Goal: Task Accomplishment & Management: Use online tool/utility

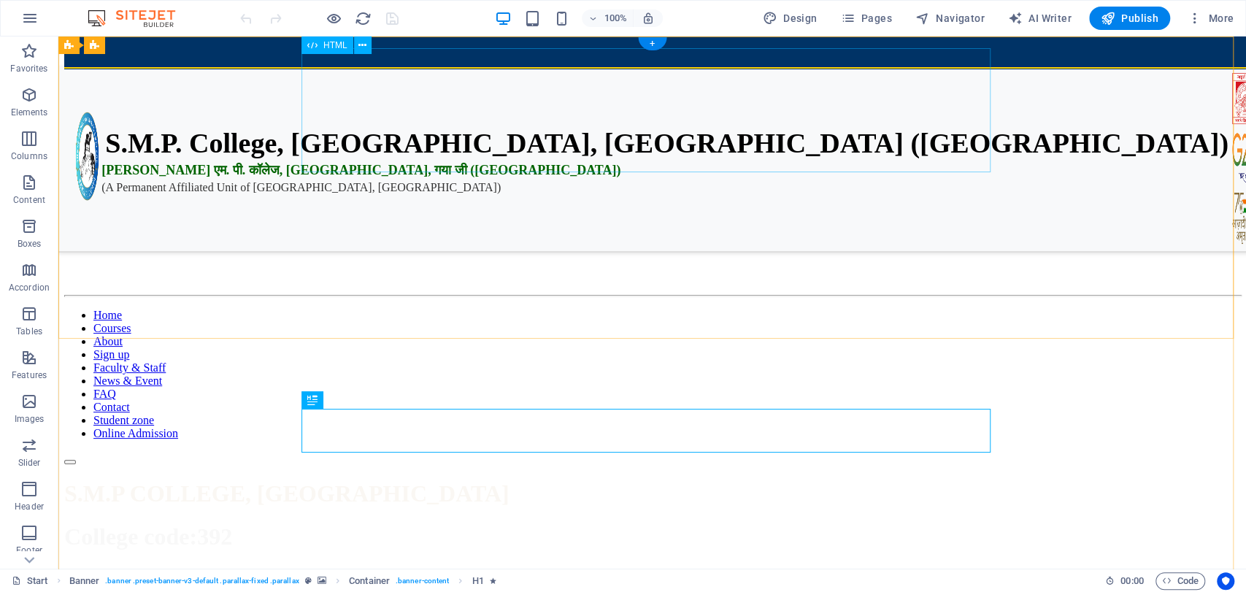
click at [697, 119] on div "S.M.P. College, [GEOGRAPHIC_DATA], [GEOGRAPHIC_DATA] ([GEOGRAPHIC_DATA]) एस. एम…" at bounding box center [652, 117] width 1176 height 124
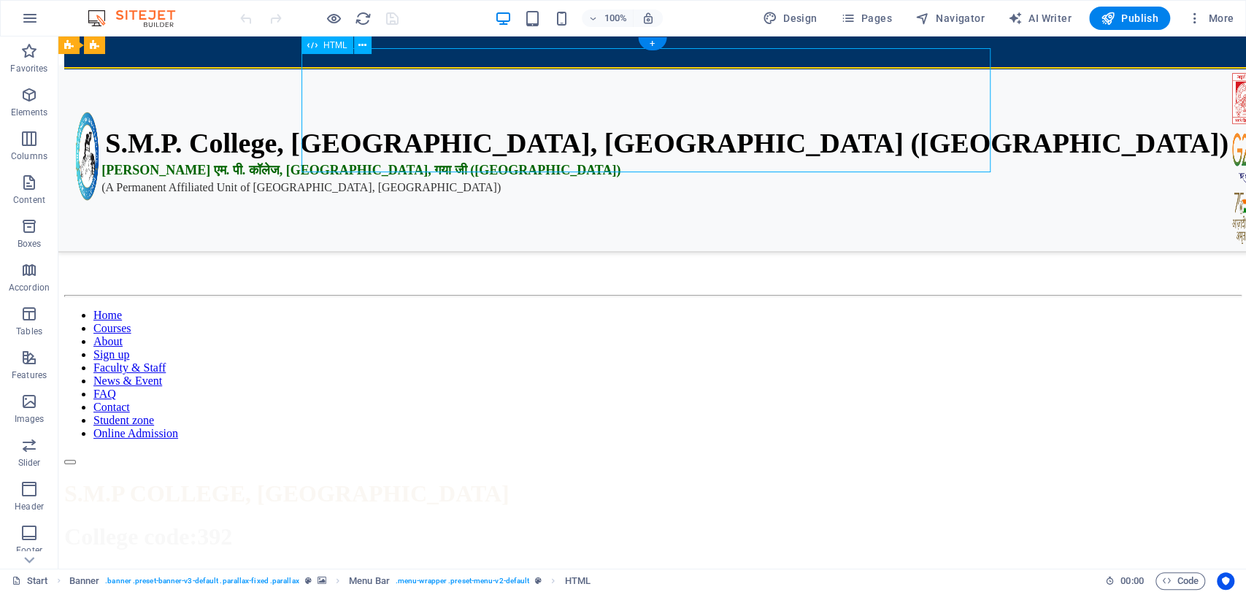
click at [697, 119] on div "S.M.P. College, [GEOGRAPHIC_DATA], [GEOGRAPHIC_DATA] ([GEOGRAPHIC_DATA]) एस. एम…" at bounding box center [652, 117] width 1176 height 124
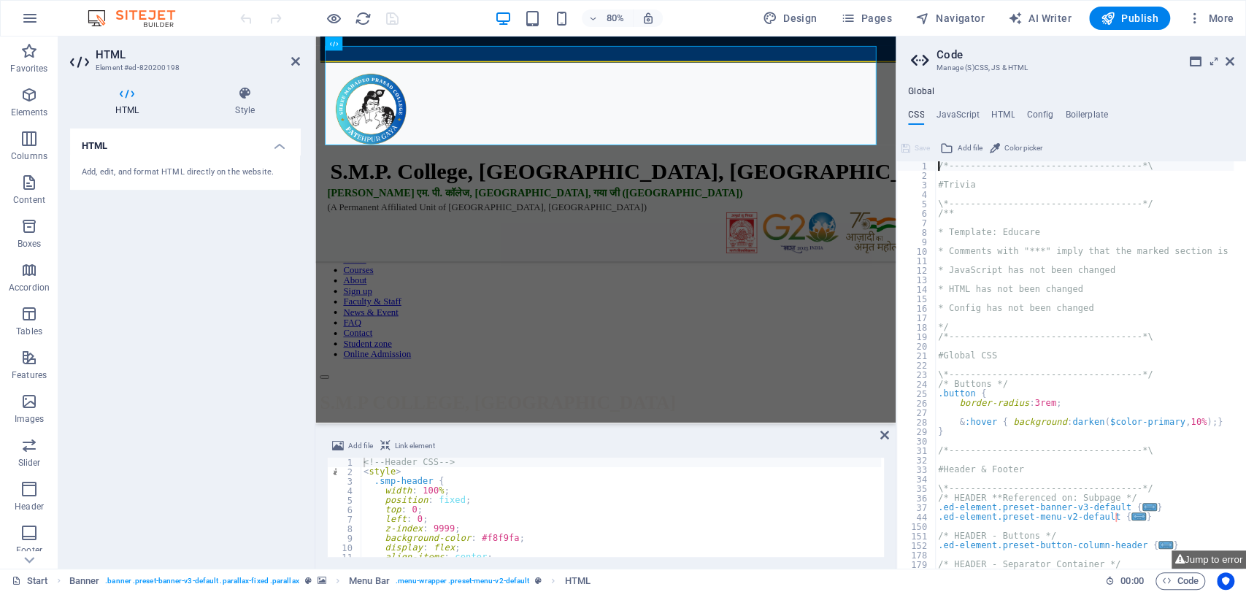
type textarea "); }"
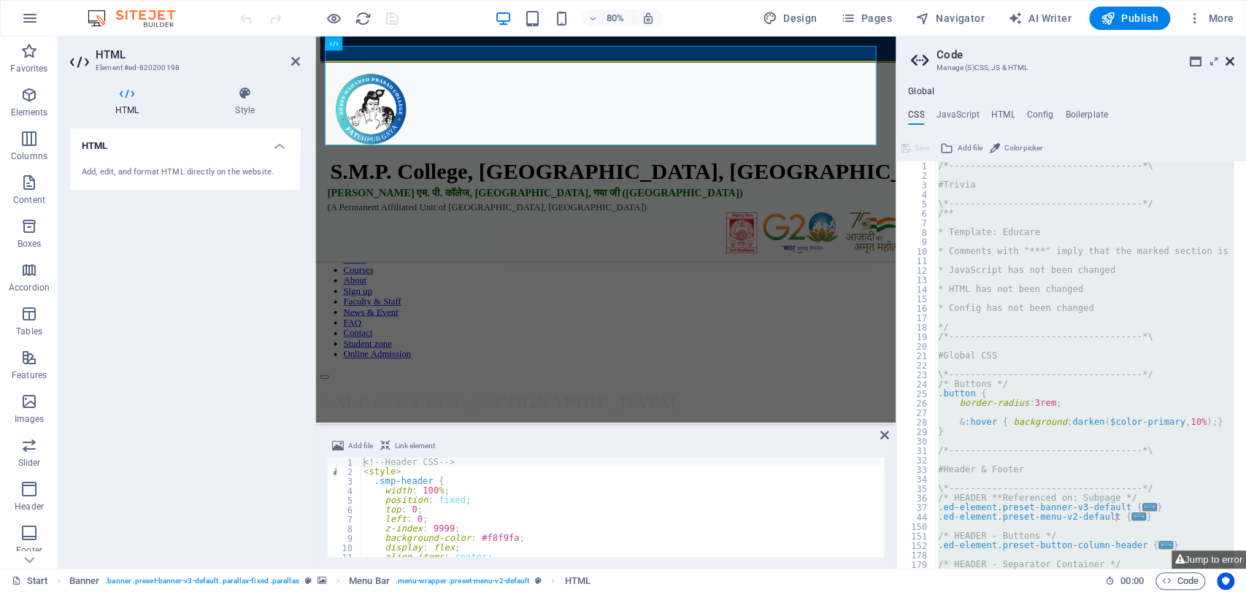
click at [1229, 64] on icon at bounding box center [1230, 61] width 9 height 12
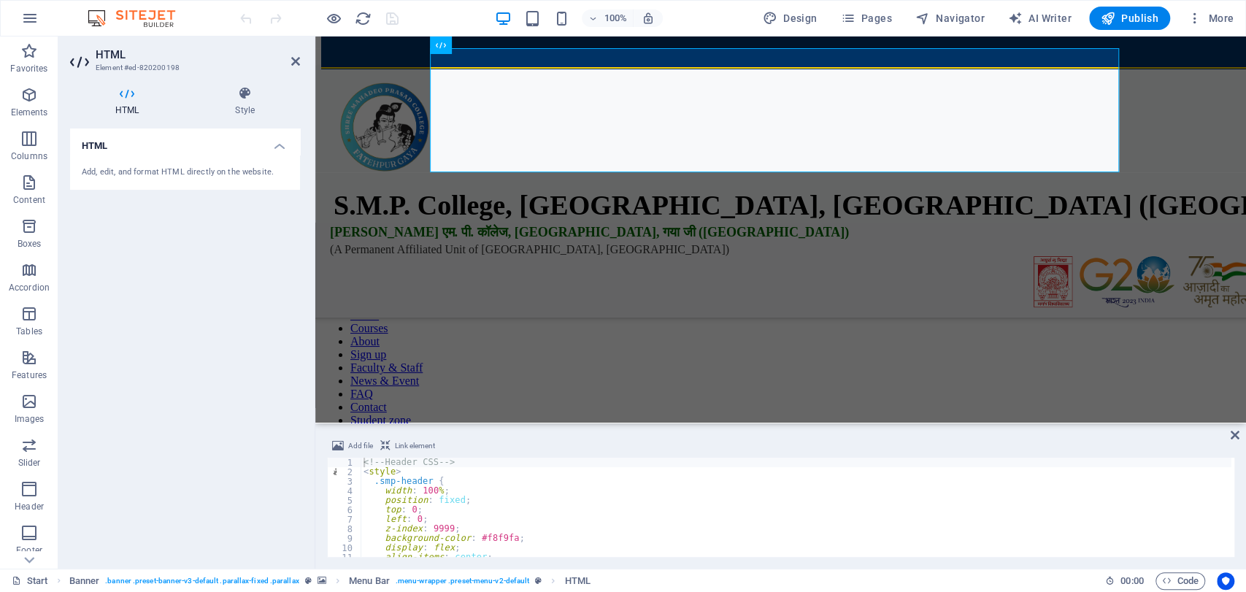
type textarea "left: 0;"
click at [670, 519] on div "<!-- Header CSS --> < style > .smp-header { width : 100 % ; position : fixed ; …" at bounding box center [796, 517] width 871 height 118
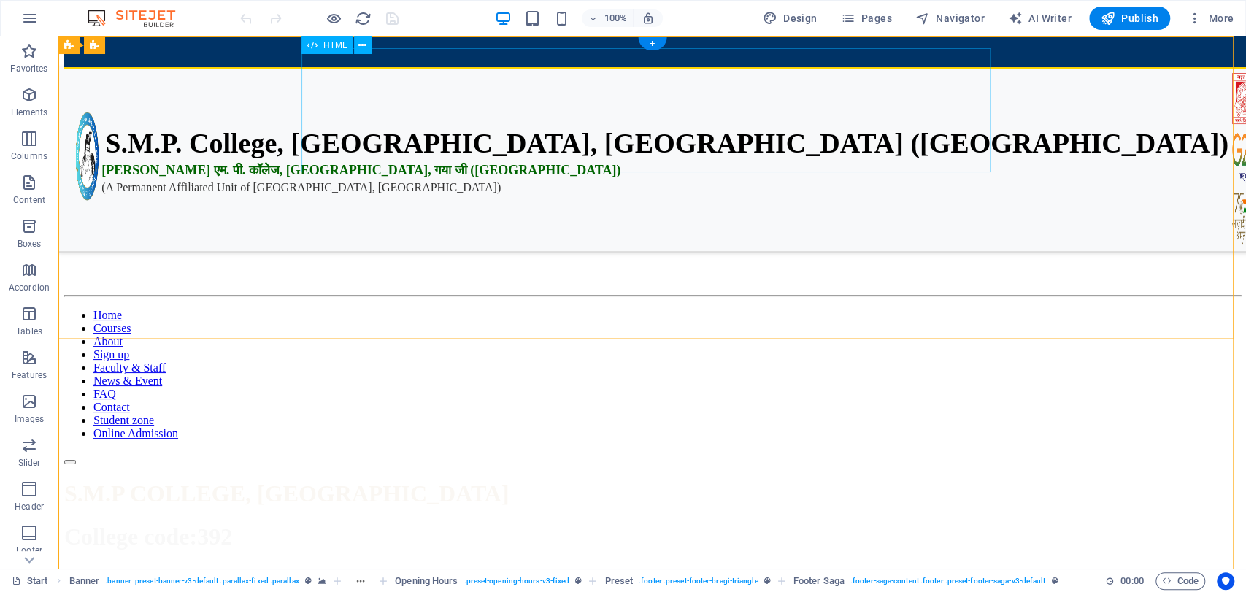
click at [672, 134] on div "S.M.P. College, [GEOGRAPHIC_DATA], [GEOGRAPHIC_DATA] ([GEOGRAPHIC_DATA]) एस. एम…" at bounding box center [652, 117] width 1176 height 124
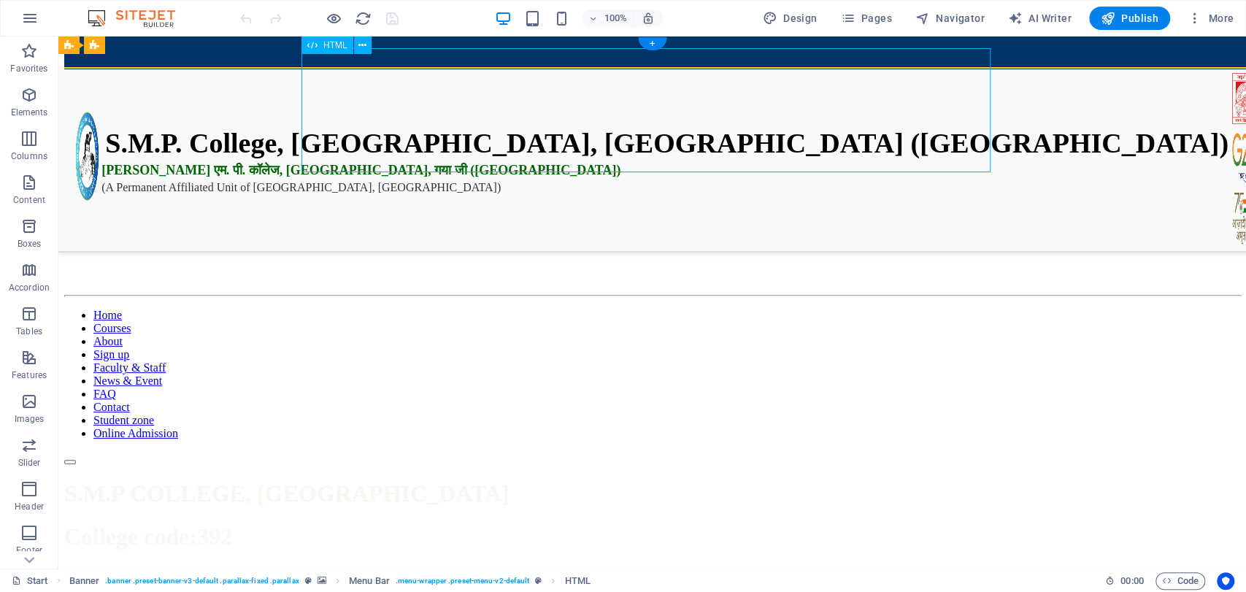
click at [672, 134] on div "S.M.P. College, [GEOGRAPHIC_DATA], [GEOGRAPHIC_DATA] ([GEOGRAPHIC_DATA]) एस. एम…" at bounding box center [652, 117] width 1176 height 124
click at [415, 134] on div "S.M.P. College, [GEOGRAPHIC_DATA], [GEOGRAPHIC_DATA] ([GEOGRAPHIC_DATA]) एस. एम…" at bounding box center [652, 117] width 1176 height 124
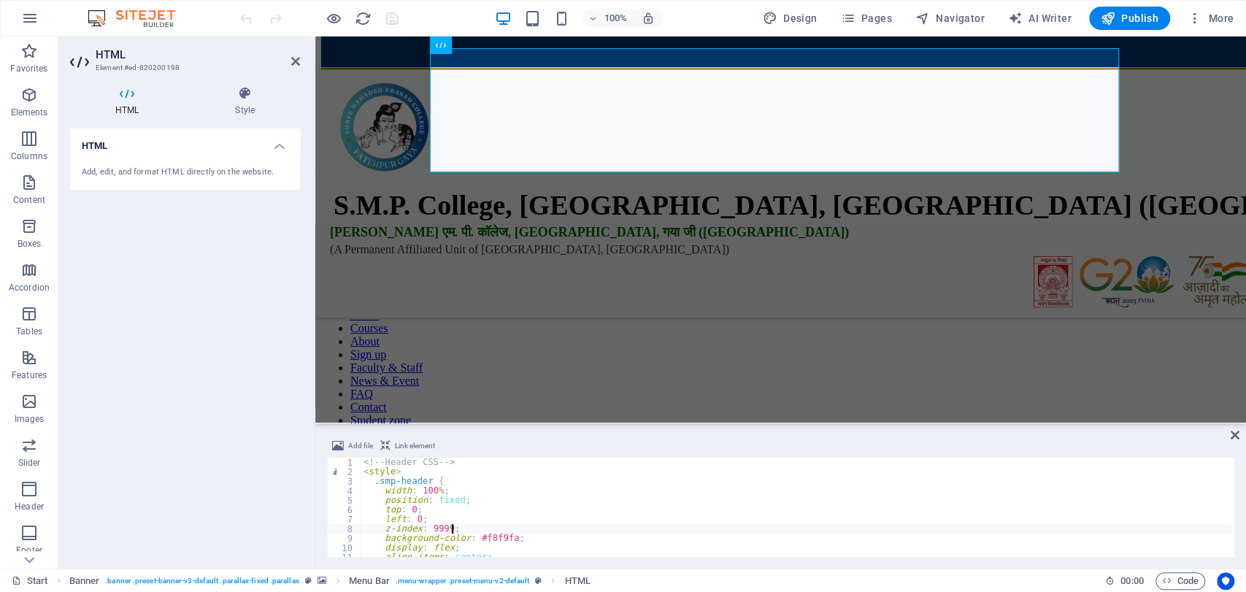
click at [587, 533] on div "<!-- Header CSS --> < style > .smp-header { width : 100 % ; position : fixed ; …" at bounding box center [796, 517] width 871 height 118
type textarea "<div style="height: 170px;"></div>"
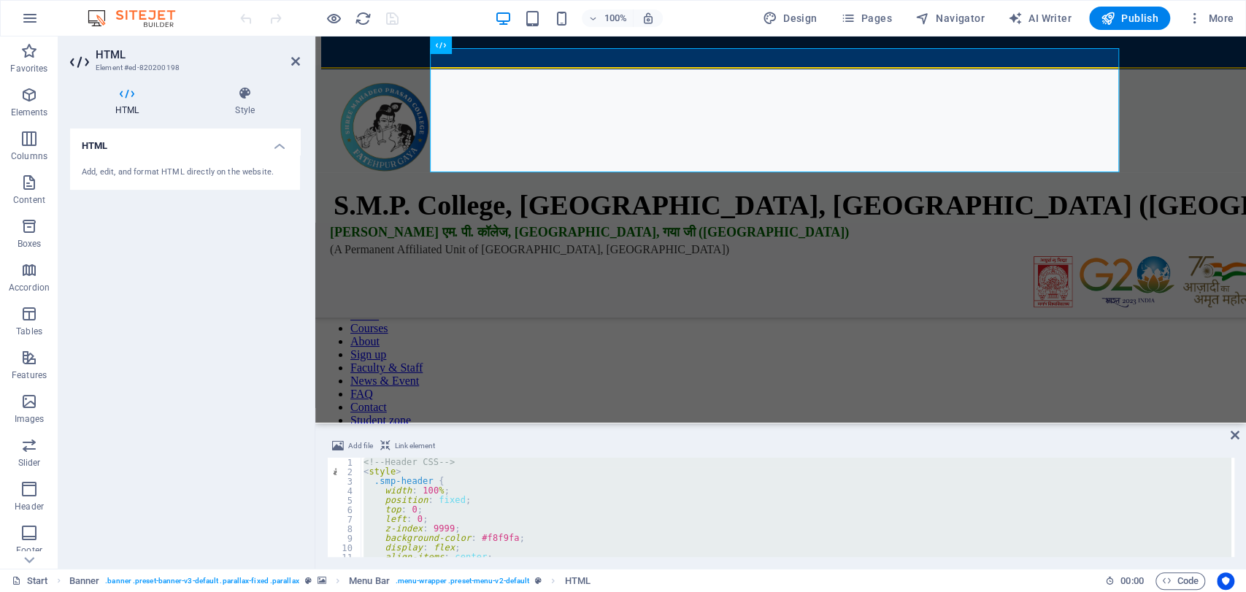
paste textarea
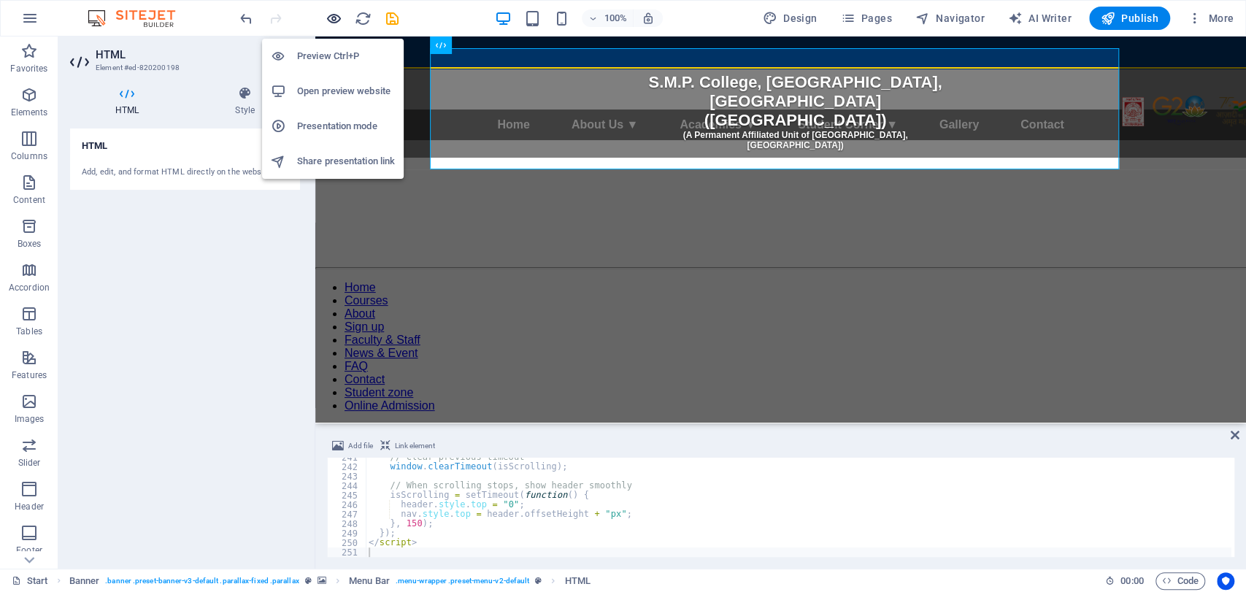
click at [334, 15] on icon "button" at bounding box center [334, 18] width 17 height 17
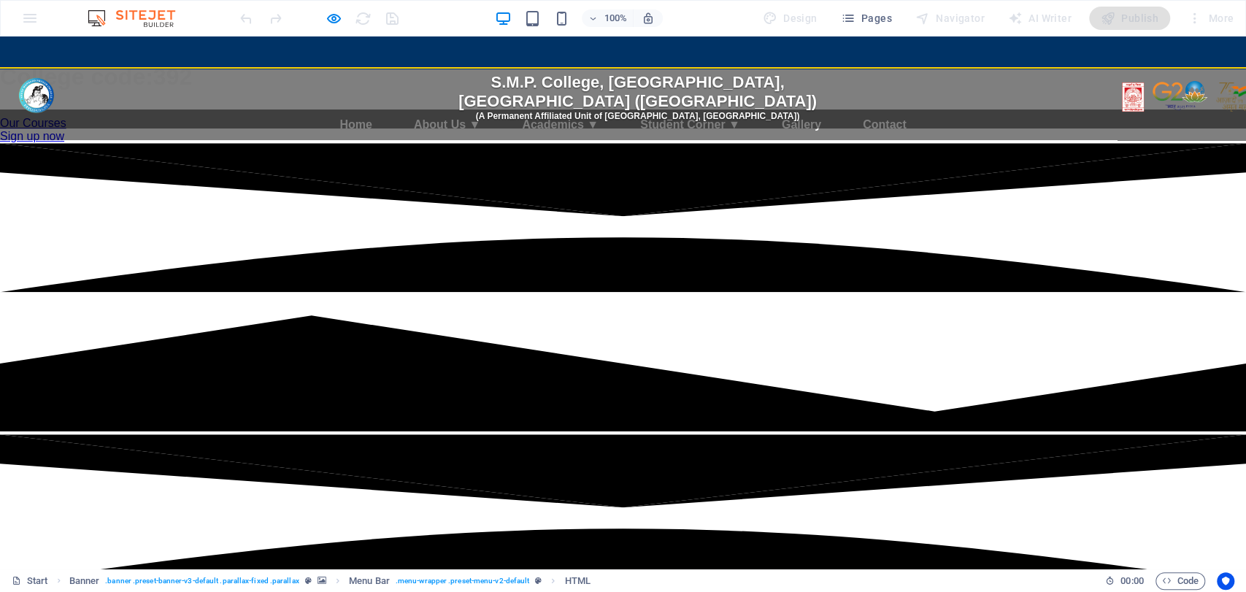
scroll to position [0, 0]
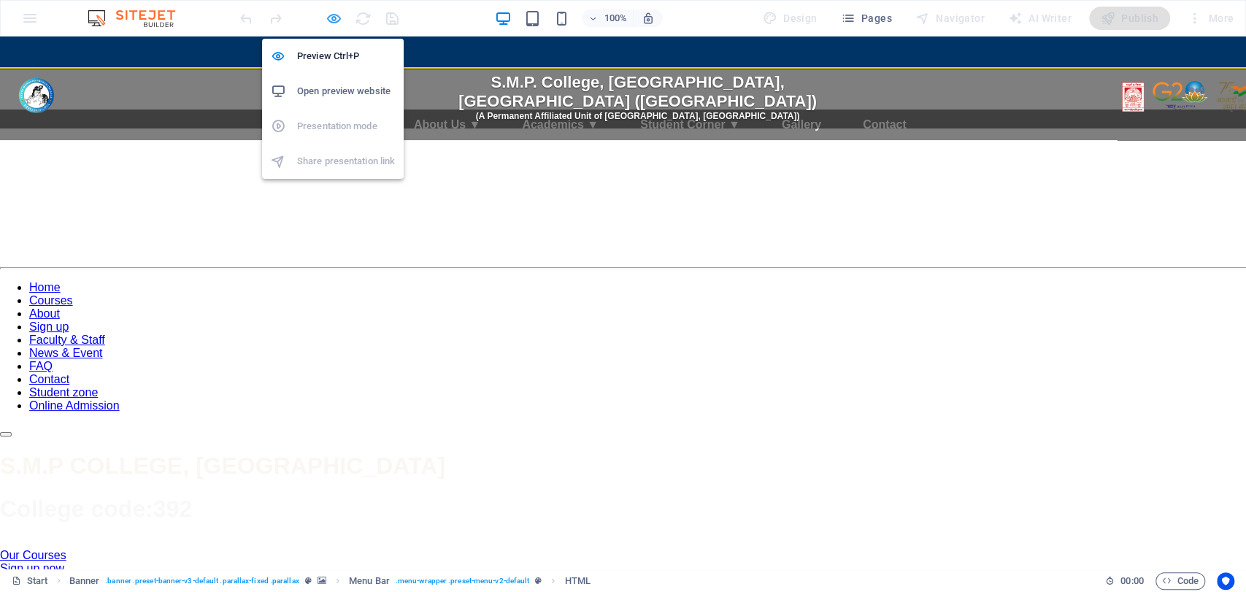
click at [334, 19] on icon "button" at bounding box center [334, 18] width 17 height 17
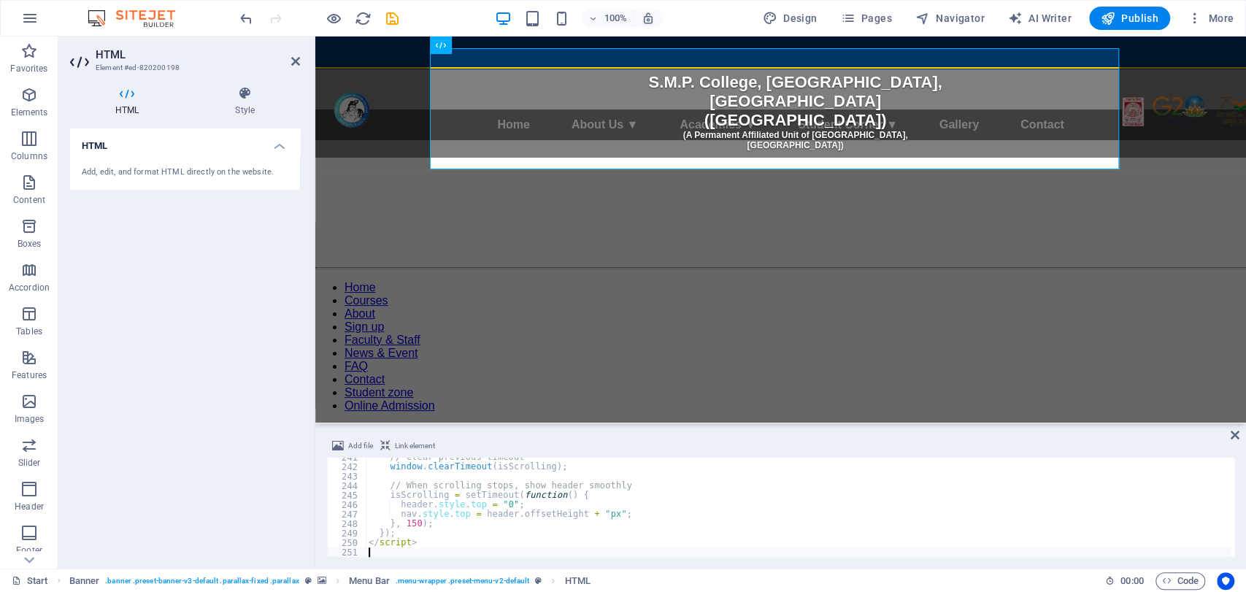
type textarea "</script>"
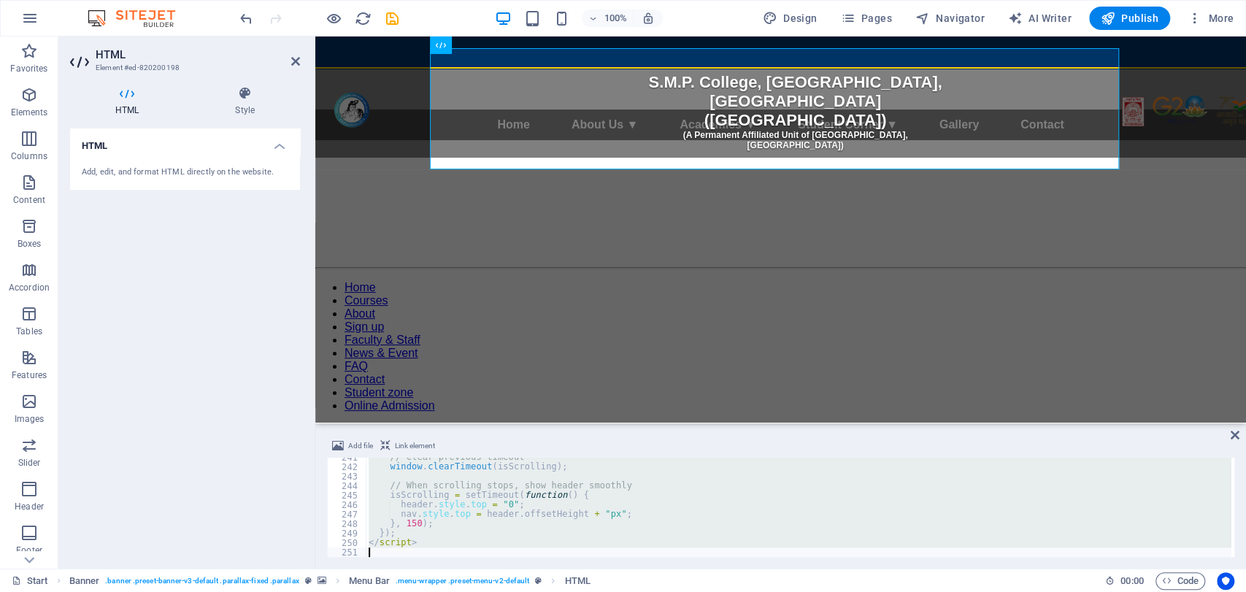
scroll to position [2340, 0]
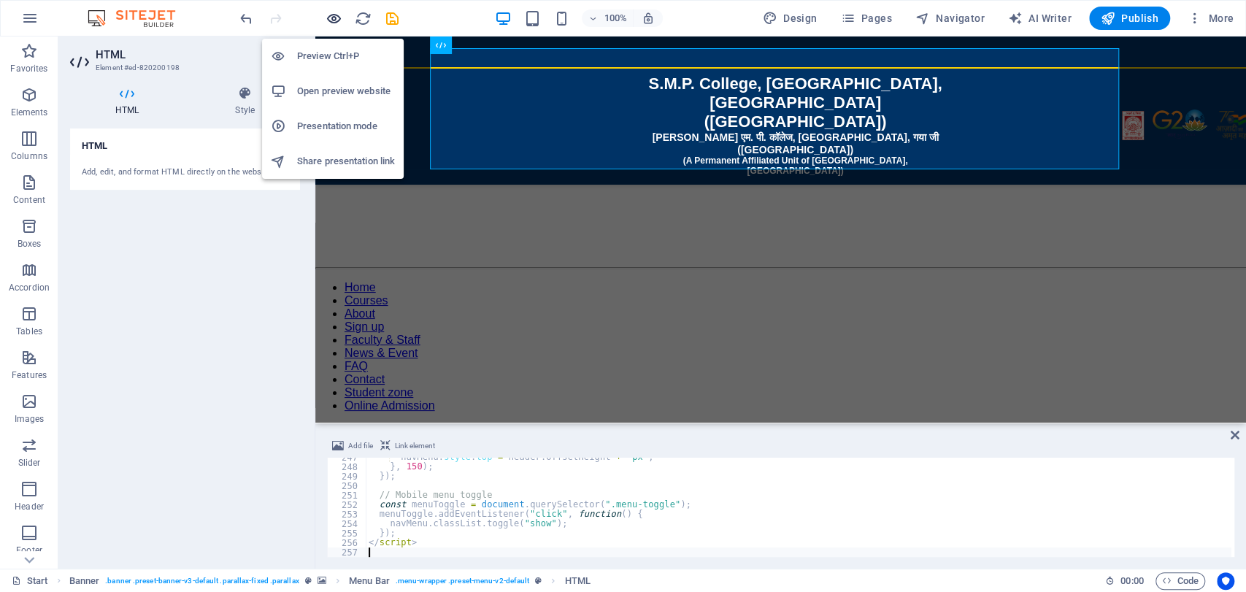
click at [329, 18] on icon "button" at bounding box center [334, 18] width 17 height 17
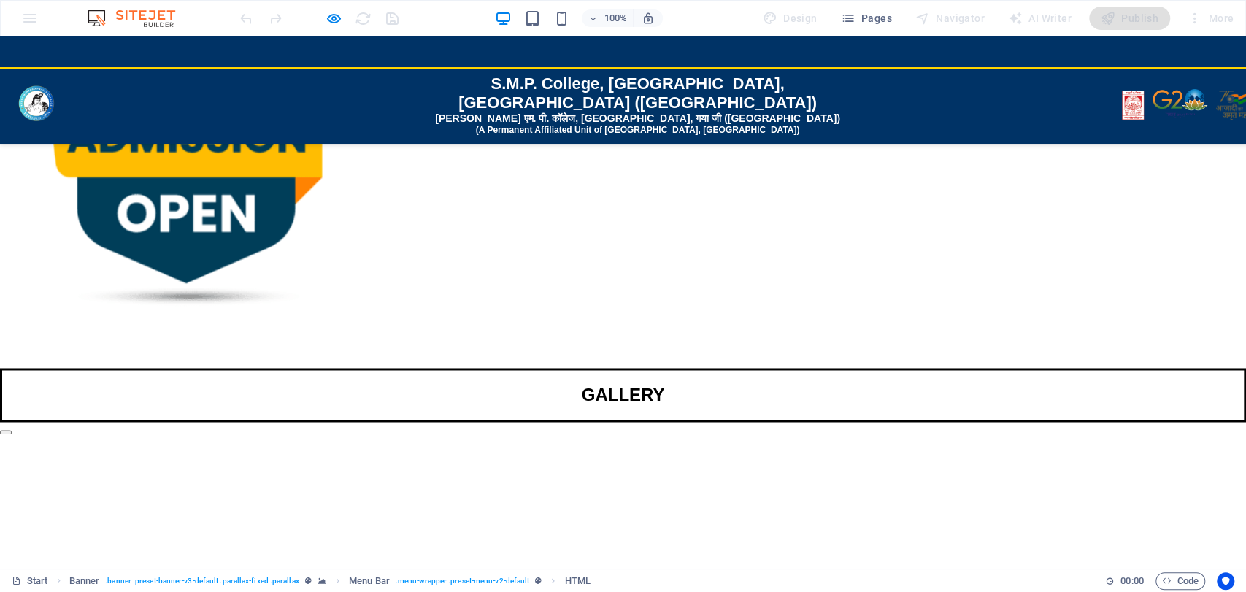
scroll to position [0, 0]
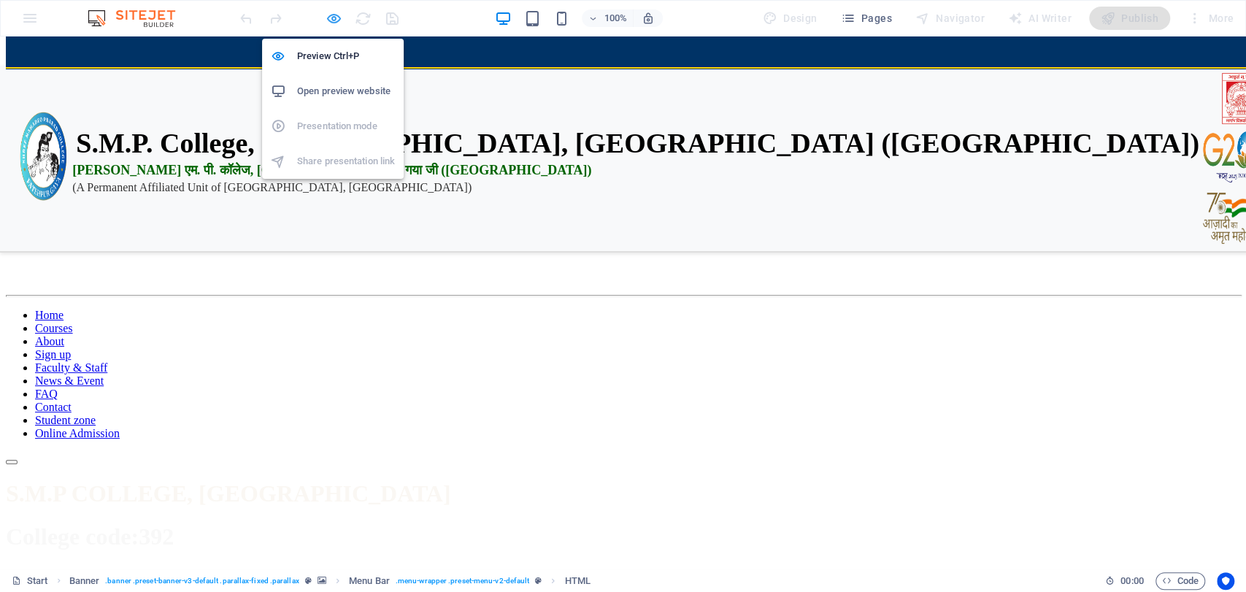
click at [337, 22] on icon "button" at bounding box center [334, 18] width 17 height 17
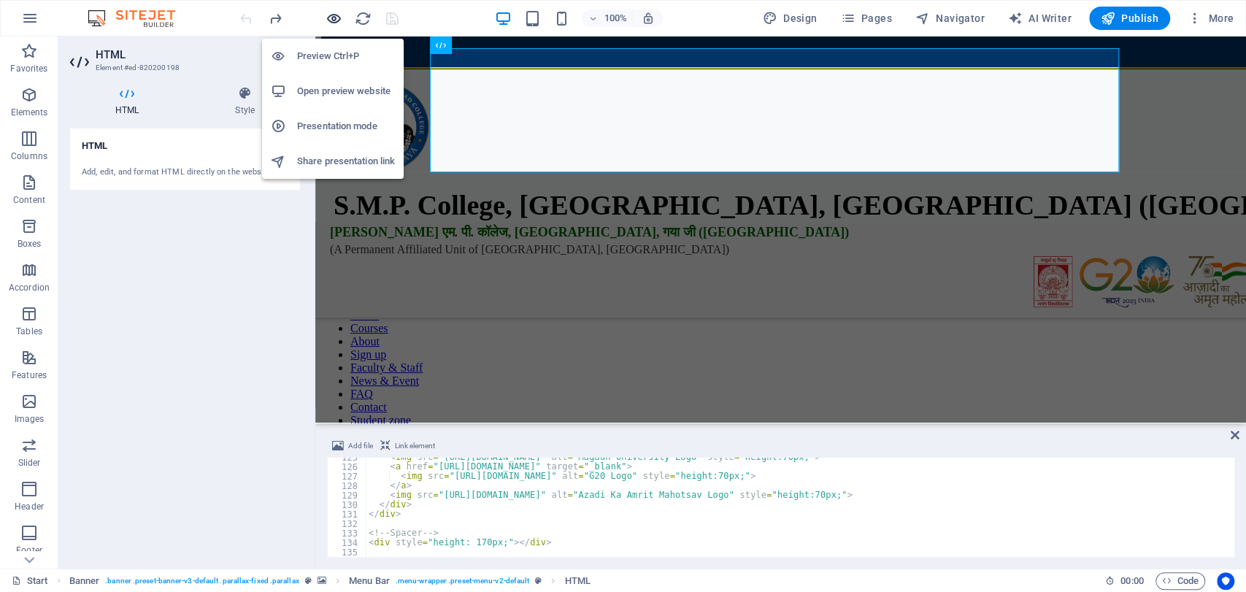
scroll to position [1181, 0]
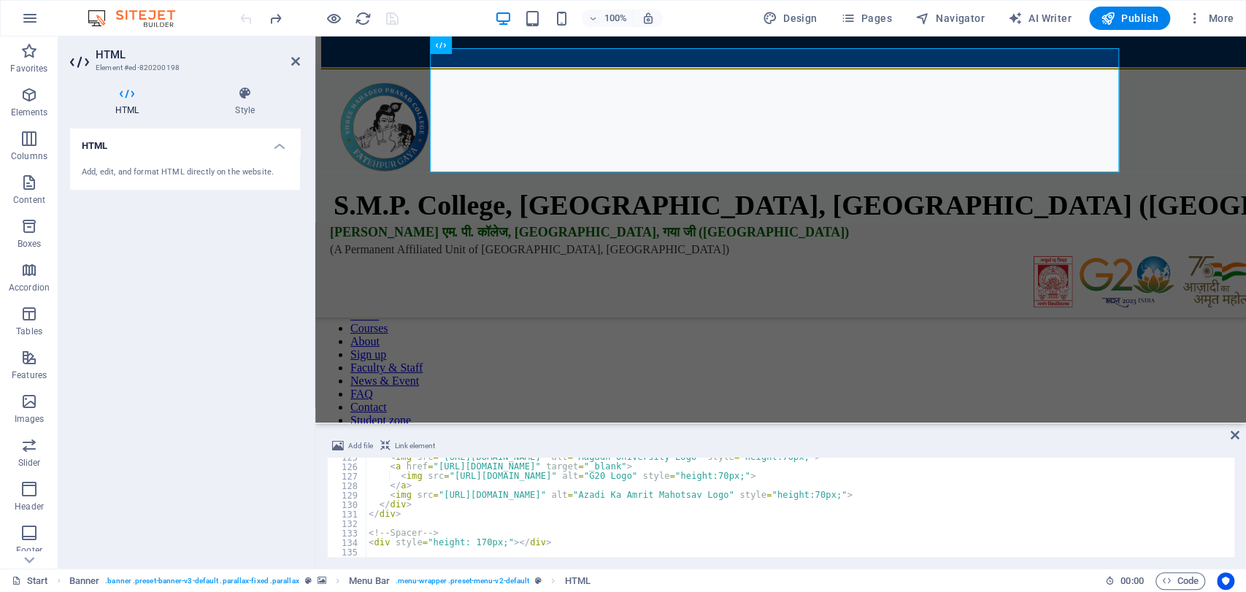
click at [598, 538] on div "< img src = "https://smpcollege.in/images/magadh%20logo.png" alt = "Magadh Univ…" at bounding box center [799, 512] width 866 height 118
type textarea "<div style="height: 170px;"></div>"
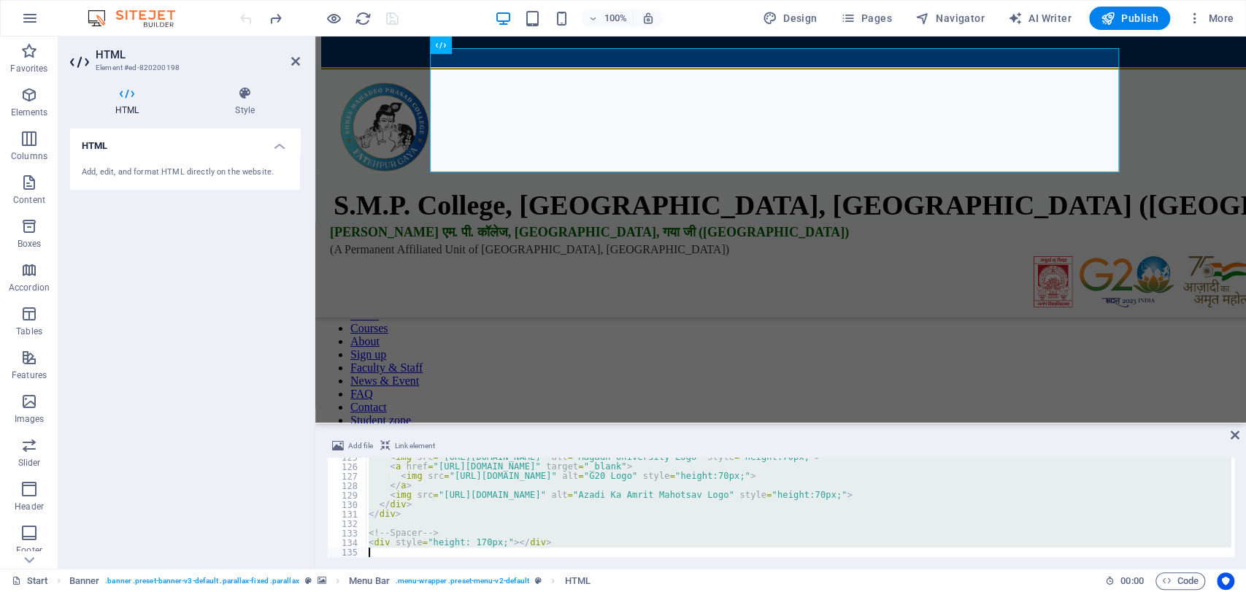
paste textarea
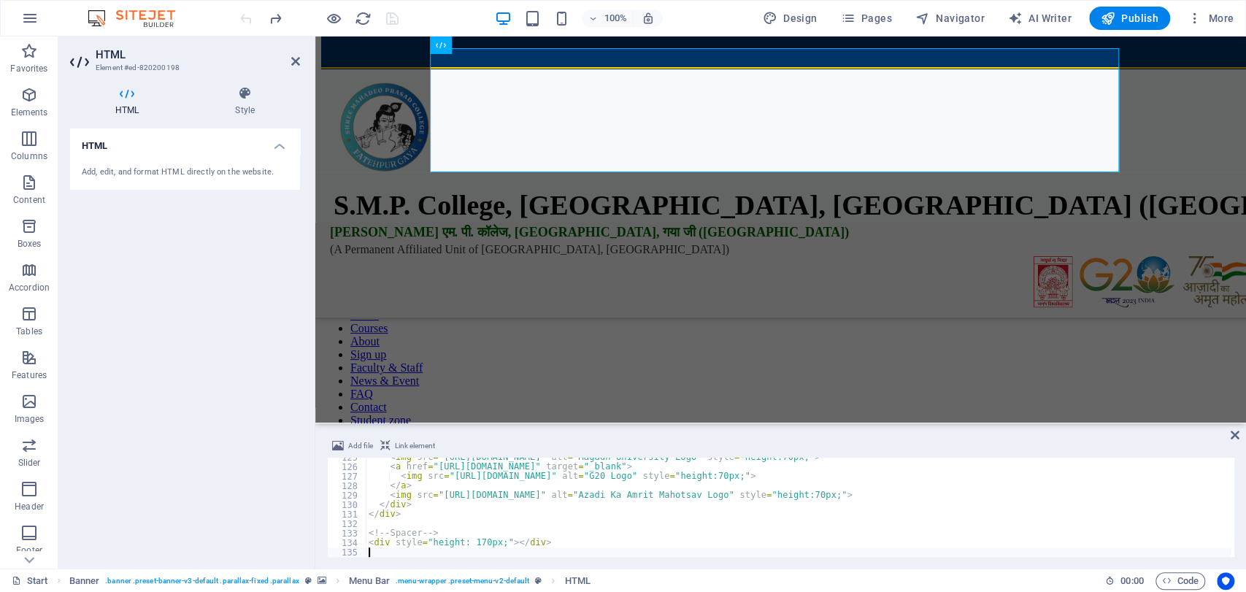
type textarea "<div style="height: 170px;"></div>"
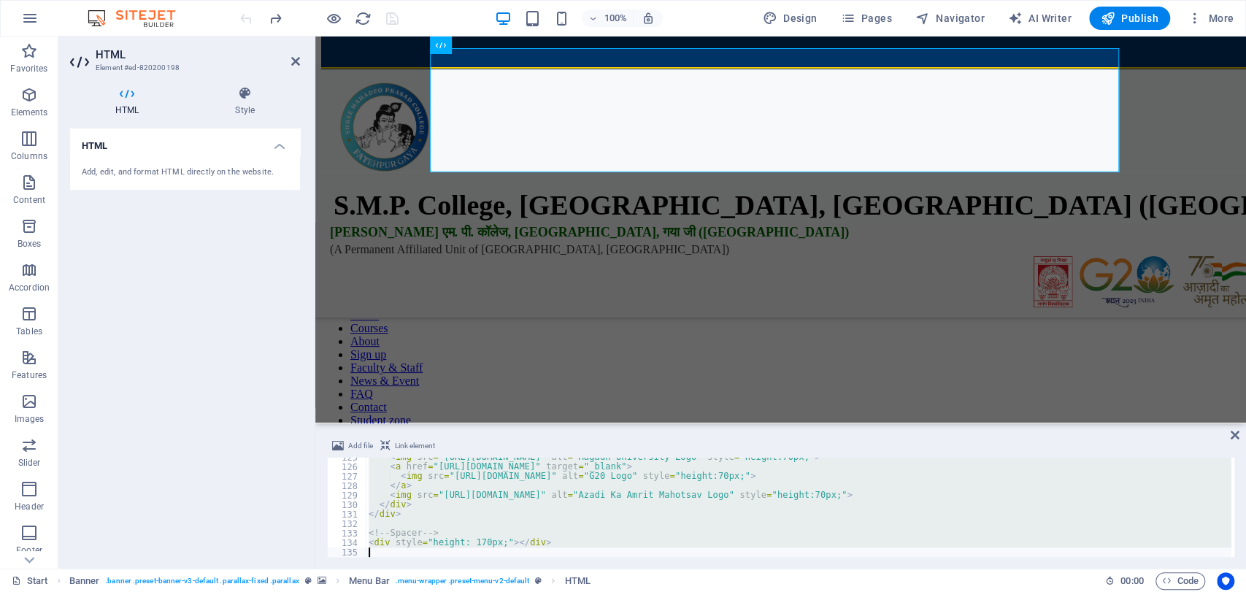
paste textarea
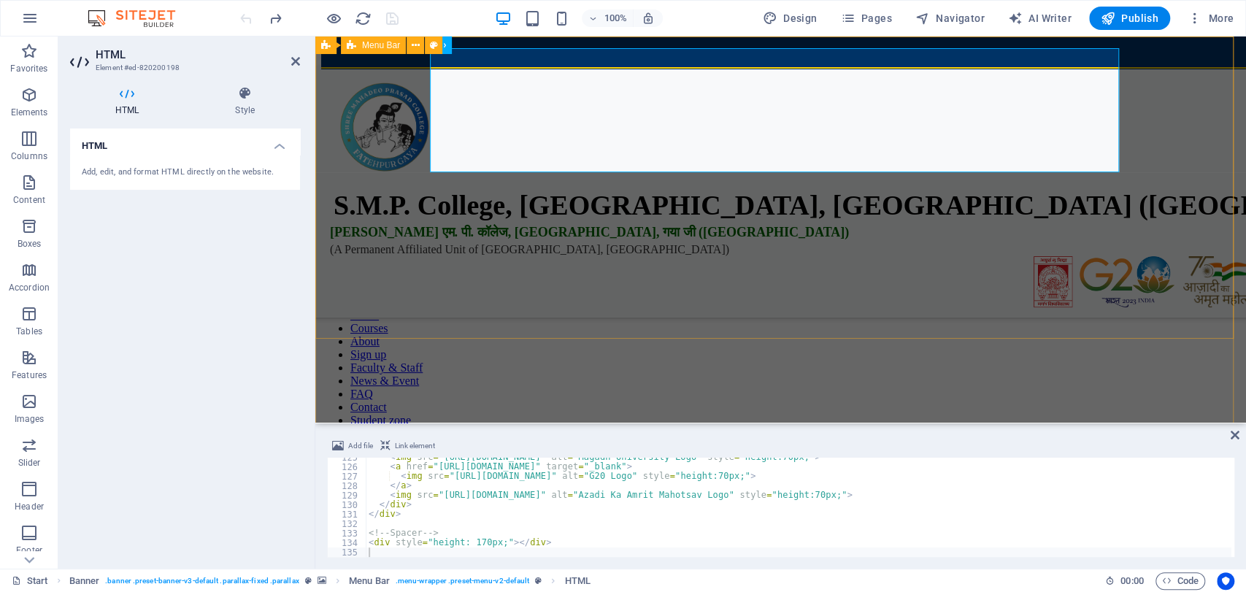
click at [428, 138] on div "📢 2024-28 Admit Card Collect from College 📢 2024-28 1st Semester Exam Routine R…" at bounding box center [780, 260] width 919 height 410
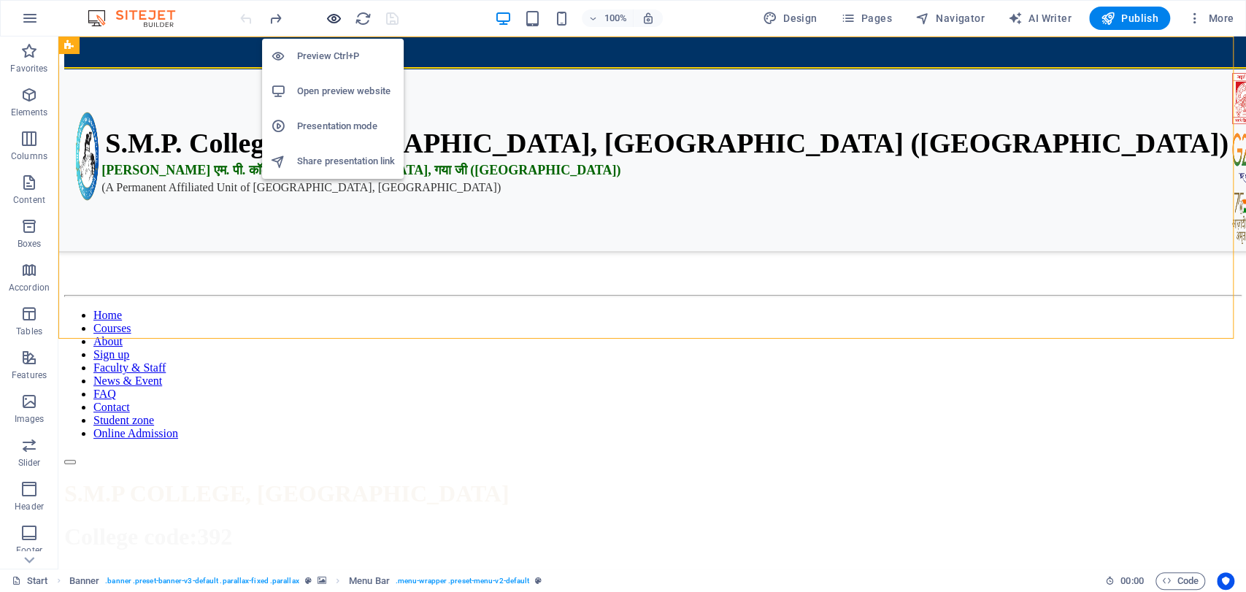
click at [332, 13] on icon "button" at bounding box center [334, 18] width 17 height 17
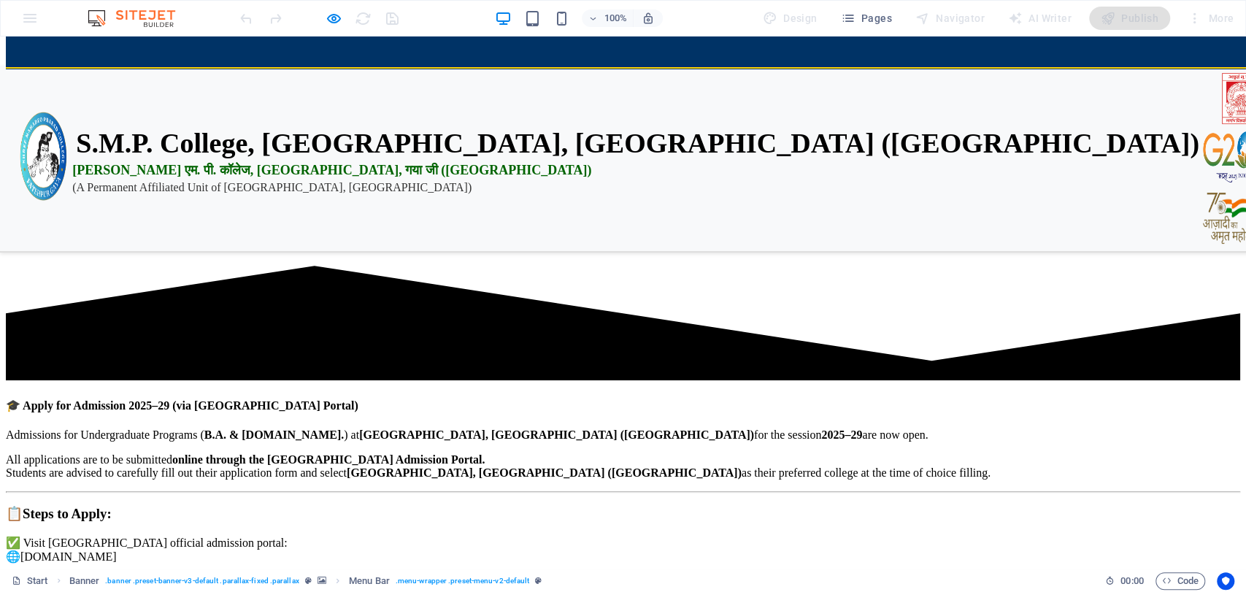
scroll to position [0, 0]
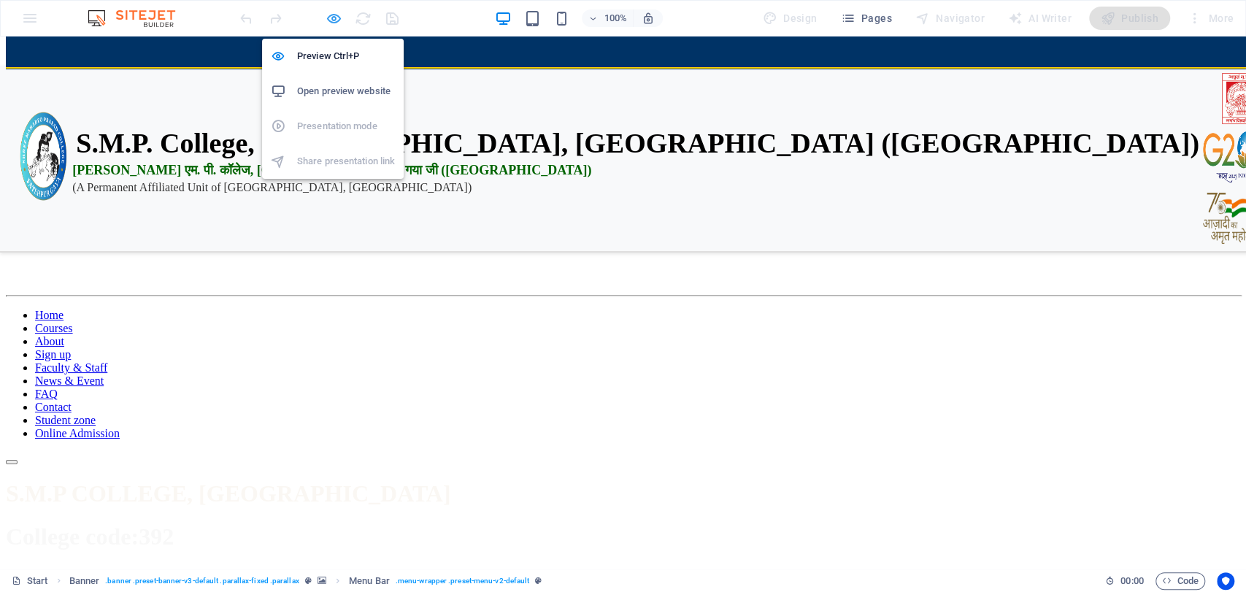
click at [330, 12] on icon "button" at bounding box center [334, 18] width 17 height 17
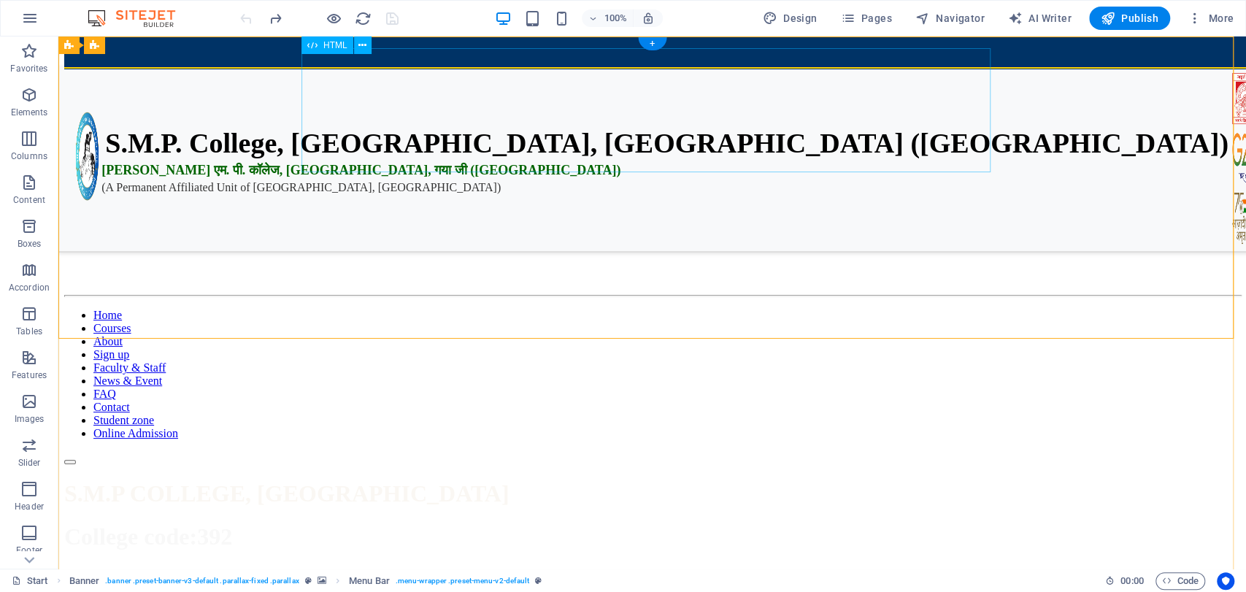
click at [568, 130] on div "S.M.P. College, [GEOGRAPHIC_DATA], [GEOGRAPHIC_DATA] ([GEOGRAPHIC_DATA]) एस. एम…" at bounding box center [652, 117] width 1176 height 124
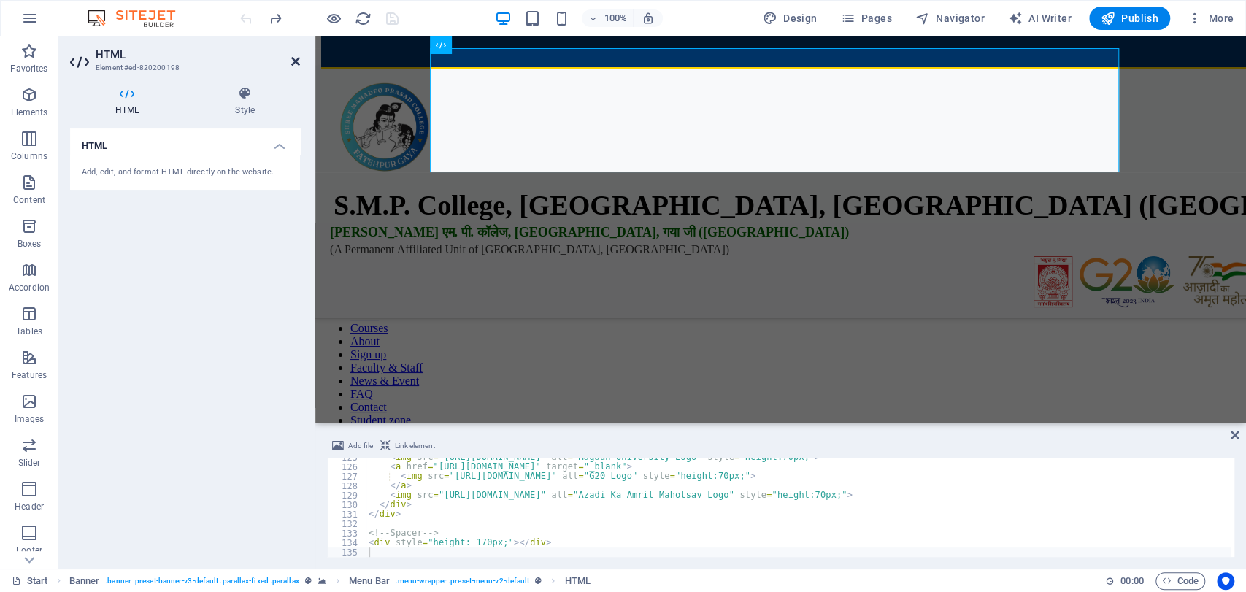
click at [295, 59] on icon at bounding box center [295, 61] width 9 height 12
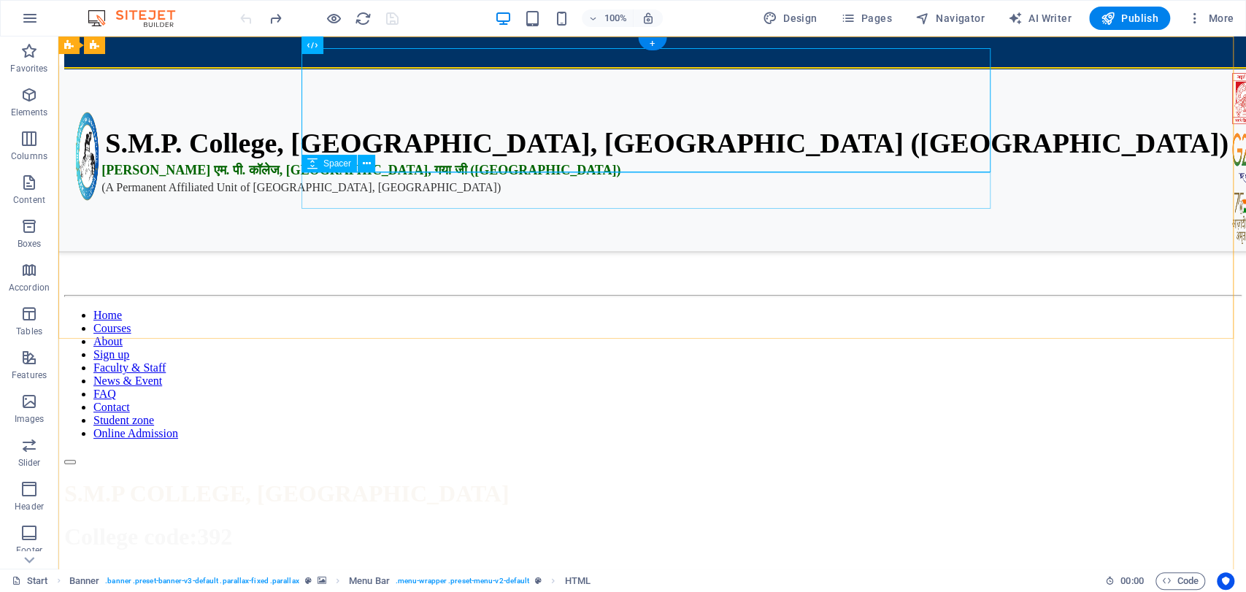
click at [543, 180] on div at bounding box center [652, 198] width 1176 height 37
select select "px"
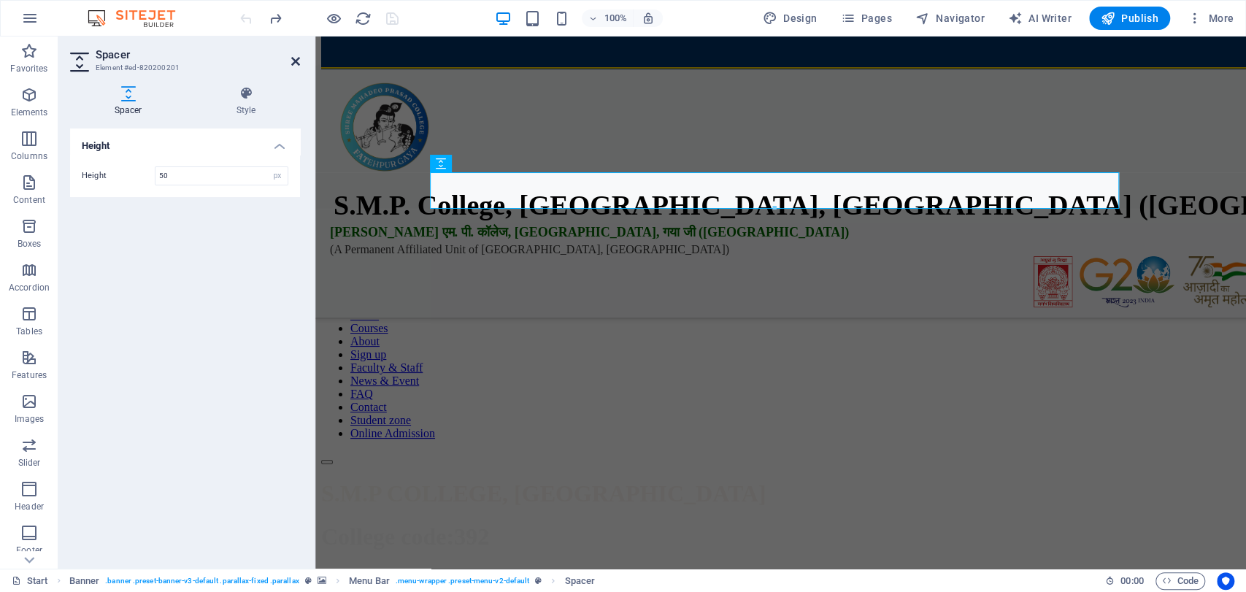
click at [299, 64] on icon at bounding box center [295, 61] width 9 height 12
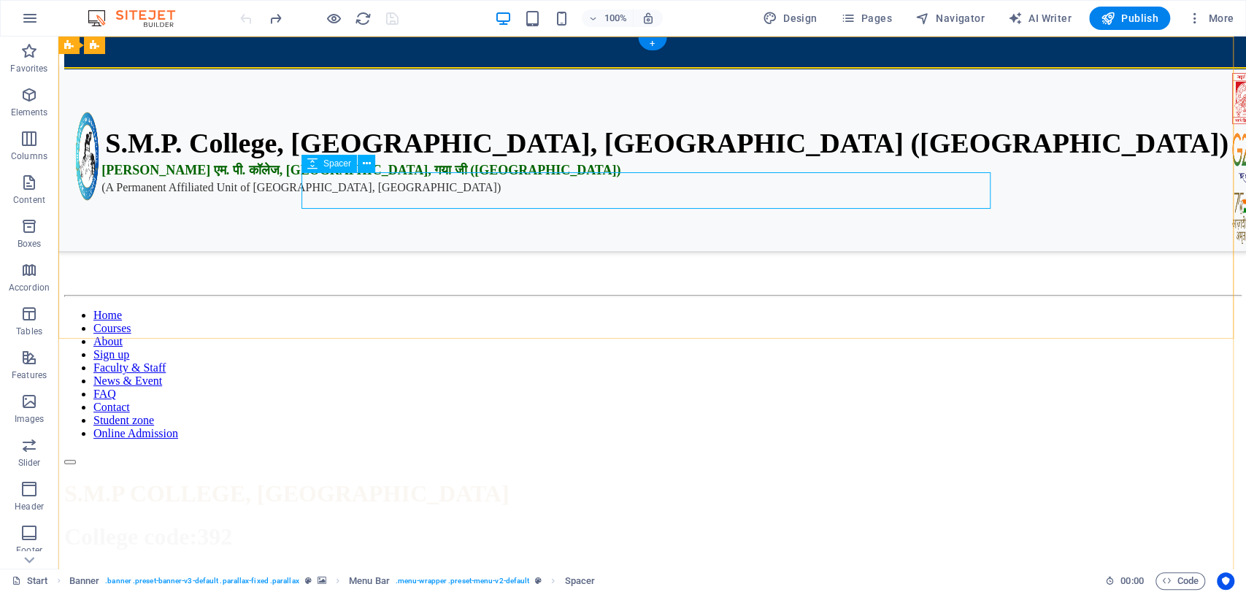
click at [415, 185] on div at bounding box center [652, 198] width 1176 height 37
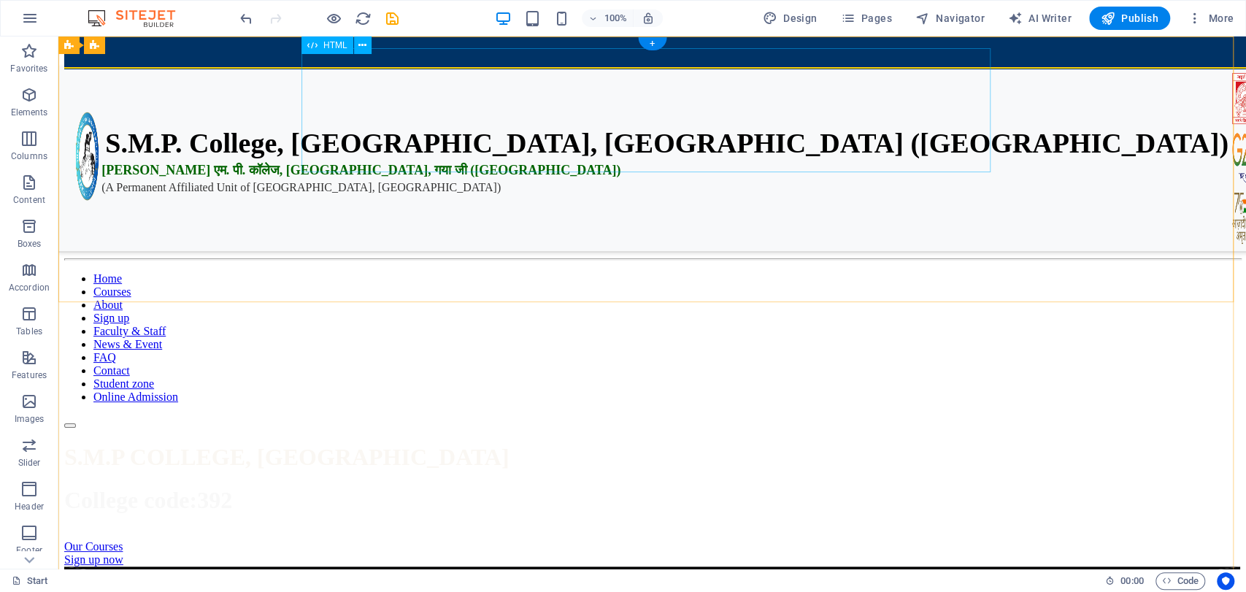
click at [572, 91] on div "S.M.P. College, [GEOGRAPHIC_DATA], [GEOGRAPHIC_DATA] ([GEOGRAPHIC_DATA]) एस. एम…" at bounding box center [652, 117] width 1176 height 124
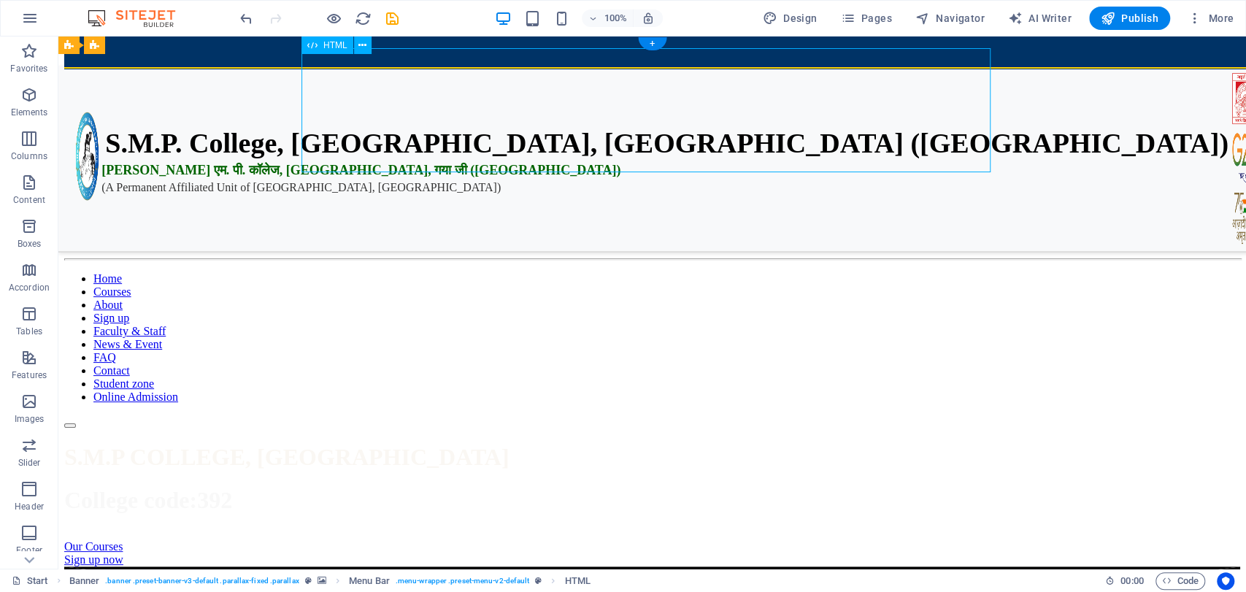
click at [572, 91] on div "S.M.P. College, [GEOGRAPHIC_DATA], [GEOGRAPHIC_DATA] ([GEOGRAPHIC_DATA]) एस. एम…" at bounding box center [652, 117] width 1176 height 124
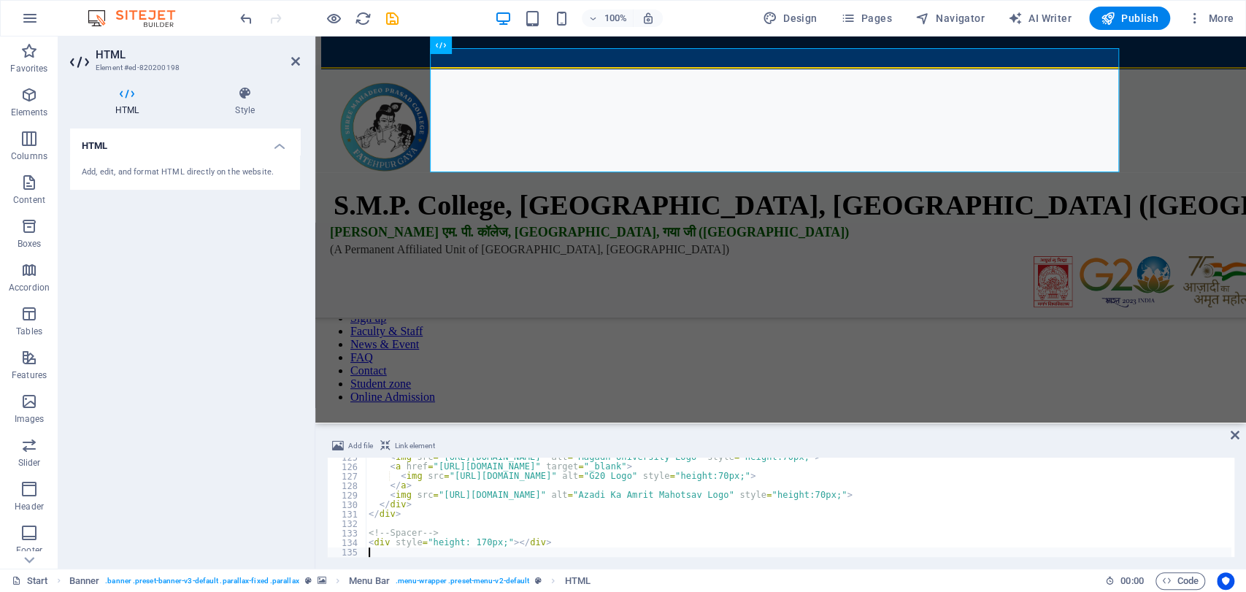
type textarea "<div style="height: 170px;"></div>"
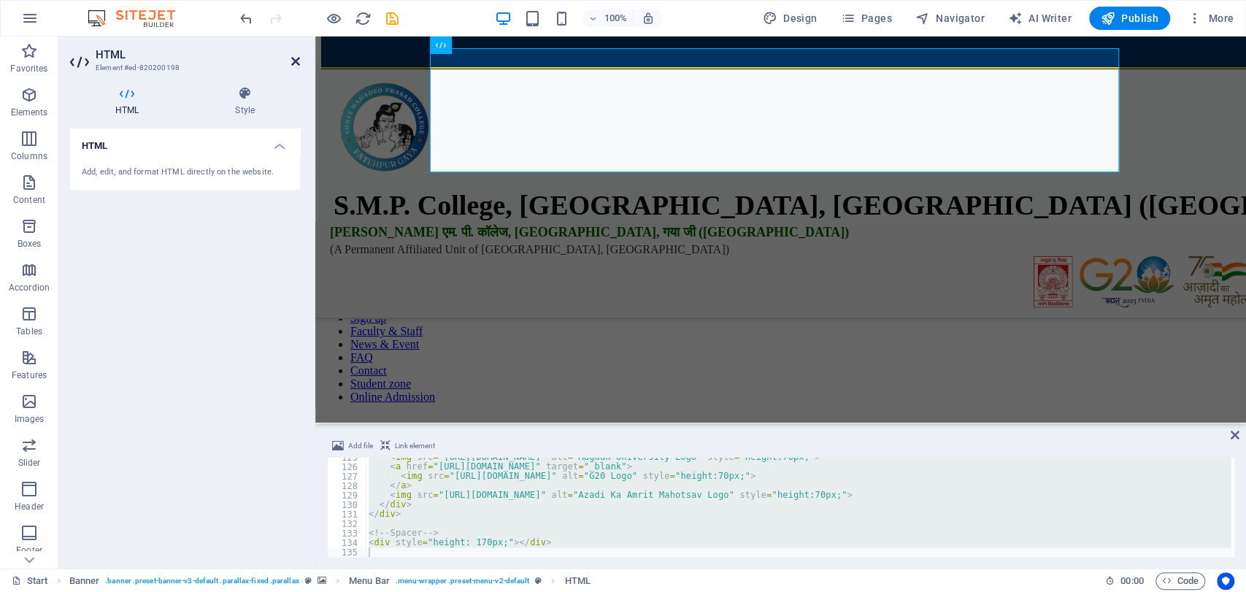
click at [294, 61] on icon at bounding box center [295, 61] width 9 height 12
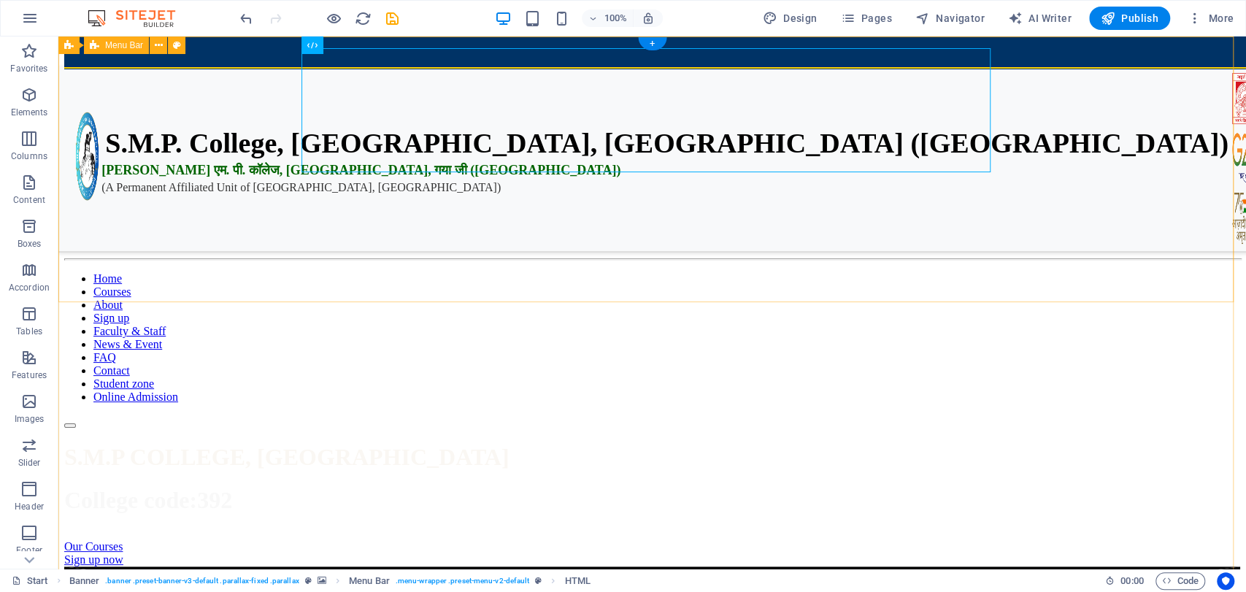
click at [232, 215] on div "📢 2024-28 Admit Card Collect from College 📢 2024-28 1st Semester Exam Routine R…" at bounding box center [652, 241] width 1176 height 373
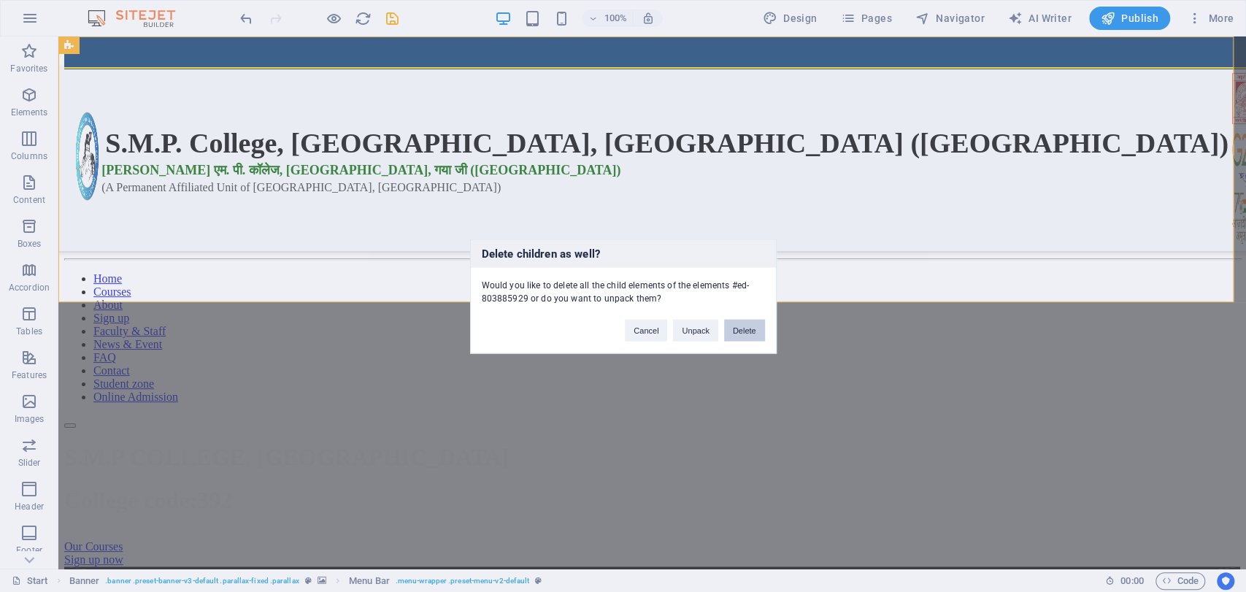
click at [740, 331] on button "Delete" at bounding box center [744, 330] width 41 height 22
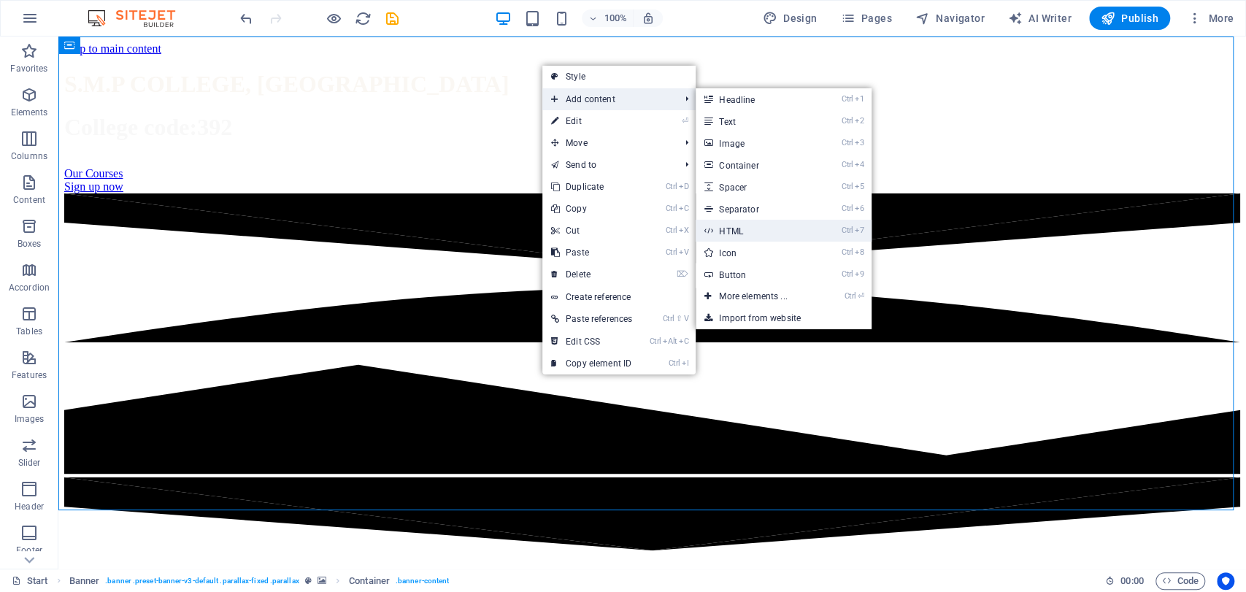
click at [734, 235] on link "Ctrl 7 HTML" at bounding box center [756, 231] width 120 height 22
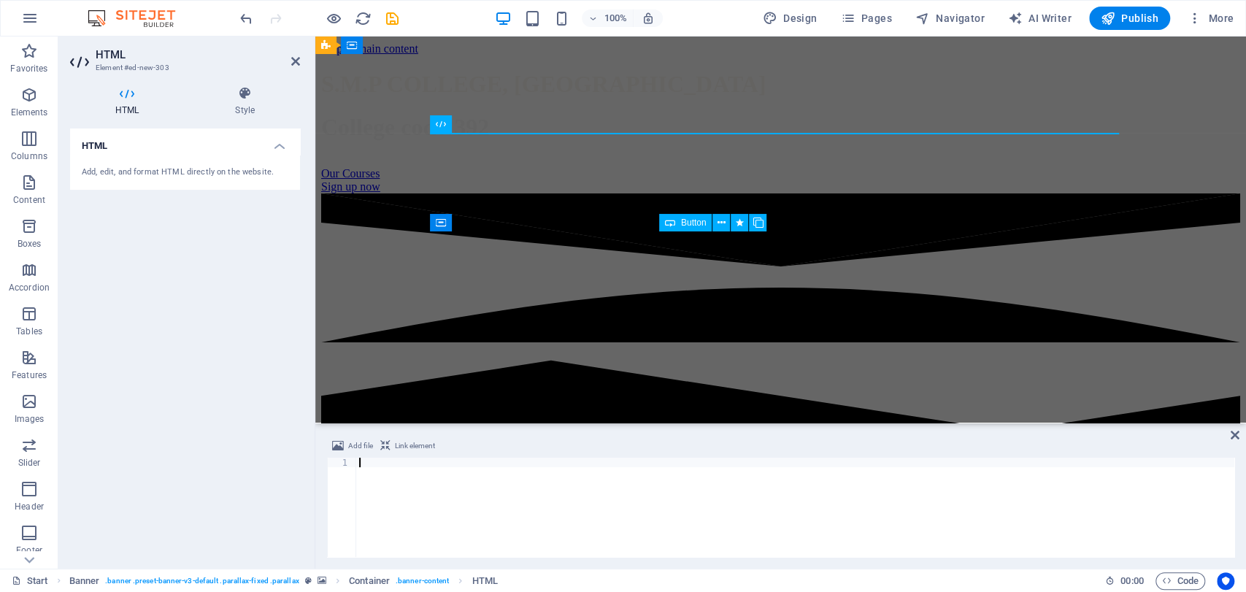
scroll to position [2045, 0]
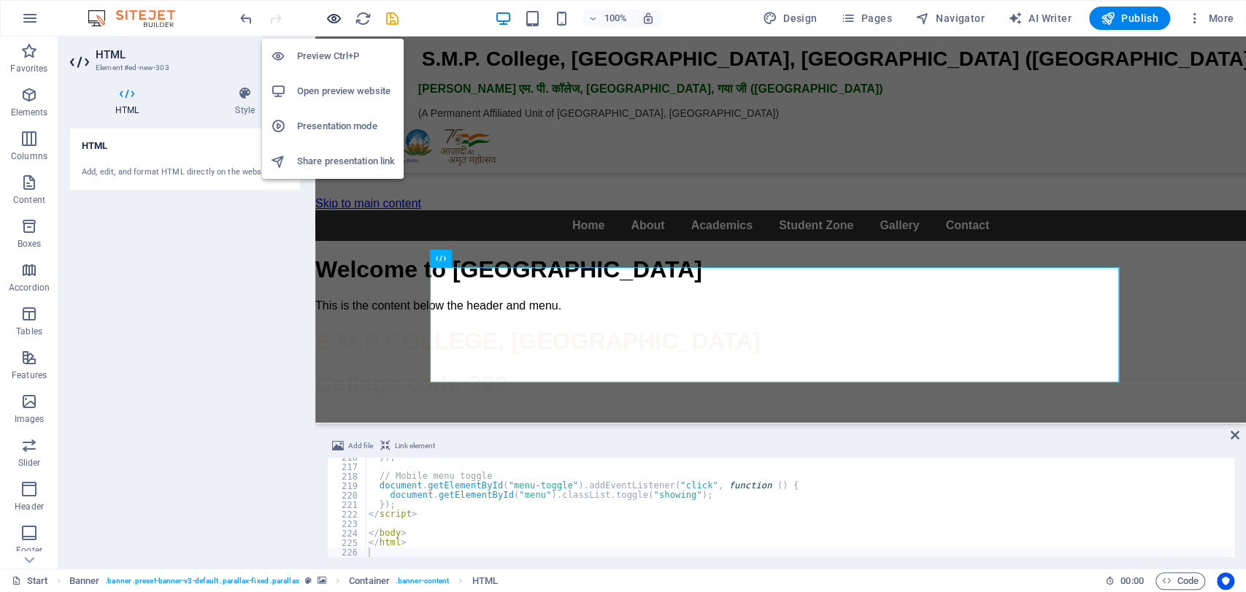
click at [337, 13] on icon "button" at bounding box center [334, 18] width 17 height 17
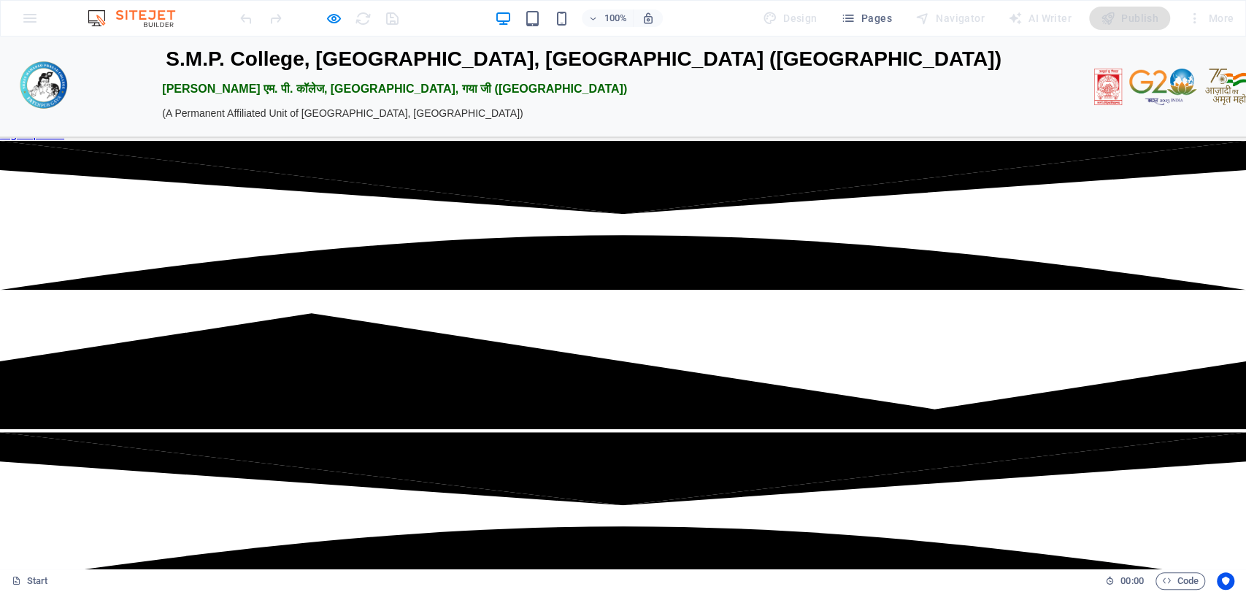
scroll to position [0, 0]
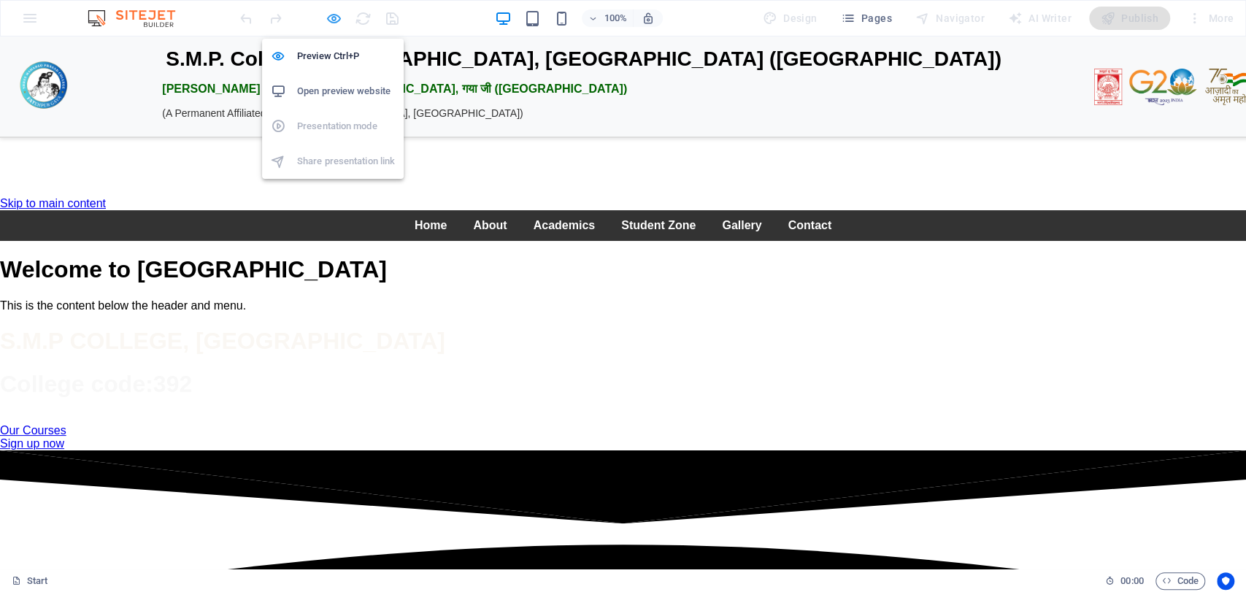
click at [337, 15] on icon "button" at bounding box center [334, 18] width 17 height 17
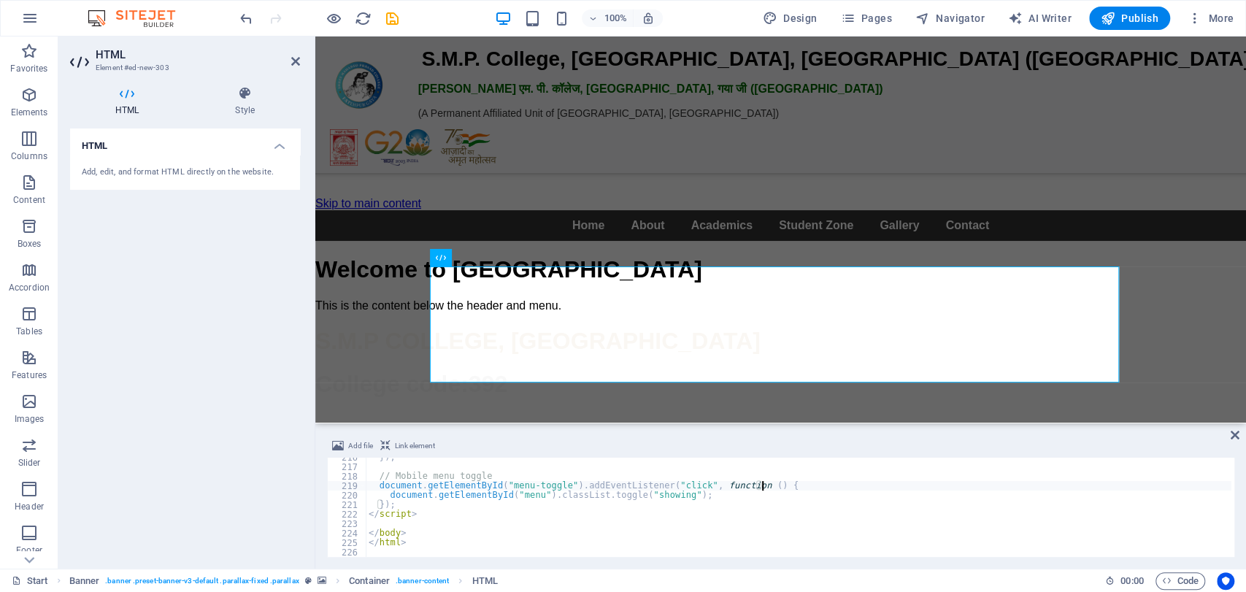
type textarea "document.getElementById("menu-toggle").addEventListener("click", function () {"
drag, startPoint x: 1234, startPoint y: 462, endPoint x: 1234, endPoint y: 480, distance: 18.3
click at [1234, 480] on div "Add file Link element document.getElementById("menu-toggle").addEventListener("…" at bounding box center [780, 497] width 931 height 143
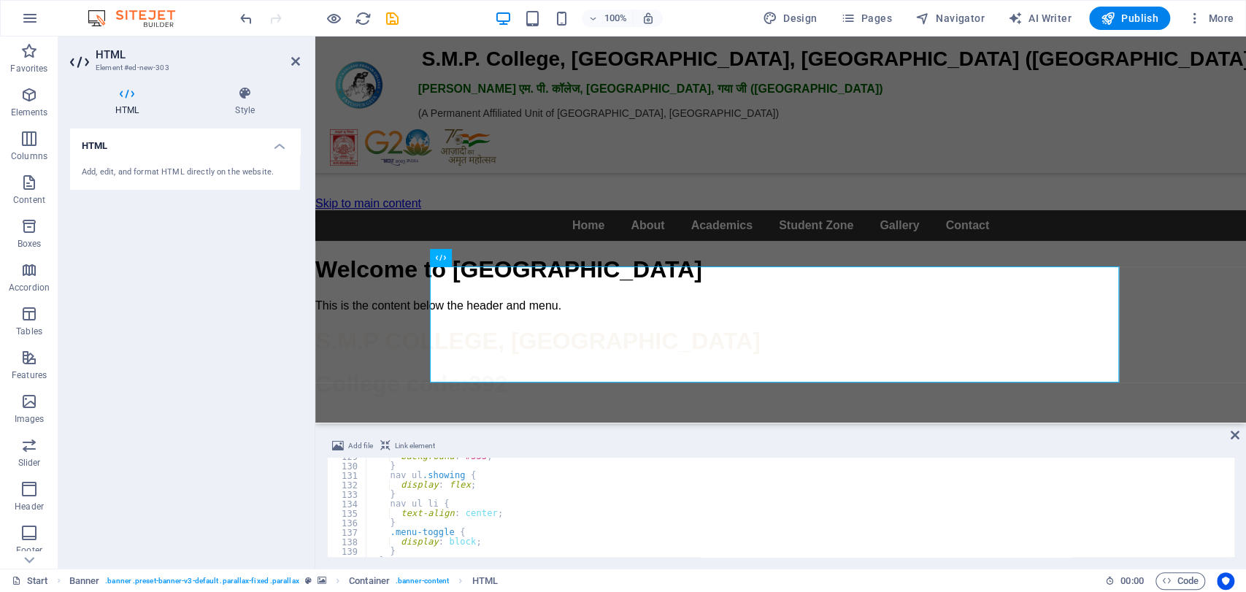
scroll to position [1477, 0]
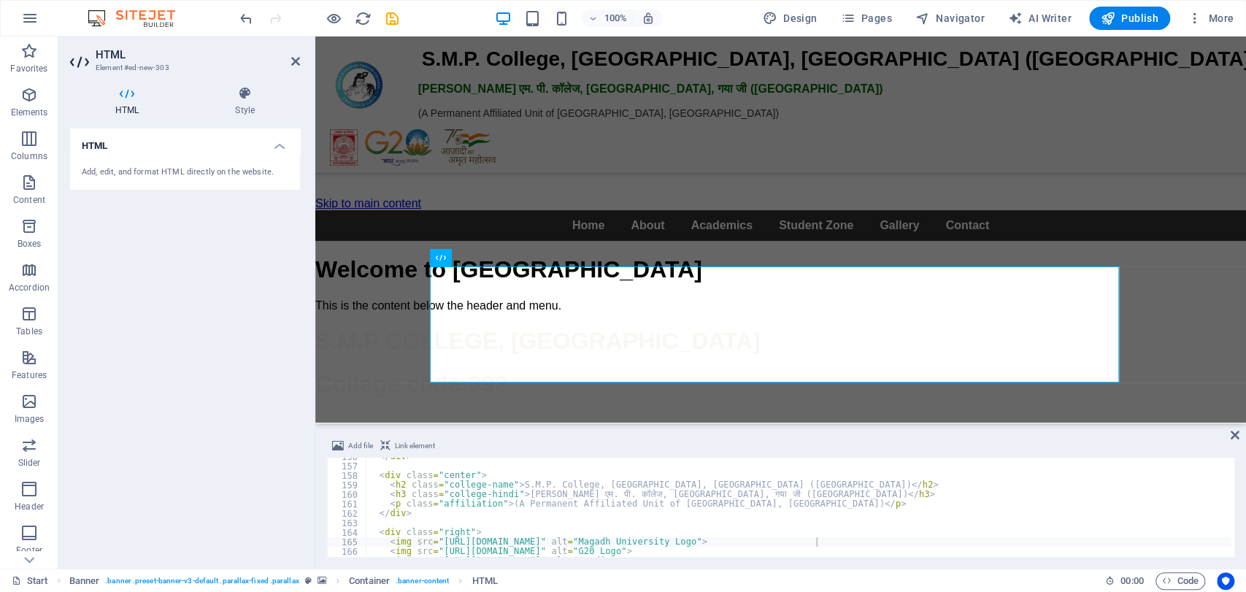
click at [1231, 540] on div at bounding box center [1231, 53] width 7 height 2145
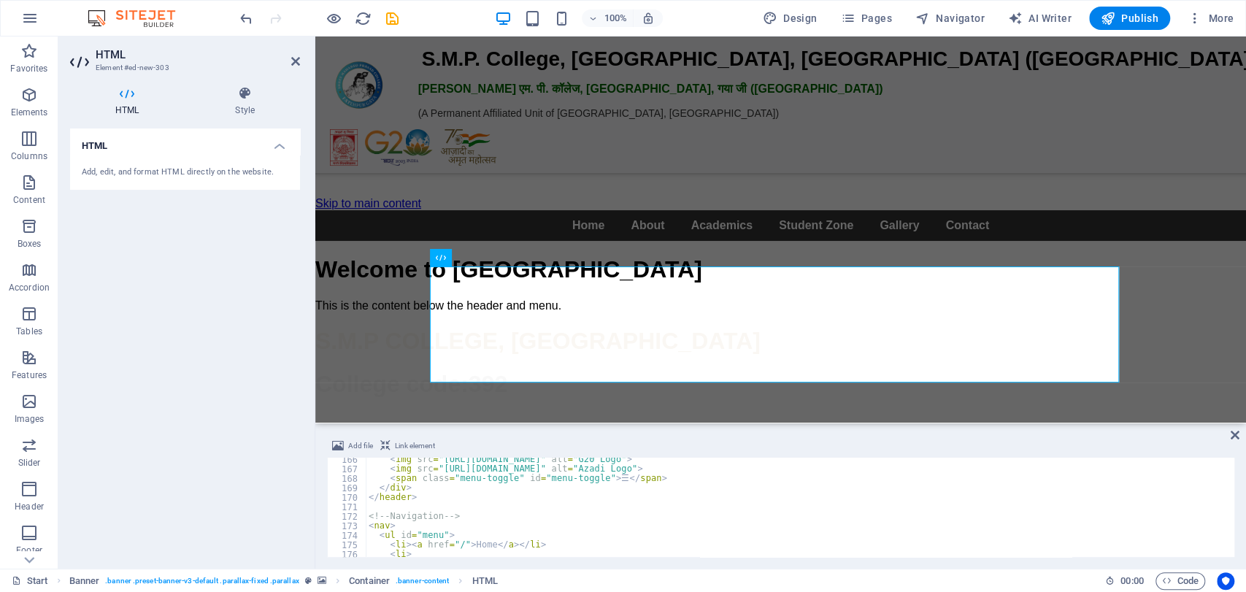
scroll to position [1651, 0]
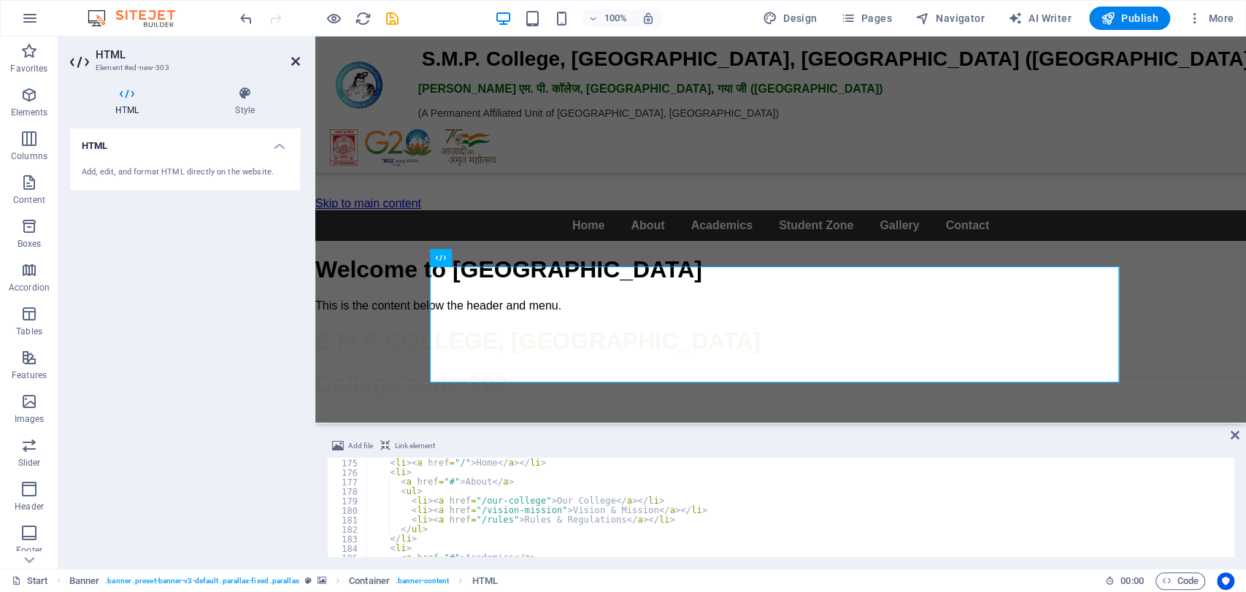
click at [295, 61] on icon at bounding box center [295, 61] width 9 height 12
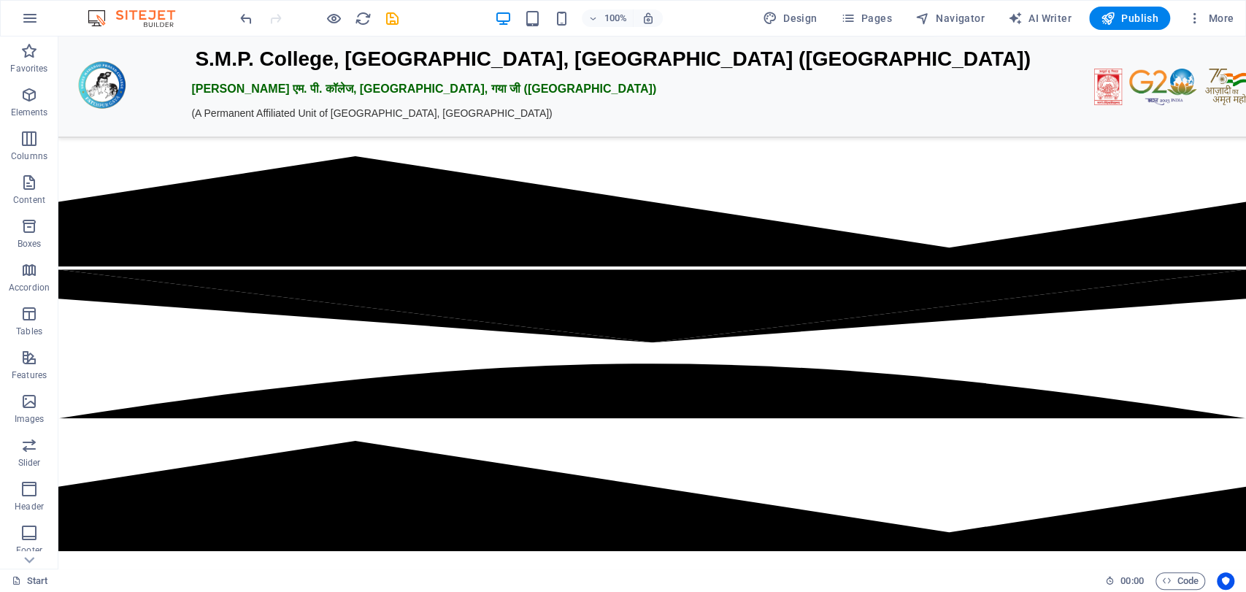
scroll to position [931, 0]
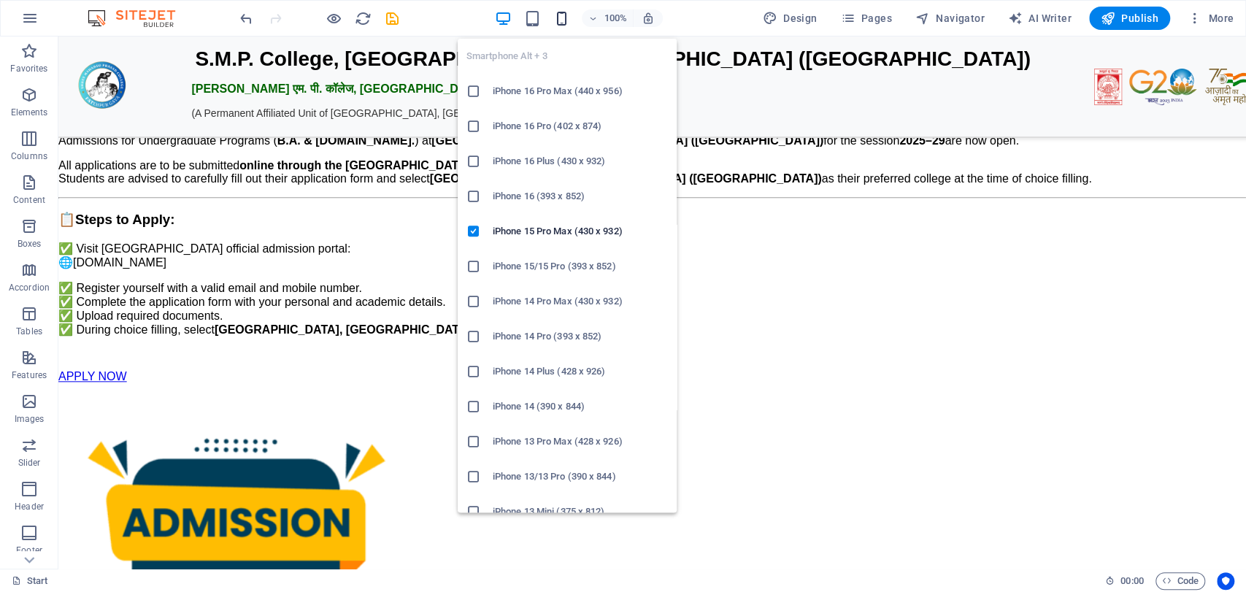
click at [567, 19] on icon "button" at bounding box center [562, 18] width 17 height 17
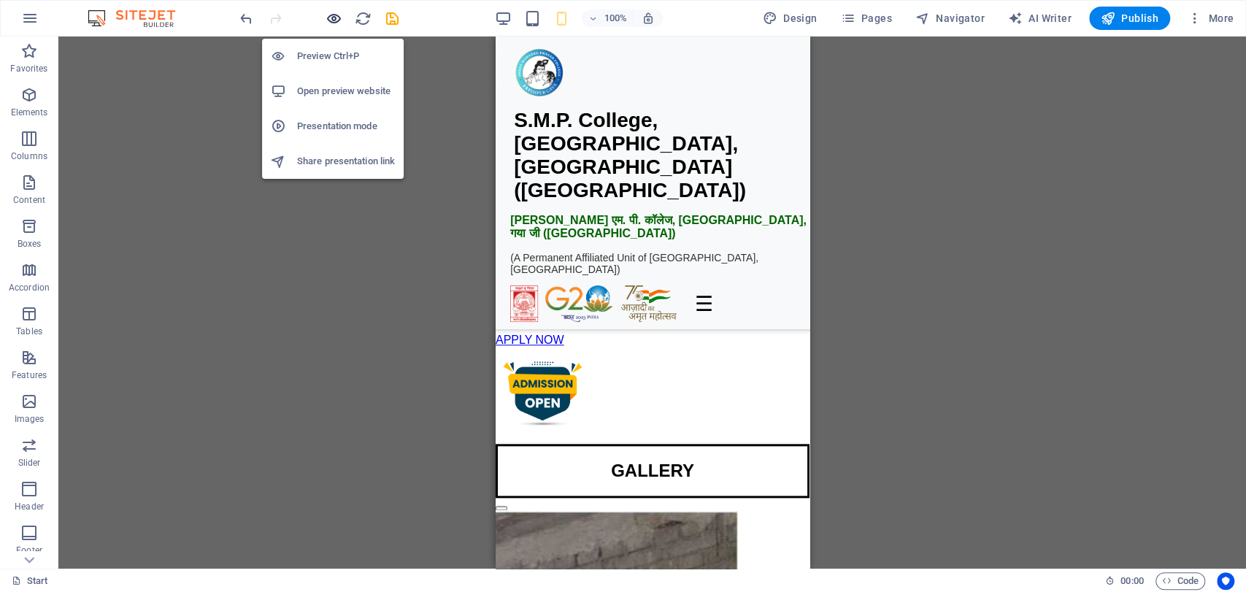
click at [332, 21] on icon "button" at bounding box center [334, 18] width 17 height 17
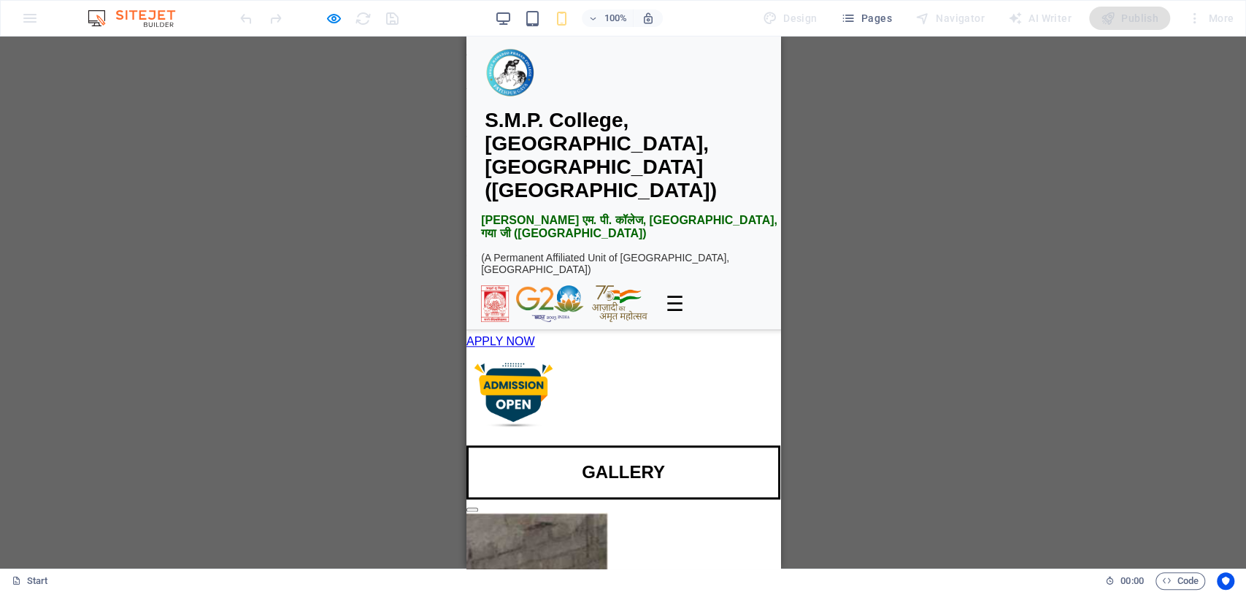
click at [673, 292] on span "☰" at bounding box center [674, 304] width 18 height 24
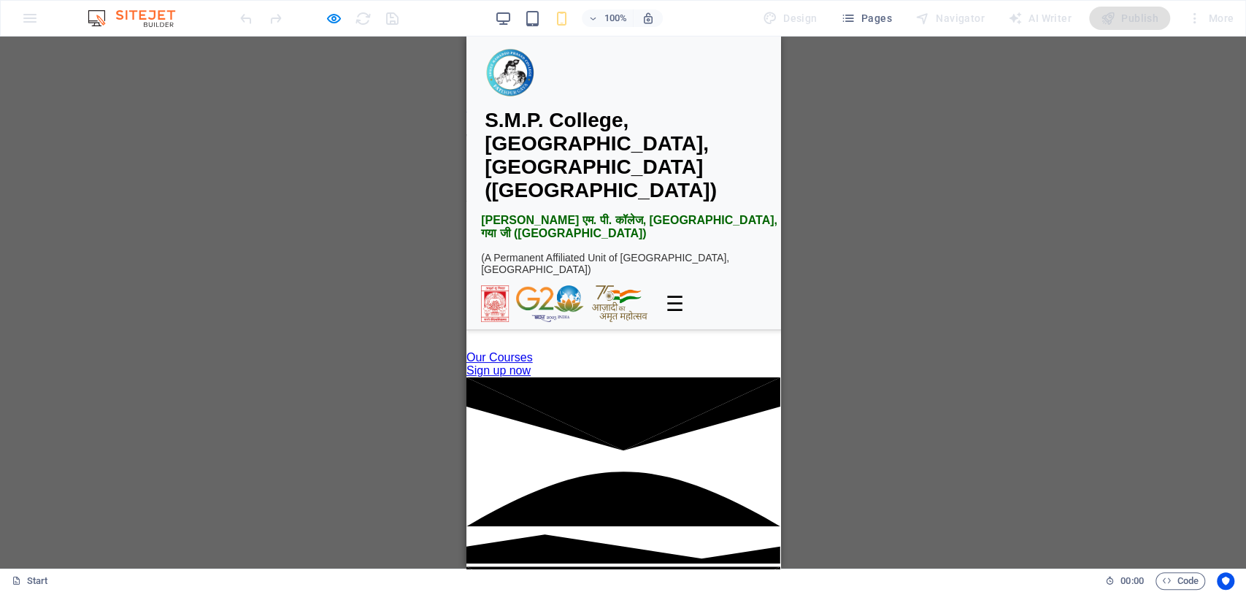
scroll to position [0, 0]
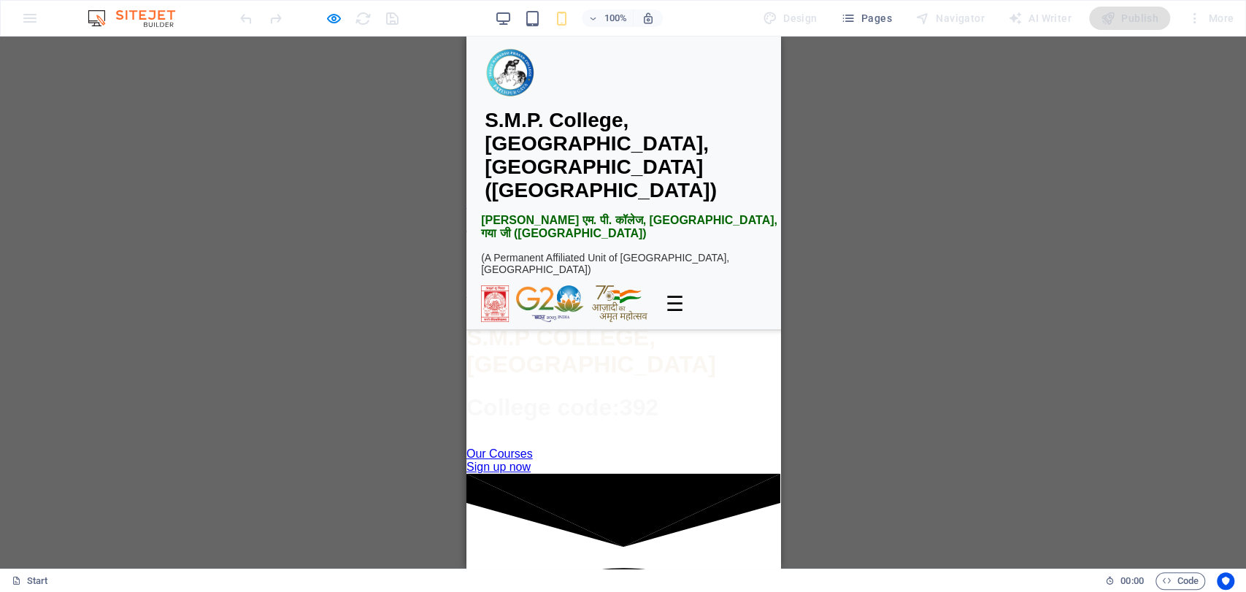
drag, startPoint x: 772, startPoint y: 104, endPoint x: 1266, endPoint y: 58, distance: 496.5
click at [681, 292] on span "☰" at bounding box center [674, 304] width 18 height 24
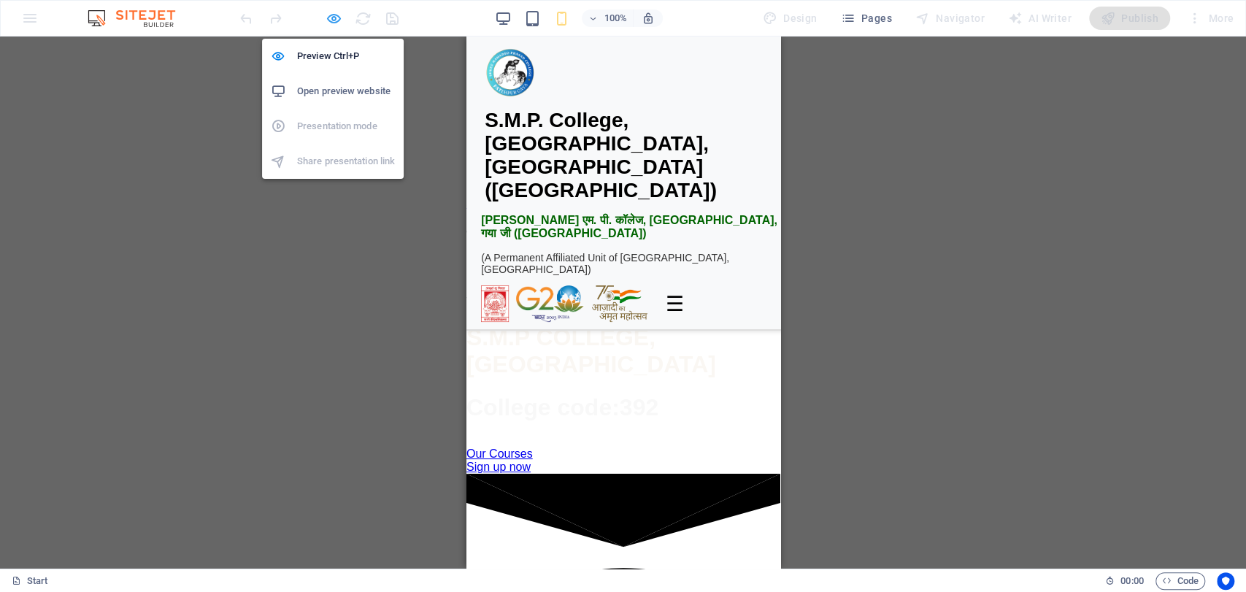
click at [332, 11] on icon "button" at bounding box center [334, 18] width 17 height 17
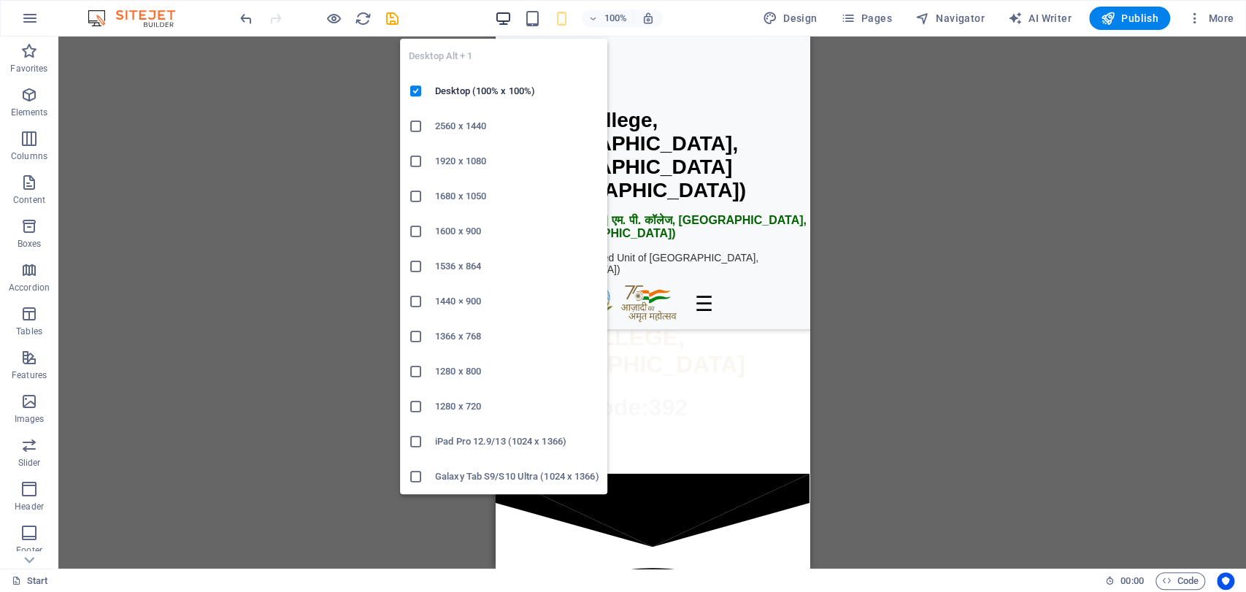
click at [501, 10] on icon "button" at bounding box center [503, 18] width 17 height 17
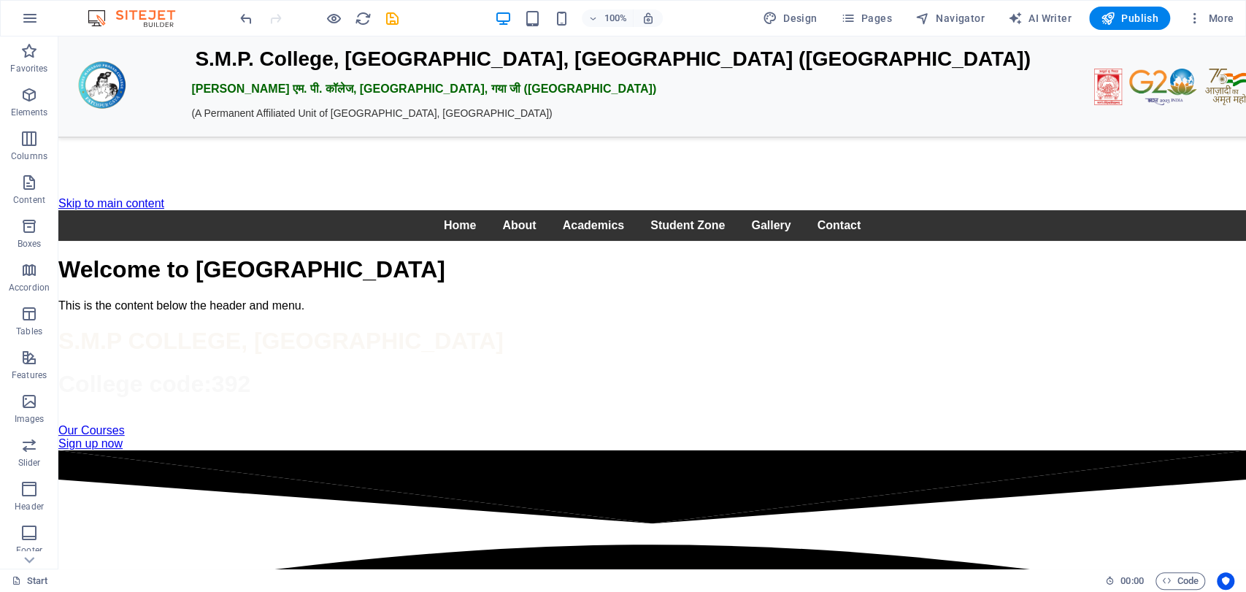
click at [304, 237] on div "SMP College S.M.P. College, Fatehpur, Gaya Ji (Bihar) एस. एम. पी. कॉलेज, फतेहपु…" at bounding box center [652, 330] width 1188 height 240
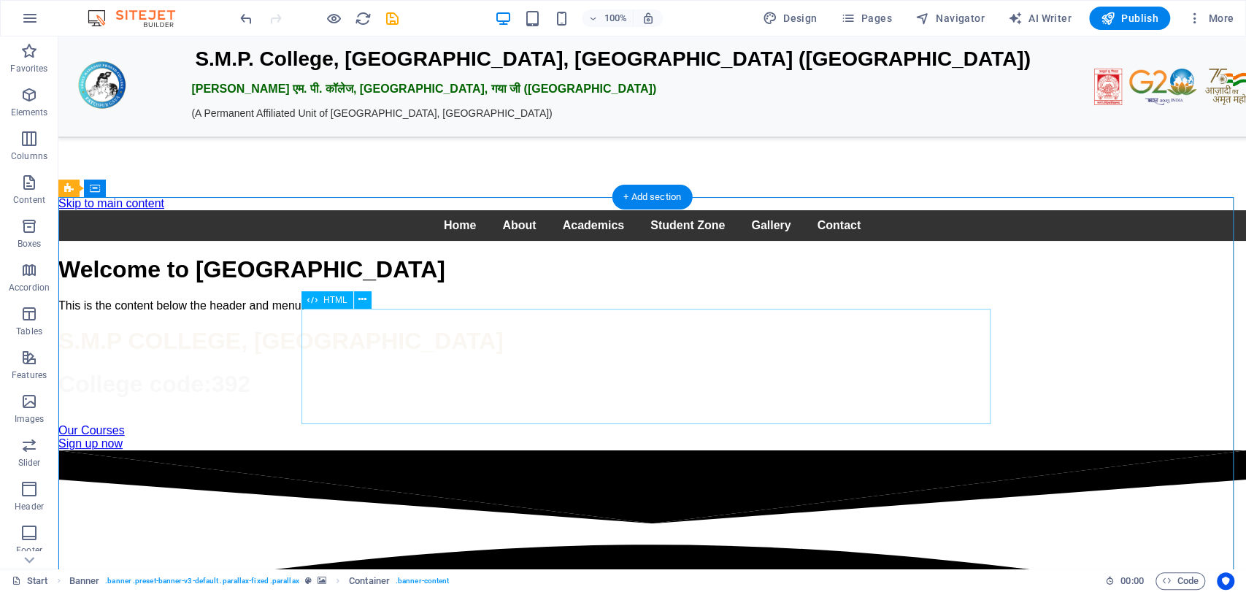
click at [440, 313] on div "SMP College S.M.P. College, Fatehpur, Gaya Ji (Bihar) एस. एम. पी. कॉलेज, फतेहपु…" at bounding box center [652, 261] width 1188 height 102
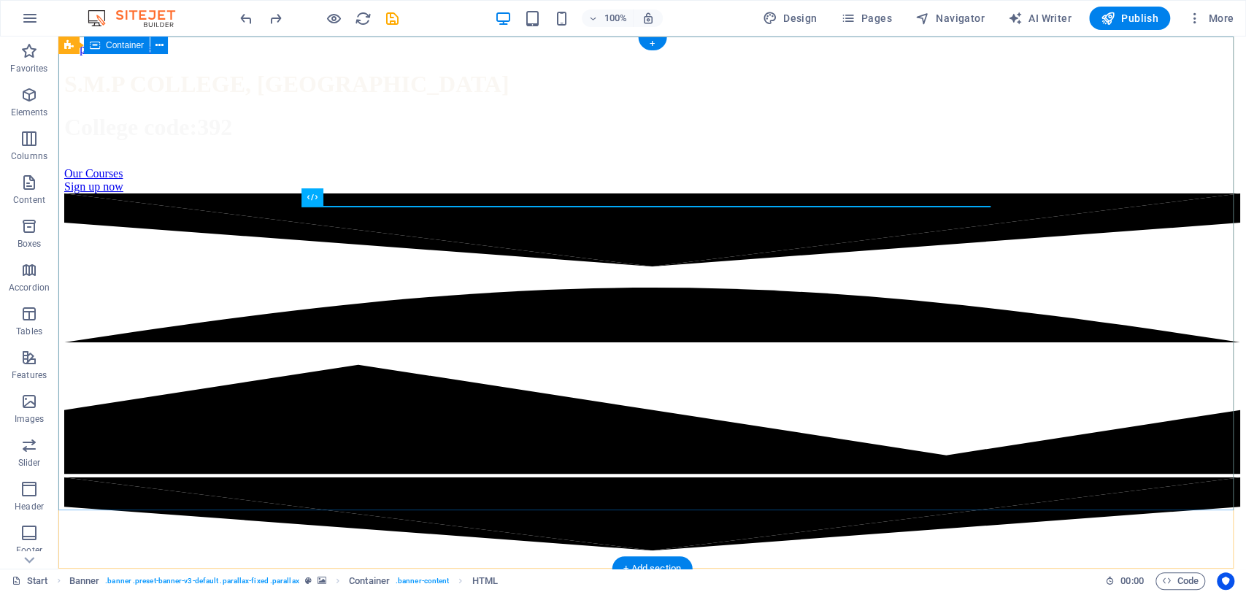
click at [702, 91] on div "S.M.P COLLEGE, FATEHPUR GAYA College code:392 Our Courses Sign up now" at bounding box center [652, 124] width 1176 height 138
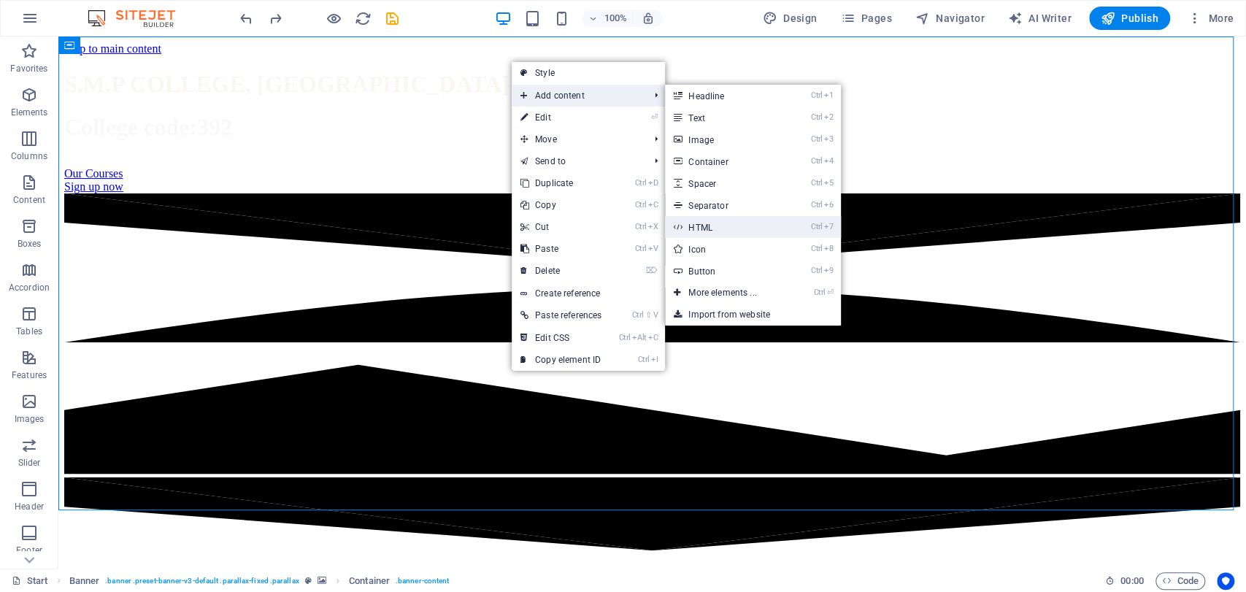
click at [710, 224] on link "Ctrl 7 HTML" at bounding box center [725, 227] width 120 height 22
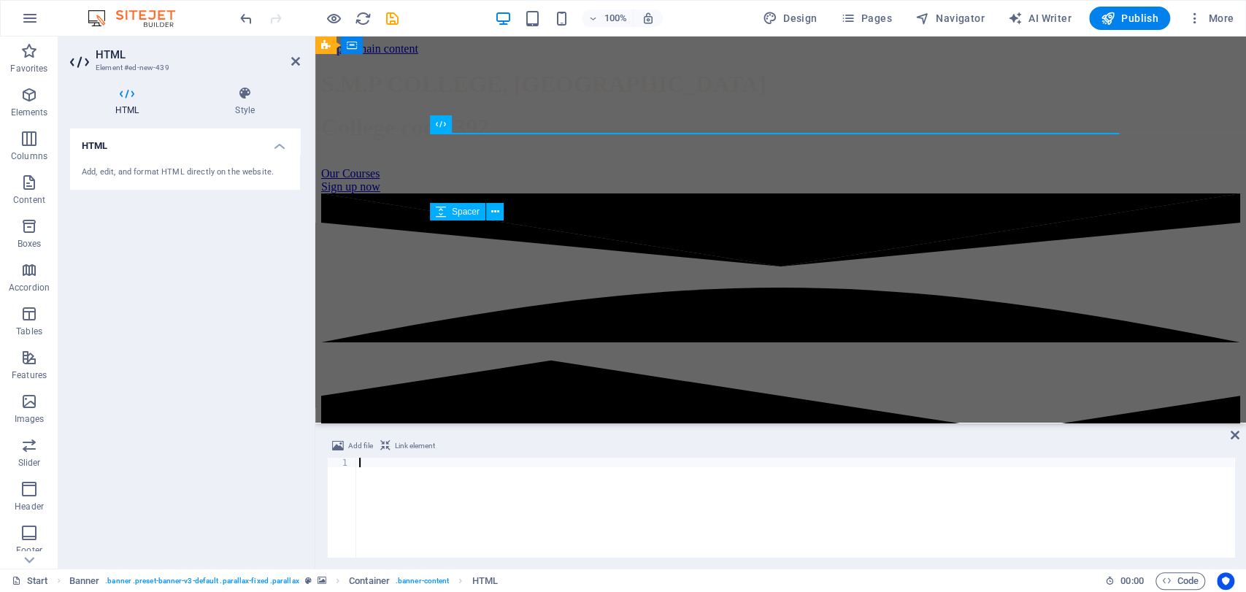
scroll to position [2169, 0]
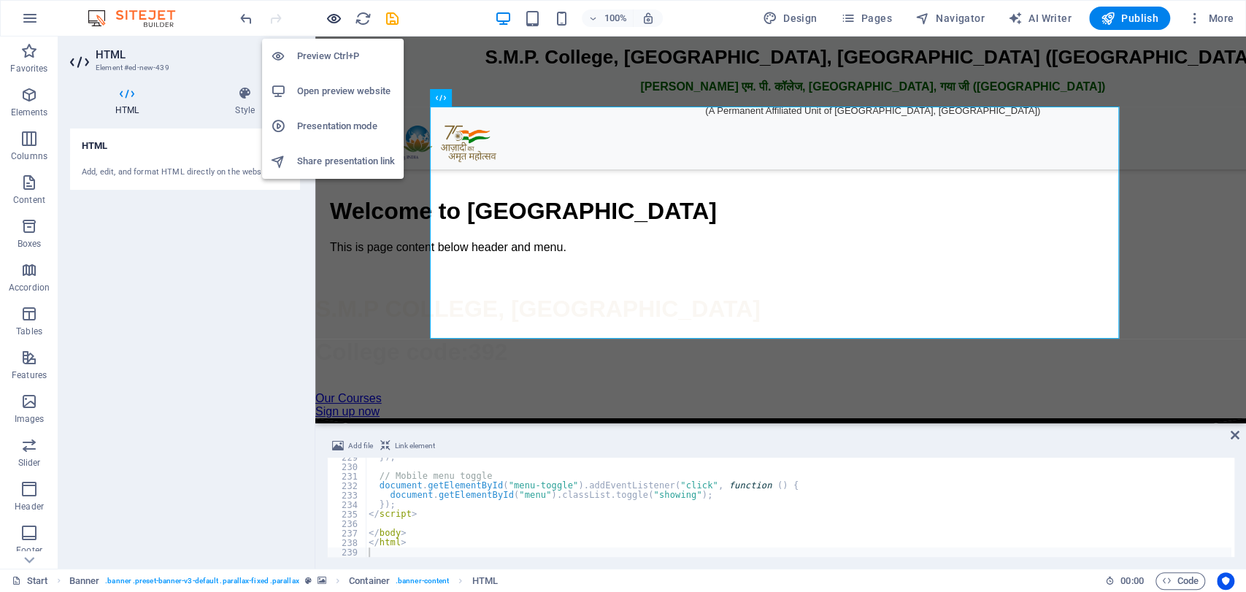
click at [331, 17] on icon "button" at bounding box center [334, 18] width 17 height 17
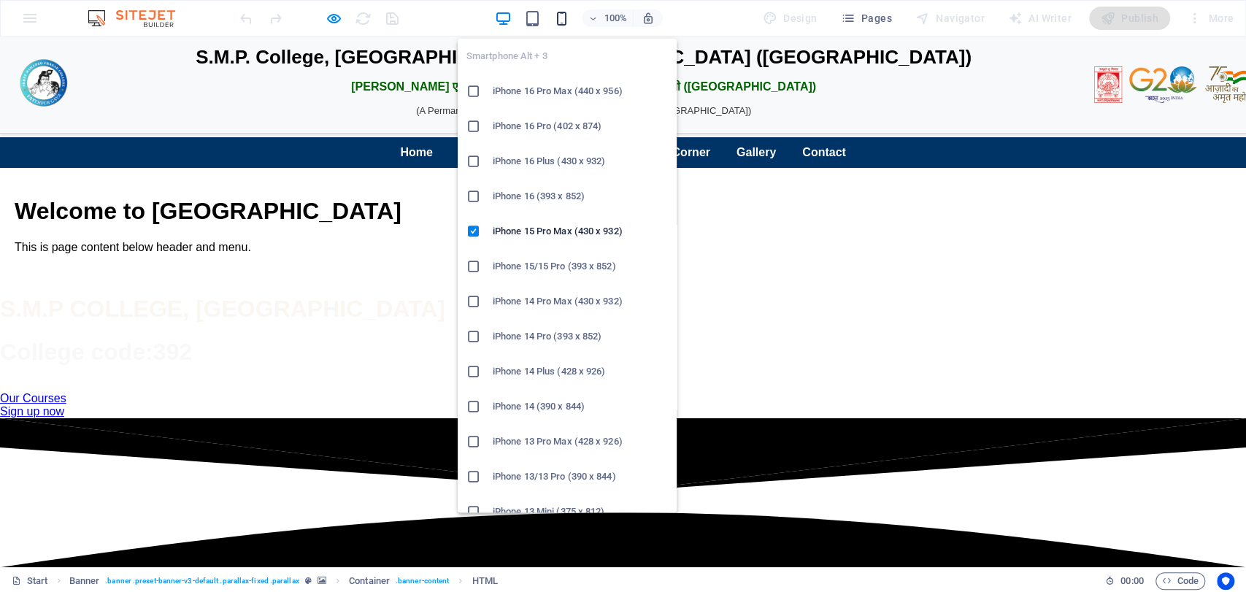
click at [556, 19] on icon "button" at bounding box center [562, 18] width 17 height 17
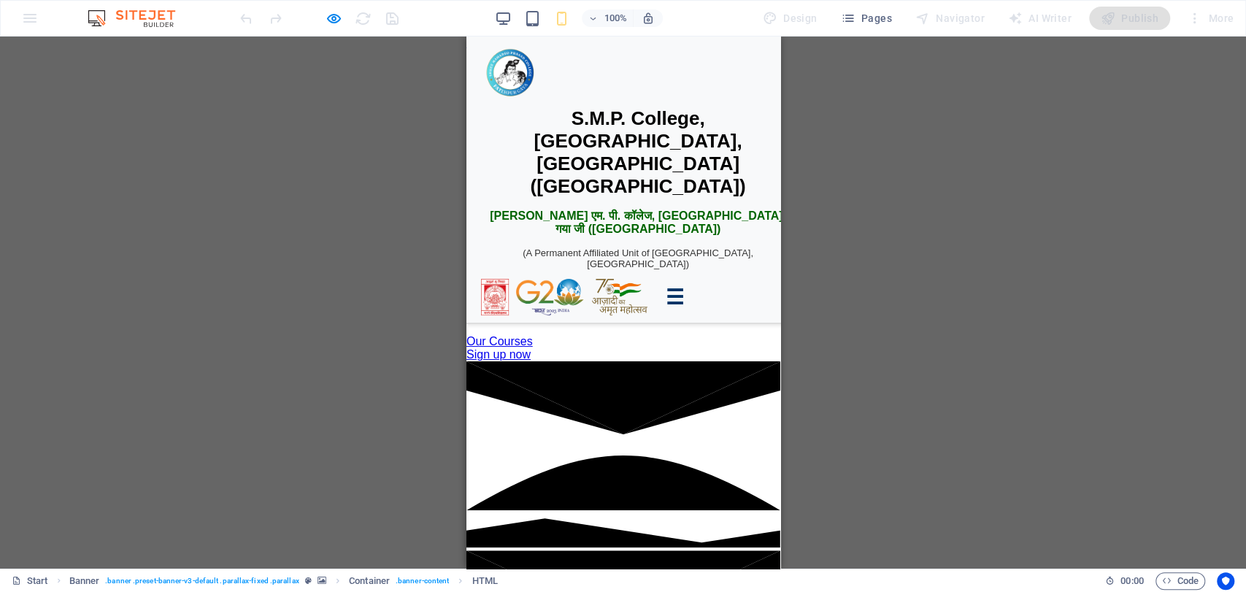
click at [677, 286] on span "☰" at bounding box center [674, 298] width 18 height 24
drag, startPoint x: 670, startPoint y: 218, endPoint x: 692, endPoint y: 245, distance: 34.8
click at [692, 196] on div "SMP College S.M.P. College, Fatehpur, Gaya Ji (Bihar) एस. एम. पी. कॉलेज, फतेहपु…" at bounding box center [623, 126] width 314 height 139
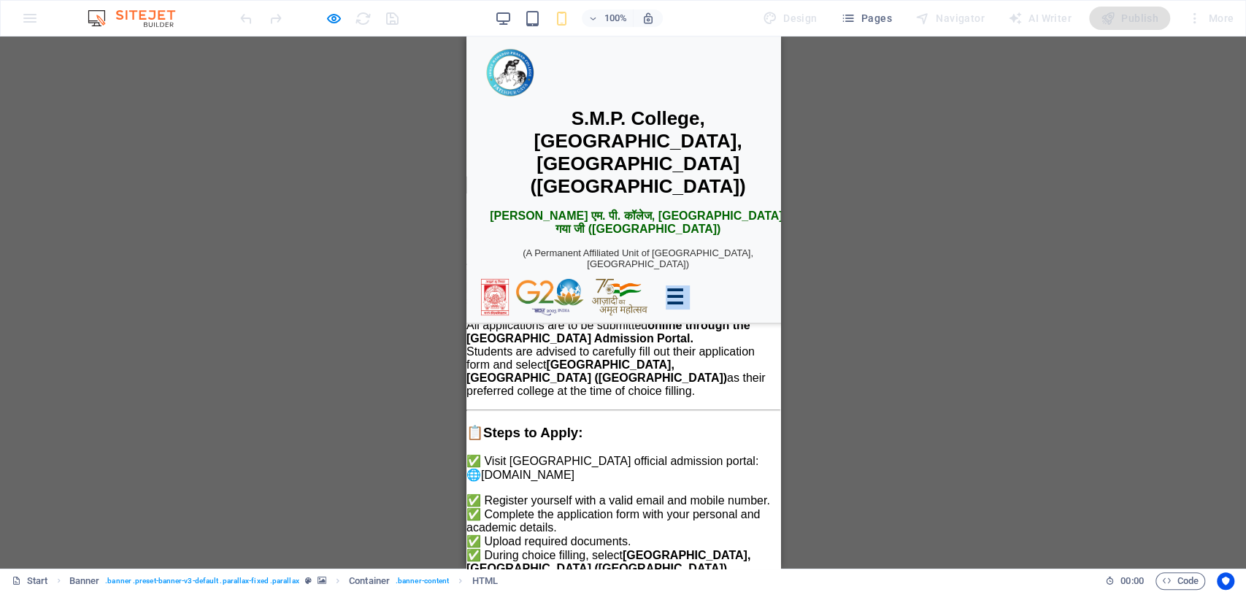
scroll to position [0, 0]
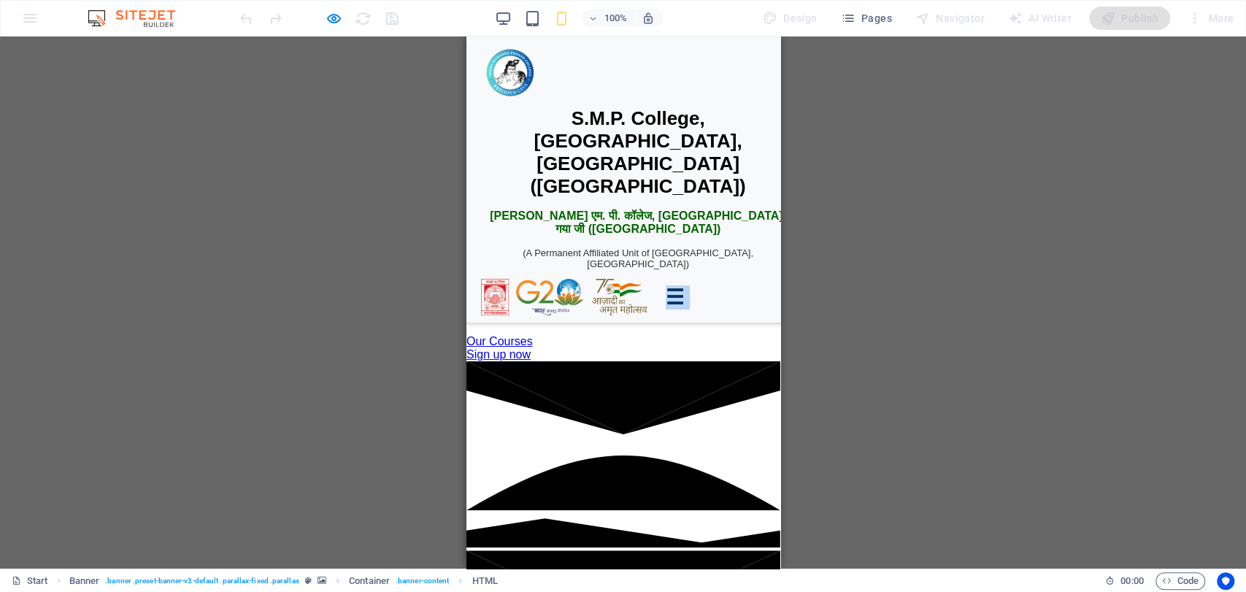
drag, startPoint x: 771, startPoint y: 54, endPoint x: 1236, endPoint y: 45, distance: 465.2
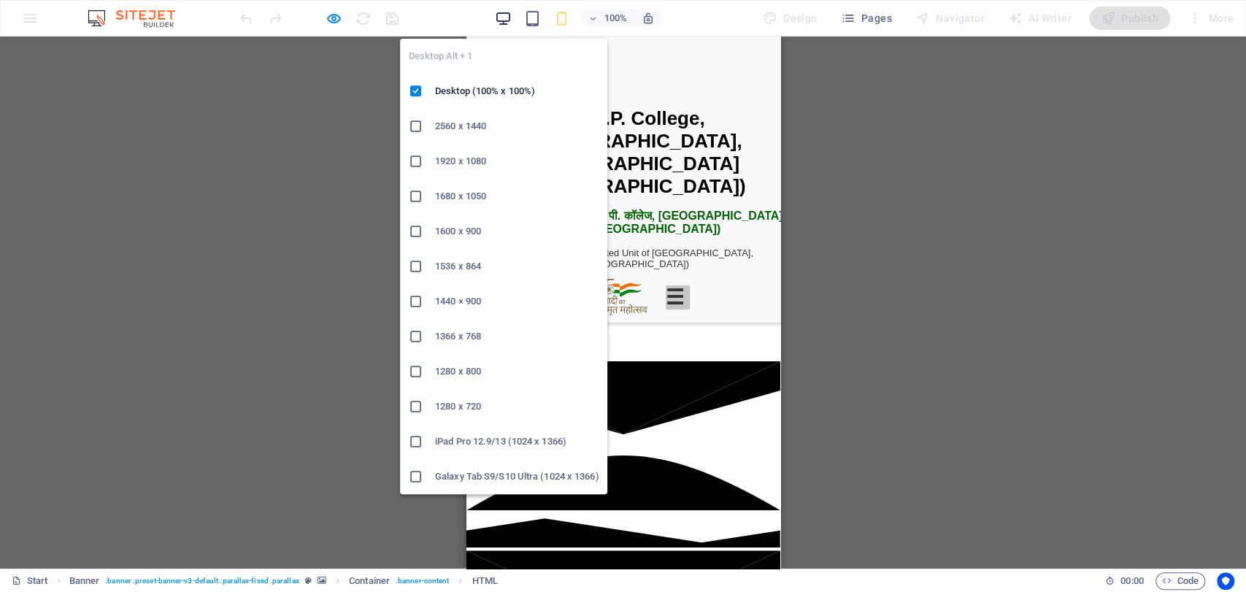
click at [497, 20] on icon "button" at bounding box center [503, 18] width 17 height 17
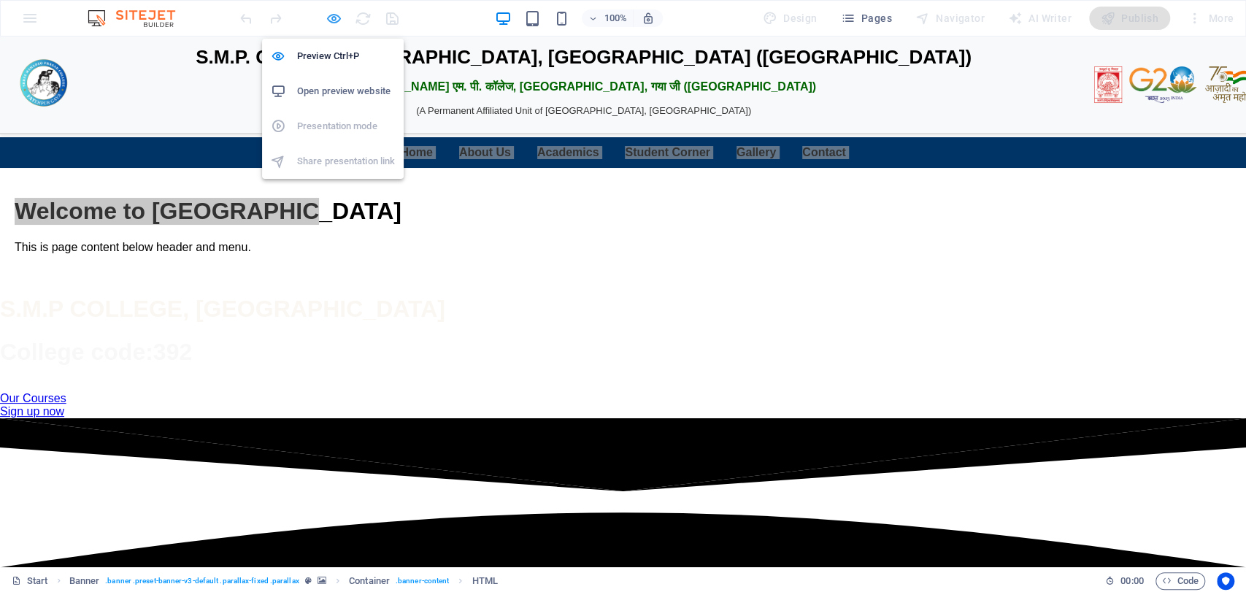
click at [332, 24] on icon "button" at bounding box center [334, 18] width 17 height 17
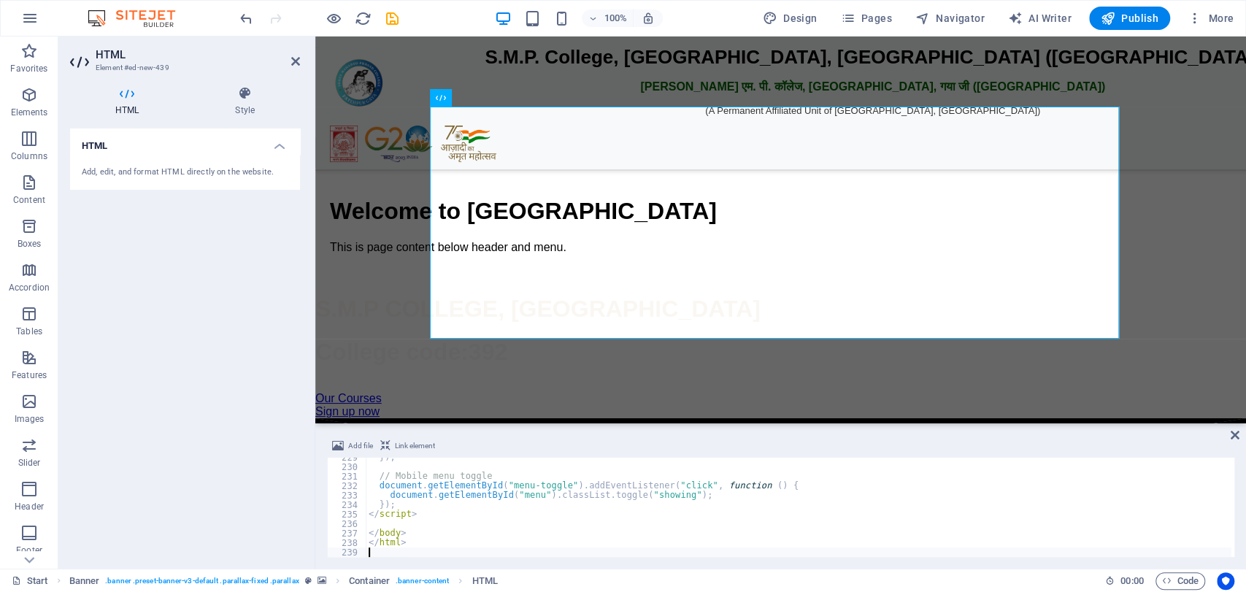
type textarea "</html>"
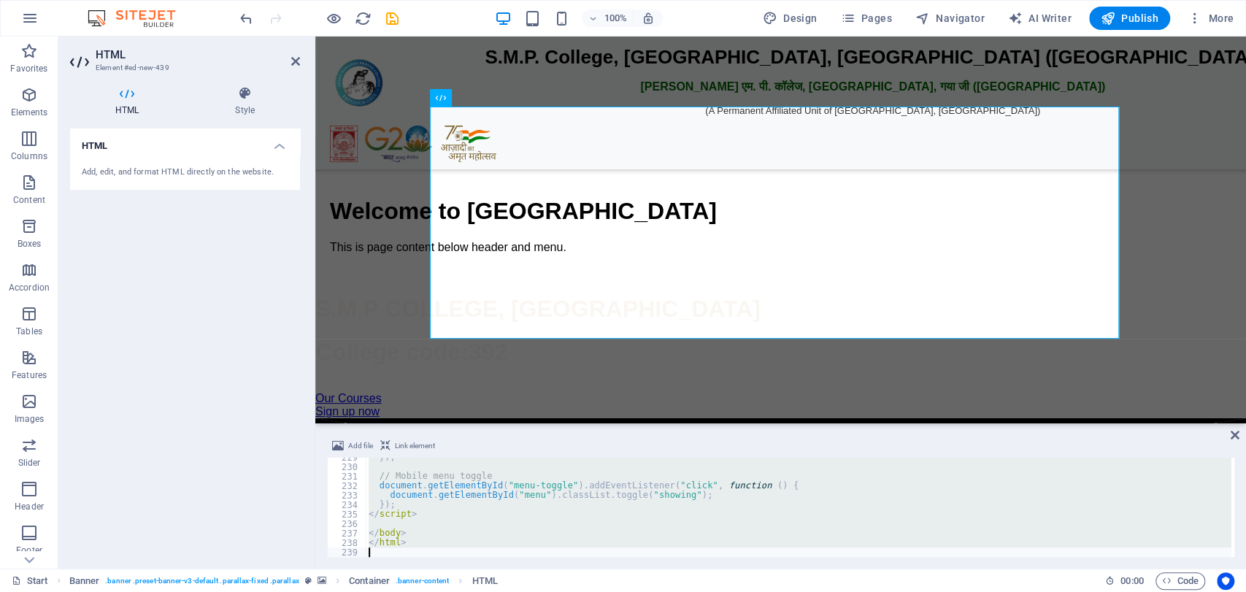
paste textarea
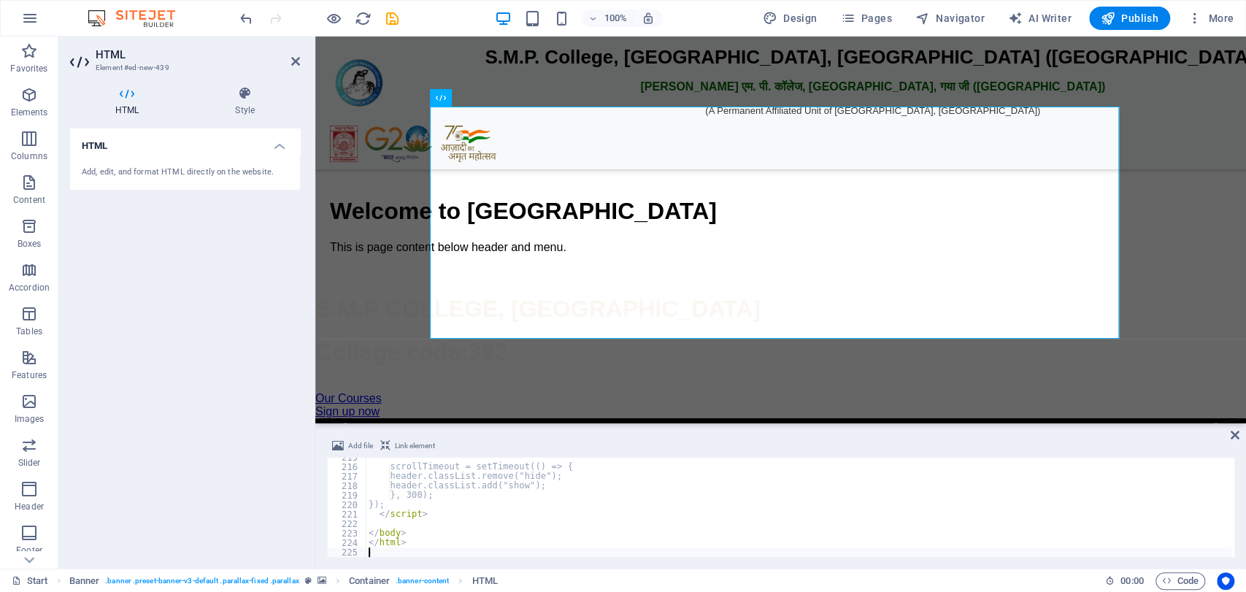
scroll to position [2037, 0]
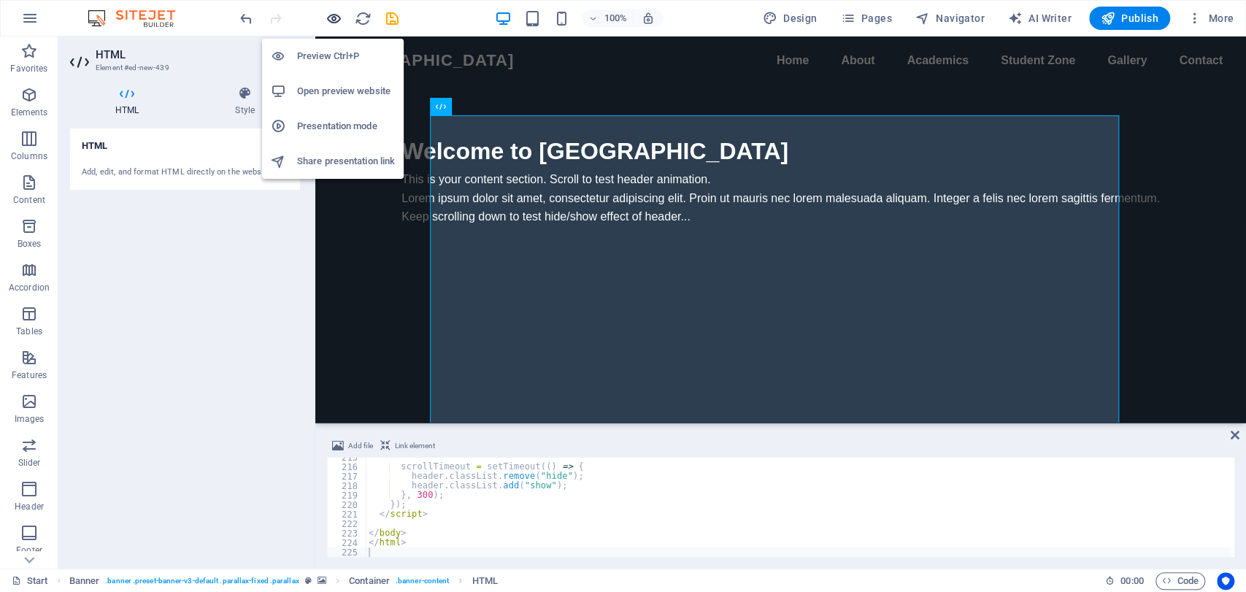
click at [335, 15] on icon "button" at bounding box center [334, 18] width 17 height 17
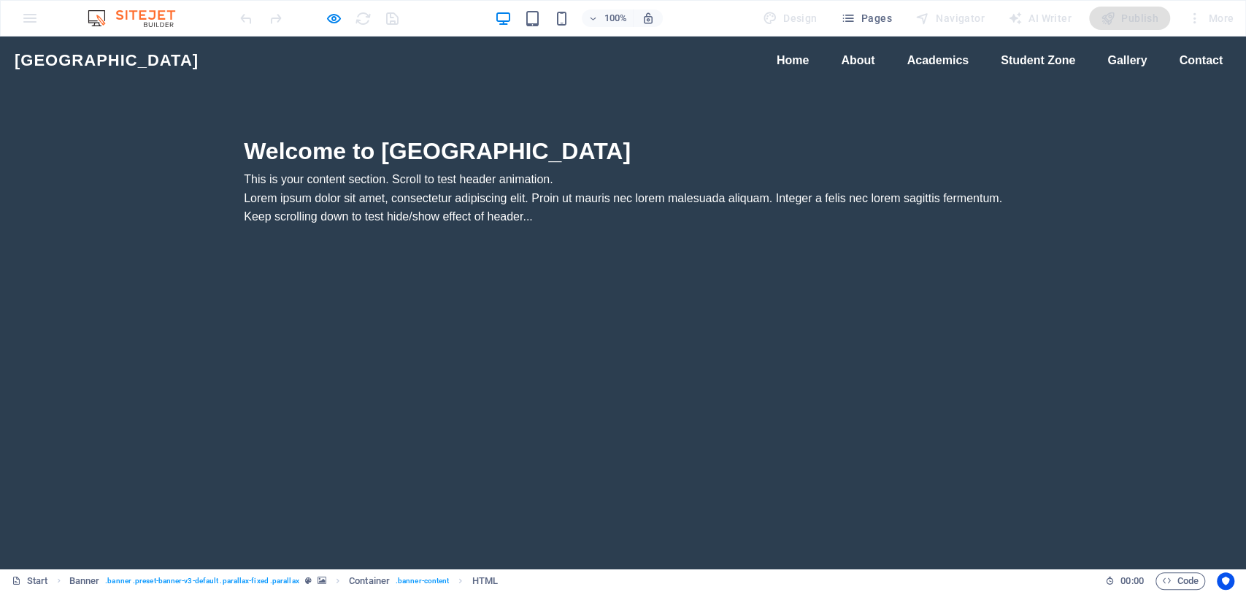
scroll to position [930, 0]
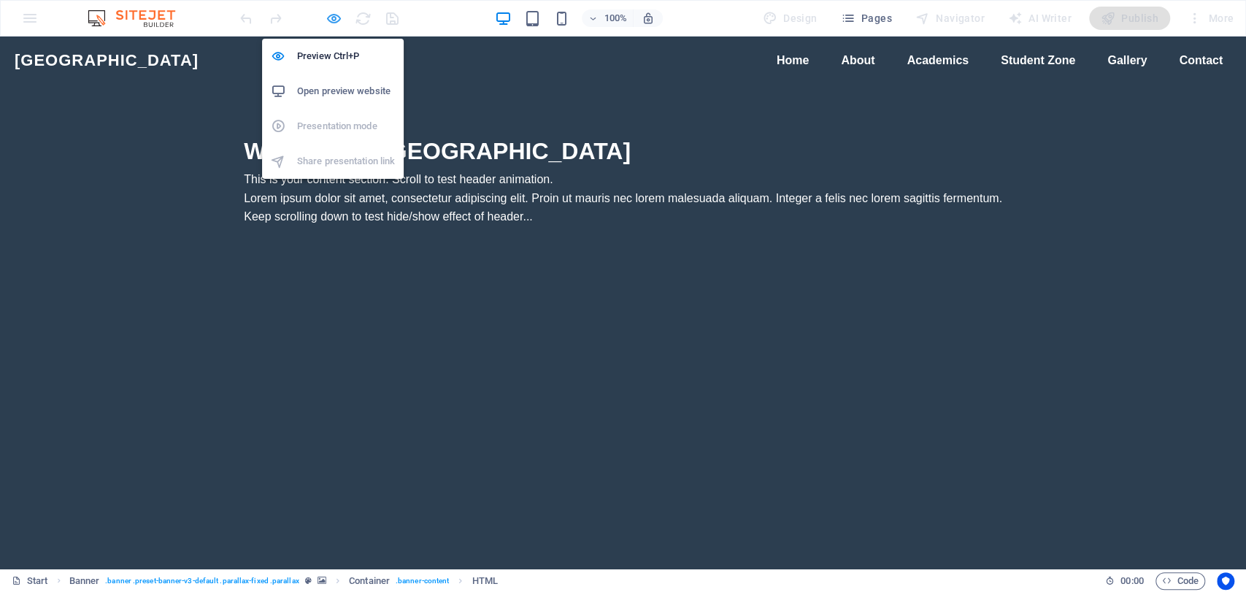
click at [337, 16] on icon "button" at bounding box center [334, 18] width 17 height 17
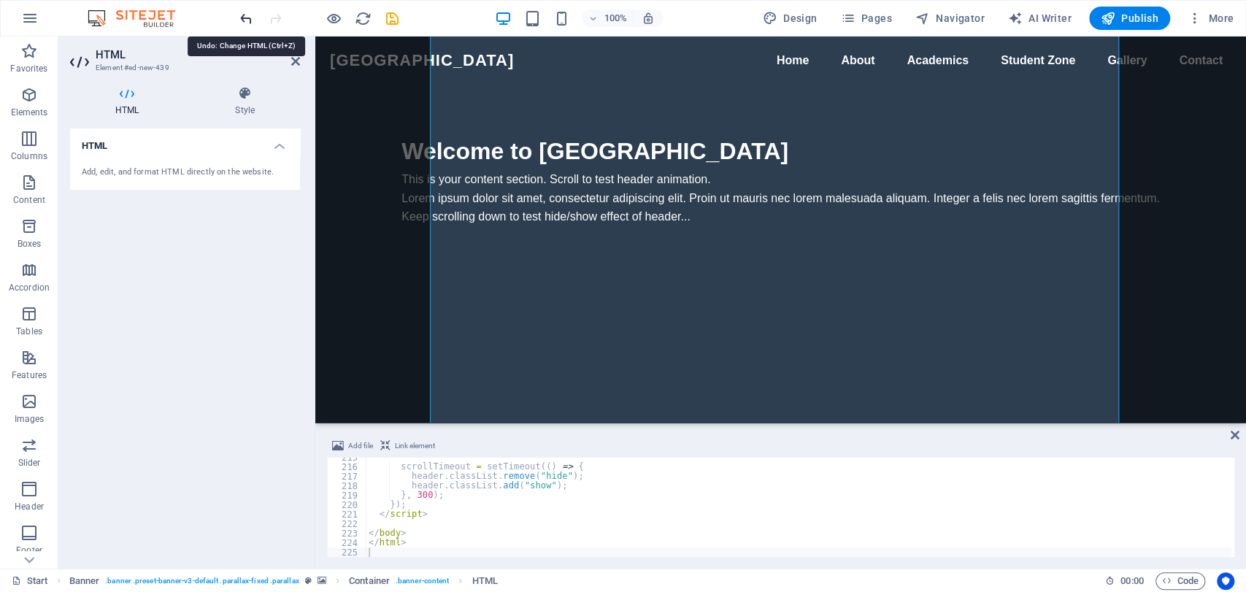
click at [241, 23] on icon "undo" at bounding box center [246, 18] width 17 height 17
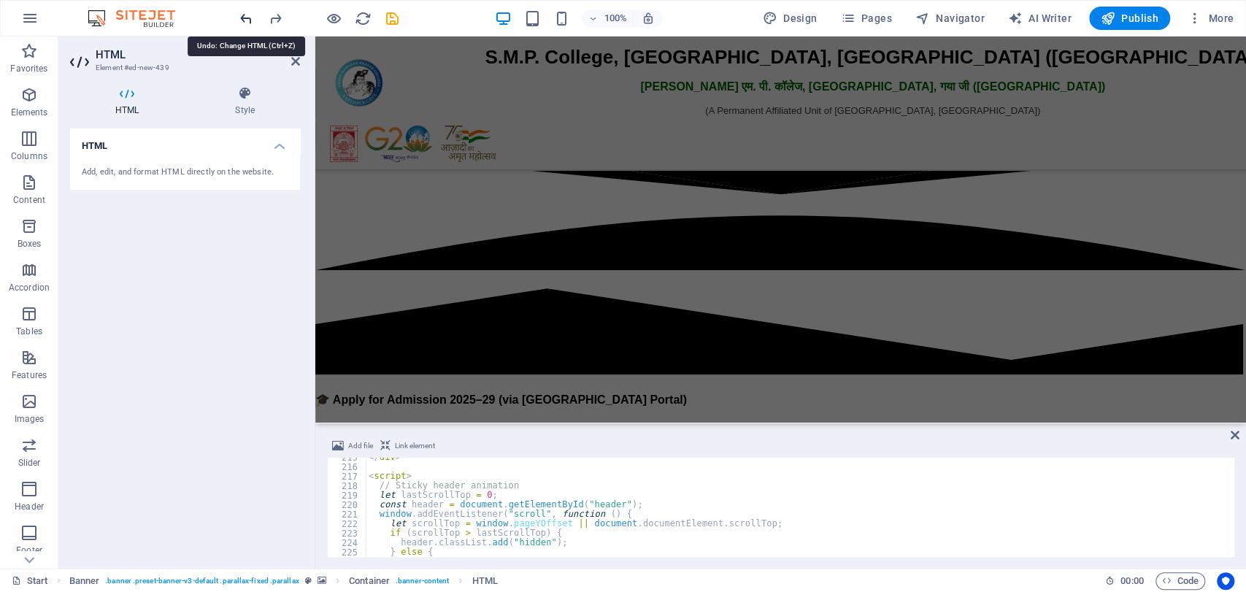
scroll to position [0, 0]
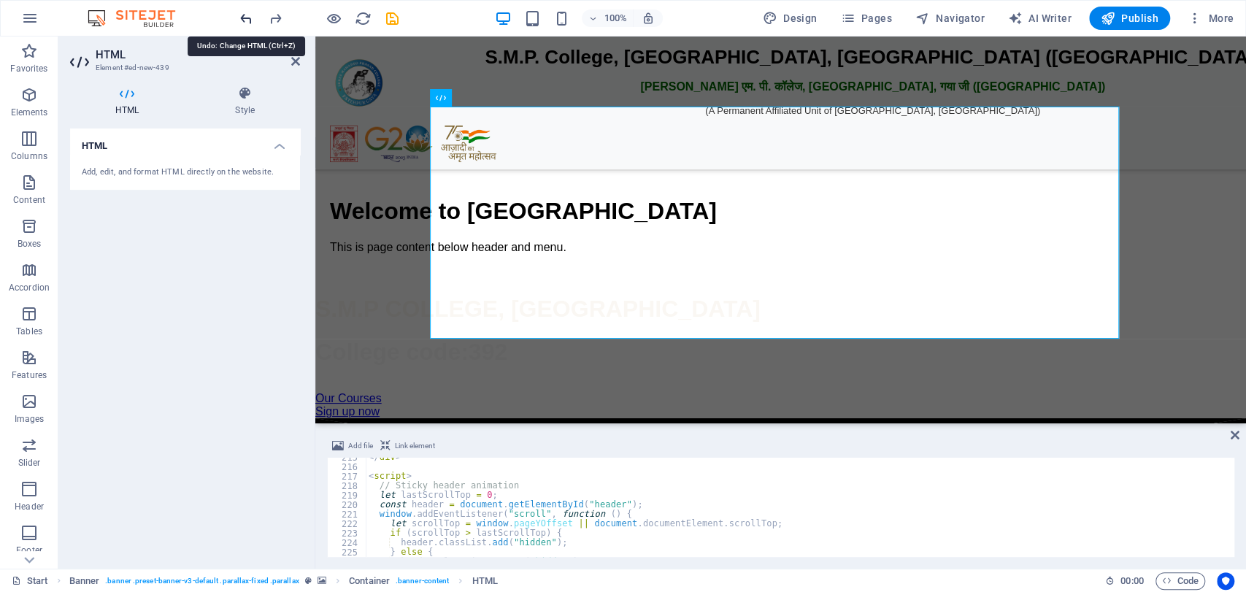
click at [240, 17] on icon "undo" at bounding box center [246, 18] width 17 height 17
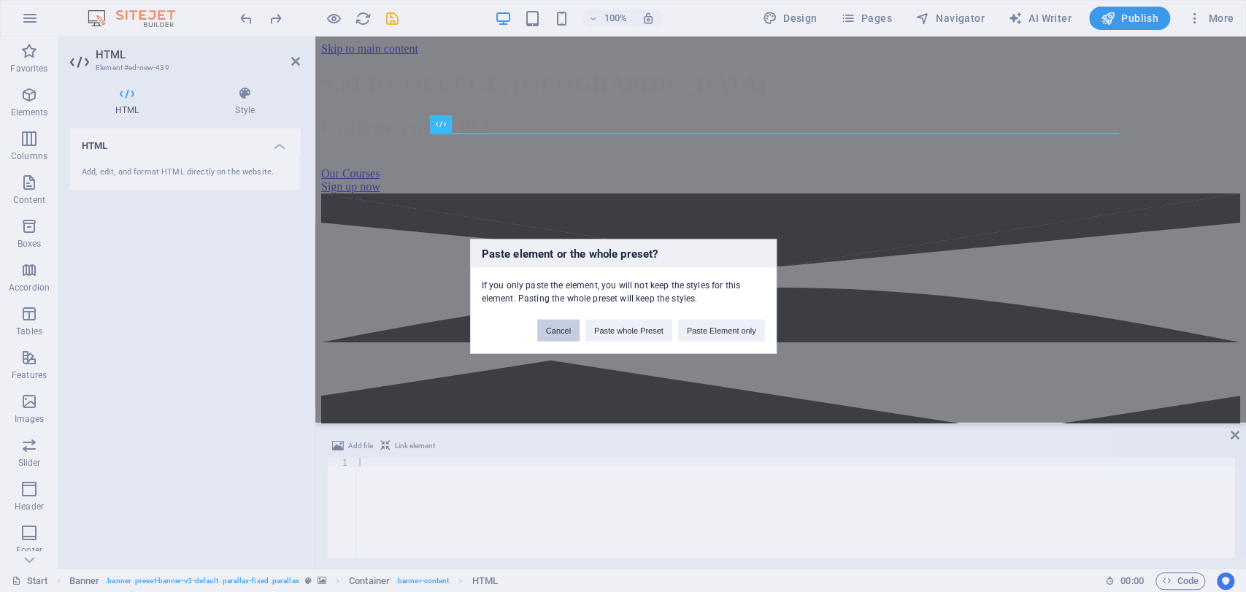
click at [557, 328] on button "Cancel" at bounding box center [558, 330] width 42 height 22
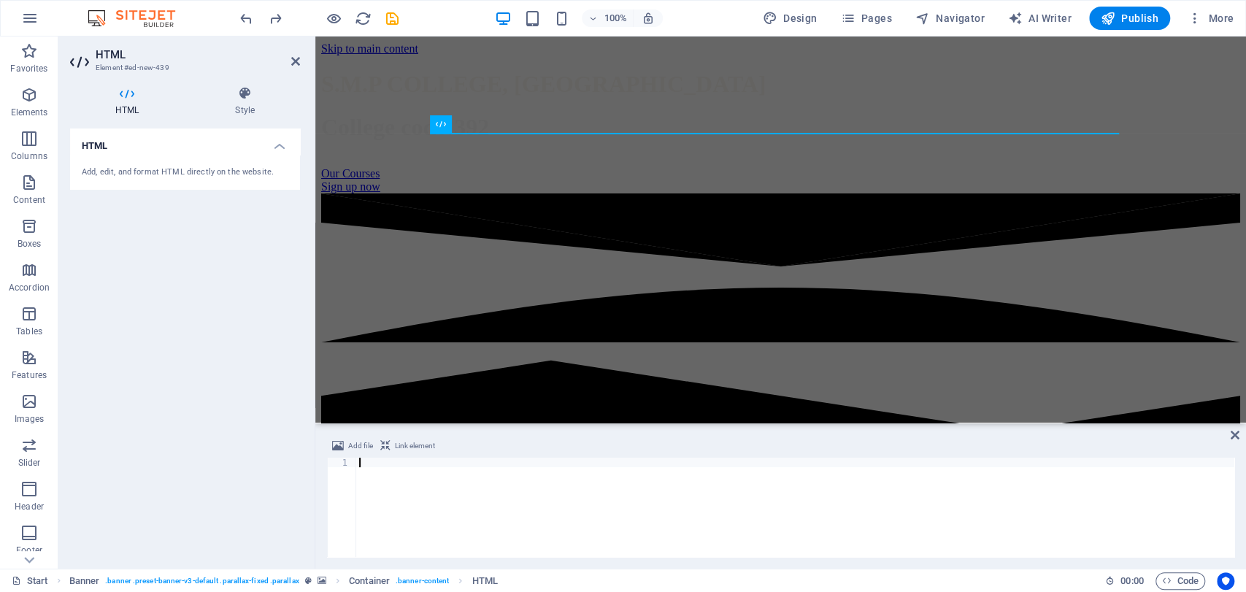
click at [383, 472] on div at bounding box center [795, 517] width 878 height 118
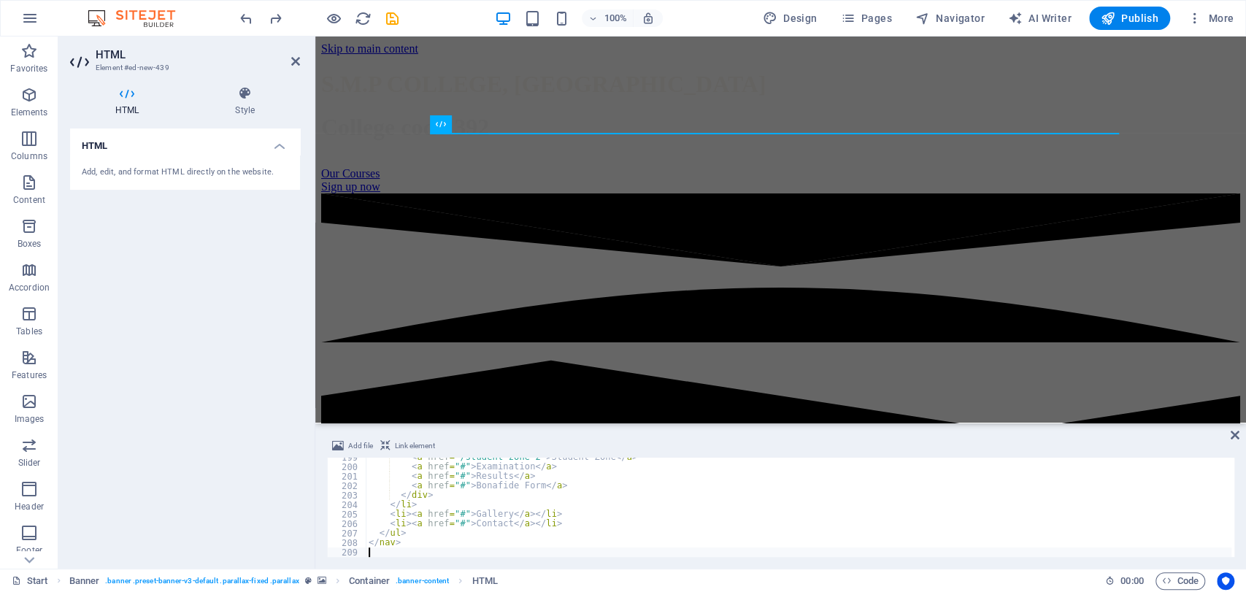
scroll to position [1885, 0]
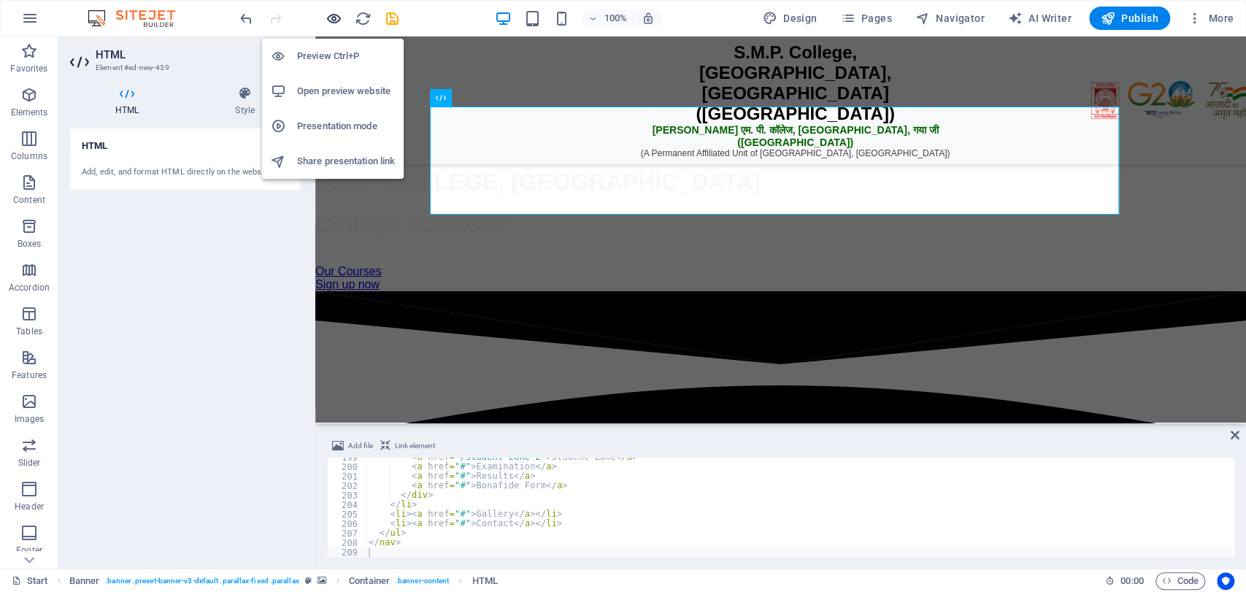
click at [331, 25] on icon "button" at bounding box center [334, 18] width 17 height 17
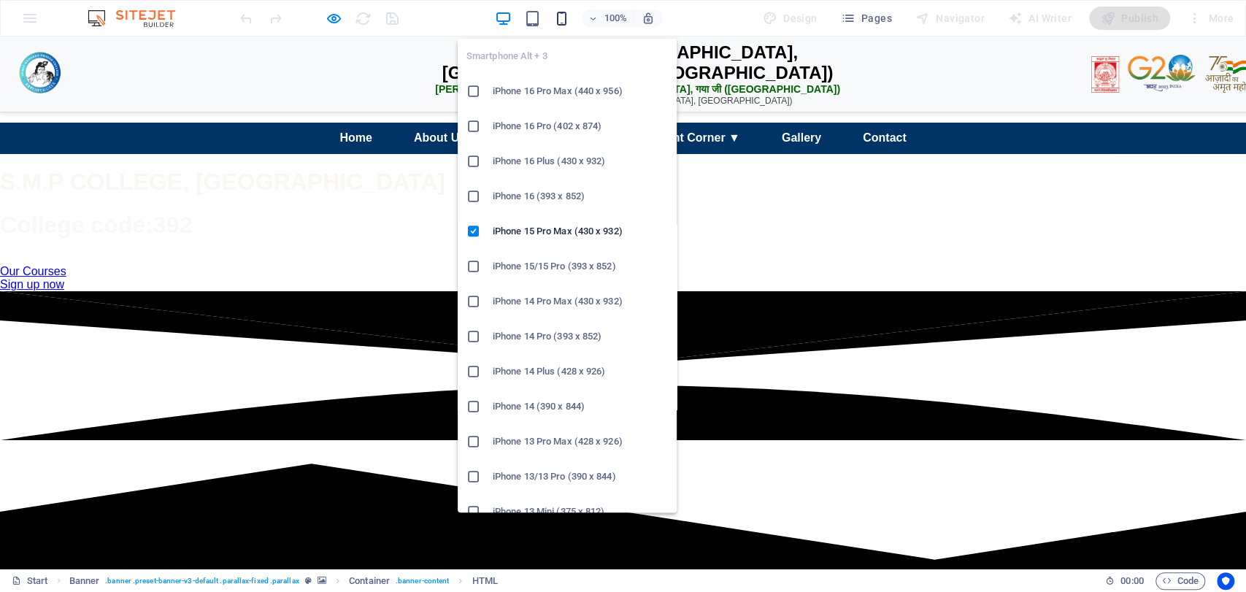
click at [562, 19] on icon "button" at bounding box center [562, 18] width 17 height 17
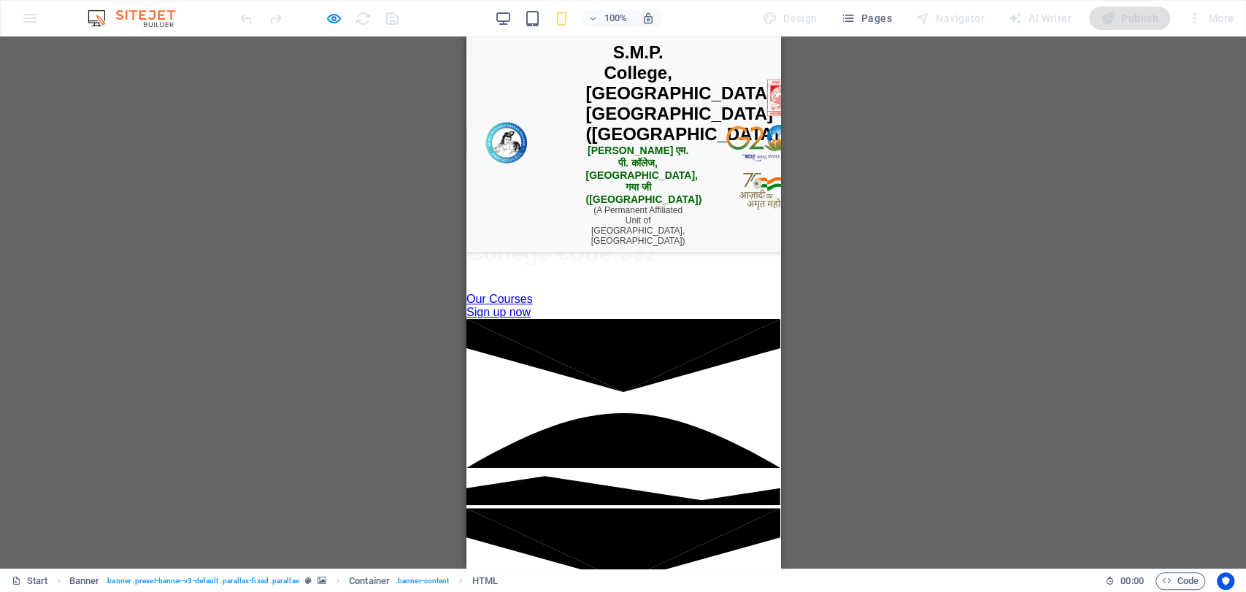
click at [605, 154] on div "☰ Menu" at bounding box center [623, 140] width 314 height 28
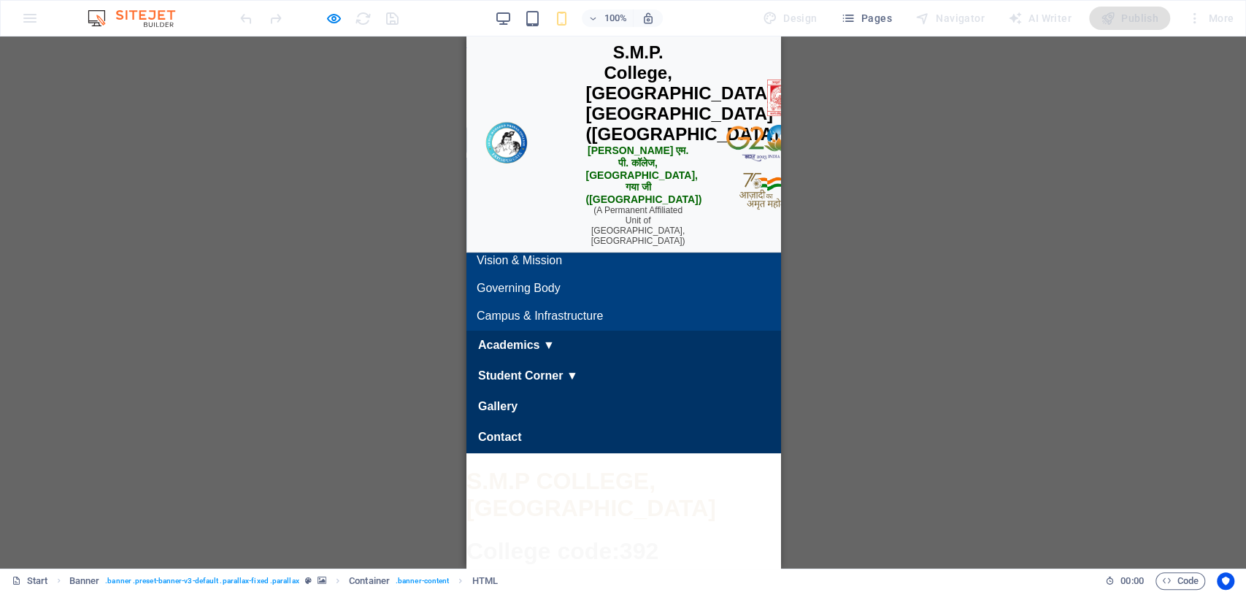
click at [536, 220] on link "About Us ▼" at bounding box center [623, 204] width 330 height 32
click at [548, 220] on link "About Us ▼" at bounding box center [623, 204] width 330 height 32
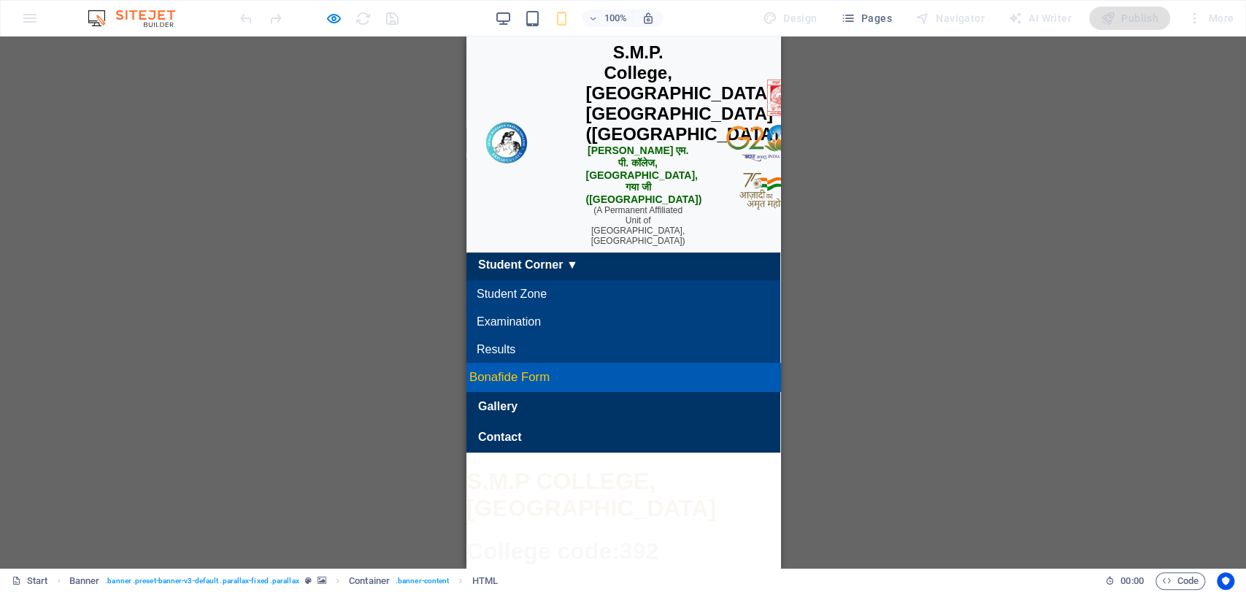
click at [541, 392] on link "Bonafide Form" at bounding box center [623, 377] width 330 height 29
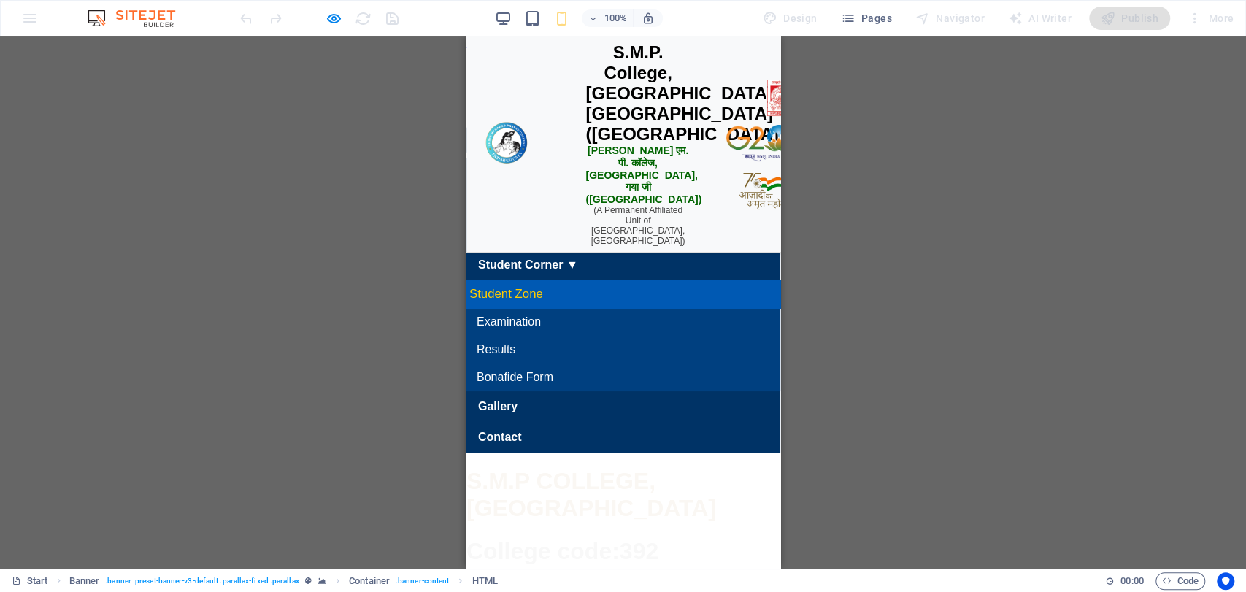
click at [549, 309] on link "Student Zone" at bounding box center [623, 294] width 330 height 29
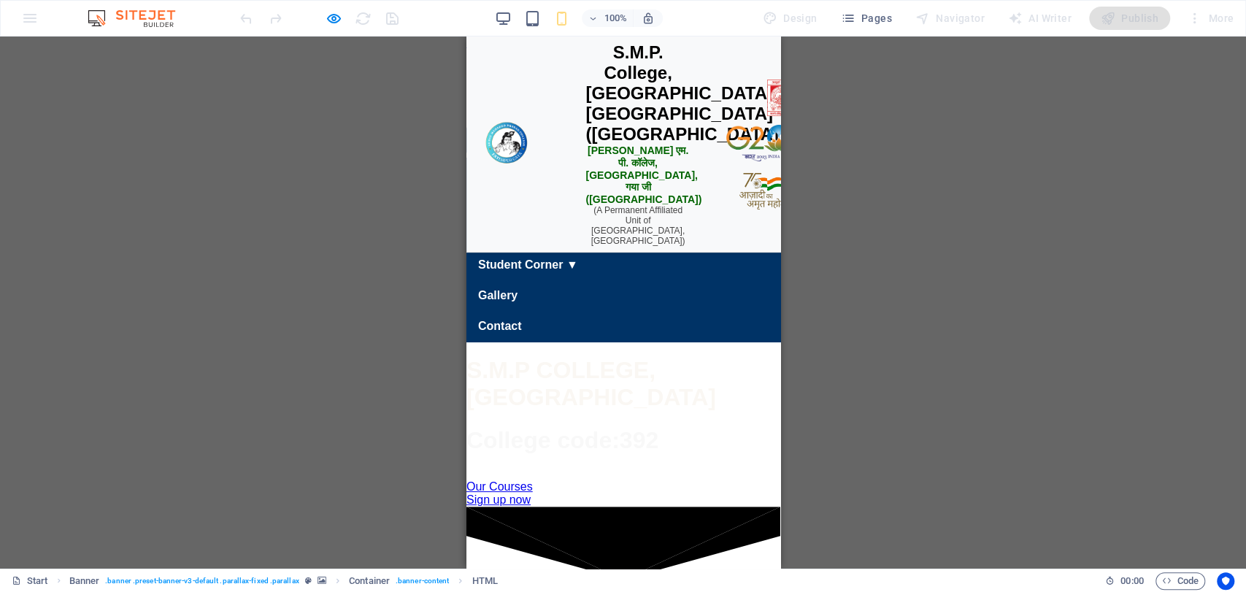
click at [654, 206] on p "(A Permanent Affiliated Unit of [GEOGRAPHIC_DATA], [GEOGRAPHIC_DATA])" at bounding box center [637, 225] width 104 height 41
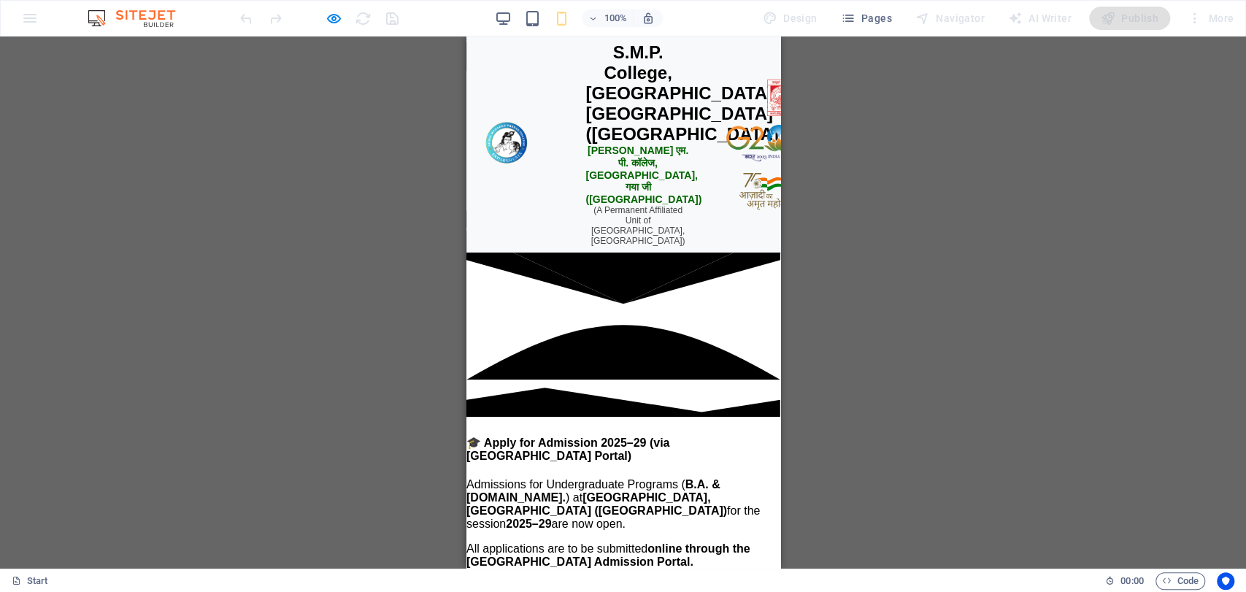
scroll to position [0, 0]
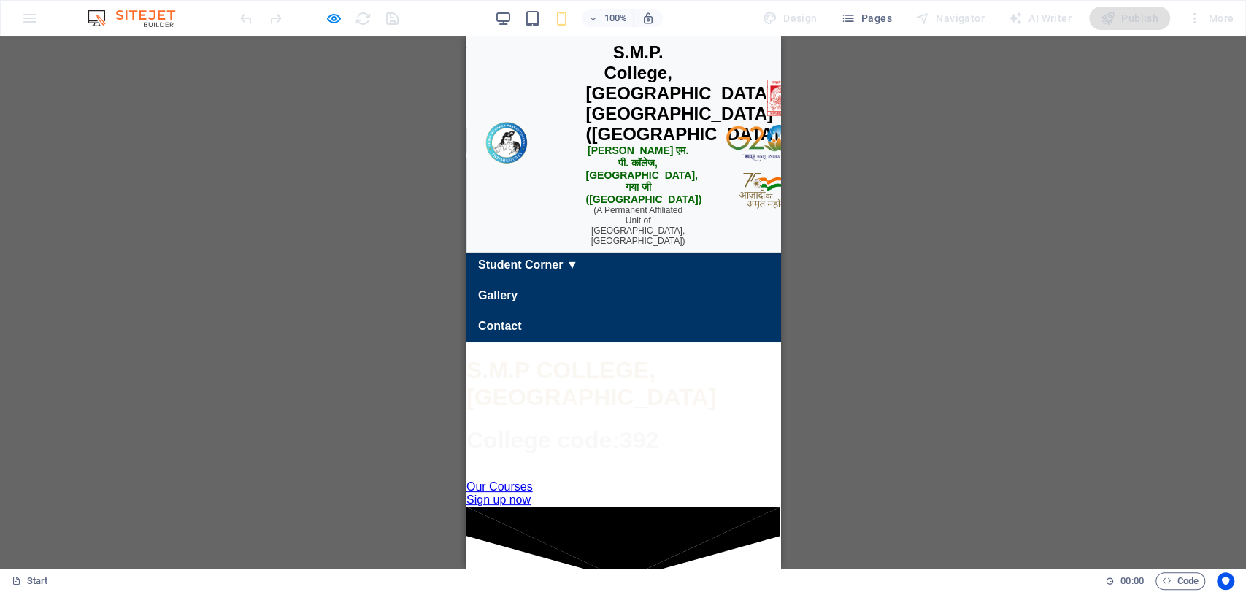
click at [692, 206] on div "S.M.P. College, [GEOGRAPHIC_DATA], [GEOGRAPHIC_DATA] ([GEOGRAPHIC_DATA]) एस. एम…" at bounding box center [637, 145] width 343 height 216
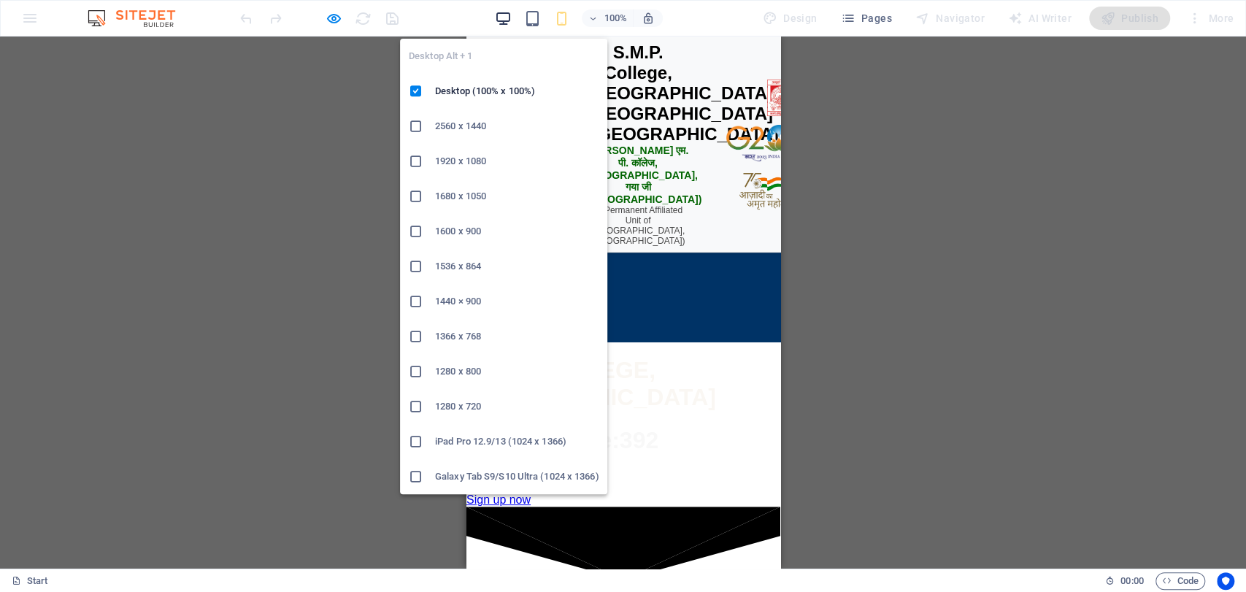
click at [505, 24] on icon "button" at bounding box center [503, 18] width 17 height 17
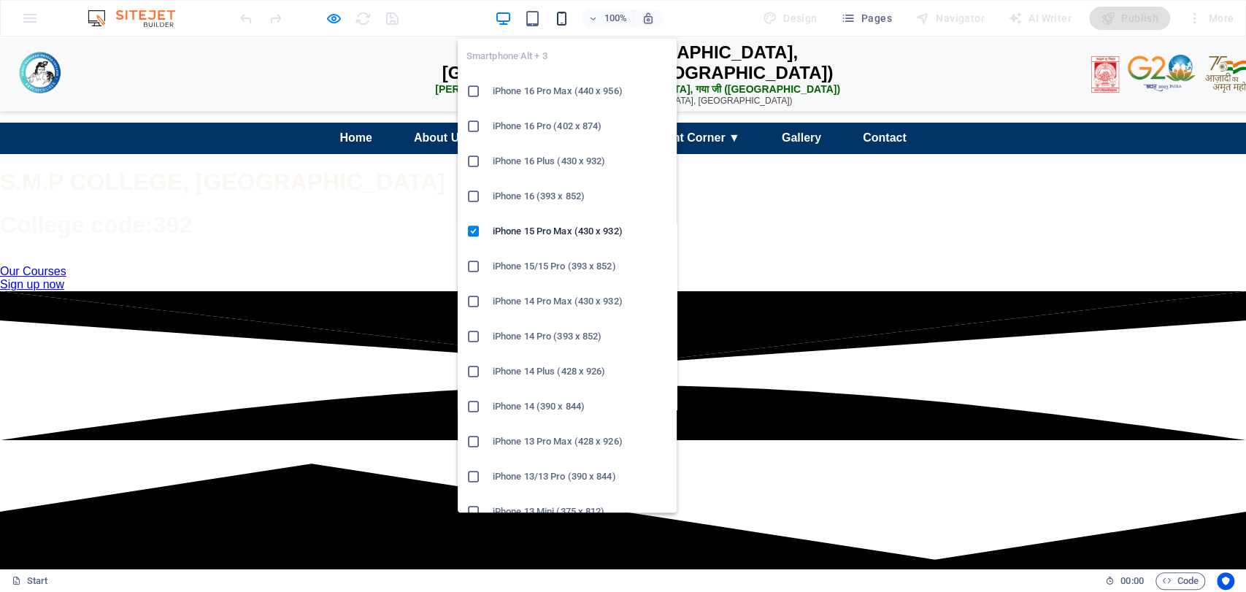
click at [557, 19] on icon "button" at bounding box center [562, 18] width 17 height 17
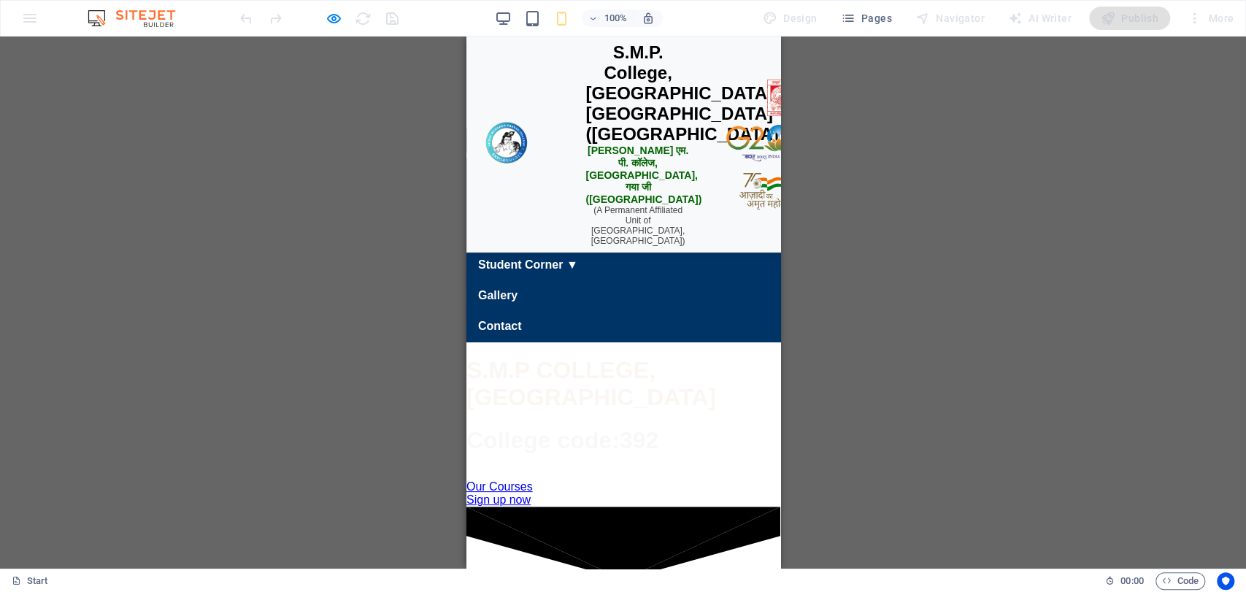
click at [537, 211] on div "S.M.P. College, [GEOGRAPHIC_DATA], [GEOGRAPHIC_DATA] ([GEOGRAPHIC_DATA]) एस. एम…" at bounding box center [637, 145] width 343 height 216
click at [536, 192] on div "S.M.P. College, [GEOGRAPHIC_DATA], [GEOGRAPHIC_DATA] ([GEOGRAPHIC_DATA]) एस. एम…" at bounding box center [637, 145] width 343 height 216
drag, startPoint x: 774, startPoint y: 91, endPoint x: 1244, endPoint y: 70, distance: 470.0
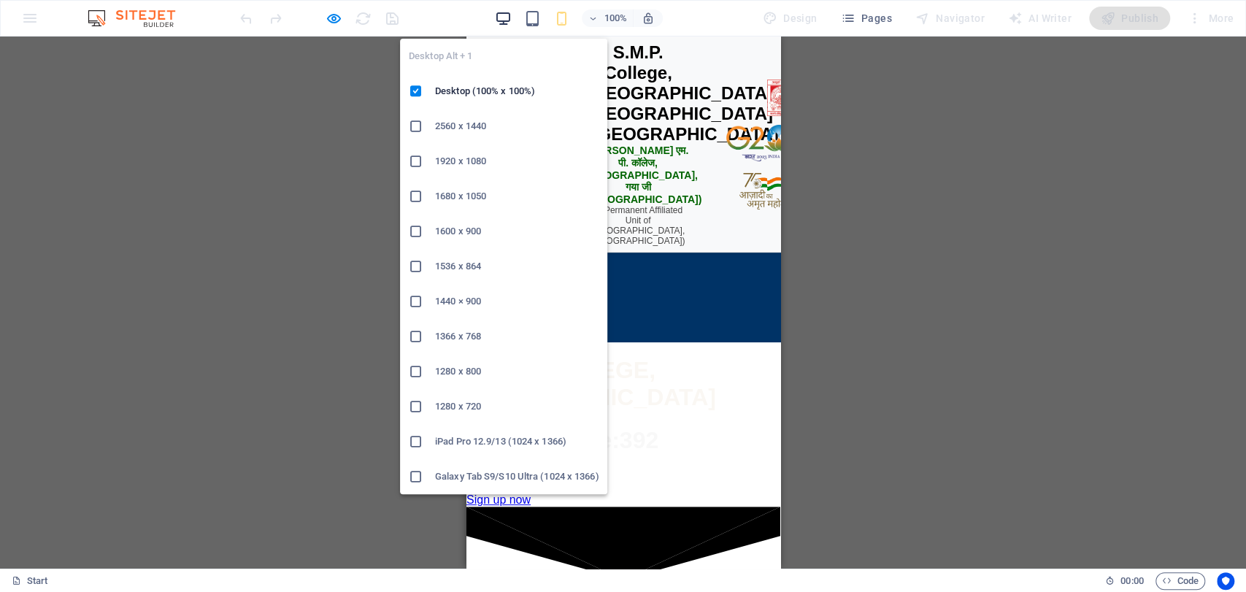
click at [505, 18] on icon "button" at bounding box center [503, 18] width 17 height 17
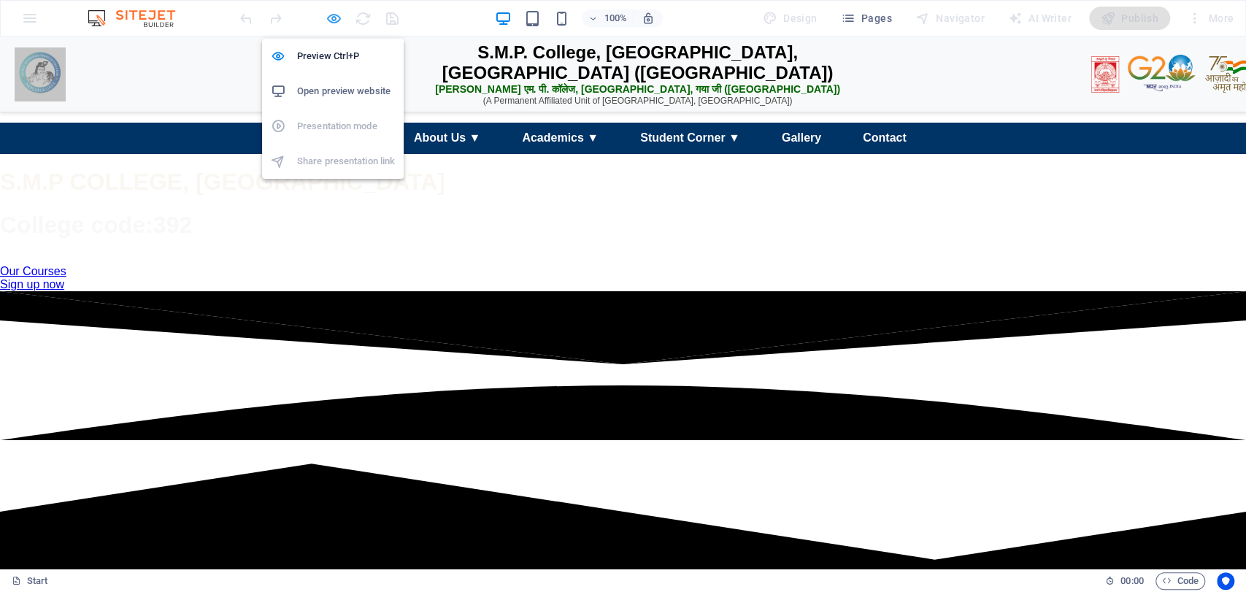
click at [338, 15] on icon "button" at bounding box center [334, 18] width 17 height 17
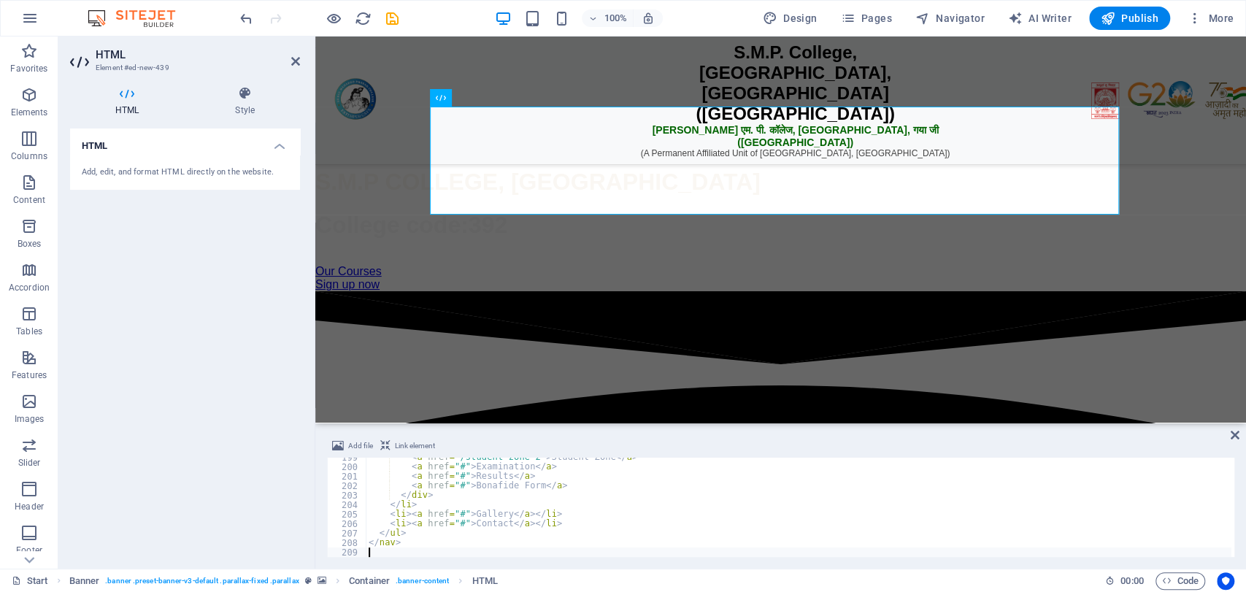
type textarea "</nav>"
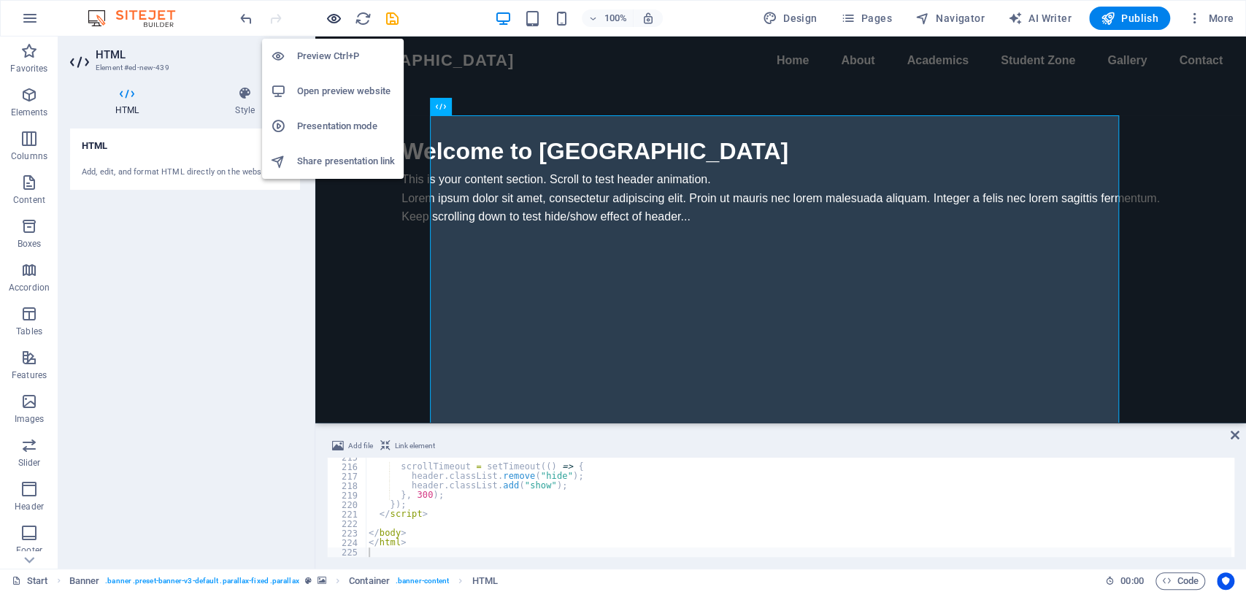
click at [339, 11] on icon "button" at bounding box center [334, 18] width 17 height 17
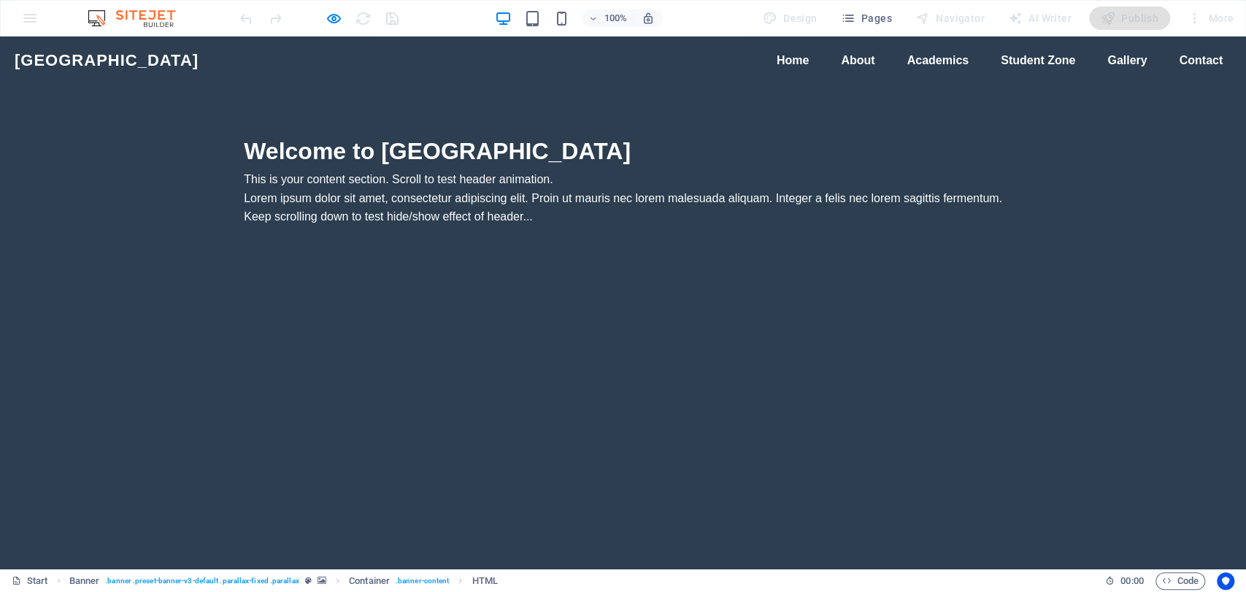
scroll to position [1324, 0]
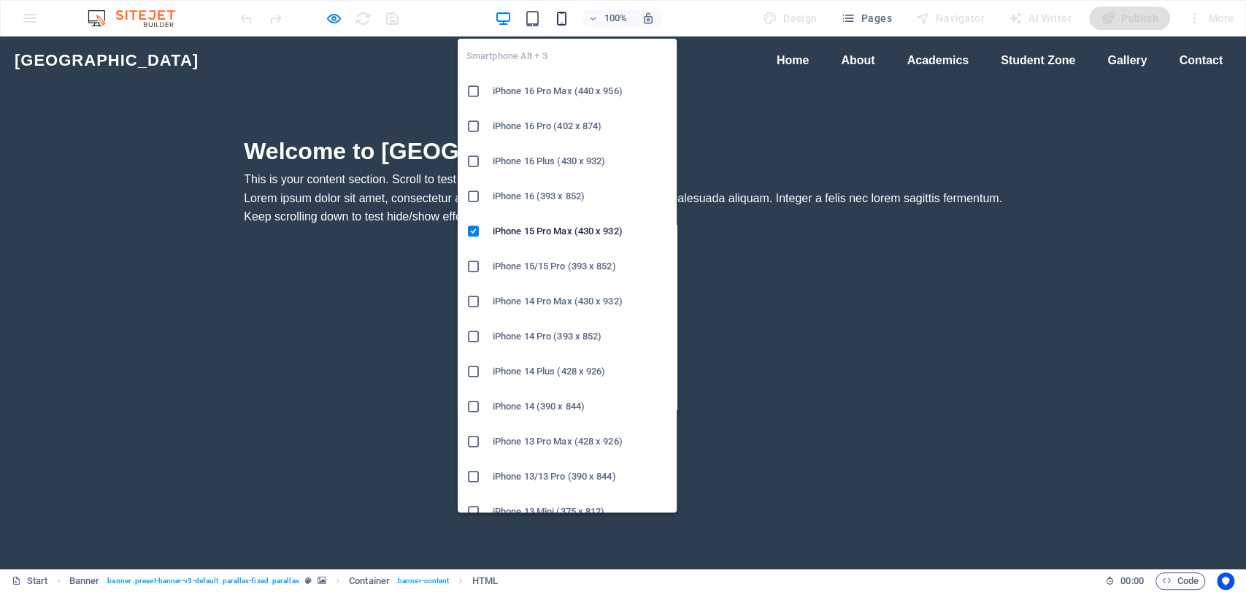
click at [556, 24] on icon "button" at bounding box center [562, 18] width 17 height 17
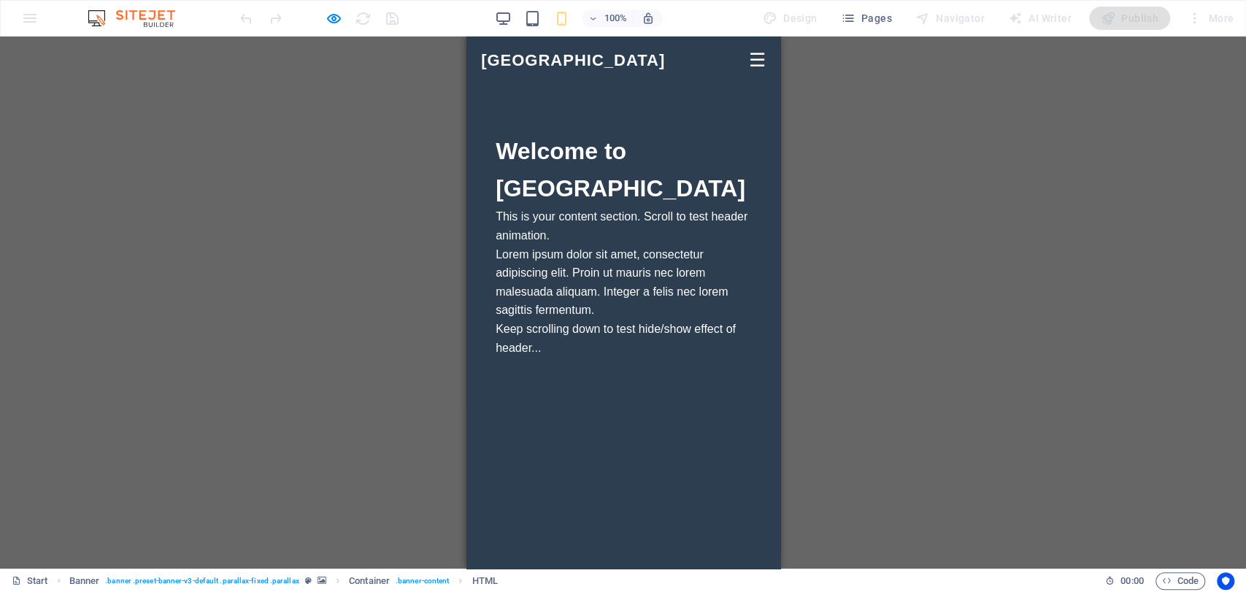
click at [748, 63] on div "☰" at bounding box center [756, 60] width 17 height 31
drag, startPoint x: 778, startPoint y: 115, endPoint x: 1243, endPoint y: 39, distance: 471.4
click at [748, 58] on div "☰" at bounding box center [756, 60] width 17 height 31
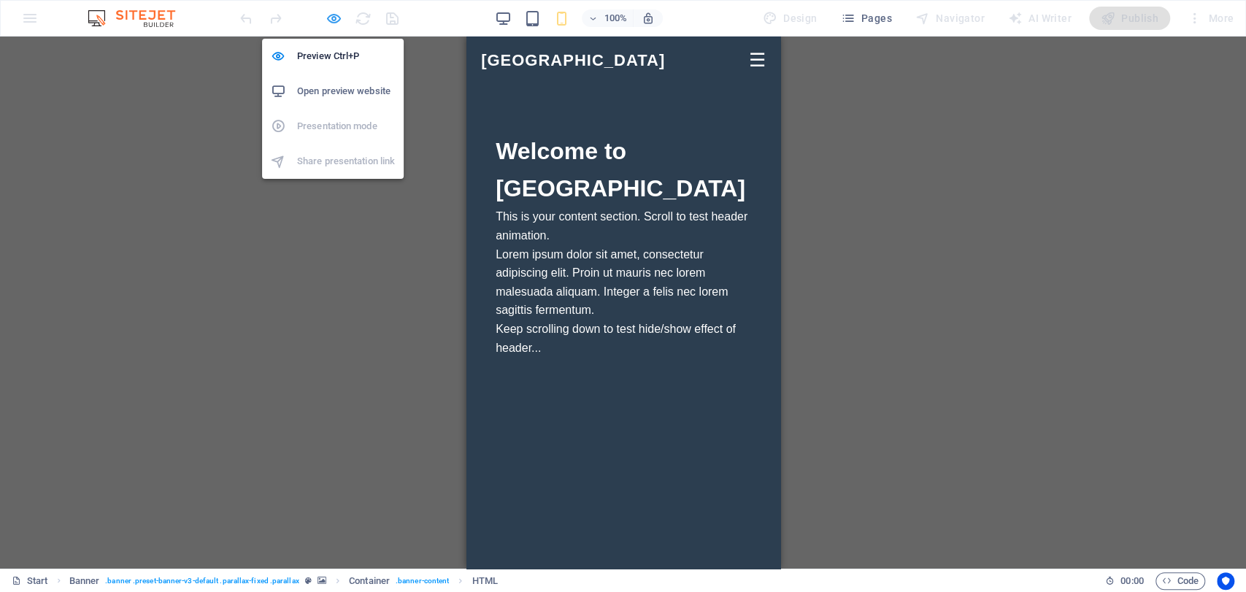
click at [327, 11] on icon "button" at bounding box center [334, 18] width 17 height 17
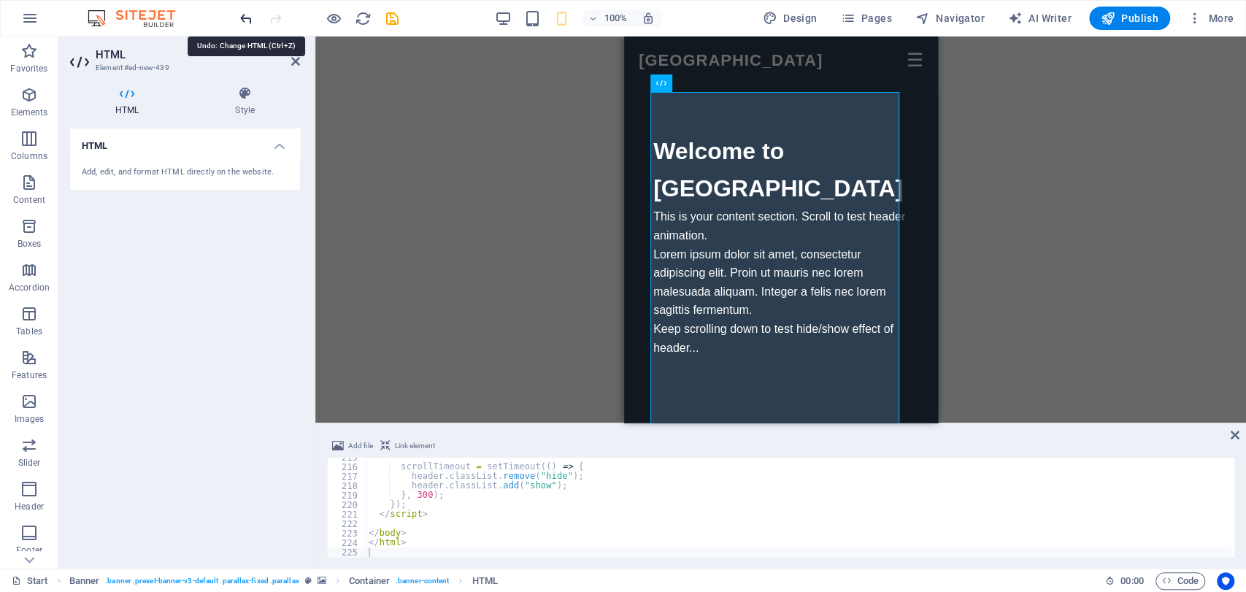
click at [250, 17] on icon "undo" at bounding box center [246, 18] width 17 height 17
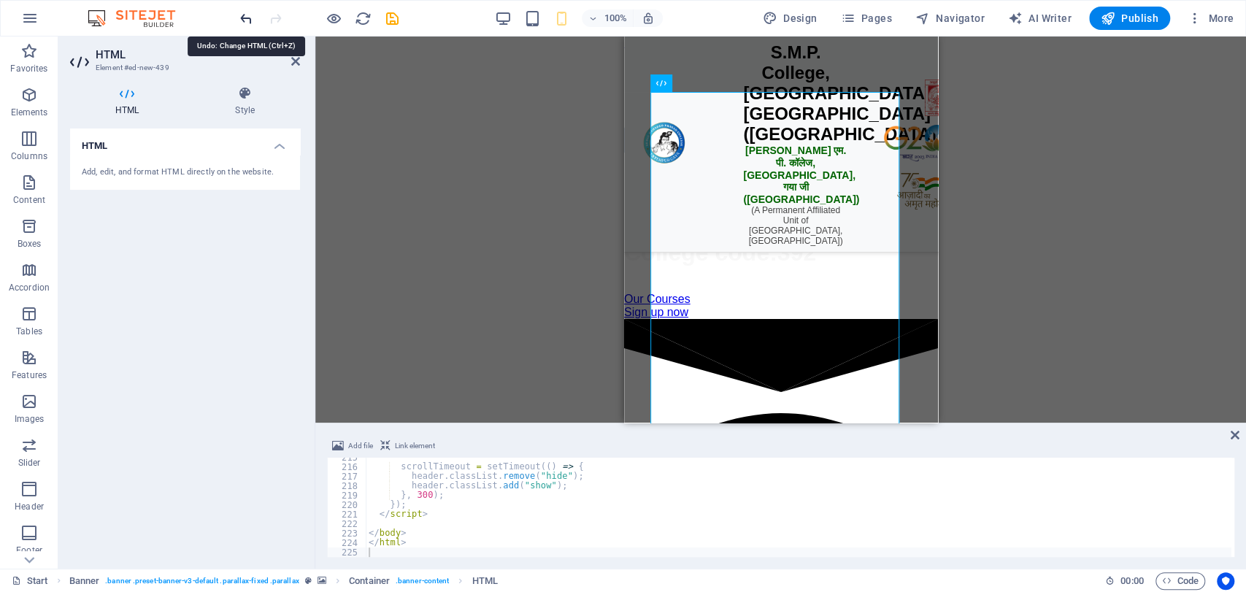
scroll to position [1885, 0]
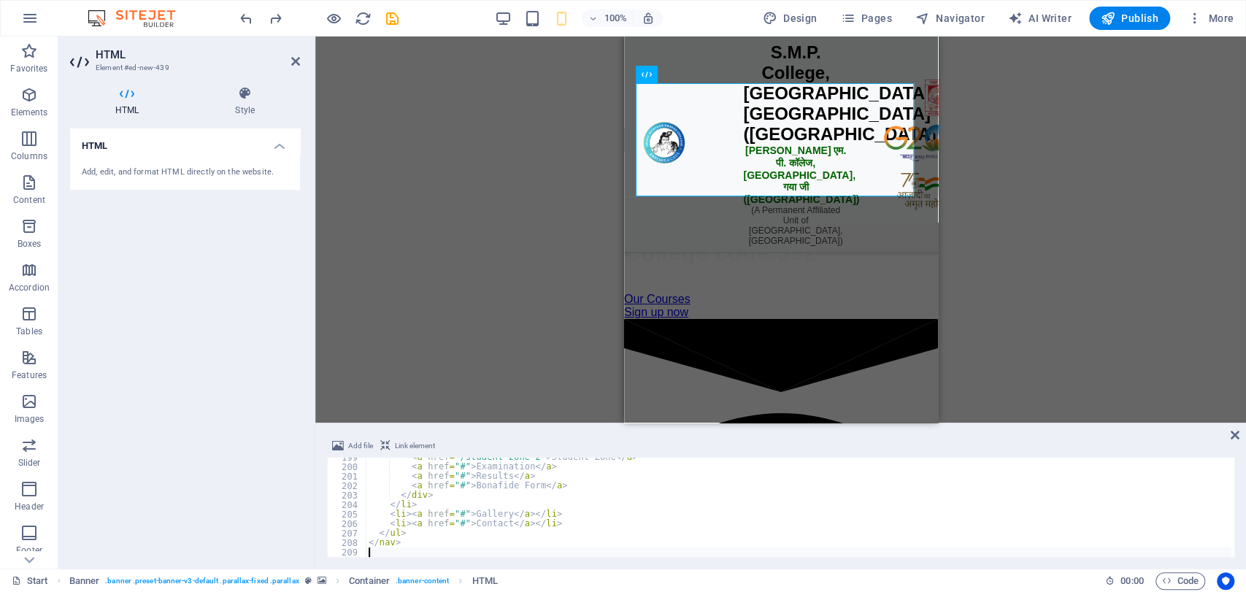
click at [459, 549] on div "< a href = "/student-zone-2" > Student Zone </ a > < a href = "#" > Examination…" at bounding box center [799, 512] width 866 height 118
type textarea "</nav>"
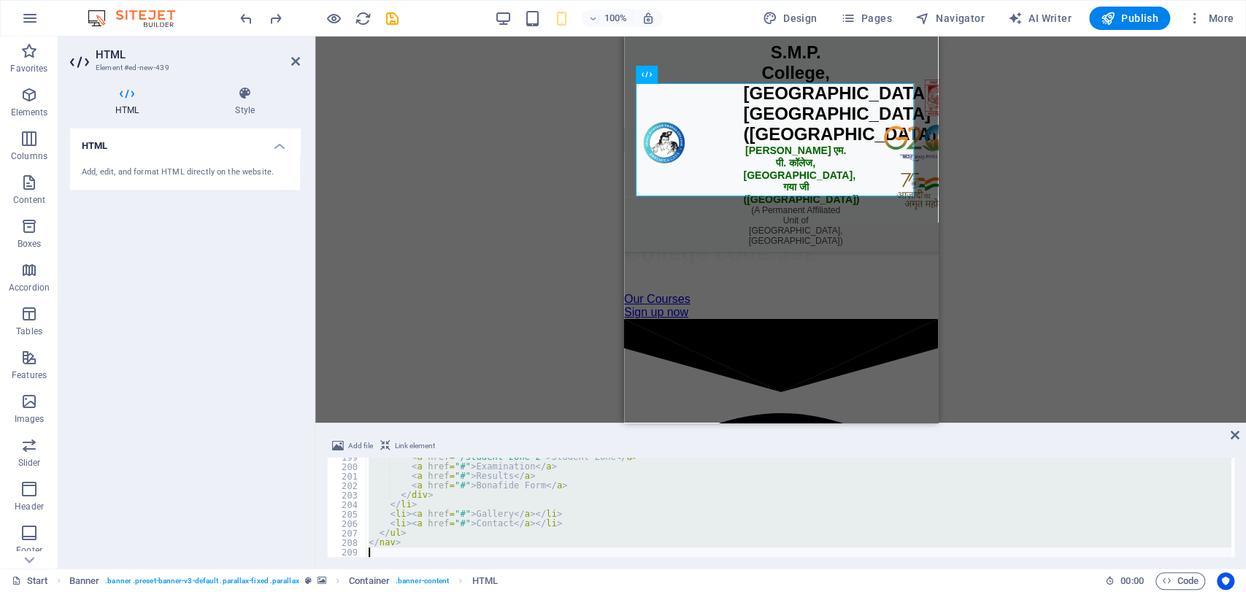
paste textarea
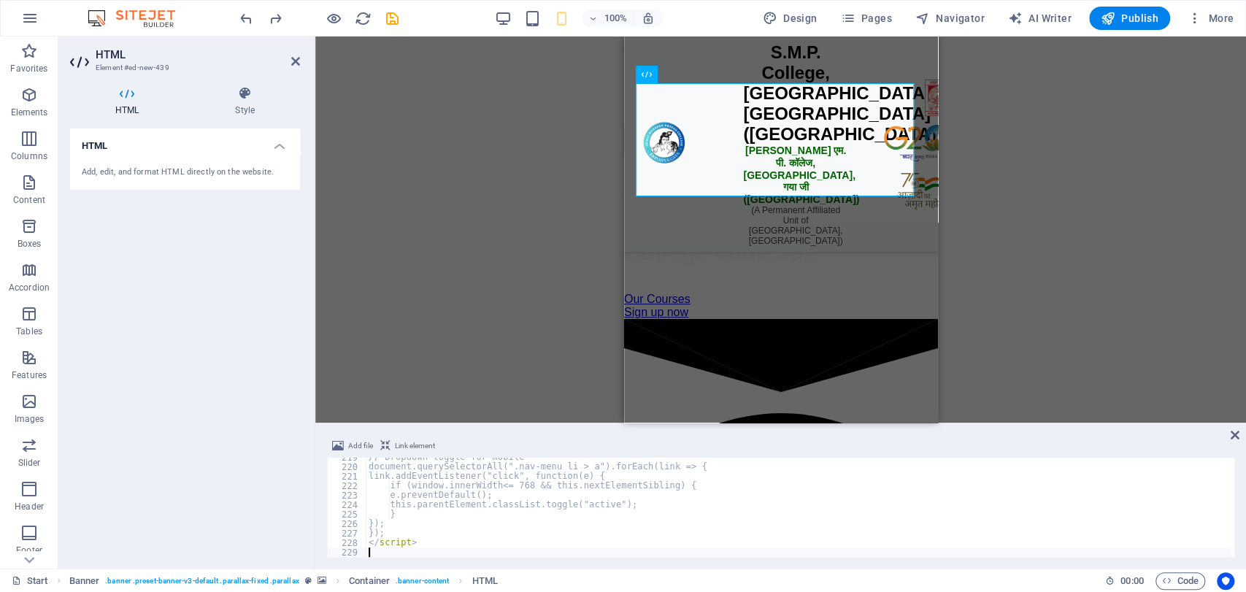
scroll to position [2074, 0]
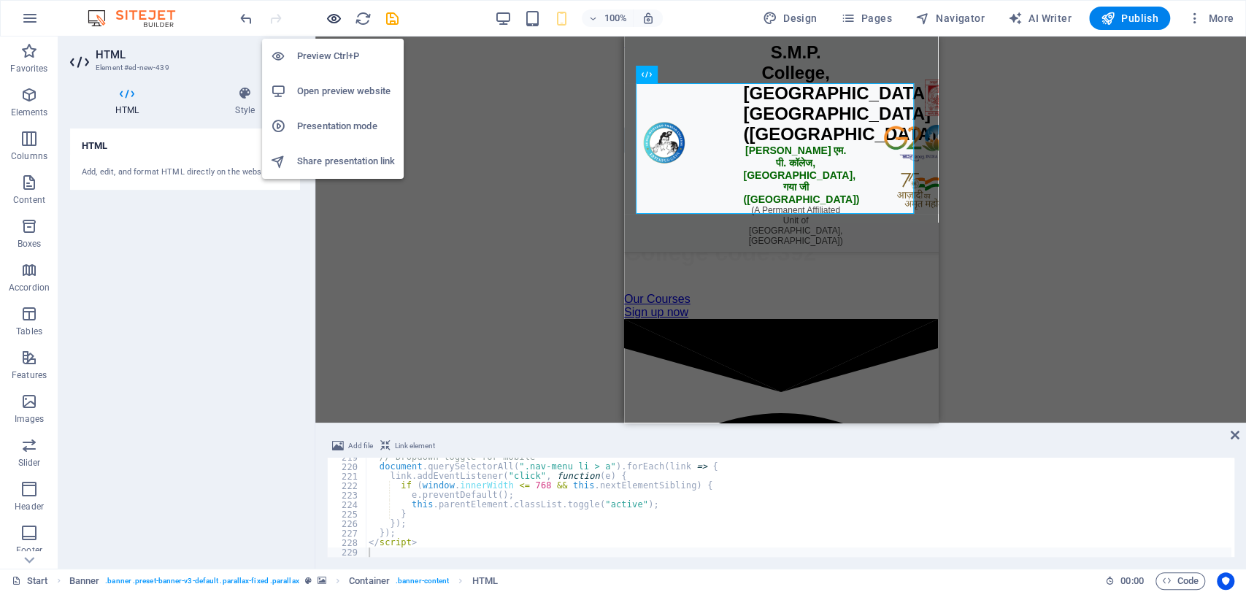
click at [332, 15] on icon "button" at bounding box center [334, 18] width 17 height 17
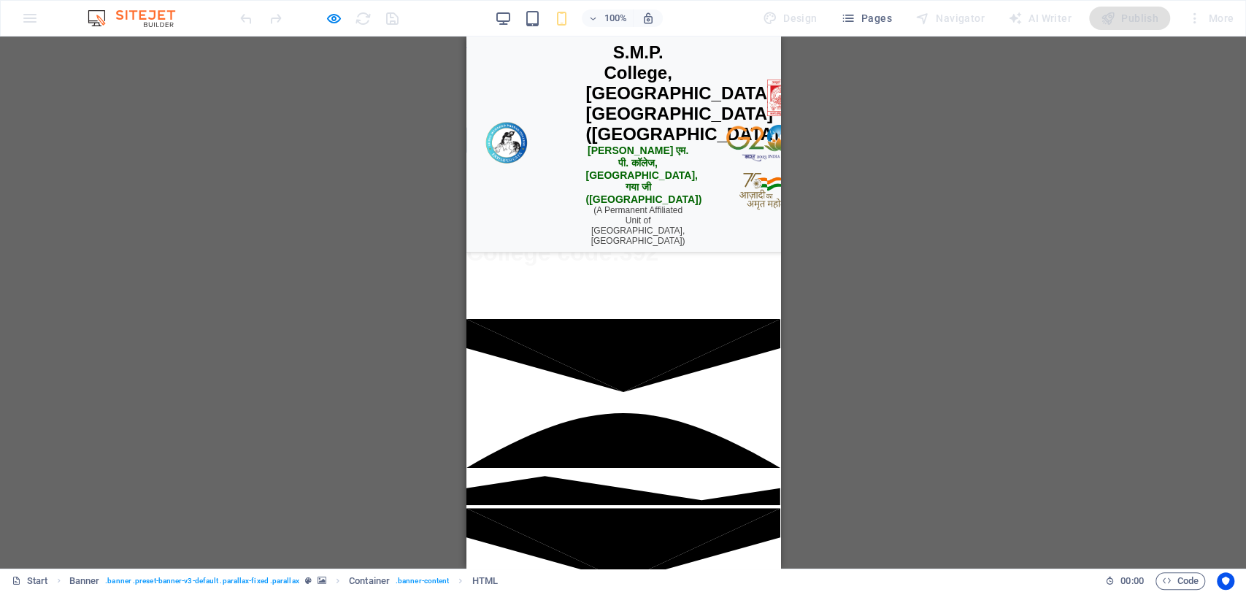
click at [572, 154] on div "☰ Open Menu" at bounding box center [623, 140] width 314 height 28
click at [580, 154] on div "☰ Open Menu" at bounding box center [623, 140] width 314 height 28
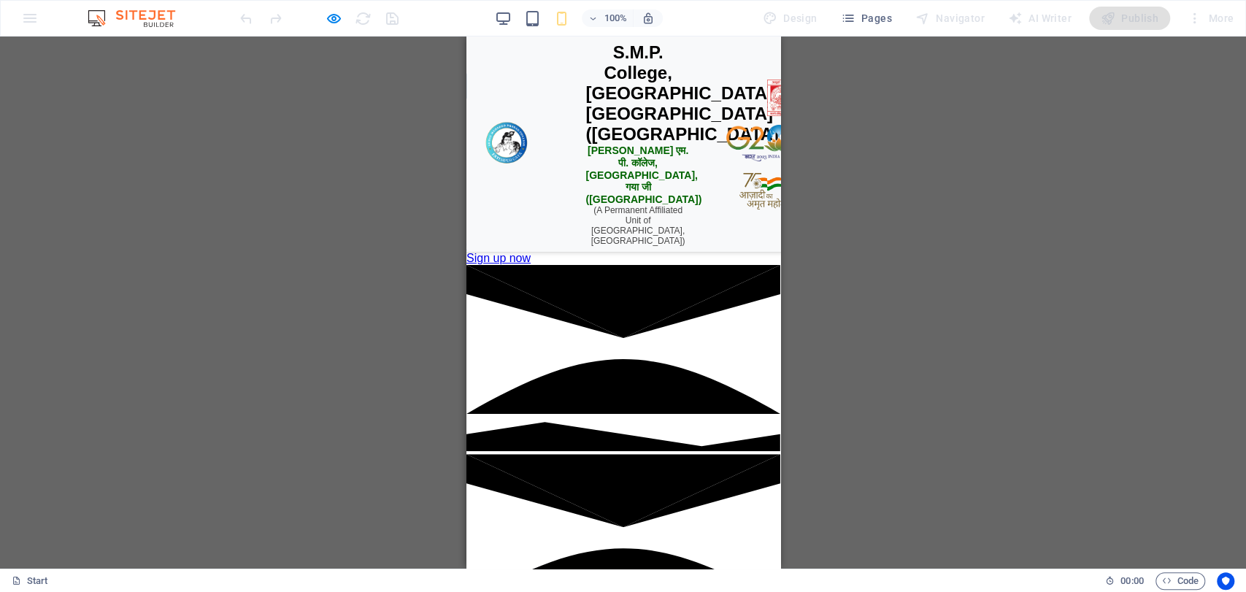
scroll to position [0, 0]
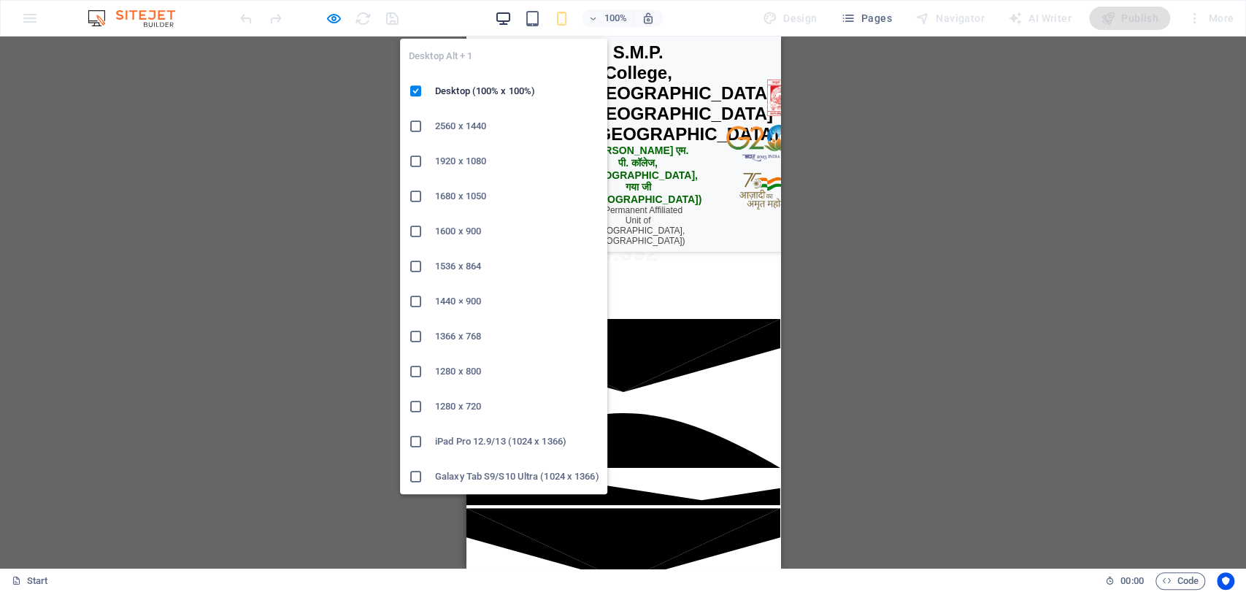
click at [506, 24] on icon "button" at bounding box center [503, 18] width 17 height 17
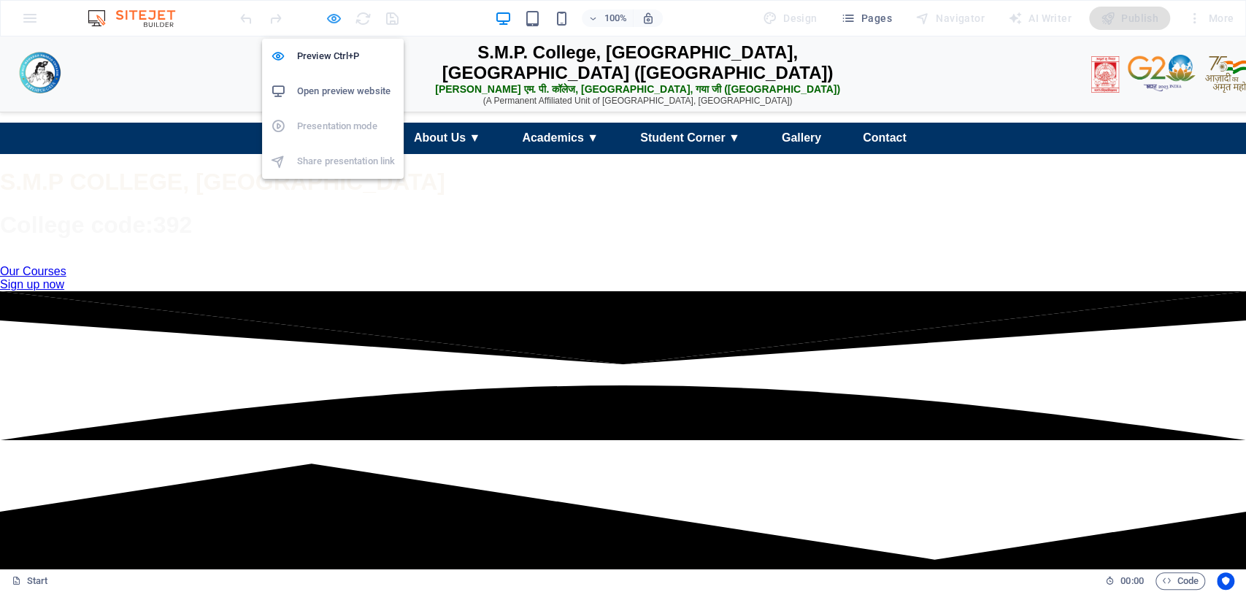
click at [331, 17] on icon "button" at bounding box center [334, 18] width 17 height 17
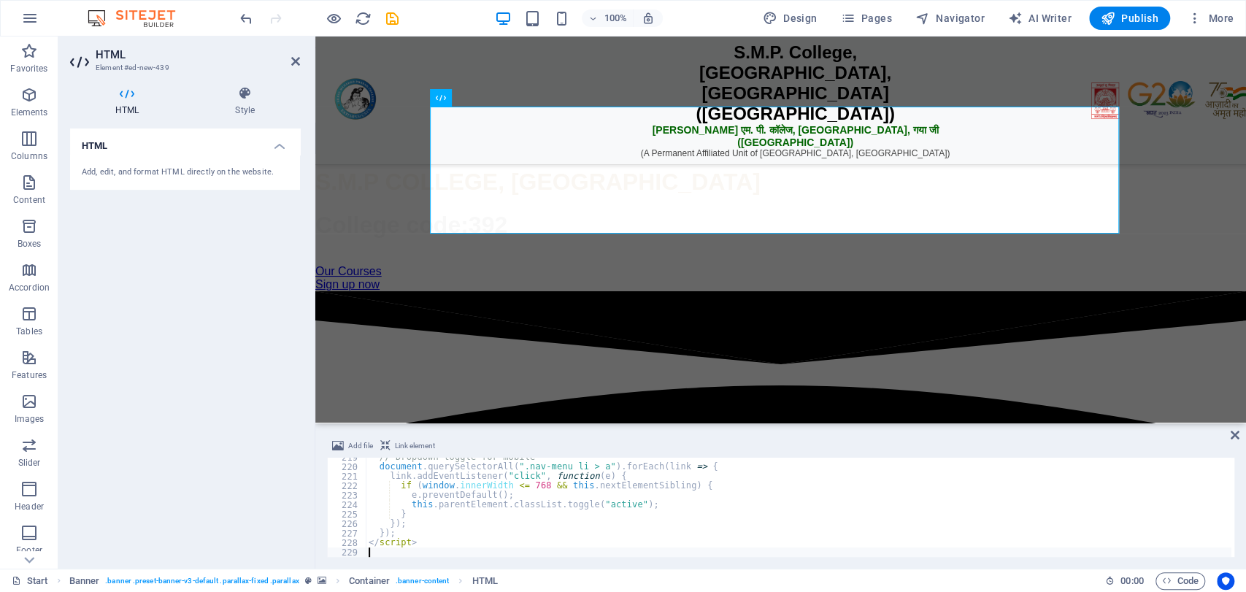
type textarea "</script>"
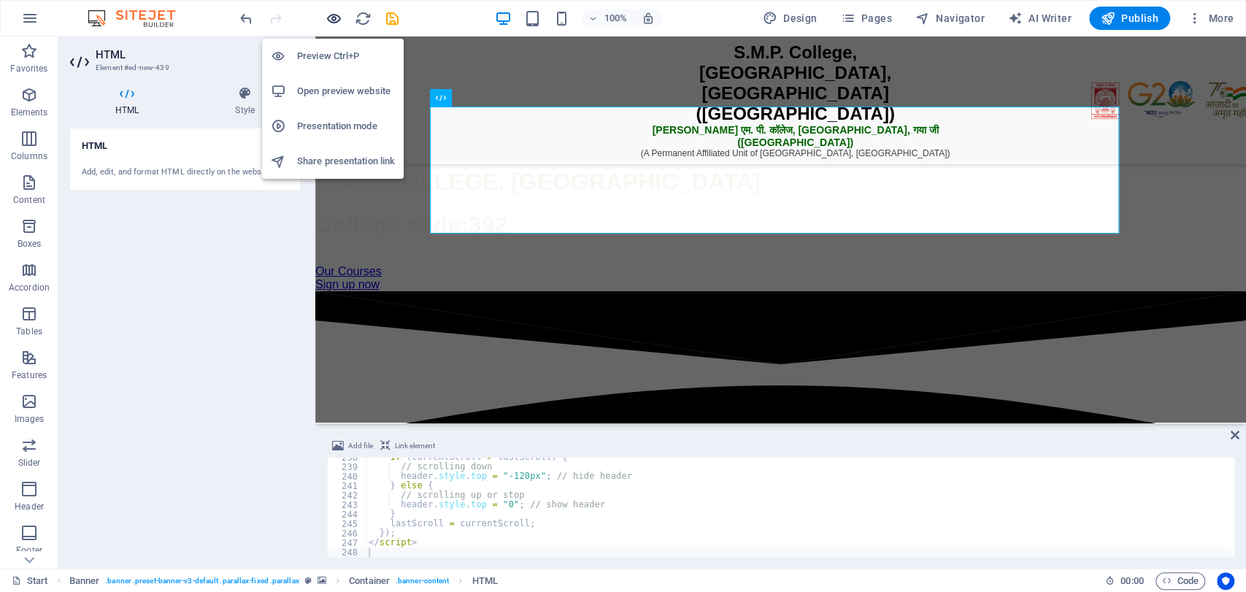
click at [337, 17] on icon "button" at bounding box center [334, 18] width 17 height 17
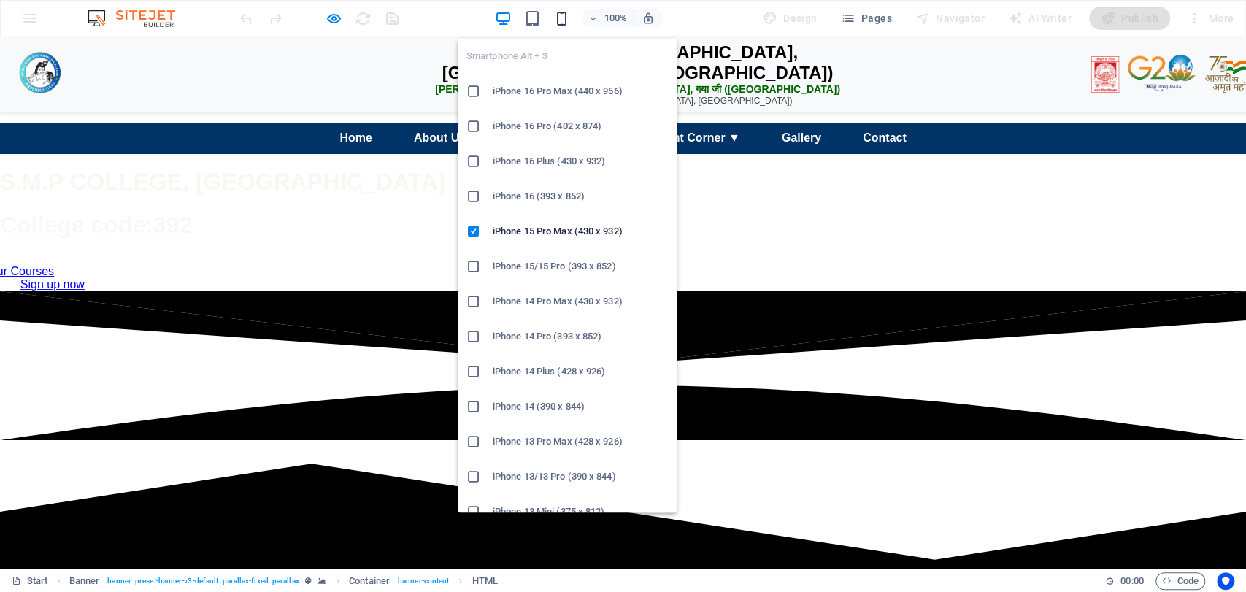
click at [560, 14] on icon "button" at bounding box center [562, 18] width 17 height 17
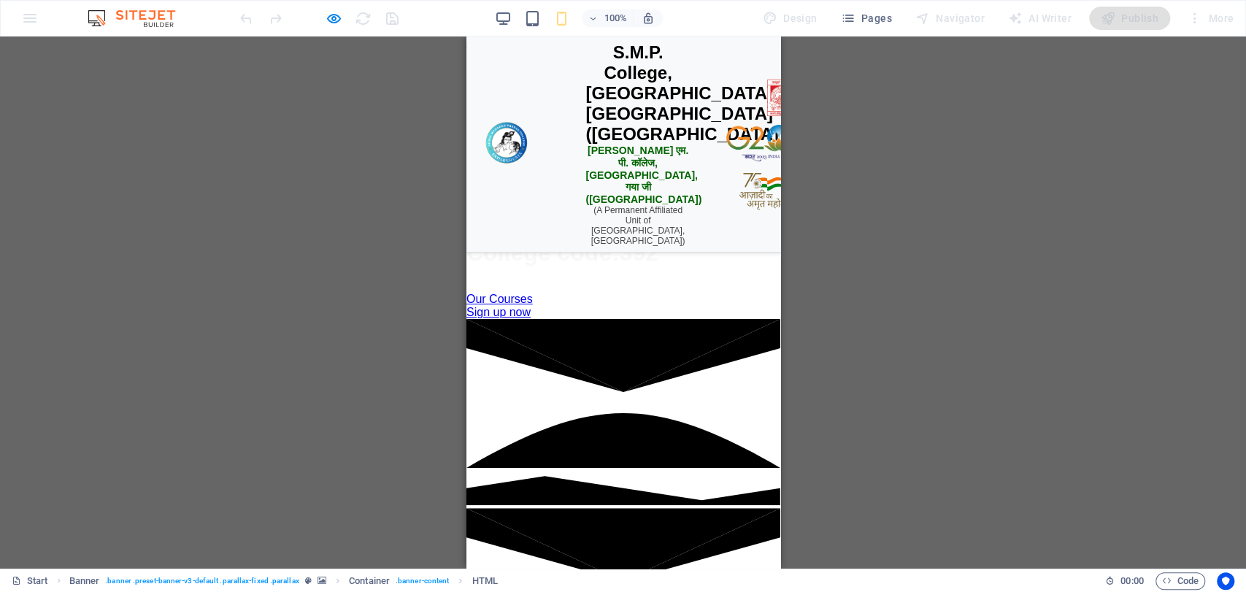
click at [628, 154] on div "☰ Open Menu" at bounding box center [623, 140] width 102 height 28
click at [583, 154] on div "☰ Open Menu" at bounding box center [623, 140] width 102 height 28
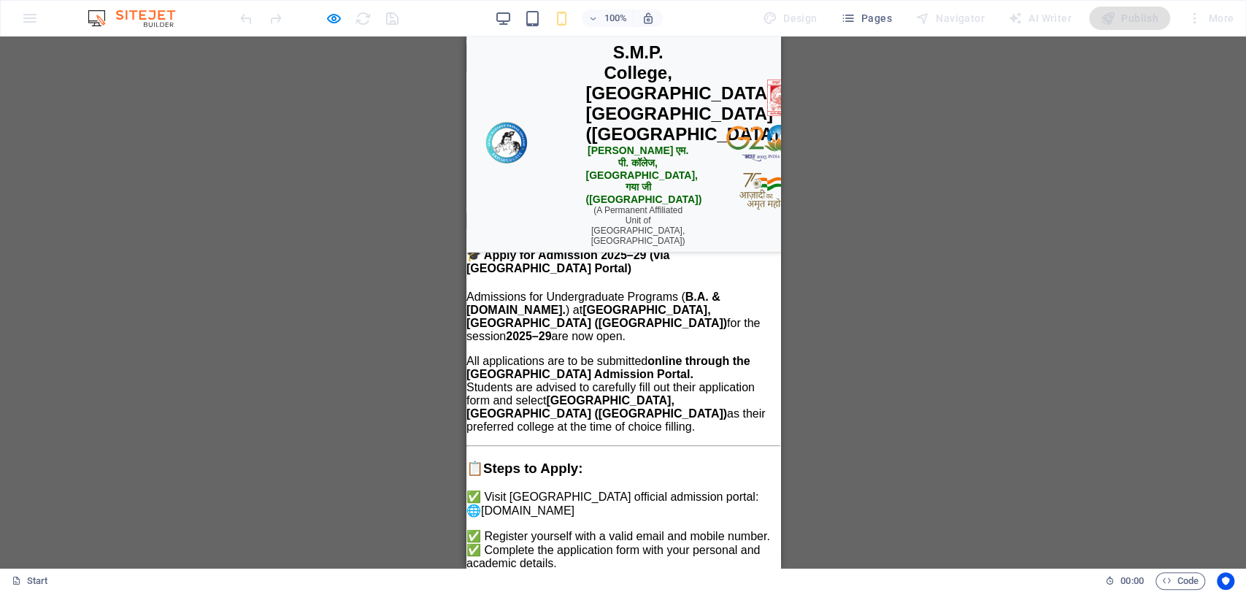
scroll to position [0, 0]
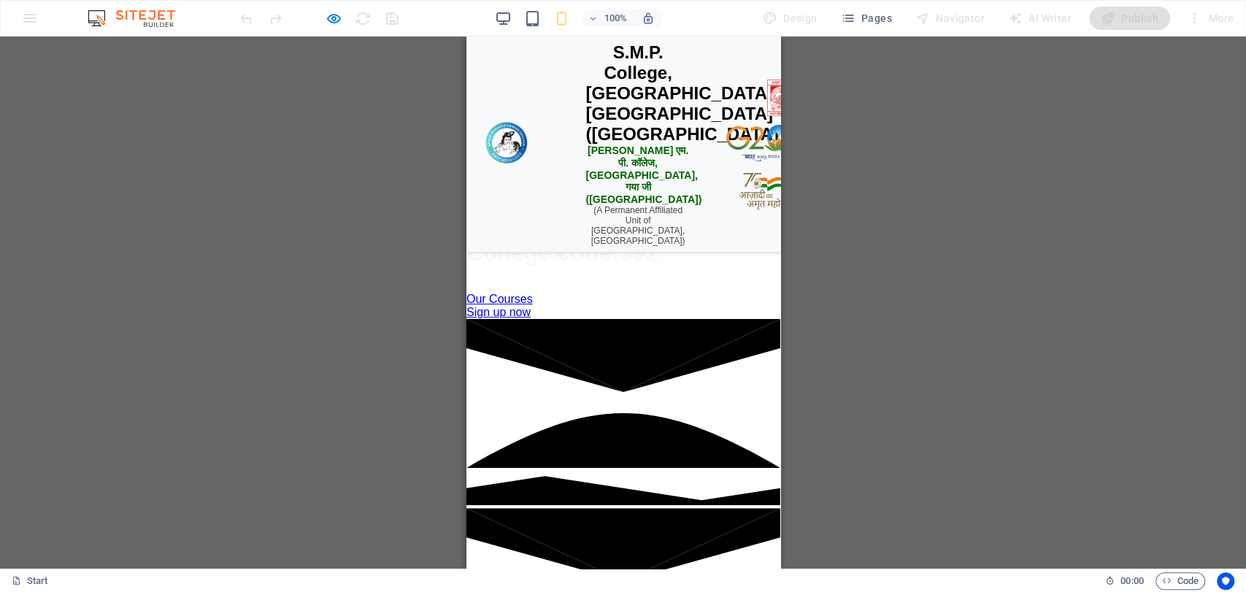
click at [579, 154] on div "☰ Open Menu" at bounding box center [623, 140] width 102 height 28
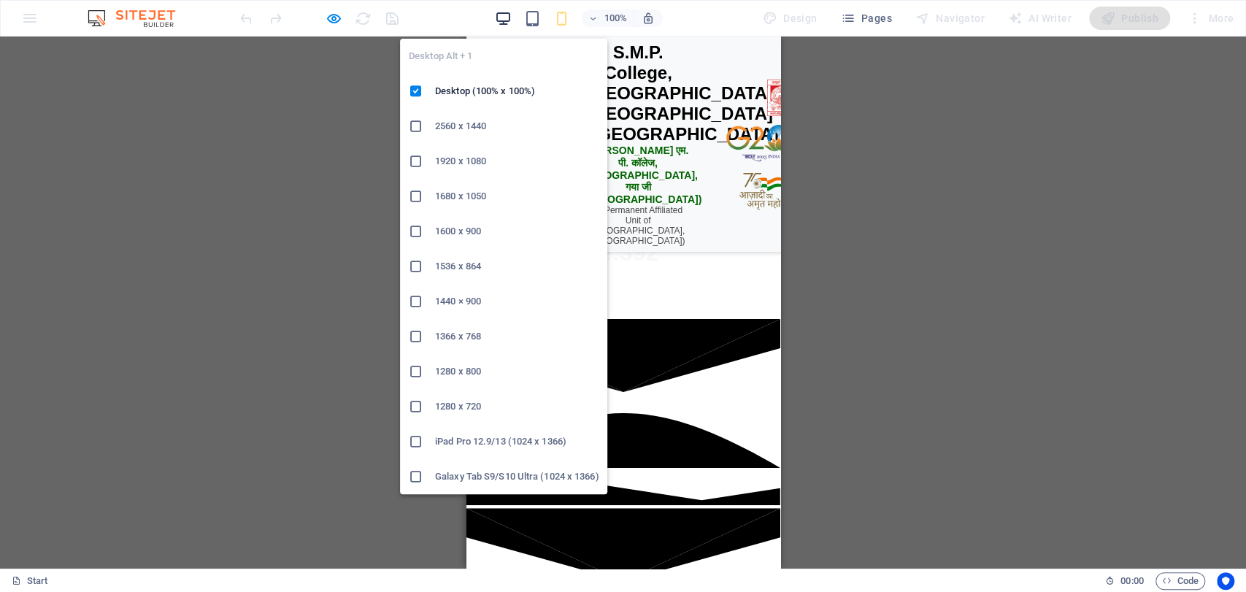
click at [498, 13] on icon "button" at bounding box center [503, 18] width 17 height 17
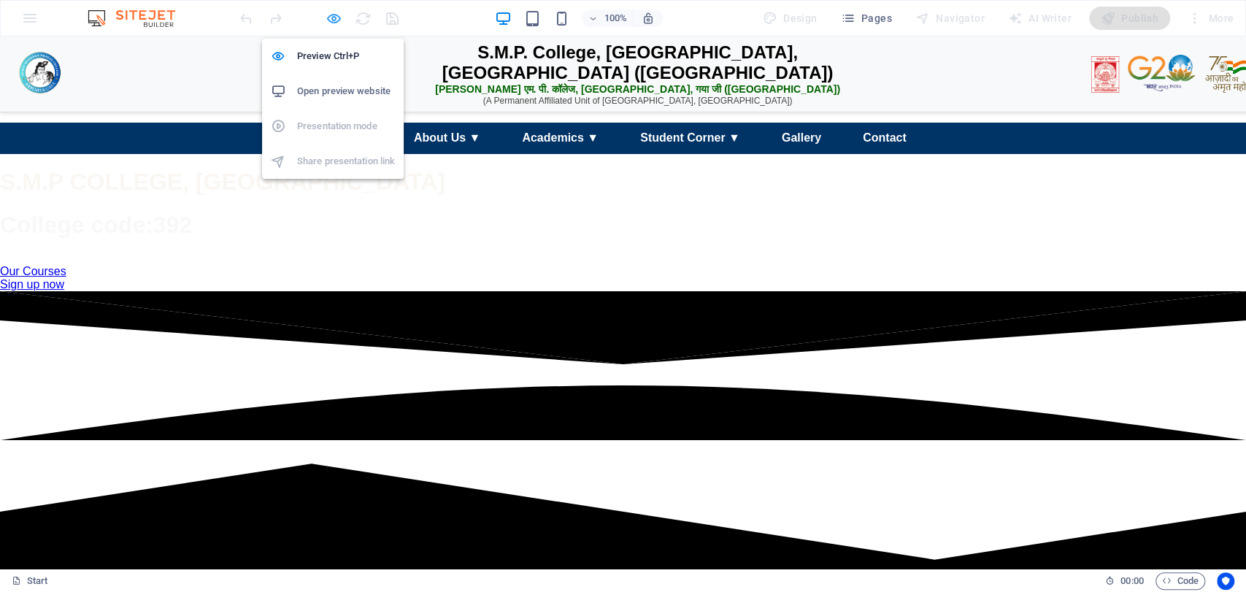
click at [339, 14] on icon "button" at bounding box center [334, 18] width 17 height 17
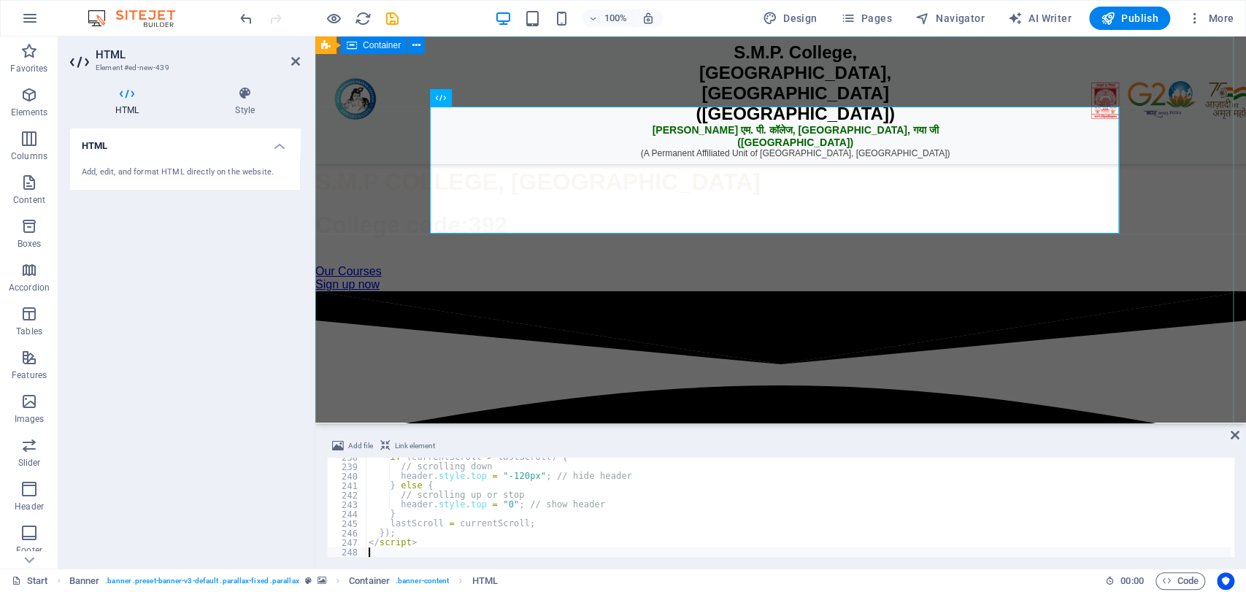
type textarea "</script>"
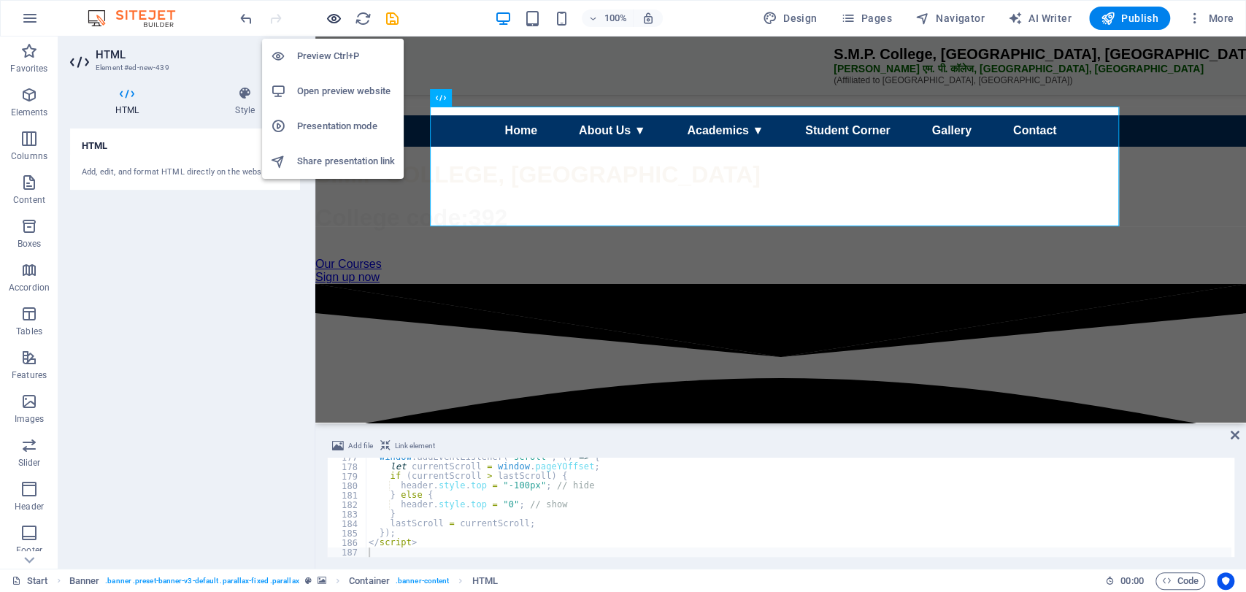
click at [337, 18] on icon "button" at bounding box center [334, 18] width 17 height 17
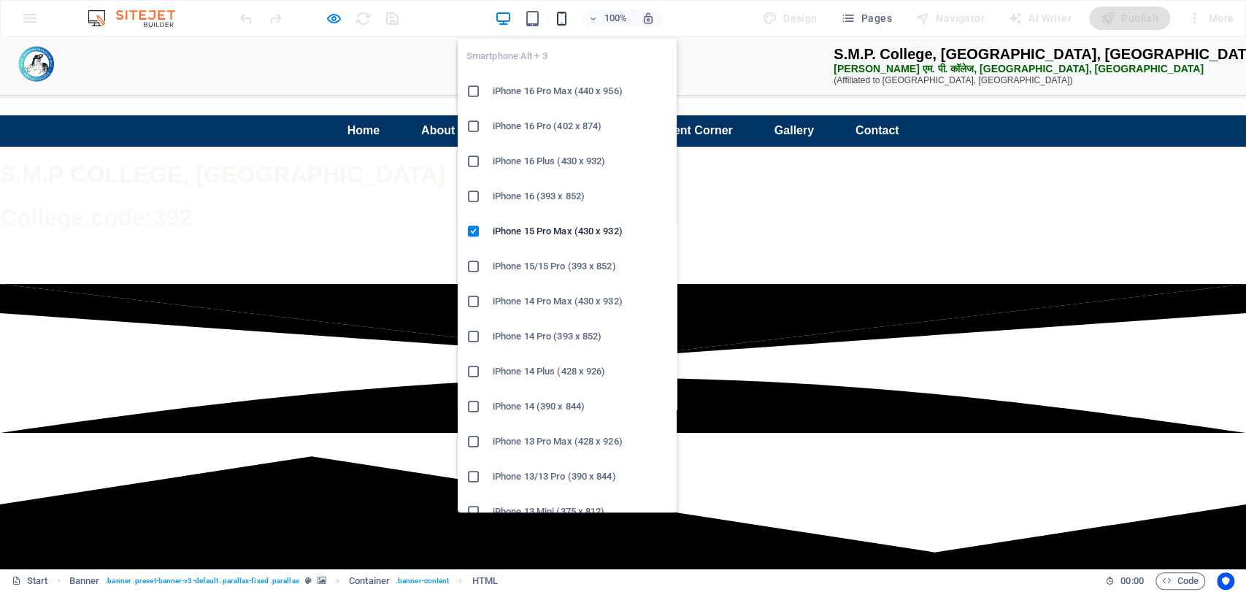
click at [562, 18] on icon "button" at bounding box center [562, 18] width 17 height 17
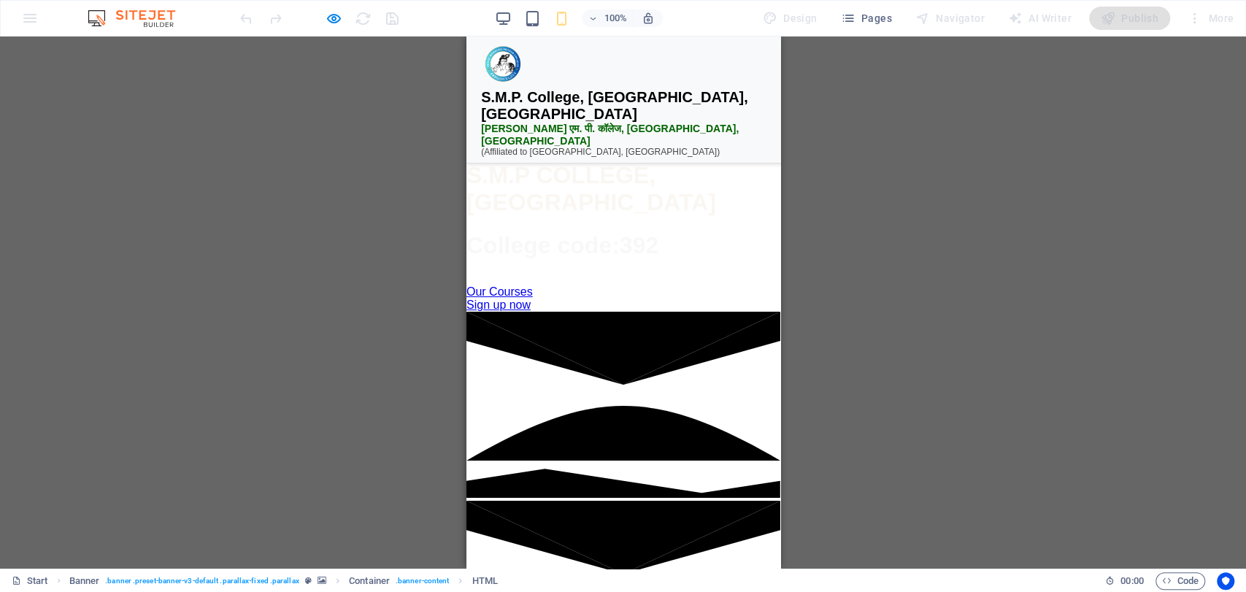
click at [609, 147] on div "☰ Open Menu" at bounding box center [623, 133] width 102 height 28
click at [582, 147] on div "☰ Open Menu" at bounding box center [623, 133] width 102 height 28
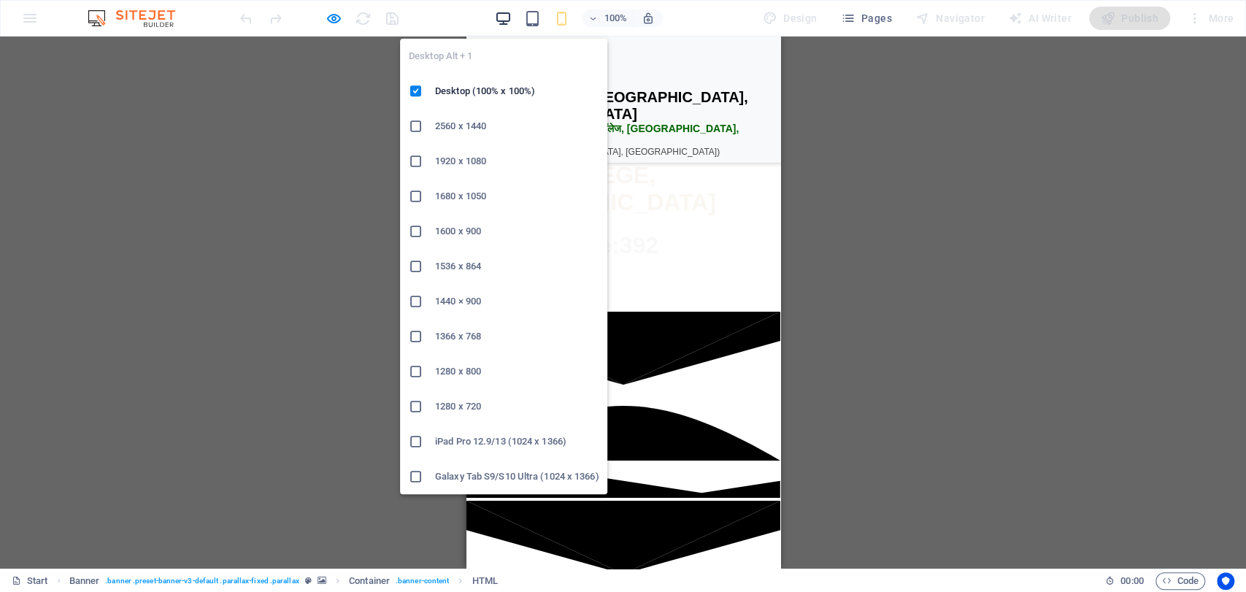
click at [497, 19] on icon "button" at bounding box center [503, 18] width 17 height 17
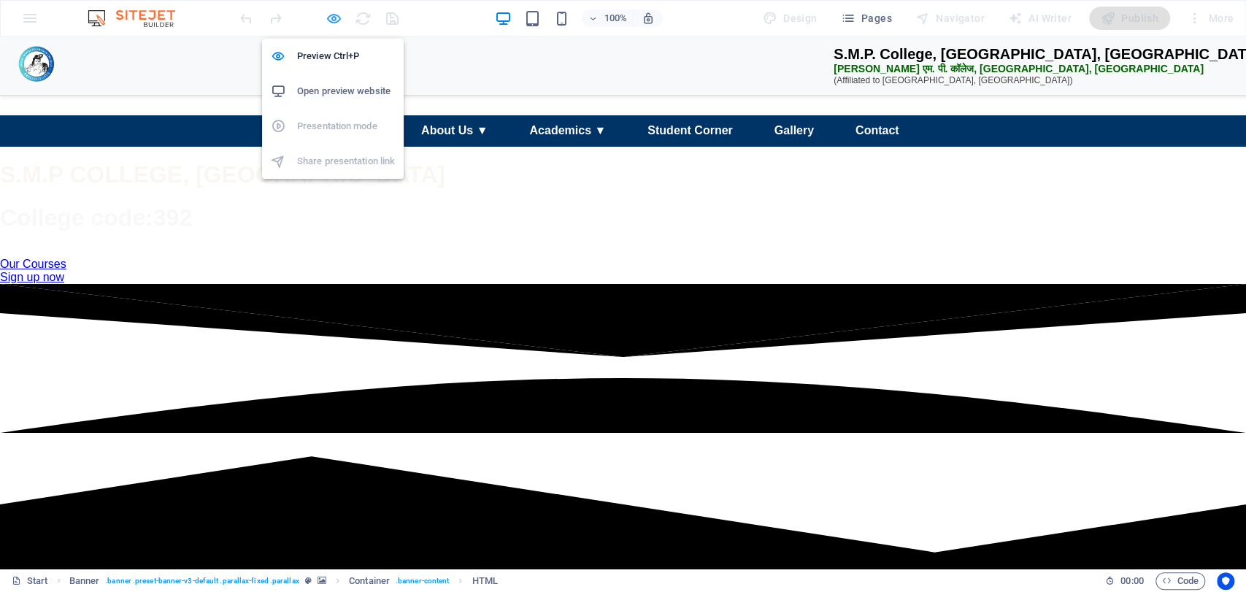
click at [334, 17] on icon "button" at bounding box center [334, 18] width 17 height 17
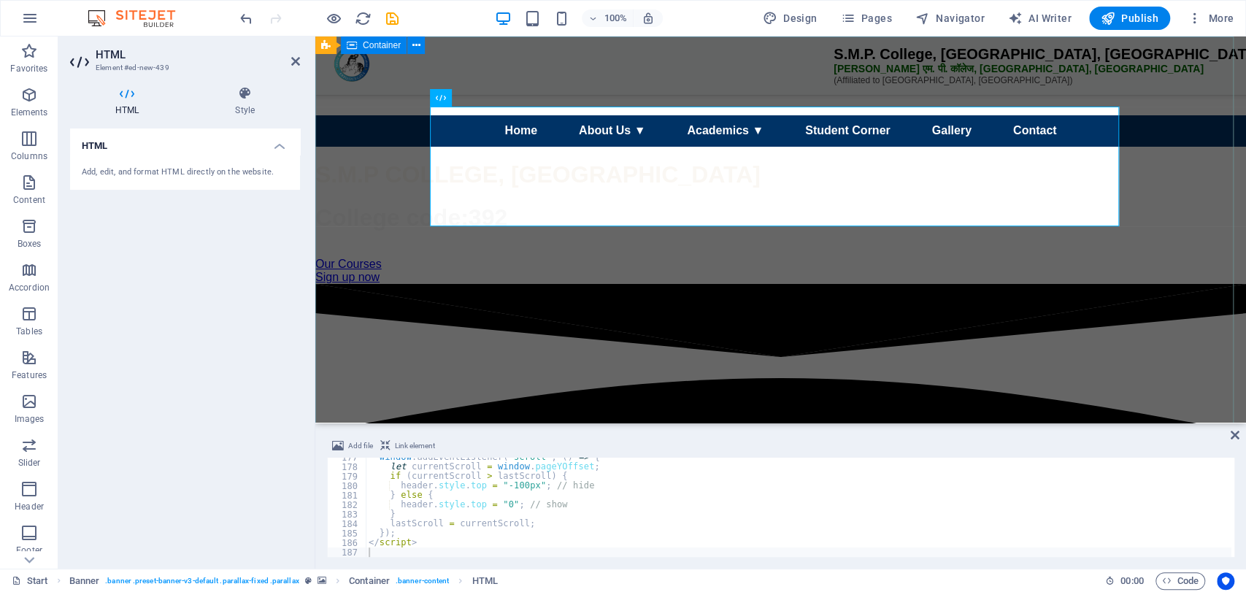
click at [513, 284] on div "S.M.P. College, Fatehpur, Gaya एस. एम. पी. कॉलेज, फतेहपुर, गया (Affiliated to M…" at bounding box center [780, 167] width 931 height 234
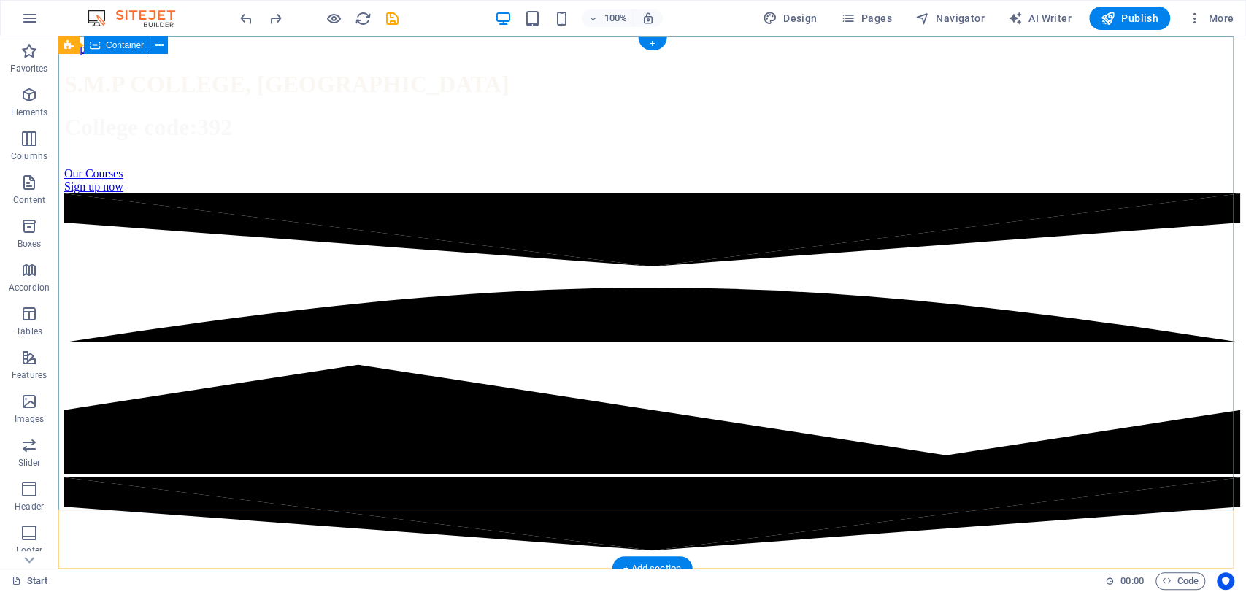
click at [480, 119] on div "S.M.P COLLEGE, FATEHPUR GAYA College code:392 Our Courses Sign up now" at bounding box center [652, 124] width 1176 height 138
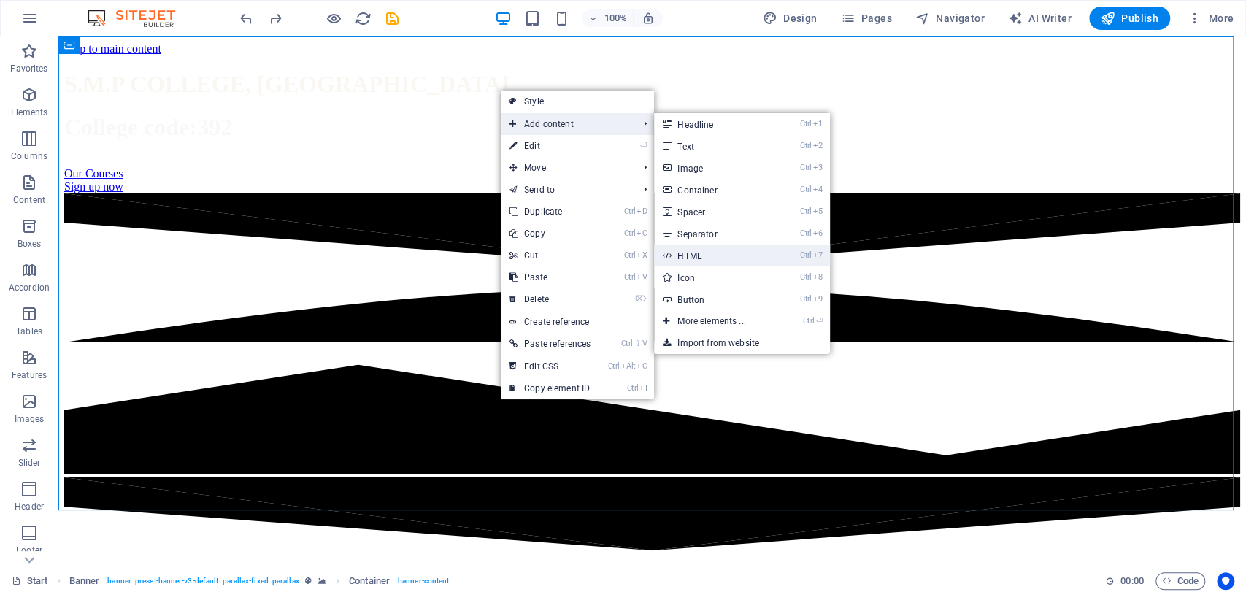
click at [703, 254] on link "Ctrl 7 HTML" at bounding box center [714, 256] width 120 height 22
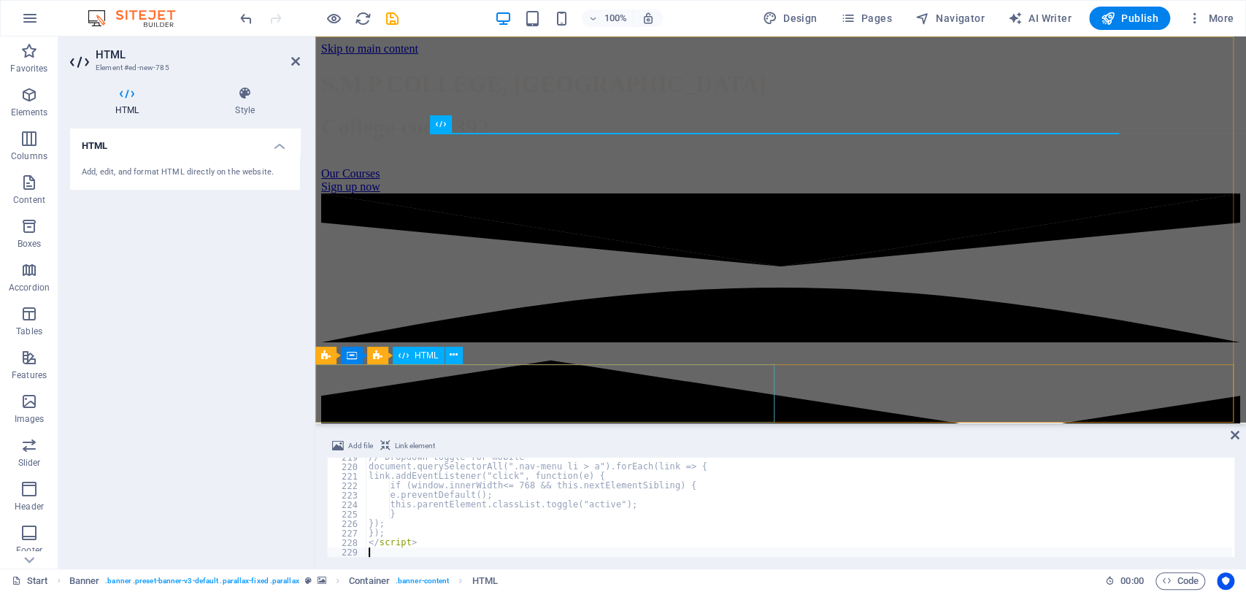
scroll to position [2074, 0]
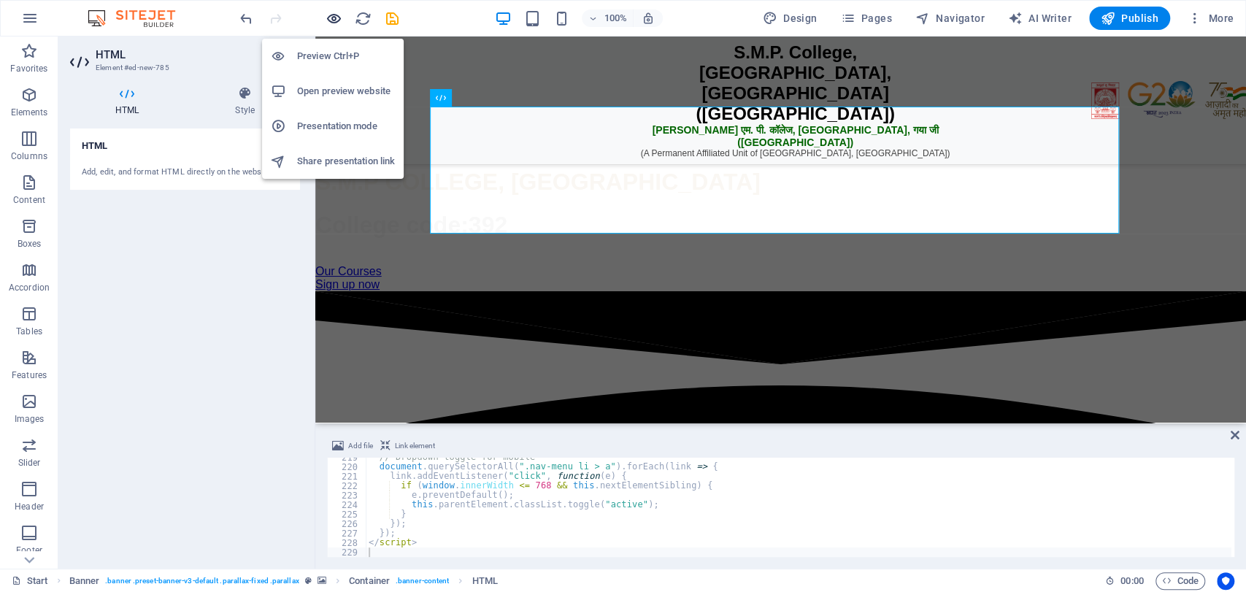
click at [332, 12] on icon "button" at bounding box center [334, 18] width 17 height 17
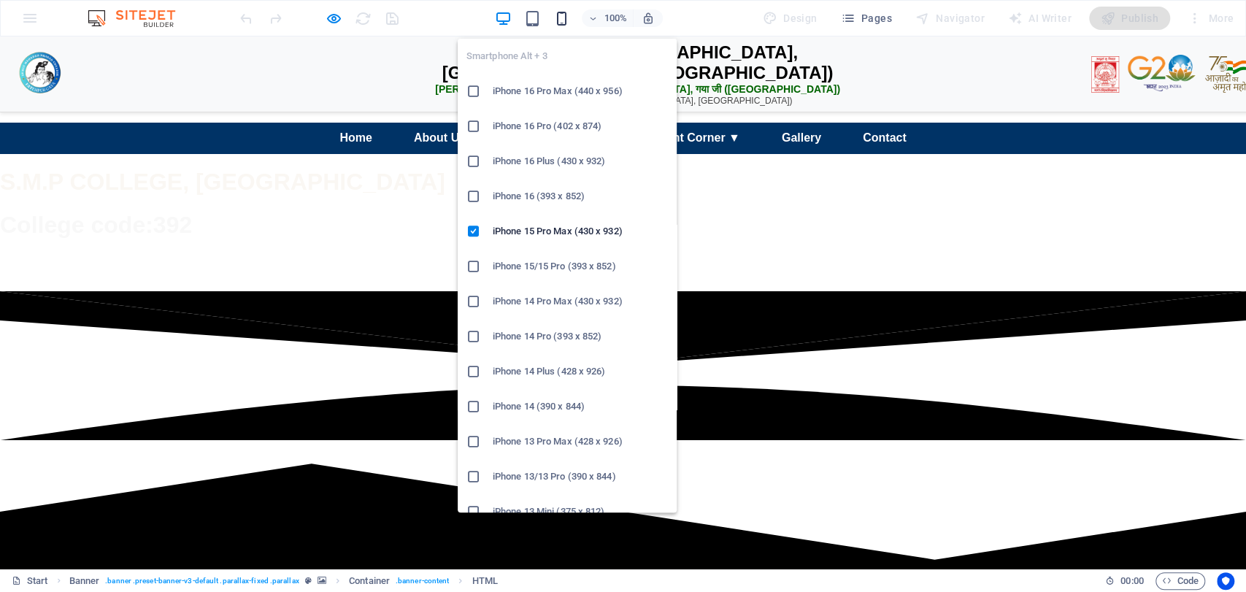
click at [562, 10] on icon "button" at bounding box center [562, 18] width 17 height 17
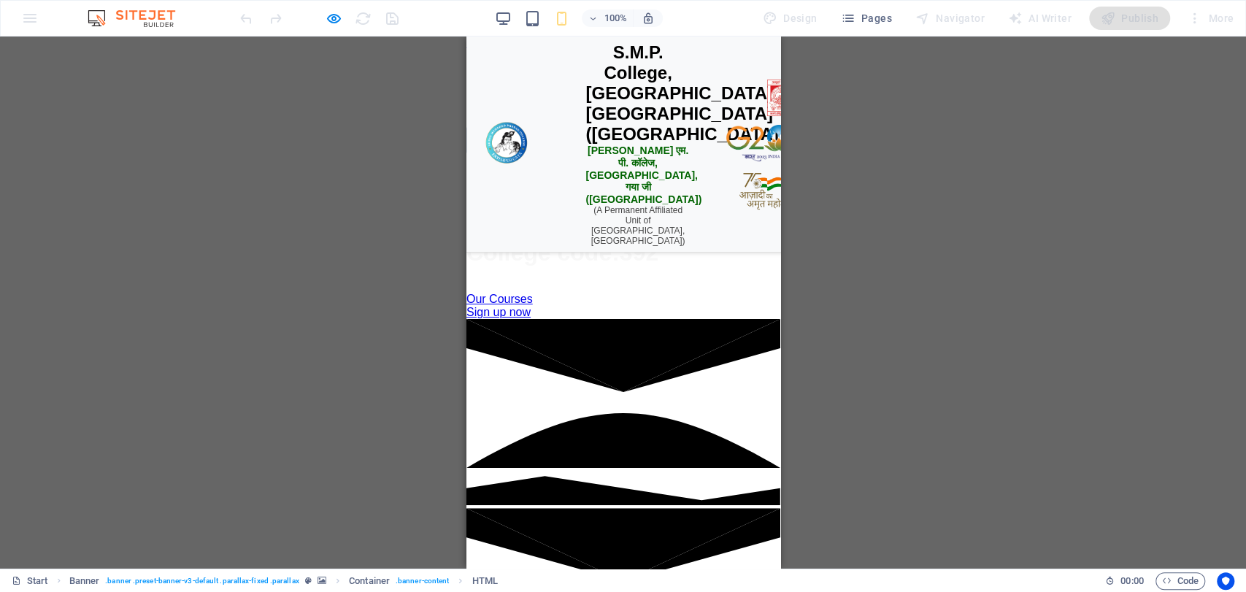
click at [689, 154] on div "☰ Open Menu" at bounding box center [623, 140] width 314 height 28
click at [634, 154] on div "☰ Open Menu" at bounding box center [623, 140] width 314 height 28
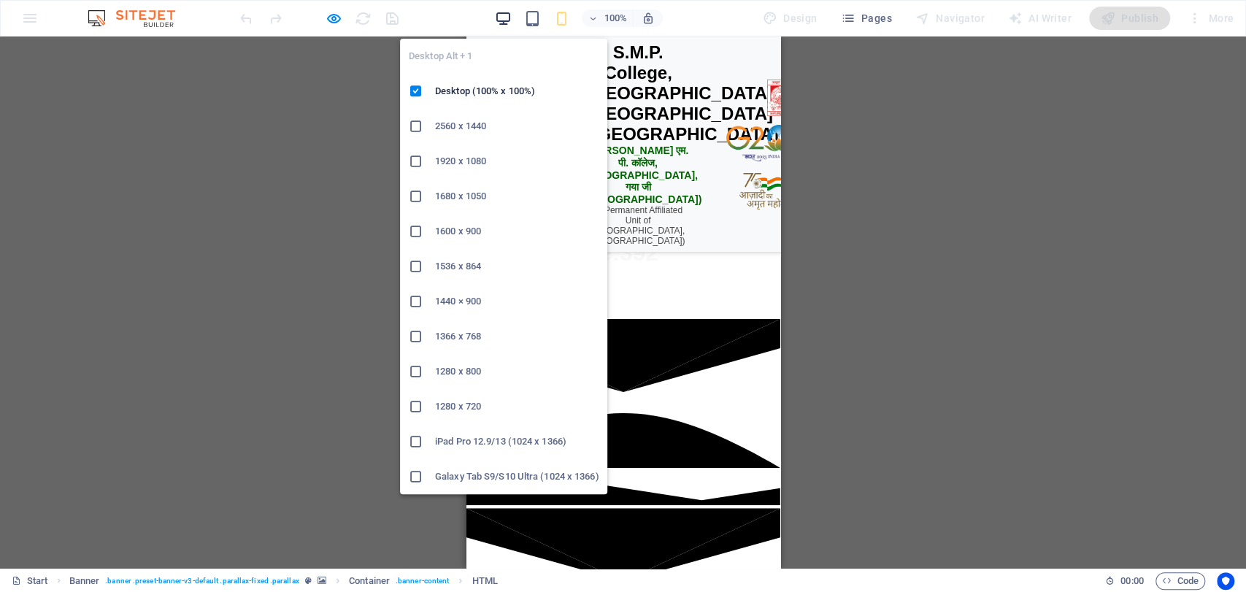
click at [502, 13] on icon "button" at bounding box center [503, 18] width 17 height 17
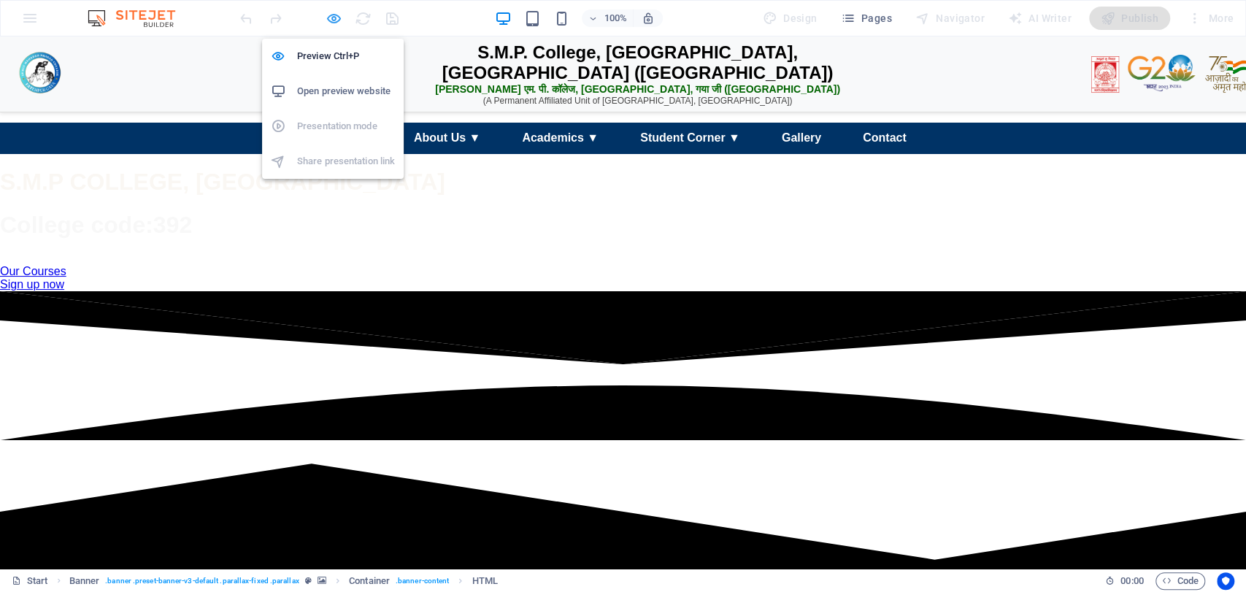
click at [326, 24] on icon "button" at bounding box center [334, 18] width 17 height 17
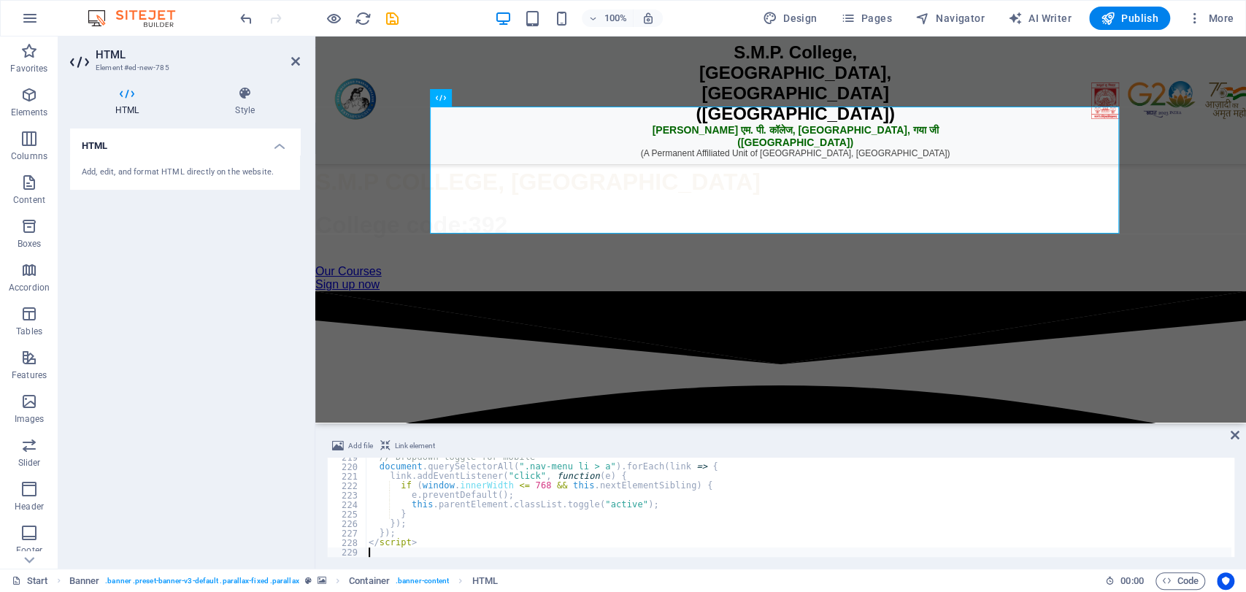
type textarea "</script>"
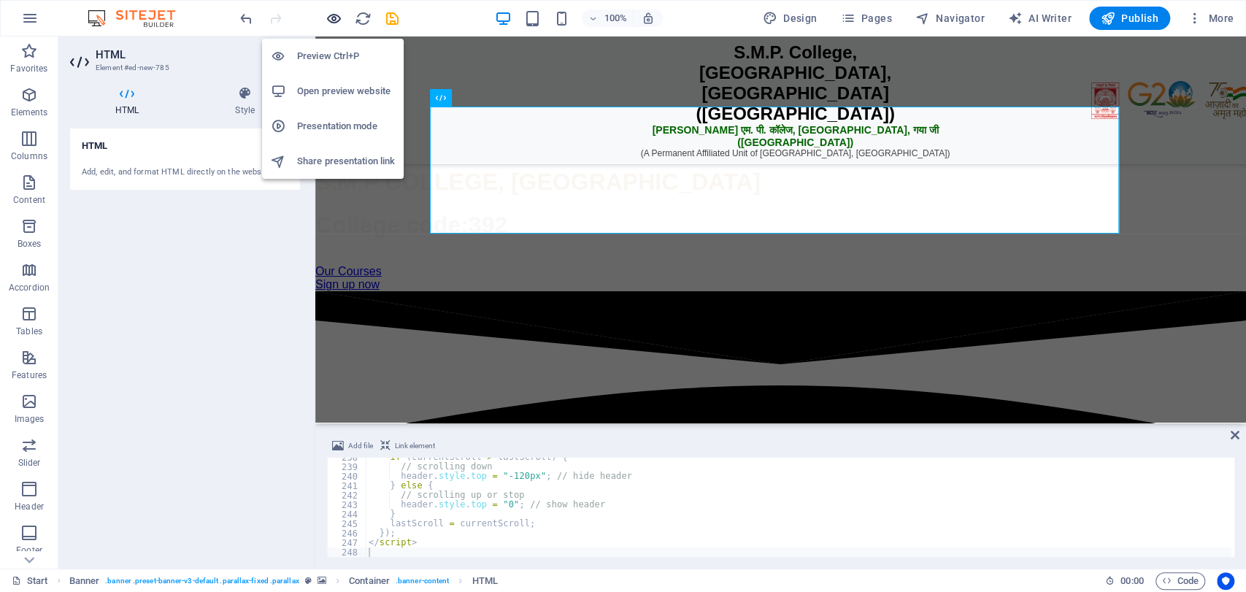
click at [337, 16] on icon "button" at bounding box center [334, 18] width 17 height 17
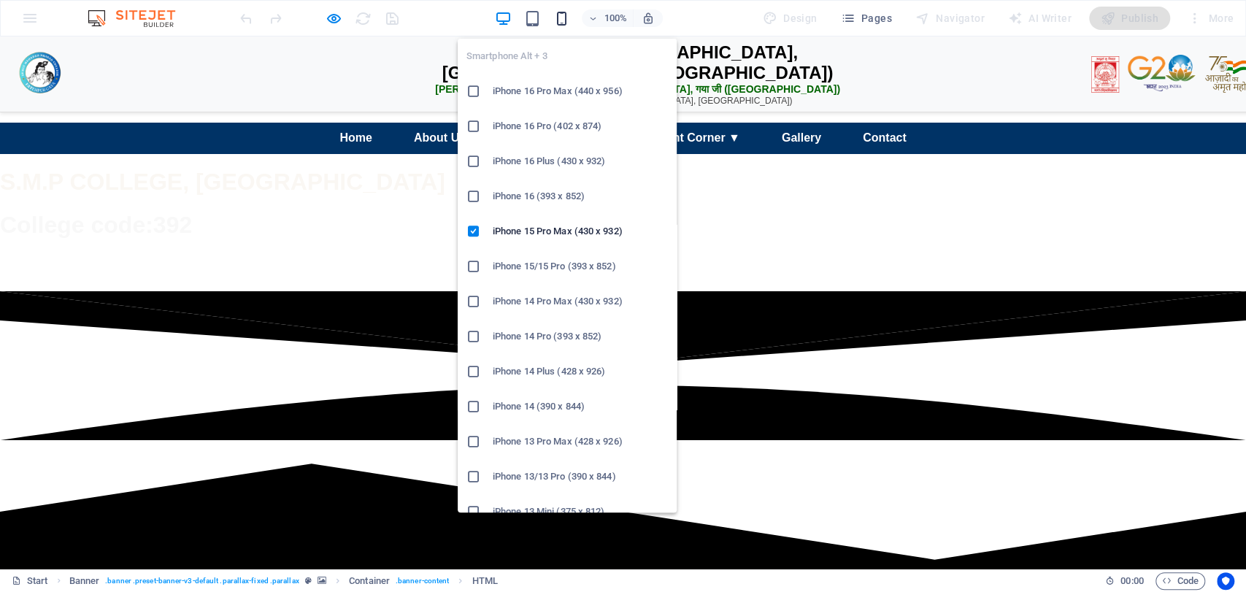
click at [564, 10] on icon "button" at bounding box center [562, 18] width 17 height 17
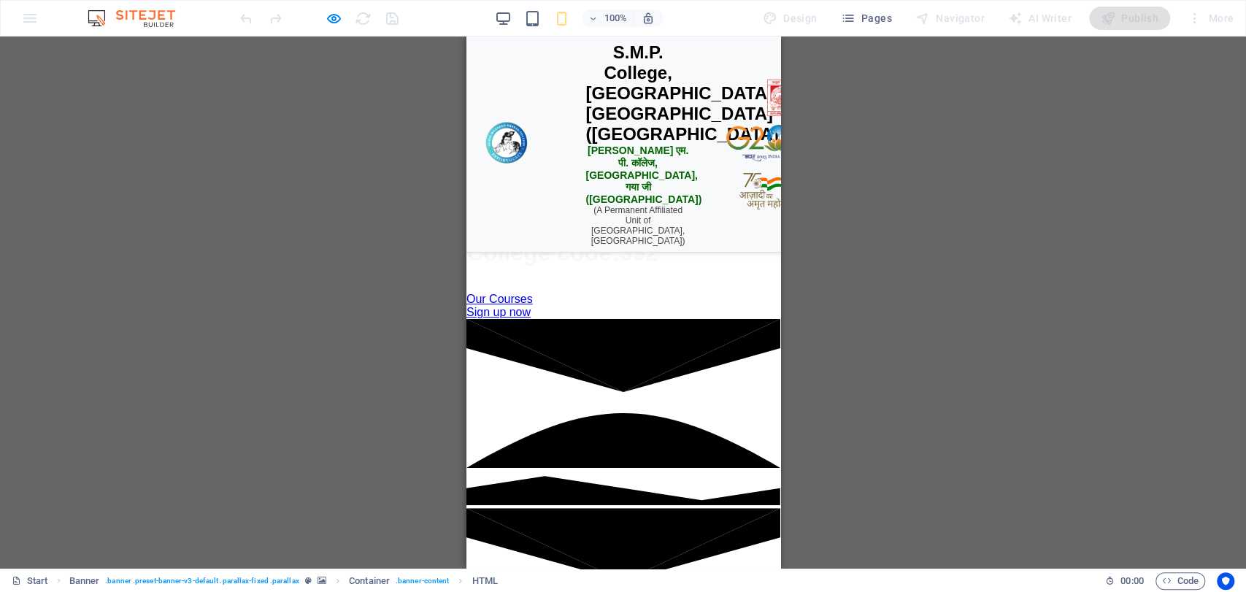
click at [572, 154] on div "☰ Open Menu" at bounding box center [623, 140] width 102 height 28
click at [588, 154] on div "☰ Open Menu" at bounding box center [623, 140] width 102 height 28
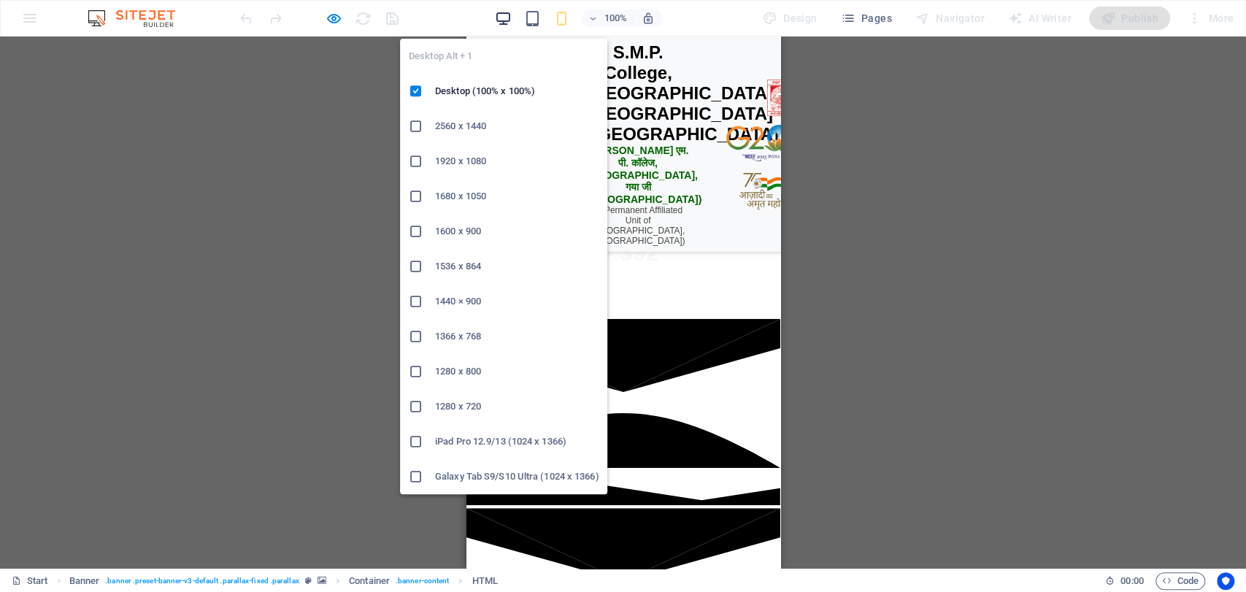
click at [498, 17] on icon "button" at bounding box center [503, 18] width 17 height 17
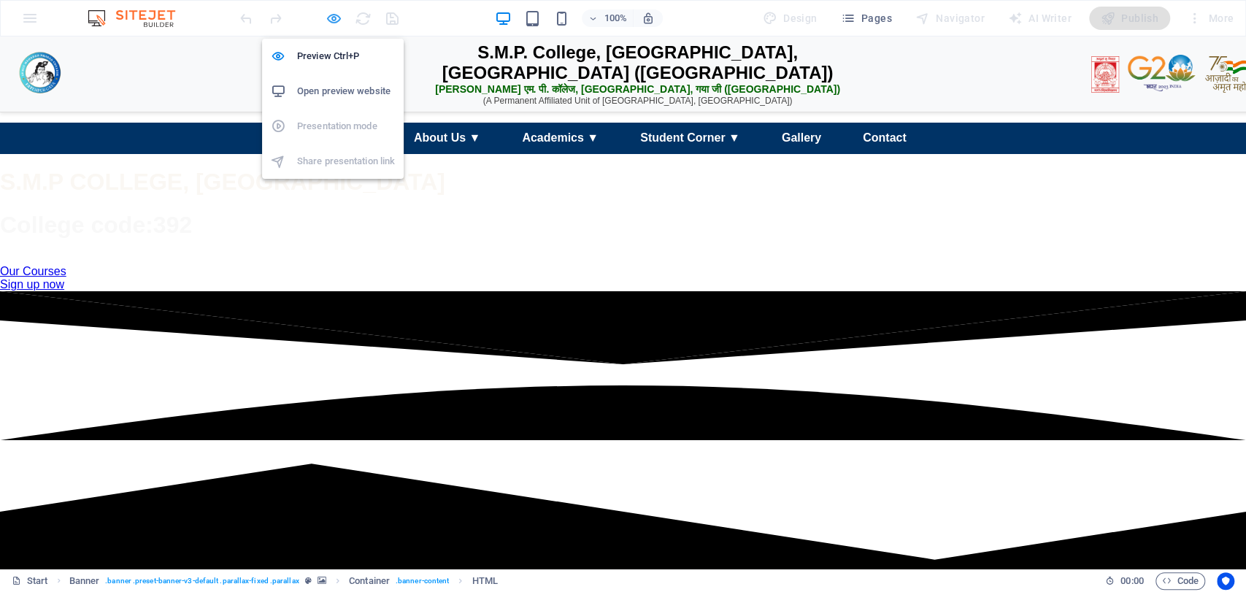
click at [340, 19] on icon "button" at bounding box center [334, 18] width 17 height 17
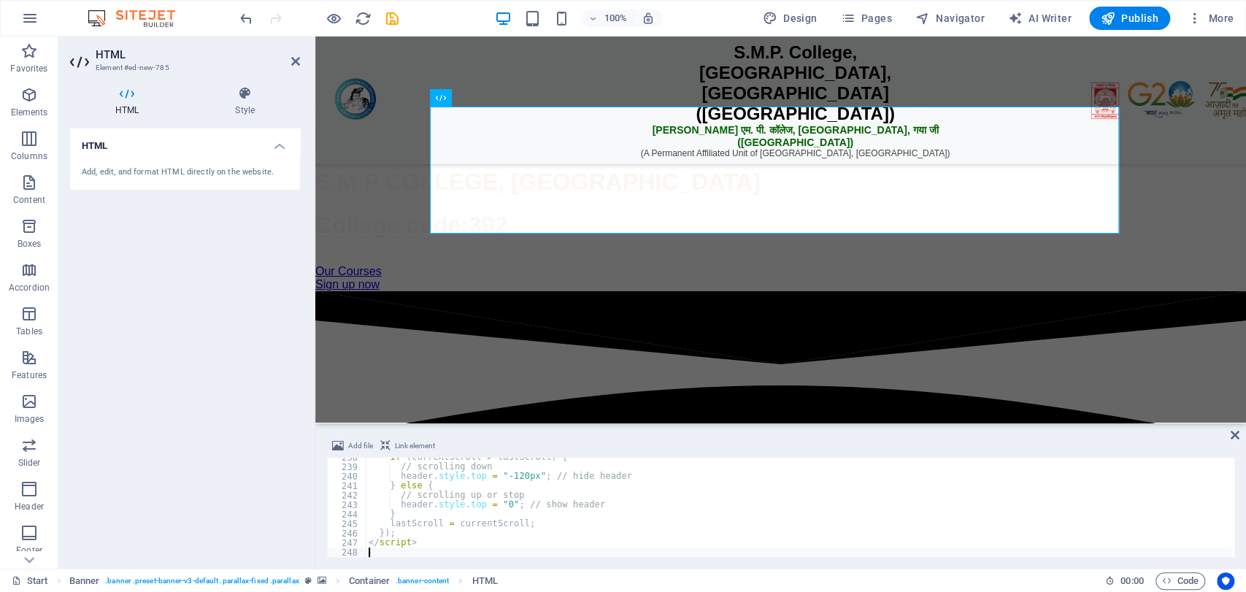
type textarea "</script>"
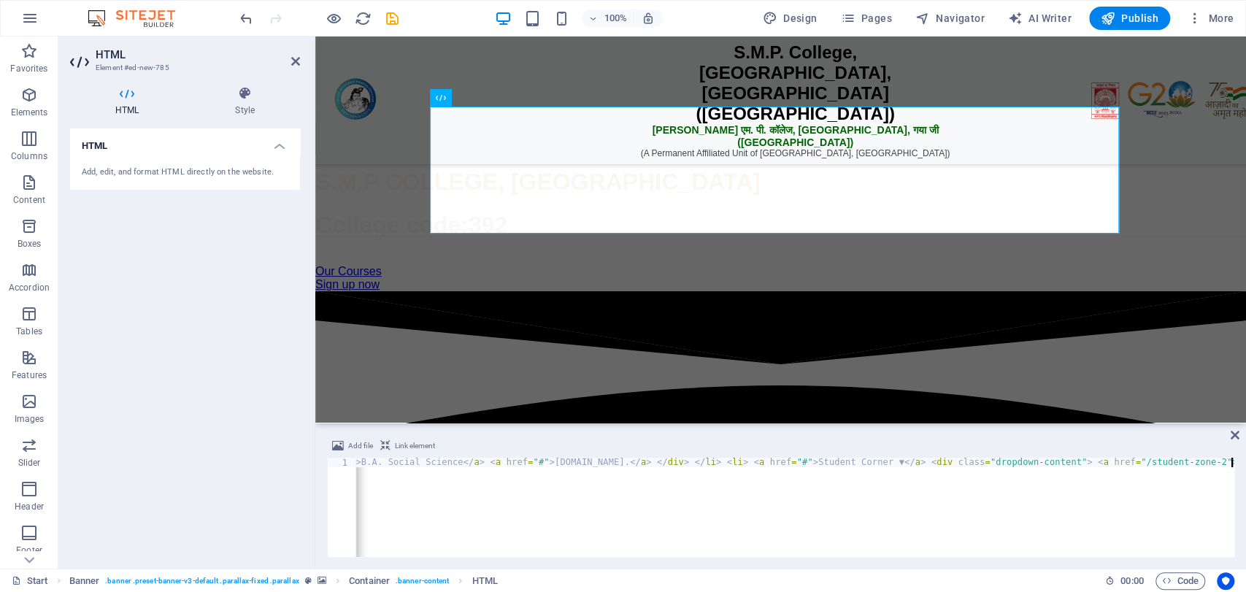
scroll to position [0, 22386]
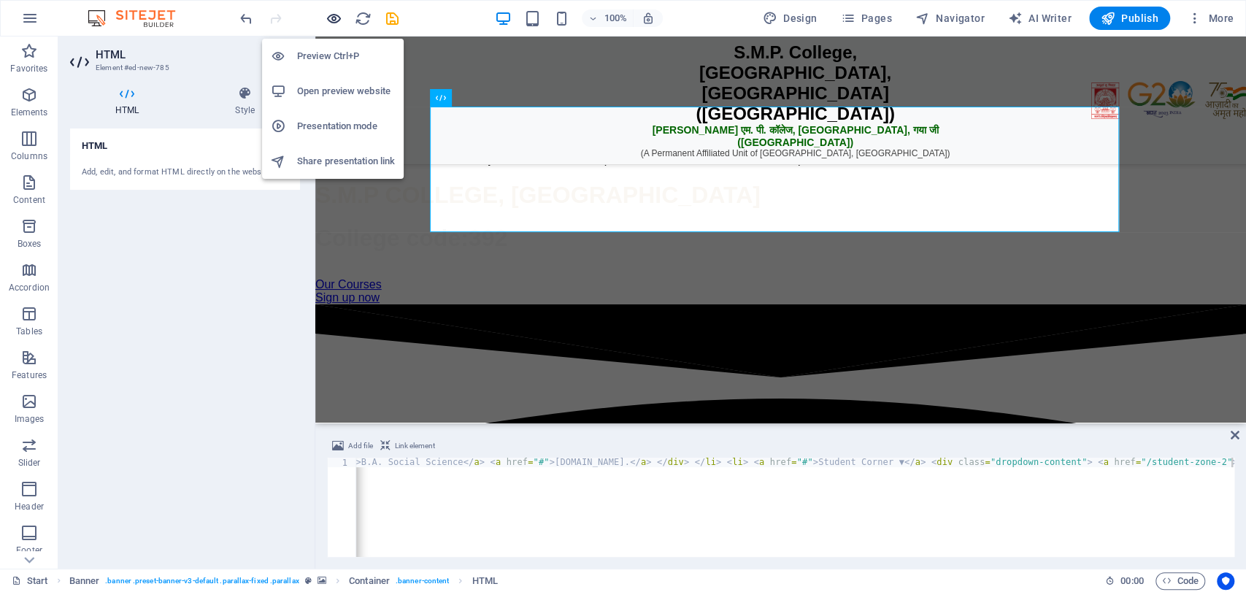
click at [328, 18] on icon "button" at bounding box center [334, 18] width 17 height 17
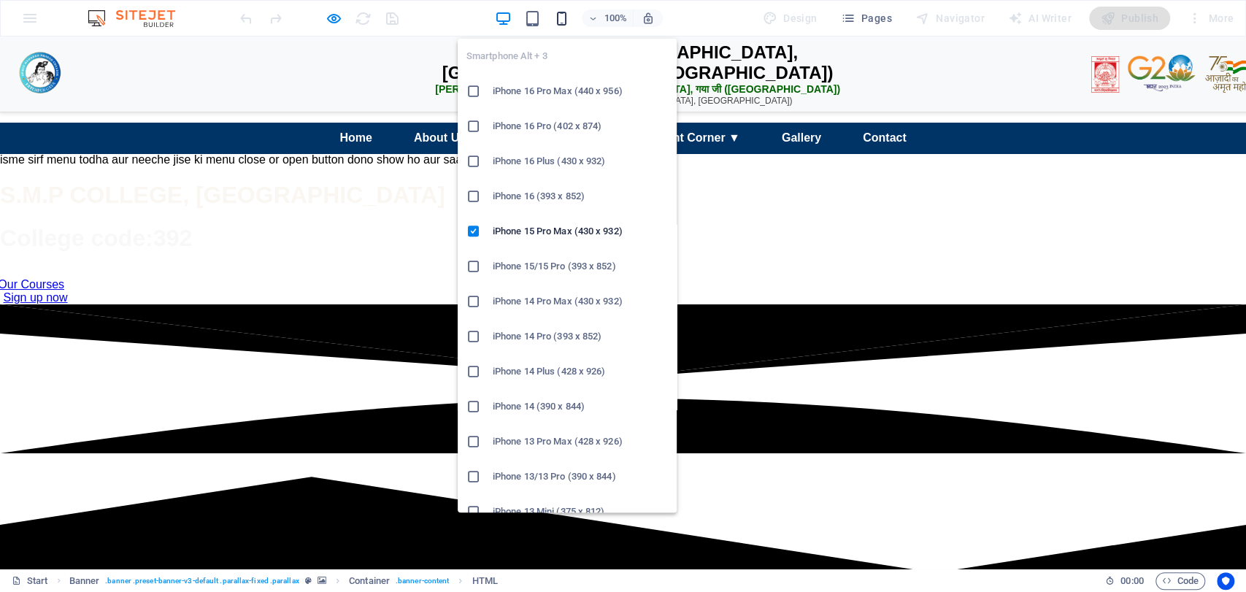
click at [562, 13] on icon "button" at bounding box center [562, 18] width 17 height 17
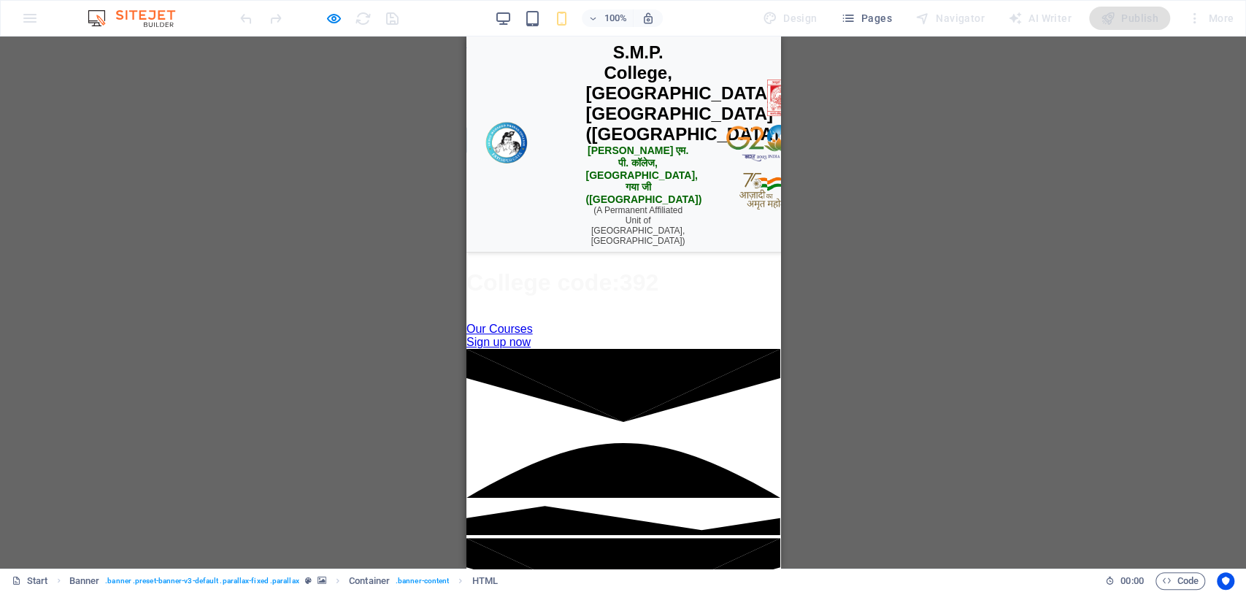
click at [597, 154] on div "☰ Menu" at bounding box center [623, 140] width 314 height 28
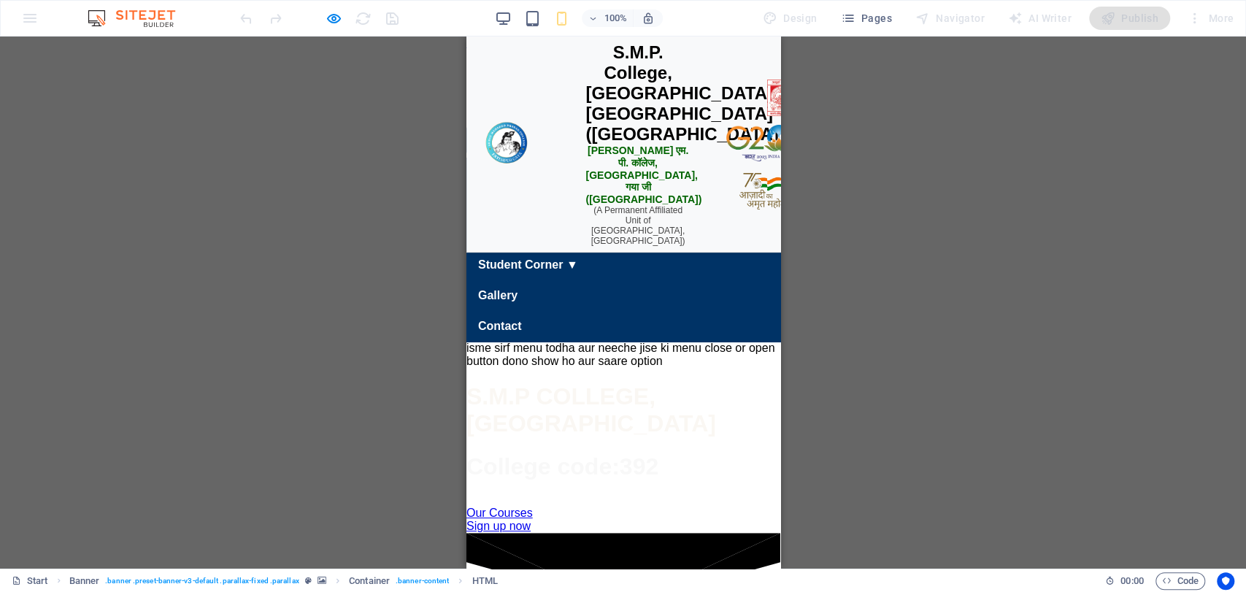
click at [593, 218] on p "(A Permanent Affiliated Unit of [GEOGRAPHIC_DATA], [GEOGRAPHIC_DATA])" at bounding box center [637, 225] width 104 height 41
click at [585, 223] on p "(A Permanent Affiliated Unit of [GEOGRAPHIC_DATA], [GEOGRAPHIC_DATA])" at bounding box center [637, 225] width 104 height 41
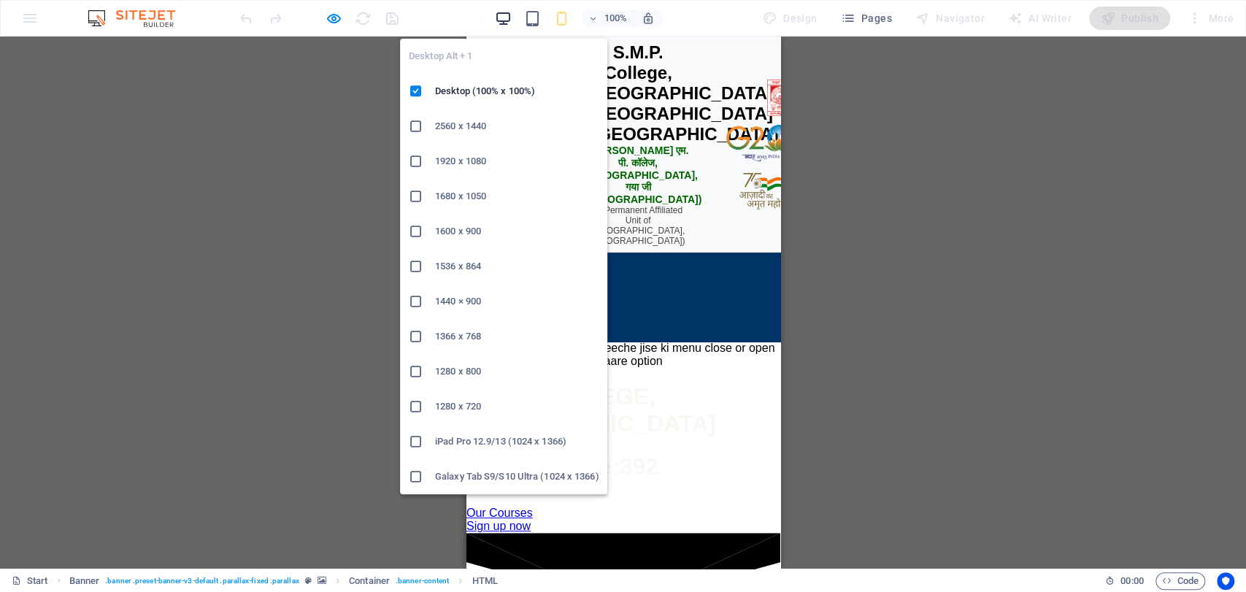
click at [510, 16] on icon "button" at bounding box center [503, 18] width 17 height 17
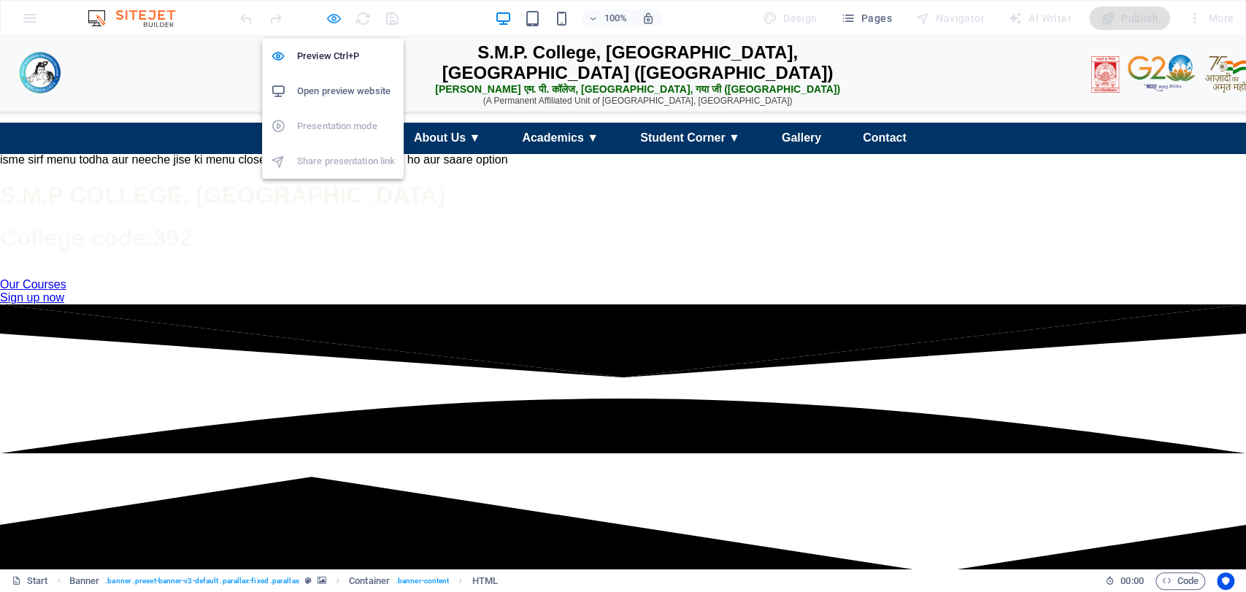
click at [328, 13] on icon "button" at bounding box center [334, 18] width 17 height 17
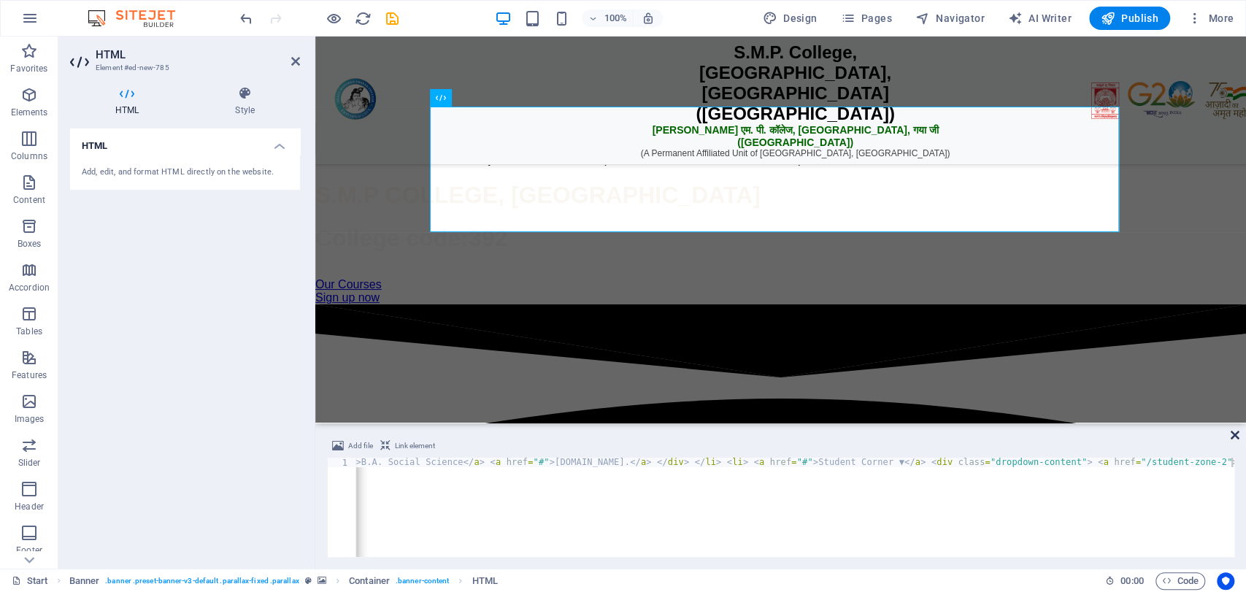
click at [1236, 434] on icon at bounding box center [1235, 435] width 9 height 12
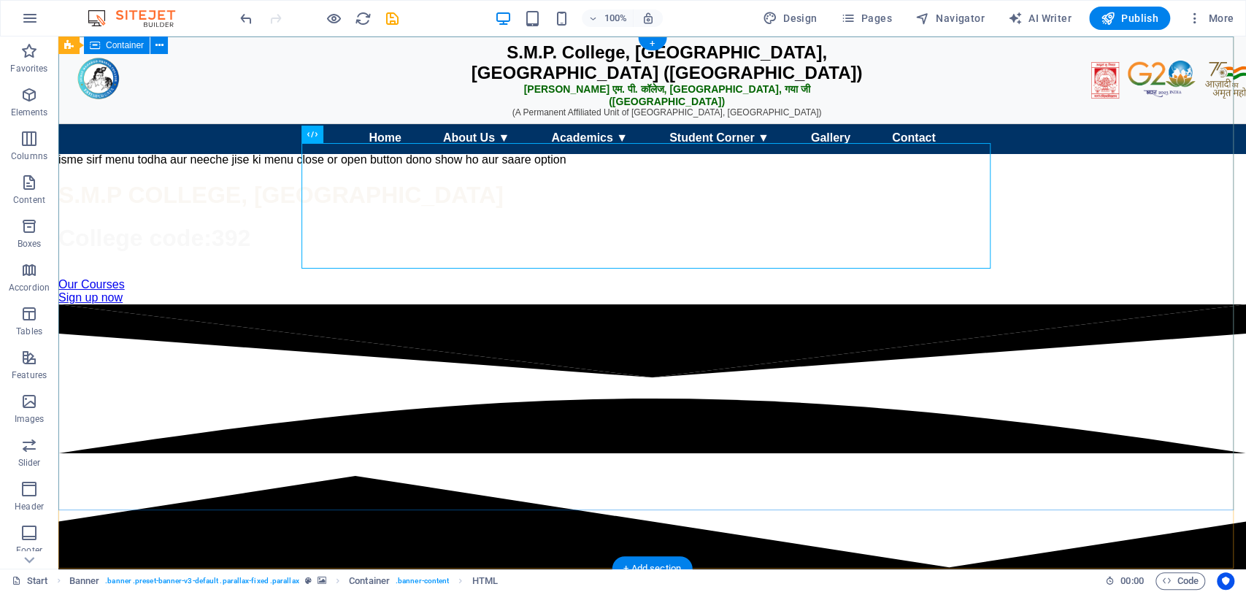
click at [620, 56] on div "S.M.P. College, Fatehpur, Gaya Ji (Bihar) एस. एम. पी. कॉलेज, फतेहपुर, गया जी (ब…" at bounding box center [652, 177] width 1188 height 255
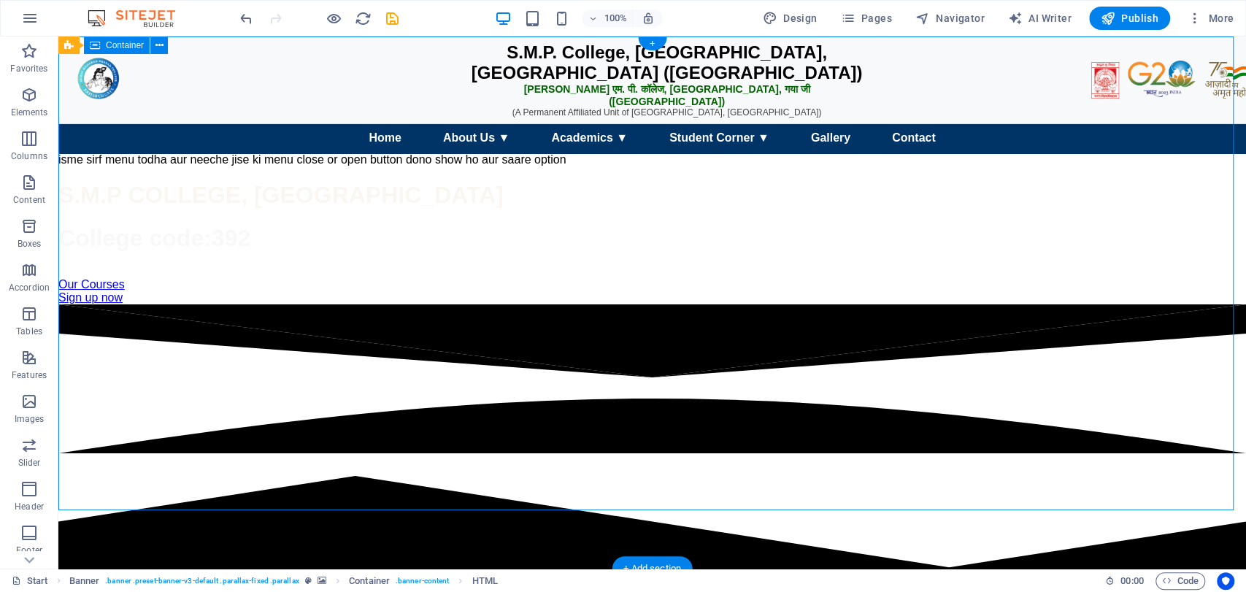
click at [620, 56] on div "S.M.P. College, Fatehpur, Gaya Ji (Bihar) एस. एम. पी. कॉलेज, फतेहपुर, गया जी (ब…" at bounding box center [652, 177] width 1188 height 255
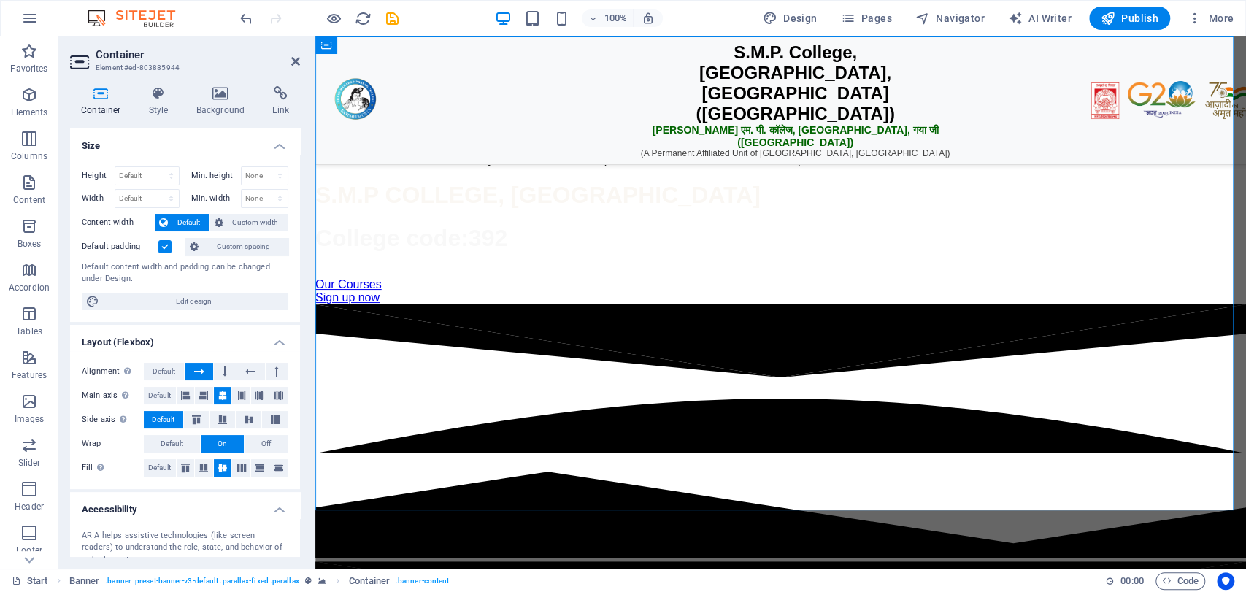
click at [288, 60] on h2 "Container" at bounding box center [198, 54] width 204 height 13
click at [291, 60] on icon at bounding box center [295, 61] width 9 height 12
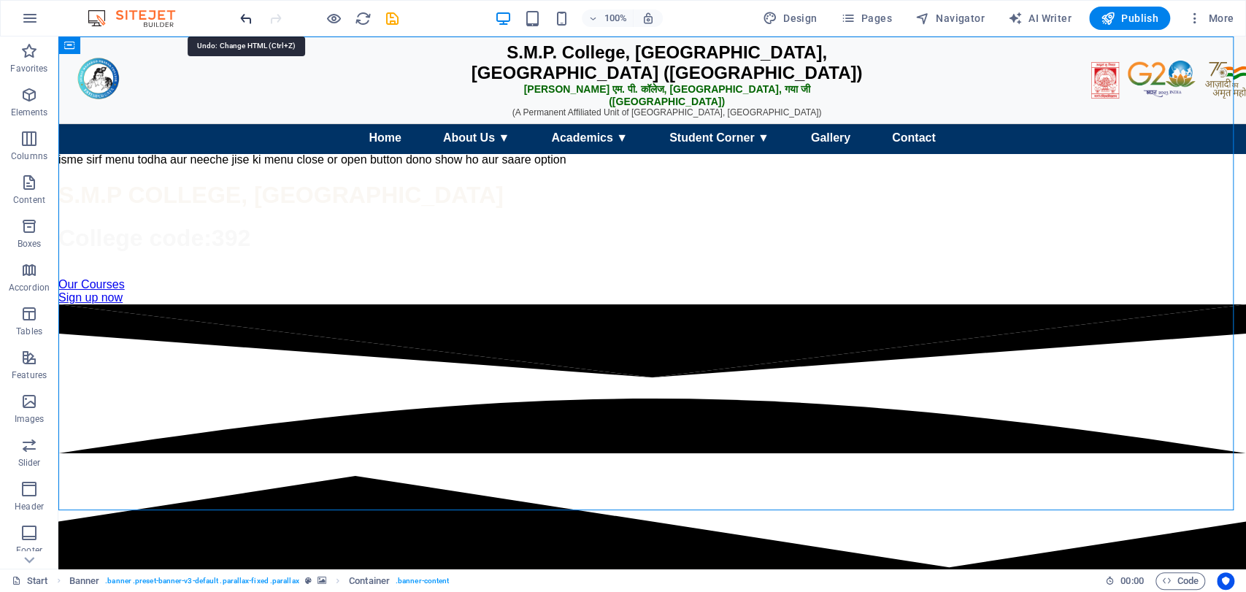
click at [241, 14] on icon "undo" at bounding box center [246, 18] width 17 height 17
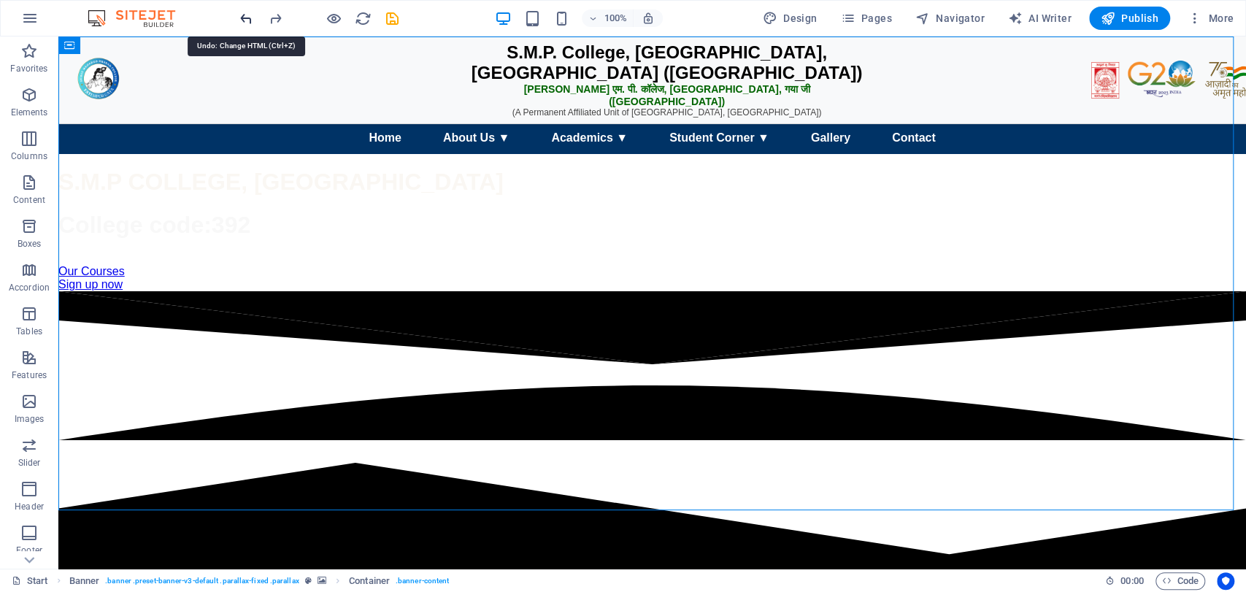
click at [252, 18] on icon "undo" at bounding box center [246, 18] width 17 height 17
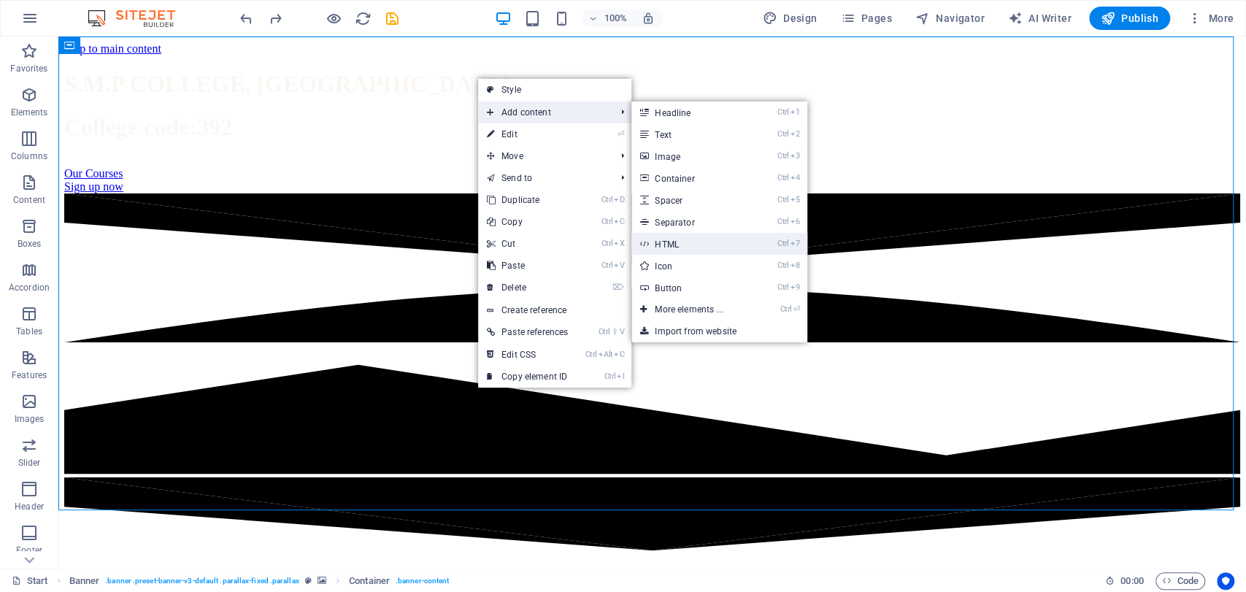
click at [711, 243] on link "Ctrl 7 HTML" at bounding box center [692, 244] width 120 height 22
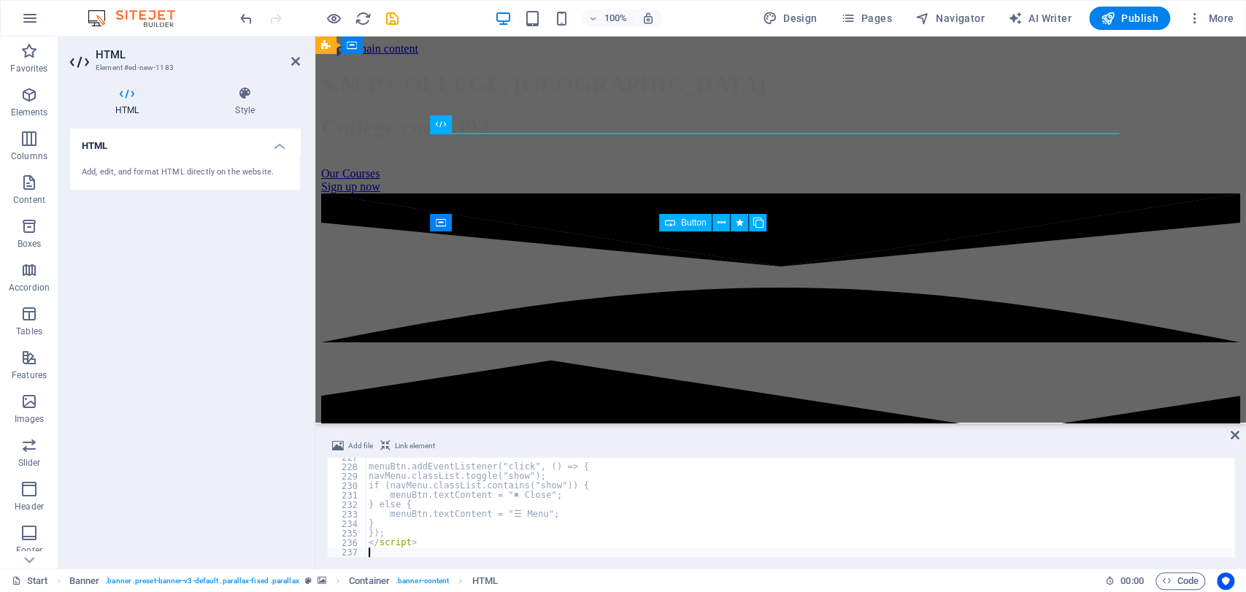
scroll to position [2150, 0]
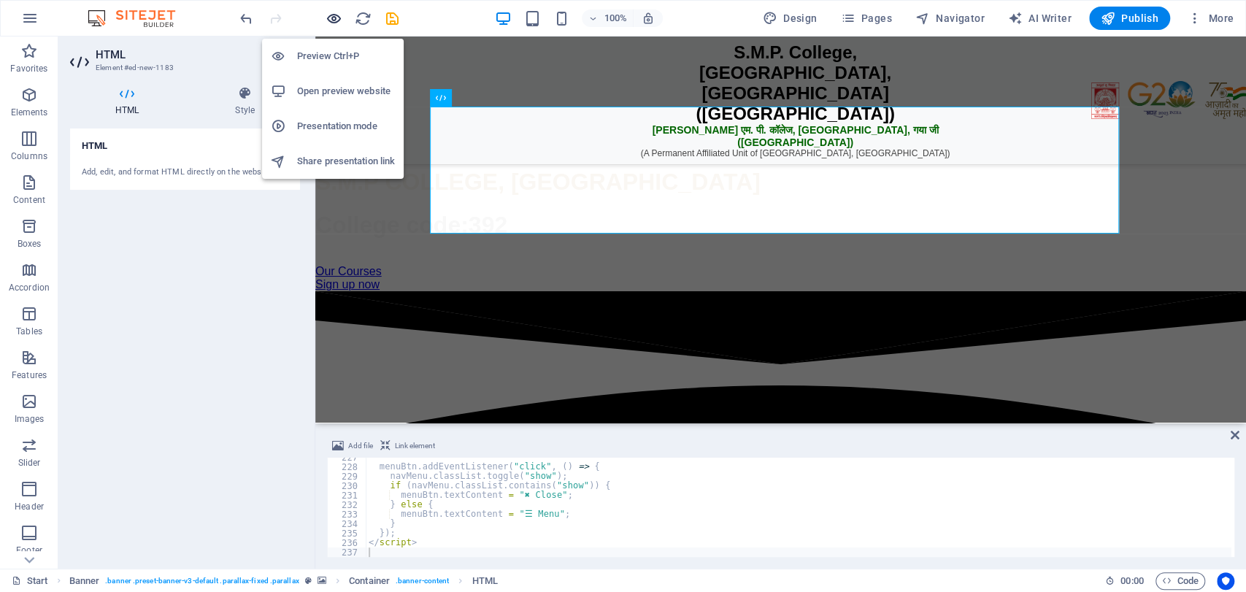
click at [332, 18] on icon "button" at bounding box center [334, 18] width 17 height 17
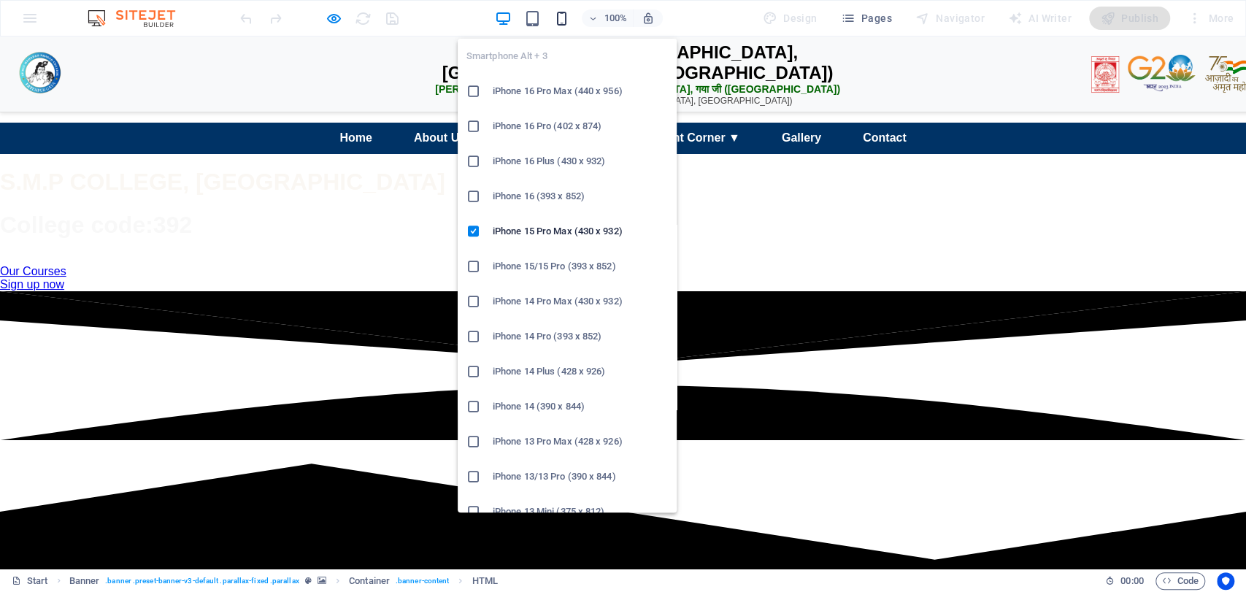
click at [565, 18] on icon "button" at bounding box center [562, 18] width 17 height 17
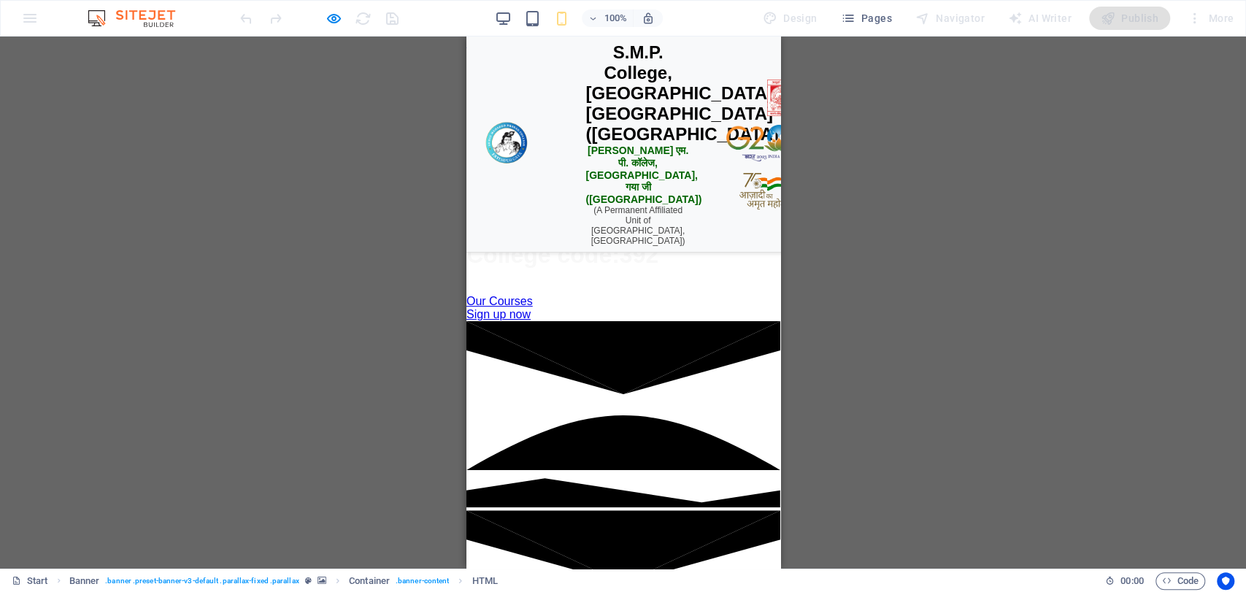
click at [591, 156] on div "☰ Menu" at bounding box center [623, 143] width 80 height 28
click at [618, 156] on div "☰ Menu" at bounding box center [623, 143] width 80 height 28
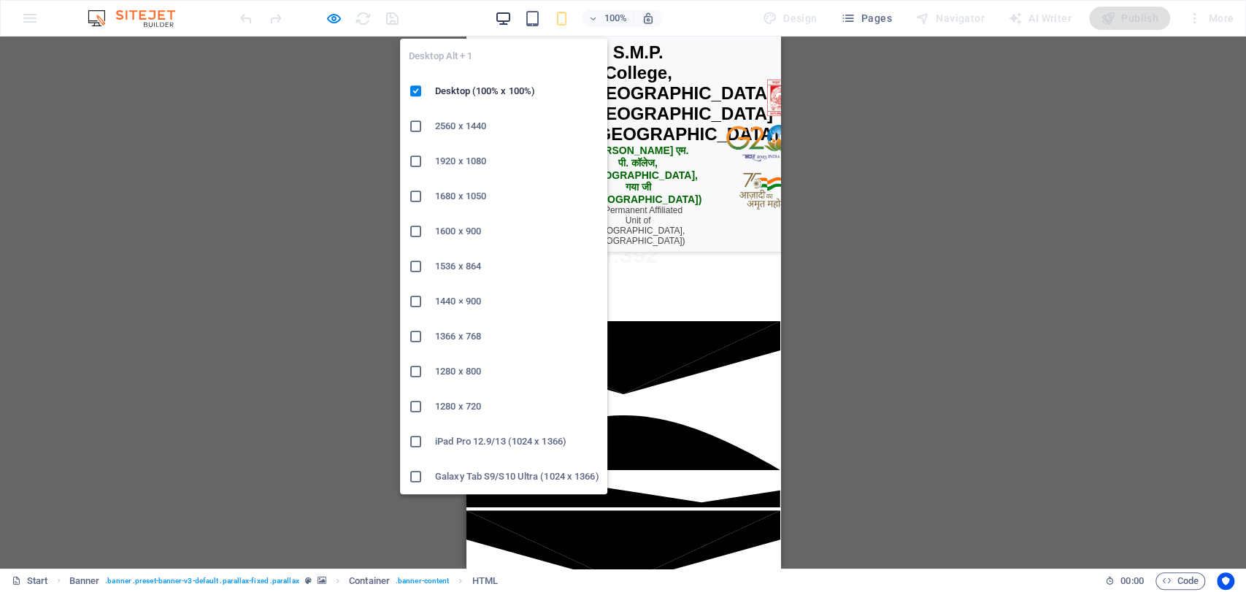
click at [507, 22] on icon "button" at bounding box center [503, 18] width 17 height 17
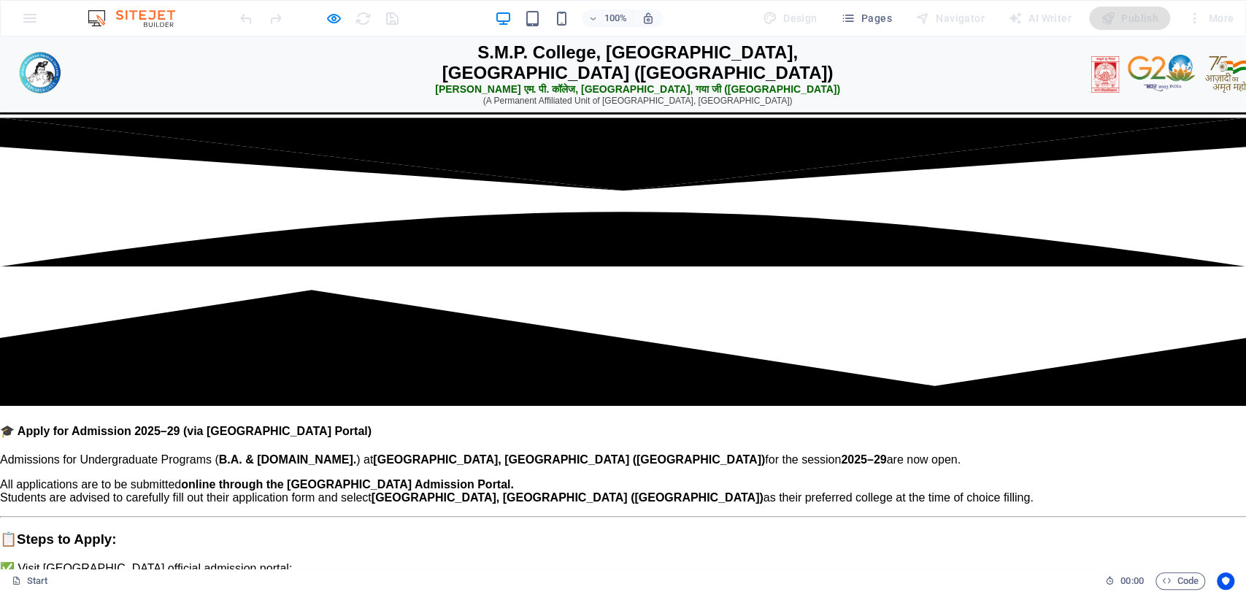
scroll to position [0, 0]
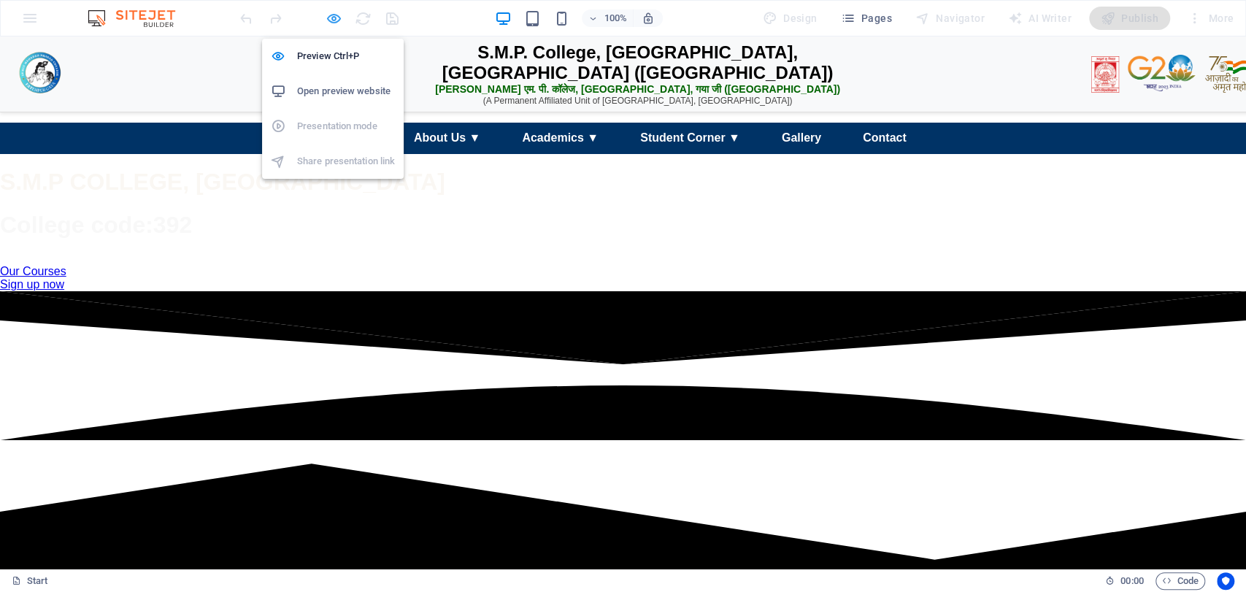
click at [329, 18] on icon "button" at bounding box center [334, 18] width 17 height 17
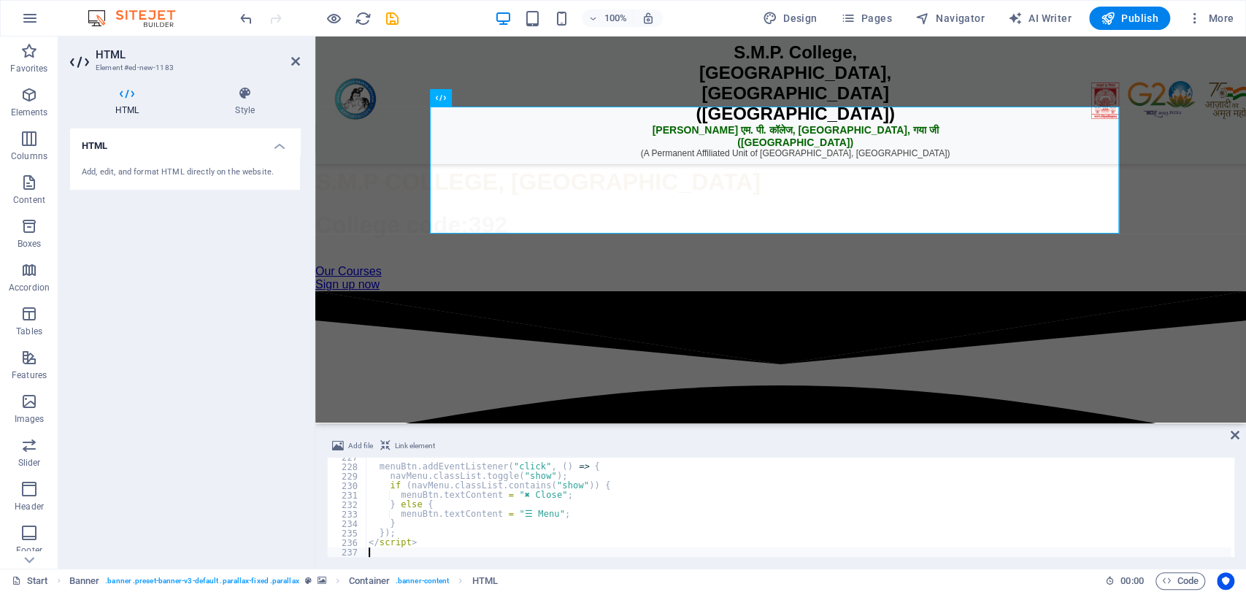
type textarea "</script>"
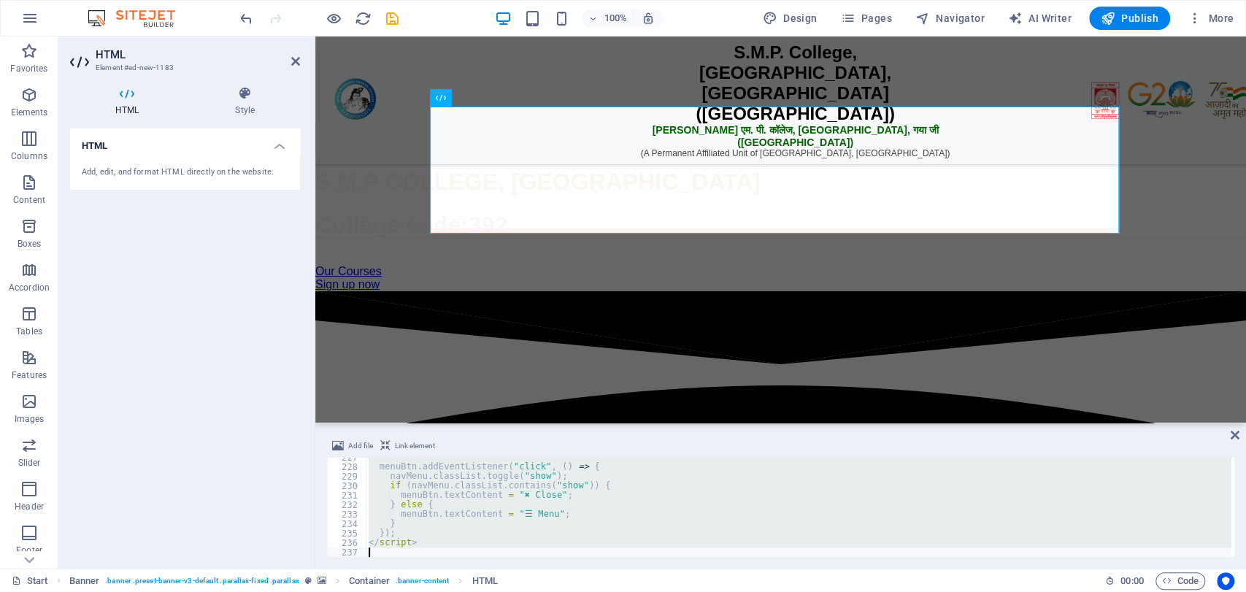
scroll to position [2321, 0]
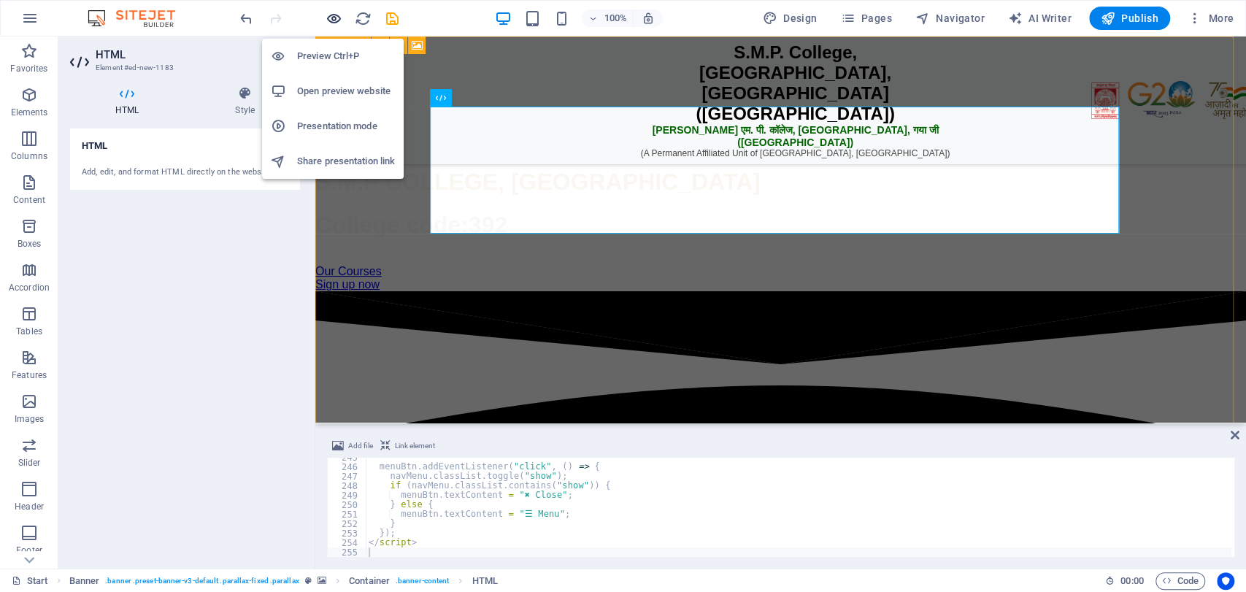
click at [329, 12] on icon "button" at bounding box center [334, 18] width 17 height 17
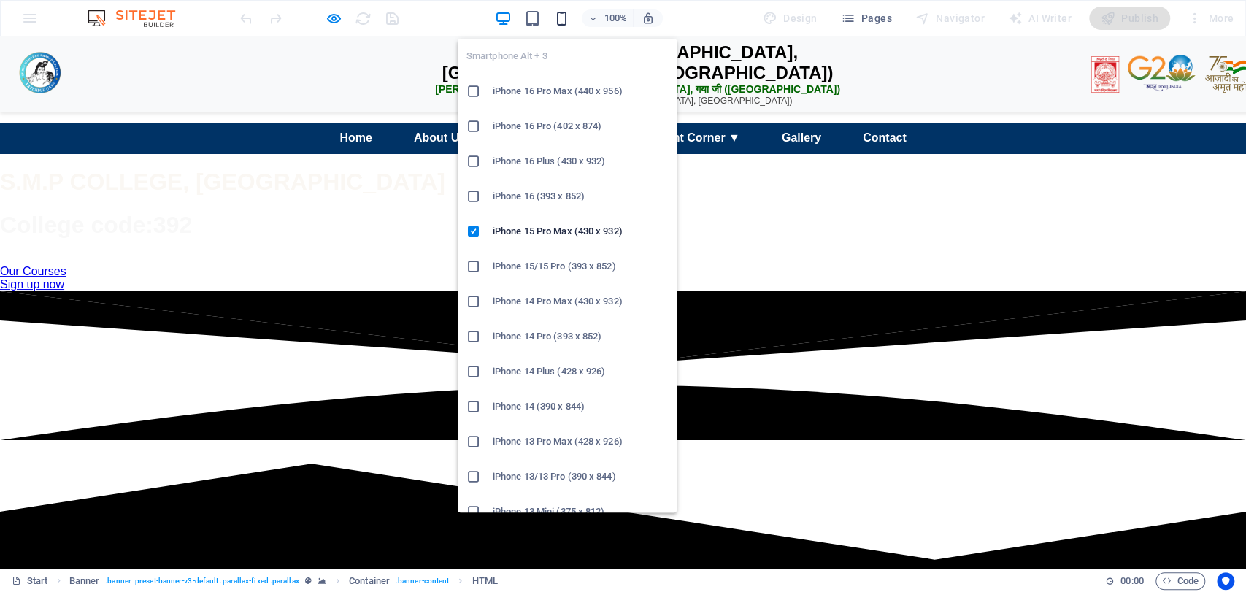
click at [567, 24] on icon "button" at bounding box center [562, 18] width 17 height 17
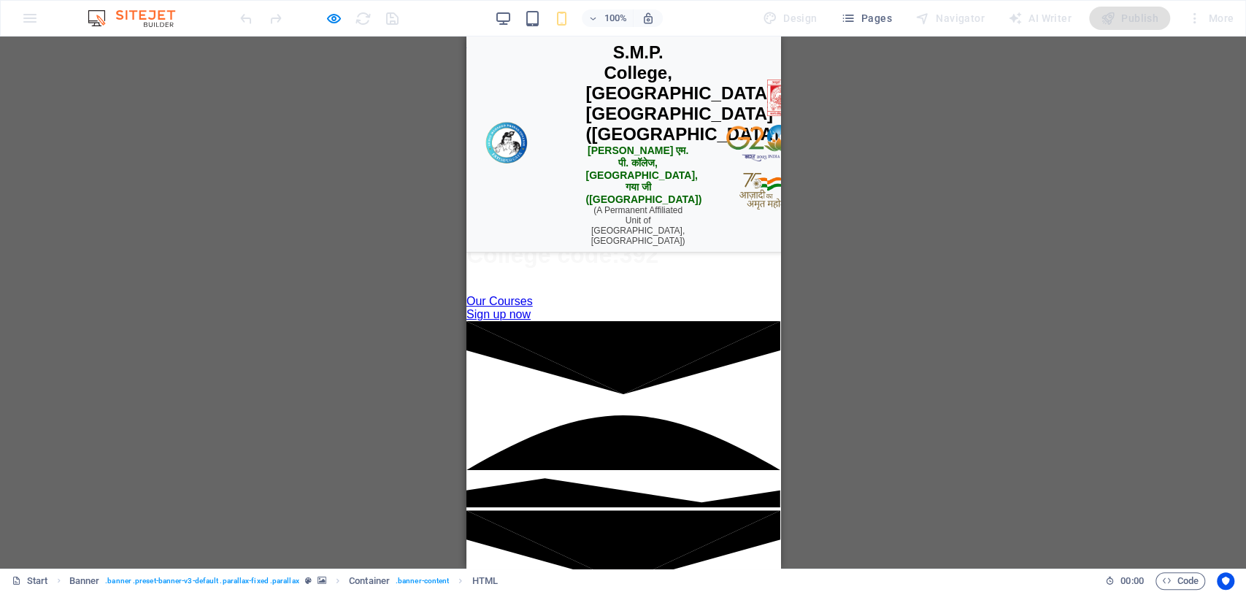
click at [601, 156] on div "☰ Menu" at bounding box center [623, 143] width 80 height 28
click at [594, 156] on div "☰ Menu" at bounding box center [623, 143] width 80 height 28
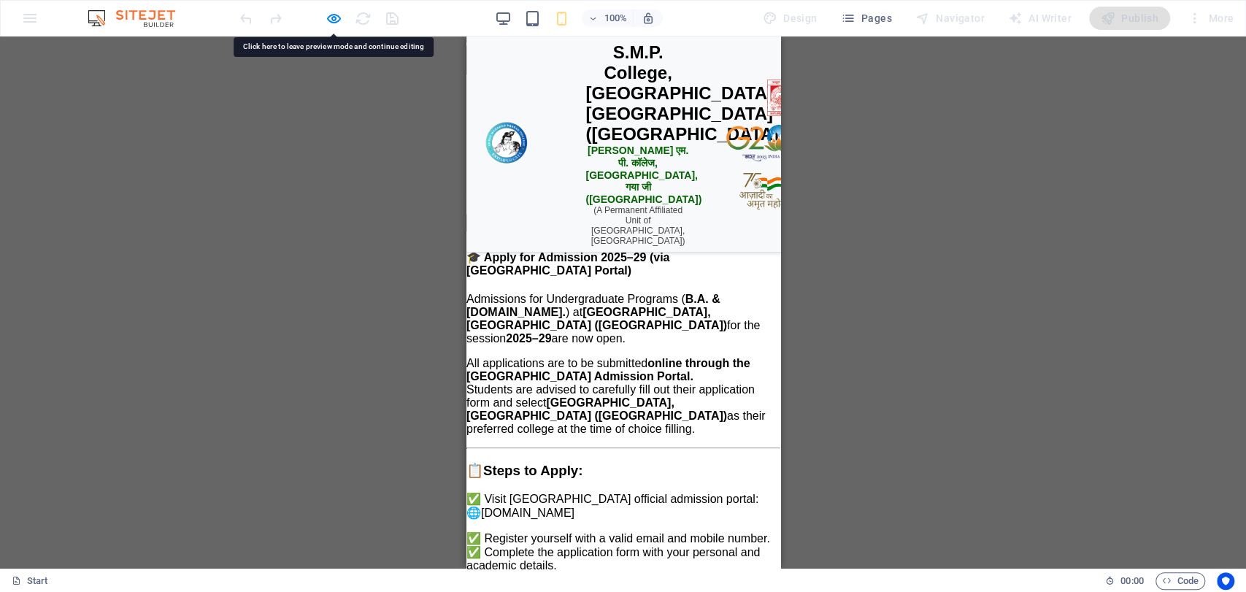
scroll to position [0, 0]
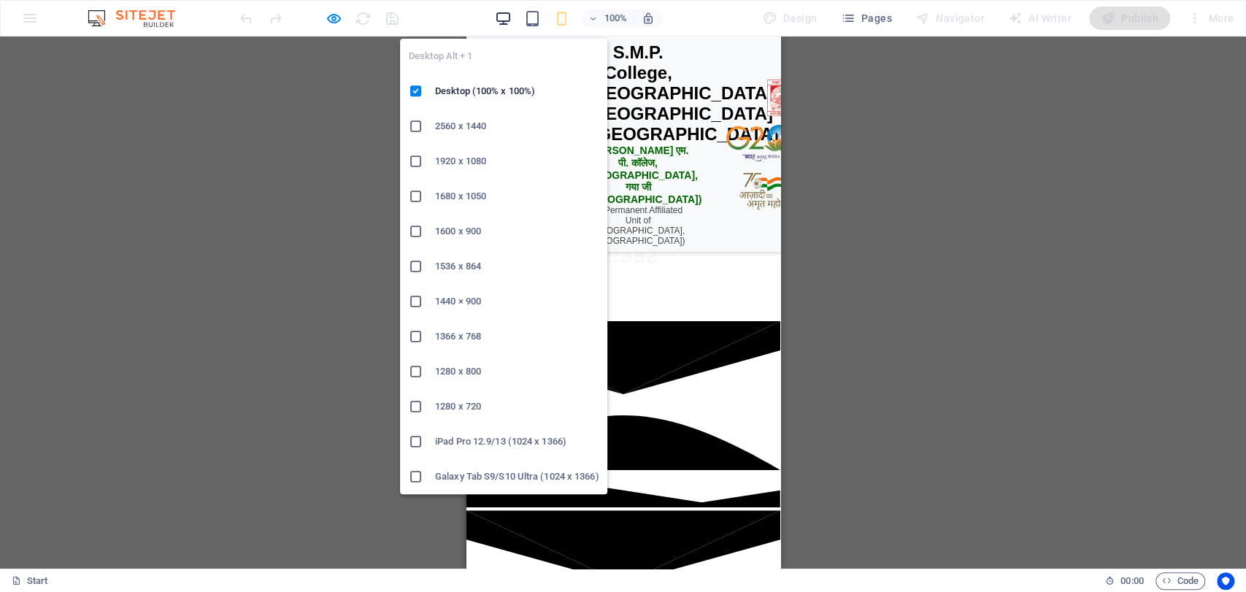
click at [503, 18] on icon "button" at bounding box center [503, 18] width 17 height 17
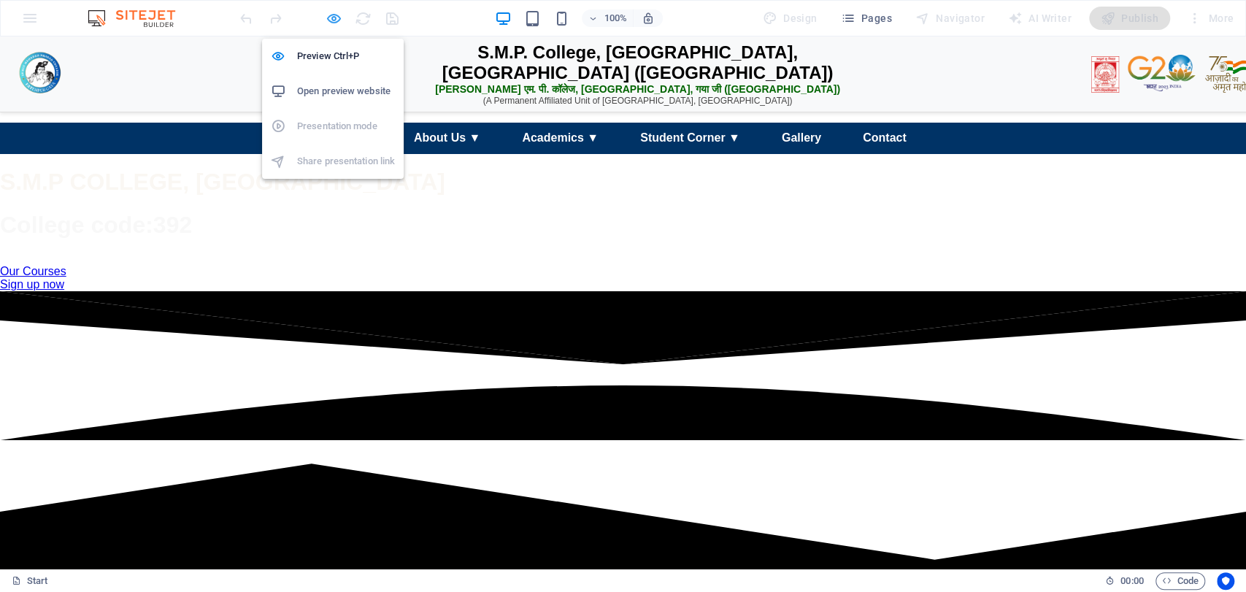
click at [334, 18] on icon "button" at bounding box center [334, 18] width 17 height 17
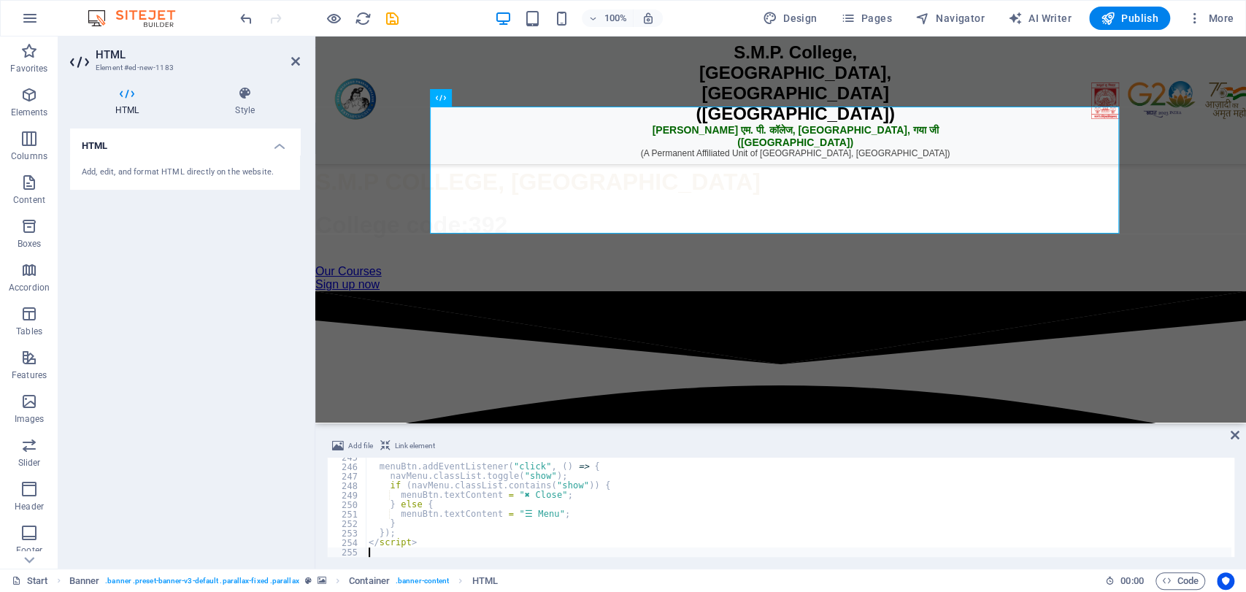
type textarea "</script>"
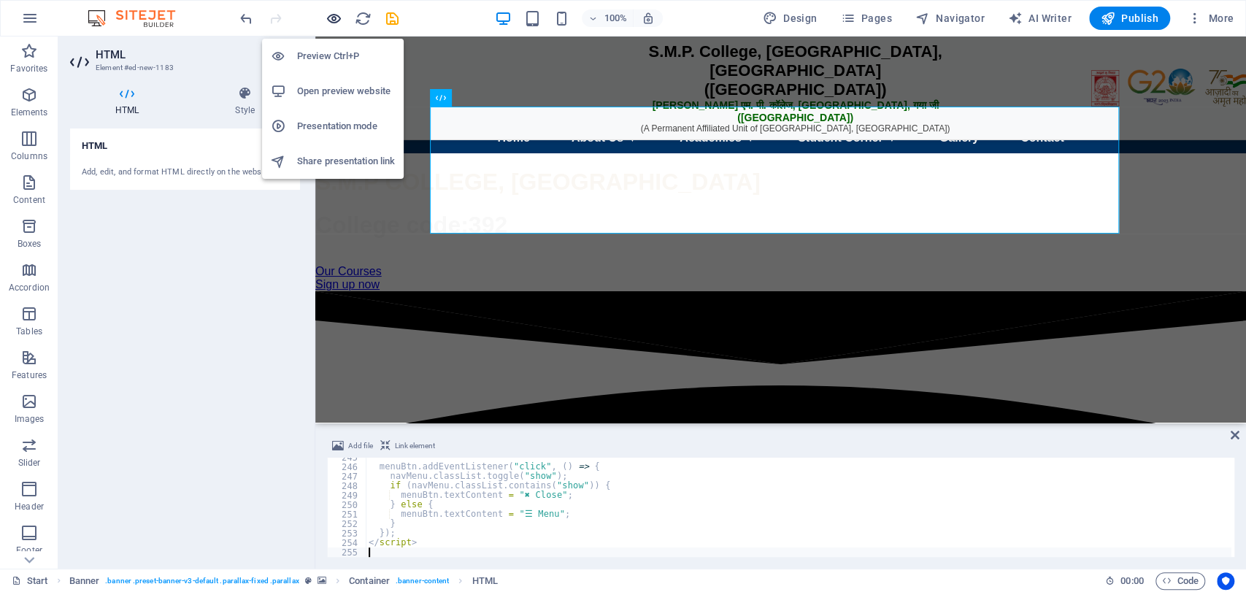
click at [328, 10] on icon "button" at bounding box center [334, 18] width 17 height 17
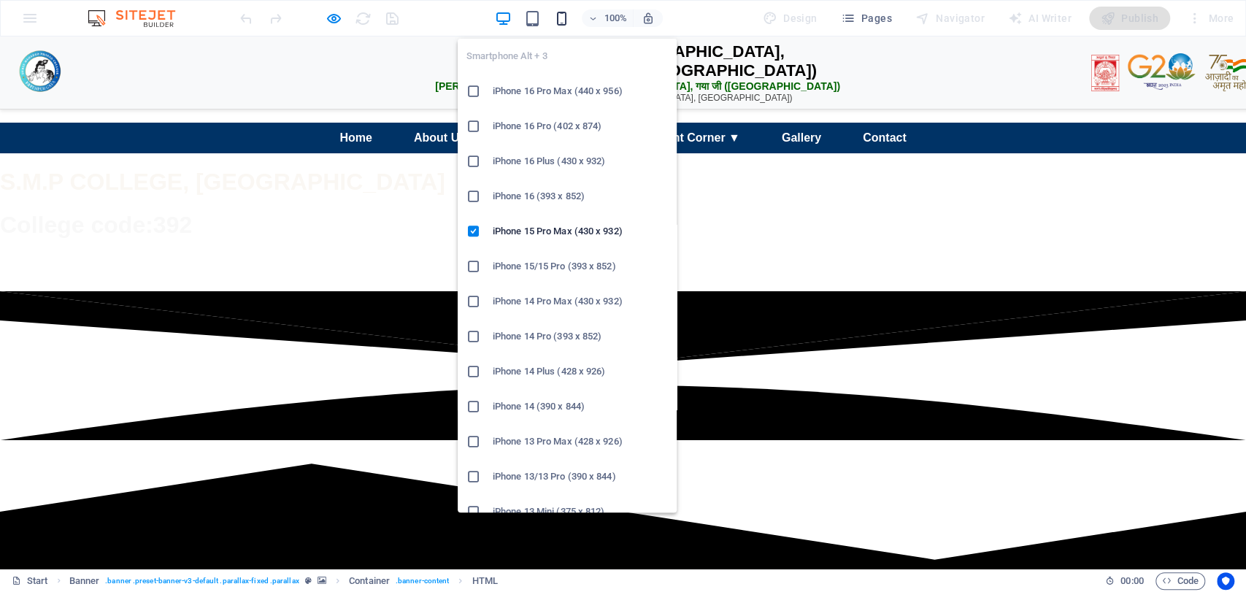
click at [564, 10] on icon "button" at bounding box center [562, 18] width 17 height 17
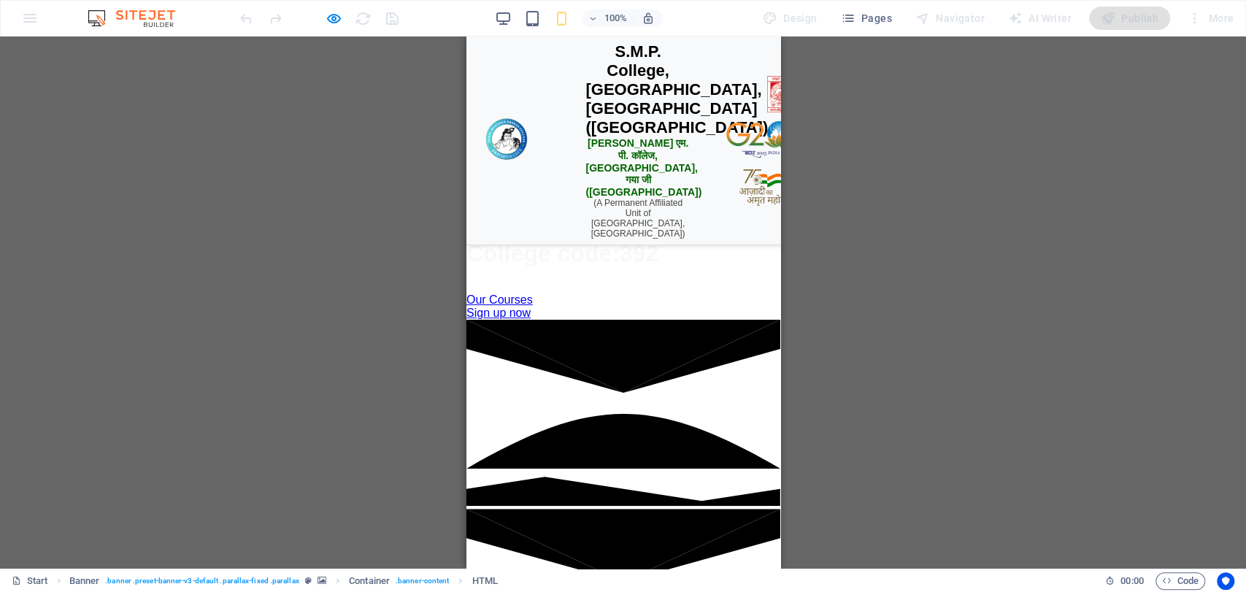
click at [618, 155] on div "☰ Menu" at bounding box center [623, 142] width 72 height 26
click at [588, 155] on div "☰ Menu" at bounding box center [623, 142] width 72 height 26
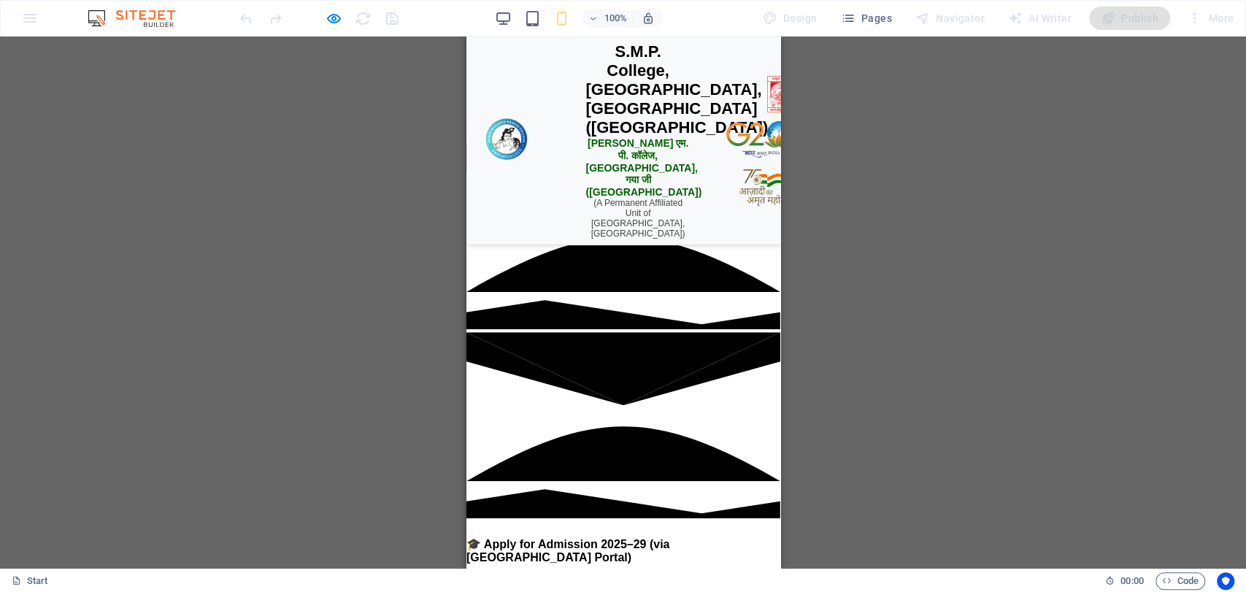
scroll to position [22, 0]
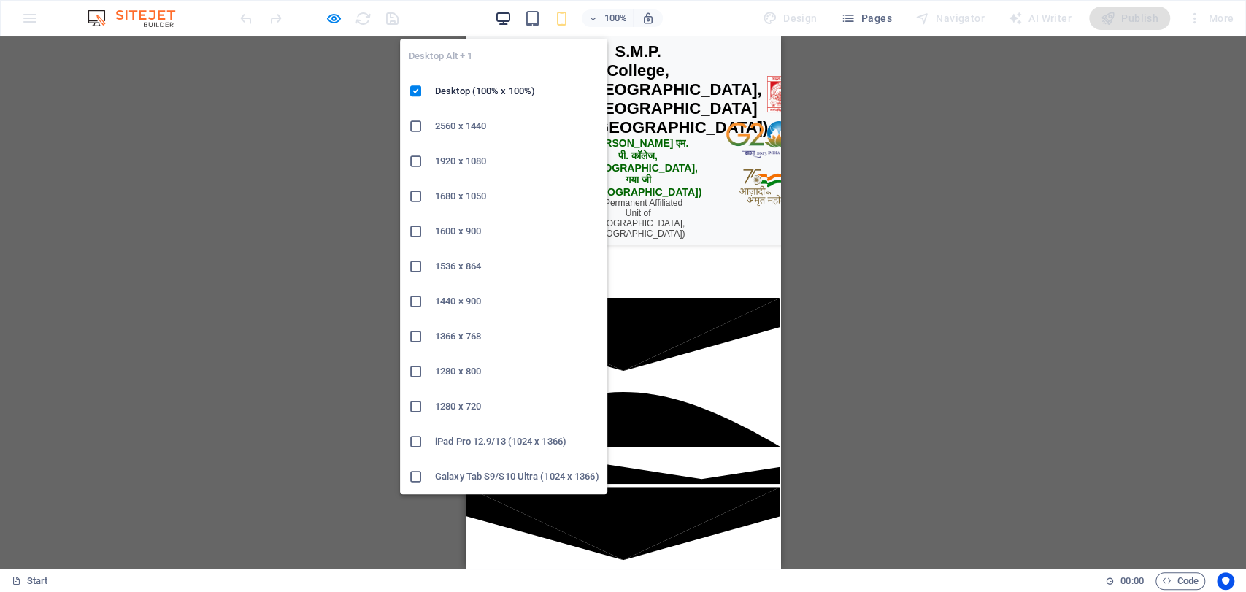
click at [501, 14] on icon "button" at bounding box center [503, 18] width 17 height 17
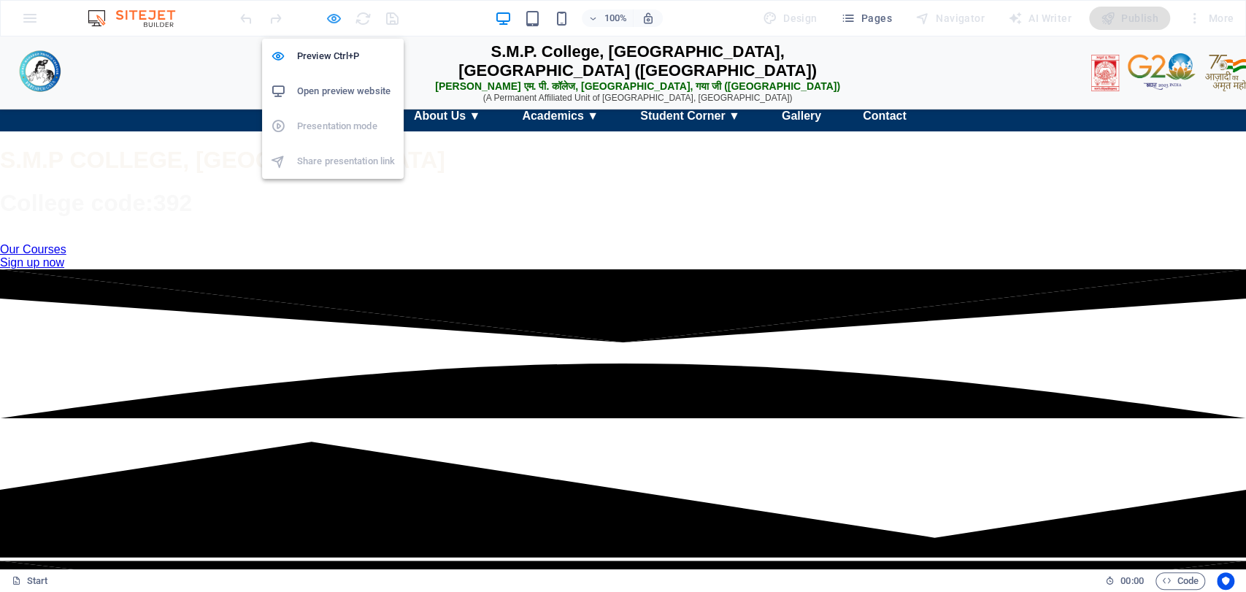
click at [337, 18] on icon "button" at bounding box center [334, 18] width 17 height 17
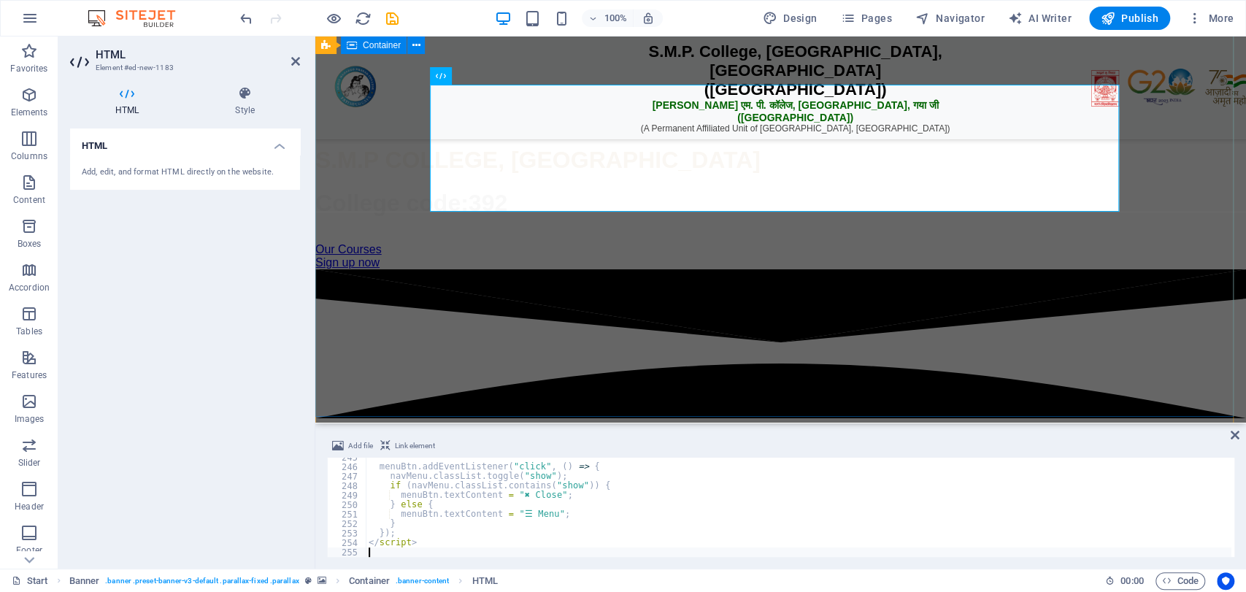
type textarea "</script>"
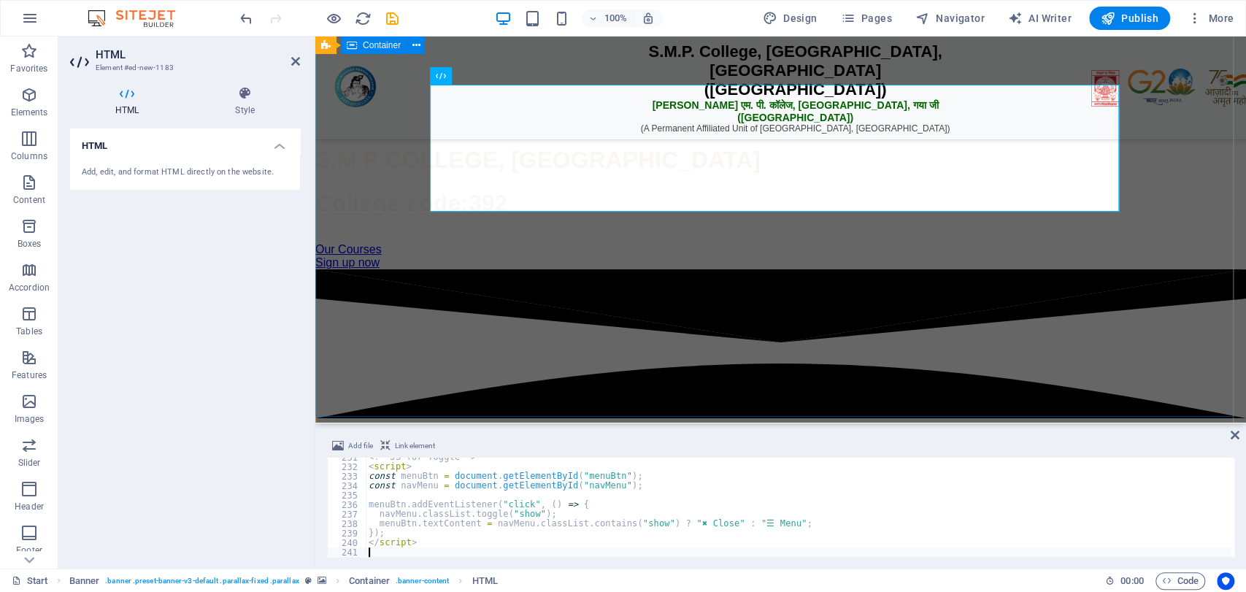
scroll to position [2188, 0]
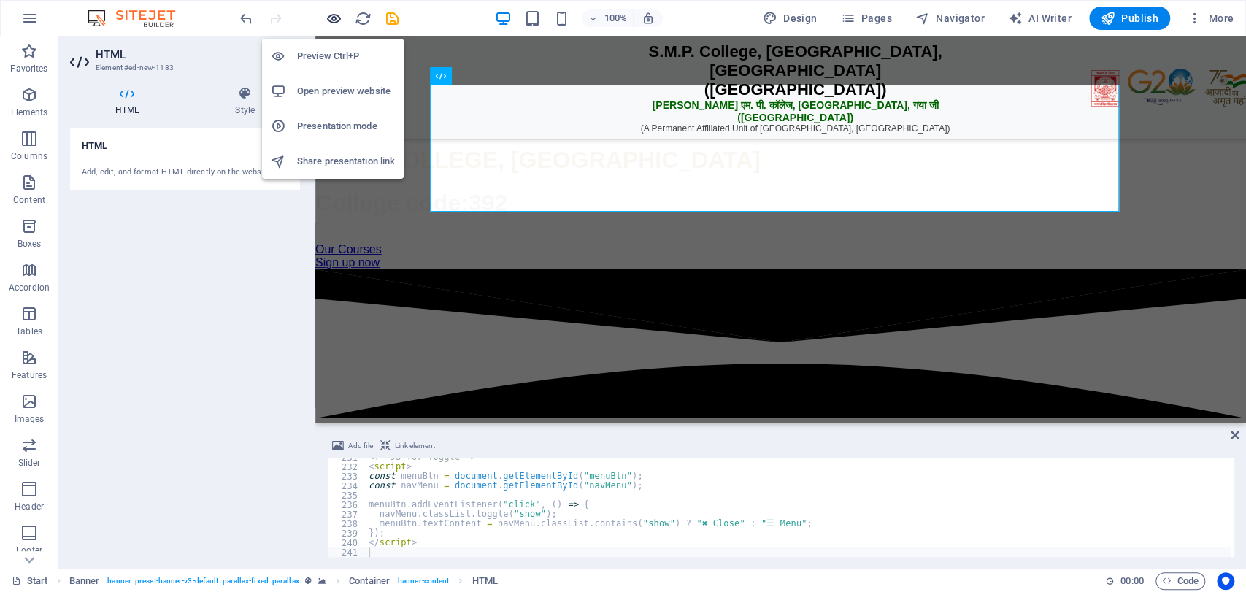
click at [325, 13] on span "button" at bounding box center [334, 18] width 18 height 17
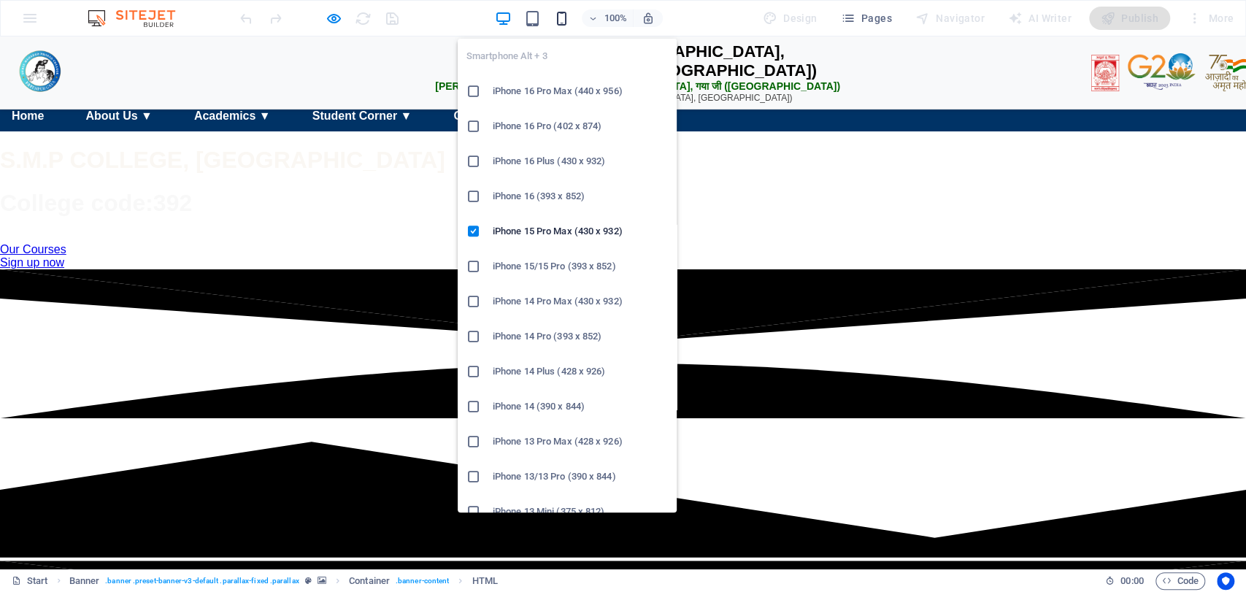
click at [565, 17] on icon "button" at bounding box center [562, 18] width 17 height 17
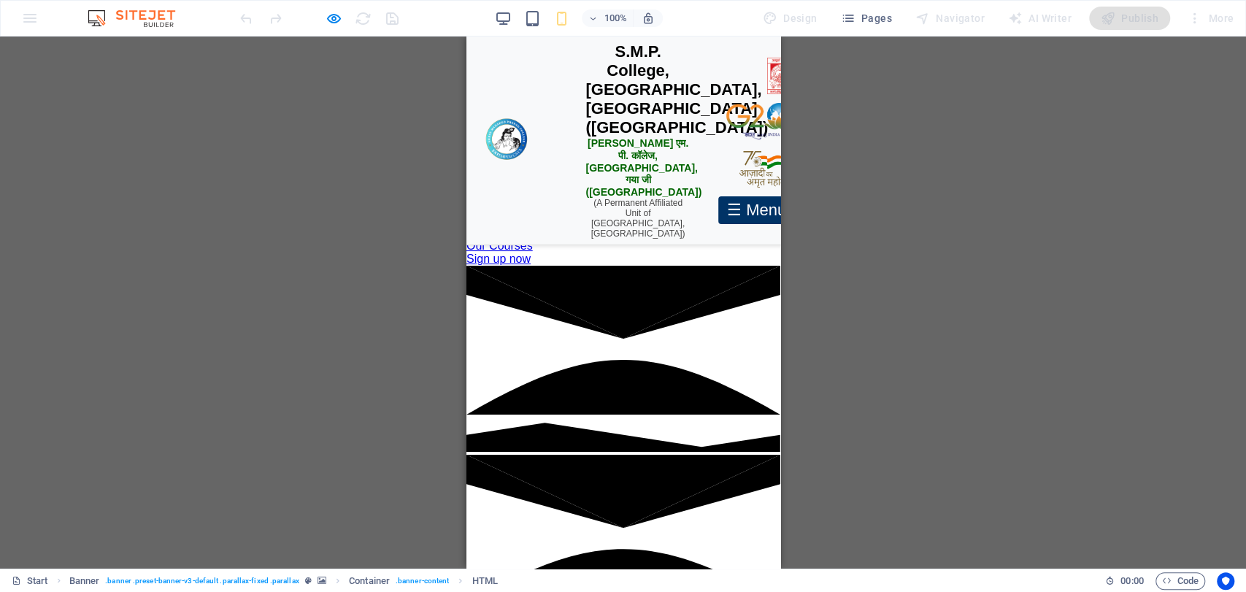
click at [718, 198] on div "☰ Menu" at bounding box center [756, 210] width 77 height 28
click at [718, 201] on div "☰ Menu" at bounding box center [756, 210] width 77 height 28
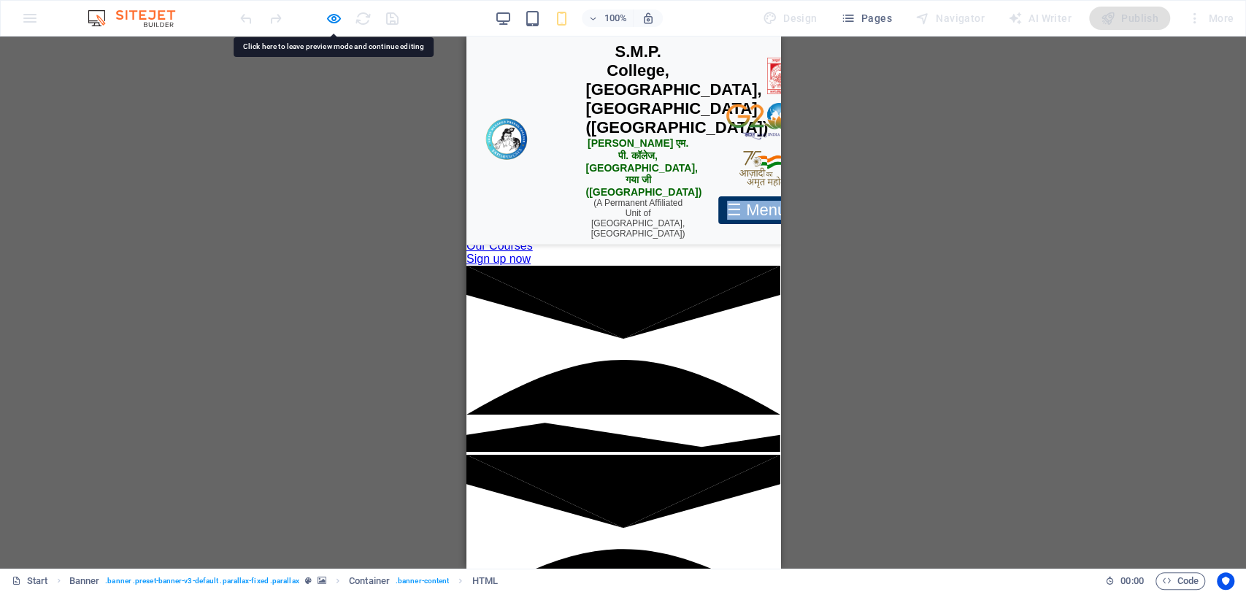
click at [718, 201] on div "☰ Menu" at bounding box center [756, 210] width 77 height 28
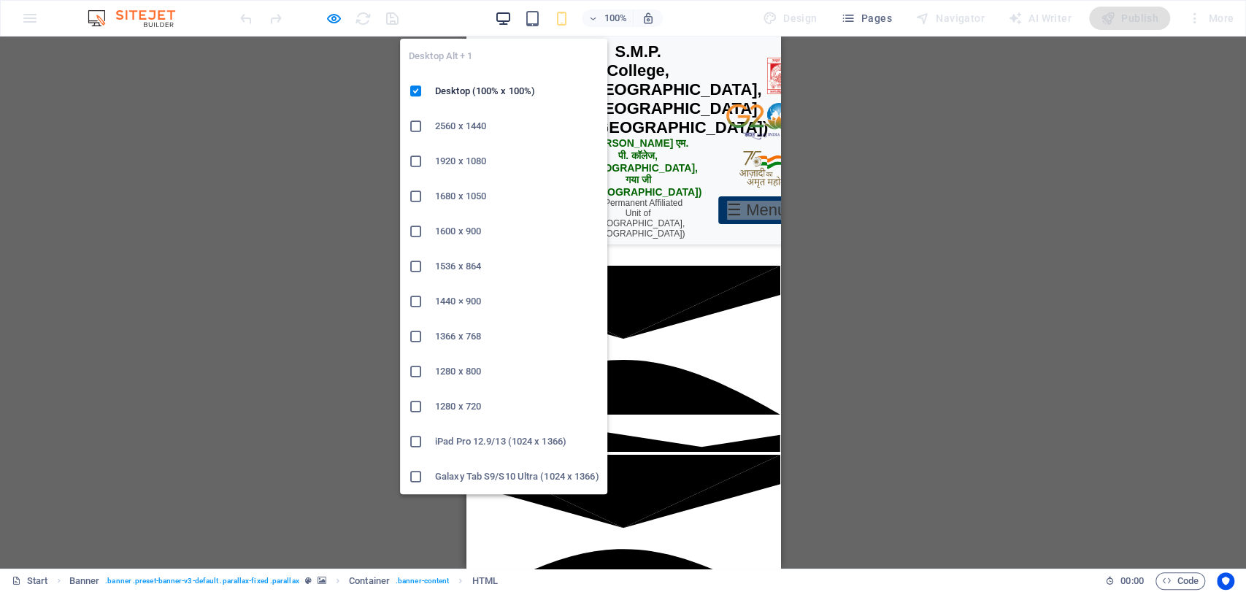
click at [506, 17] on icon "button" at bounding box center [503, 18] width 17 height 17
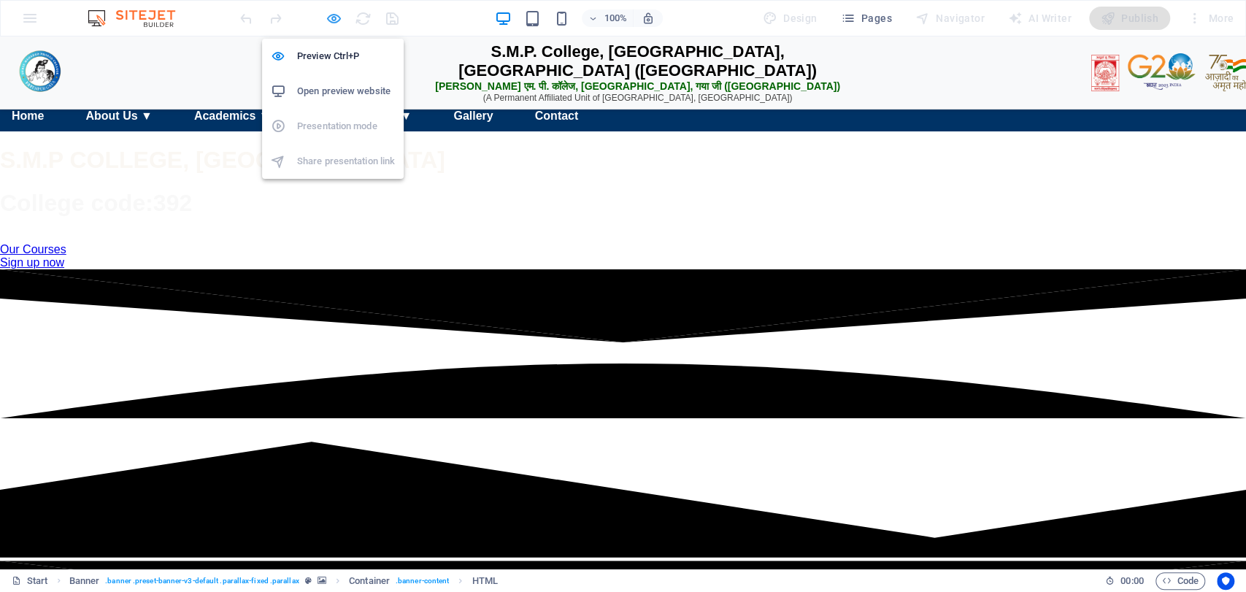
click at [335, 18] on icon "button" at bounding box center [334, 18] width 17 height 17
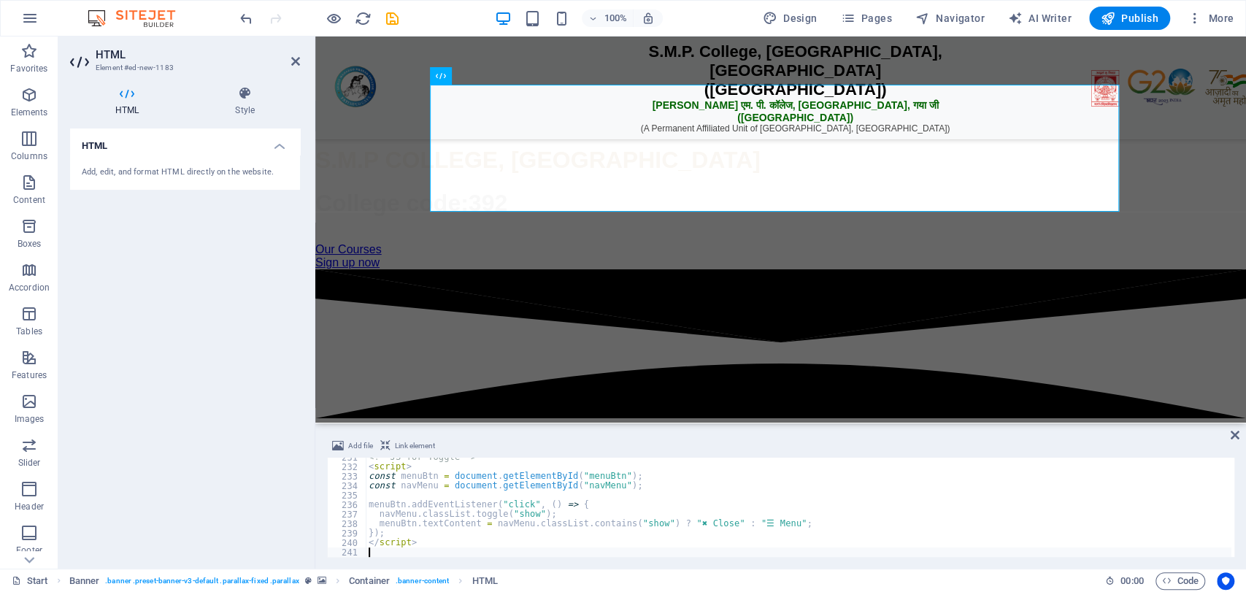
type textarea "</script>"
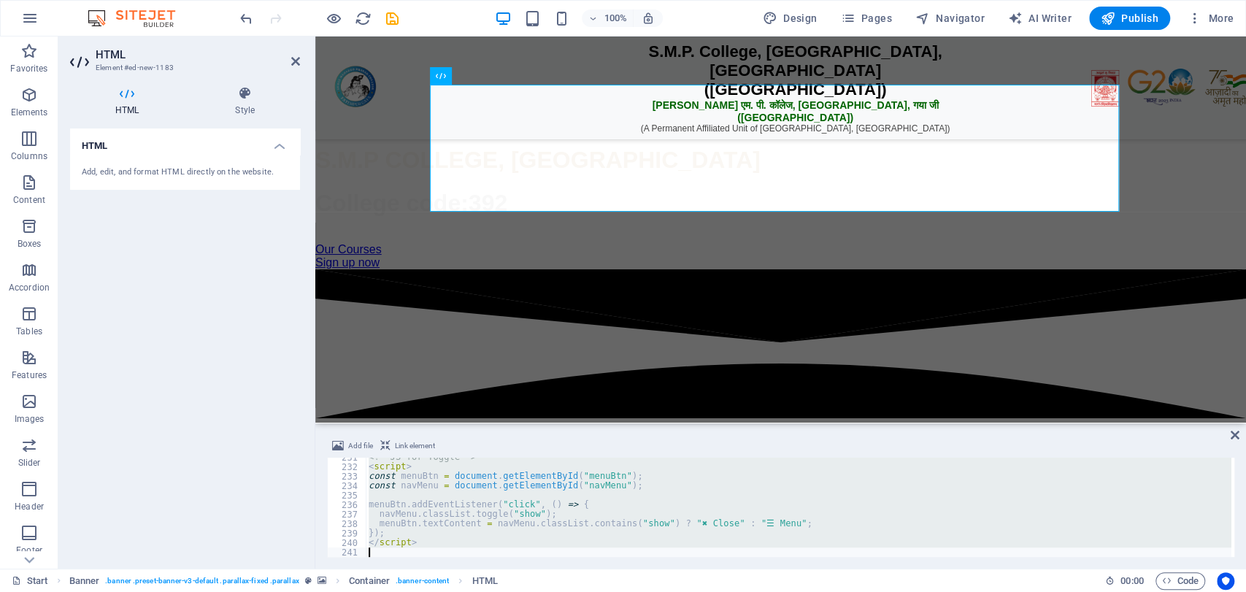
scroll to position [1552, 0]
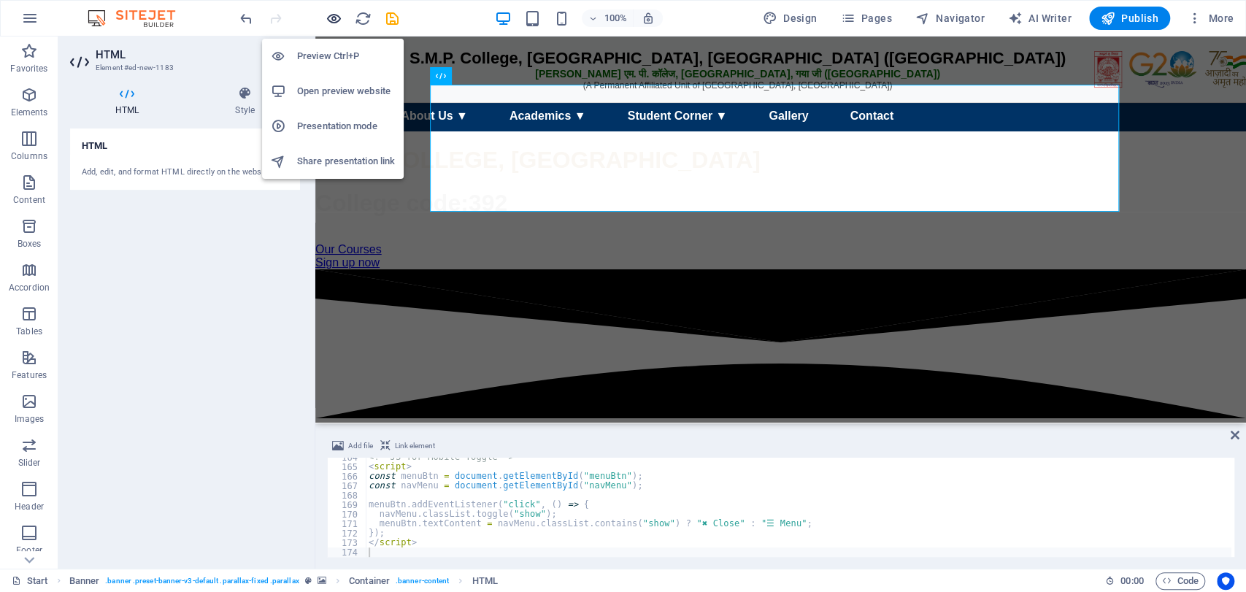
click at [331, 20] on icon "button" at bounding box center [334, 18] width 17 height 17
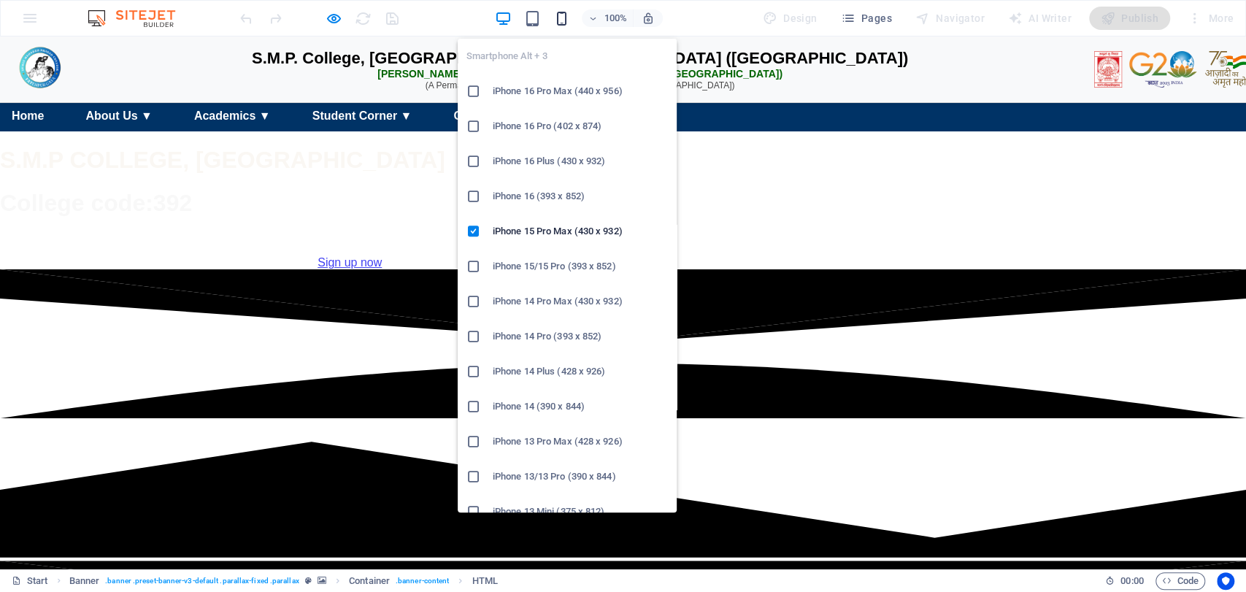
click at [566, 18] on icon "button" at bounding box center [562, 18] width 17 height 17
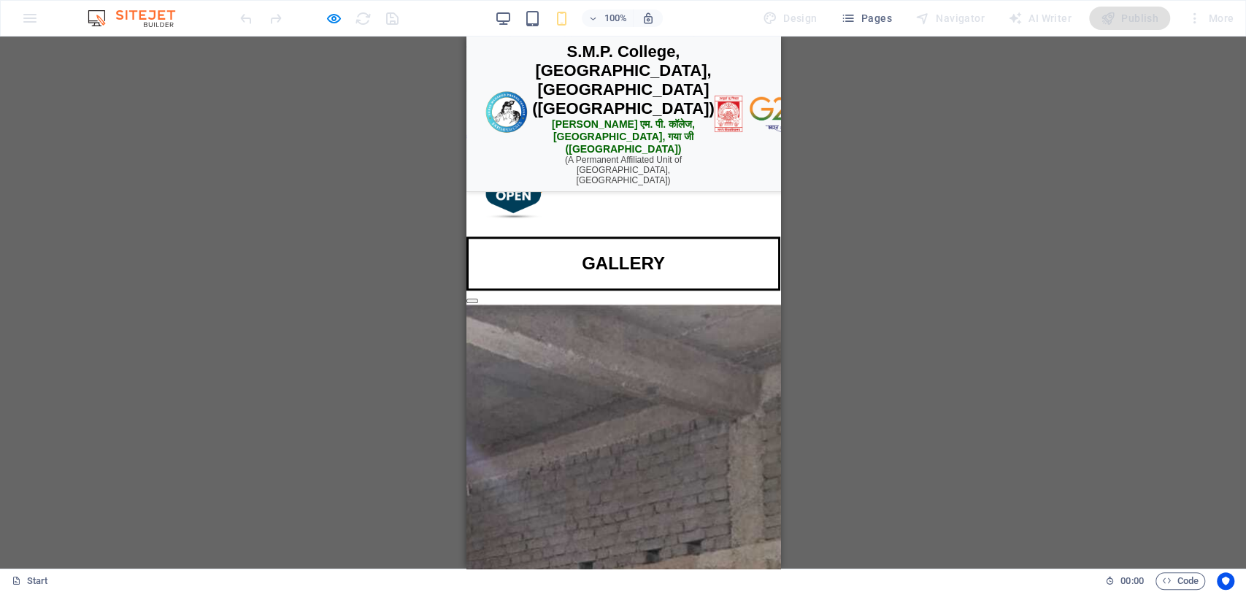
scroll to position [487, 0]
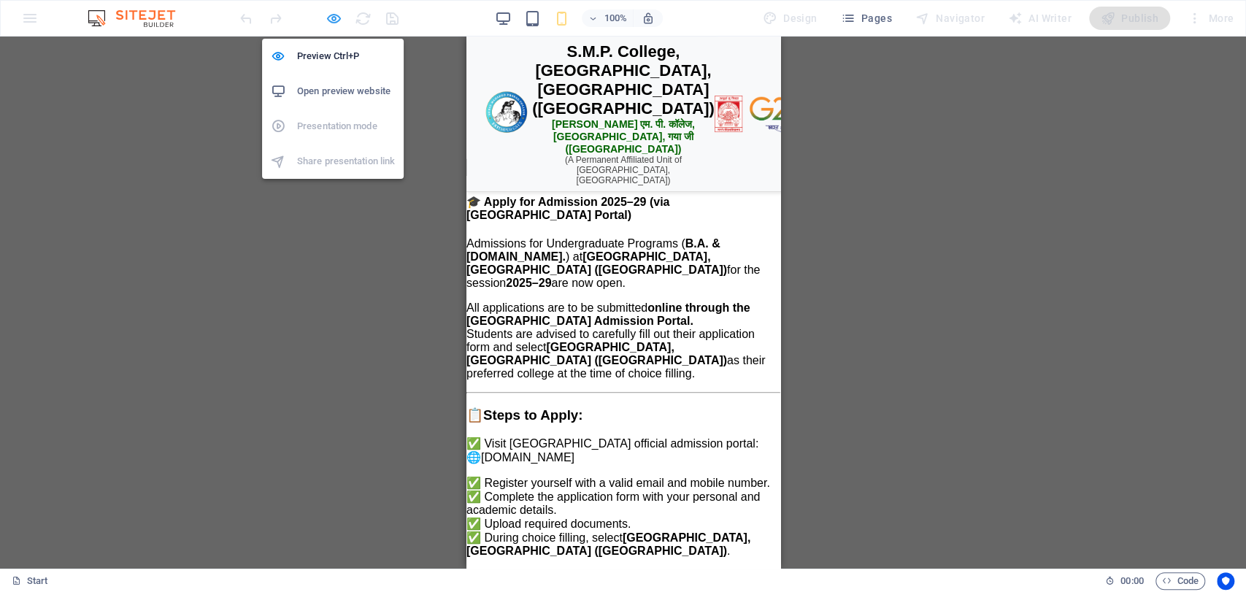
click at [330, 24] on icon "button" at bounding box center [334, 18] width 17 height 17
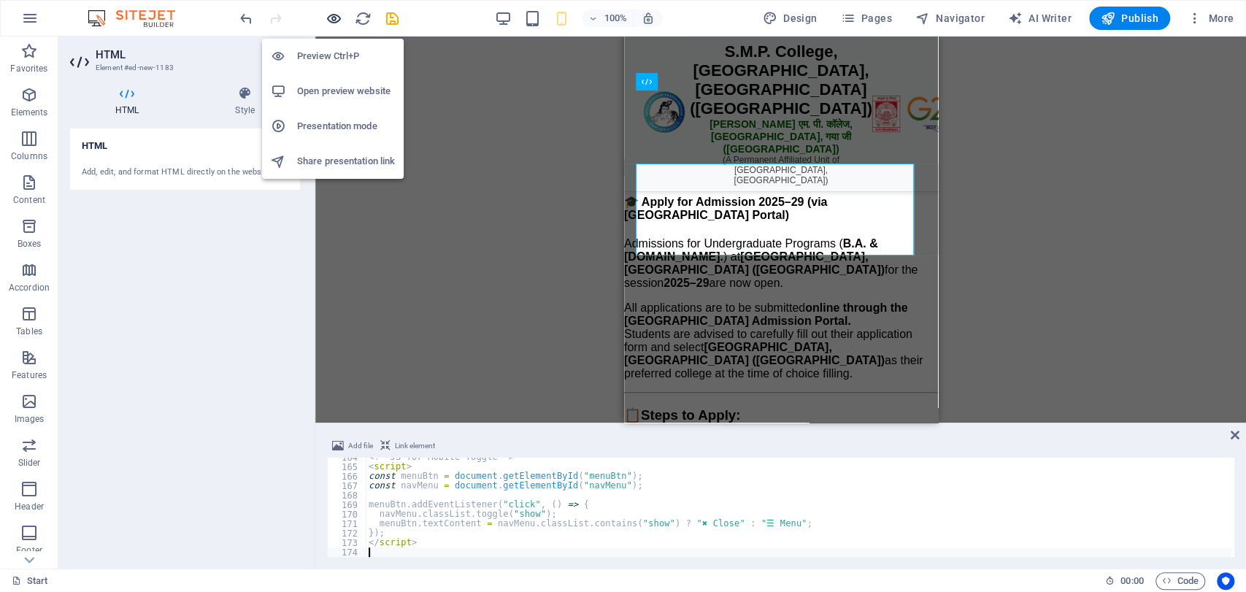
scroll to position [0, 0]
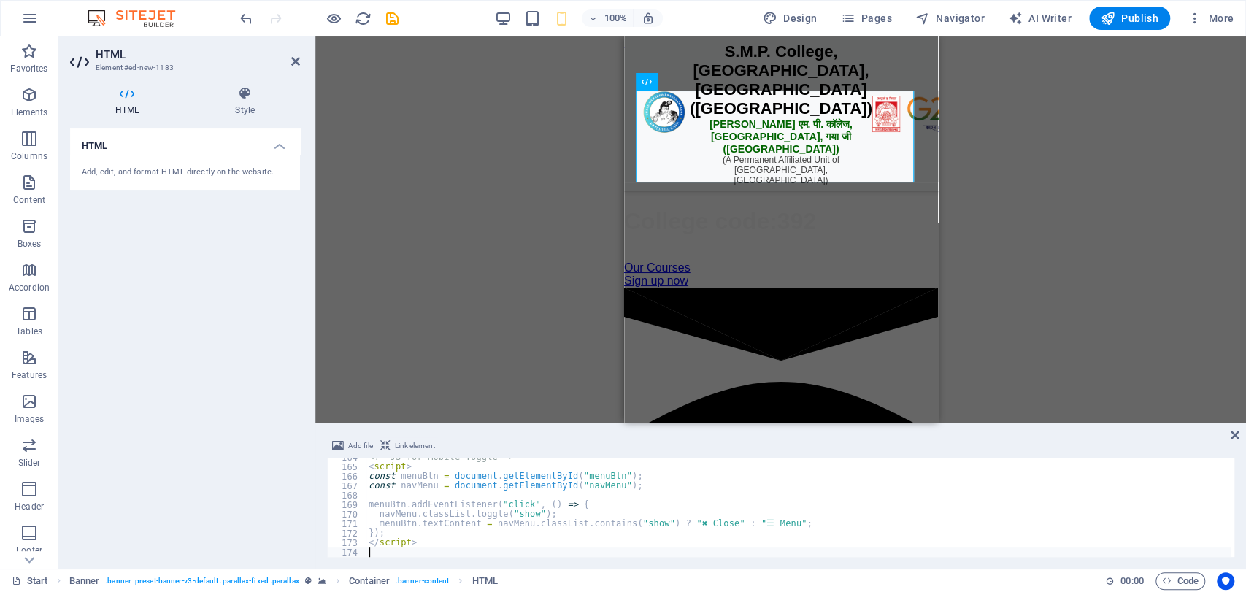
type textarea "</script>"
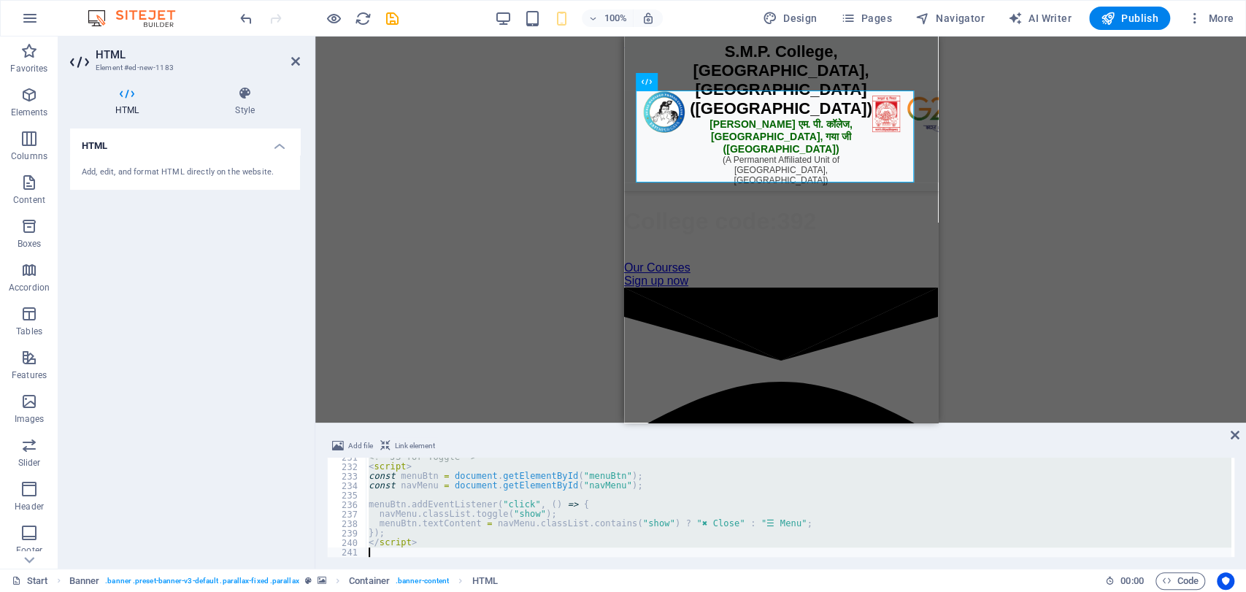
scroll to position [2188, 0]
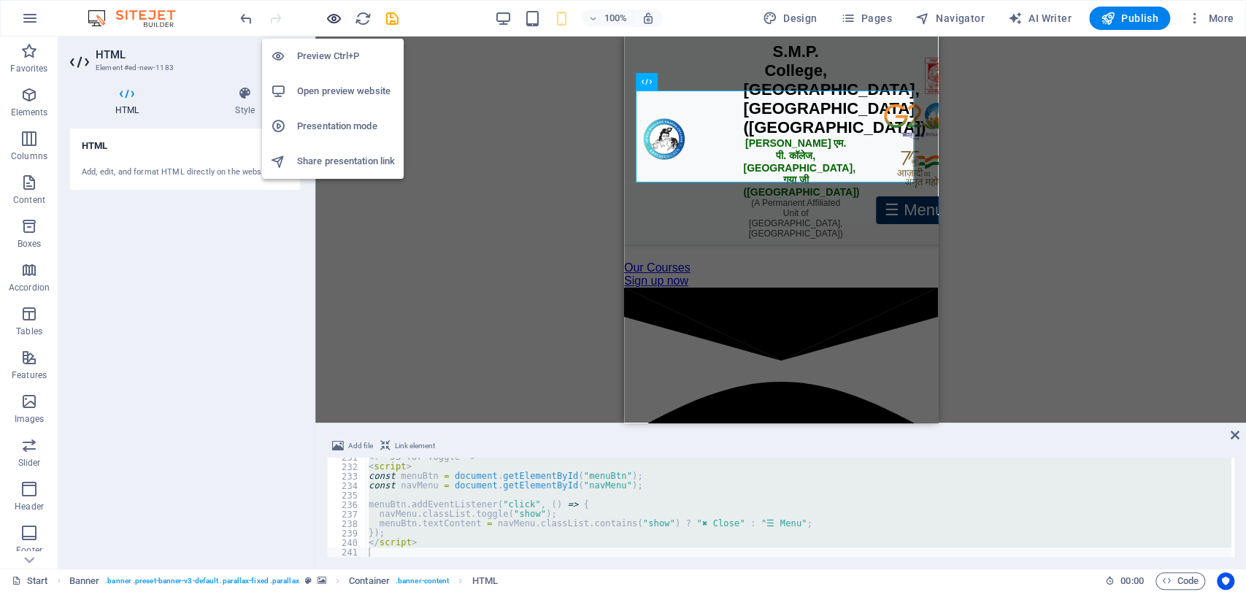
click at [327, 19] on icon "button" at bounding box center [334, 18] width 17 height 17
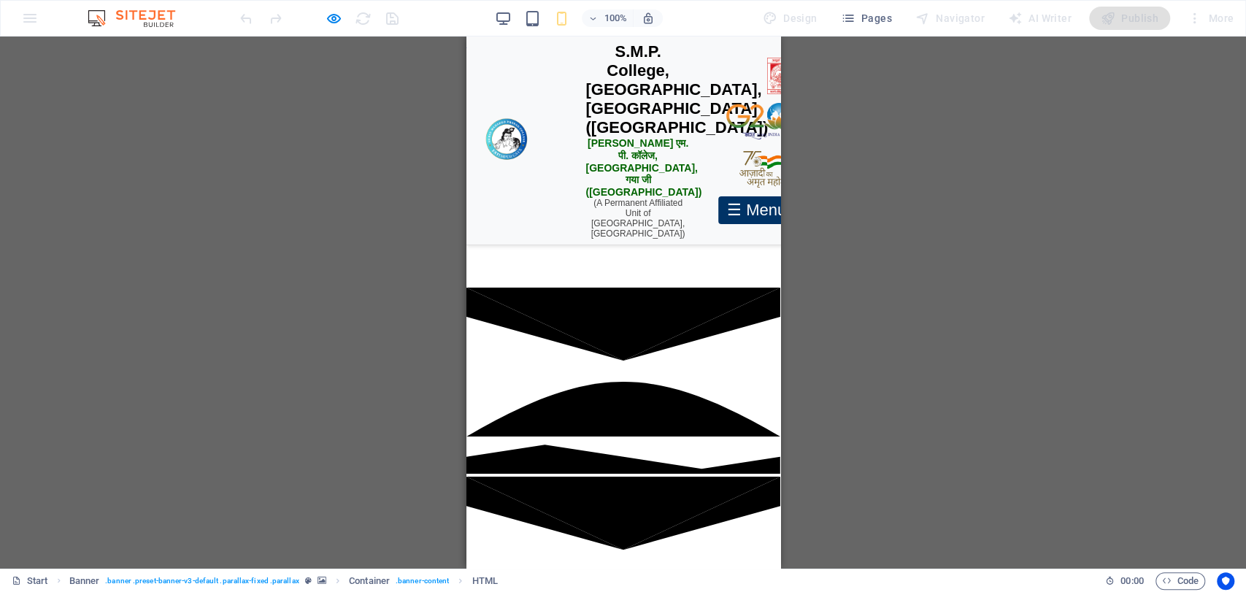
click at [718, 206] on div "☰ Menu" at bounding box center [756, 210] width 77 height 28
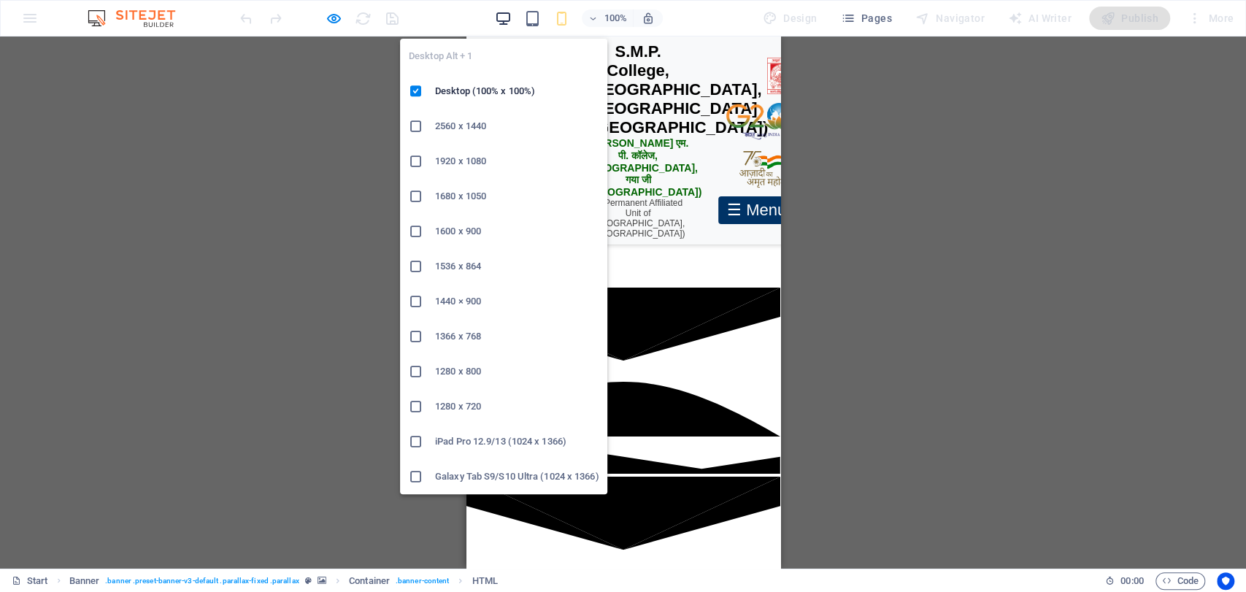
click at [512, 17] on icon "button" at bounding box center [503, 18] width 17 height 17
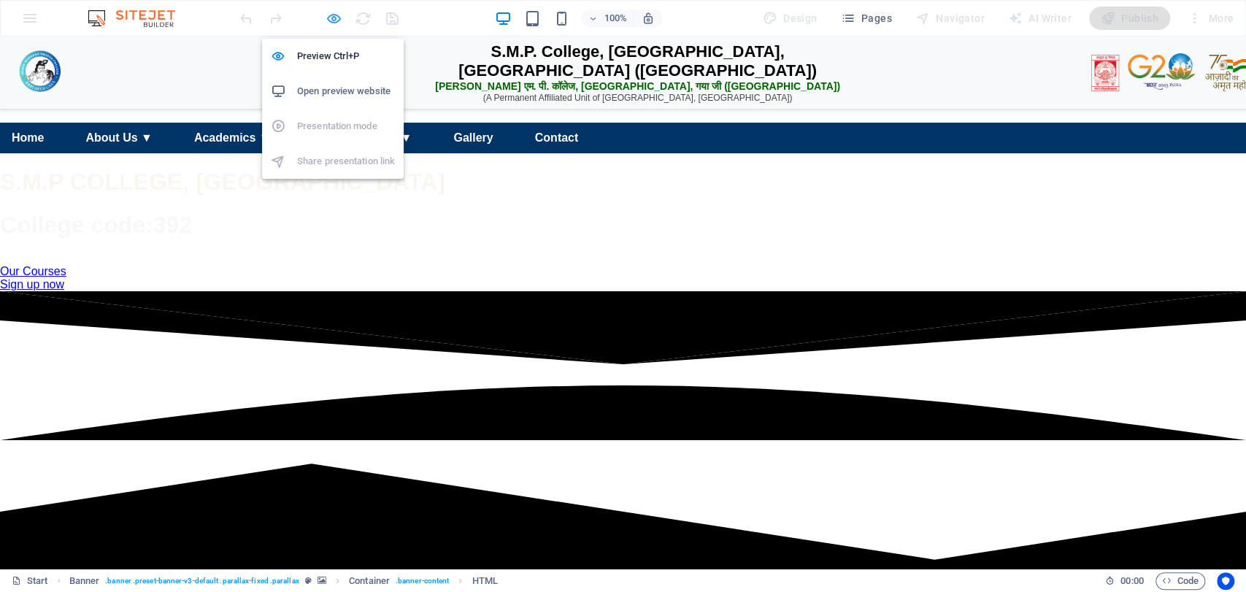
click at [326, 12] on icon "button" at bounding box center [334, 18] width 17 height 17
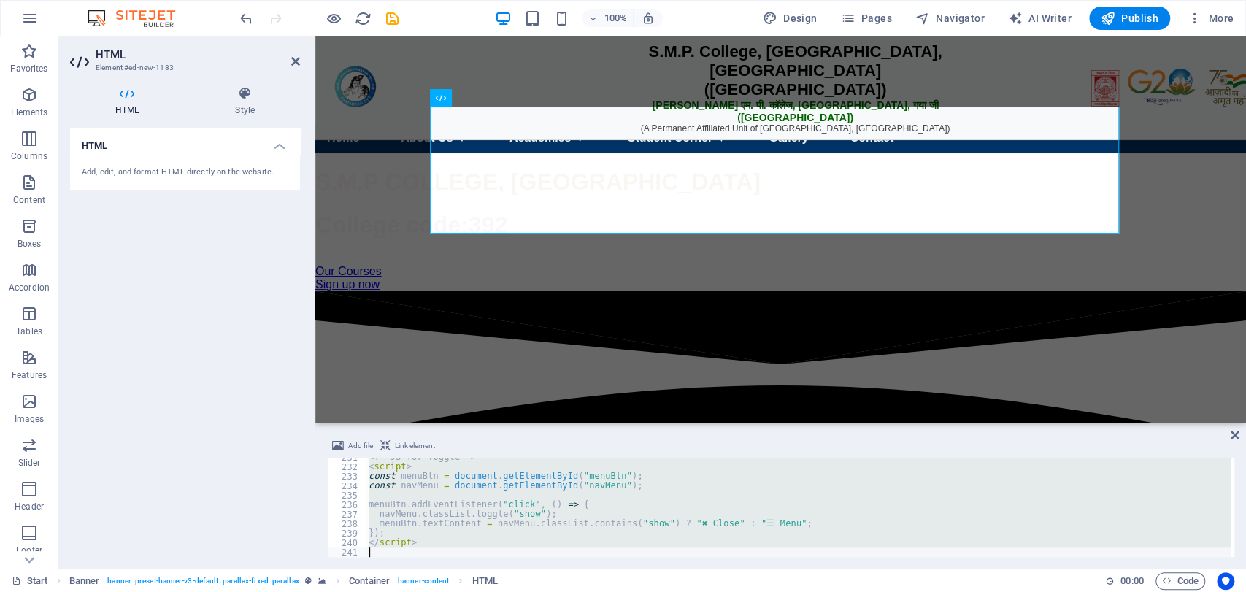
click at [532, 552] on div "<!-- JS for Toggle --> < script > const menuBtn = document . getElementById ( "…" at bounding box center [799, 507] width 866 height 99
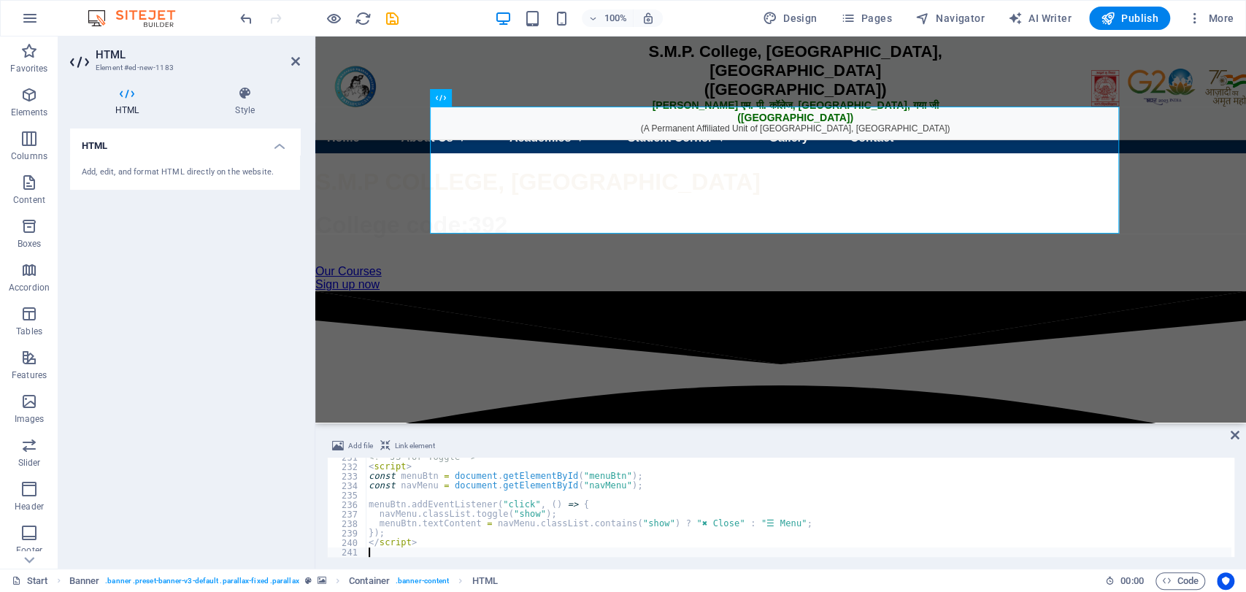
type textarea "</script>"
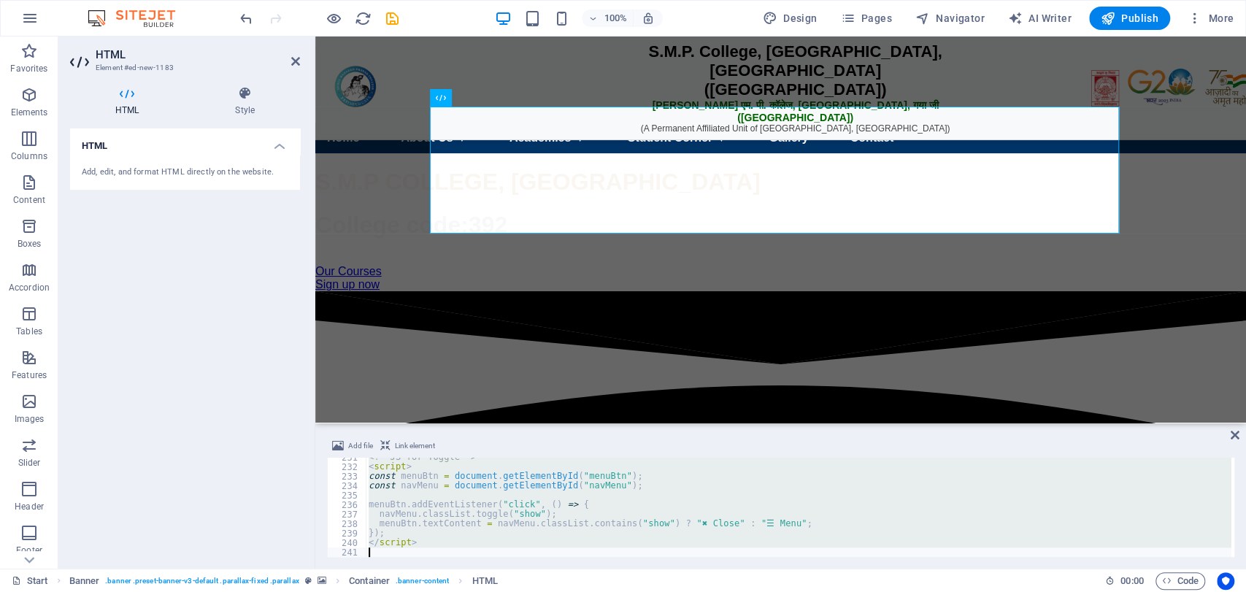
paste textarea
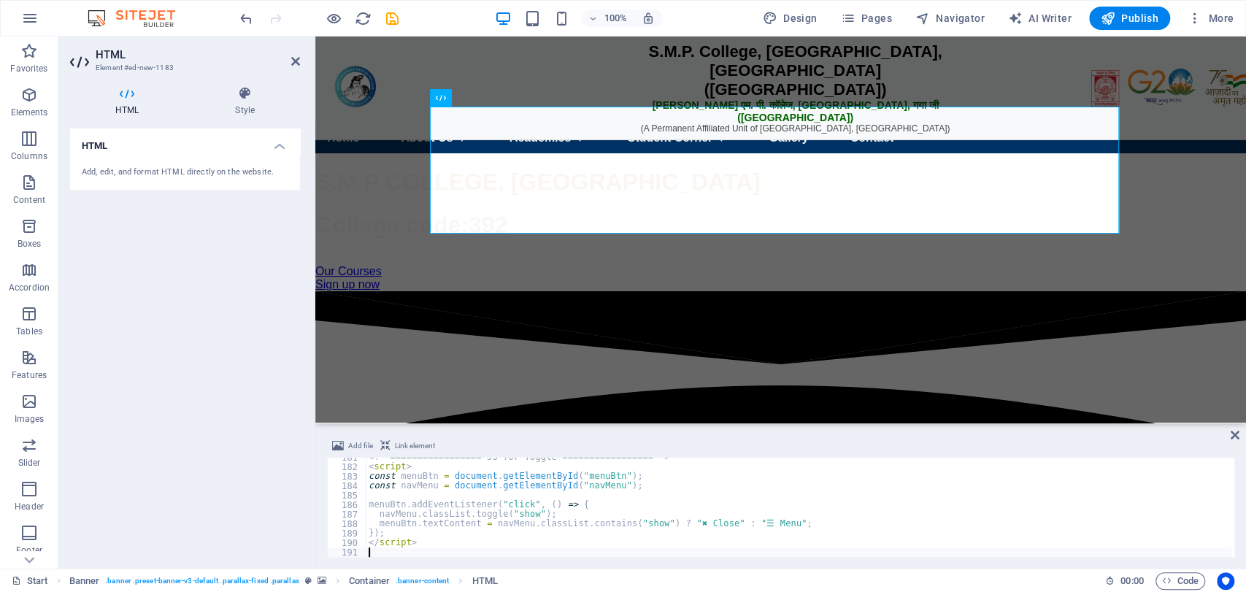
scroll to position [1713, 0]
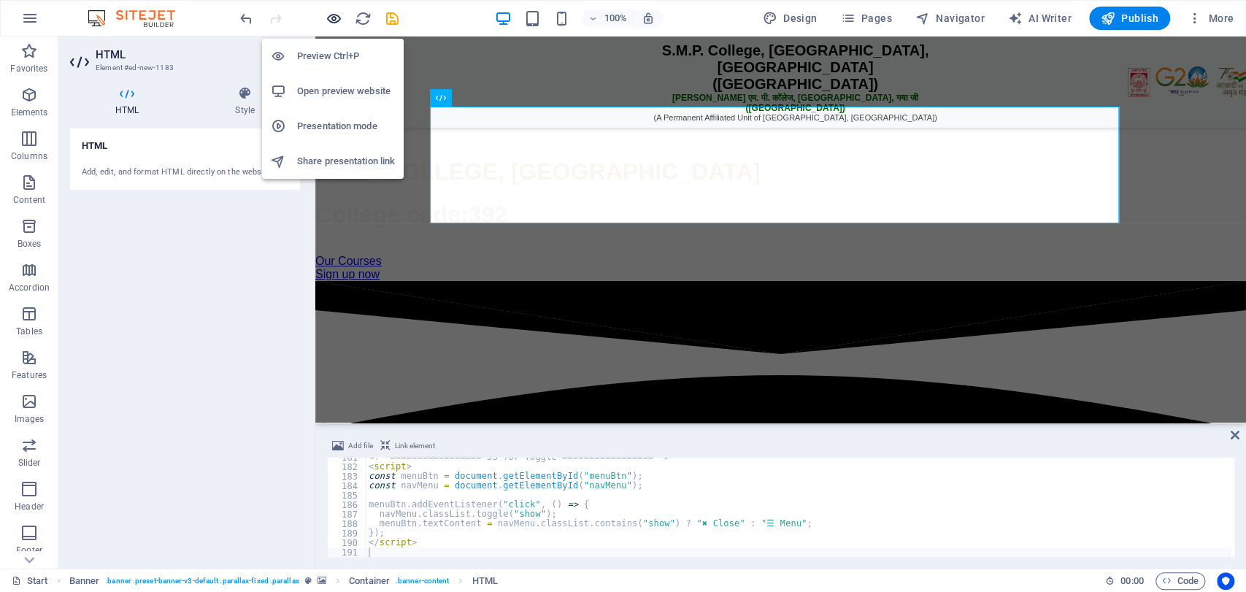
click at [325, 10] on span "button" at bounding box center [334, 18] width 18 height 17
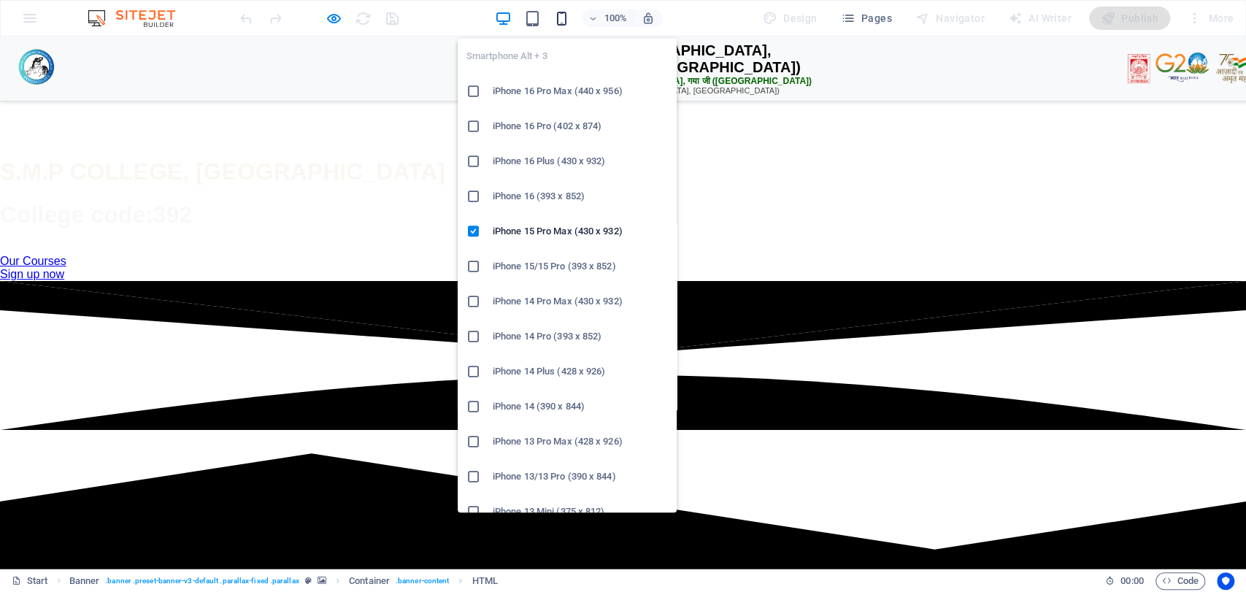
click at [564, 19] on icon "button" at bounding box center [562, 18] width 17 height 17
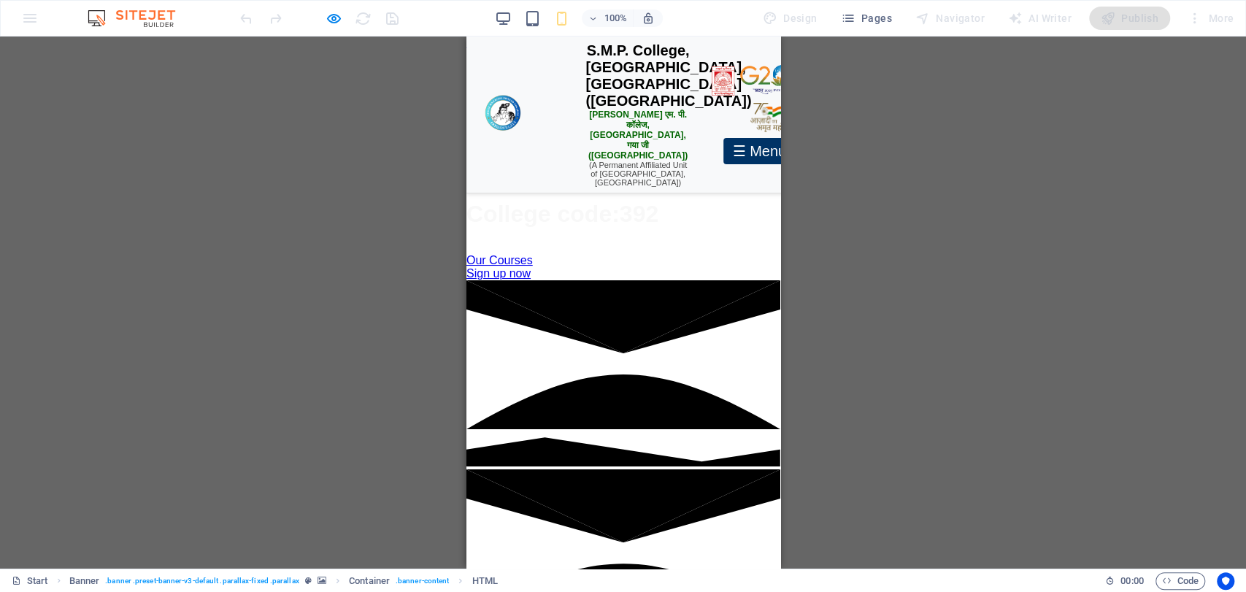
click at [723, 153] on div "☰ Menu" at bounding box center [759, 151] width 72 height 26
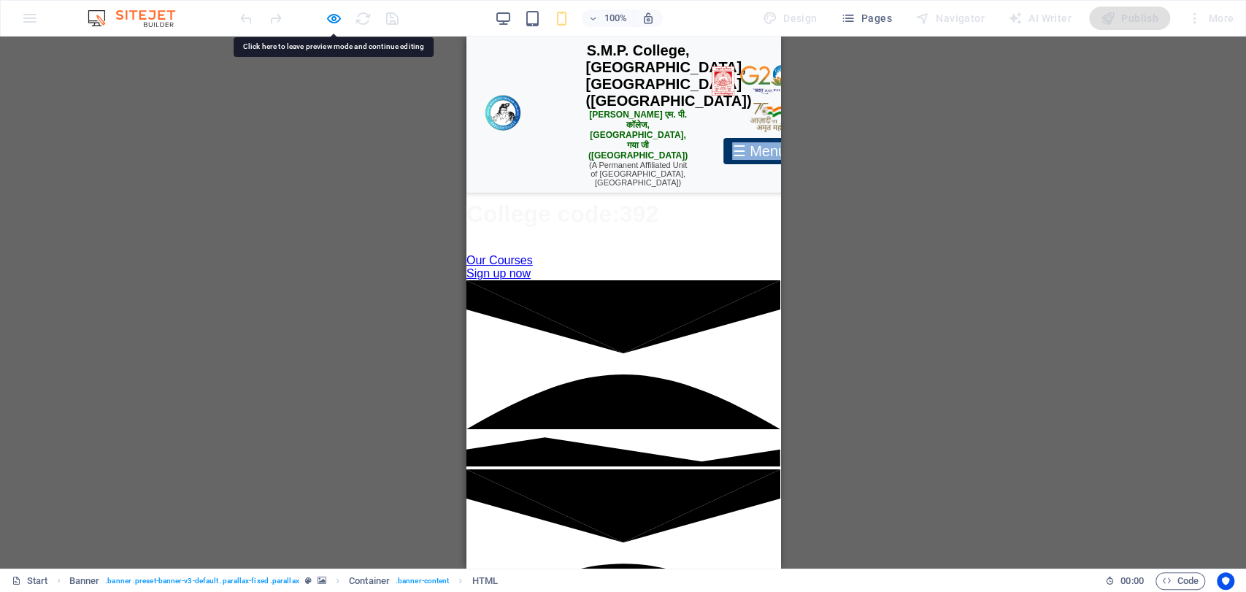
click at [723, 153] on div "☰ Menu" at bounding box center [759, 151] width 72 height 26
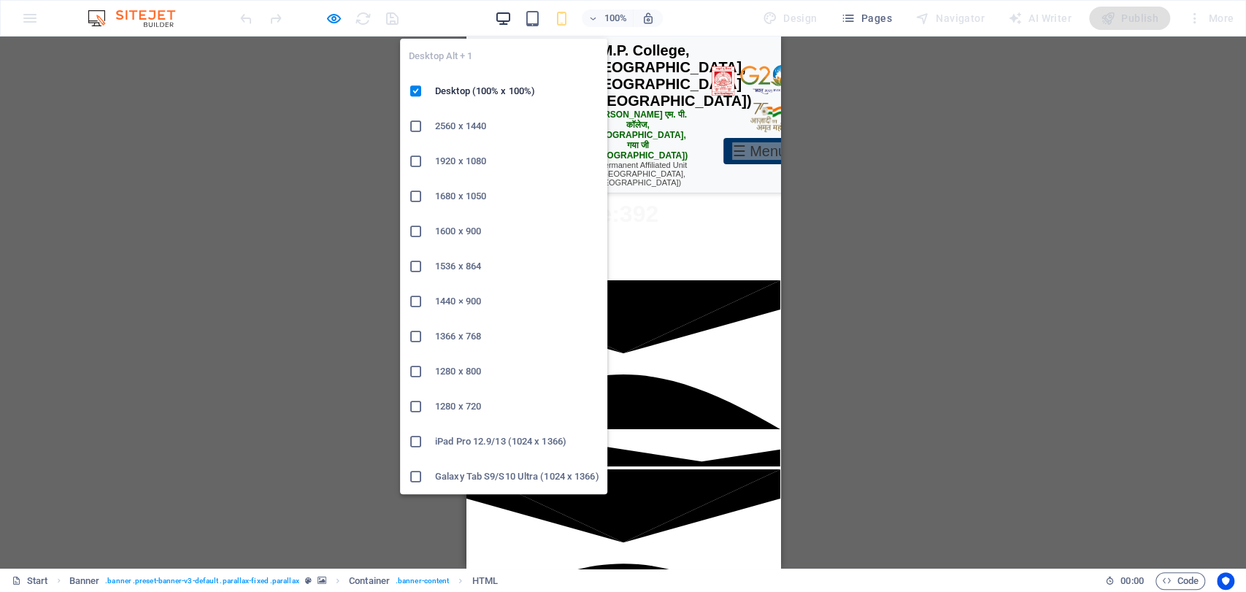
click at [509, 17] on icon "button" at bounding box center [503, 18] width 17 height 17
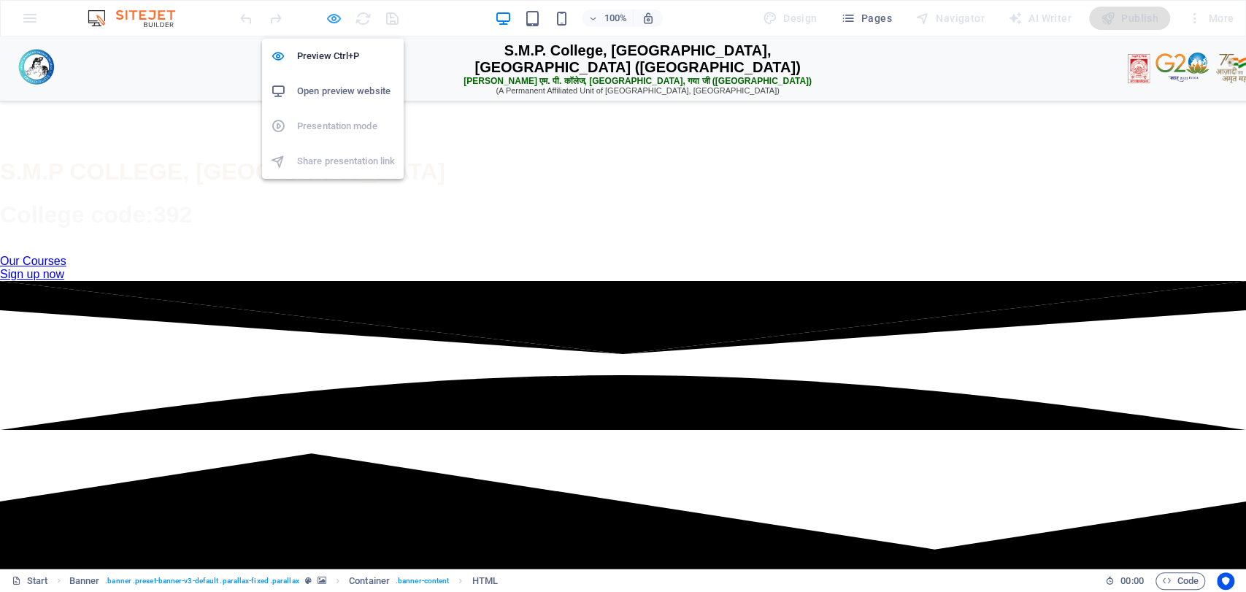
click at [335, 12] on icon "button" at bounding box center [334, 18] width 17 height 17
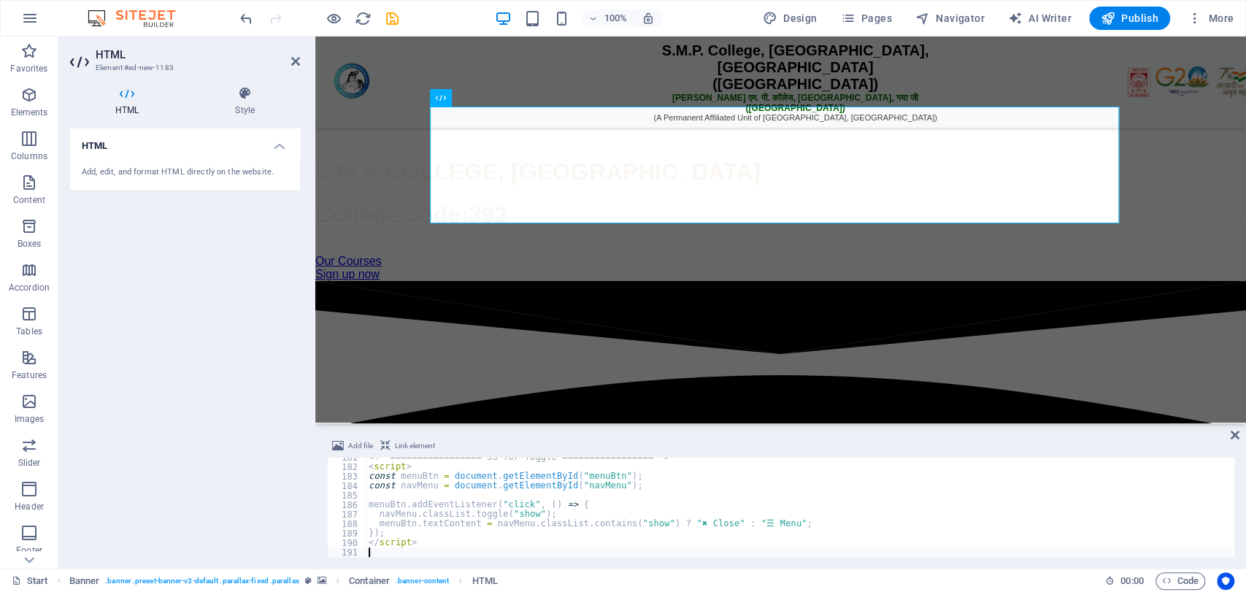
type textarea "</script>"
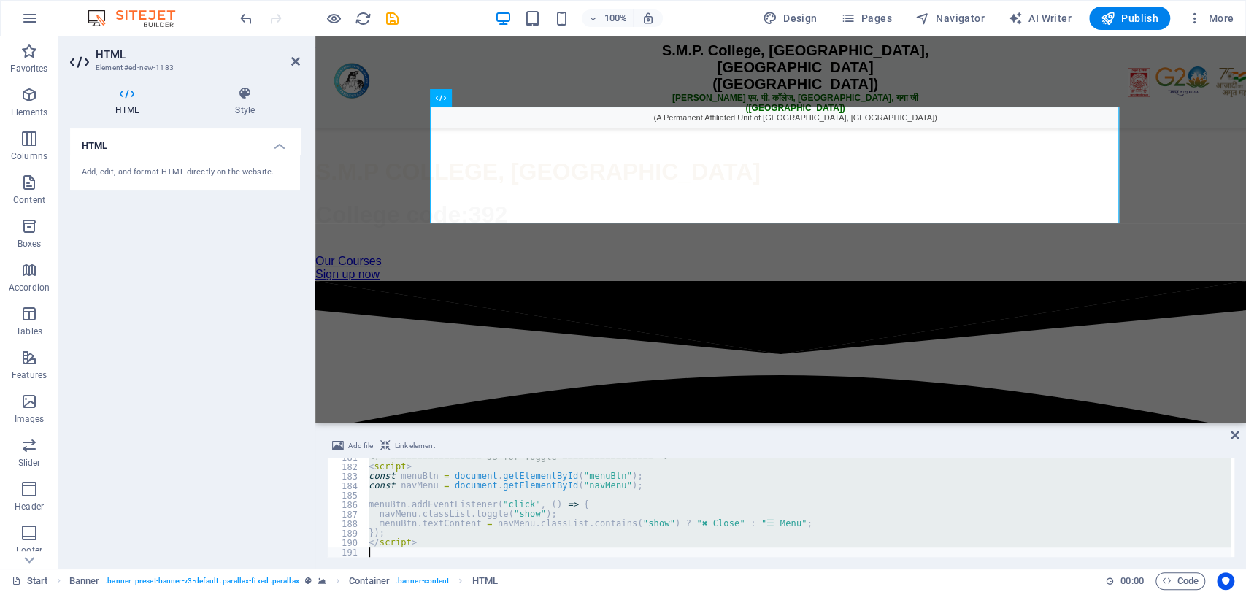
scroll to position [1980, 0]
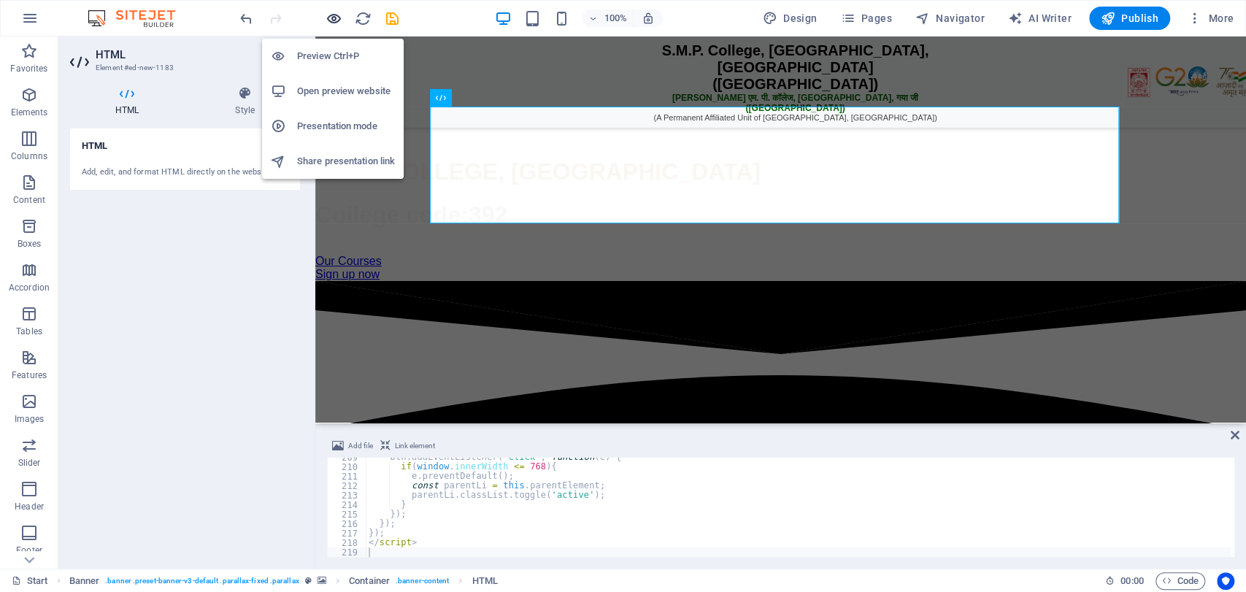
click at [333, 18] on icon "button" at bounding box center [334, 18] width 17 height 17
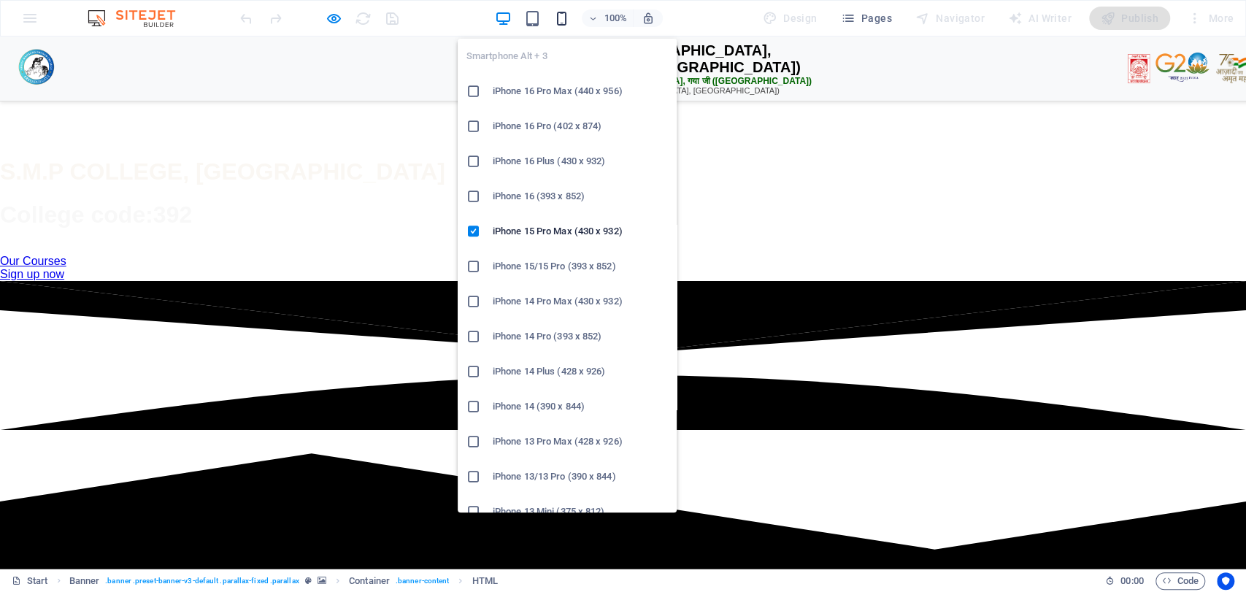
click at [568, 10] on icon "button" at bounding box center [562, 18] width 17 height 17
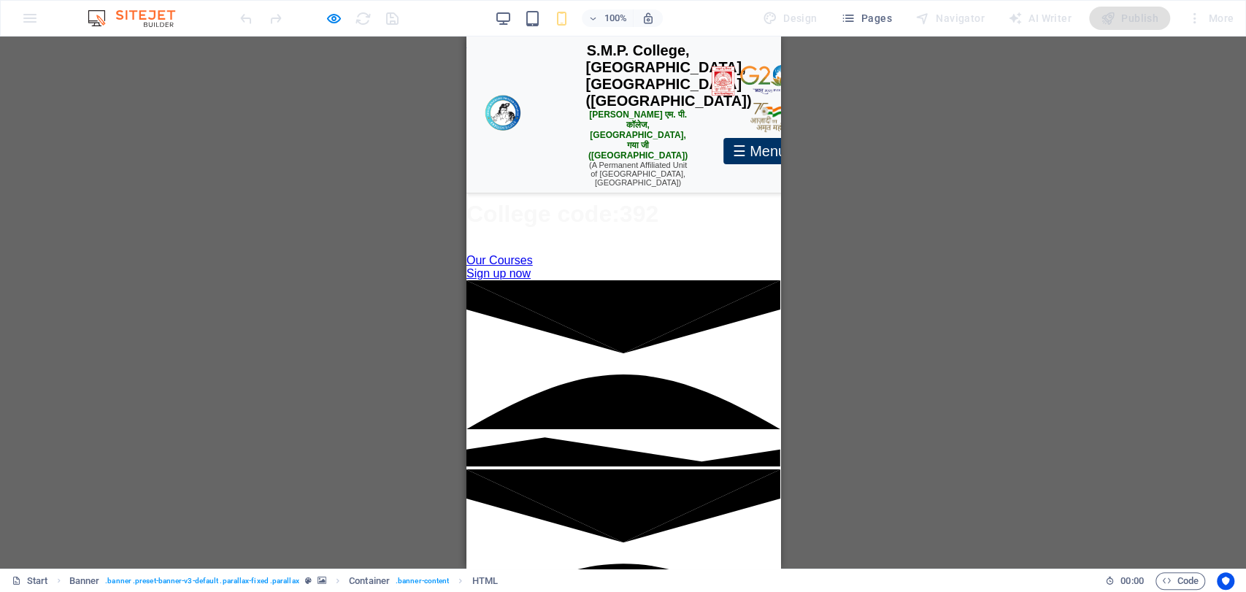
click at [723, 148] on div "☰ Menu" at bounding box center [759, 151] width 72 height 26
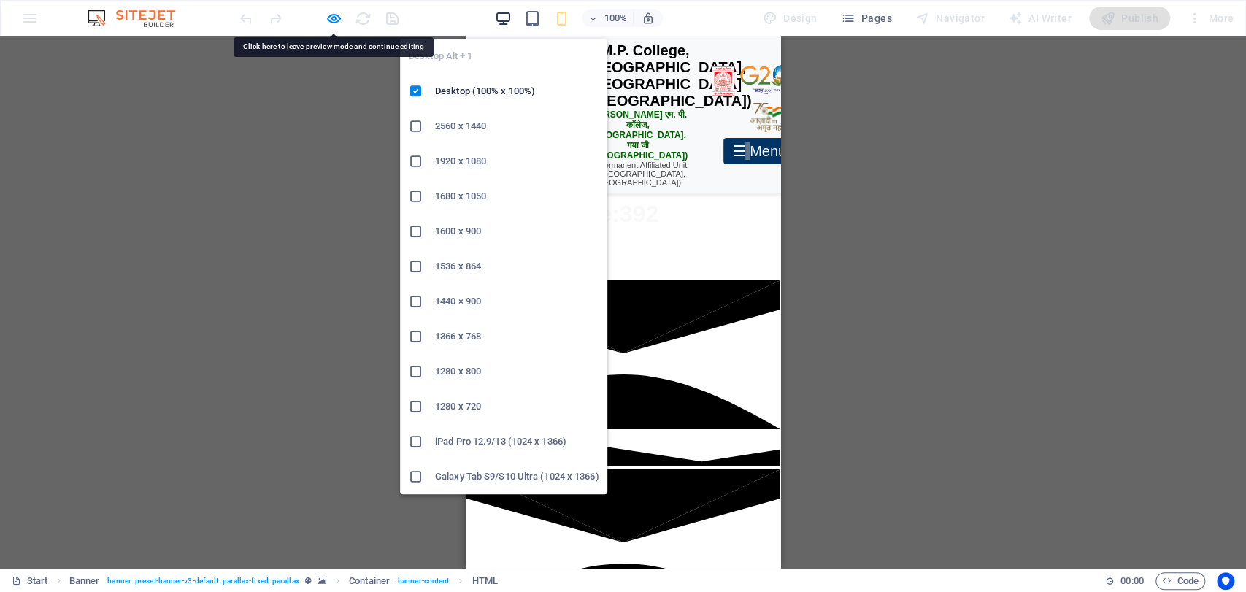
click at [504, 17] on icon "button" at bounding box center [503, 18] width 17 height 17
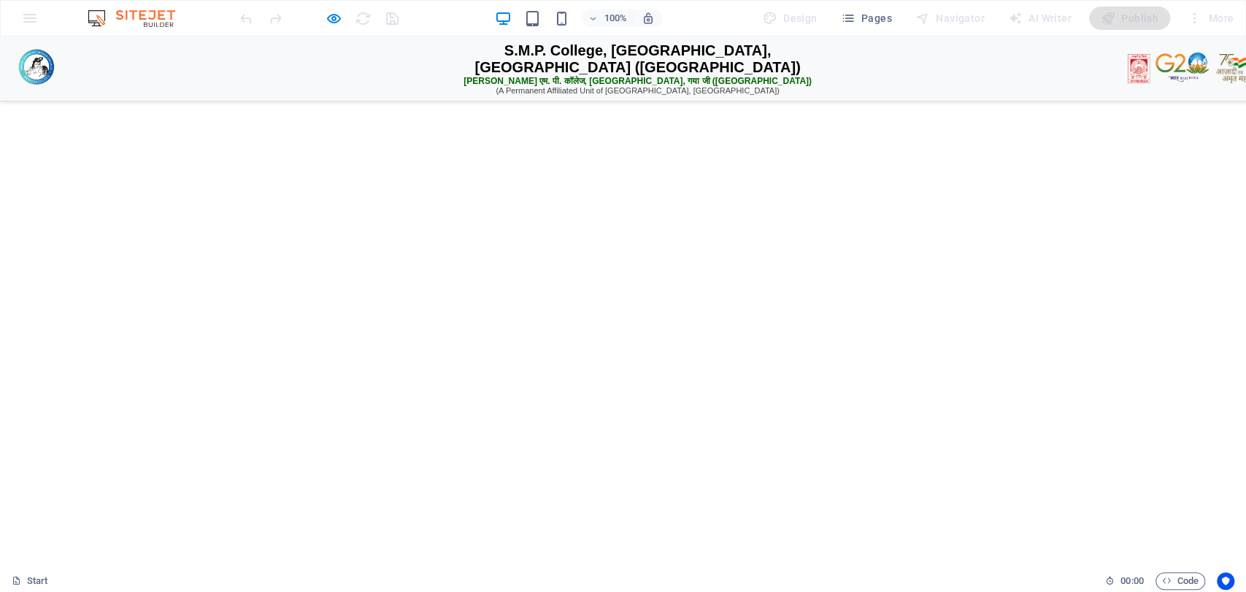
scroll to position [7491, 0]
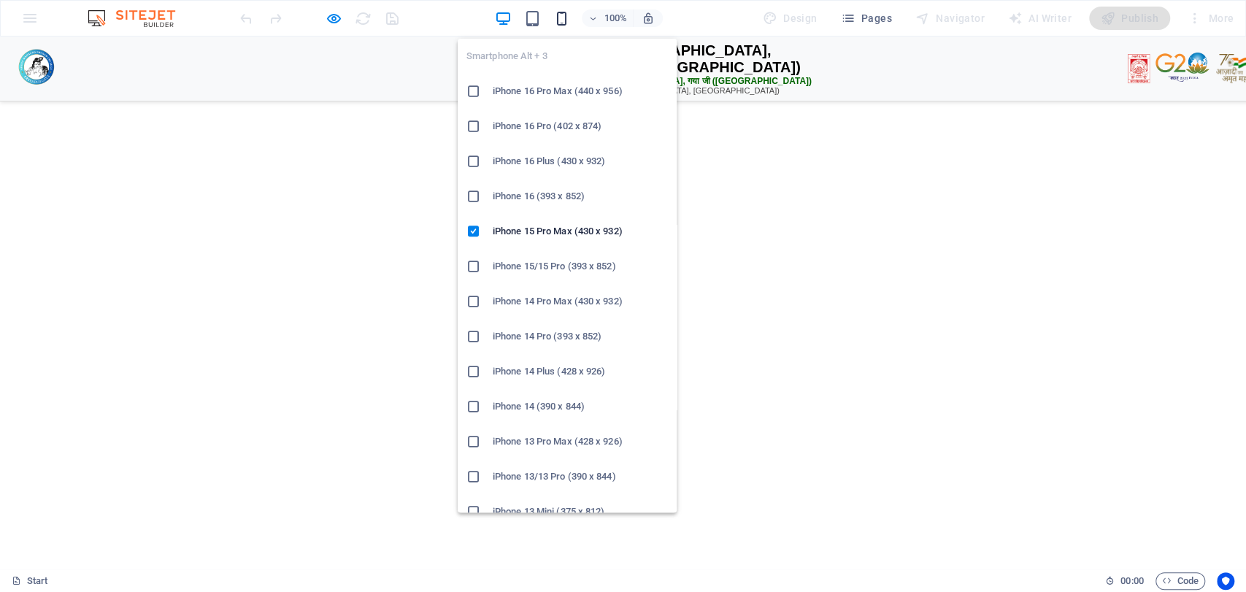
click at [570, 14] on icon "button" at bounding box center [562, 18] width 17 height 17
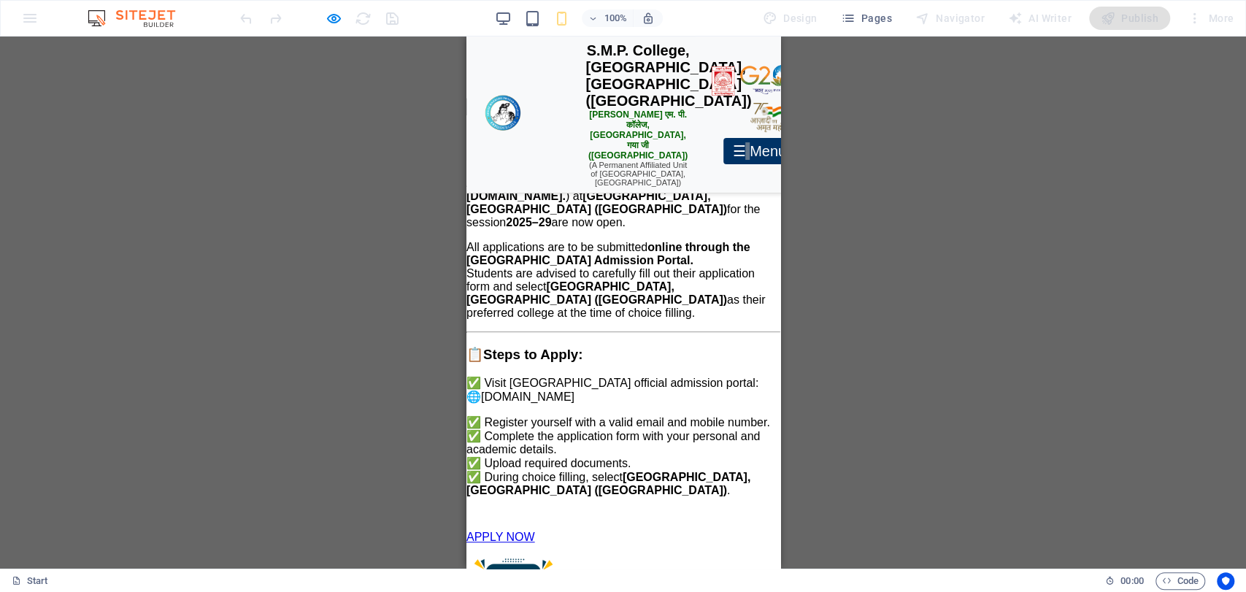
scroll to position [417, 0]
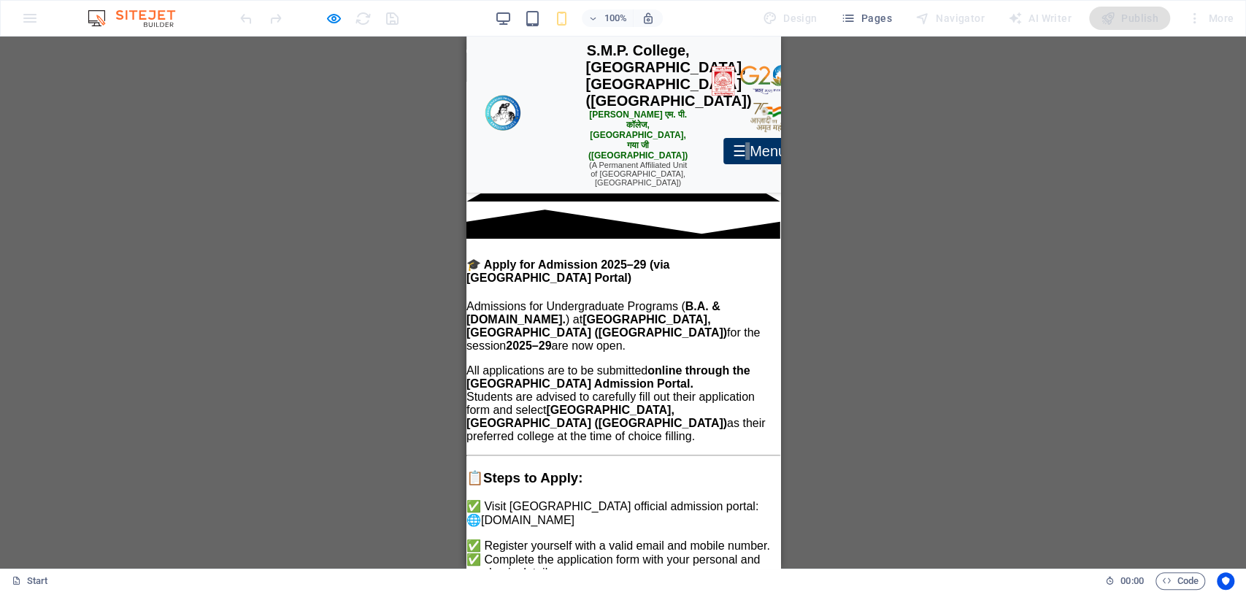
drag, startPoint x: 783, startPoint y: 81, endPoint x: 783, endPoint y: 20, distance: 61.3
click at [783, 37] on section "Favorites Elements Columns Content Boxes Accordion Tables Features Images Slide…" at bounding box center [623, 303] width 1246 height 532
click at [723, 146] on div "☰ Menu" at bounding box center [759, 151] width 72 height 26
click at [749, 364] on p "All applications are to be submitted online through the Magadh University Admis…" at bounding box center [623, 403] width 314 height 79
click at [723, 152] on div "☰ Menu" at bounding box center [759, 151] width 72 height 26
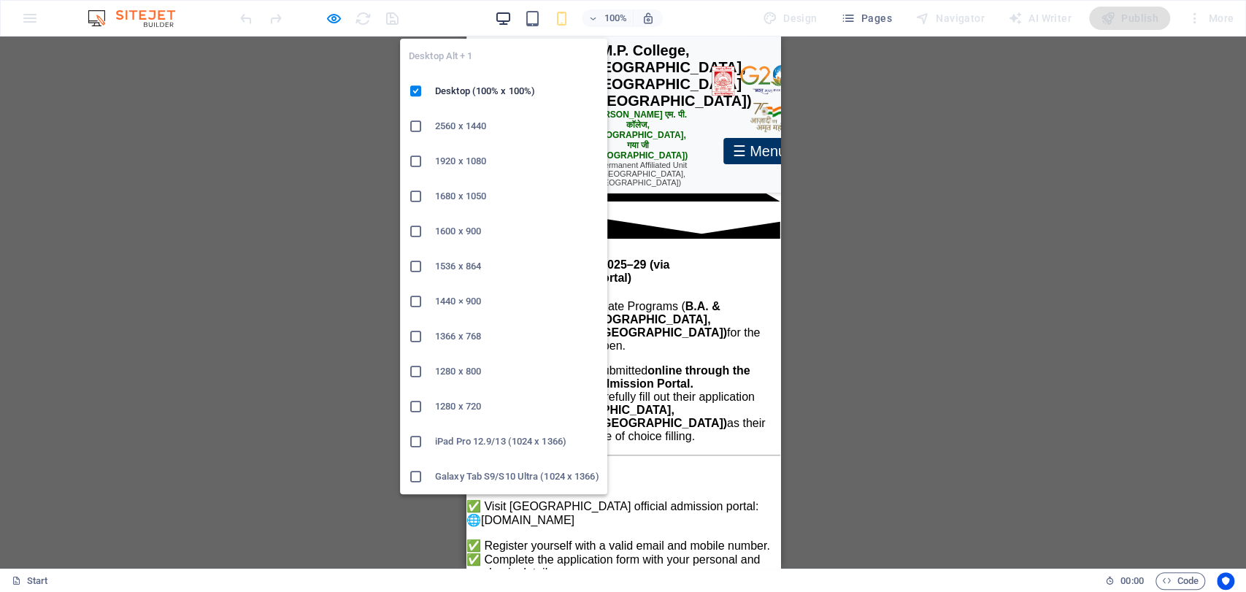
click at [508, 27] on div "Desktop Alt + 1 Desktop (100% x 100%) 2560 x 1440 1920 x 1080 1680 x 1050 1600 …" at bounding box center [503, 260] width 207 height 467
click at [506, 20] on icon "button" at bounding box center [503, 18] width 17 height 17
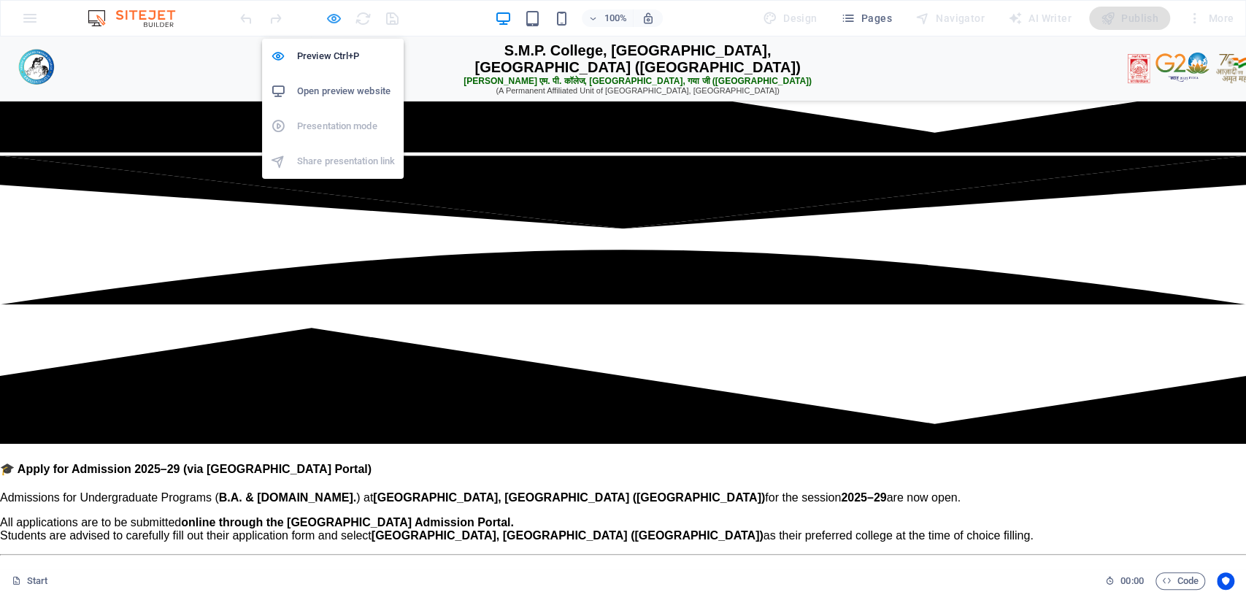
click at [333, 20] on icon "button" at bounding box center [334, 18] width 17 height 17
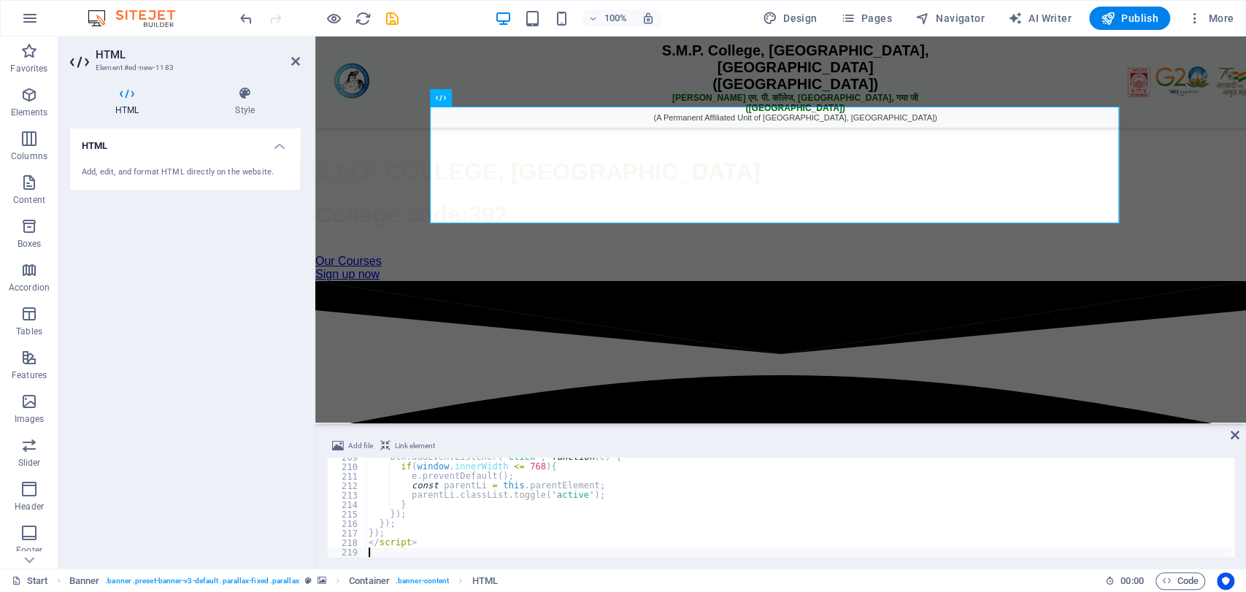
type textarea "</script>"
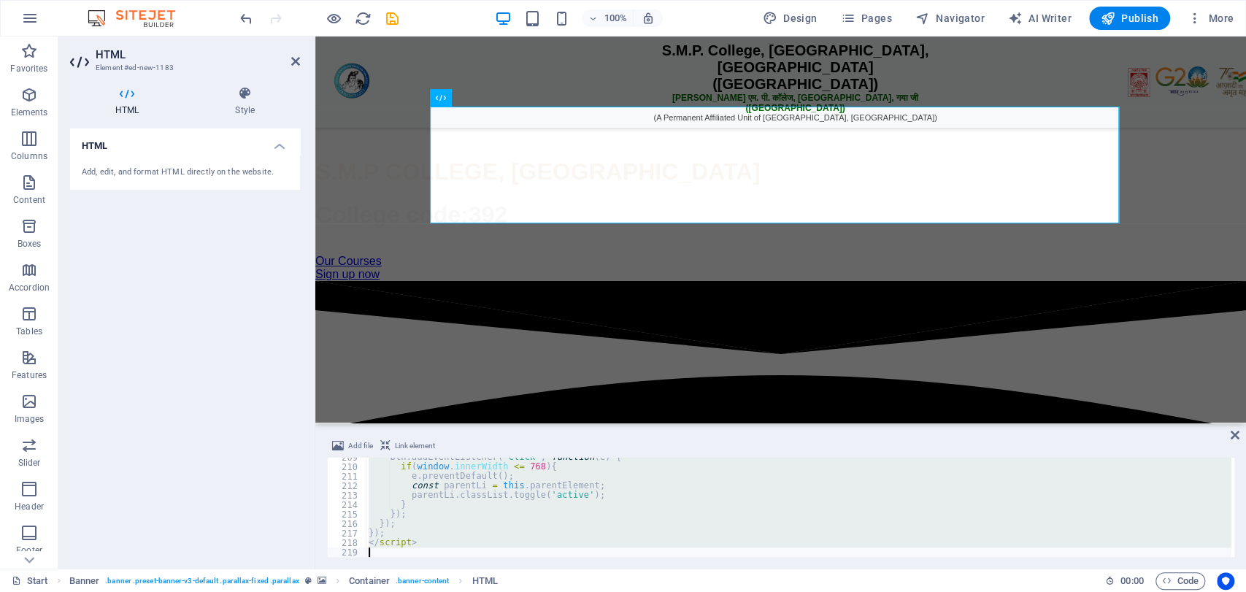
paste textarea
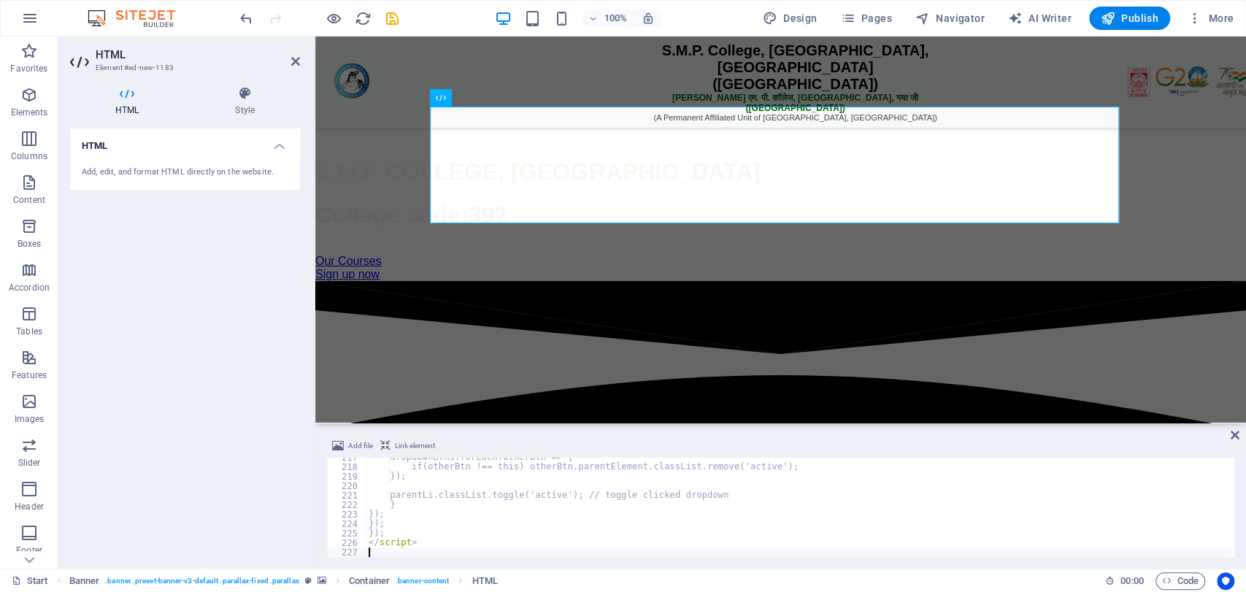
scroll to position [2056, 0]
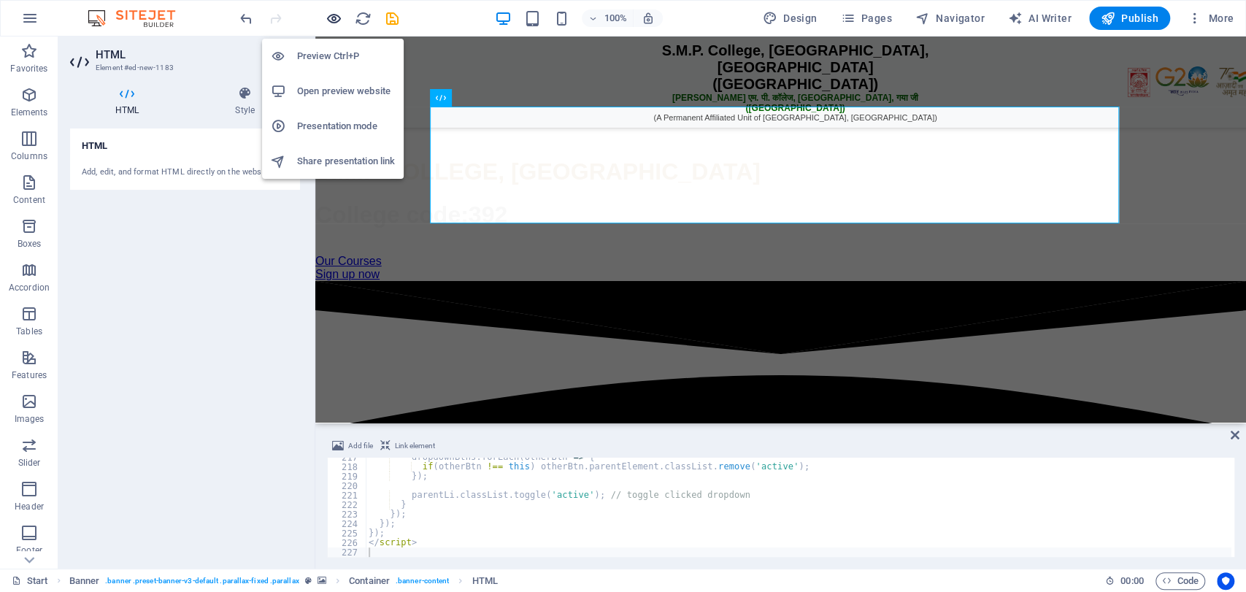
click at [337, 11] on icon "button" at bounding box center [334, 18] width 17 height 17
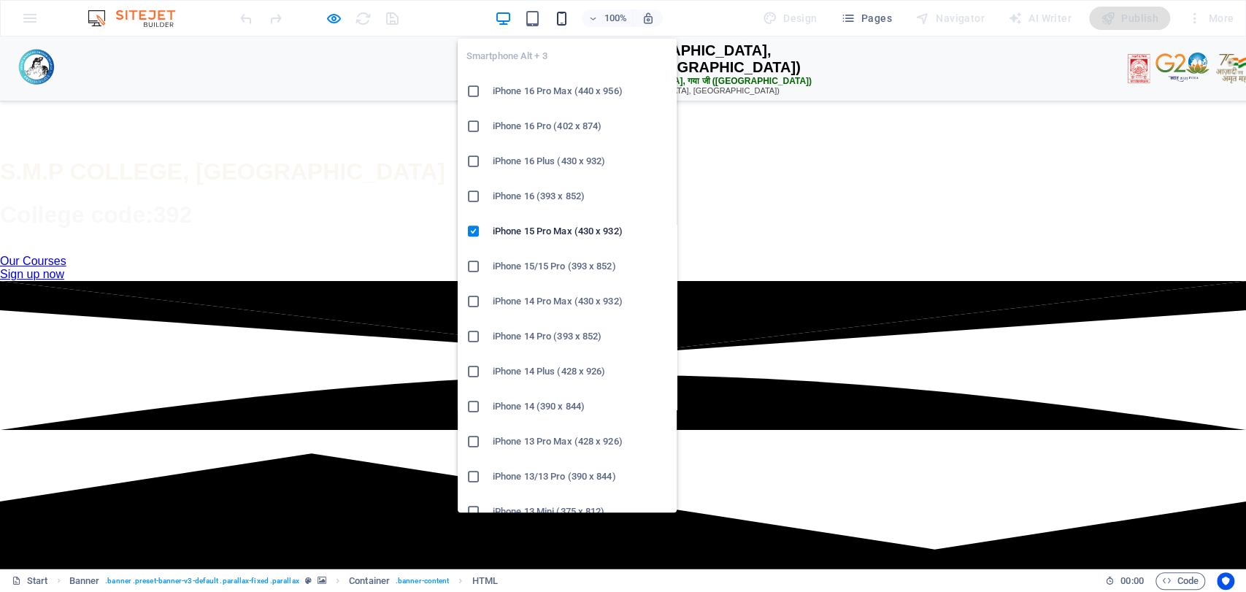
click at [564, 22] on icon "button" at bounding box center [562, 18] width 17 height 17
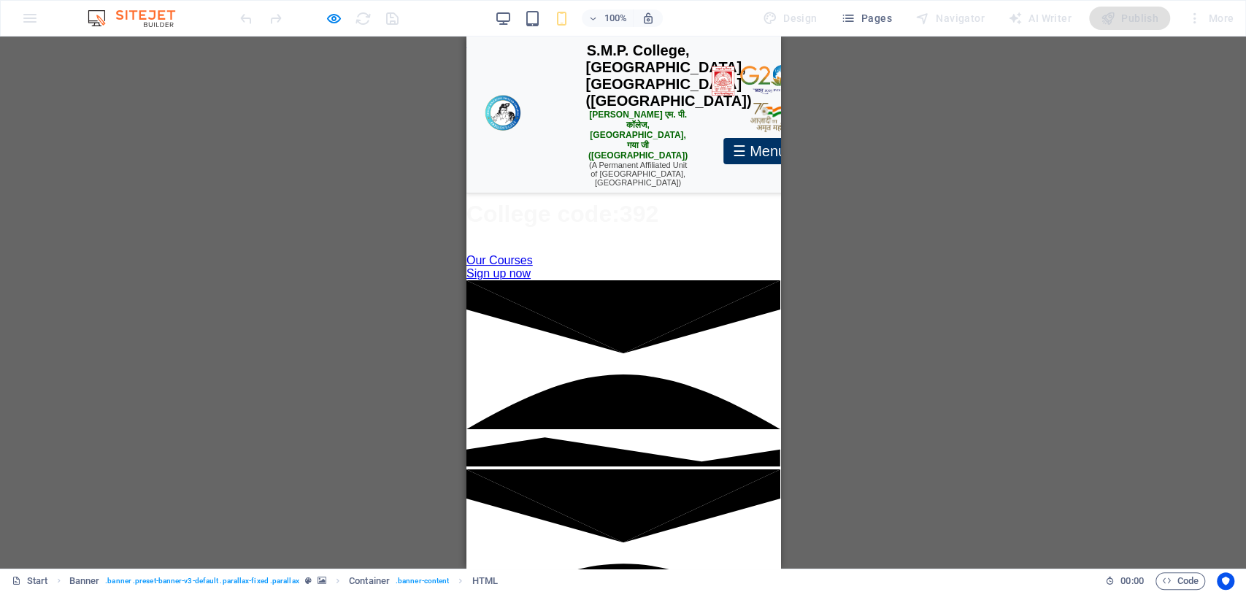
click at [723, 147] on div "☰ Menu" at bounding box center [759, 151] width 72 height 26
click at [723, 154] on div "☰ Menu" at bounding box center [759, 151] width 72 height 26
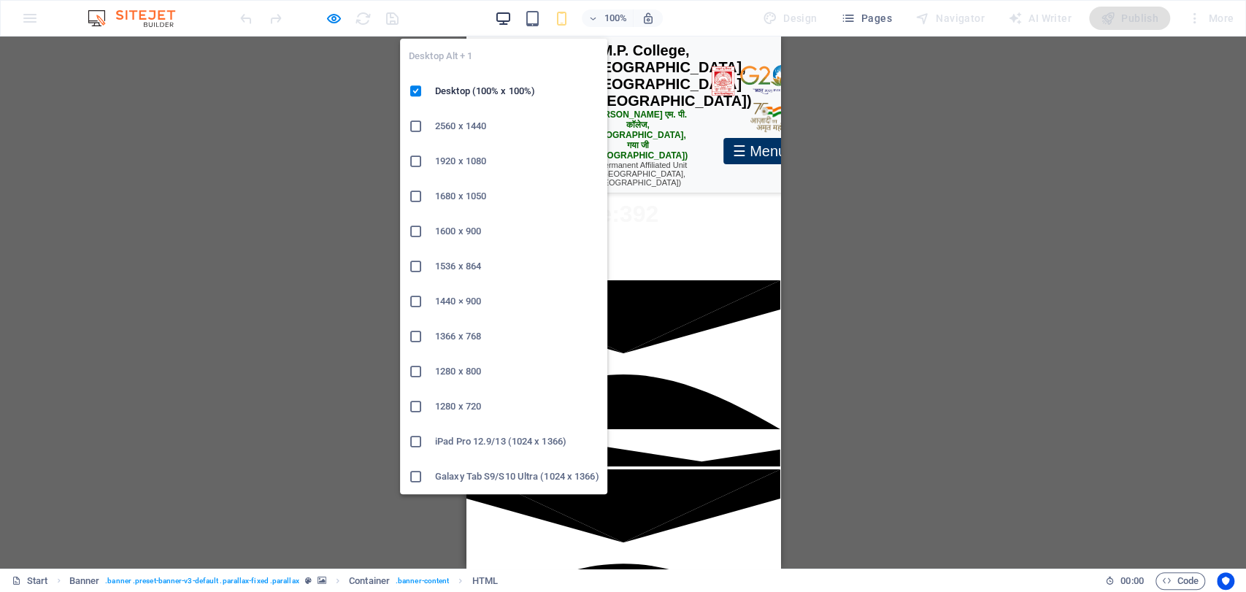
click at [499, 17] on icon "button" at bounding box center [503, 18] width 17 height 17
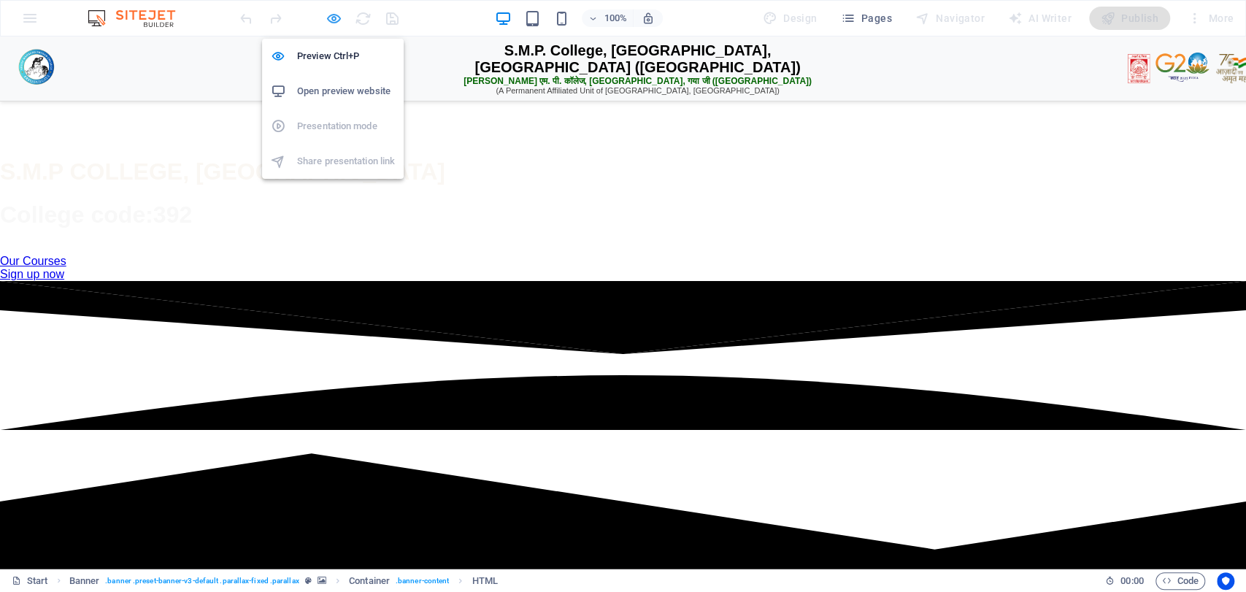
click at [336, 13] on icon "button" at bounding box center [334, 18] width 17 height 17
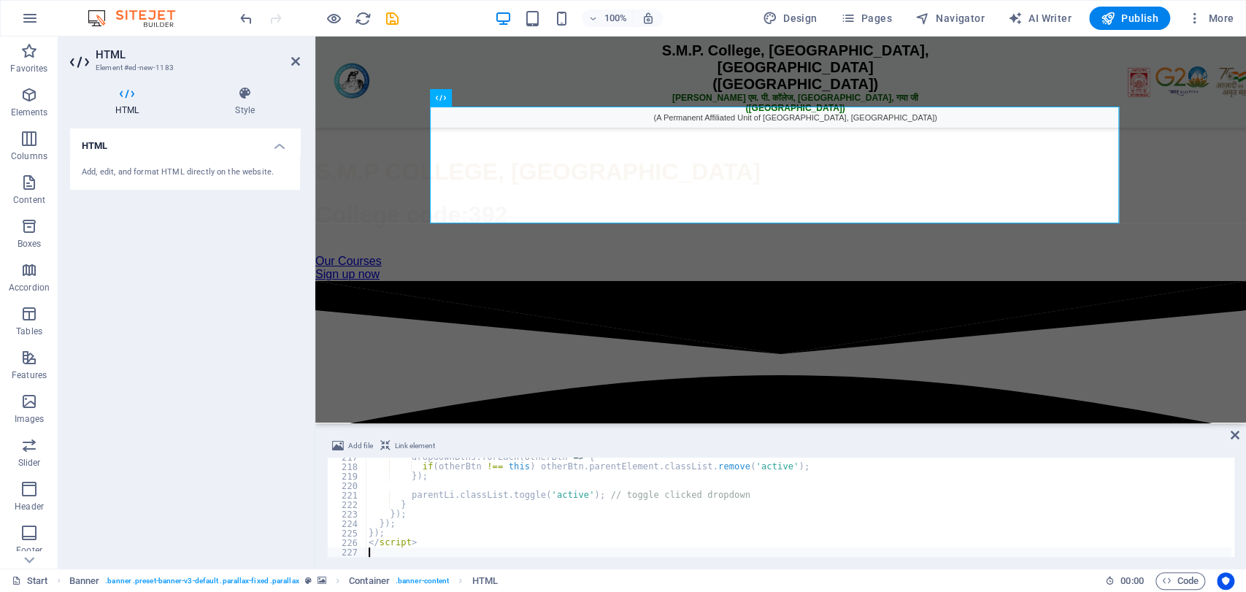
type textarea "</script>"
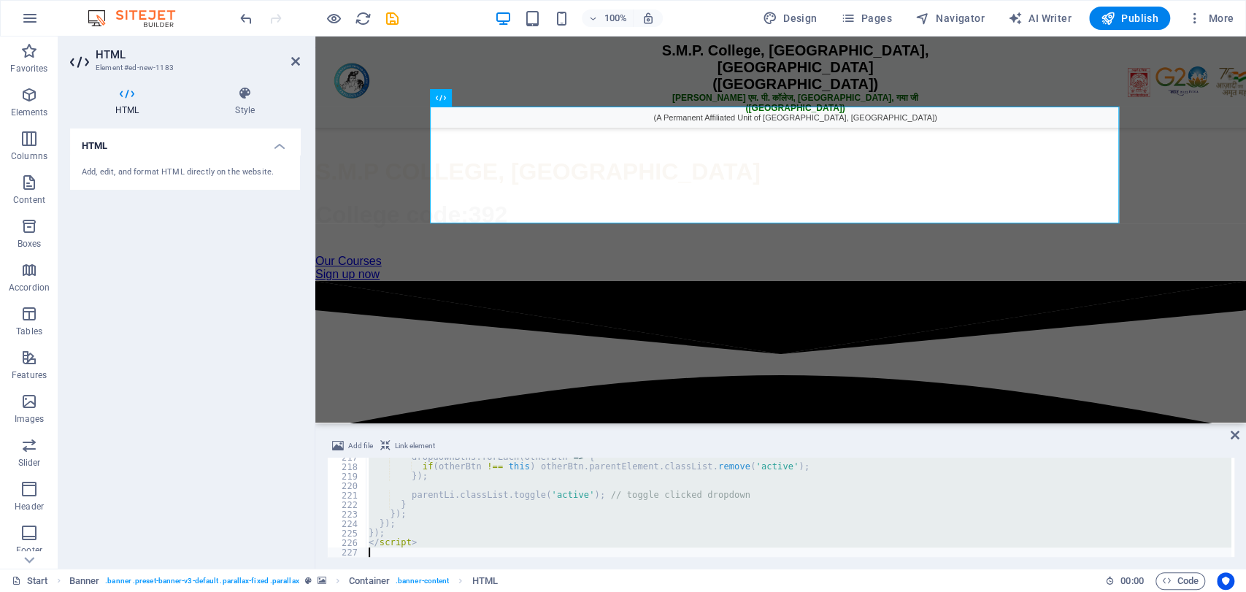
scroll to position [2065, 0]
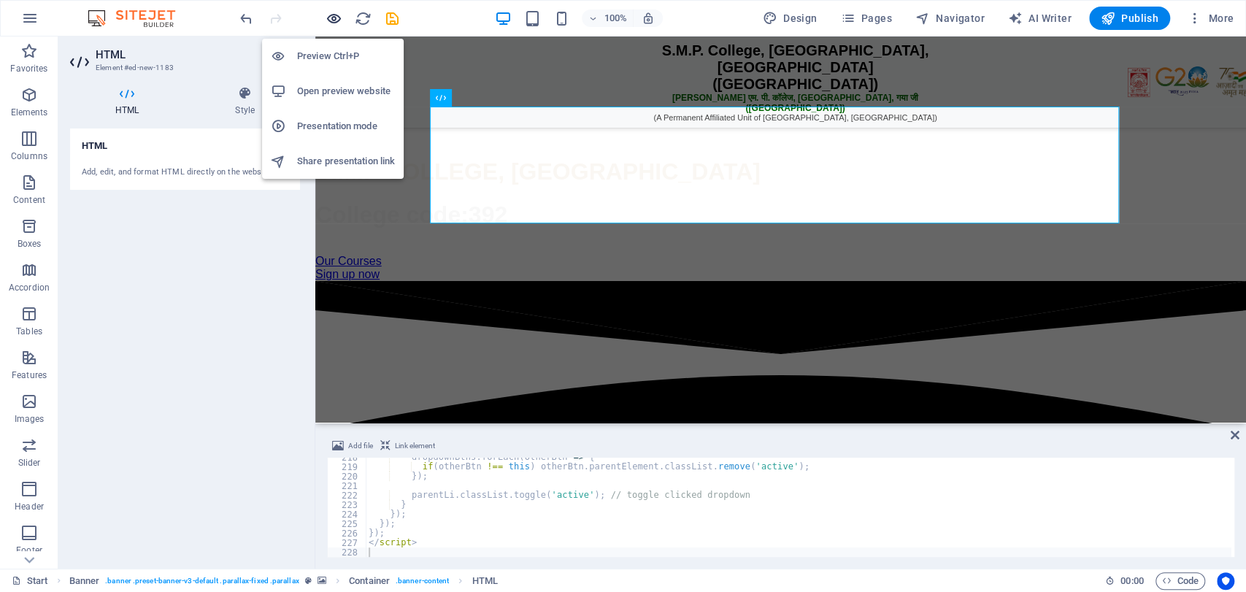
click at [334, 12] on icon "button" at bounding box center [334, 18] width 17 height 17
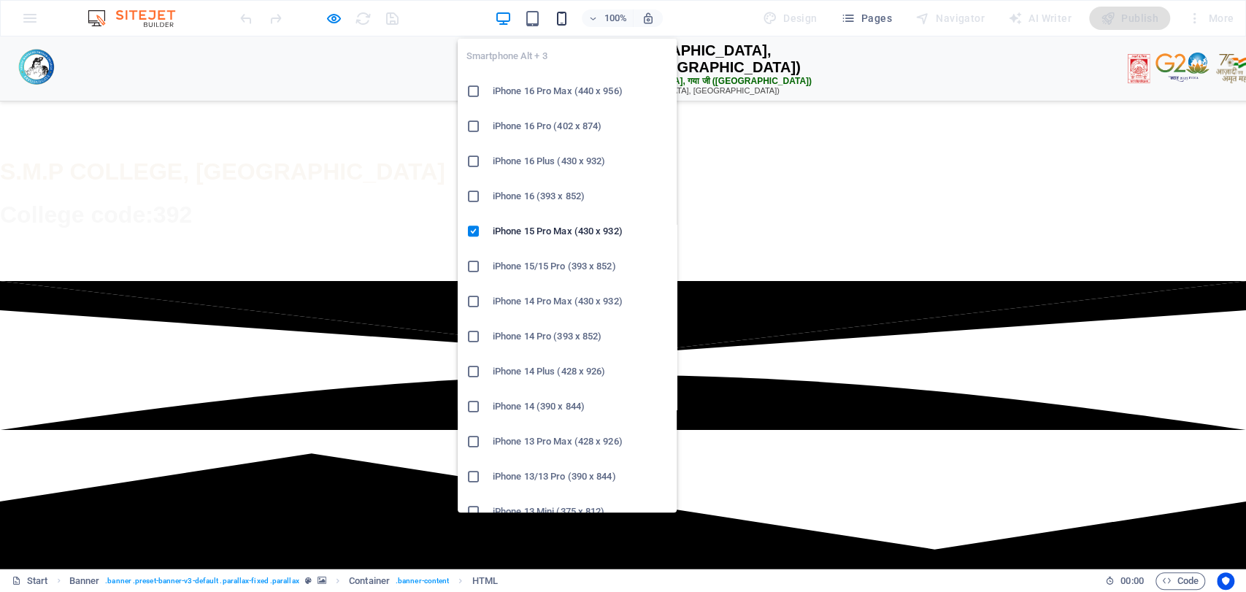
click at [556, 11] on icon "button" at bounding box center [562, 18] width 17 height 17
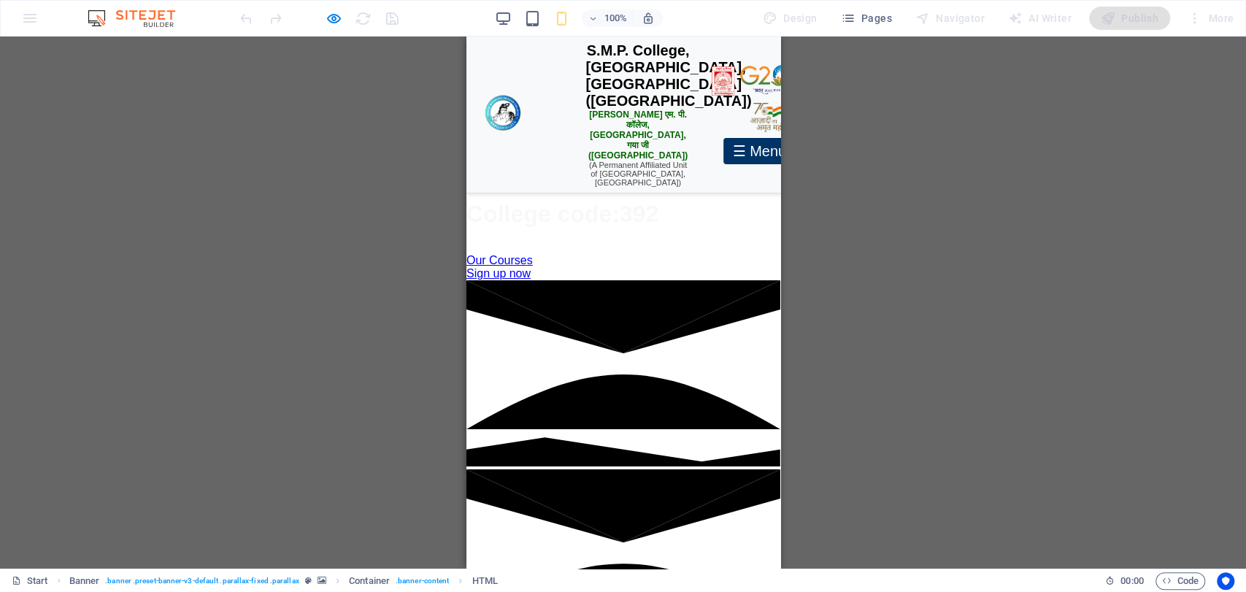
click at [723, 159] on div "☰ Menu" at bounding box center [759, 151] width 72 height 26
click at [723, 148] on div "☰ Menu" at bounding box center [759, 151] width 72 height 26
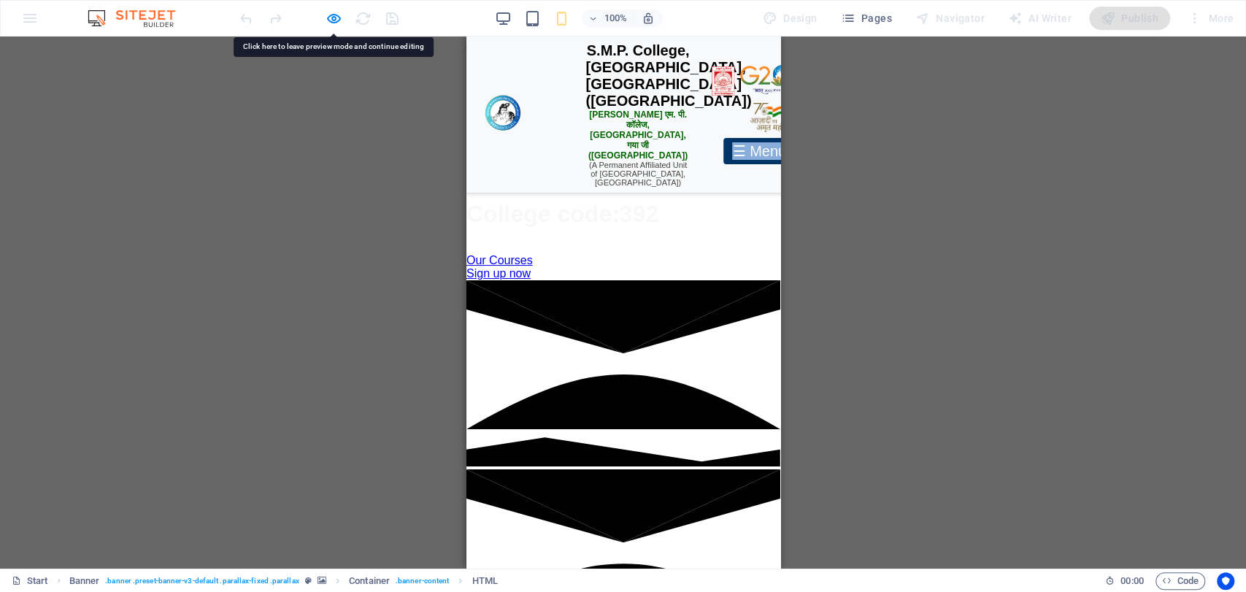
click at [723, 148] on div "☰ Menu" at bounding box center [759, 151] width 72 height 26
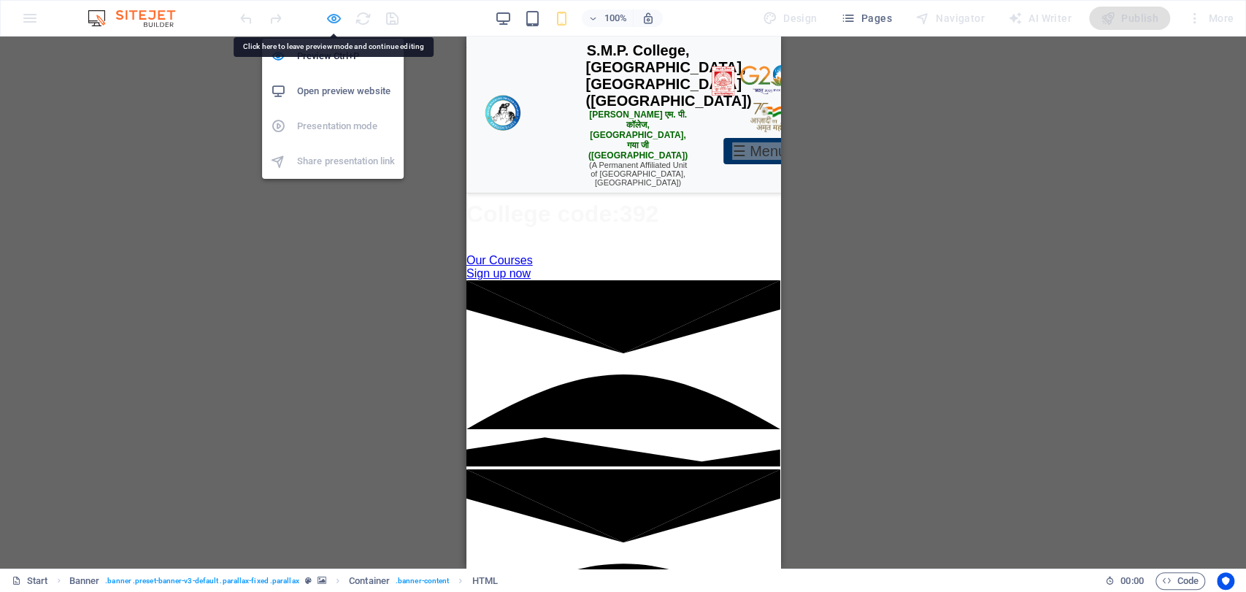
click at [331, 19] on icon "button" at bounding box center [334, 18] width 17 height 17
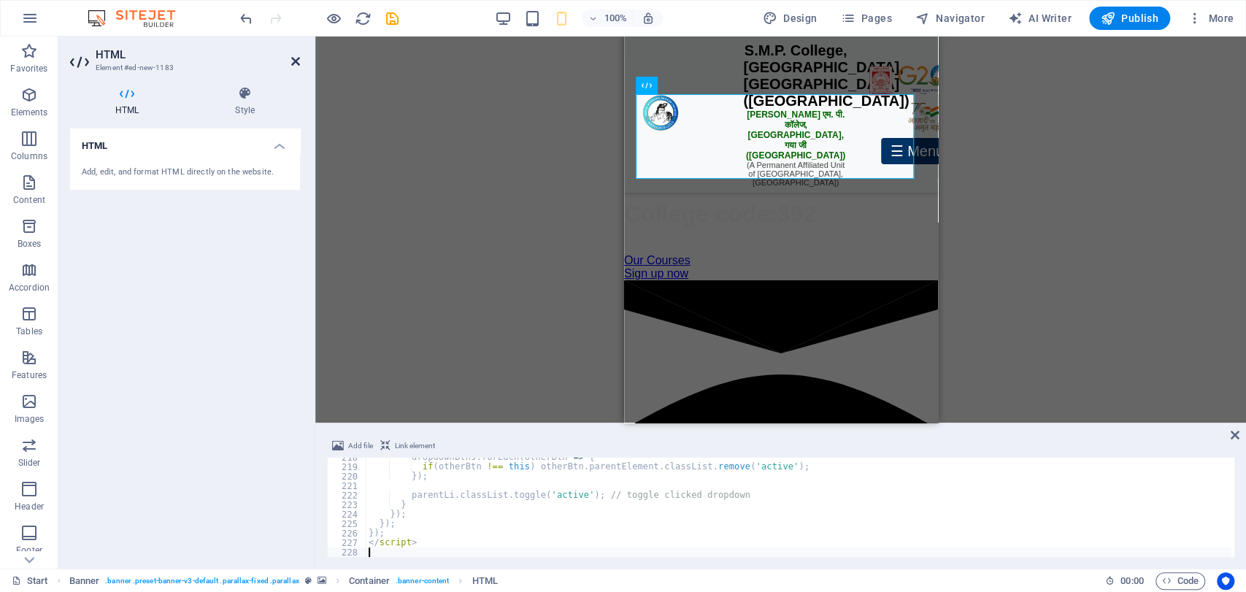
click at [292, 60] on icon at bounding box center [295, 61] width 9 height 12
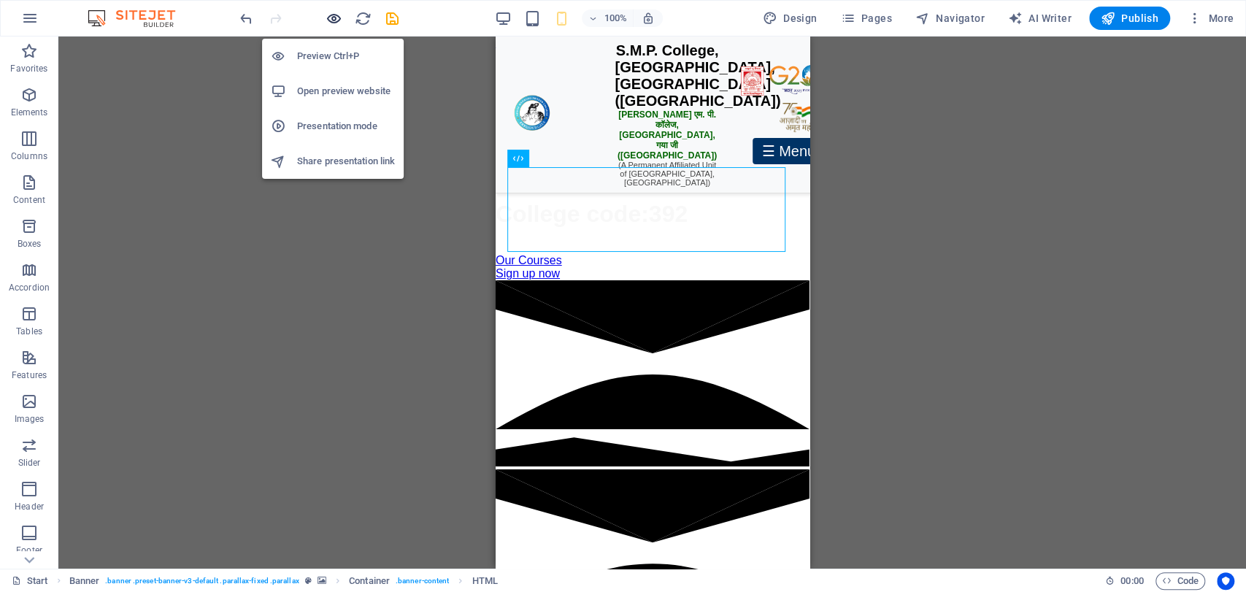
click at [334, 13] on icon "button" at bounding box center [334, 18] width 17 height 17
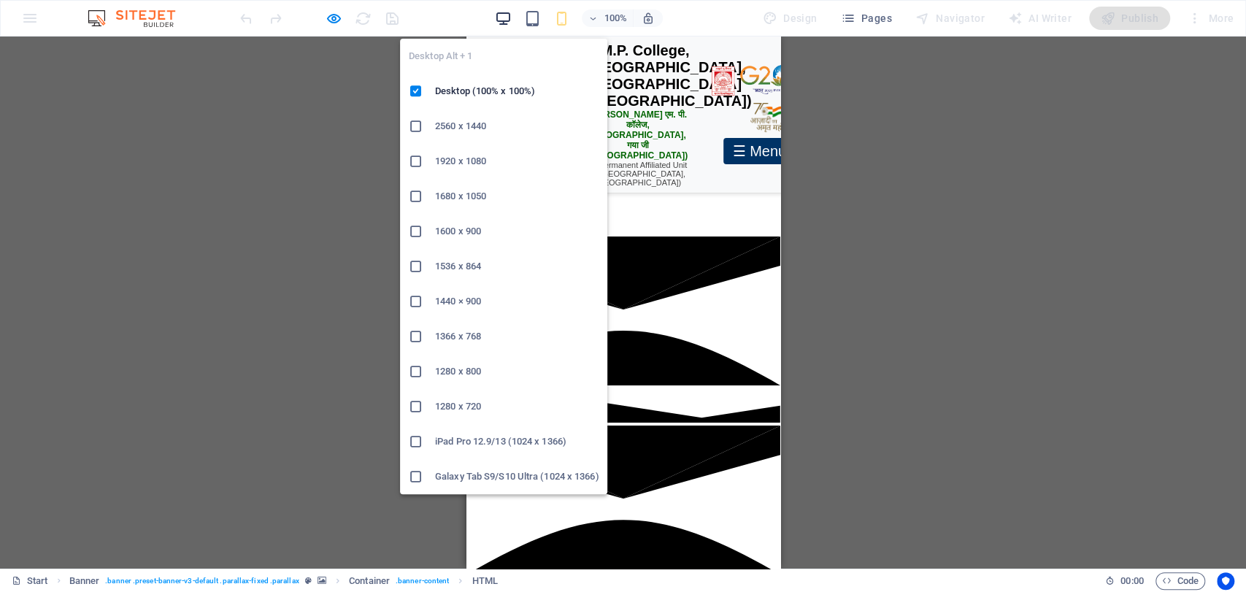
click at [504, 16] on icon "button" at bounding box center [503, 18] width 17 height 17
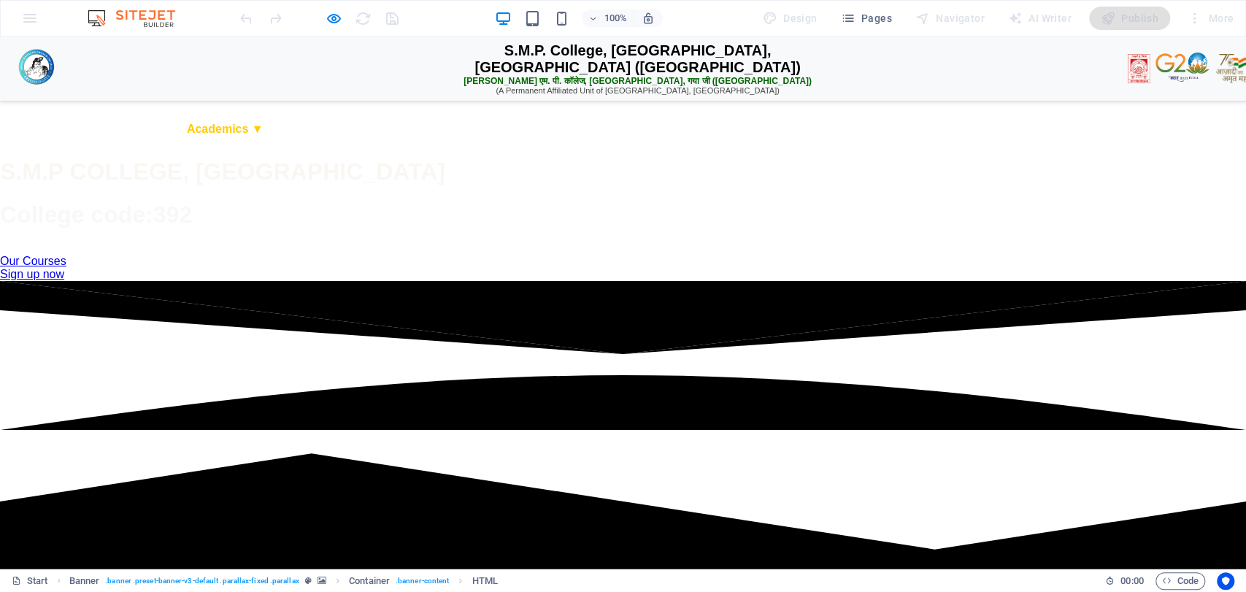
click at [275, 143] on link "Academics ▼" at bounding box center [225, 129] width 100 height 28
click at [413, 143] on link "Student Corner ▼" at bounding box center [351, 129] width 123 height 28
click at [160, 143] on link "About Us ▼" at bounding box center [115, 129] width 90 height 28
click at [337, 16] on icon "button" at bounding box center [334, 18] width 17 height 17
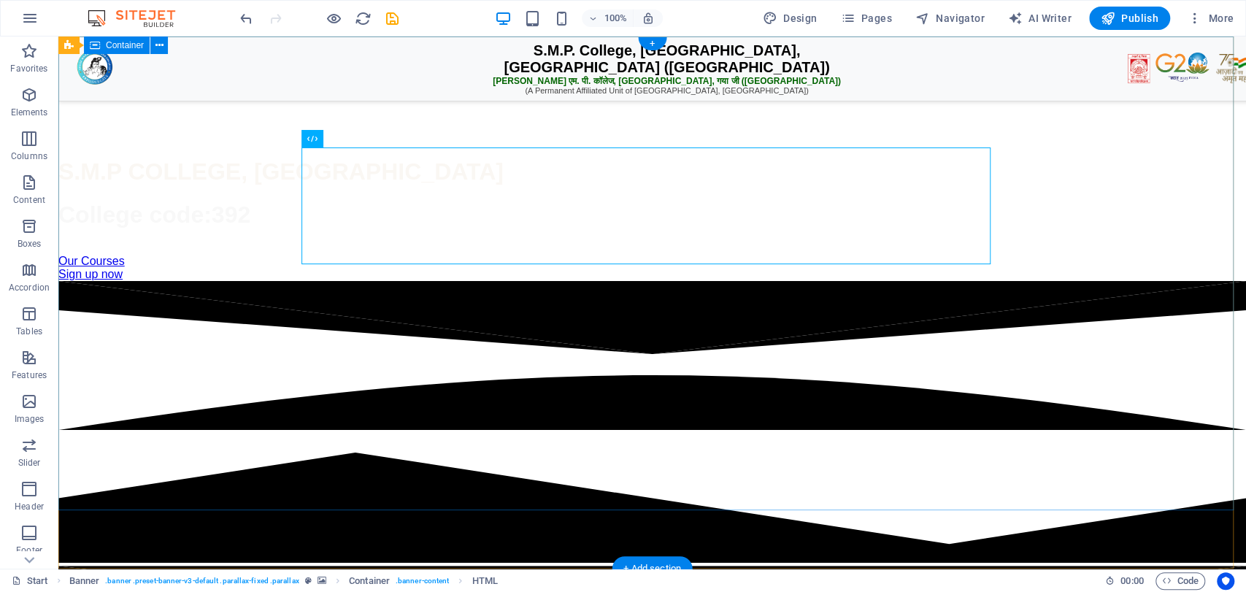
click at [583, 51] on div "S.M.P. College, Fatehpur, Gaya Ji (Bihar) एस. एम. पी. कॉलेज, फतेहपुर, गया जी (ब…" at bounding box center [652, 165] width 1188 height 231
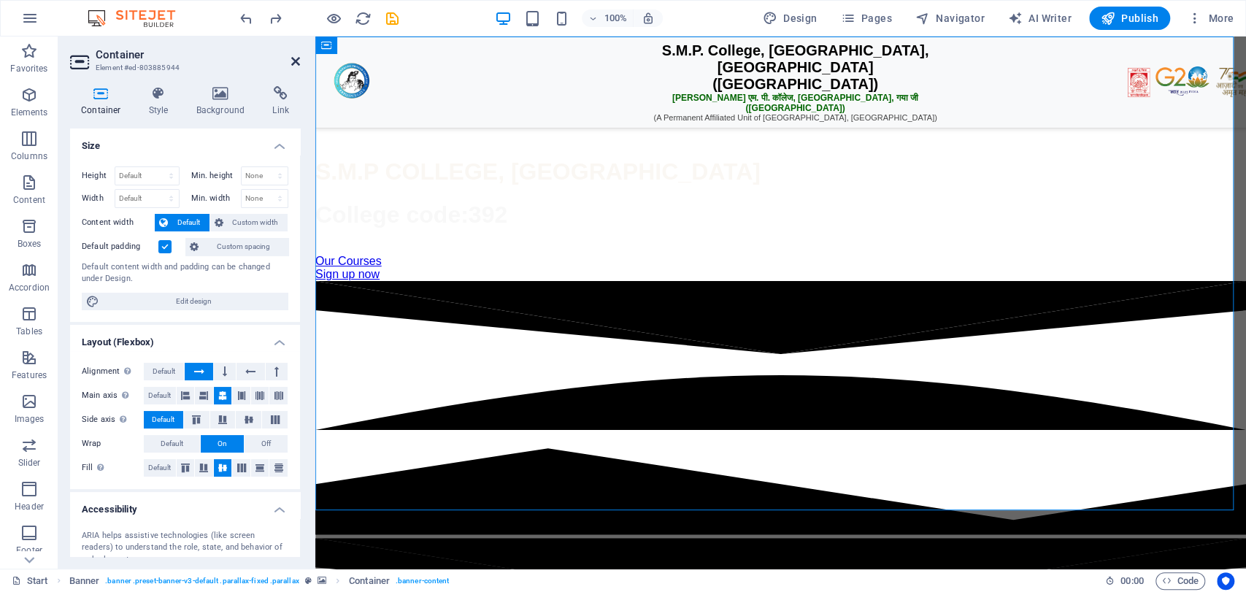
click at [295, 61] on icon at bounding box center [295, 61] width 9 height 12
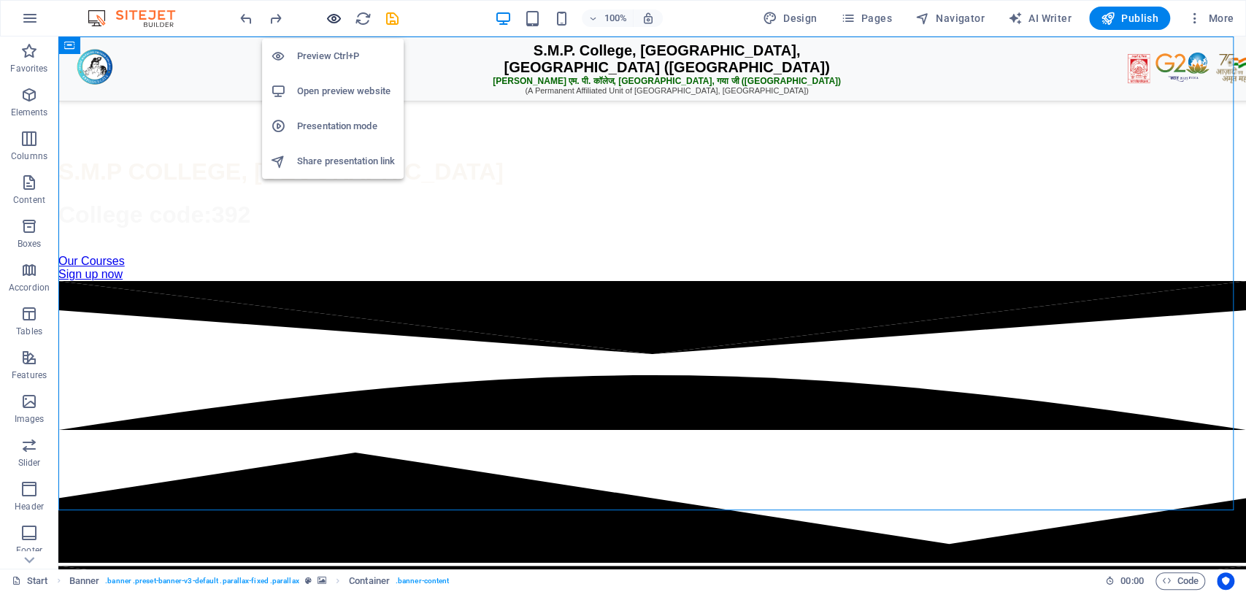
click at [340, 12] on icon "button" at bounding box center [334, 18] width 17 height 17
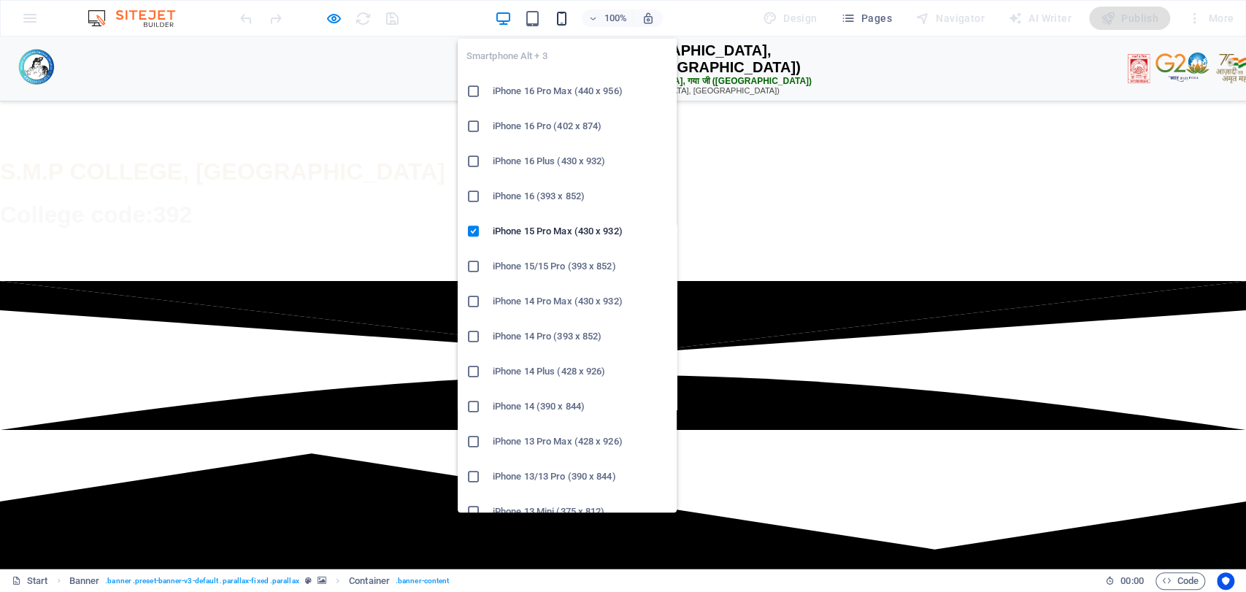
click at [562, 19] on icon "button" at bounding box center [562, 18] width 17 height 17
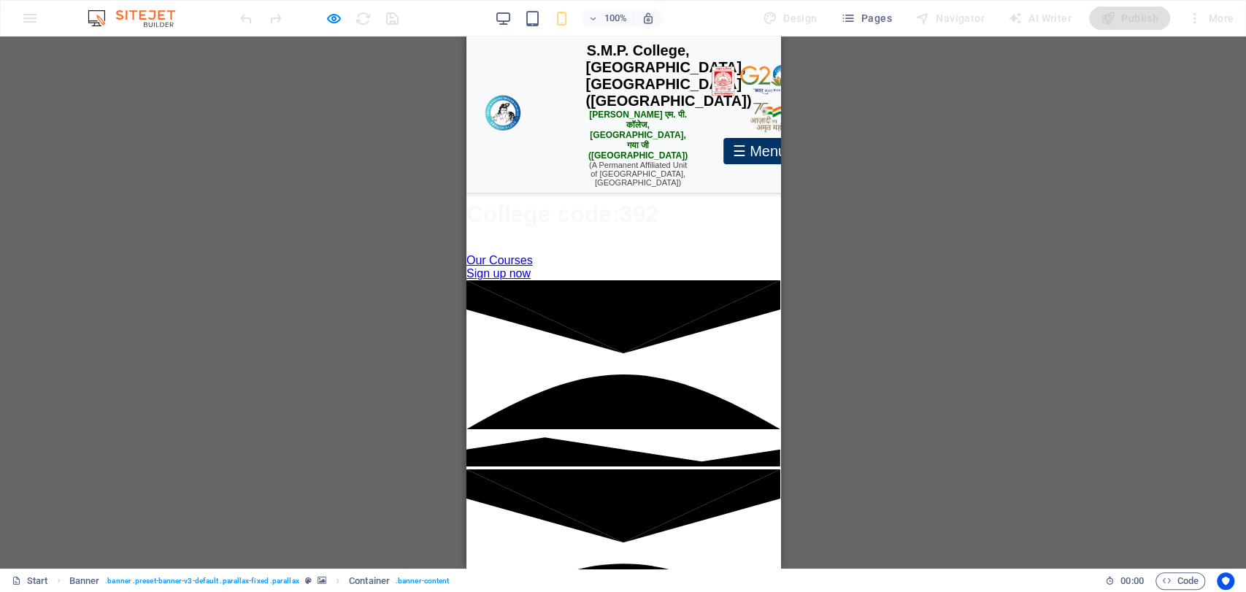
click at [723, 150] on div "☰ Menu" at bounding box center [759, 151] width 72 height 26
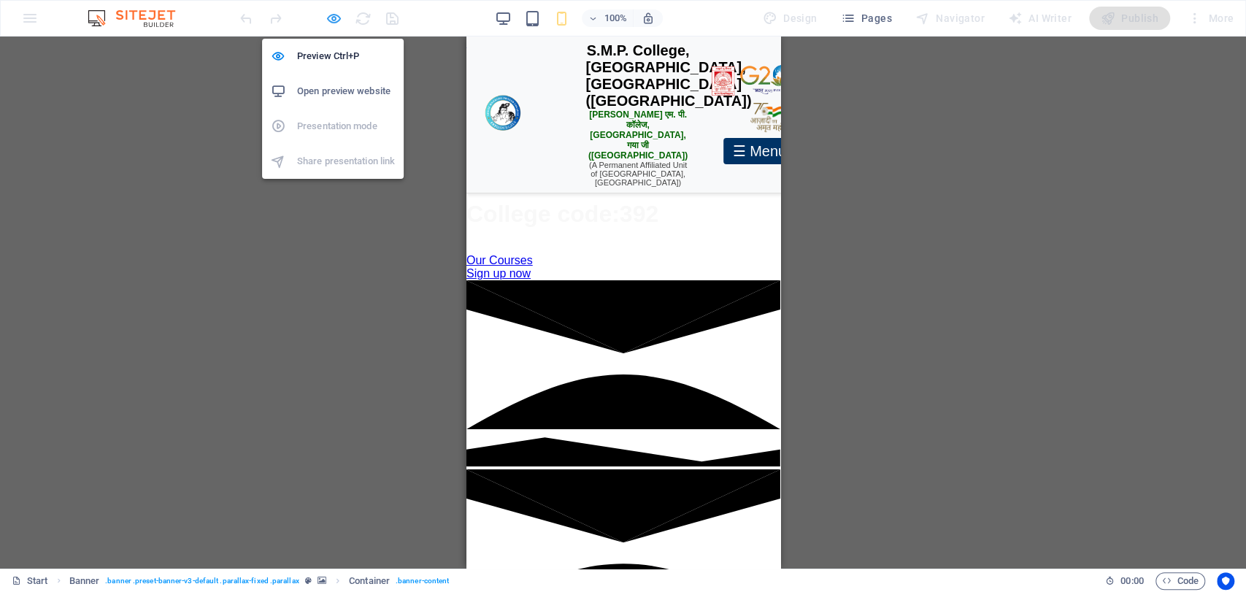
click at [339, 16] on icon "button" at bounding box center [334, 18] width 17 height 17
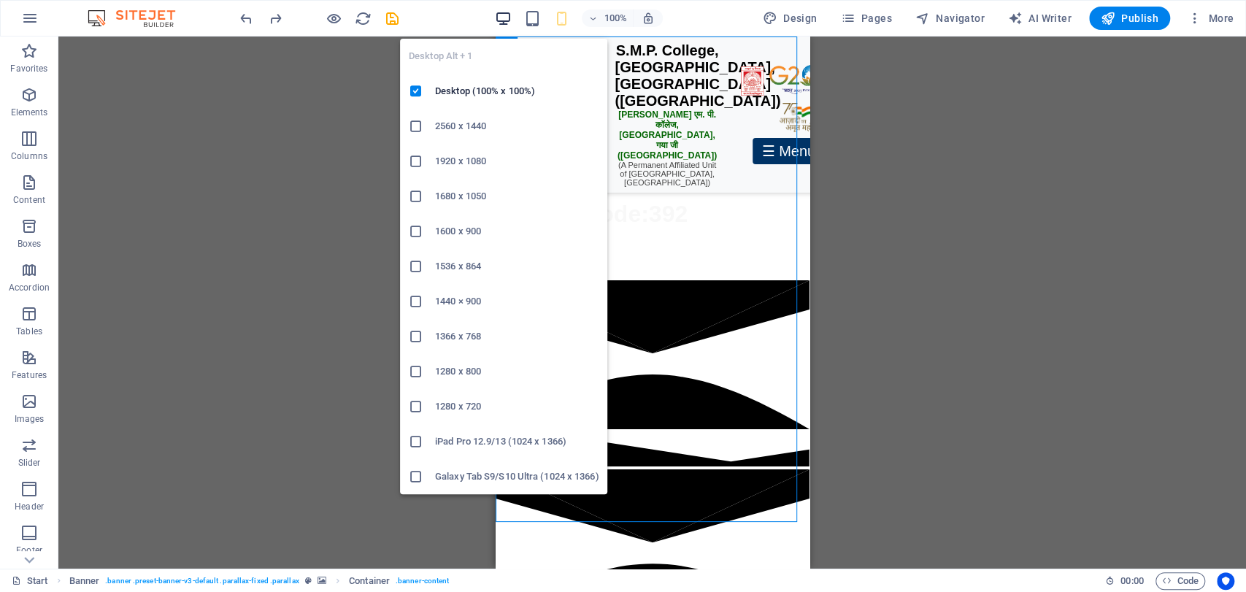
click at [506, 20] on icon "button" at bounding box center [503, 18] width 17 height 17
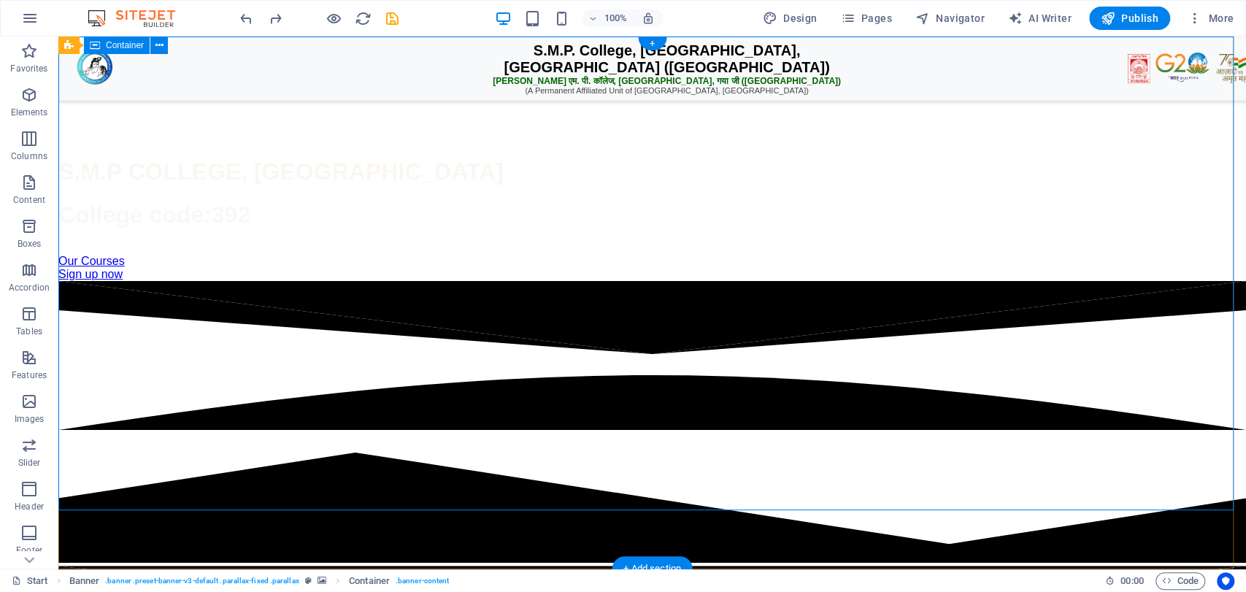
click at [613, 60] on div "S.M.P. College, Fatehpur, Gaya Ji (Bihar) एस. एम. पी. कॉलेज, फतेहपुर, गया जी (ब…" at bounding box center [652, 165] width 1188 height 231
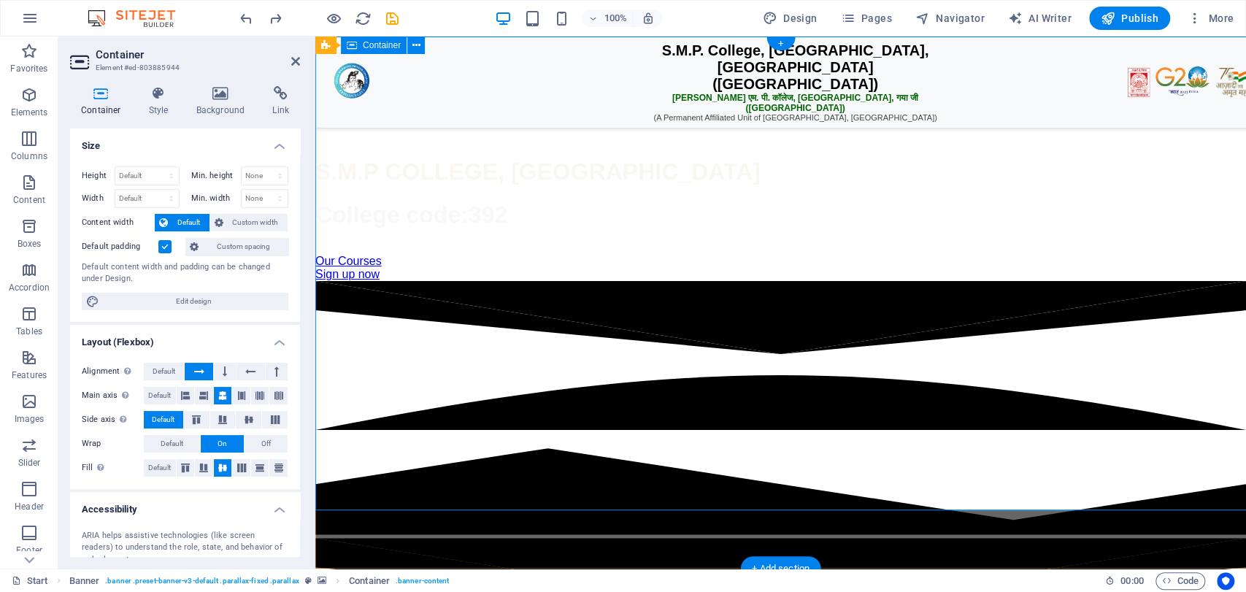
click at [613, 60] on div "S.M.P. College, Fatehpur, Gaya Ji (Bihar) एस. एम. पी. कॉलेज, फतेहपुर, गया जी (ब…" at bounding box center [780, 165] width 931 height 231
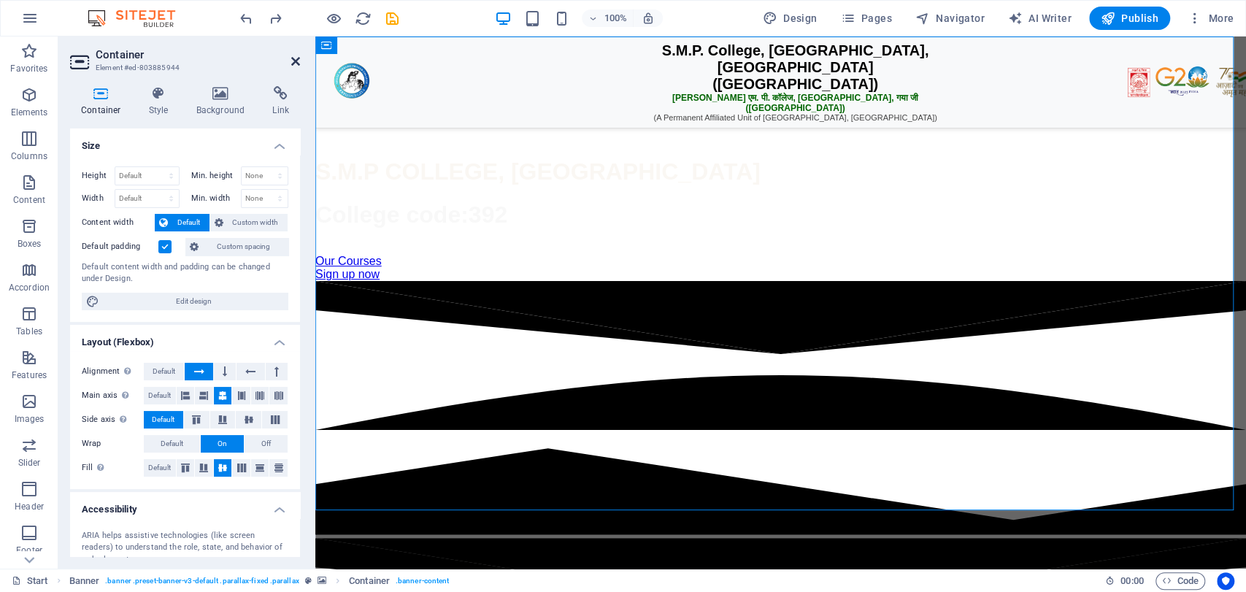
click at [292, 58] on icon at bounding box center [295, 61] width 9 height 12
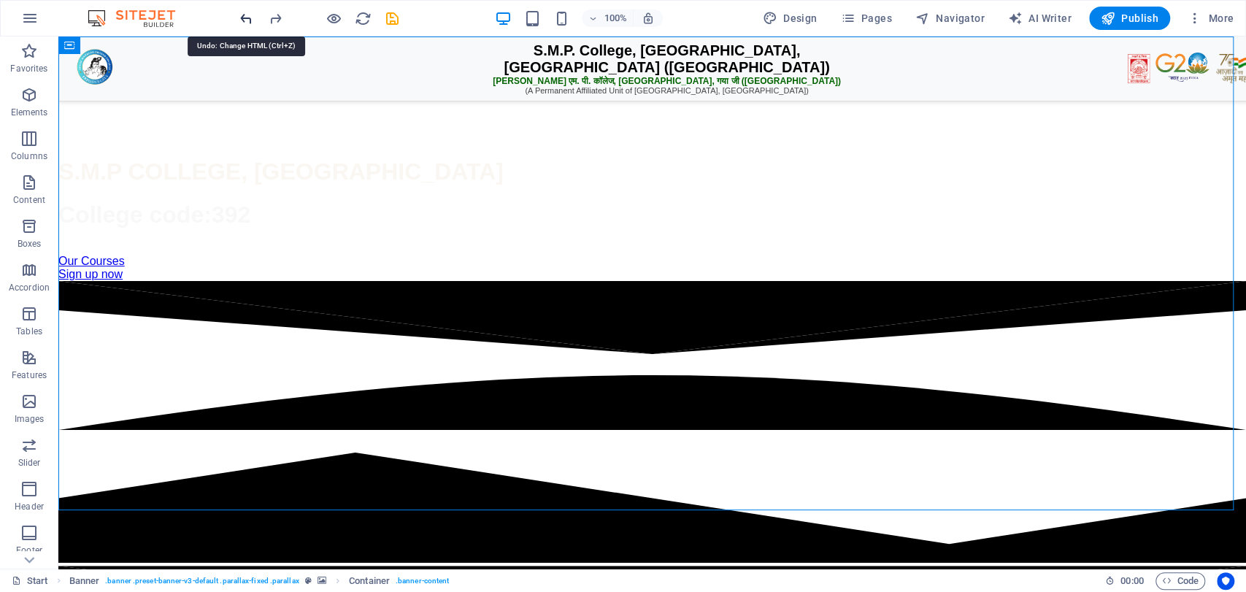
click at [250, 20] on icon "undo" at bounding box center [246, 18] width 17 height 17
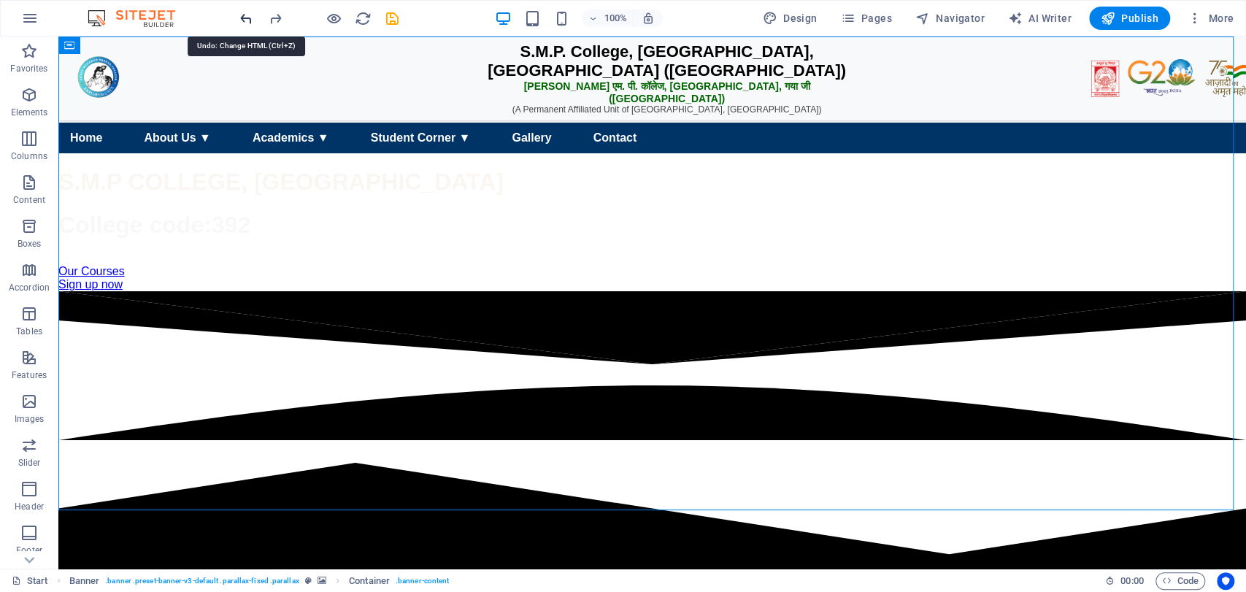
click at [250, 20] on icon "undo" at bounding box center [246, 18] width 17 height 17
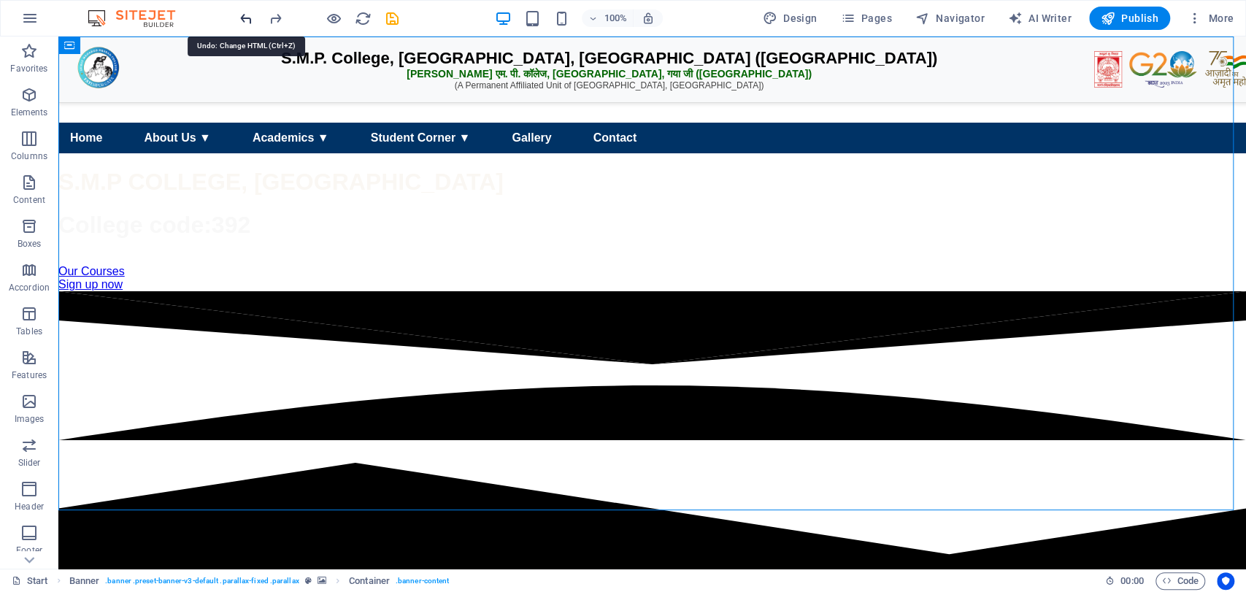
click at [250, 20] on icon "undo" at bounding box center [246, 18] width 17 height 17
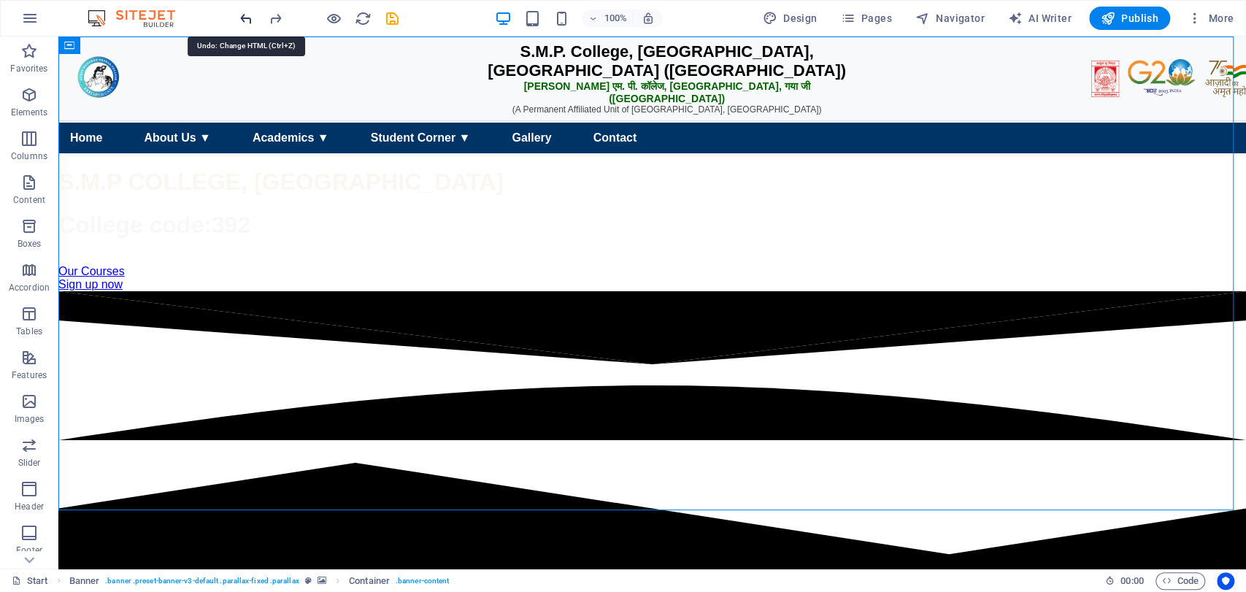
click at [250, 20] on icon "undo" at bounding box center [246, 18] width 17 height 17
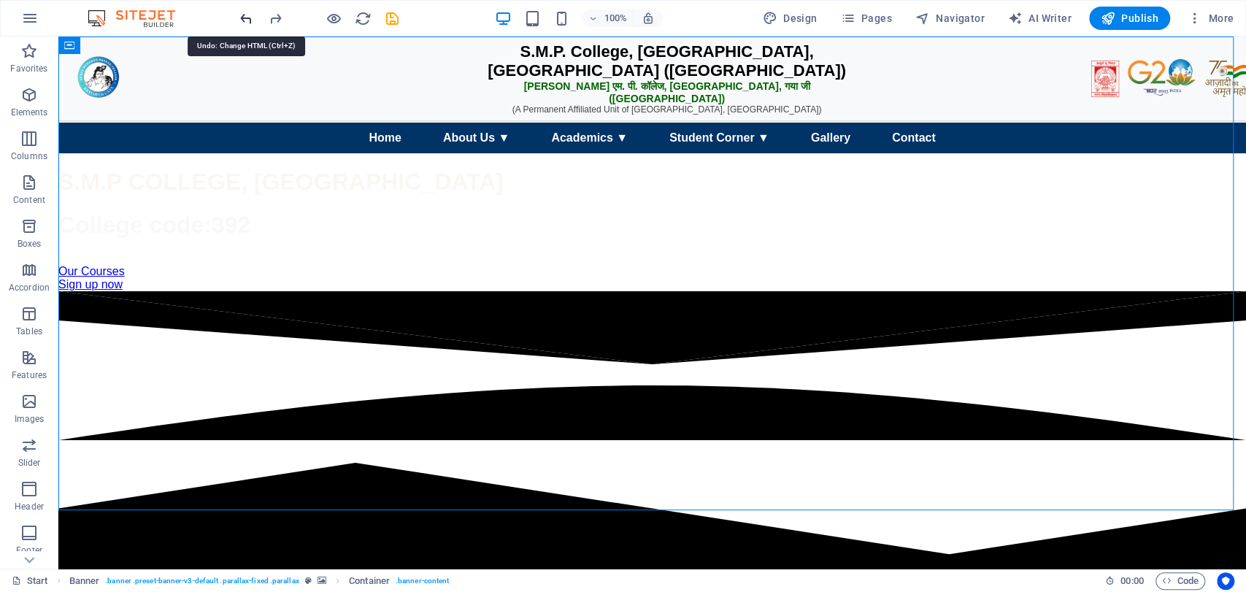
click at [250, 20] on icon "undo" at bounding box center [246, 18] width 17 height 17
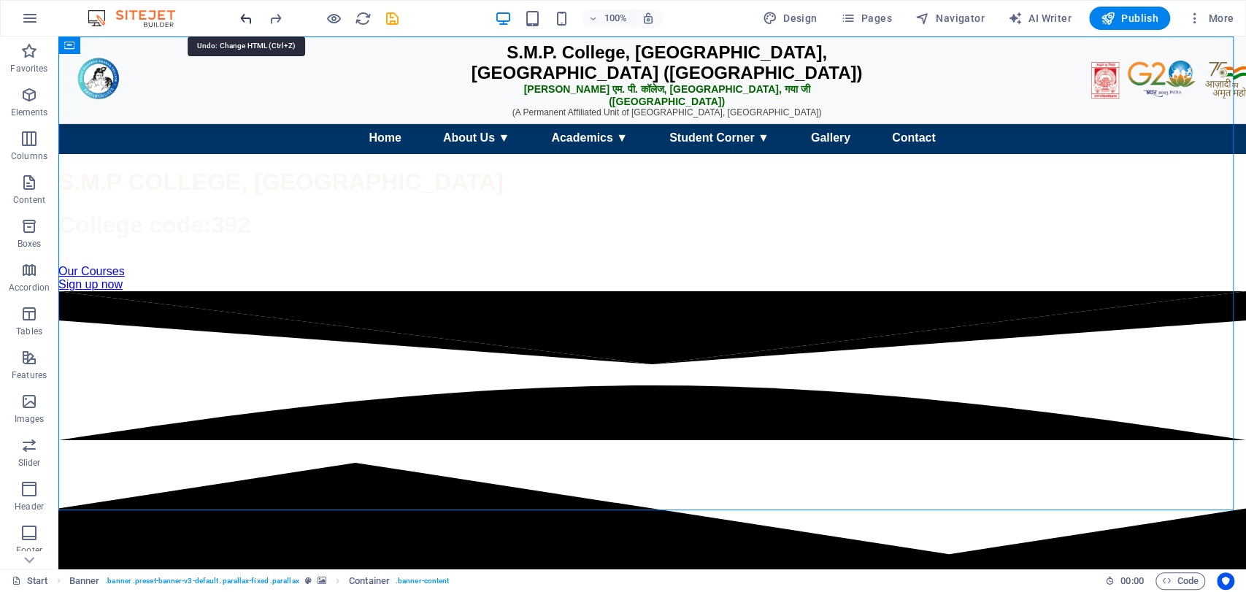
click at [250, 20] on icon "undo" at bounding box center [246, 18] width 17 height 17
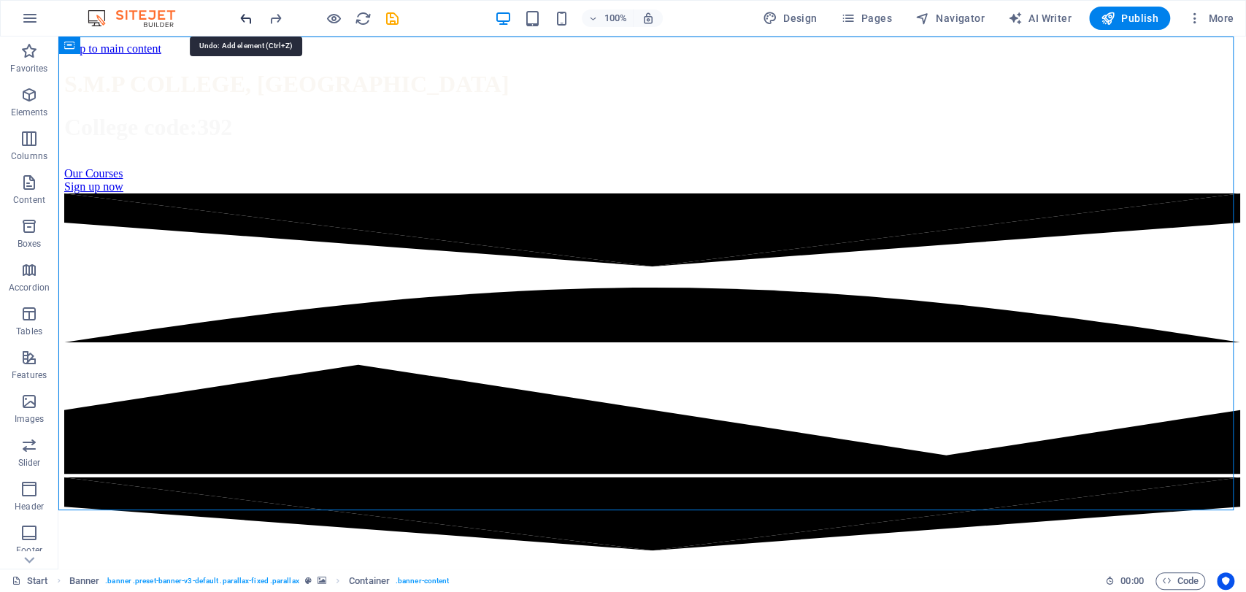
click at [250, 20] on icon "undo" at bounding box center [246, 18] width 17 height 17
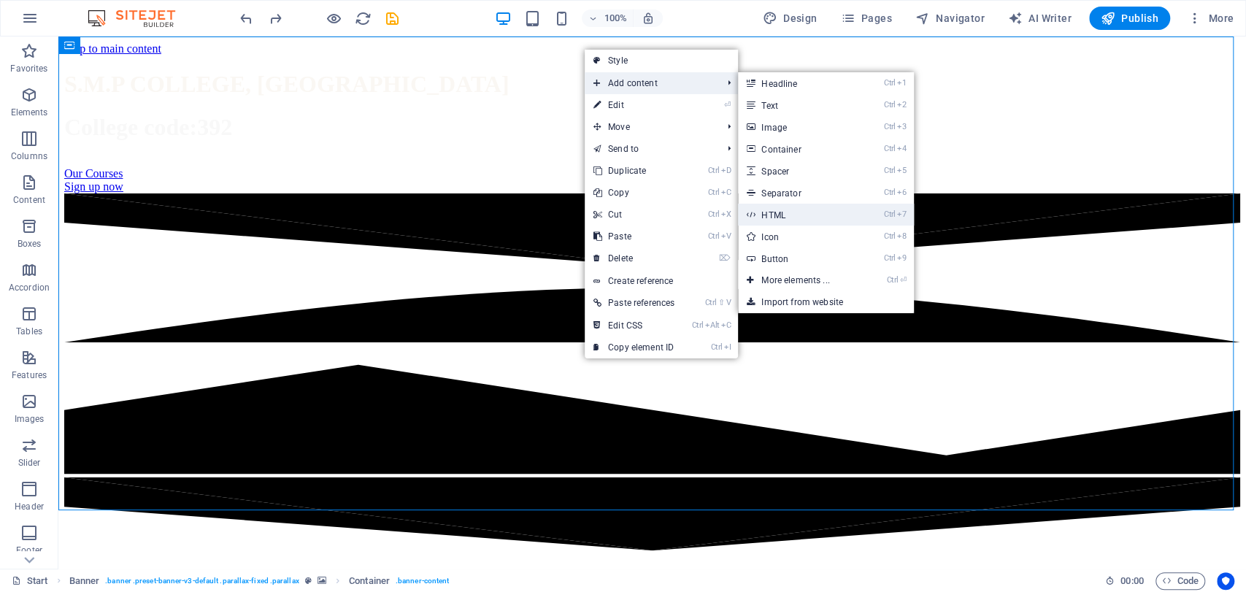
click at [801, 211] on link "Ctrl 7 HTML" at bounding box center [798, 215] width 120 height 22
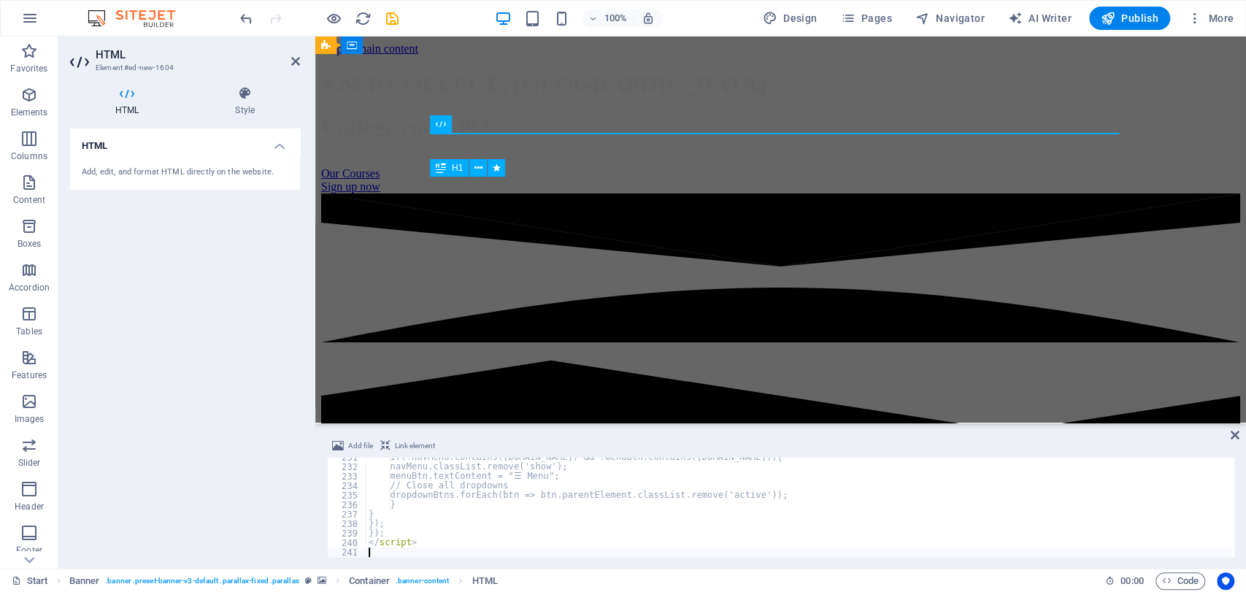
scroll to position [2188, 0]
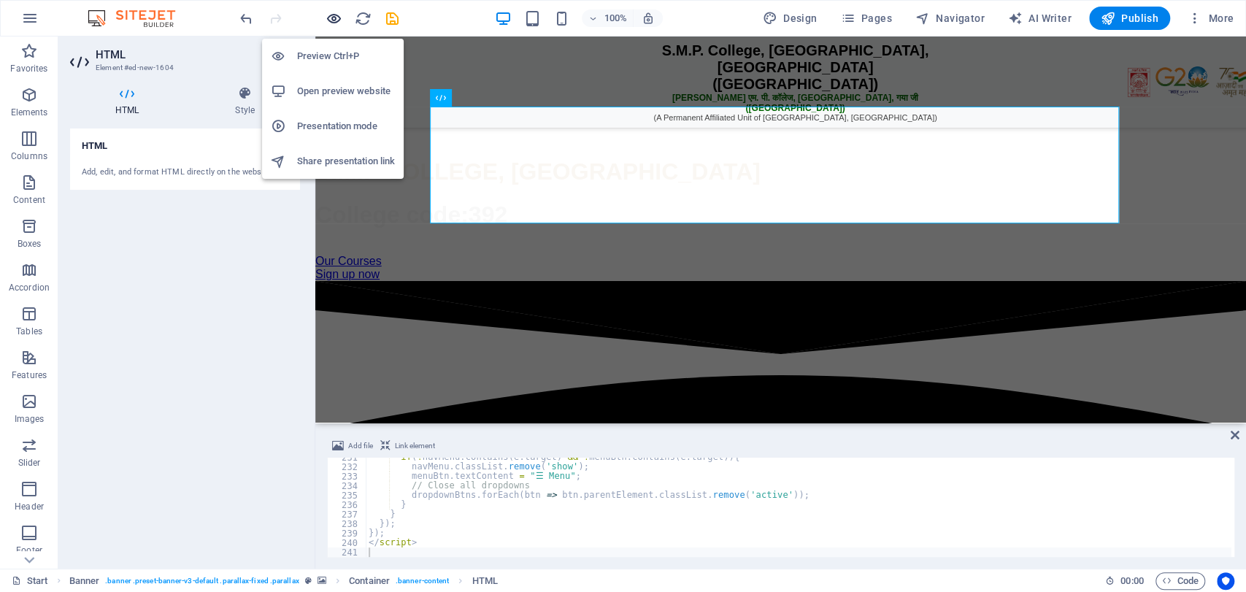
click at [334, 20] on icon "button" at bounding box center [334, 18] width 17 height 17
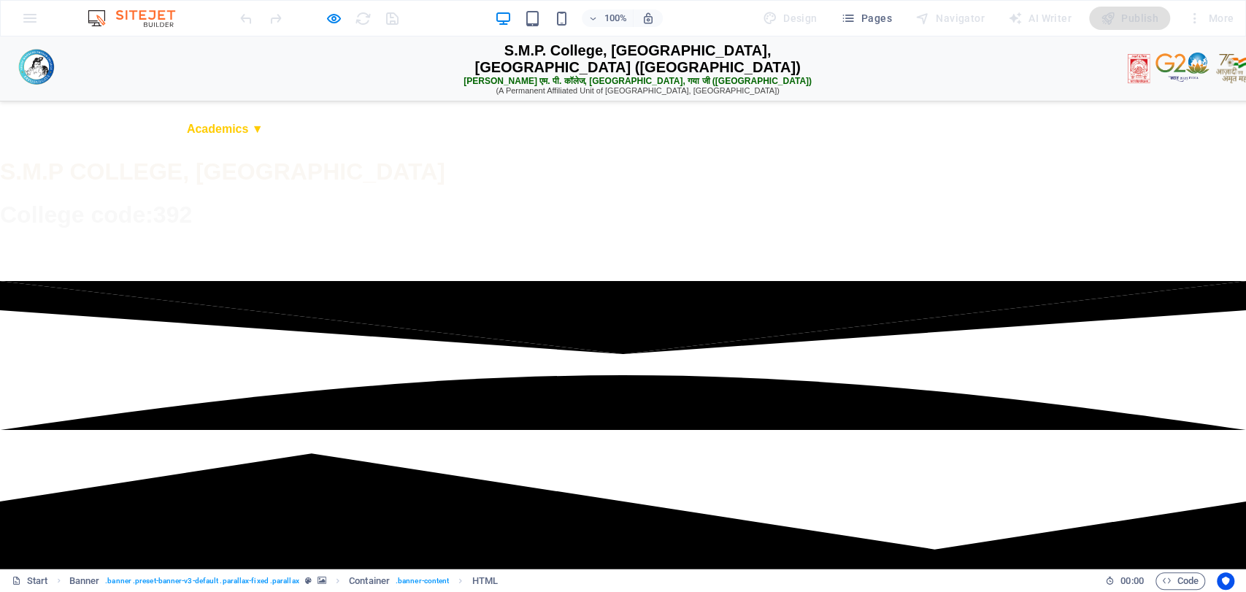
click at [275, 143] on link "Academics ▼" at bounding box center [225, 129] width 100 height 28
click at [413, 143] on link "Student Corner ▼" at bounding box center [351, 129] width 123 height 28
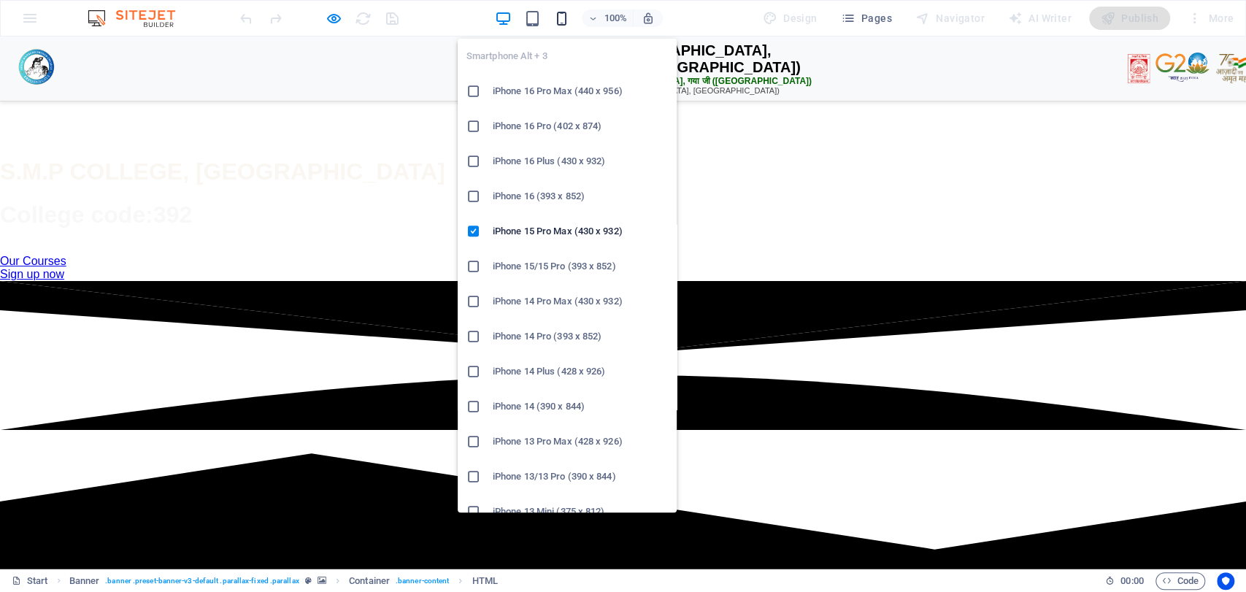
click at [563, 25] on icon "button" at bounding box center [562, 18] width 17 height 17
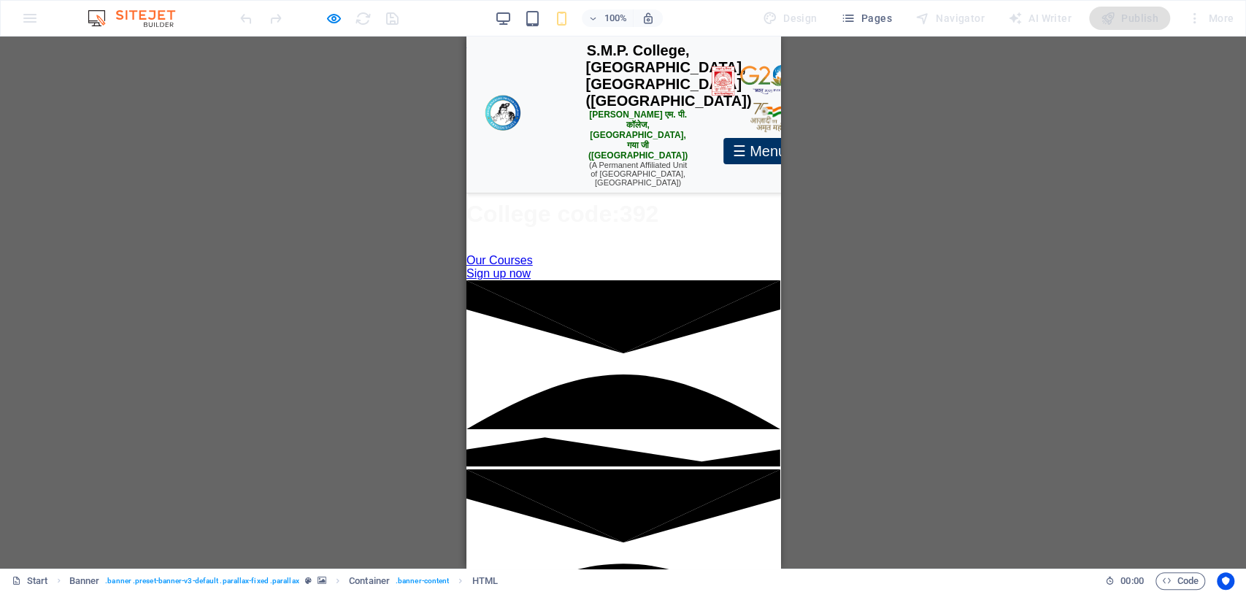
click at [723, 159] on div "☰ Menu" at bounding box center [759, 151] width 72 height 26
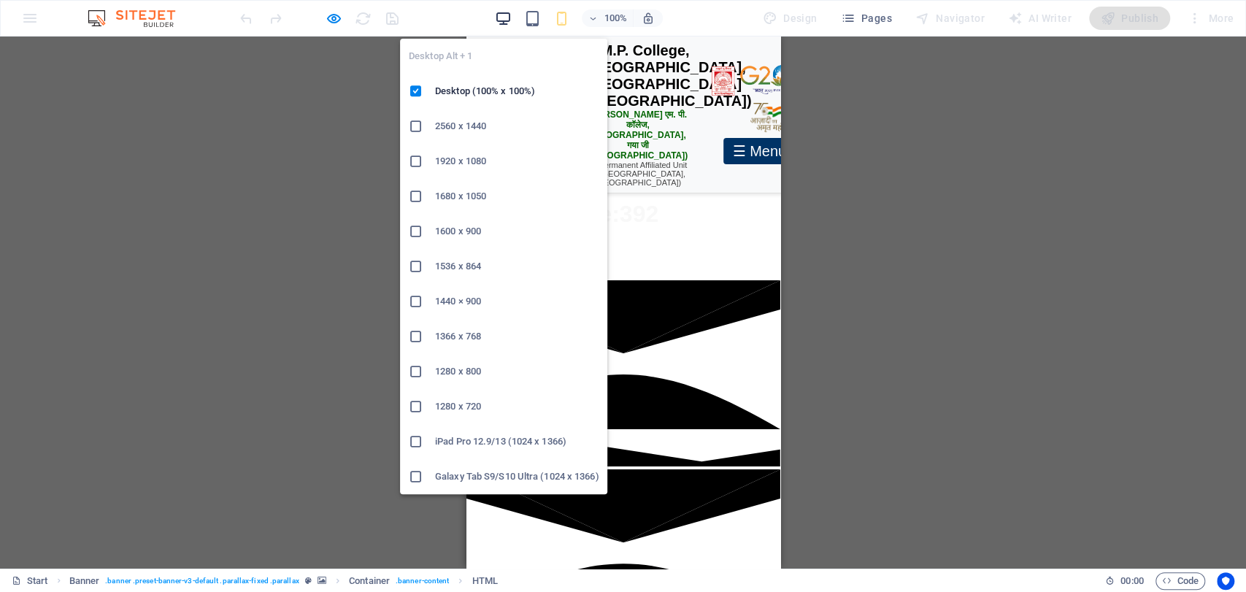
click at [509, 23] on icon "button" at bounding box center [503, 18] width 17 height 17
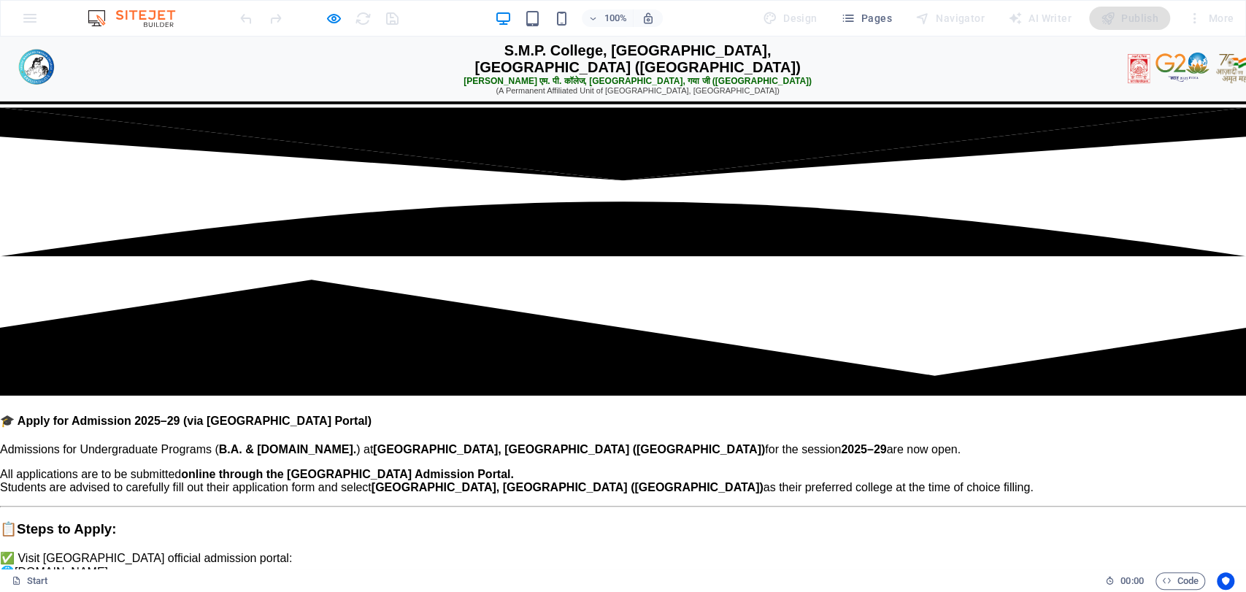
scroll to position [0, 0]
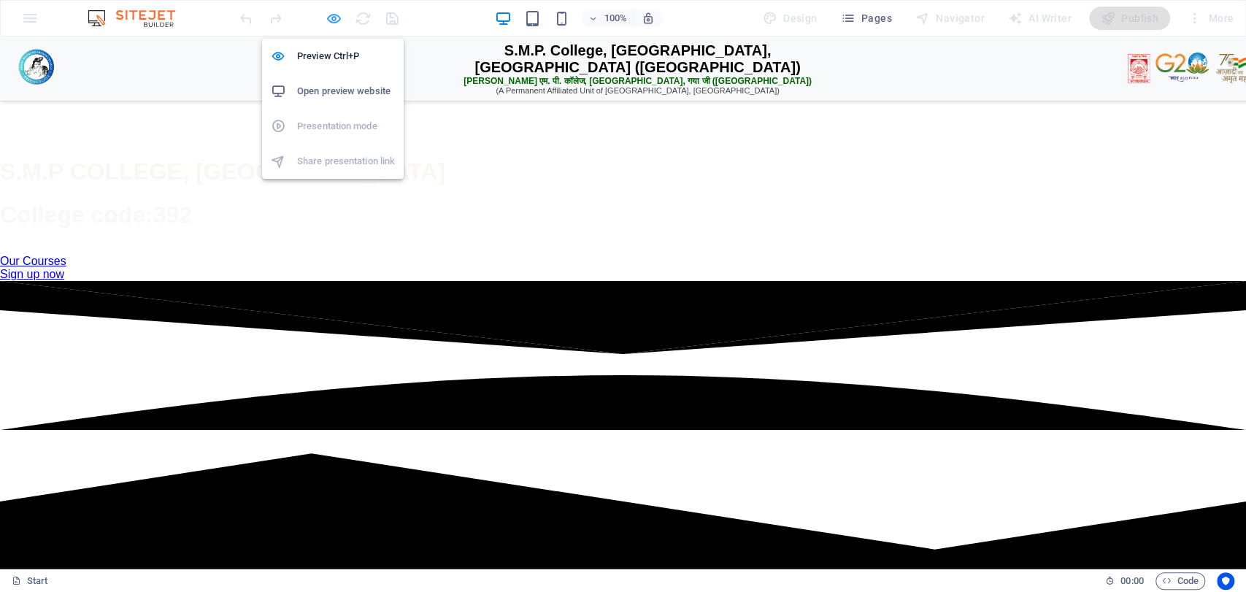
click at [332, 17] on icon "button" at bounding box center [334, 18] width 17 height 17
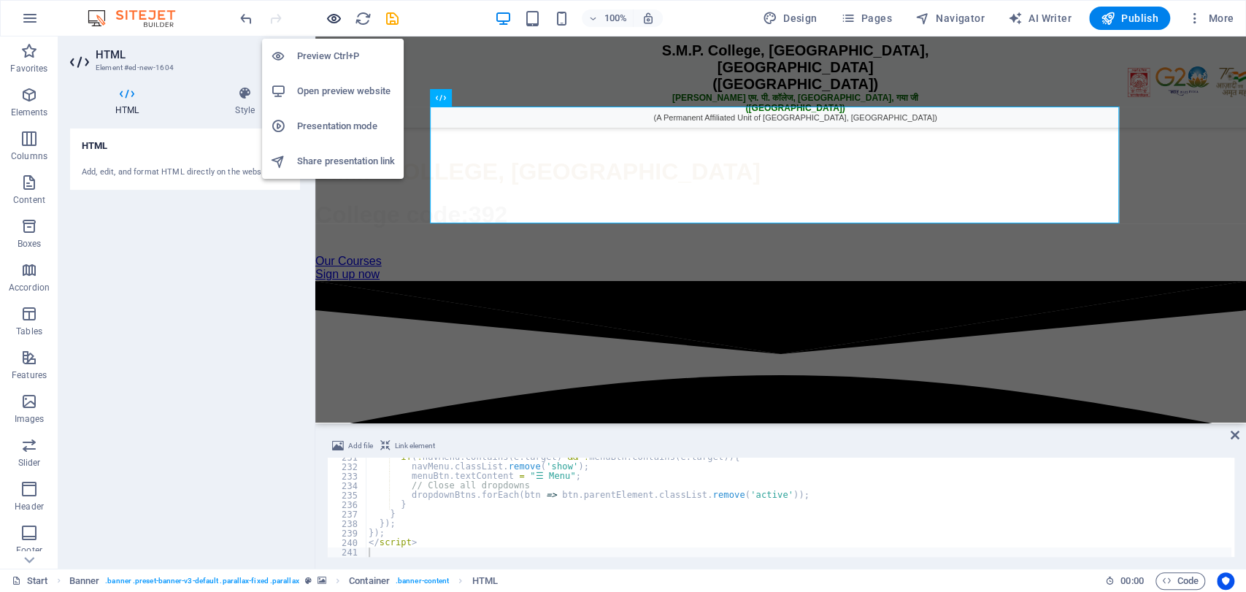
click at [332, 17] on icon "button" at bounding box center [334, 18] width 17 height 17
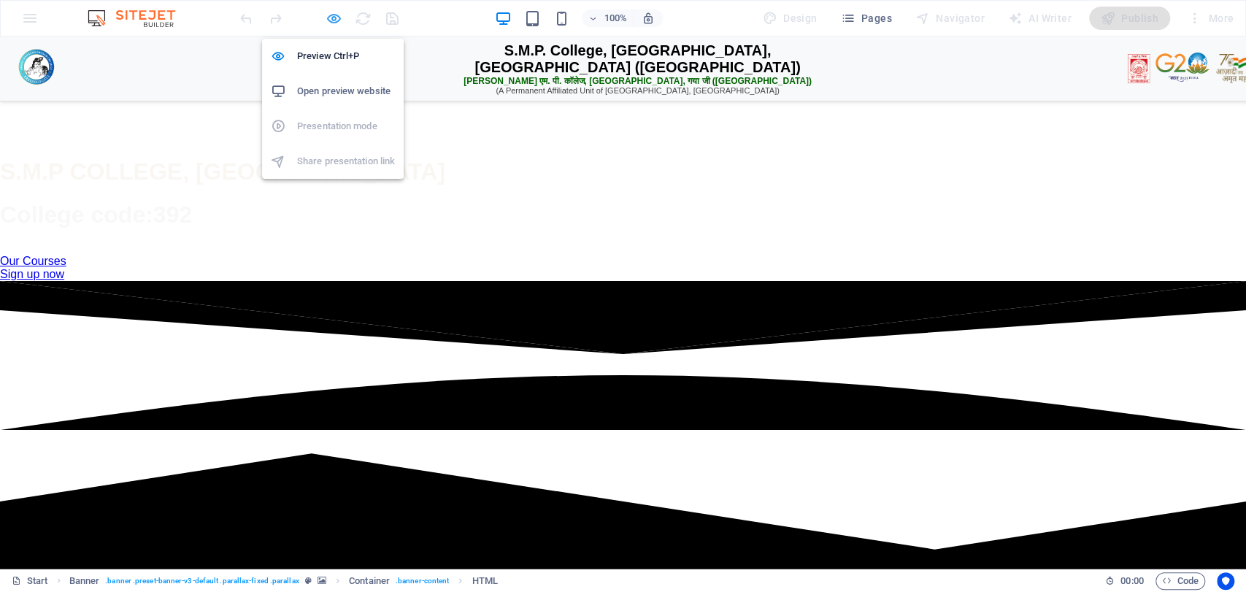
click at [334, 17] on icon "button" at bounding box center [334, 18] width 17 height 17
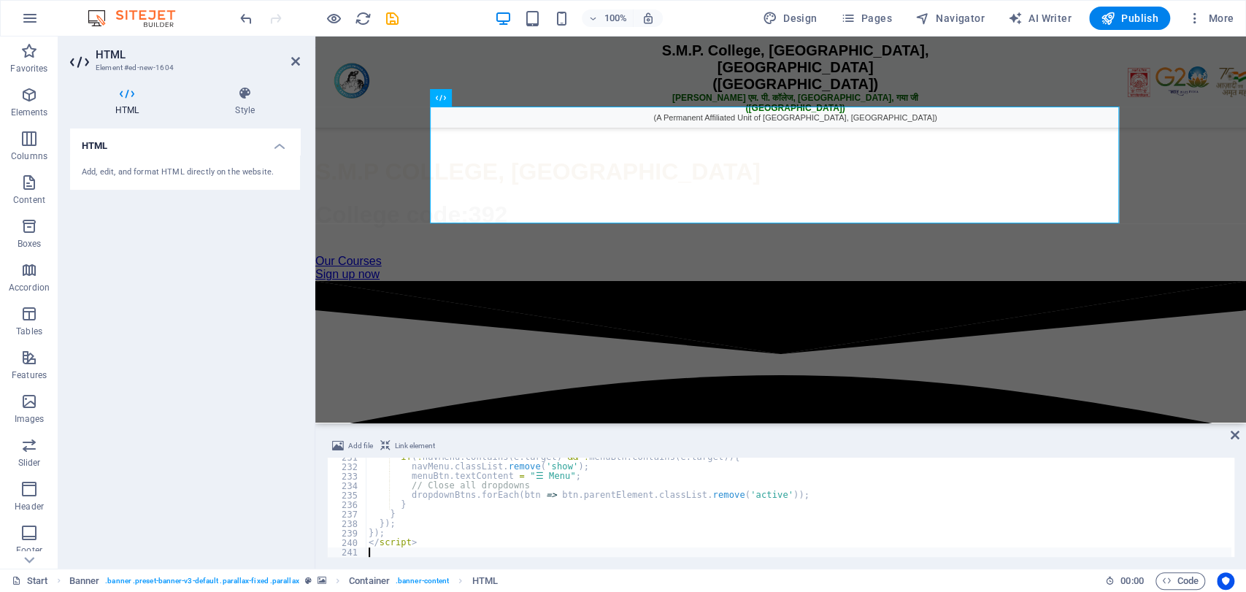
type textarea "</script>"
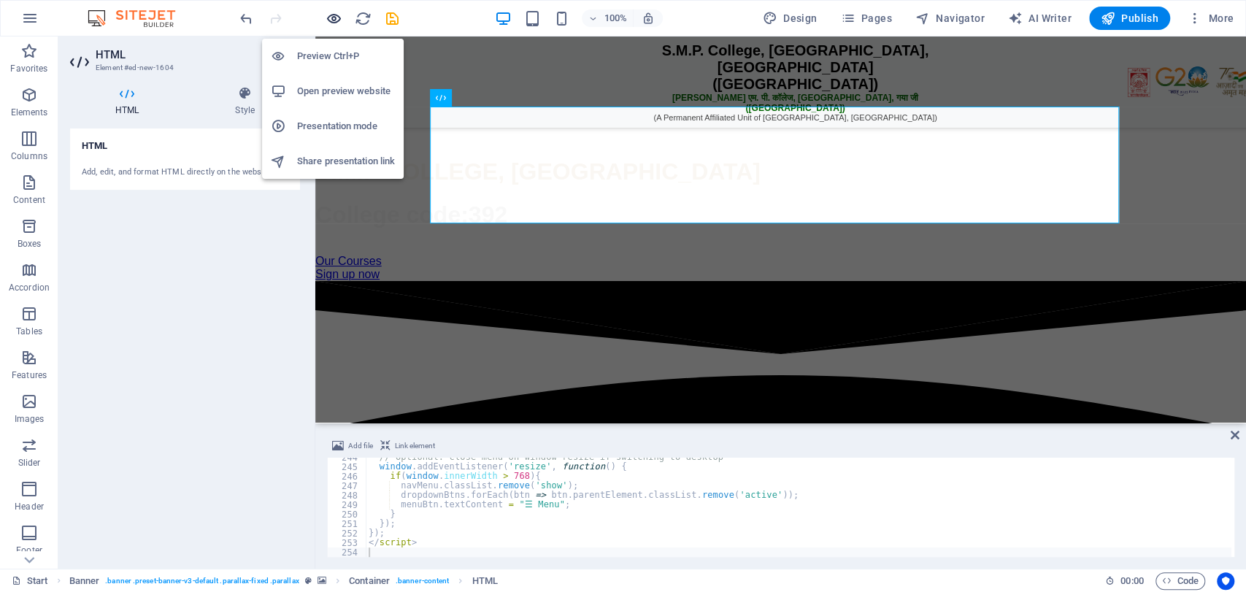
click at [334, 13] on icon "button" at bounding box center [334, 18] width 17 height 17
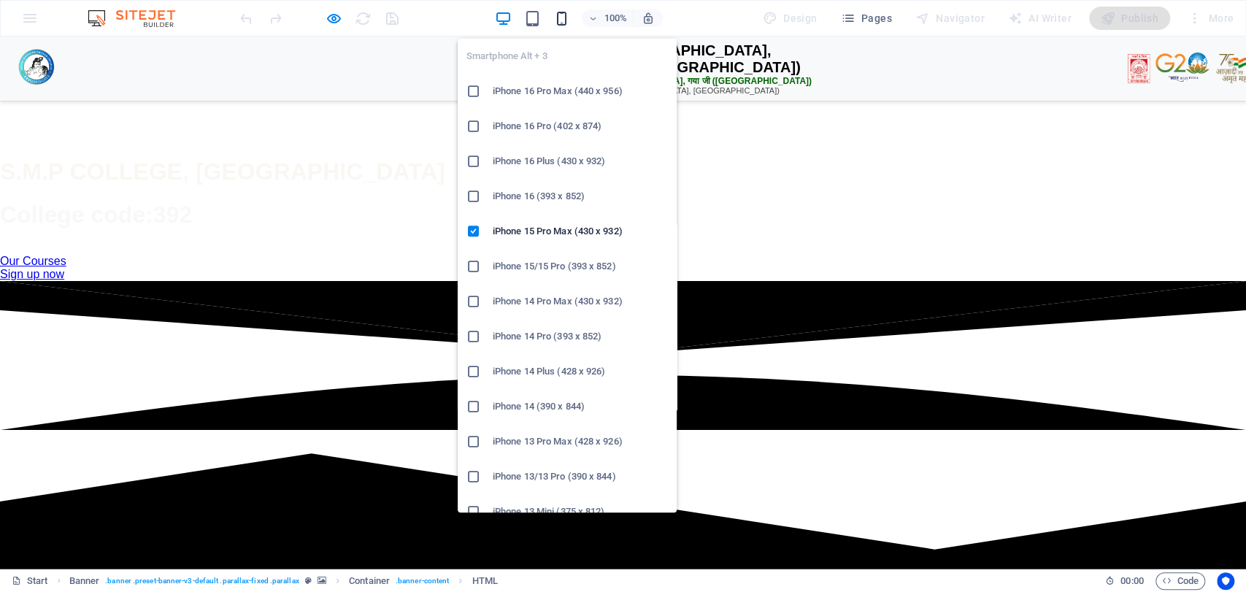
click at [560, 12] on icon "button" at bounding box center [562, 18] width 17 height 17
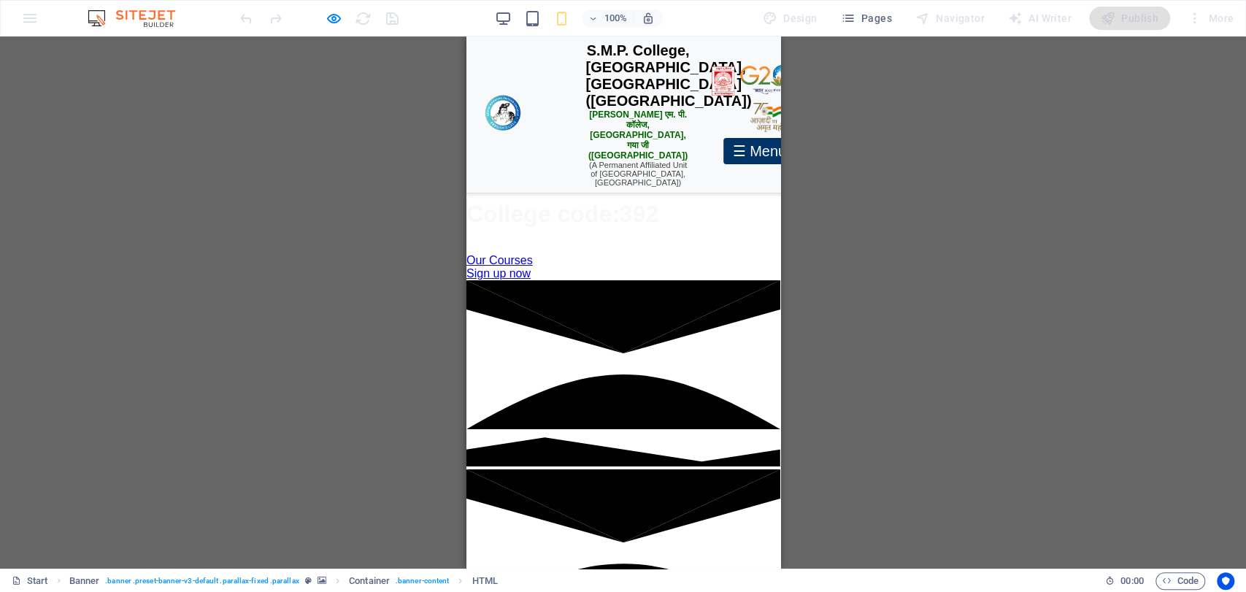
click at [723, 151] on div "☰ Menu" at bounding box center [759, 151] width 72 height 26
click at [723, 150] on div "☰ Menu" at bounding box center [759, 151] width 72 height 26
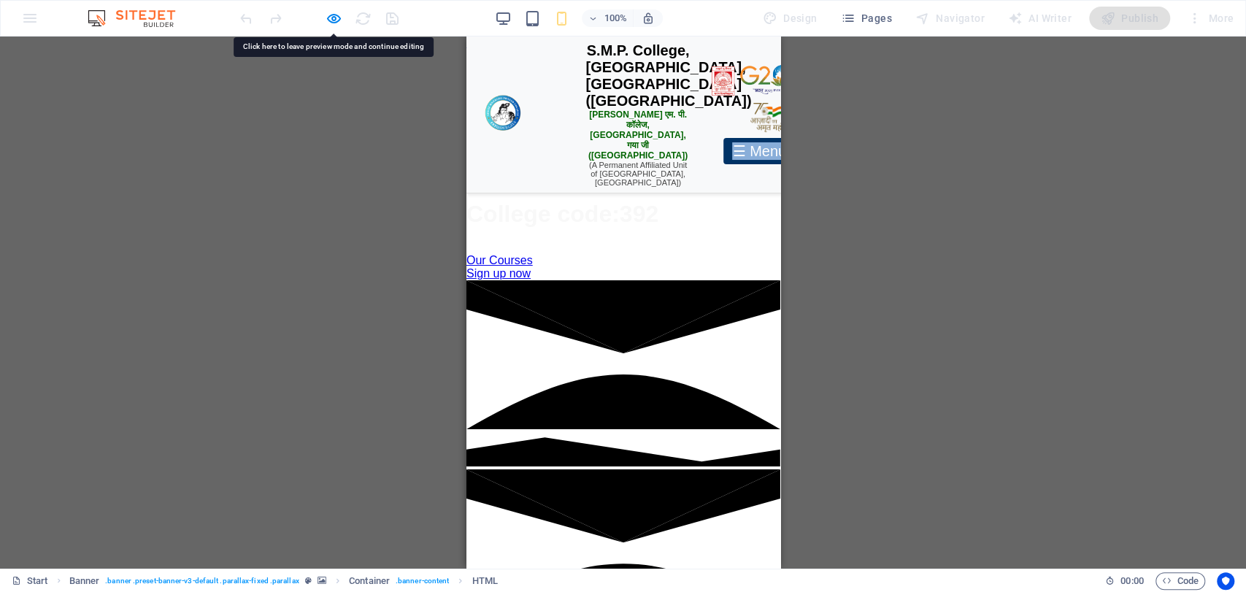
click at [723, 150] on div "☰ Menu" at bounding box center [759, 151] width 72 height 26
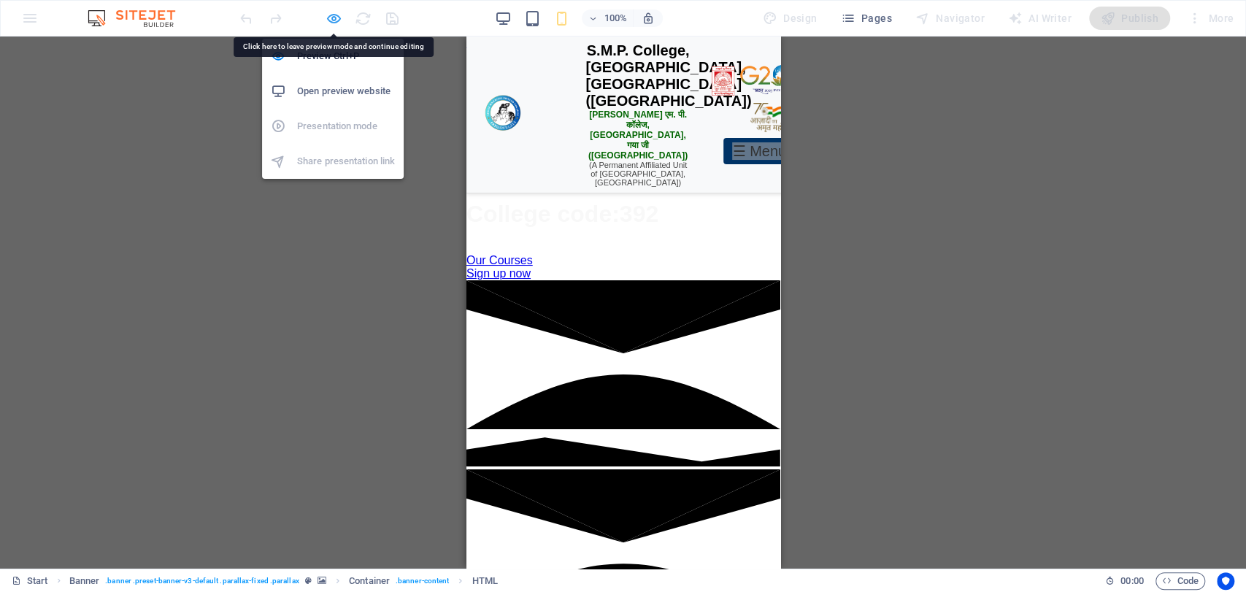
click at [333, 12] on icon "button" at bounding box center [334, 18] width 17 height 17
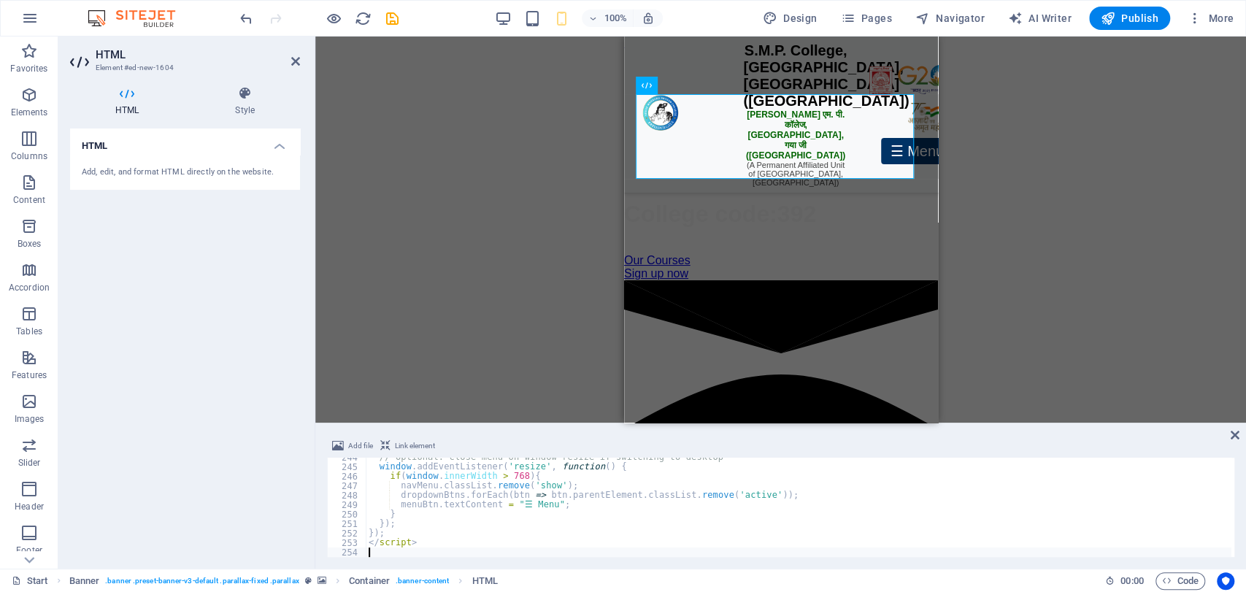
type textarea "</script>"
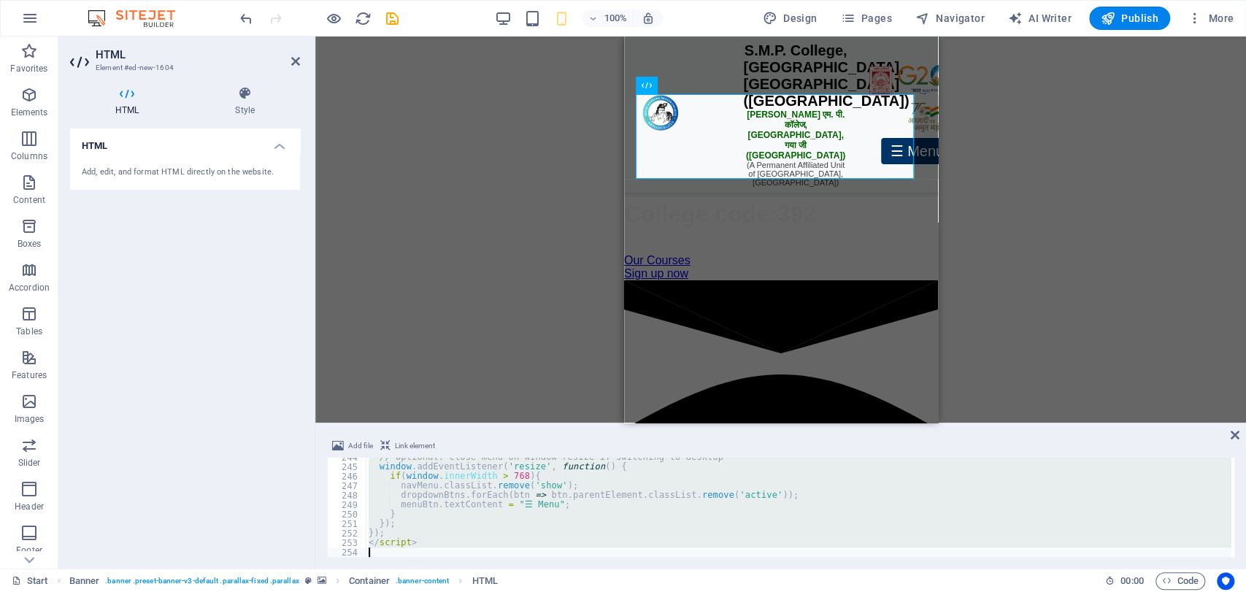
paste textarea
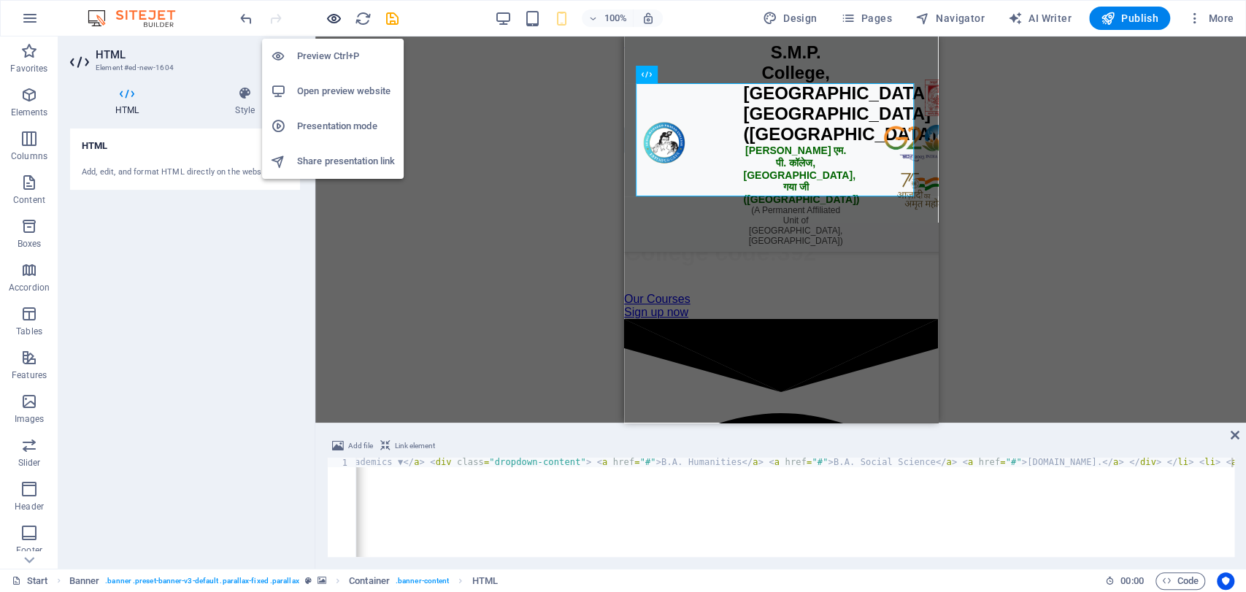
click at [335, 15] on icon "button" at bounding box center [334, 18] width 17 height 17
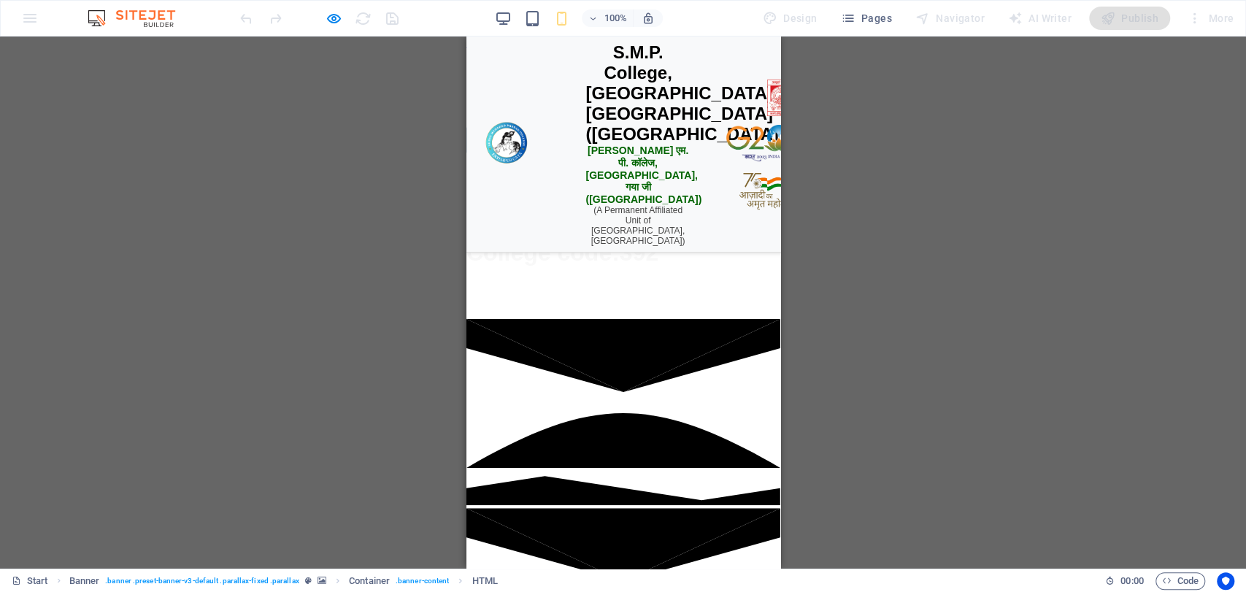
click at [591, 154] on div "☰ Menu" at bounding box center [623, 140] width 314 height 28
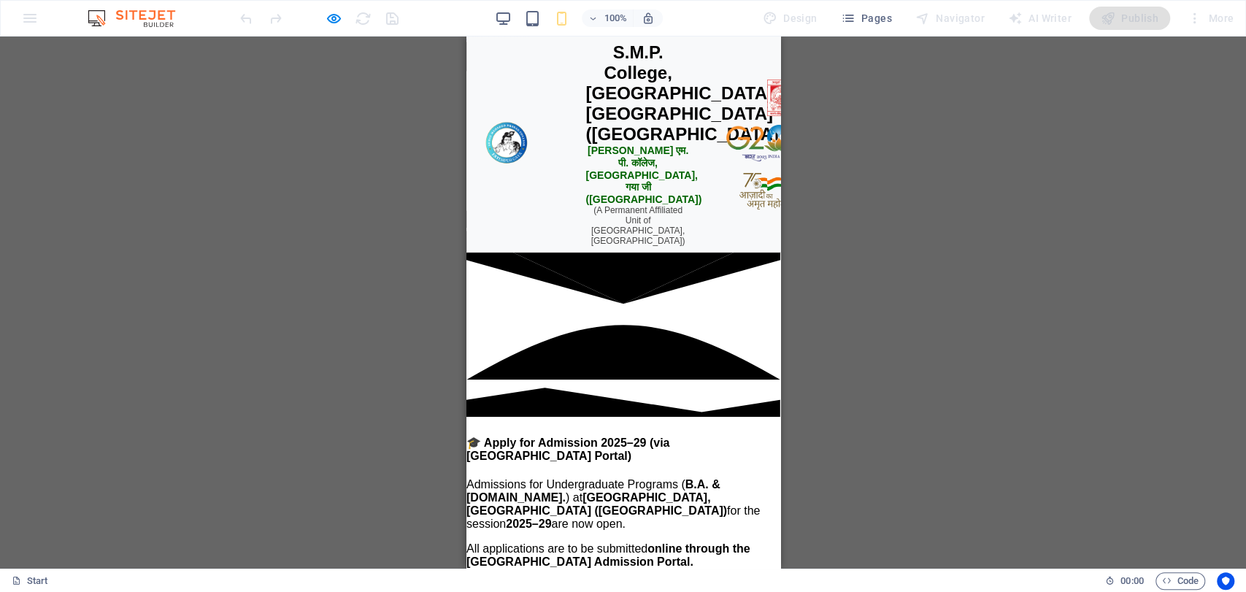
scroll to position [0, 0]
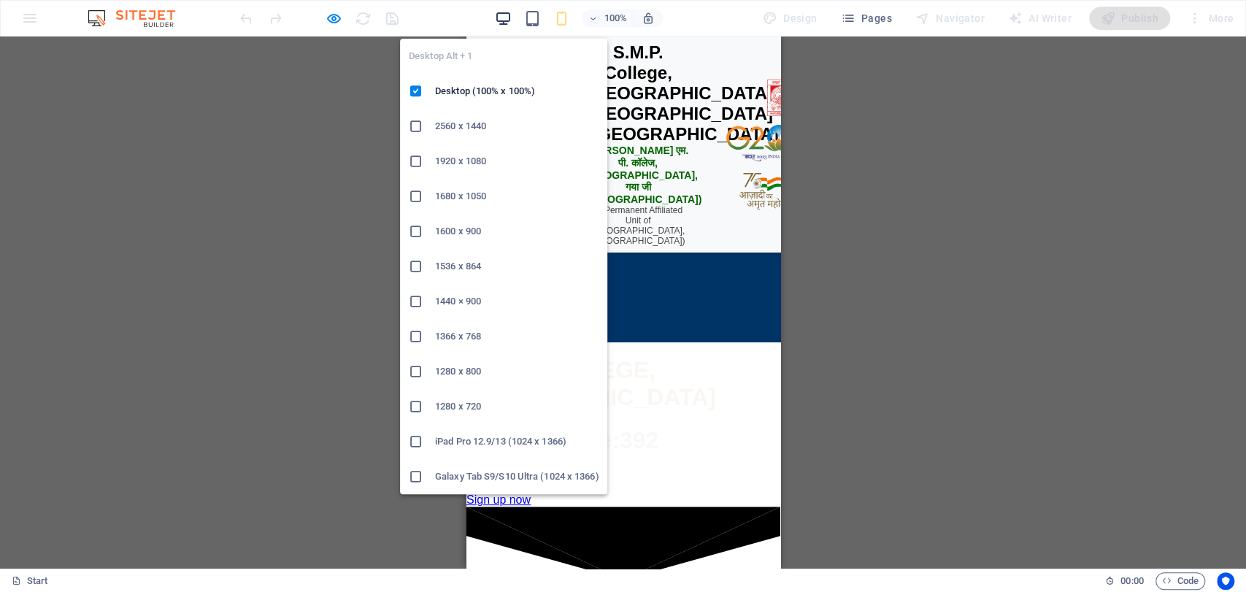
click at [502, 10] on icon "button" at bounding box center [503, 18] width 17 height 17
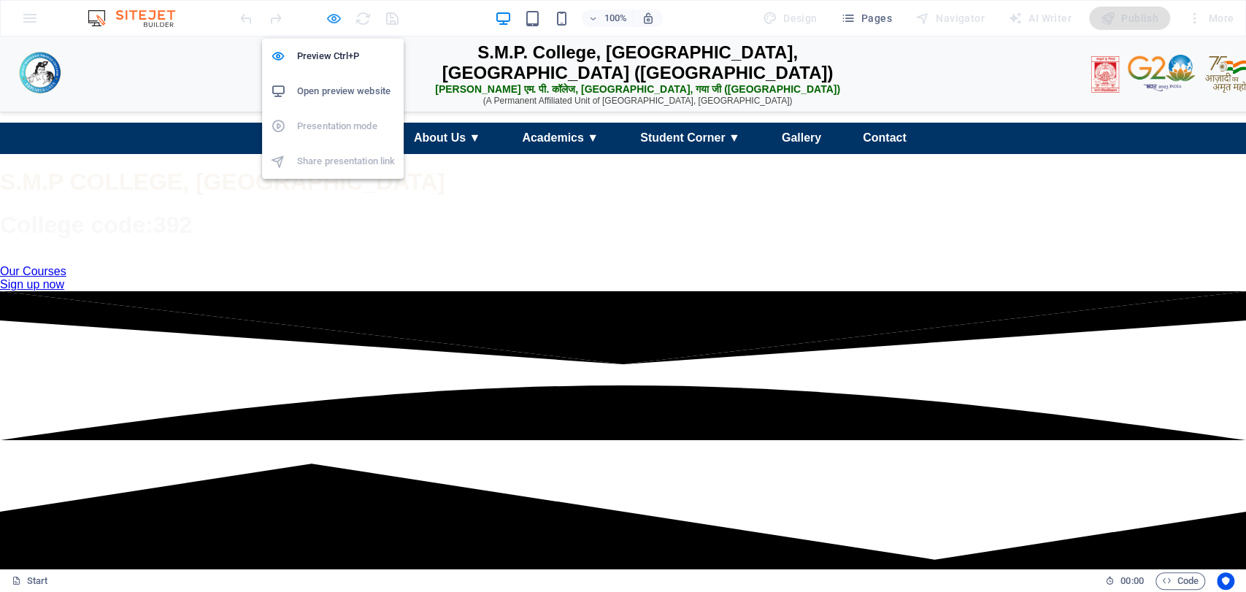
click at [330, 19] on icon "button" at bounding box center [334, 18] width 17 height 17
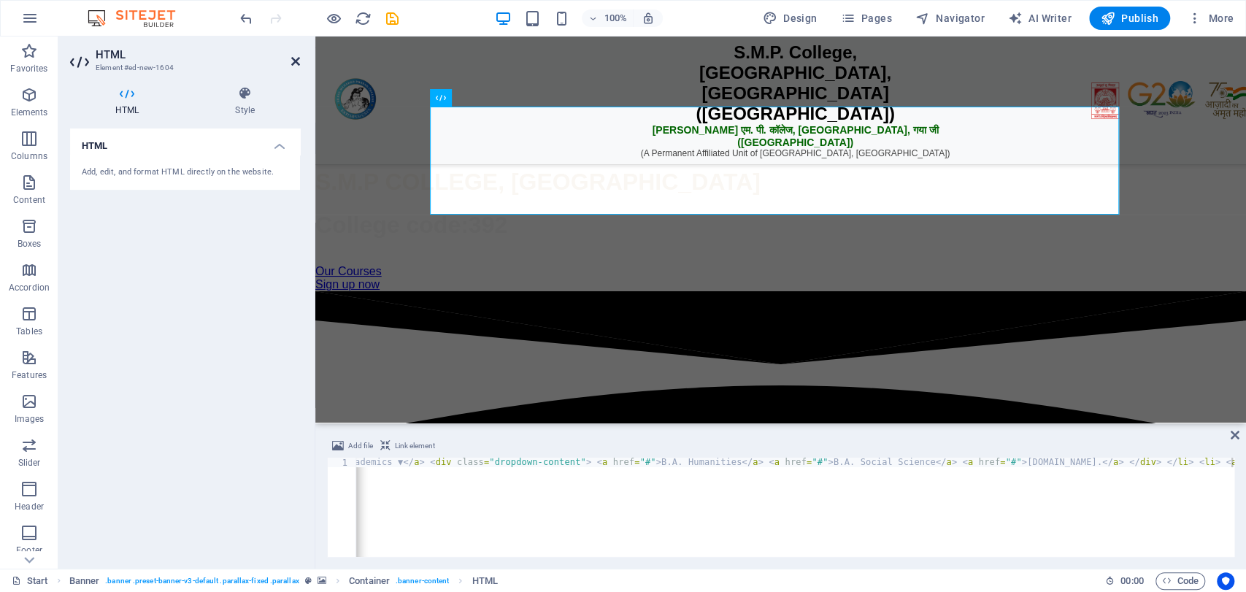
click at [292, 58] on icon at bounding box center [295, 61] width 9 height 12
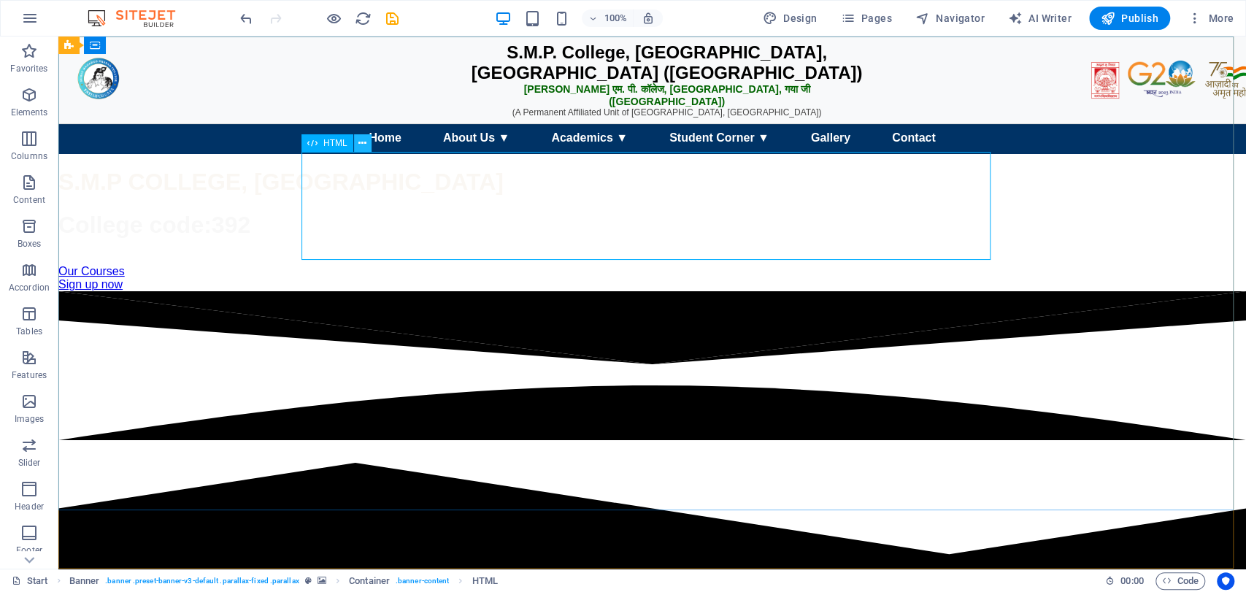
click at [359, 145] on icon at bounding box center [363, 143] width 8 height 15
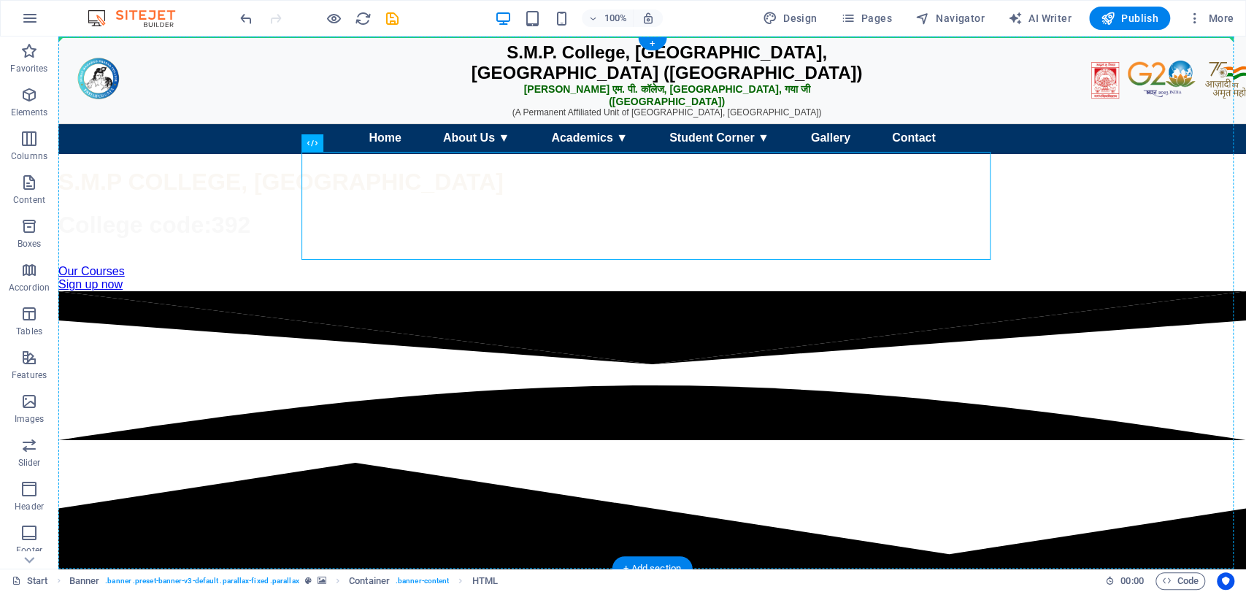
drag, startPoint x: 324, startPoint y: 106, endPoint x: 329, endPoint y: 85, distance: 20.9
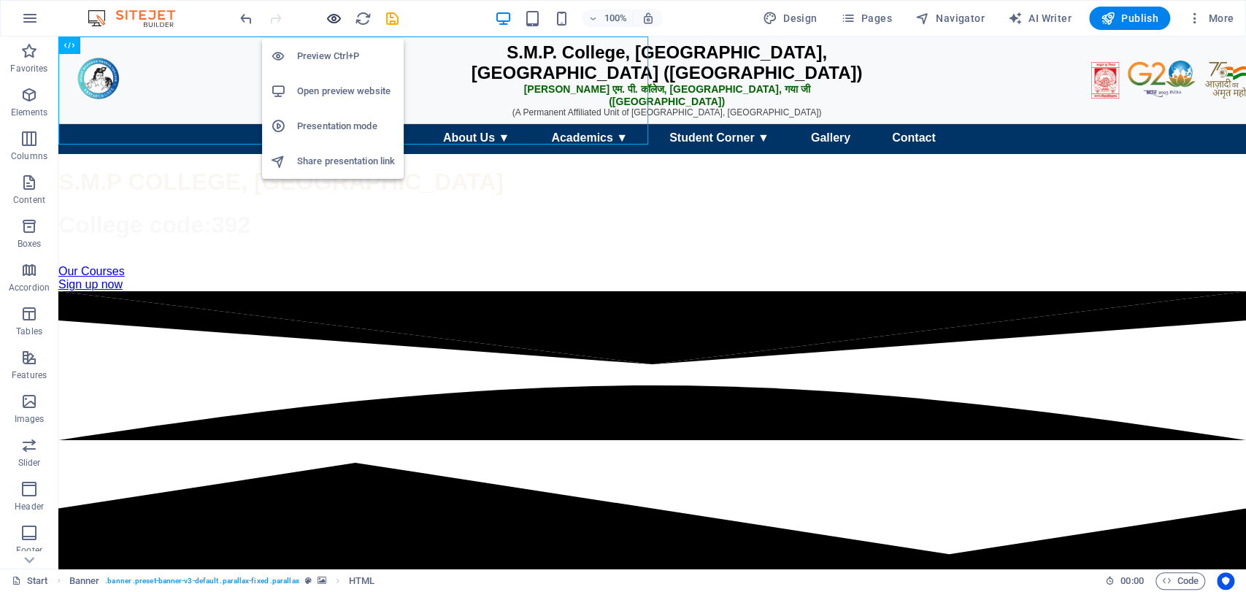
click at [332, 18] on icon "button" at bounding box center [334, 18] width 17 height 17
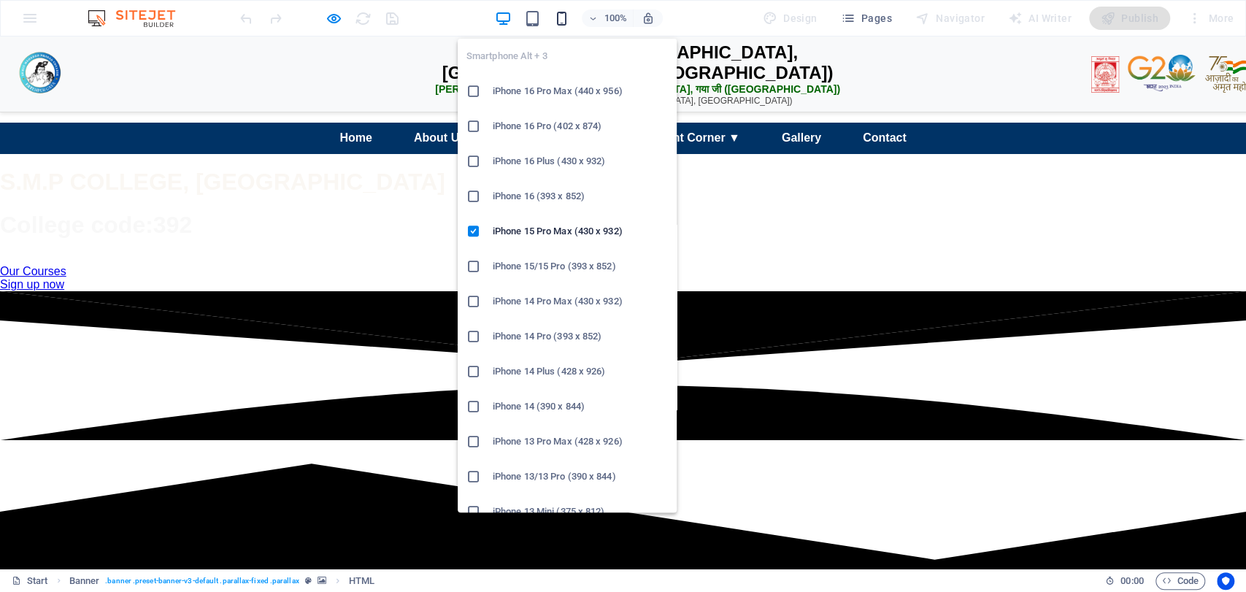
click at [569, 16] on icon "button" at bounding box center [562, 18] width 17 height 17
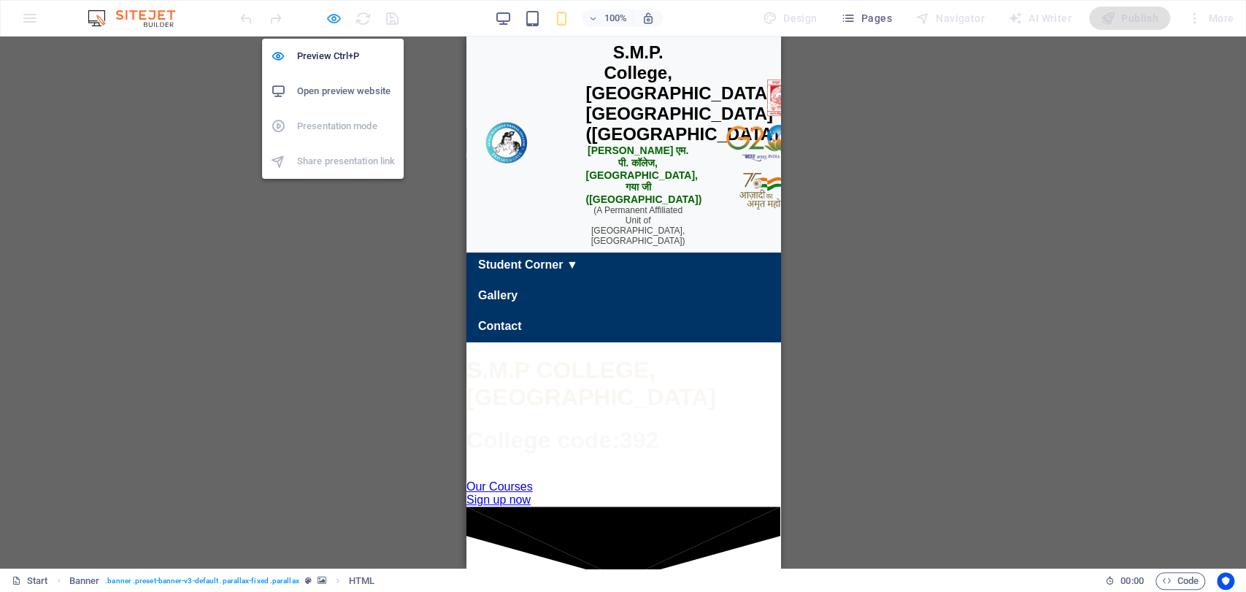
click at [331, 10] on icon "button" at bounding box center [334, 18] width 17 height 17
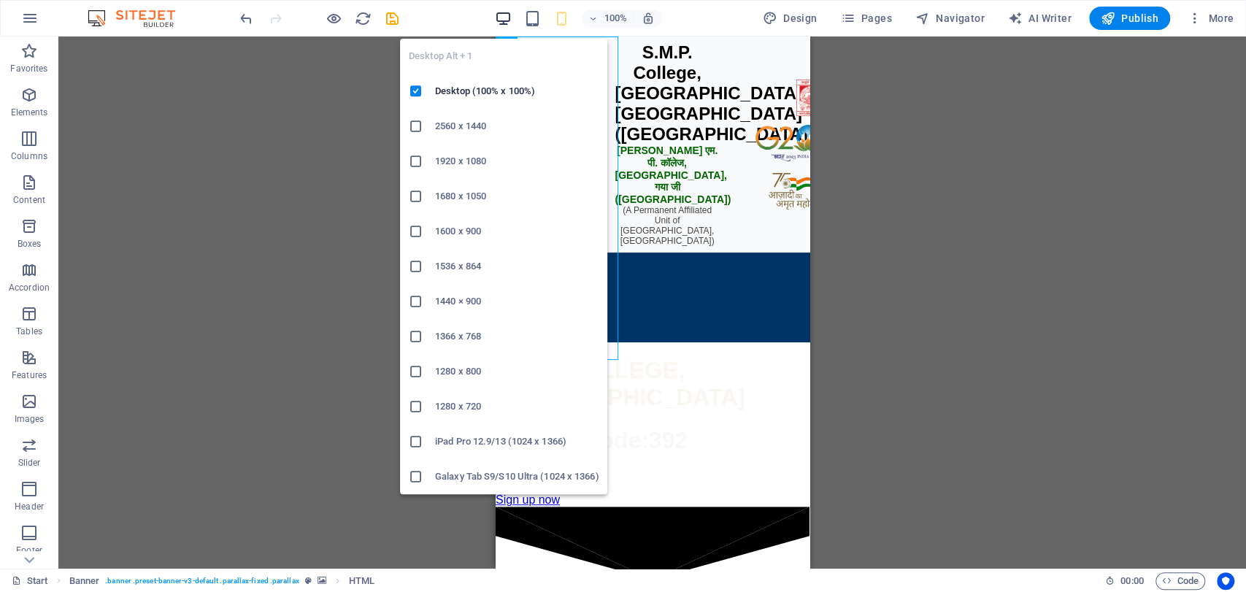
click at [503, 20] on icon "button" at bounding box center [503, 18] width 17 height 17
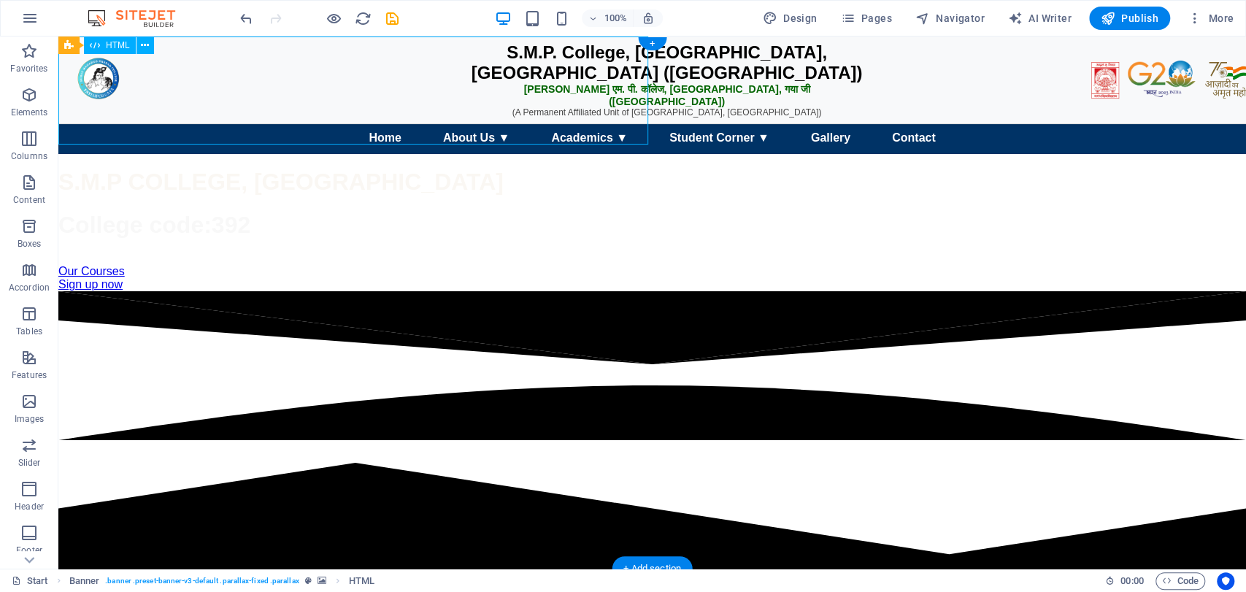
click at [641, 123] on div "S.M.P. College, Fatehpur, Gaya Ji (Bihar) एस. एम. पी. कॉलेज, फतेहपुर, गया जी (ब…" at bounding box center [652, 102] width 1188 height 104
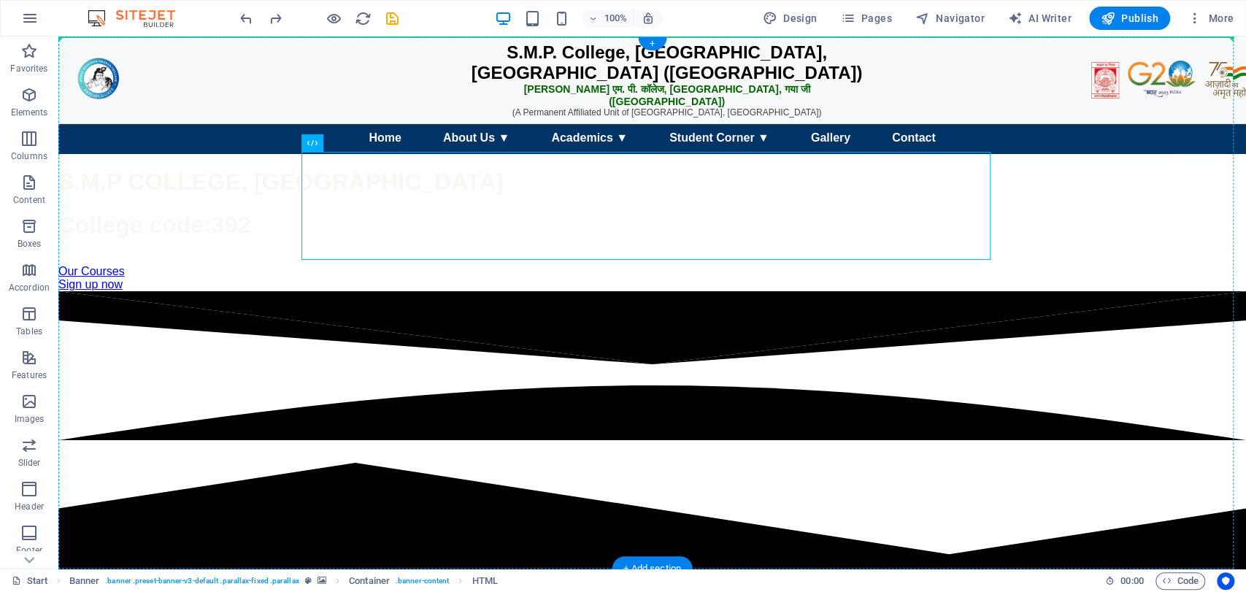
drag, startPoint x: 375, startPoint y: 178, endPoint x: 340, endPoint y: 93, distance: 91.7
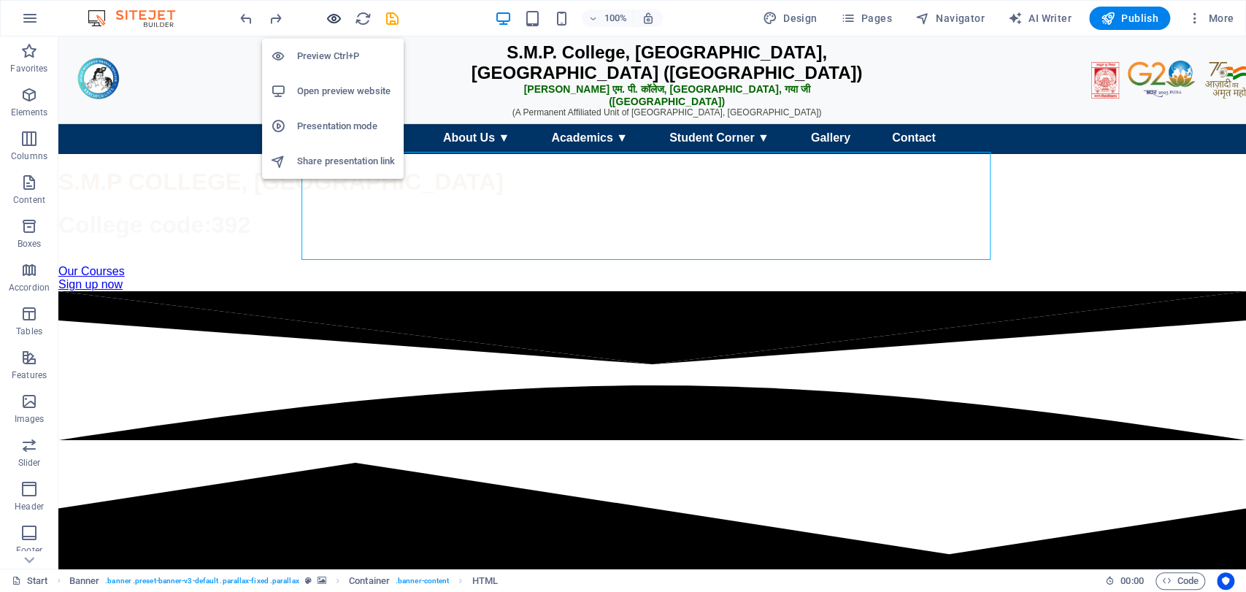
click at [336, 18] on icon "button" at bounding box center [334, 18] width 17 height 17
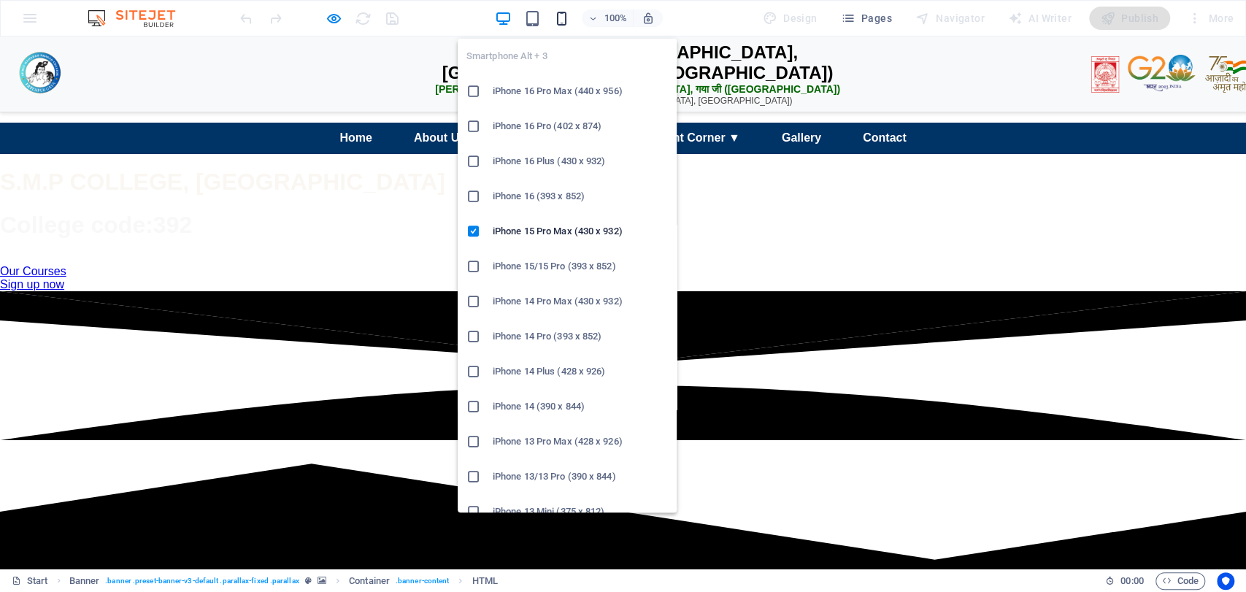
click at [564, 23] on icon "button" at bounding box center [562, 18] width 17 height 17
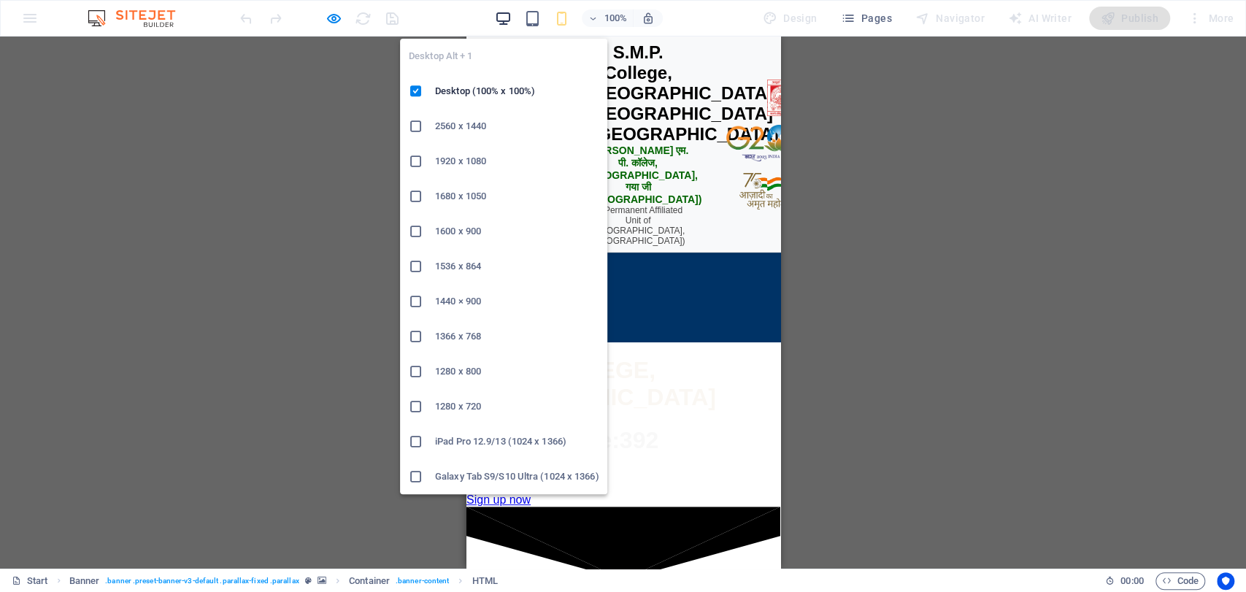
click at [501, 21] on icon "button" at bounding box center [503, 18] width 17 height 17
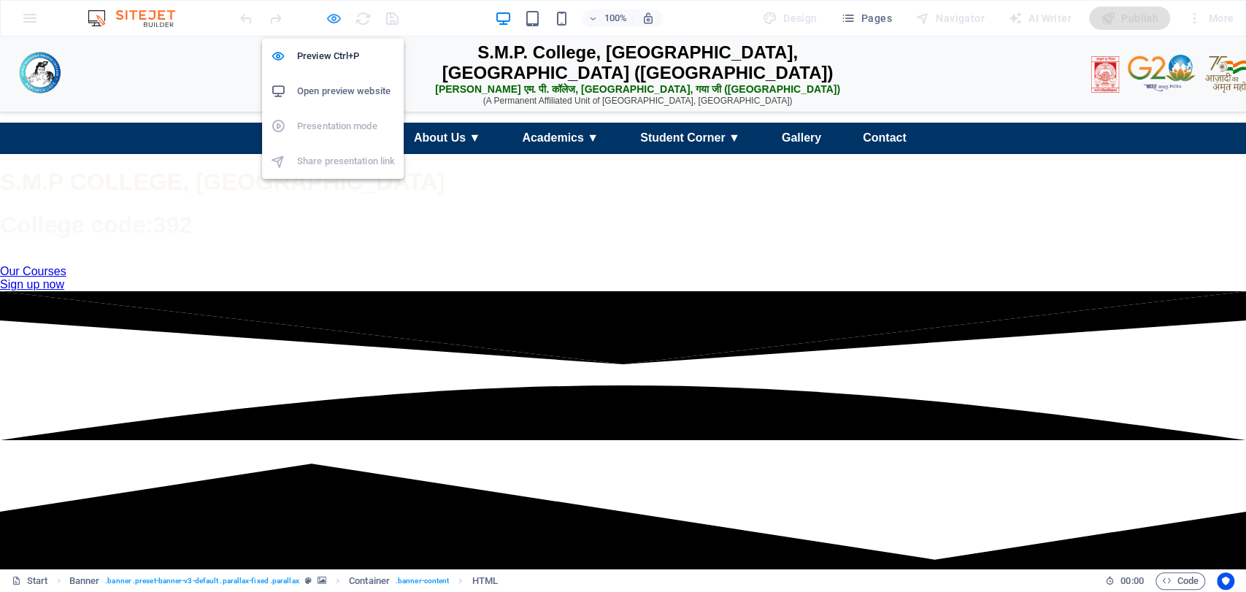
click at [333, 22] on icon "button" at bounding box center [334, 18] width 17 height 17
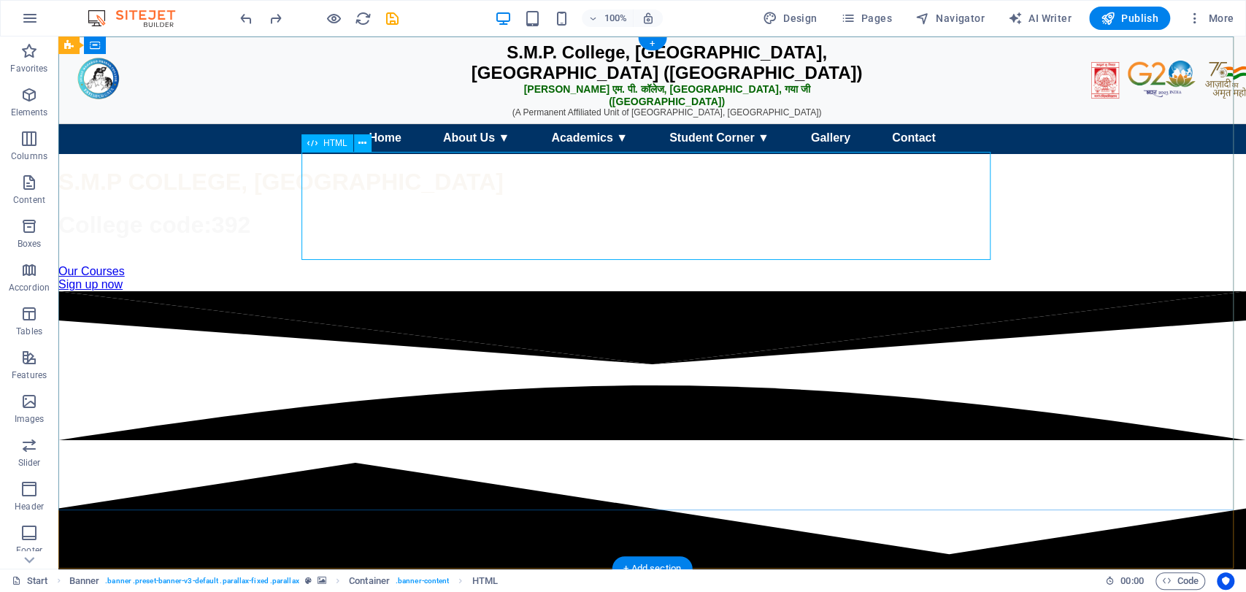
click at [637, 153] on div "S.M.P. College, Fatehpur, Gaya Ji (Bihar) एस. एम. पी. कॉलेज, फतेहपुर, गया जी (ब…" at bounding box center [652, 102] width 1188 height 104
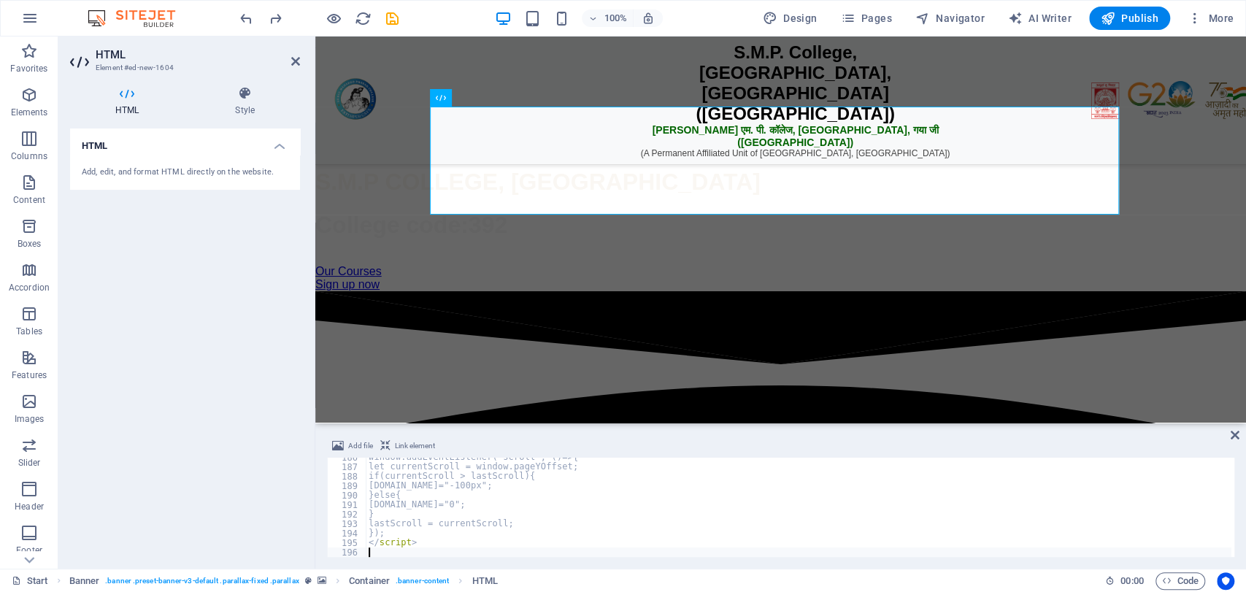
scroll to position [1761, 0]
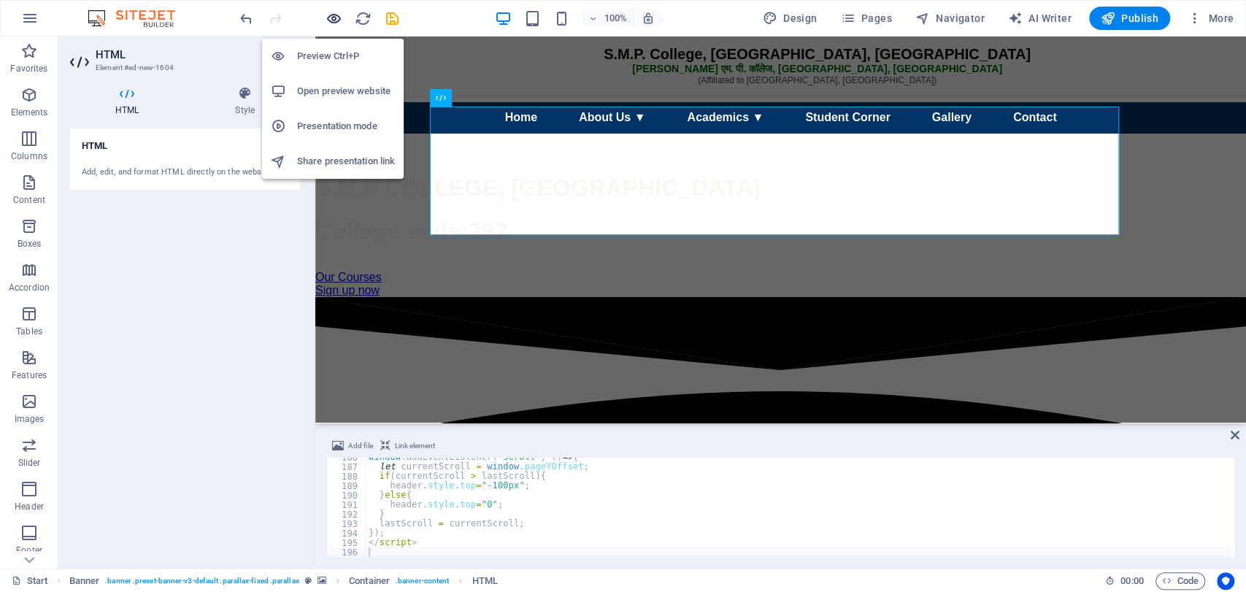
click at [329, 13] on icon "button" at bounding box center [334, 18] width 17 height 17
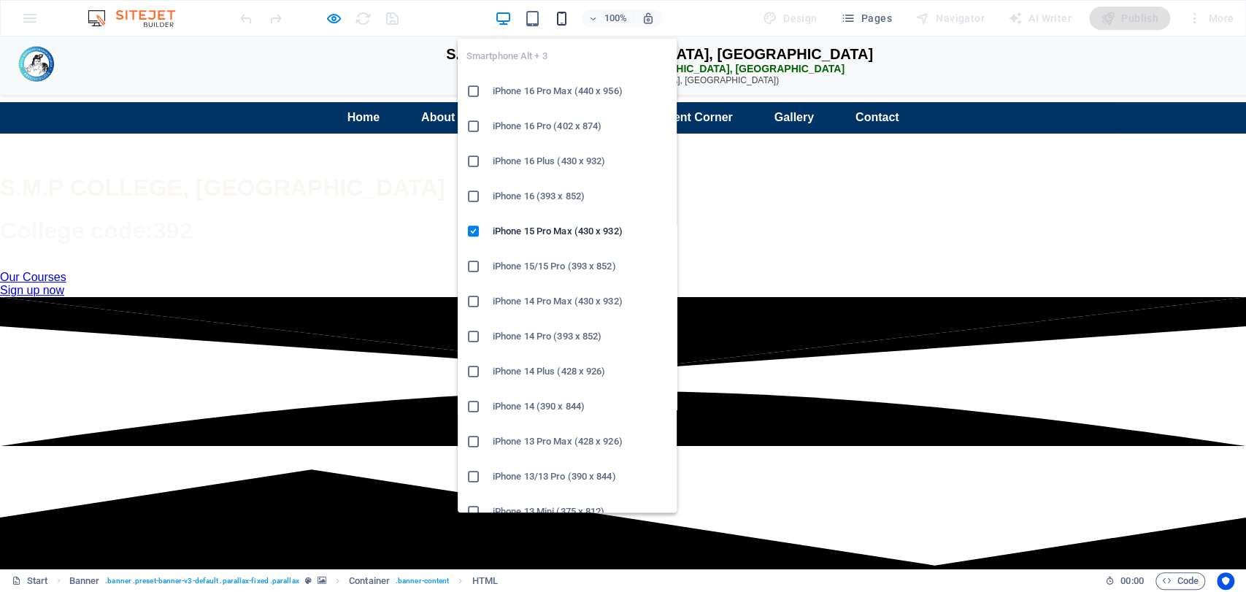
click at [566, 19] on icon "button" at bounding box center [562, 18] width 17 height 17
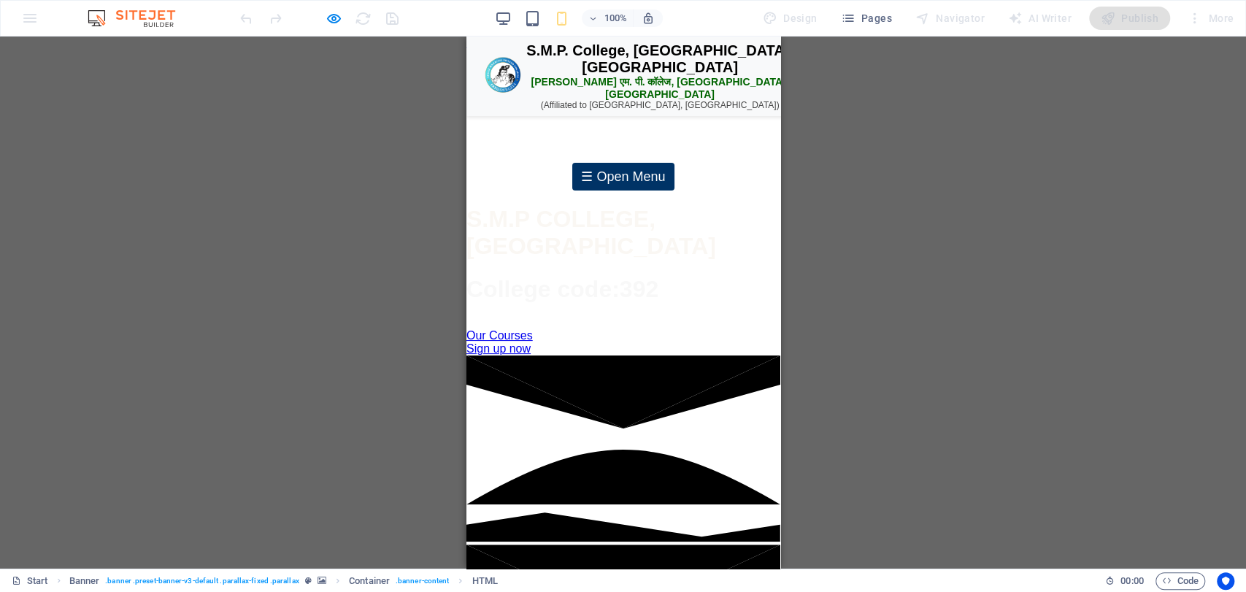
click at [601, 191] on div "☰ Open Menu" at bounding box center [623, 177] width 102 height 28
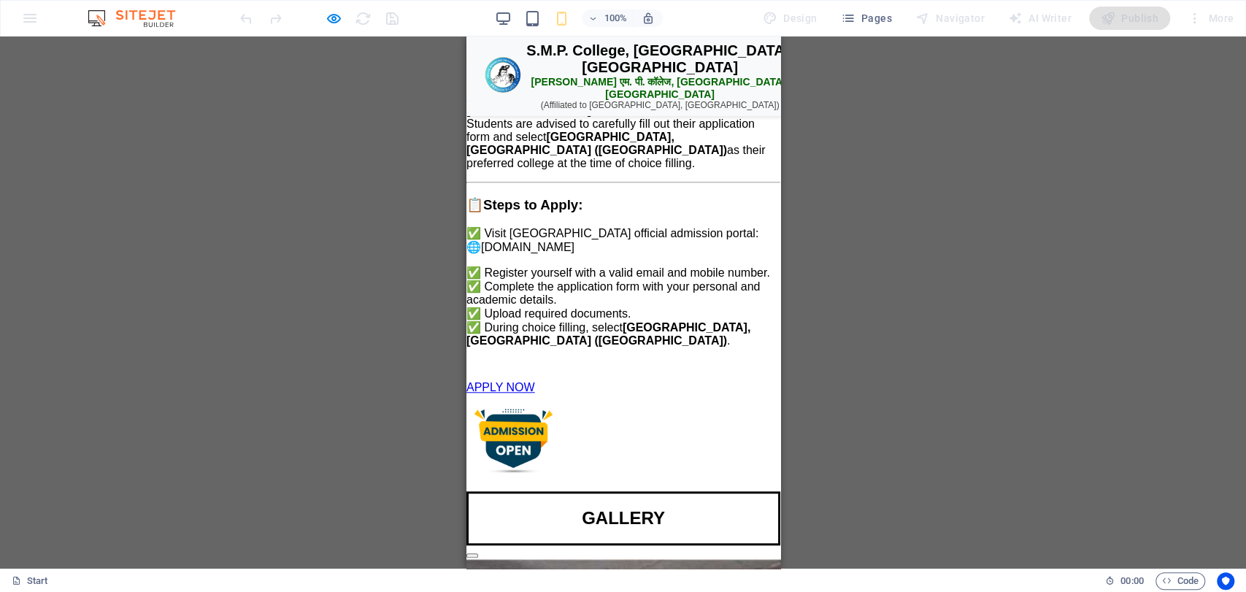
scroll to position [0, 0]
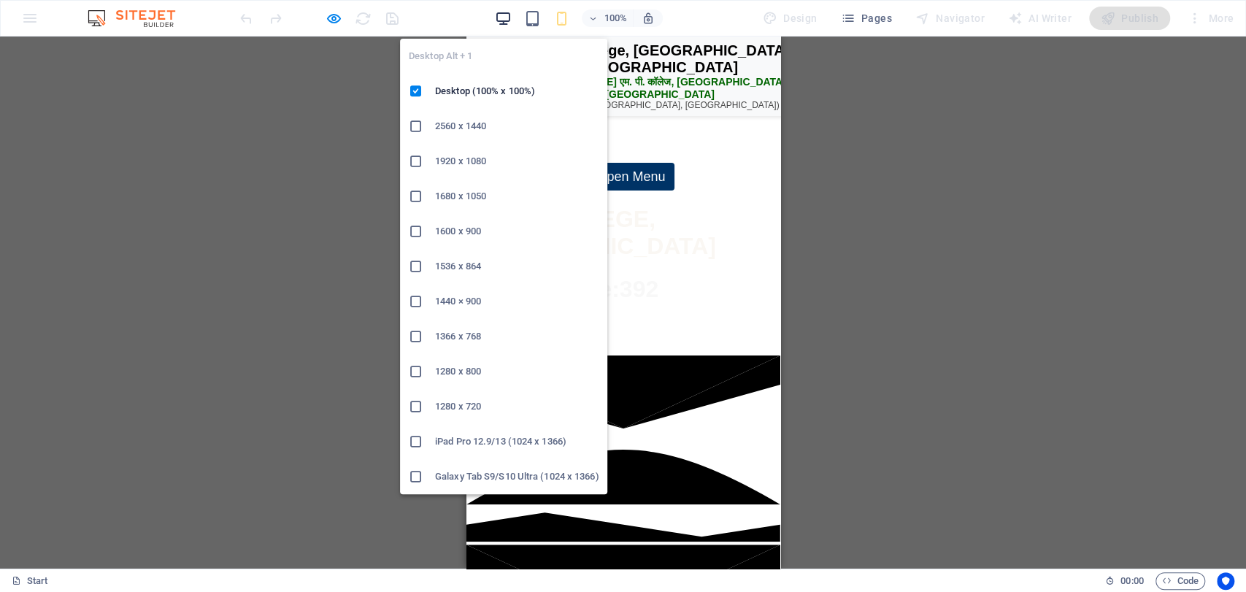
click at [504, 10] on icon "button" at bounding box center [503, 18] width 17 height 17
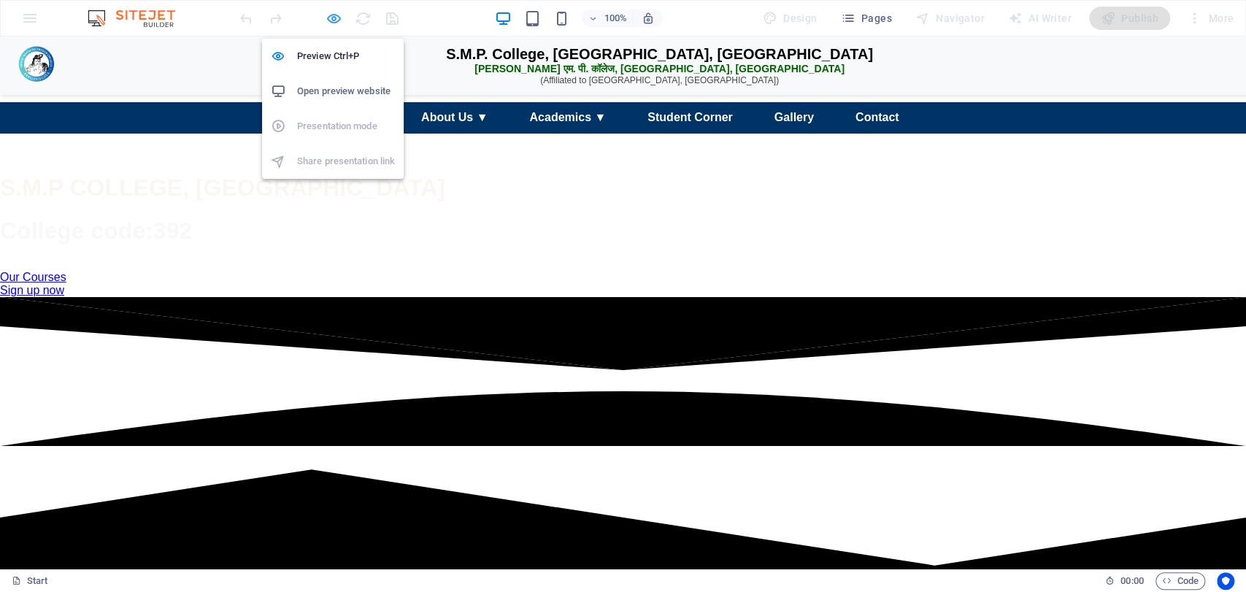
click at [325, 18] on span "button" at bounding box center [334, 18] width 18 height 17
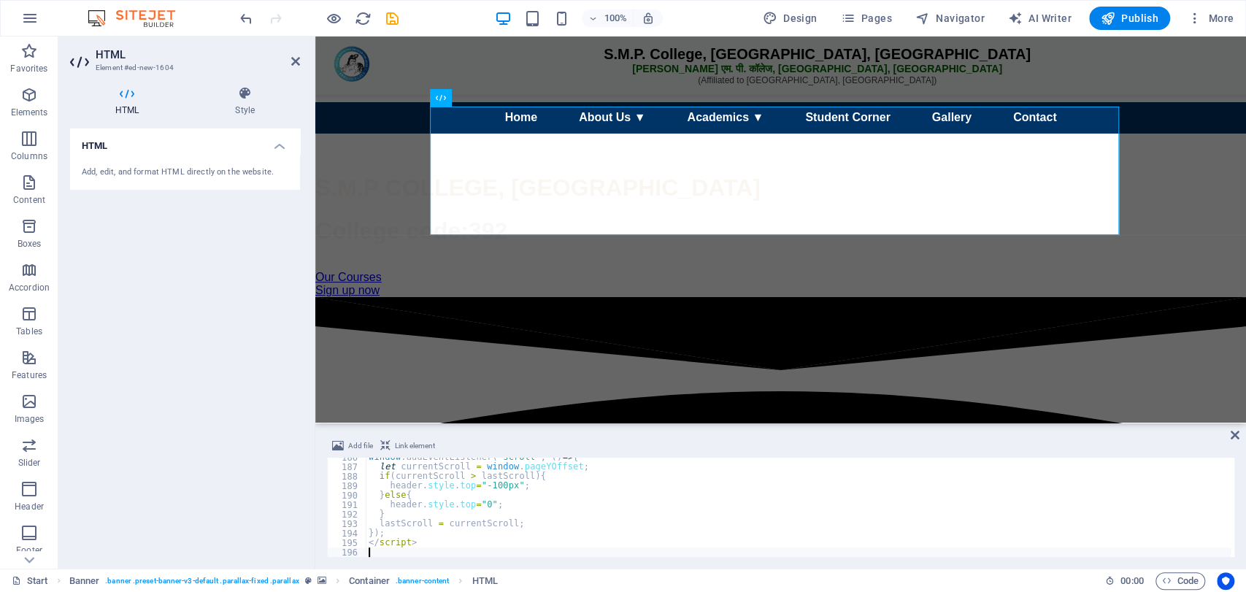
type textarea "</script>"
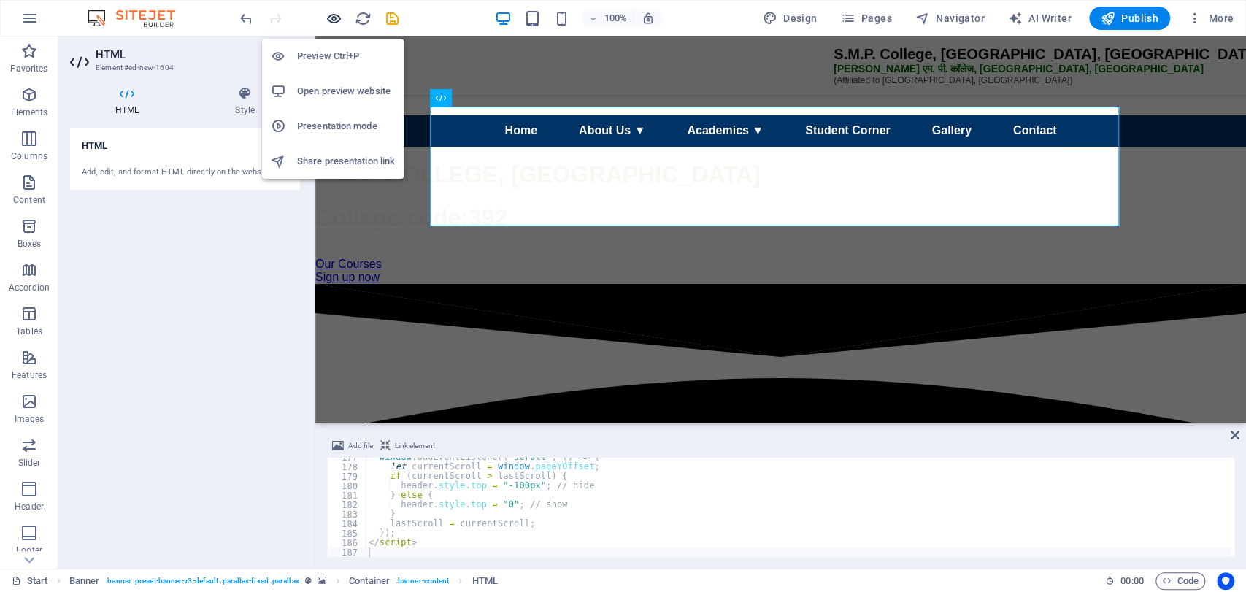
click at [332, 18] on icon "button" at bounding box center [334, 18] width 17 height 17
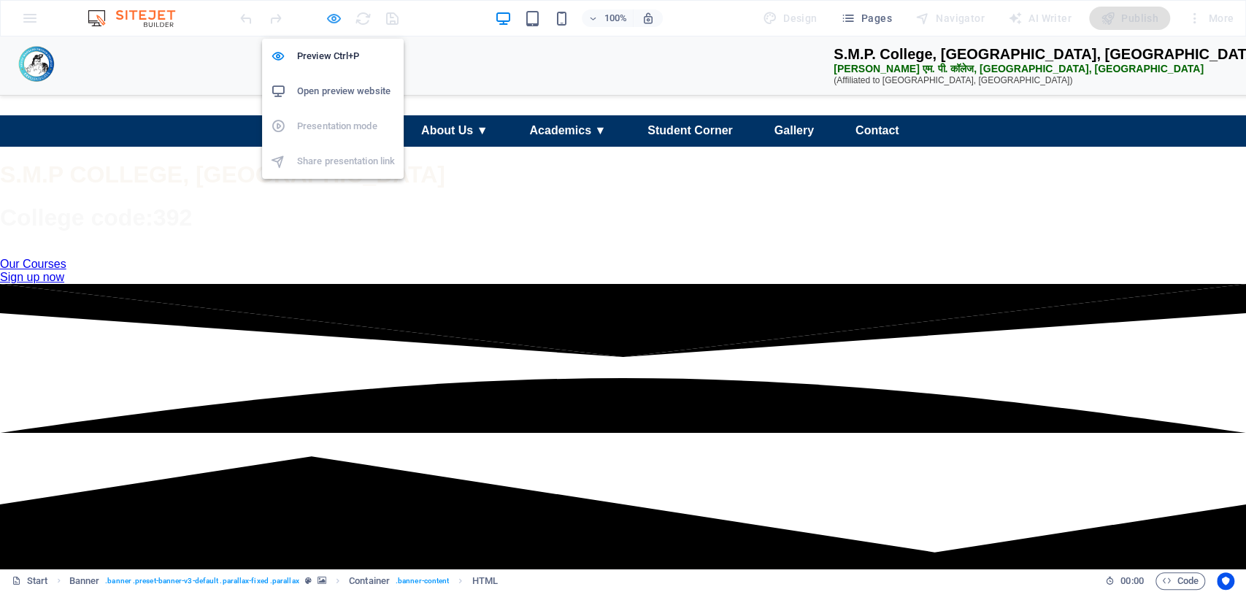
click at [327, 23] on icon "button" at bounding box center [334, 18] width 17 height 17
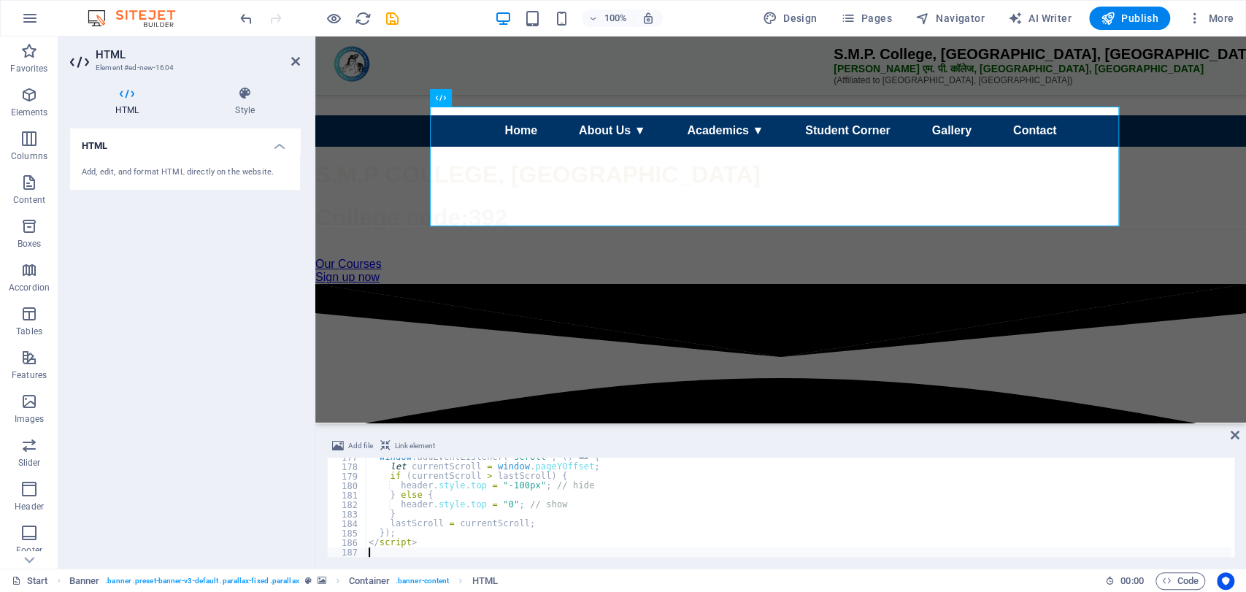
type textarea "</script>"
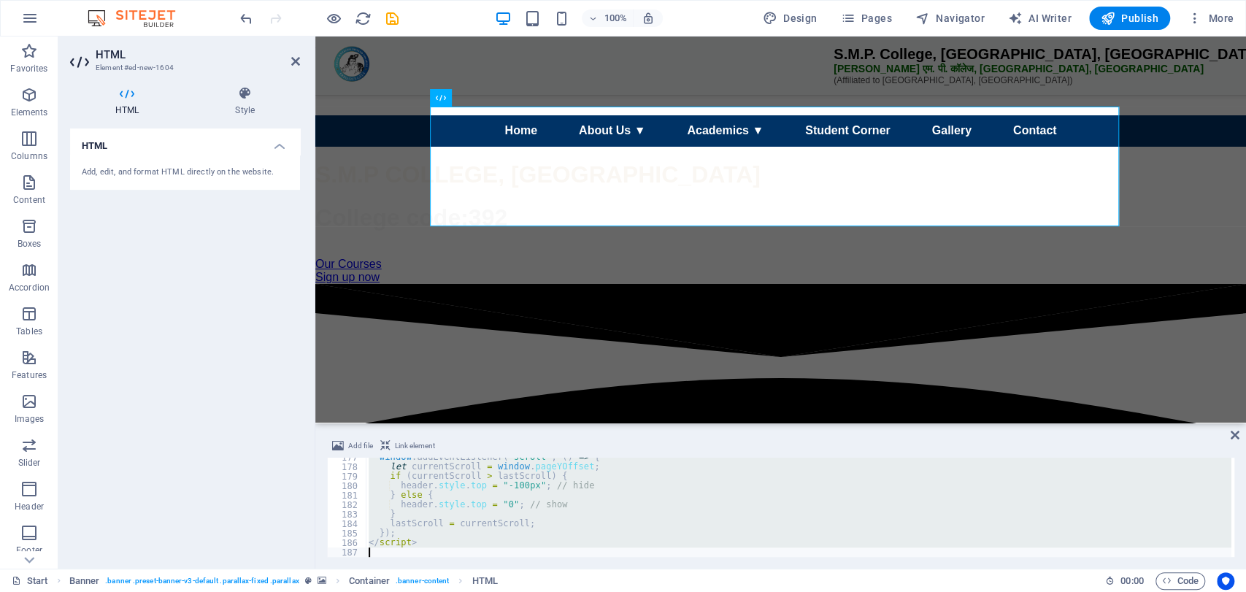
scroll to position [2255, 0]
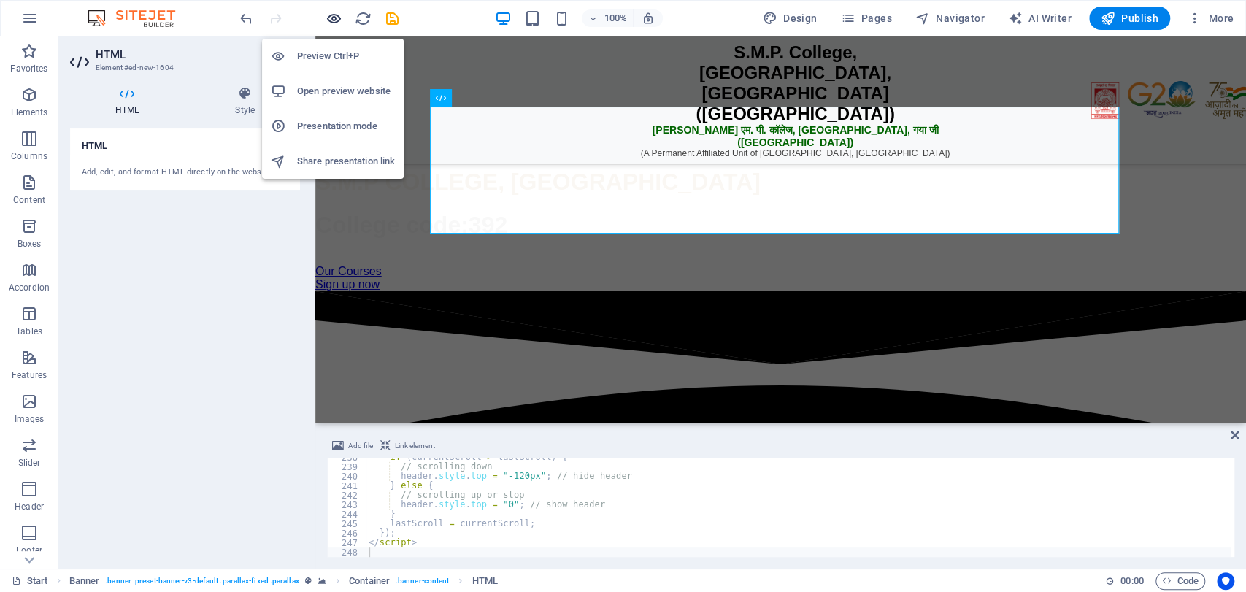
click at [332, 13] on icon "button" at bounding box center [334, 18] width 17 height 17
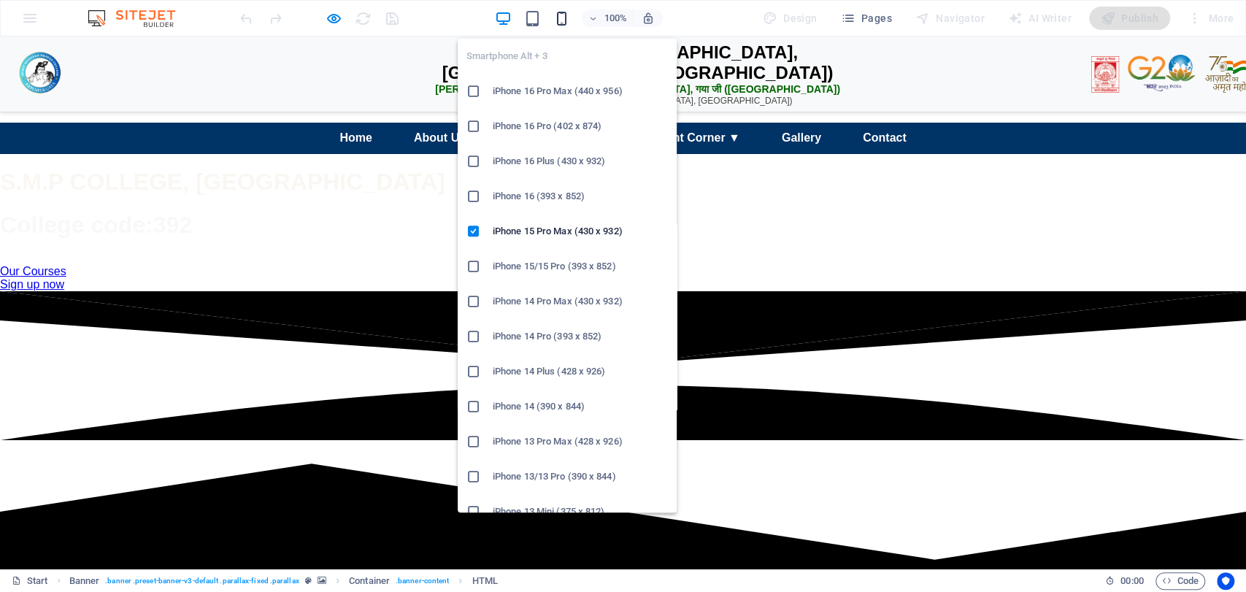
click at [562, 19] on icon "button" at bounding box center [562, 18] width 17 height 17
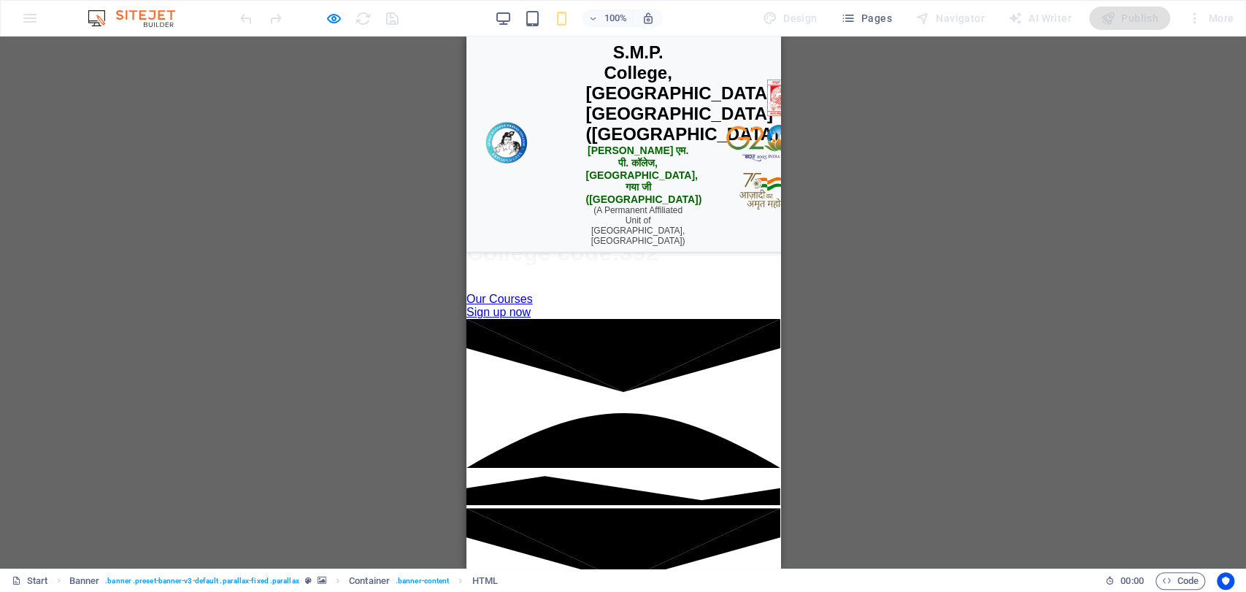
click at [608, 154] on div "☰ Open Menu" at bounding box center [623, 140] width 102 height 28
click at [583, 154] on div "☰ Open Menu" at bounding box center [623, 140] width 102 height 28
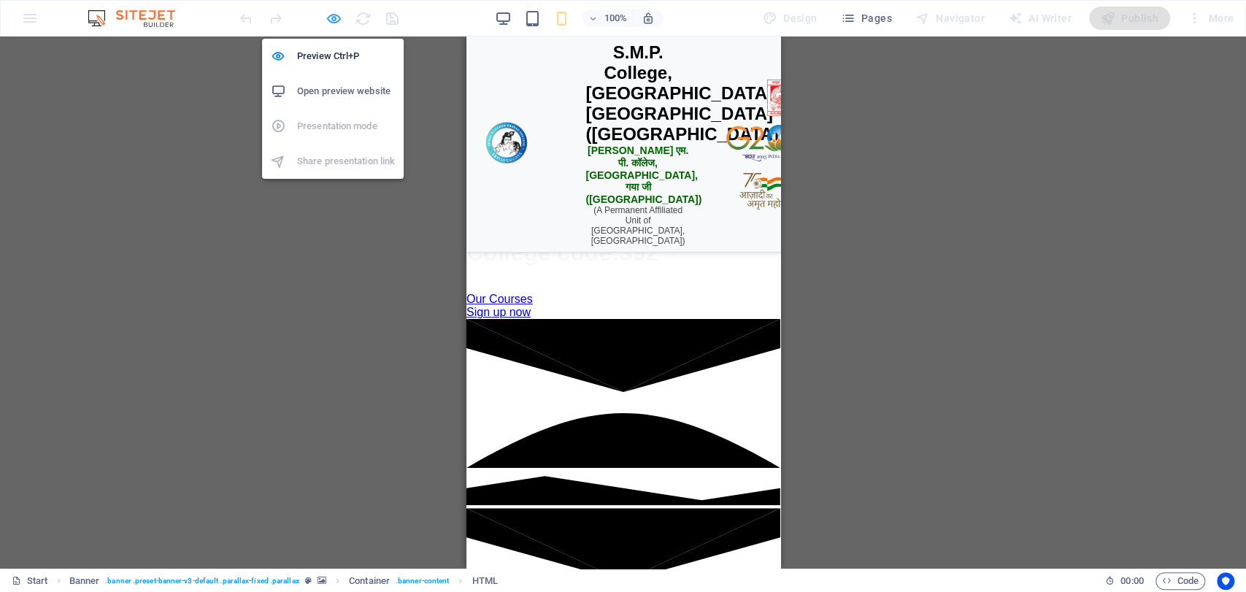
click at [329, 21] on icon "button" at bounding box center [334, 18] width 17 height 17
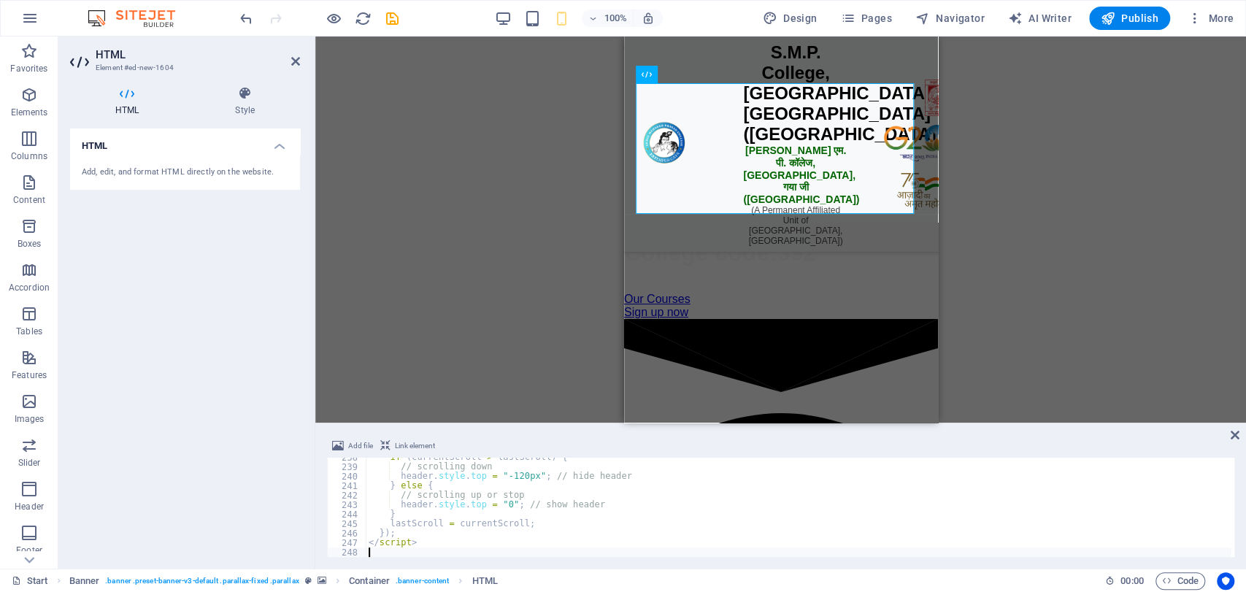
type textarea "</script>"
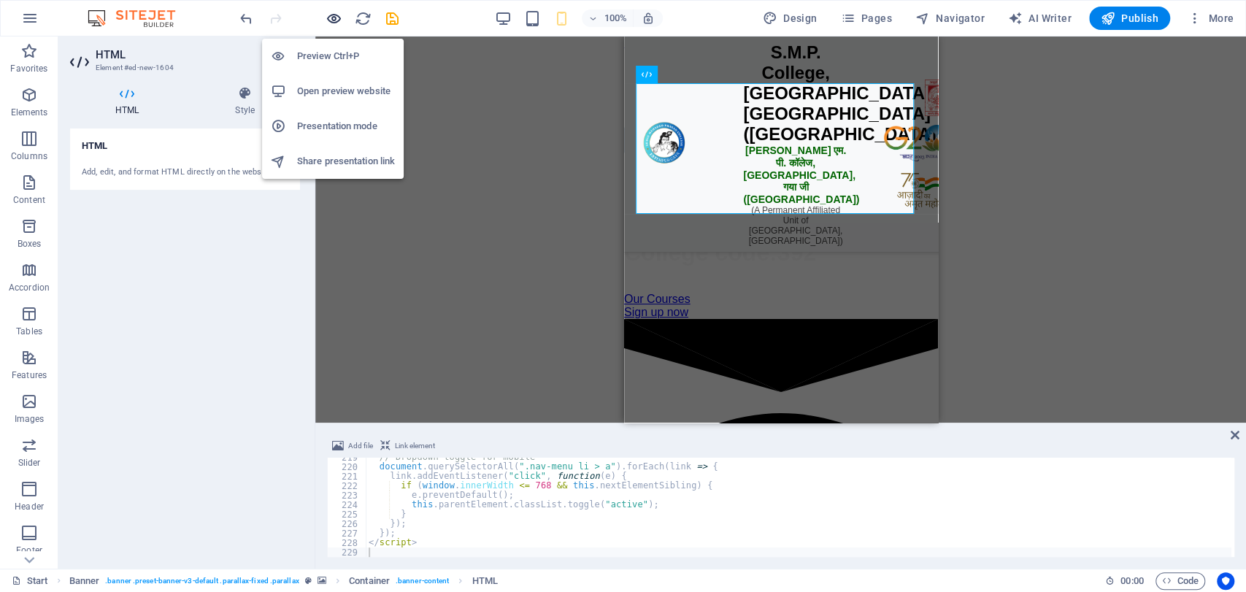
click at [331, 17] on icon "button" at bounding box center [334, 18] width 17 height 17
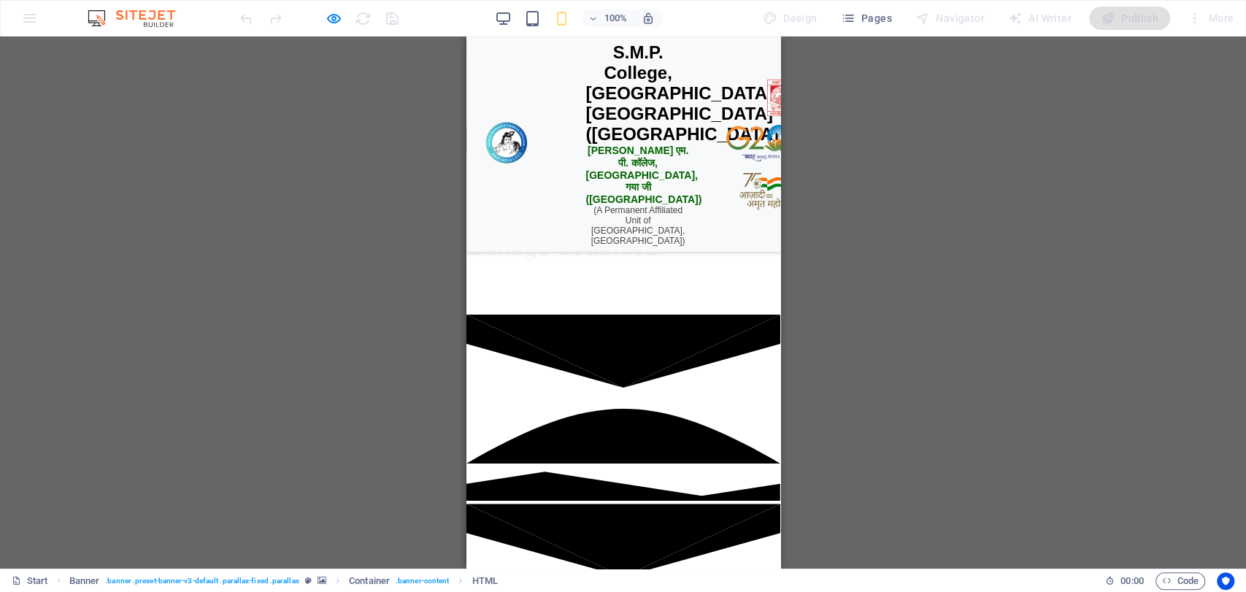
click at [581, 154] on div "☰ Open Menu" at bounding box center [623, 140] width 314 height 28
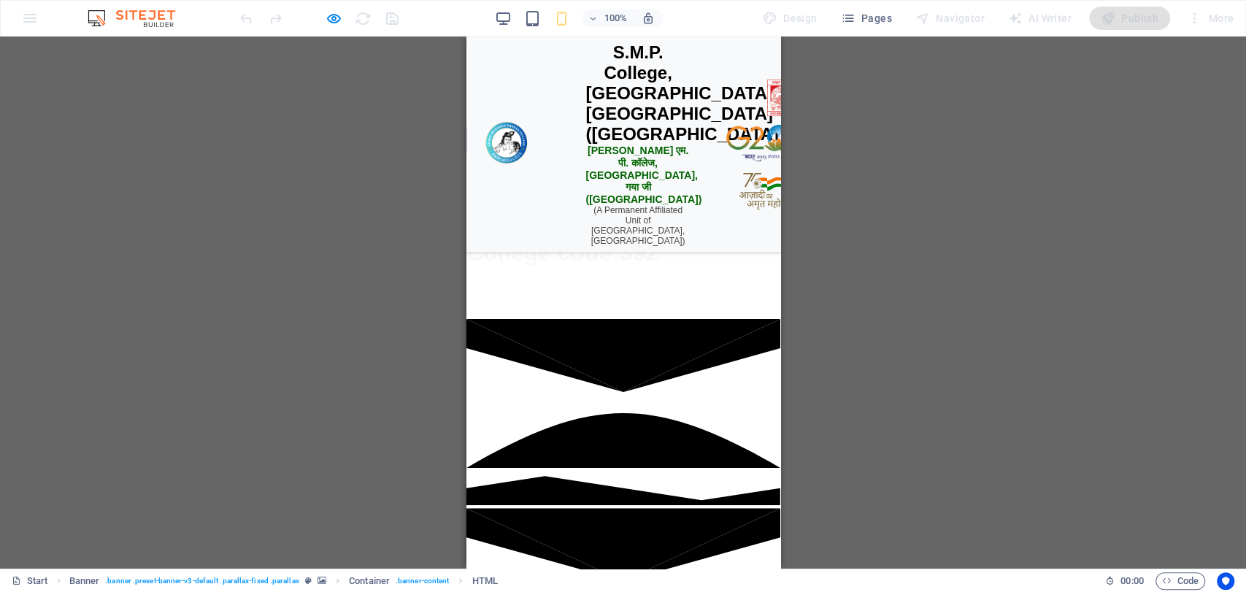
click at [581, 154] on div "☰ Open Menu" at bounding box center [623, 140] width 314 height 28
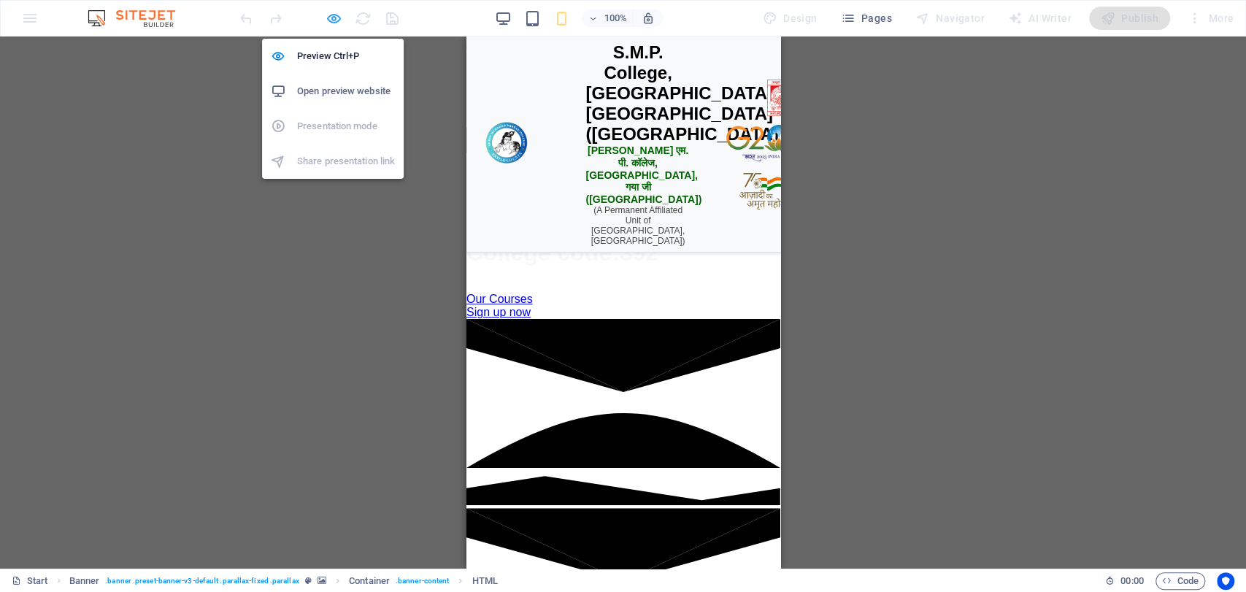
click at [339, 15] on icon "button" at bounding box center [334, 18] width 17 height 17
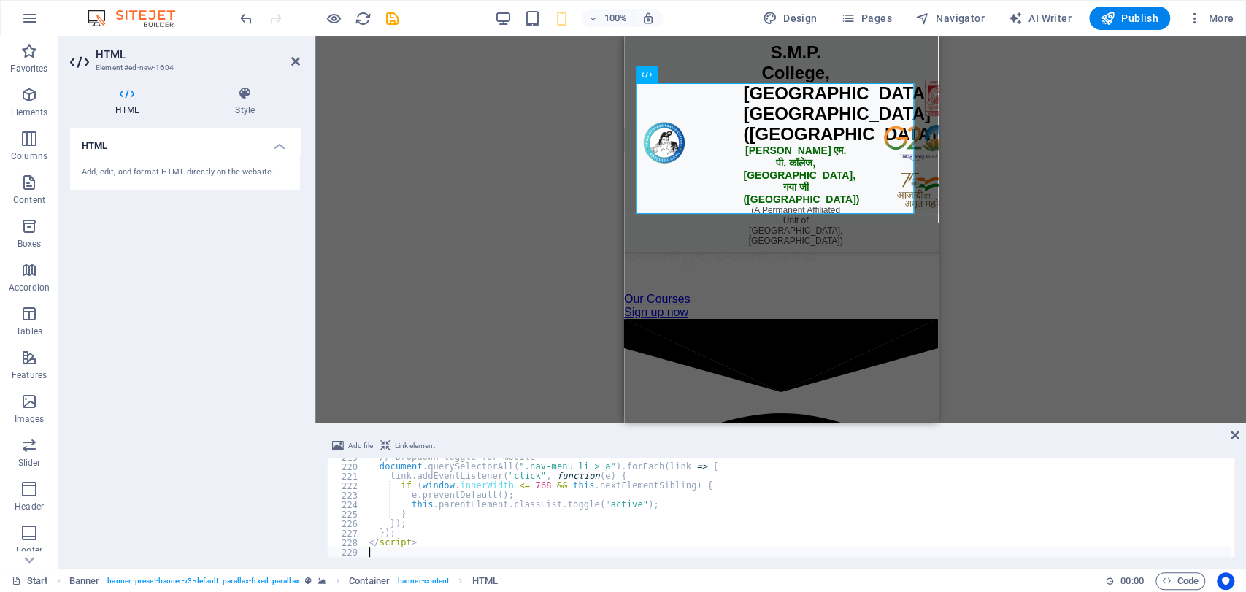
type textarea "</script>"
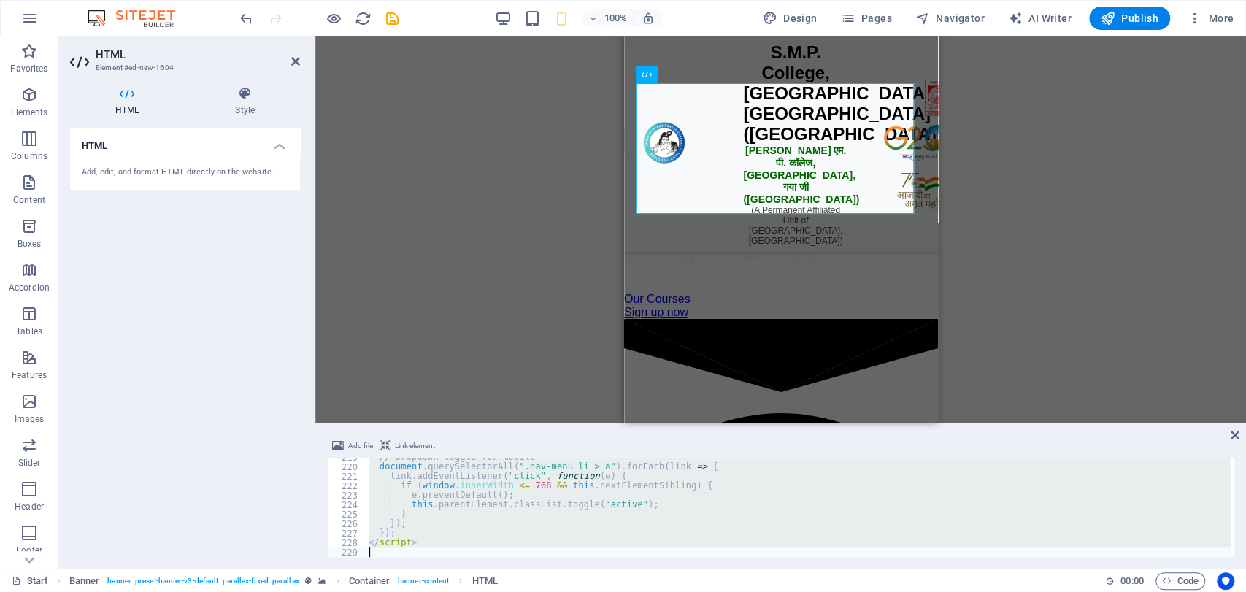
scroll to position [2132, 0]
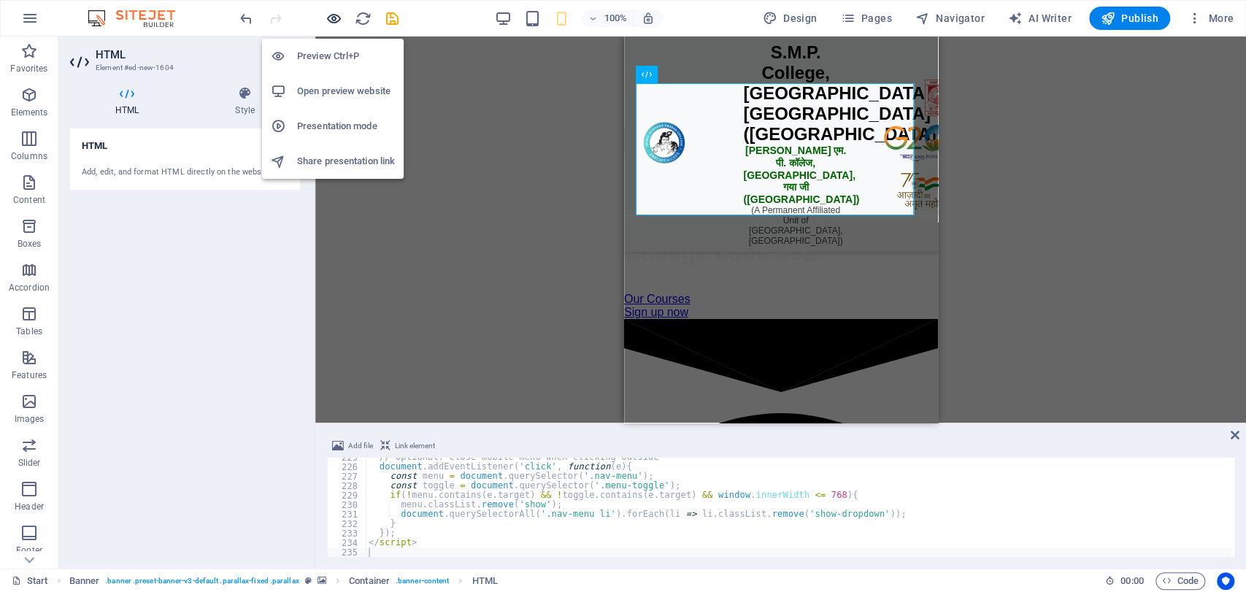
click at [333, 10] on icon "button" at bounding box center [334, 18] width 17 height 17
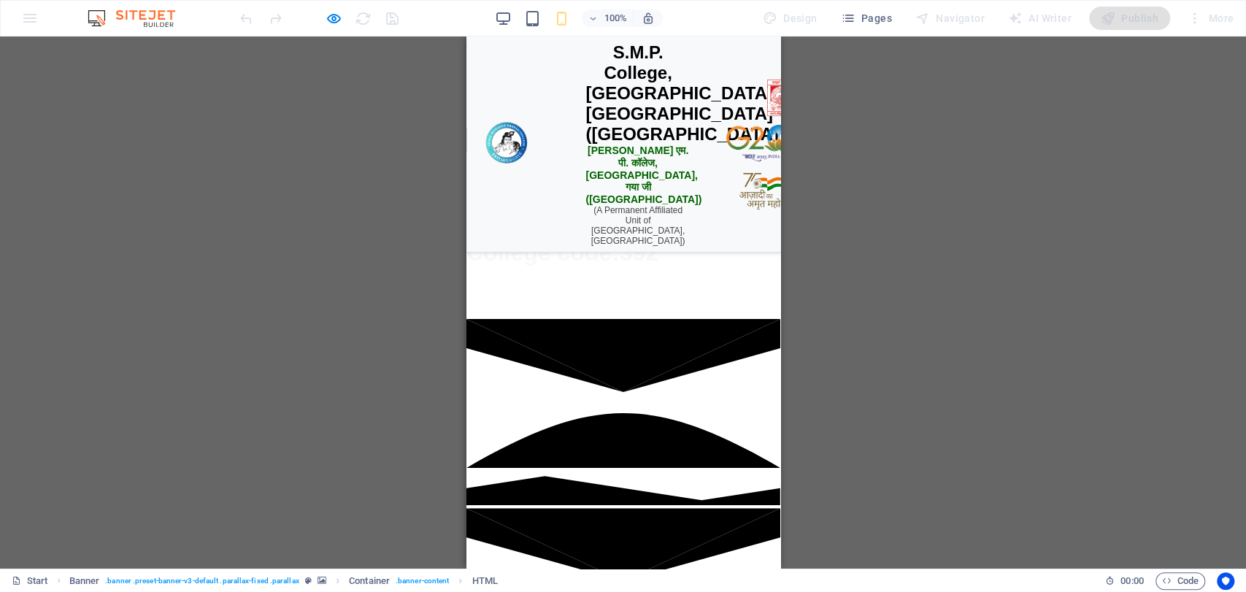
click at [594, 154] on div "☰ Menu" at bounding box center [623, 140] width 314 height 28
click at [786, 136] on div "H1 Banner Banner Container HTML Banner Menu Bar Button Container Spacer Menu Pr…" at bounding box center [623, 303] width 1246 height 532
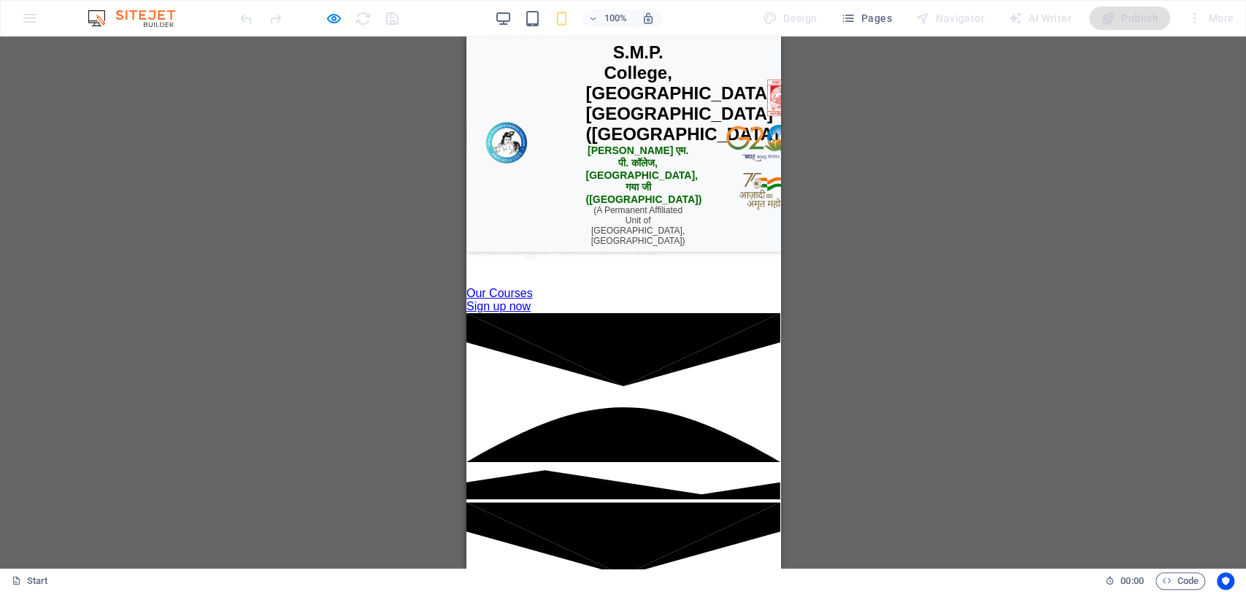
scroll to position [0, 0]
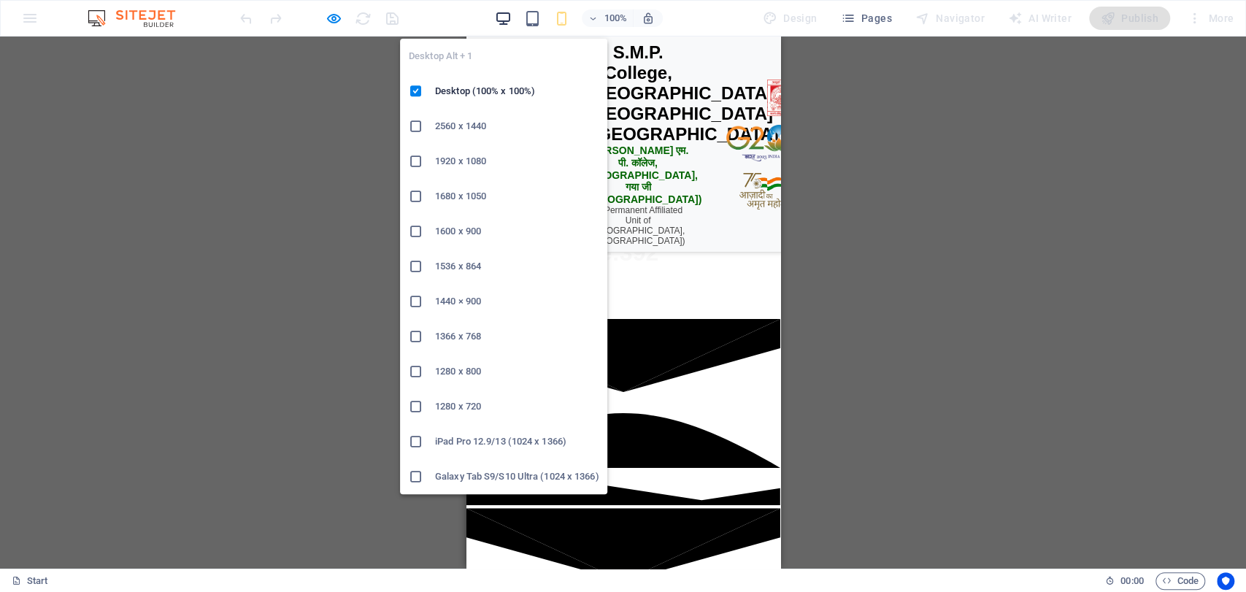
click at [512, 10] on span "button" at bounding box center [503, 18] width 18 height 17
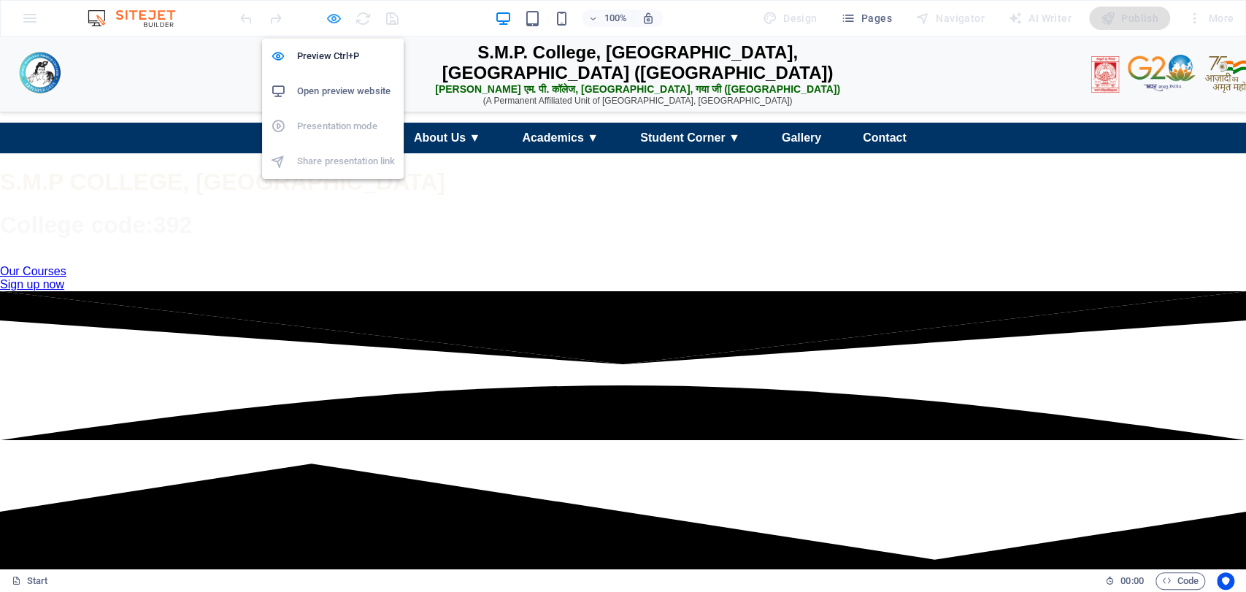
click at [329, 10] on icon "button" at bounding box center [334, 18] width 17 height 17
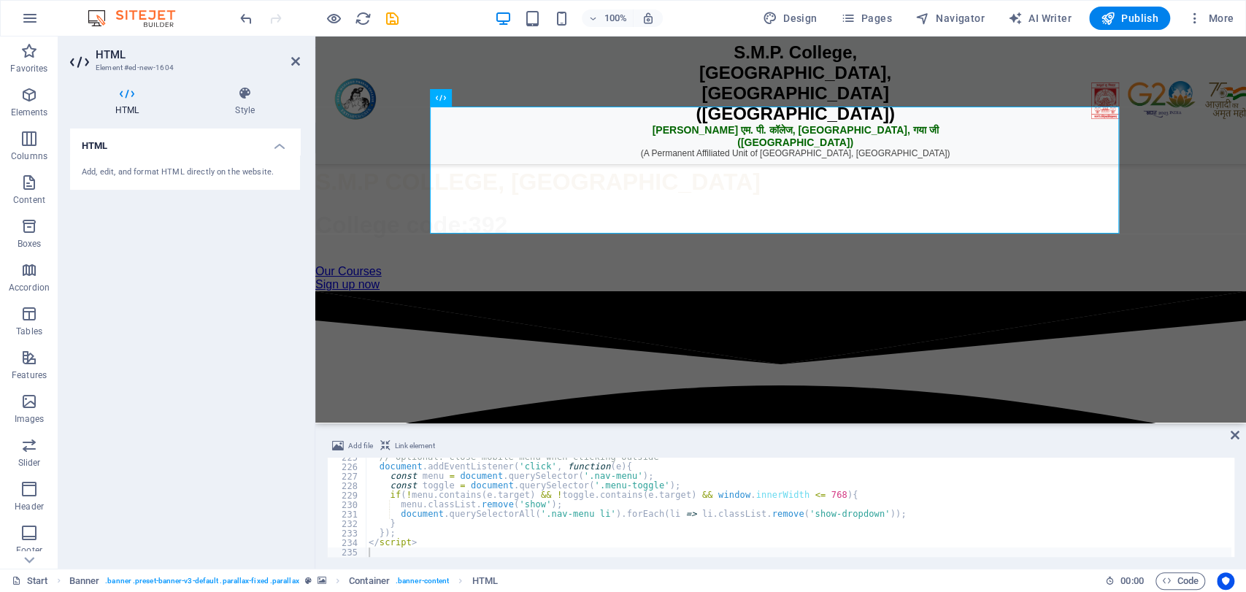
click at [295, 53] on h2 "HTML" at bounding box center [198, 54] width 204 height 13
click at [295, 58] on icon at bounding box center [295, 61] width 9 height 12
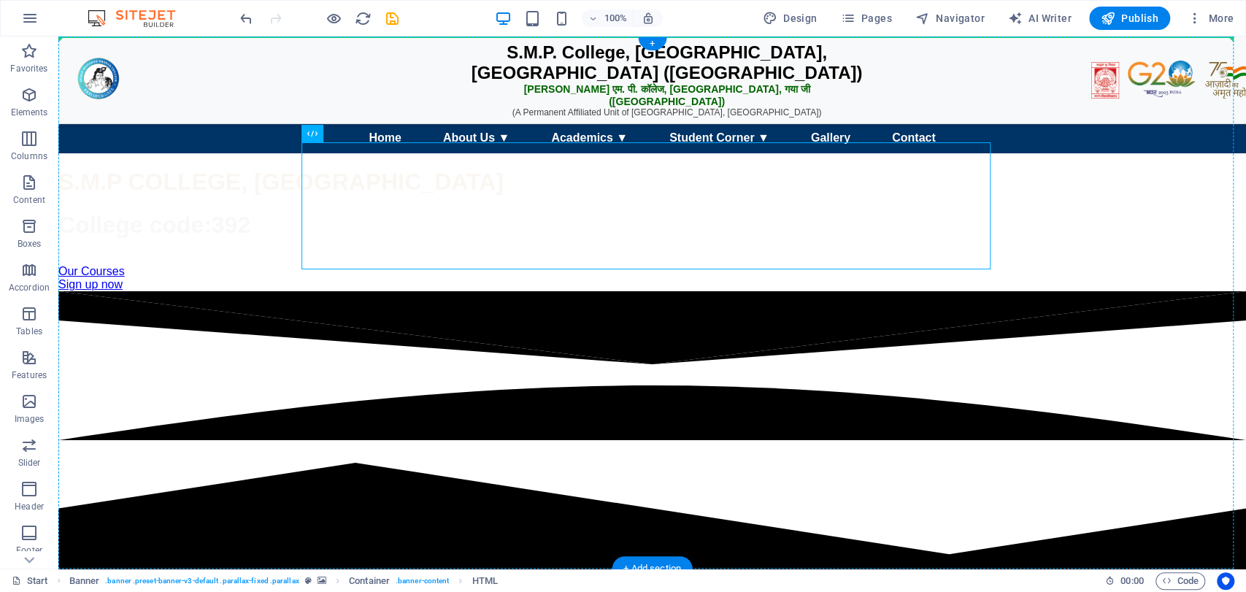
drag, startPoint x: 361, startPoint y: 162, endPoint x: 375, endPoint y: 98, distance: 65.7
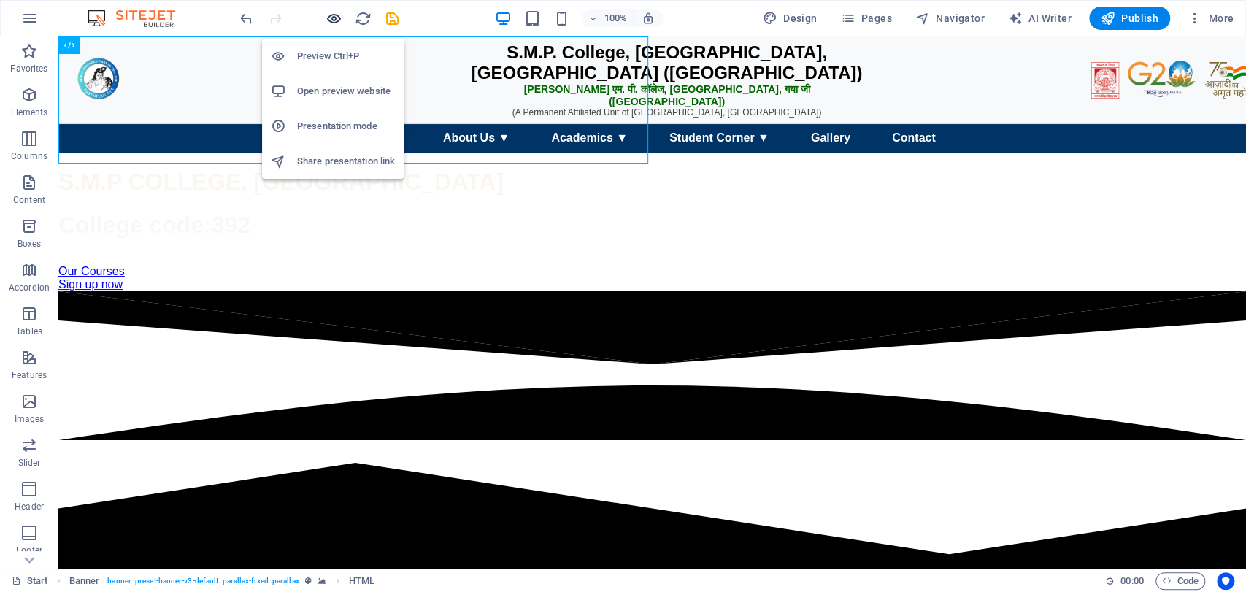
click at [327, 19] on icon "button" at bounding box center [334, 18] width 17 height 17
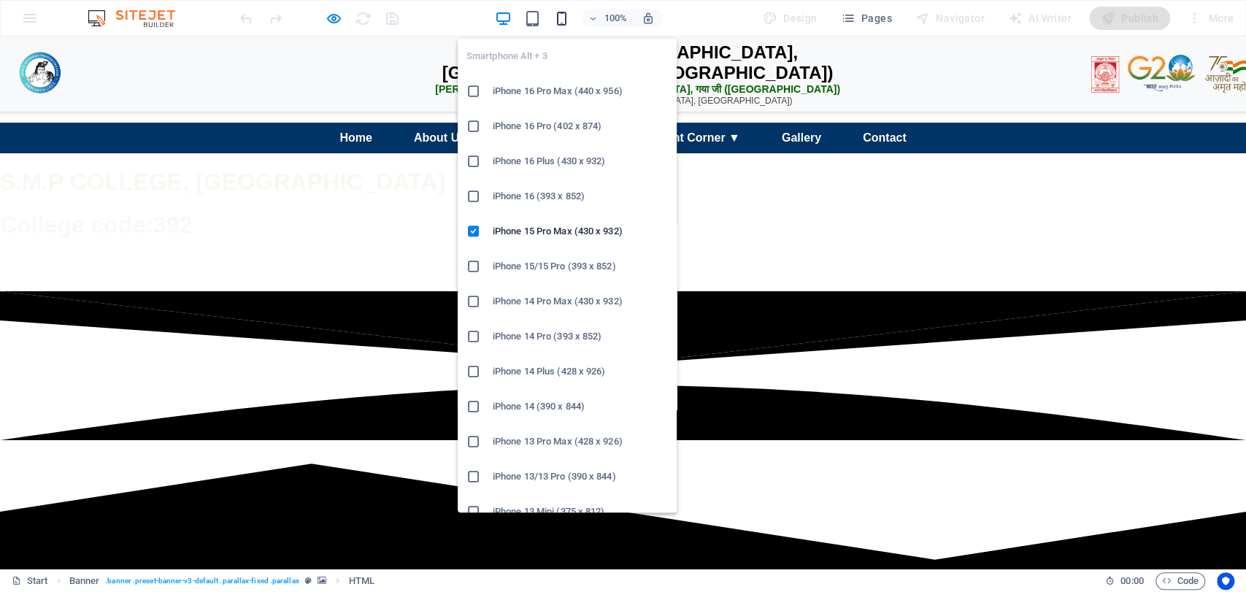
click at [567, 10] on icon "button" at bounding box center [562, 18] width 17 height 17
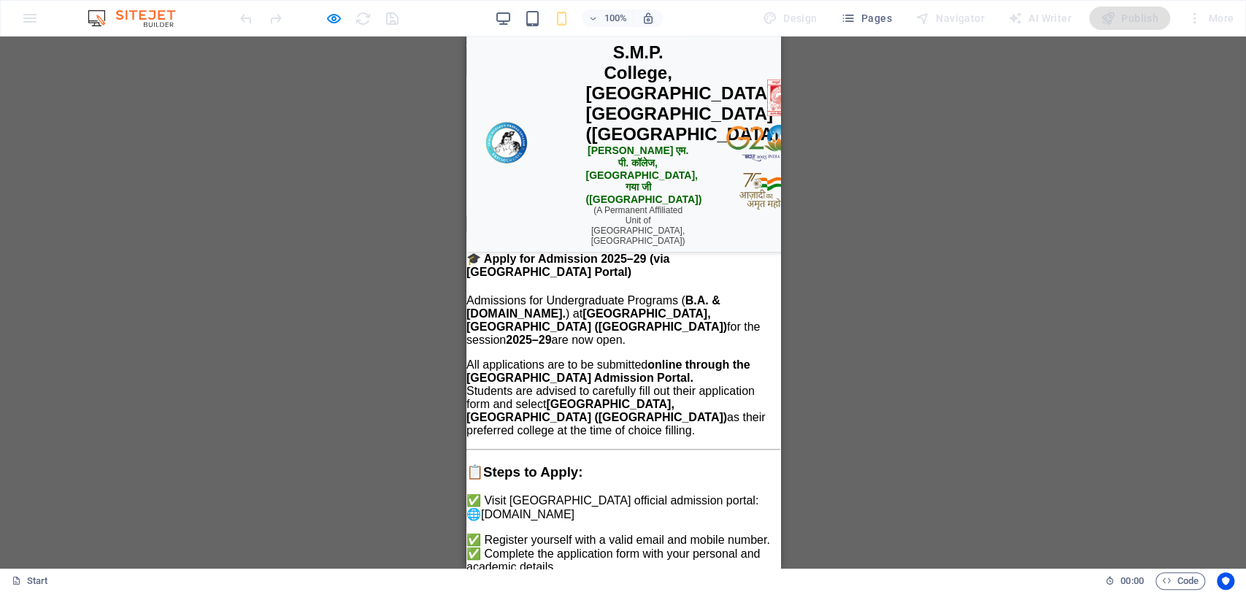
scroll to position [930, 0]
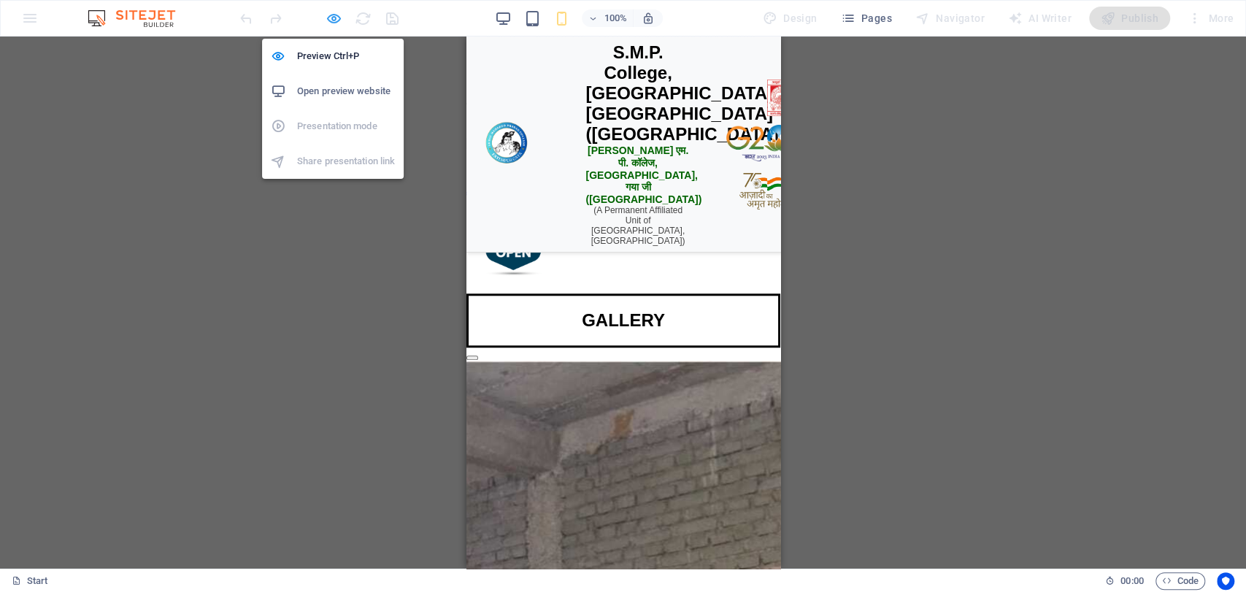
click at [335, 17] on icon "button" at bounding box center [334, 18] width 17 height 17
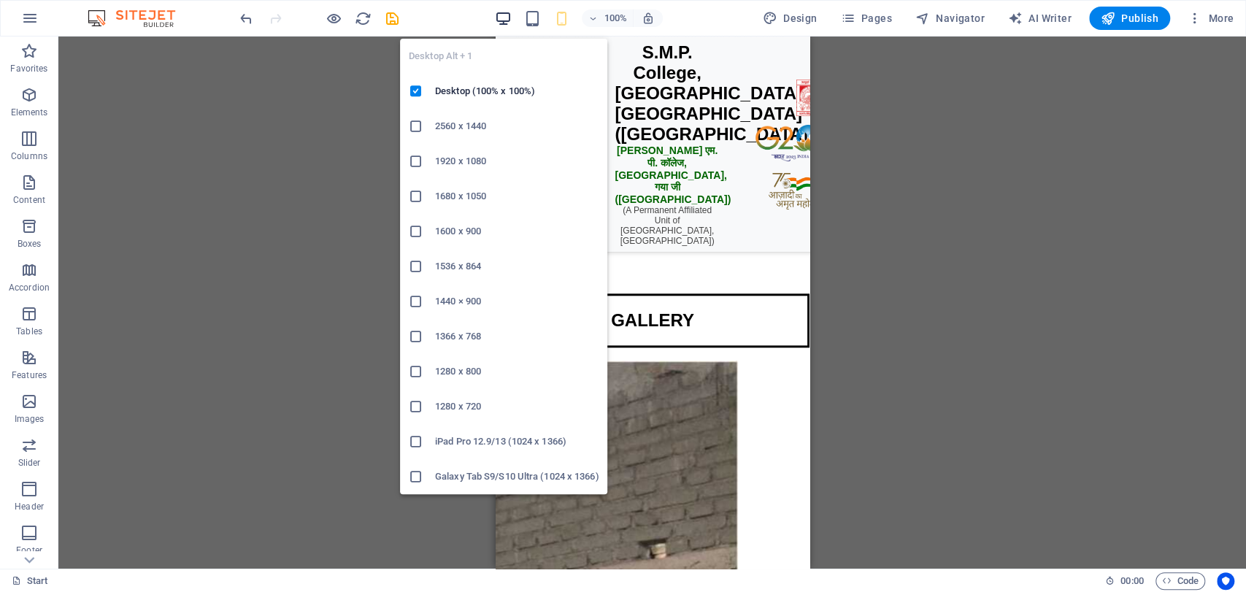
click at [508, 13] on icon "button" at bounding box center [503, 18] width 17 height 17
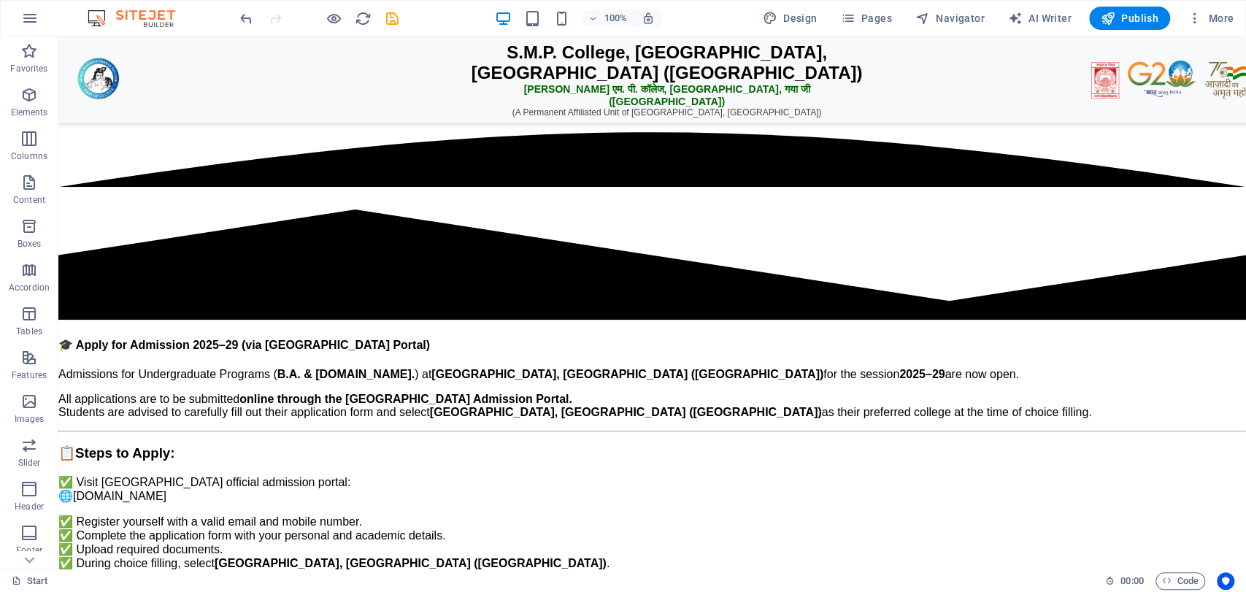
scroll to position [0, 0]
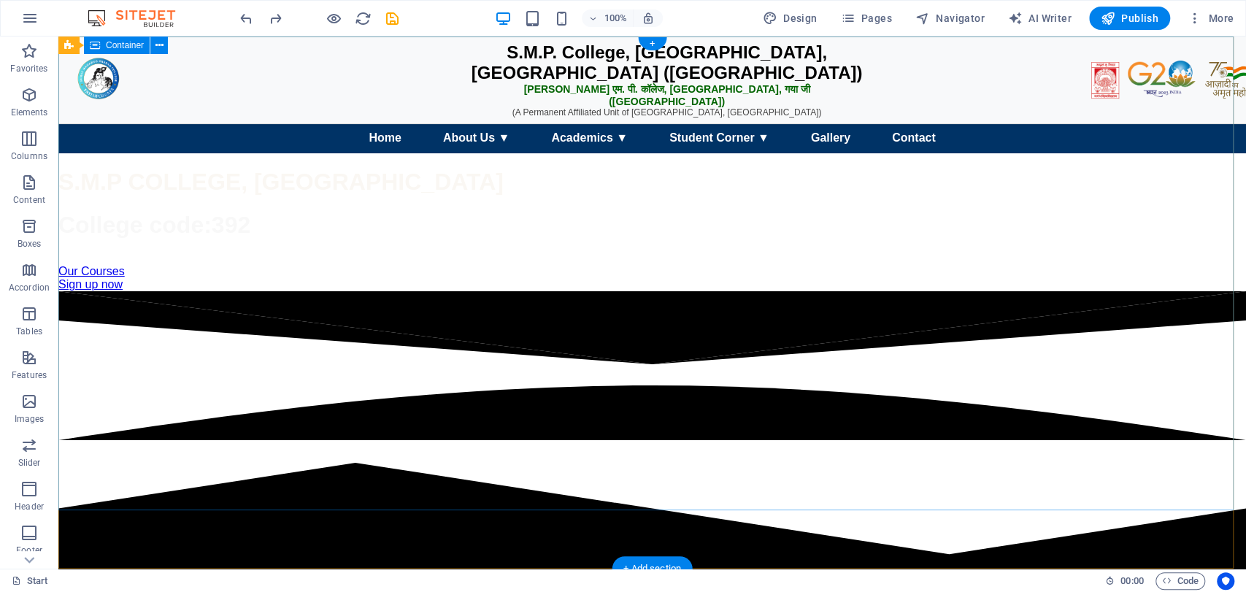
click at [582, 50] on div "S.M.P. College, Fatehpur, Gaya Ji (Bihar) एस. एम. पी. कॉलेज, फतेहपुर, गया जी (ब…" at bounding box center [652, 171] width 1188 height 242
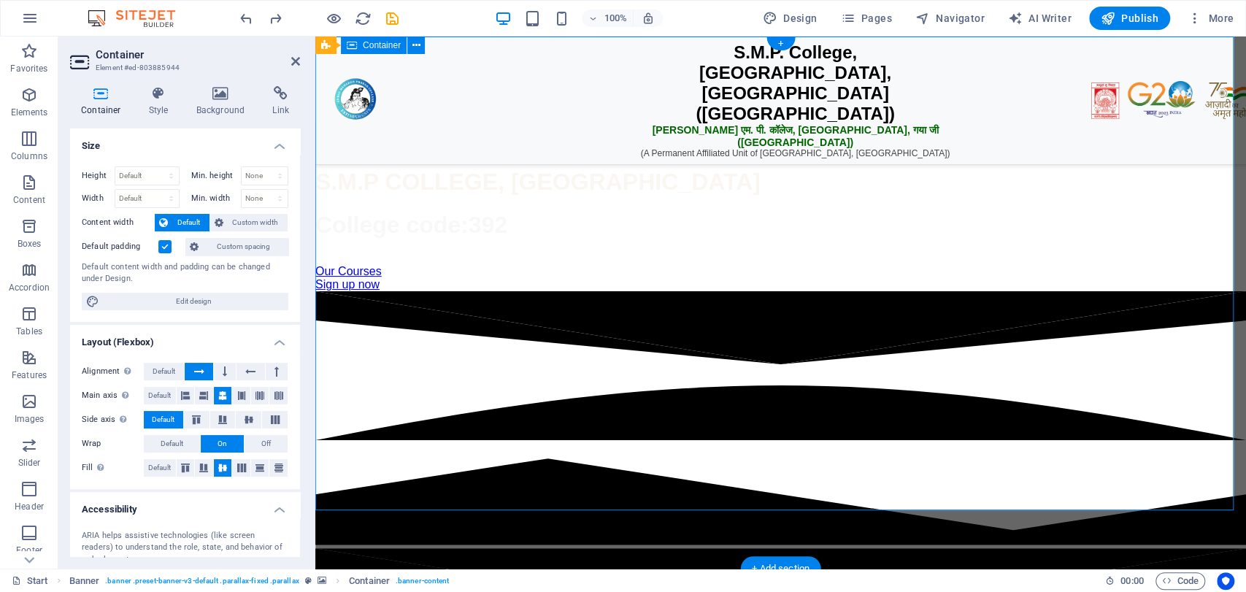
click at [582, 50] on div "S.M.P. College, Fatehpur, Gaya Ji (Bihar) एस. एम. पी. कॉलेज, फतेहपुर, गया जी (ब…" at bounding box center [780, 171] width 931 height 242
drag, startPoint x: 294, startPoint y: 64, endPoint x: 301, endPoint y: 36, distance: 28.5
click at [294, 64] on icon at bounding box center [295, 61] width 9 height 12
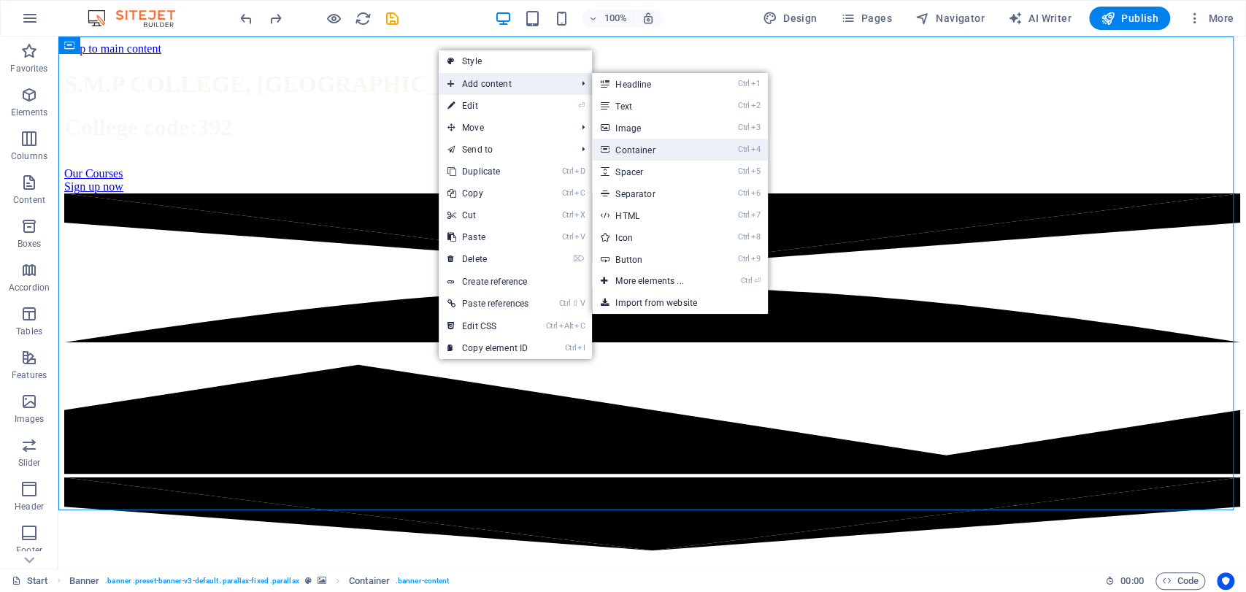
click at [644, 156] on link "Ctrl 4 Container" at bounding box center [652, 150] width 120 height 22
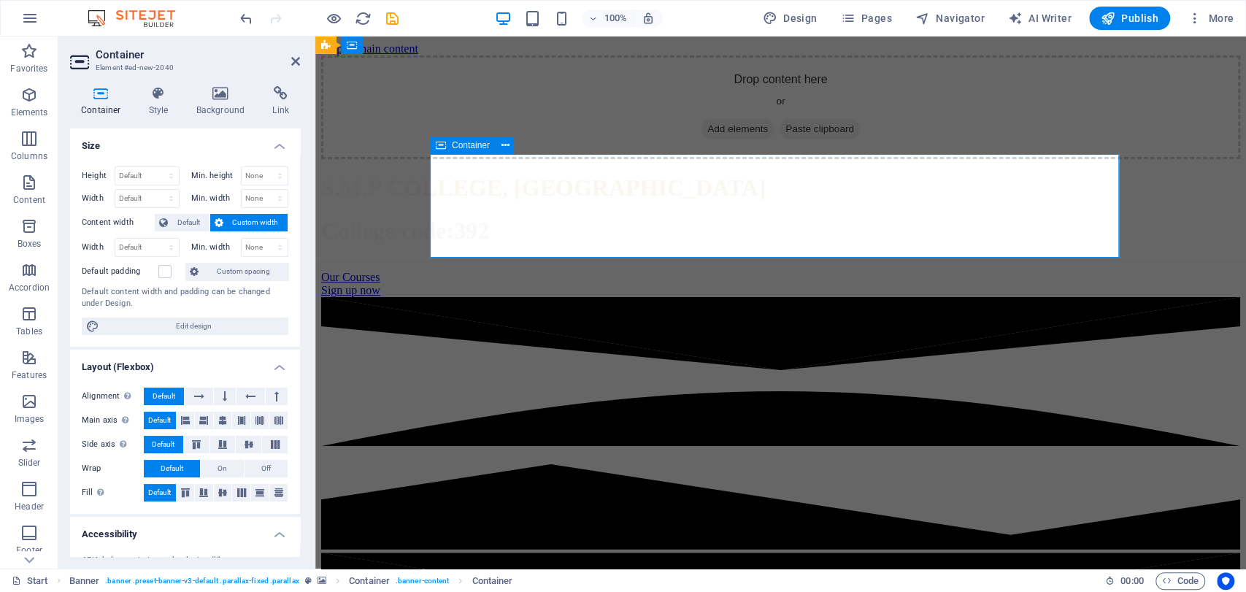
click at [754, 139] on span "Add elements" at bounding box center [738, 129] width 72 height 20
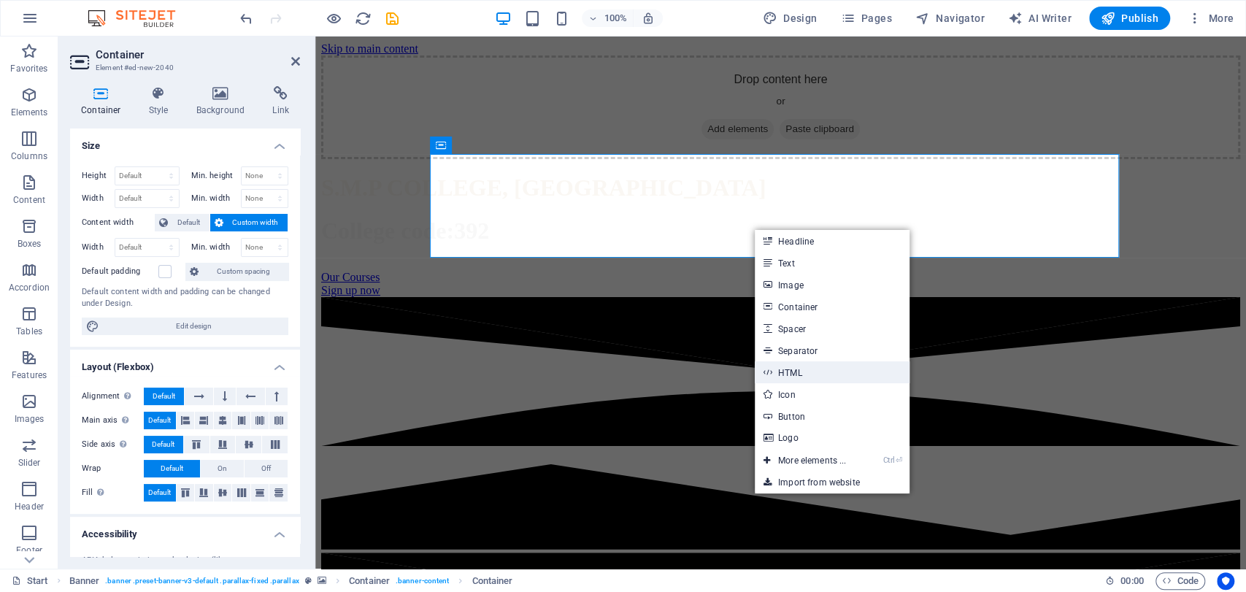
click at [784, 375] on link "HTML" at bounding box center [832, 372] width 155 height 22
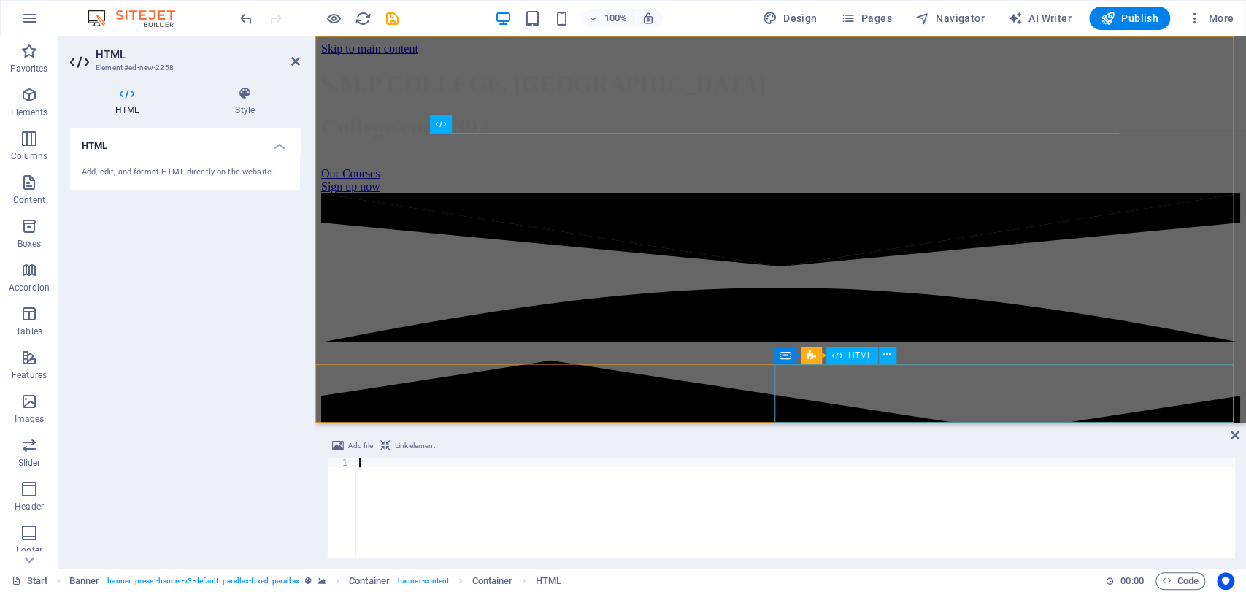
scroll to position [1837, 0]
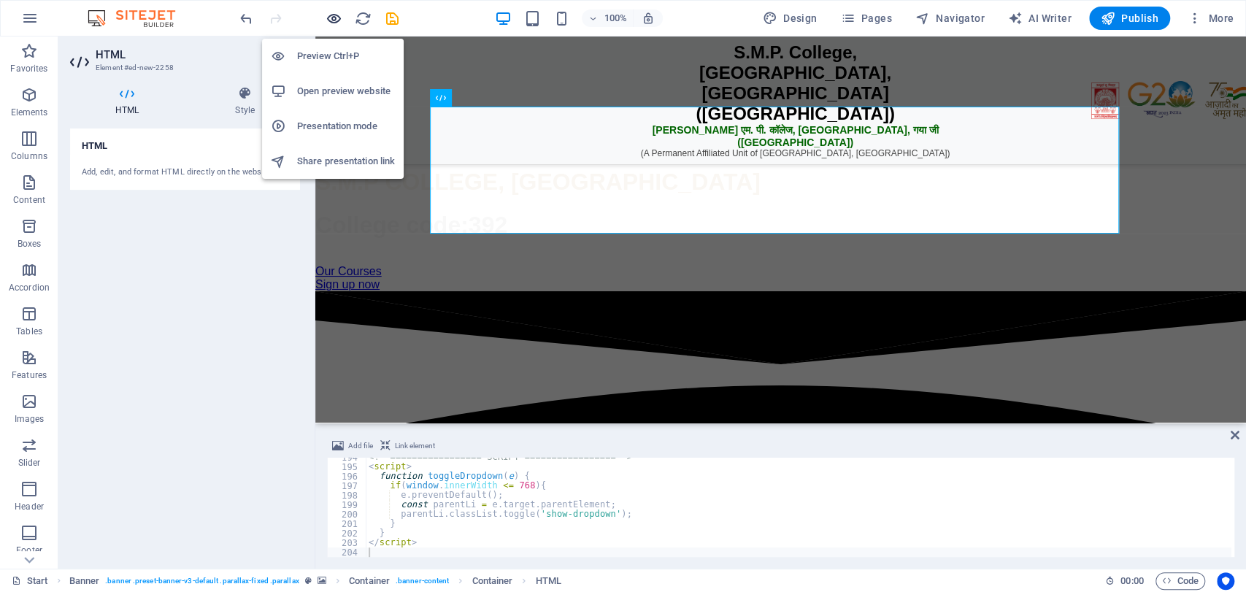
click at [332, 18] on icon "button" at bounding box center [334, 18] width 17 height 17
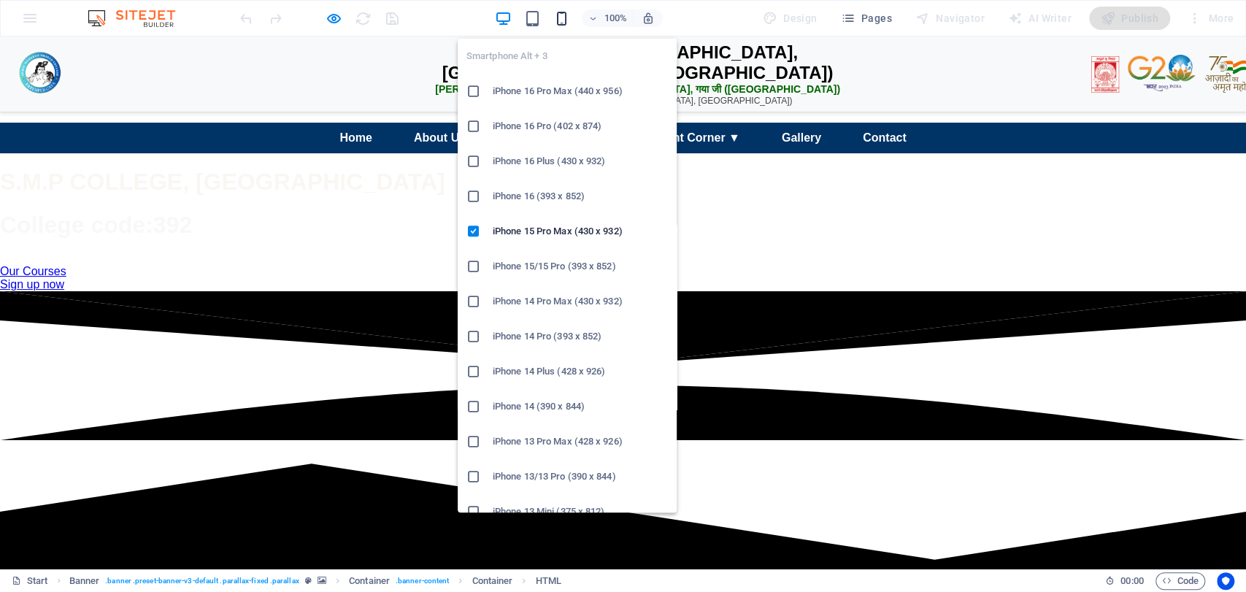
click at [567, 18] on icon "button" at bounding box center [562, 18] width 17 height 17
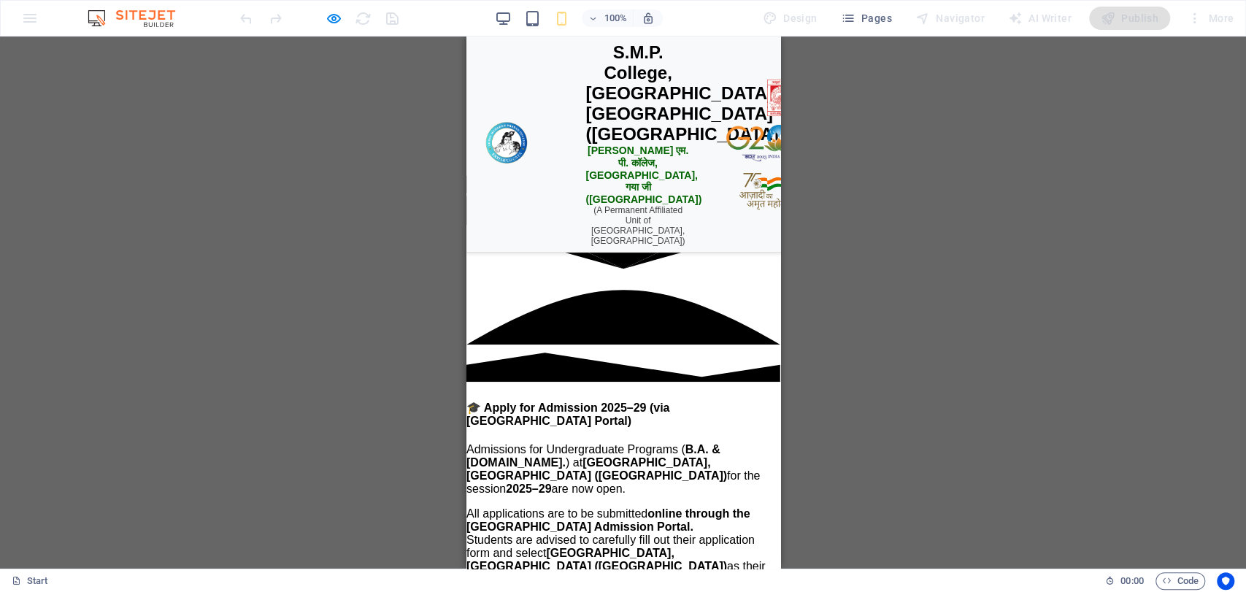
scroll to position [930, 0]
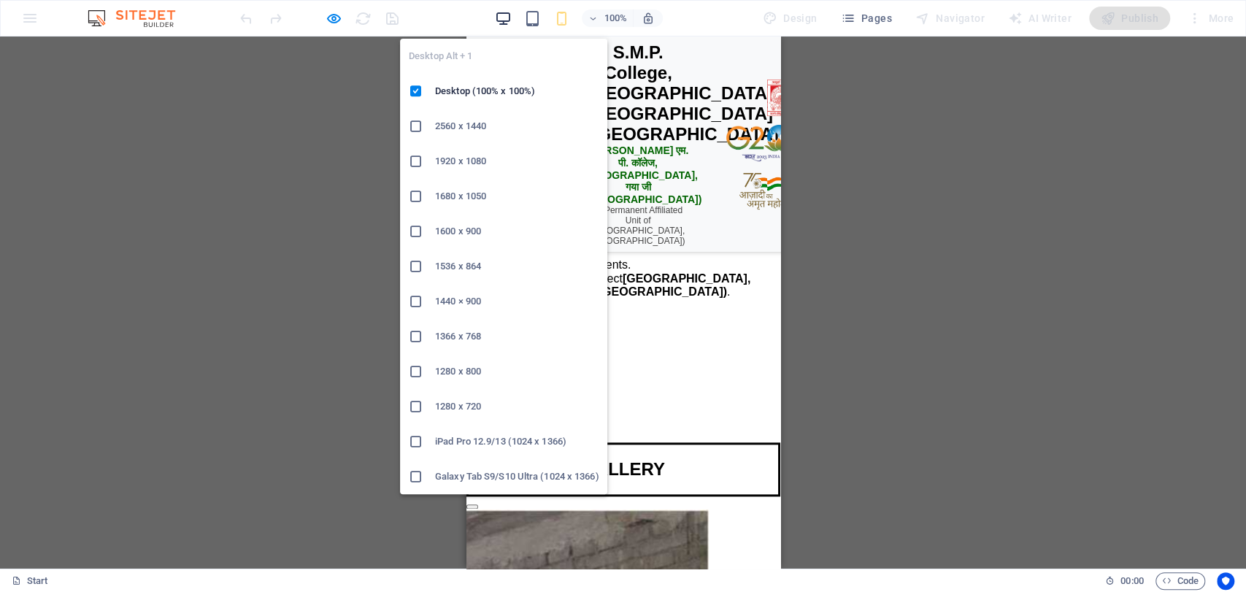
click at [497, 13] on icon "button" at bounding box center [503, 18] width 17 height 17
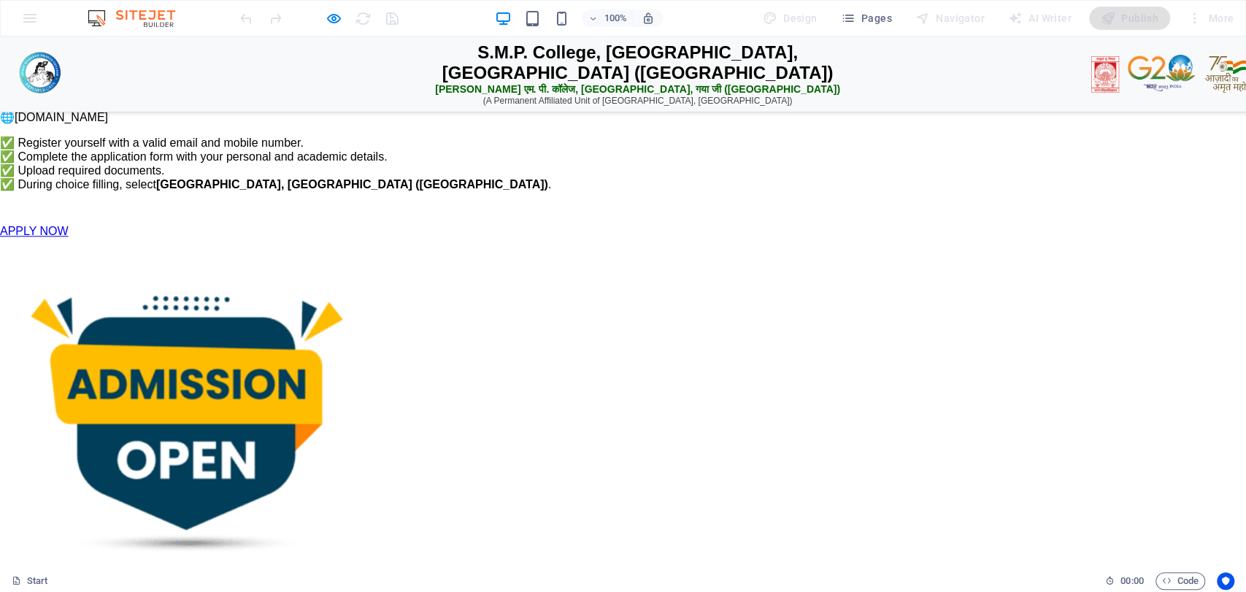
scroll to position [0, 0]
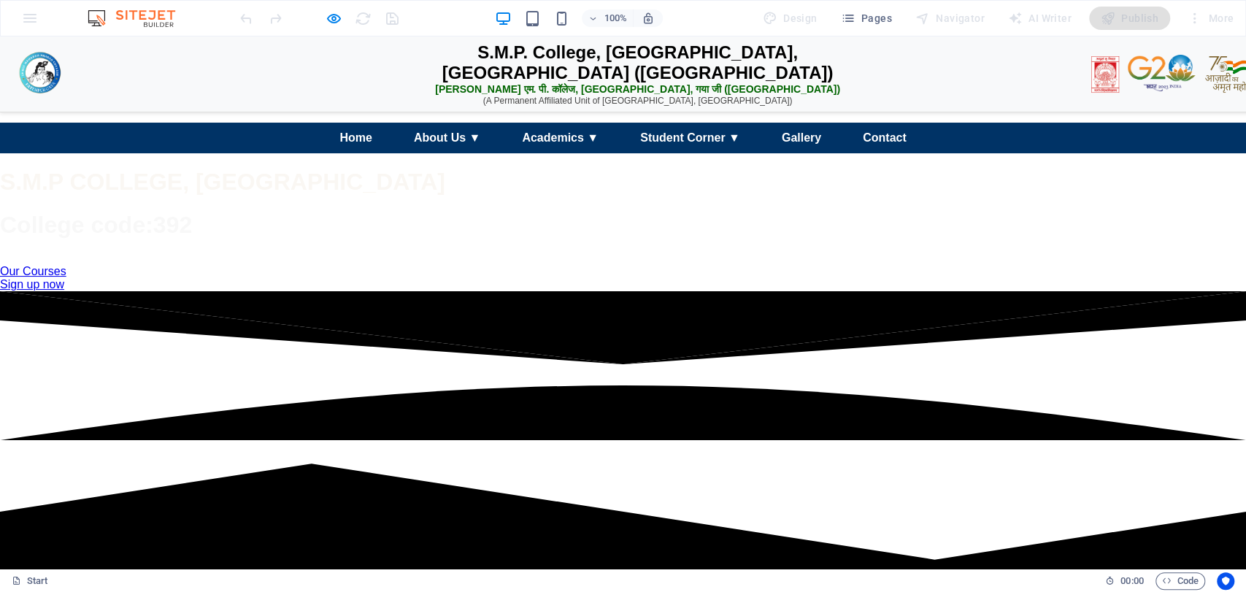
drag, startPoint x: 1243, startPoint y: 132, endPoint x: 1245, endPoint y: 58, distance: 74.5
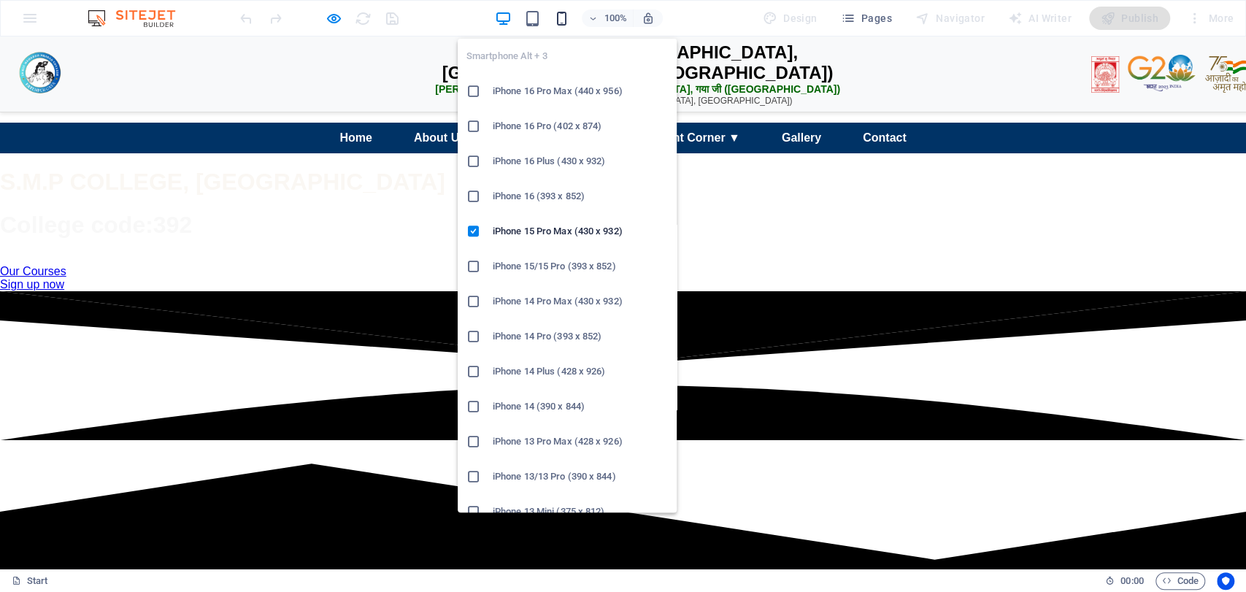
click at [564, 23] on icon "button" at bounding box center [562, 18] width 17 height 17
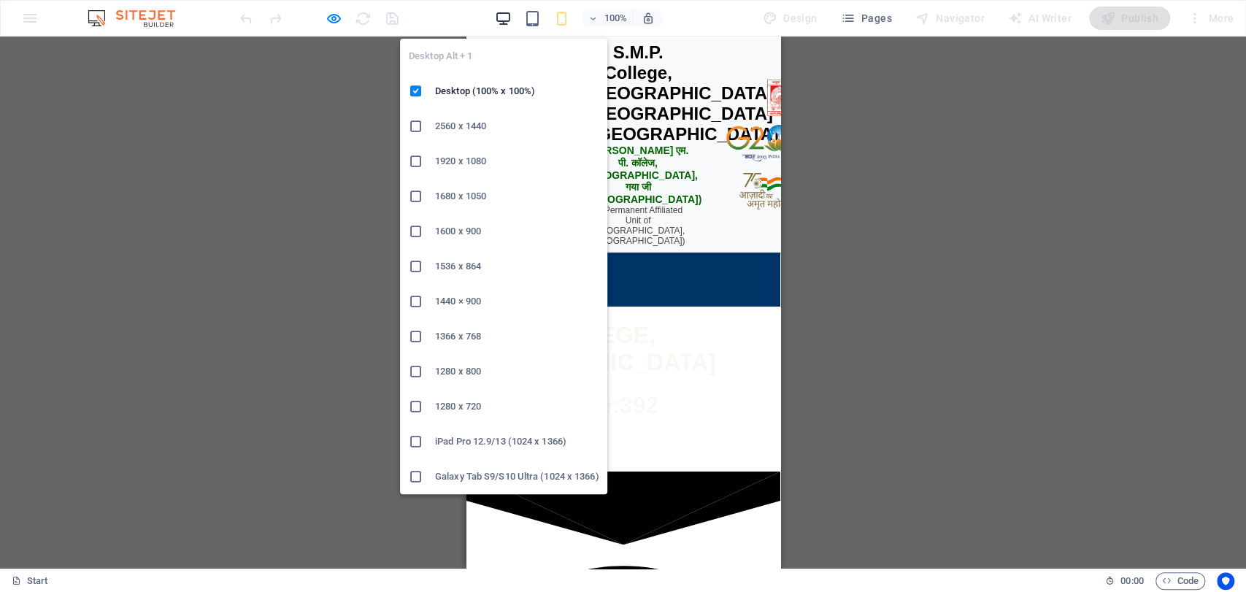
click at [498, 22] on icon "button" at bounding box center [503, 18] width 17 height 17
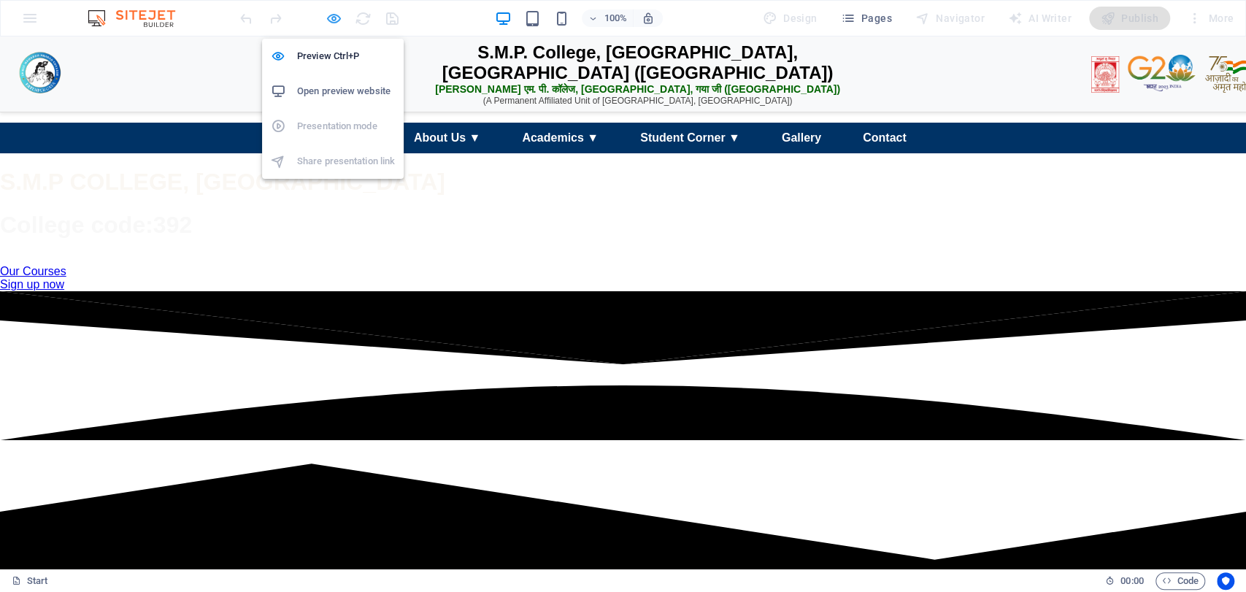
click at [330, 23] on icon "button" at bounding box center [334, 18] width 17 height 17
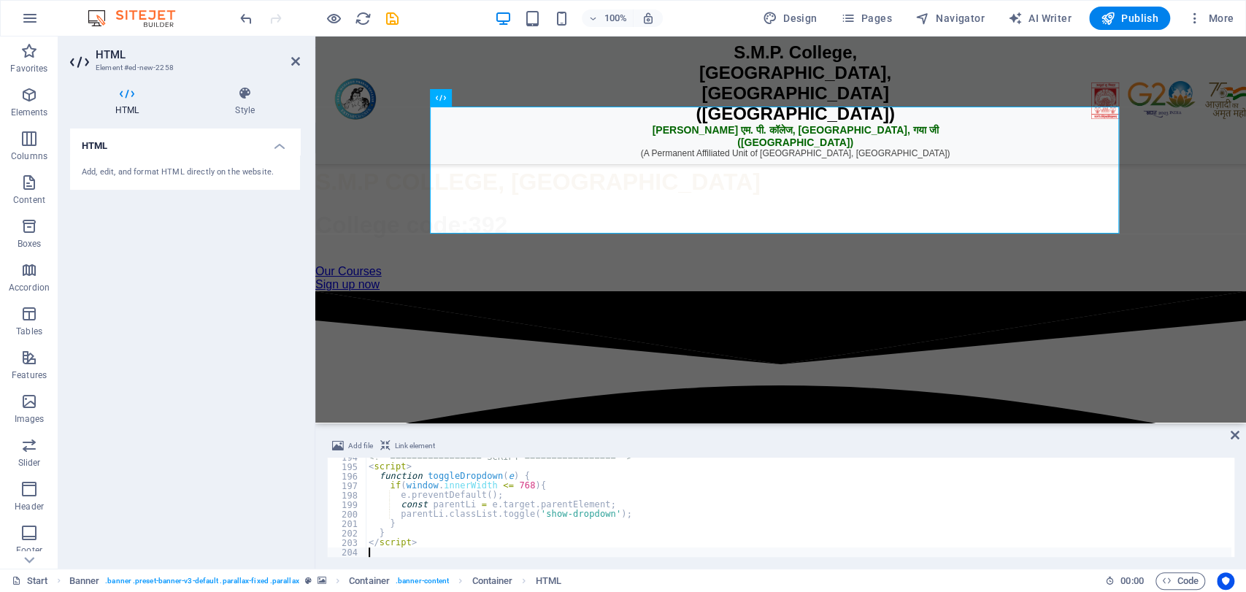
type textarea "</script>"
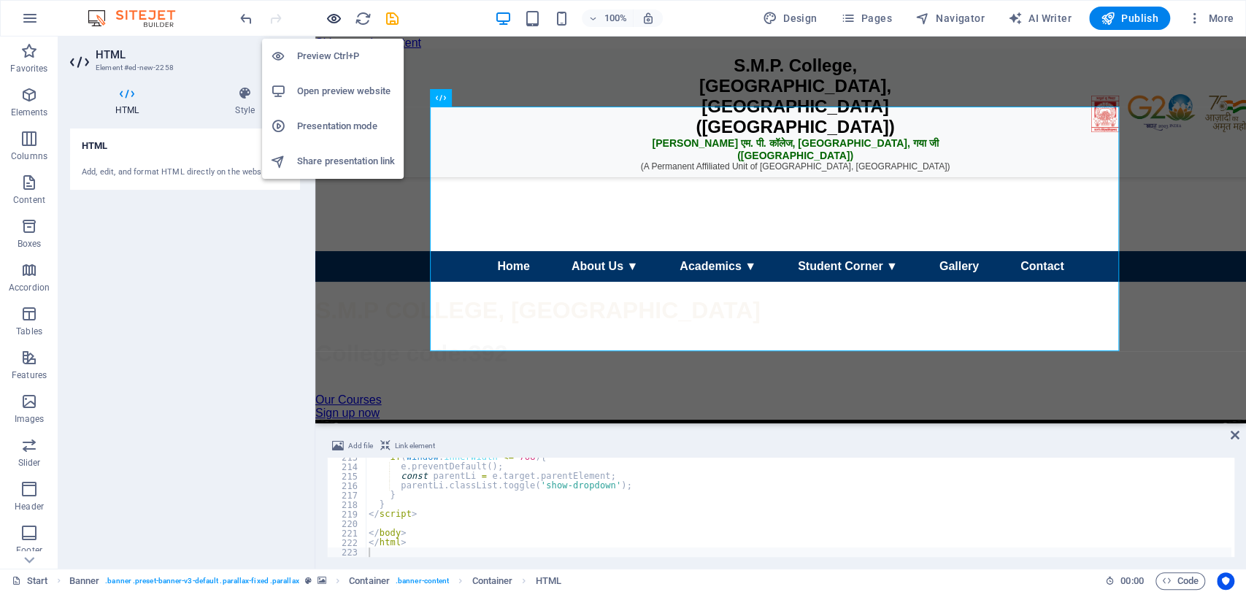
click at [332, 16] on icon "button" at bounding box center [334, 18] width 17 height 17
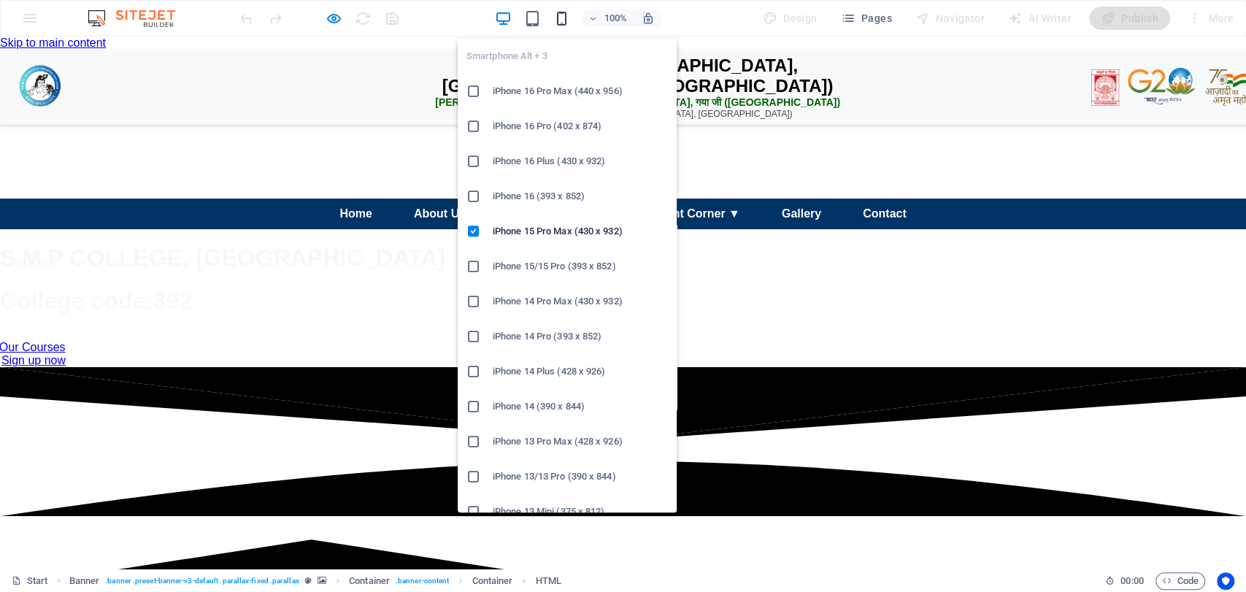
click at [564, 15] on icon "button" at bounding box center [562, 18] width 17 height 17
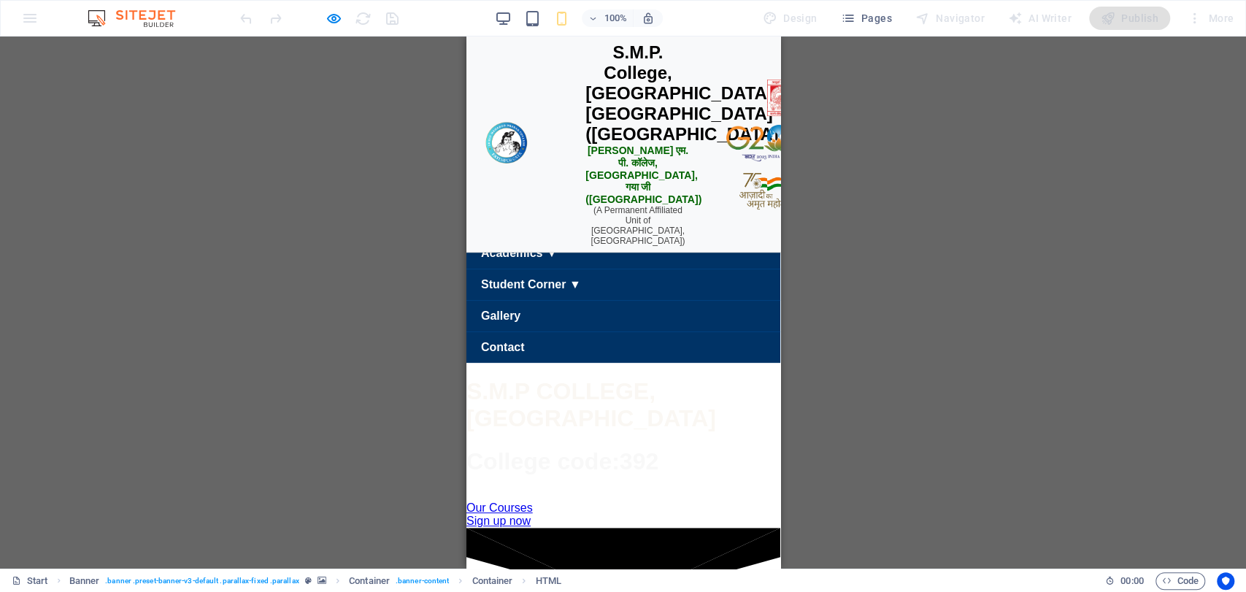
scroll to position [179, 0]
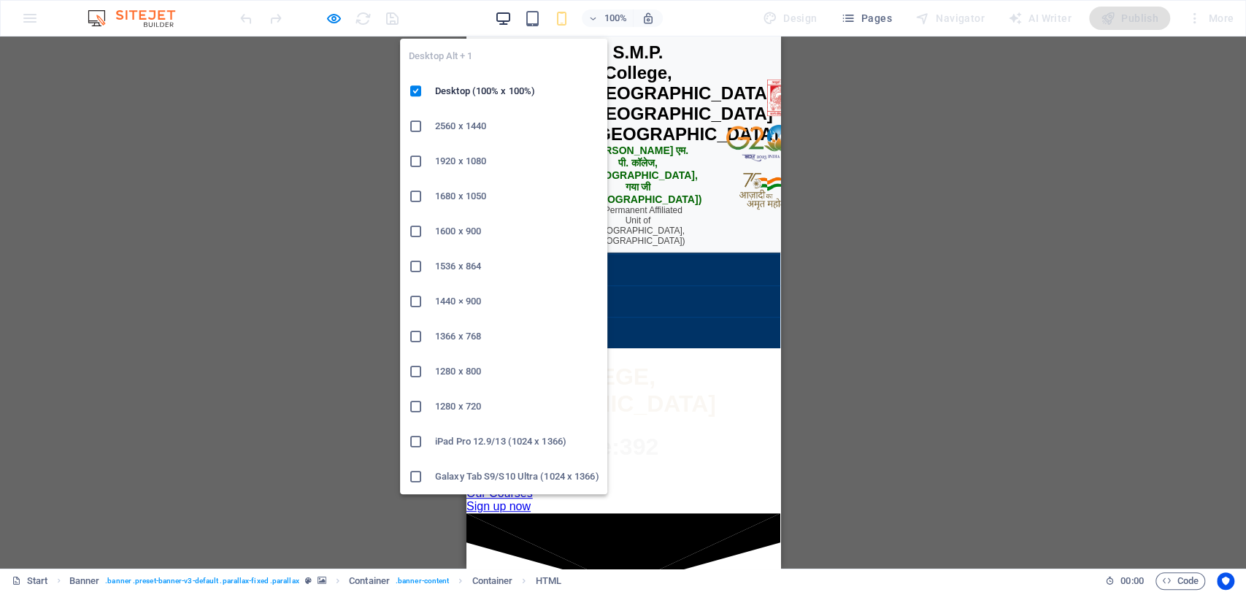
click at [499, 10] on icon "button" at bounding box center [503, 18] width 17 height 17
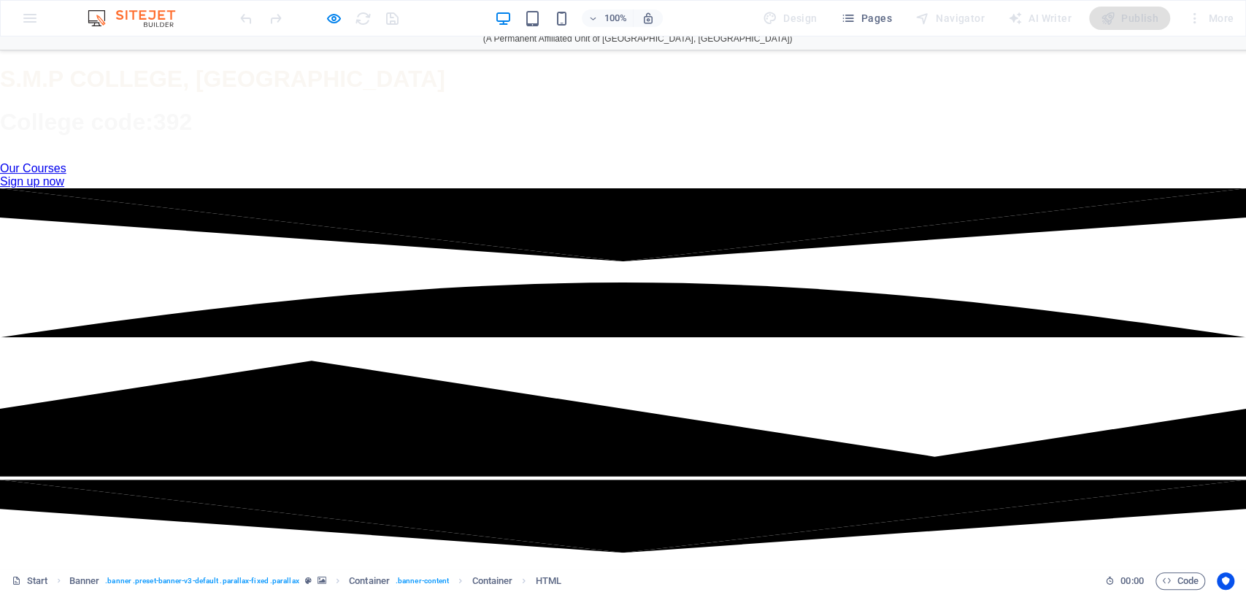
scroll to position [0, 0]
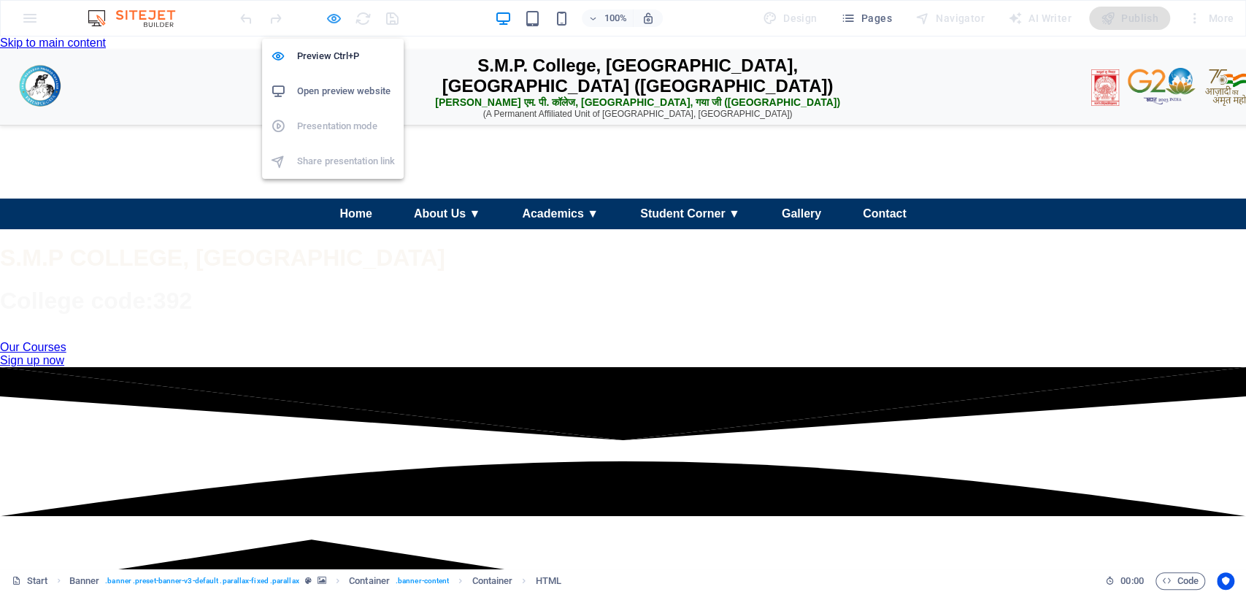
click at [332, 19] on icon "button" at bounding box center [334, 18] width 17 height 17
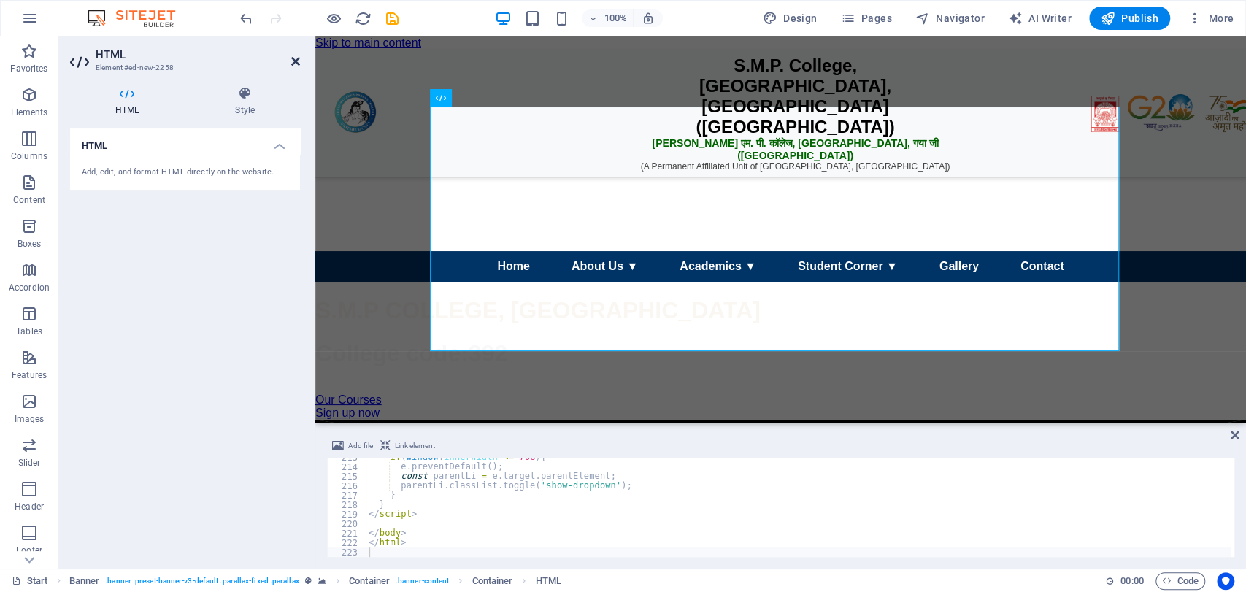
click at [298, 66] on icon at bounding box center [295, 61] width 9 height 12
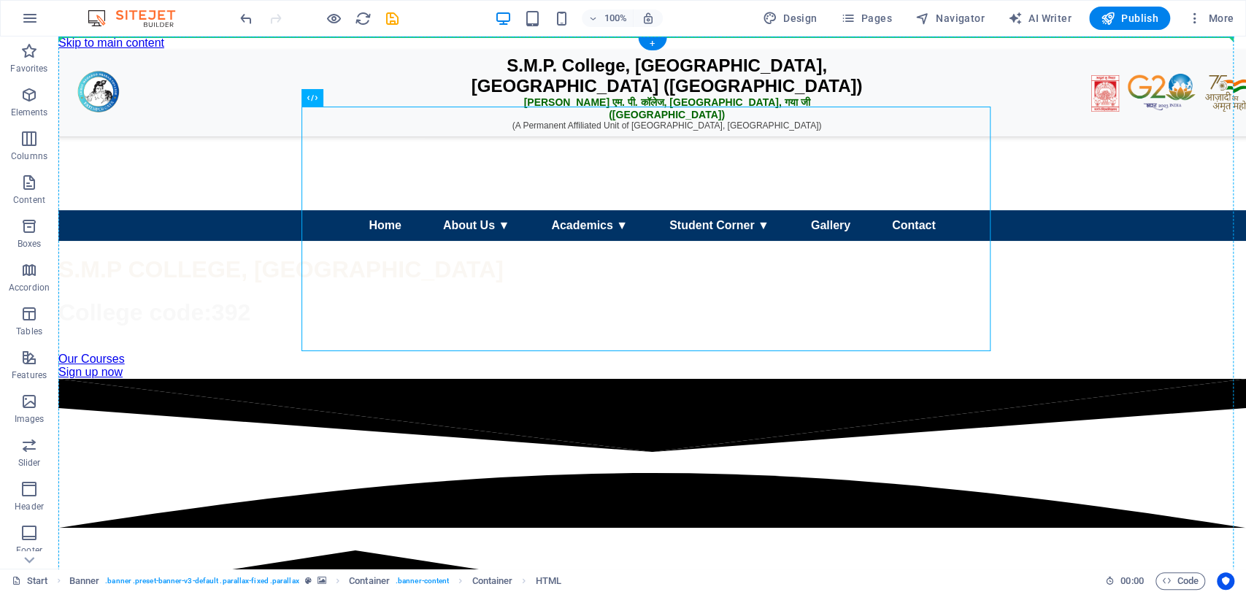
drag, startPoint x: 410, startPoint y: 135, endPoint x: 356, endPoint y: 48, distance: 102.3
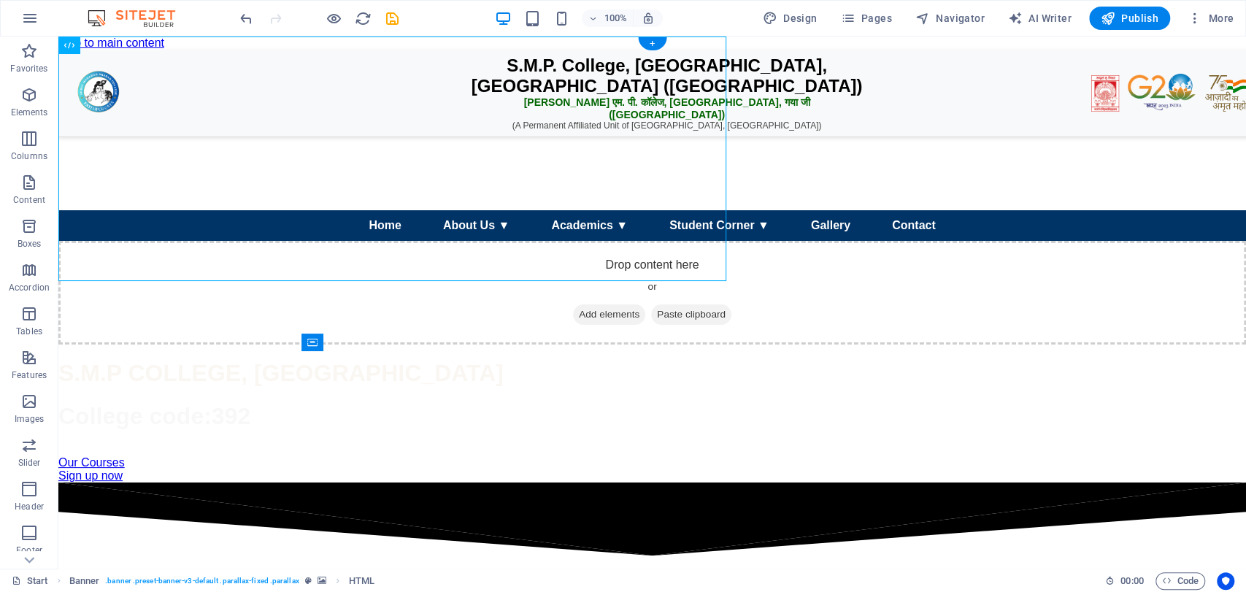
click at [815, 50] on figure at bounding box center [652, 50] width 1188 height 0
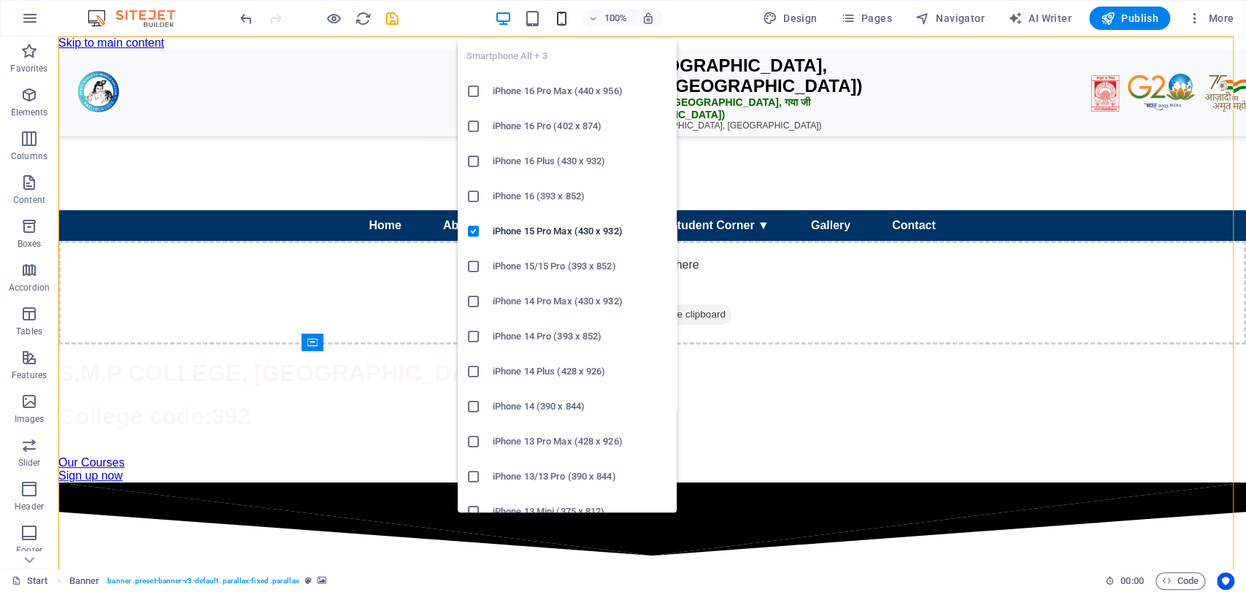
click at [563, 14] on icon "button" at bounding box center [562, 18] width 17 height 17
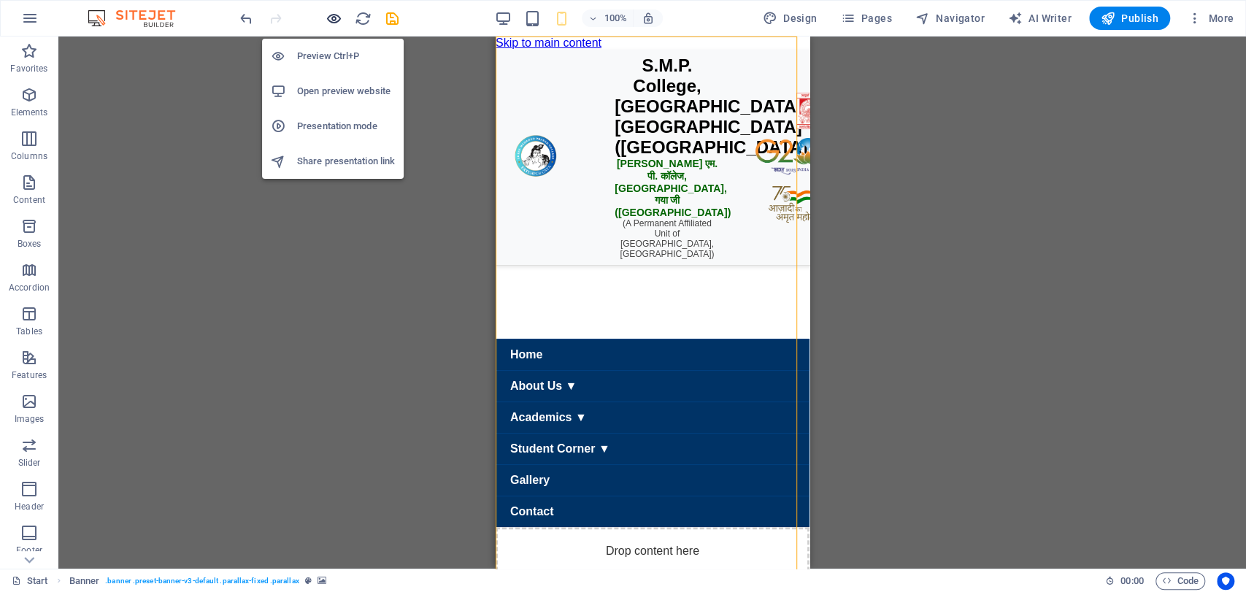
click at [333, 12] on icon "button" at bounding box center [334, 18] width 17 height 17
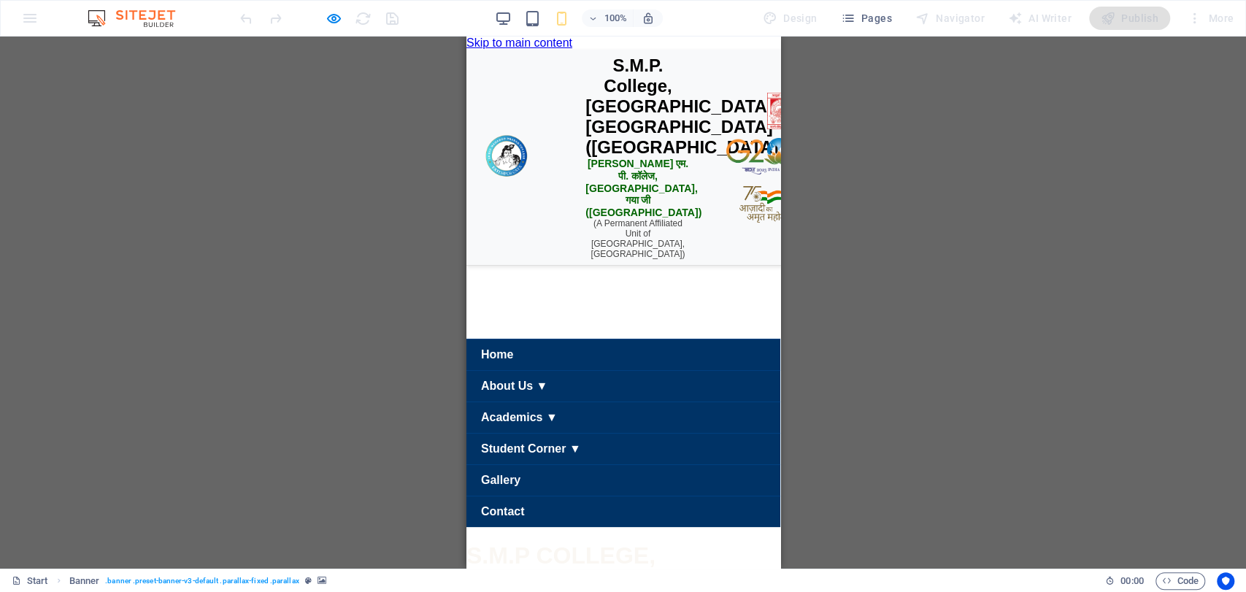
click at [782, 175] on div "H1 Banner Banner Container HTML Banner Menu Bar Button Container Spacer Menu Pr…" at bounding box center [623, 303] width 1246 height 532
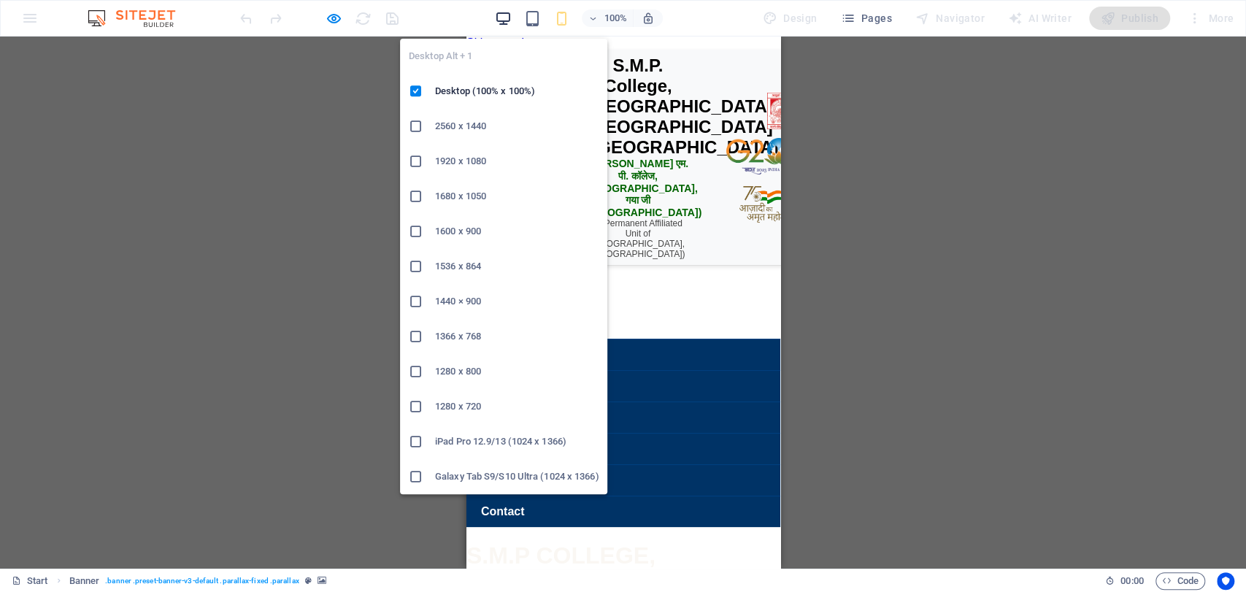
click at [497, 17] on icon "button" at bounding box center [503, 18] width 17 height 17
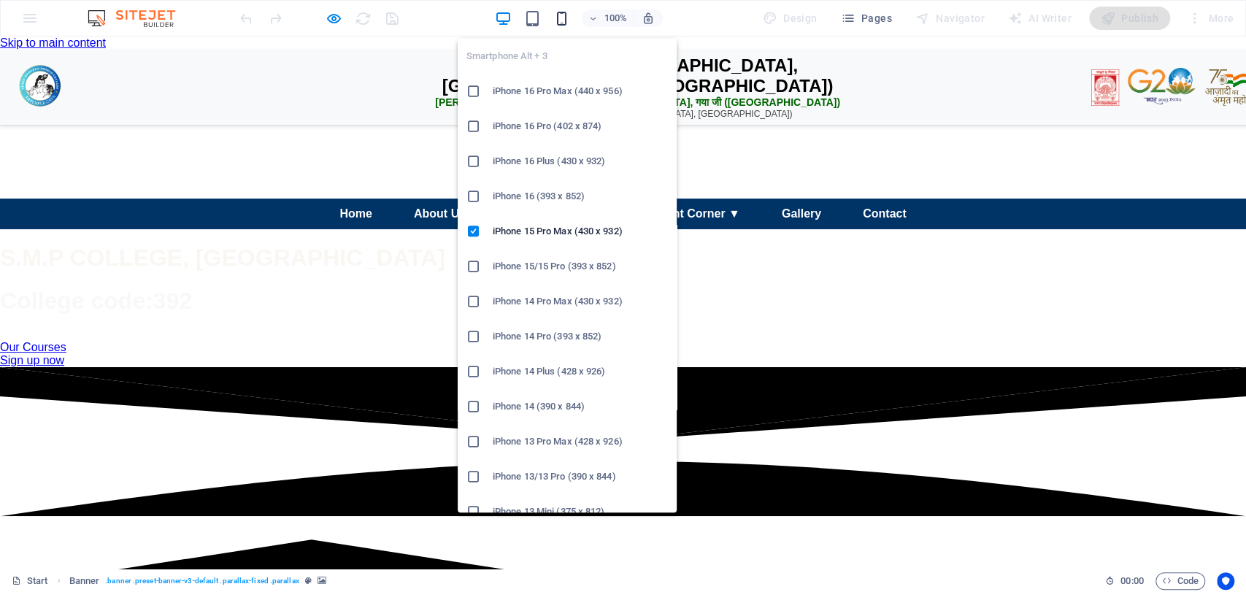
click at [559, 12] on icon "button" at bounding box center [562, 18] width 17 height 17
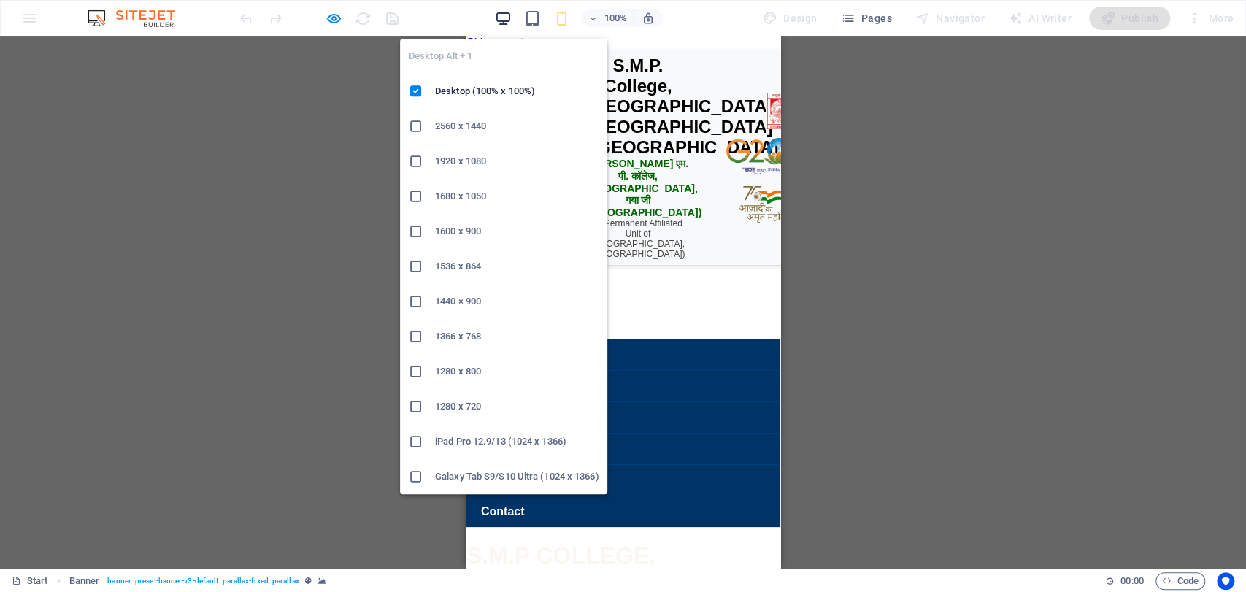
click at [509, 11] on icon "button" at bounding box center [503, 18] width 17 height 17
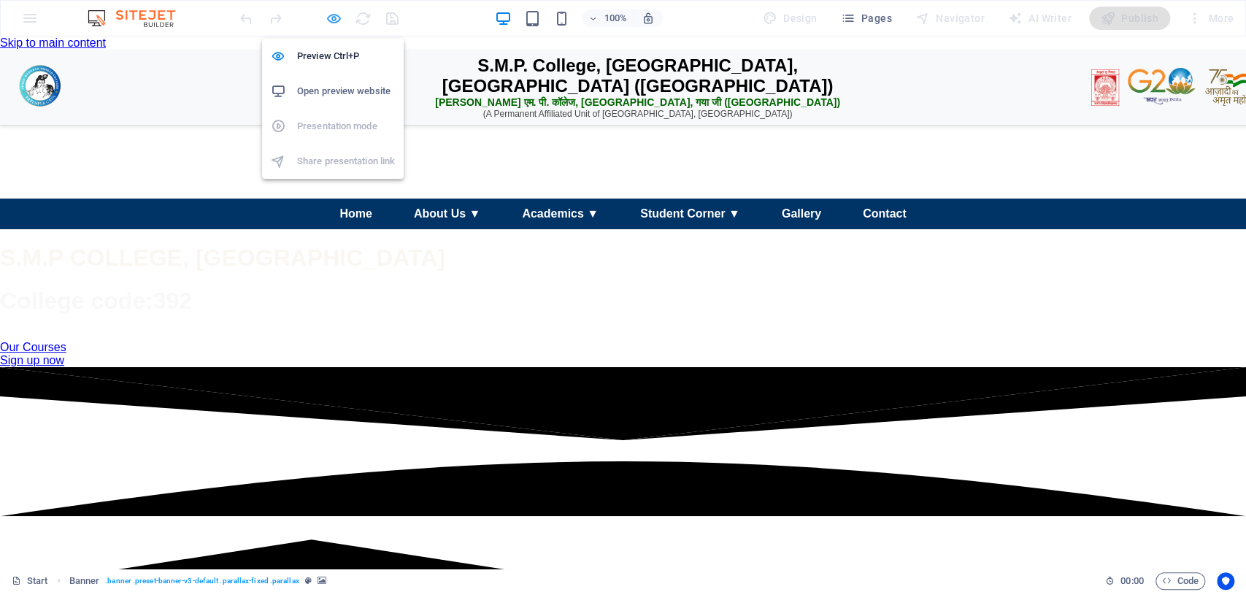
click at [332, 12] on icon "button" at bounding box center [334, 18] width 17 height 17
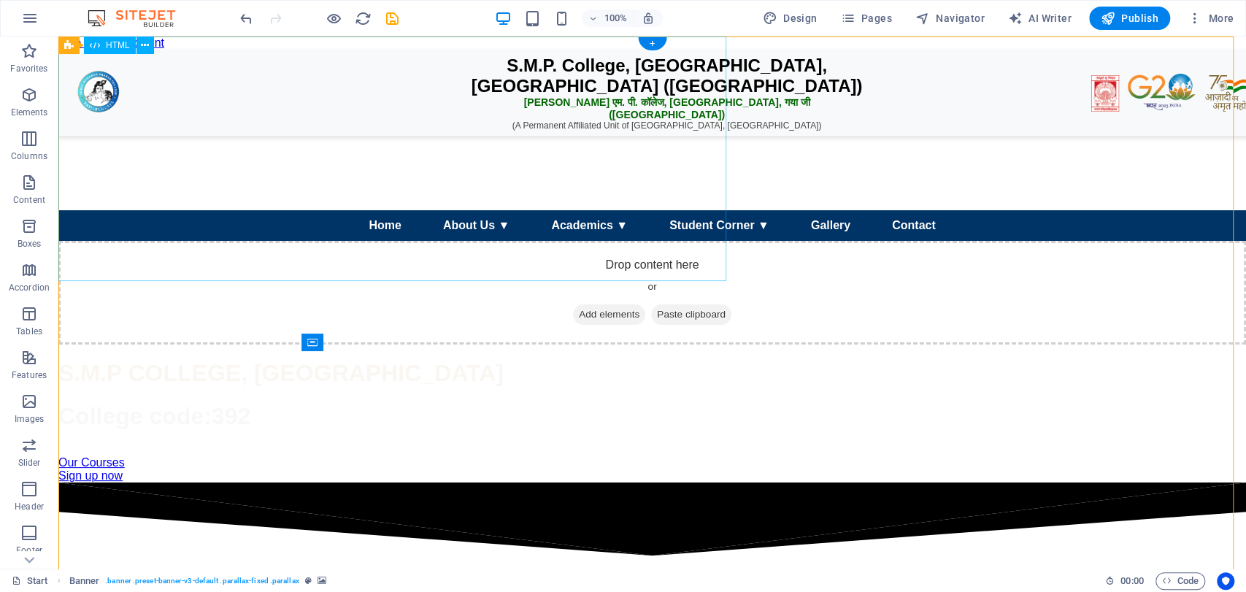
click at [438, 89] on div "SMP College Header S.M.P. College, Fatehpur, Gaya Ji (Bihar) एस. एम. पी. कॉलेज,…" at bounding box center [652, 145] width 1188 height 191
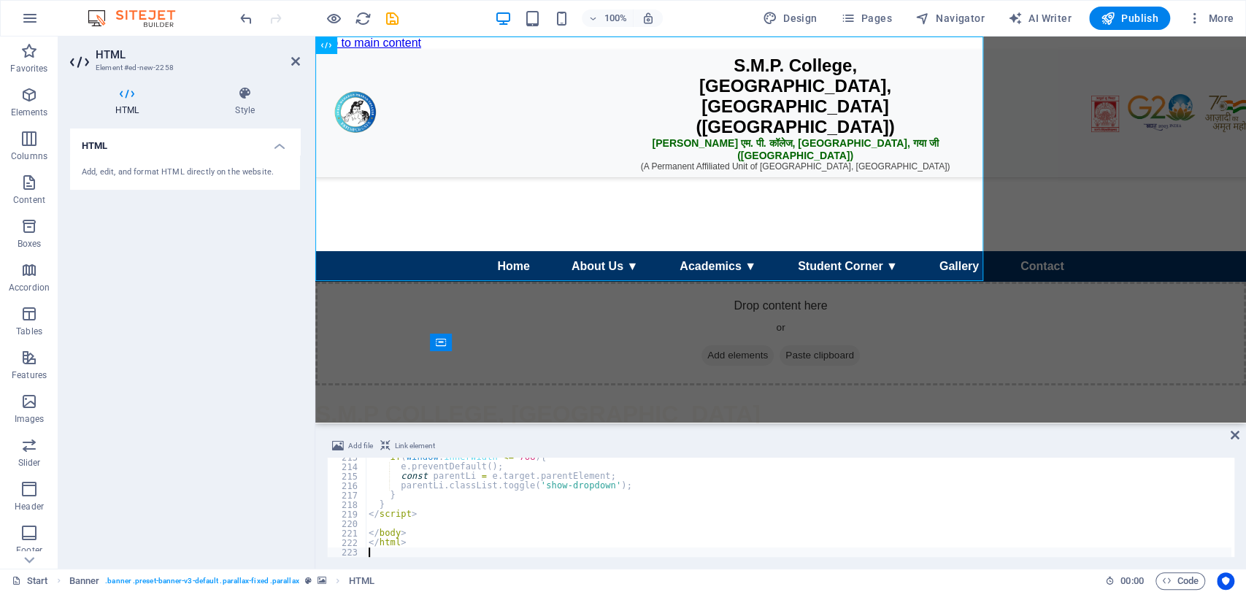
type textarea "</html>"
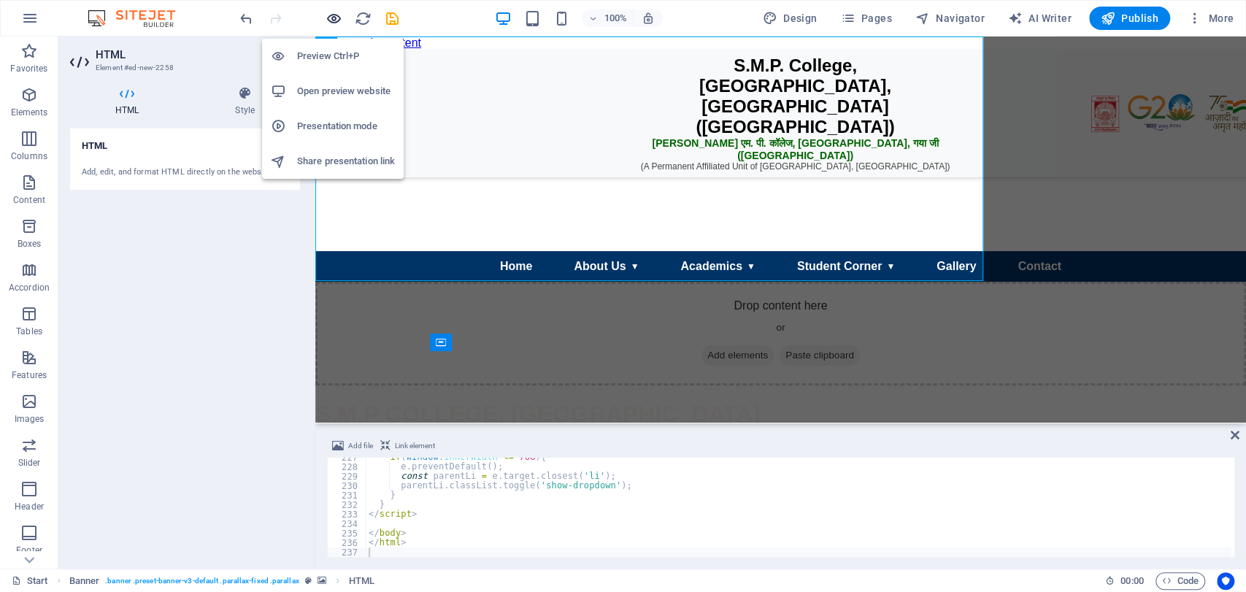
click at [336, 12] on icon "button" at bounding box center [334, 18] width 17 height 17
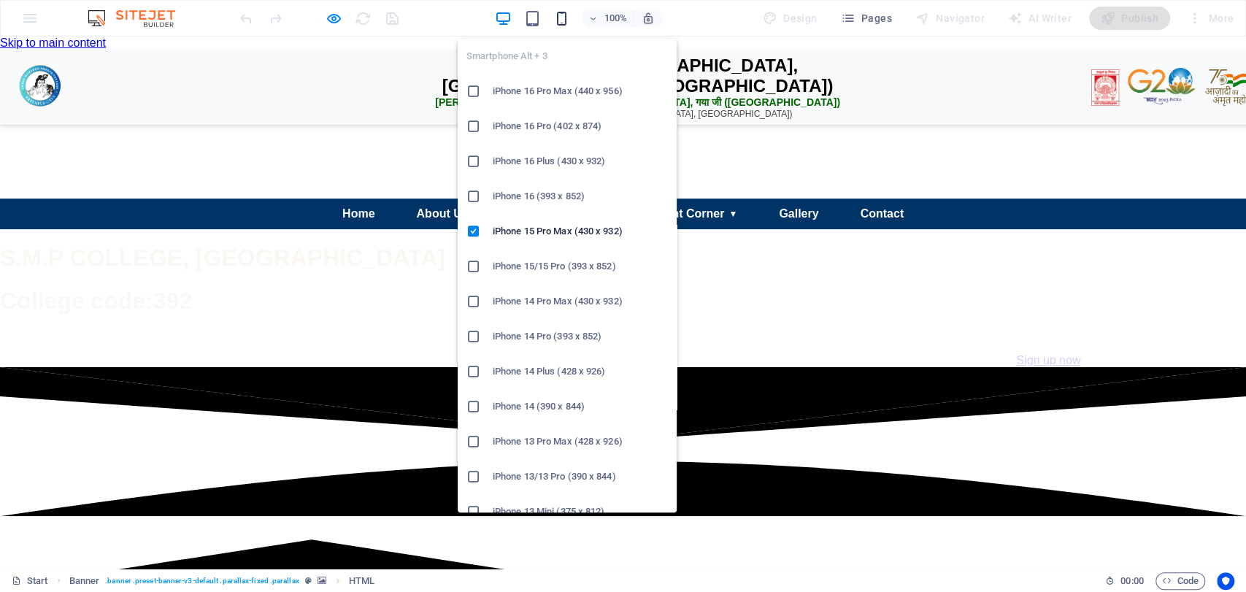
click at [563, 20] on icon "button" at bounding box center [562, 18] width 17 height 17
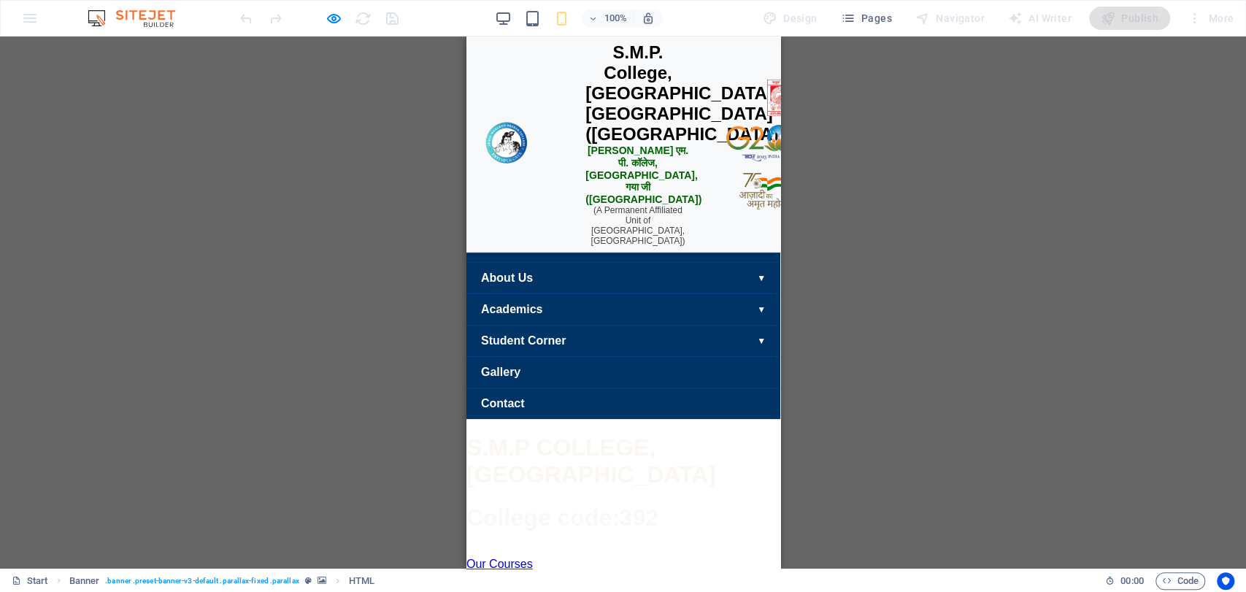
scroll to position [178, 0]
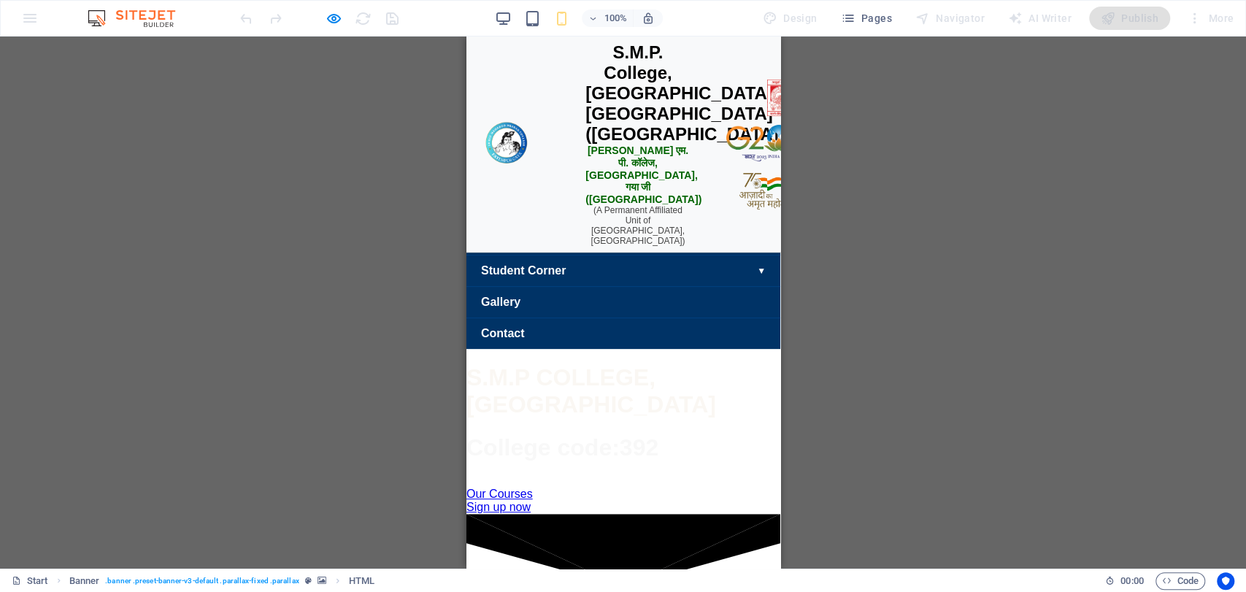
click at [716, 160] on link "Home" at bounding box center [623, 176] width 330 height 33
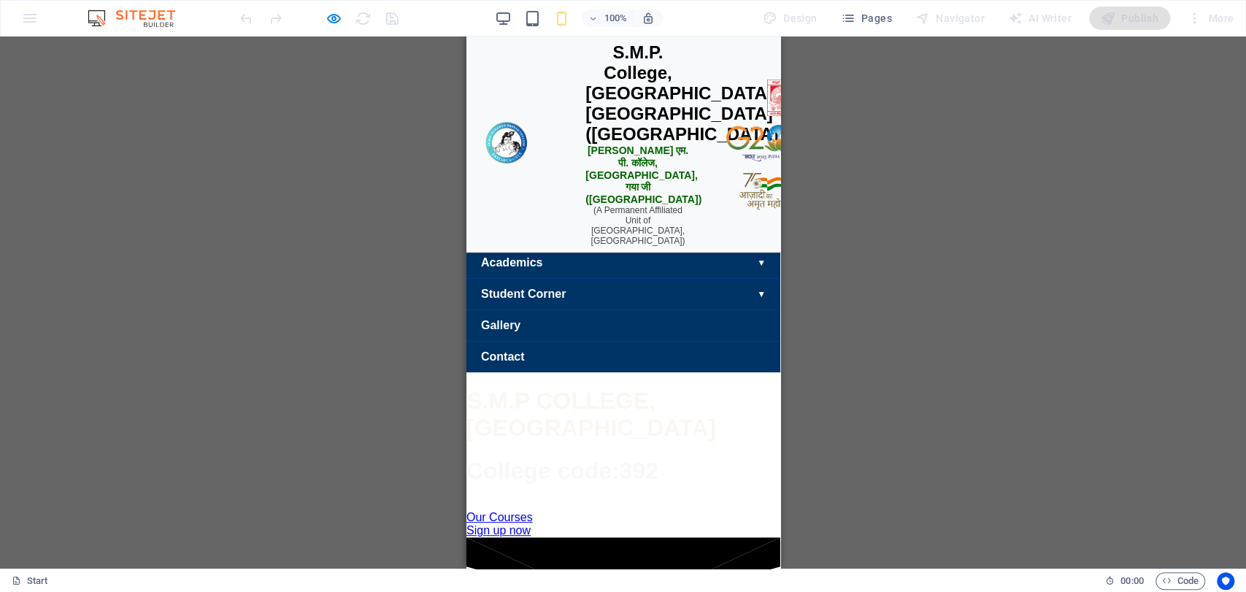
scroll to position [0, 0]
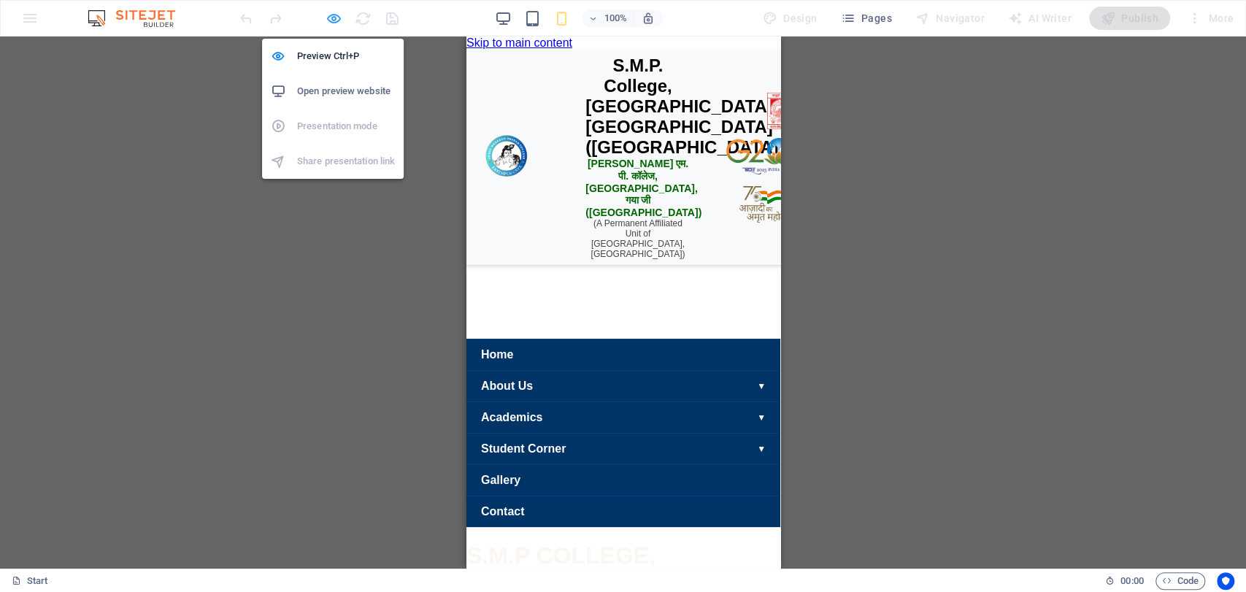
click at [333, 13] on icon "button" at bounding box center [334, 18] width 17 height 17
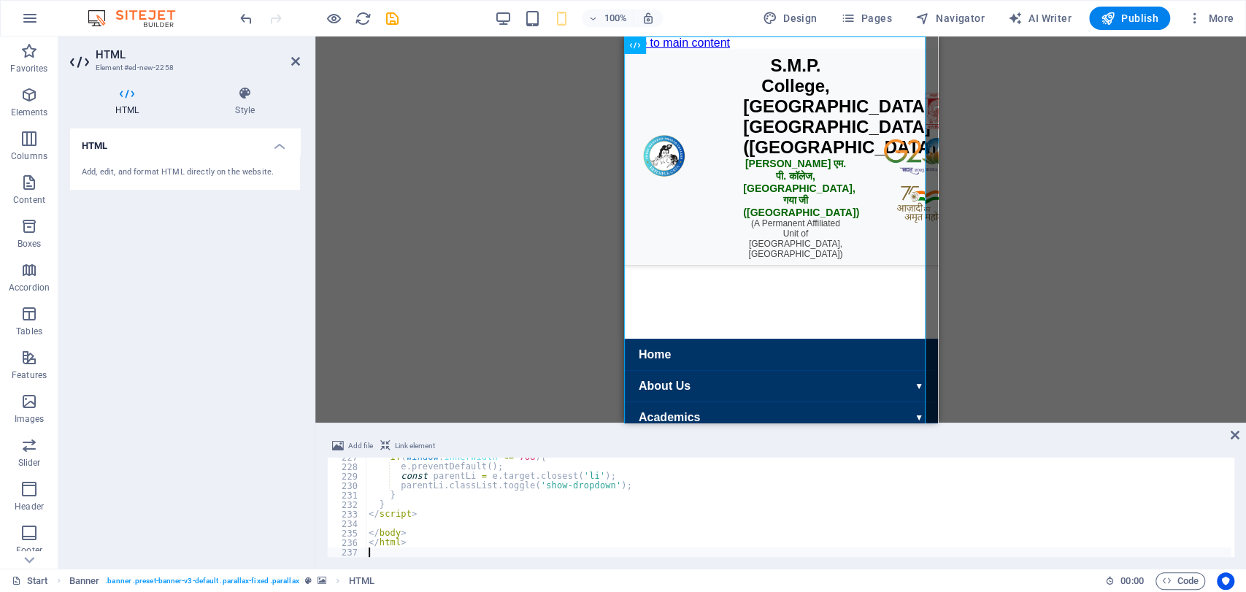
type textarea "</html>"
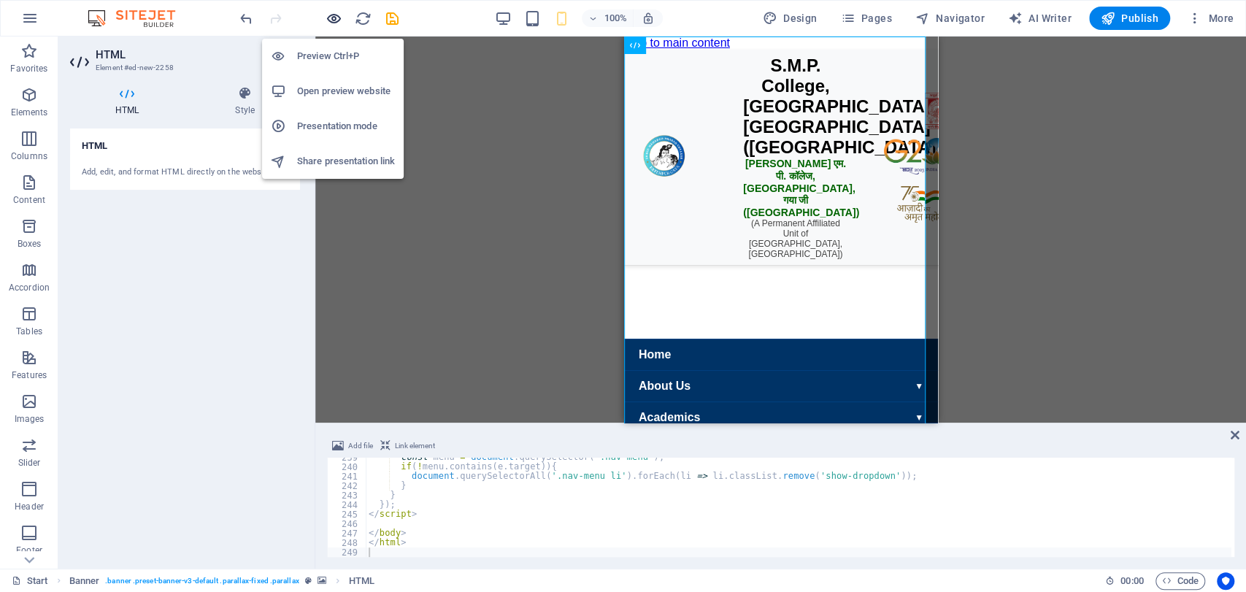
click at [327, 11] on icon "button" at bounding box center [334, 18] width 17 height 17
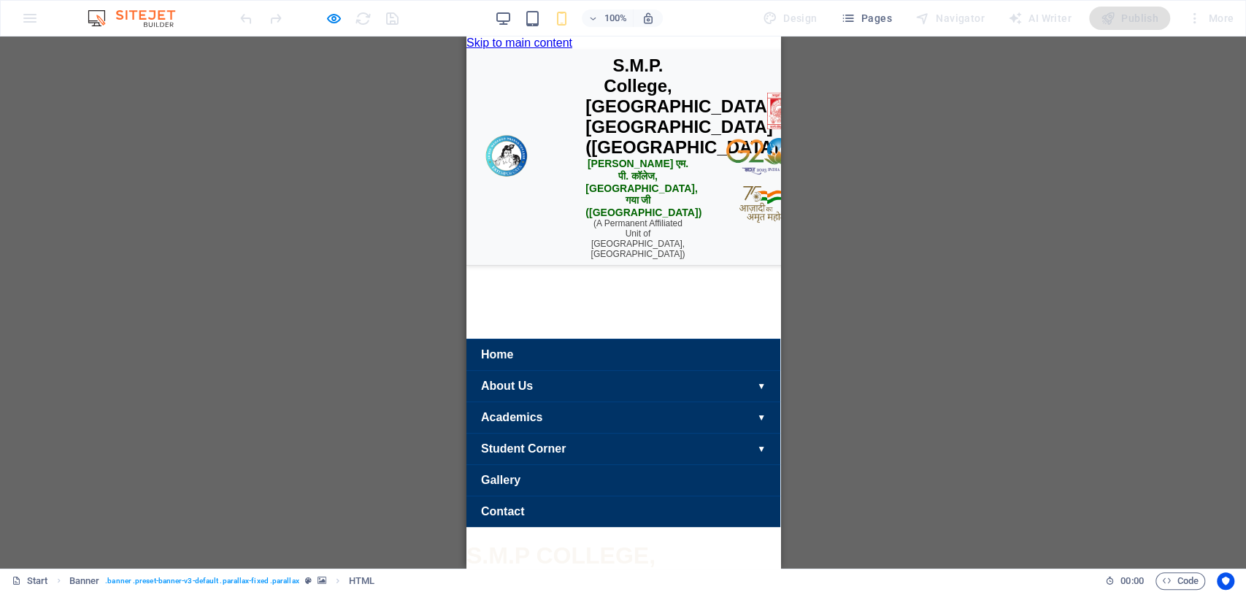
click at [713, 207] on div "S.M.P. College, [GEOGRAPHIC_DATA], [GEOGRAPHIC_DATA] ([GEOGRAPHIC_DATA]) एस. एम…" at bounding box center [637, 158] width 343 height 216
click at [741, 189] on img at bounding box center [767, 204] width 58 height 39
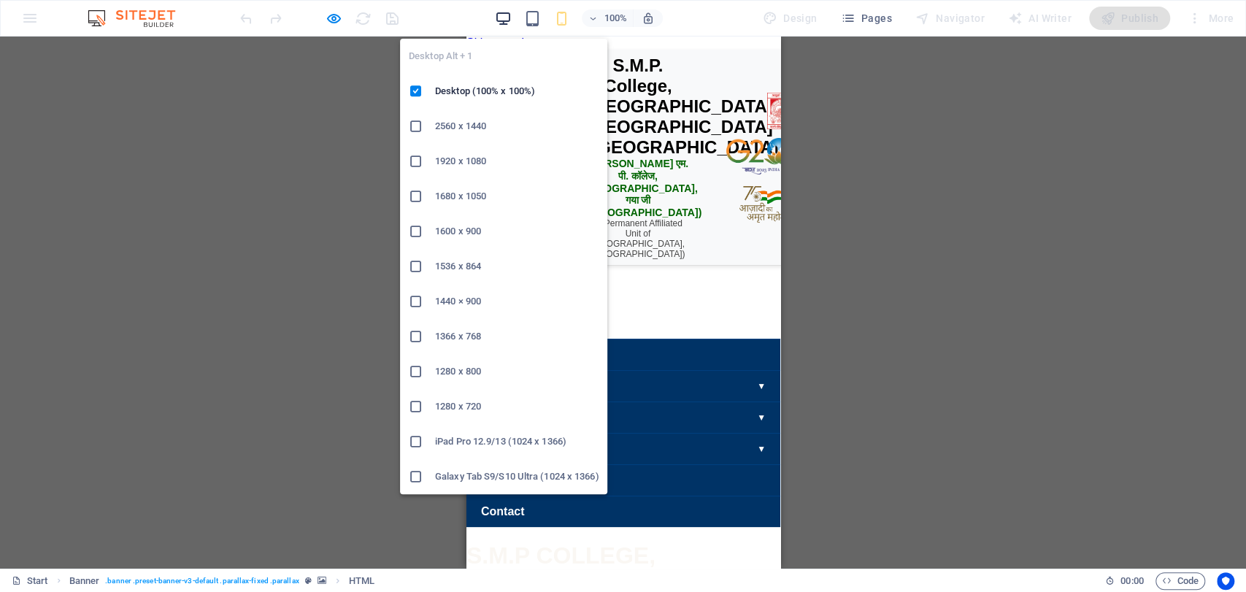
click at [502, 26] on icon "button" at bounding box center [503, 18] width 17 height 17
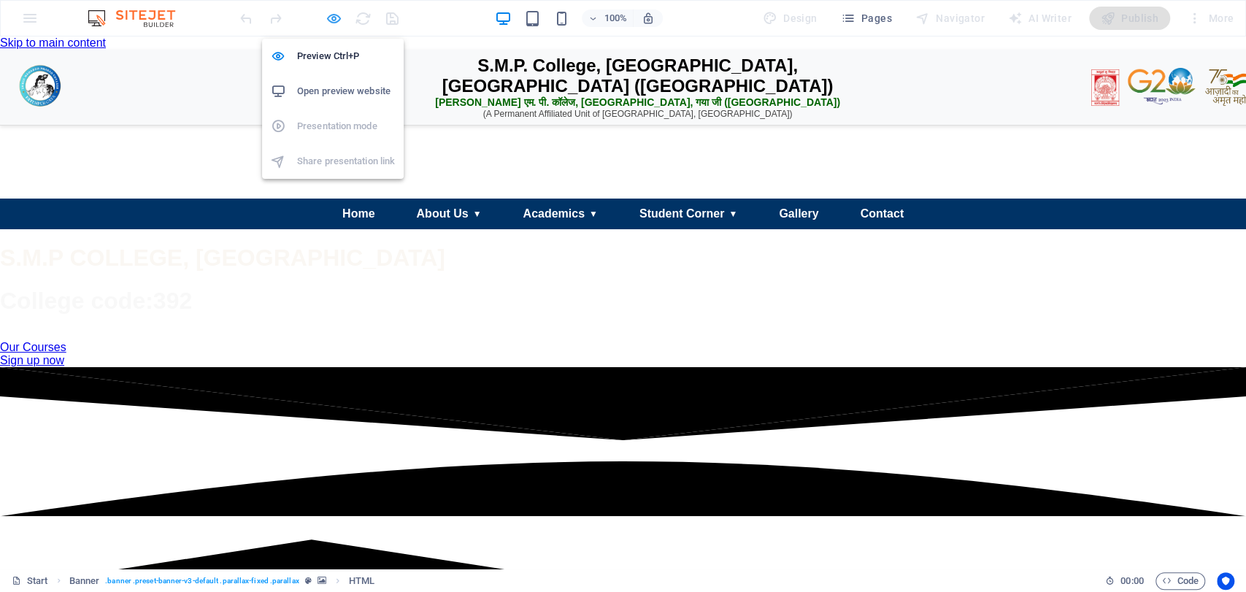
click at [334, 21] on icon "button" at bounding box center [334, 18] width 17 height 17
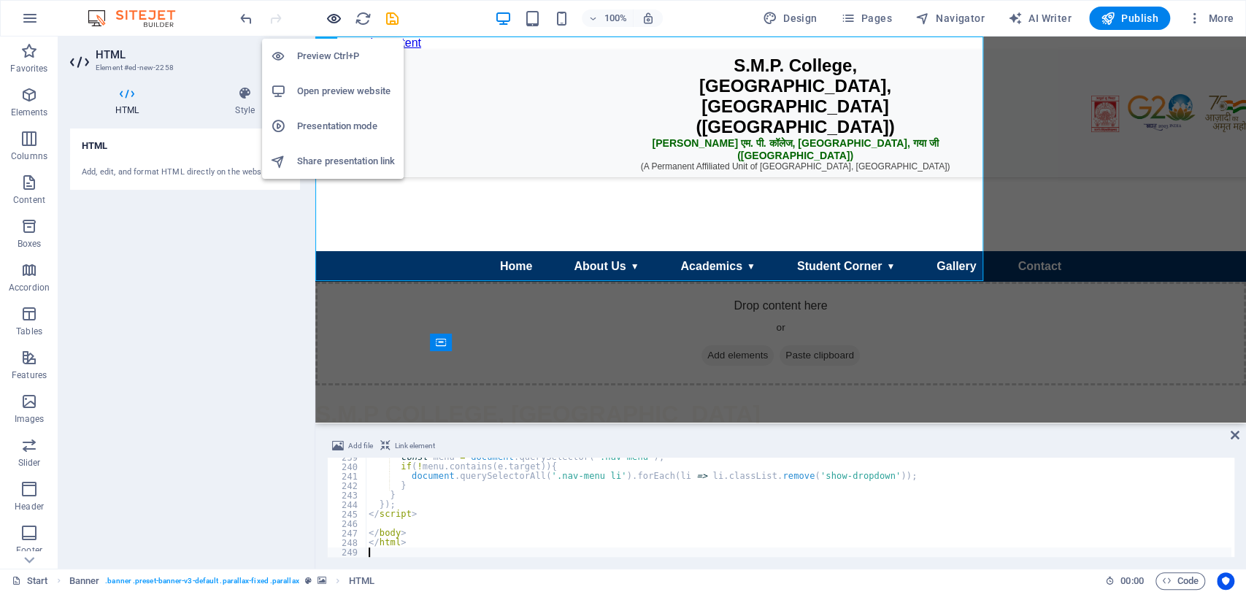
click at [334, 21] on icon "button" at bounding box center [334, 18] width 17 height 17
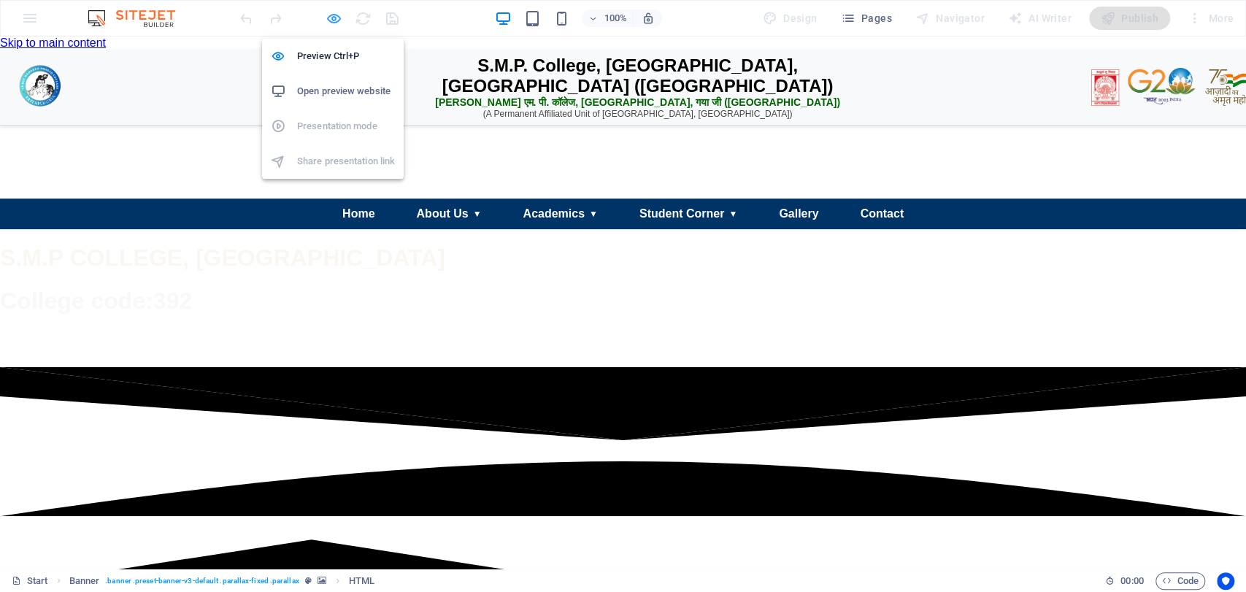
click at [327, 10] on icon "button" at bounding box center [334, 18] width 17 height 17
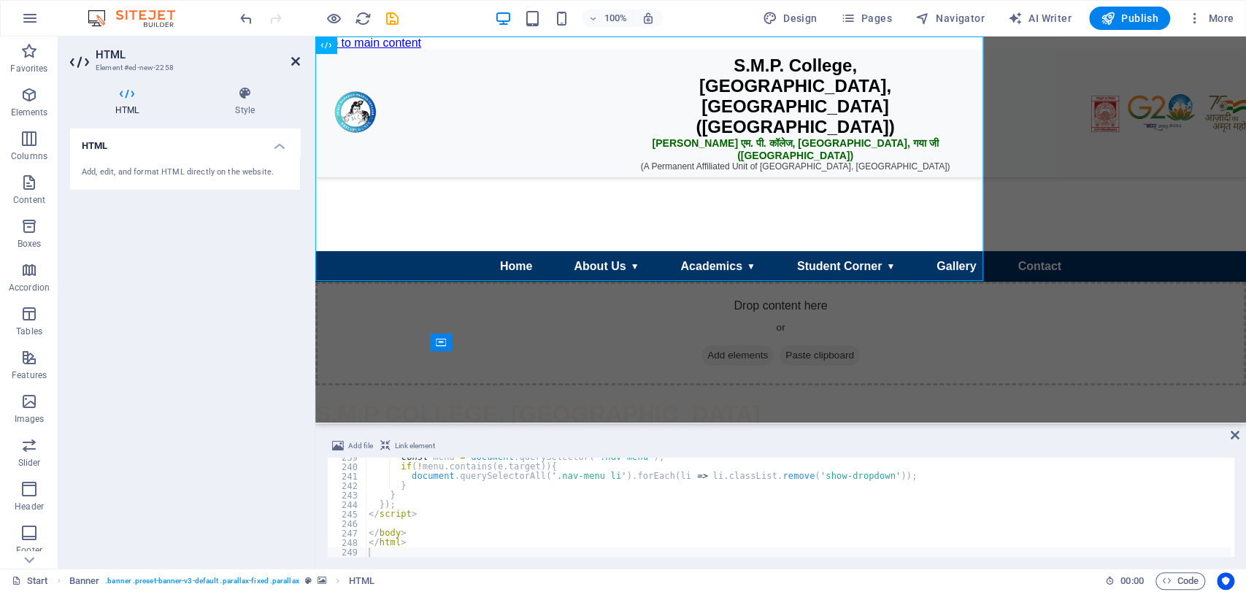
click at [295, 60] on icon at bounding box center [295, 61] width 9 height 12
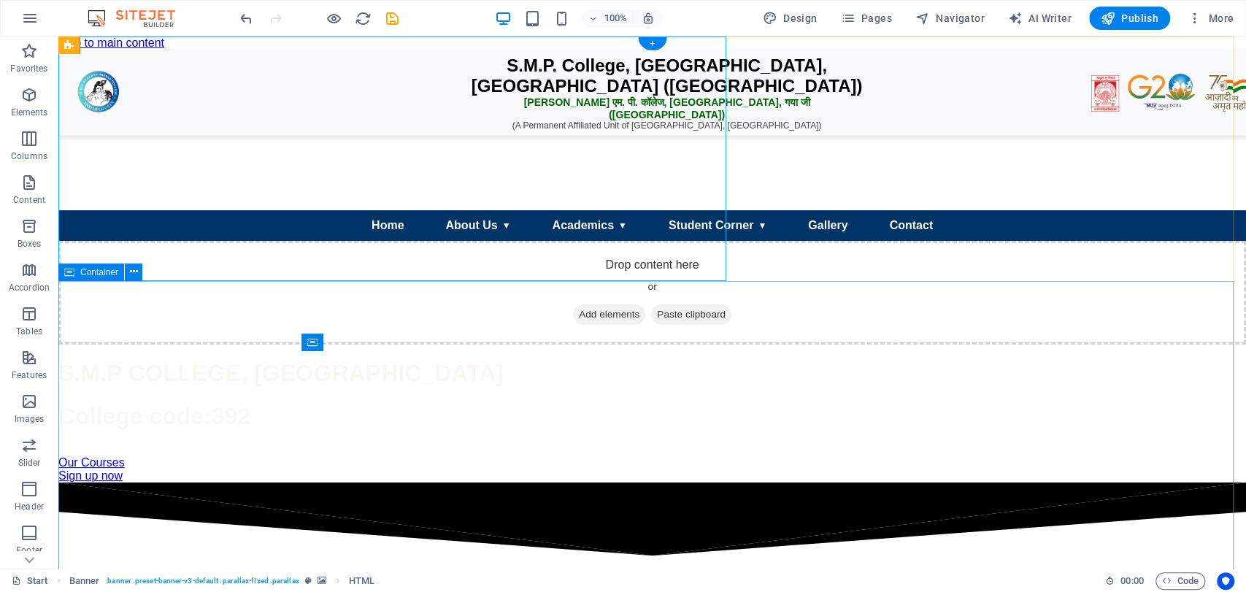
click at [177, 297] on div "Drop content here or Add elements Paste clipboard S.M.P COLLEGE, FATEHPUR GAYA …" at bounding box center [652, 362] width 1188 height 242
click at [365, 119] on div "SMP College Header S.M.P. College, Fatehpur, Gaya Ji (Bihar) एस. एम. पी. कॉलेज,…" at bounding box center [652, 145] width 1188 height 191
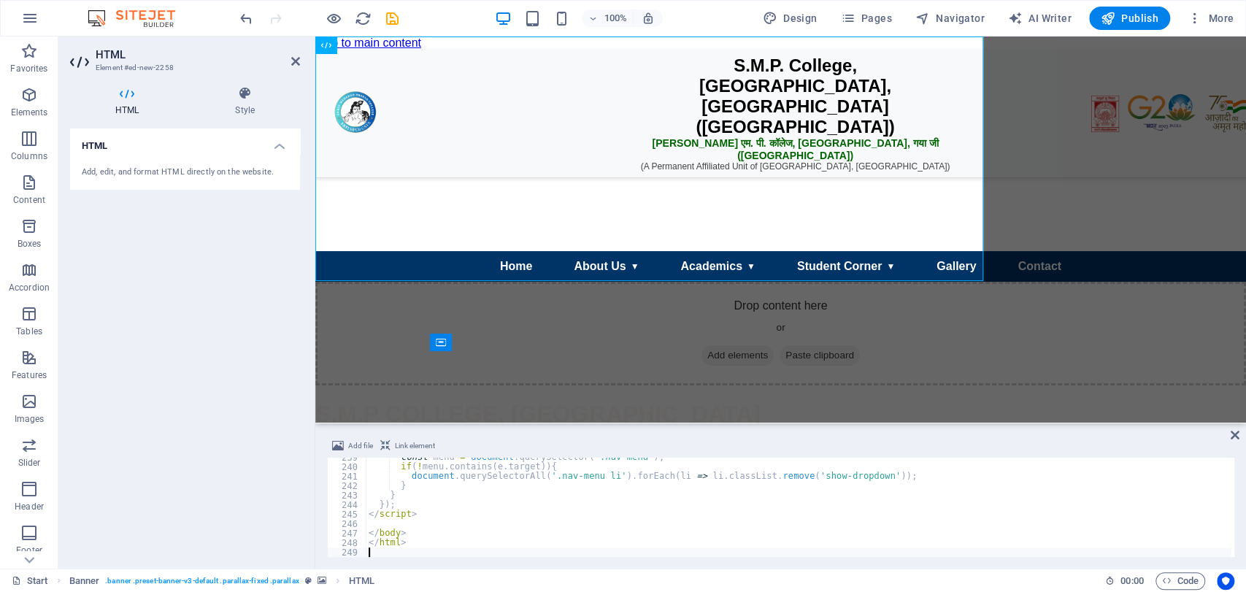
type textarea "</html>"
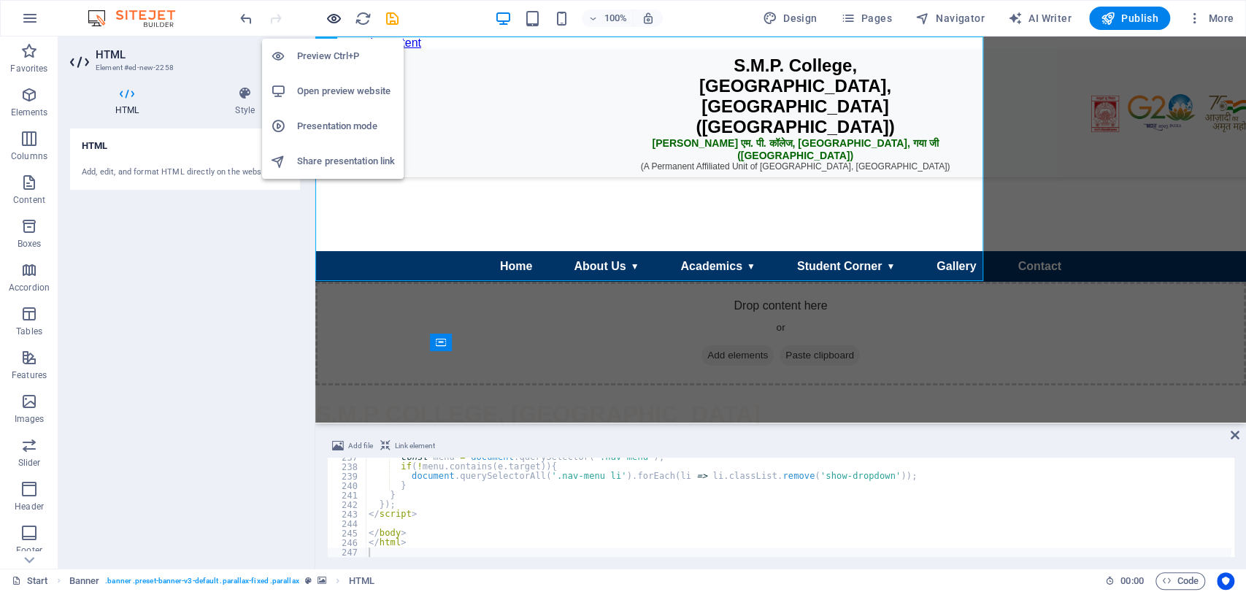
click at [333, 12] on icon "button" at bounding box center [334, 18] width 17 height 17
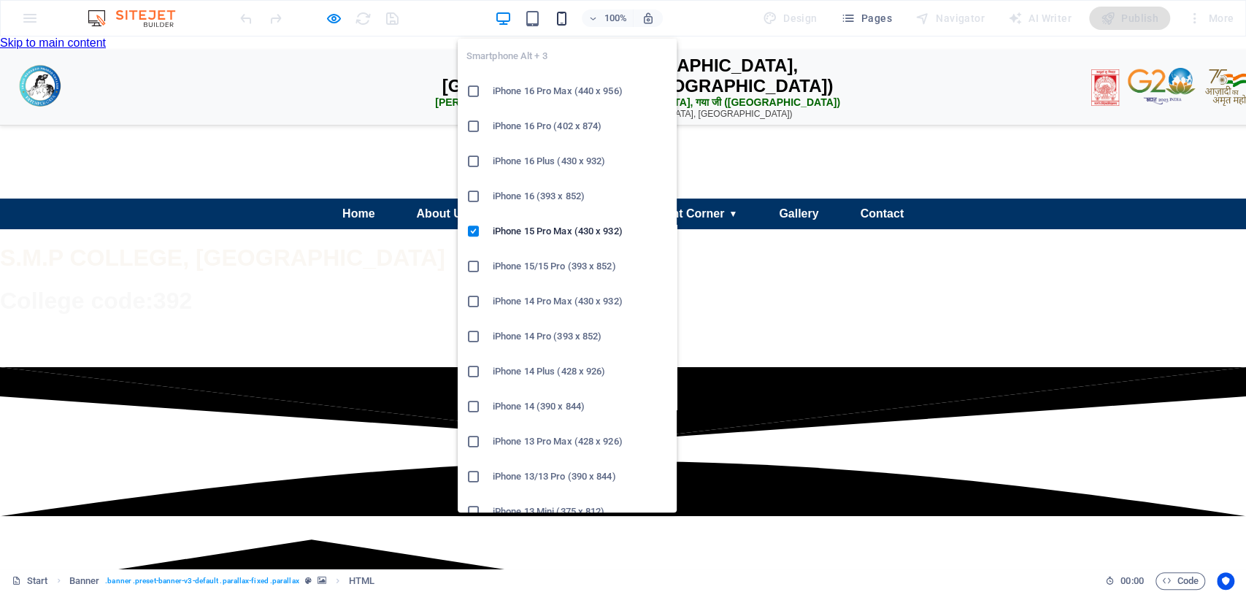
click at [569, 20] on icon "button" at bounding box center [562, 18] width 17 height 17
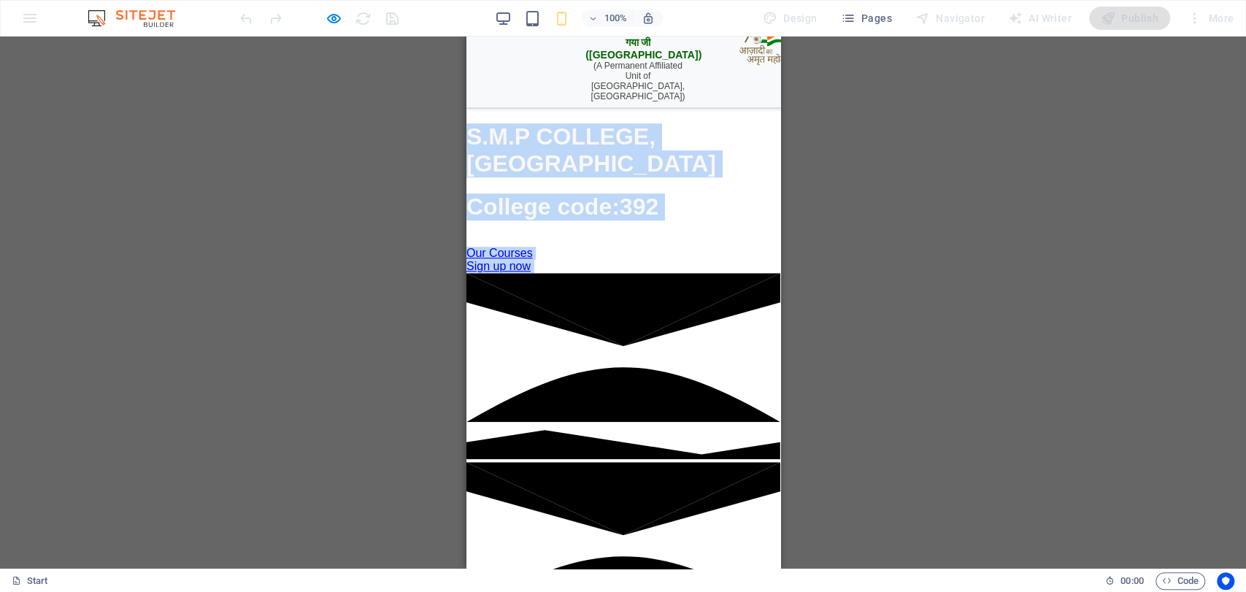
scroll to position [134, 0]
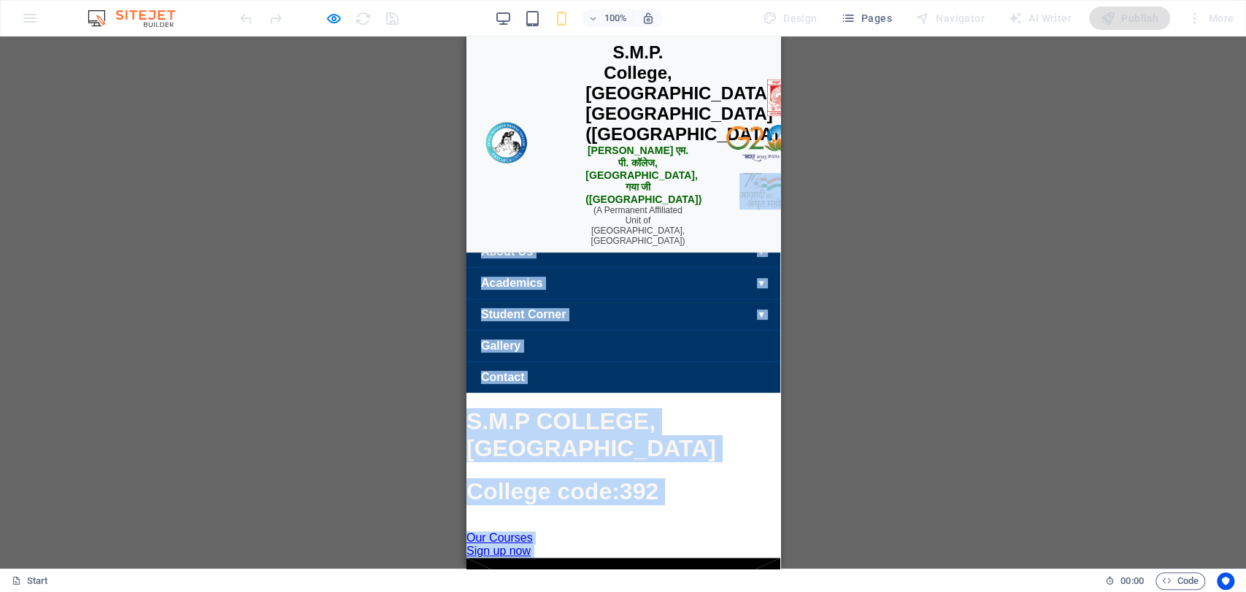
drag, startPoint x: 767, startPoint y: 104, endPoint x: 775, endPoint y: -1, distance: 104.7
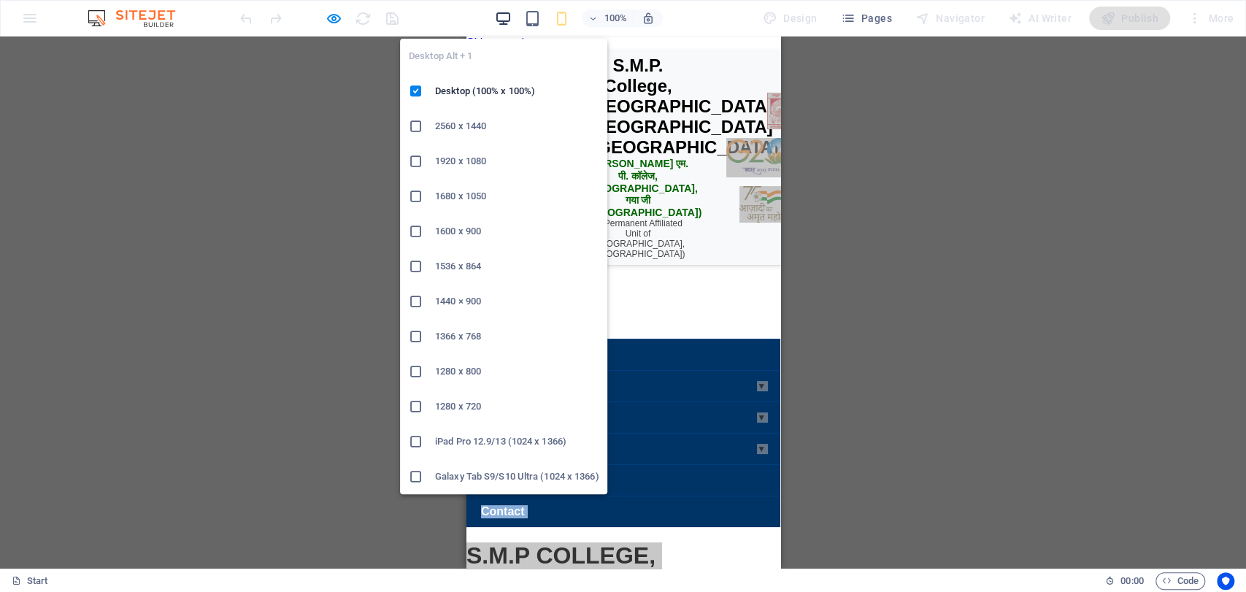
click at [502, 12] on icon "button" at bounding box center [503, 18] width 17 height 17
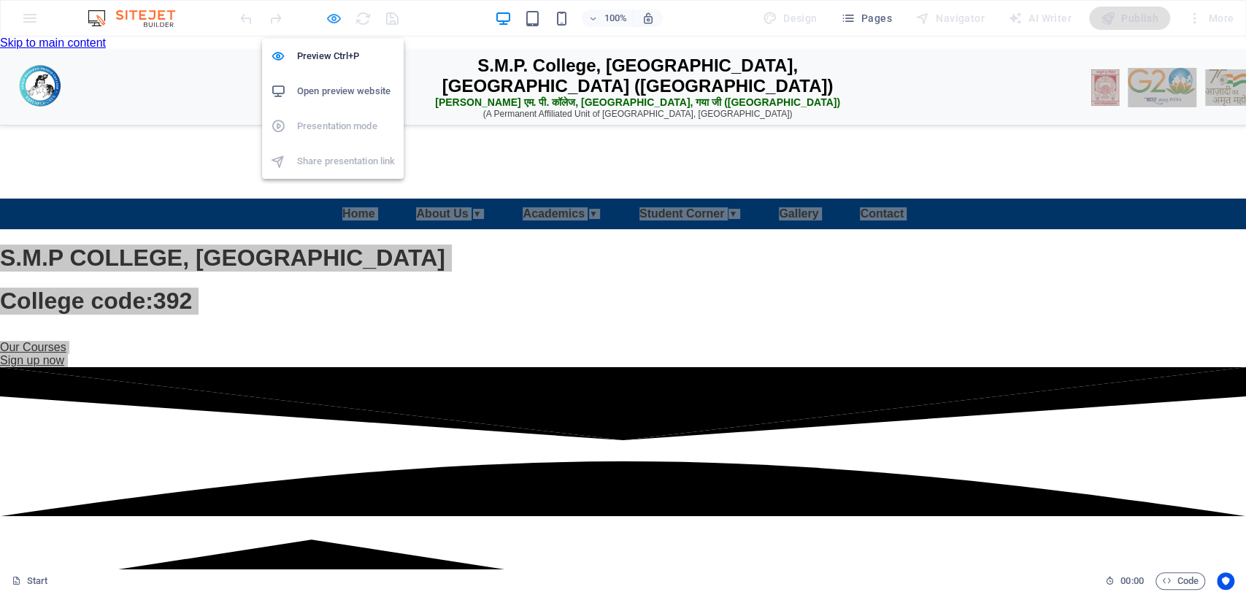
click at [334, 18] on icon "button" at bounding box center [334, 18] width 17 height 17
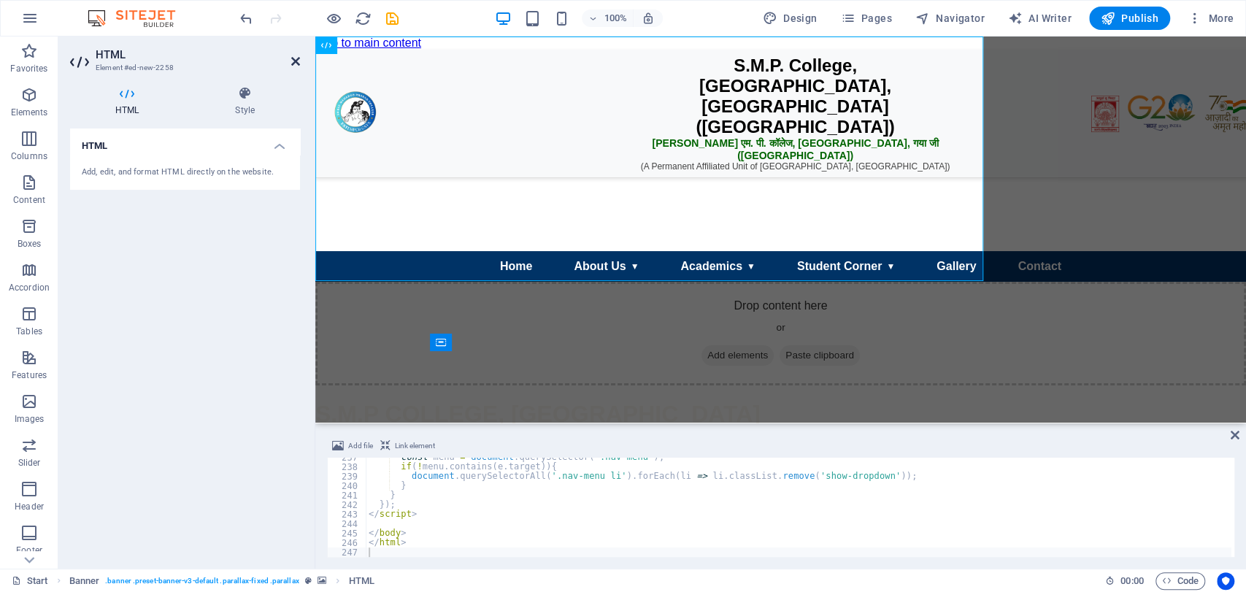
click at [294, 60] on icon at bounding box center [295, 61] width 9 height 12
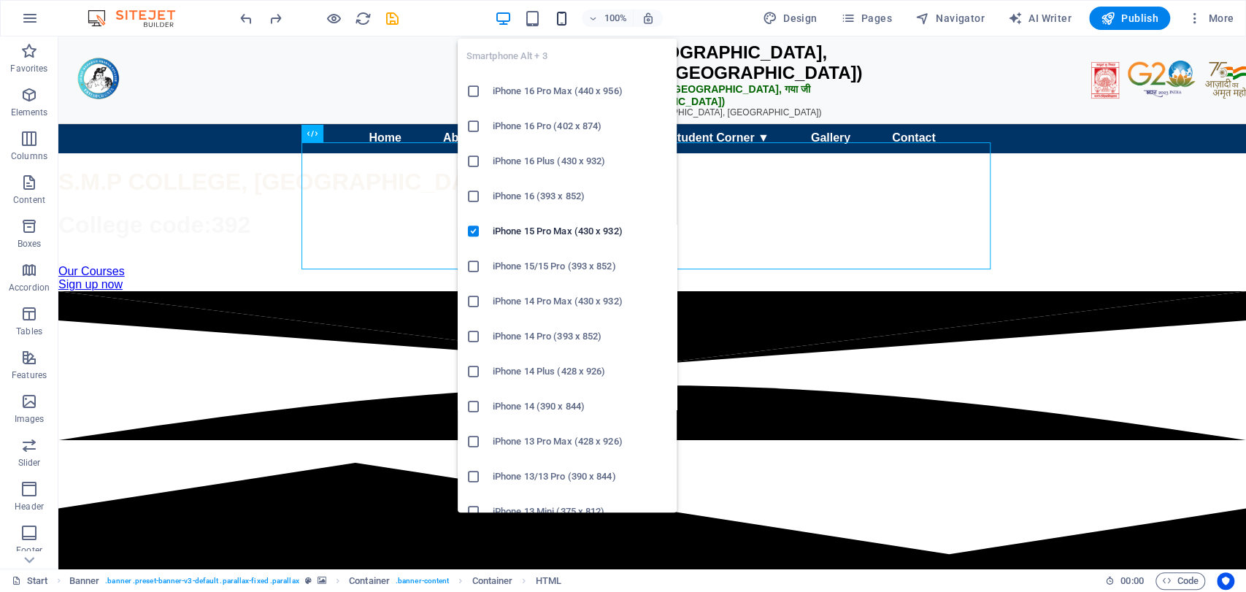
click at [567, 22] on icon "button" at bounding box center [562, 18] width 17 height 17
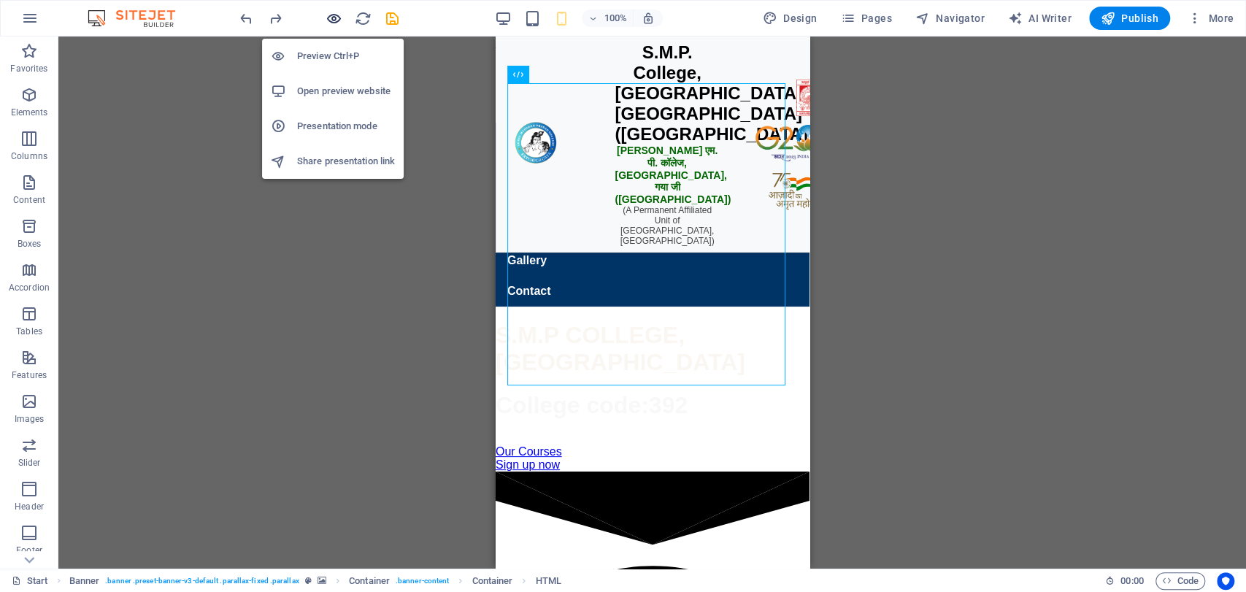
click at [330, 15] on icon "button" at bounding box center [334, 18] width 17 height 17
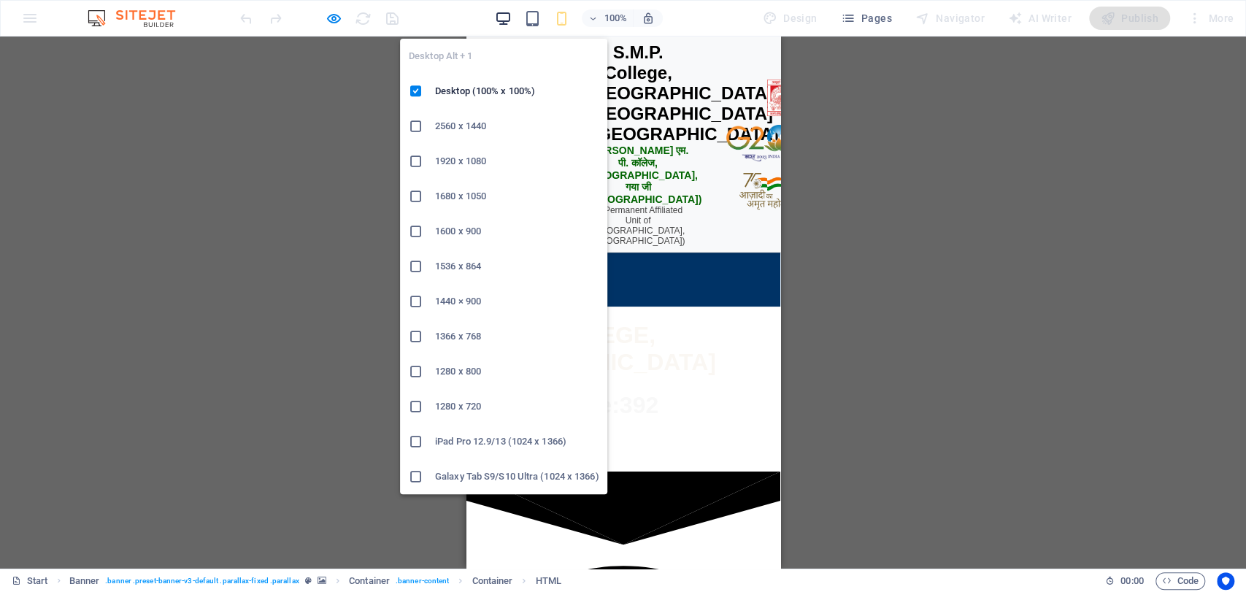
click at [511, 15] on icon "button" at bounding box center [503, 18] width 17 height 17
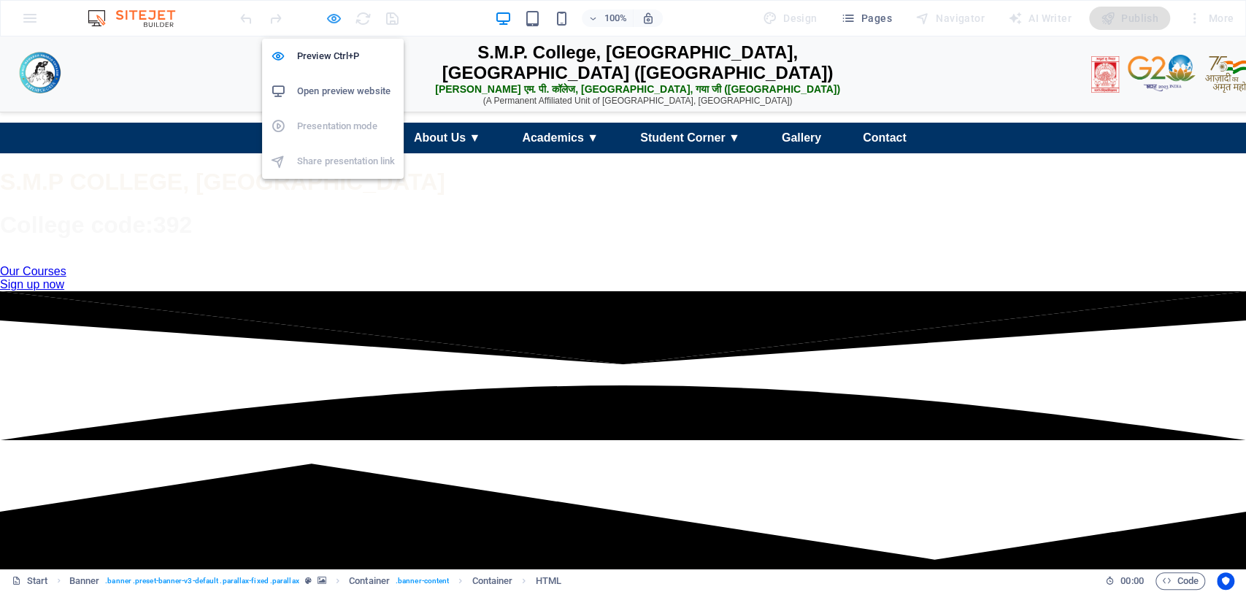
click at [338, 13] on icon "button" at bounding box center [334, 18] width 17 height 17
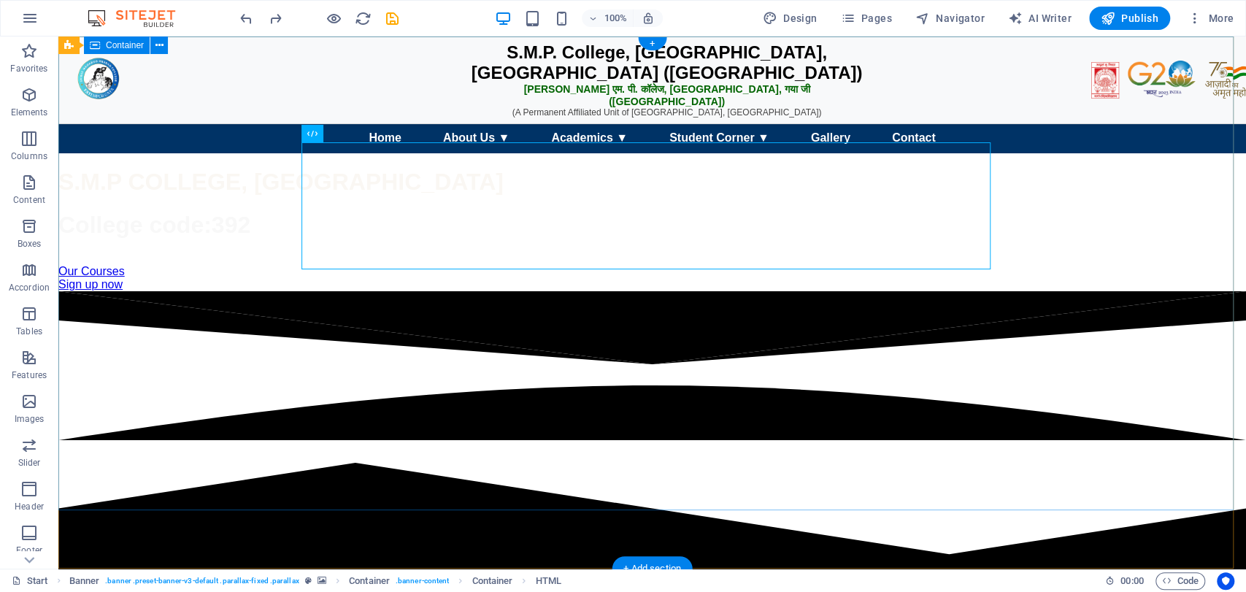
click at [700, 57] on div "S.M.P. College, Fatehpur, Gaya Ji (Bihar) एस. एम. पी. कॉलेज, फतेहपुर, गया जी (ब…" at bounding box center [652, 171] width 1188 height 242
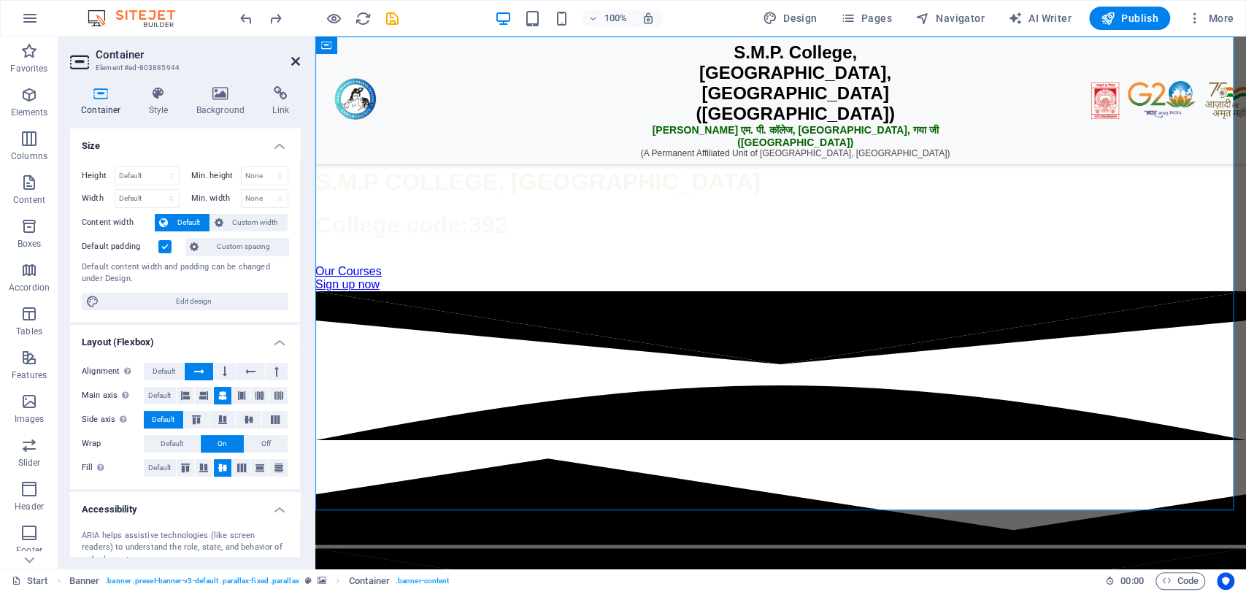
click at [299, 63] on icon at bounding box center [295, 61] width 9 height 12
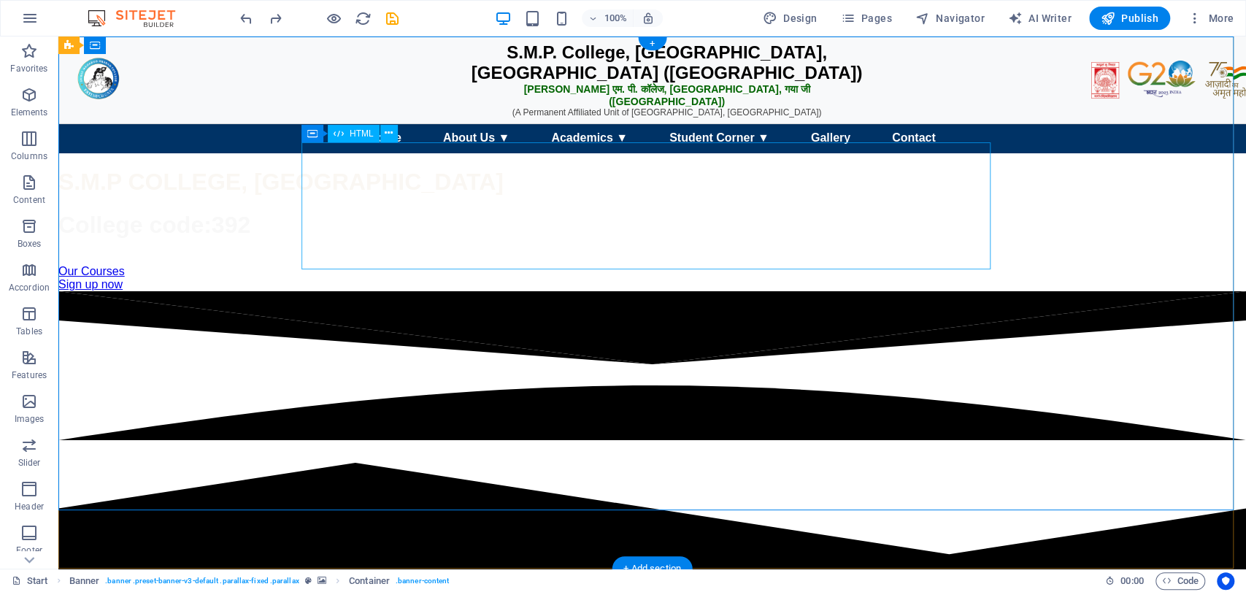
click at [455, 153] on div "S.M.P. College, Fatehpur, Gaya Ji (Bihar) एस. एम. पी. कॉलेज, फतेहपुर, गया जी (ब…" at bounding box center [652, 102] width 1188 height 104
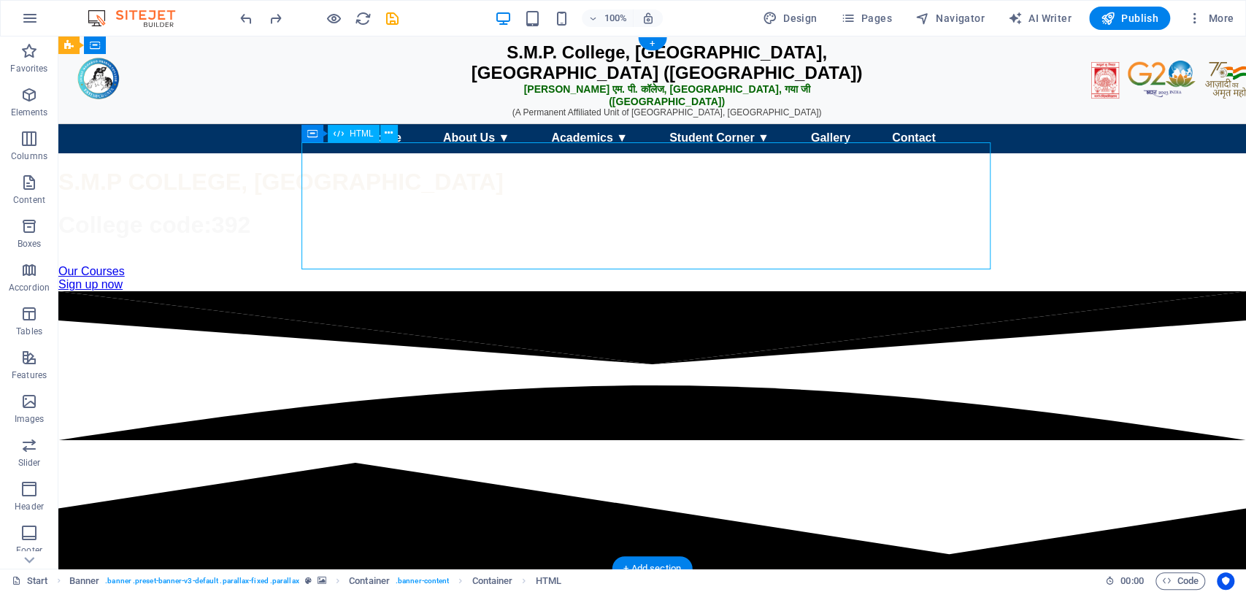
click at [455, 153] on div "S.M.P. College, Fatehpur, Gaya Ji (Bihar) एस. एम. पी. कॉलेज, फतेहपुर, गया जी (ब…" at bounding box center [652, 102] width 1188 height 104
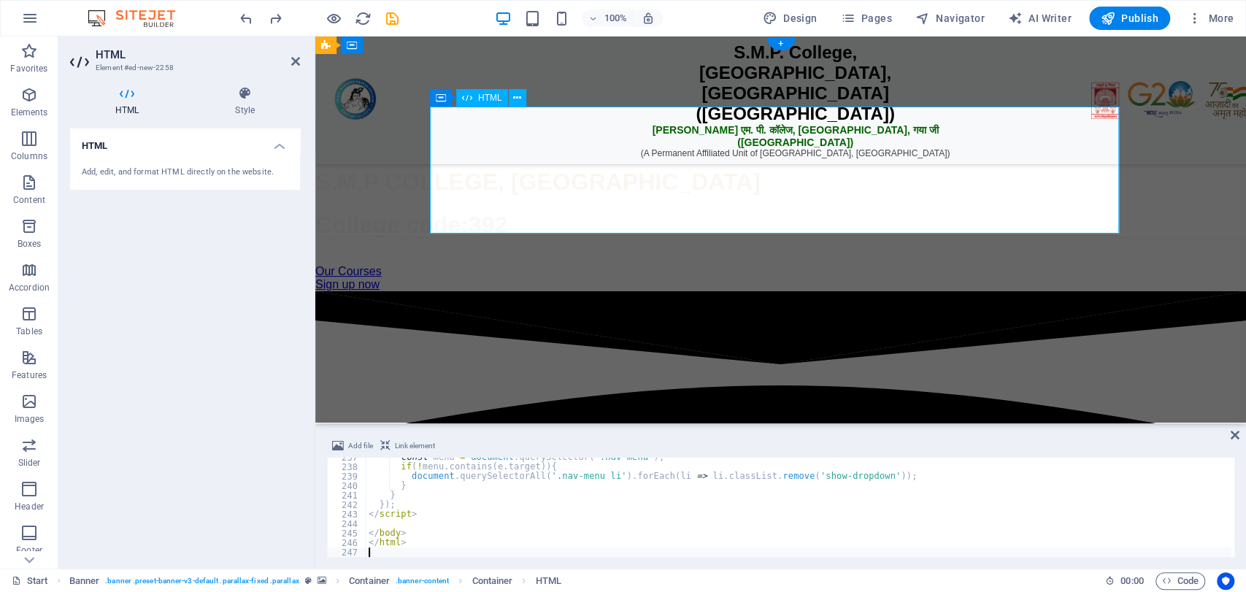
scroll to position [1837, 0]
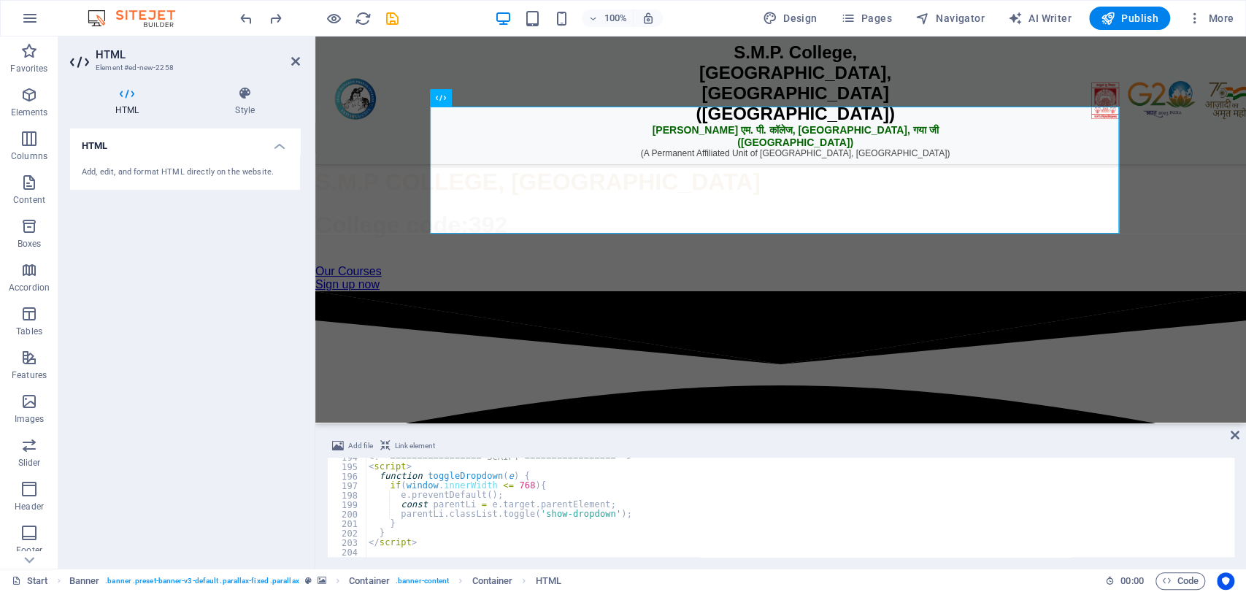
type textarea "</script>"
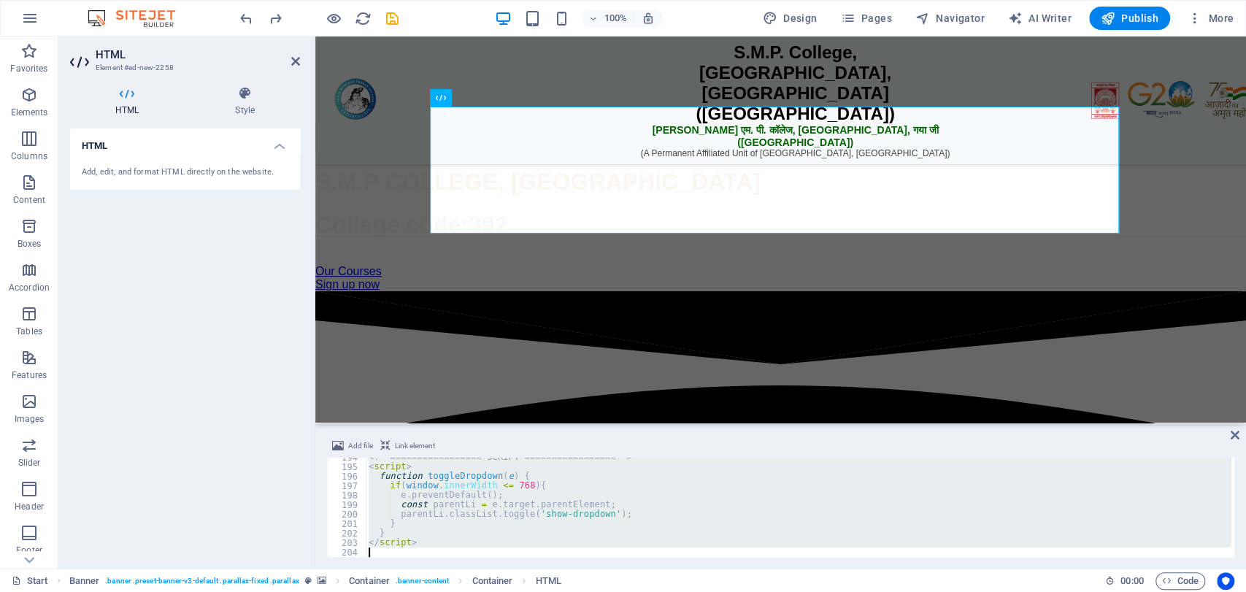
paste textarea
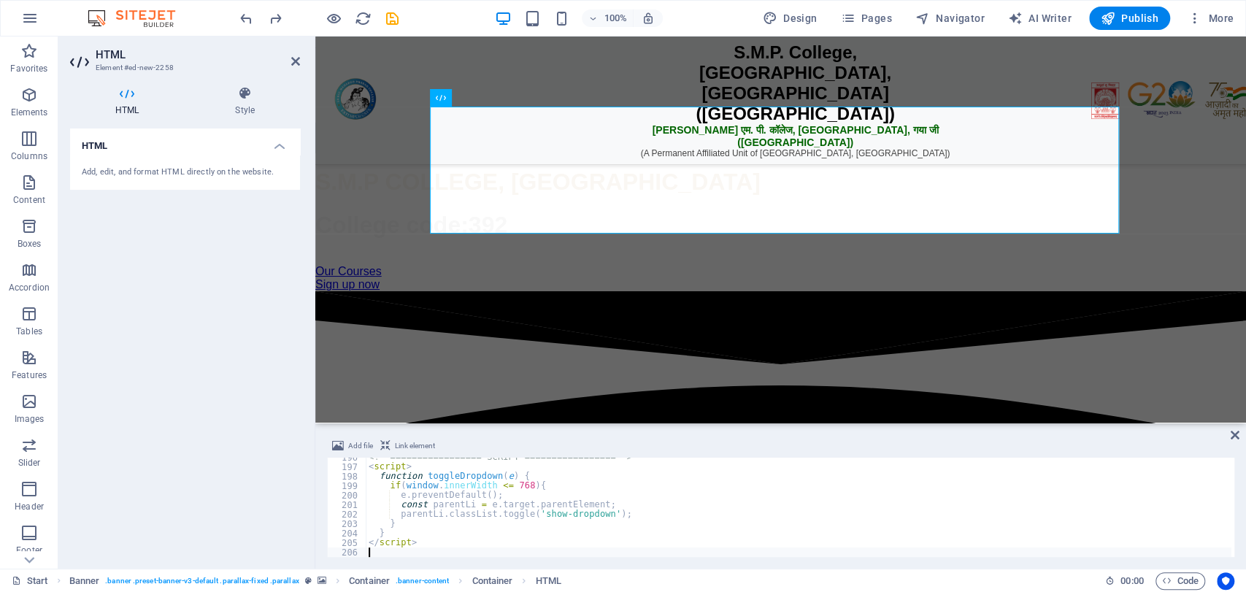
scroll to position [1856, 0]
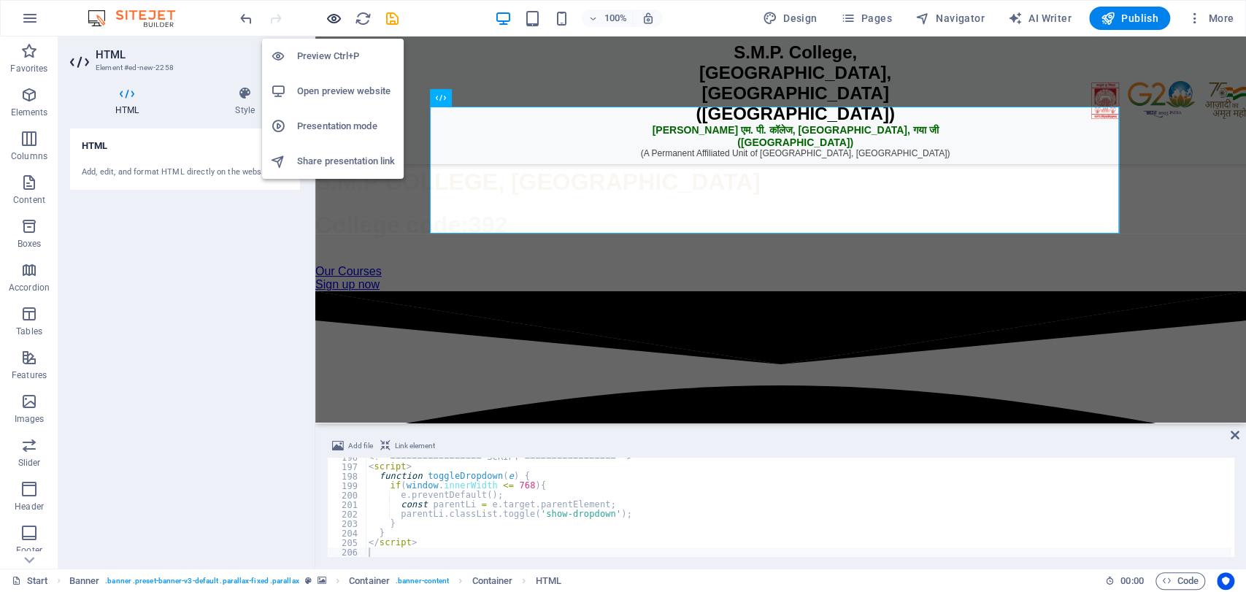
click at [332, 26] on icon "button" at bounding box center [334, 18] width 17 height 17
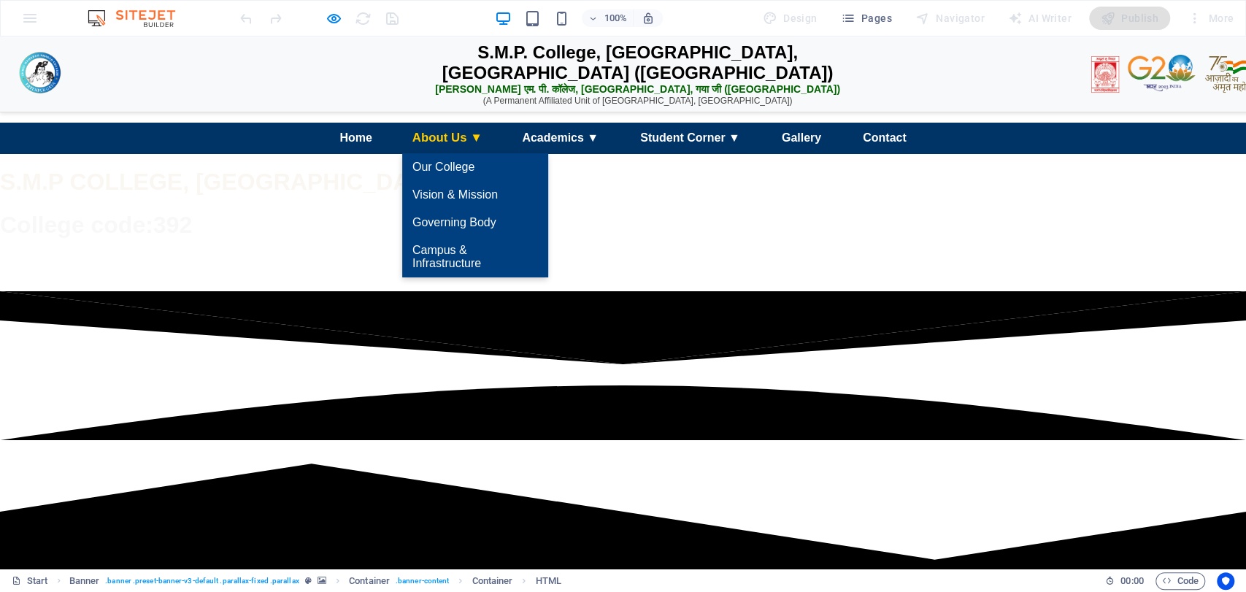
click at [462, 154] on link "About Us ▼" at bounding box center [447, 138] width 95 height 32
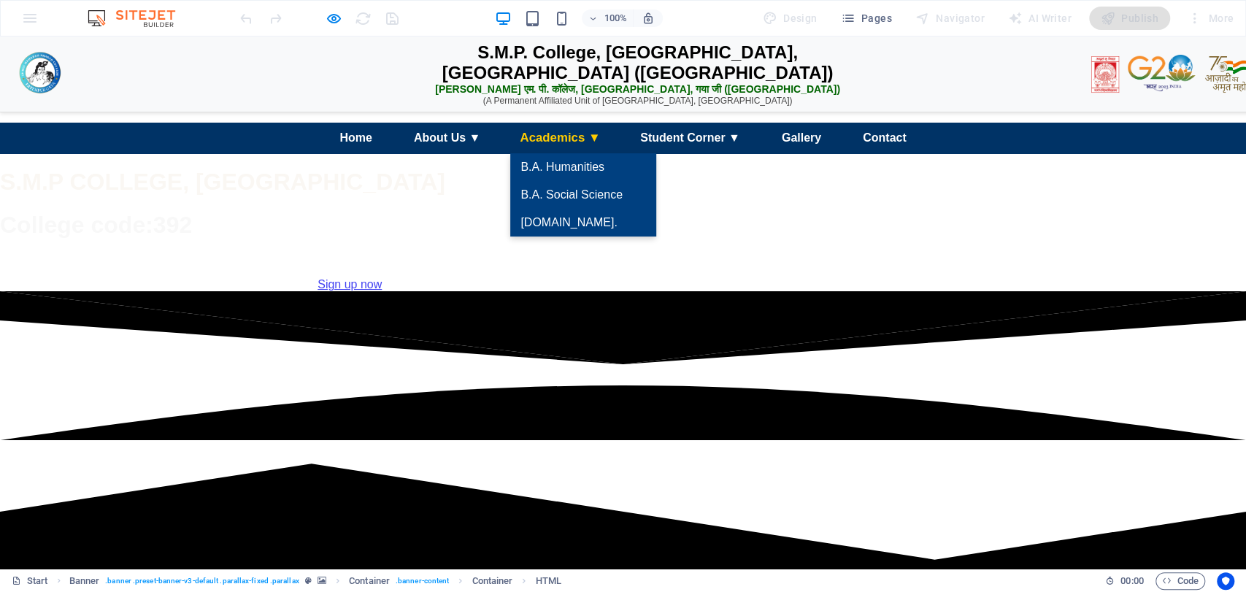
click at [570, 154] on link "Academics ▼" at bounding box center [560, 138] width 105 height 32
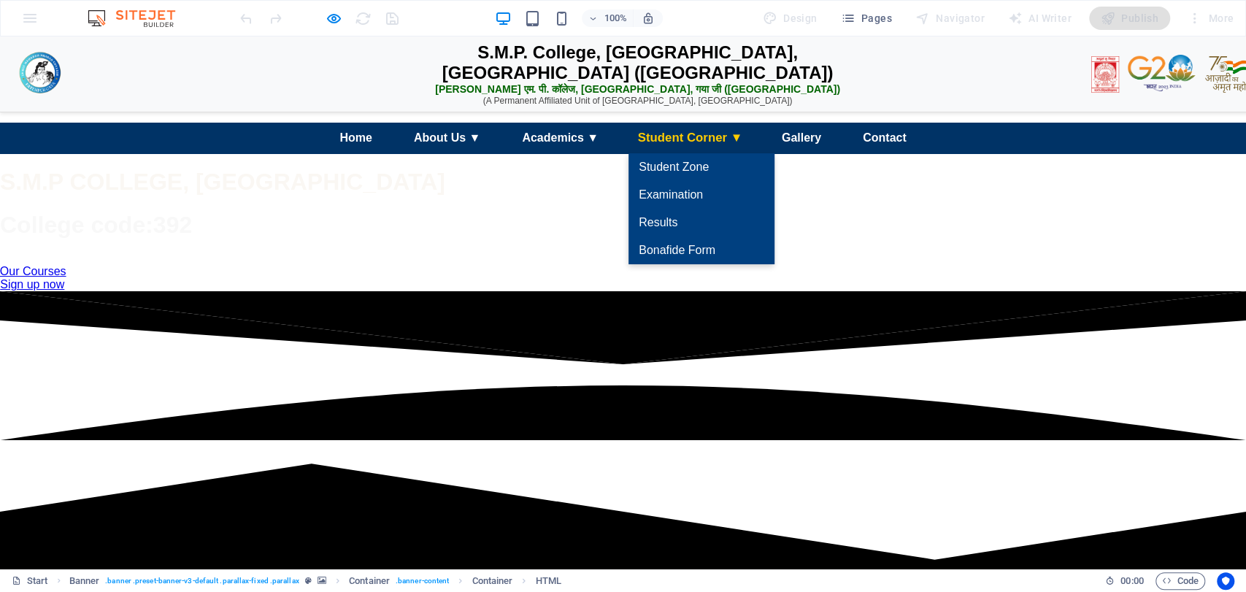
click at [697, 154] on link "Student Corner ▼" at bounding box center [690, 138] width 129 height 32
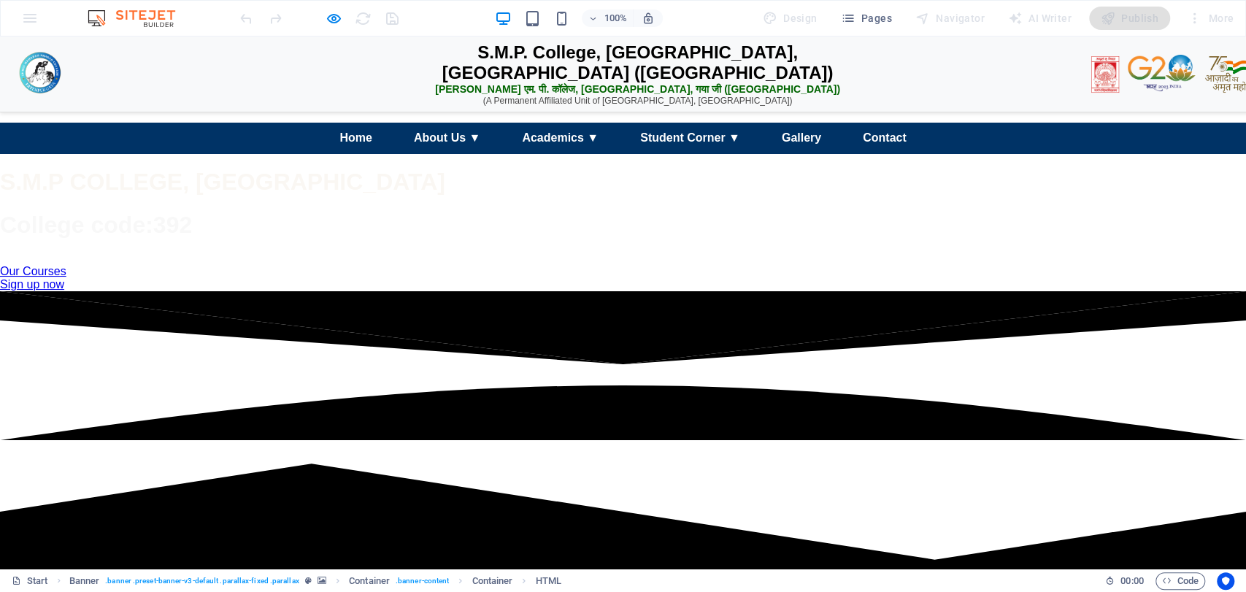
click at [575, 15] on div "100%" at bounding box center [578, 18] width 169 height 23
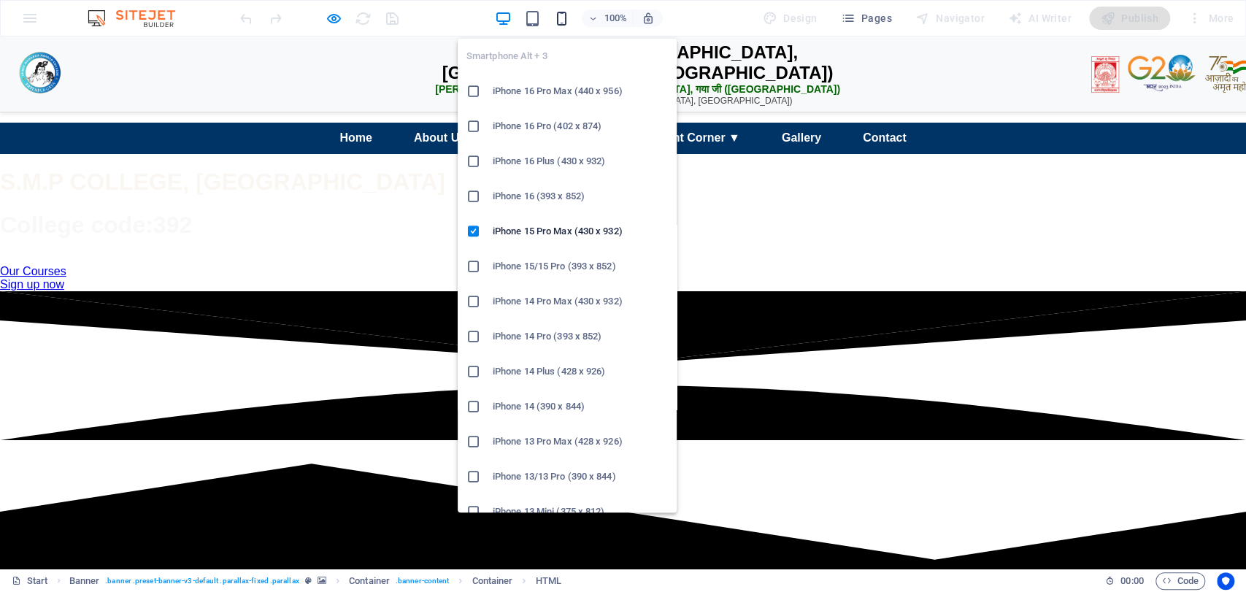
click at [568, 15] on icon "button" at bounding box center [562, 18] width 17 height 17
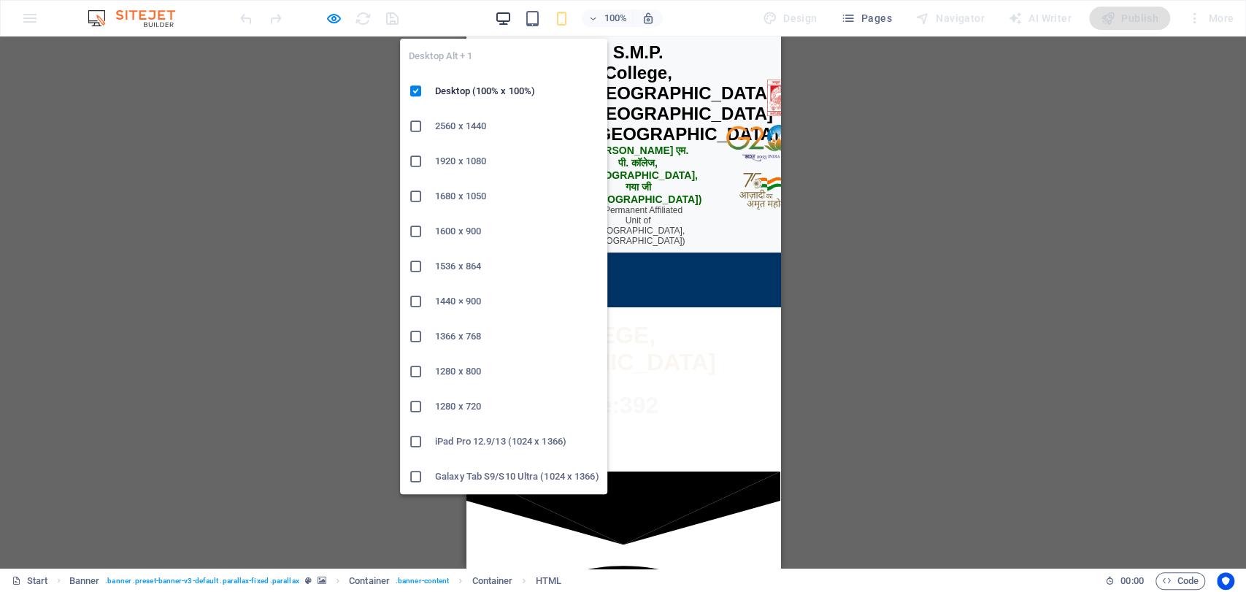
click at [512, 10] on icon "button" at bounding box center [503, 18] width 17 height 17
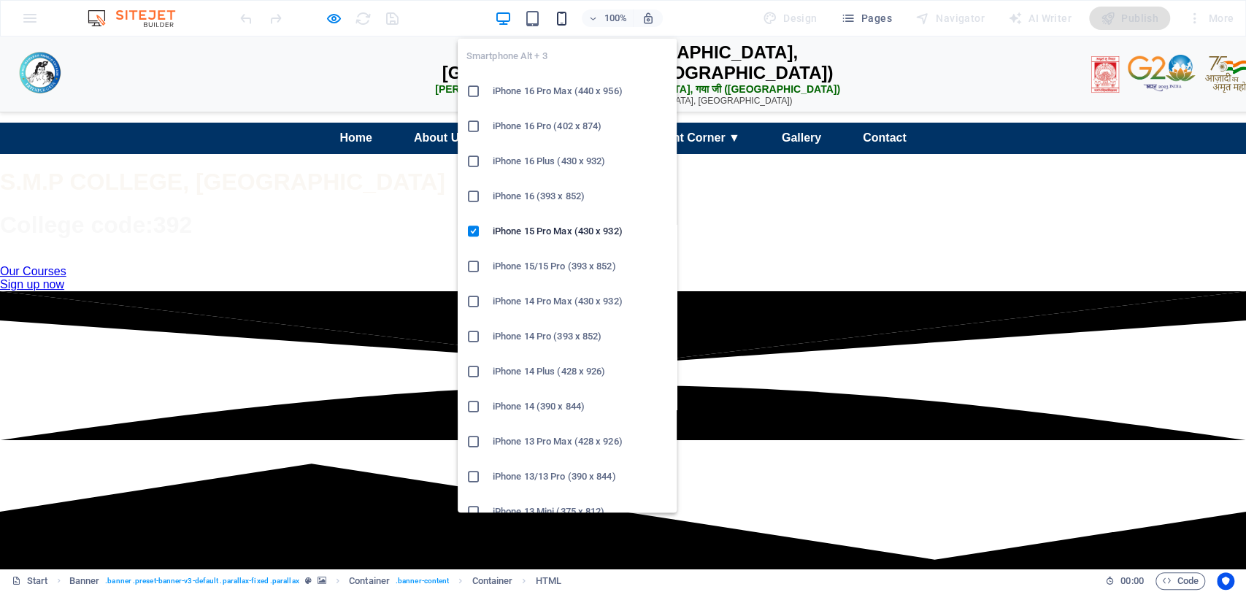
click at [570, 16] on icon "button" at bounding box center [562, 18] width 17 height 17
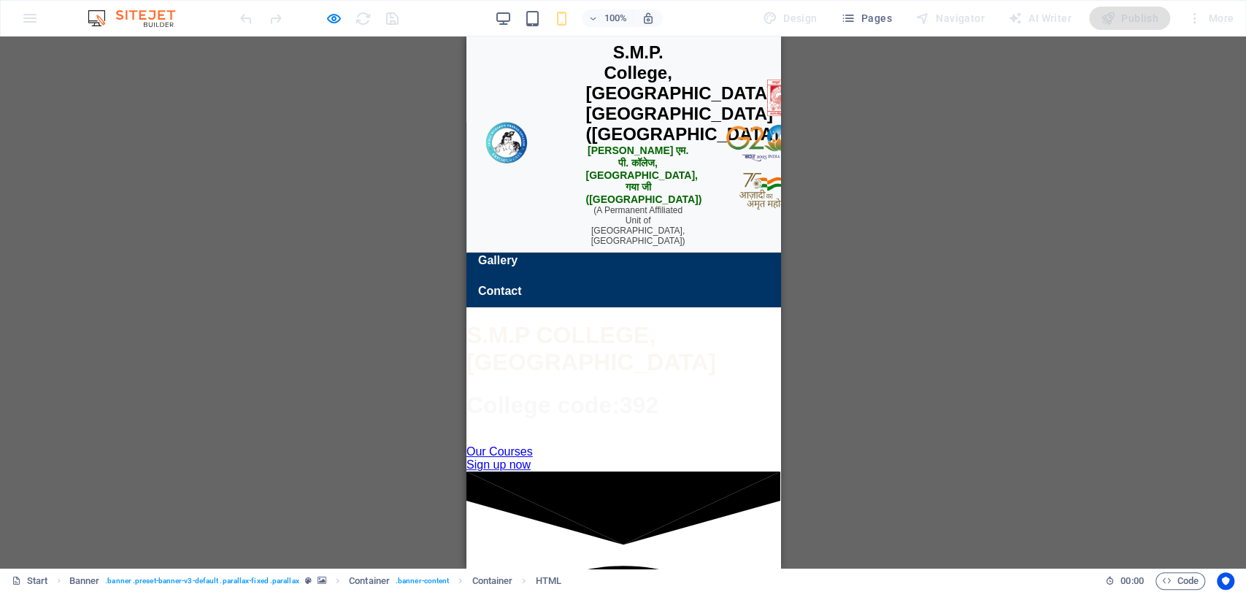
click at [323, 18] on div at bounding box center [319, 18] width 164 height 23
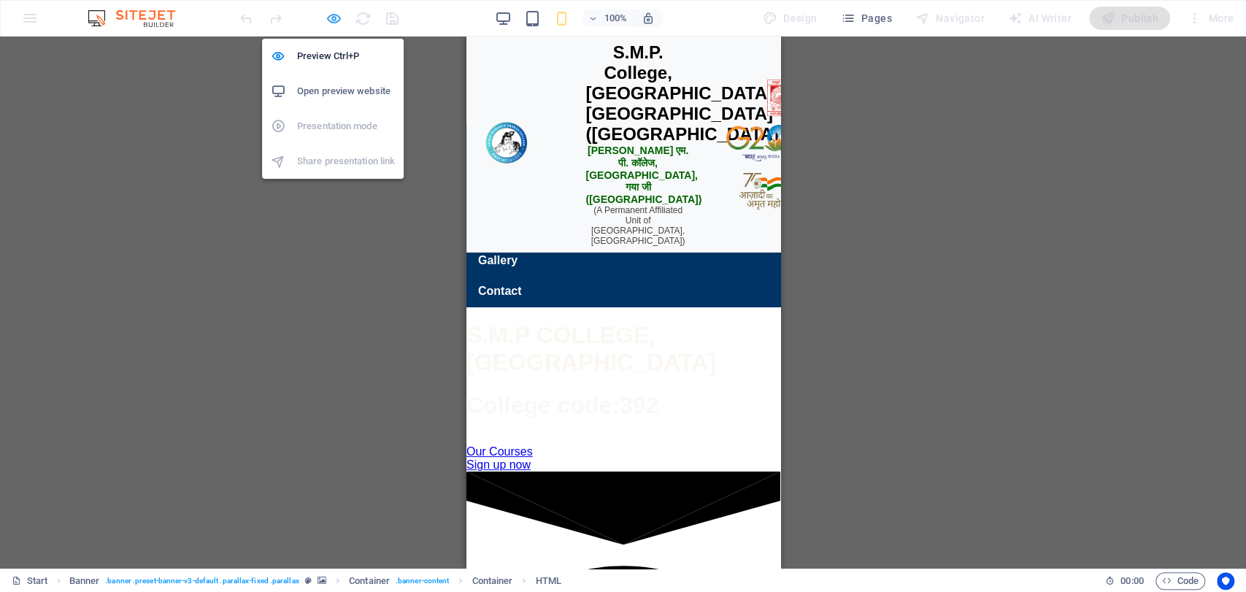
click at [326, 18] on icon "button" at bounding box center [334, 18] width 17 height 17
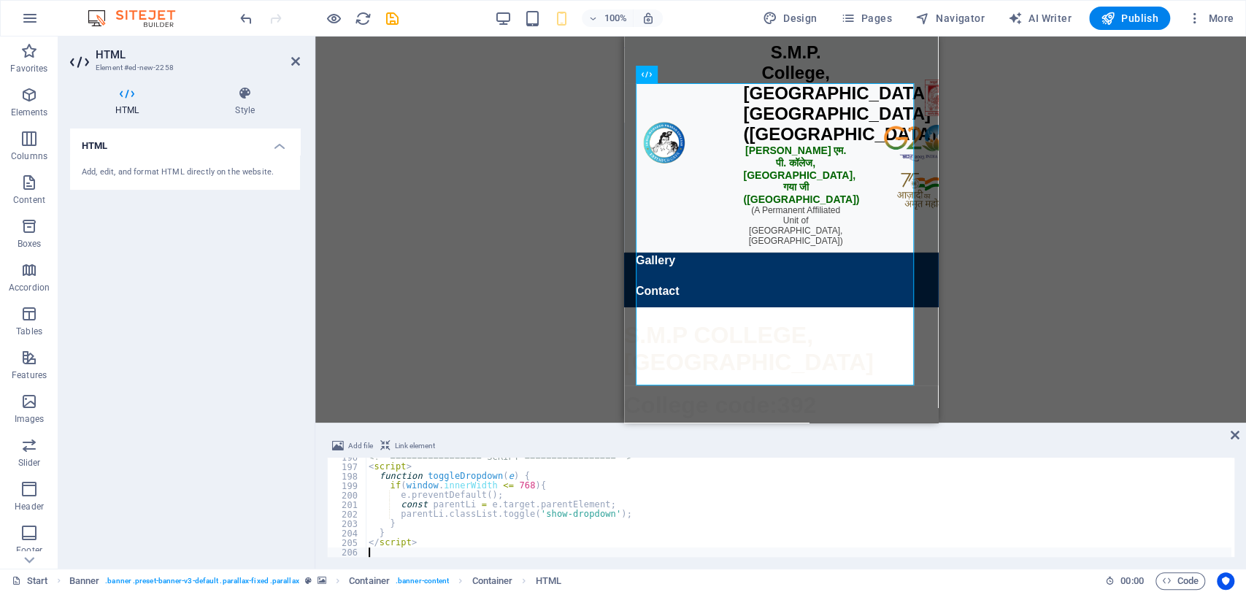
type textarea "</script>"
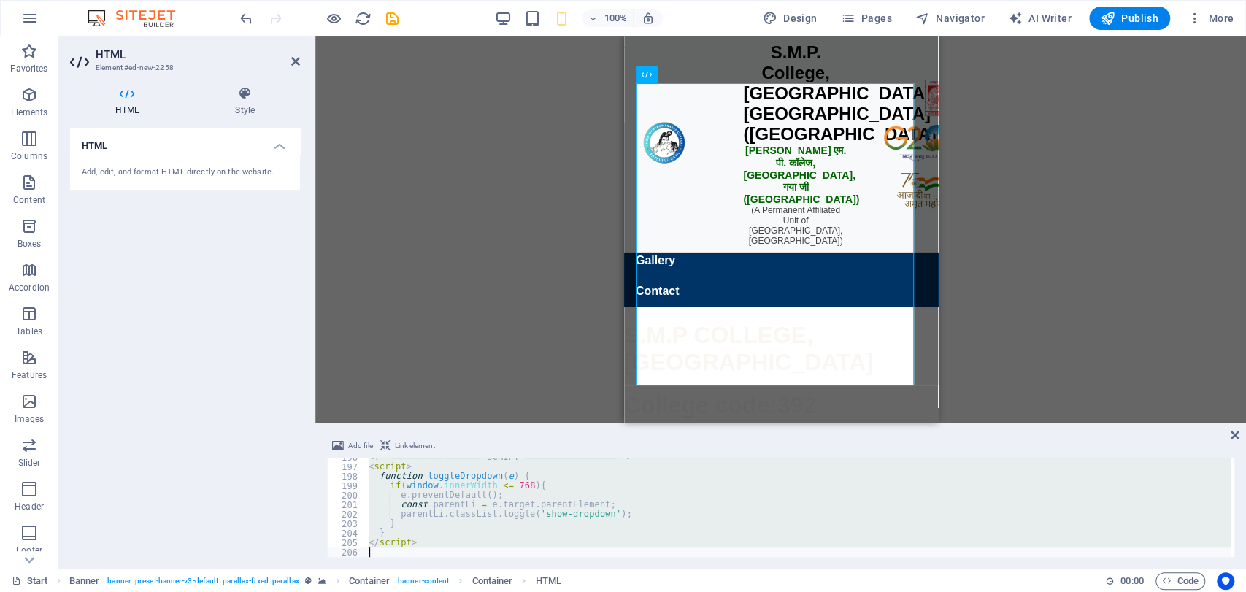
scroll to position [2150, 0]
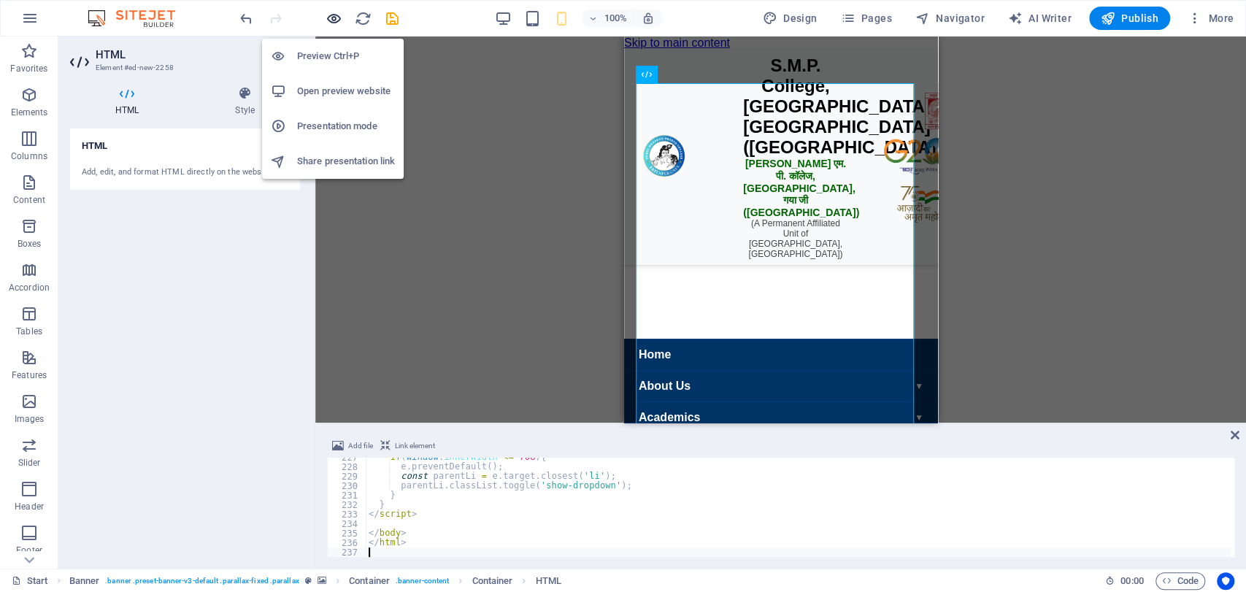
click at [337, 12] on icon "button" at bounding box center [334, 18] width 17 height 17
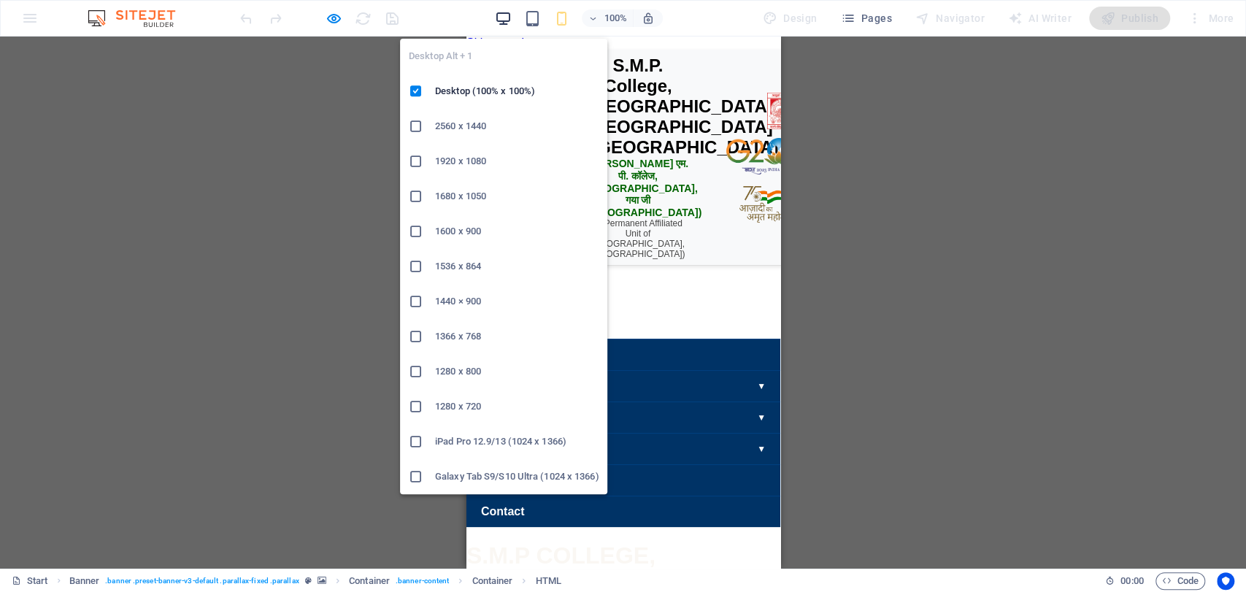
click at [502, 12] on icon "button" at bounding box center [503, 18] width 17 height 17
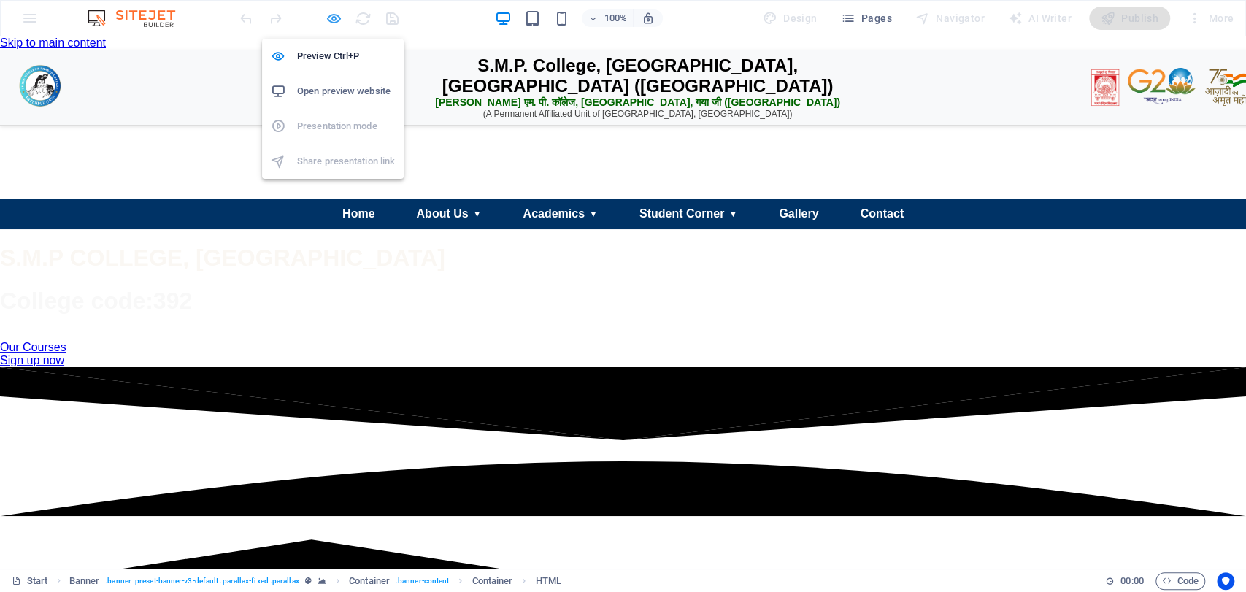
click at [328, 15] on icon "button" at bounding box center [334, 18] width 17 height 17
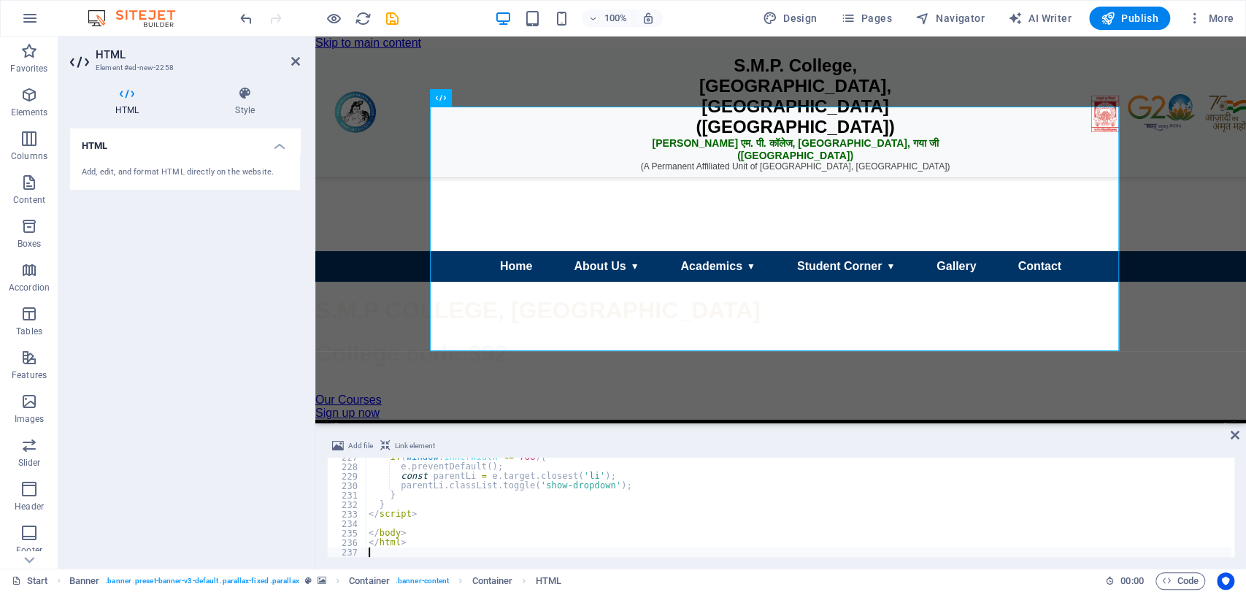
type textarea "</html>"
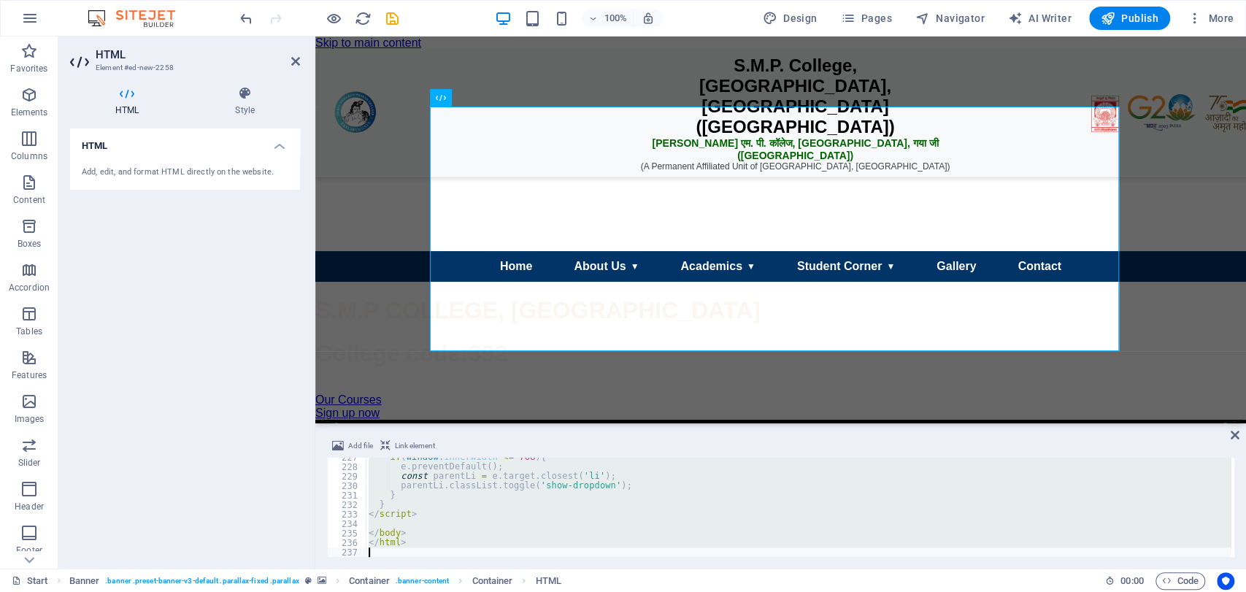
scroll to position [1875, 0]
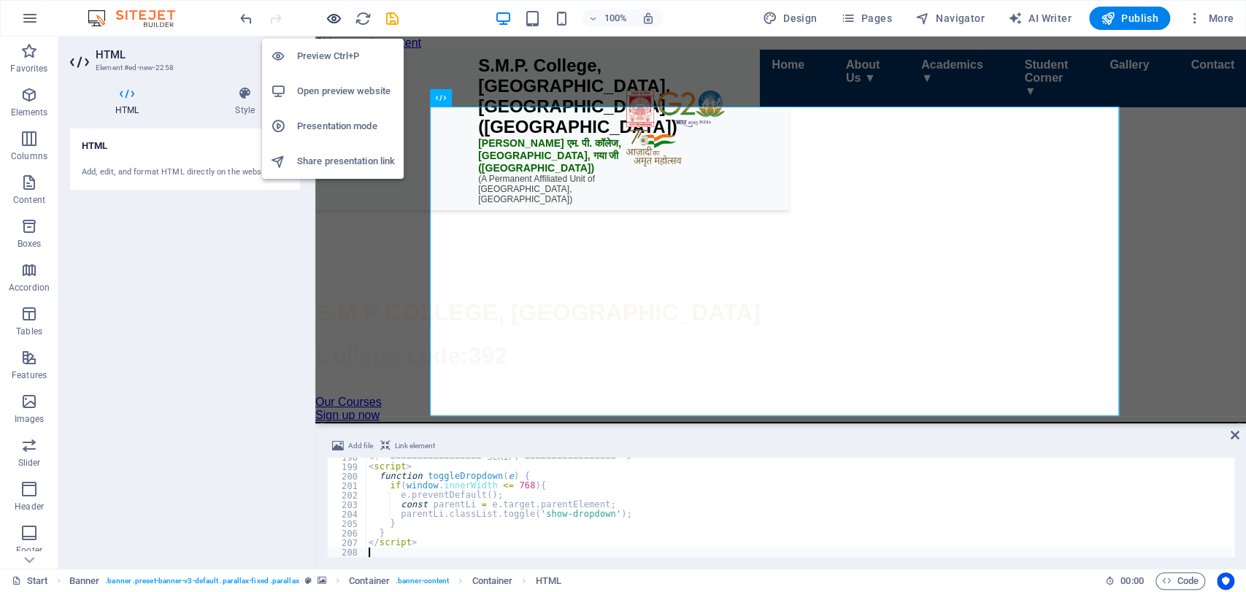
click at [340, 16] on icon "button" at bounding box center [334, 18] width 17 height 17
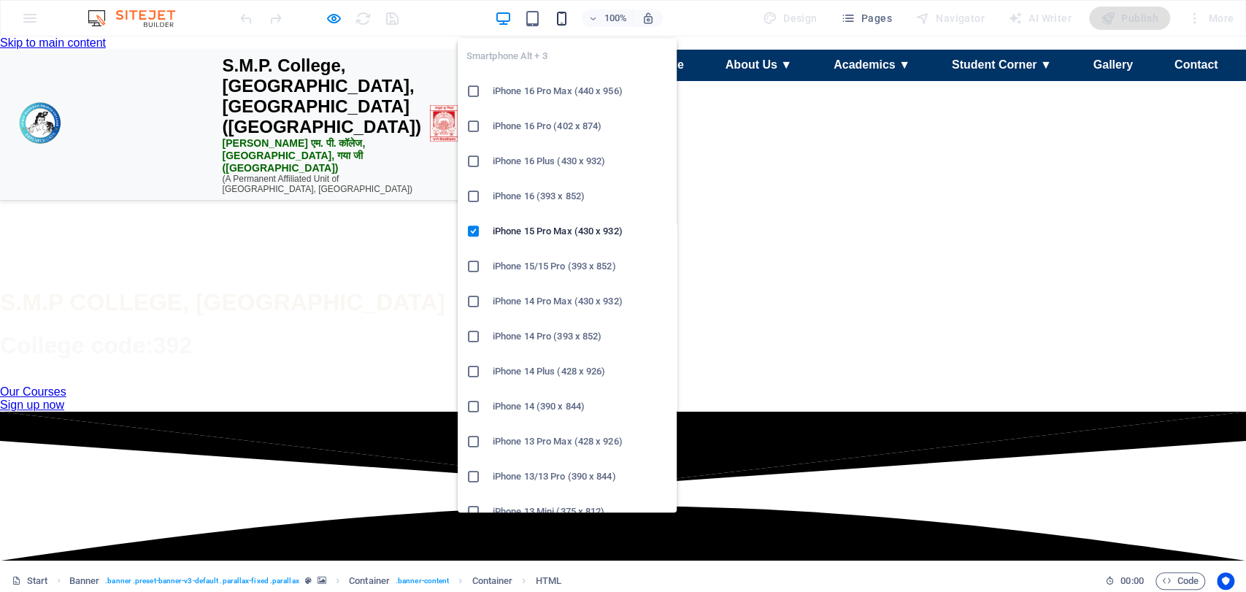
click at [567, 13] on icon "button" at bounding box center [562, 18] width 17 height 17
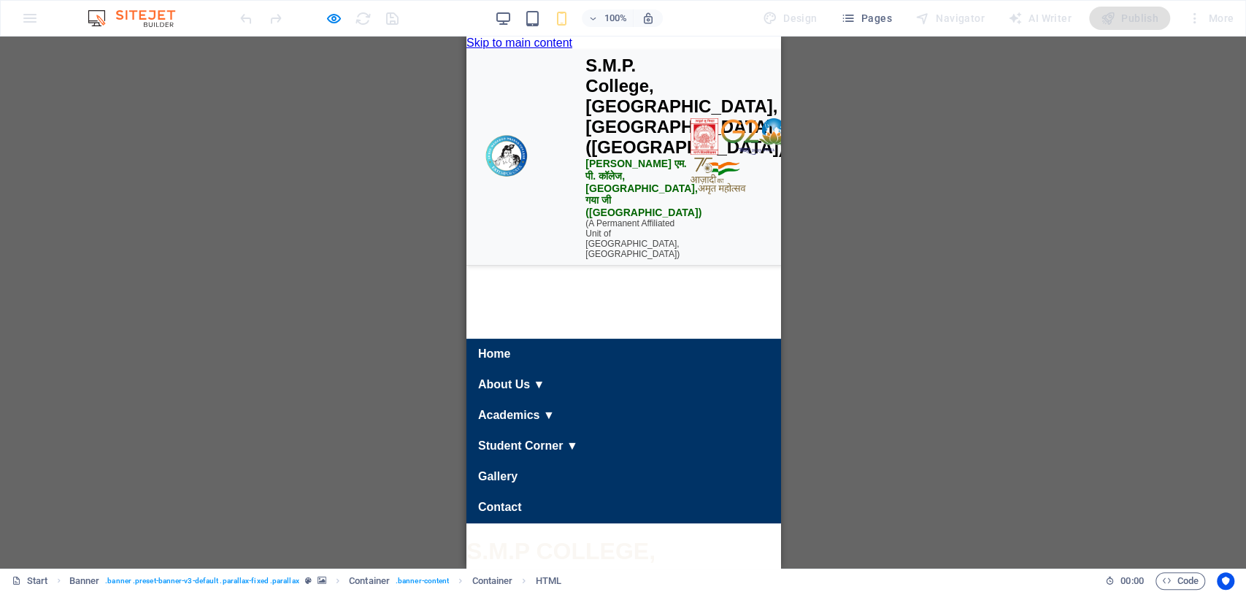
click at [508, 7] on div "100%" at bounding box center [578, 18] width 169 height 23
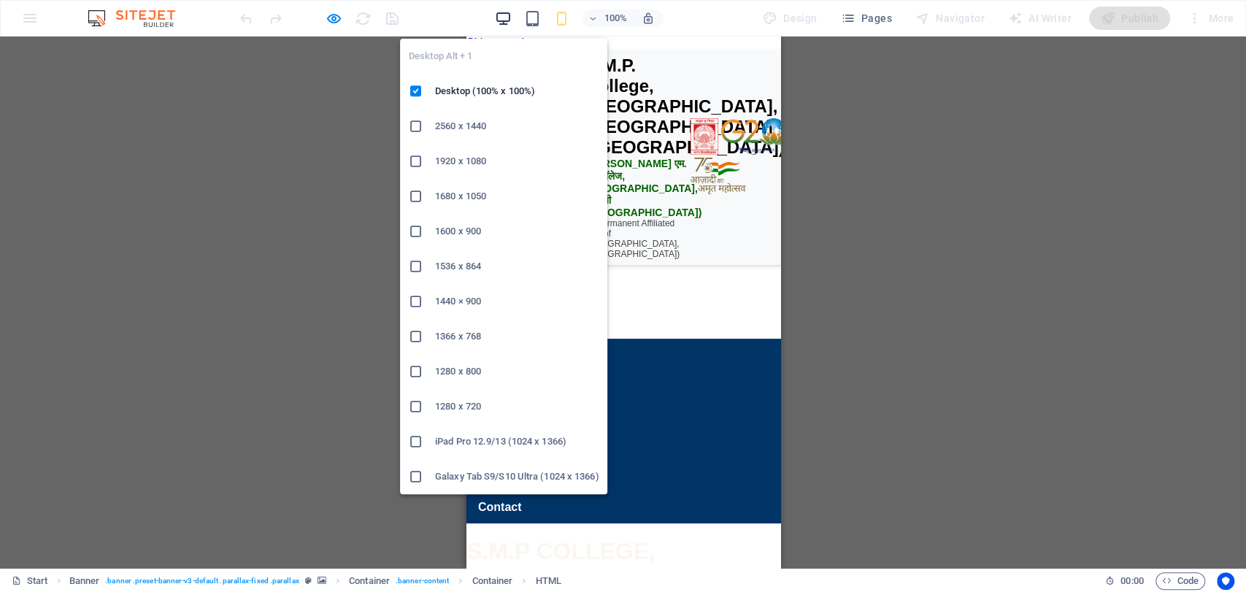
click at [506, 14] on icon "button" at bounding box center [503, 18] width 17 height 17
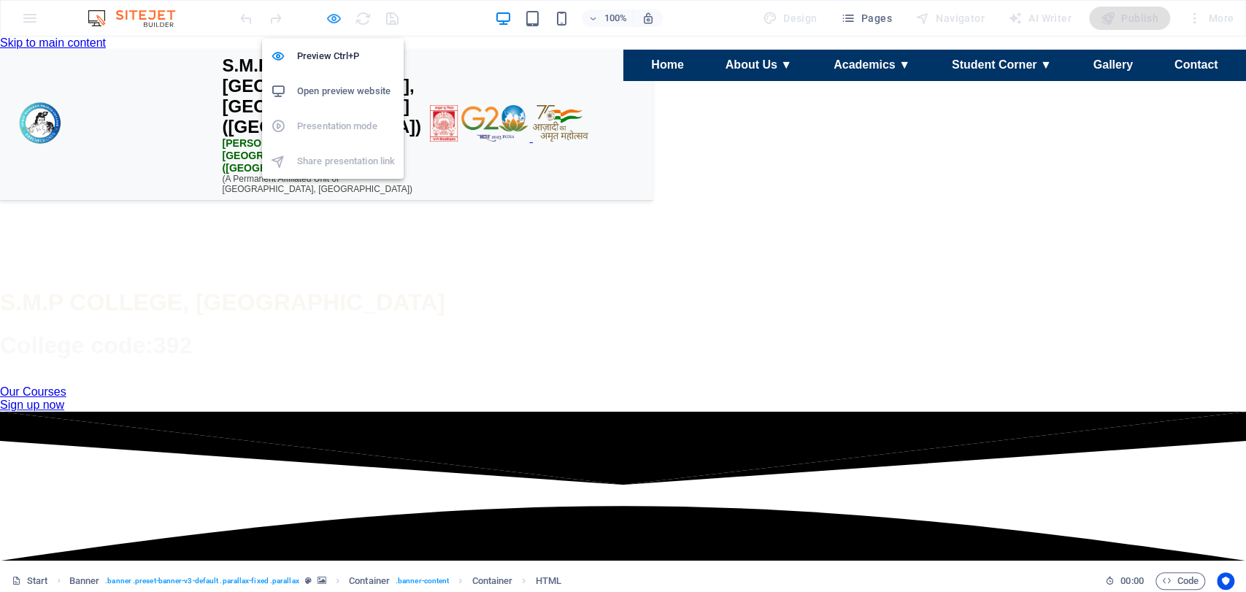
click at [337, 18] on icon "button" at bounding box center [334, 18] width 17 height 17
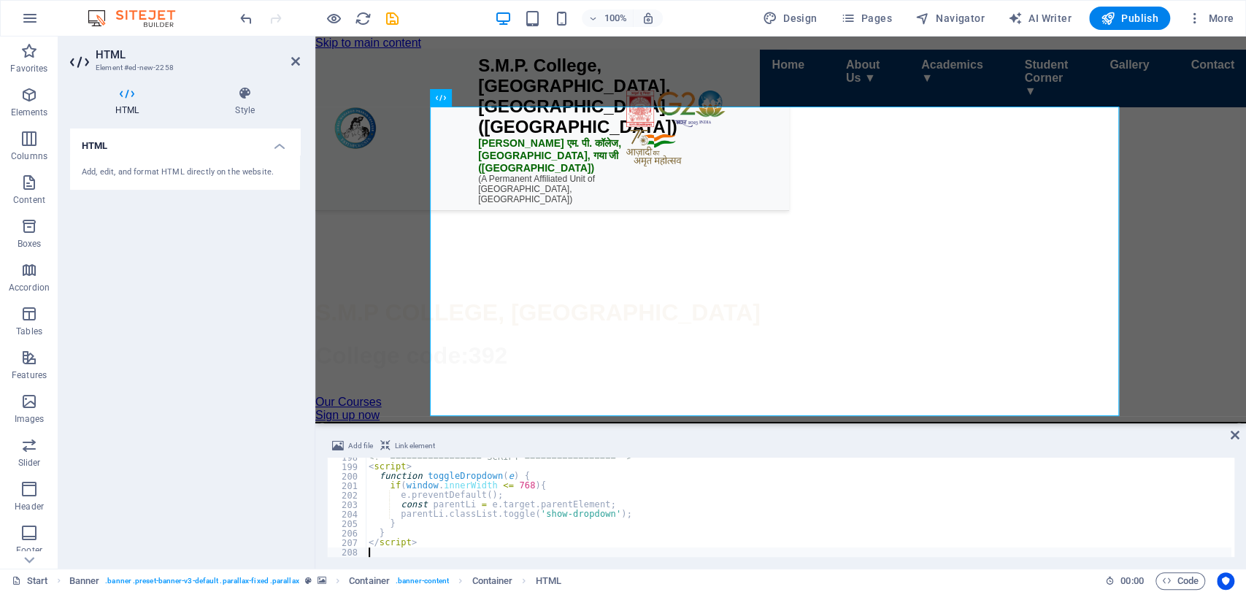
type textarea "</script>"
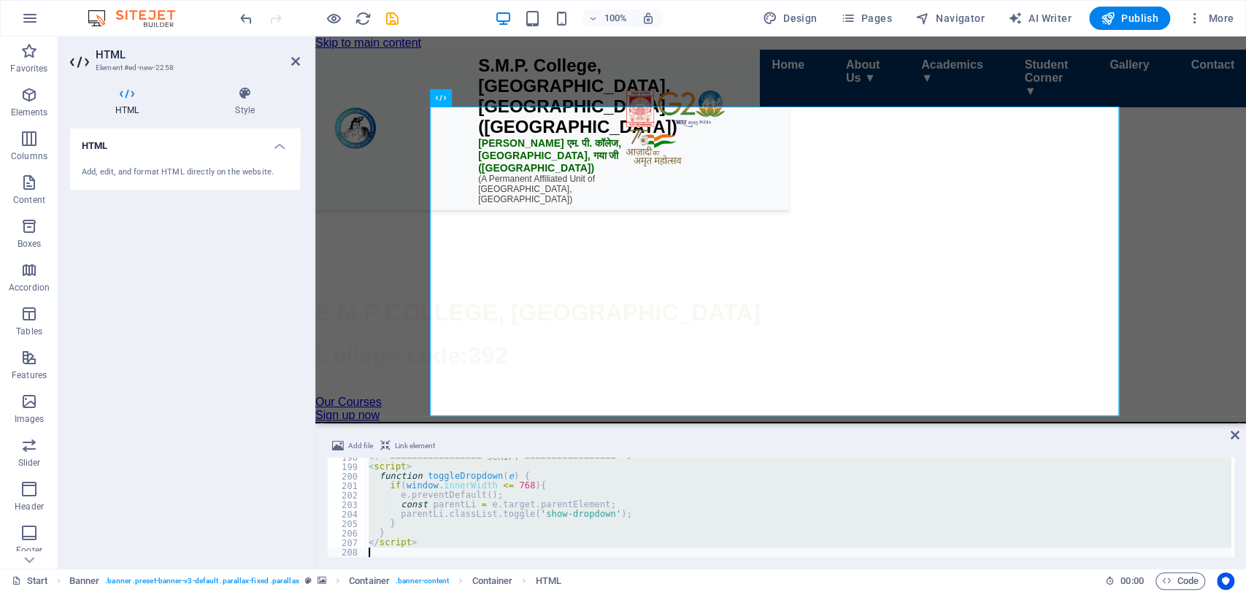
scroll to position [1856, 0]
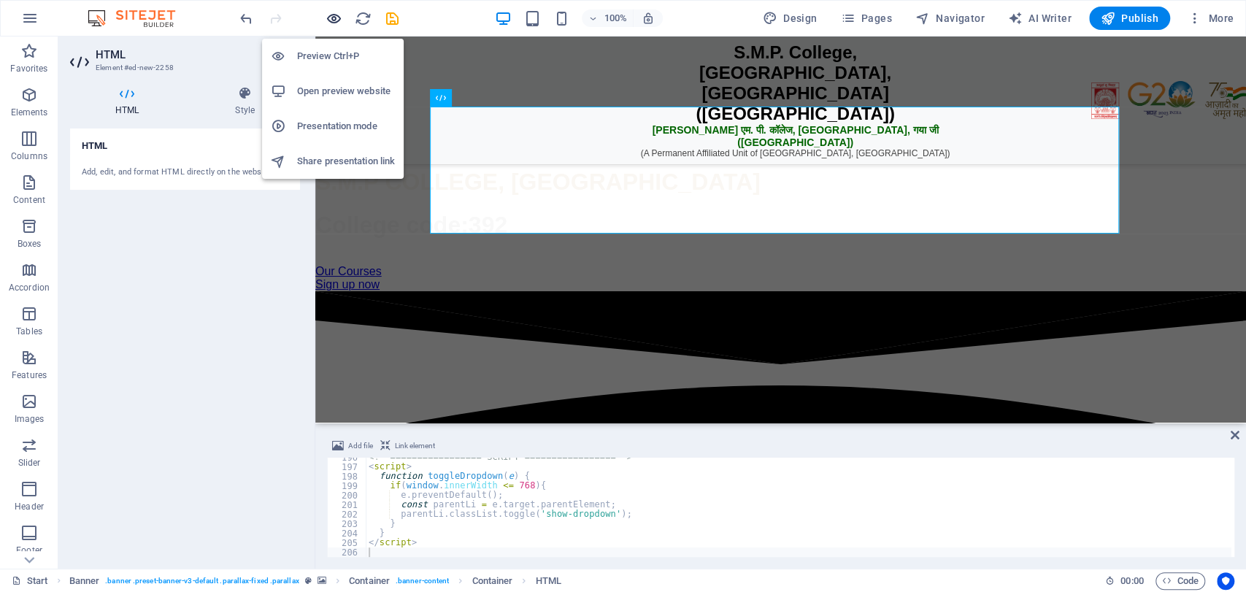
click at [333, 15] on icon "button" at bounding box center [334, 18] width 17 height 17
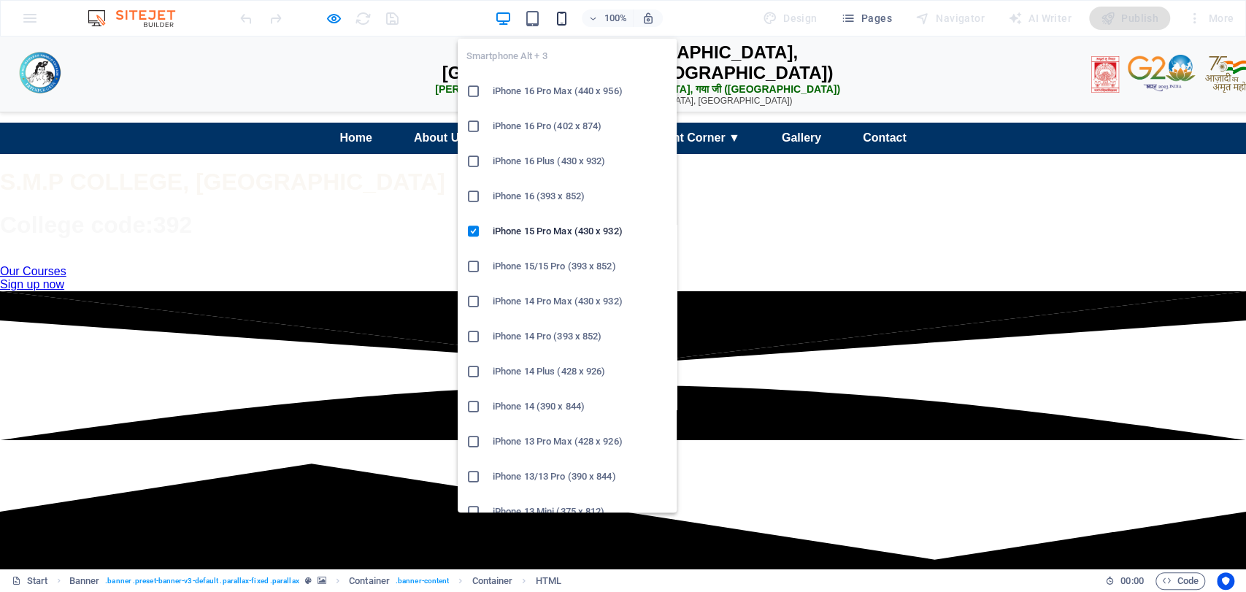
click at [558, 26] on icon "button" at bounding box center [562, 18] width 17 height 17
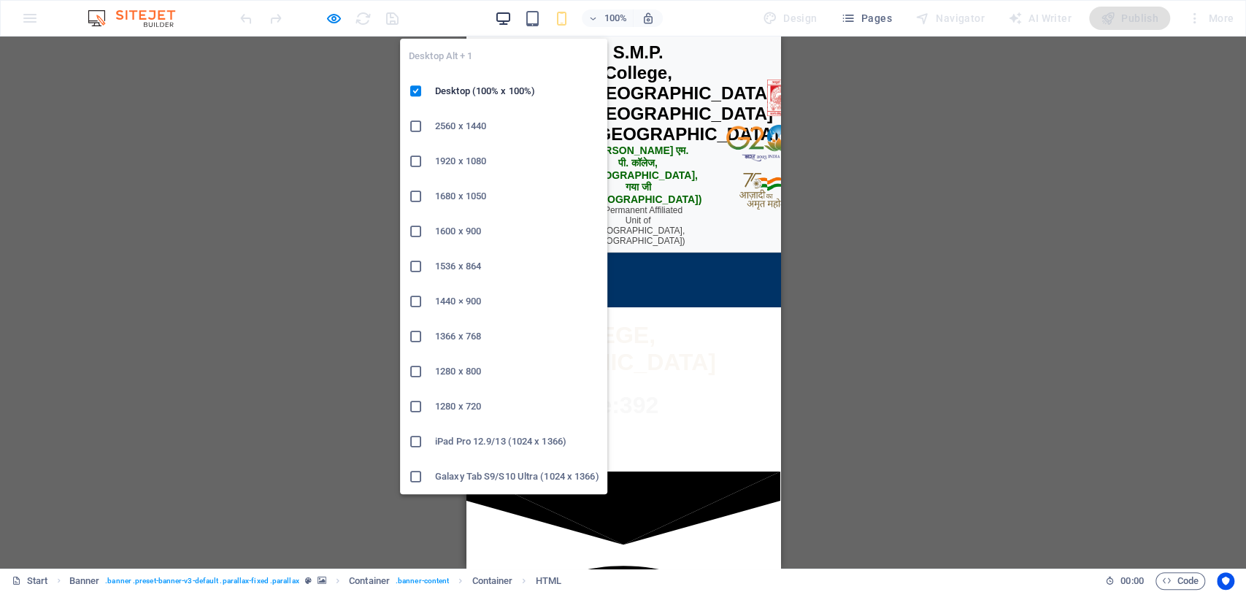
click at [504, 20] on icon "button" at bounding box center [503, 18] width 17 height 17
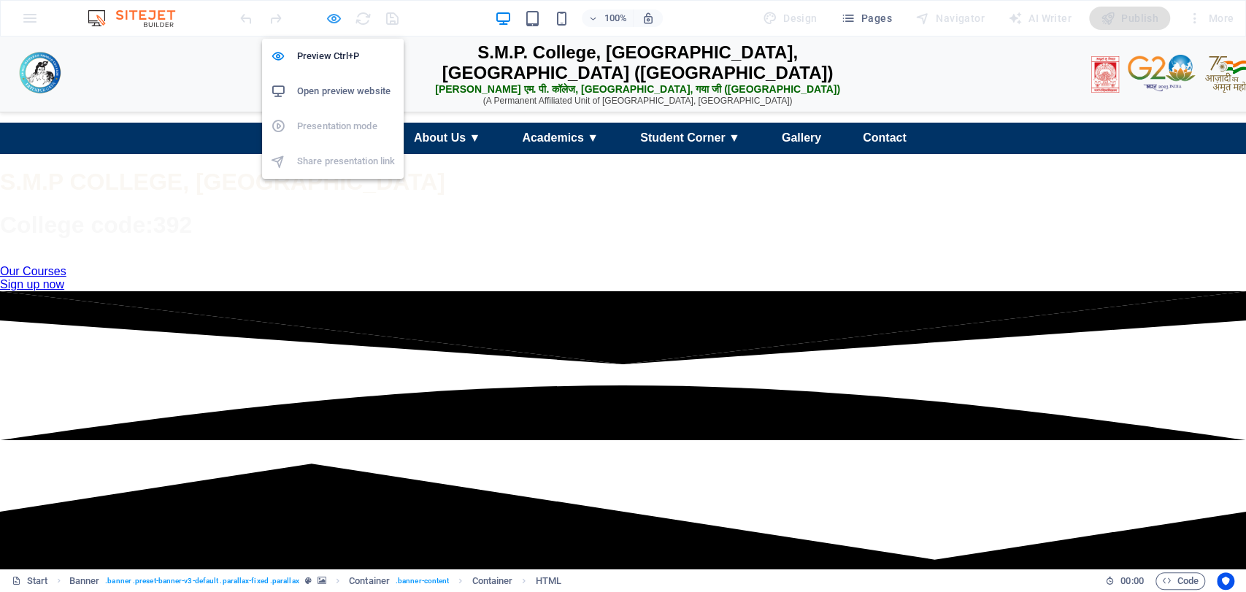
click at [339, 15] on icon "button" at bounding box center [334, 18] width 17 height 17
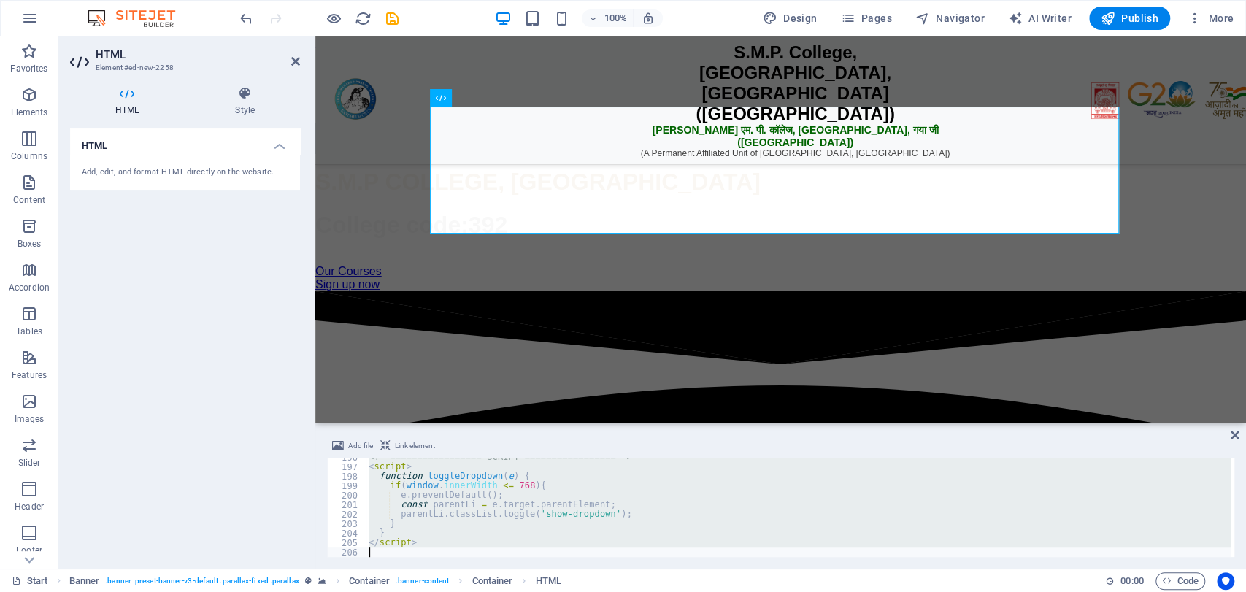
type textarea "</script>"
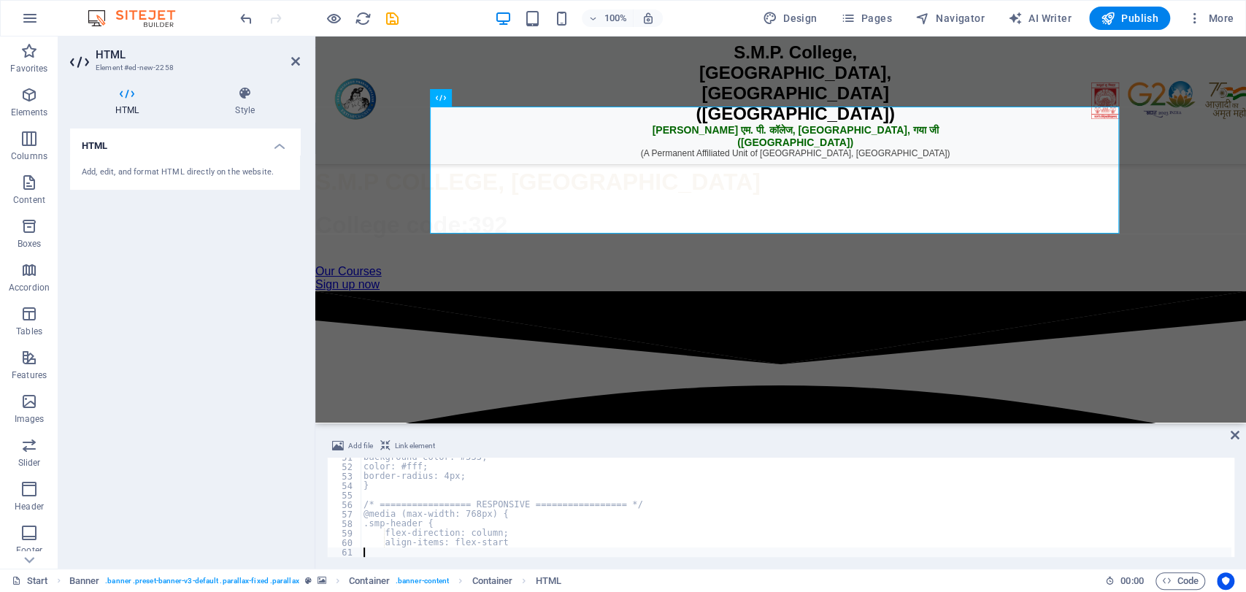
scroll to position [479, 0]
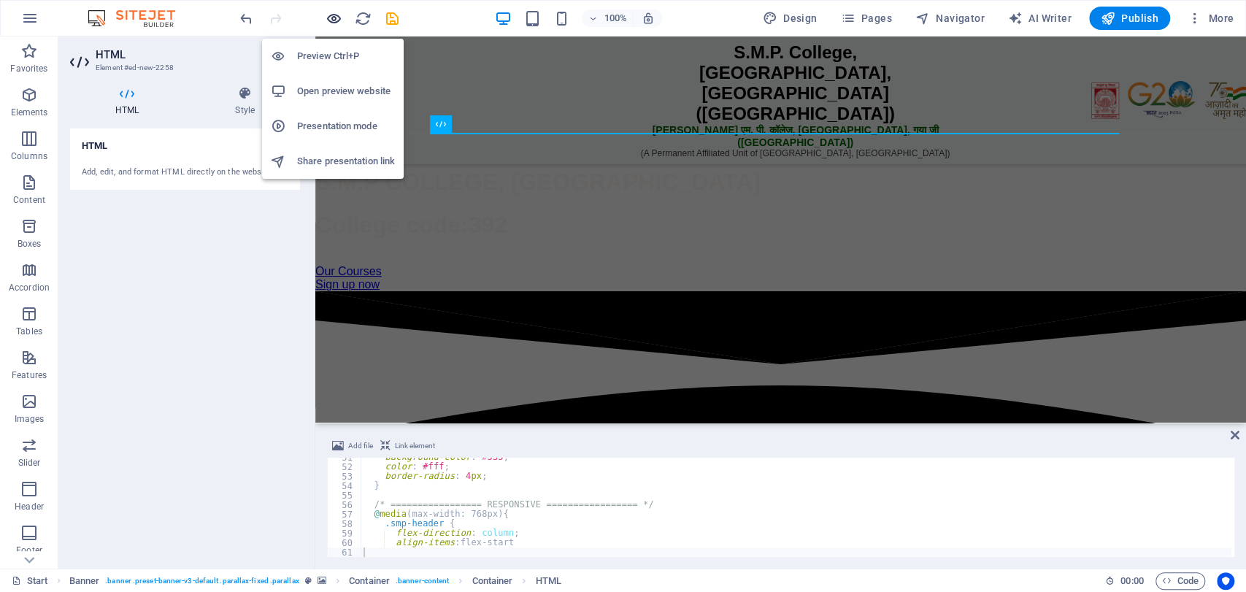
click at [334, 16] on icon "button" at bounding box center [334, 18] width 17 height 17
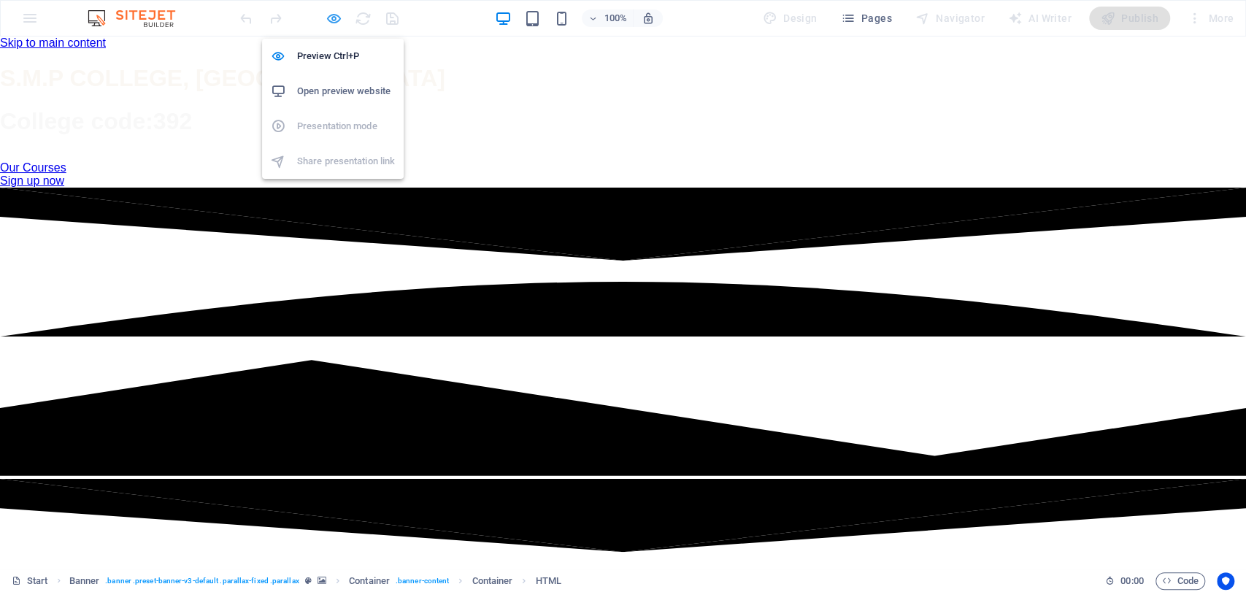
click at [334, 10] on icon "button" at bounding box center [334, 18] width 17 height 17
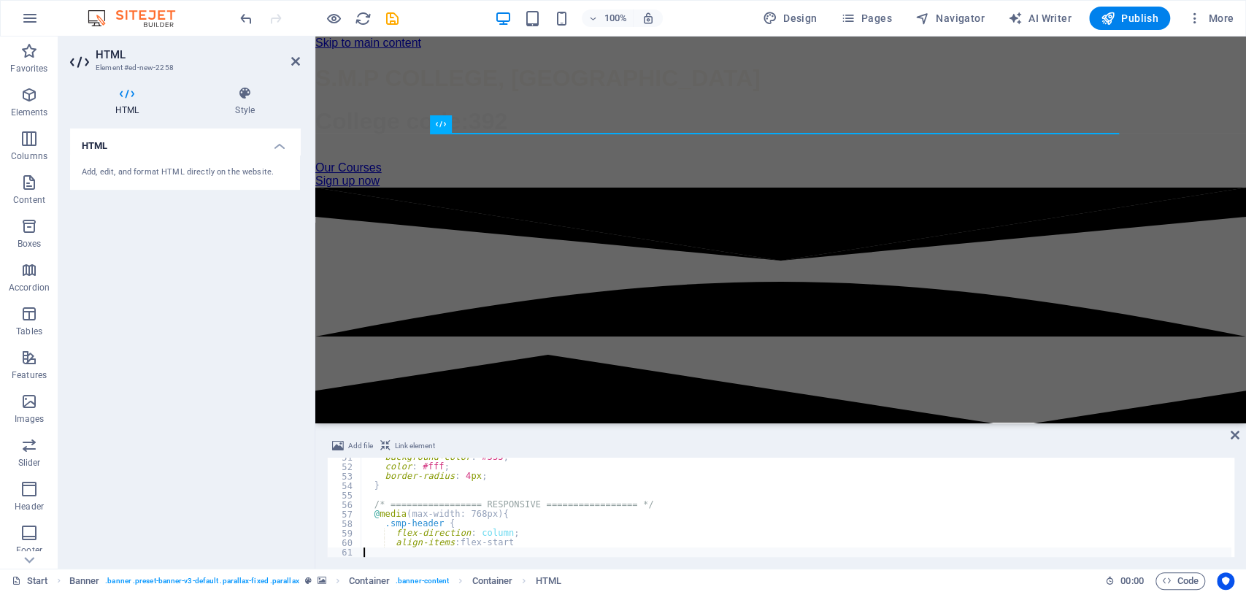
type textarea "align-items: flex-start"
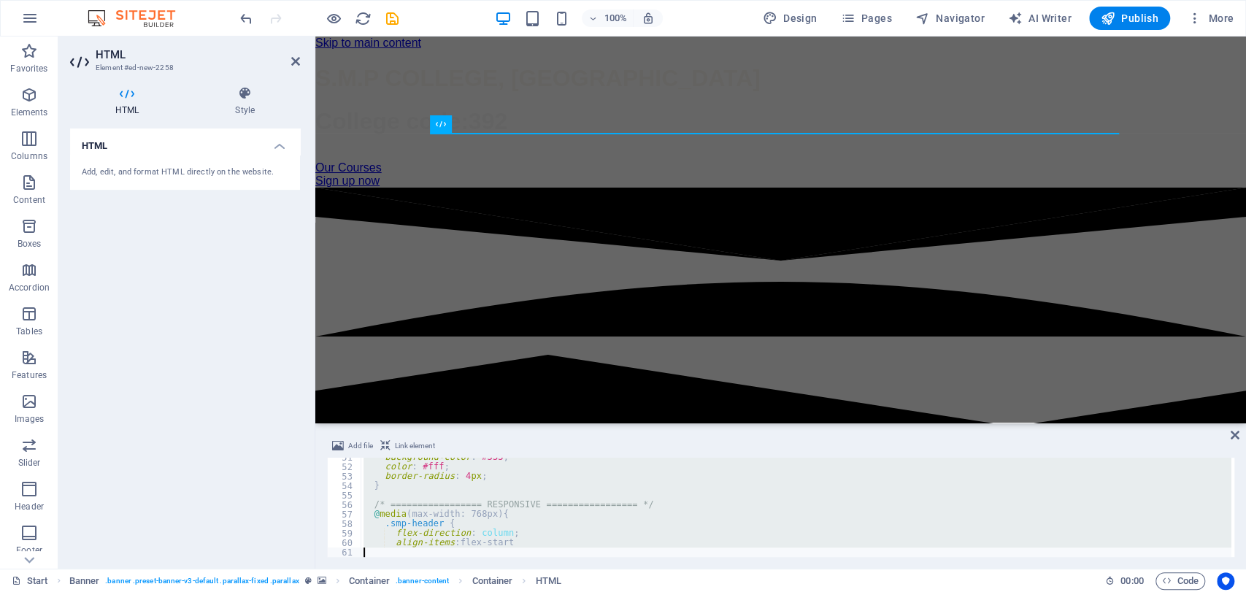
scroll to position [1856, 0]
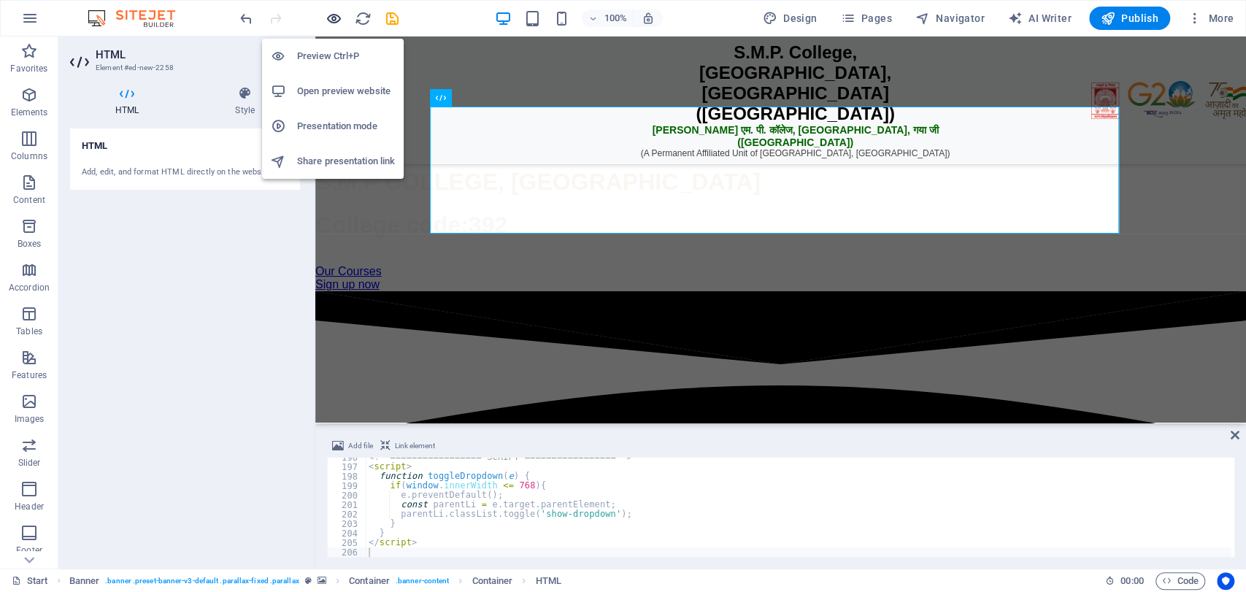
click at [326, 20] on icon "button" at bounding box center [334, 18] width 17 height 17
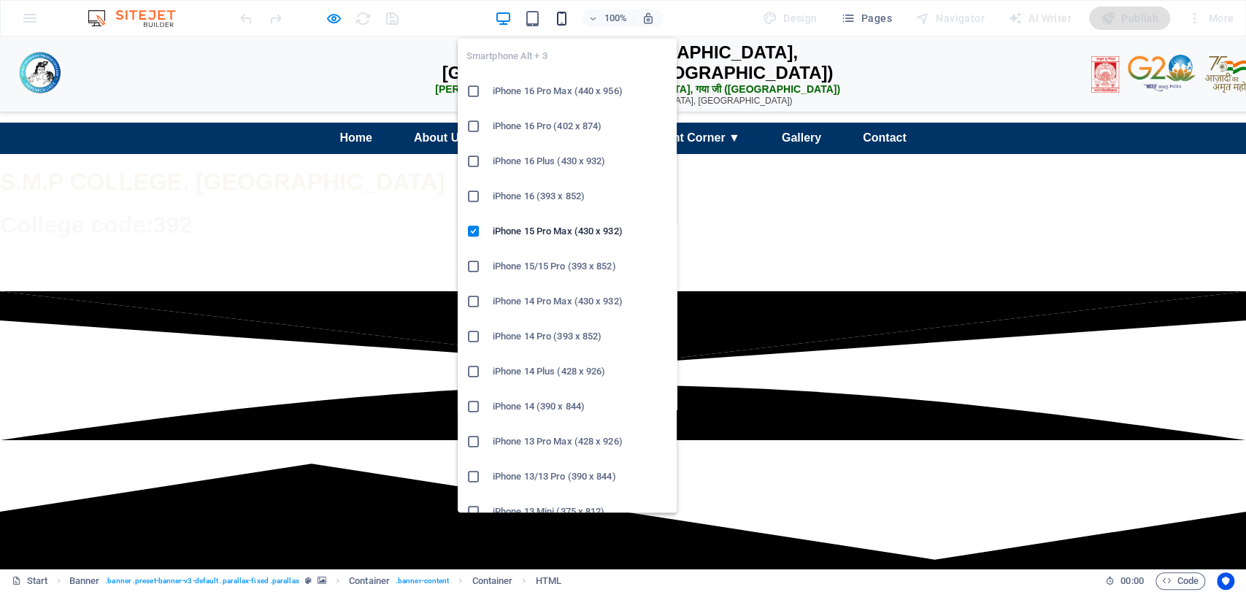
click at [565, 20] on icon "button" at bounding box center [562, 18] width 17 height 17
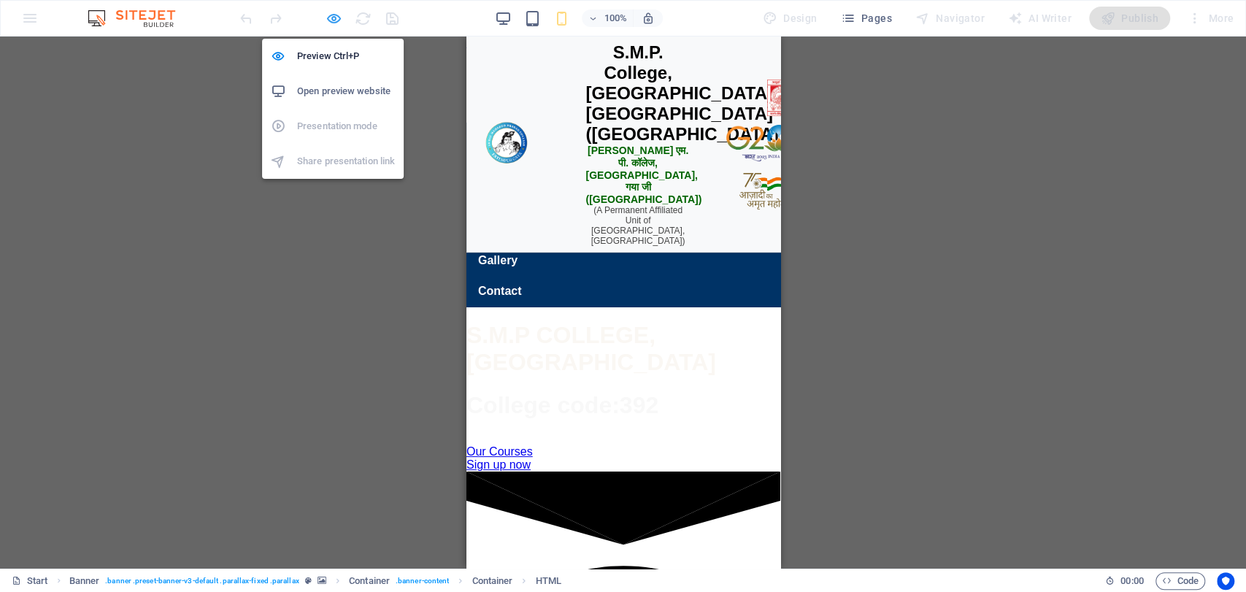
click at [333, 13] on icon "button" at bounding box center [334, 18] width 17 height 17
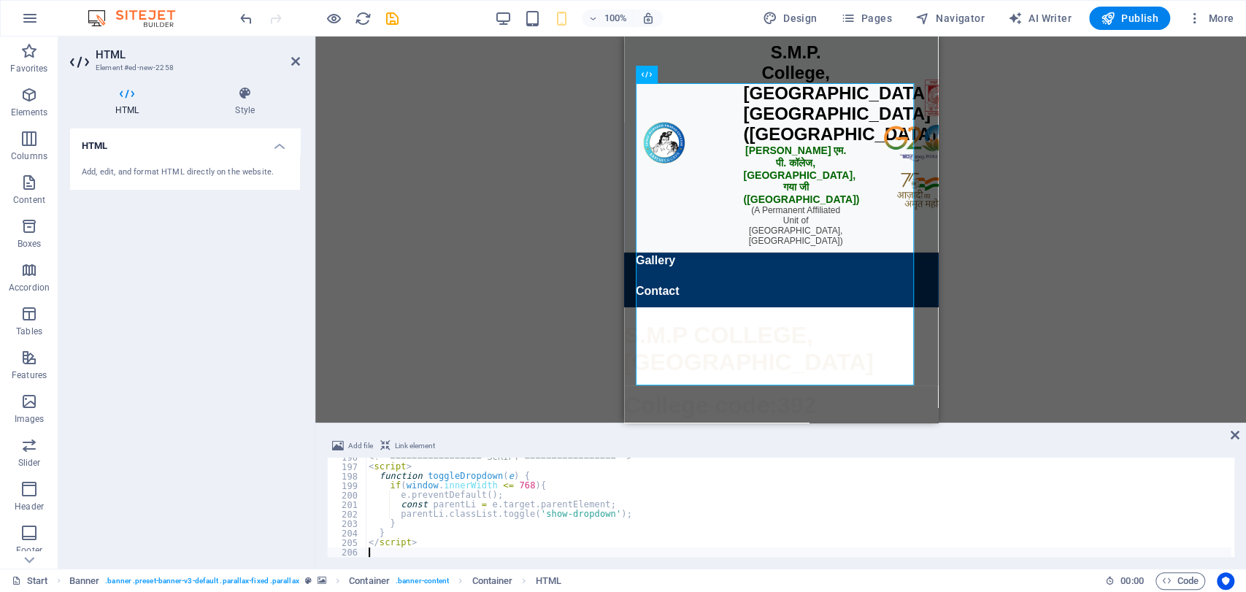
type textarea "</script>"
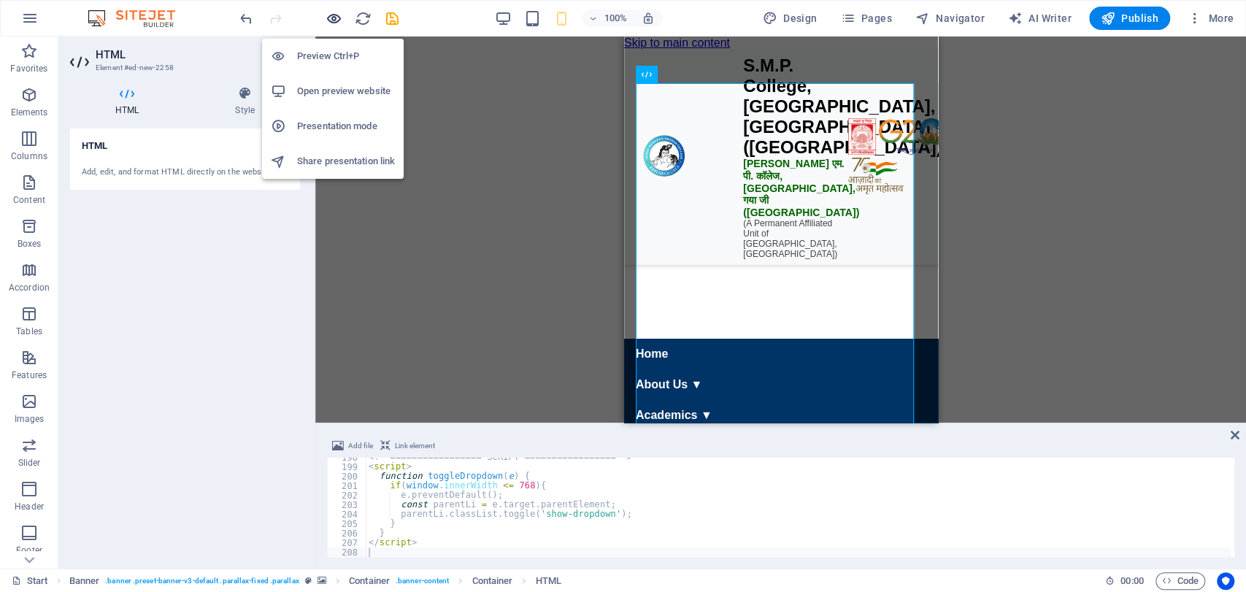
click at [335, 20] on icon "button" at bounding box center [334, 18] width 17 height 17
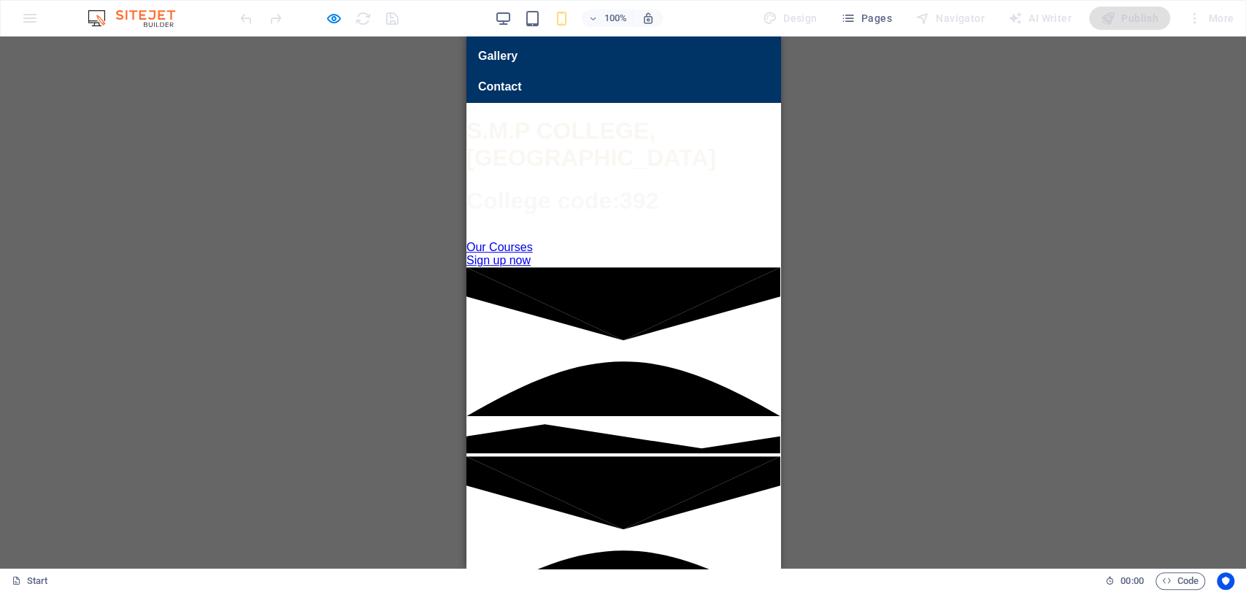
scroll to position [0, 0]
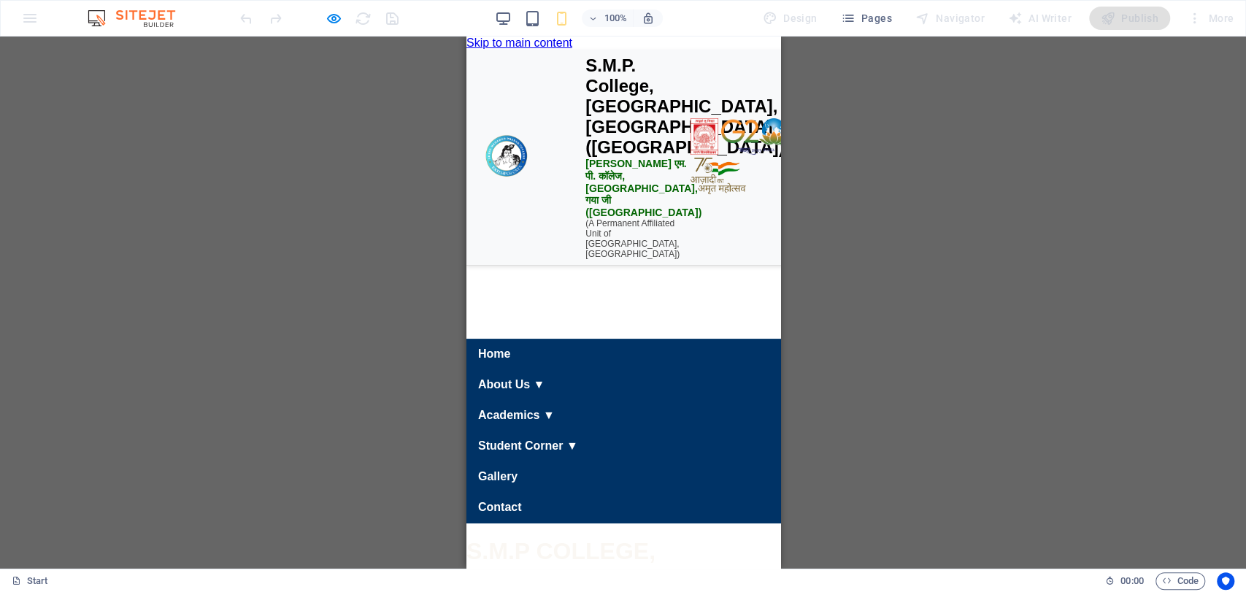
drag, startPoint x: 769, startPoint y: 166, endPoint x: 1261, endPoint y: 87, distance: 498.6
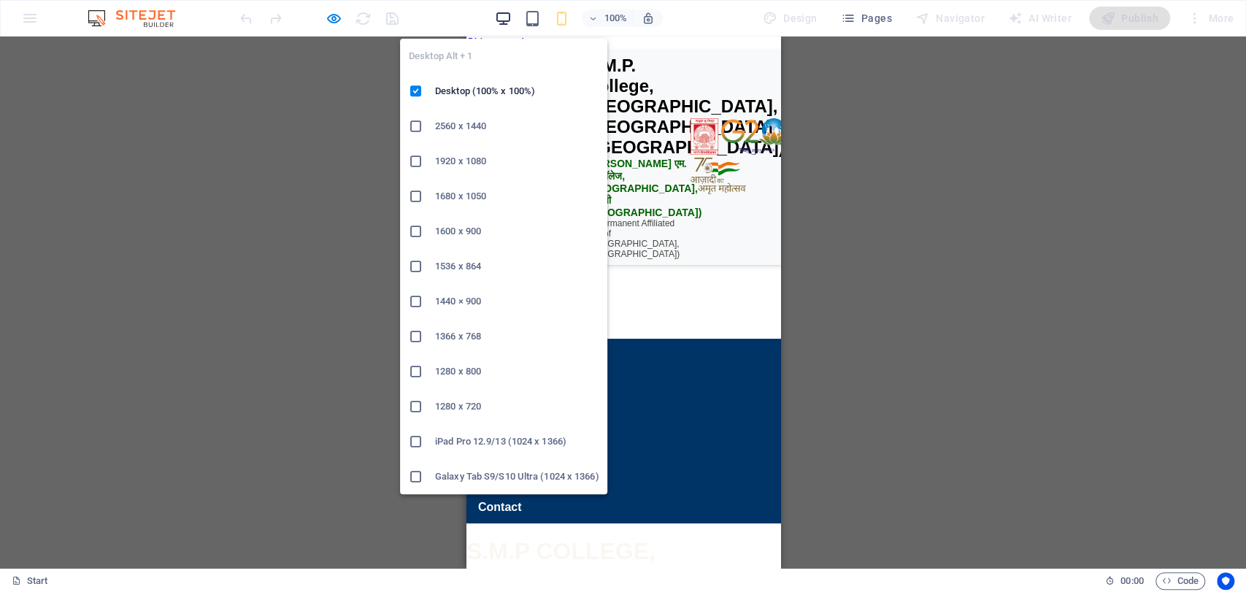
click at [512, 11] on icon "button" at bounding box center [503, 18] width 17 height 17
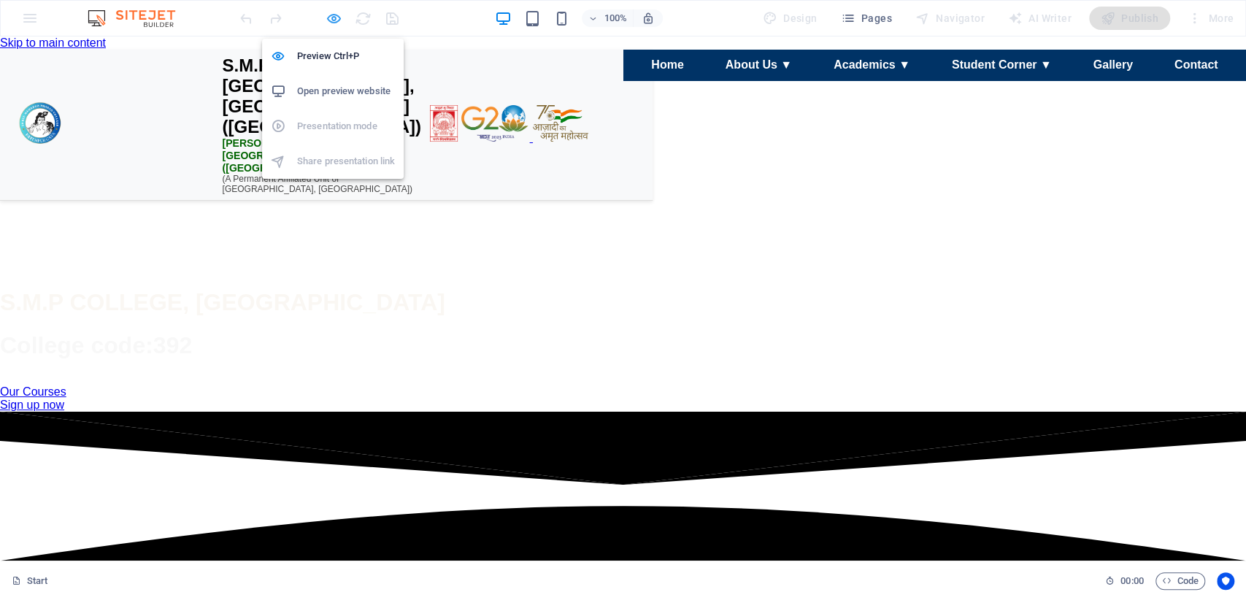
drag, startPoint x: 322, startPoint y: 21, endPoint x: 333, endPoint y: 21, distance: 11.0
click at [333, 21] on div at bounding box center [319, 18] width 164 height 23
click at [333, 21] on icon "button" at bounding box center [334, 18] width 17 height 17
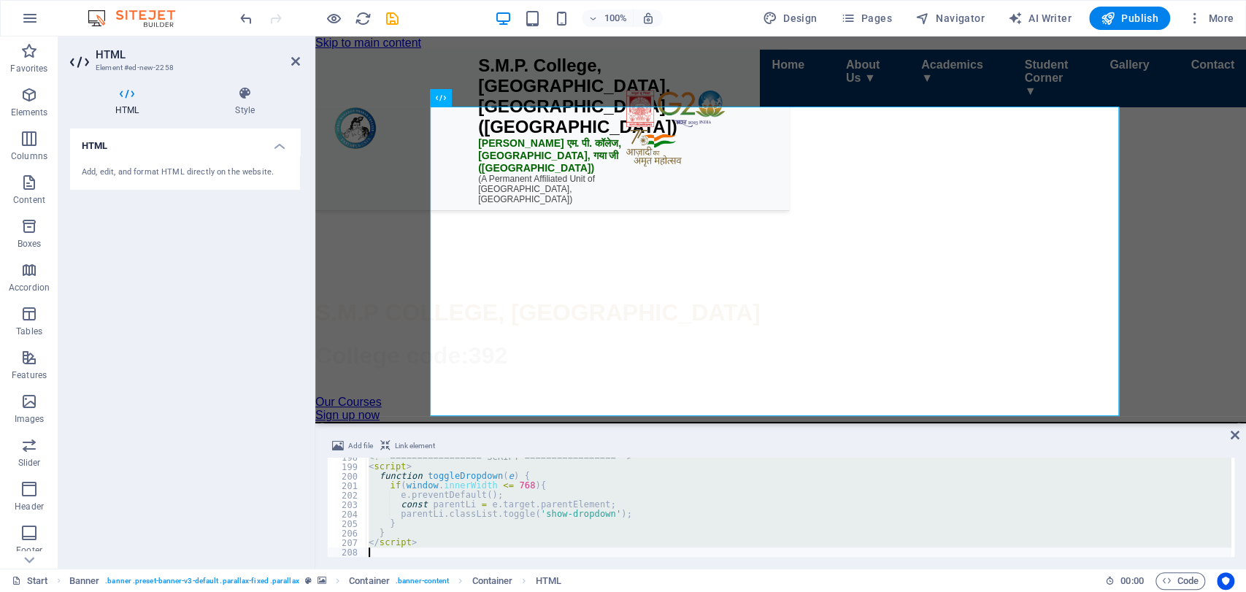
type textarea "</script>"
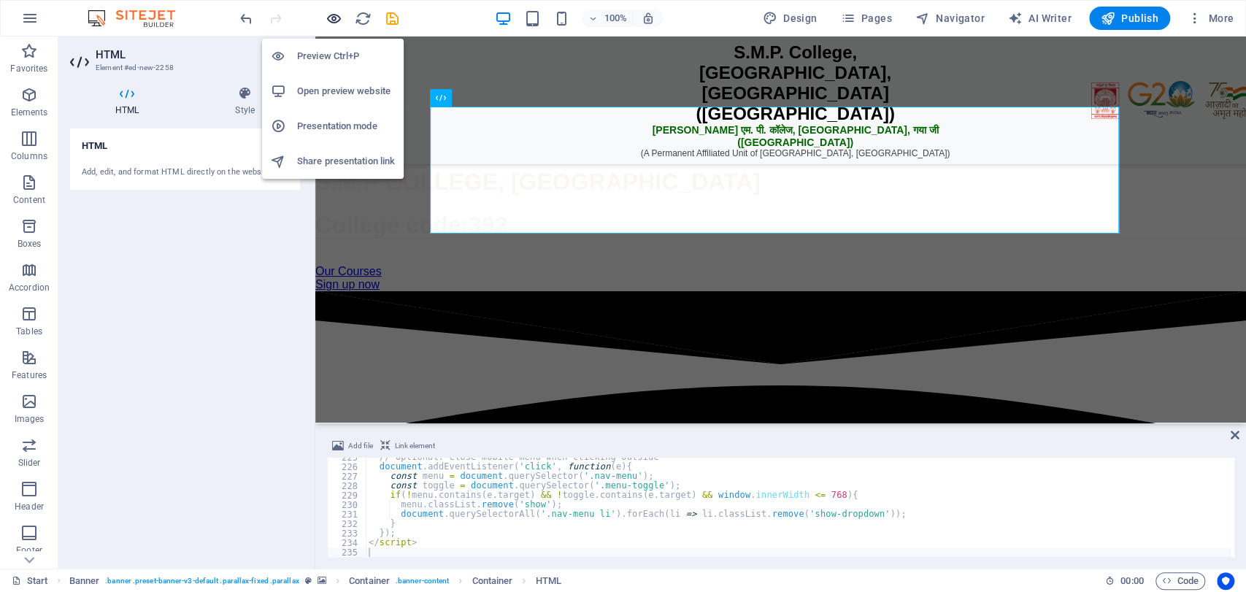
click at [337, 12] on icon "button" at bounding box center [334, 18] width 17 height 17
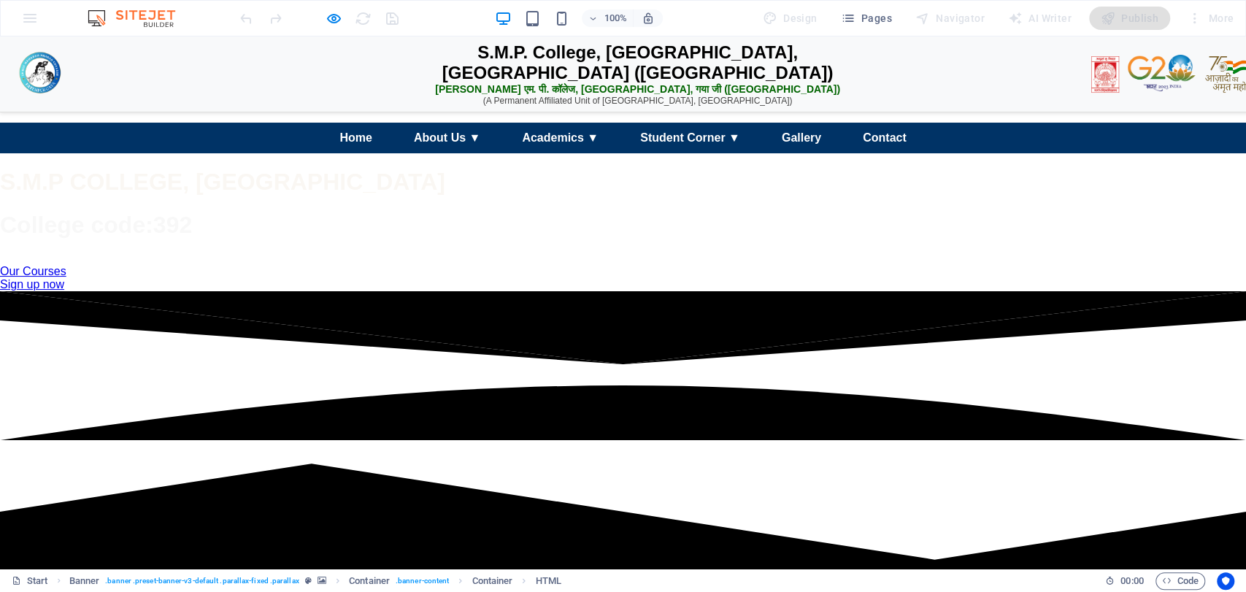
click at [574, 14] on div "100%" at bounding box center [578, 18] width 169 height 23
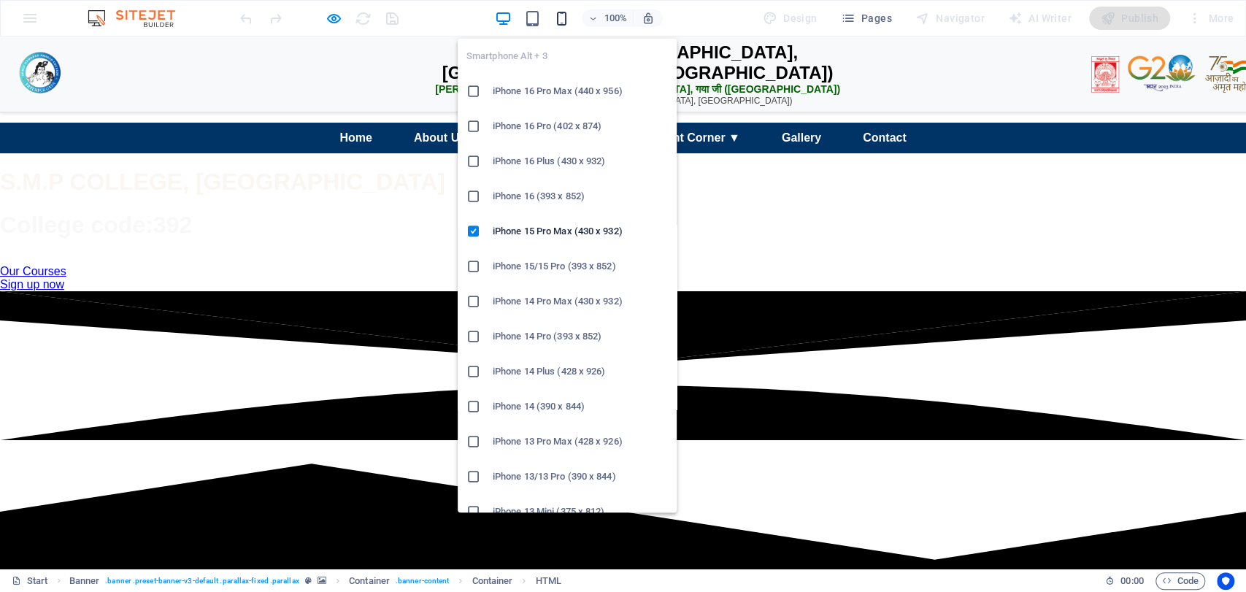
click at [569, 16] on icon "button" at bounding box center [562, 18] width 17 height 17
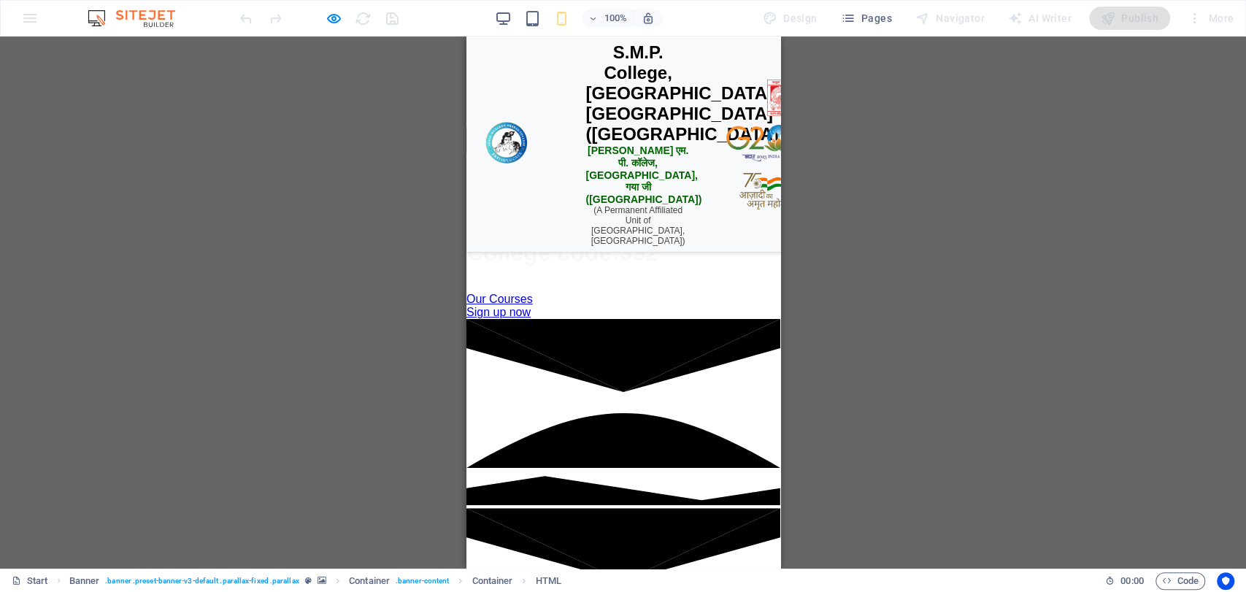
click at [591, 154] on div "☰ Menu" at bounding box center [623, 140] width 314 height 28
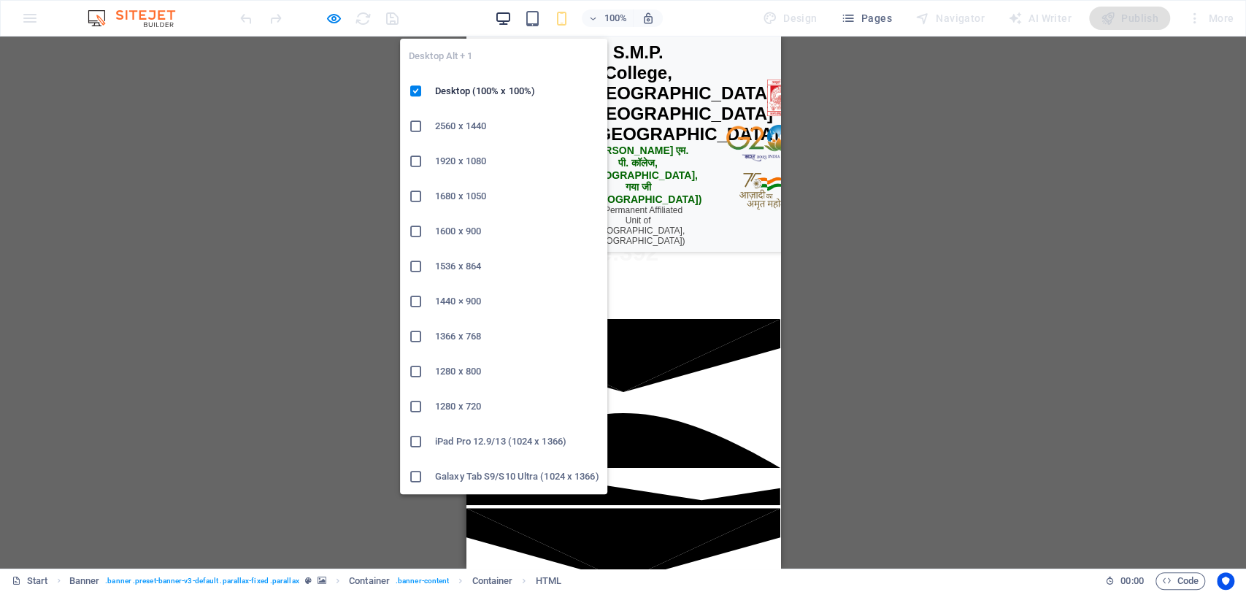
click at [498, 12] on icon "button" at bounding box center [503, 18] width 17 height 17
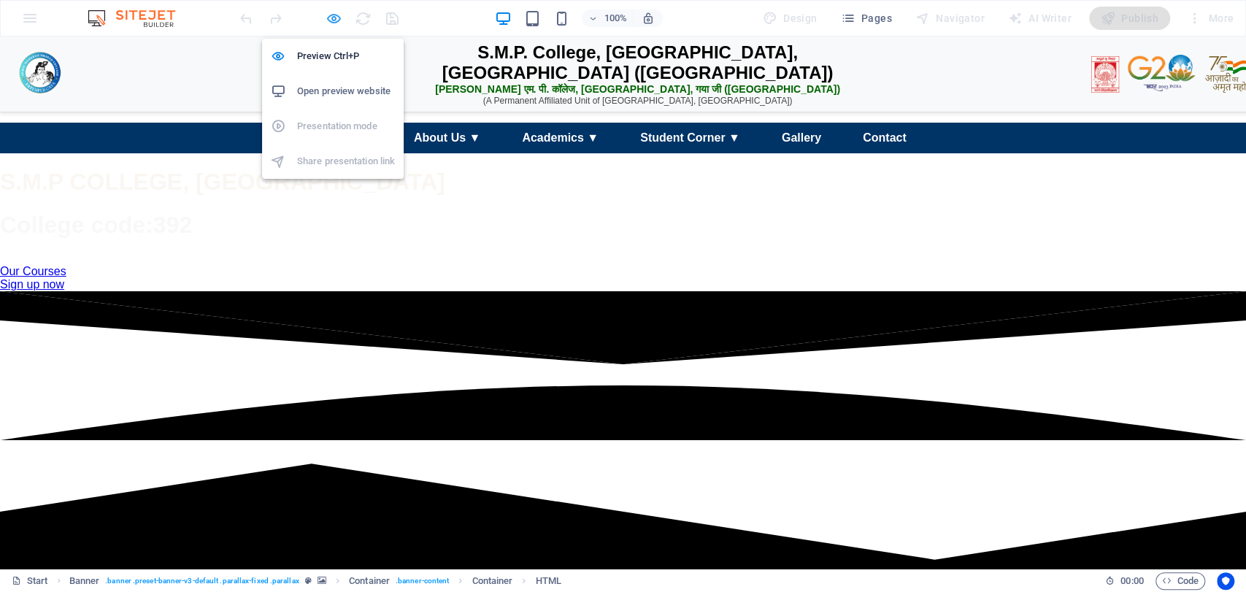
click at [329, 21] on icon "button" at bounding box center [334, 18] width 17 height 17
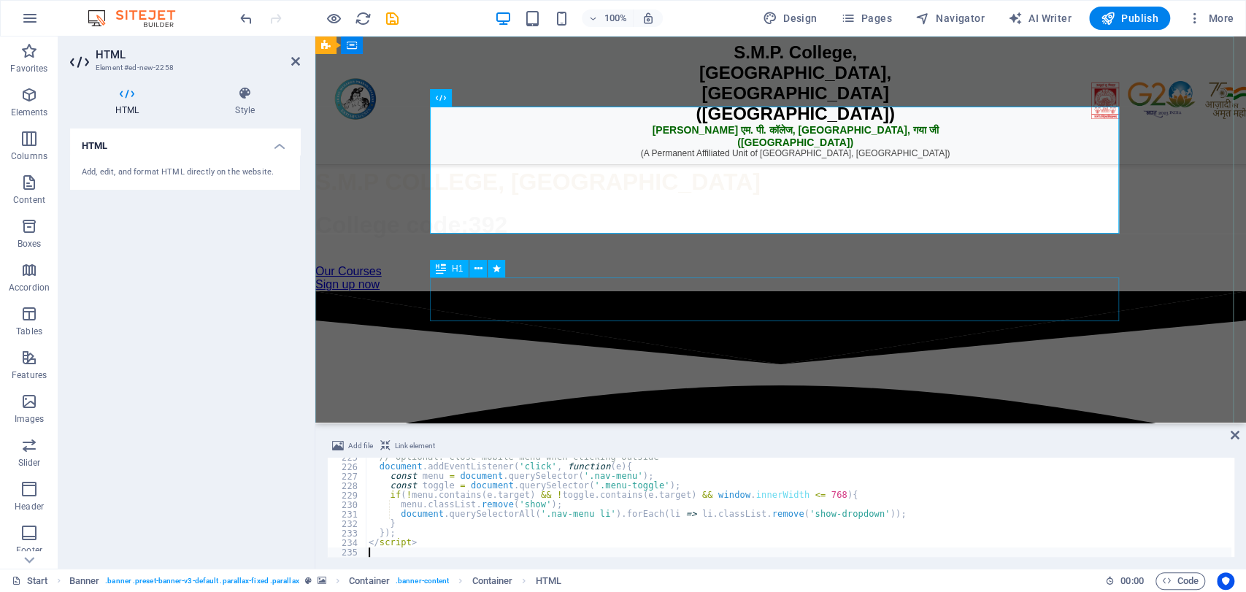
scroll to position [2121, 0]
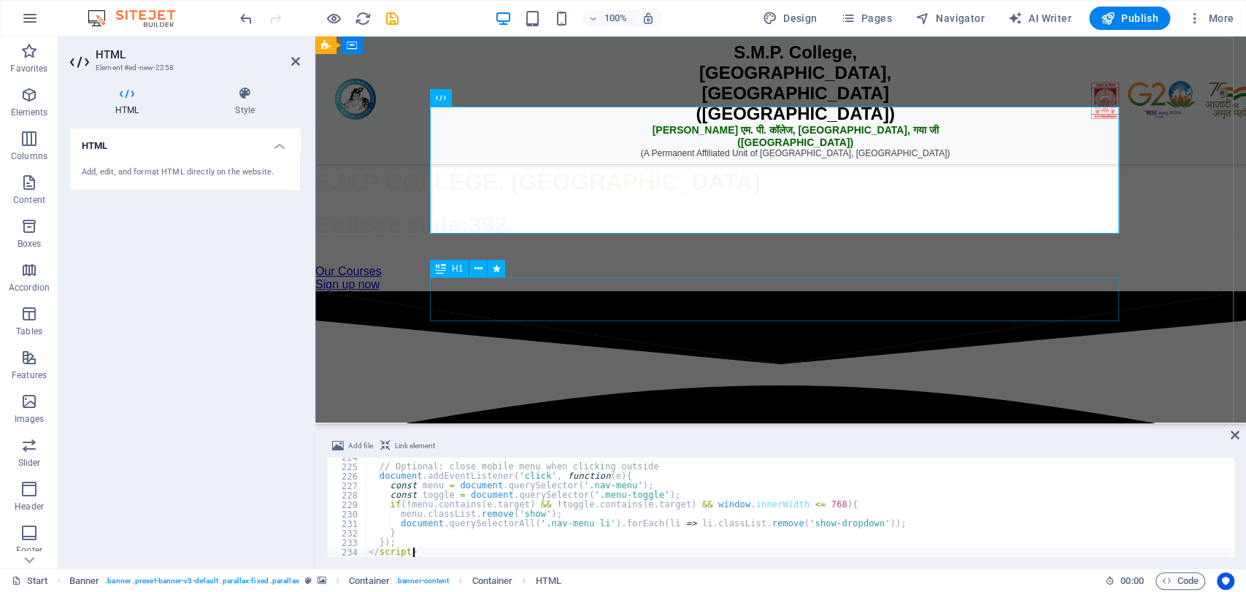
type textarea "}); </script>"
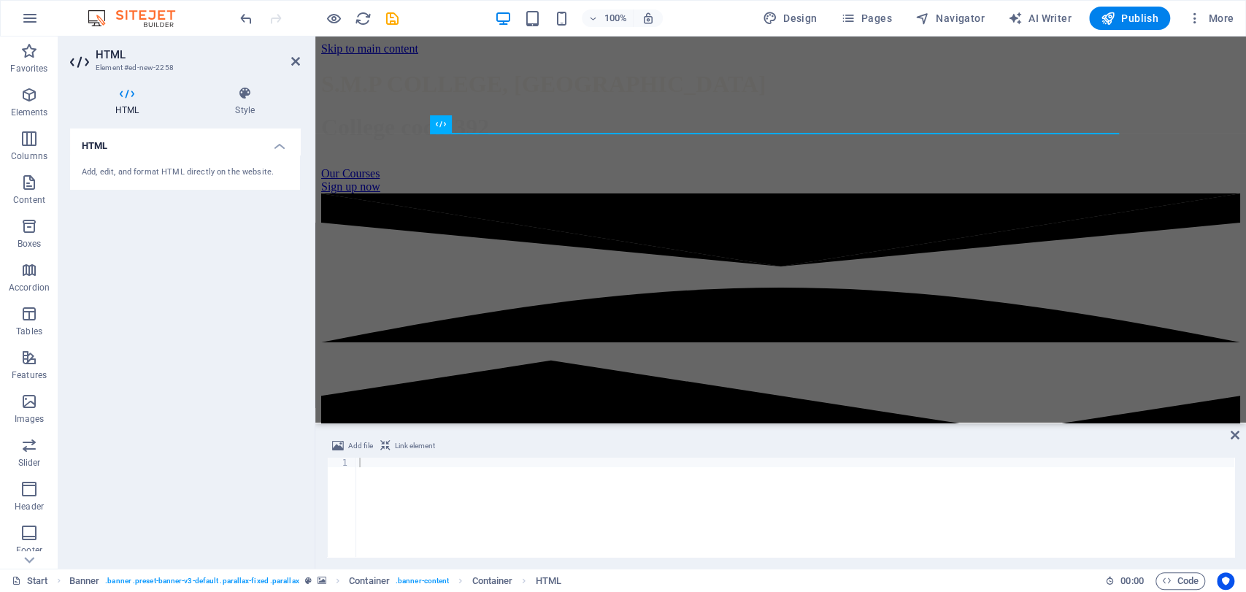
click at [291, 53] on h2 "HTML" at bounding box center [198, 54] width 204 height 13
click at [294, 56] on icon at bounding box center [295, 61] width 9 height 12
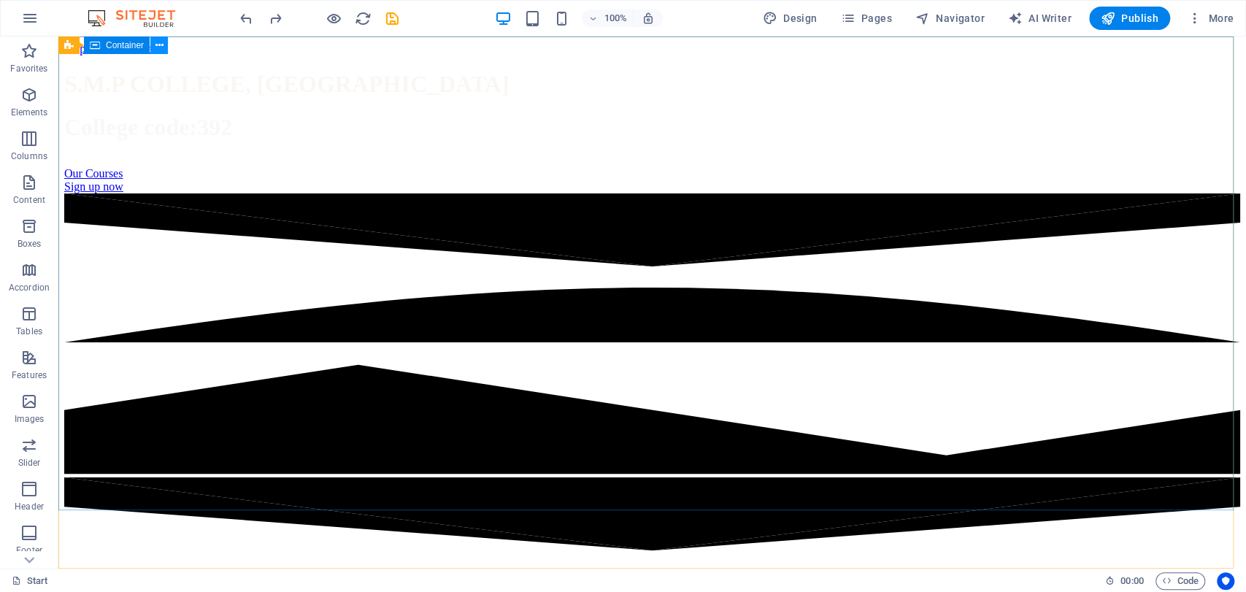
click at [163, 42] on icon at bounding box center [160, 45] width 8 height 15
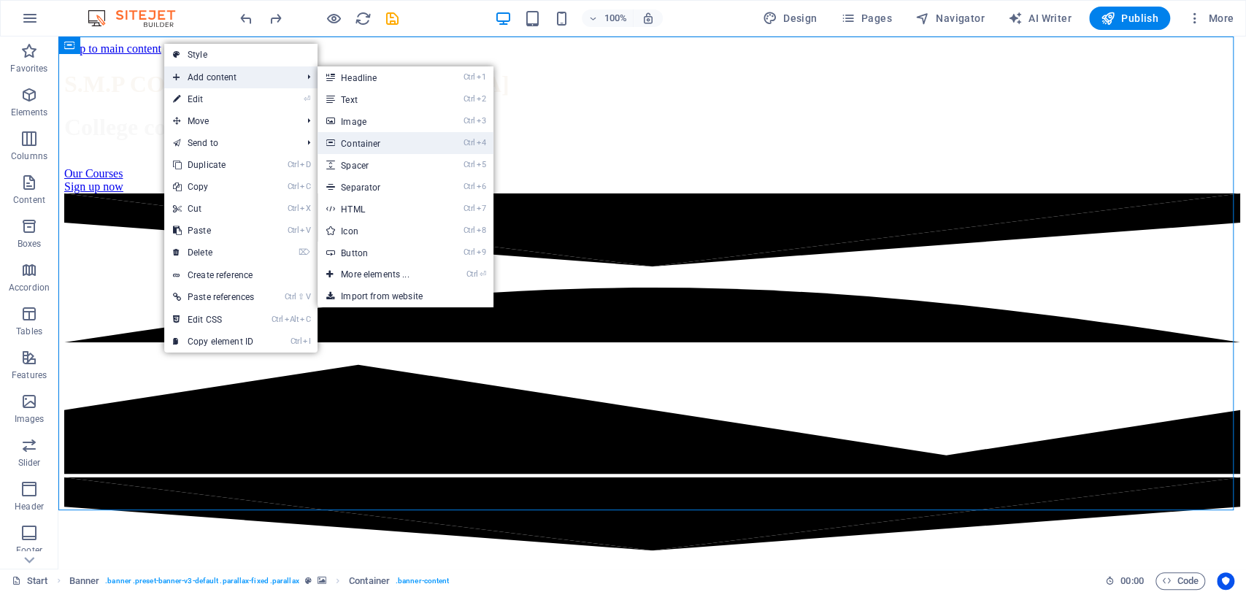
click at [356, 135] on link "Ctrl 4 Container" at bounding box center [378, 143] width 120 height 22
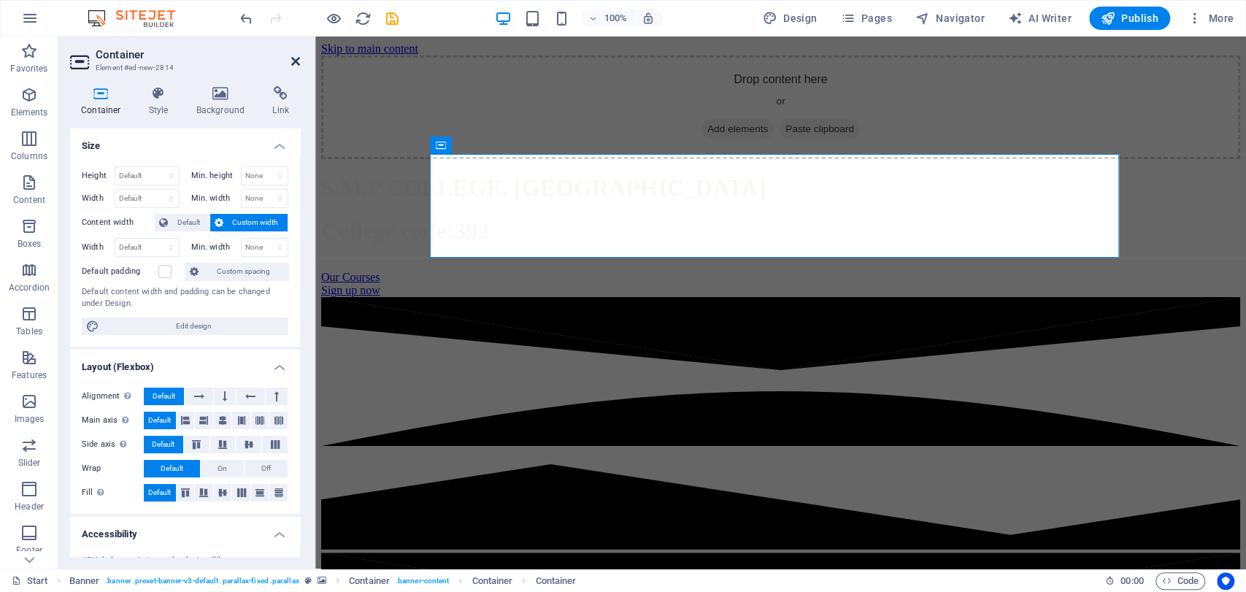
click at [294, 61] on icon at bounding box center [295, 61] width 9 height 12
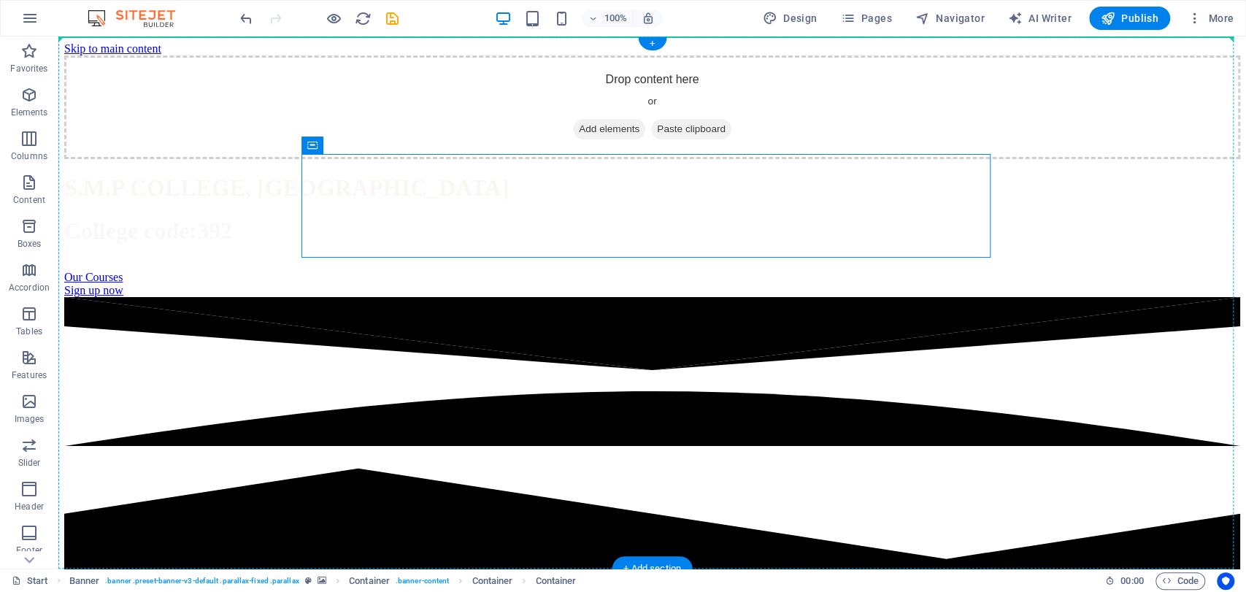
drag, startPoint x: 624, startPoint y: 183, endPoint x: 630, endPoint y: 88, distance: 94.4
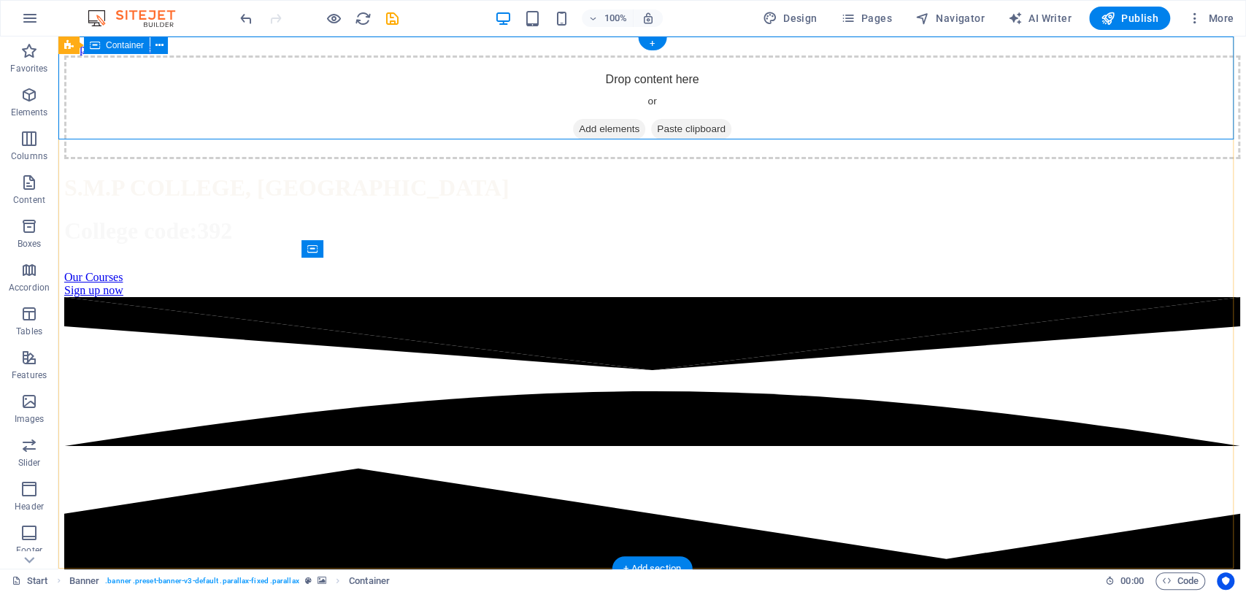
click at [608, 119] on span "Add elements" at bounding box center [609, 129] width 72 height 20
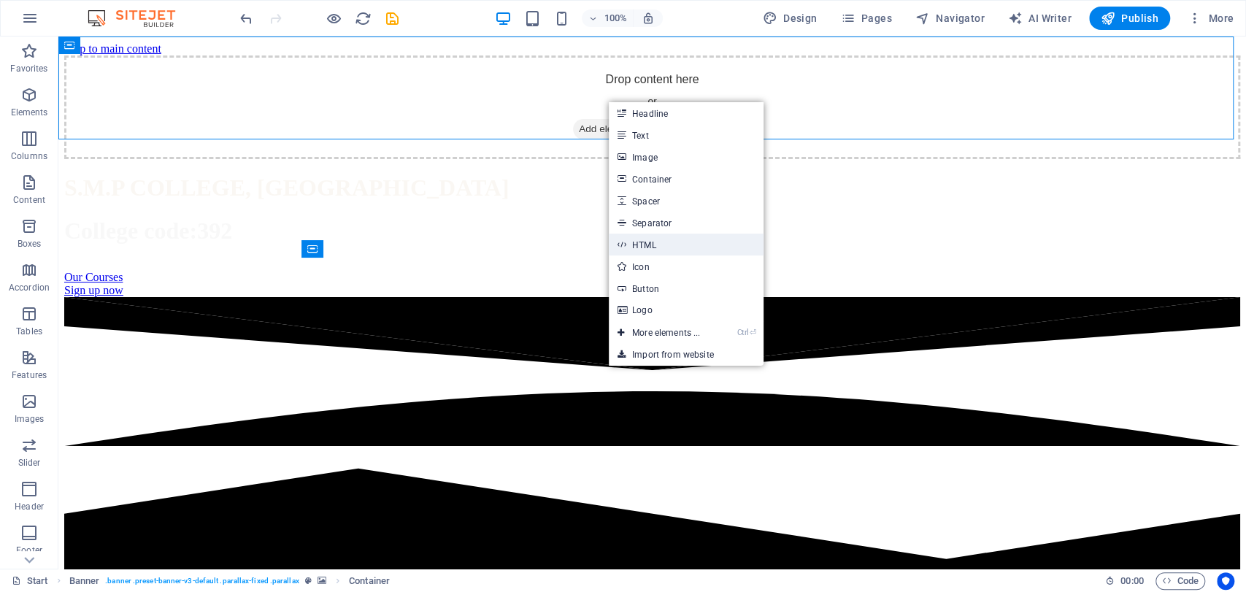
click at [643, 241] on link "HTML" at bounding box center [686, 245] width 155 height 22
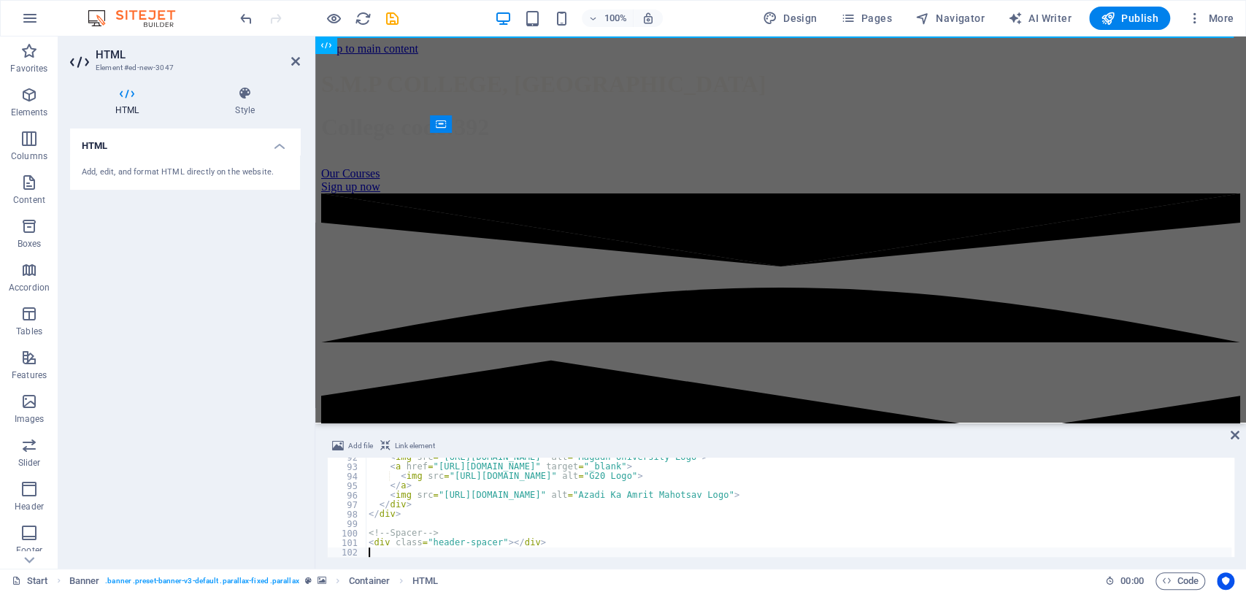
scroll to position [869, 0]
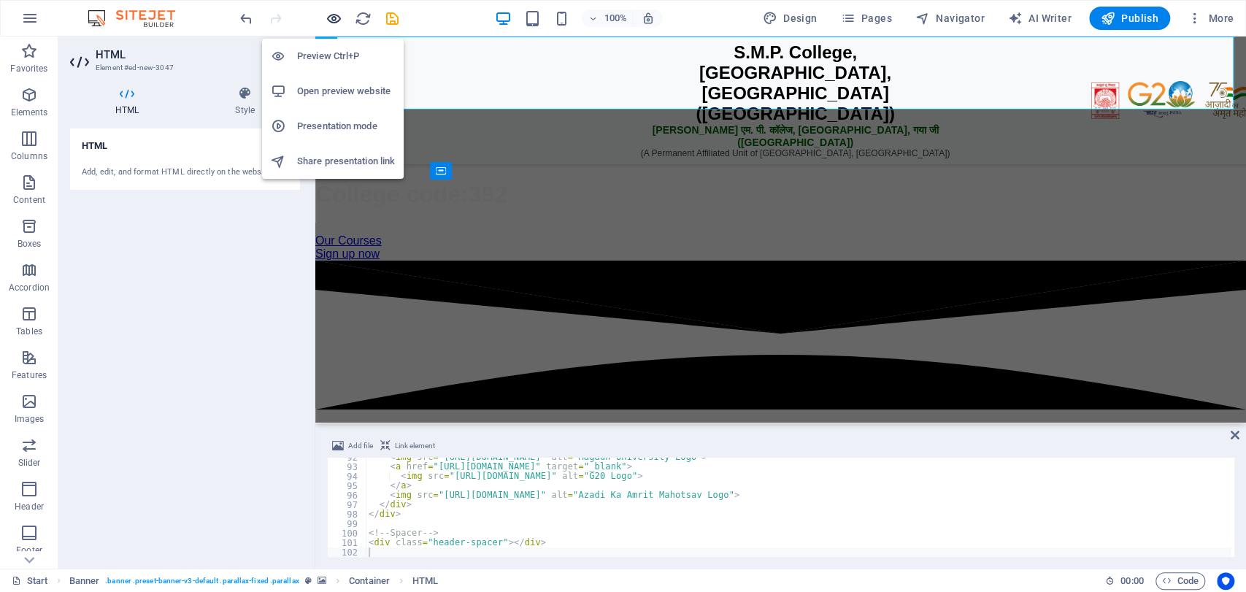
click at [337, 18] on icon "button" at bounding box center [334, 18] width 17 height 17
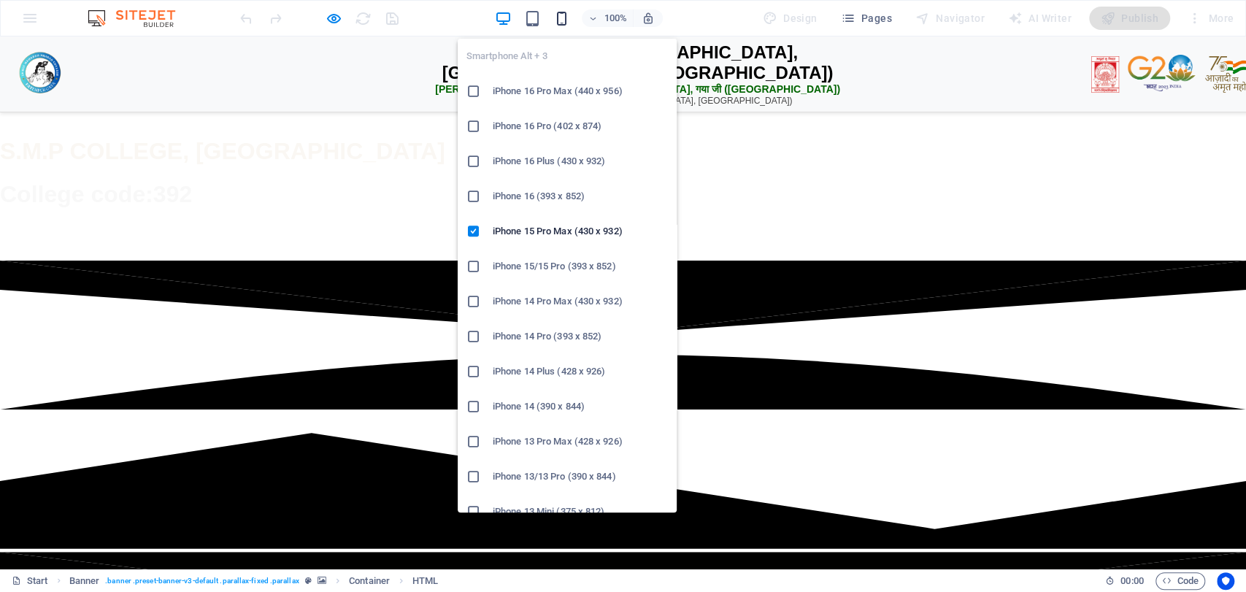
click at [562, 14] on icon "button" at bounding box center [562, 18] width 17 height 17
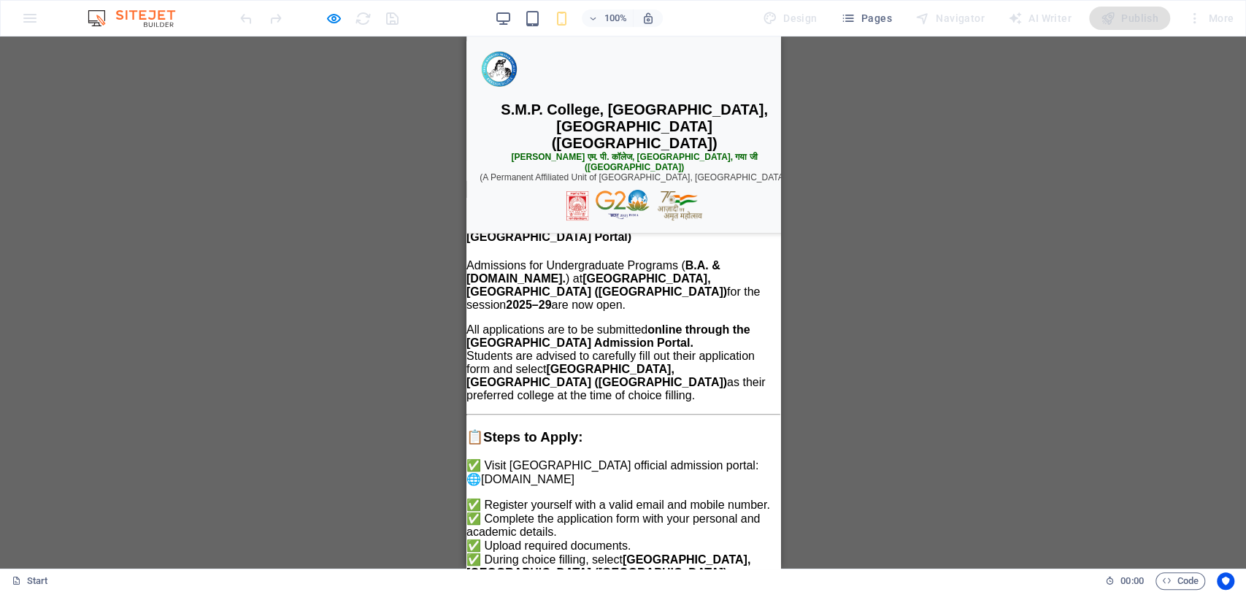
scroll to position [930, 0]
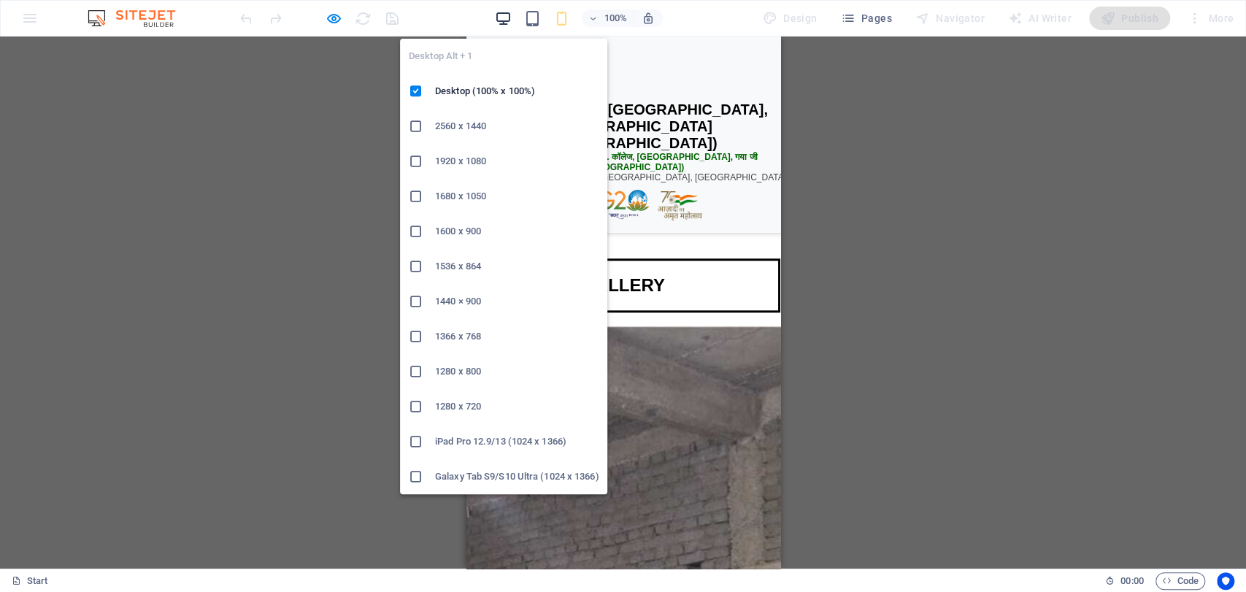
click at [512, 15] on icon "button" at bounding box center [503, 18] width 17 height 17
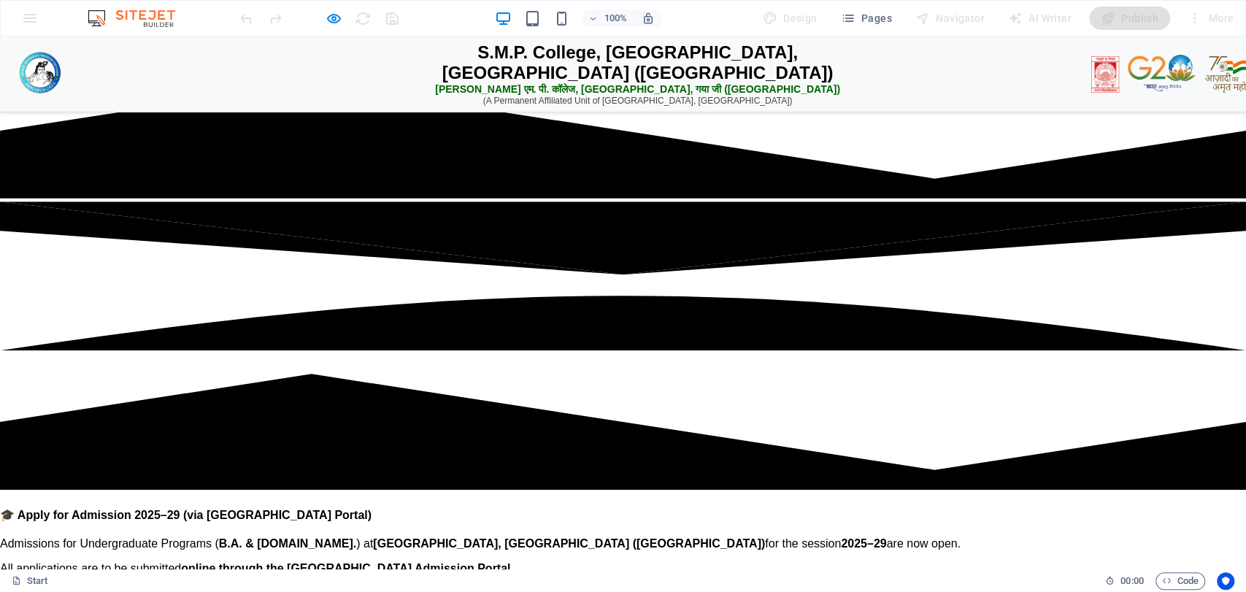
scroll to position [0, 0]
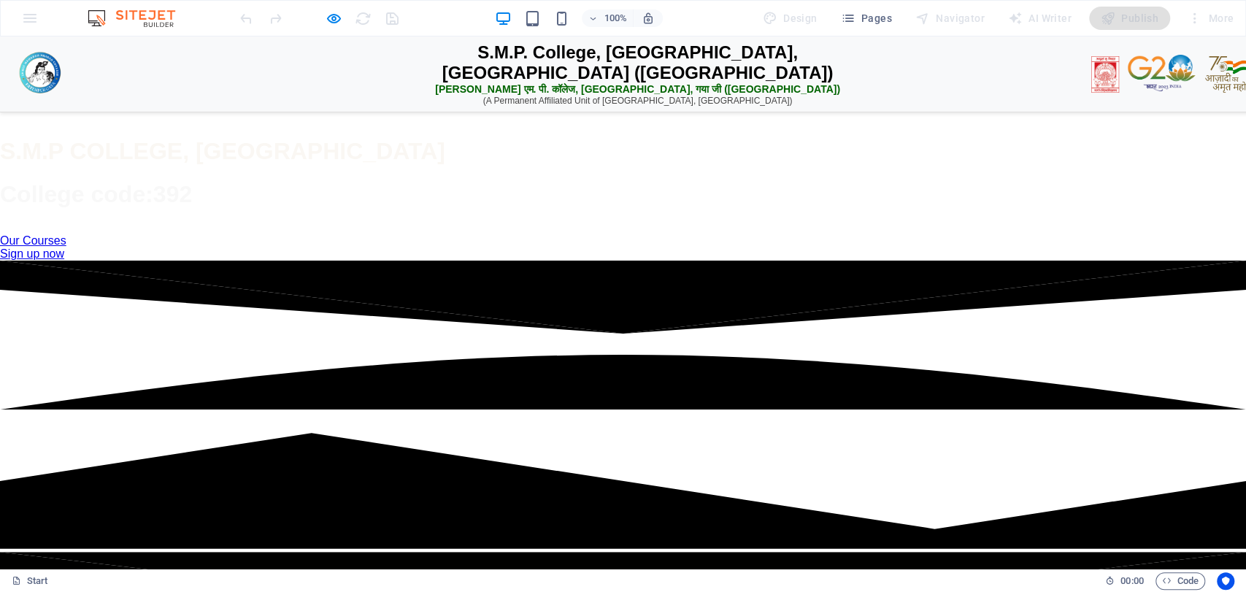
drag, startPoint x: 1240, startPoint y: 118, endPoint x: 1238, endPoint y: 50, distance: 68.7
click at [340, 15] on icon "button" at bounding box center [334, 18] width 17 height 17
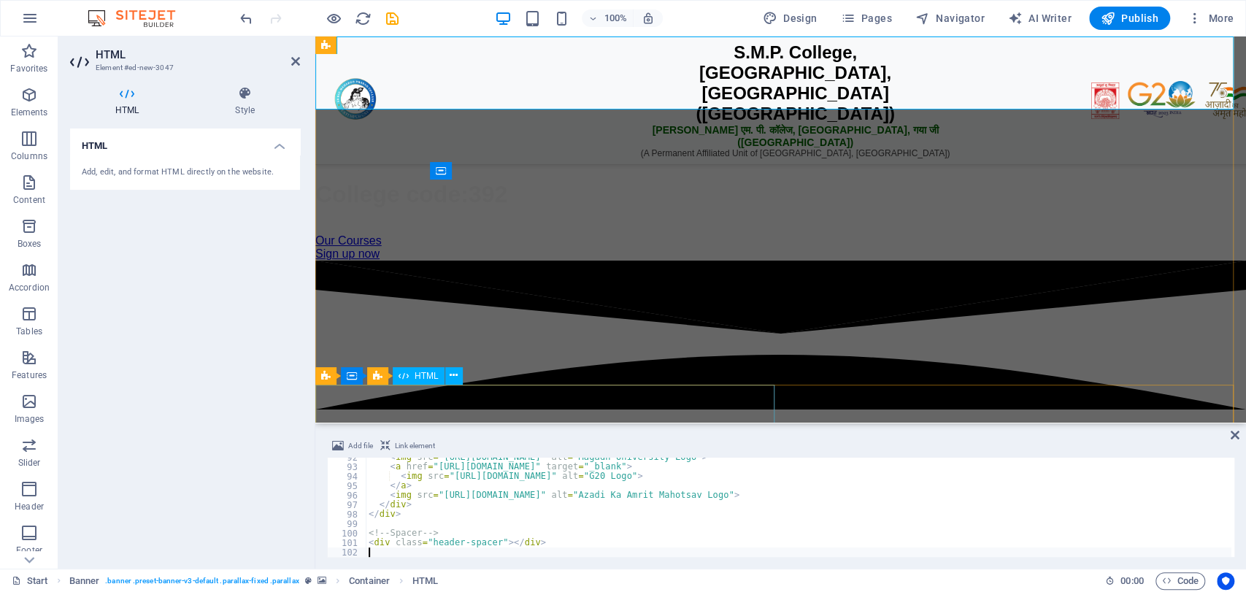
type textarea "<div class="header-spacer"></div>"
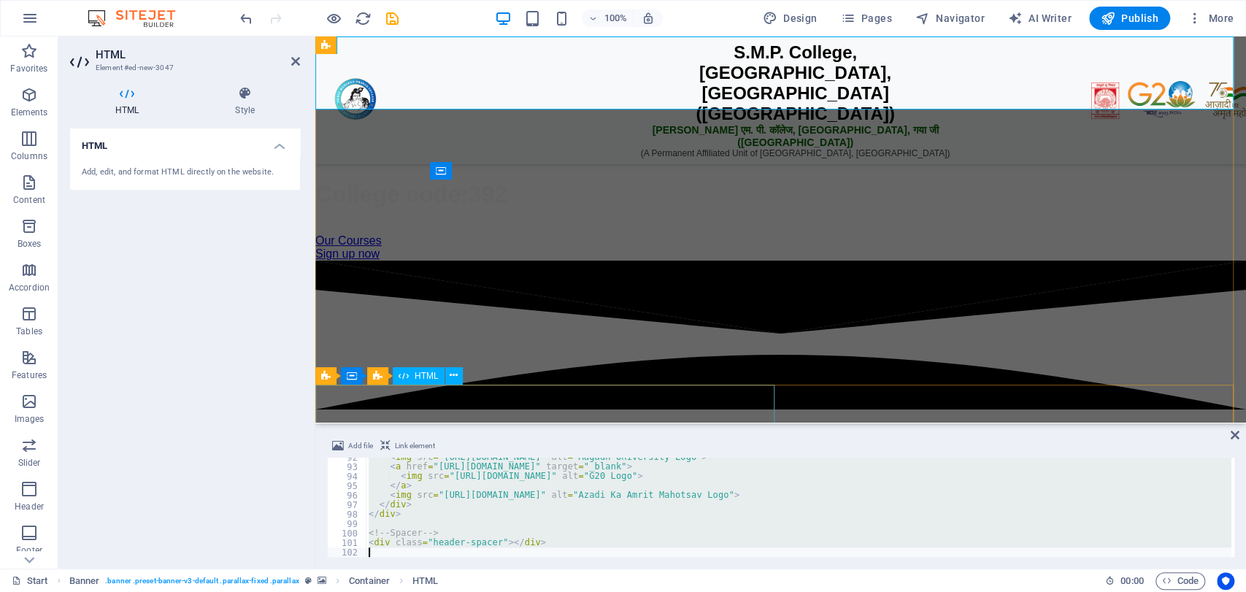
scroll to position [1344, 0]
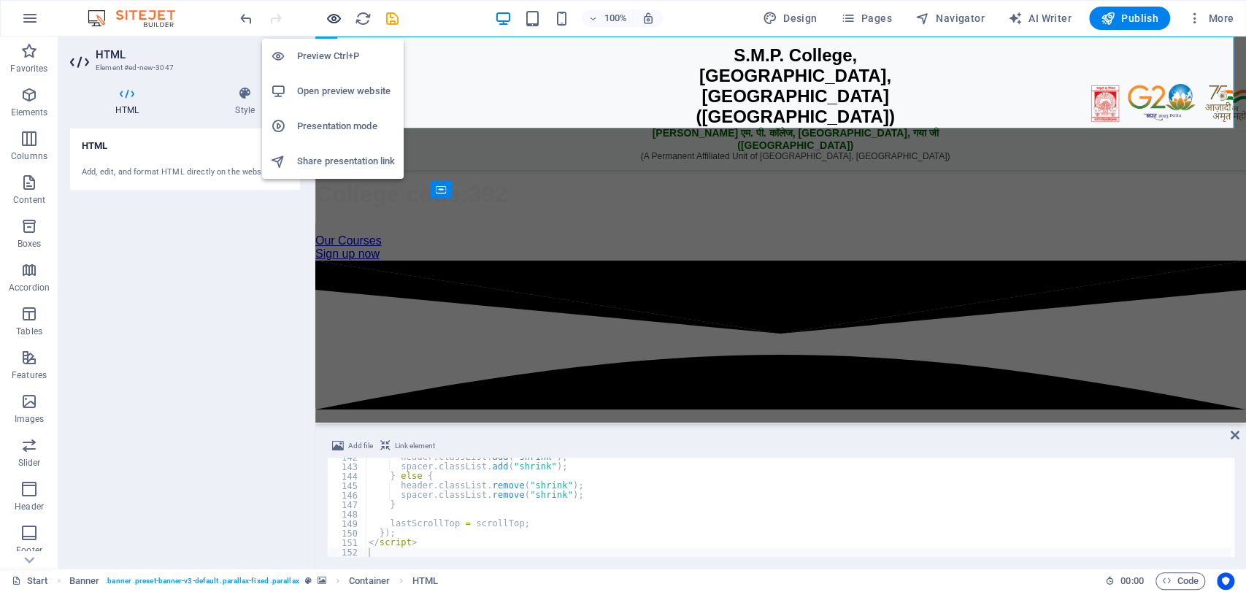
click at [335, 15] on icon "button" at bounding box center [334, 18] width 17 height 17
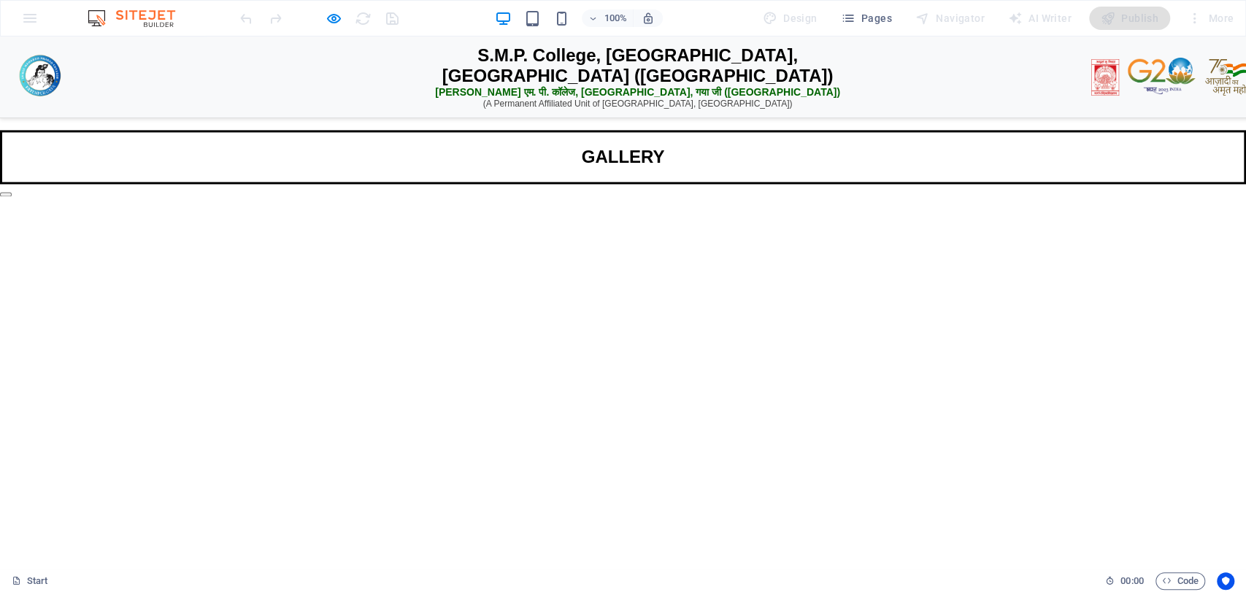
scroll to position [0, 0]
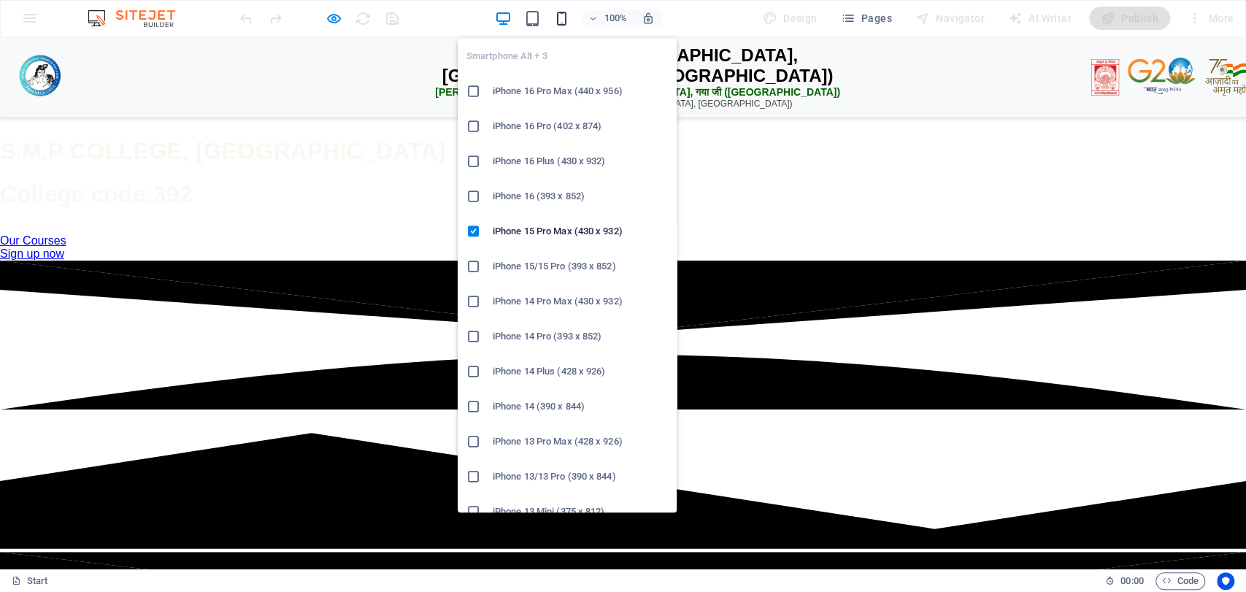
click at [566, 11] on icon "button" at bounding box center [562, 18] width 17 height 17
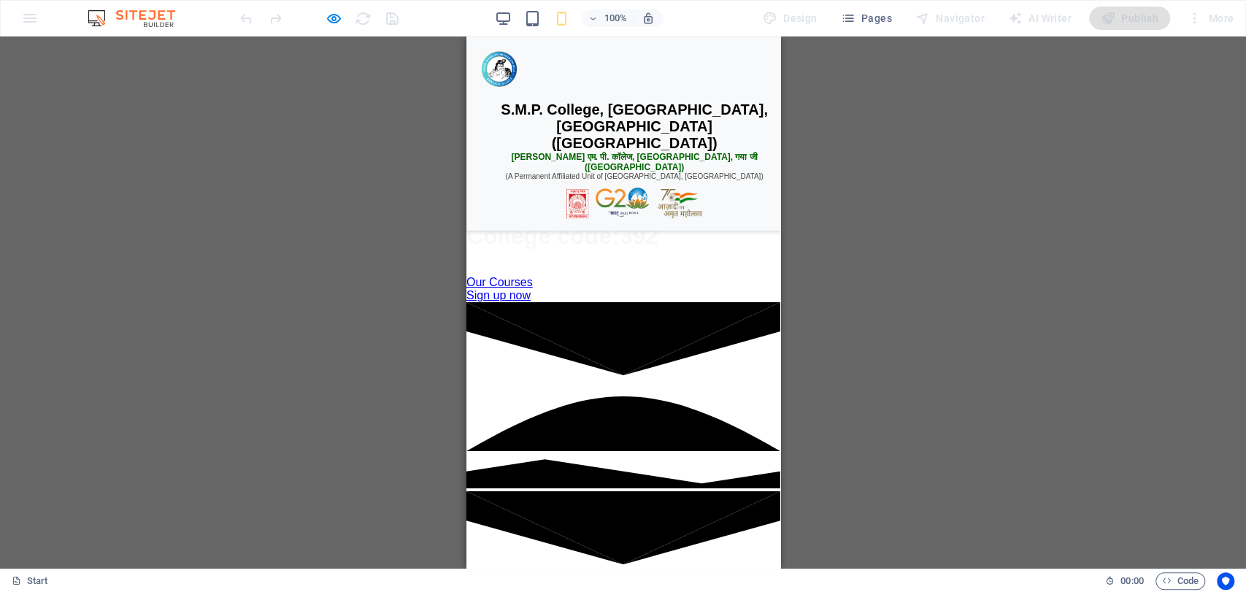
drag, startPoint x: 773, startPoint y: 60, endPoint x: 1247, endPoint y: 48, distance: 474.8
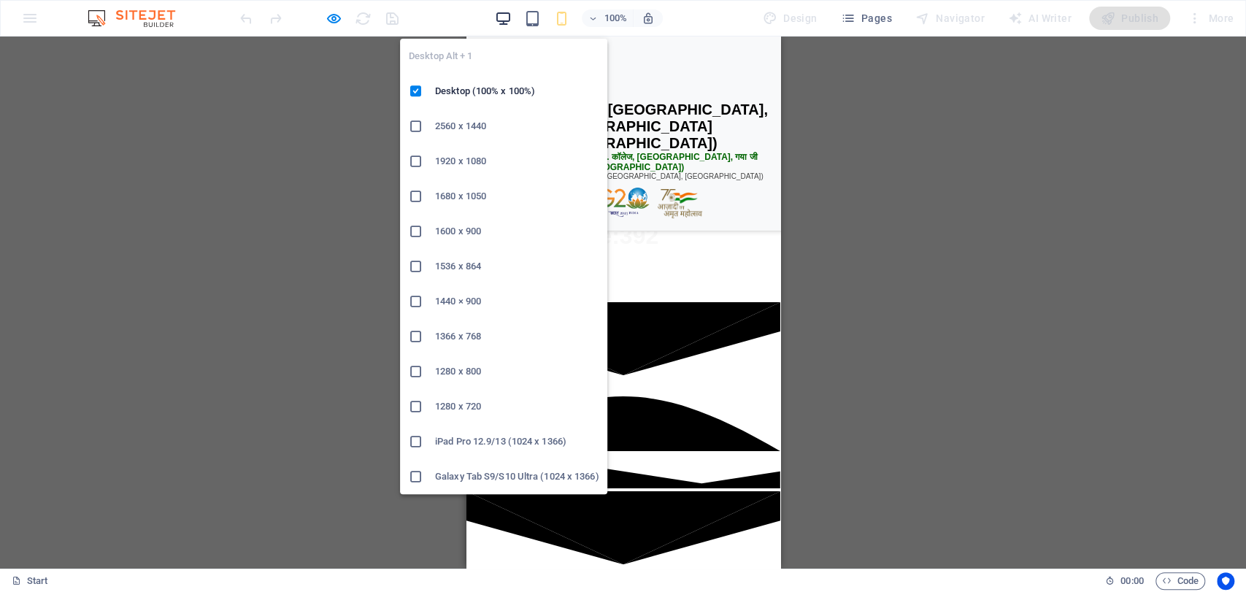
click at [508, 18] on icon "button" at bounding box center [503, 18] width 17 height 17
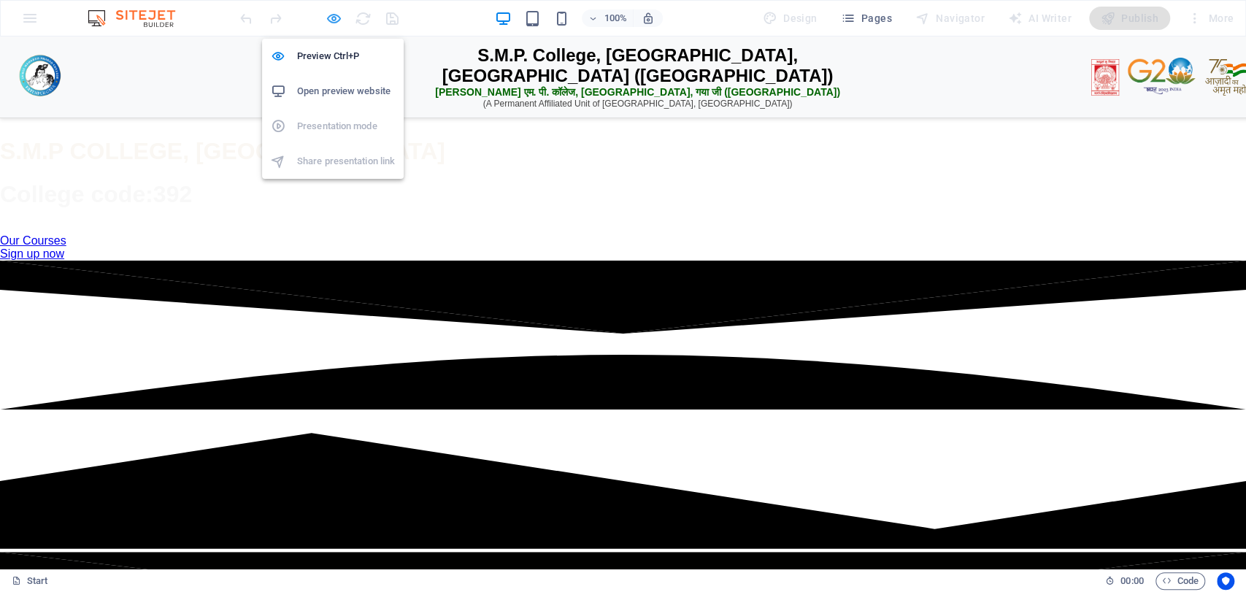
click at [334, 14] on icon "button" at bounding box center [334, 18] width 17 height 17
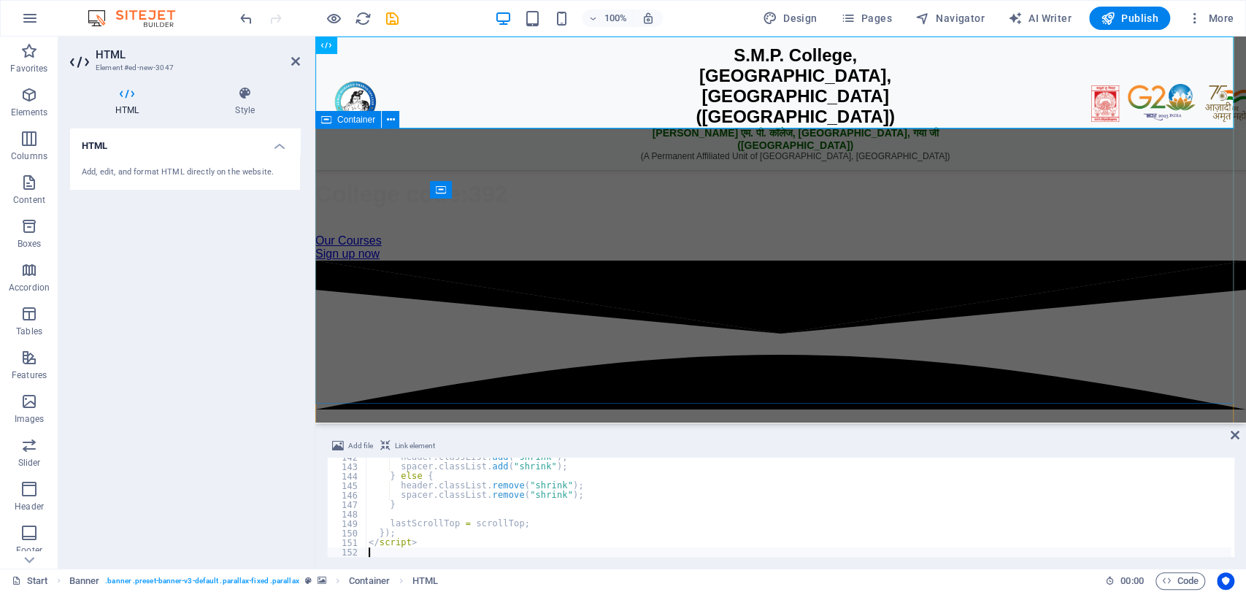
type textarea "</script>"
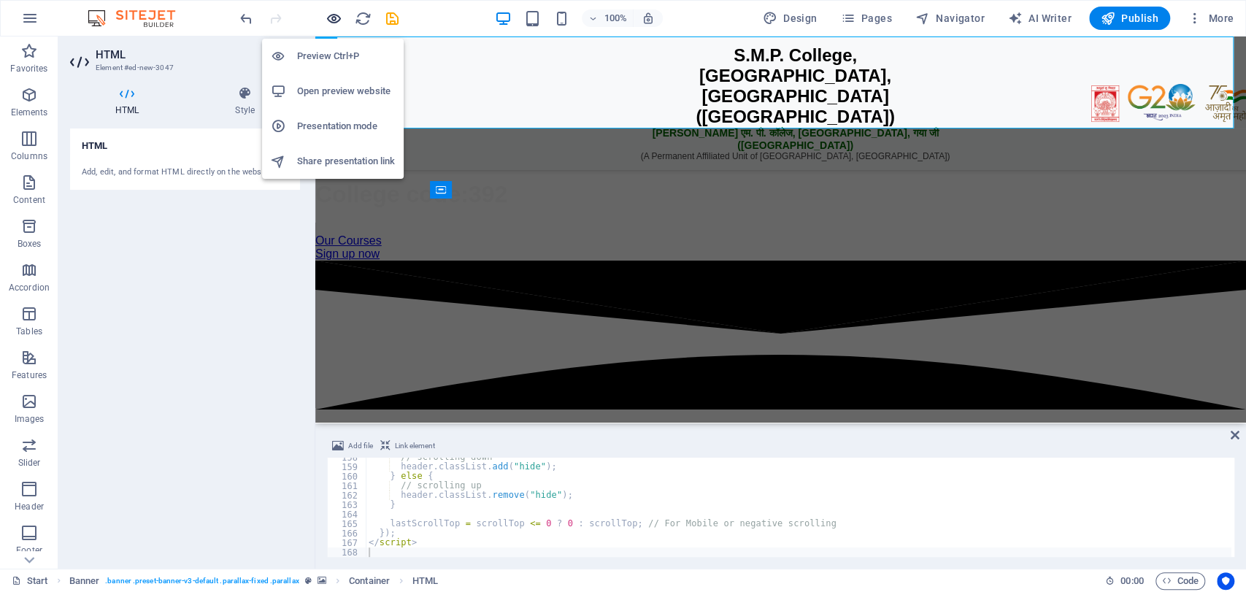
click at [337, 15] on icon "button" at bounding box center [334, 18] width 17 height 17
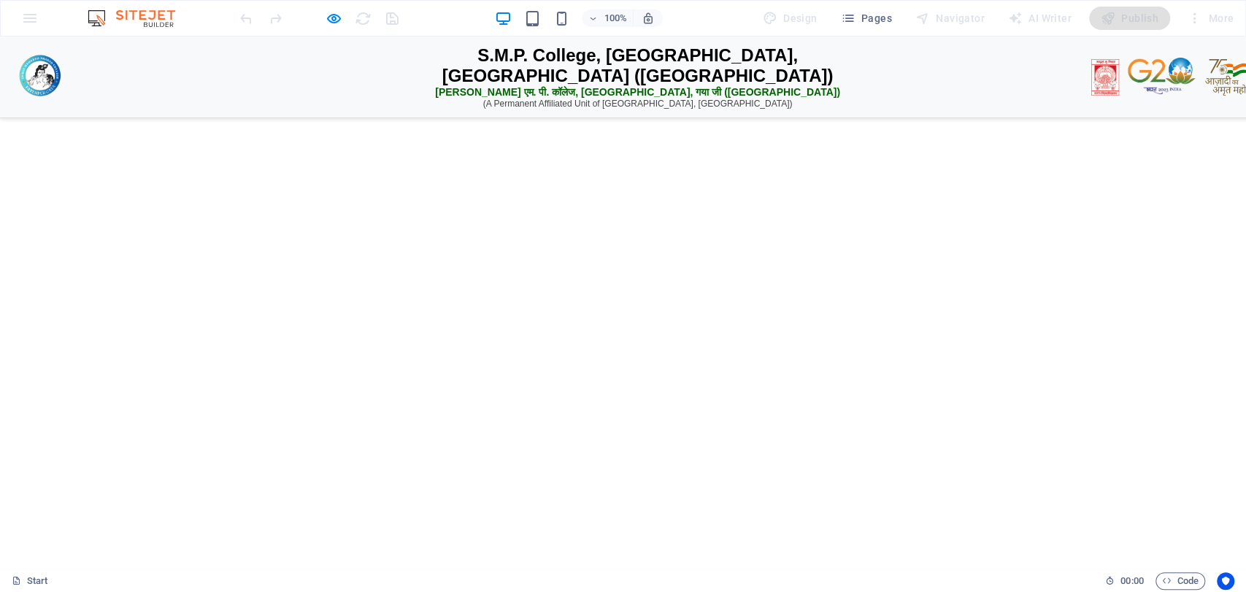
scroll to position [3049, 0]
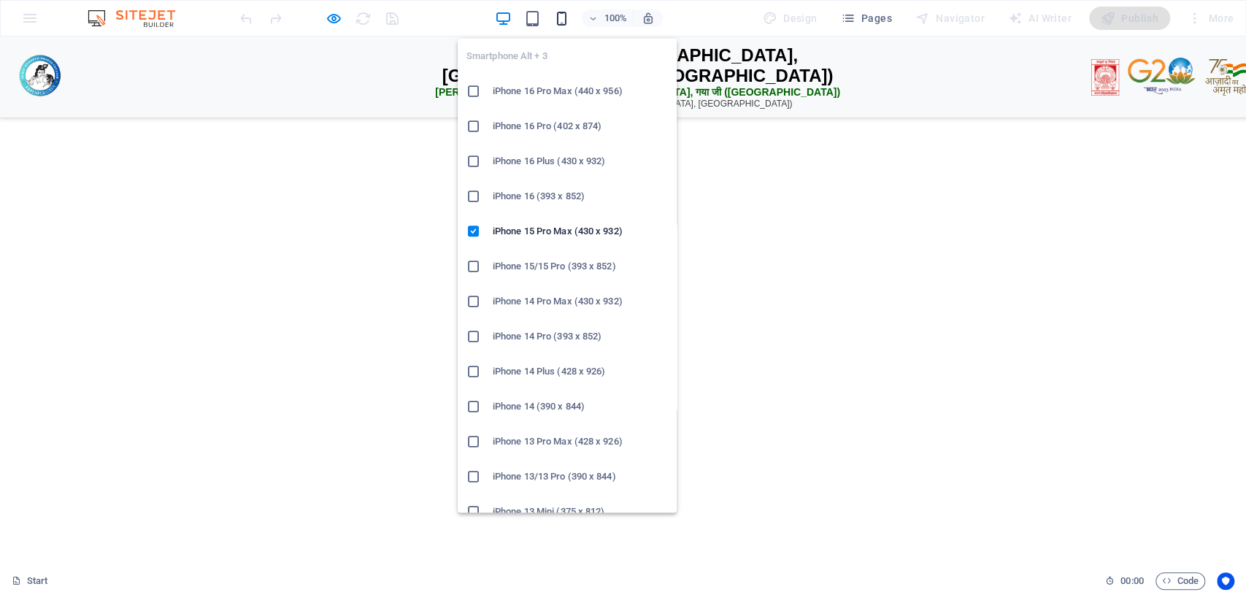
click at [559, 15] on icon "button" at bounding box center [562, 18] width 17 height 17
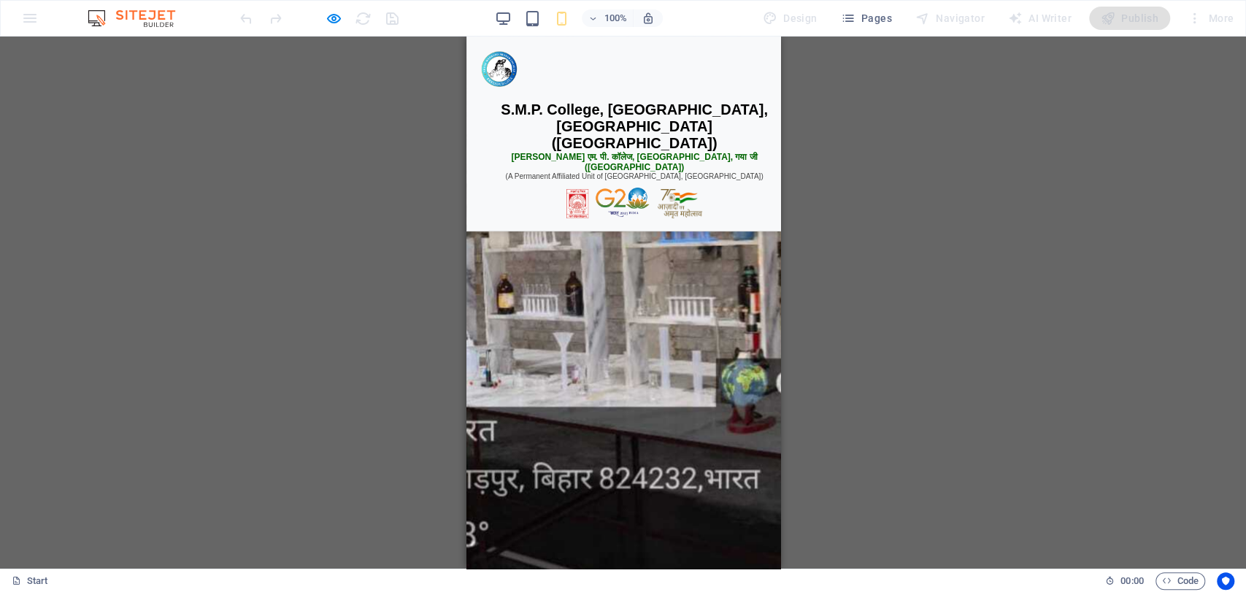
scroll to position [1551, 0]
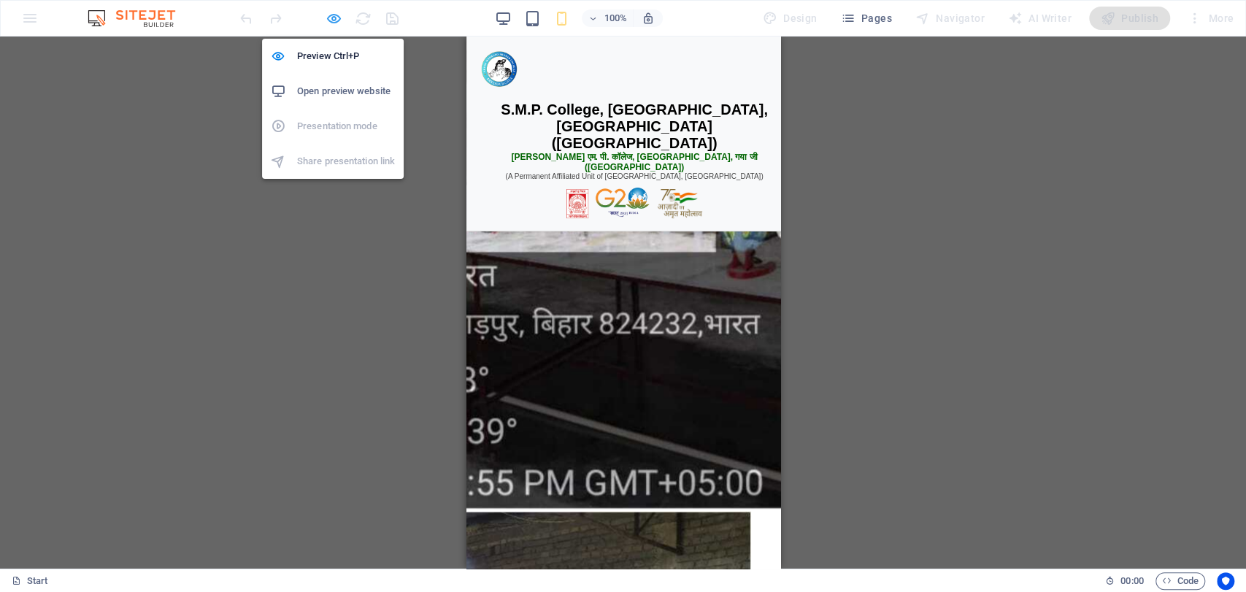
click at [332, 11] on icon "button" at bounding box center [334, 18] width 17 height 17
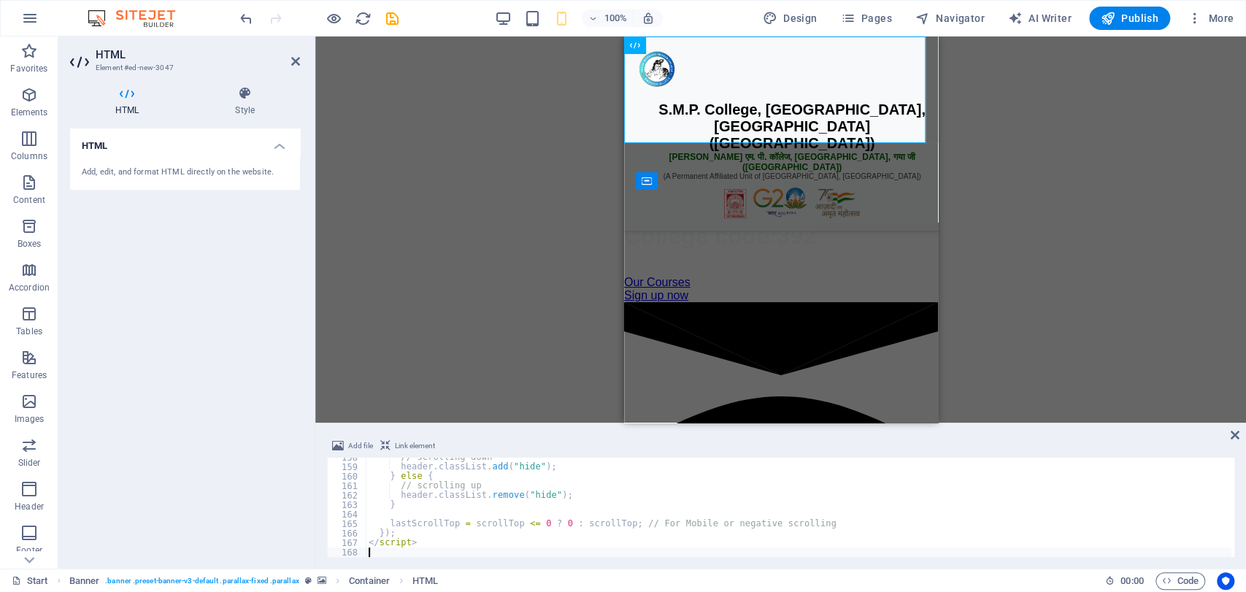
type textarea "</script>"
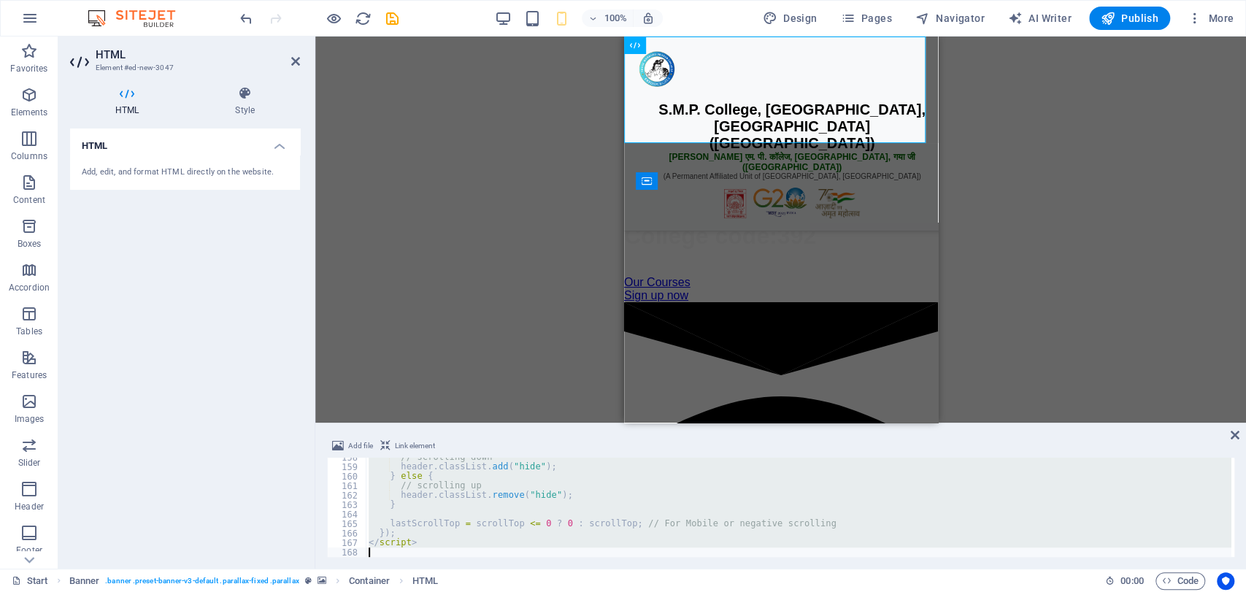
scroll to position [1533, 0]
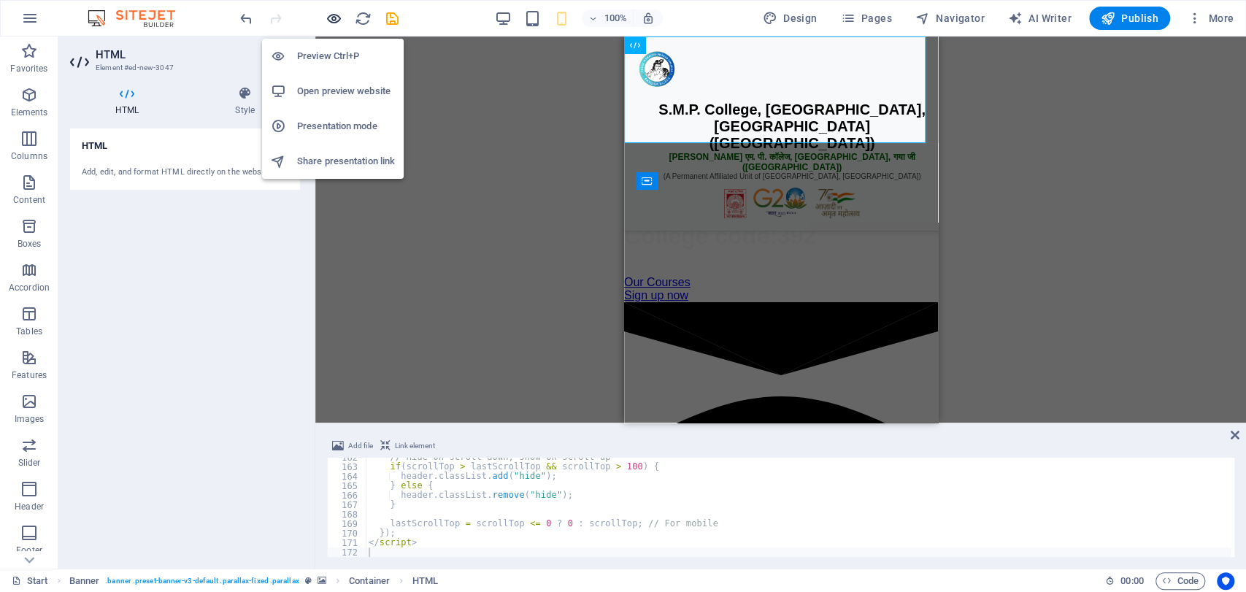
click at [337, 20] on icon "button" at bounding box center [334, 18] width 17 height 17
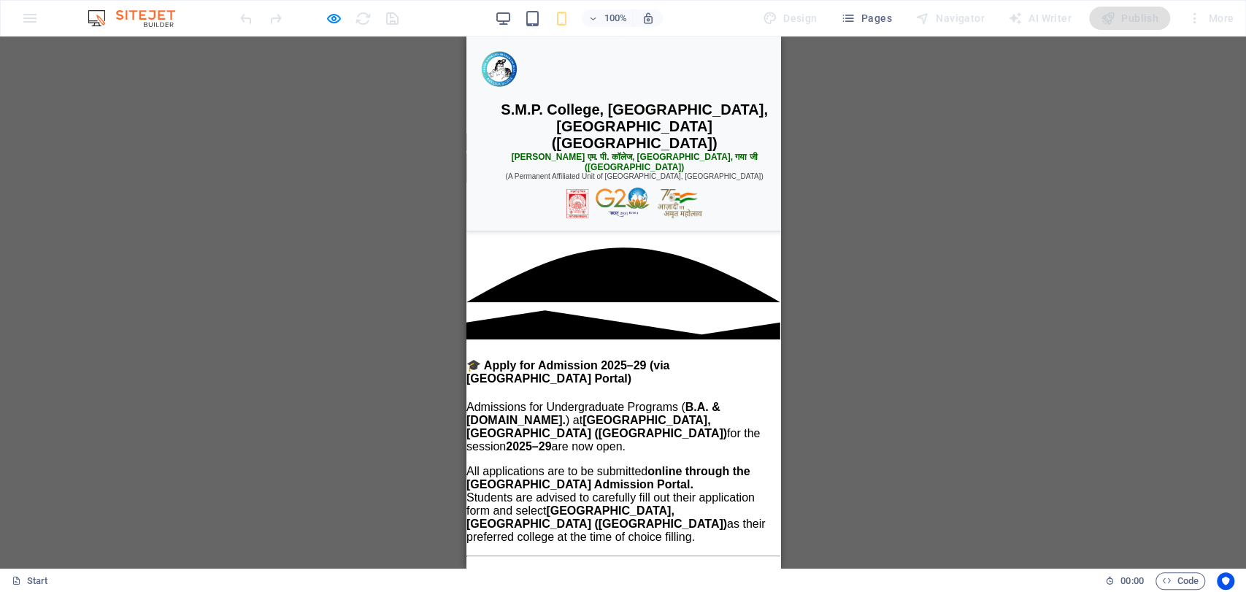
scroll to position [0, 0]
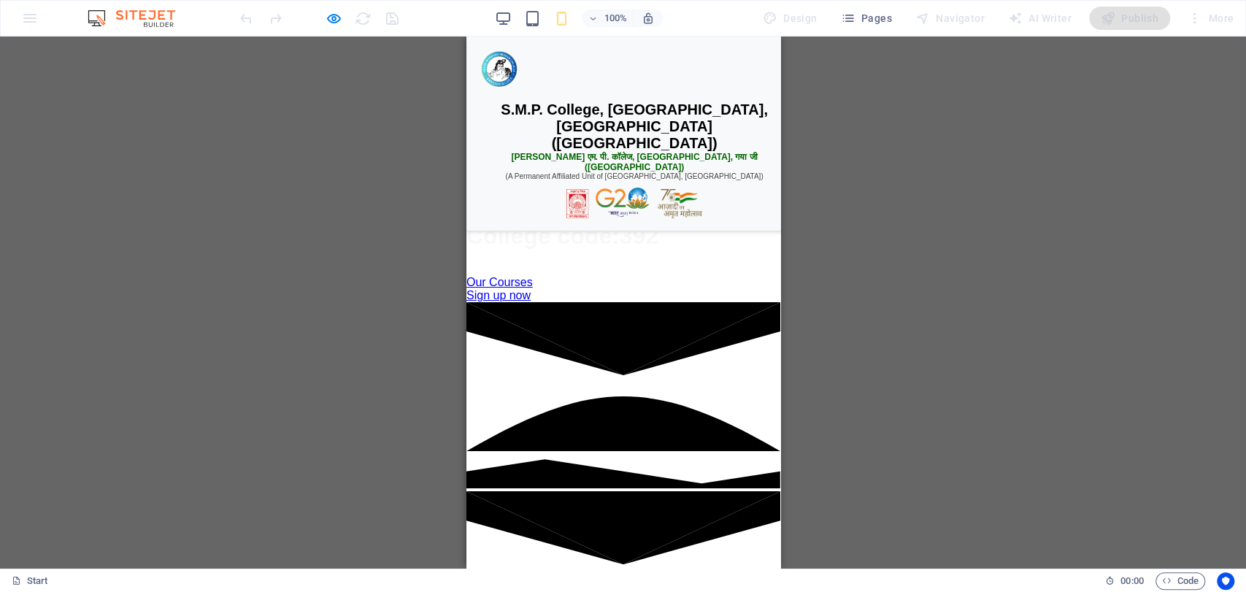
click at [782, 118] on div "H1 Banner Container HTML Banner Menu Bar Button Container Spacer Menu Preset H2…" at bounding box center [623, 303] width 1246 height 532
drag, startPoint x: 1248, startPoint y: 154, endPoint x: 775, endPoint y: 115, distance: 474.8
drag, startPoint x: 777, startPoint y: 103, endPoint x: 1250, endPoint y: 73, distance: 474.1
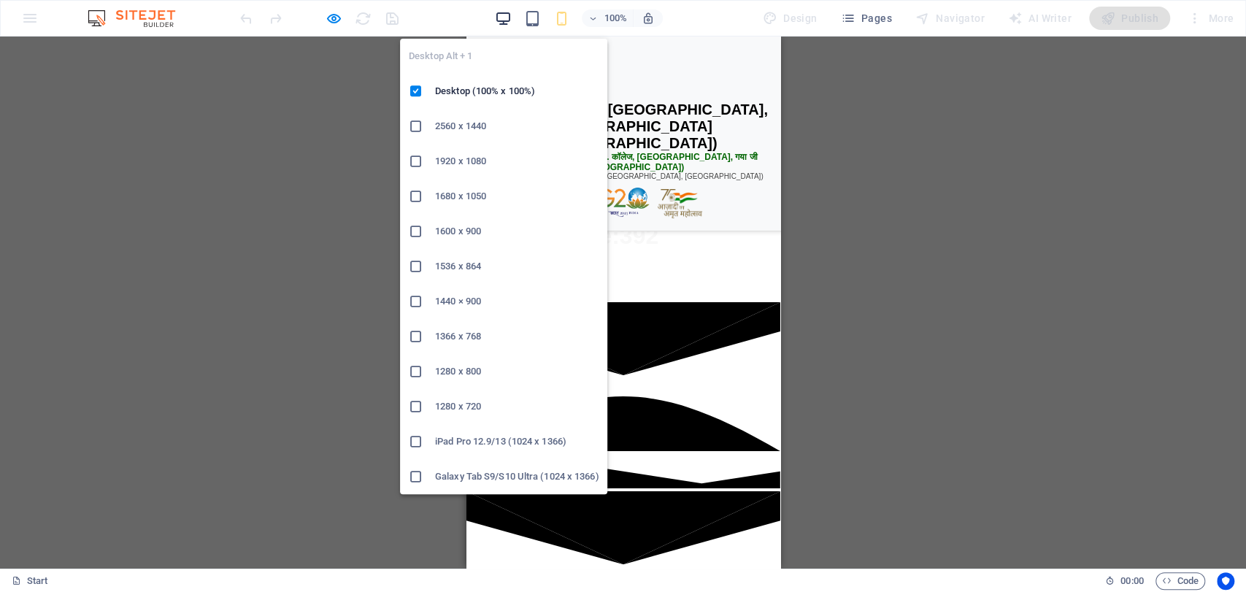
click at [507, 14] on icon "button" at bounding box center [503, 18] width 17 height 17
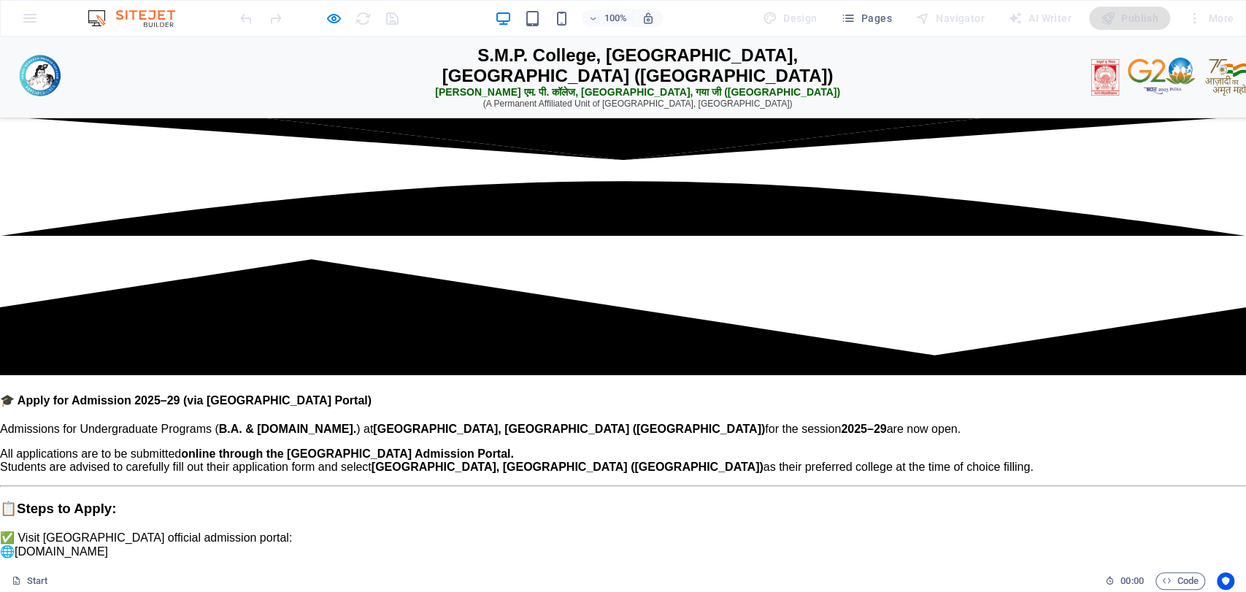
scroll to position [930, 0]
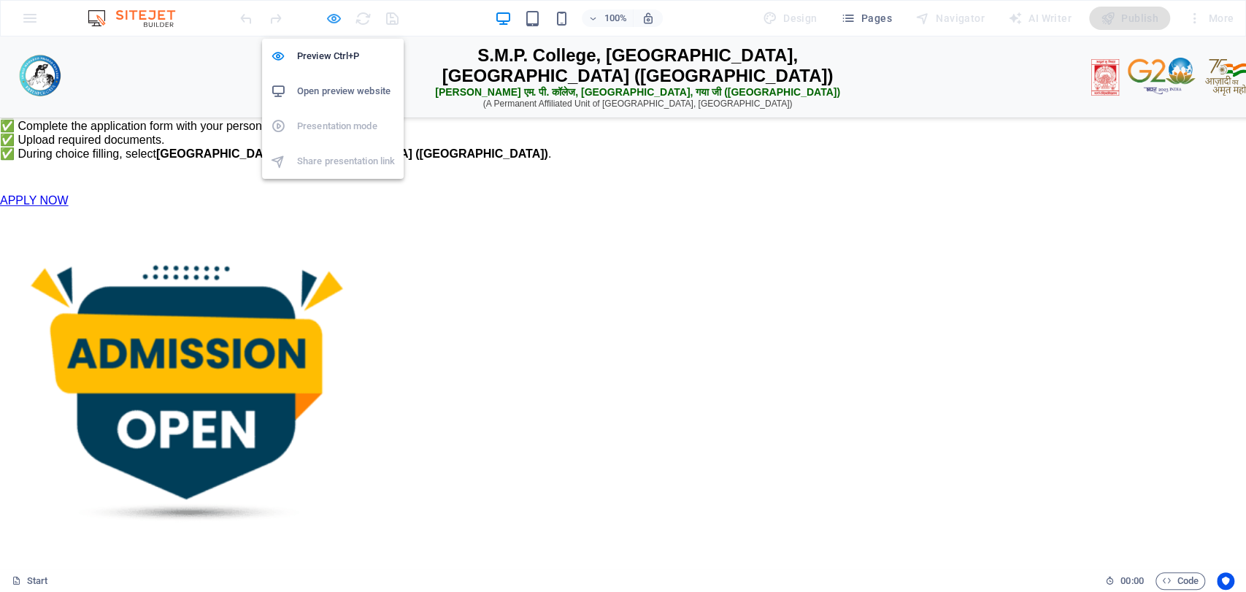
drag, startPoint x: 322, startPoint y: 26, endPoint x: 327, endPoint y: 19, distance: 8.3
click at [327, 19] on div at bounding box center [319, 18] width 164 height 23
click at [327, 19] on icon "button" at bounding box center [334, 18] width 17 height 17
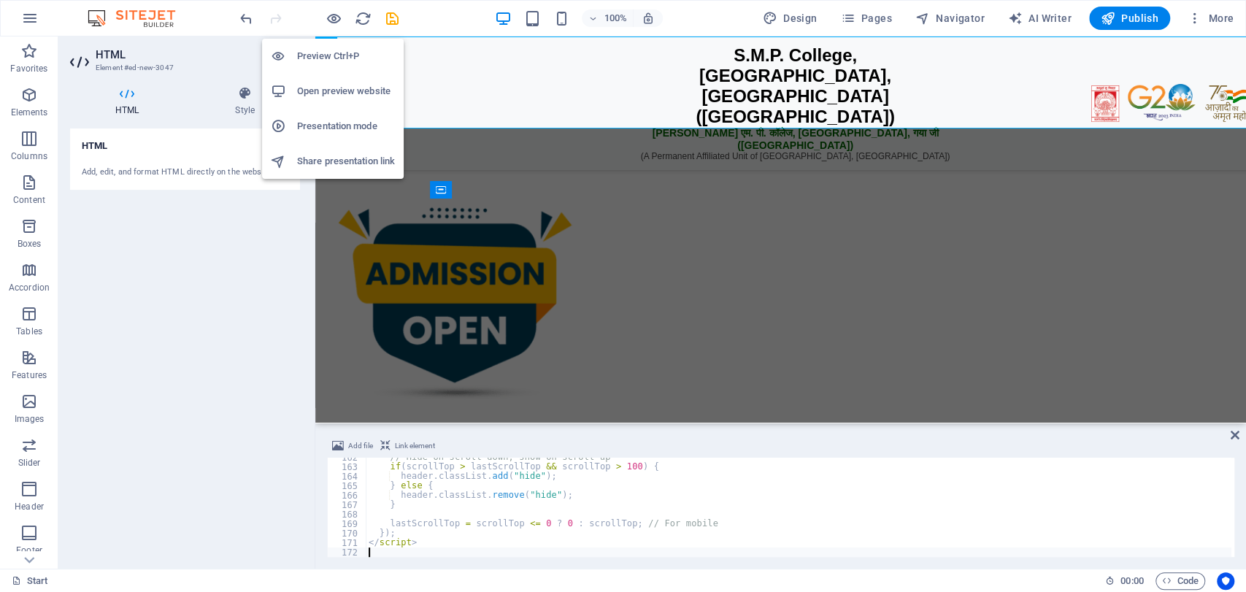
scroll to position [0, 0]
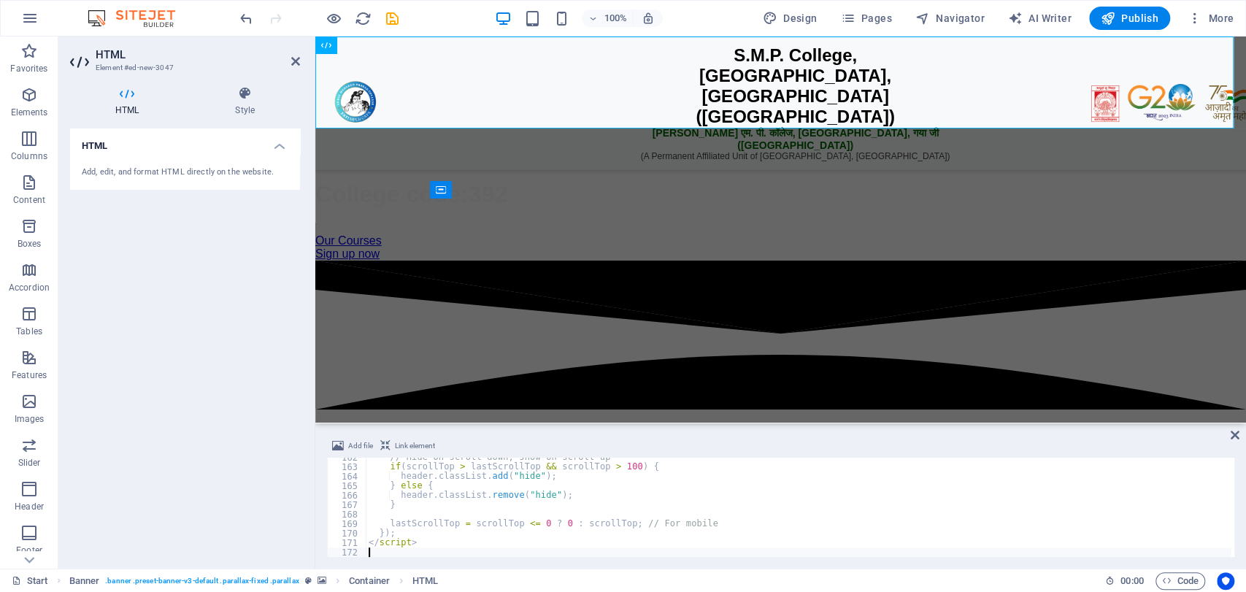
type textarea "</script>"
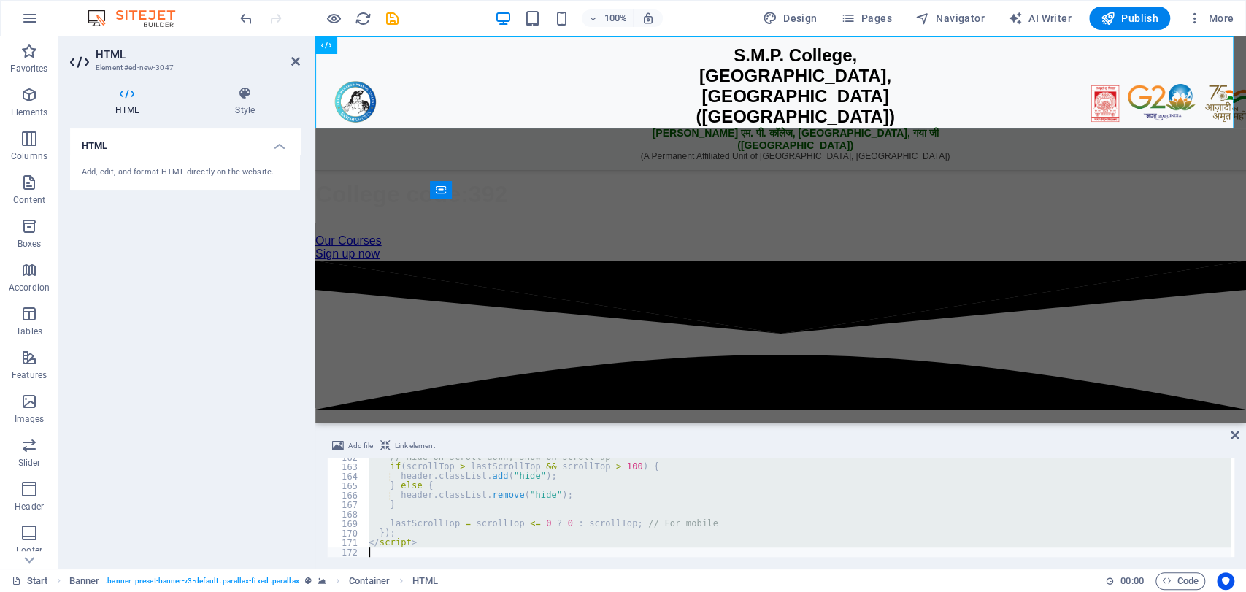
scroll to position [1590, 0]
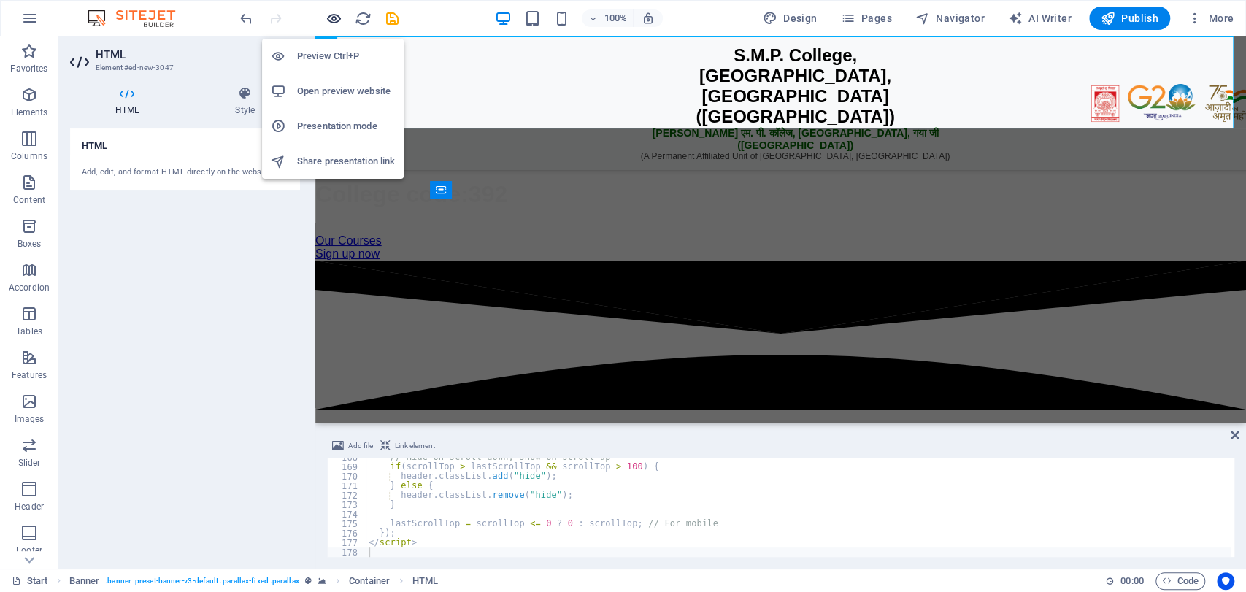
click at [337, 16] on icon "button" at bounding box center [334, 18] width 17 height 17
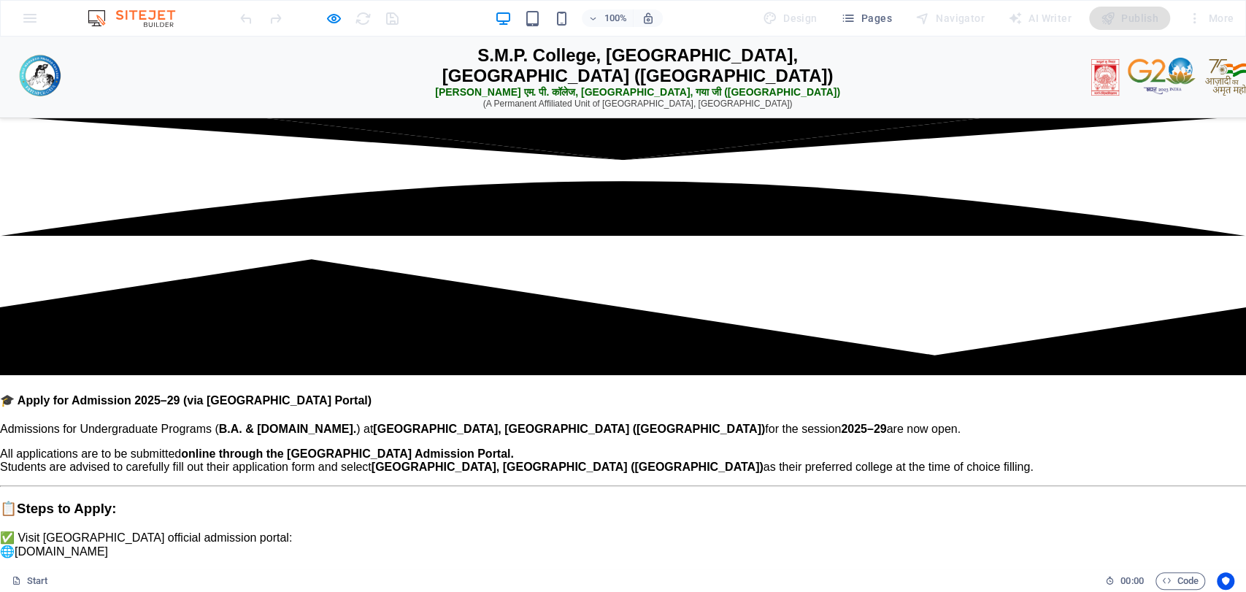
scroll to position [930, 0]
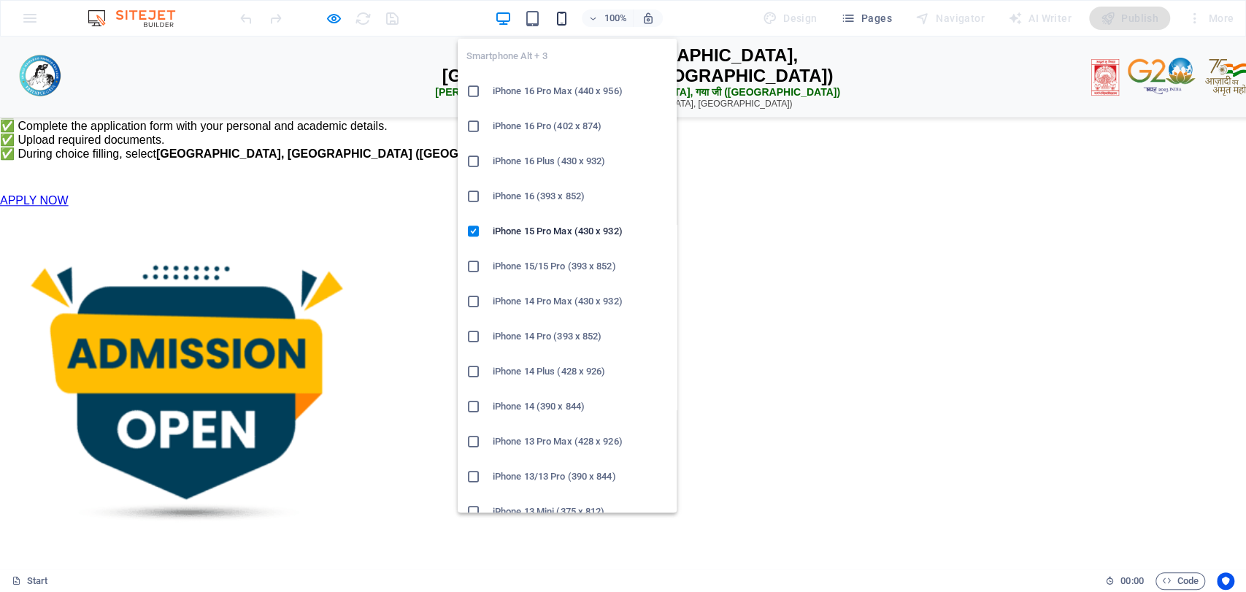
click at [570, 13] on icon "button" at bounding box center [562, 18] width 17 height 17
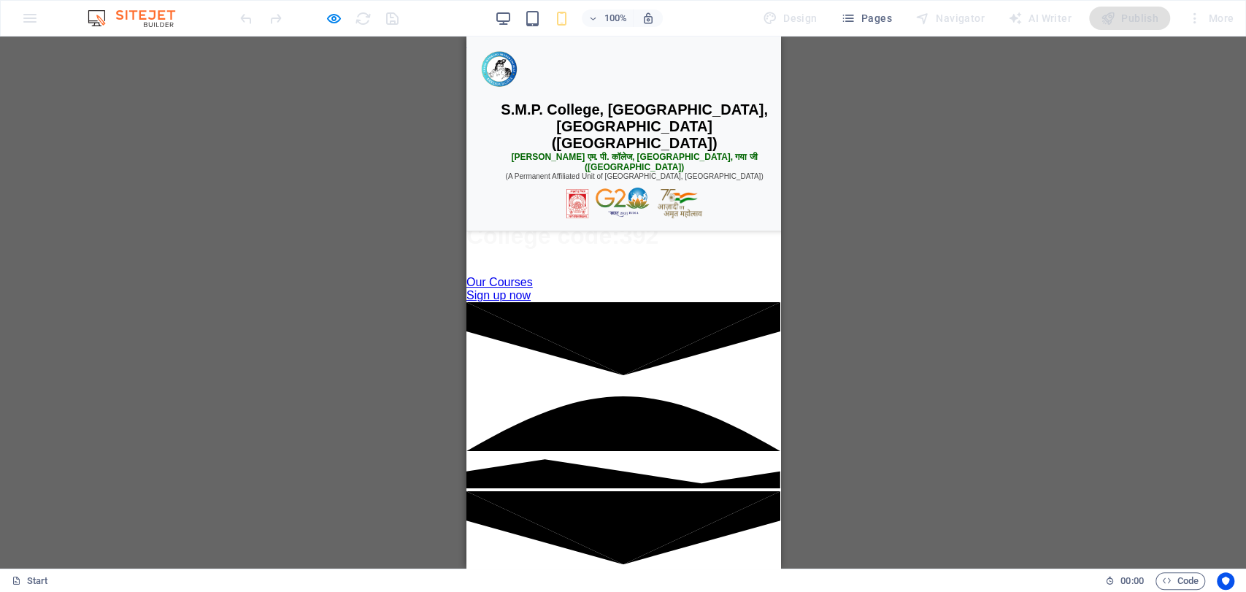
scroll to position [465, 0]
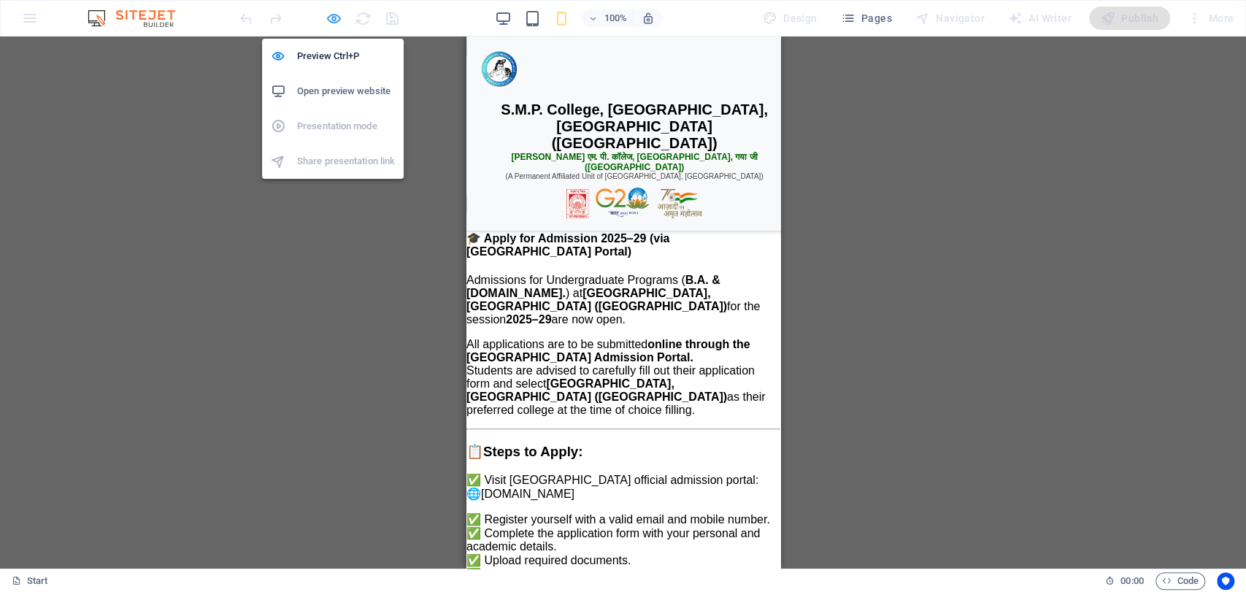
click at [333, 22] on icon "button" at bounding box center [334, 18] width 17 height 17
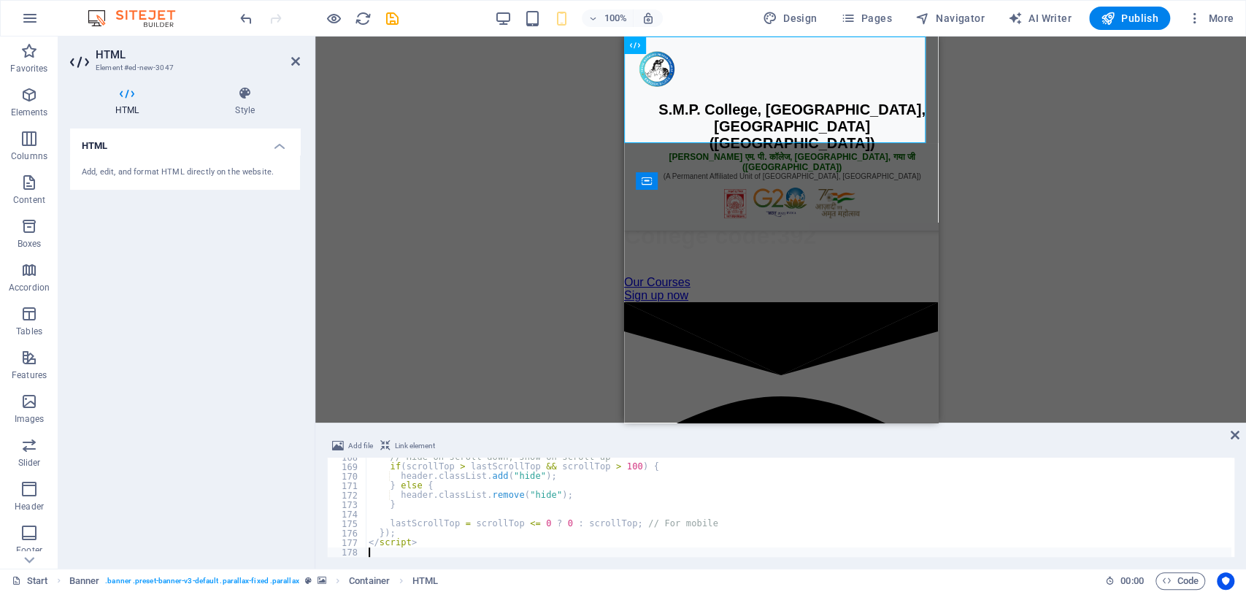
type textarea "</script>"
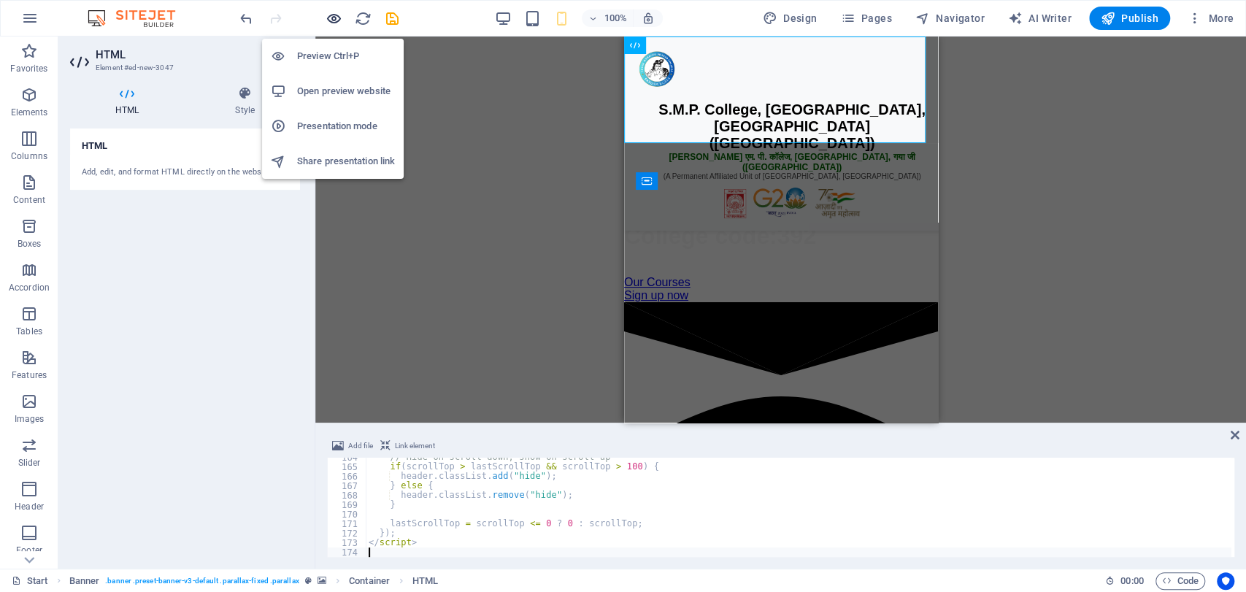
click at [333, 17] on icon "button" at bounding box center [334, 18] width 17 height 17
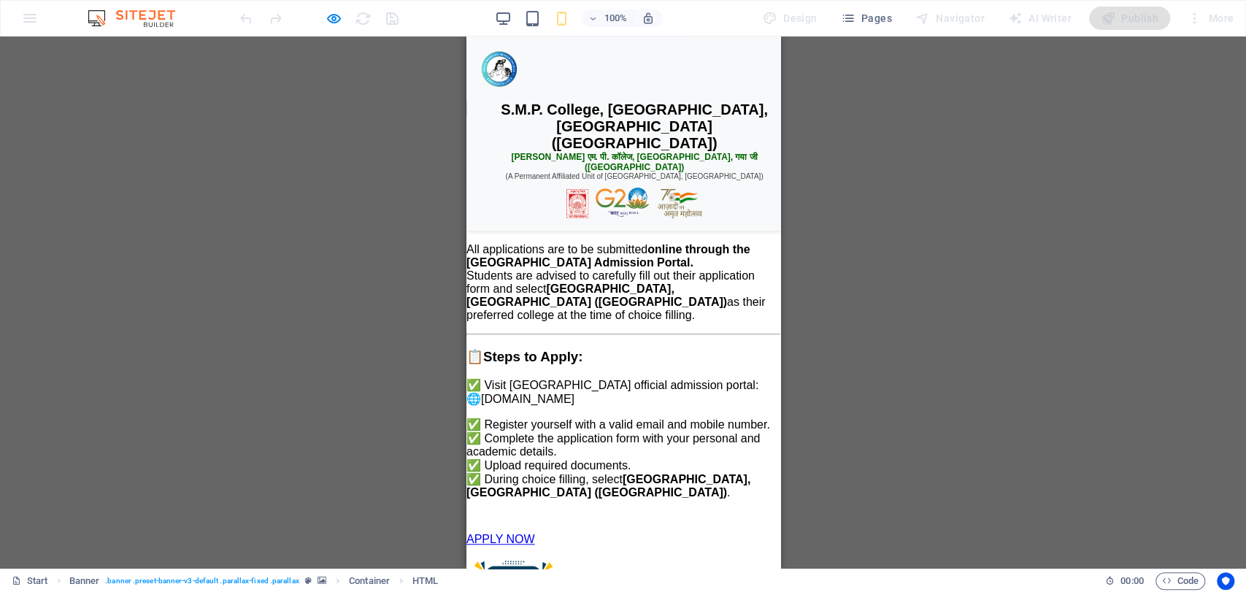
scroll to position [0, 0]
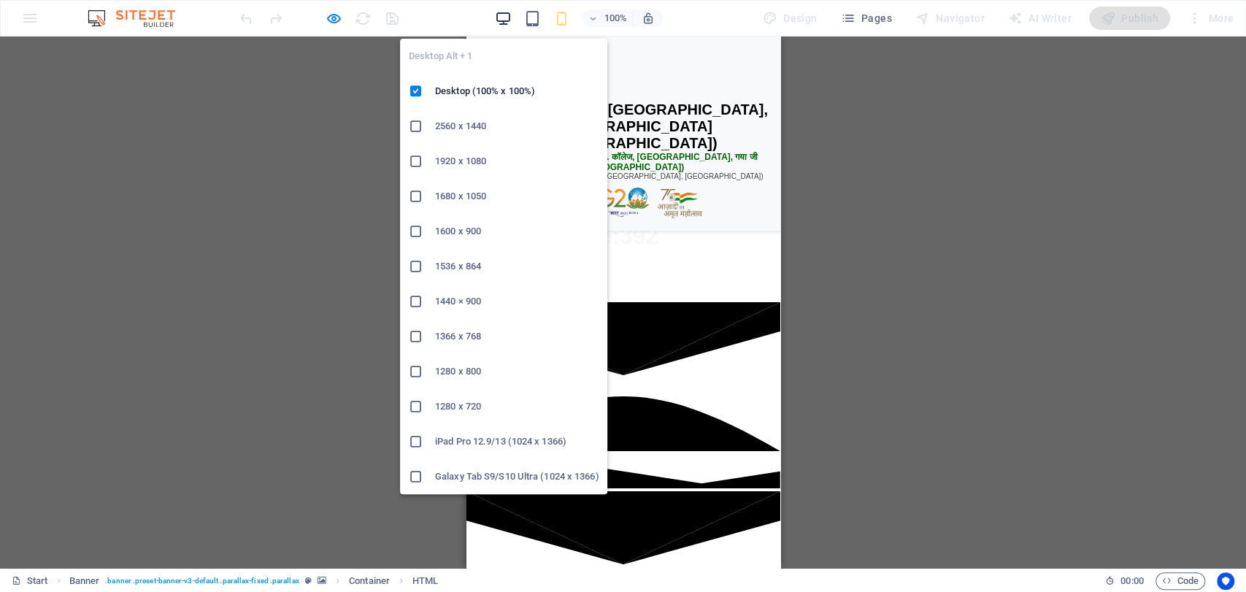
click at [502, 23] on icon "button" at bounding box center [503, 18] width 17 height 17
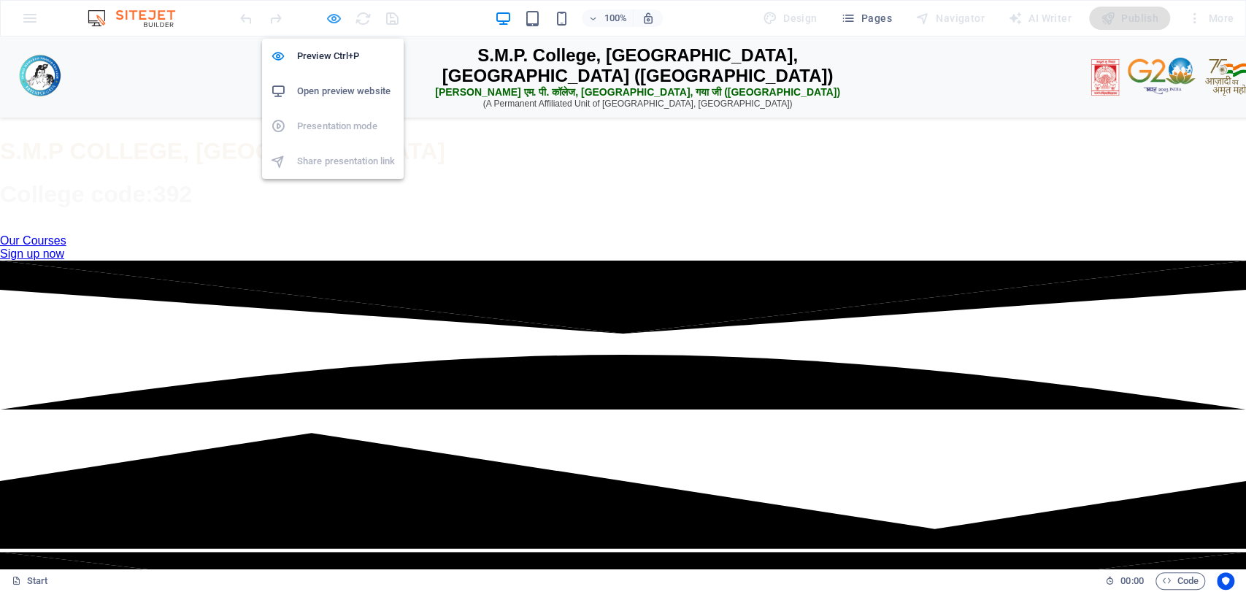
click at [334, 17] on icon "button" at bounding box center [334, 18] width 17 height 17
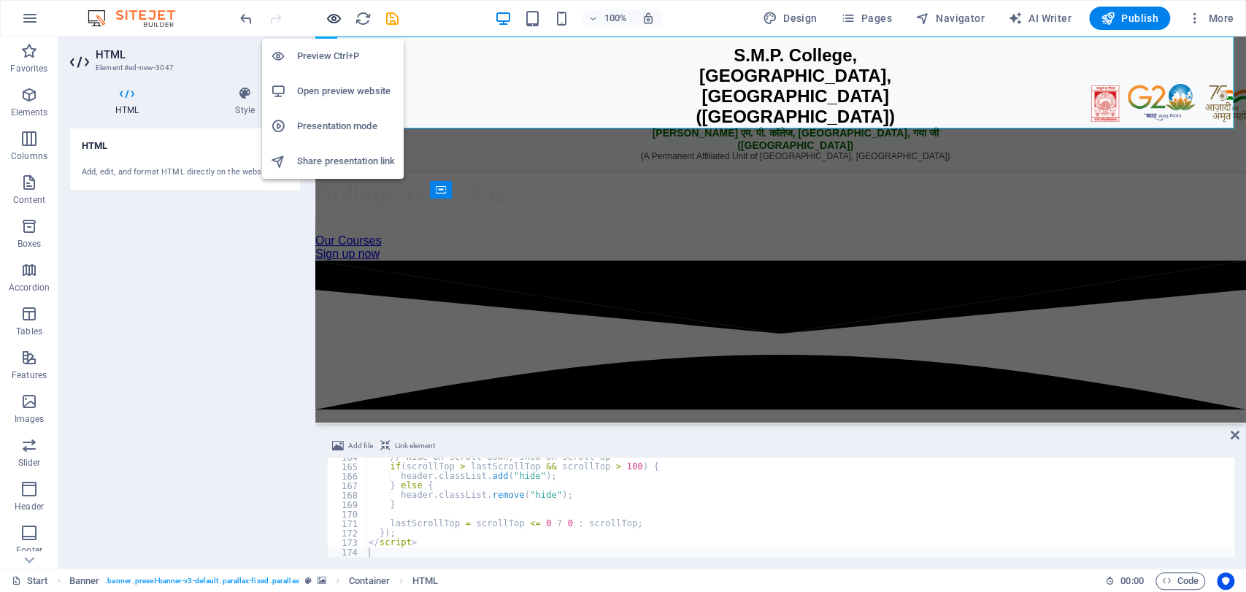
click at [334, 17] on icon "button" at bounding box center [334, 18] width 17 height 17
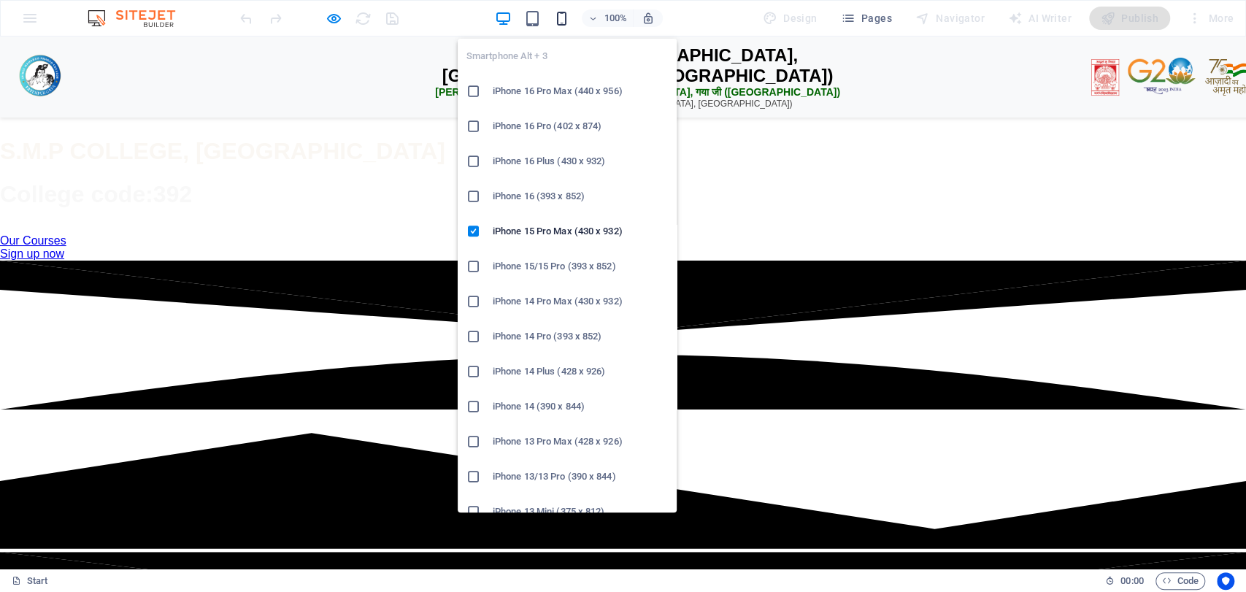
click at [564, 20] on icon "button" at bounding box center [562, 18] width 17 height 17
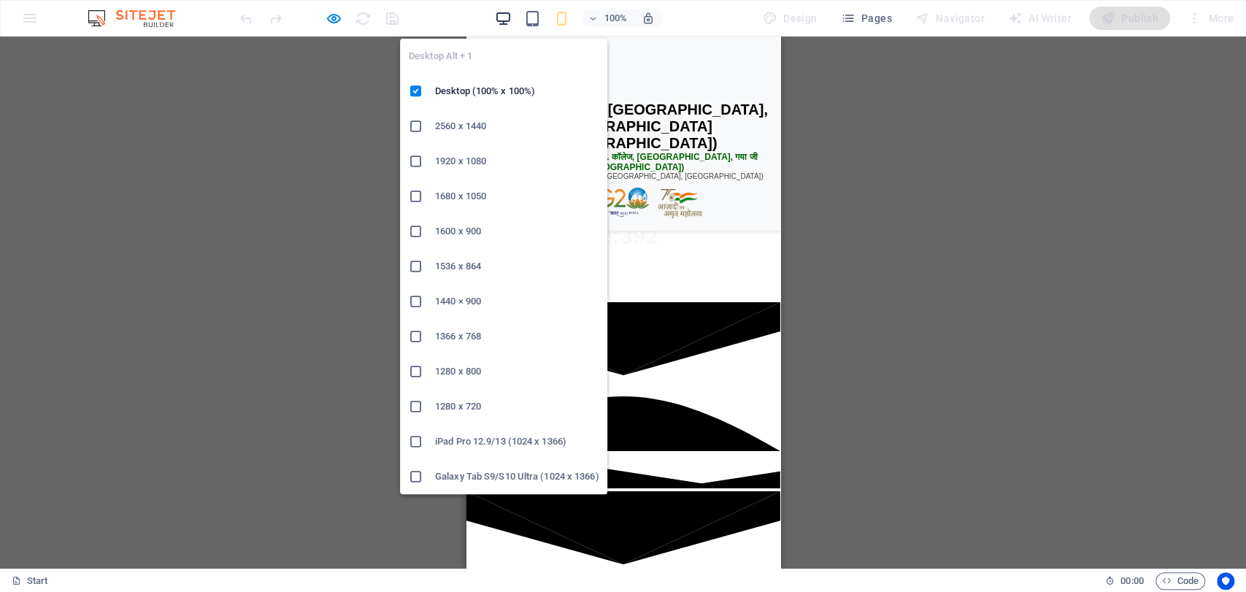
click at [512, 18] on icon "button" at bounding box center [503, 18] width 17 height 17
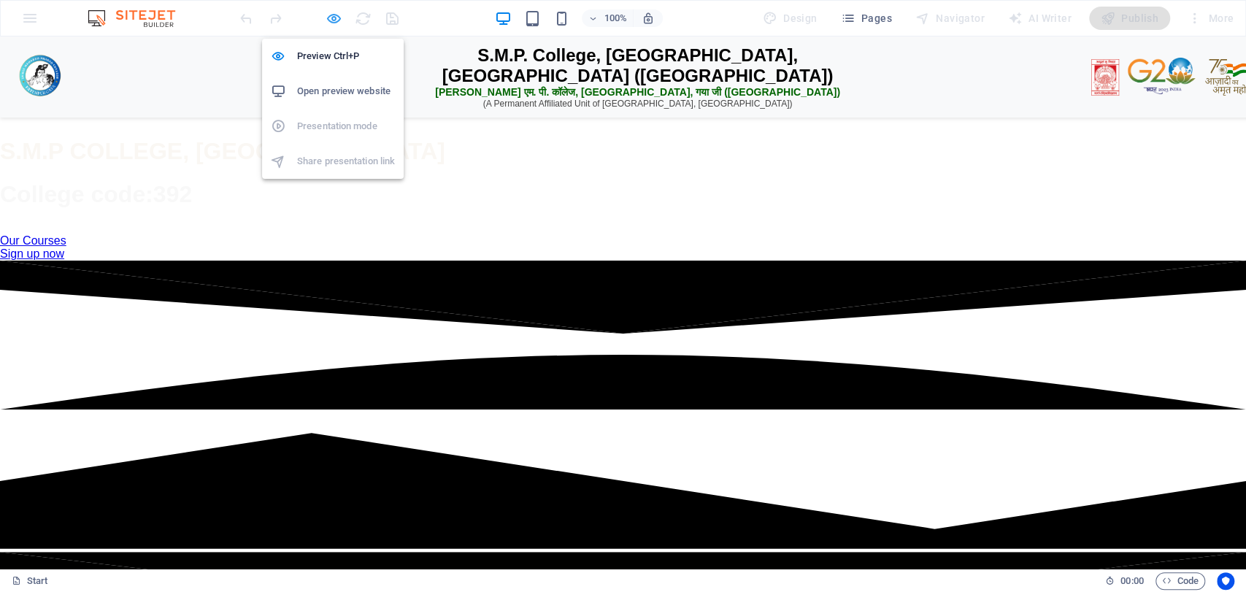
click at [332, 21] on icon "button" at bounding box center [334, 18] width 17 height 17
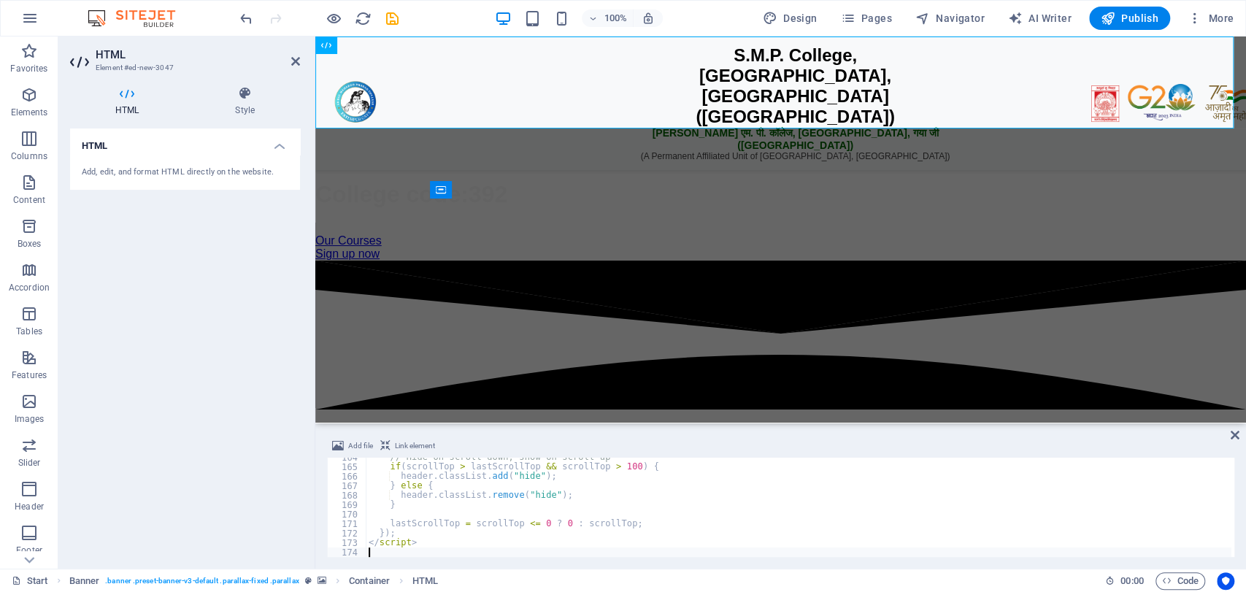
type textarea "</script>"
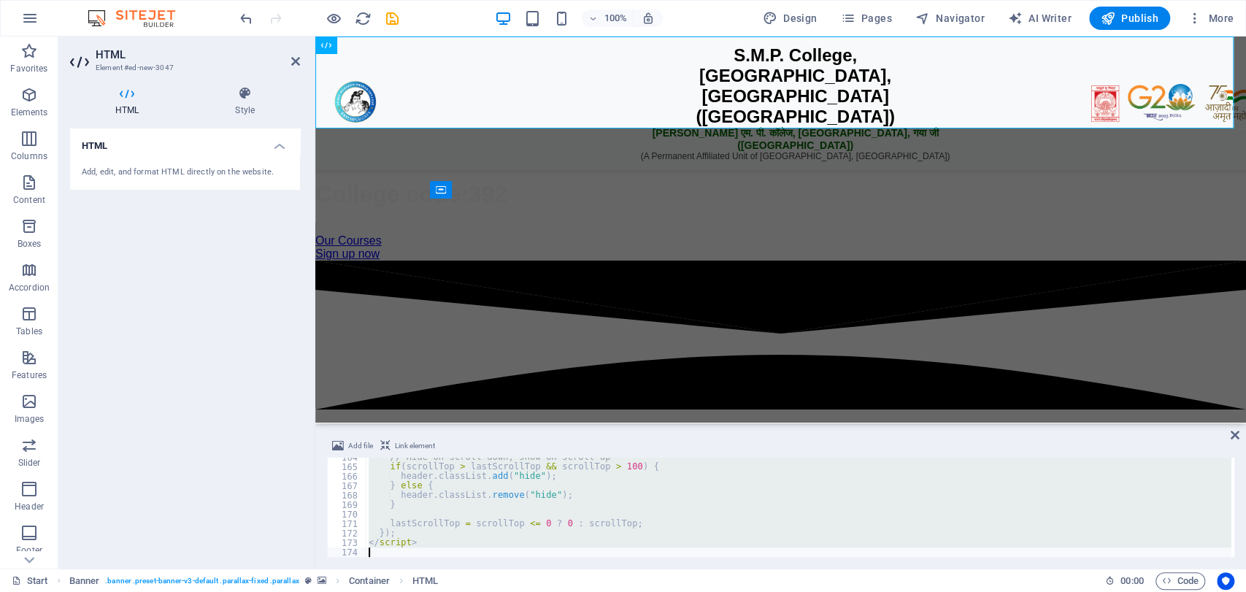
paste textarea
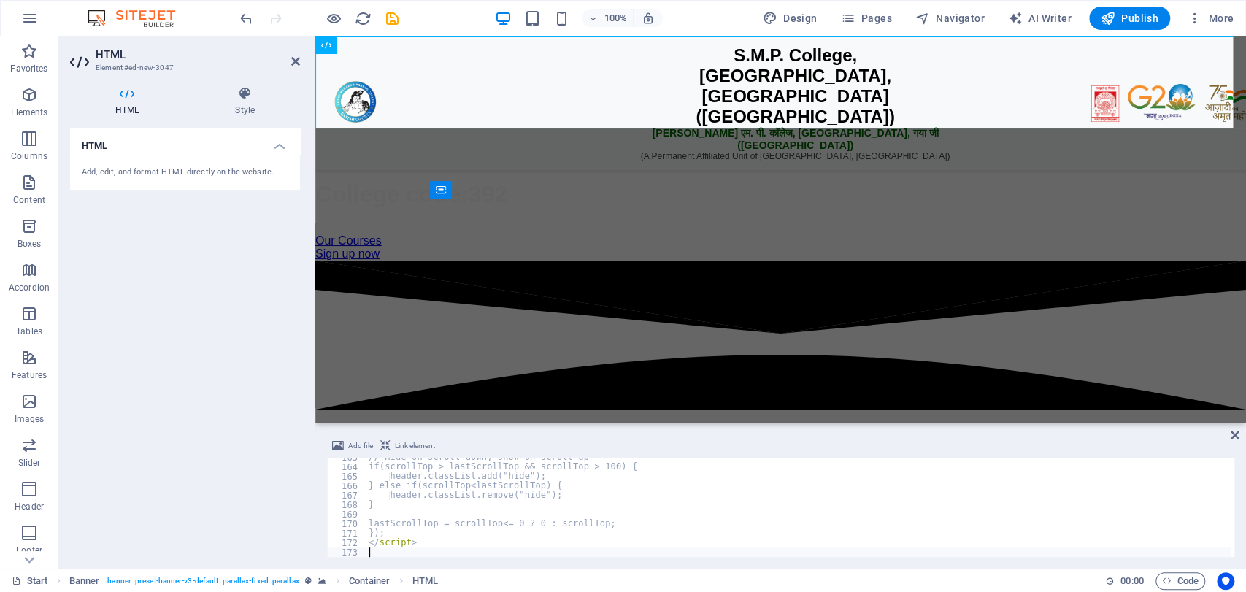
scroll to position [1542, 0]
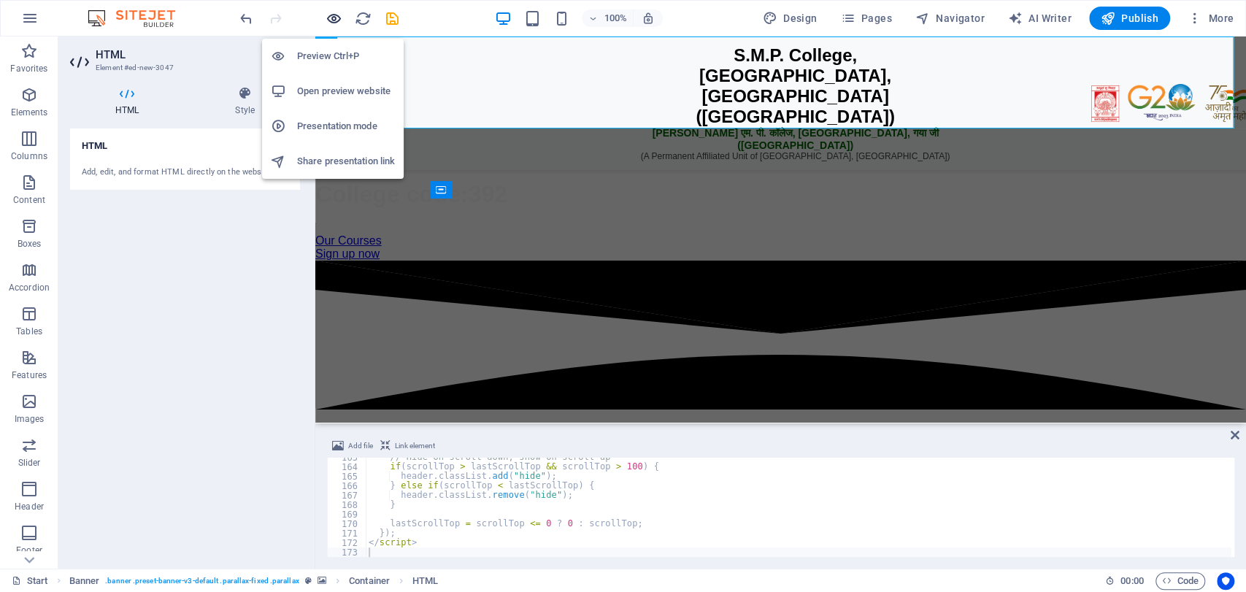
click at [338, 25] on icon "button" at bounding box center [334, 18] width 17 height 17
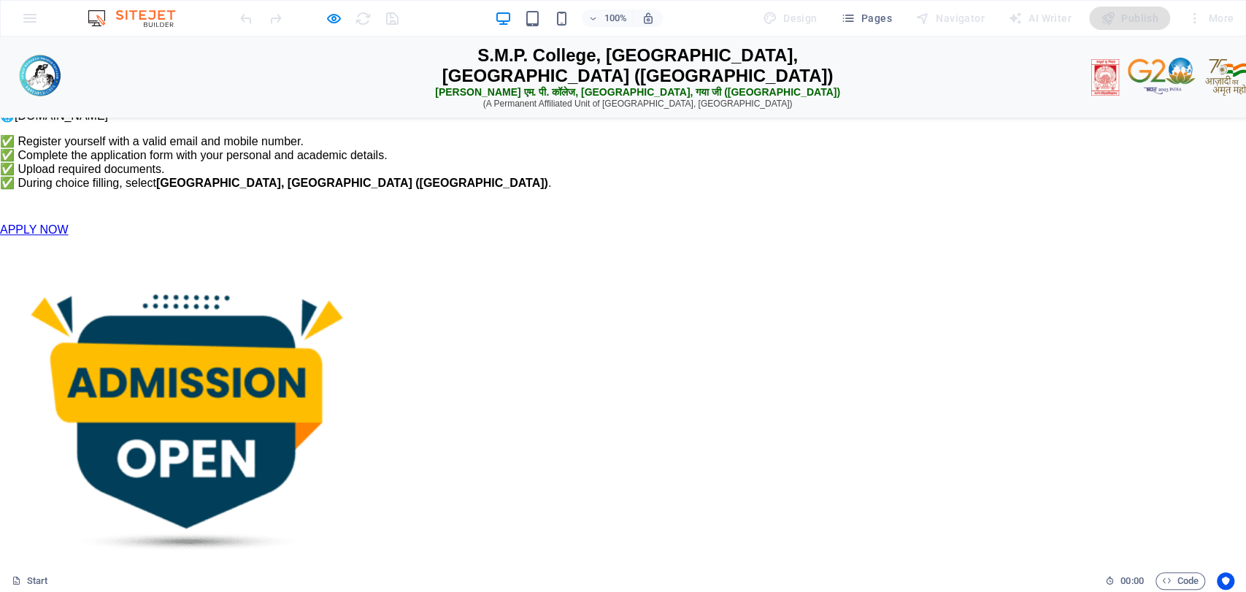
scroll to position [0, 0]
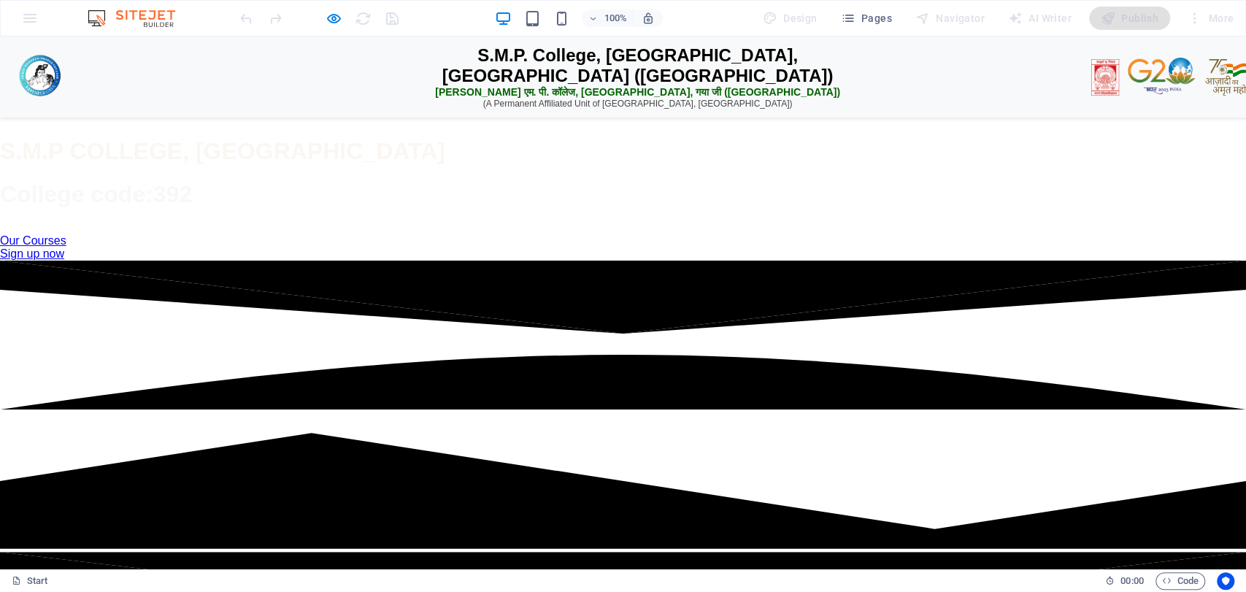
drag, startPoint x: 1238, startPoint y: 142, endPoint x: 1242, endPoint y: 57, distance: 84.8
click at [334, 12] on icon "button" at bounding box center [334, 18] width 17 height 17
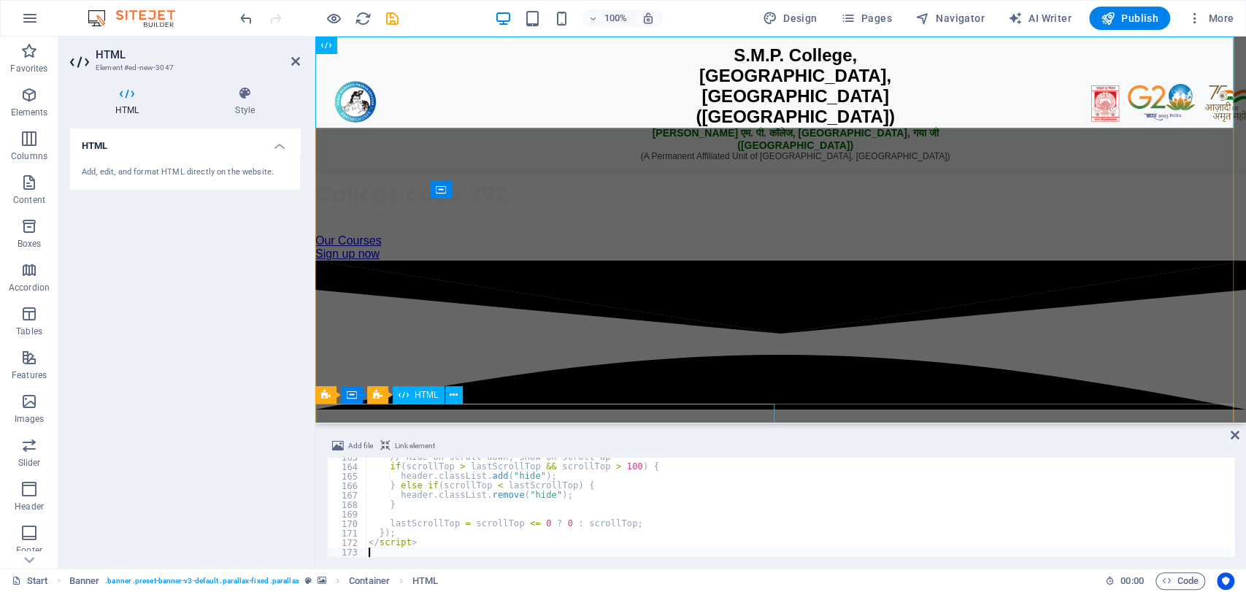
type textarea "</script>"
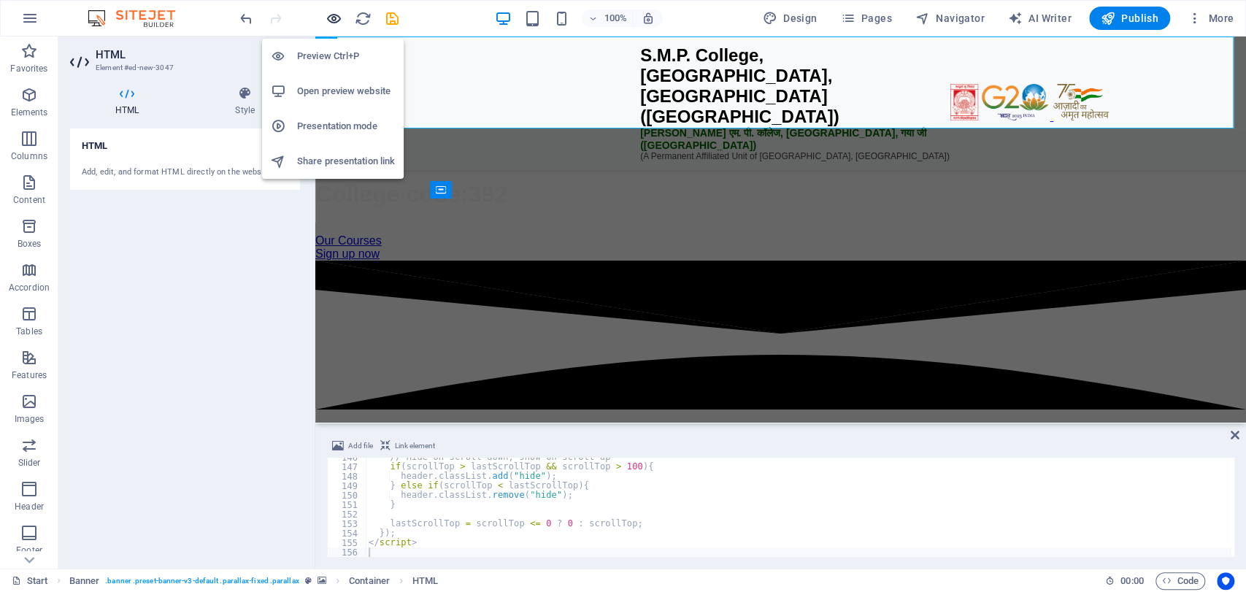
click at [332, 15] on icon "button" at bounding box center [334, 18] width 17 height 17
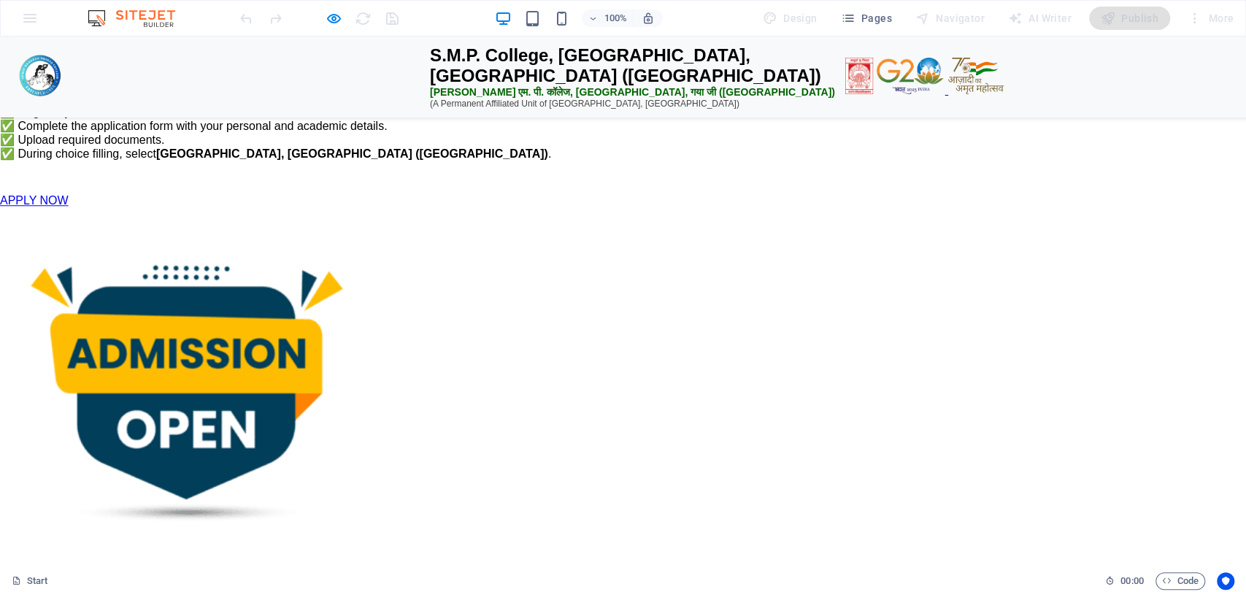
scroll to position [2016, 0]
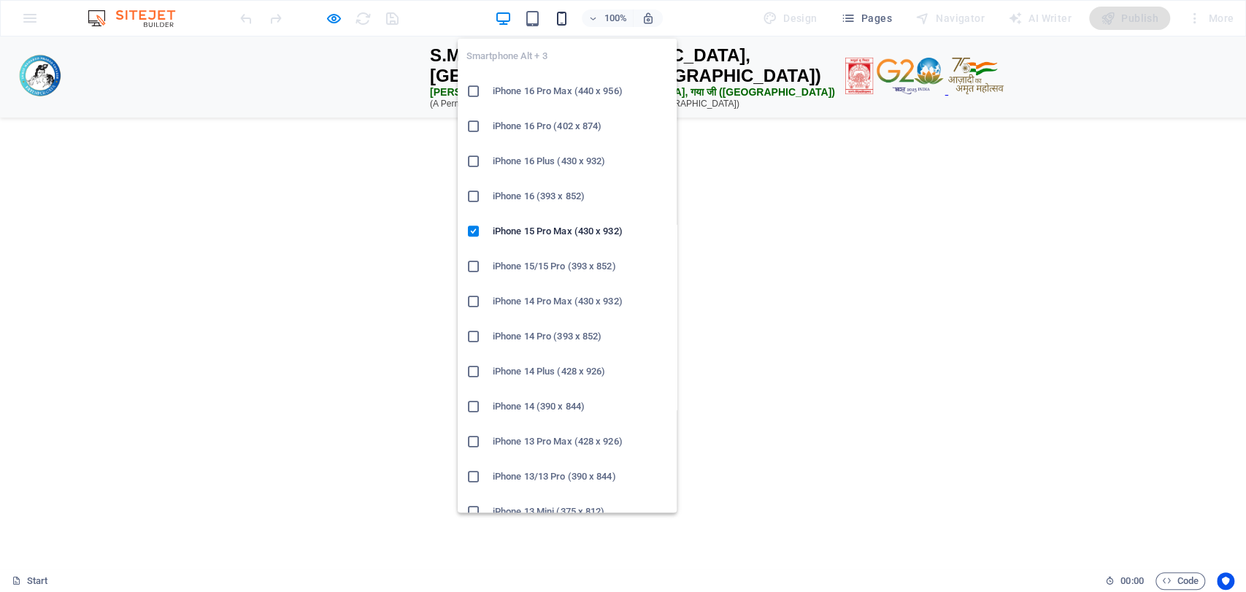
click at [562, 17] on icon "button" at bounding box center [562, 18] width 17 height 17
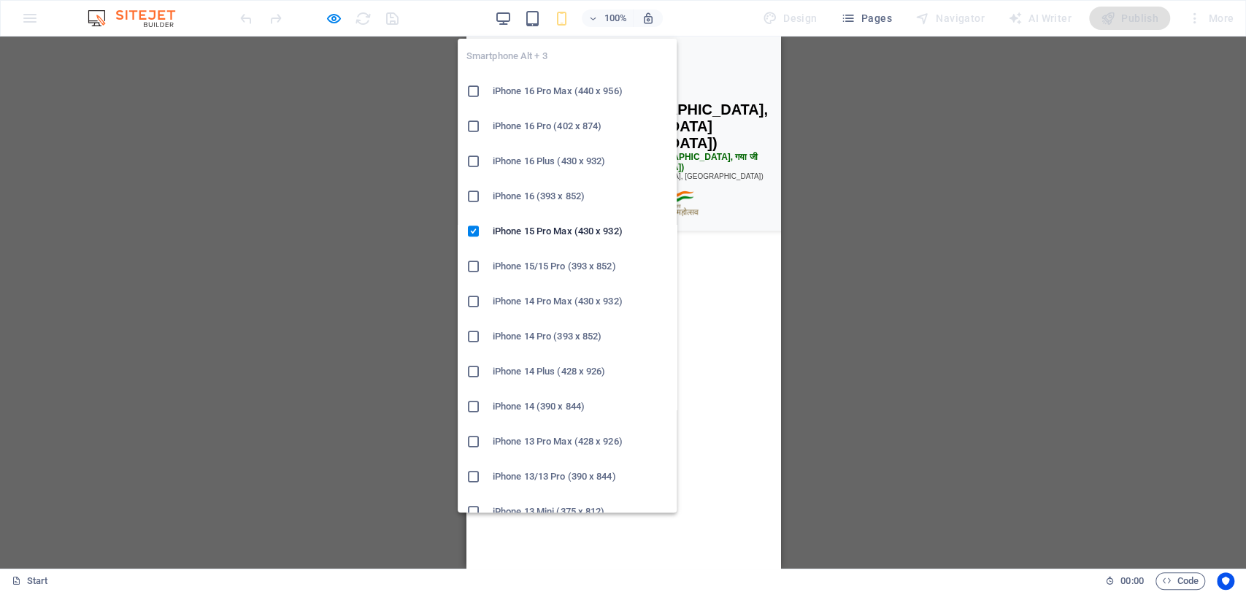
scroll to position [1782, 0]
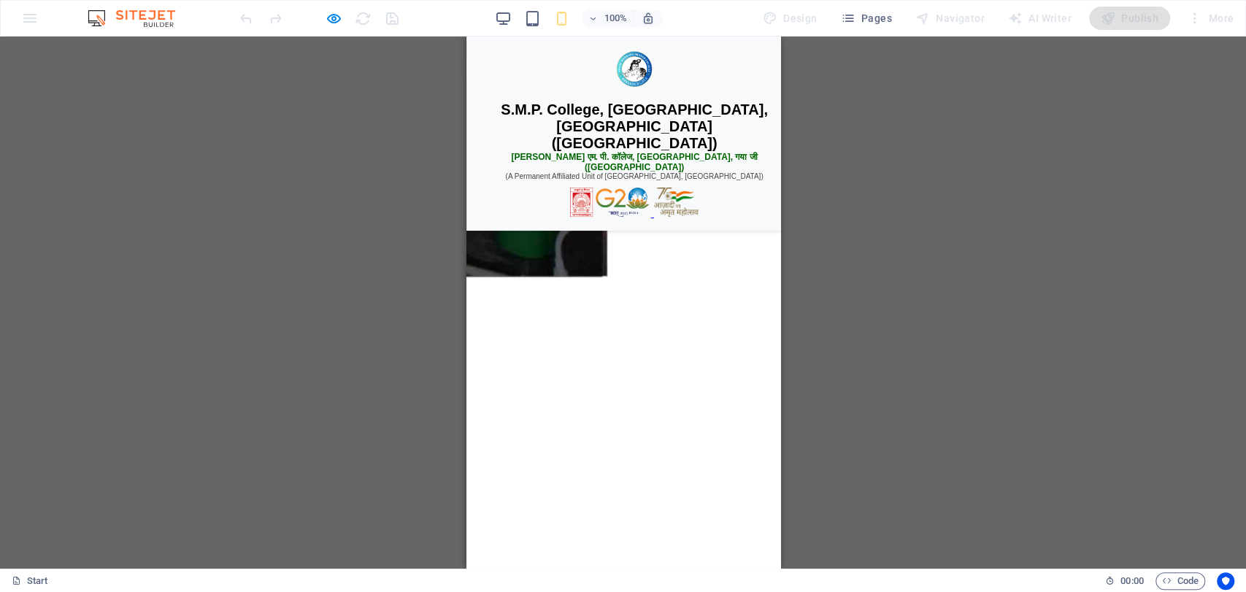
click at [783, 211] on div "H1 Banner Container HTML Banner Menu Bar Button Container Spacer Menu Preset H2…" at bounding box center [623, 303] width 1246 height 532
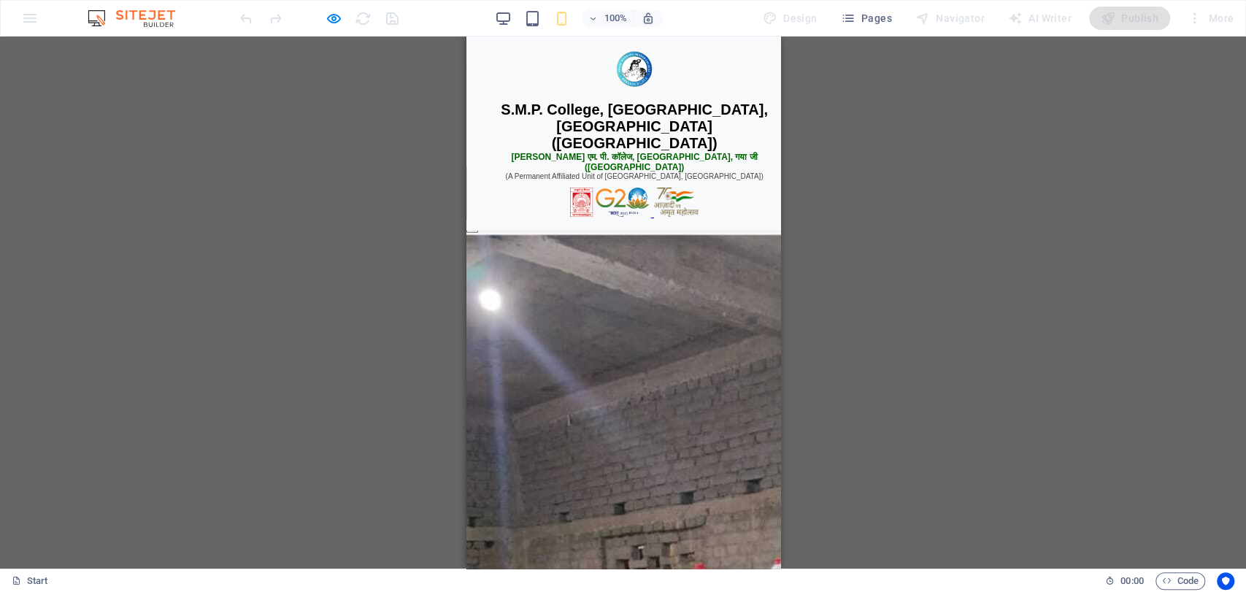
scroll to position [0, 0]
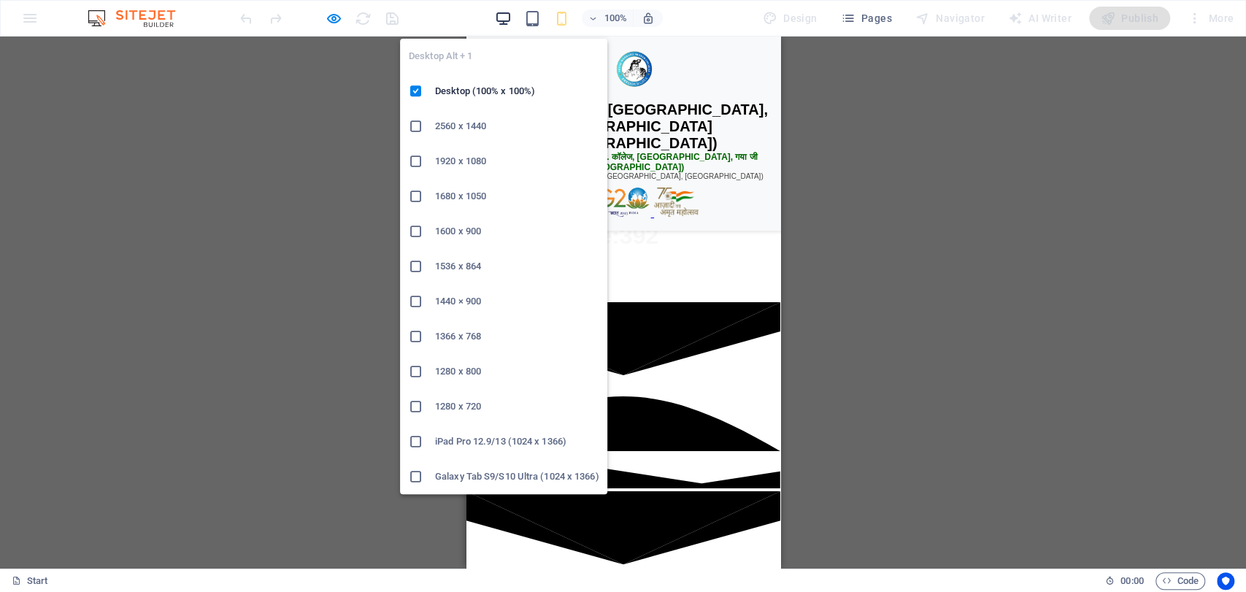
click at [500, 10] on icon "button" at bounding box center [503, 18] width 17 height 17
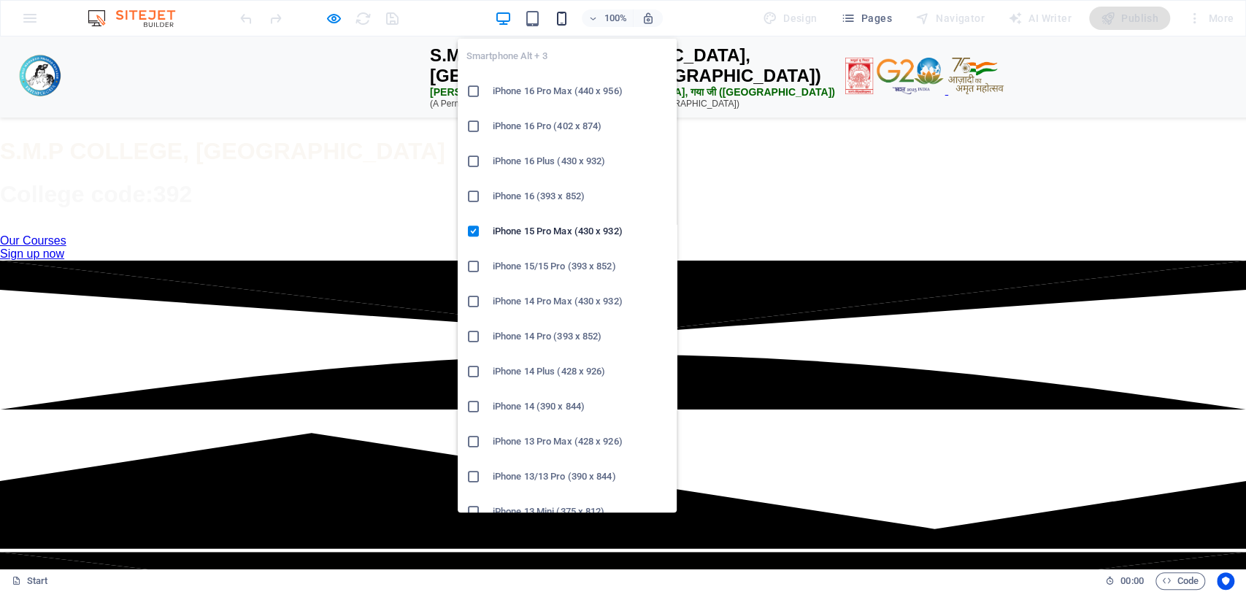
click at [570, 15] on icon "button" at bounding box center [562, 18] width 17 height 17
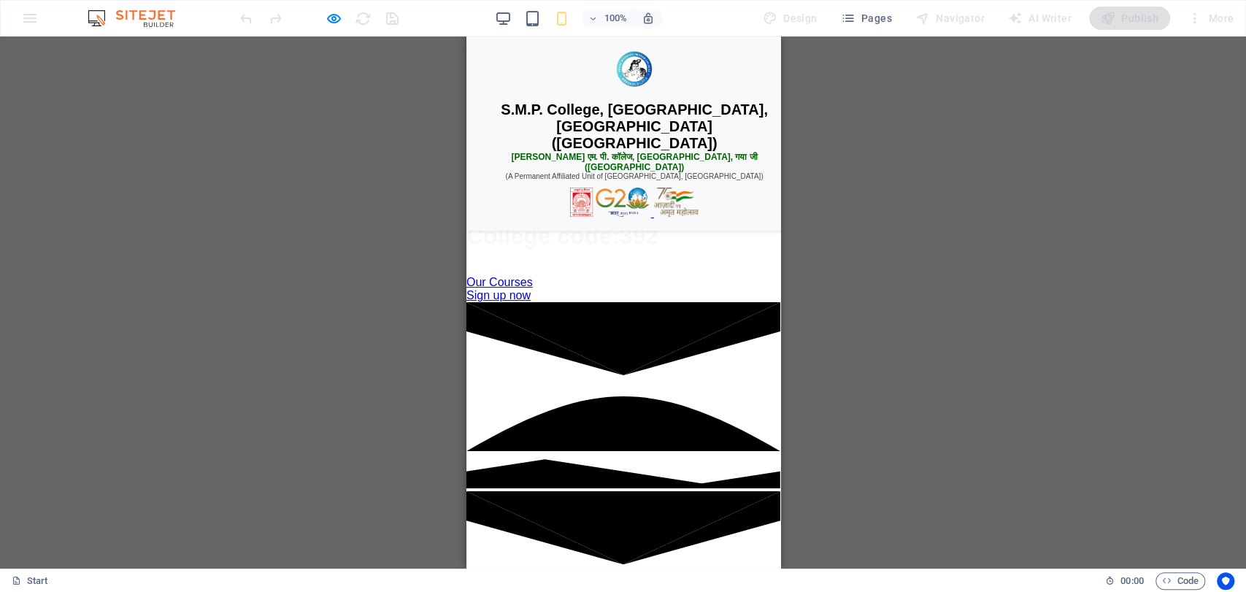
click at [327, 26] on span at bounding box center [334, 18] width 18 height 18
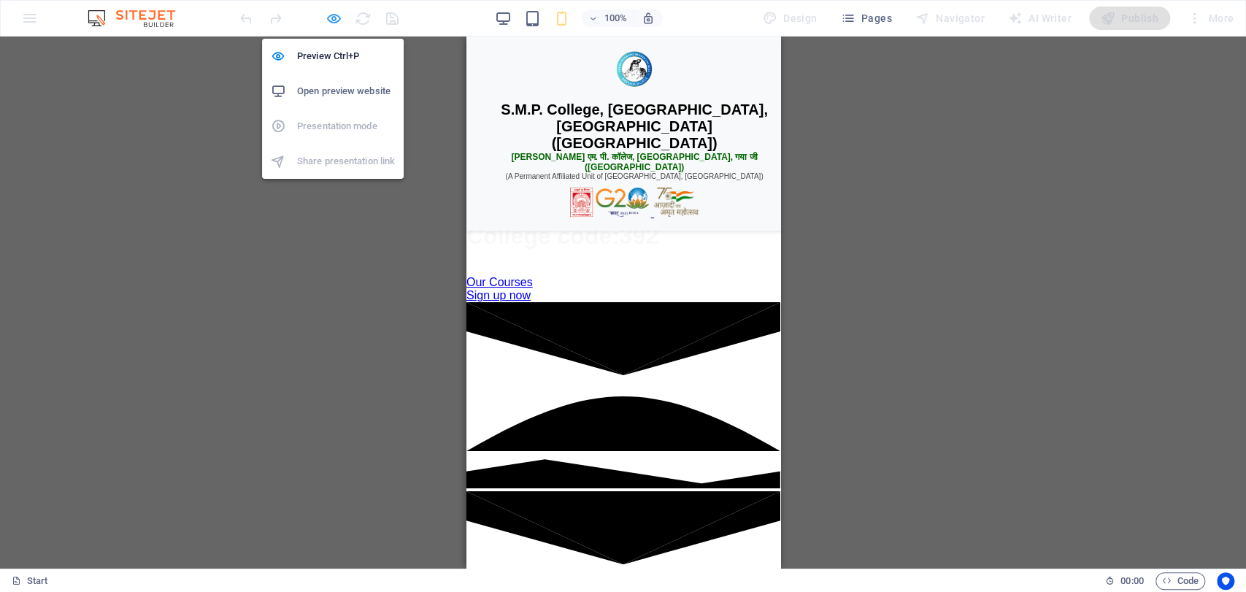
click at [340, 13] on icon "button" at bounding box center [334, 18] width 17 height 17
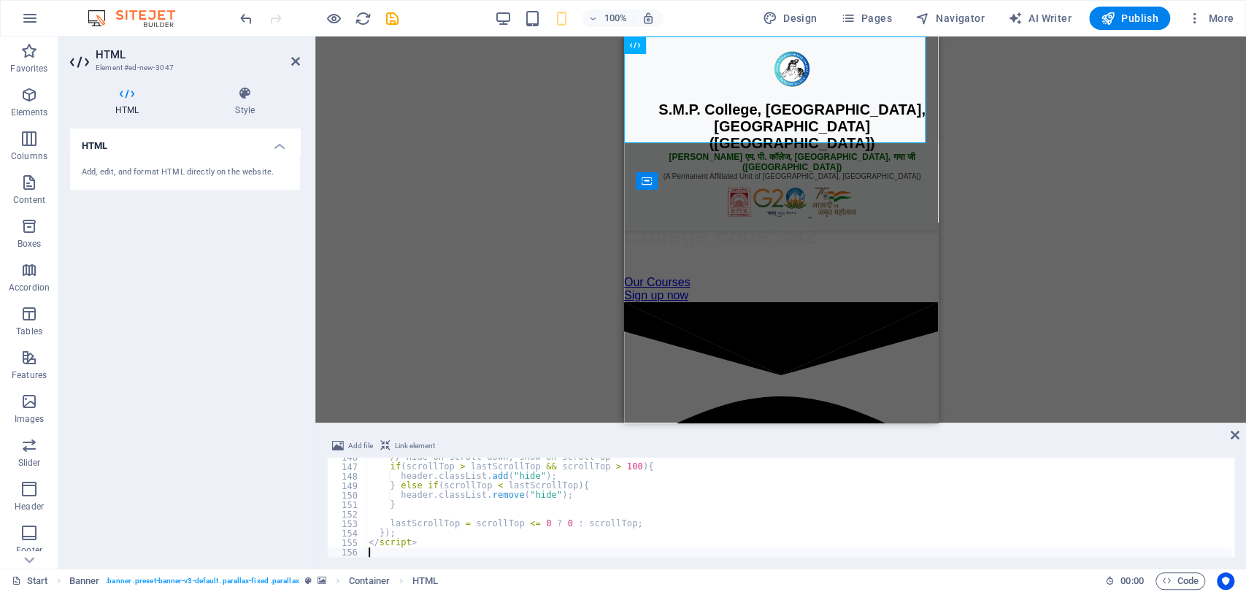
type textarea "</script>"
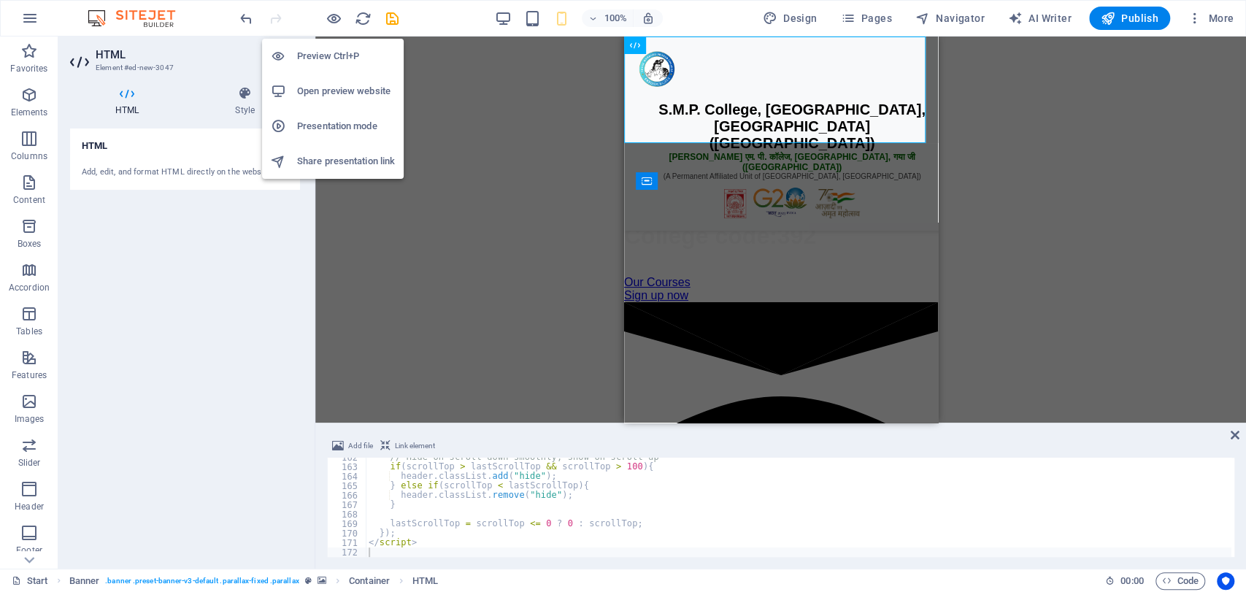
click at [336, 27] on div "Preview Ctrl+P Open preview website Presentation mode Share presentation link" at bounding box center [333, 103] width 142 height 152
click at [330, 14] on icon "button" at bounding box center [334, 18] width 17 height 17
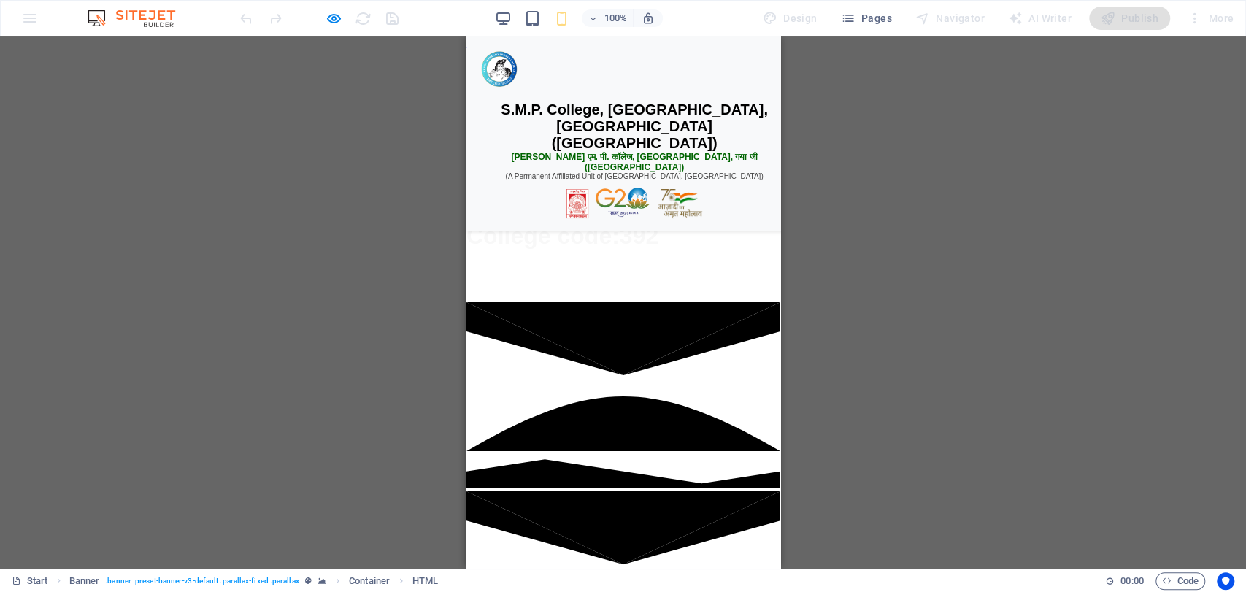
scroll to position [465, 0]
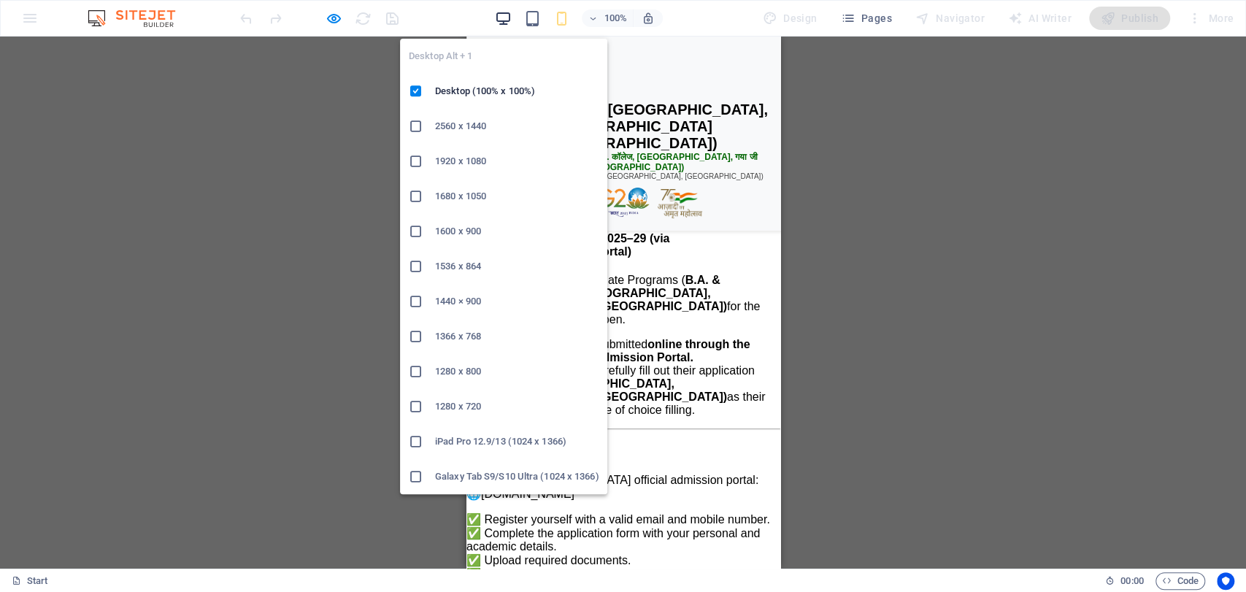
click at [510, 14] on icon "button" at bounding box center [503, 18] width 17 height 17
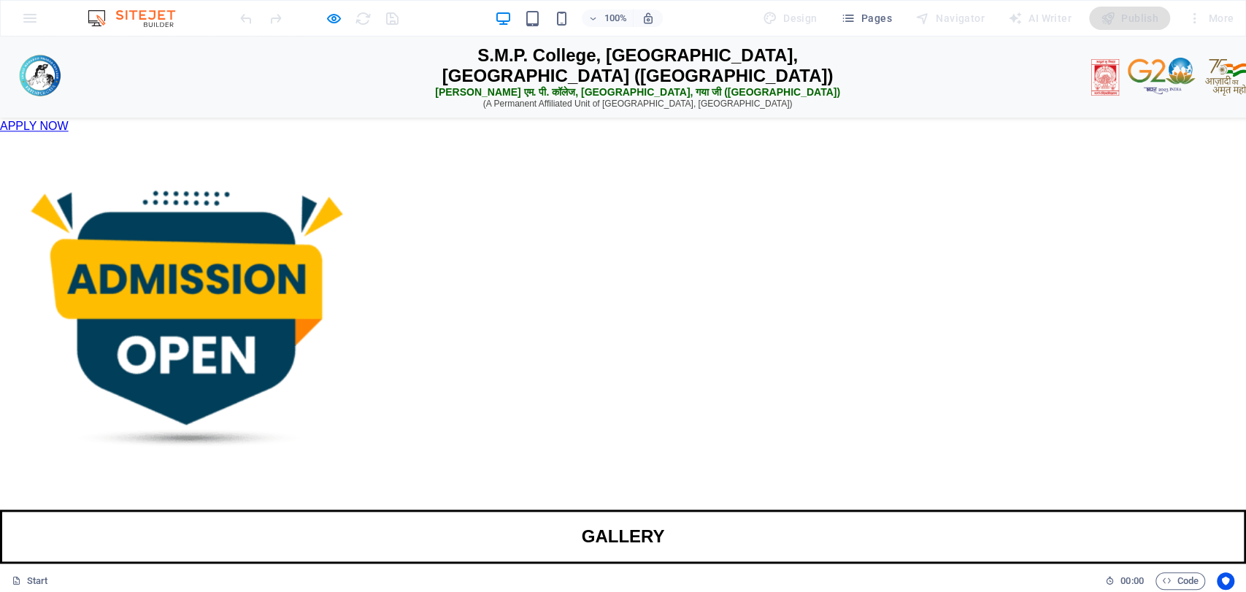
scroll to position [0, 0]
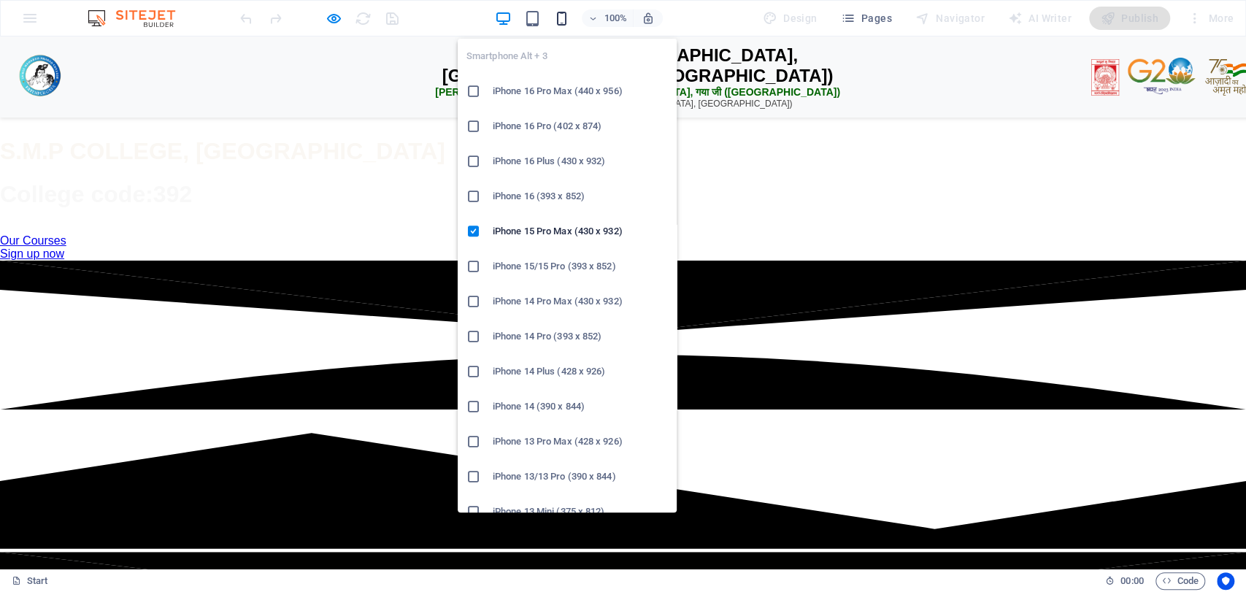
click at [561, 19] on icon "button" at bounding box center [562, 18] width 17 height 17
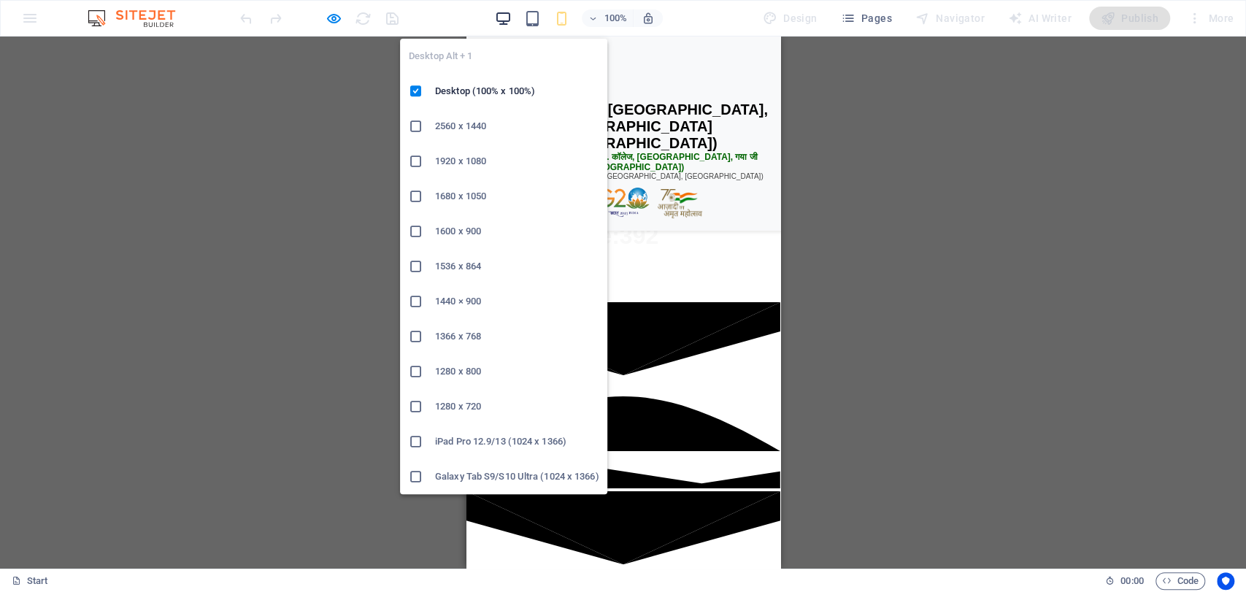
click at [507, 11] on icon "button" at bounding box center [503, 18] width 17 height 17
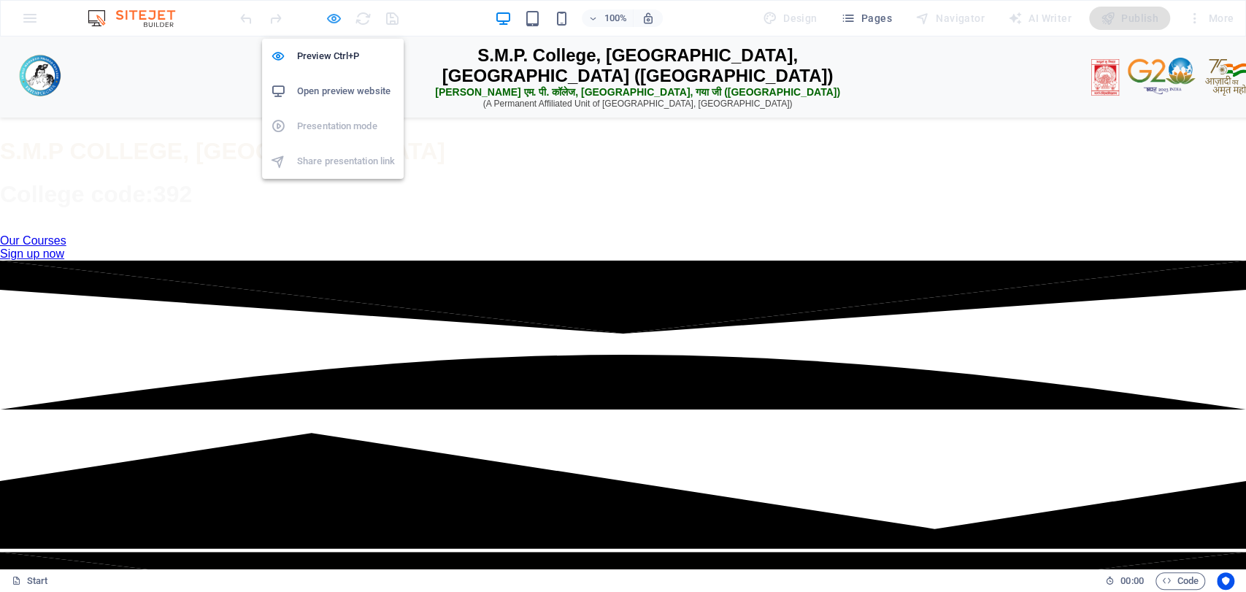
click at [333, 16] on icon "button" at bounding box center [334, 18] width 17 height 17
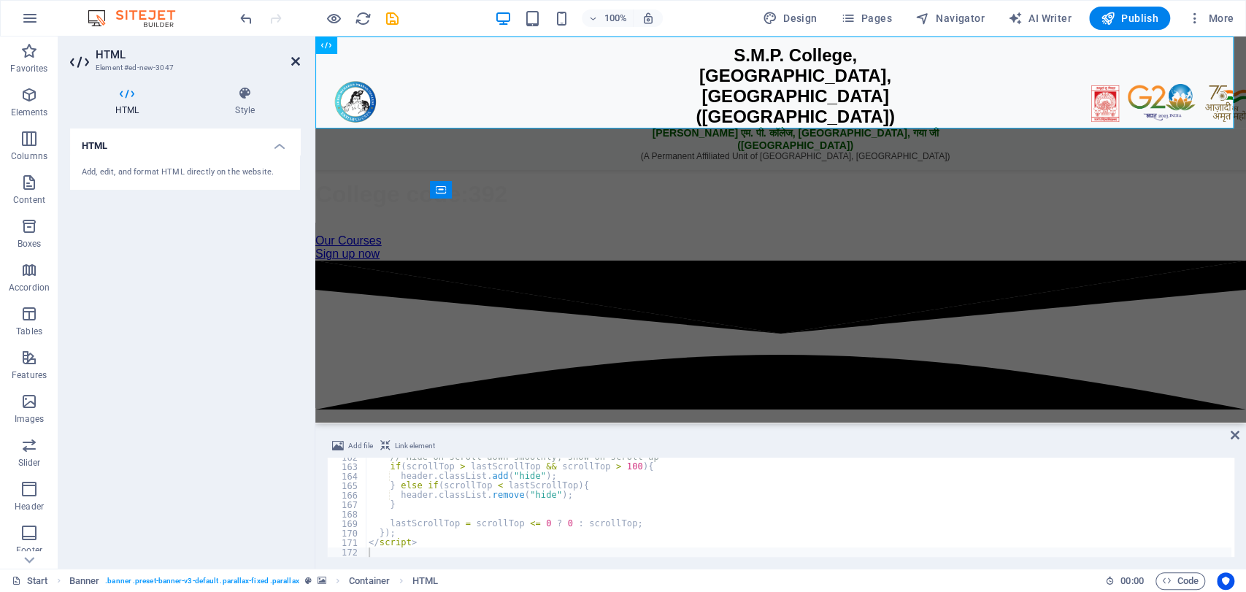
click at [291, 61] on icon at bounding box center [295, 61] width 9 height 12
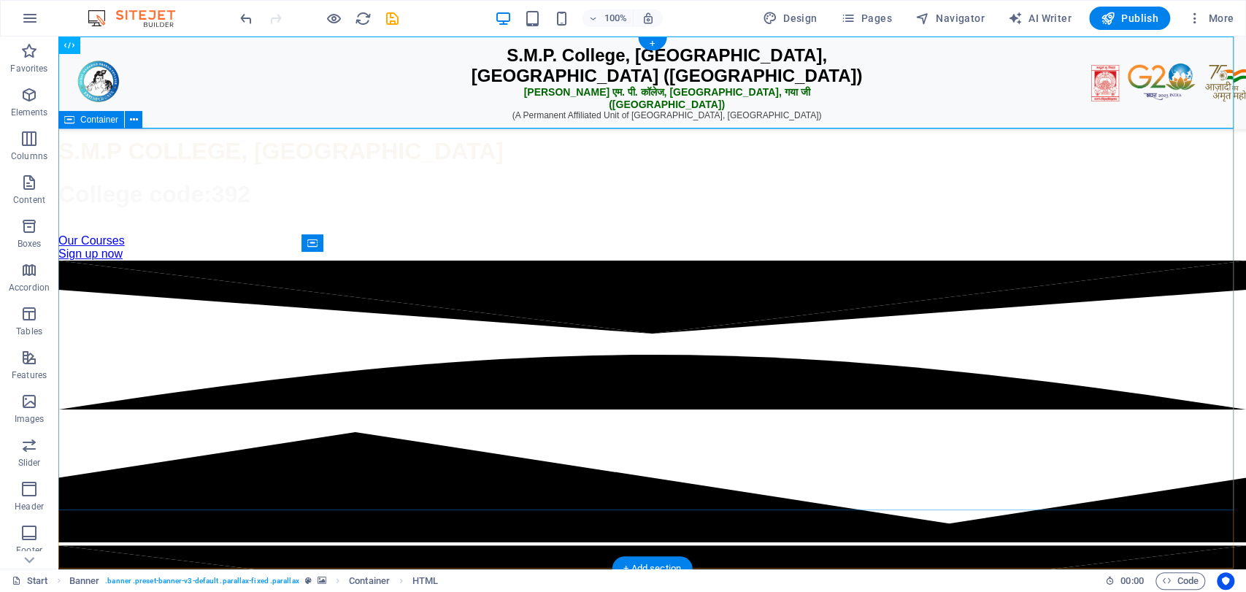
click at [150, 149] on div "S.M.P COLLEGE, FATEHPUR GAYA College code:392 Our Courses Sign up now" at bounding box center [652, 192] width 1188 height 138
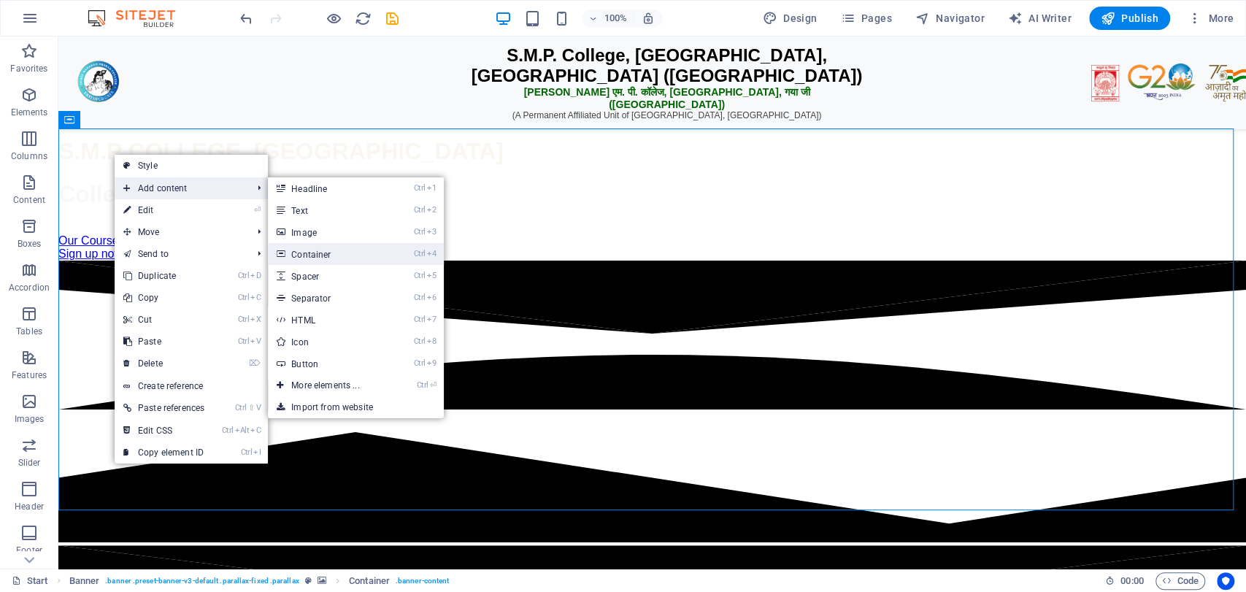
click at [321, 255] on link "Ctrl 4 Container" at bounding box center [328, 254] width 120 height 22
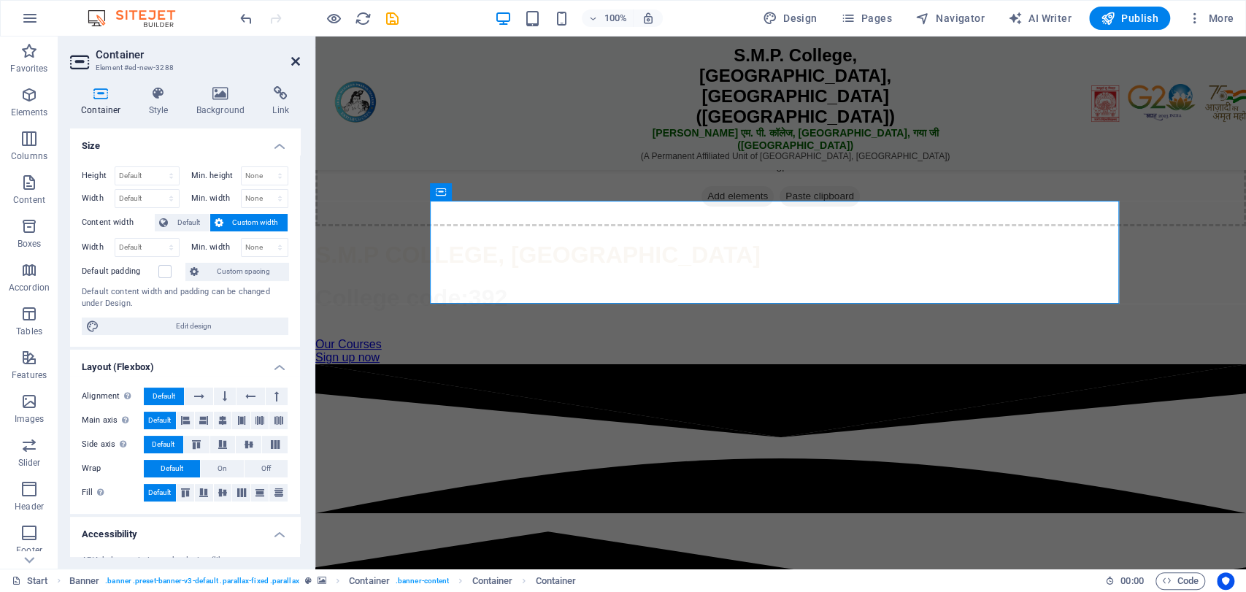
click at [298, 64] on icon at bounding box center [295, 61] width 9 height 12
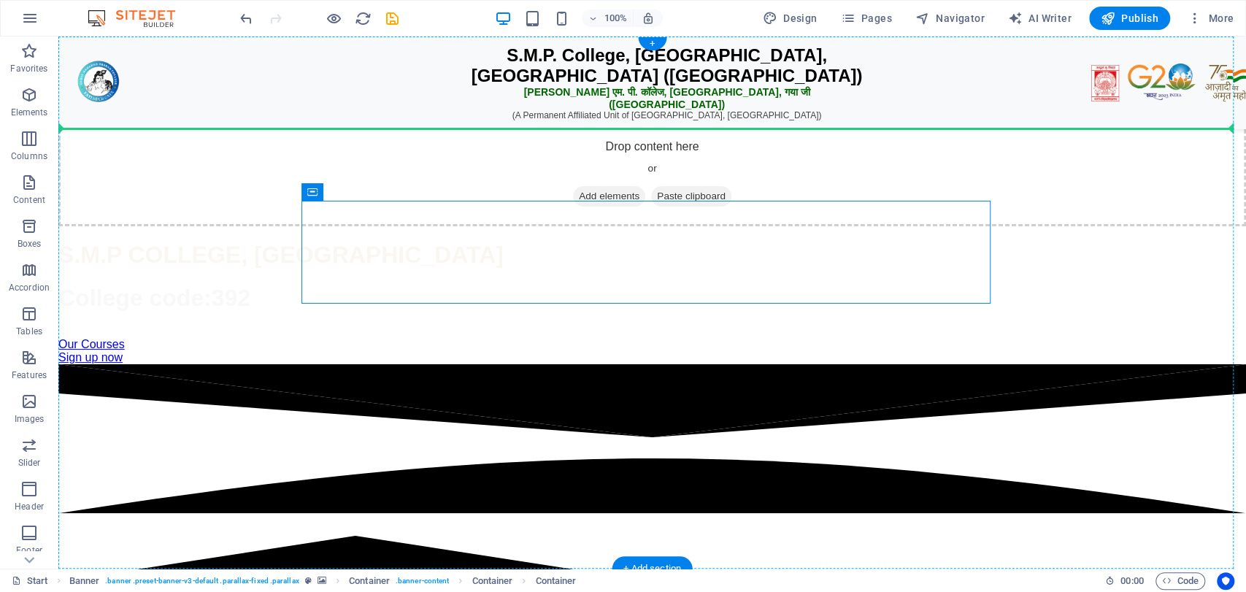
drag, startPoint x: 459, startPoint y: 237, endPoint x: 483, endPoint y: 142, distance: 97.9
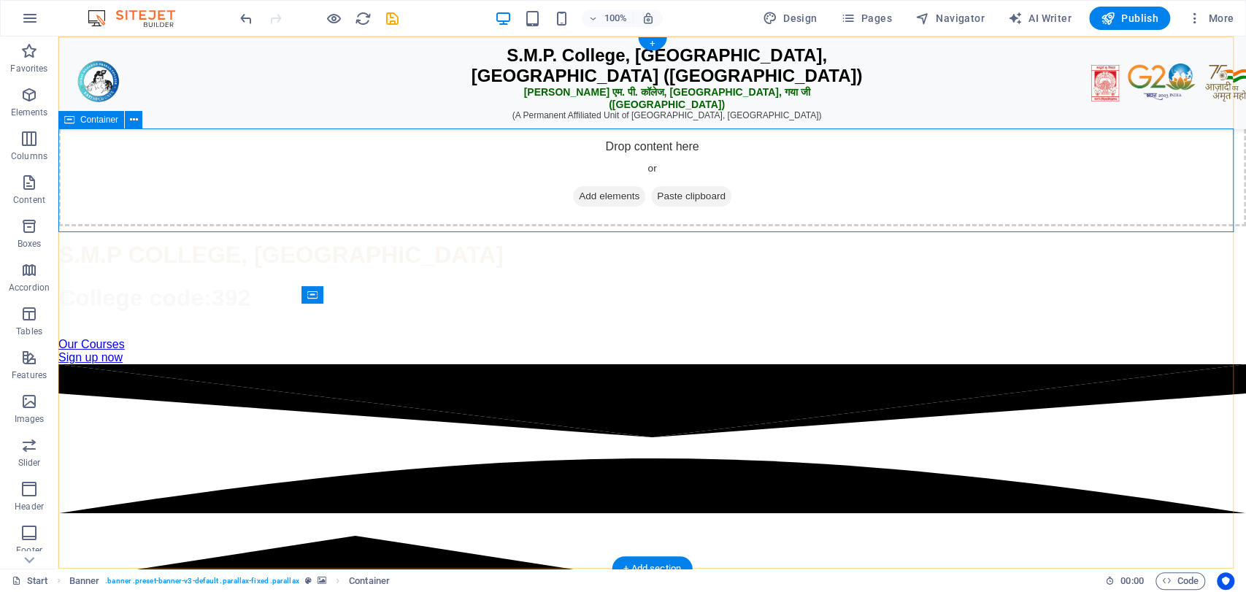
click at [587, 196] on span "Add elements" at bounding box center [609, 196] width 72 height 20
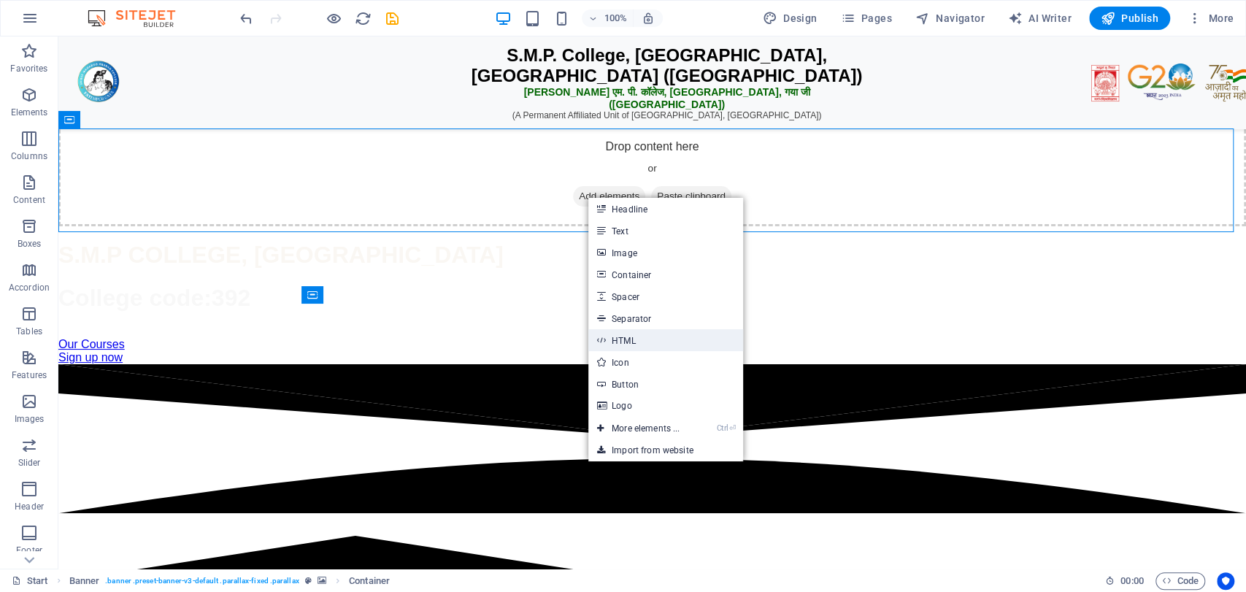
click at [646, 334] on link "HTML" at bounding box center [666, 340] width 155 height 22
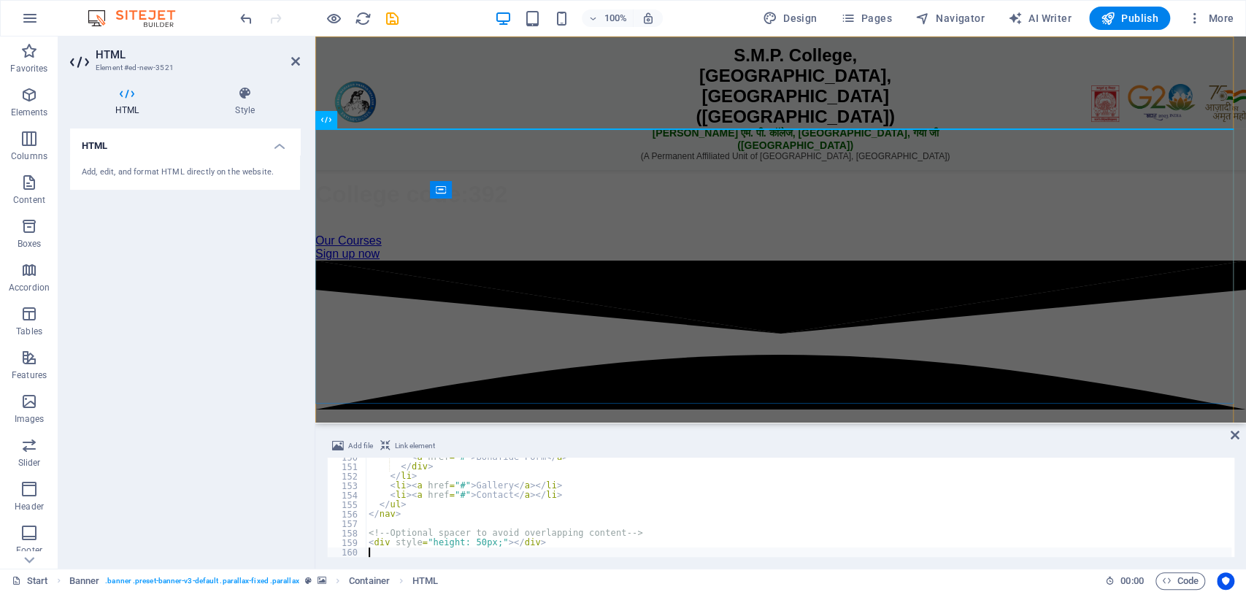
scroll to position [1420, 0]
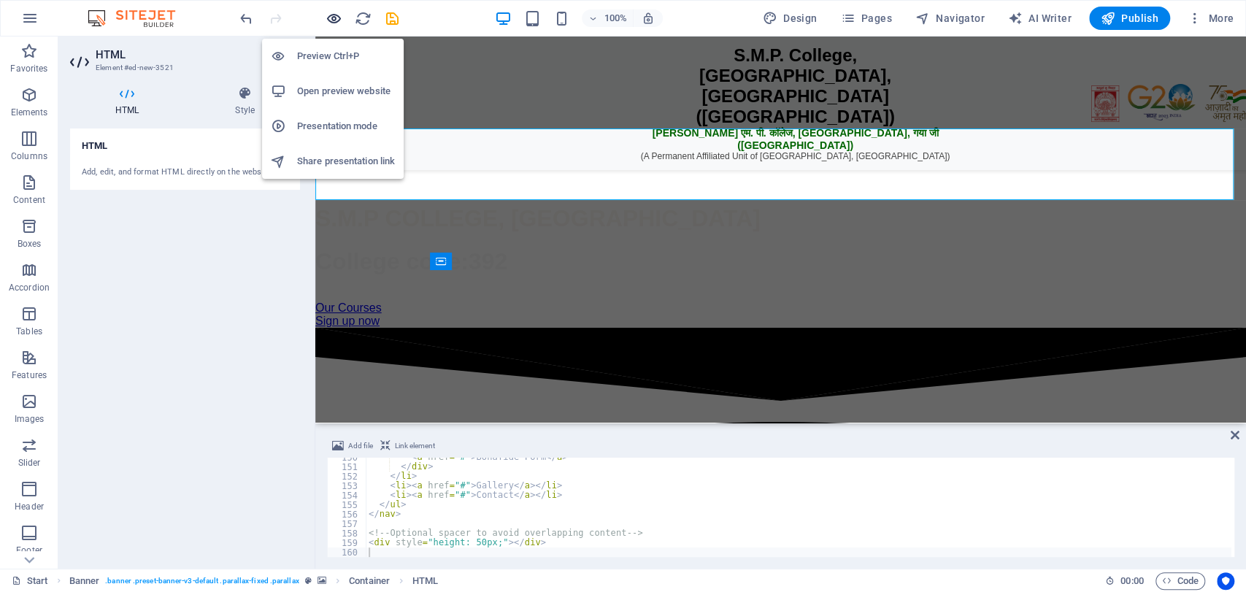
click at [339, 15] on icon "button" at bounding box center [334, 18] width 17 height 17
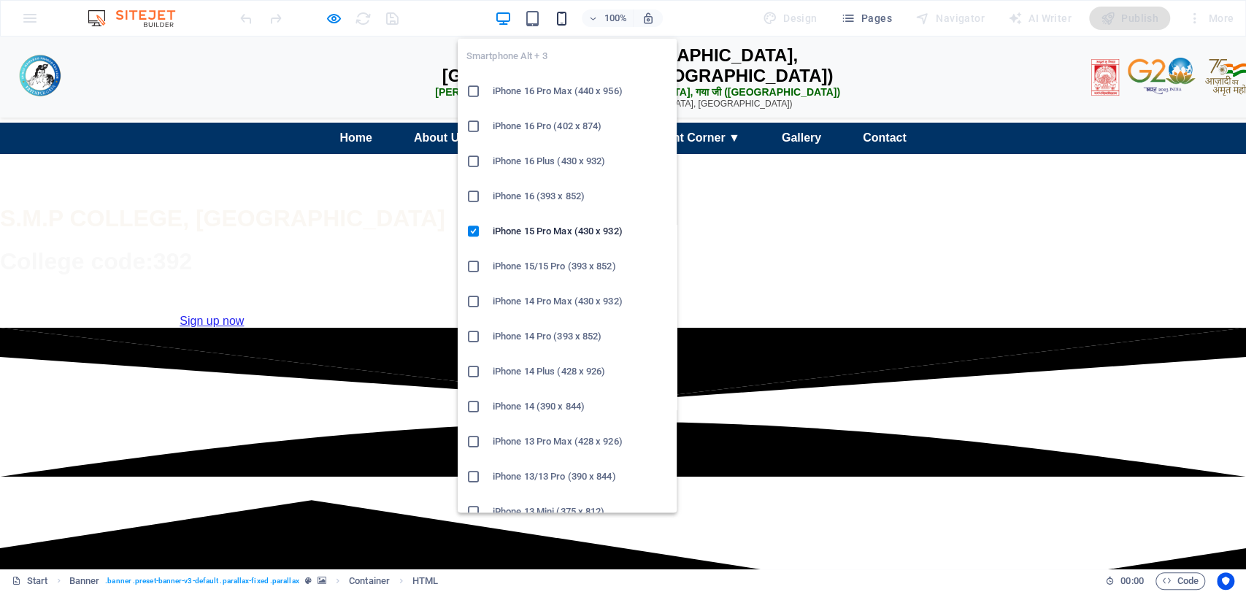
click at [564, 19] on icon "button" at bounding box center [562, 18] width 17 height 17
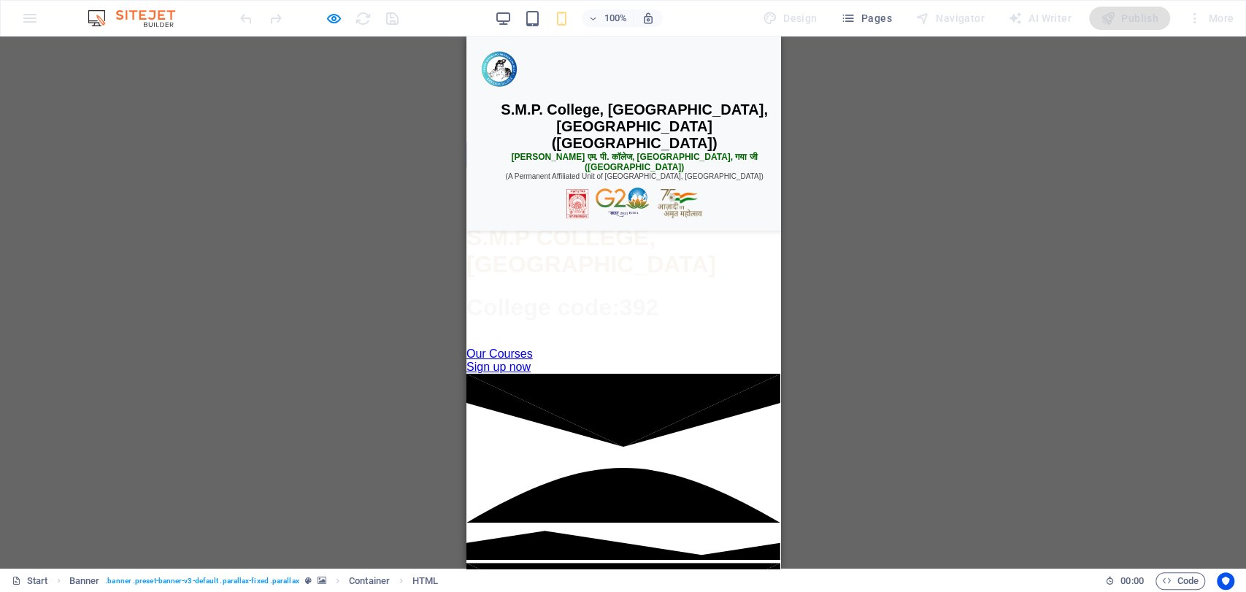
click at [670, 130] on h2 "S.M.P. College, [GEOGRAPHIC_DATA], [GEOGRAPHIC_DATA] ([GEOGRAPHIC_DATA])" at bounding box center [634, 127] width 314 height 50
drag, startPoint x: 481, startPoint y: 183, endPoint x: 648, endPoint y: 163, distance: 168.5
click at [648, 163] on div "S.M.P. College, [GEOGRAPHIC_DATA], [GEOGRAPHIC_DATA] ([GEOGRAPHIC_DATA]) एस. एम…" at bounding box center [634, 134] width 336 height 194
click at [514, 19] on div "100%" at bounding box center [578, 18] width 169 height 23
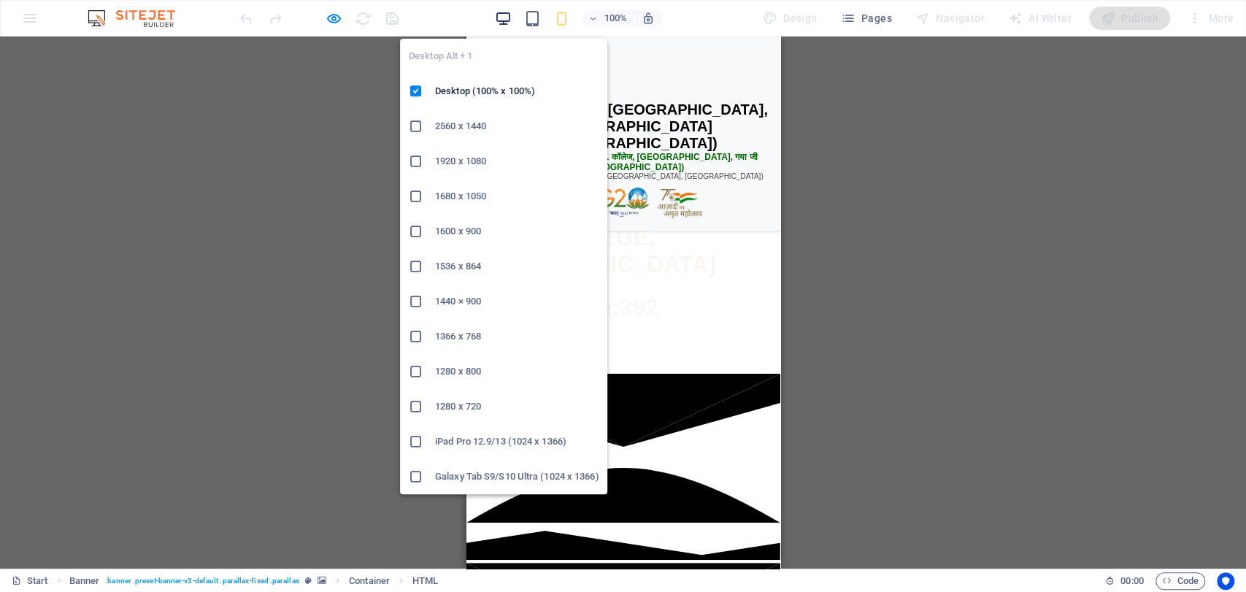
click at [510, 16] on icon "button" at bounding box center [503, 18] width 17 height 17
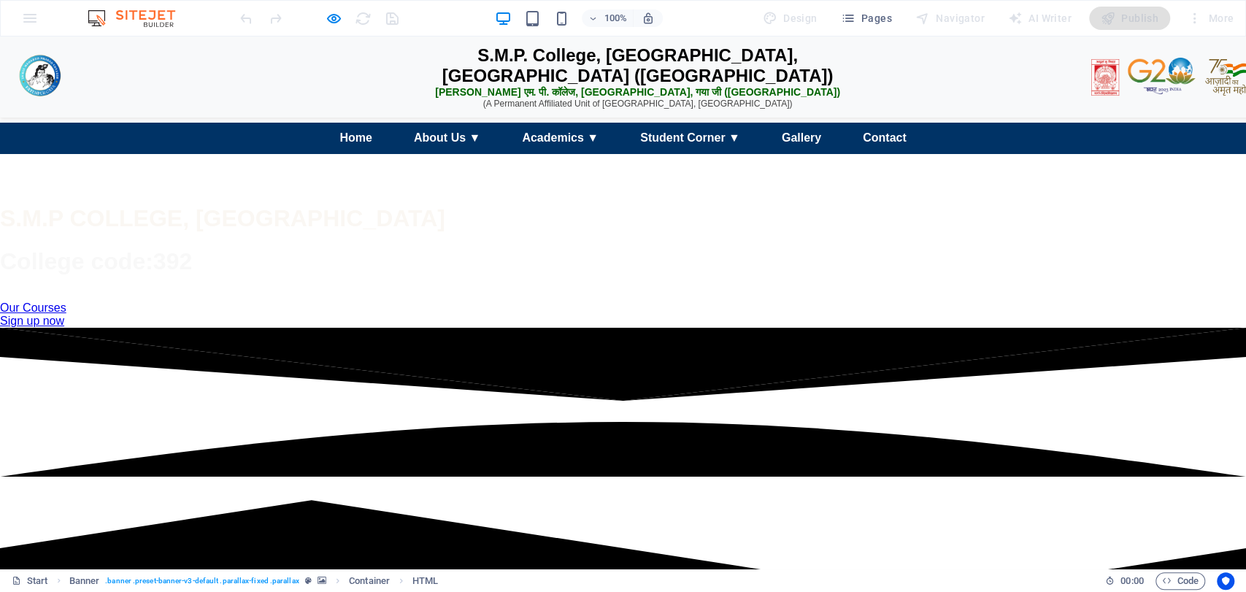
click at [342, 21] on div at bounding box center [319, 18] width 164 height 23
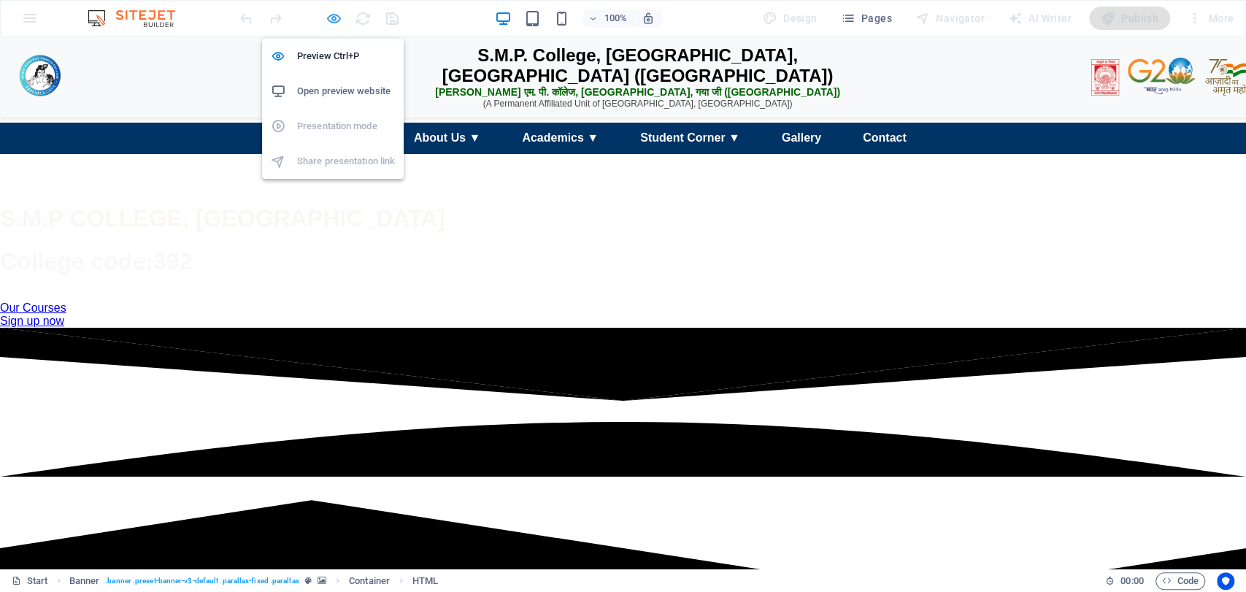
click at [335, 18] on icon "button" at bounding box center [334, 18] width 17 height 17
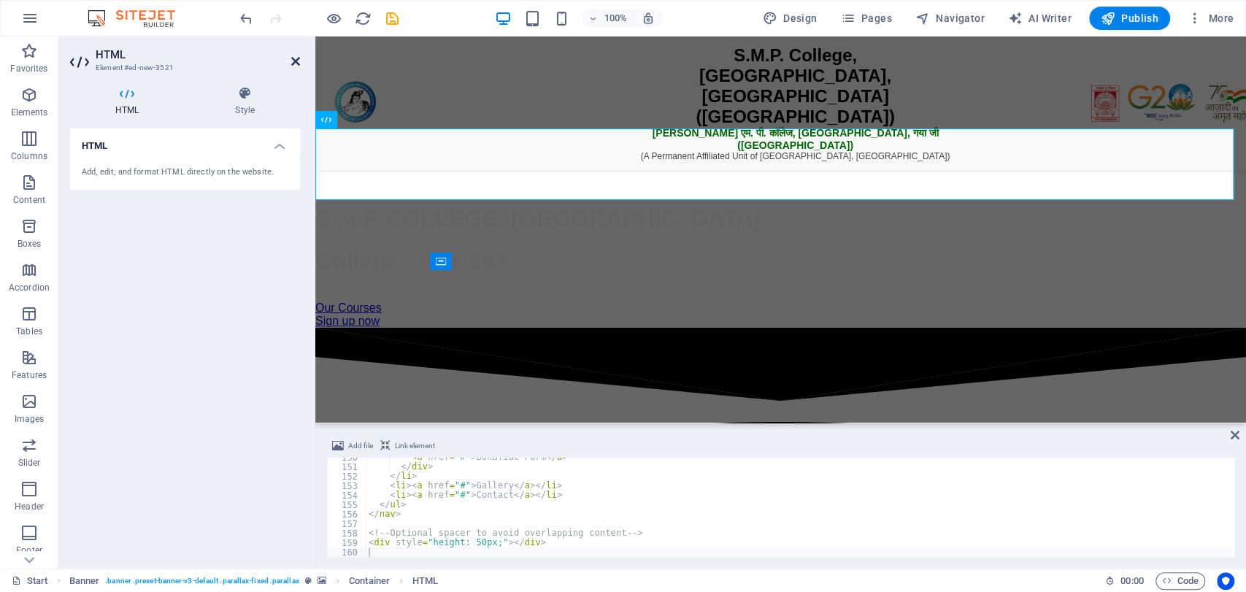
click at [296, 61] on icon at bounding box center [295, 61] width 9 height 12
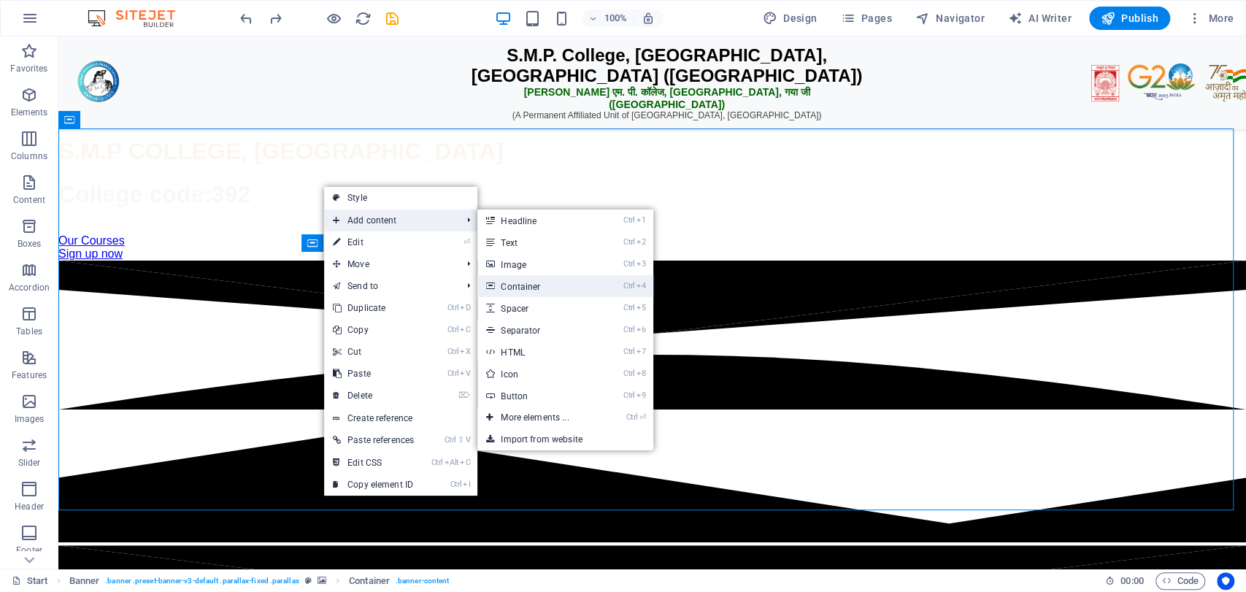
click at [586, 288] on link "Ctrl 4 Container" at bounding box center [538, 286] width 120 height 22
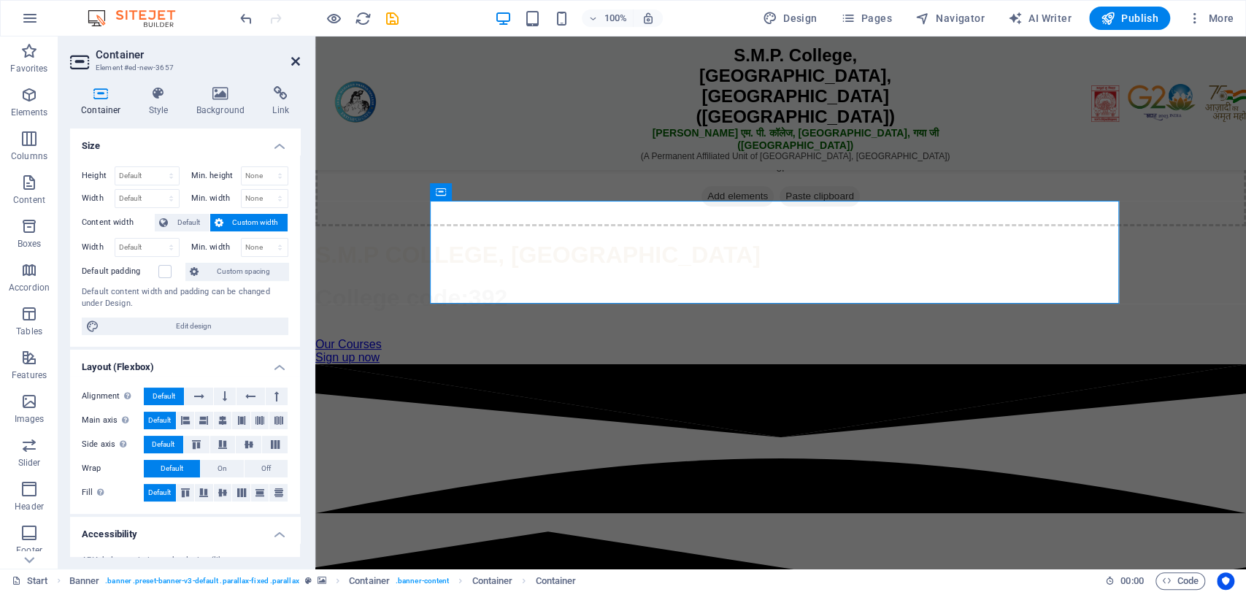
click at [291, 61] on icon at bounding box center [295, 61] width 9 height 12
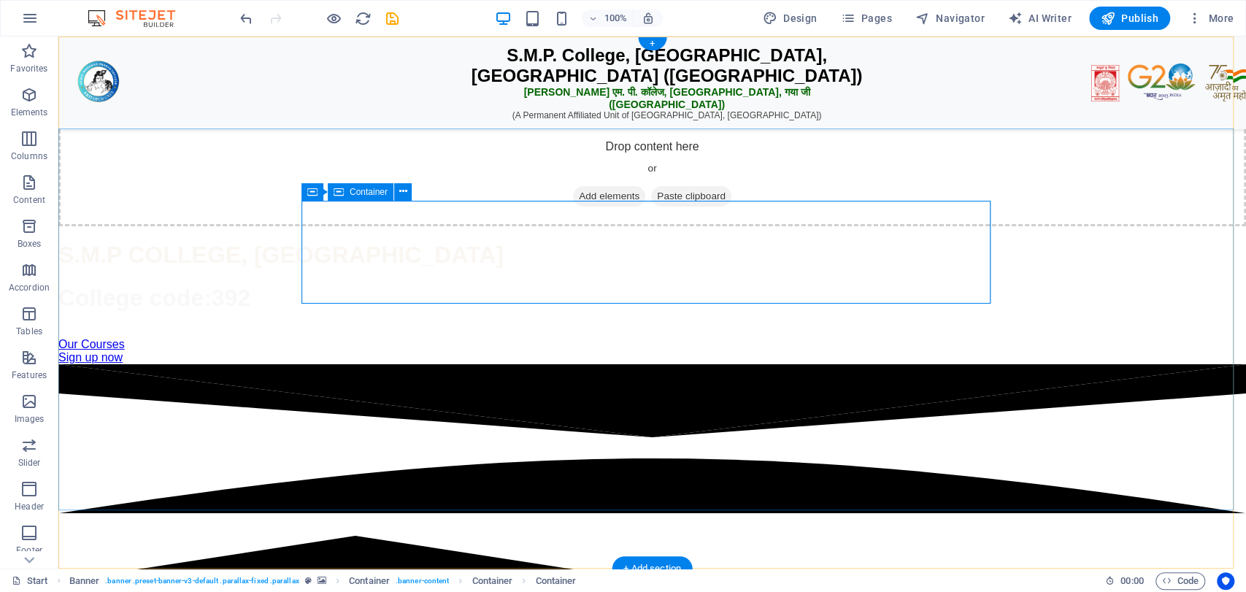
click at [601, 207] on span "Add elements" at bounding box center [609, 196] width 72 height 20
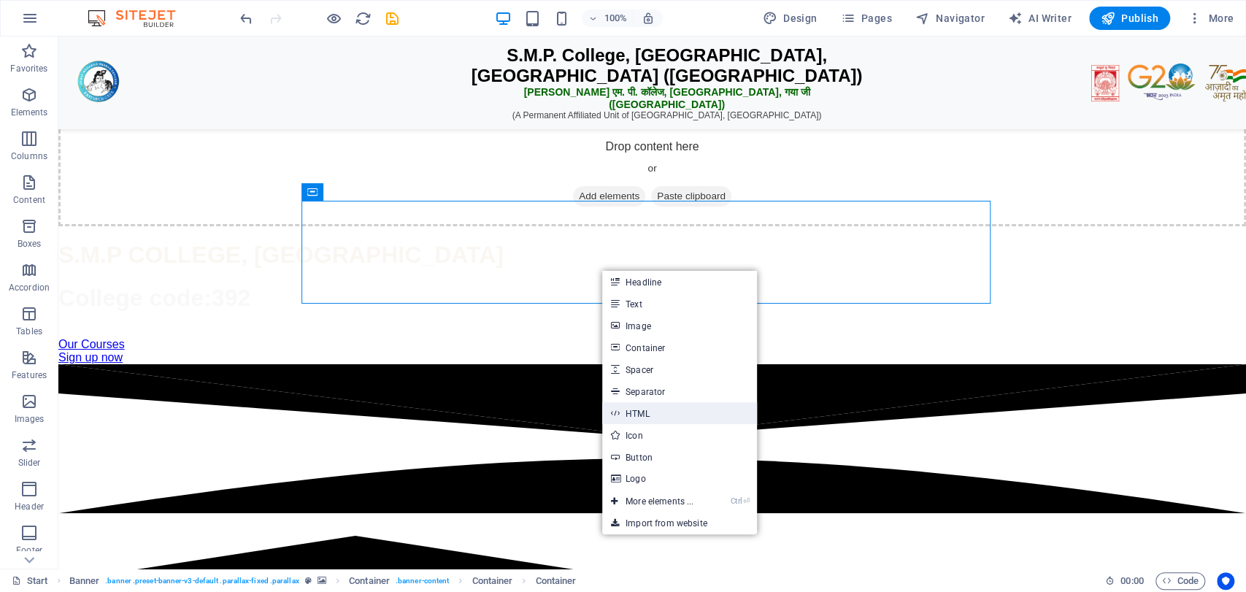
click at [655, 416] on link "HTML" at bounding box center [679, 413] width 155 height 22
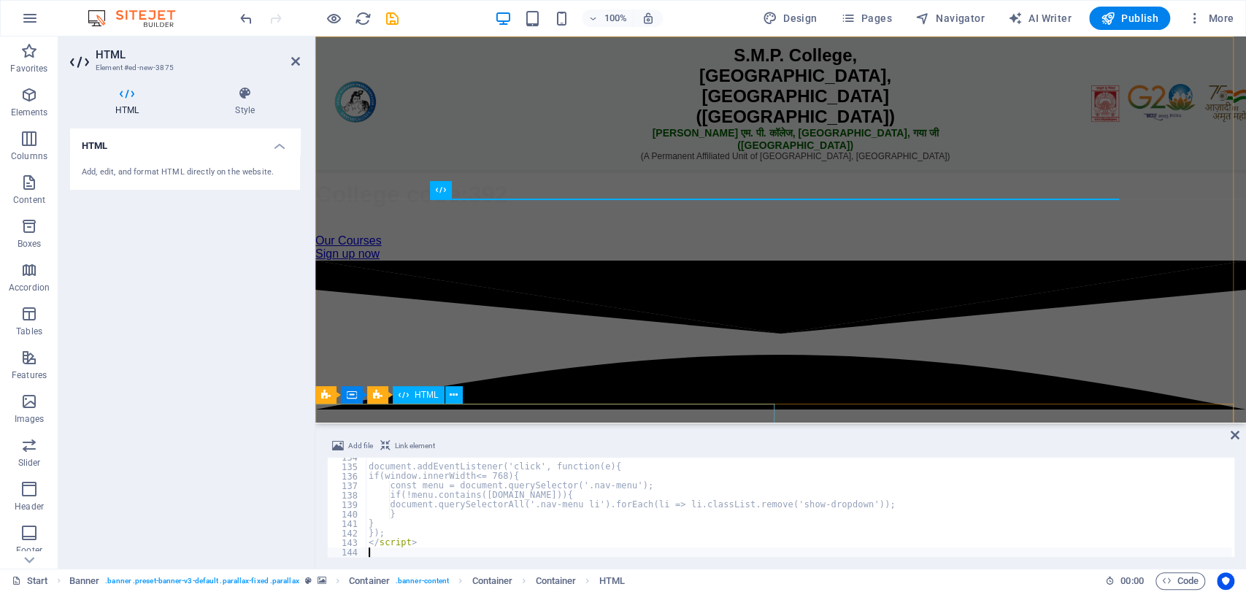
scroll to position [1268, 0]
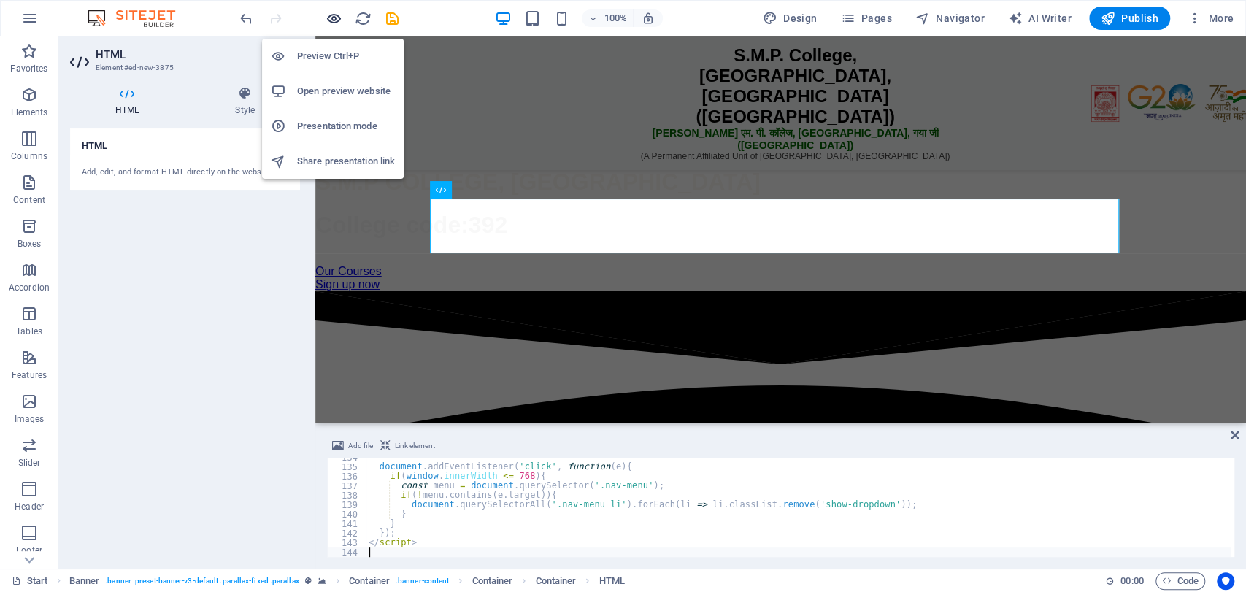
click at [336, 16] on icon "button" at bounding box center [334, 18] width 17 height 17
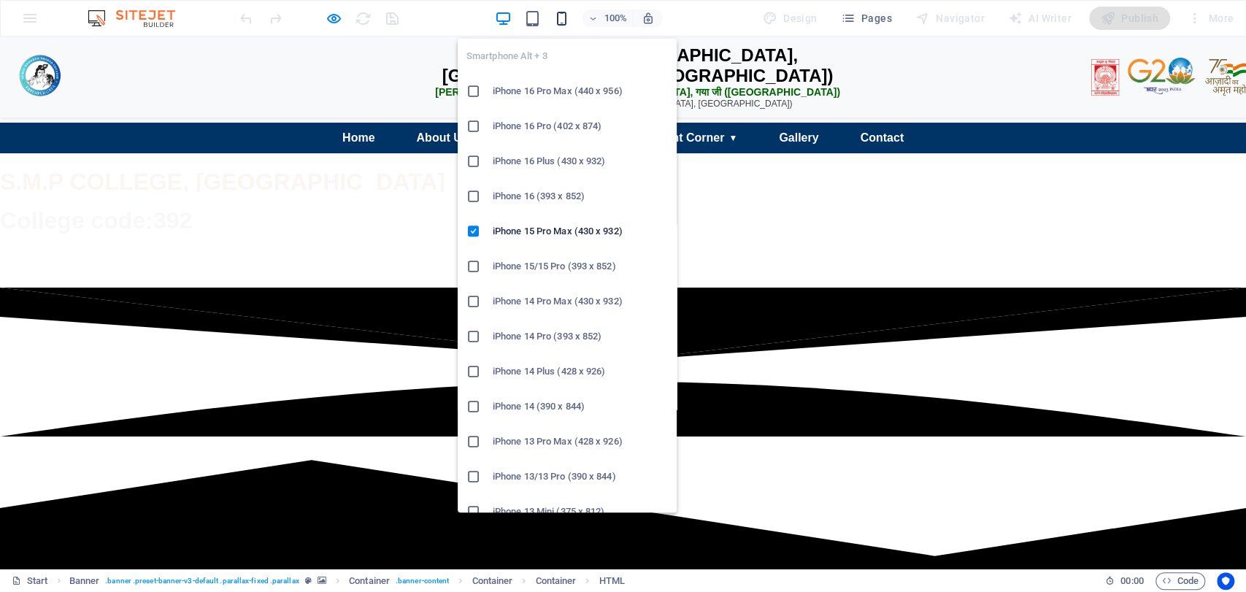
click at [561, 20] on icon "button" at bounding box center [562, 18] width 17 height 17
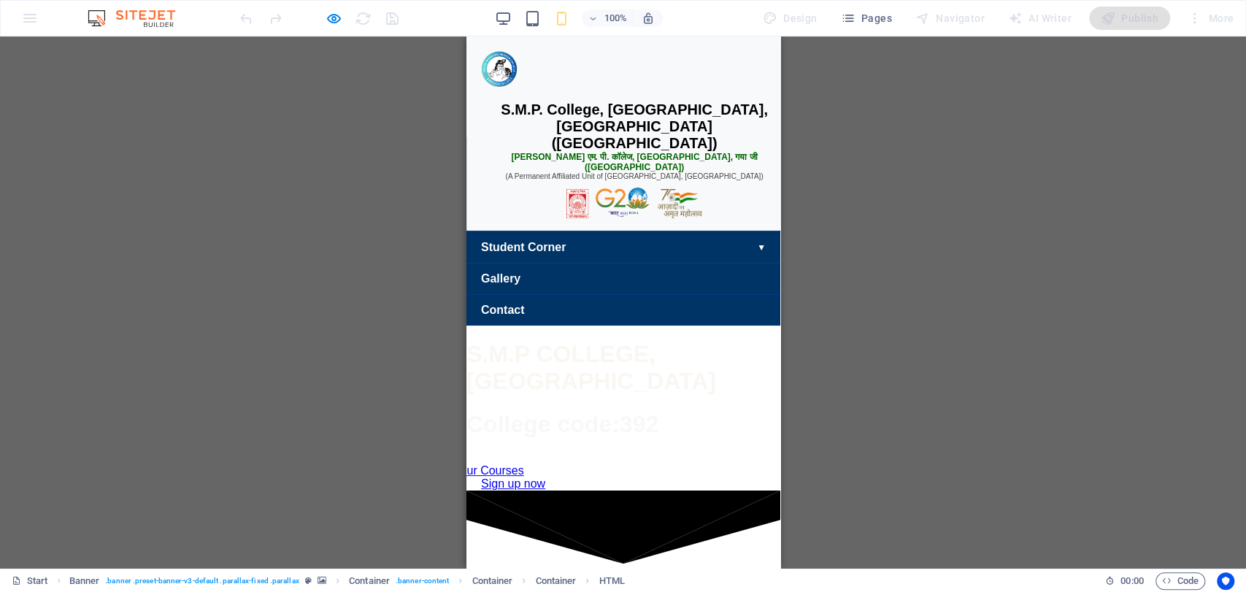
click at [757, 190] on span "▼" at bounding box center [761, 185] width 9 height 10
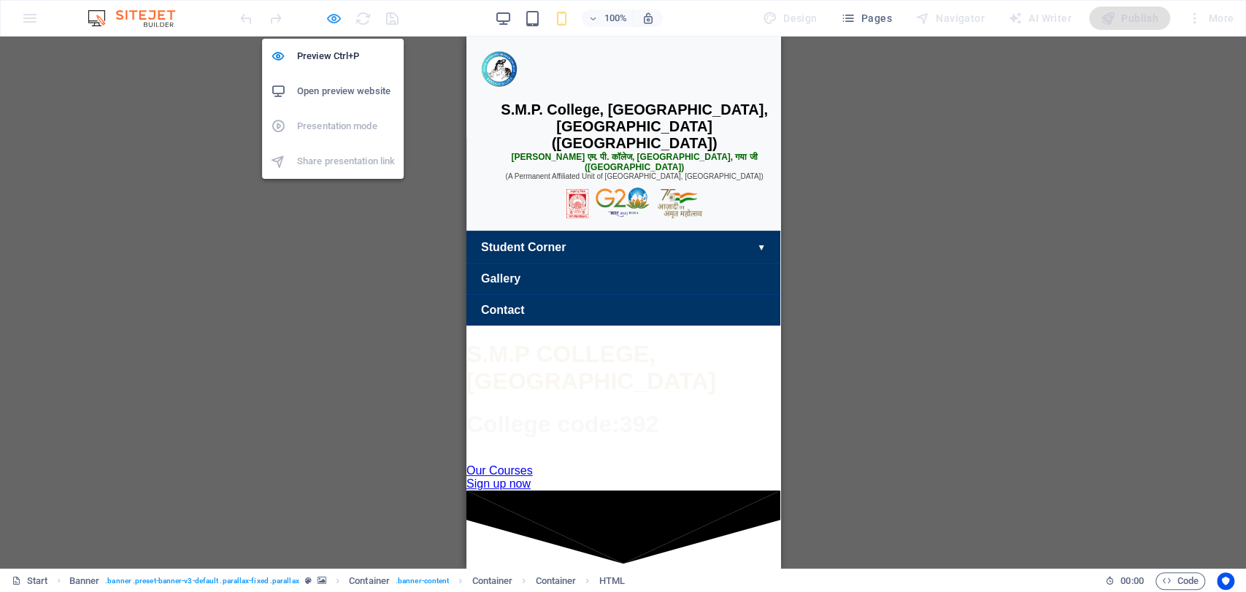
click at [328, 15] on icon "button" at bounding box center [334, 18] width 17 height 17
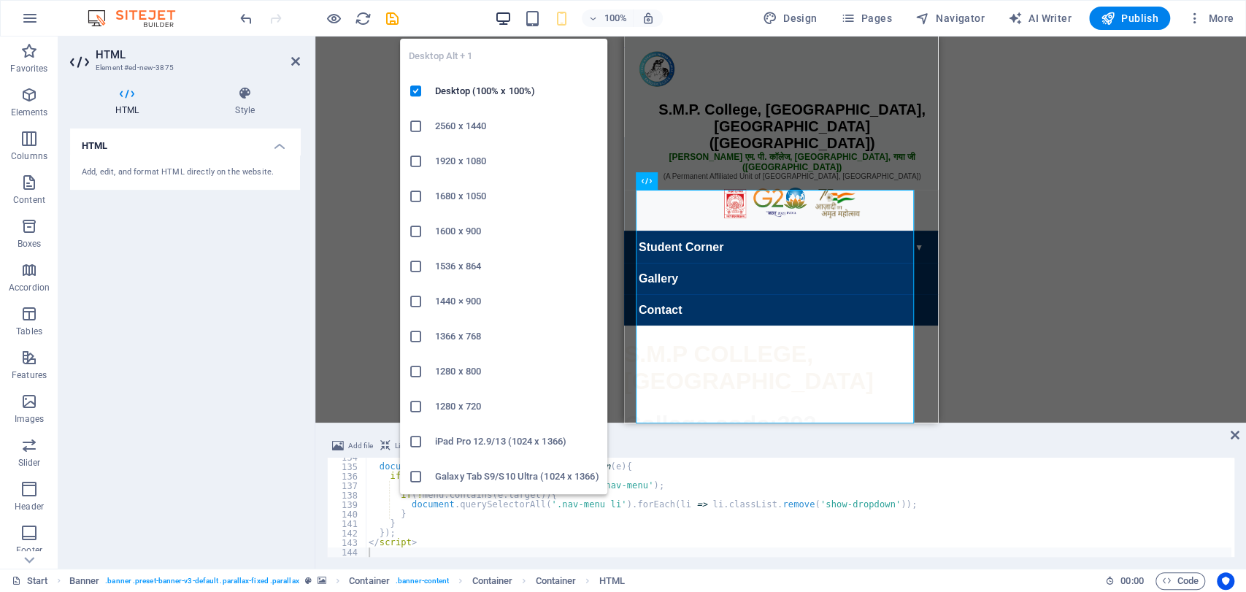
click at [506, 24] on icon "button" at bounding box center [503, 18] width 17 height 17
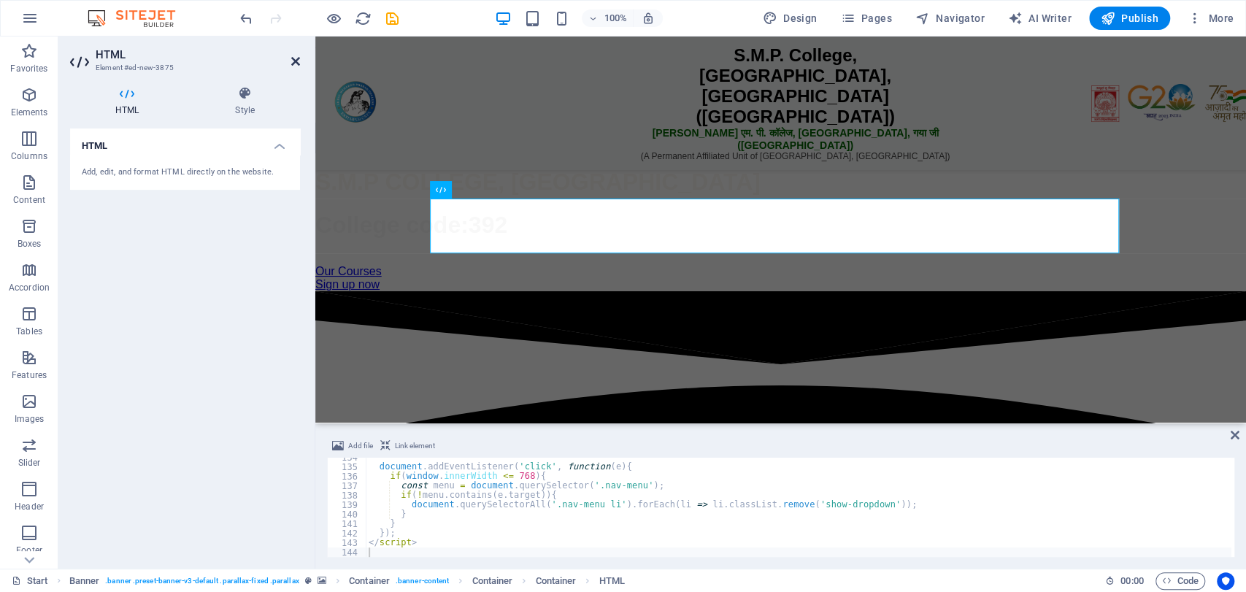
click at [294, 62] on icon at bounding box center [295, 61] width 9 height 12
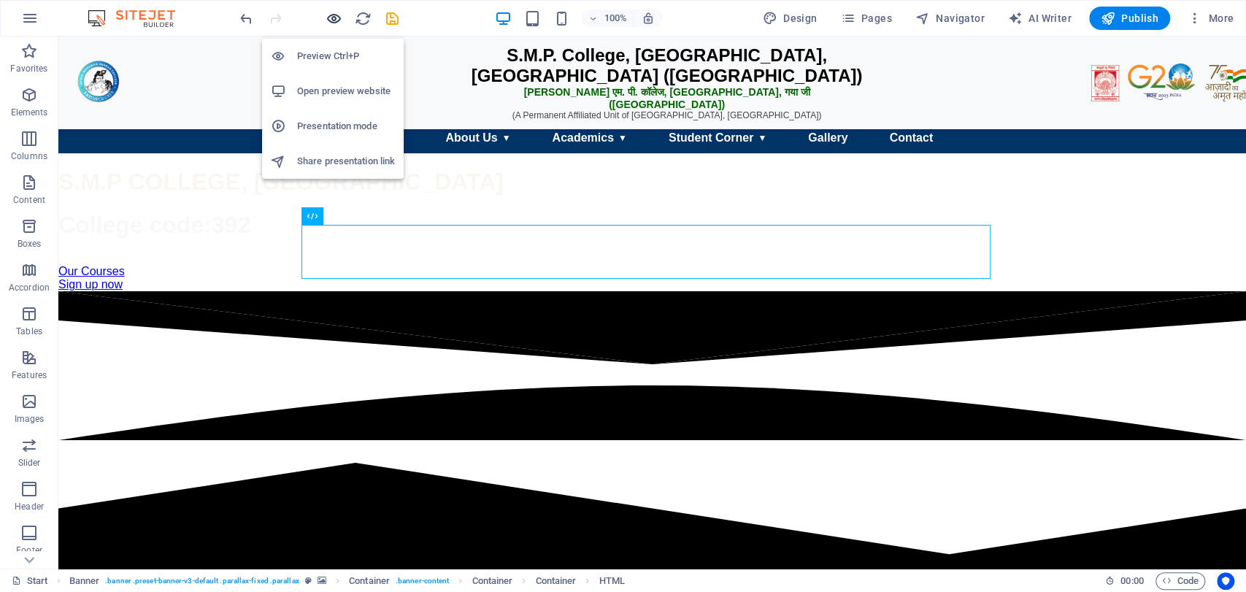
click at [335, 20] on icon "button" at bounding box center [334, 18] width 17 height 17
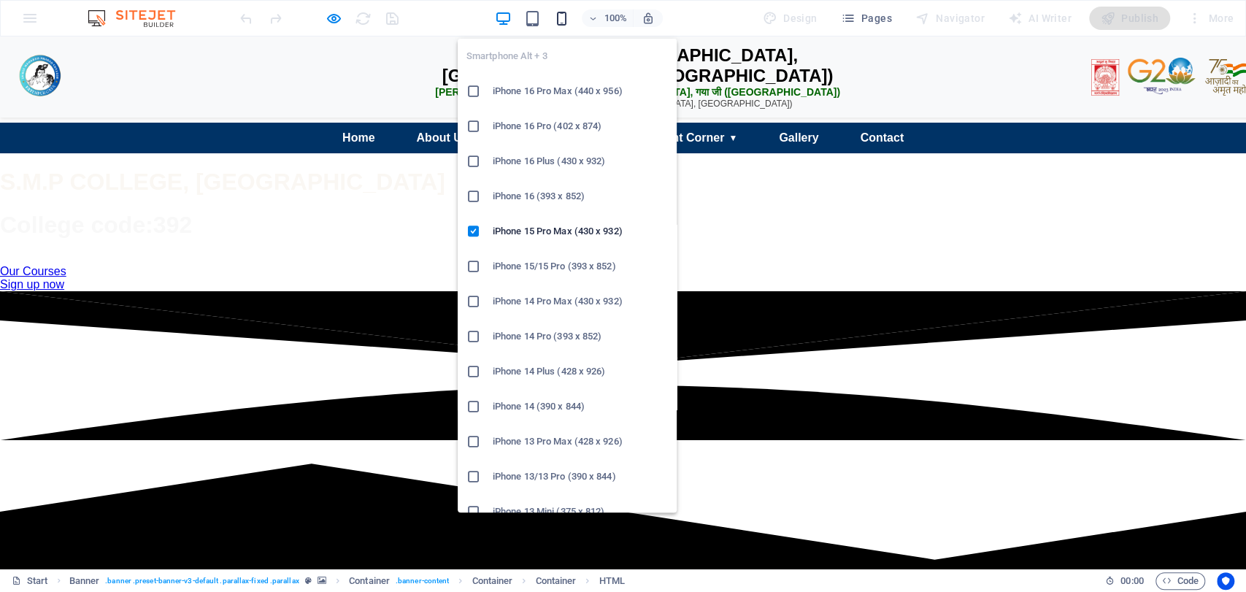
click at [567, 14] on icon "button" at bounding box center [562, 18] width 17 height 17
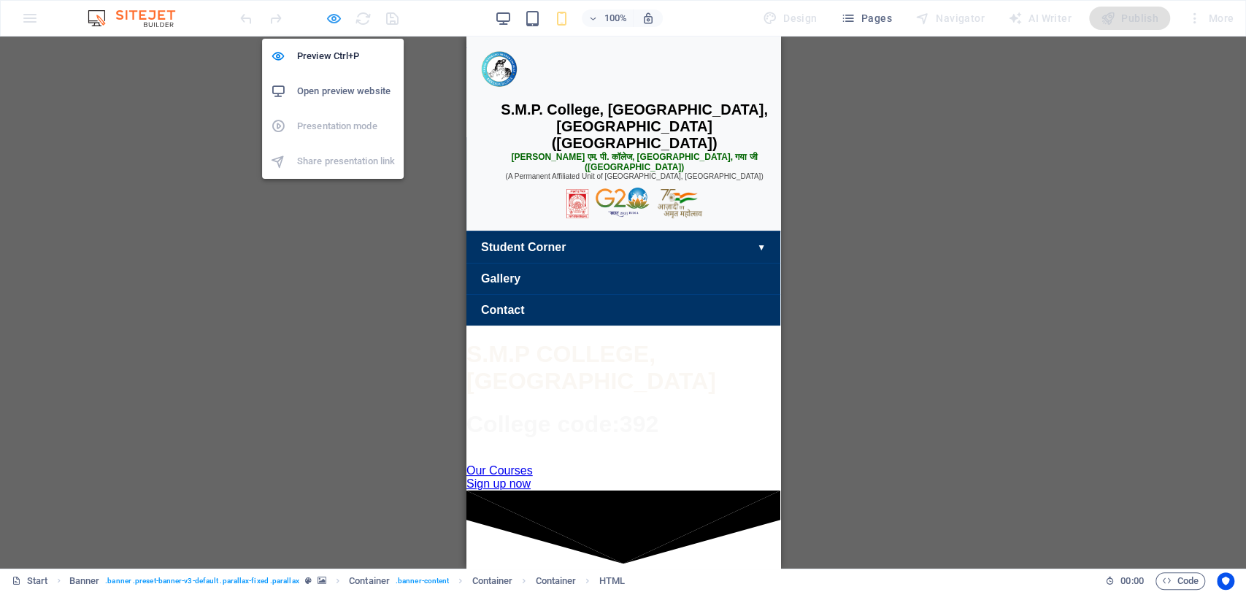
click at [342, 18] on span "button" at bounding box center [334, 18] width 18 height 17
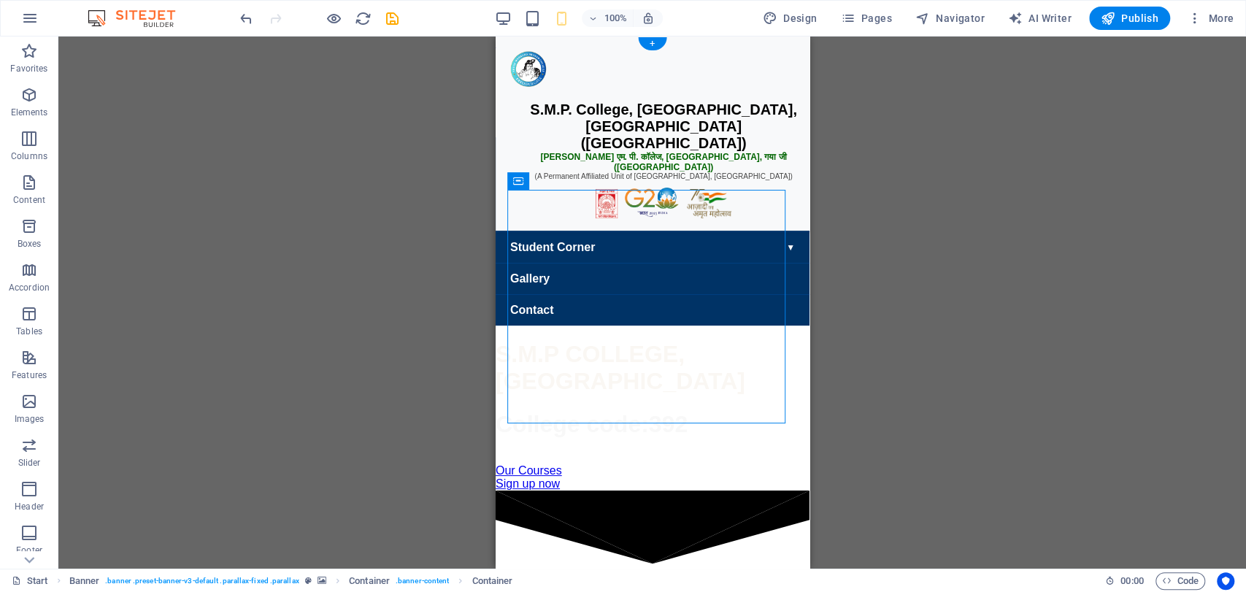
drag, startPoint x: 1022, startPoint y: 219, endPoint x: 518, endPoint y: 264, distance: 505.9
drag, startPoint x: 1010, startPoint y: 216, endPoint x: 526, endPoint y: 463, distance: 542.8
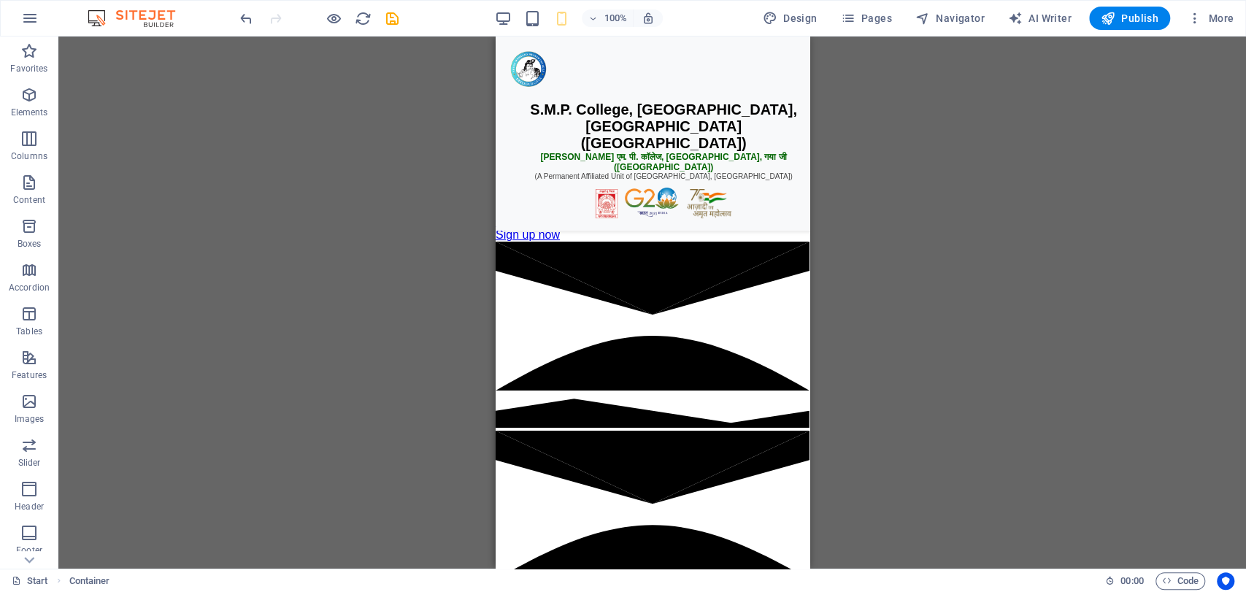
scroll to position [0, 0]
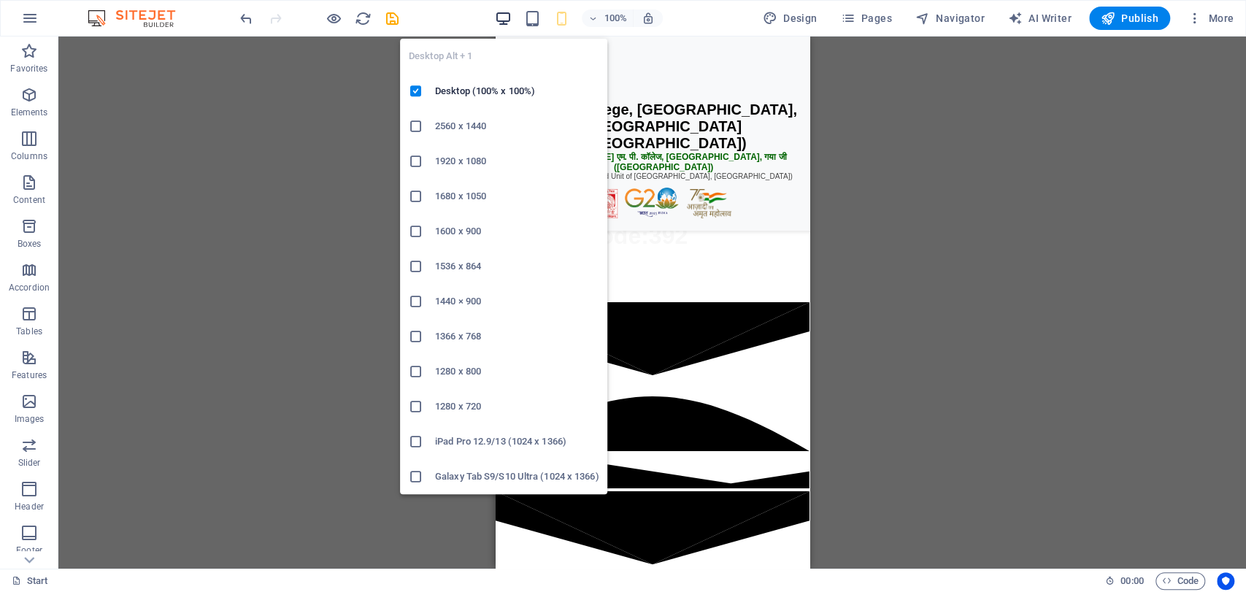
click at [512, 15] on icon "button" at bounding box center [503, 18] width 17 height 17
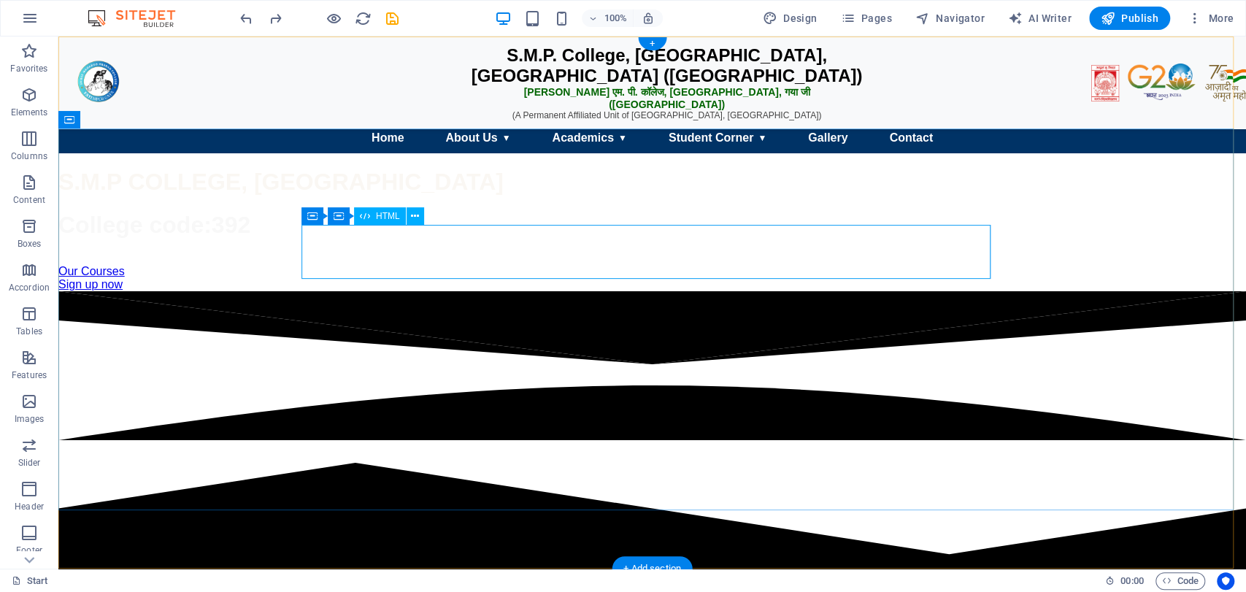
click at [532, 153] on div "Home About Us ▼ Our College Vision & Mission Governing Body Campus & Infrastruc…" at bounding box center [652, 138] width 1188 height 31
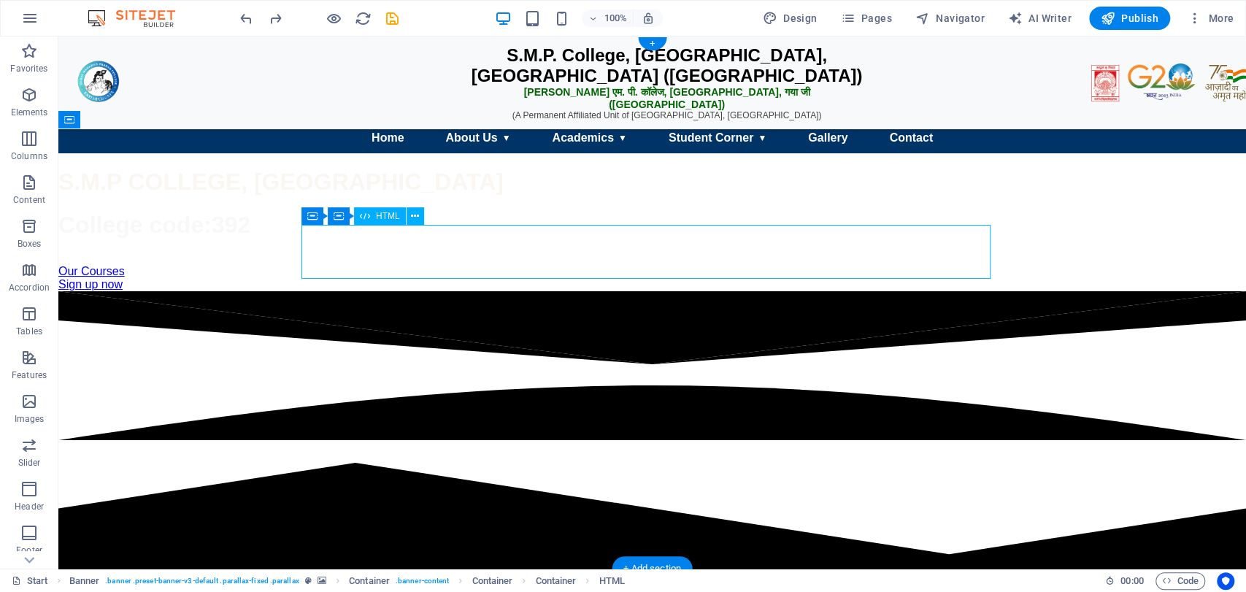
click at [532, 153] on div "Home About Us ▼ Our College Vision & Mission Governing Body Campus & Infrastruc…" at bounding box center [652, 138] width 1188 height 31
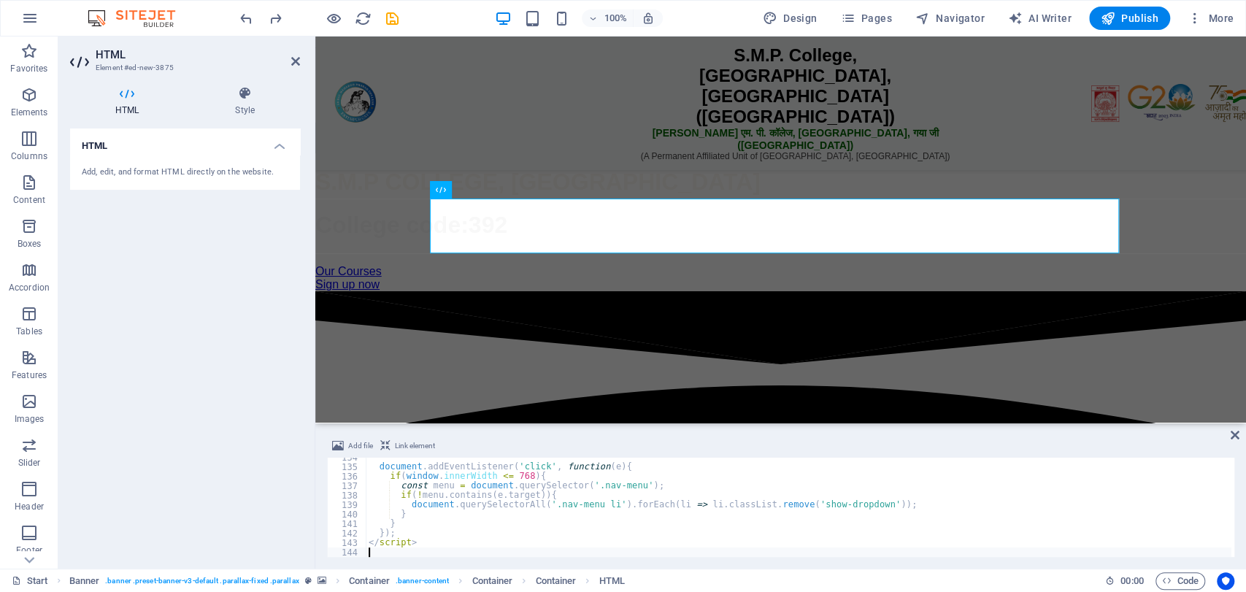
type textarea "</script>"
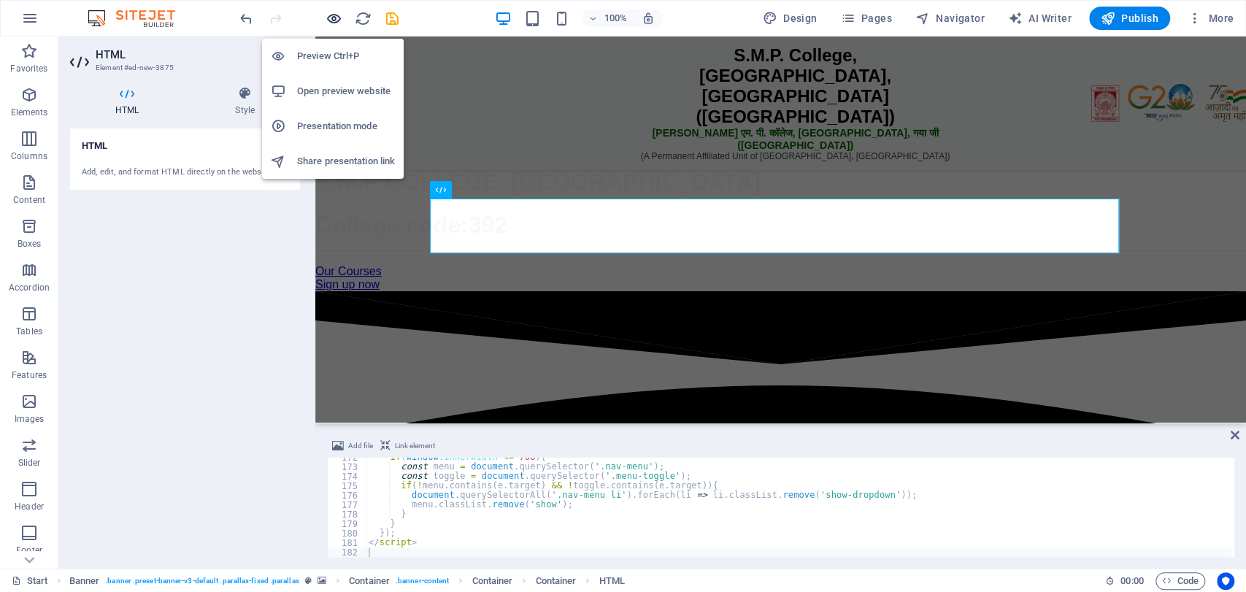
click at [333, 17] on icon "button" at bounding box center [334, 18] width 17 height 17
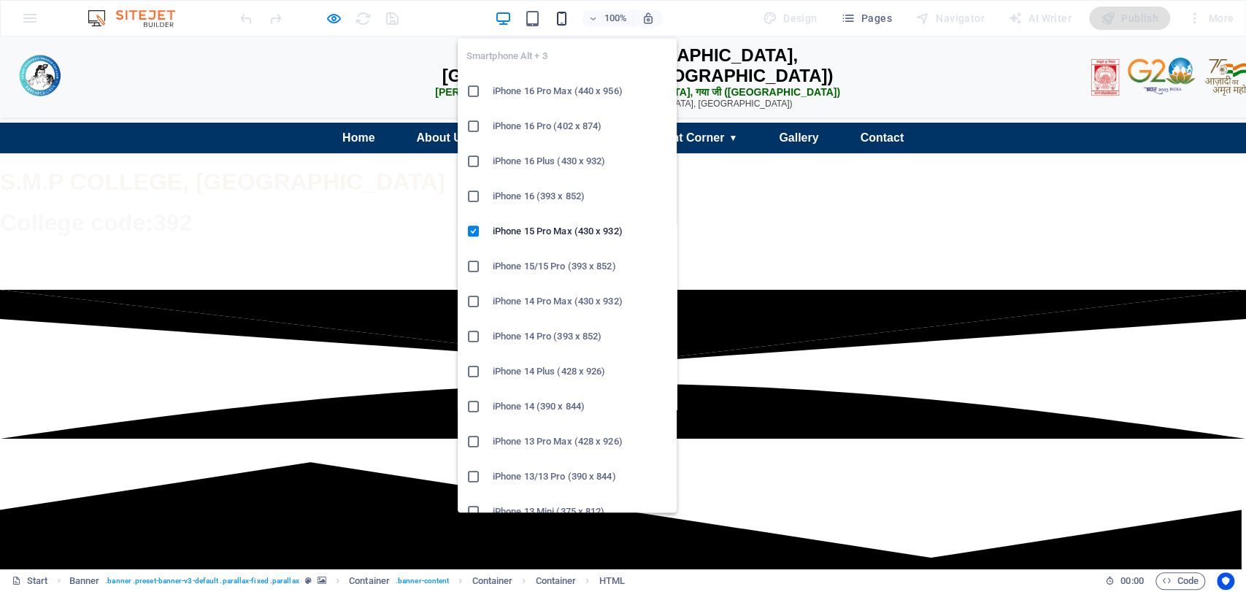
click at [564, 18] on icon "button" at bounding box center [562, 18] width 17 height 17
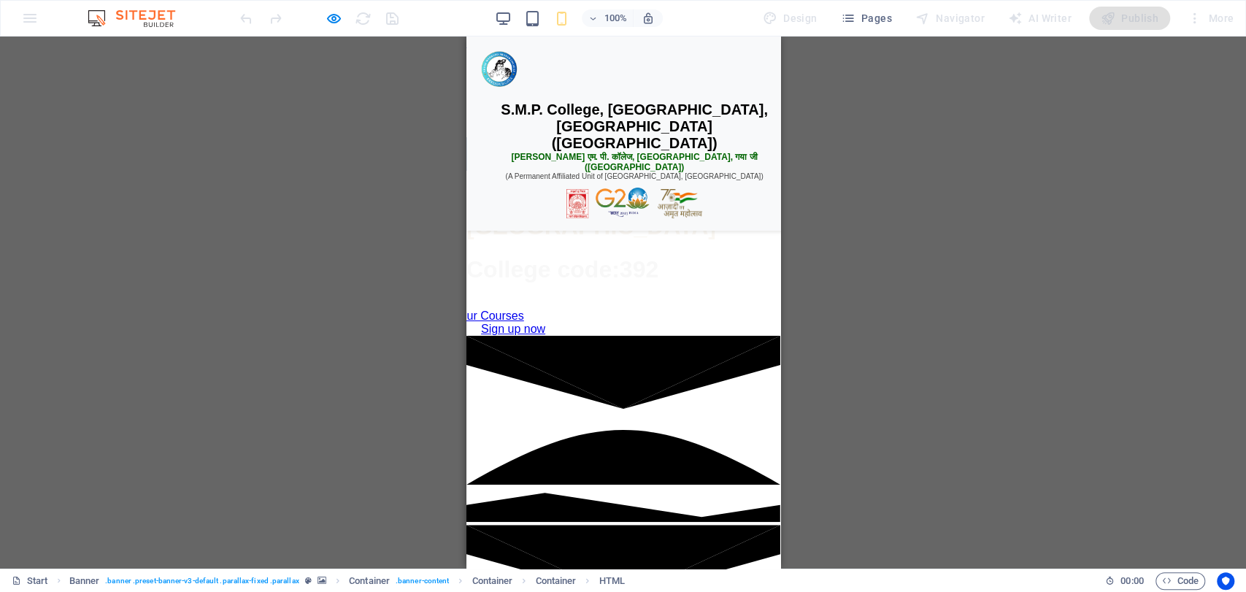
click at [594, 171] on div "☰ Menu" at bounding box center [623, 154] width 314 height 34
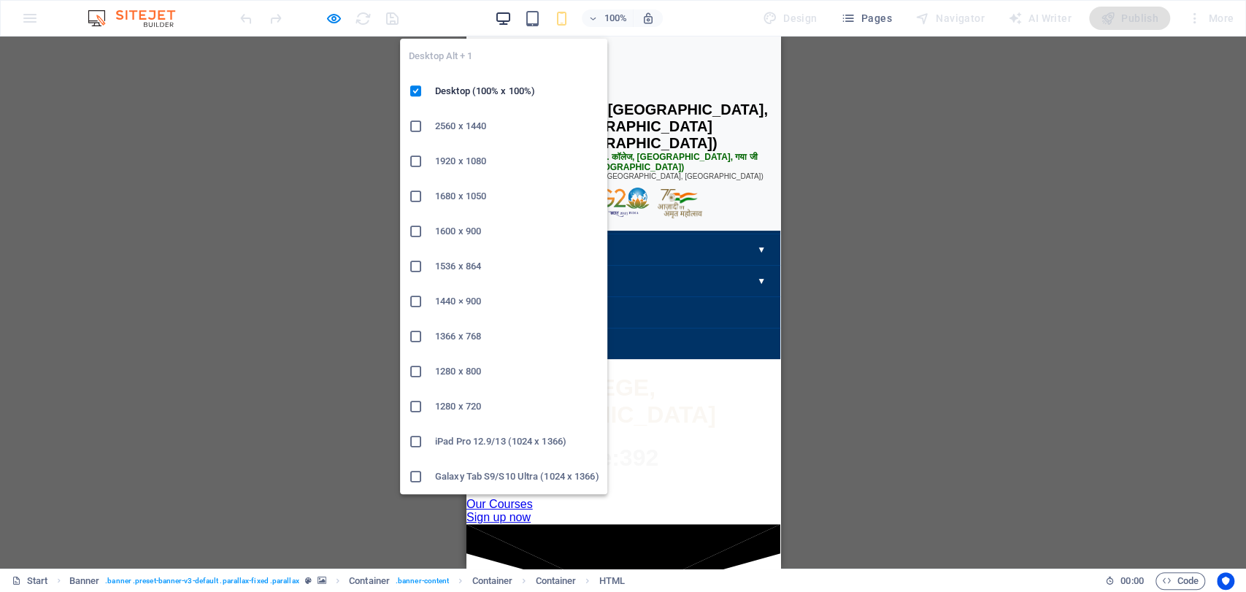
click at [499, 18] on icon "button" at bounding box center [503, 18] width 17 height 17
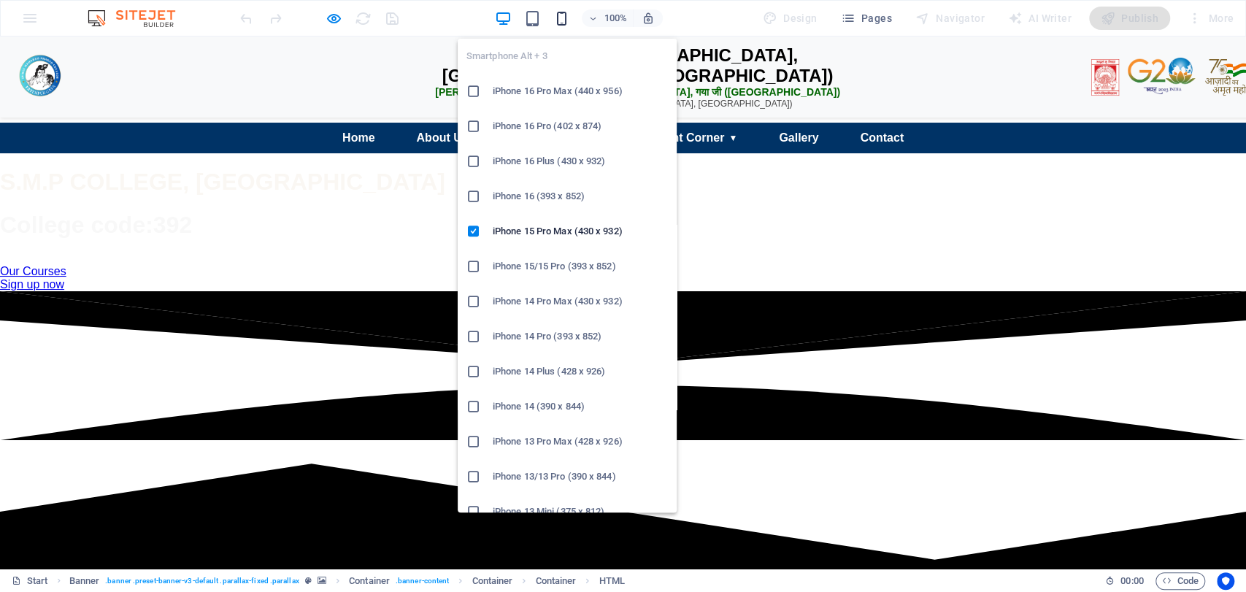
click at [564, 18] on icon "button" at bounding box center [562, 18] width 17 height 17
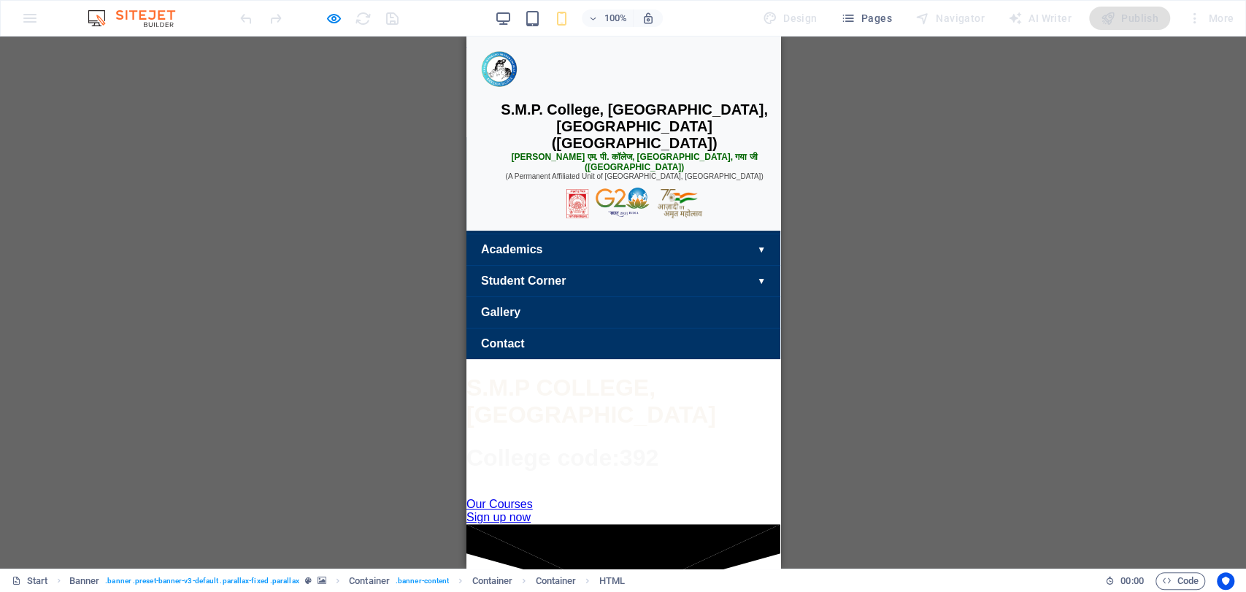
click at [594, 171] on div "☰ Menu" at bounding box center [623, 154] width 314 height 34
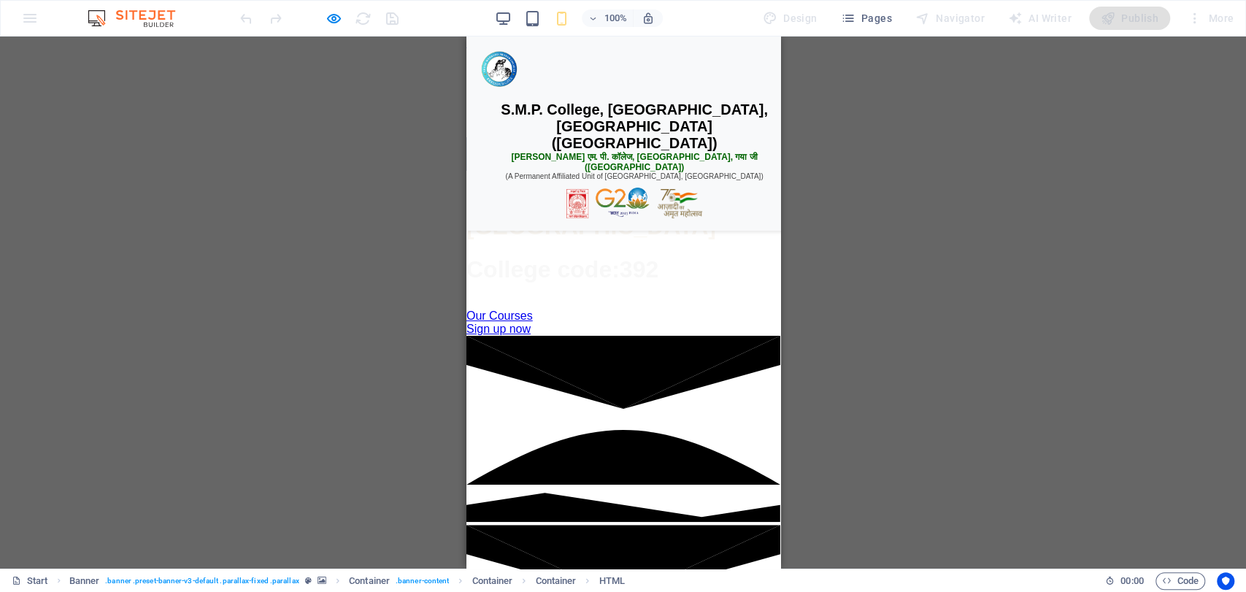
click at [589, 171] on div "☰ Menu" at bounding box center [623, 154] width 314 height 34
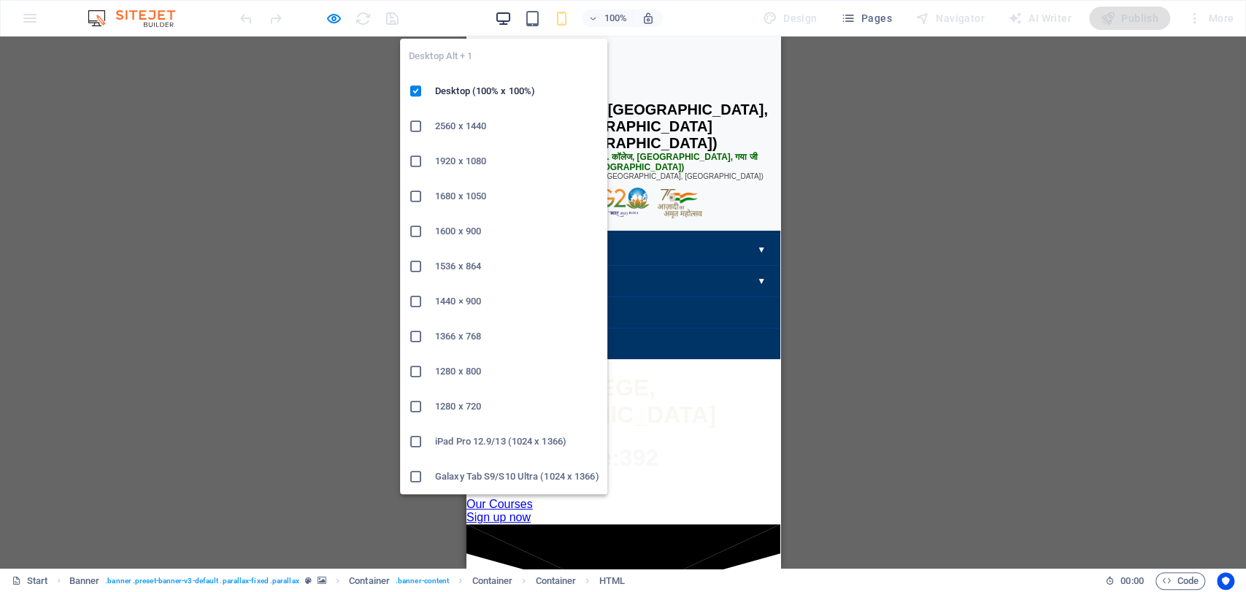
click at [507, 11] on icon "button" at bounding box center [503, 18] width 17 height 17
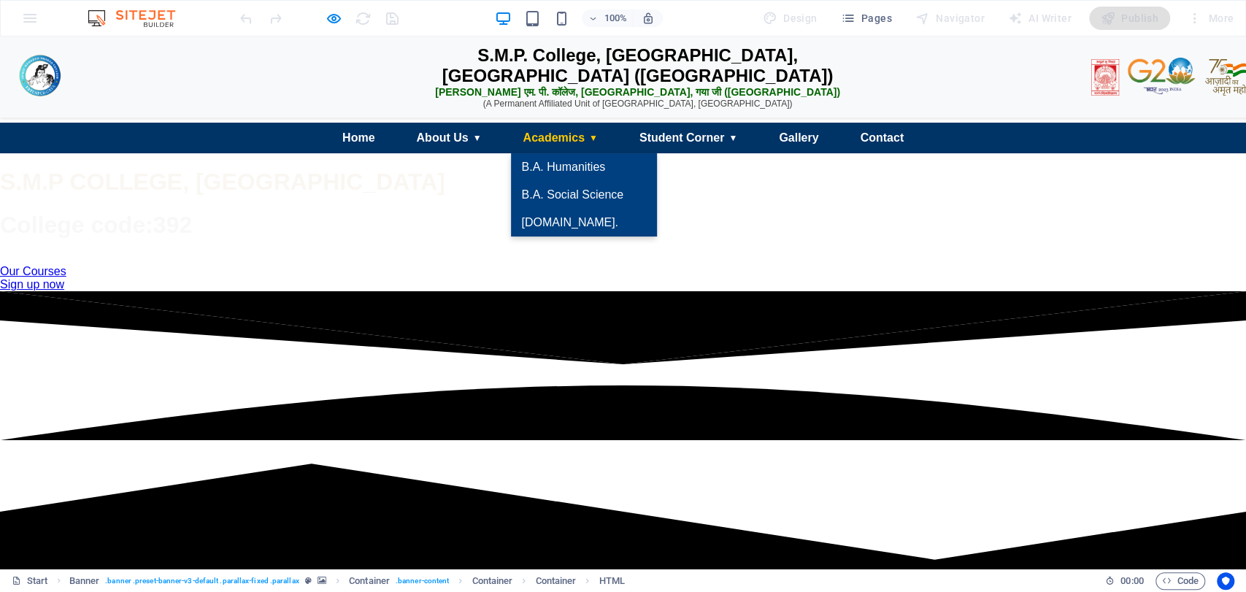
click at [557, 153] on link "Academics ▼" at bounding box center [560, 138] width 98 height 31
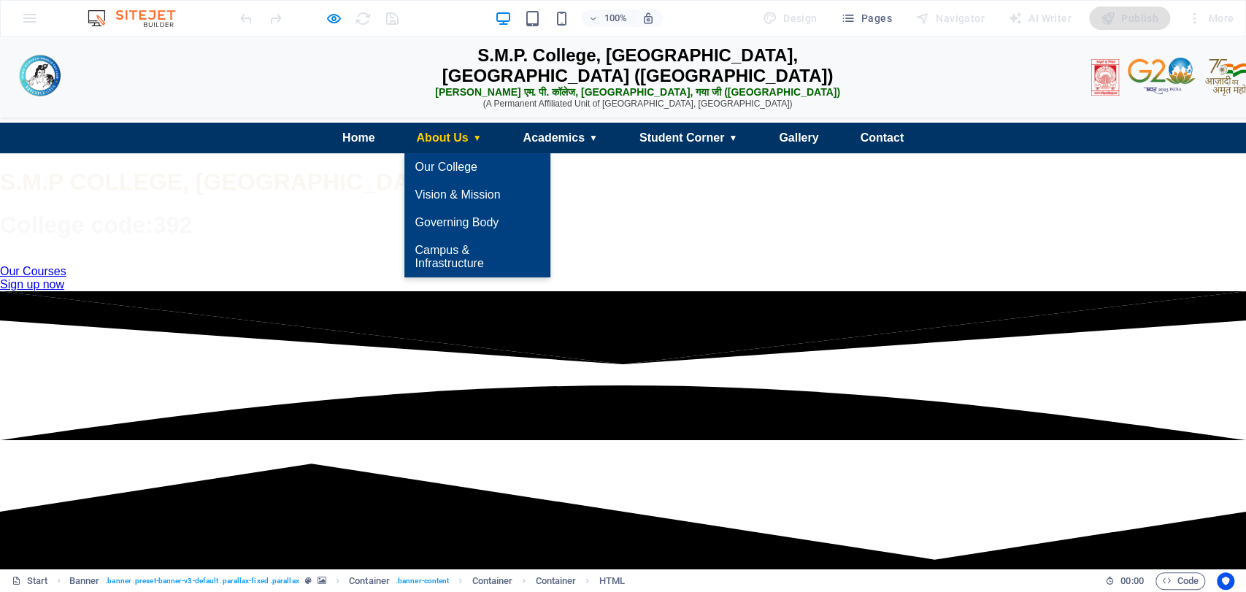
click at [462, 153] on link "About Us ▼" at bounding box center [449, 138] width 88 height 31
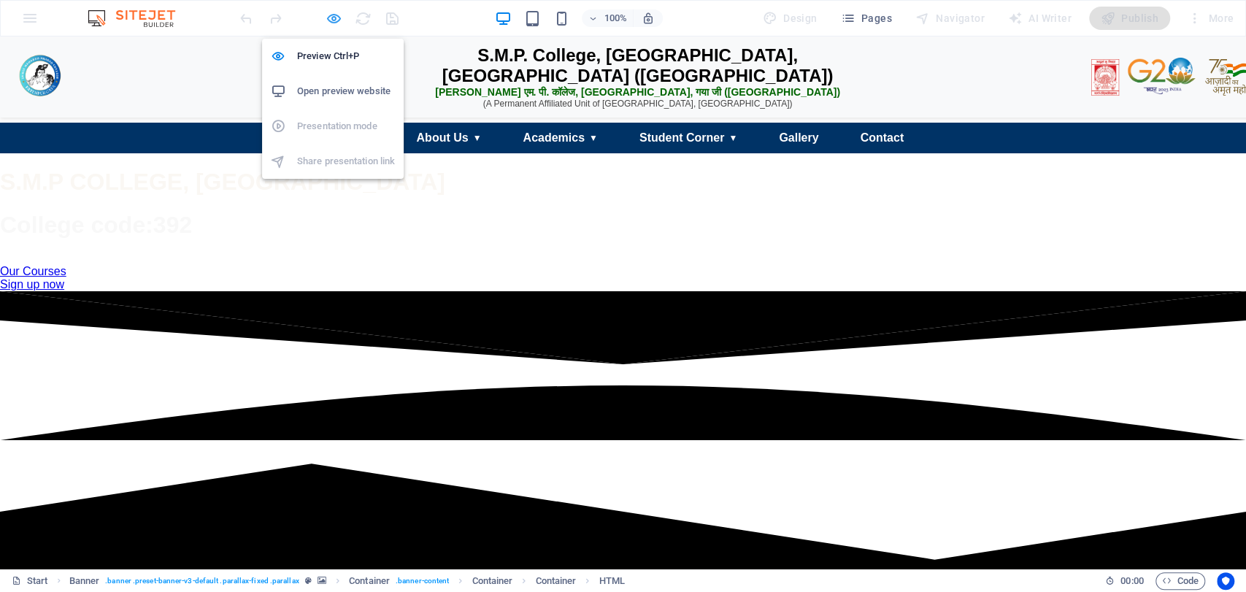
click at [337, 13] on icon "button" at bounding box center [334, 18] width 17 height 17
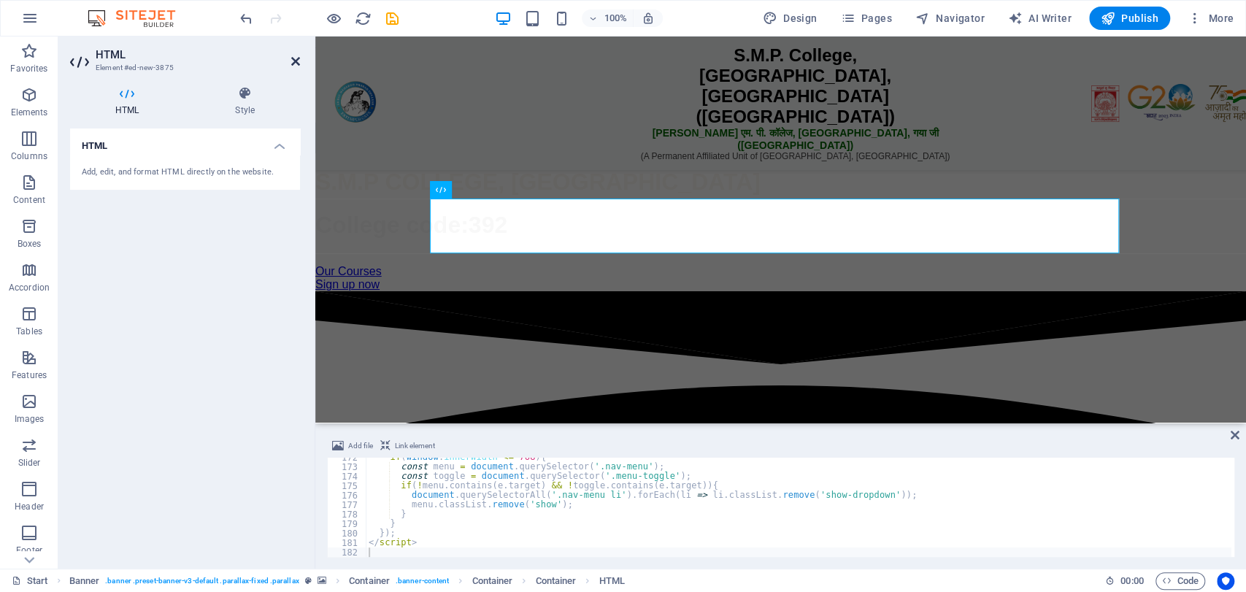
click at [296, 61] on icon at bounding box center [295, 61] width 9 height 12
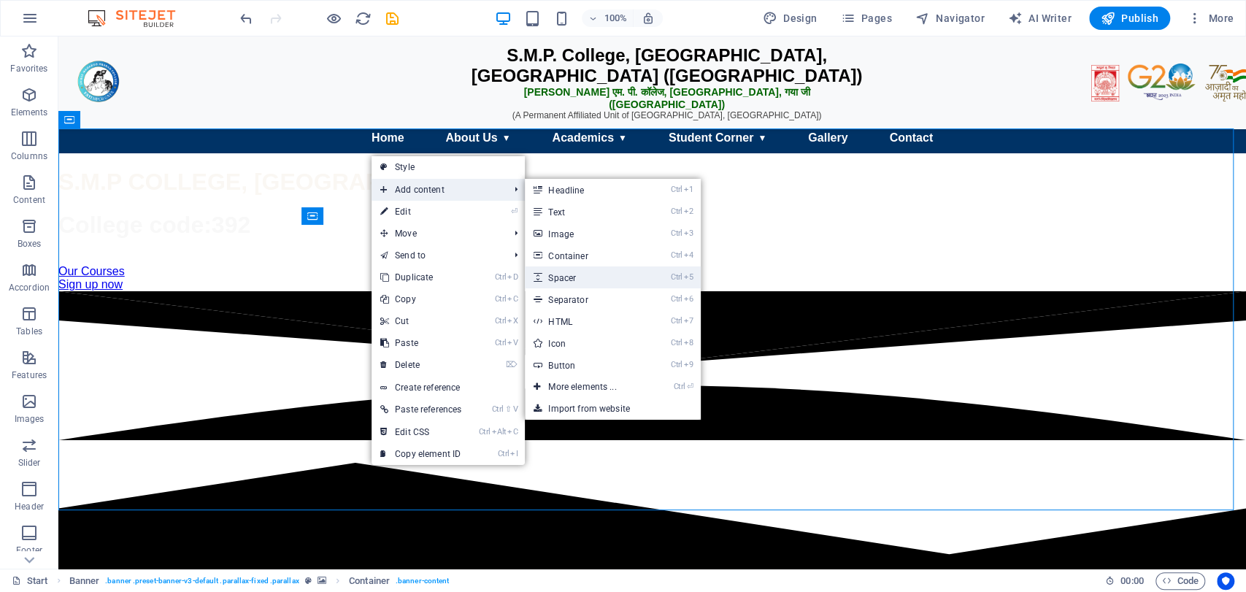
click at [563, 272] on link "Ctrl 5 Spacer" at bounding box center [585, 278] width 120 height 22
select select "px"
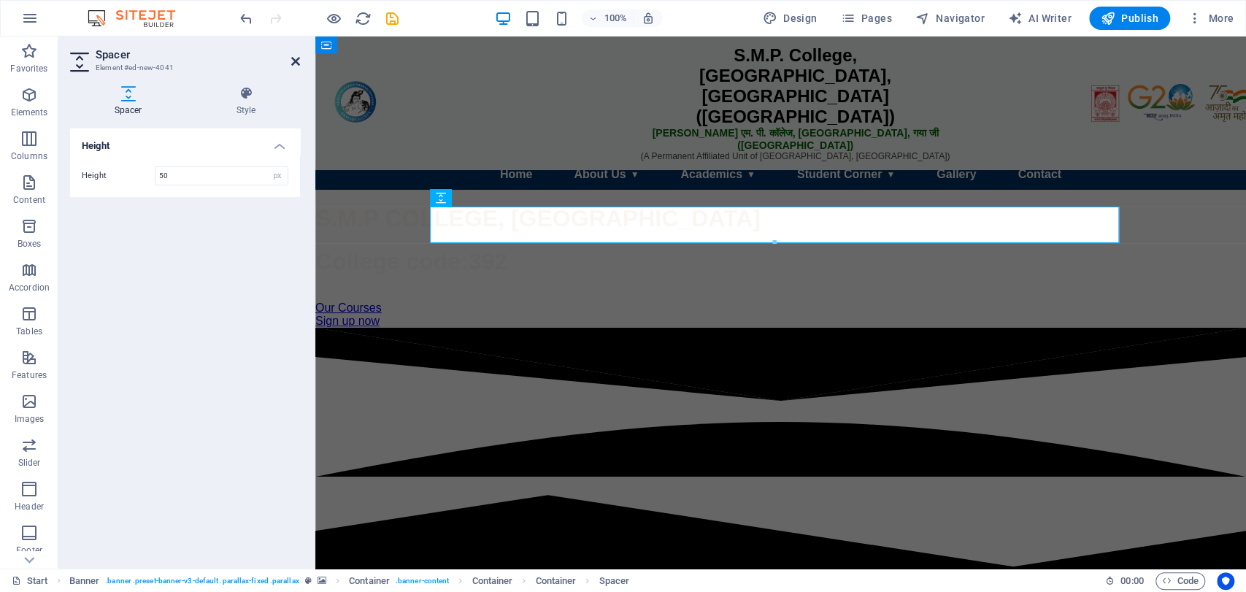
click at [296, 65] on icon at bounding box center [295, 61] width 9 height 12
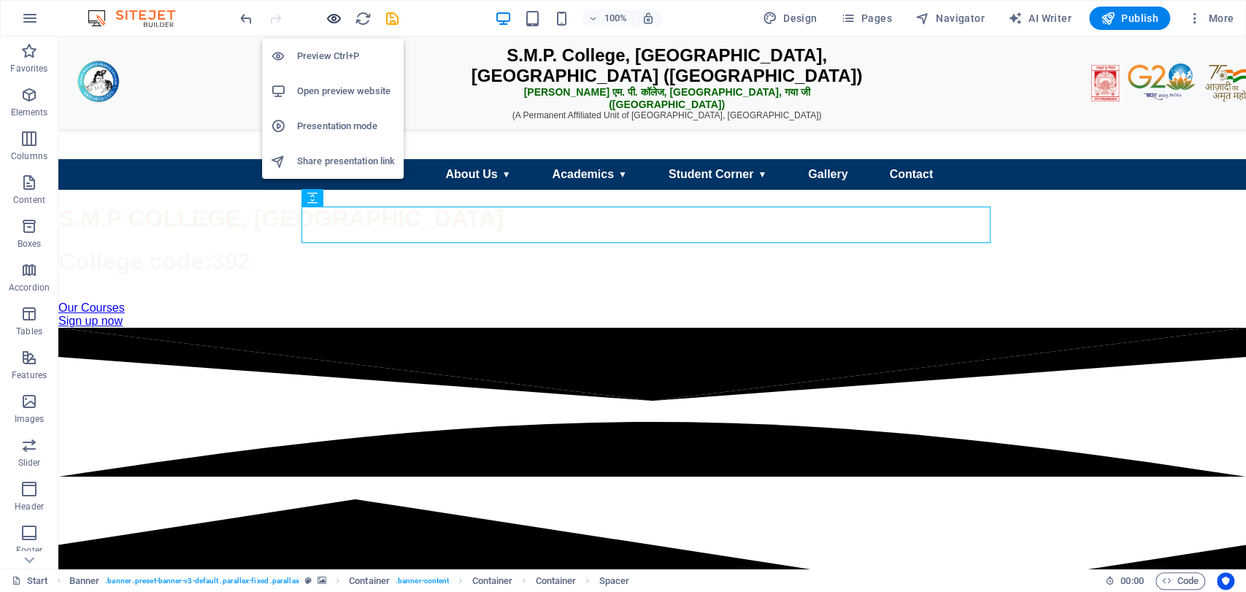
click at [337, 12] on icon "button" at bounding box center [334, 18] width 17 height 17
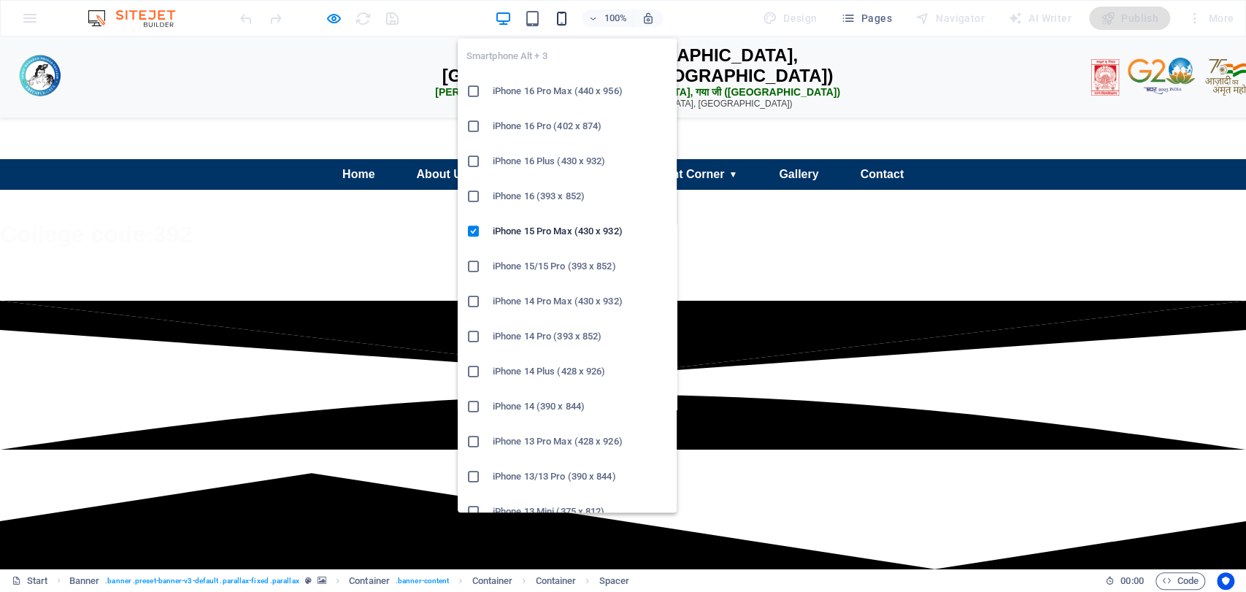
click at [566, 16] on icon "button" at bounding box center [562, 18] width 17 height 17
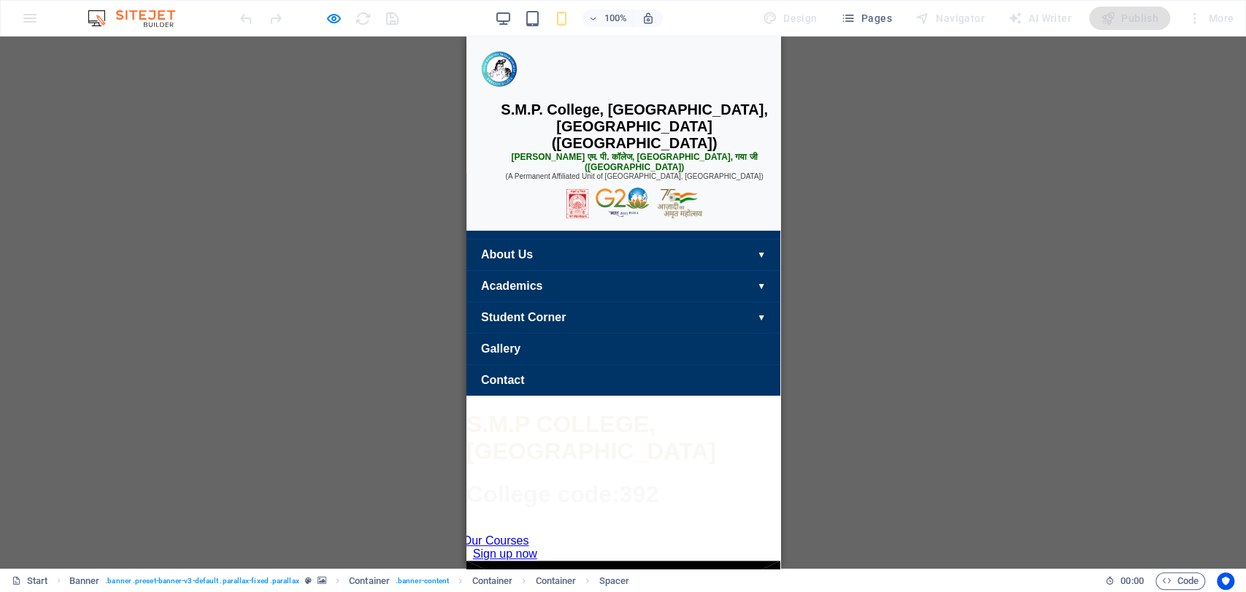
click at [586, 207] on div "☰ Menu" at bounding box center [623, 191] width 314 height 34
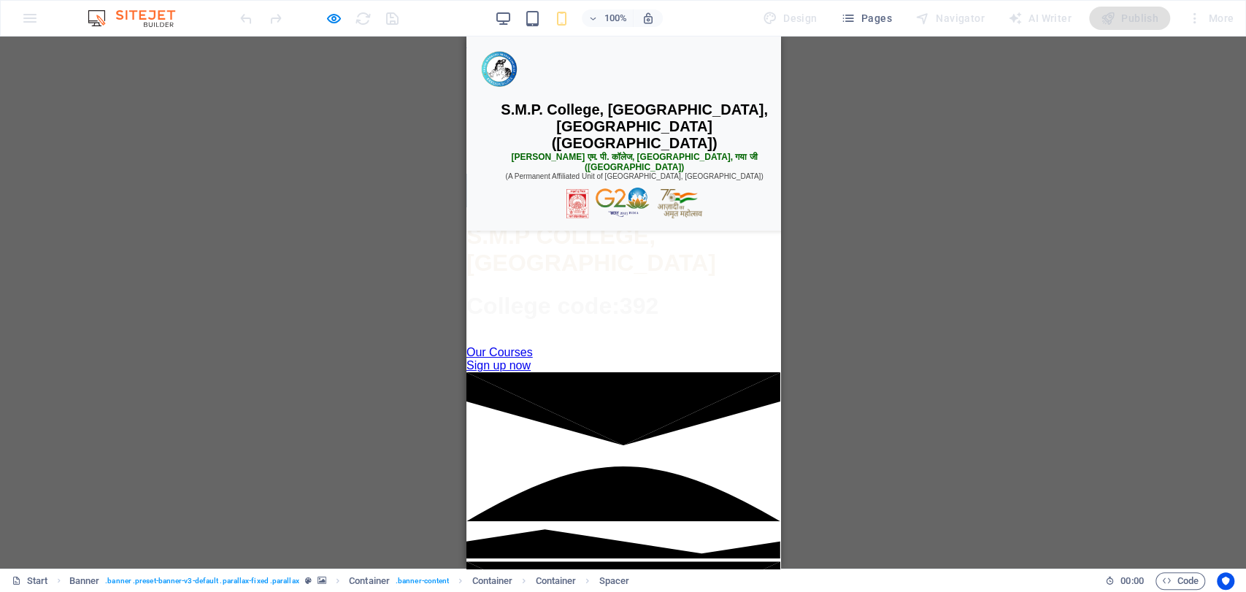
click at [606, 207] on div "☰ Menu" at bounding box center [623, 191] width 314 height 34
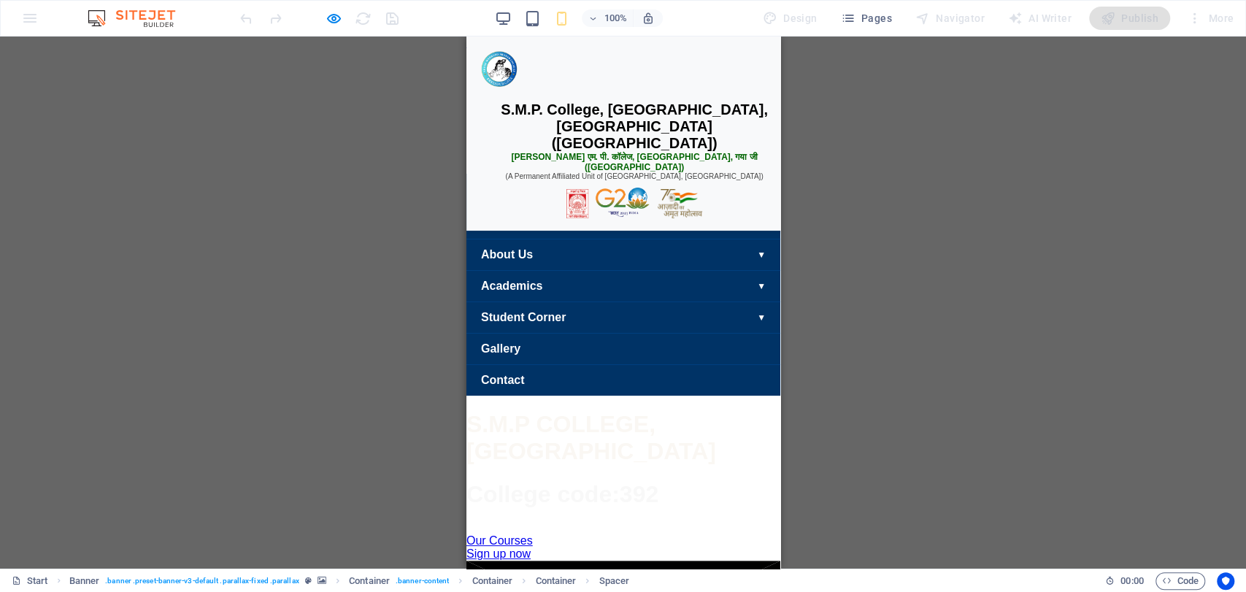
click at [593, 207] on div "☰ Menu" at bounding box center [623, 191] width 314 height 34
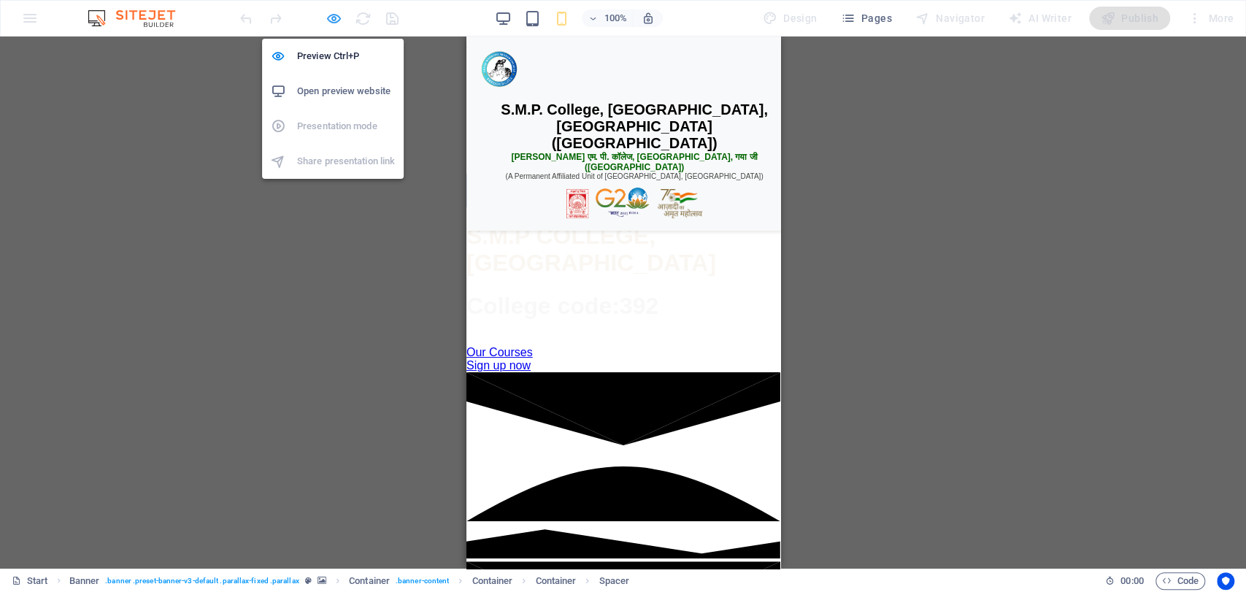
click at [330, 19] on icon "button" at bounding box center [334, 18] width 17 height 17
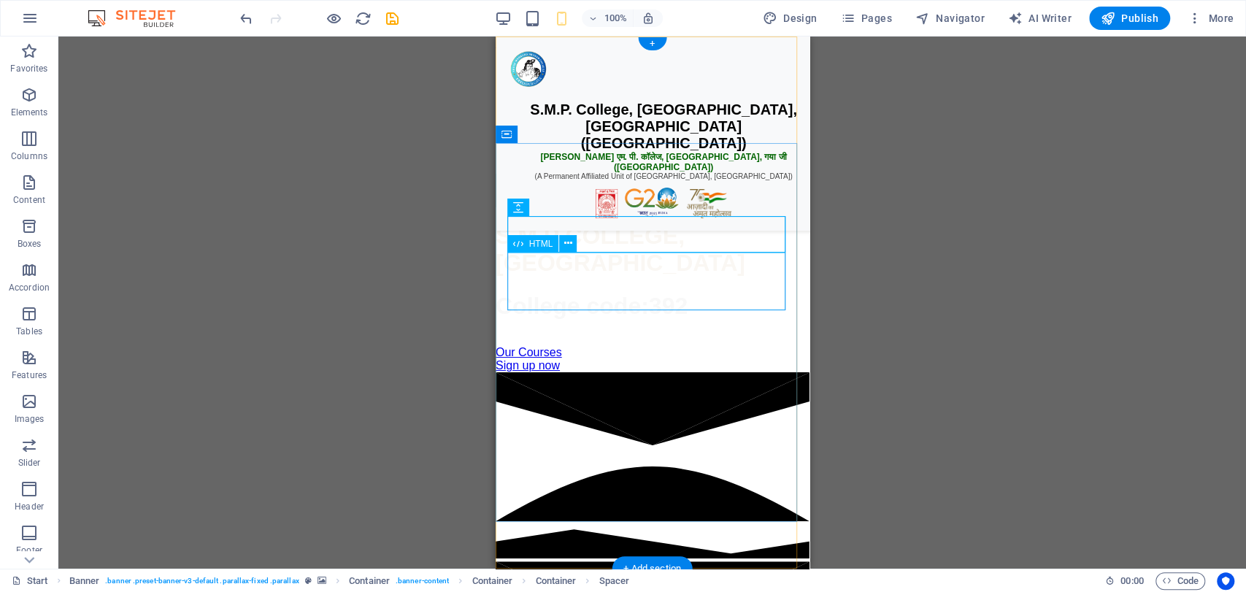
click at [643, 207] on div "☰ Menu Home About Us ▼ Our College Vision & Mission Governing Body Campus & Inf…" at bounding box center [652, 191] width 314 height 34
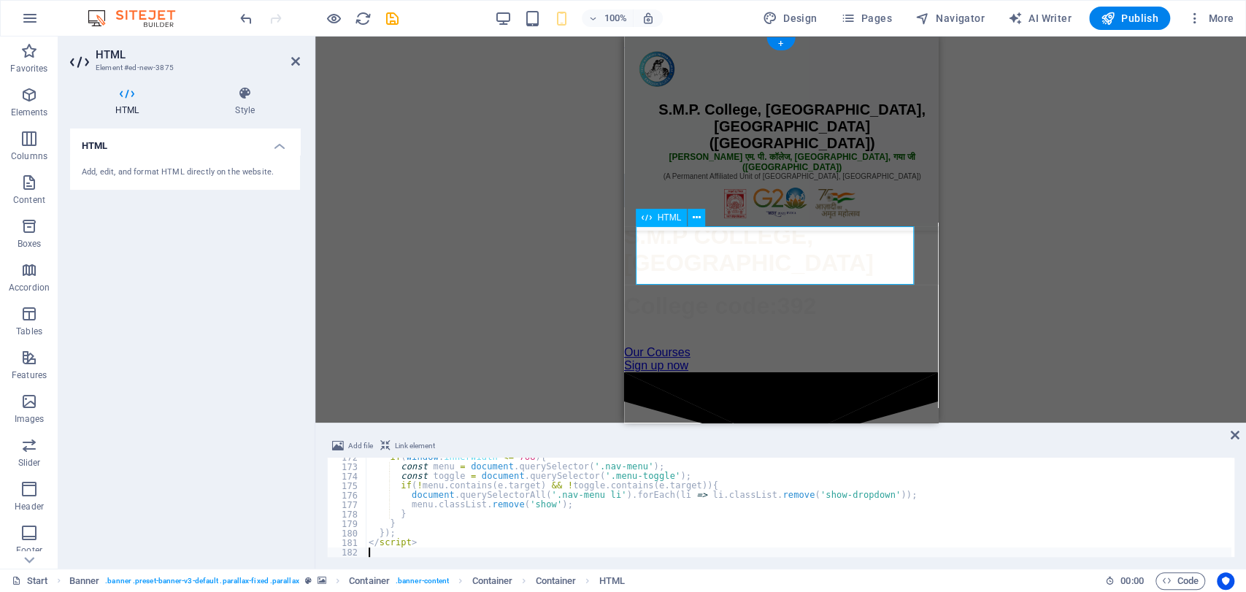
type textarea "</script>"
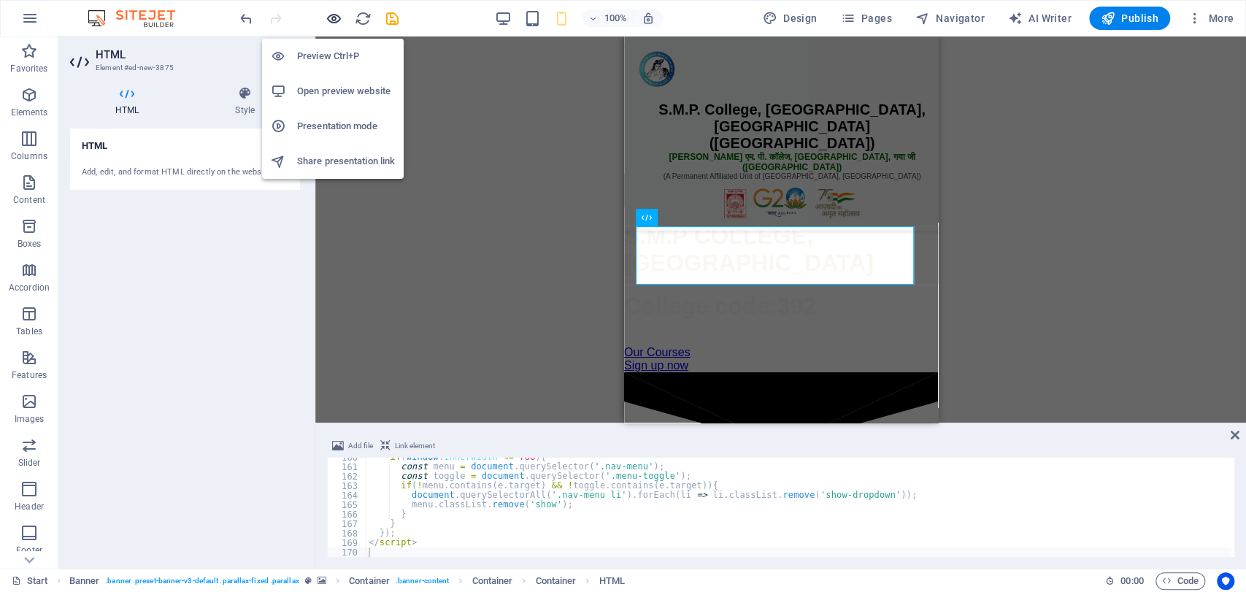
click at [333, 18] on icon "button" at bounding box center [334, 18] width 17 height 17
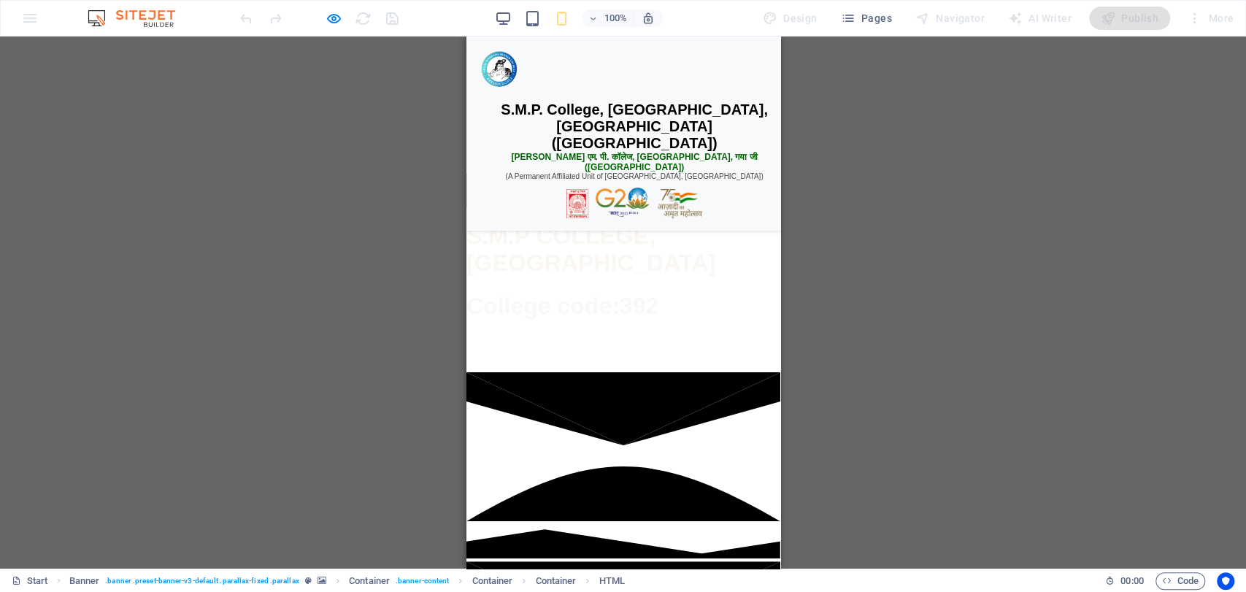
click at [600, 207] on div "☰ Menu" at bounding box center [623, 191] width 314 height 34
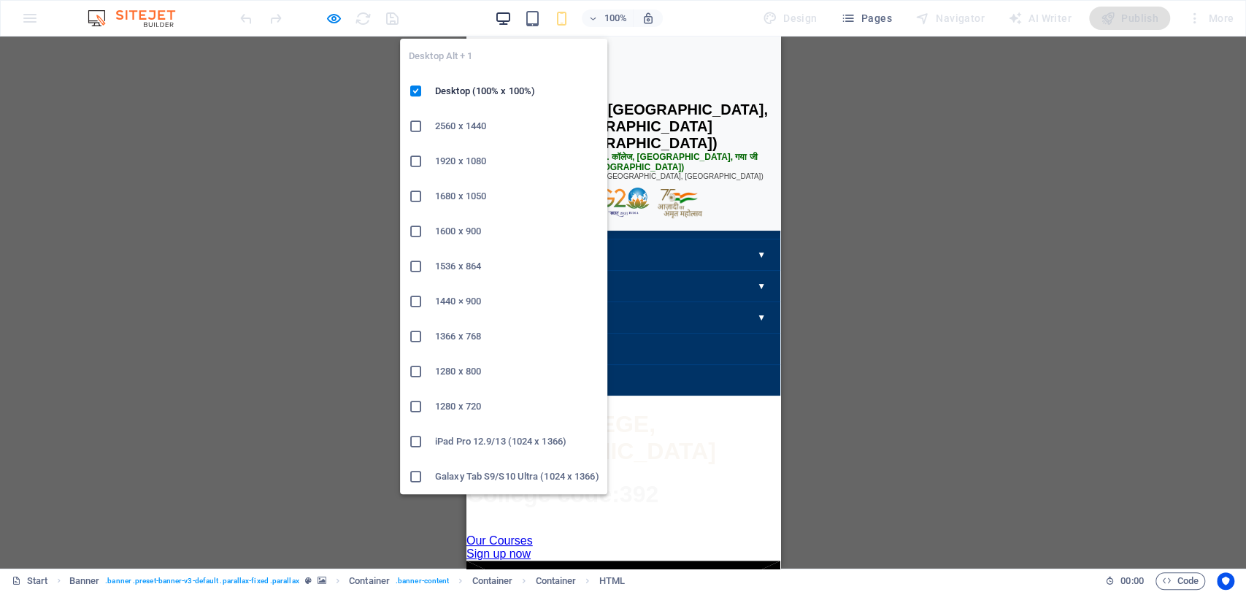
click at [506, 18] on icon "button" at bounding box center [503, 18] width 17 height 17
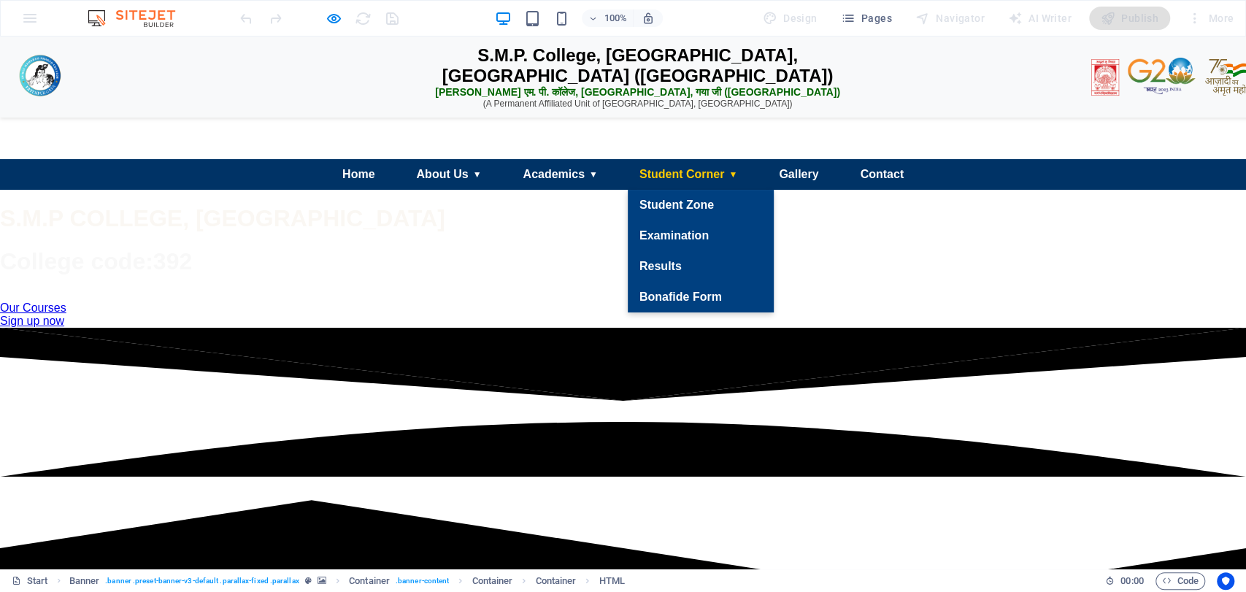
click at [690, 190] on link "Student Corner ▼" at bounding box center [688, 174] width 121 height 31
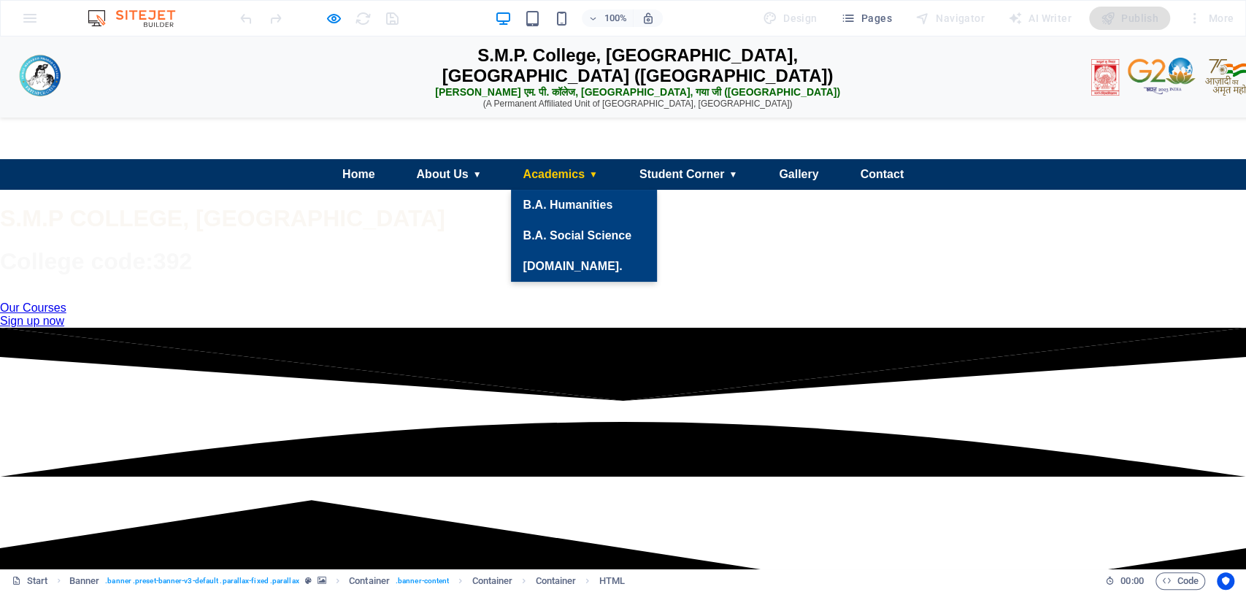
click at [578, 190] on link "Academics ▼" at bounding box center [560, 174] width 98 height 31
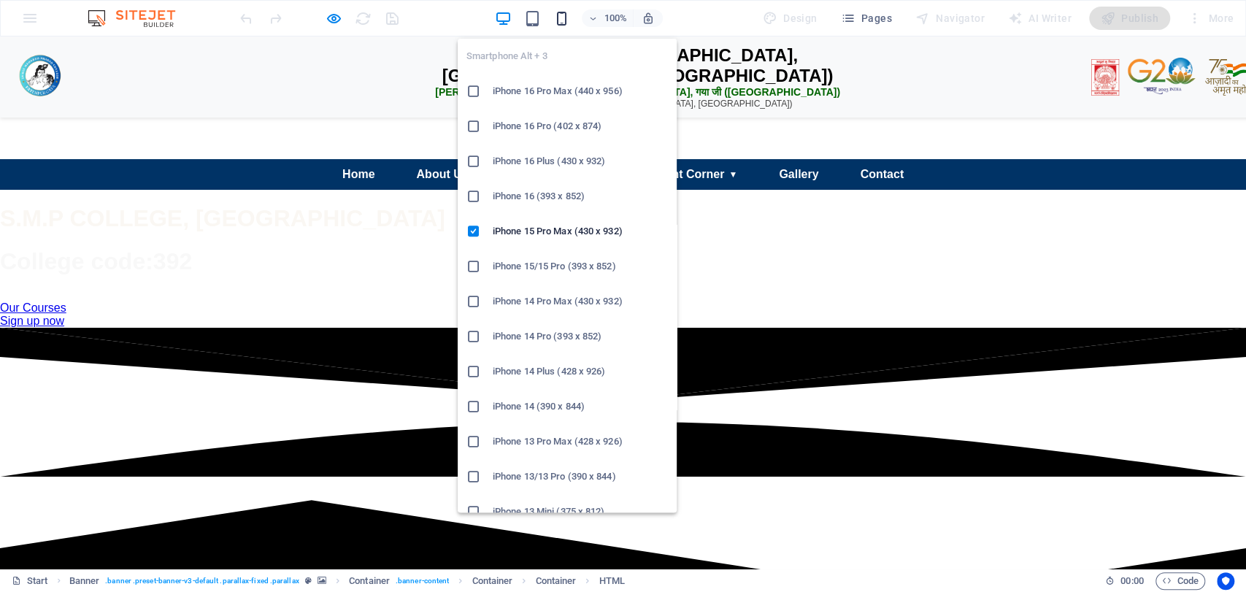
click at [556, 14] on icon "button" at bounding box center [562, 18] width 17 height 17
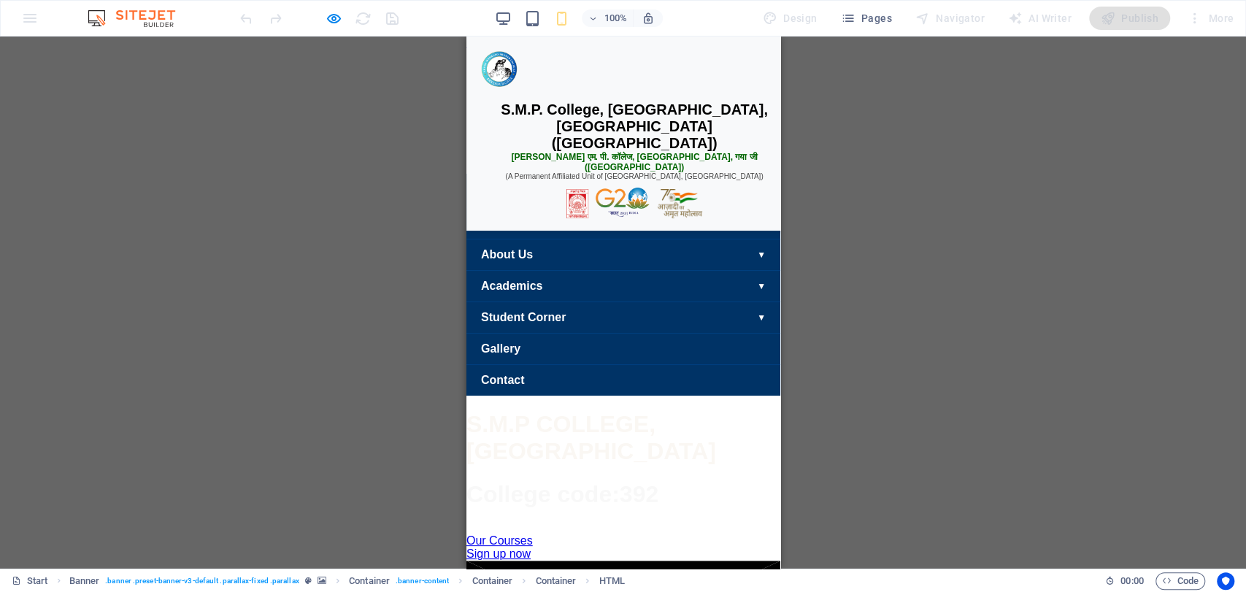
click at [616, 207] on div "☰ Menu" at bounding box center [623, 191] width 314 height 34
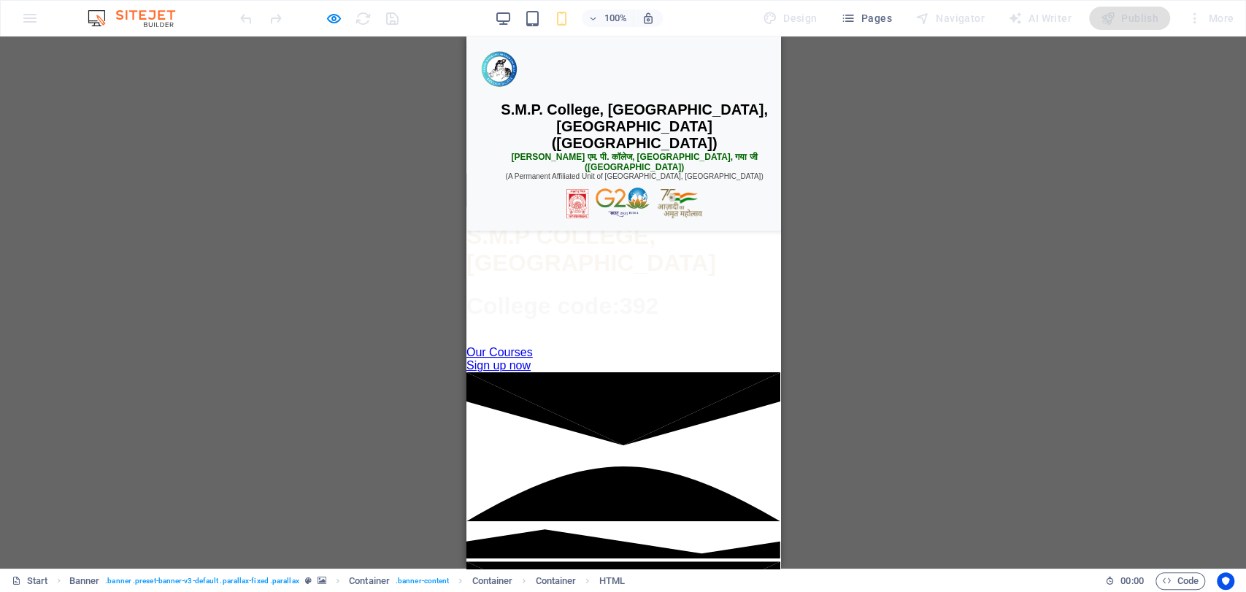
click at [603, 207] on div "☰ Menu" at bounding box center [623, 191] width 314 height 34
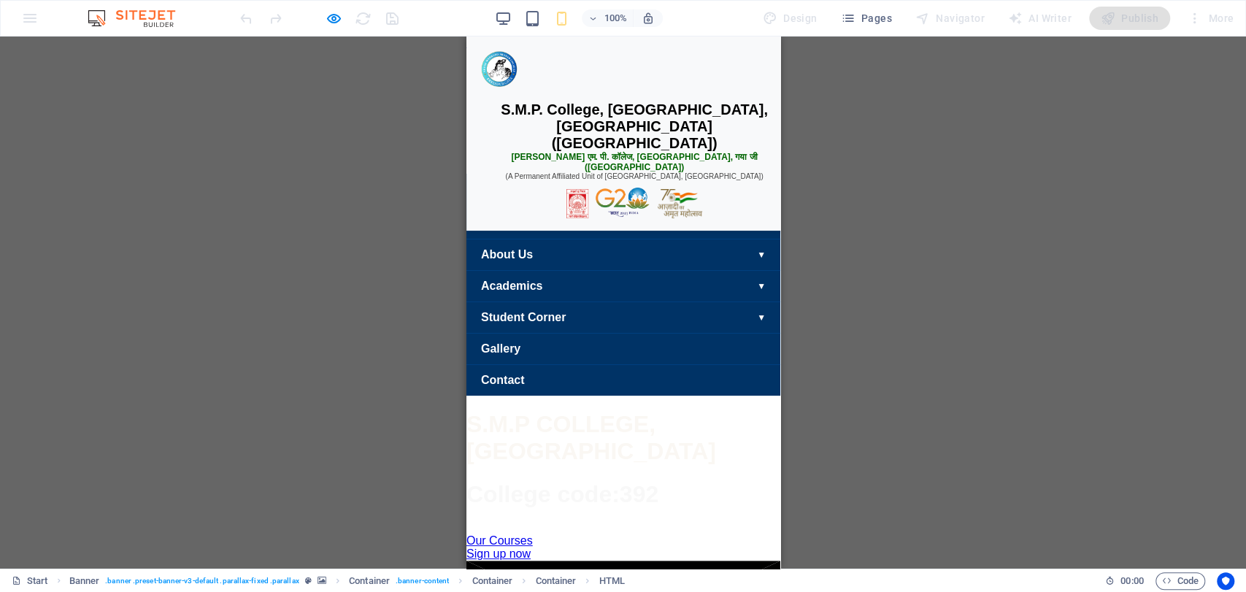
click at [591, 207] on div "☰ Menu" at bounding box center [623, 191] width 314 height 34
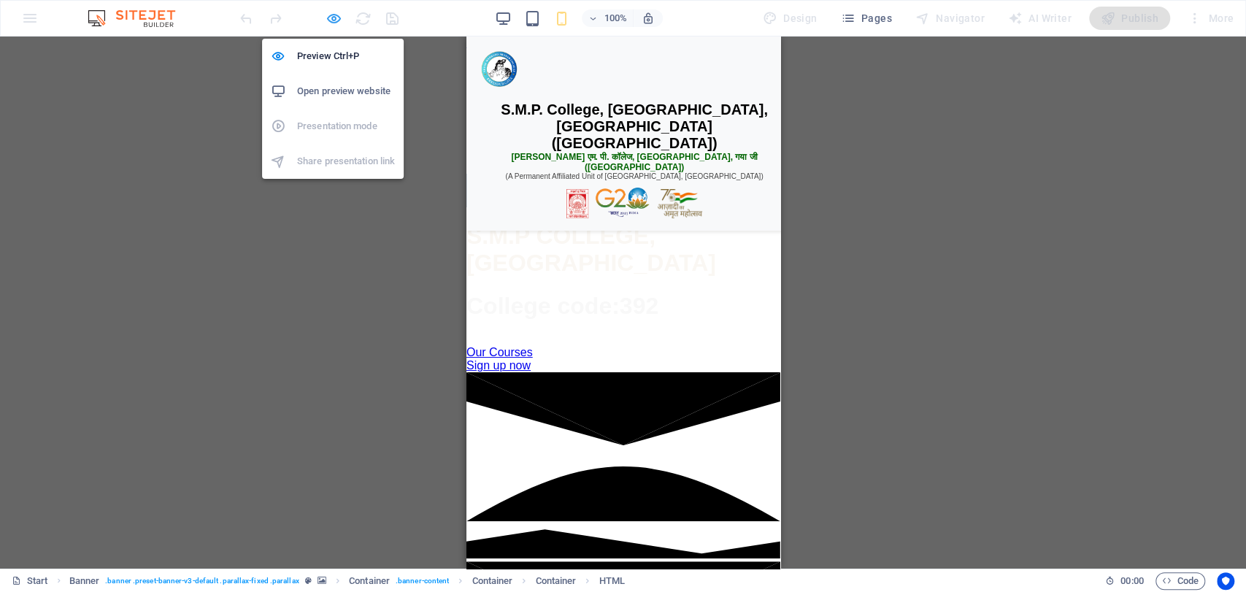
click at [342, 13] on span "button" at bounding box center [334, 18] width 18 height 17
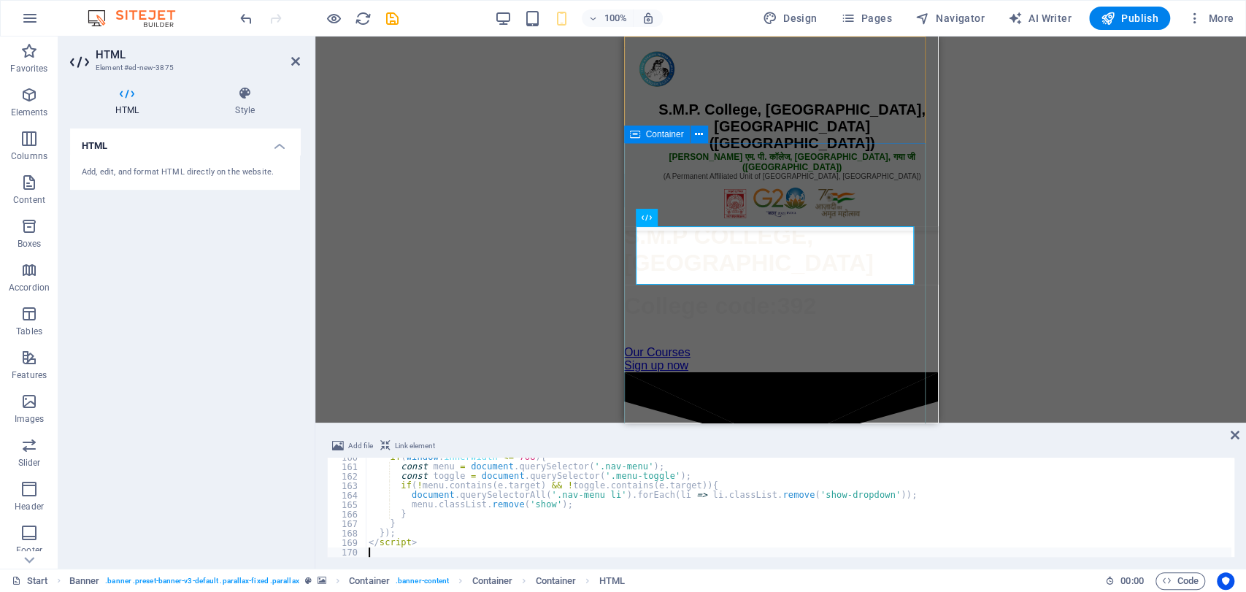
type textarea "</script>"
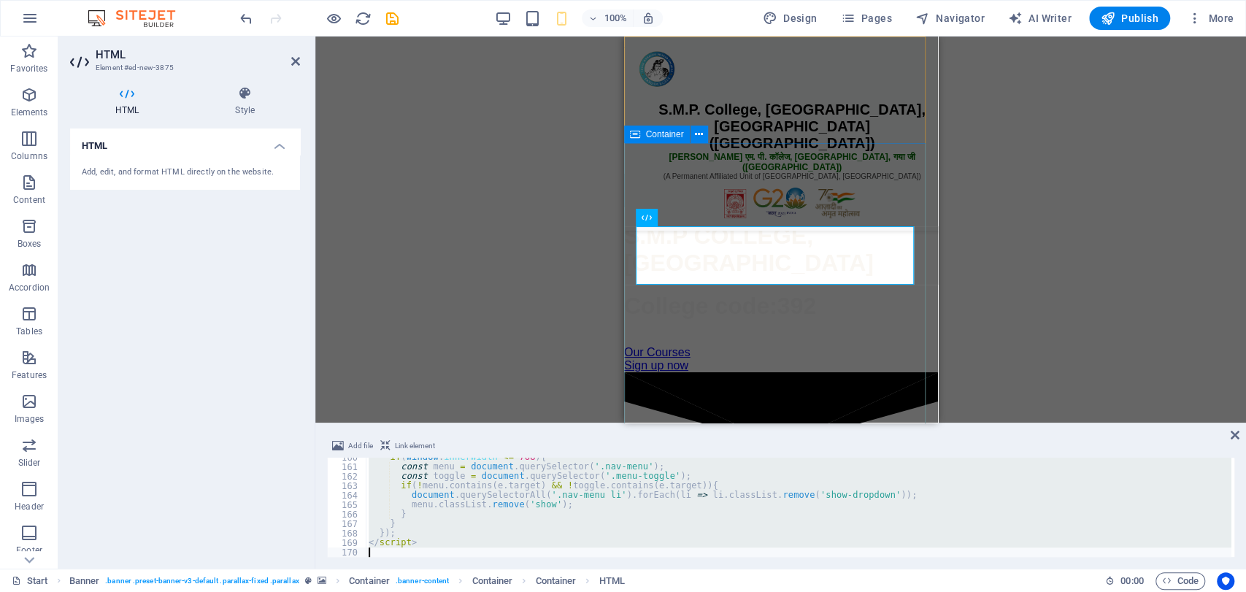
scroll to position [1581, 0]
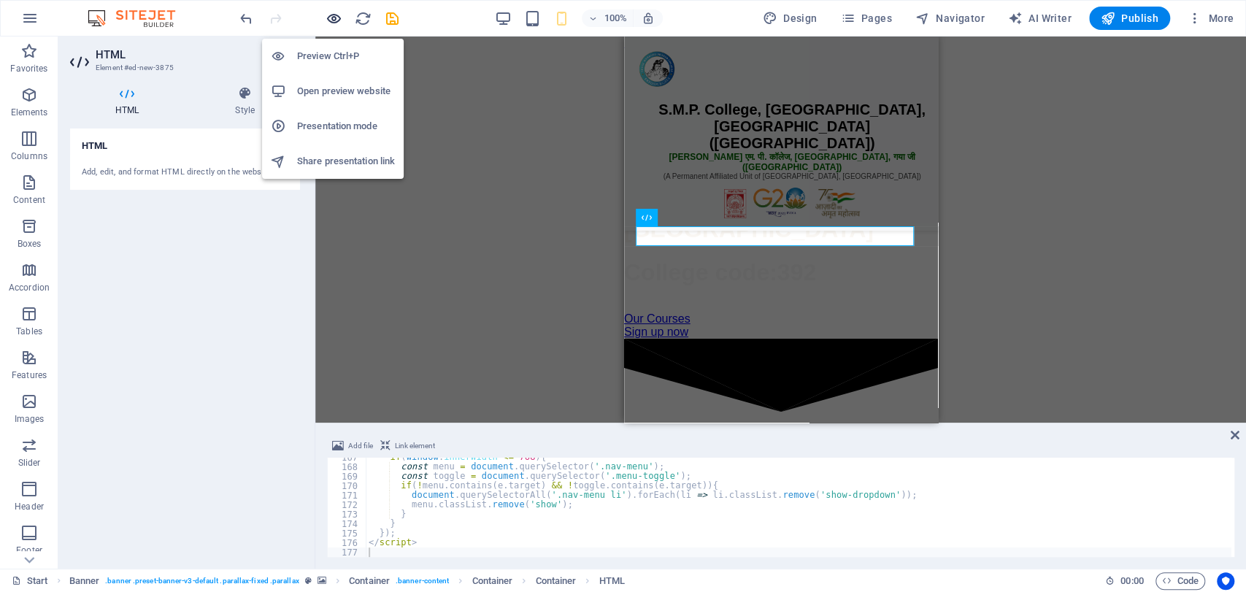
click at [327, 18] on icon "button" at bounding box center [334, 18] width 17 height 17
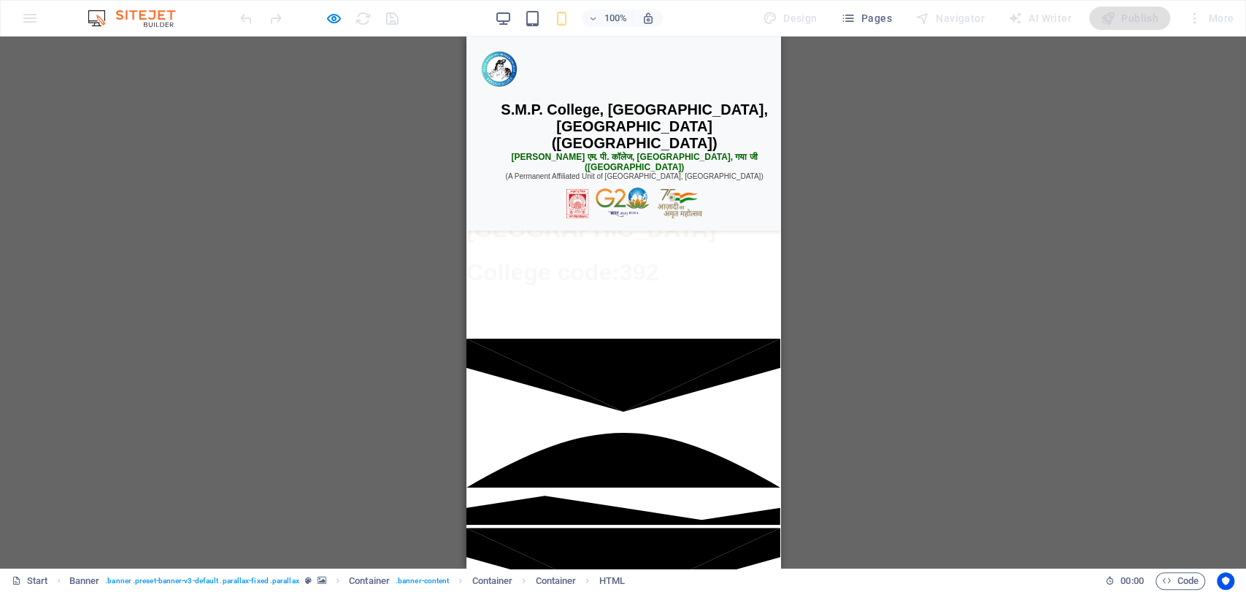
click at [731, 191] on div "☰" at bounding box center [748, 174] width 34 height 34
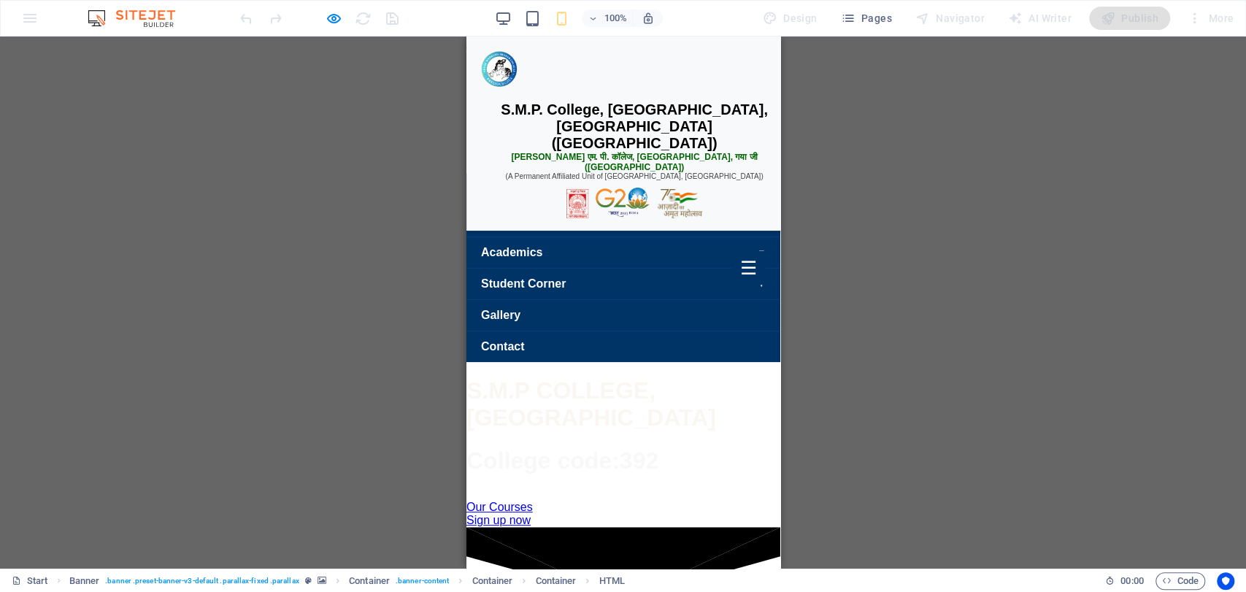
click at [731, 286] on div "☰" at bounding box center [748, 268] width 34 height 34
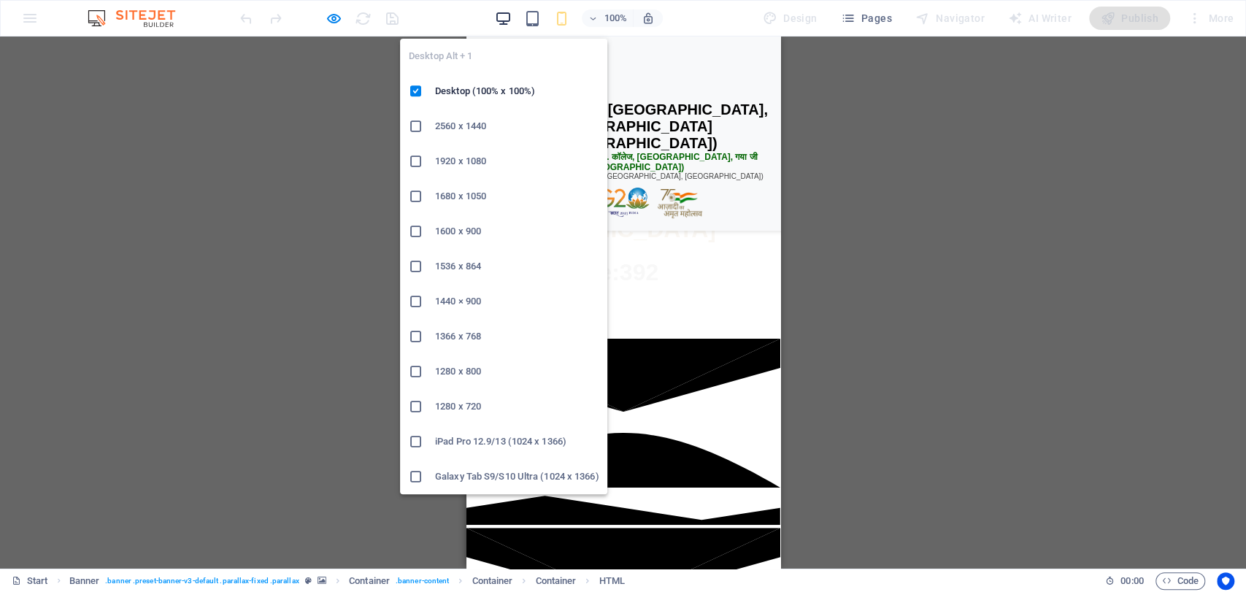
click at [502, 11] on icon "button" at bounding box center [503, 18] width 17 height 17
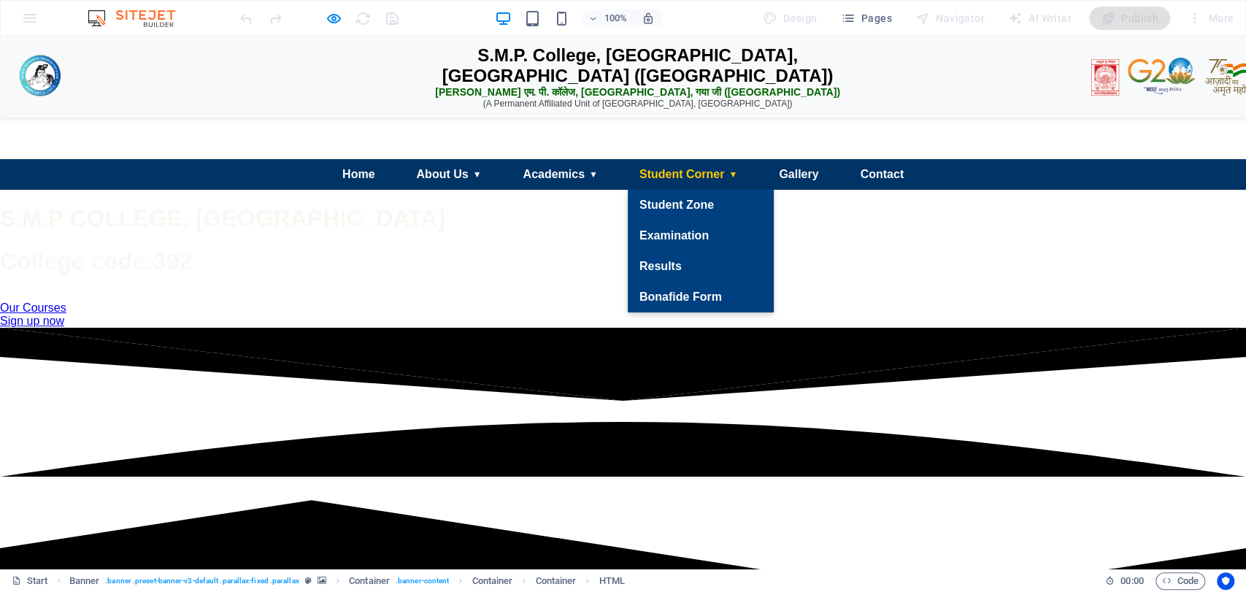
click at [695, 190] on link "Student Corner ▼" at bounding box center [688, 174] width 121 height 31
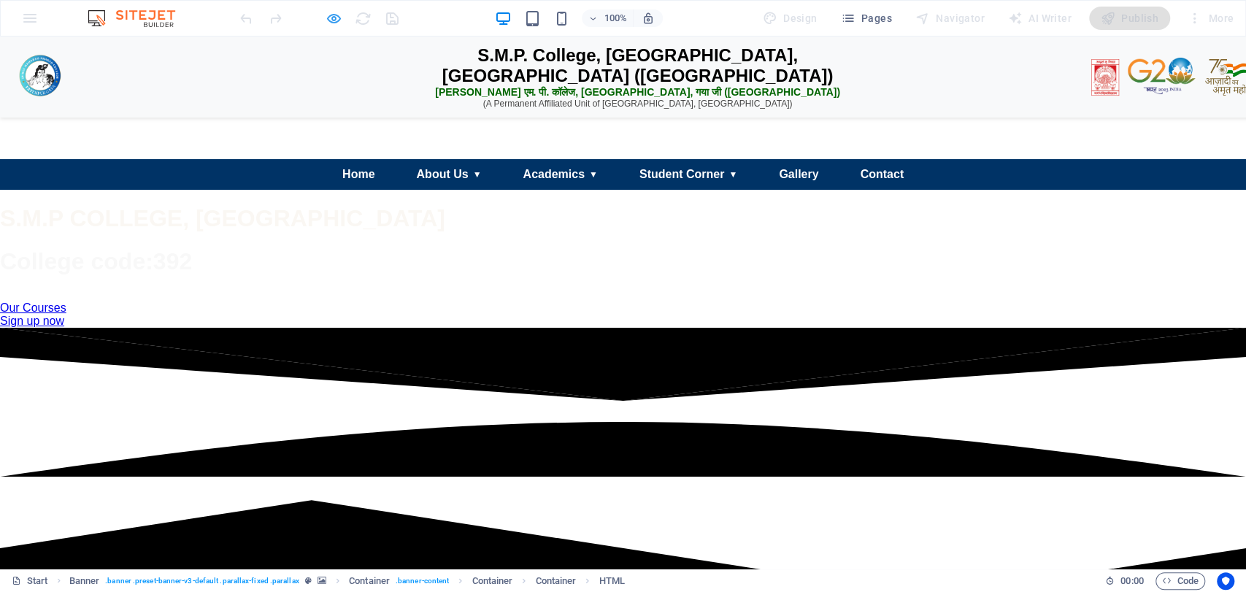
click at [327, 15] on div at bounding box center [319, 18] width 164 height 23
click at [327, 15] on icon "button" at bounding box center [334, 18] width 17 height 17
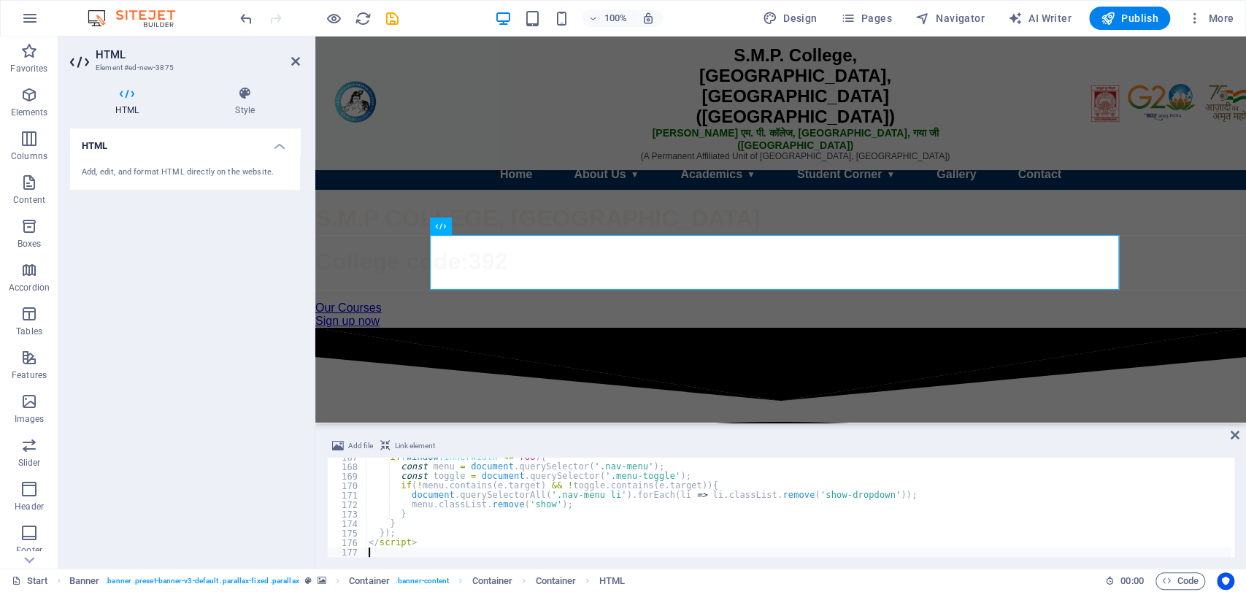
type textarea "</script>"
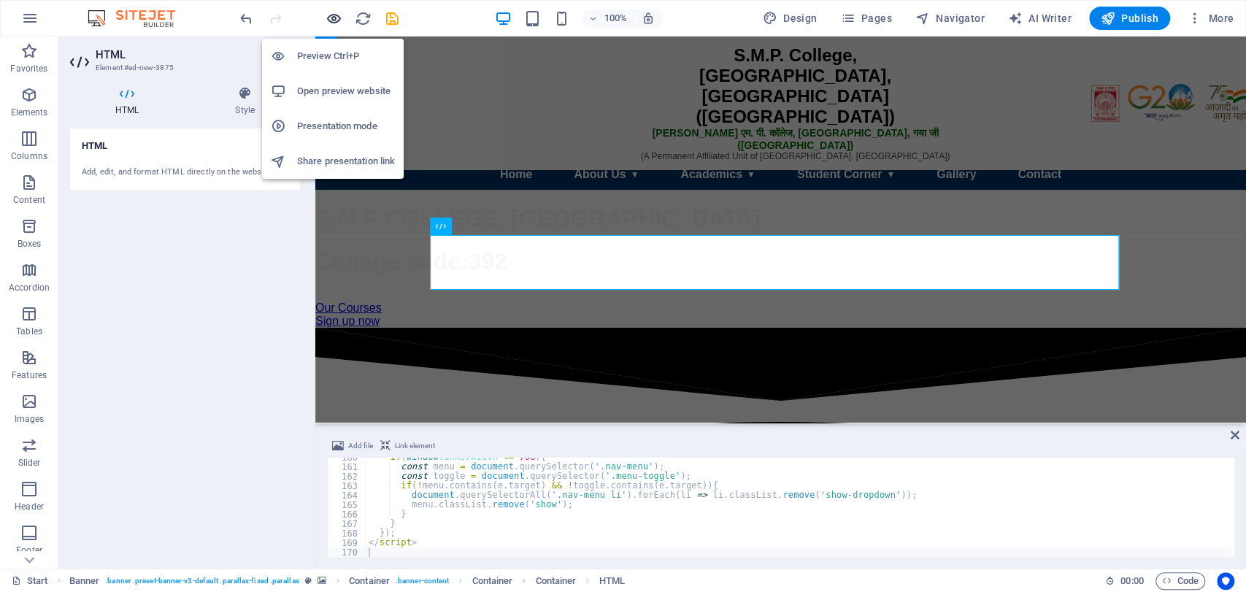
click at [333, 16] on icon "button" at bounding box center [334, 18] width 17 height 17
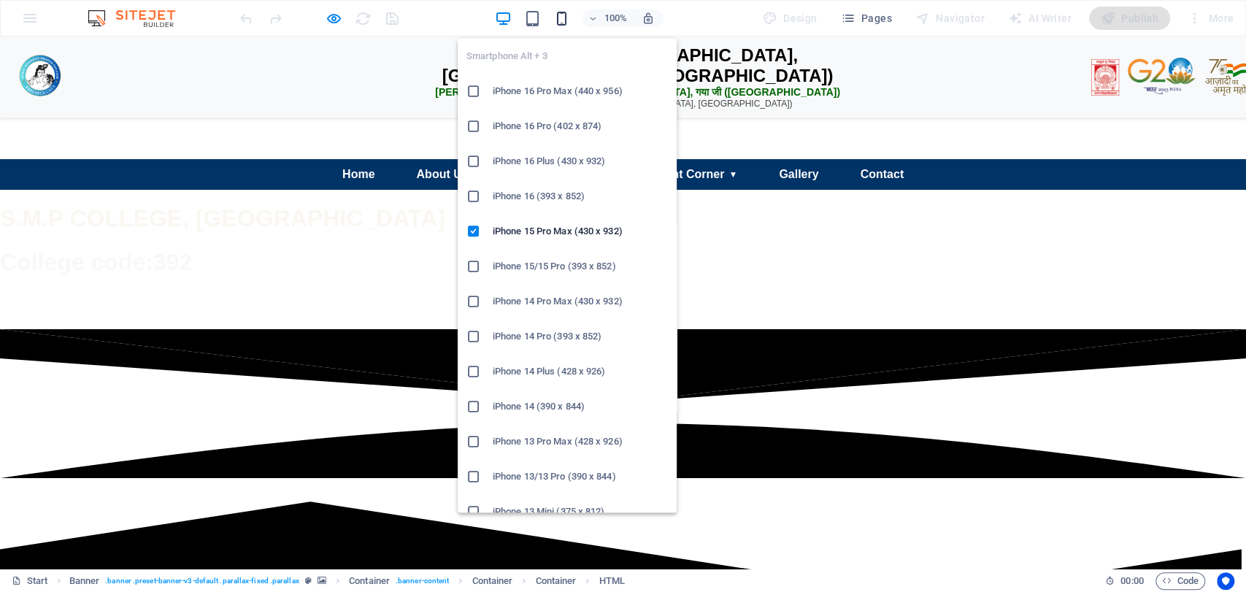
click at [559, 14] on icon "button" at bounding box center [562, 18] width 17 height 17
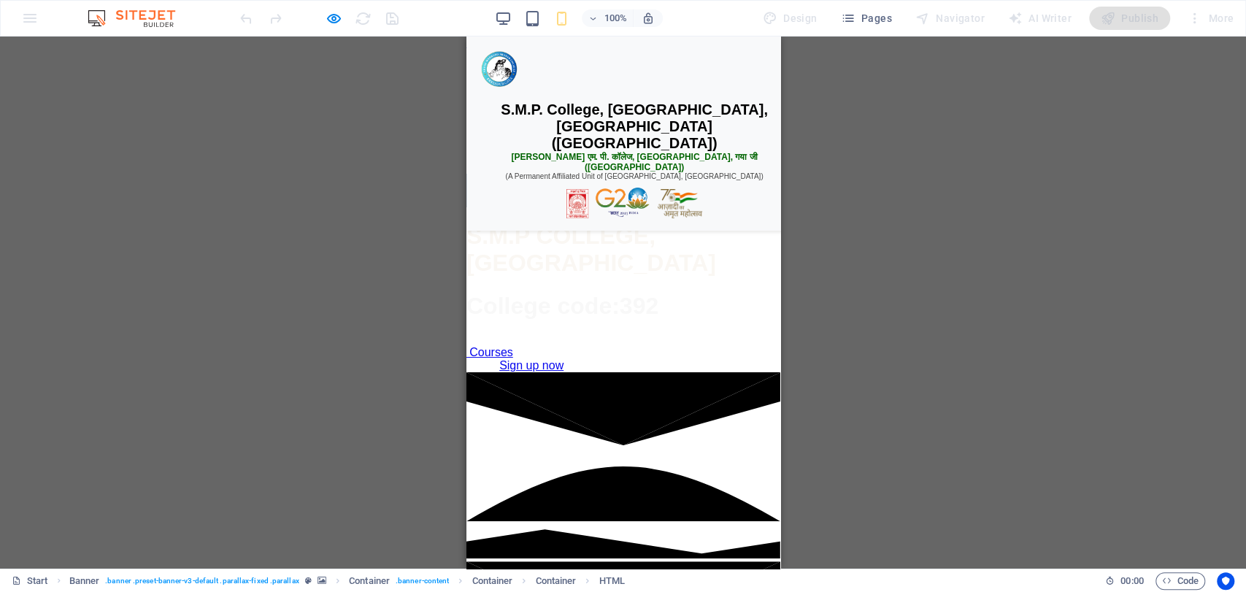
click at [589, 207] on div "☰ Menu" at bounding box center [623, 191] width 314 height 34
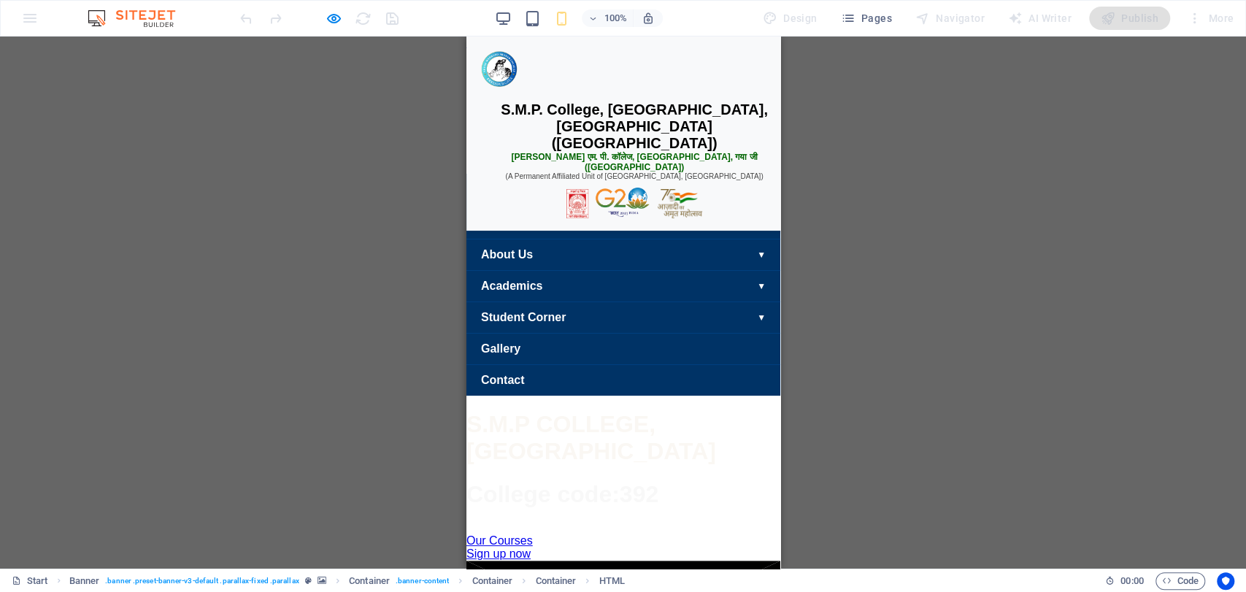
click at [589, 207] on div "☰ Menu" at bounding box center [623, 191] width 314 height 34
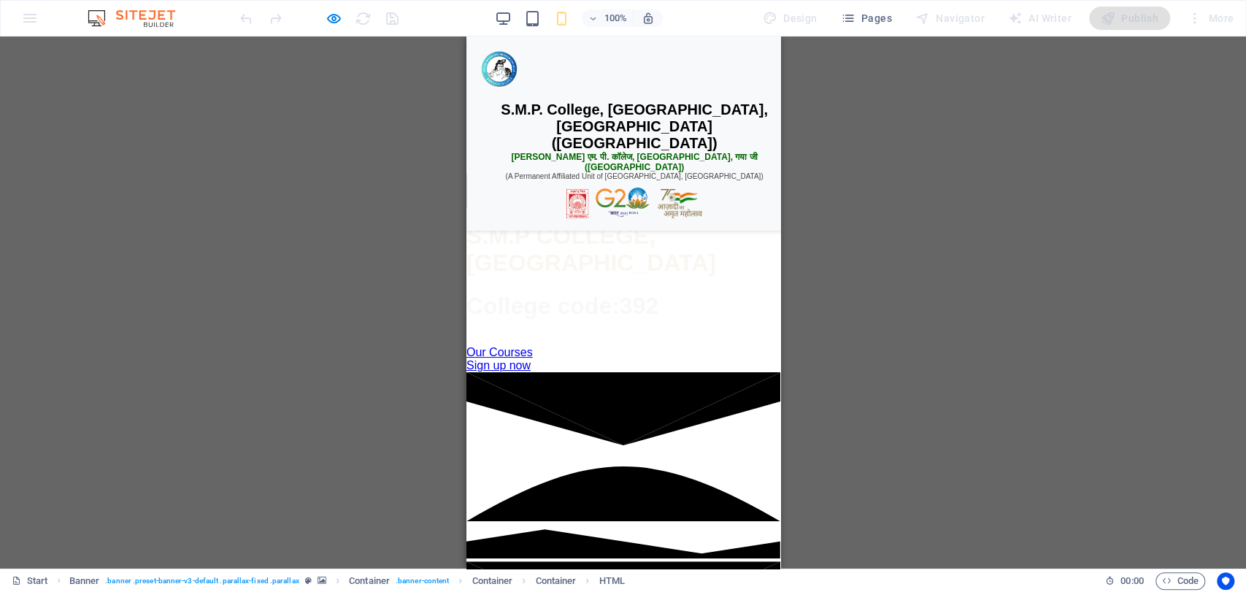
click at [583, 207] on div "☰ Menu" at bounding box center [623, 191] width 314 height 34
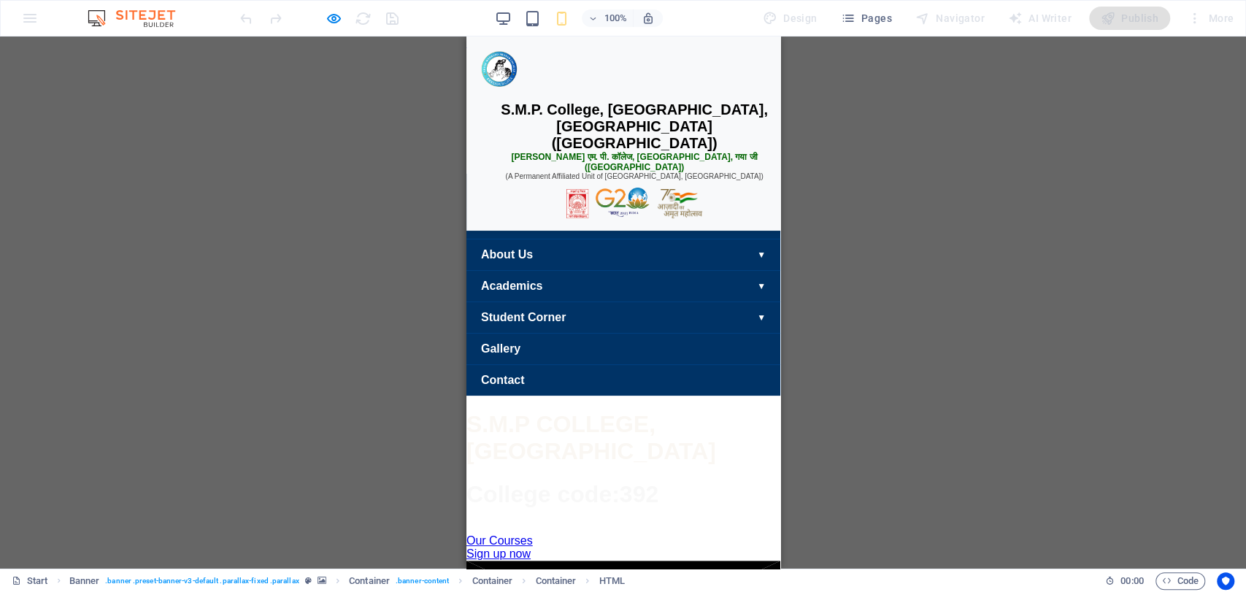
click at [592, 207] on div "☰ Menu" at bounding box center [623, 191] width 314 height 34
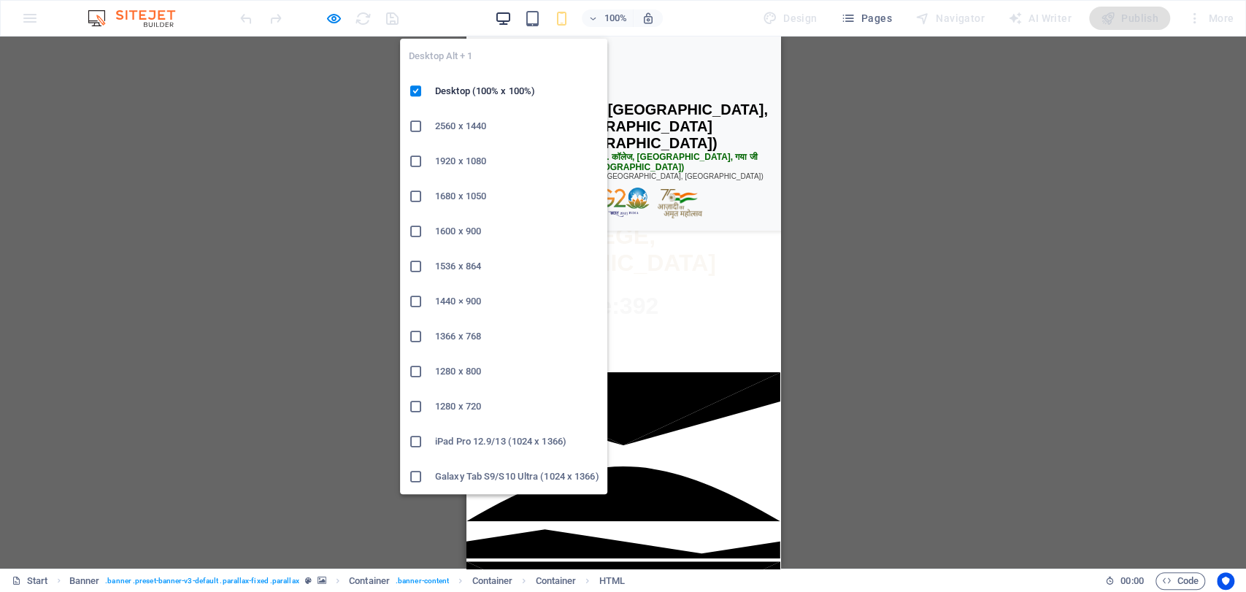
click at [501, 19] on icon "button" at bounding box center [503, 18] width 17 height 17
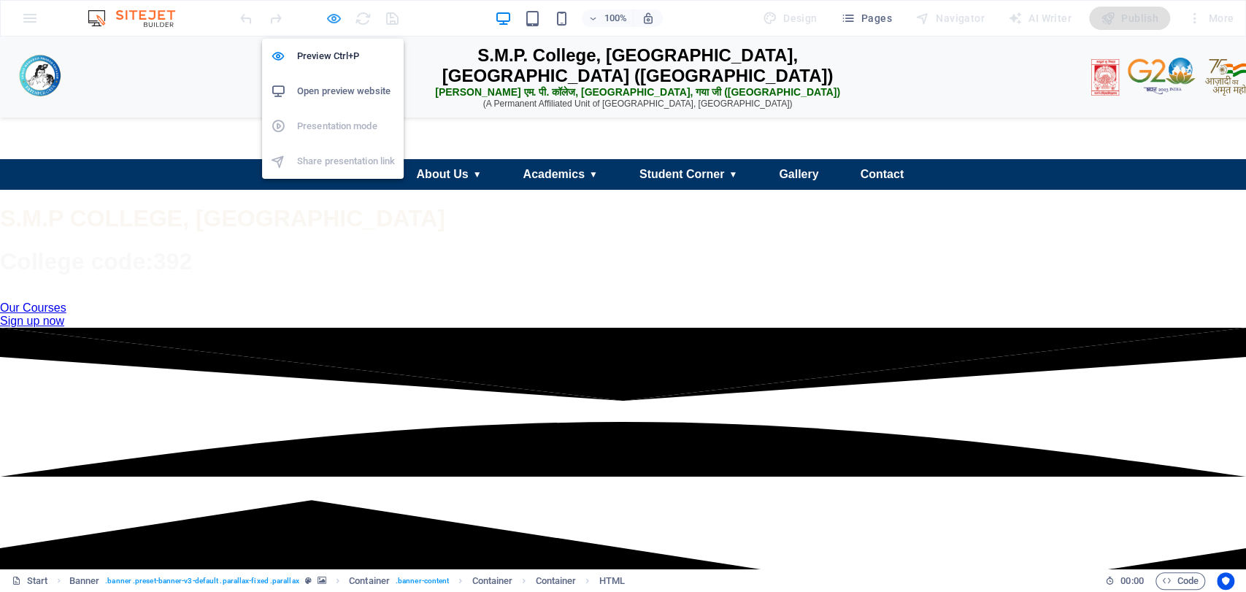
drag, startPoint x: 337, startPoint y: 15, endPoint x: 82, endPoint y: 32, distance: 256.2
click at [337, 15] on icon "button" at bounding box center [334, 18] width 17 height 17
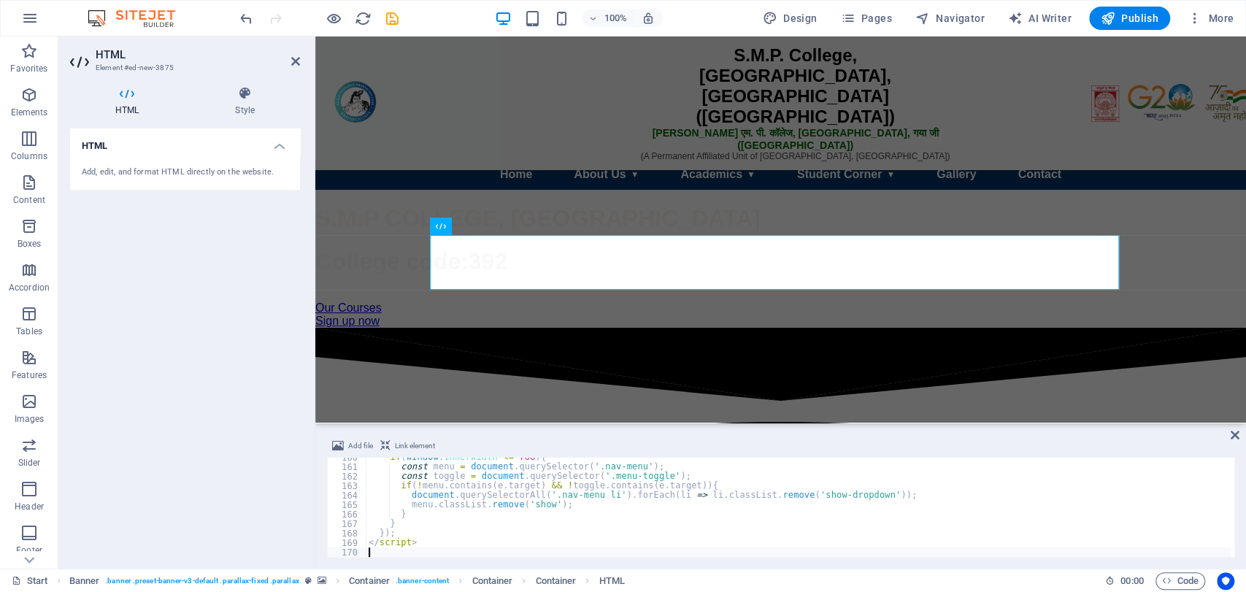
type textarea "</script>"
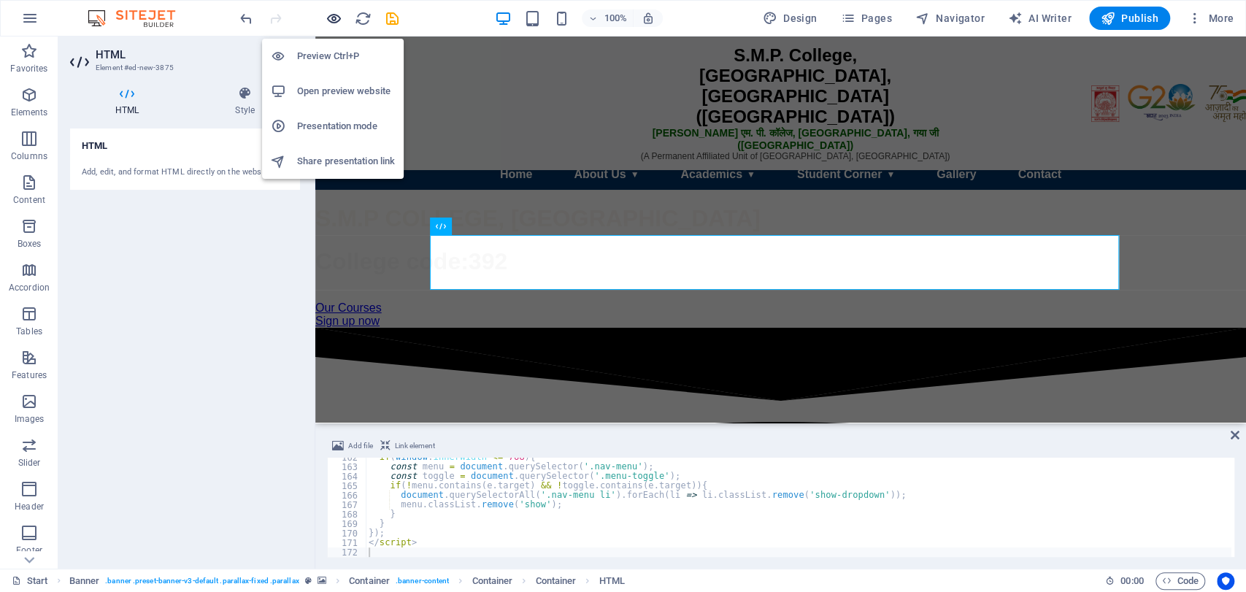
click at [331, 10] on icon "button" at bounding box center [334, 18] width 17 height 17
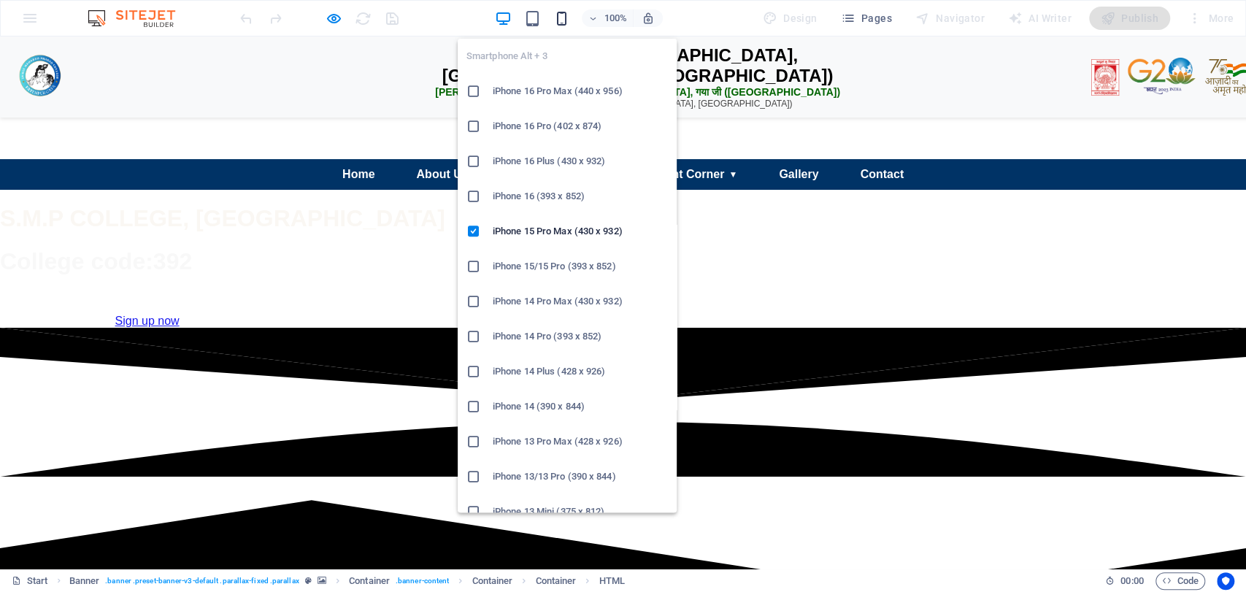
click at [561, 12] on icon "button" at bounding box center [562, 18] width 17 height 17
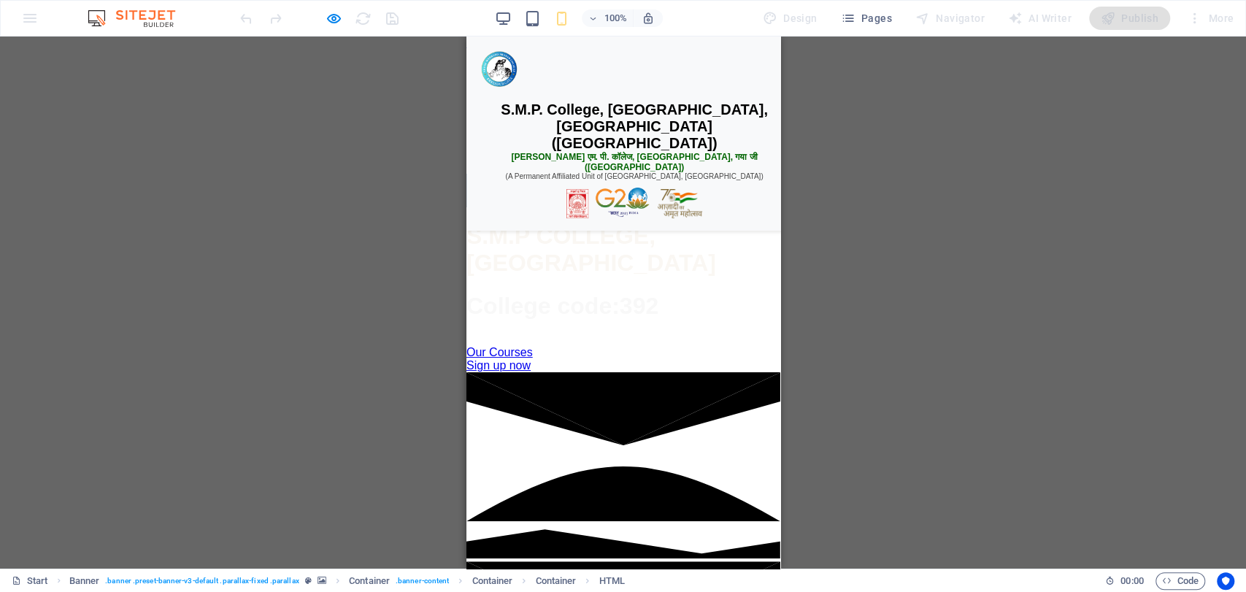
click at [613, 207] on div "☰ Menu" at bounding box center [623, 191] width 314 height 34
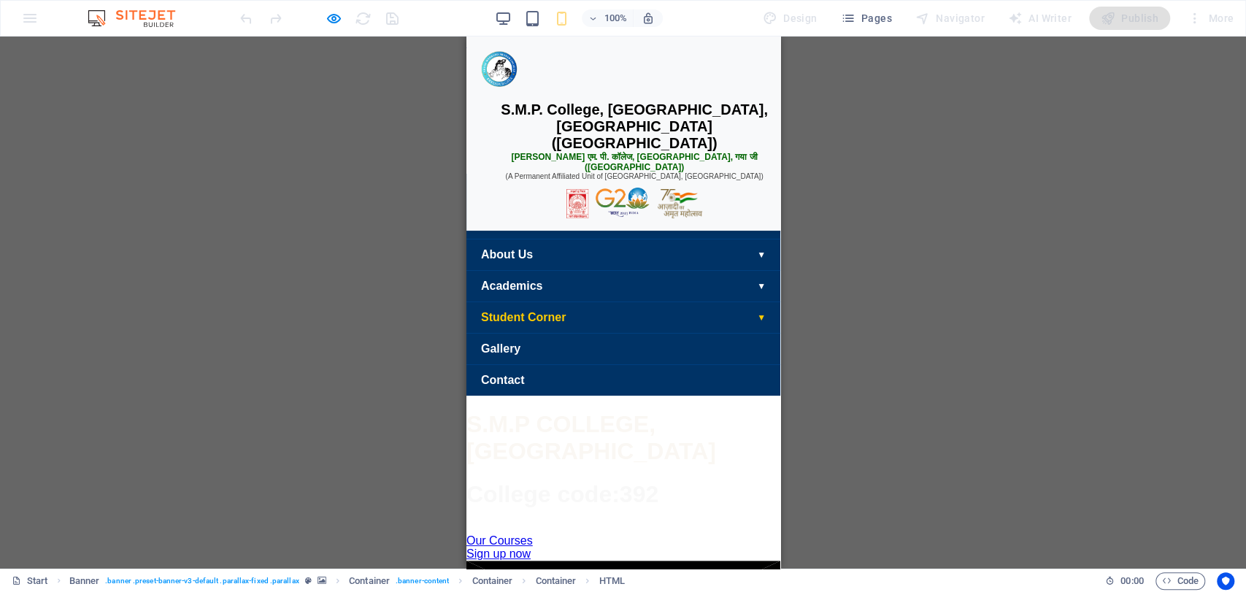
click at [746, 333] on link "Student Corner ▼" at bounding box center [623, 317] width 314 height 31
click at [757, 323] on span "▼" at bounding box center [761, 318] width 9 height 10
drag, startPoint x: 738, startPoint y: 368, endPoint x: 739, endPoint y: 337, distance: 30.7
click at [739, 337] on ul "Home About Us ▼ Our College Vision & Mission Governing Body Campus & Infrastruc…" at bounding box center [623, 301] width 314 height 188
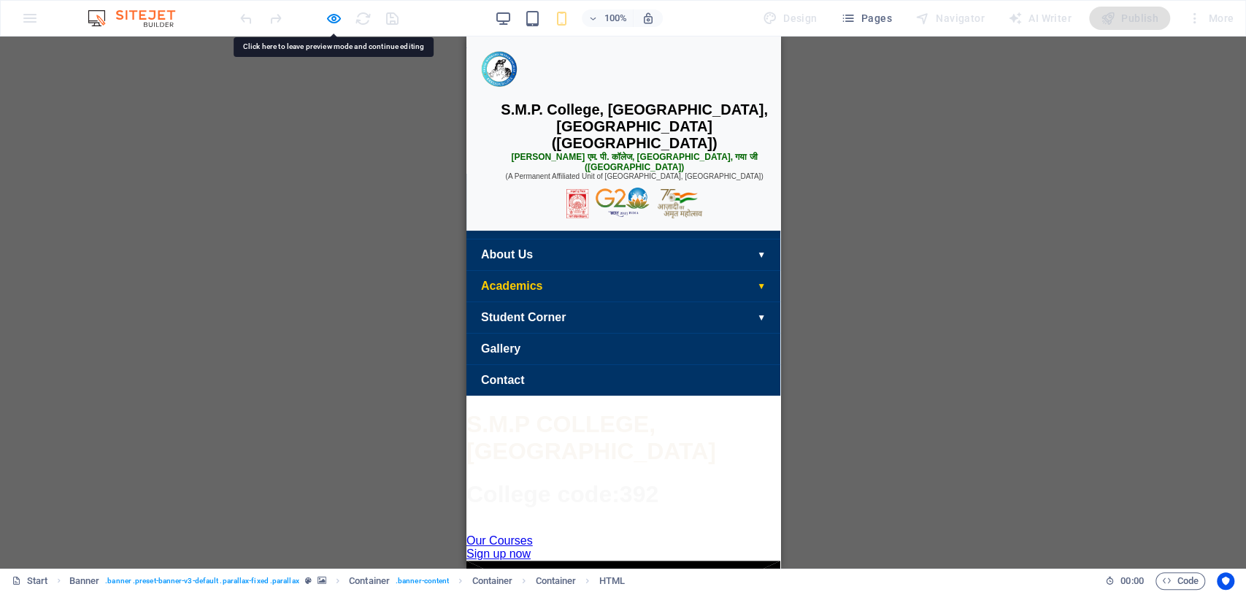
click at [757, 291] on span "▼" at bounding box center [761, 286] width 9 height 10
click at [729, 270] on link "About Us ▼" at bounding box center [623, 254] width 314 height 31
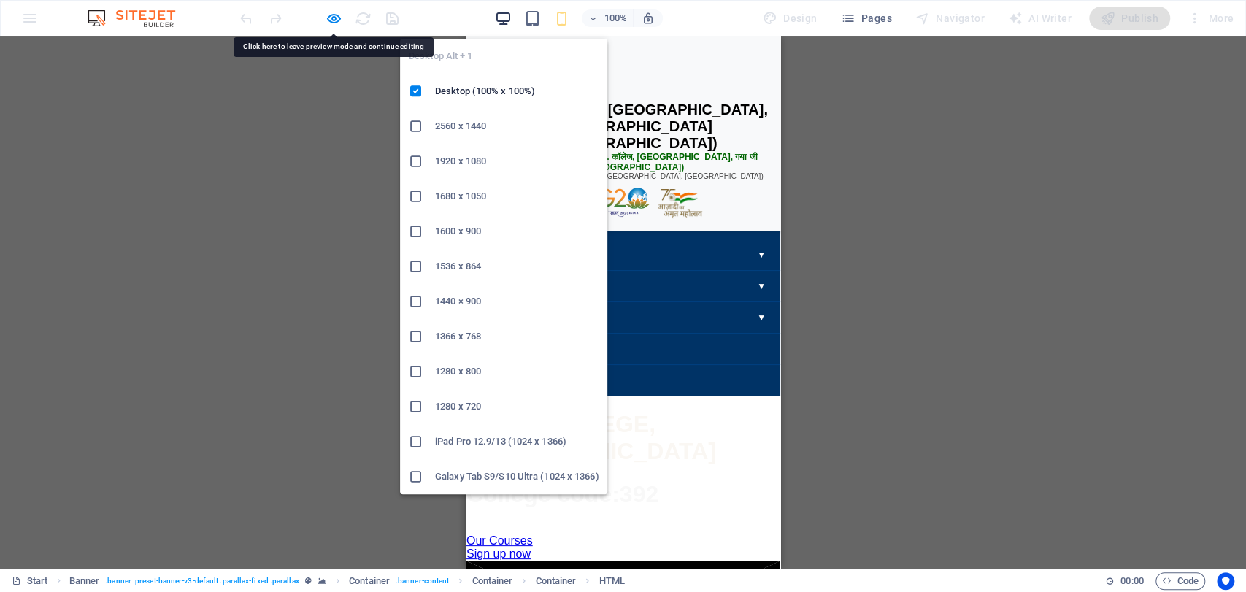
click at [508, 12] on icon "button" at bounding box center [503, 18] width 17 height 17
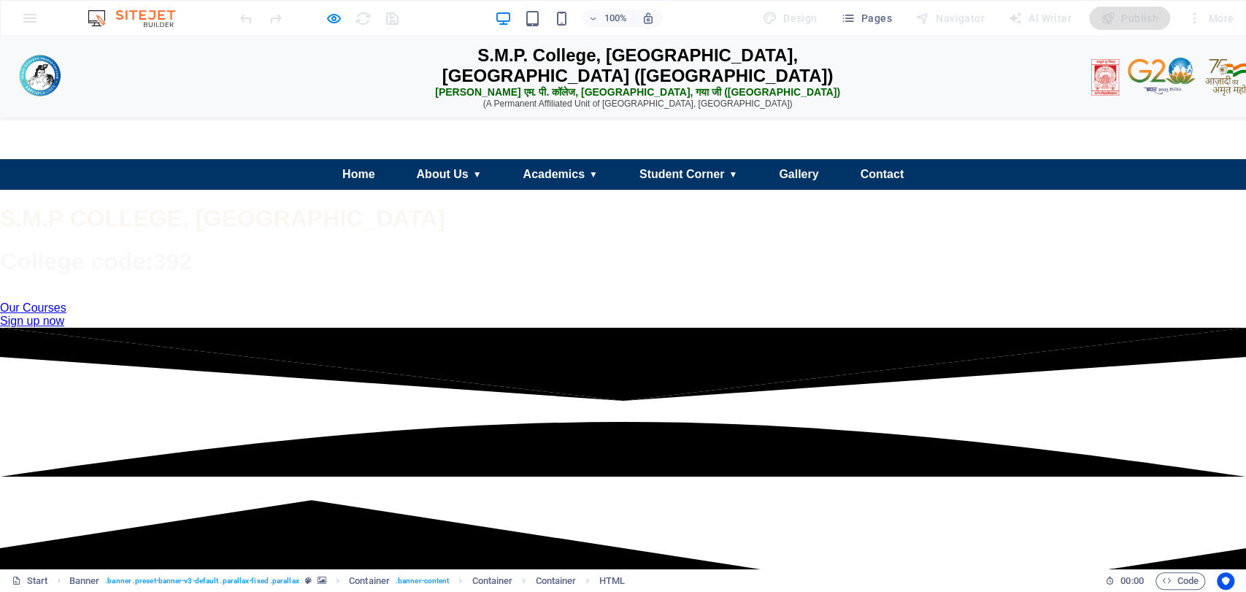
click at [331, 7] on div at bounding box center [319, 18] width 164 height 23
click at [331, 11] on icon "button" at bounding box center [334, 18] width 17 height 17
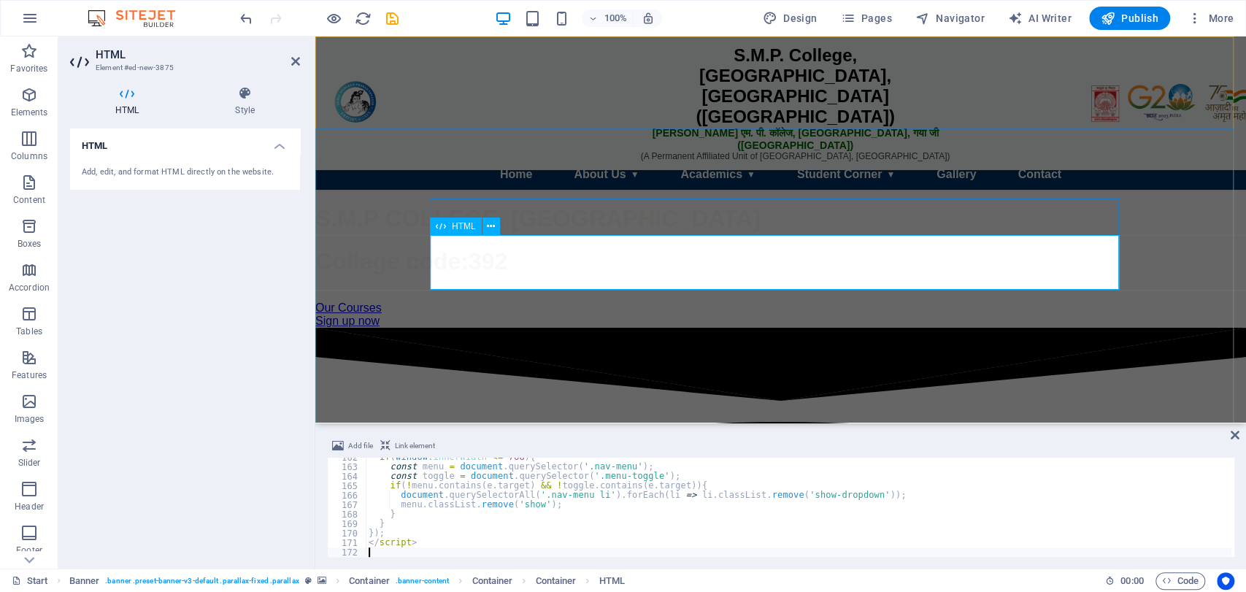
type textarea "</script>"
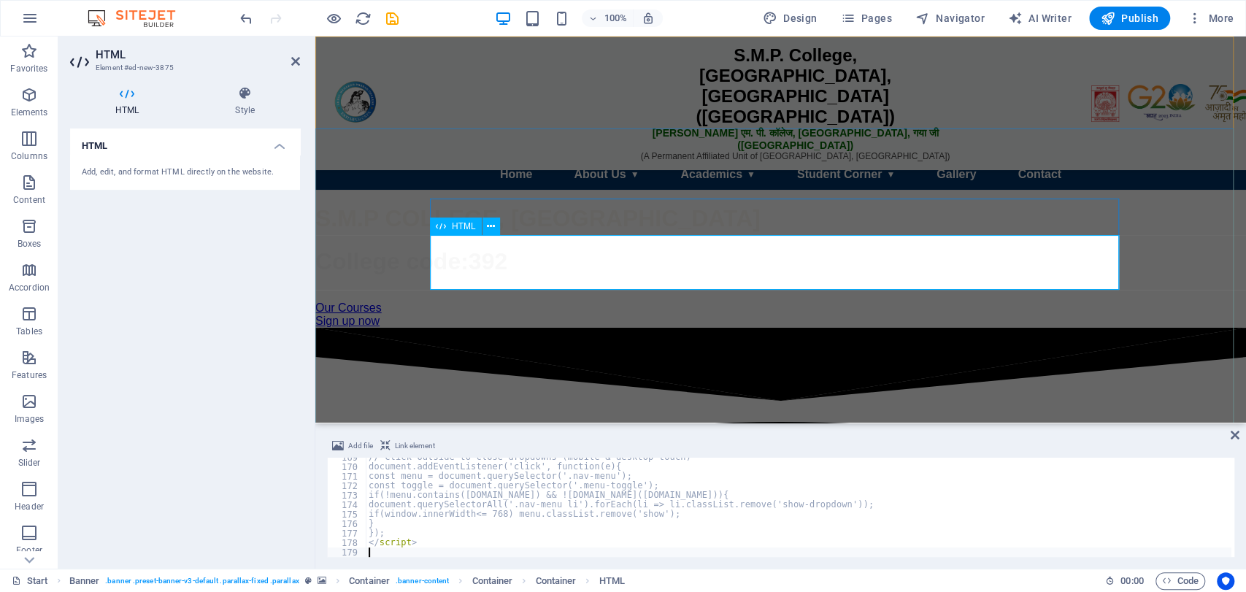
scroll to position [1600, 0]
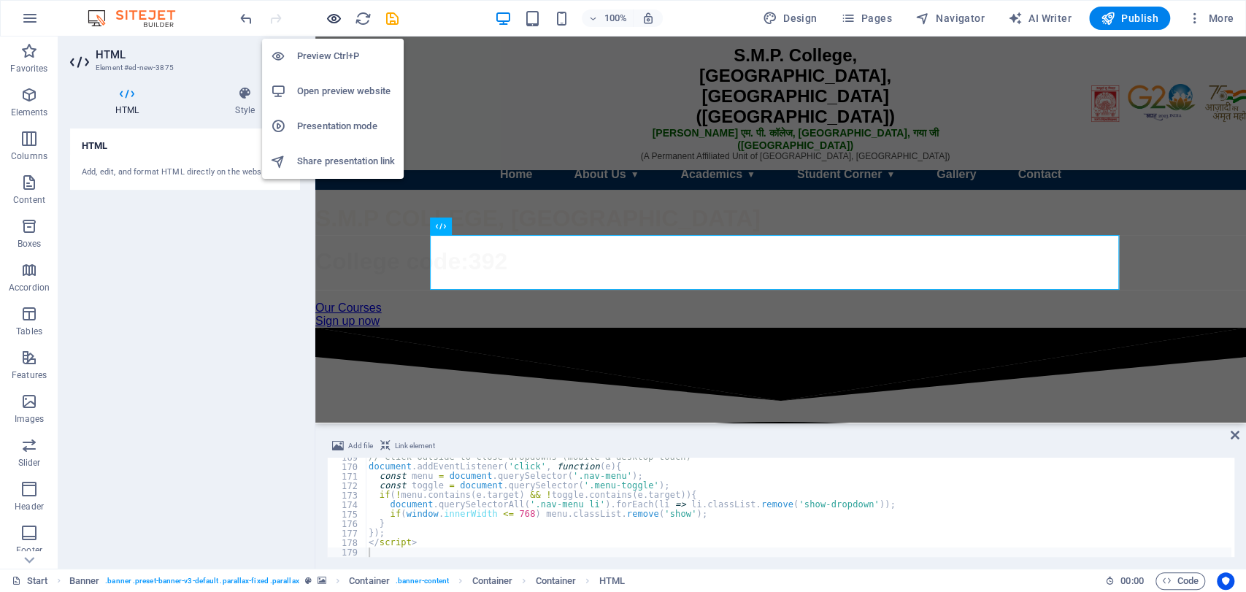
click at [338, 10] on icon "button" at bounding box center [334, 18] width 17 height 17
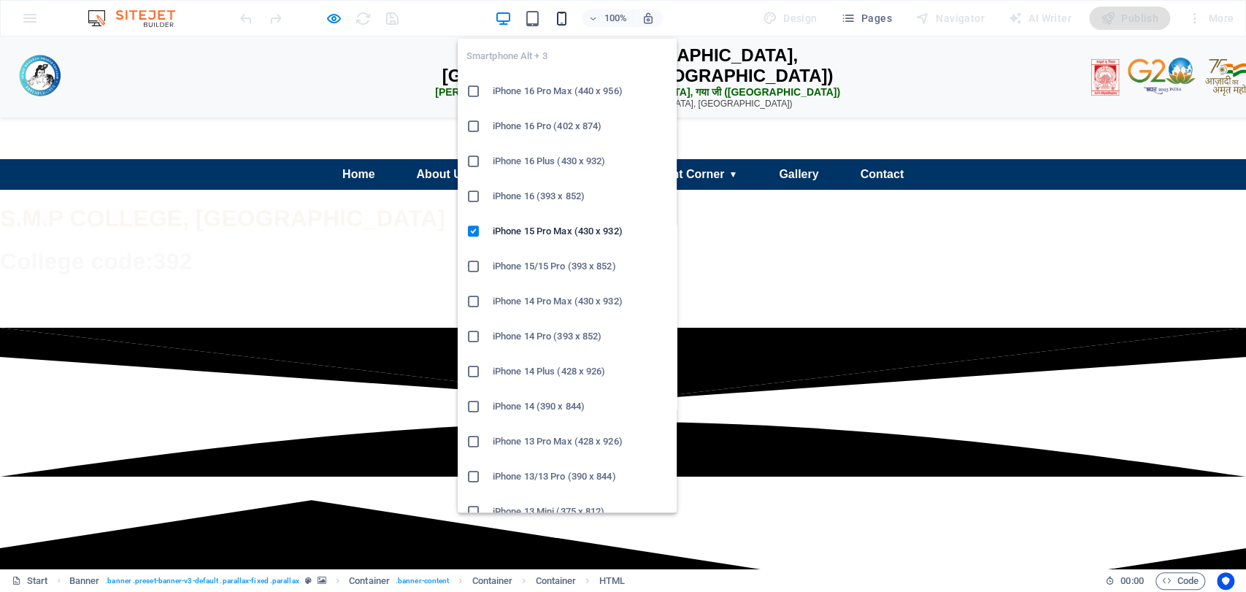
click at [567, 19] on icon "button" at bounding box center [562, 18] width 17 height 17
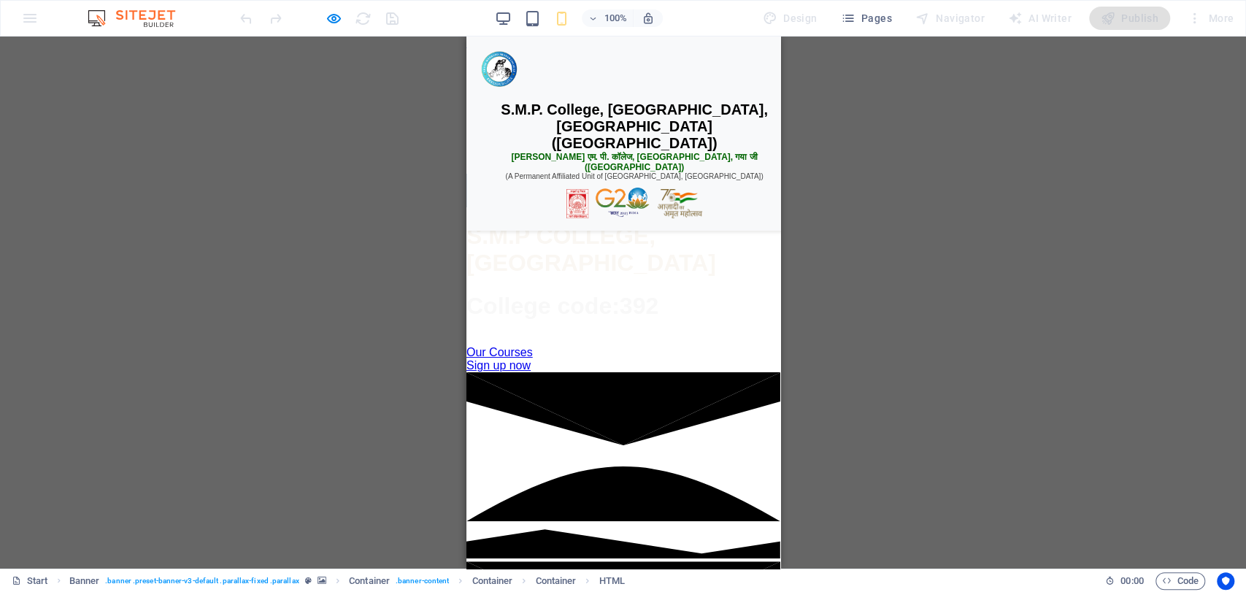
click at [609, 207] on div "☰ Menu" at bounding box center [623, 191] width 314 height 34
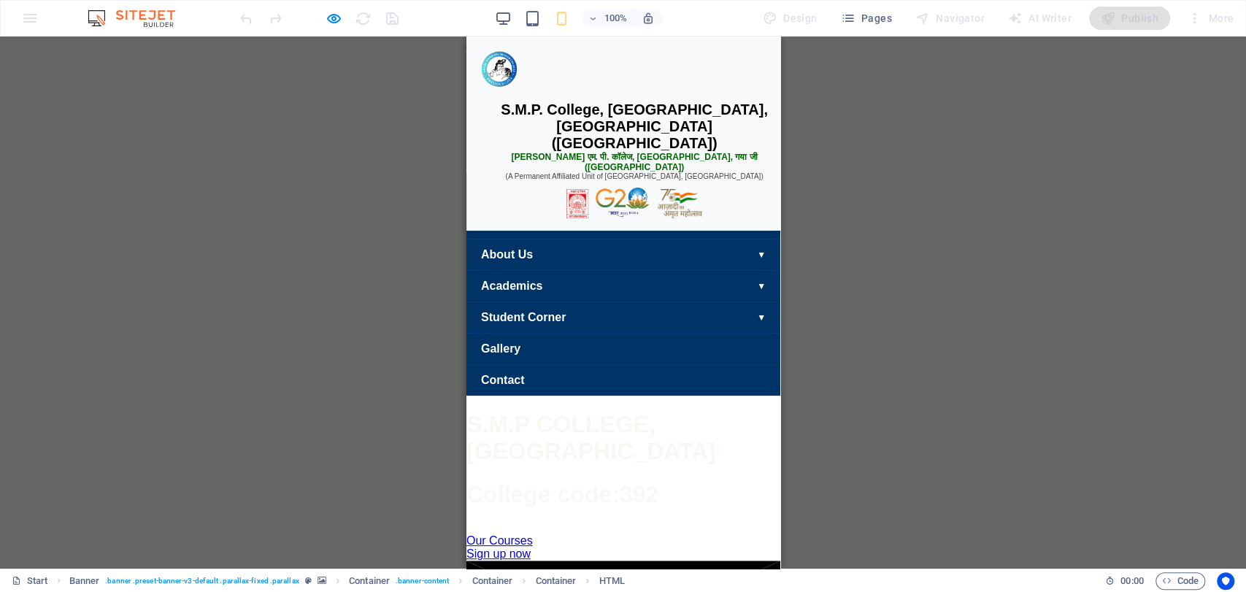
click at [590, 207] on div "☰ Menu" at bounding box center [623, 191] width 314 height 34
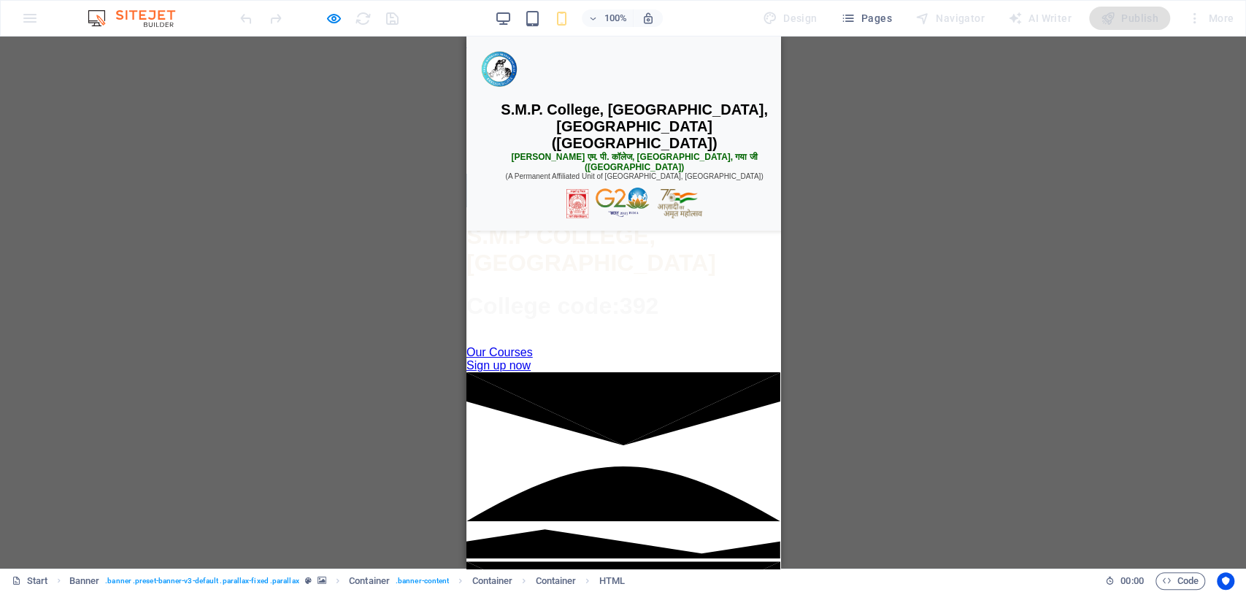
click at [597, 207] on div "☰ Menu" at bounding box center [623, 191] width 314 height 34
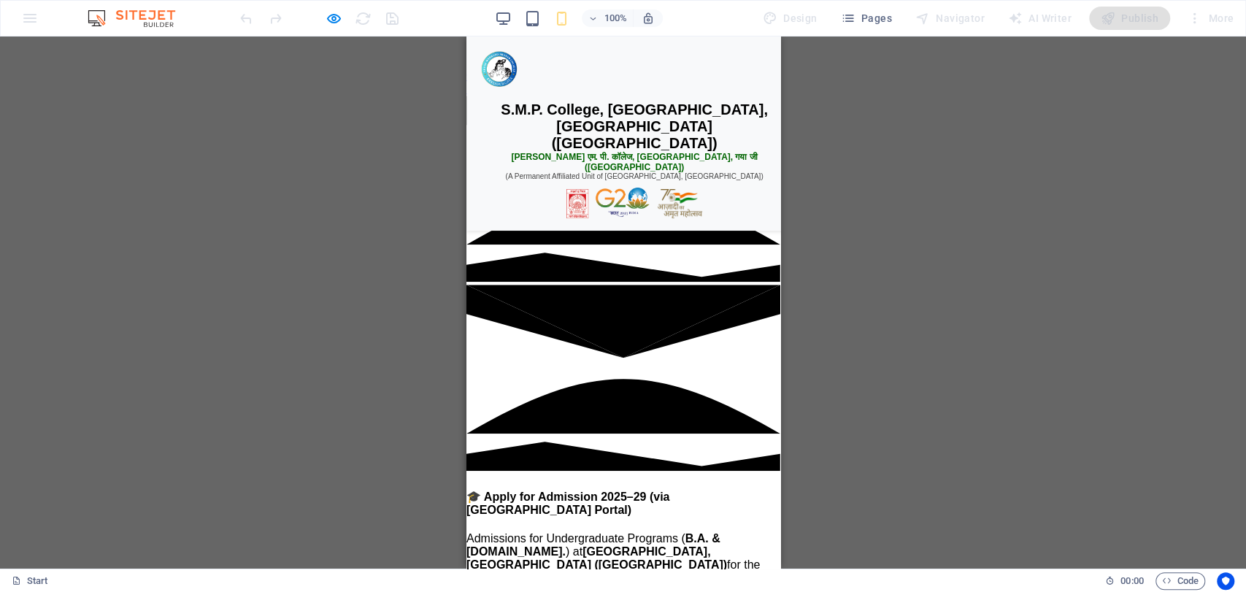
scroll to position [0, 0]
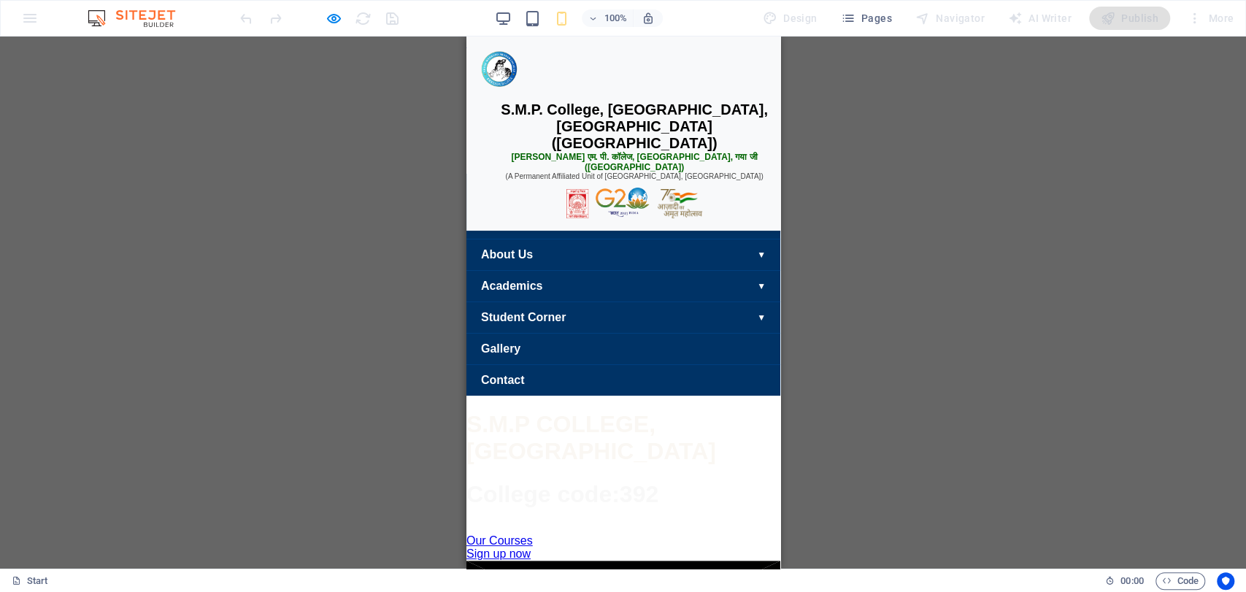
click at [589, 207] on div "☰ Menu" at bounding box center [623, 191] width 314 height 34
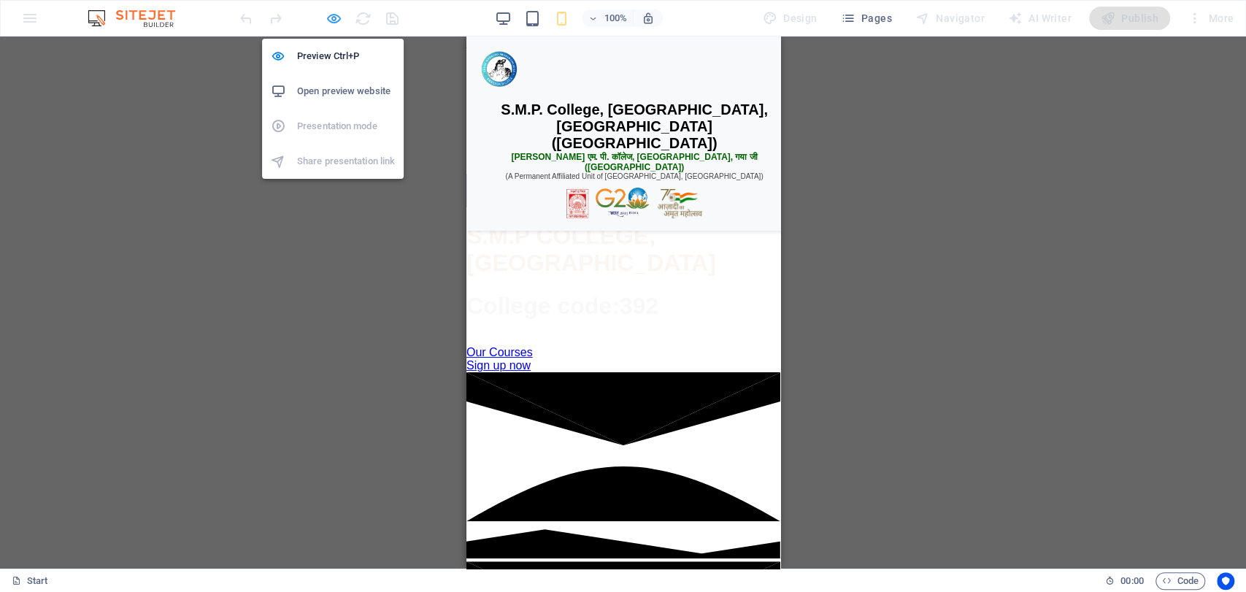
click at [338, 20] on icon "button" at bounding box center [334, 18] width 17 height 17
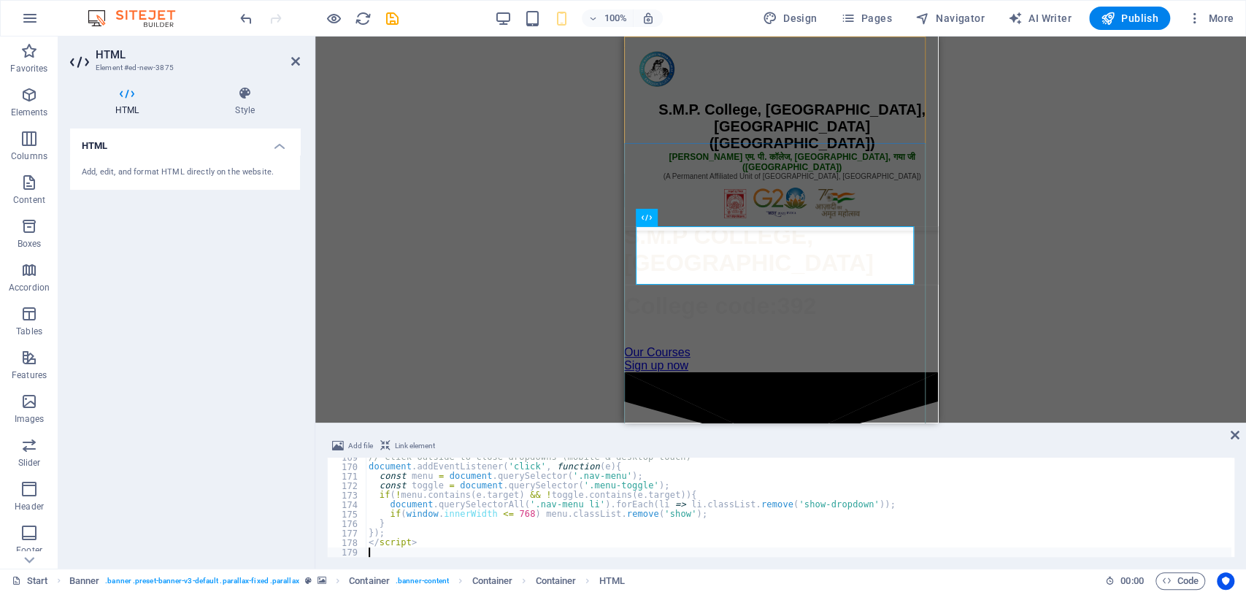
type textarea "</script>"
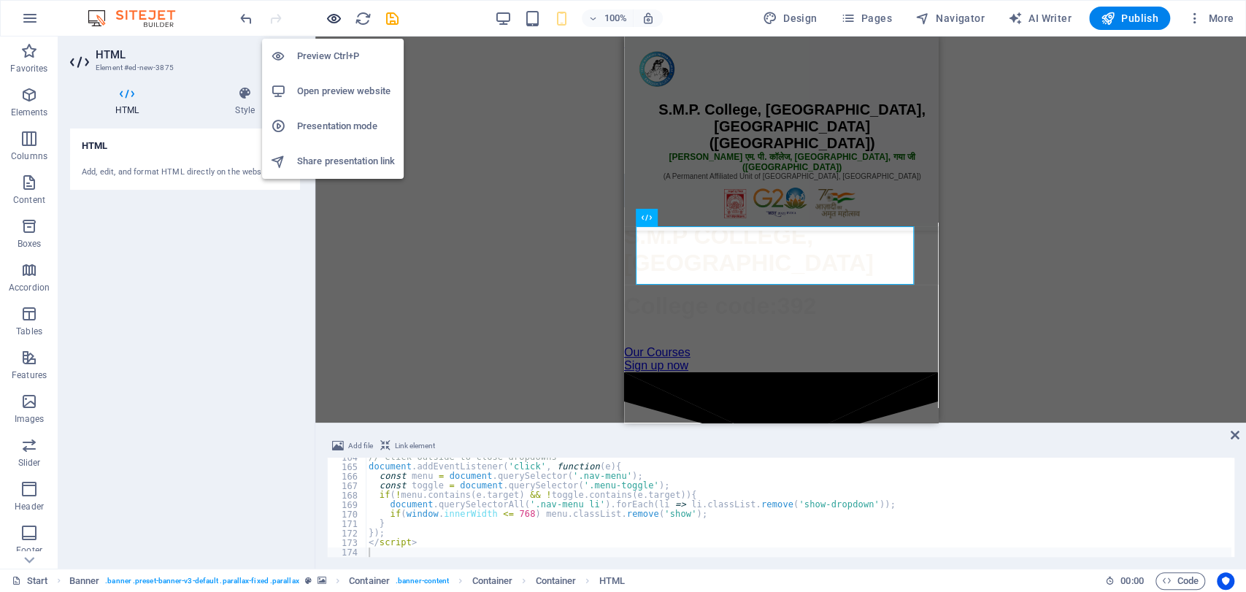
click at [331, 18] on icon "button" at bounding box center [334, 18] width 17 height 17
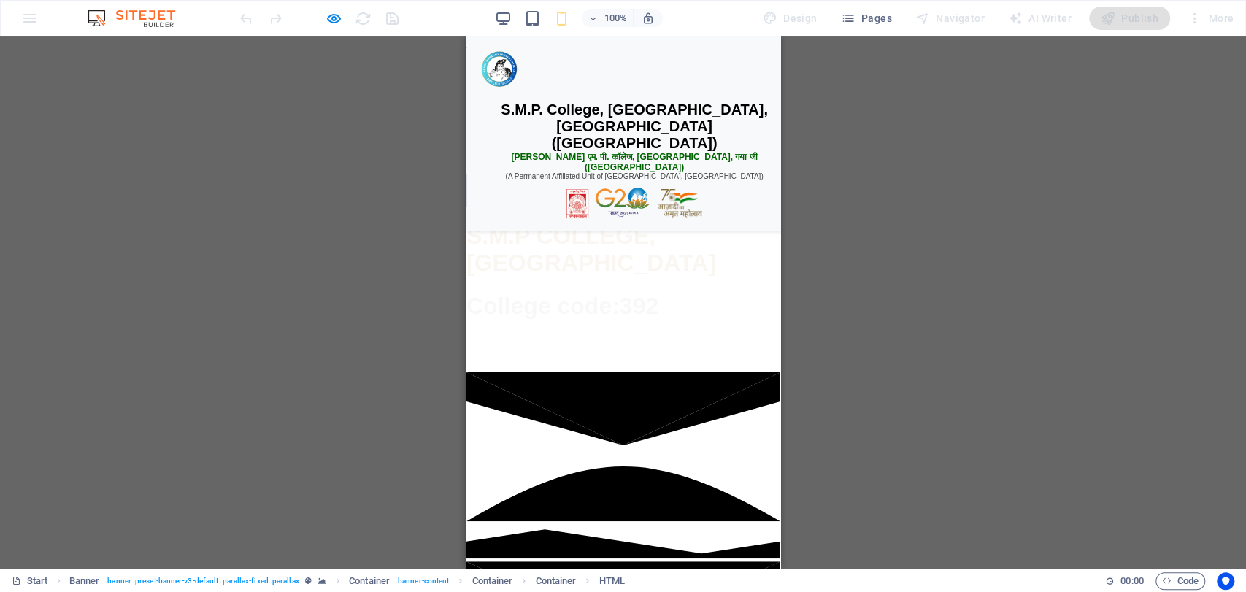
click at [597, 207] on div "☰ Menu" at bounding box center [623, 191] width 314 height 34
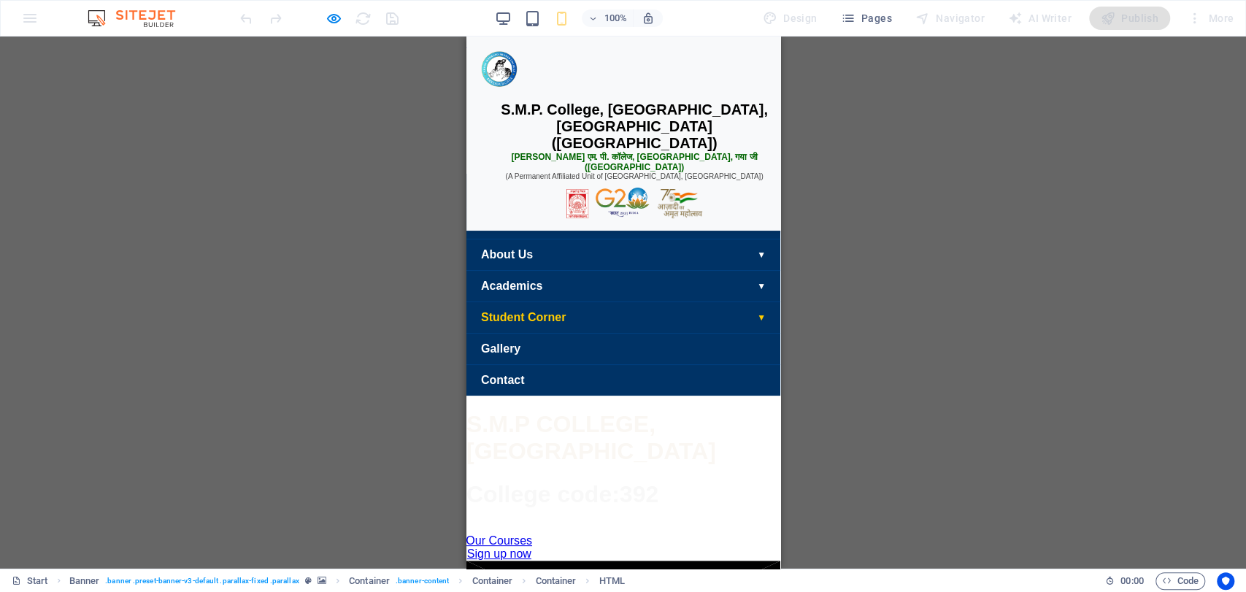
click at [591, 333] on link "Student Corner ▼" at bounding box center [623, 317] width 314 height 31
click at [757, 323] on span "▼" at bounding box center [761, 318] width 9 height 10
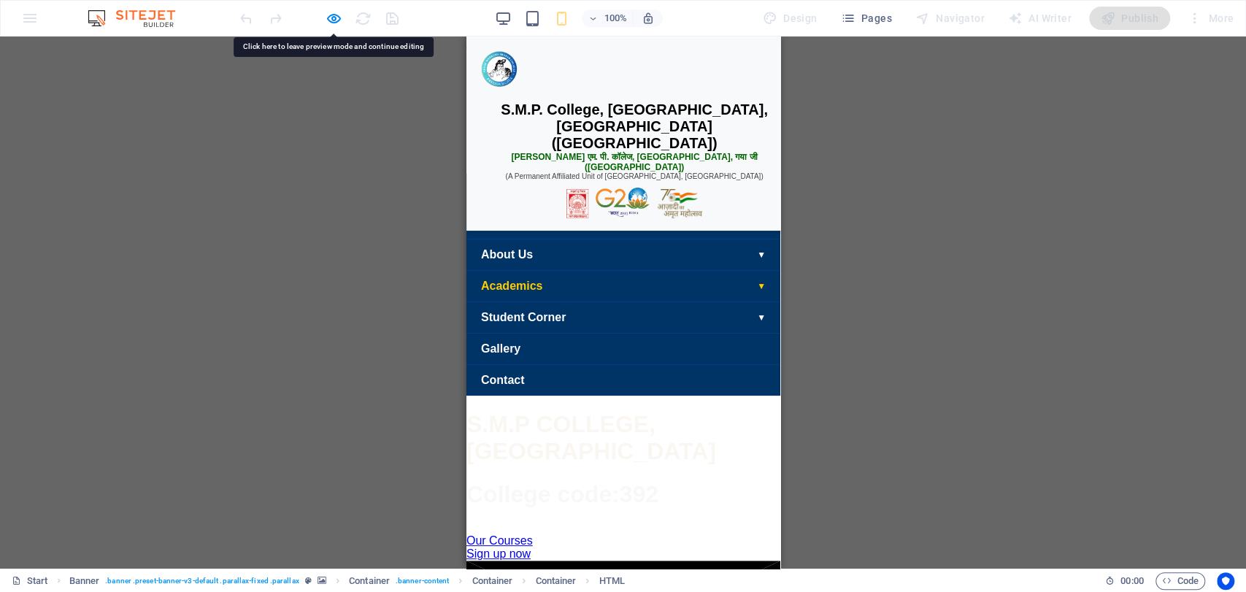
click at [757, 291] on span "▼" at bounding box center [761, 286] width 9 height 10
click at [729, 270] on link "About Us ▼" at bounding box center [623, 254] width 314 height 31
click at [547, 302] on link "Academics ▼" at bounding box center [623, 285] width 314 height 31
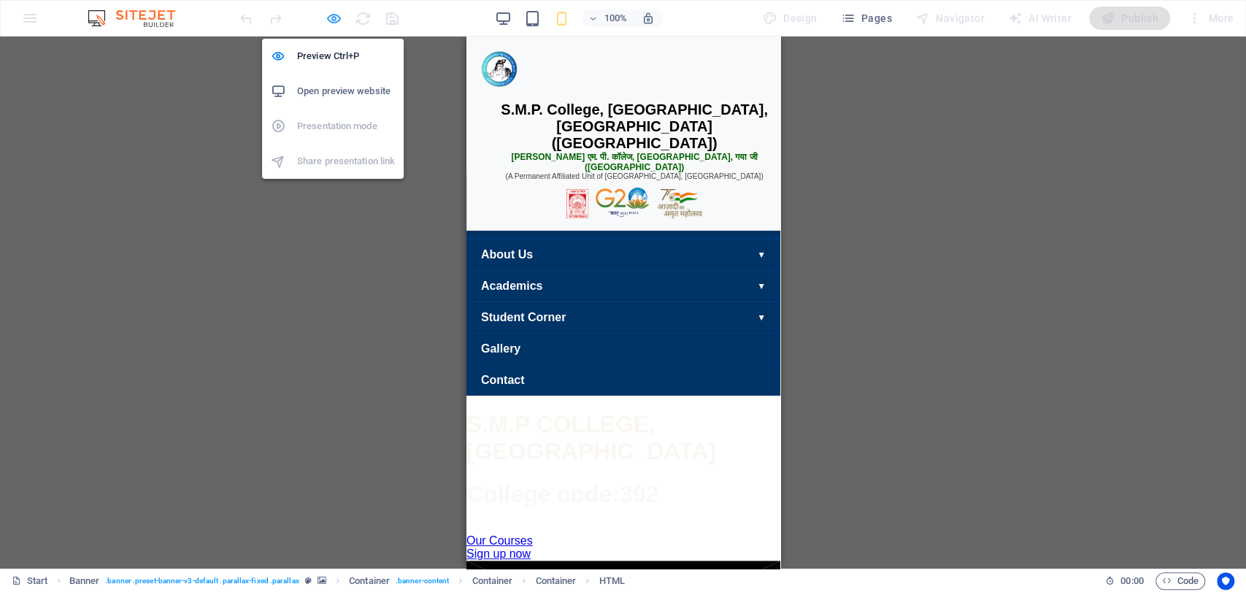
click at [339, 14] on icon "button" at bounding box center [334, 18] width 17 height 17
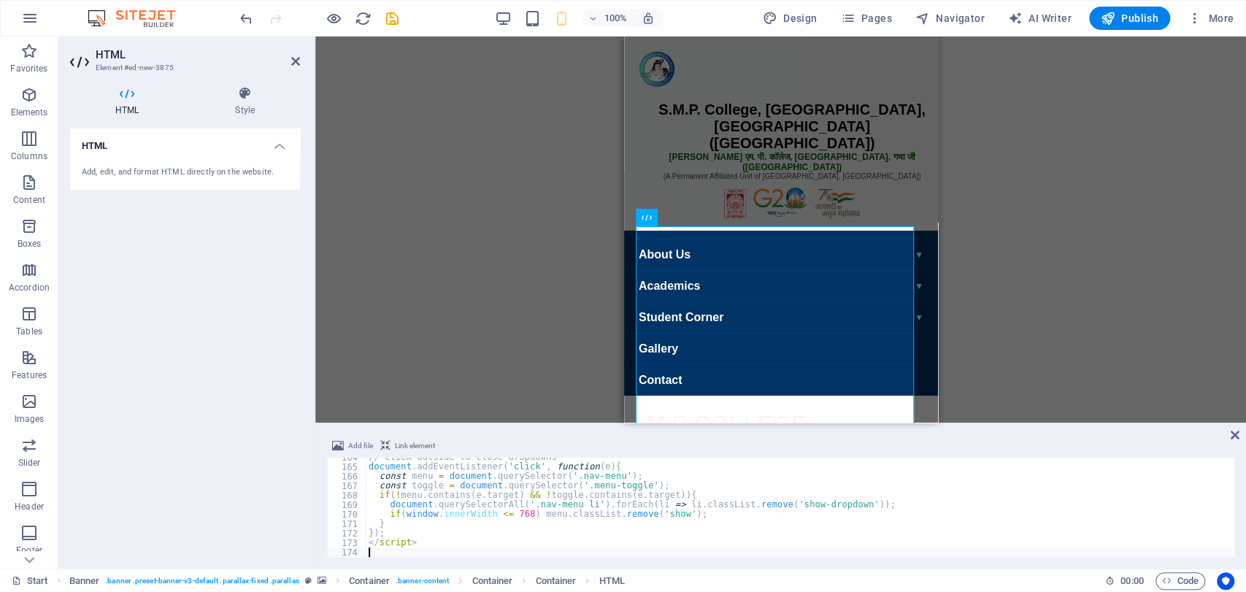
type textarea "</script>"
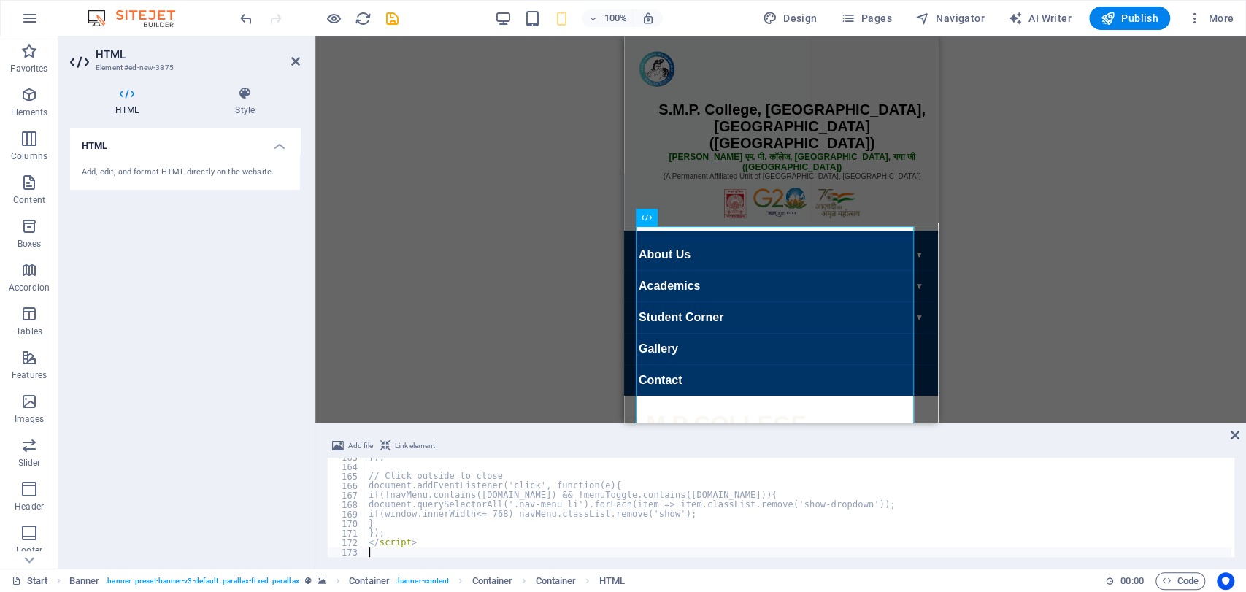
scroll to position [1542, 0]
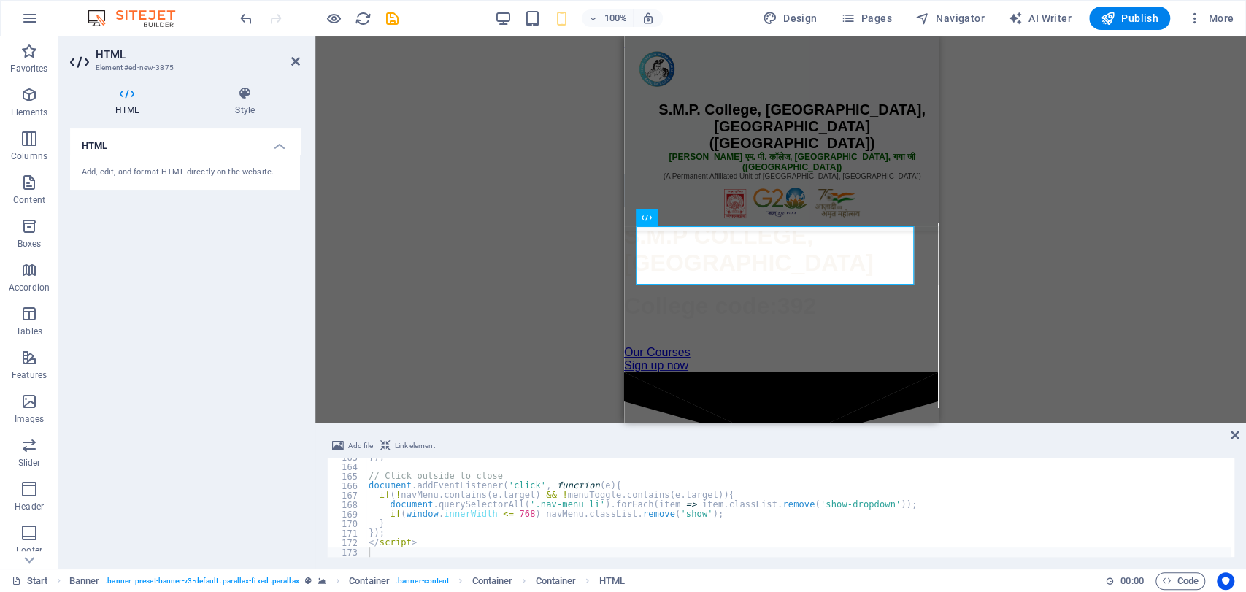
click at [323, 10] on div at bounding box center [319, 18] width 164 height 23
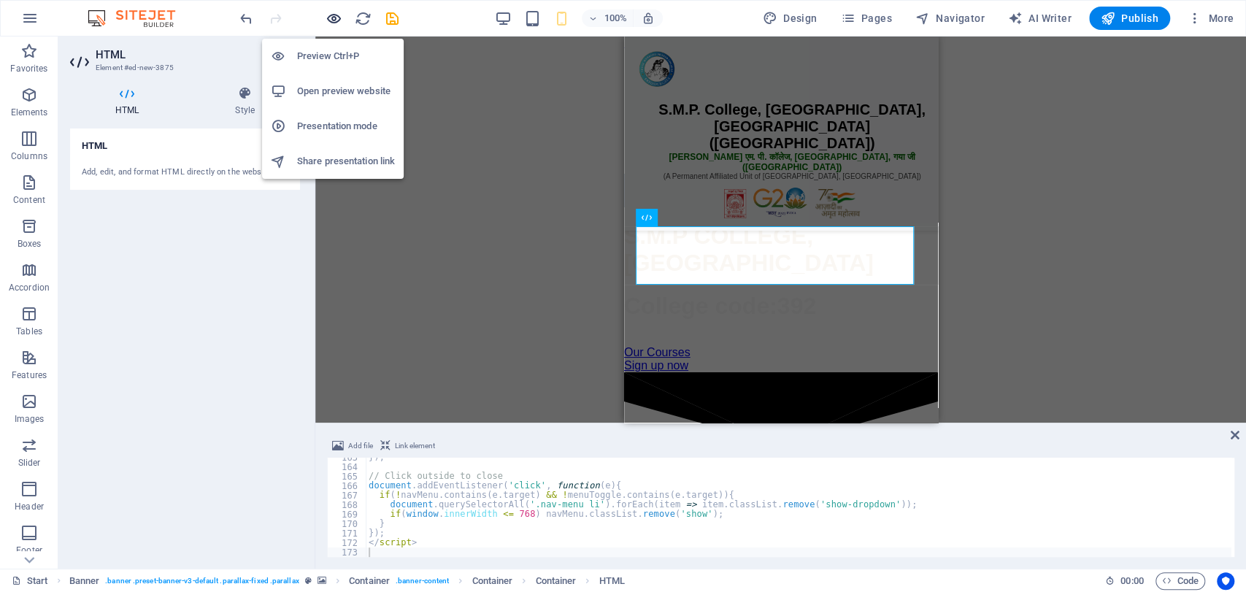
click at [332, 12] on icon "button" at bounding box center [334, 18] width 17 height 17
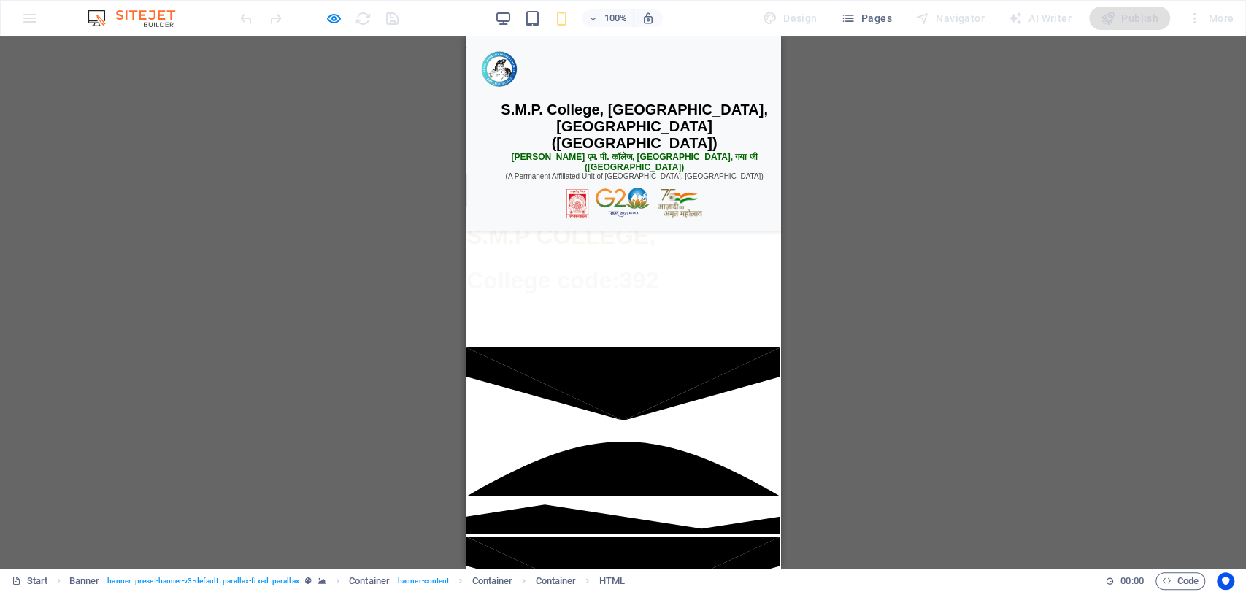
click at [586, 310] on div "☰ Menu Home About Us ▼ Our College Vision & Mission Governing Body Campus & Inf…" at bounding box center [623, 242] width 314 height 210
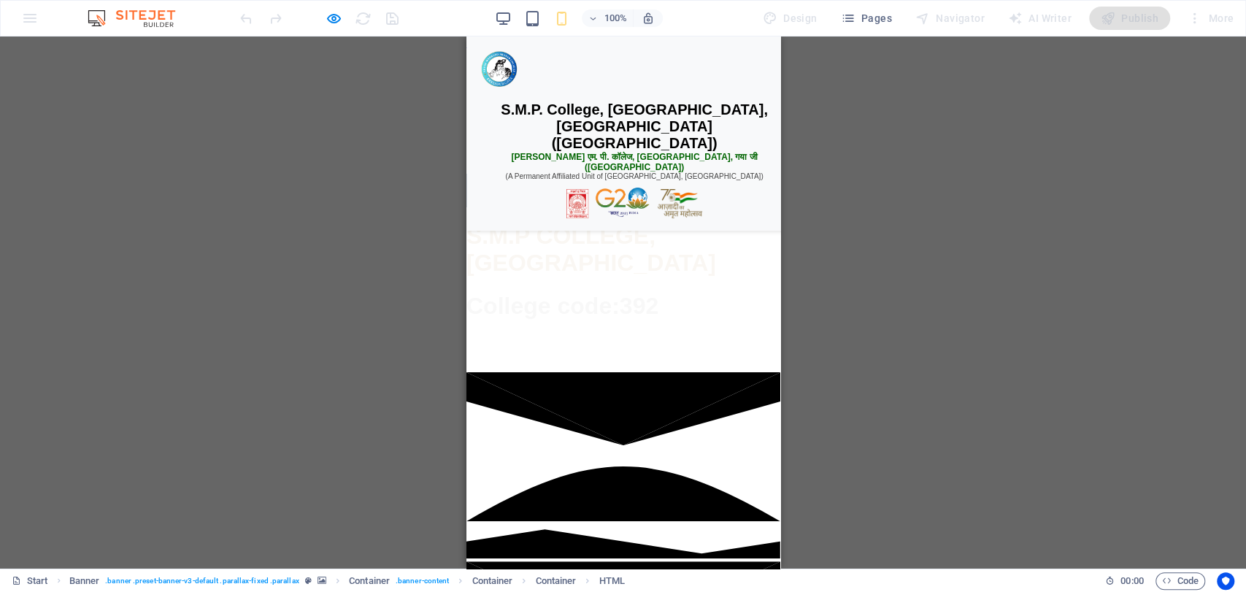
click at [593, 207] on div "☰ Menu" at bounding box center [623, 191] width 314 height 34
click at [597, 207] on div "☰ Menu" at bounding box center [623, 191] width 314 height 34
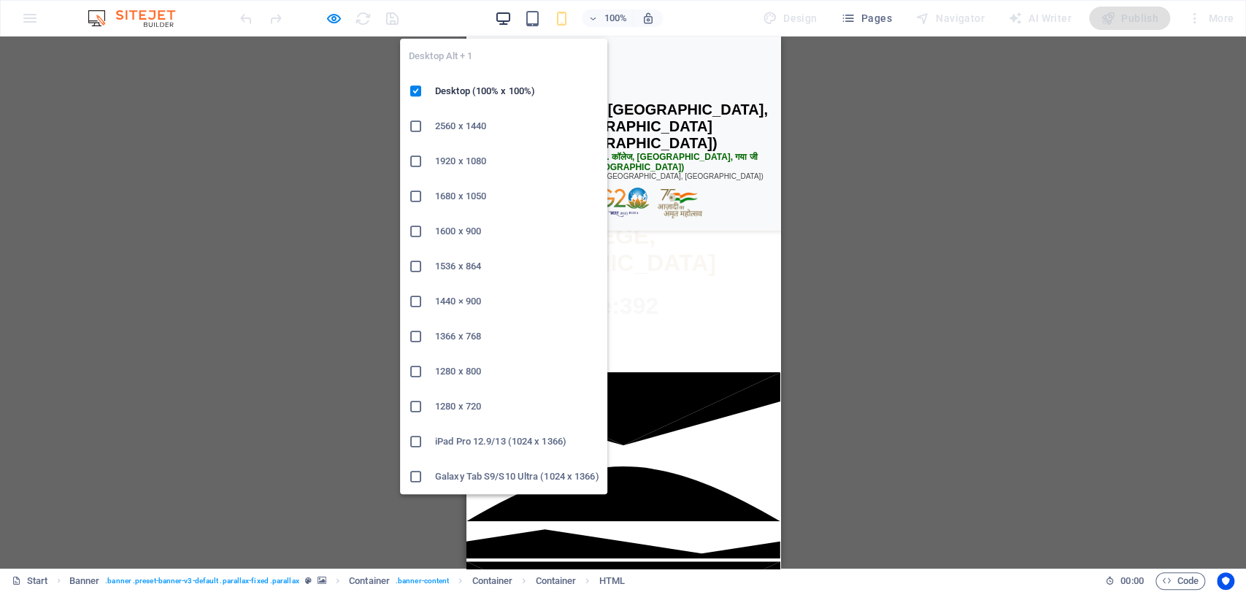
click at [509, 13] on icon "button" at bounding box center [503, 18] width 17 height 17
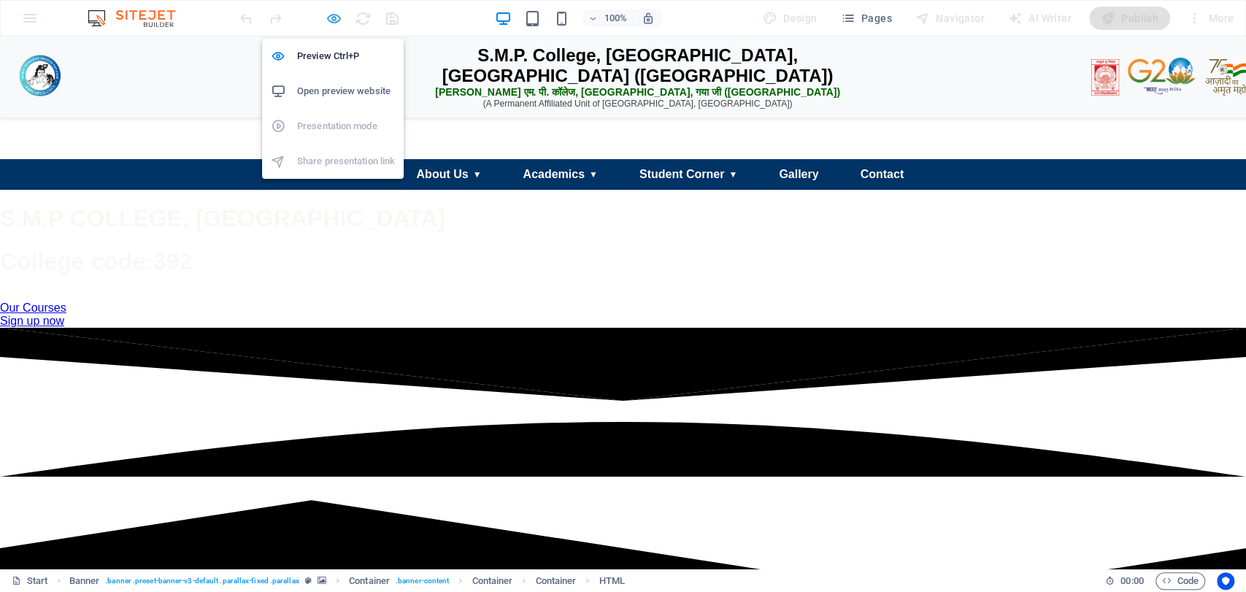
click at [326, 15] on icon "button" at bounding box center [334, 18] width 17 height 17
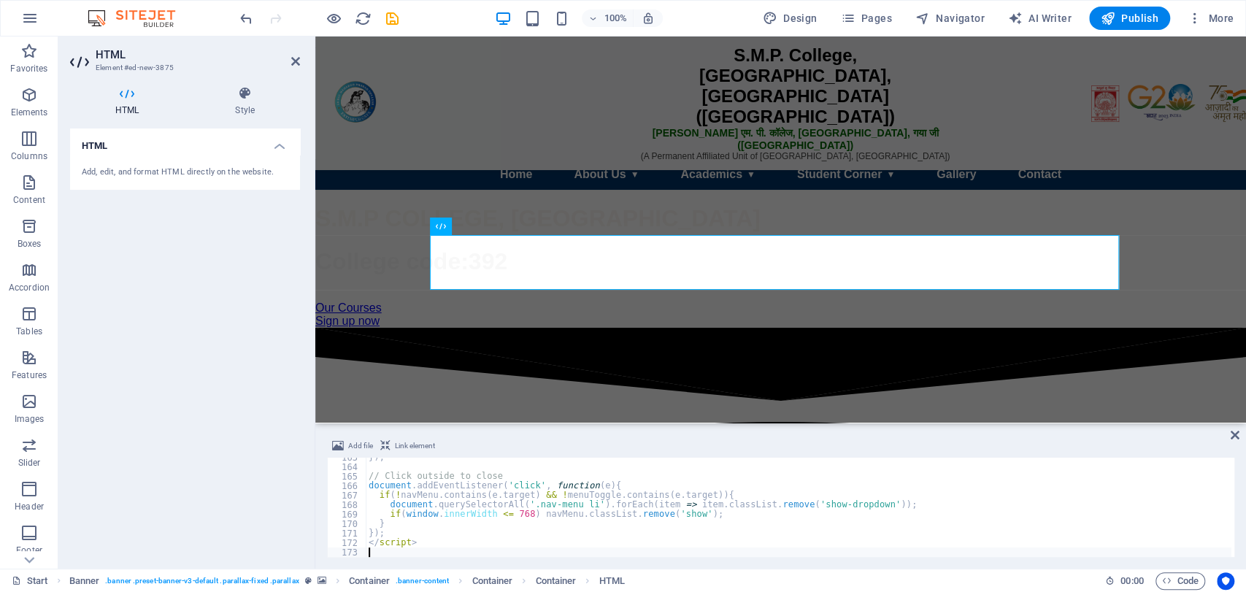
type textarea "</script>"
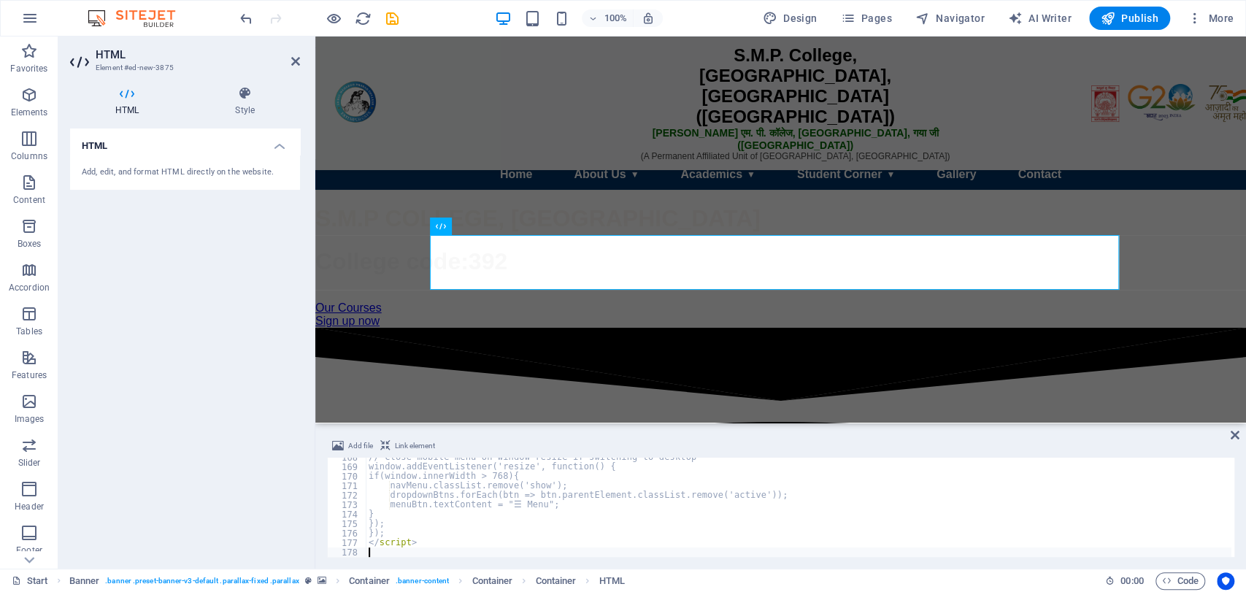
scroll to position [1590, 0]
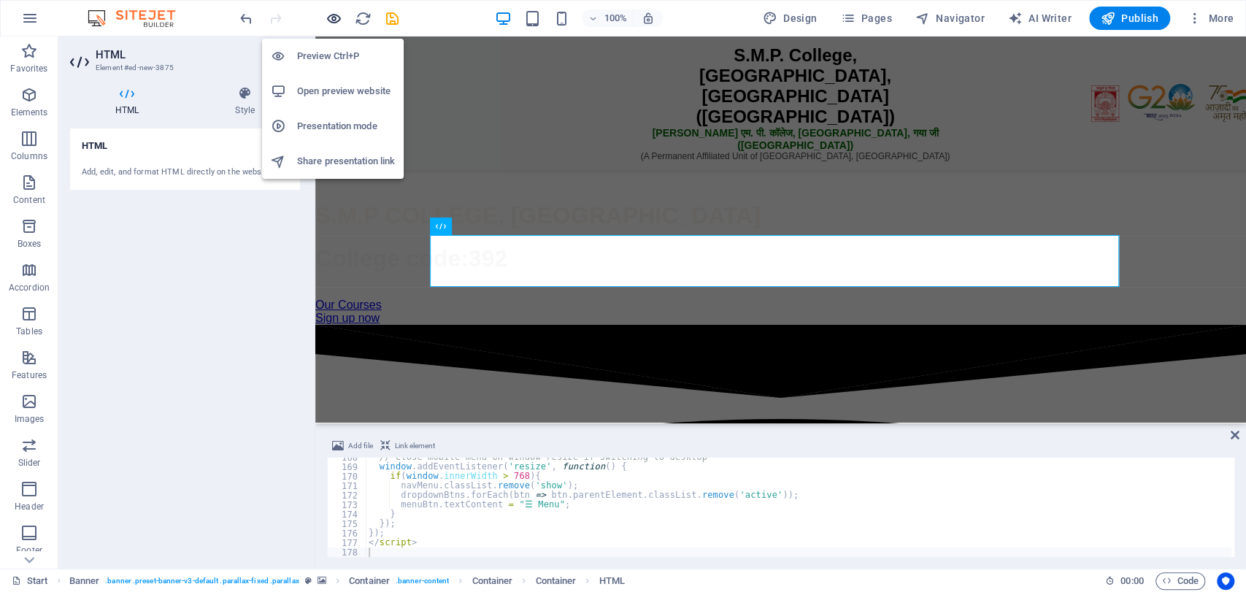
click at [333, 18] on icon "button" at bounding box center [334, 18] width 17 height 17
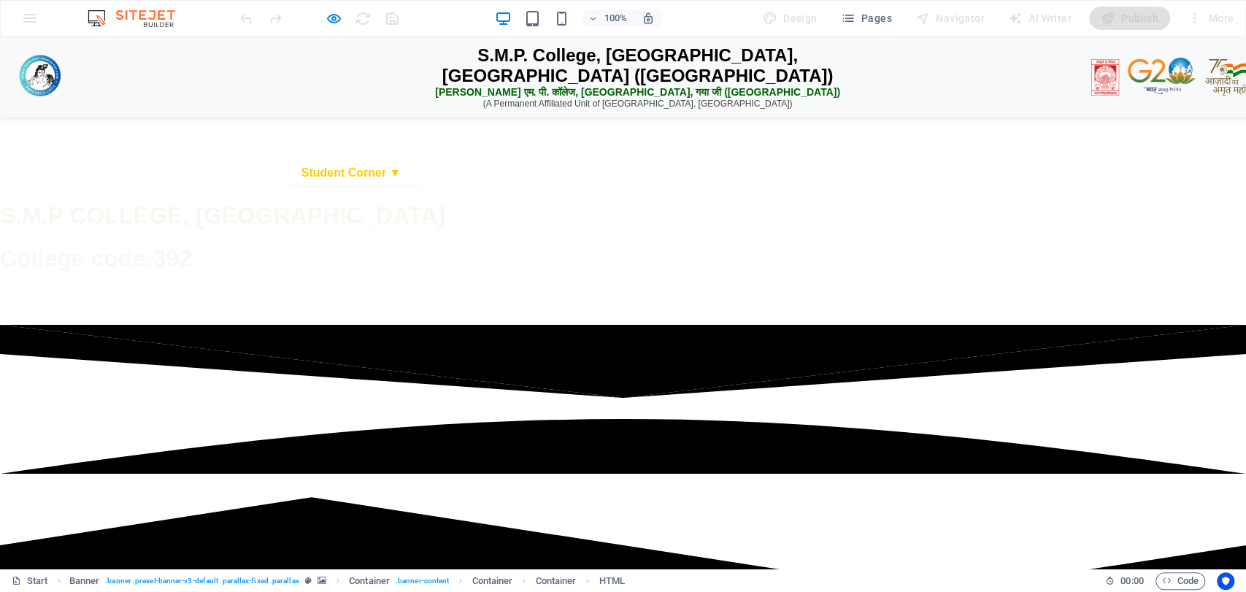
click at [413, 187] on link "Student Corner ▼" at bounding box center [351, 173] width 123 height 28
click at [329, 15] on icon "button" at bounding box center [334, 18] width 17 height 17
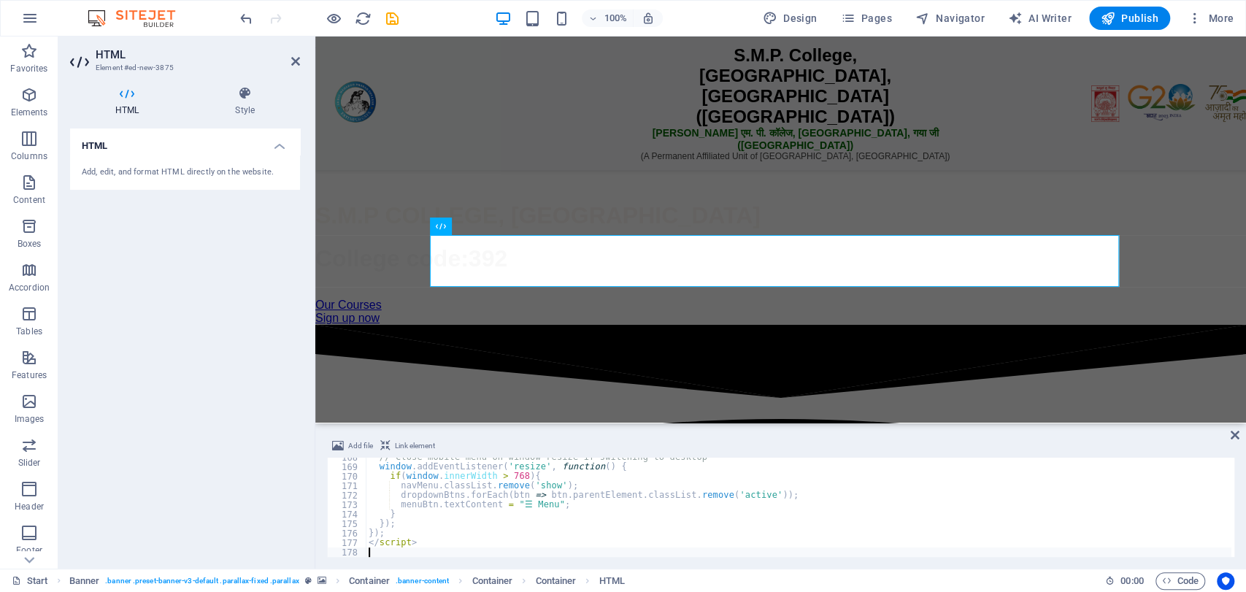
type textarea "</script>"
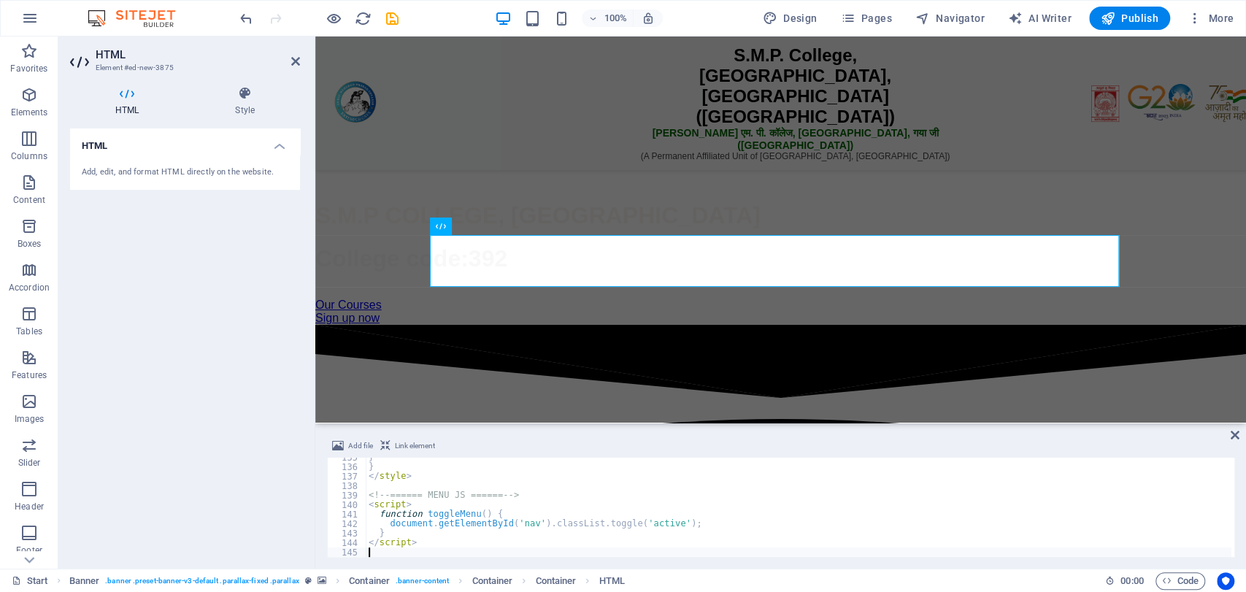
scroll to position [1277, 0]
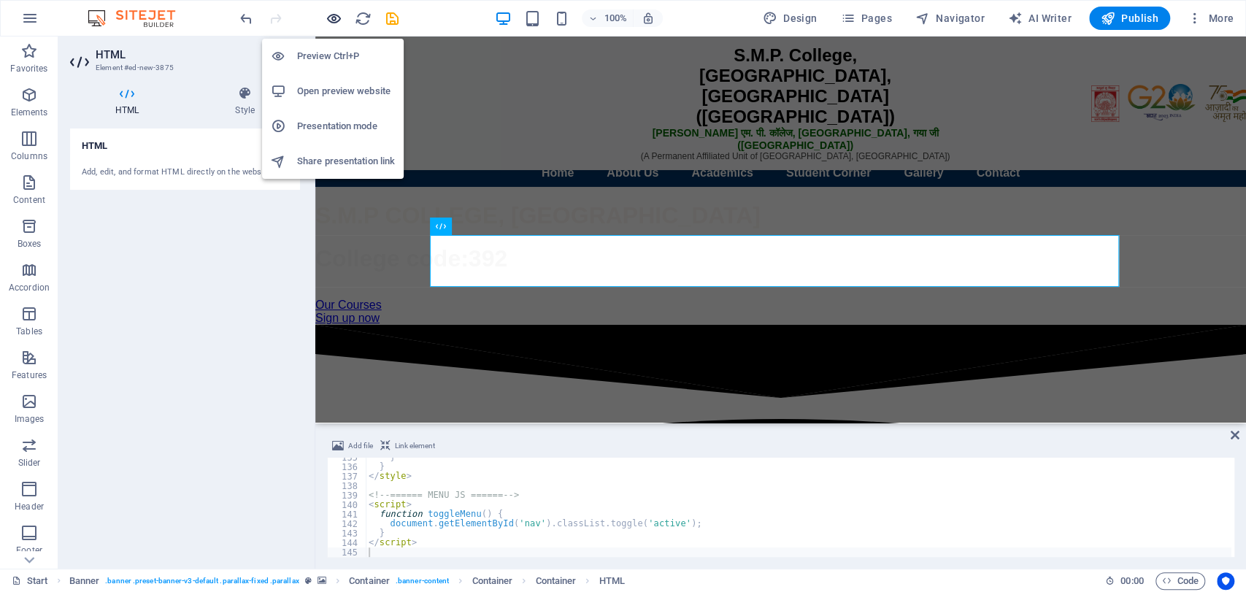
click at [334, 20] on icon "button" at bounding box center [334, 18] width 17 height 17
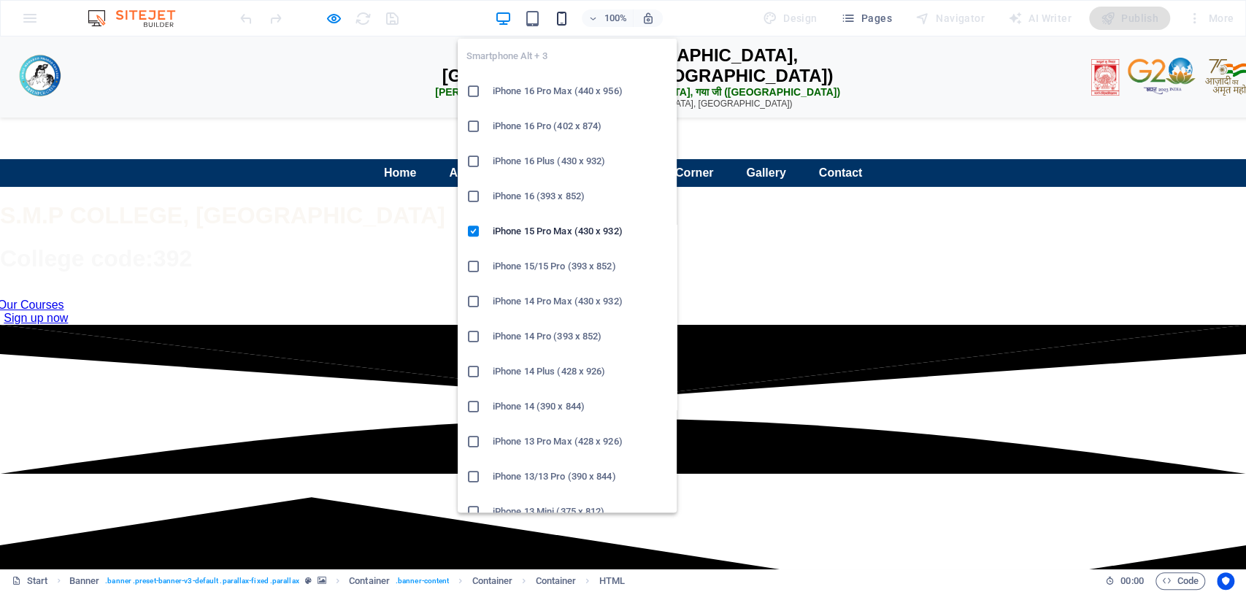
click at [562, 11] on icon "button" at bounding box center [562, 18] width 17 height 17
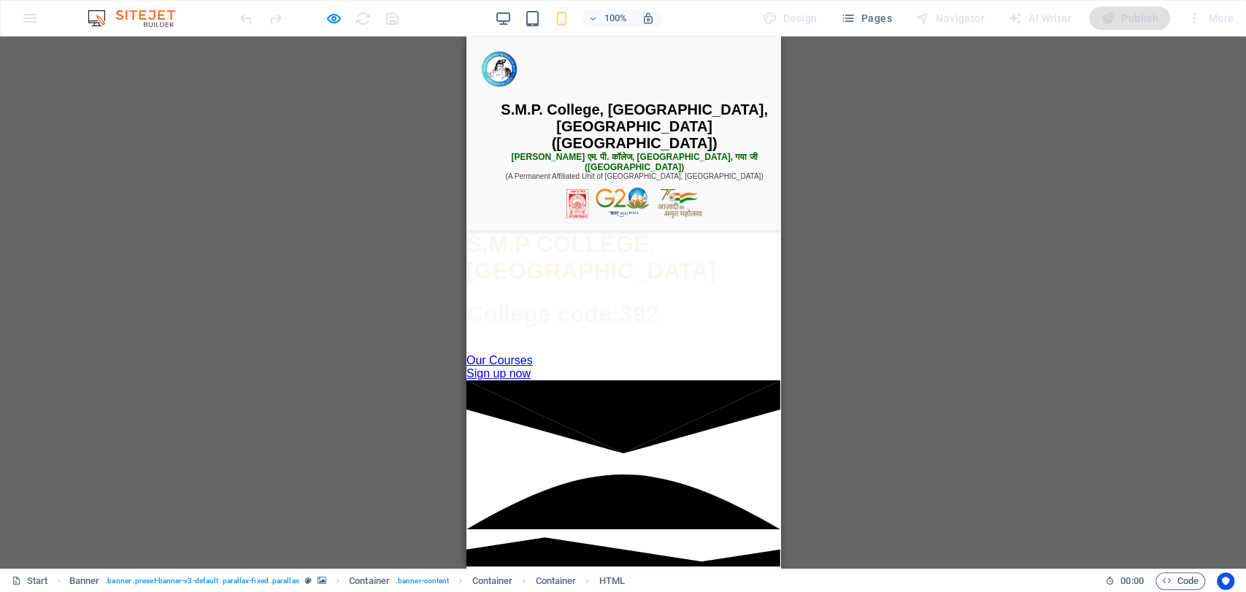
click at [494, 215] on div "☰ Menu" at bounding box center [622, 198] width 299 height 34
click at [503, 215] on div "☰ Menu" at bounding box center [622, 198] width 299 height 34
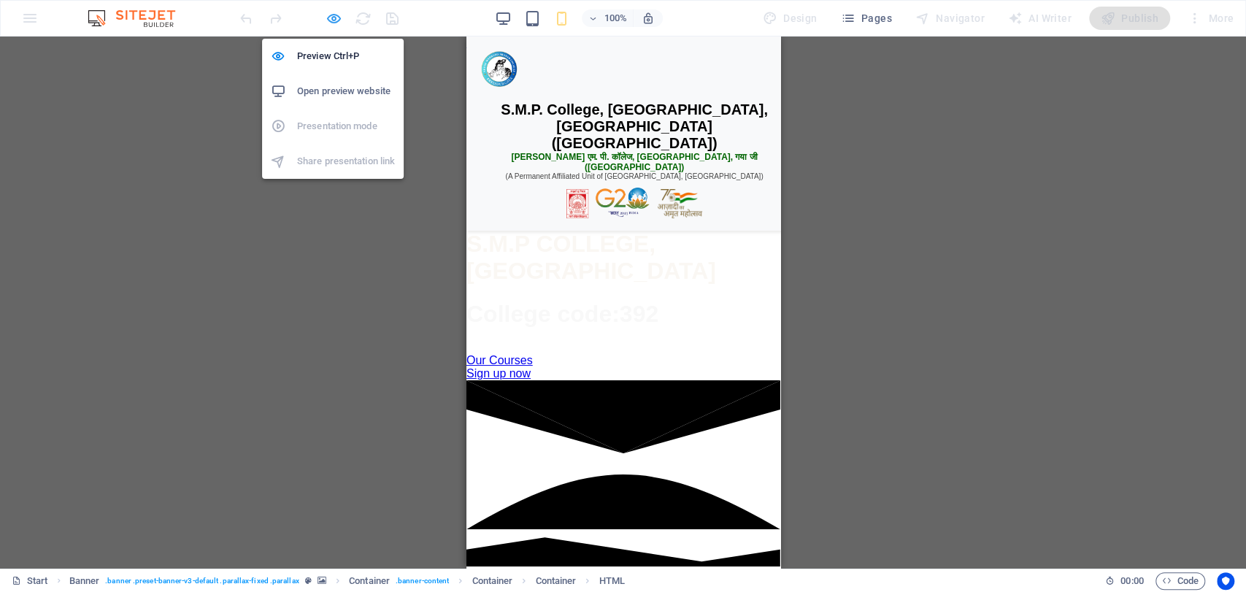
click at [326, 10] on icon "button" at bounding box center [334, 18] width 17 height 17
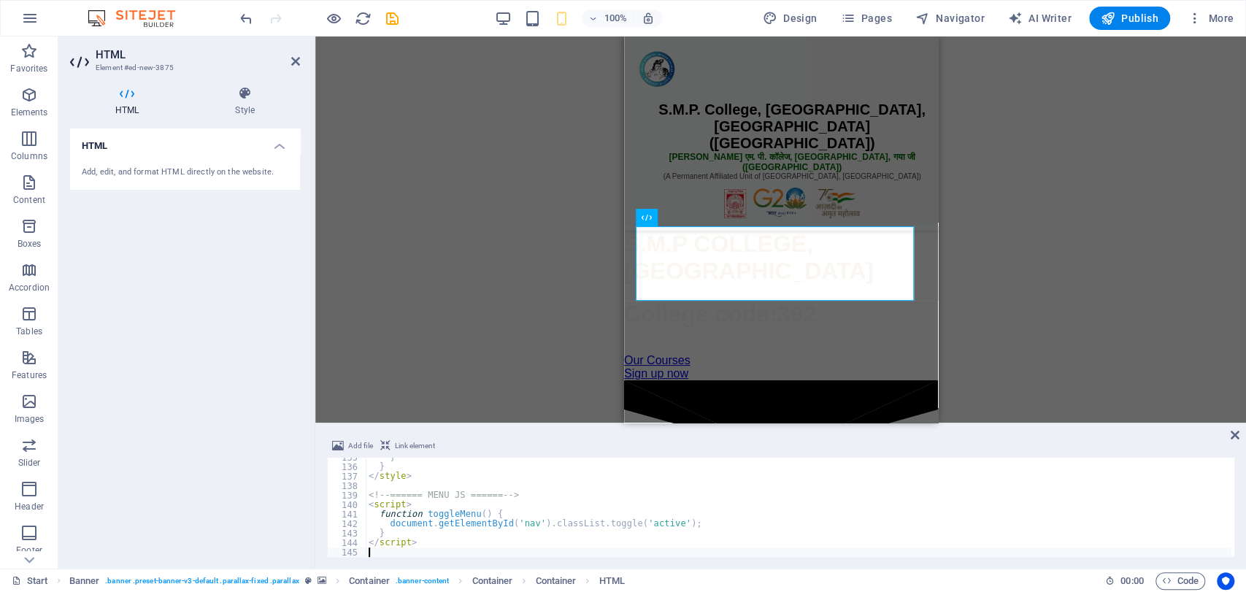
type textarea "</script>"
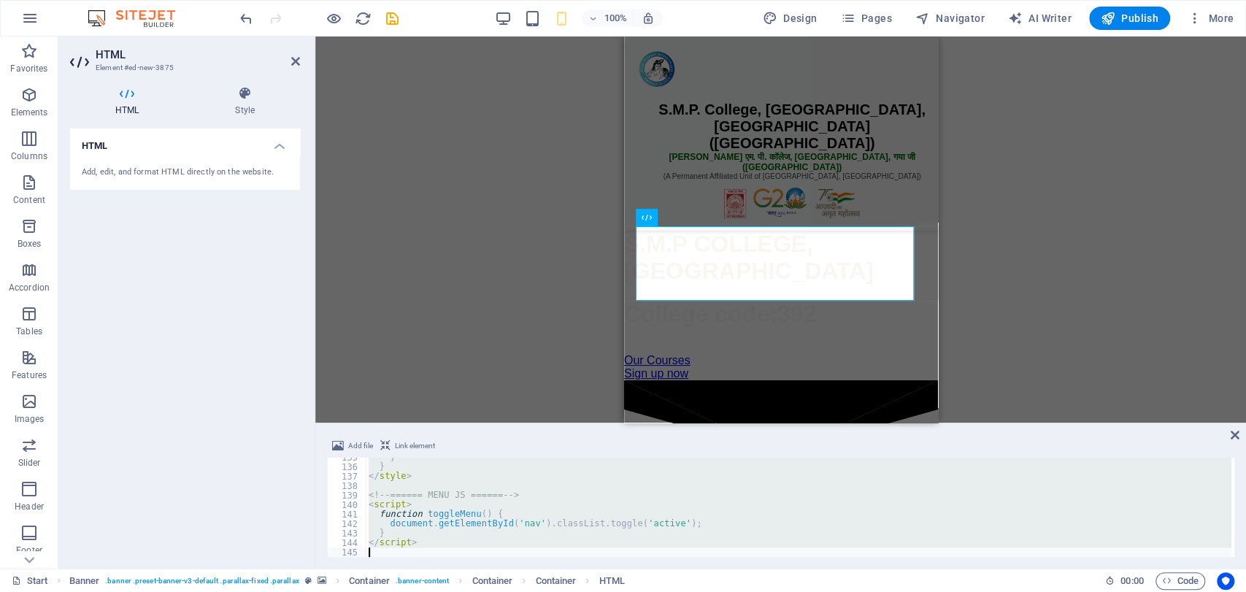
scroll to position [1542, 0]
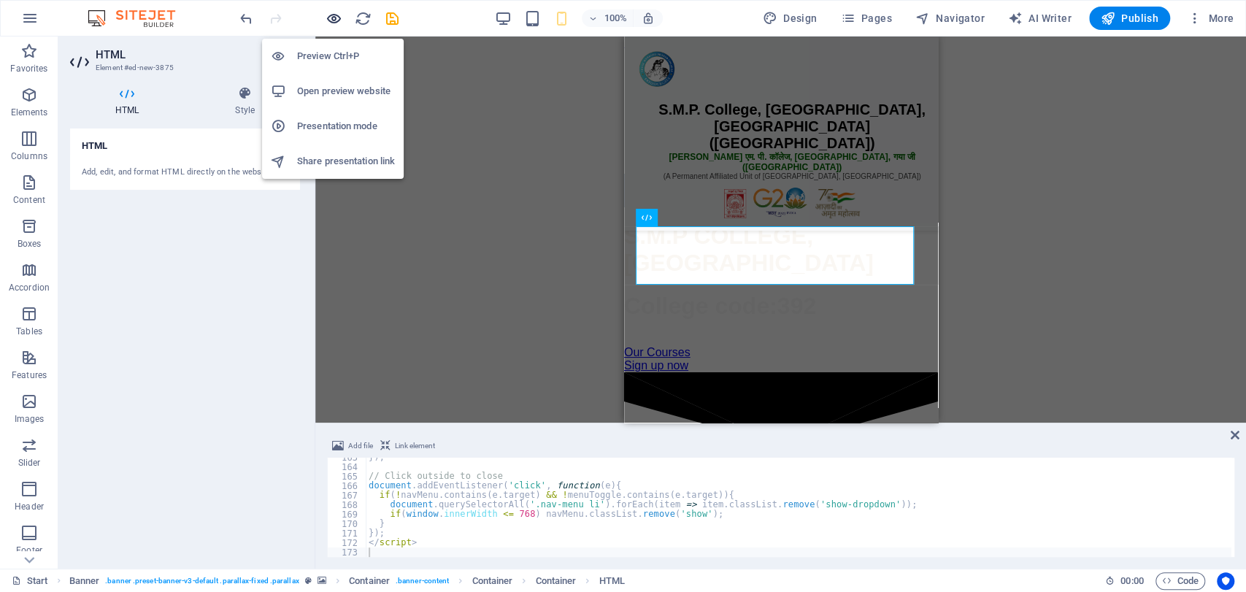
click at [332, 13] on icon "button" at bounding box center [334, 18] width 17 height 17
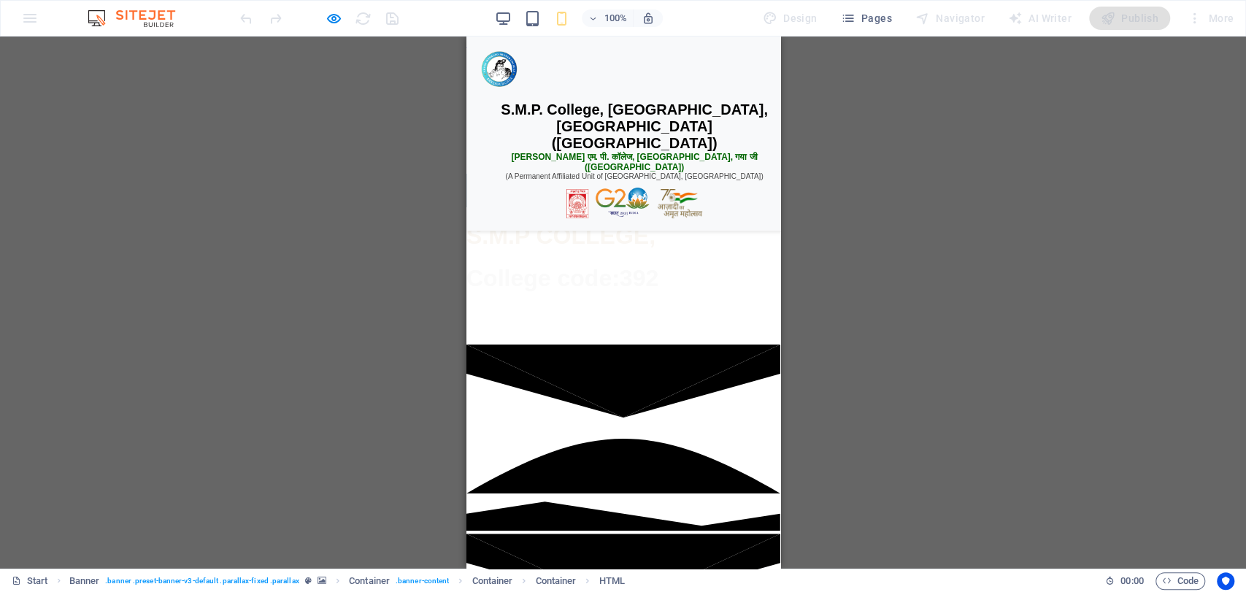
click at [591, 307] on div "☰ Menu Home About Us ▼ Our College Vision & Mission Governing Body Campus & Inf…" at bounding box center [623, 240] width 314 height 207
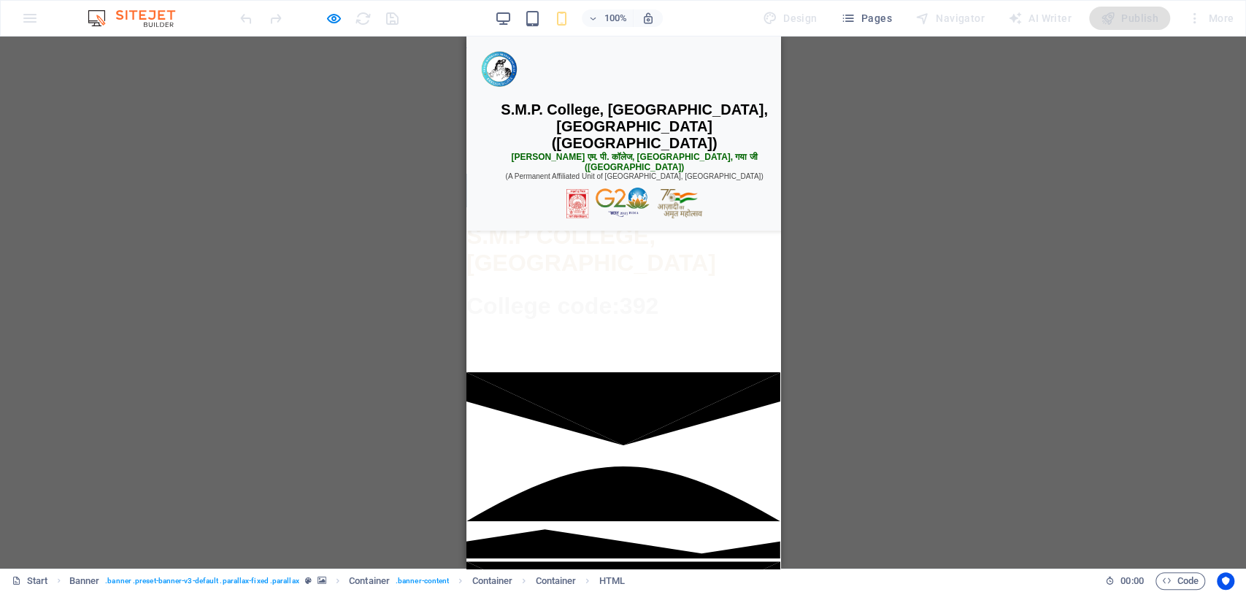
click at [595, 207] on div "☰ Menu" at bounding box center [623, 191] width 314 height 34
click at [594, 207] on div "☰ Menu" at bounding box center [623, 191] width 314 height 34
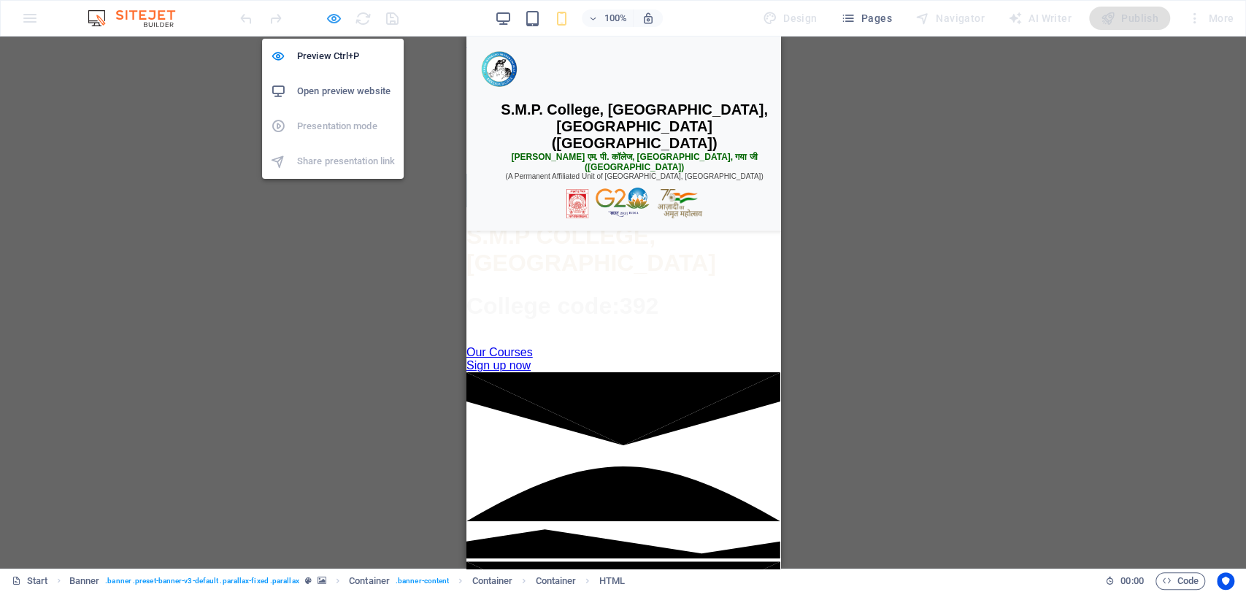
click at [326, 12] on icon "button" at bounding box center [334, 18] width 17 height 17
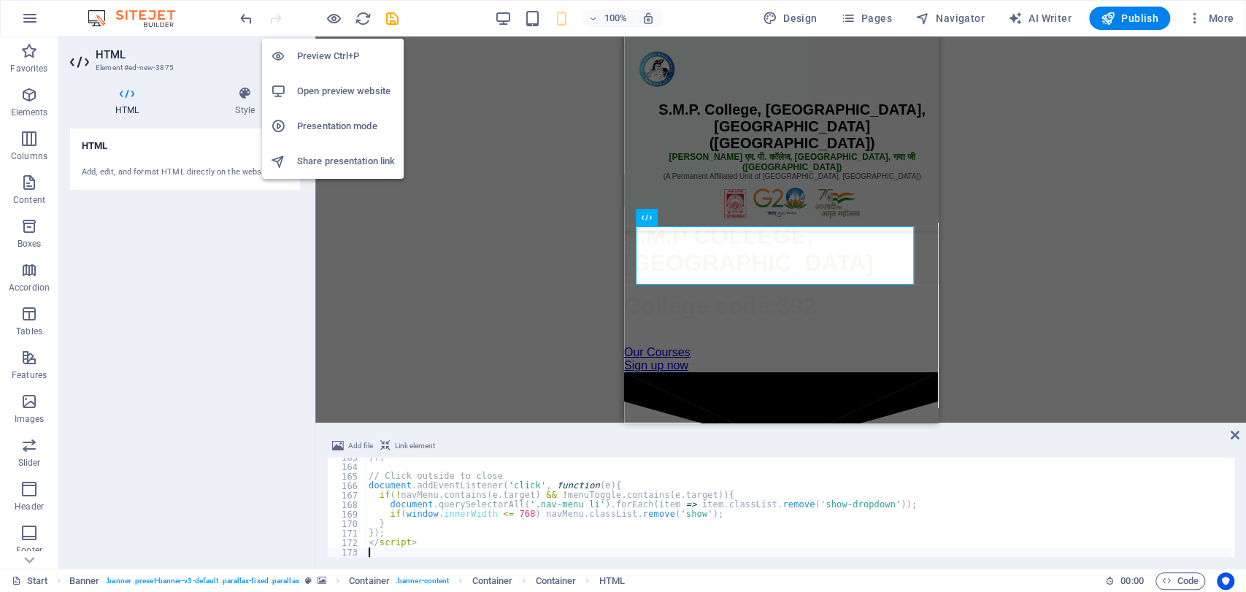
type textarea "</script>"
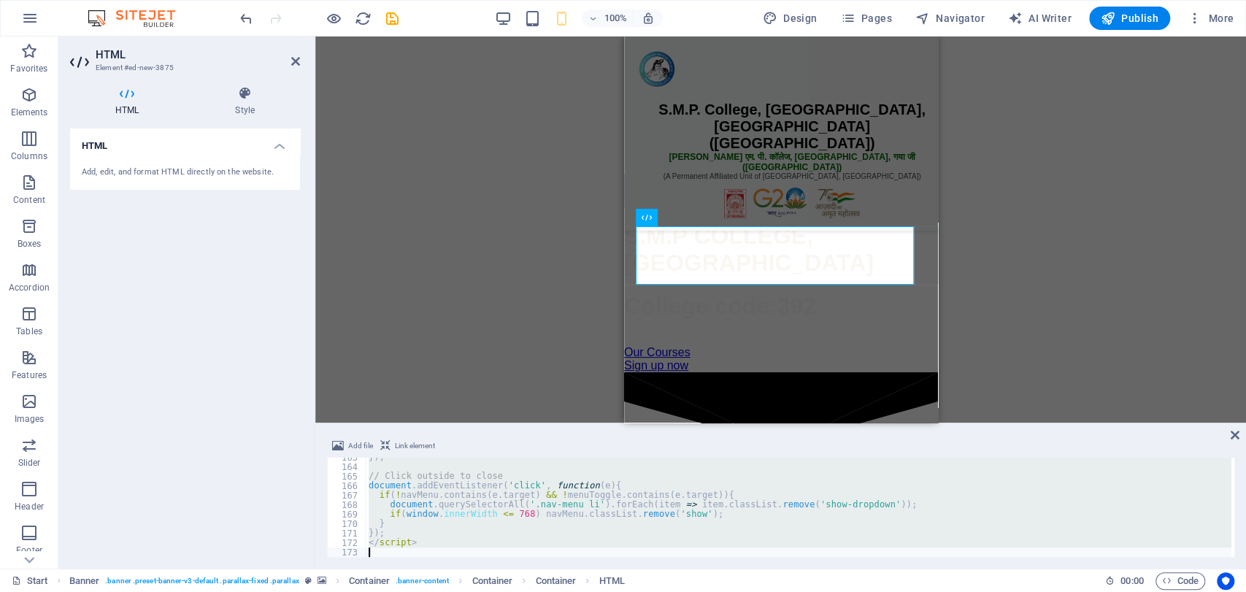
scroll to position [1420, 0]
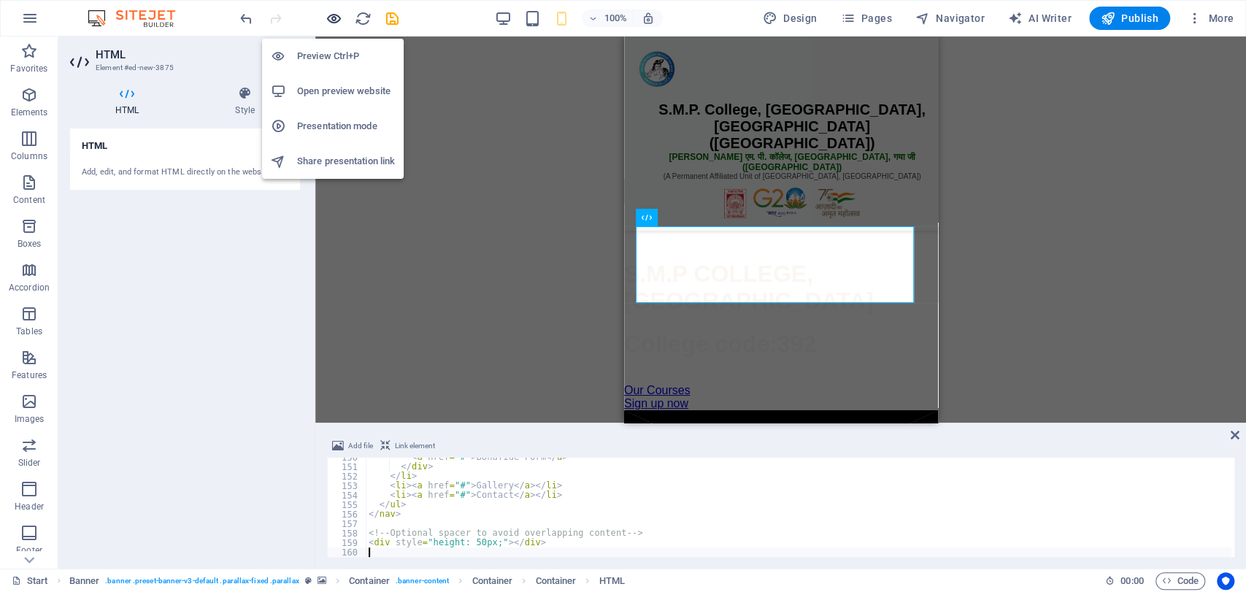
click at [327, 13] on icon "button" at bounding box center [334, 18] width 17 height 17
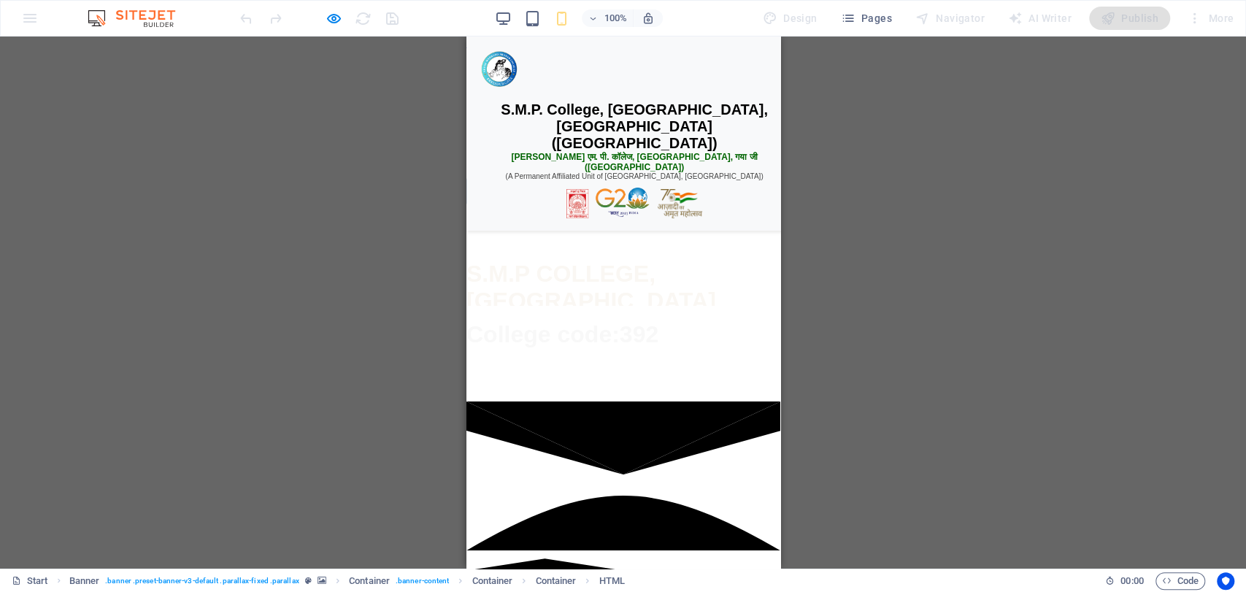
click at [600, 205] on div "☰ Menu" at bounding box center [623, 191] width 314 height 28
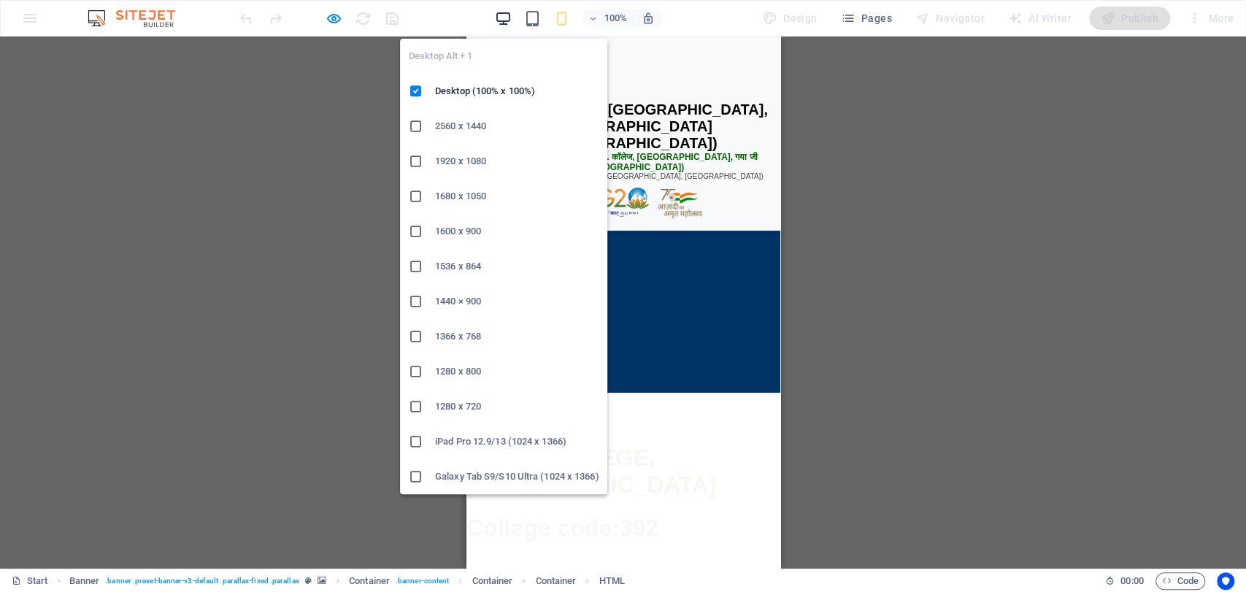
click at [508, 13] on icon "button" at bounding box center [503, 18] width 17 height 17
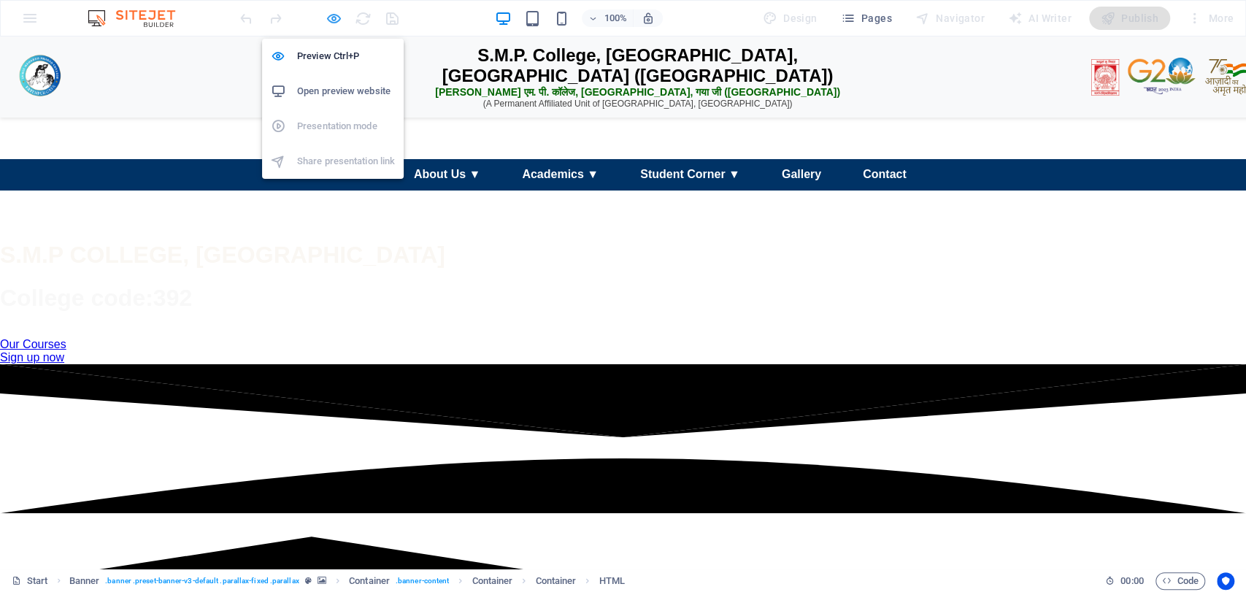
click at [334, 18] on icon "button" at bounding box center [334, 18] width 17 height 17
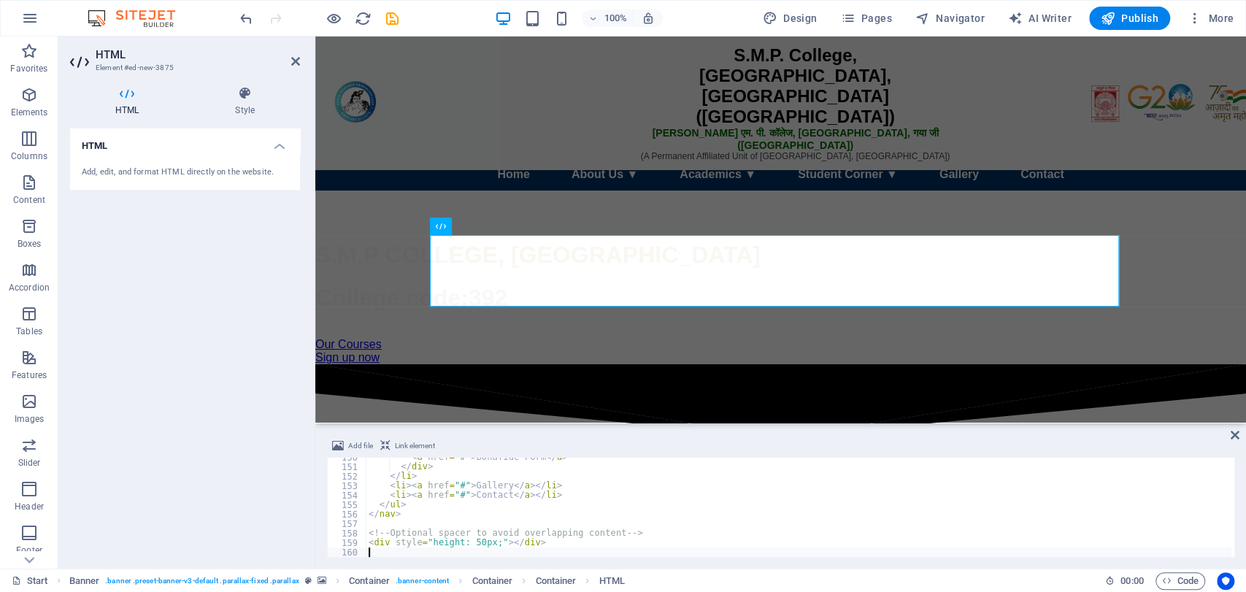
type textarea "<div style="height: 50px;"></div>"
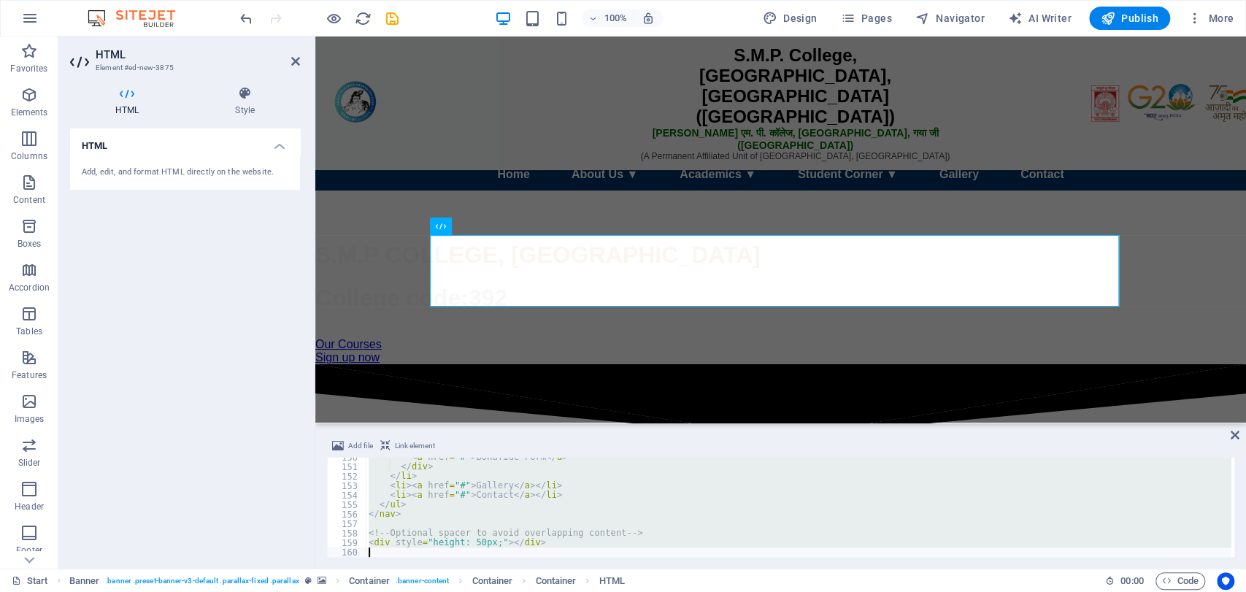
scroll to position [2635, 0]
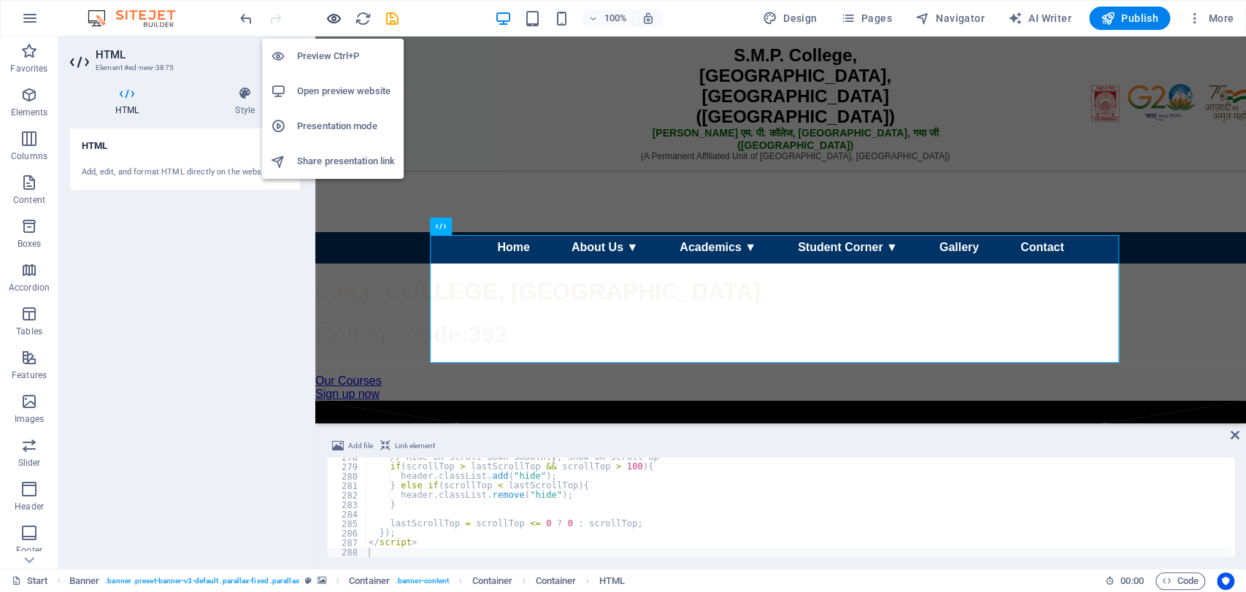
click at [332, 16] on icon "button" at bounding box center [334, 18] width 17 height 17
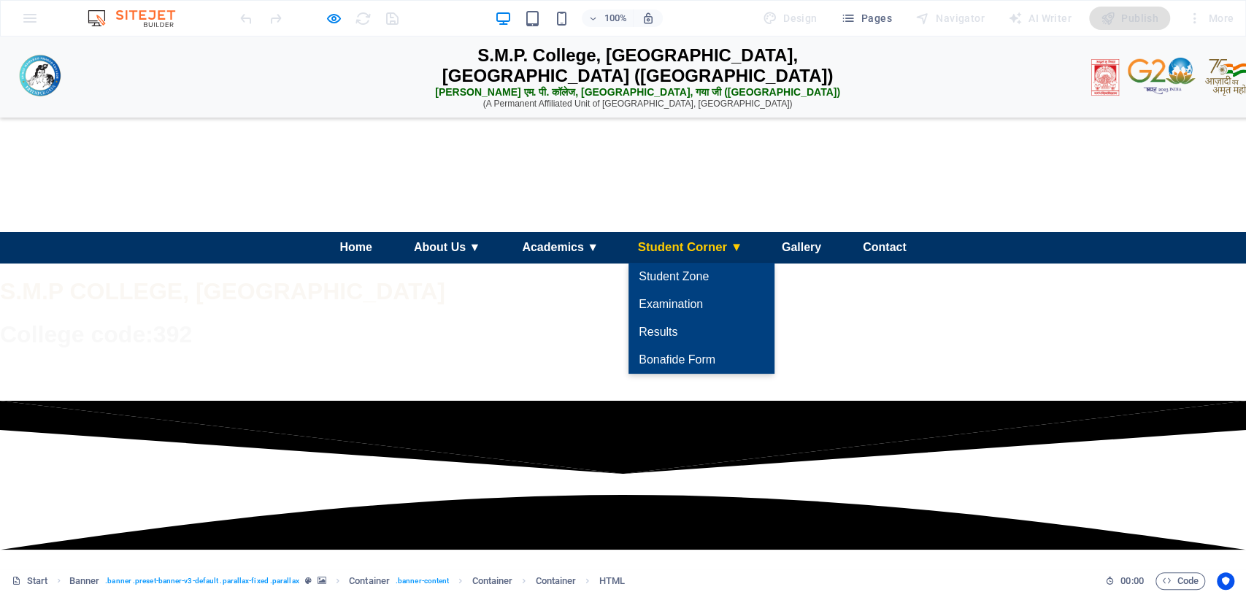
click at [718, 264] on link "Student Corner ▼" at bounding box center [690, 247] width 129 height 32
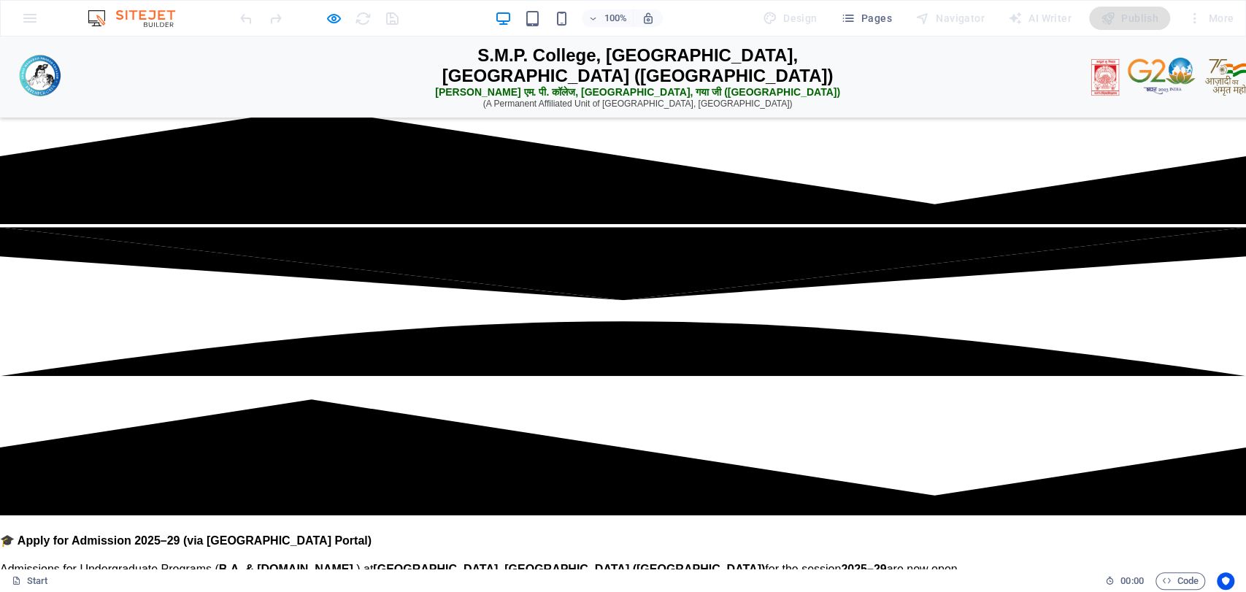
scroll to position [930, 0]
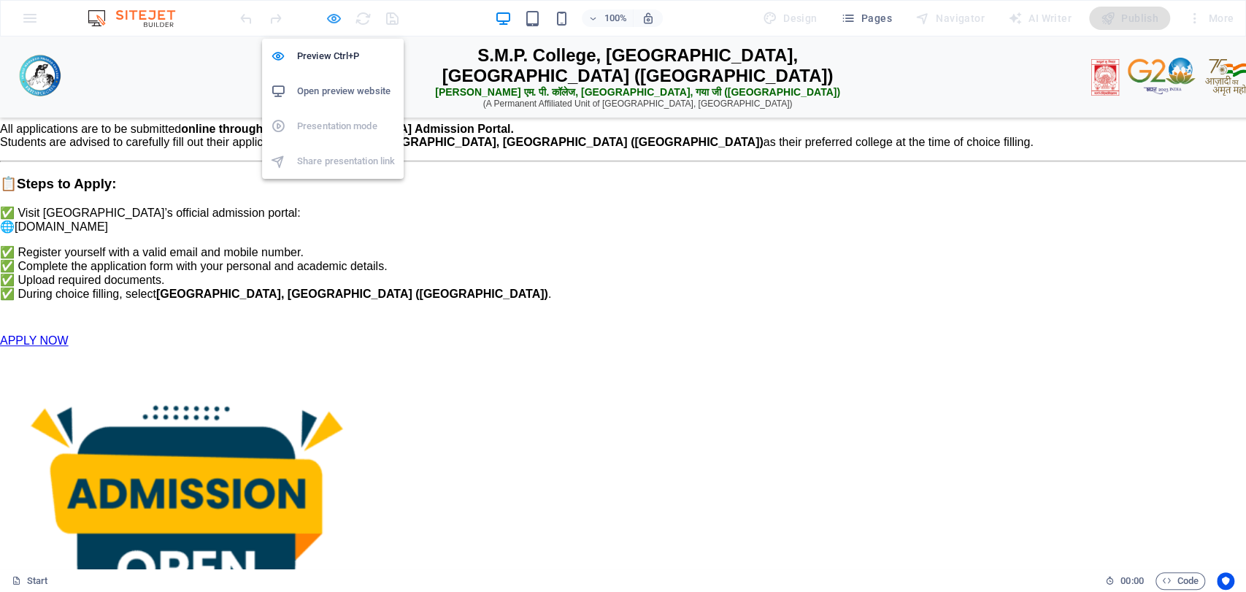
click at [337, 16] on icon "button" at bounding box center [334, 18] width 17 height 17
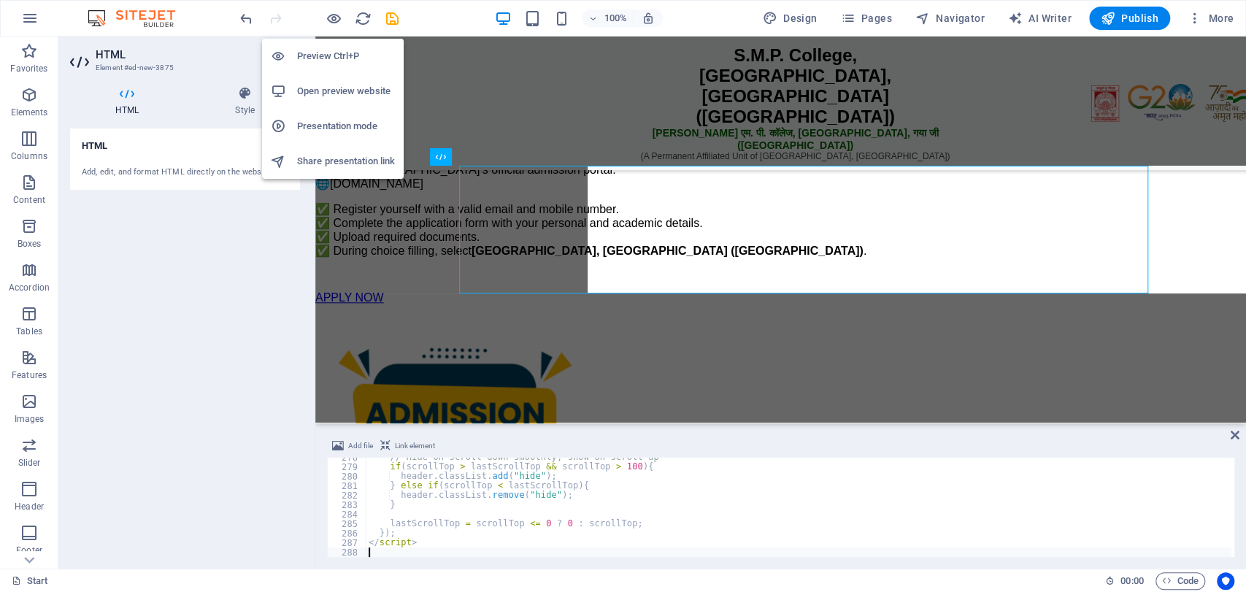
scroll to position [69, 0]
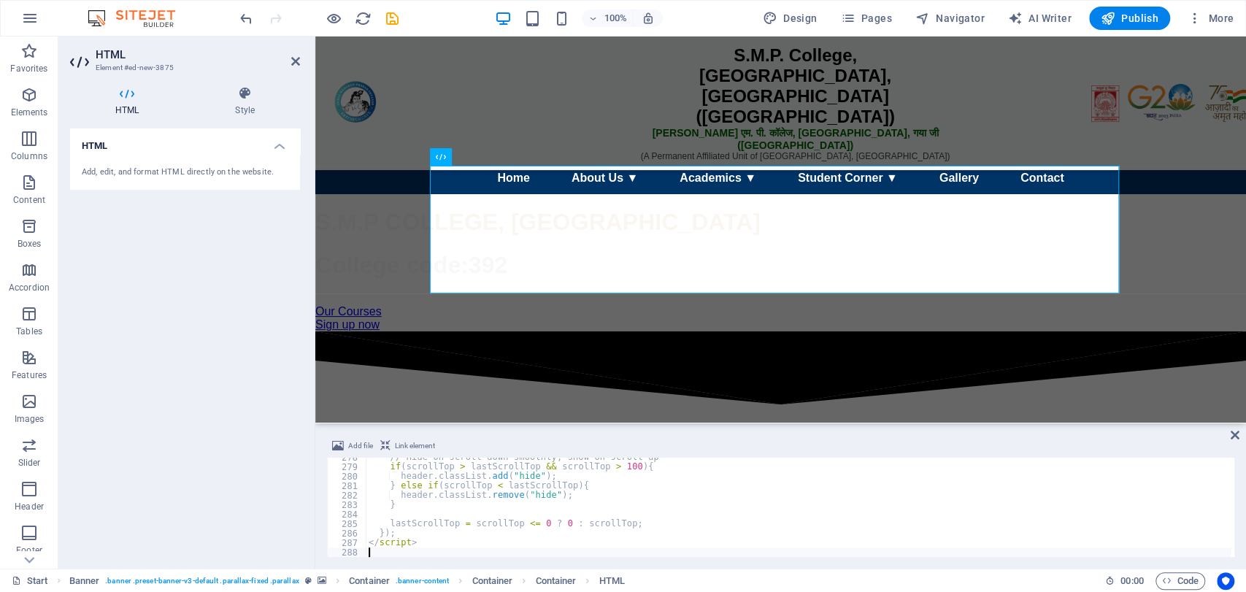
type textarea "<div style="height: 50px;"></div>"
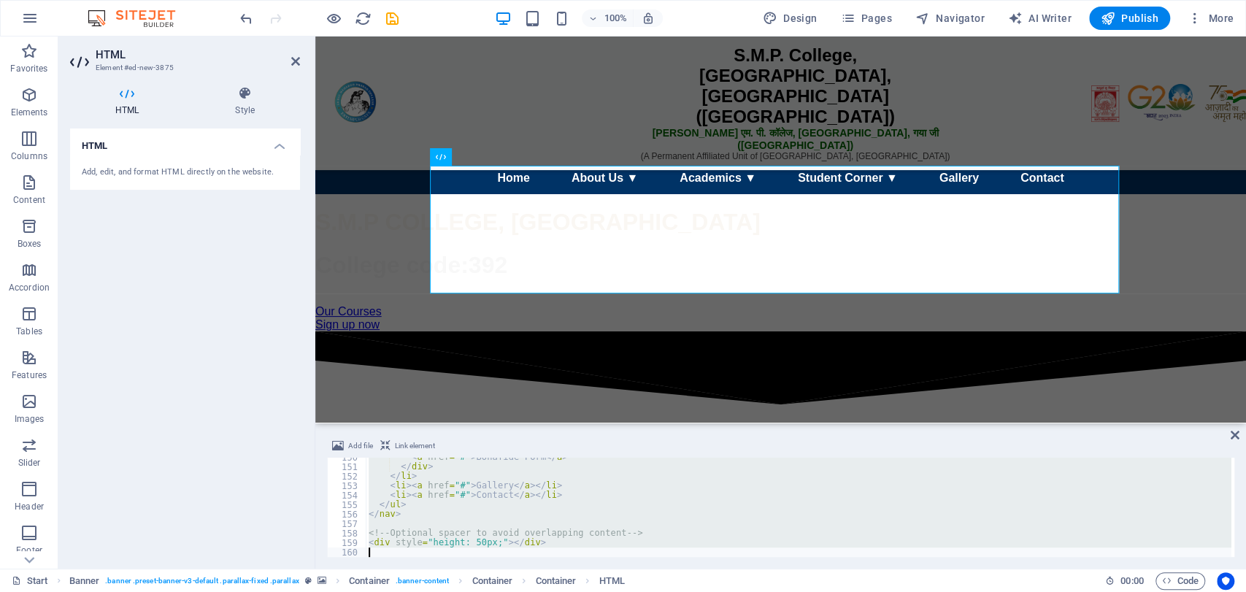
scroll to position [1420, 0]
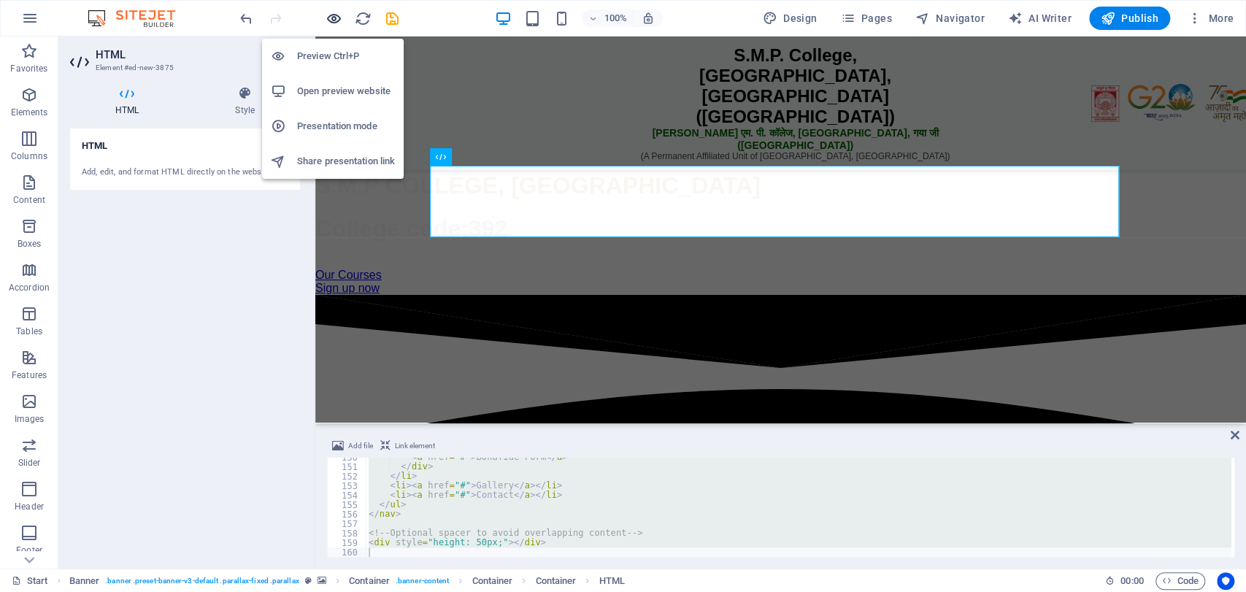
click at [333, 15] on icon "button" at bounding box center [334, 18] width 17 height 17
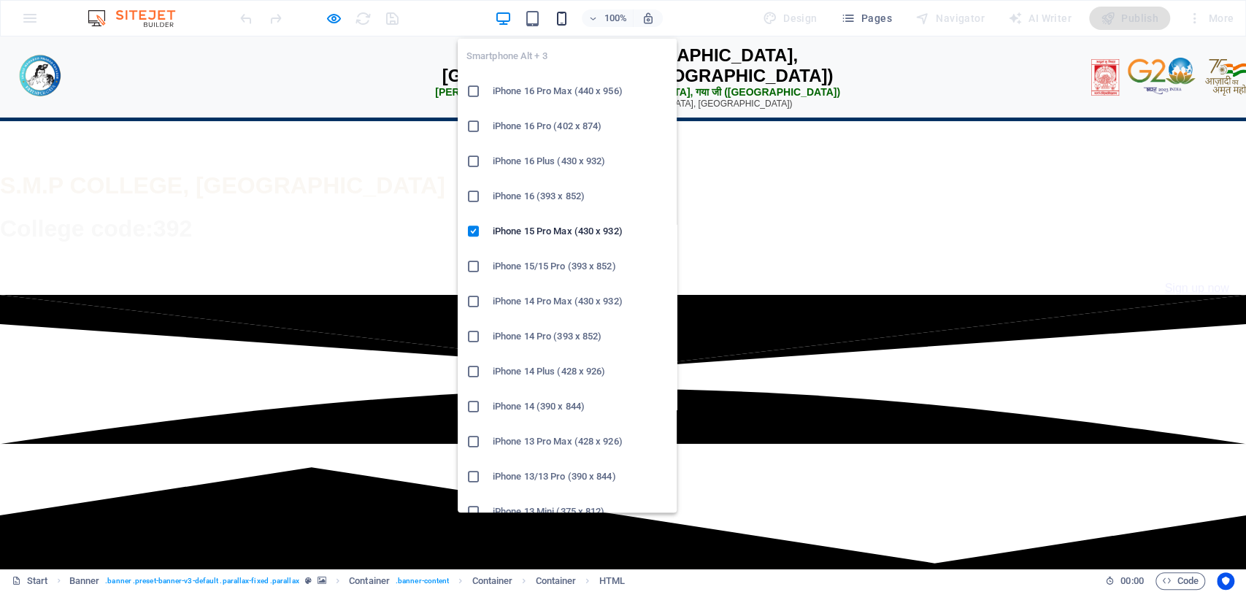
click at [562, 15] on icon "button" at bounding box center [562, 18] width 17 height 17
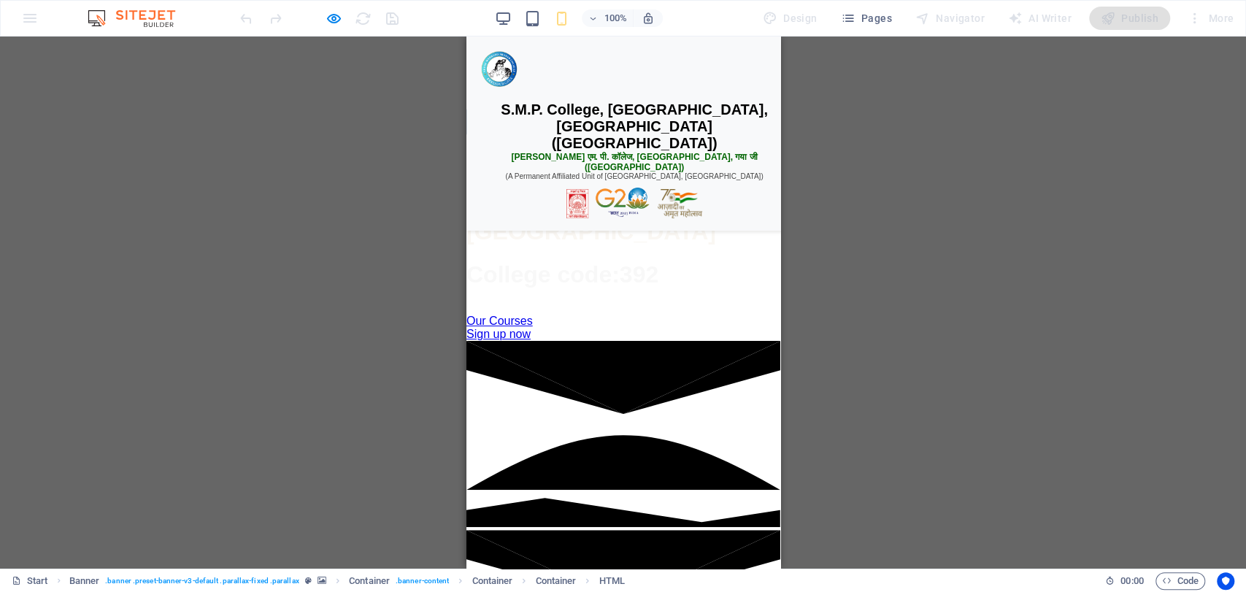
scroll to position [0, 0]
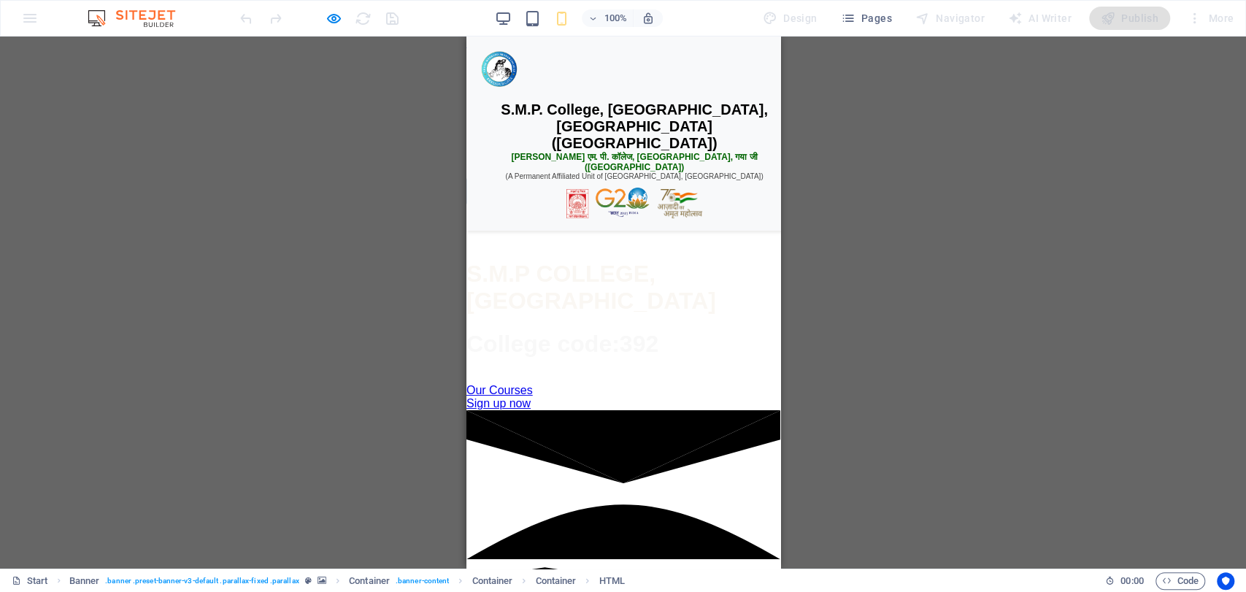
click at [588, 205] on div "☰ Menu" at bounding box center [623, 191] width 314 height 28
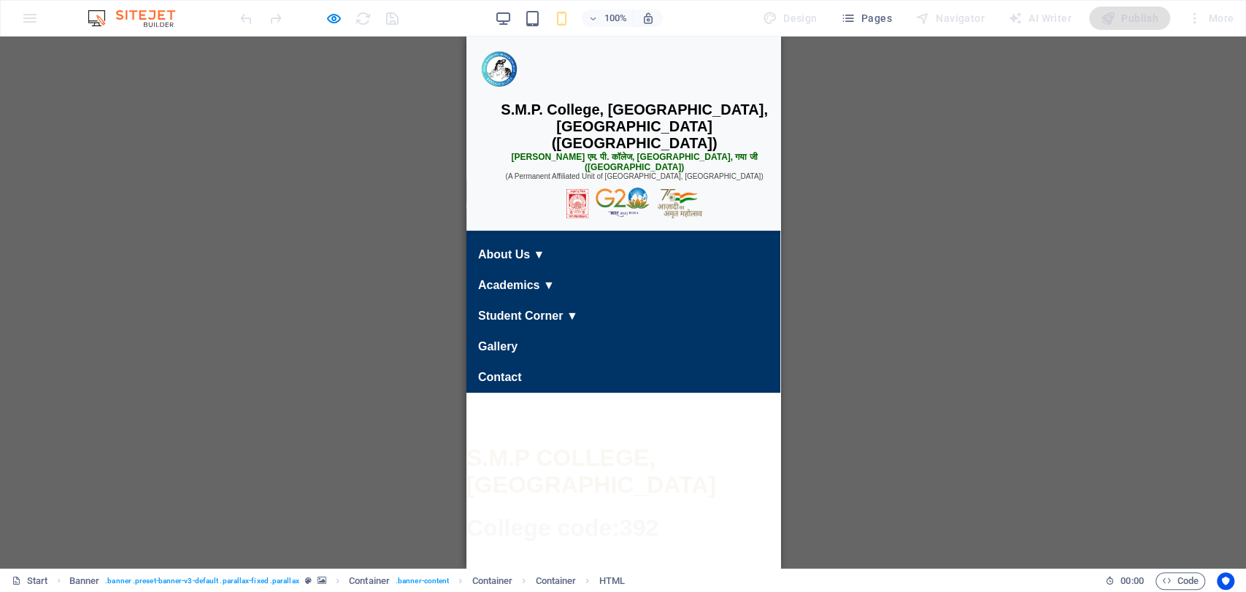
click at [589, 205] on div "☰ Menu" at bounding box center [623, 191] width 314 height 28
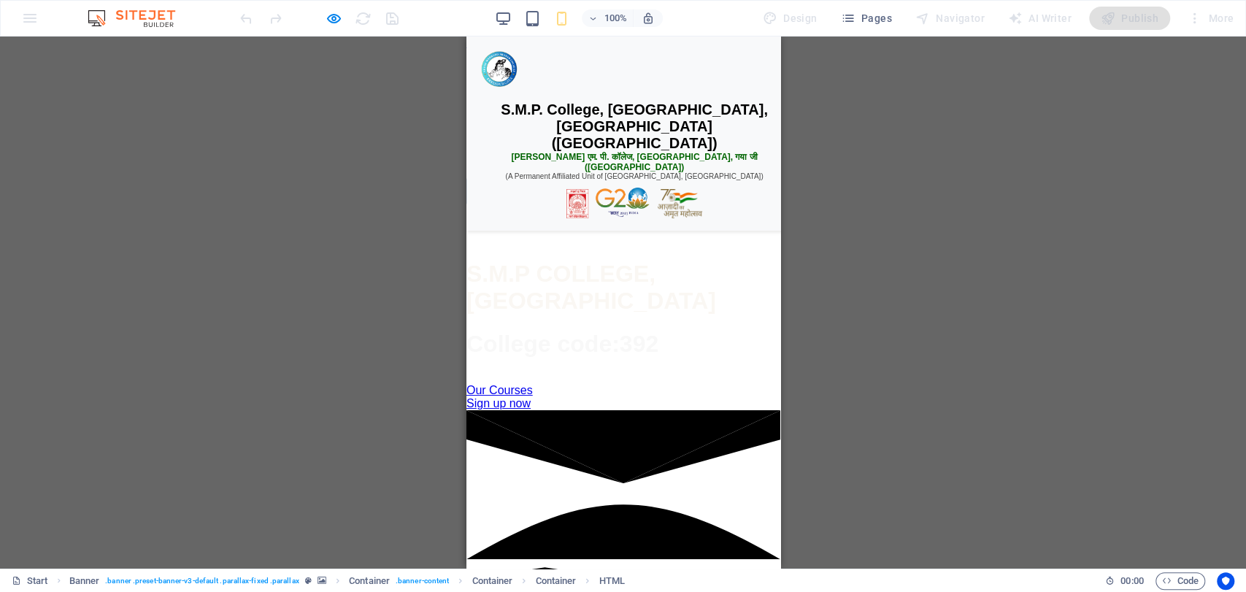
click at [591, 205] on div "☰ Menu" at bounding box center [623, 191] width 314 height 28
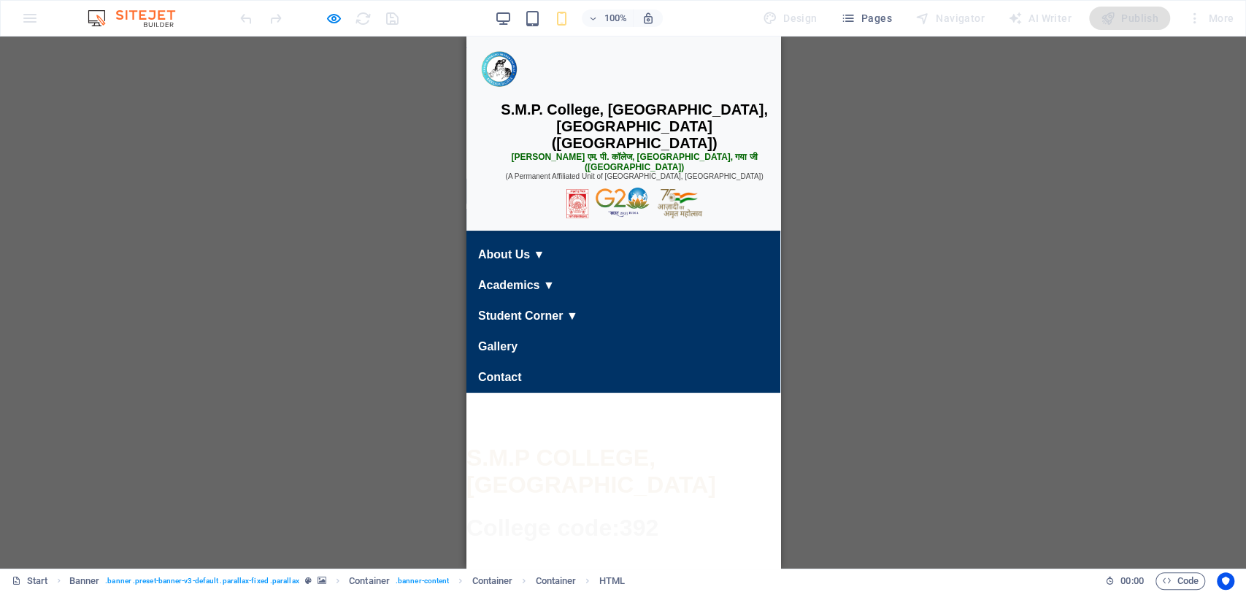
click at [593, 205] on div "☰ Menu" at bounding box center [623, 191] width 314 height 28
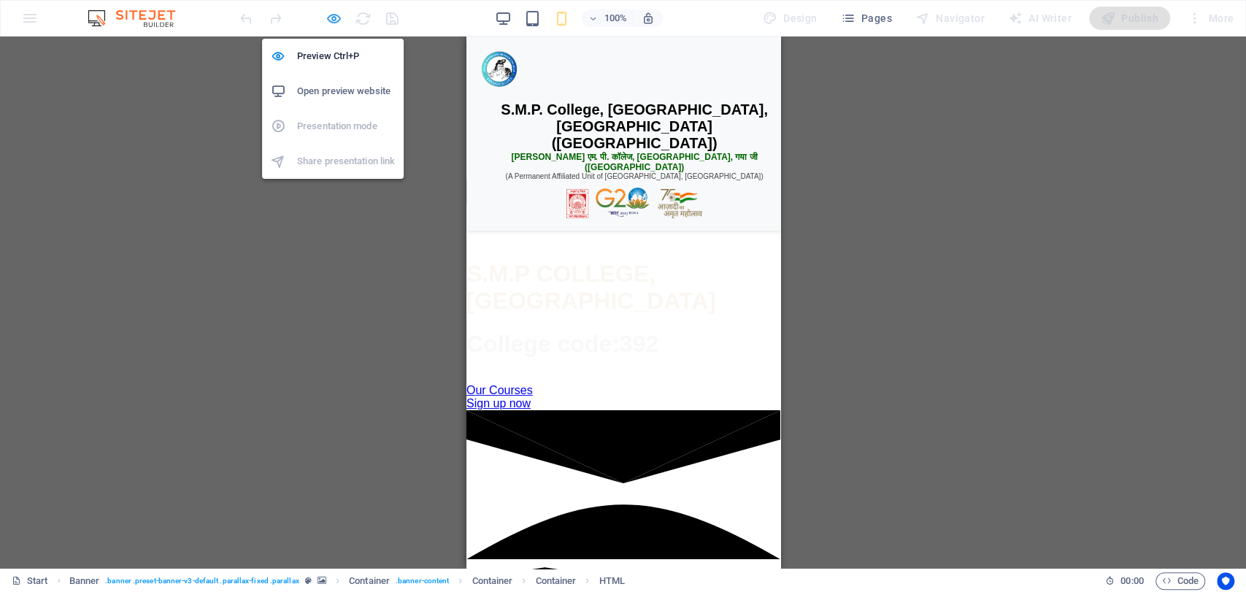
click at [338, 19] on icon "button" at bounding box center [334, 18] width 17 height 17
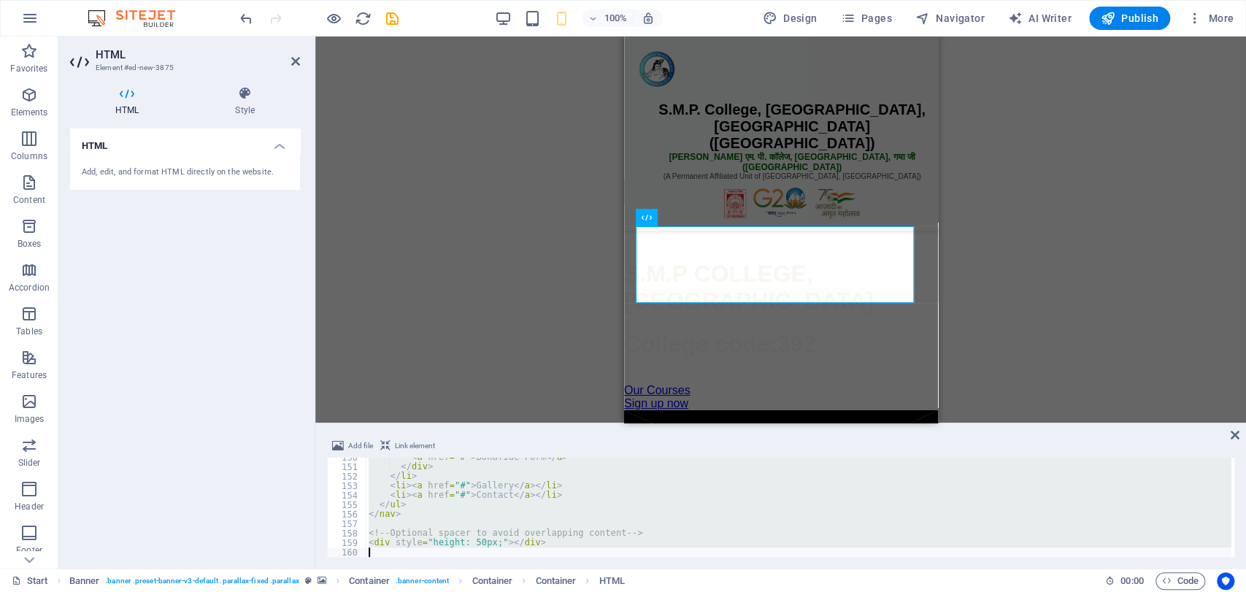
scroll to position [1429, 0]
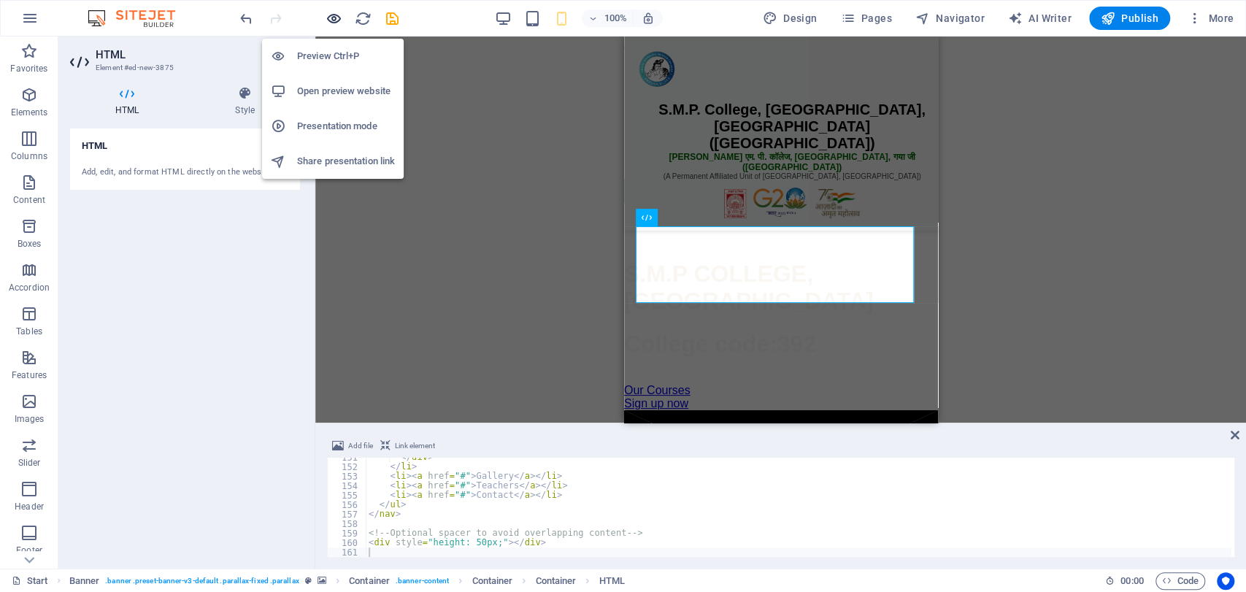
click at [336, 17] on icon "button" at bounding box center [334, 18] width 17 height 17
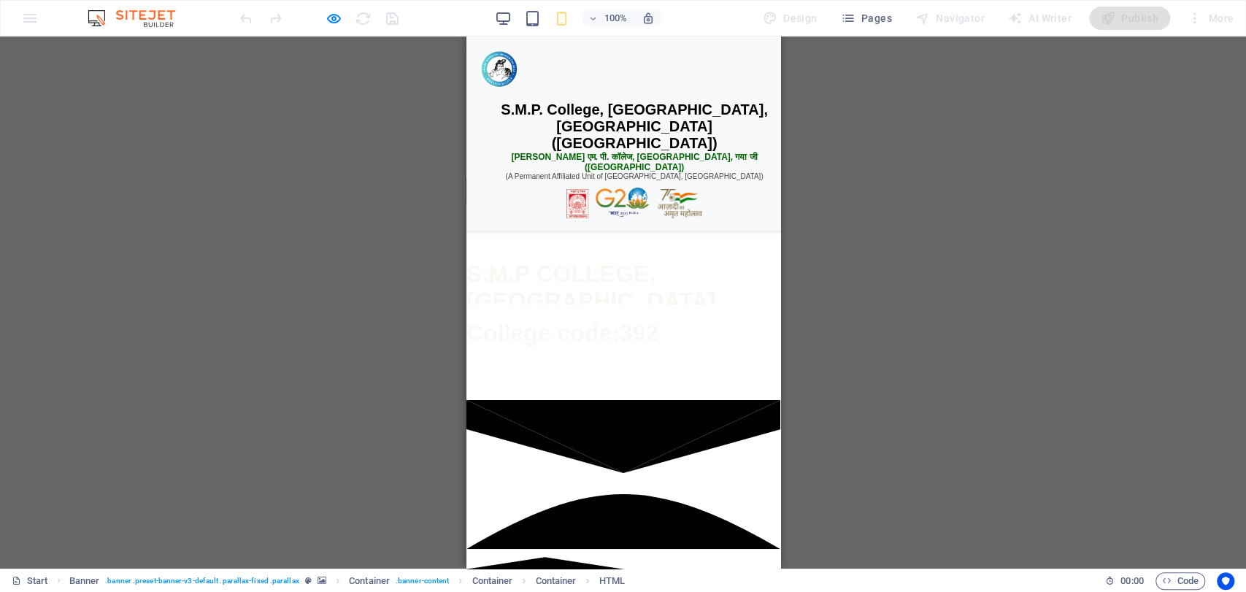
click at [598, 245] on div "☰ Menu Home About Us ▼ Our College Vision & Mission Governing Body Campus & Inf…" at bounding box center [623, 211] width 314 height 68
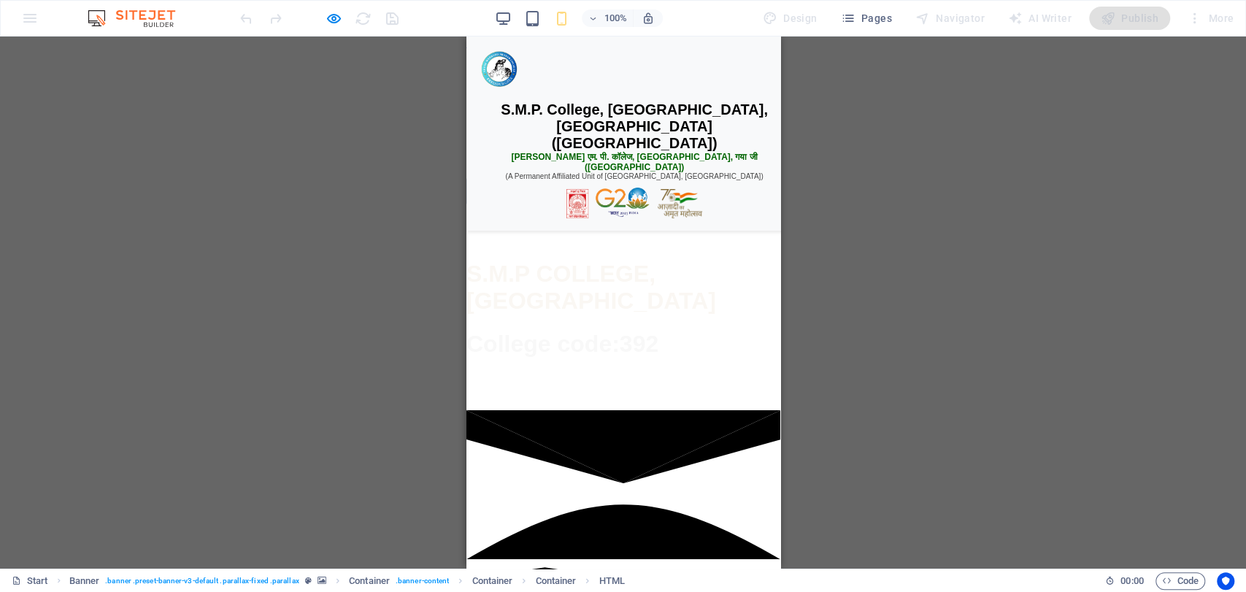
click at [596, 205] on div "☰ Menu" at bounding box center [623, 191] width 314 height 28
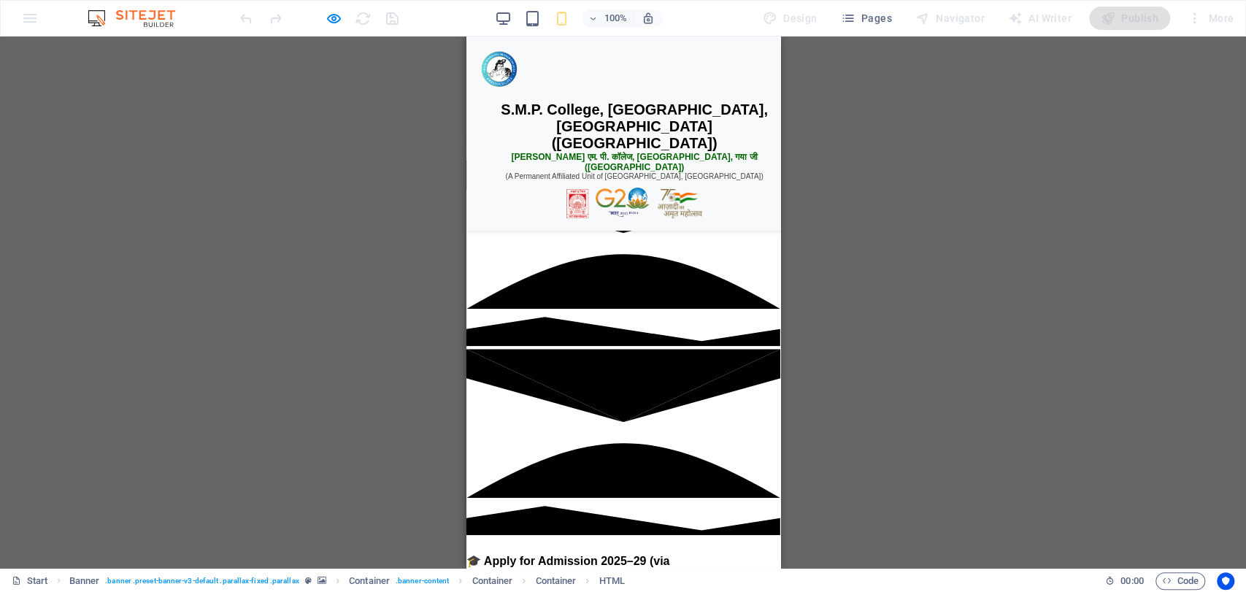
scroll to position [0, 0]
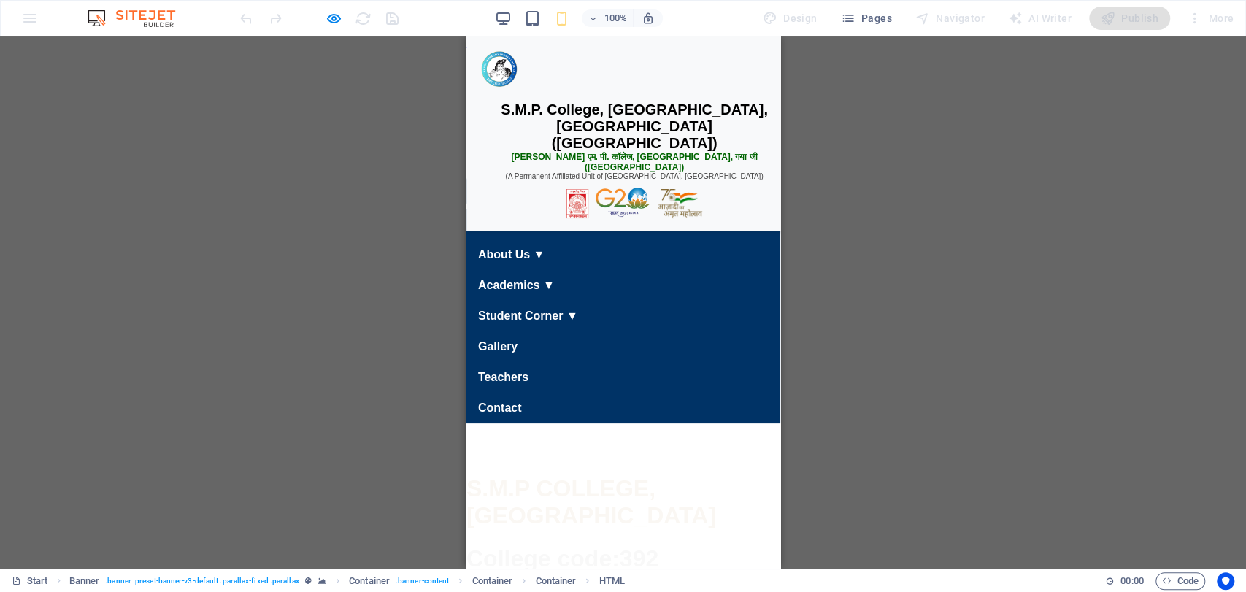
click at [605, 205] on div "☰ Menu" at bounding box center [623, 191] width 314 height 28
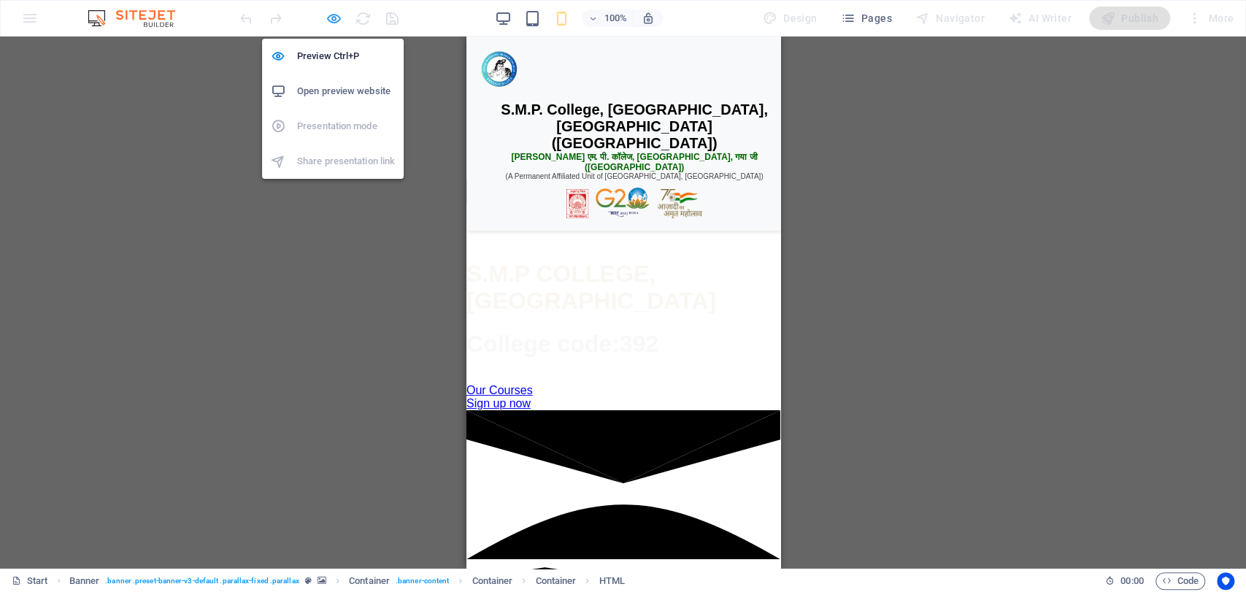
click at [337, 10] on icon "button" at bounding box center [334, 18] width 17 height 17
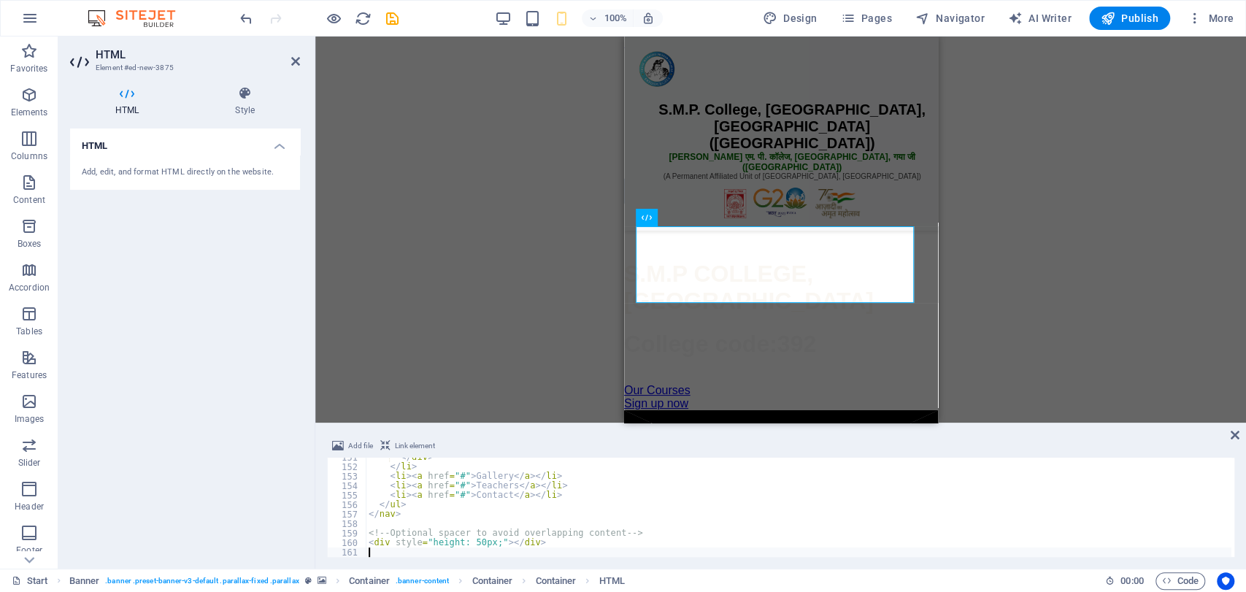
scroll to position [1590, 0]
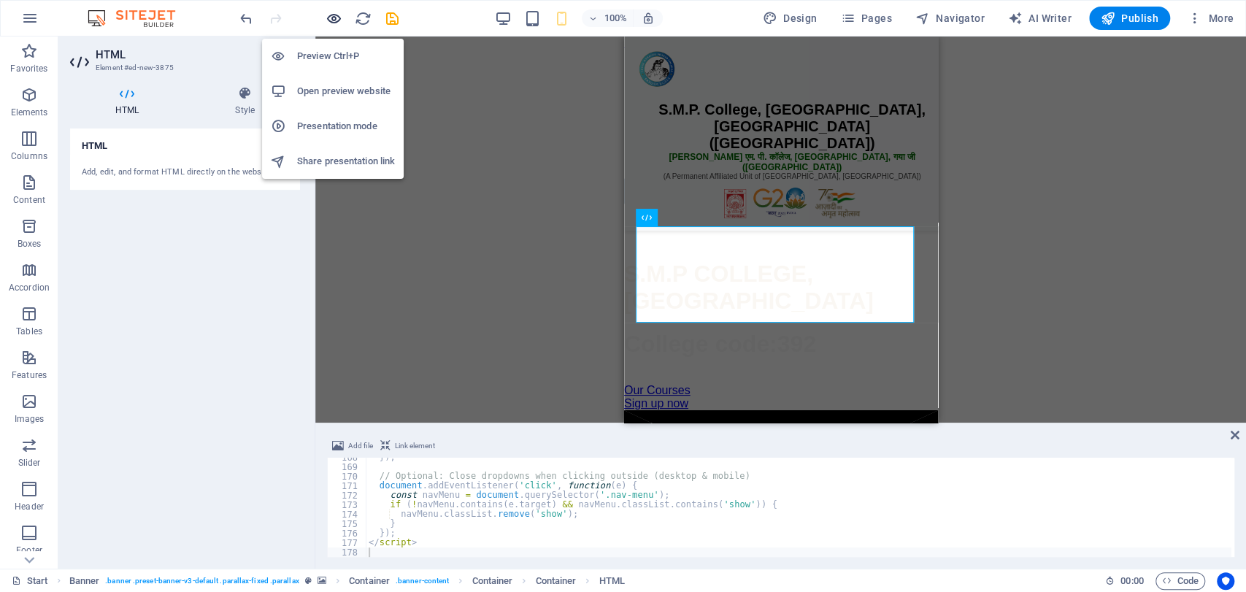
click at [332, 15] on icon "button" at bounding box center [334, 18] width 17 height 17
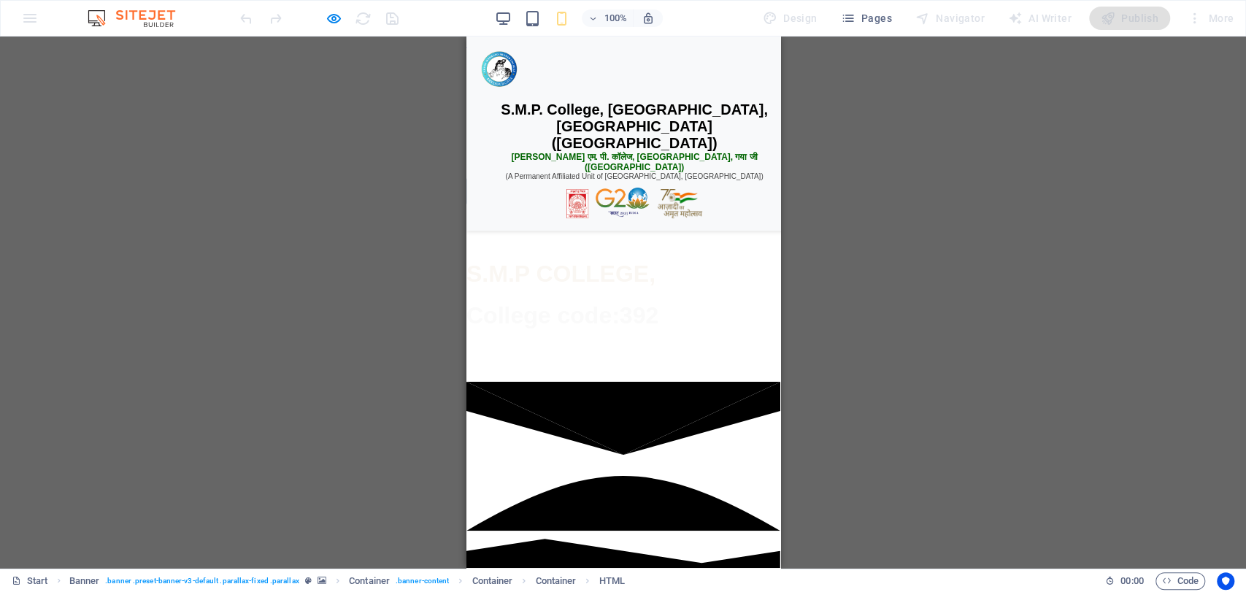
click at [600, 245] on div "☰ Menu Home About Us ▼ Our College Vision & Mission Governing Body Campus & Inf…" at bounding box center [623, 211] width 314 height 68
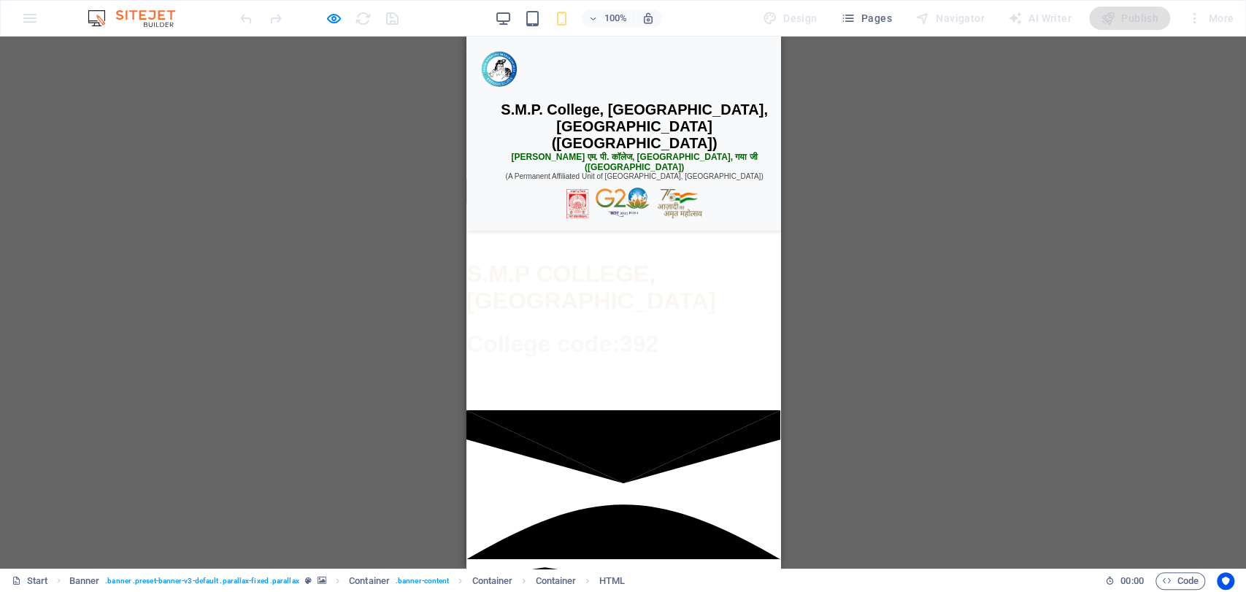
click at [600, 205] on div "☰ Menu" at bounding box center [623, 191] width 314 height 28
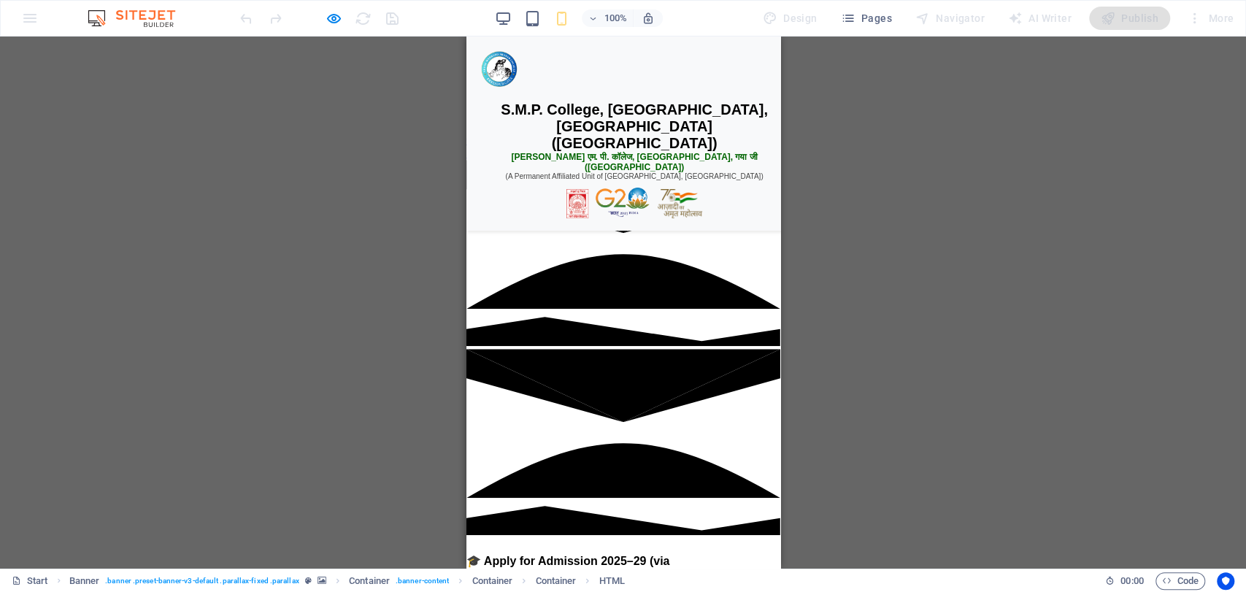
scroll to position [0, 0]
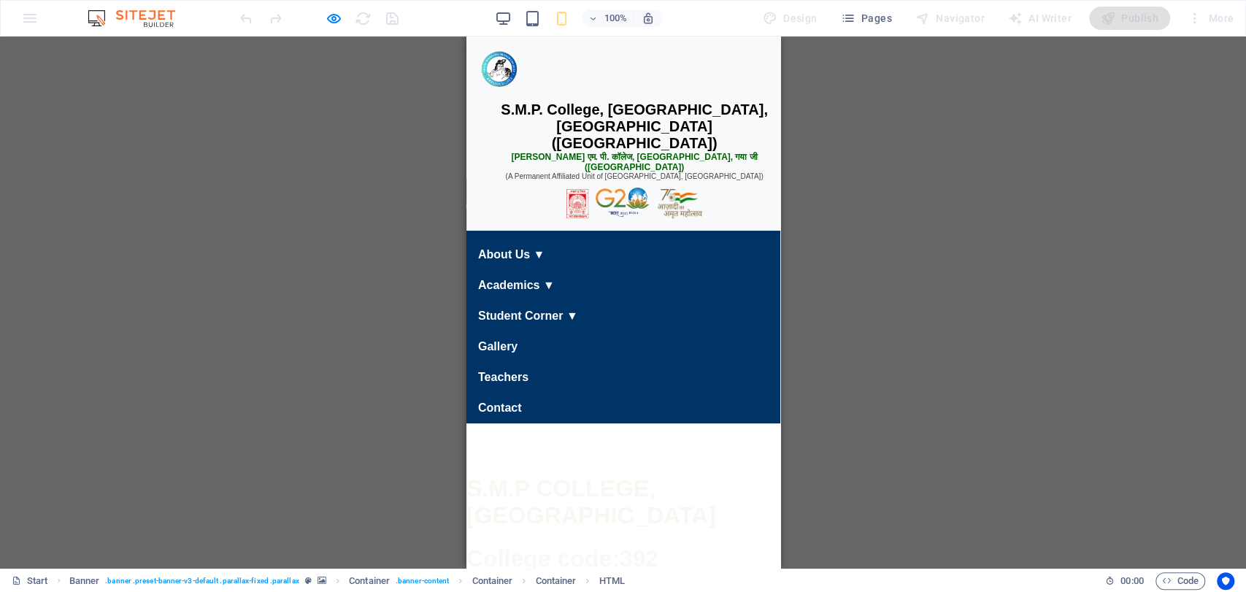
click at [597, 205] on div "☰ Menu" at bounding box center [623, 191] width 314 height 28
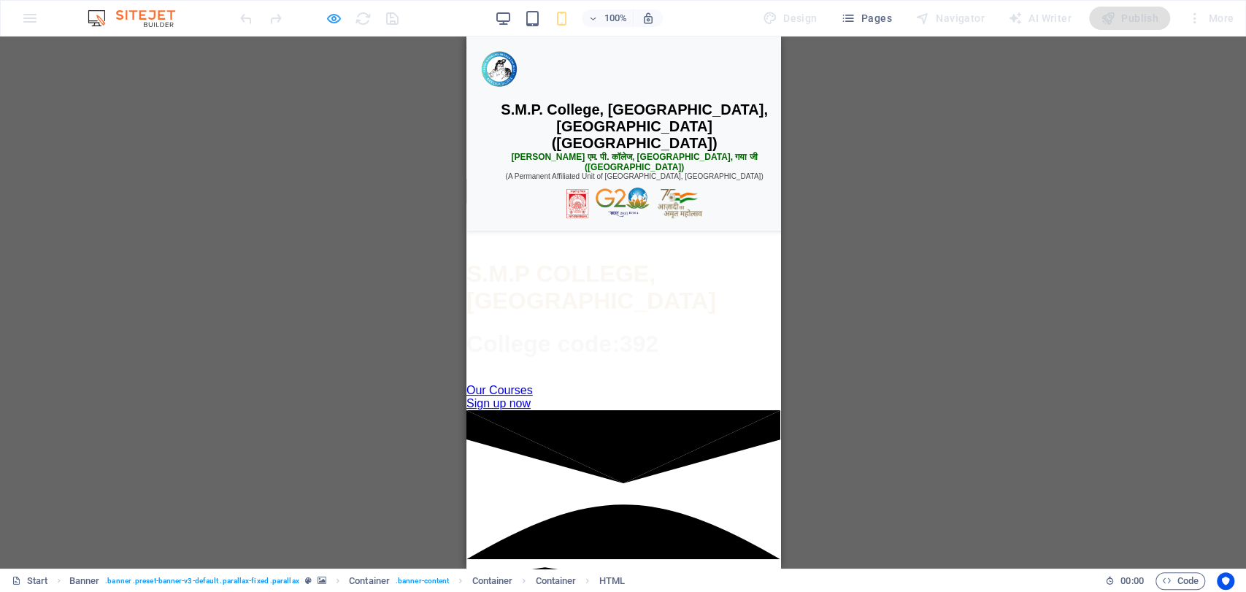
drag, startPoint x: 323, startPoint y: 18, endPoint x: 332, endPoint y: 17, distance: 8.9
click at [332, 17] on div at bounding box center [319, 18] width 164 height 23
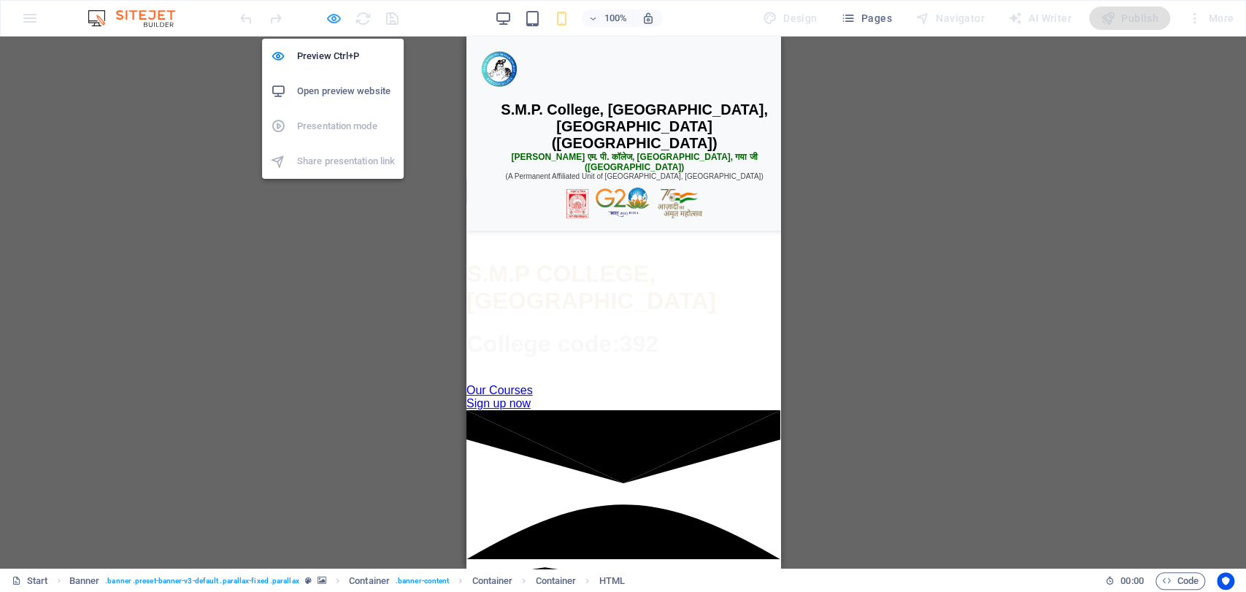
click at [332, 17] on icon "button" at bounding box center [334, 18] width 17 height 17
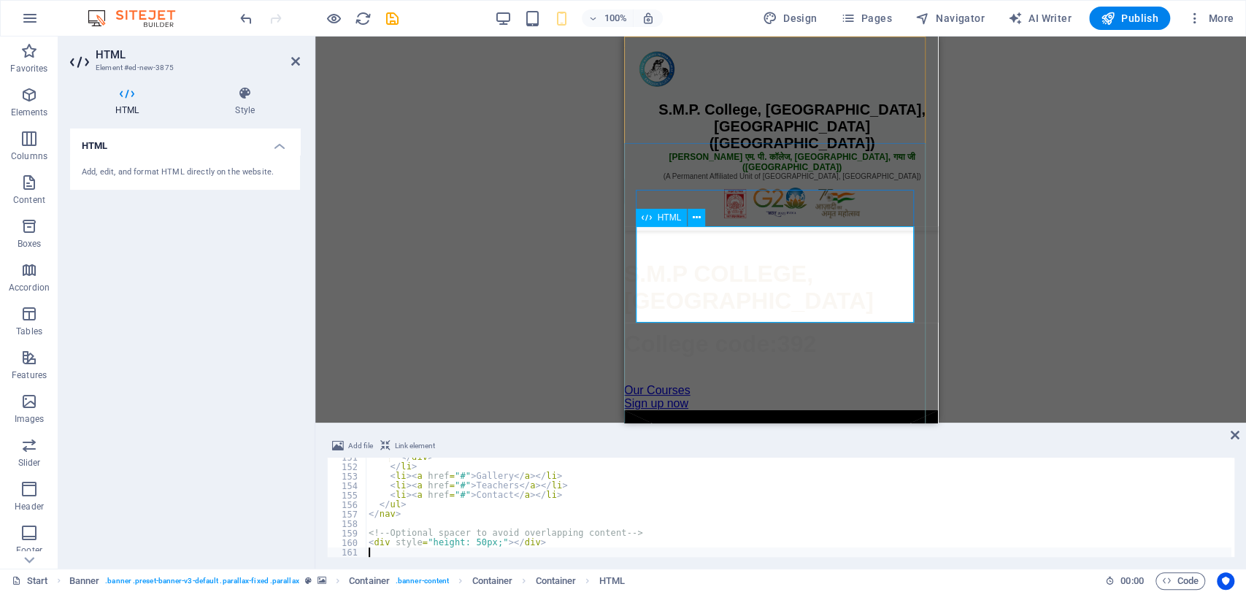
scroll to position [1429, 0]
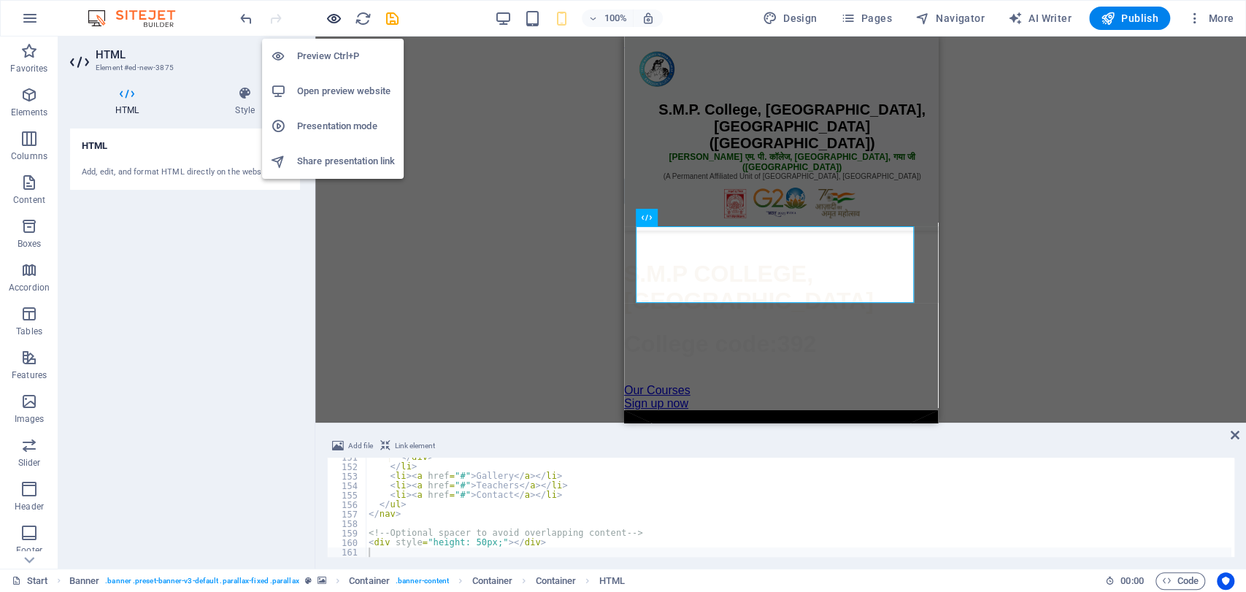
click at [341, 15] on icon "button" at bounding box center [334, 18] width 17 height 17
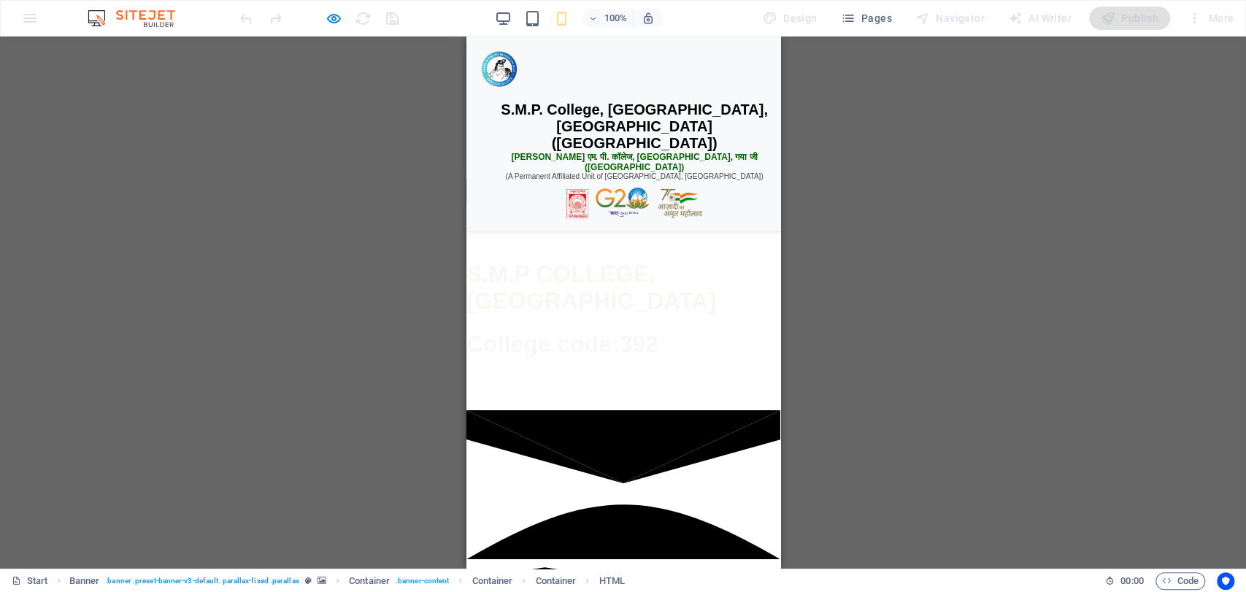
click at [582, 205] on div "☰ Menu" at bounding box center [623, 191] width 314 height 28
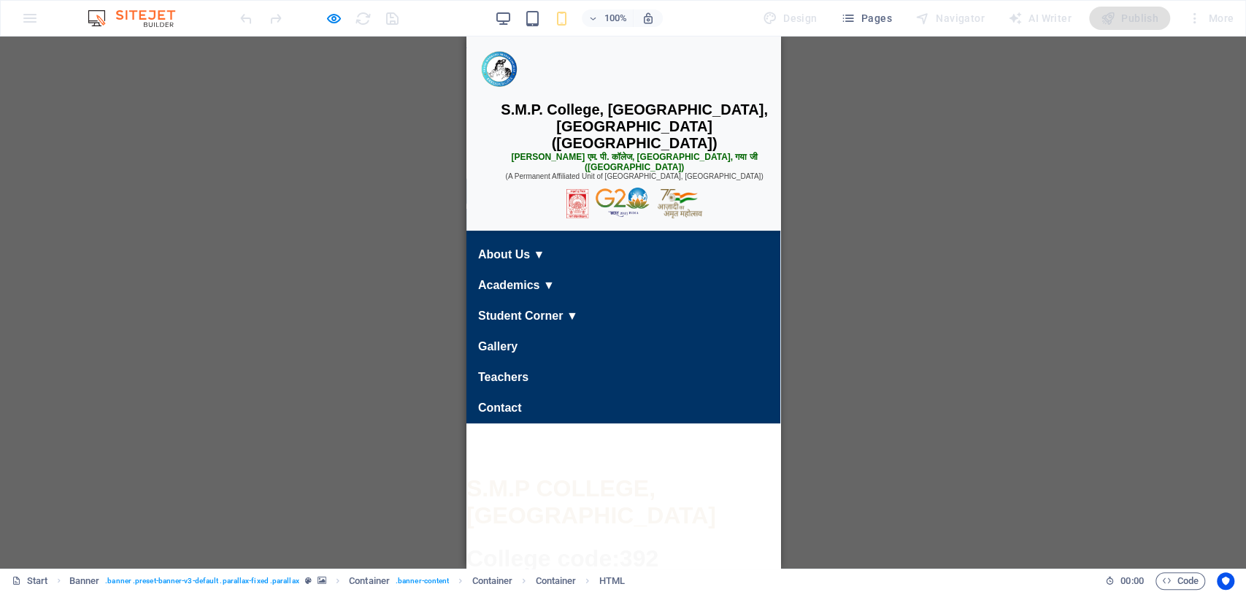
click at [594, 205] on div "☰ Menu" at bounding box center [623, 191] width 314 height 28
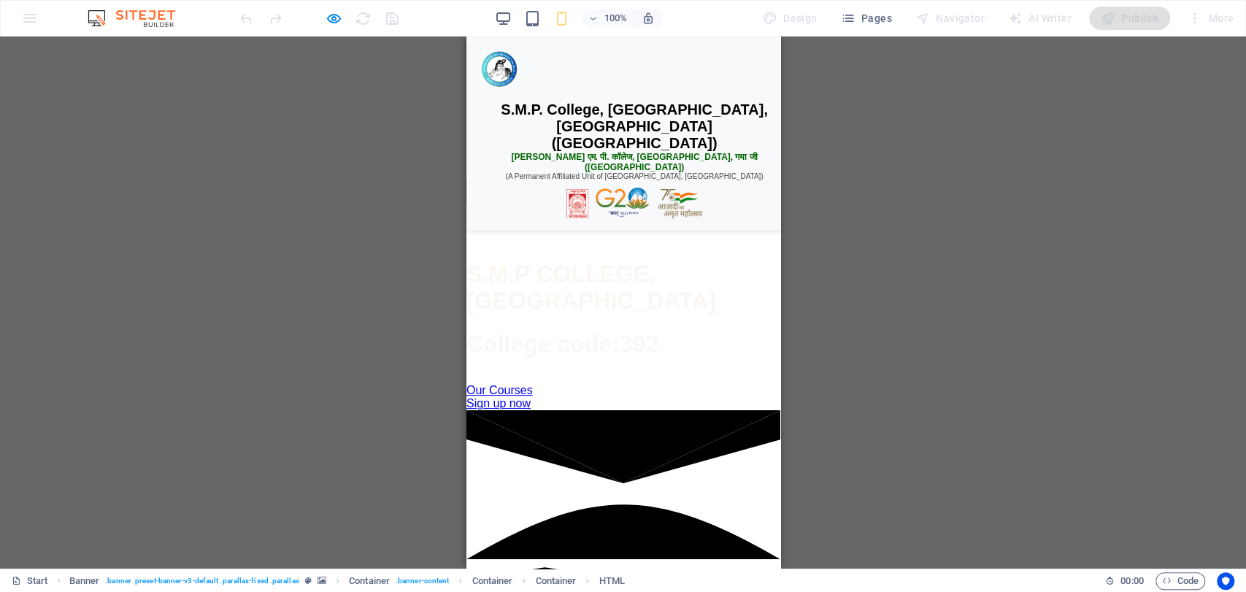
click at [594, 174] on div at bounding box center [623, 155] width 314 height 37
click at [594, 205] on div "☰ Menu" at bounding box center [623, 191] width 314 height 28
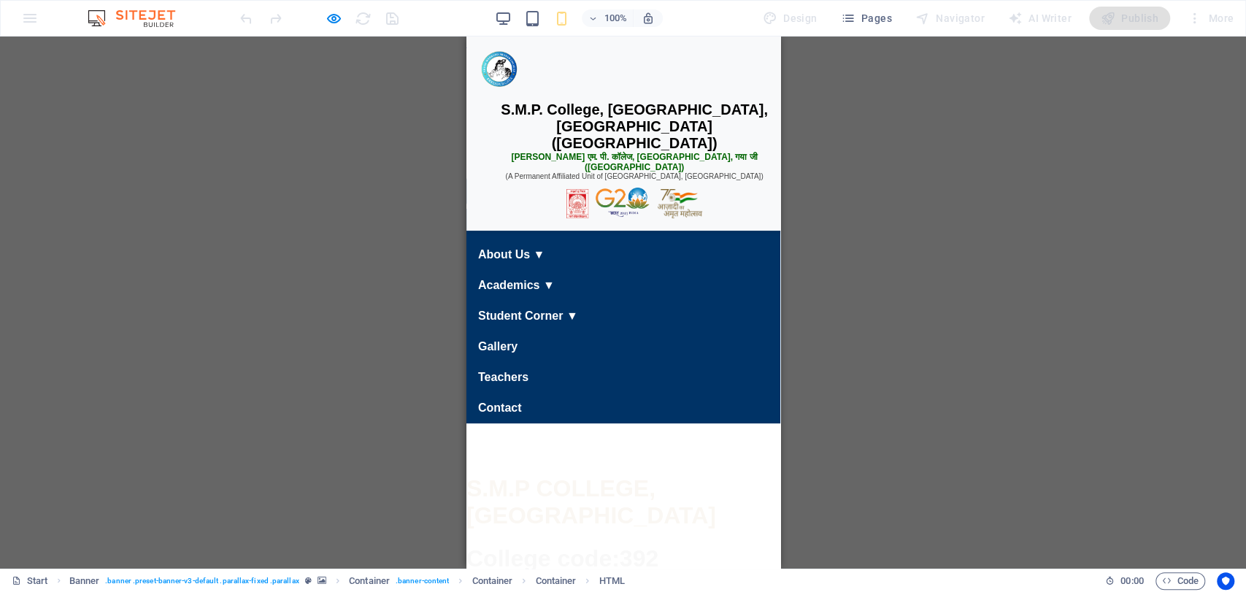
click at [586, 205] on div "☰ Menu" at bounding box center [623, 191] width 314 height 28
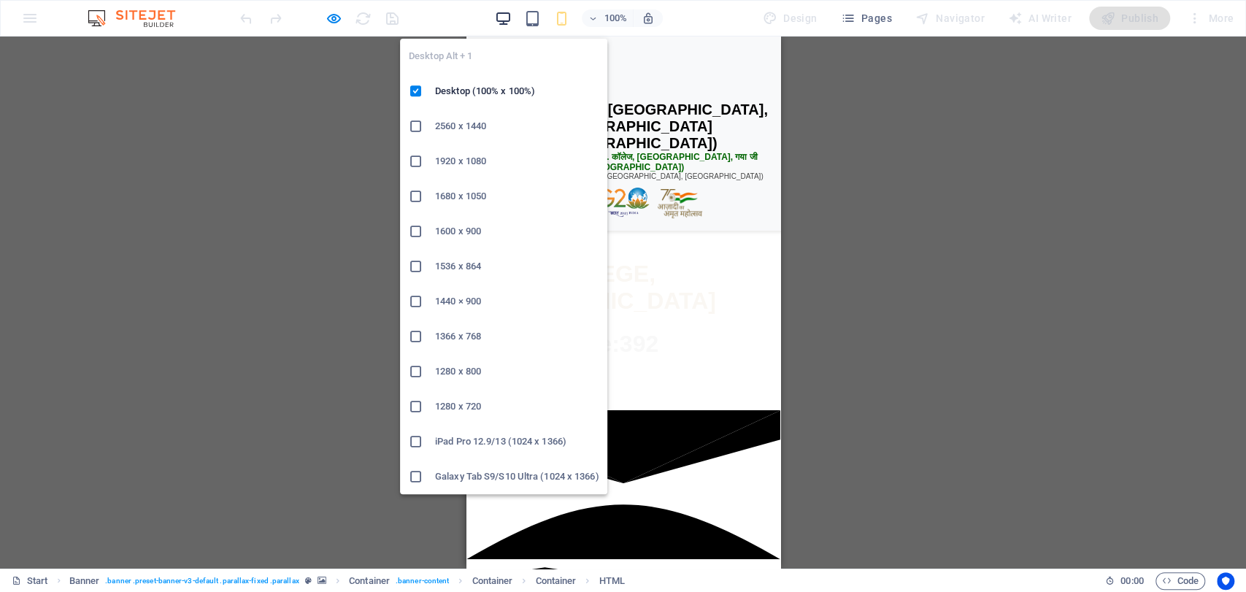
click at [509, 19] on icon "button" at bounding box center [503, 18] width 17 height 17
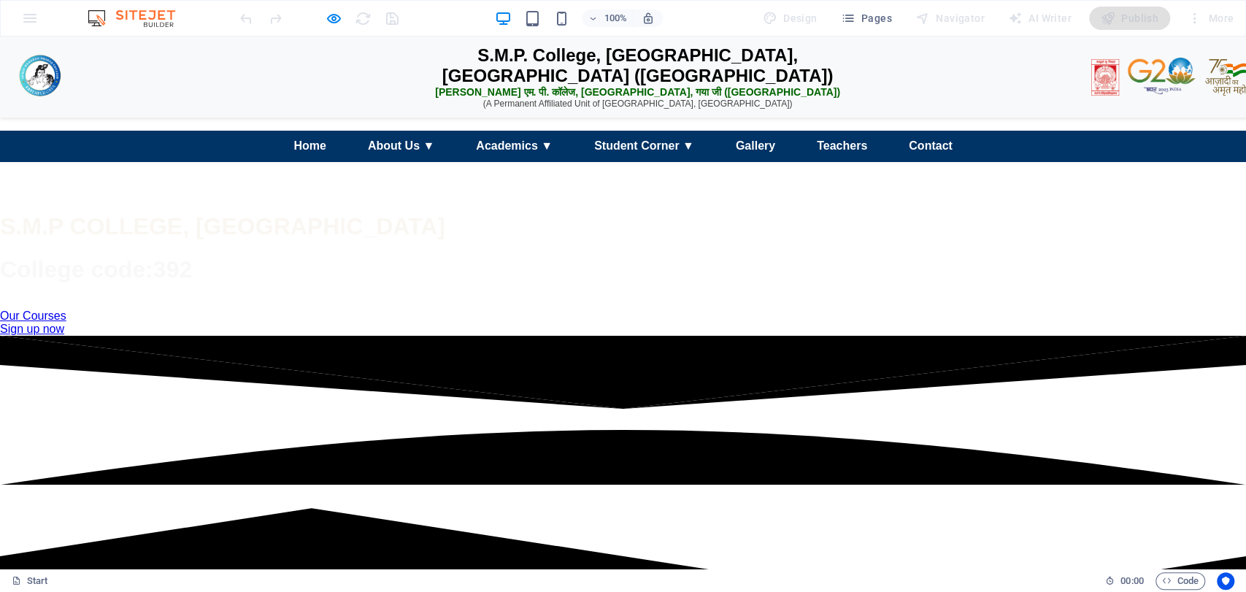
scroll to position [0, 0]
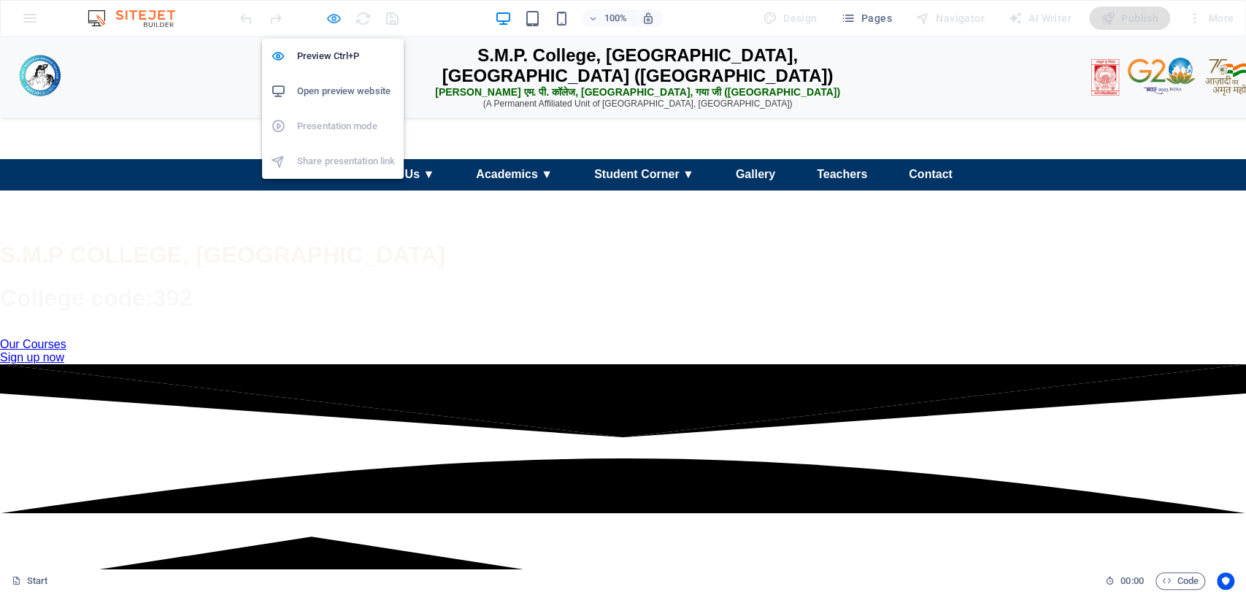
click at [342, 12] on span "button" at bounding box center [334, 18] width 18 height 17
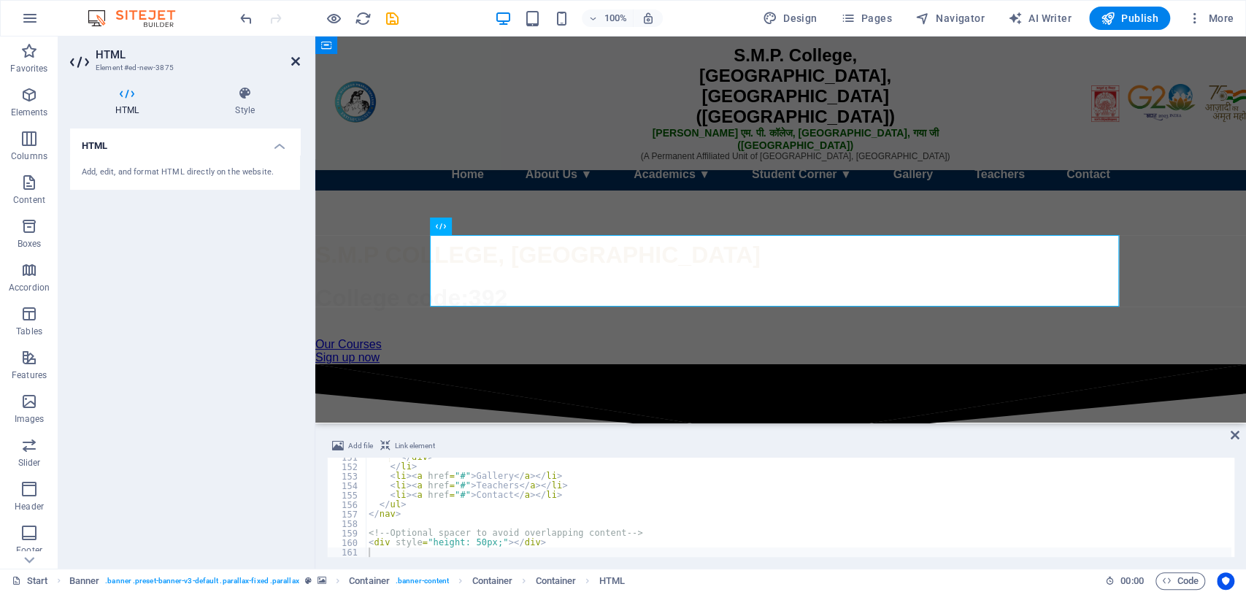
click at [297, 59] on icon at bounding box center [295, 61] width 9 height 12
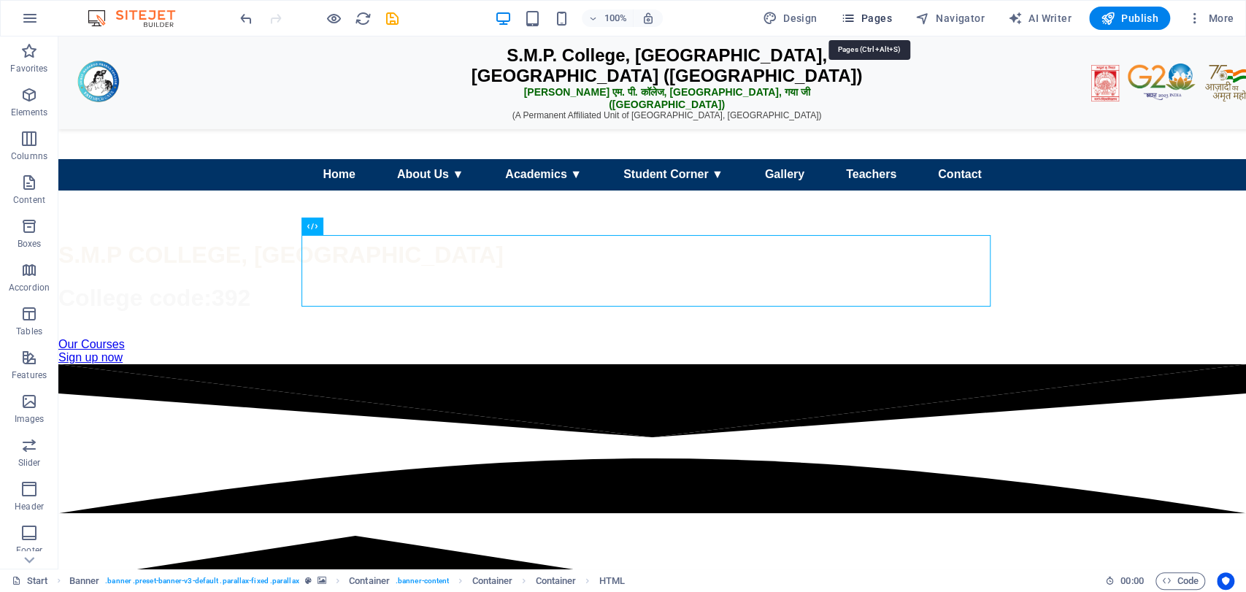
click at [849, 18] on icon "button" at bounding box center [847, 18] width 15 height 15
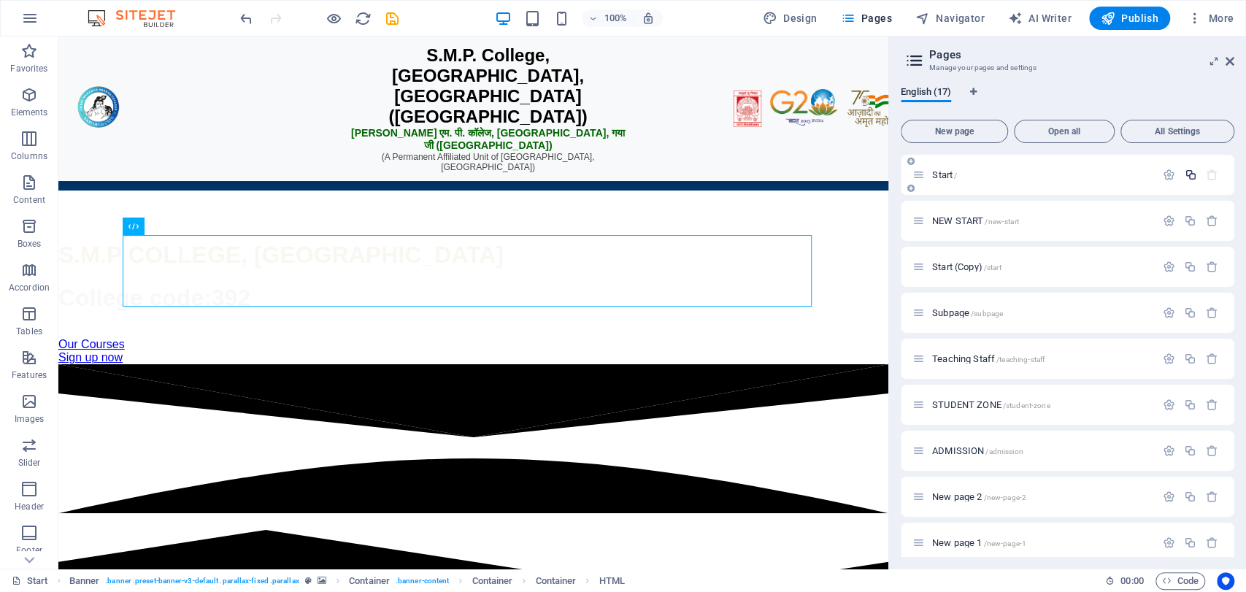
click at [1187, 176] on icon "button" at bounding box center [1190, 175] width 12 height 12
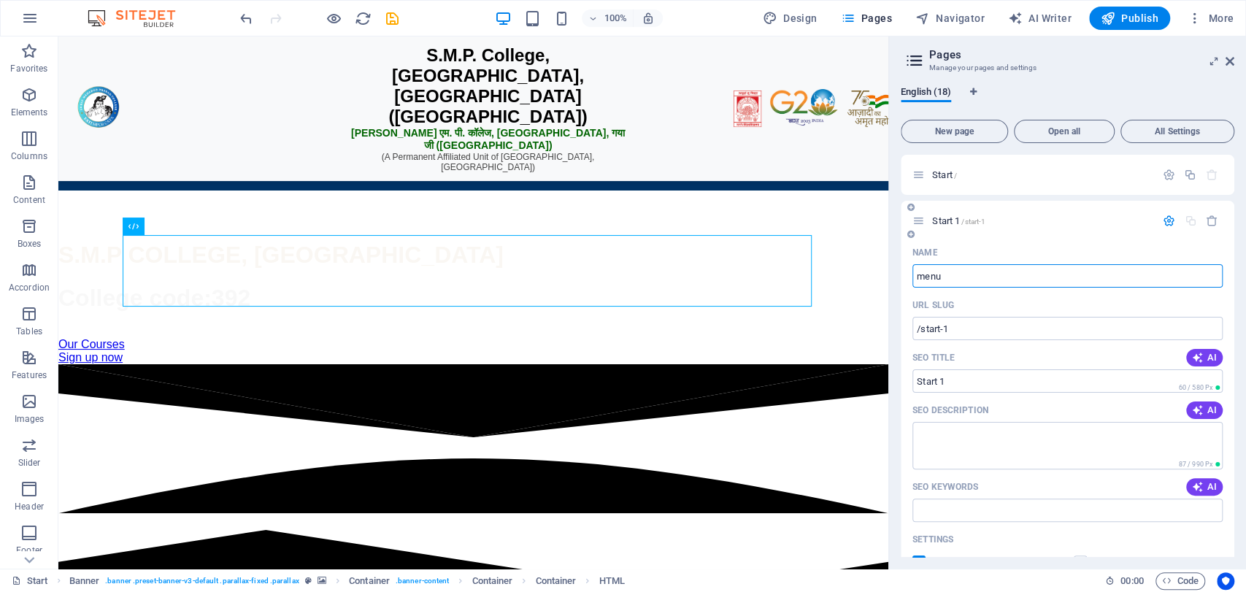
type input "menu"
type input "/menu"
type input "menu"
type input "menu header"
type input "/menu-header"
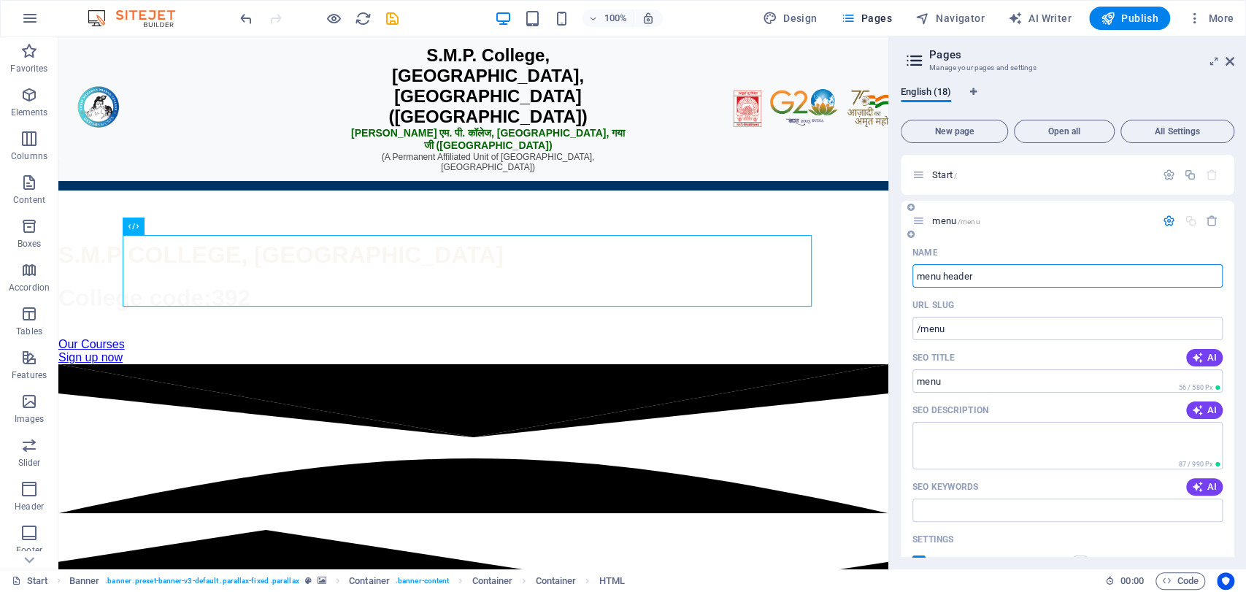
type input "menu header"
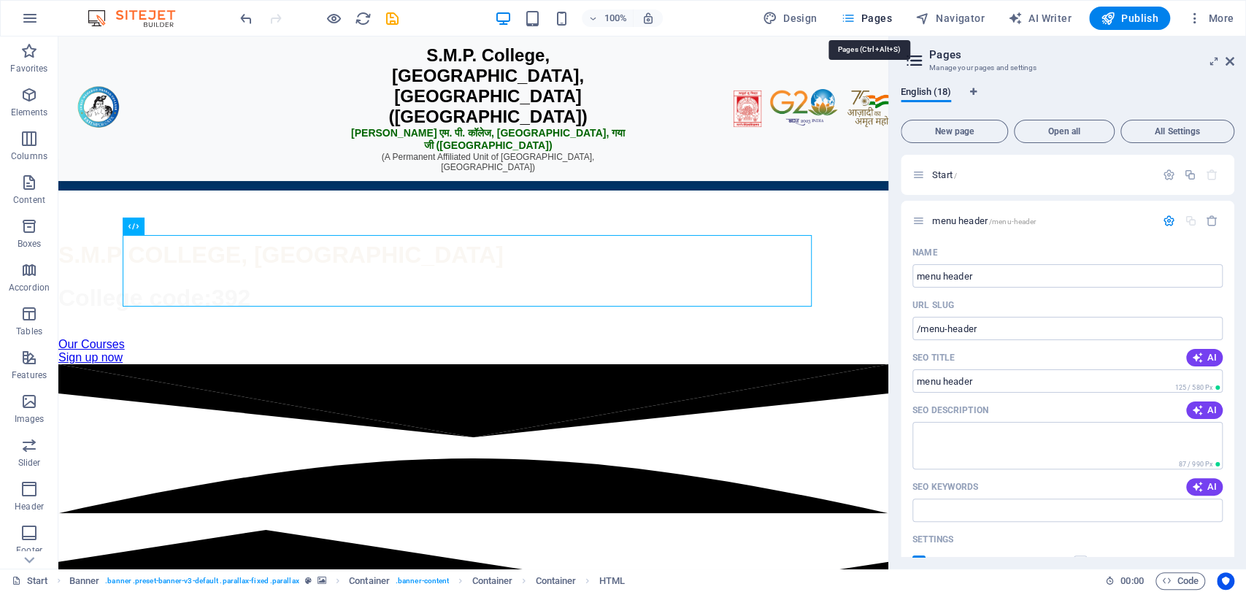
click at [852, 20] on icon "button" at bounding box center [847, 18] width 15 height 15
click at [1230, 55] on header "Pages Manage your pages and settings" at bounding box center [1069, 56] width 331 height 38
click at [1230, 55] on icon at bounding box center [1230, 61] width 9 height 12
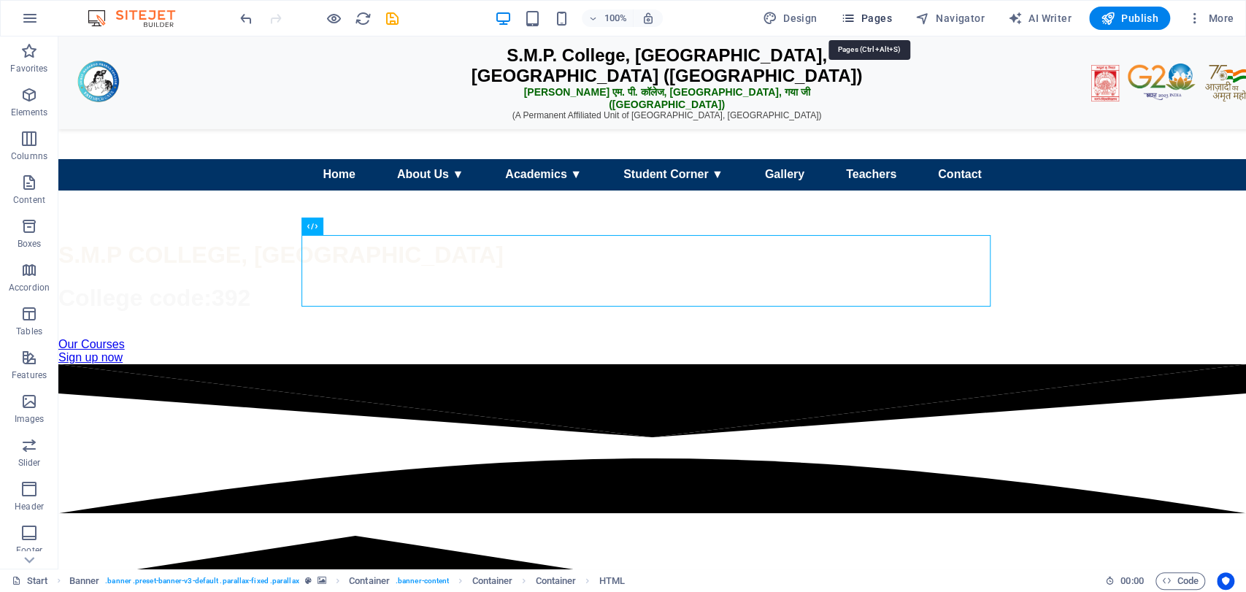
click at [869, 18] on span "Pages" at bounding box center [865, 18] width 51 height 15
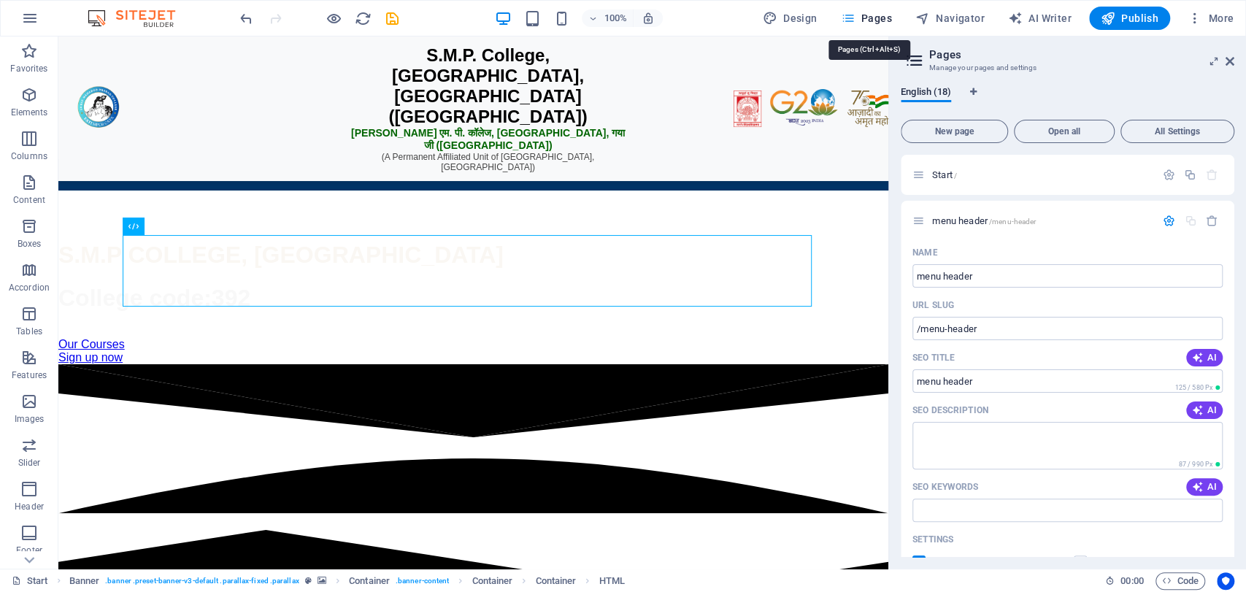
click at [861, 19] on span "Pages" at bounding box center [865, 18] width 51 height 15
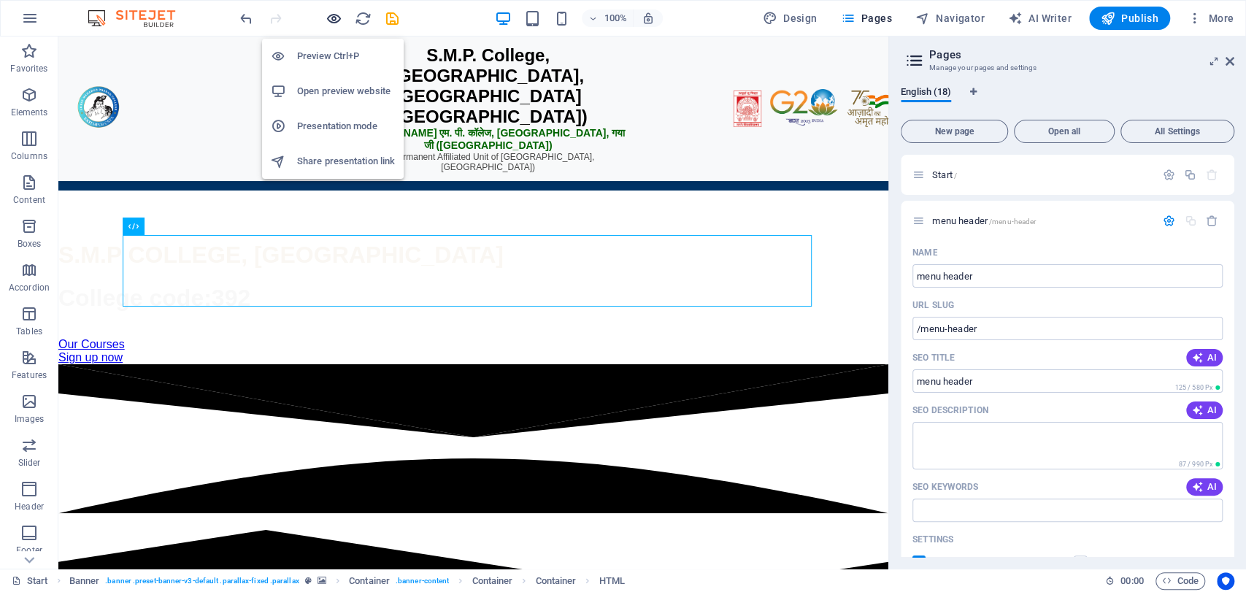
click at [334, 14] on icon "button" at bounding box center [334, 18] width 17 height 17
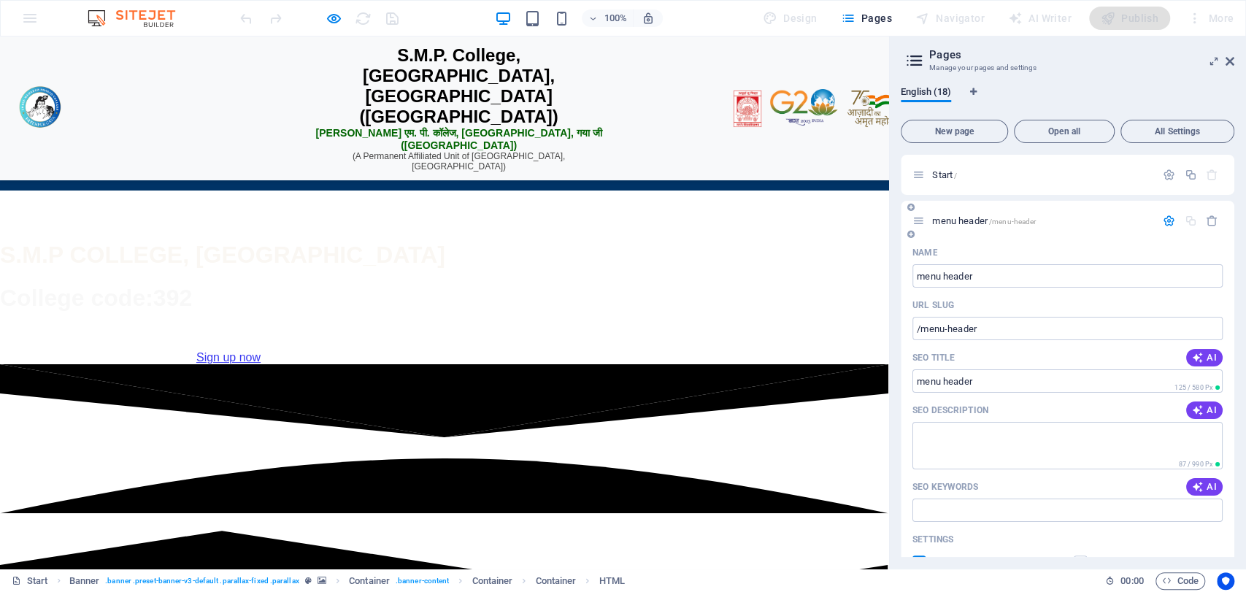
drag, startPoint x: 941, startPoint y: 210, endPoint x: 947, endPoint y: 221, distance: 13.4
click at [947, 221] on div "menu header /menu-header" at bounding box center [1068, 221] width 334 height 40
click at [947, 221] on span "menu header /menu-header" at bounding box center [984, 220] width 104 height 11
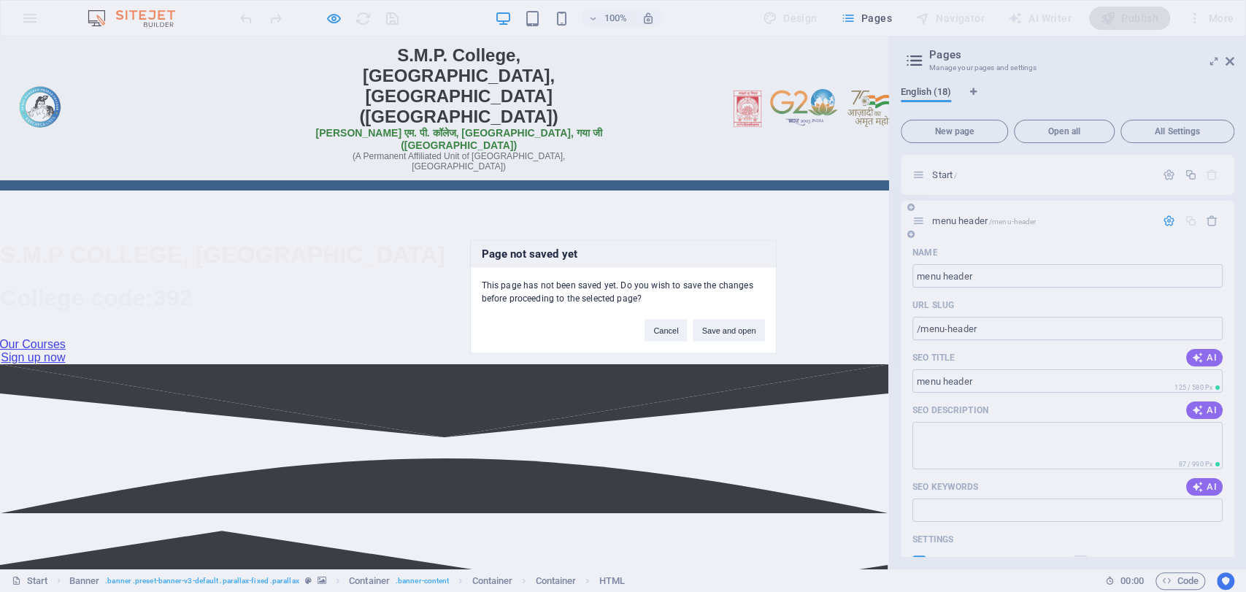
click at [947, 221] on div "Page not saved yet This page has not been saved yet. Do you wish to save the ch…" at bounding box center [623, 296] width 1246 height 592
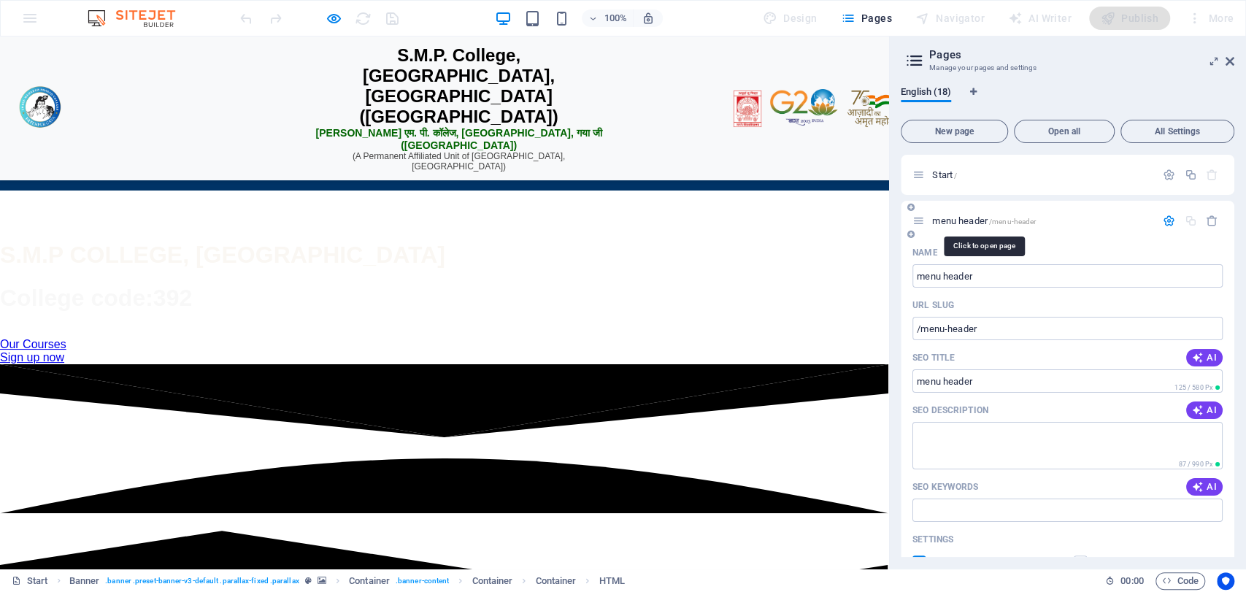
click at [947, 221] on span "menu header /menu-header" at bounding box center [984, 220] width 104 height 11
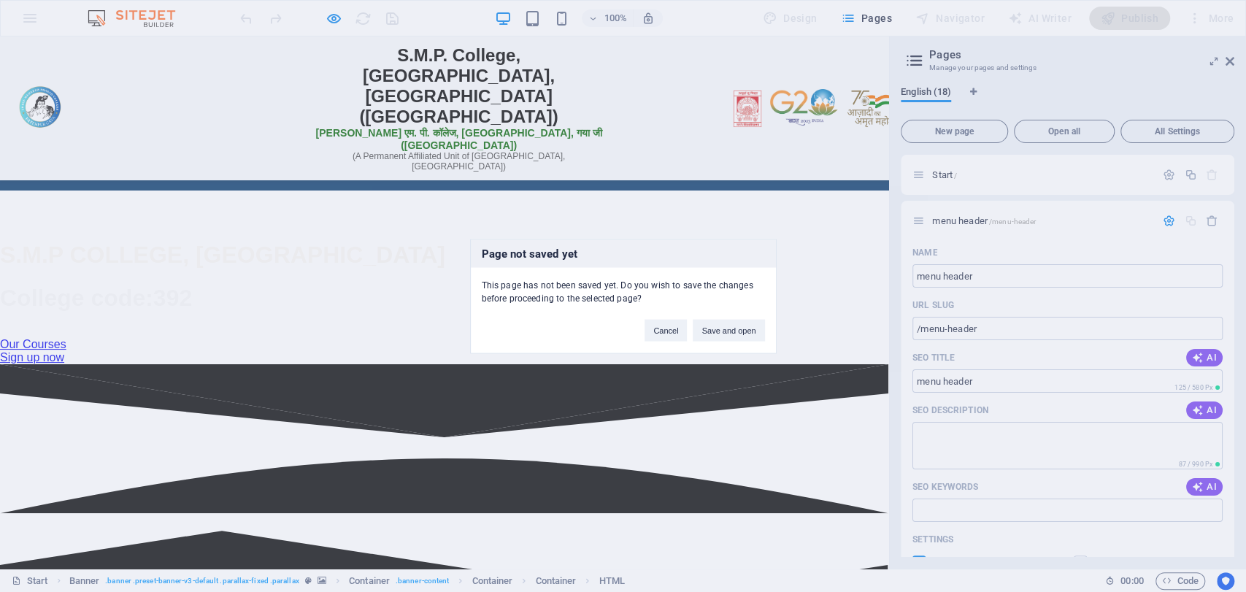
click at [987, 231] on div "Page not saved yet This page has not been saved yet. Do you wish to save the ch…" at bounding box center [623, 296] width 1246 height 592
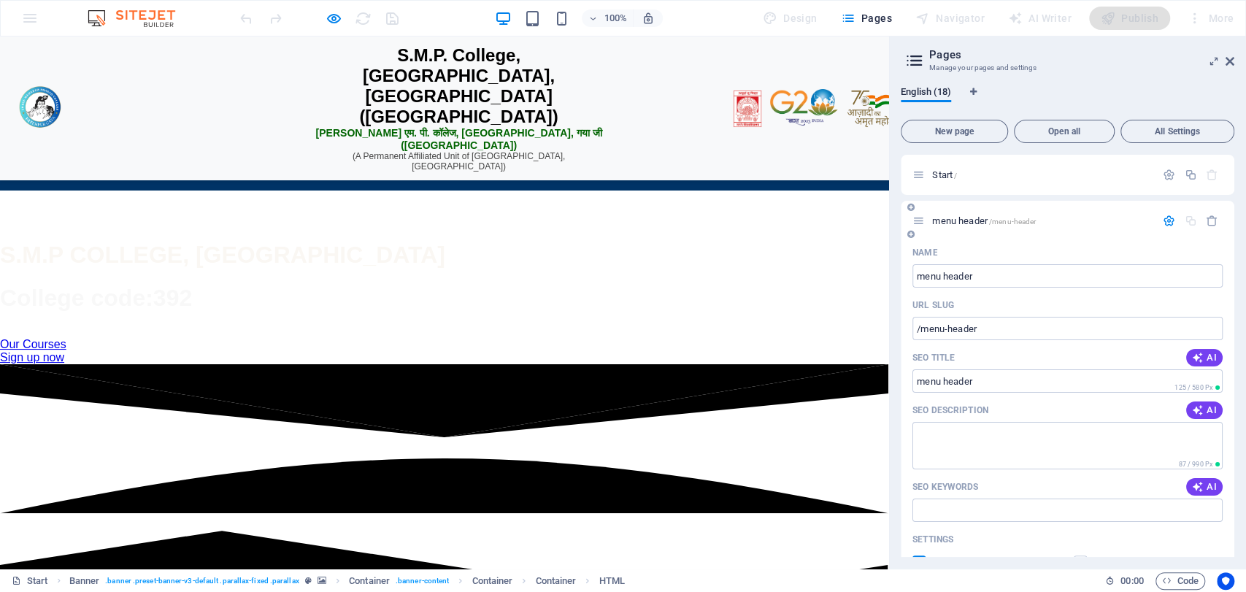
click at [968, 219] on span "menu header /menu-header" at bounding box center [984, 220] width 104 height 11
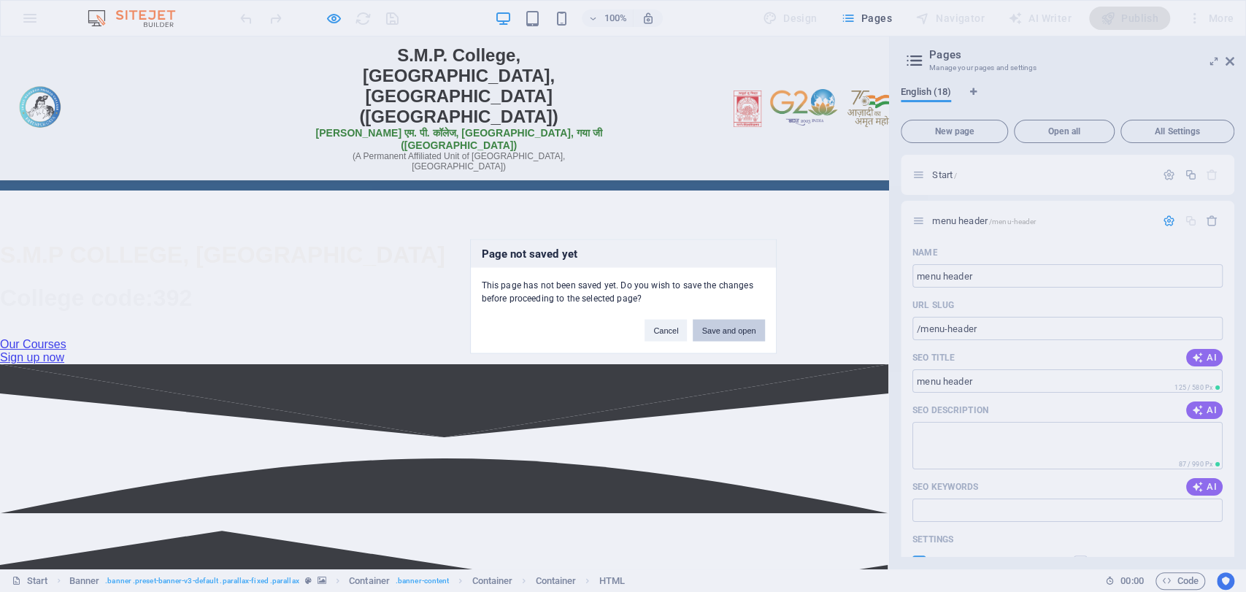
click at [725, 334] on button "Save and open" at bounding box center [729, 330] width 72 height 22
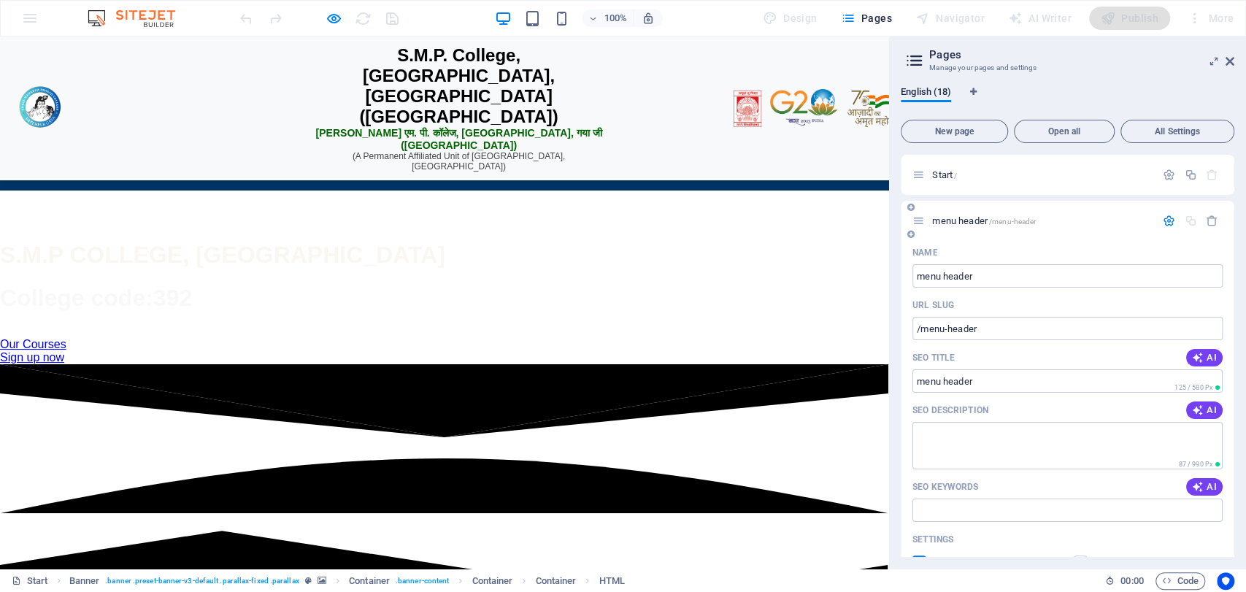
click at [987, 223] on span "menu header /menu-header" at bounding box center [984, 220] width 104 height 11
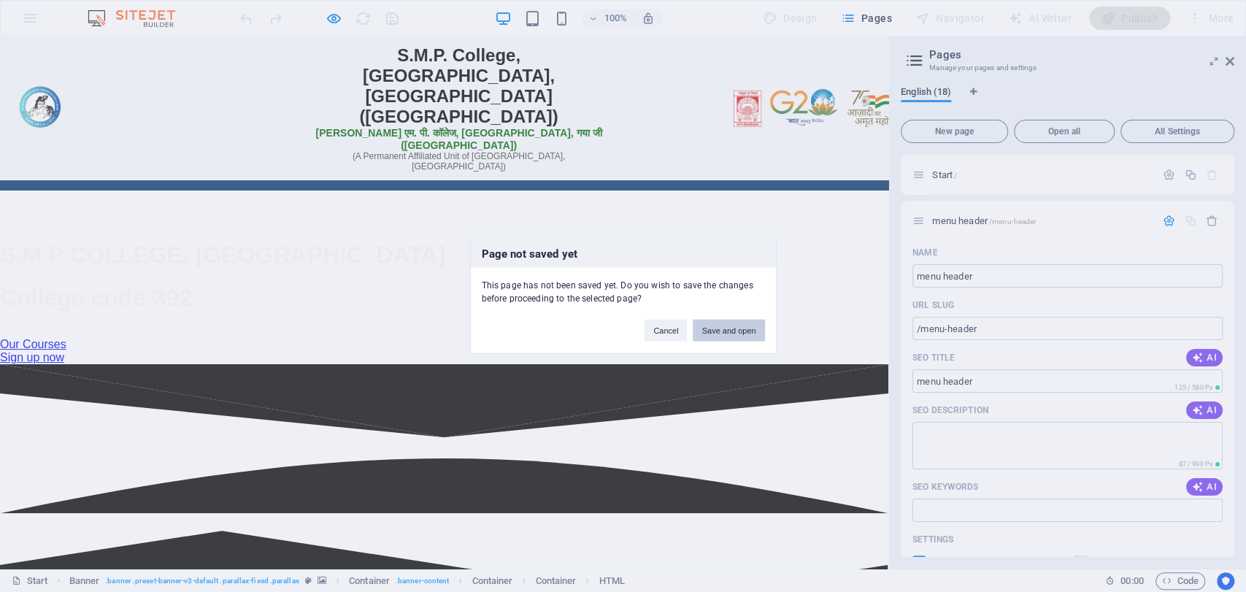
click at [703, 328] on button "Save and open" at bounding box center [729, 330] width 72 height 22
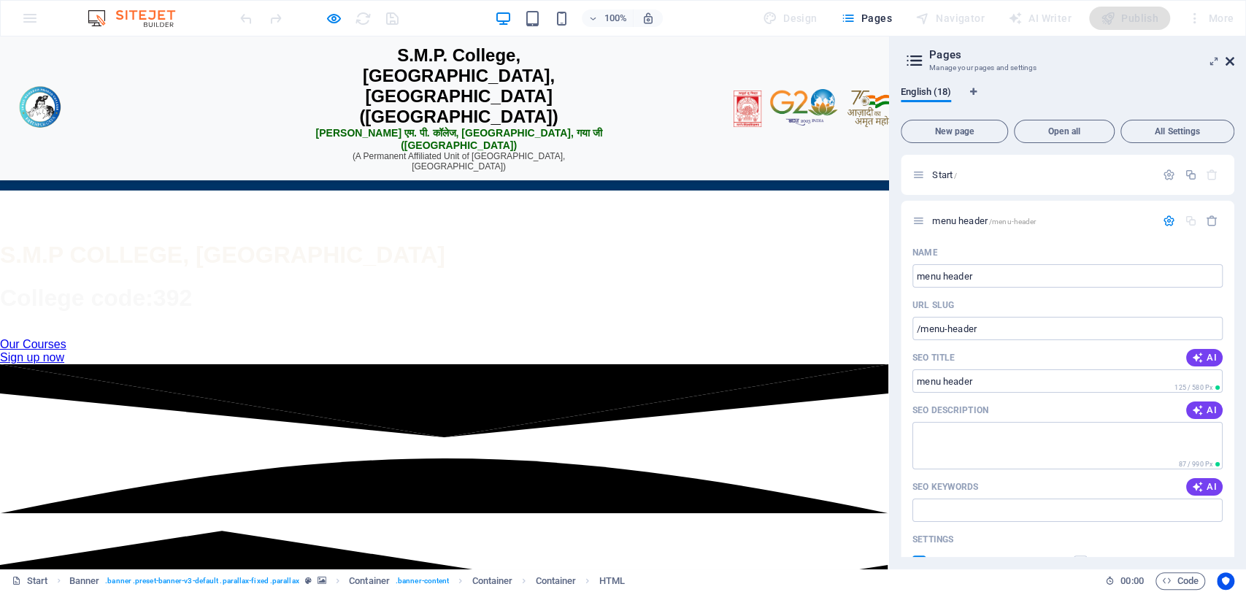
click at [1232, 63] on icon at bounding box center [1230, 61] width 9 height 12
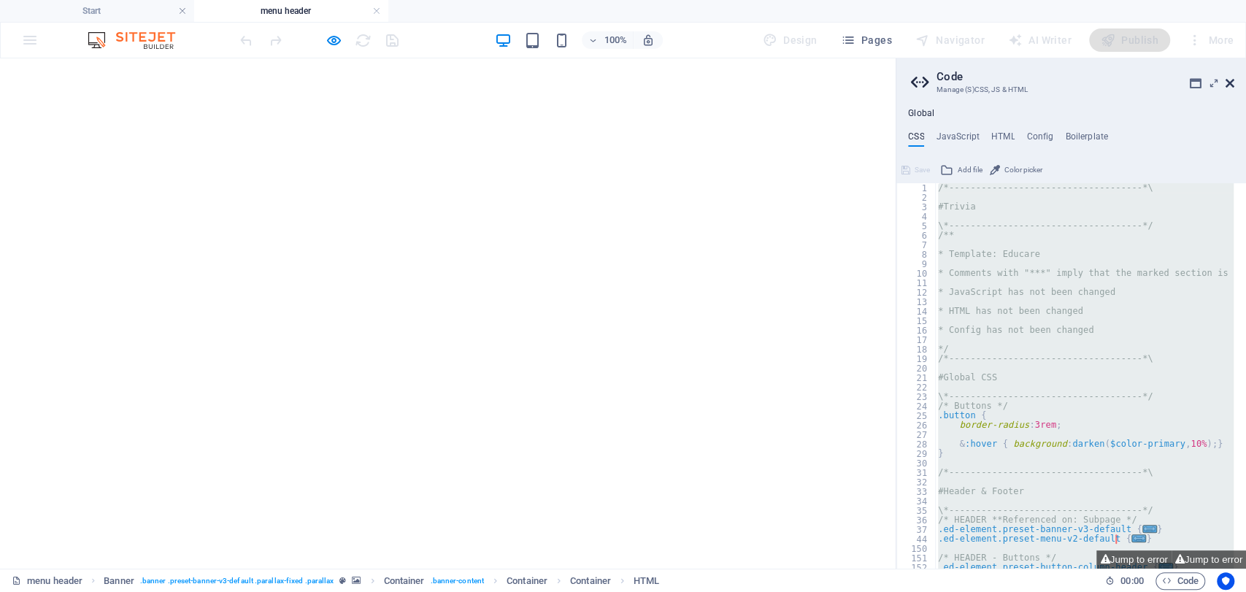
click at [1233, 44] on div "More" at bounding box center [1211, 39] width 58 height 23
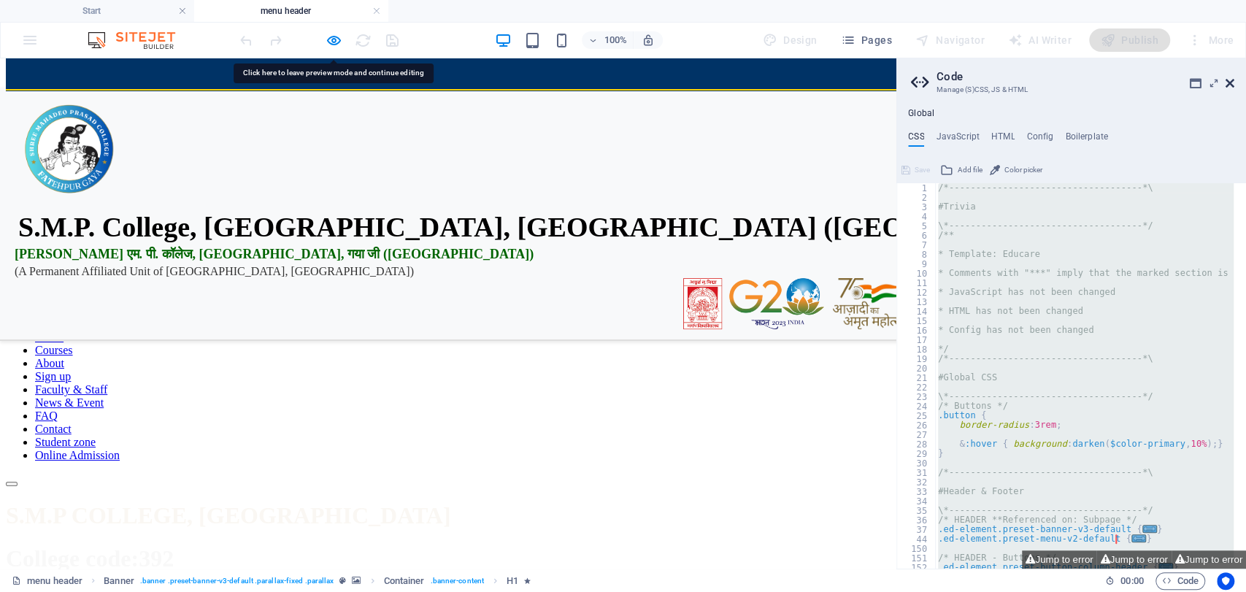
click at [1232, 77] on icon at bounding box center [1230, 83] width 9 height 12
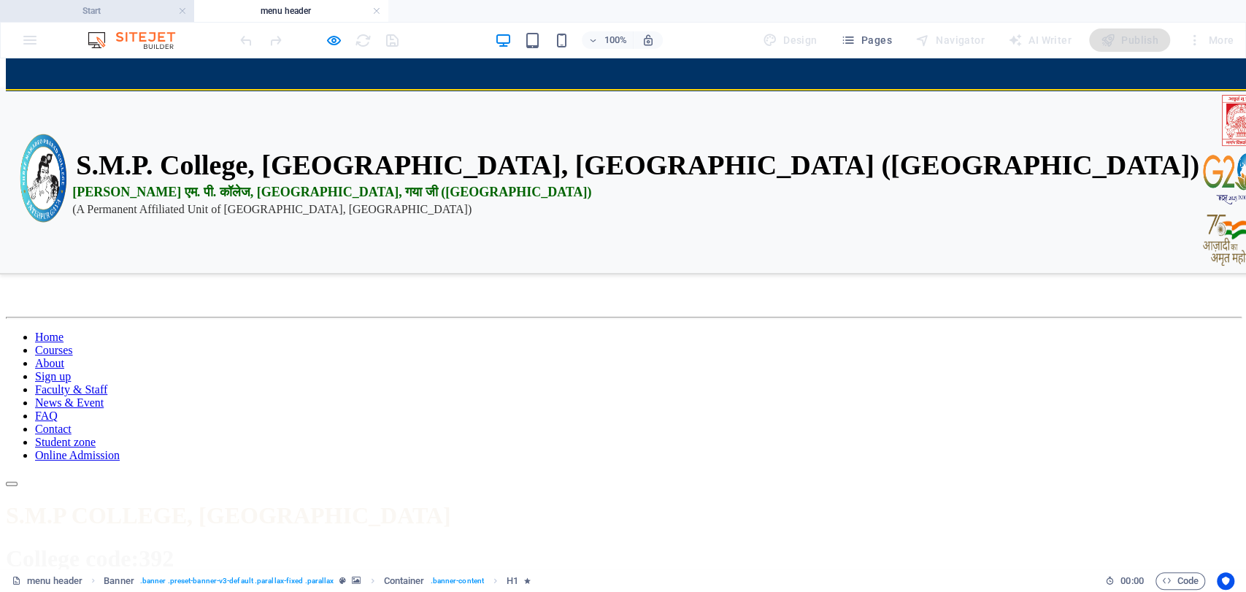
click at [123, 9] on h4 "Start" at bounding box center [97, 11] width 194 height 16
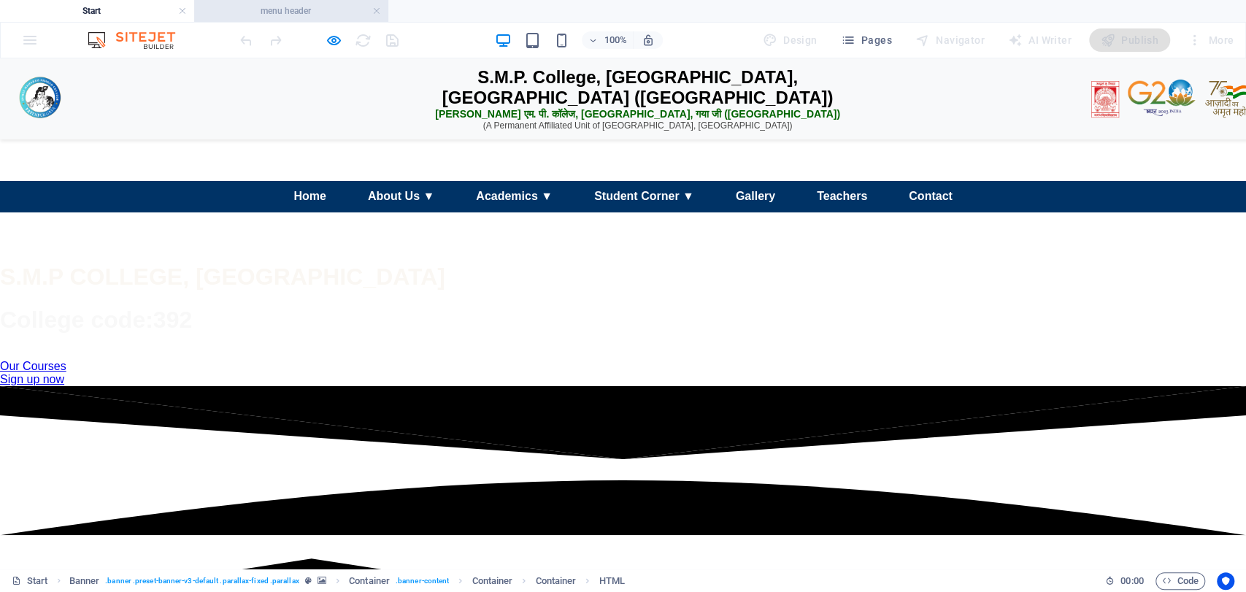
click at [336, 13] on h4 "menu header" at bounding box center [291, 11] width 194 height 16
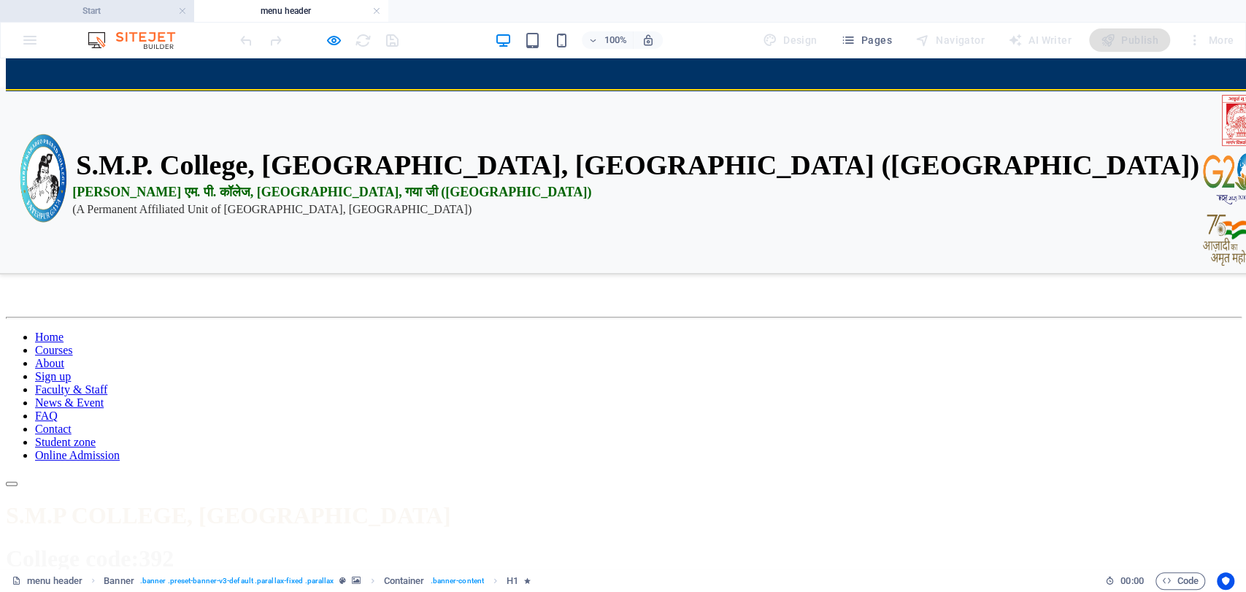
click at [139, 8] on h4 "Start" at bounding box center [97, 11] width 194 height 16
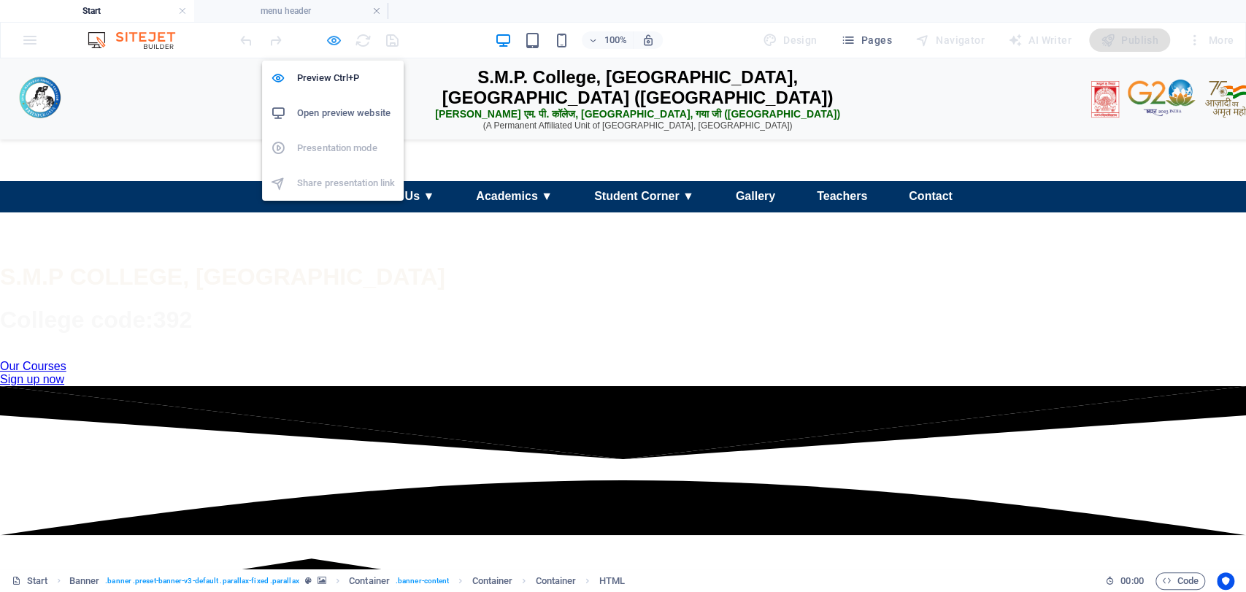
click at [325, 37] on span "button" at bounding box center [334, 40] width 18 height 17
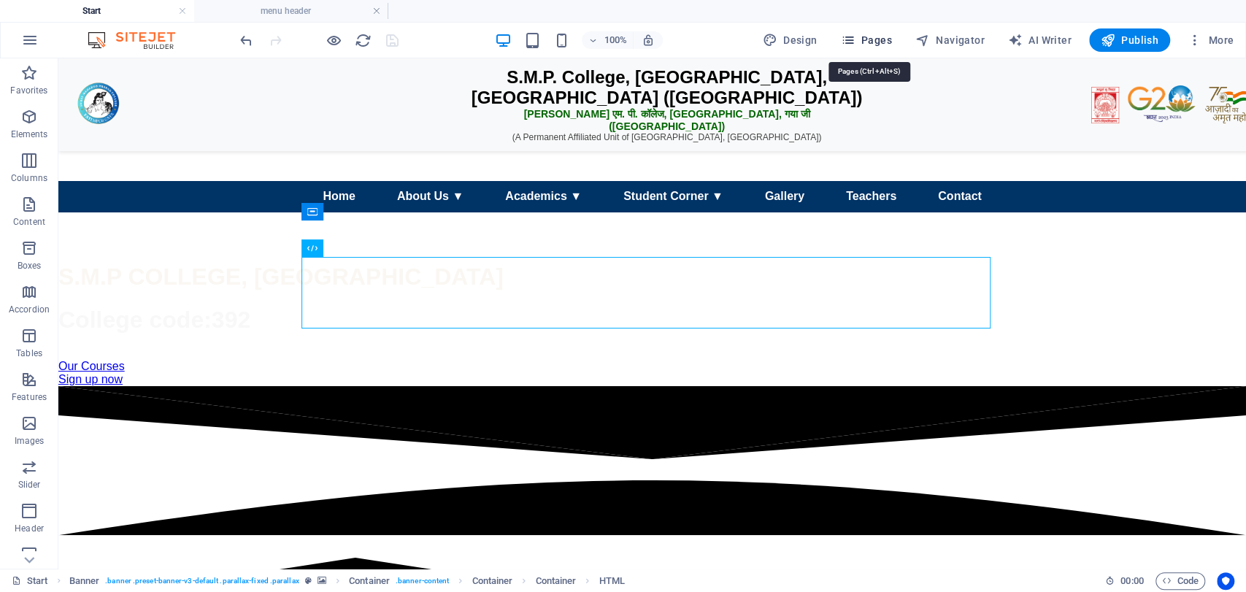
click at [843, 40] on button "Pages" at bounding box center [866, 39] width 63 height 23
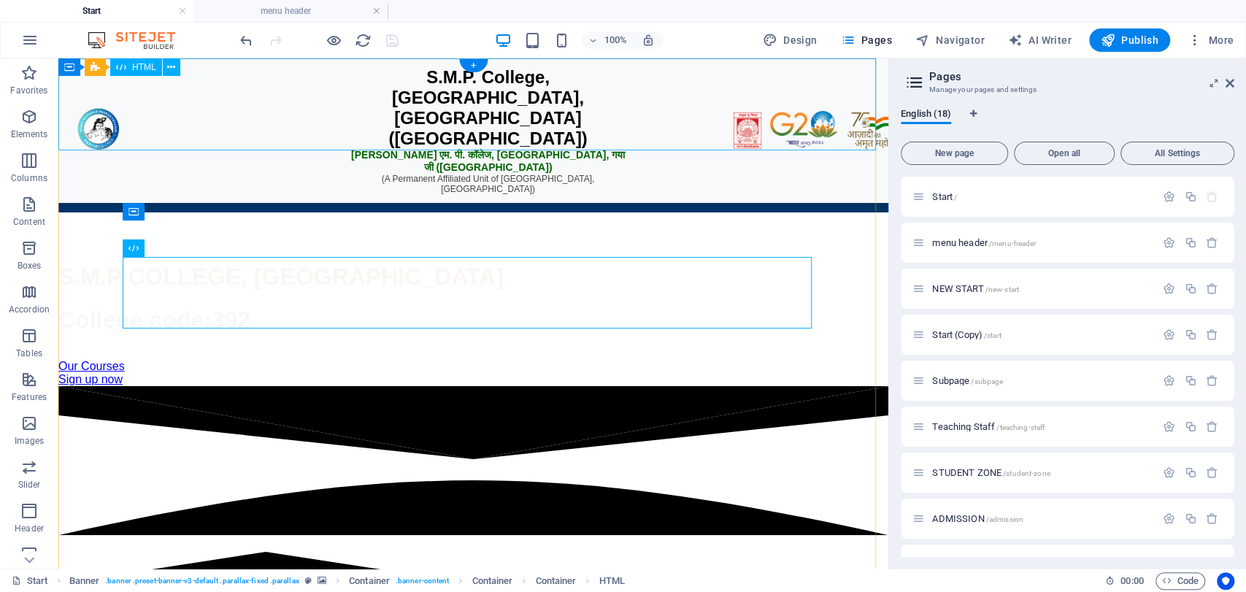
click at [631, 99] on div "S.M.P. College, [GEOGRAPHIC_DATA], [GEOGRAPHIC_DATA] ([GEOGRAPHIC_DATA]) एस. एम…" at bounding box center [473, 108] width 830 height 73
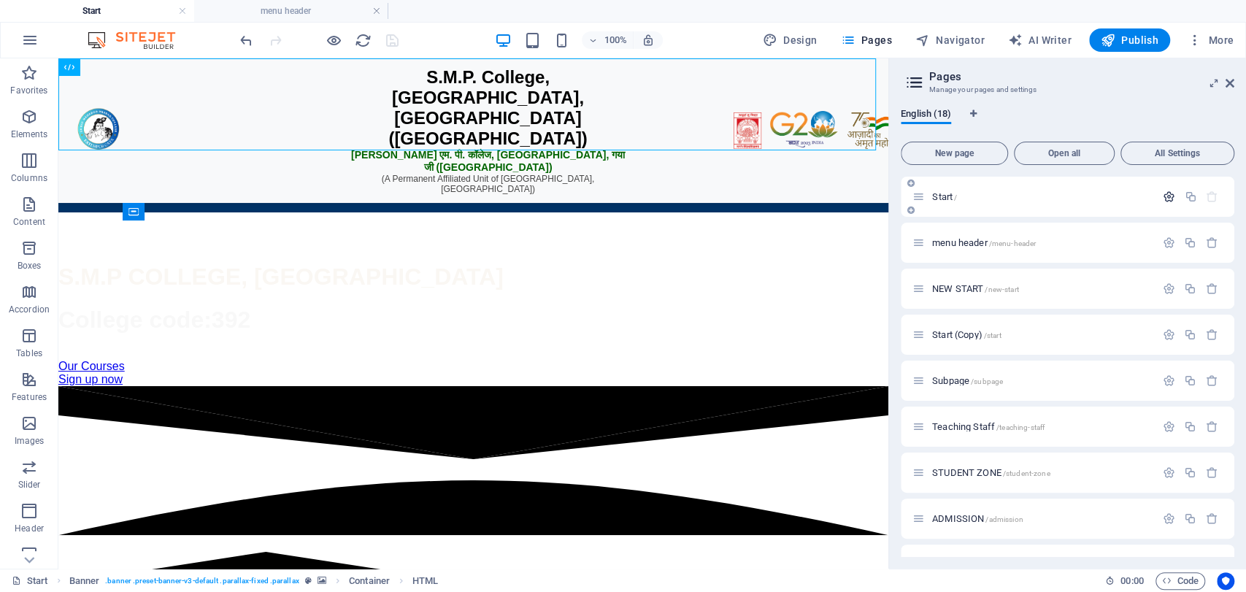
click at [1168, 195] on icon "button" at bounding box center [1169, 197] width 12 height 12
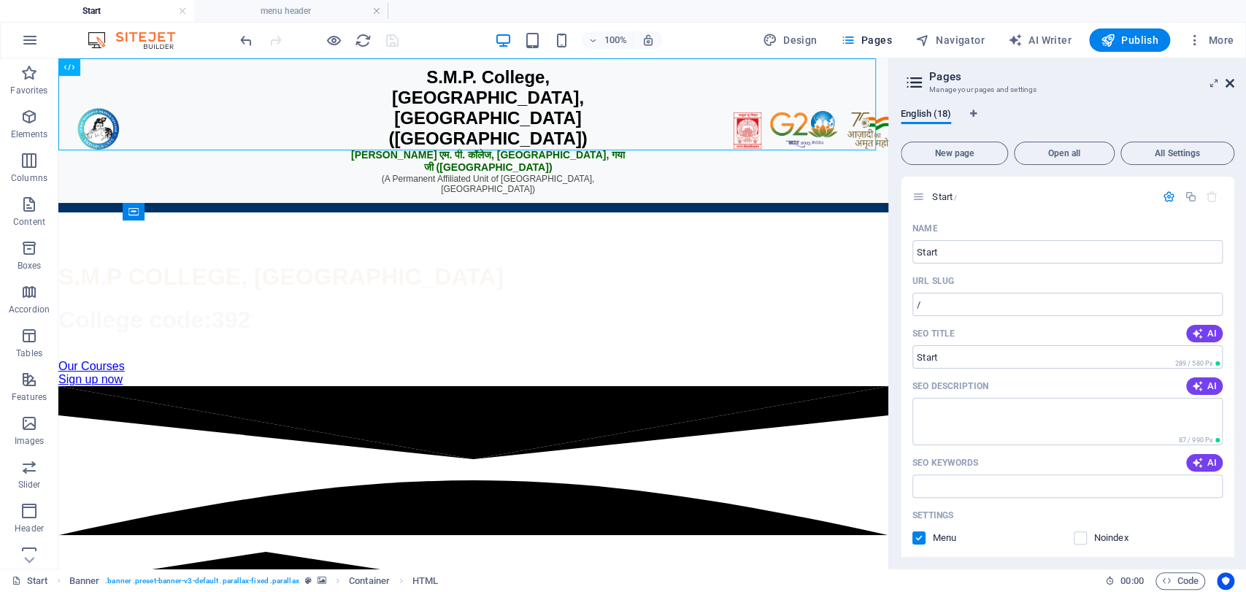
click at [1228, 88] on icon at bounding box center [1230, 83] width 9 height 12
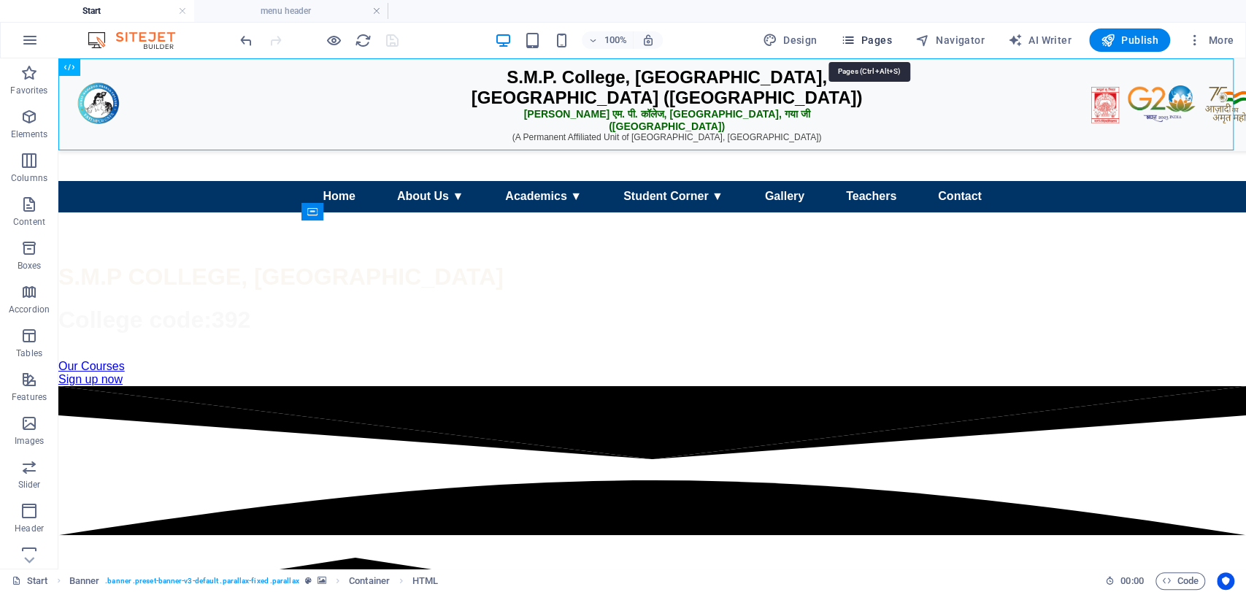
click at [886, 40] on span "Pages" at bounding box center [865, 40] width 51 height 15
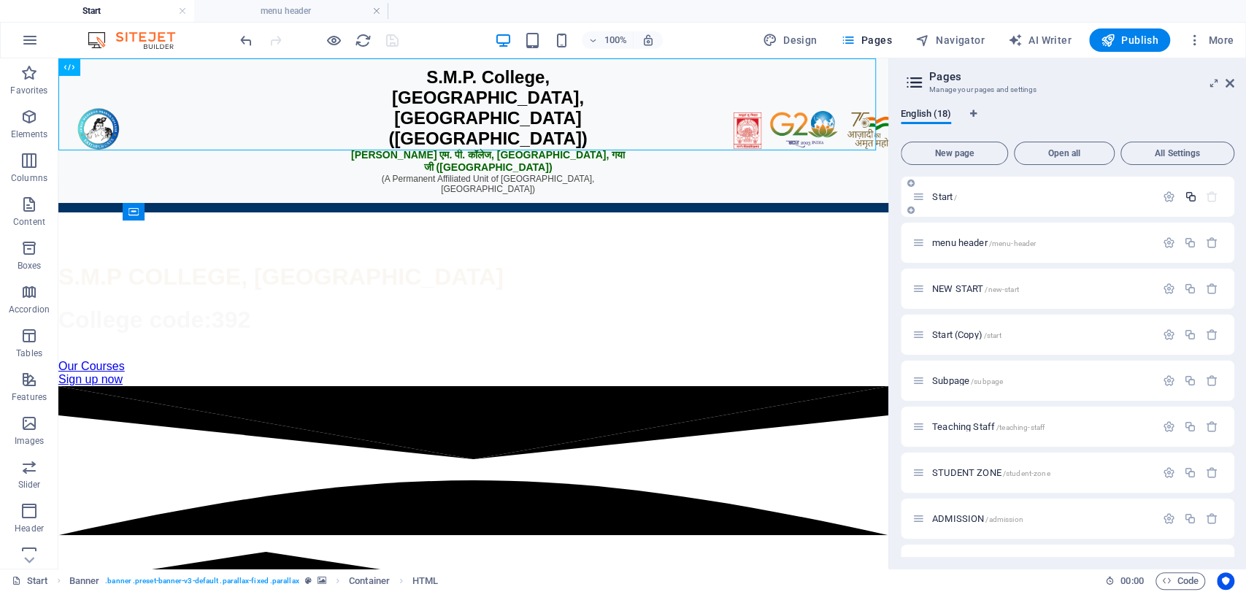
click at [1187, 199] on icon "button" at bounding box center [1190, 197] width 12 height 12
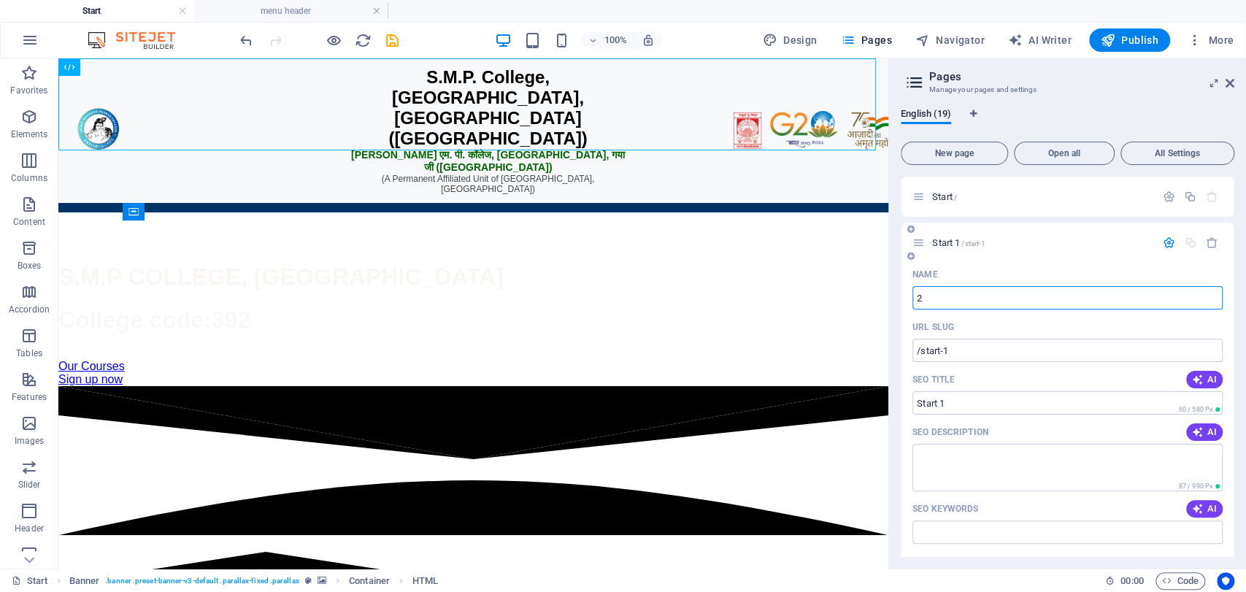
type input "2"
type input "/2"
type input "2"
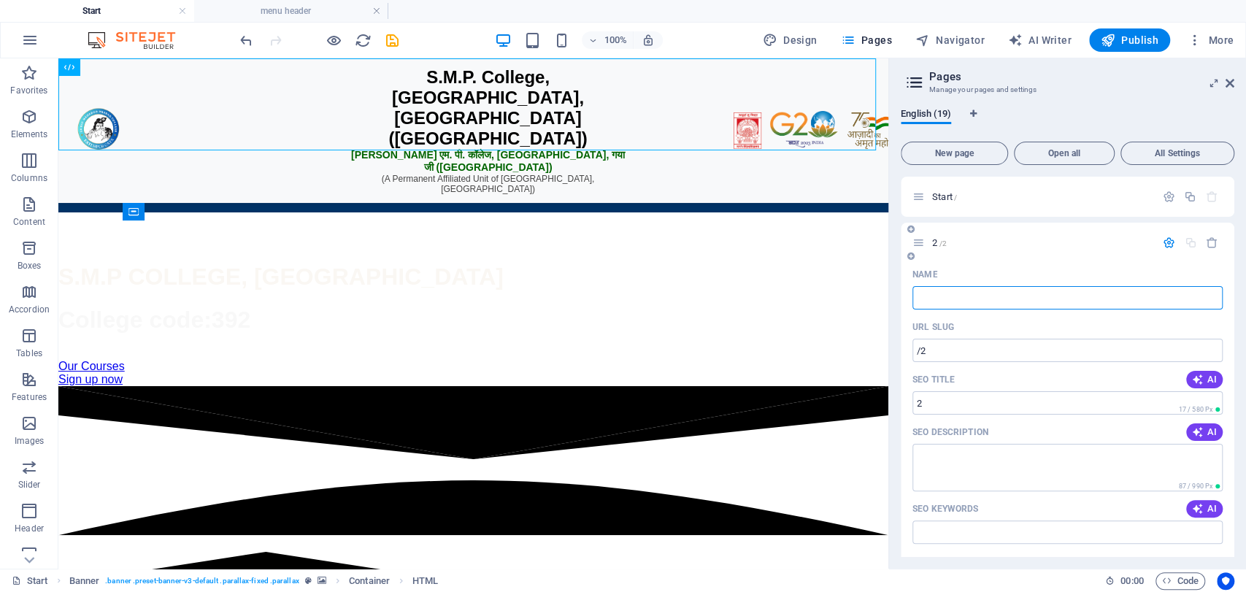
type input "/"
type input "statrt h"
type input "/statrt"
type input "statrt"
type input "statrt hhh"
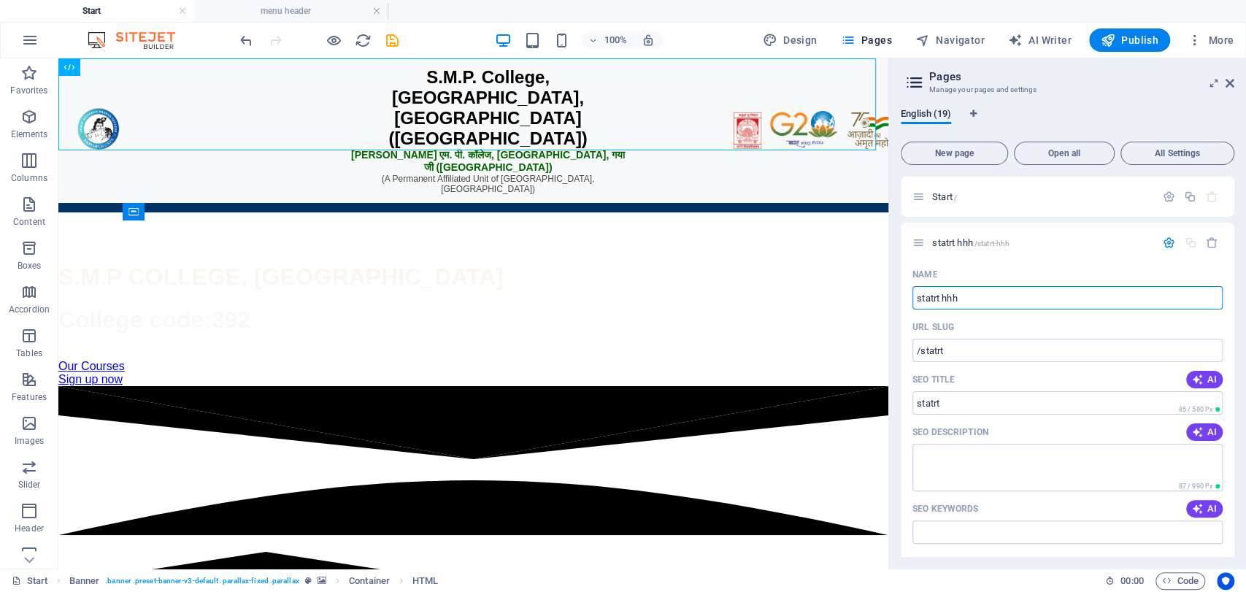
type input "/statrt-hhh"
type input "statrt hhh"
click at [1226, 77] on icon at bounding box center [1230, 83] width 9 height 12
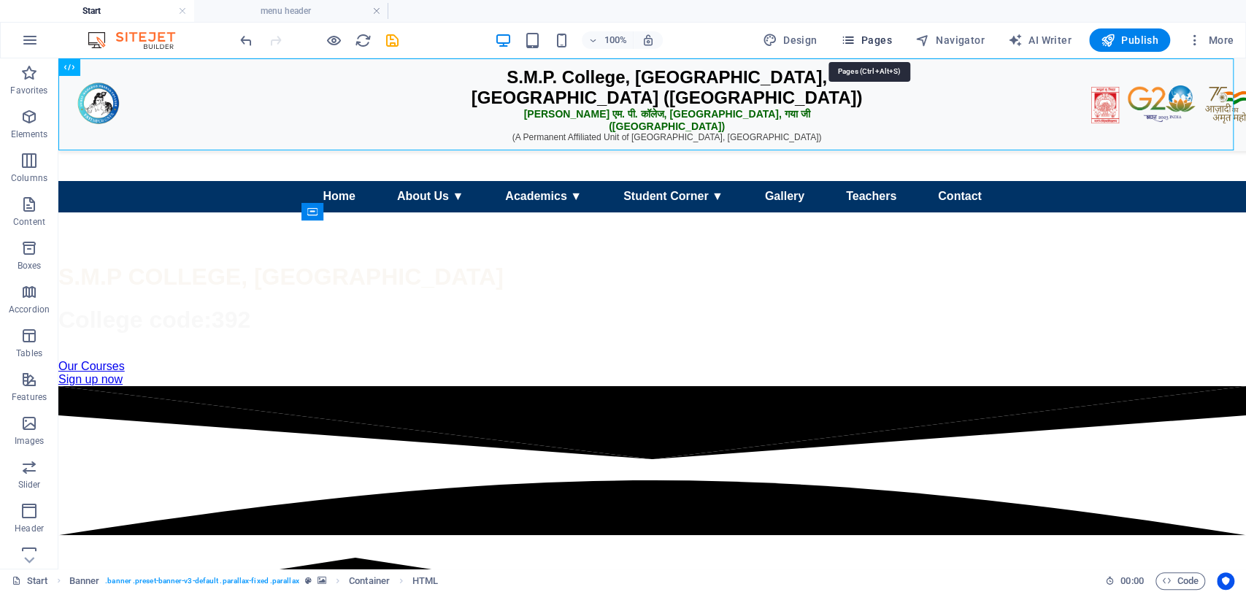
click at [869, 45] on span "Pages" at bounding box center [865, 40] width 51 height 15
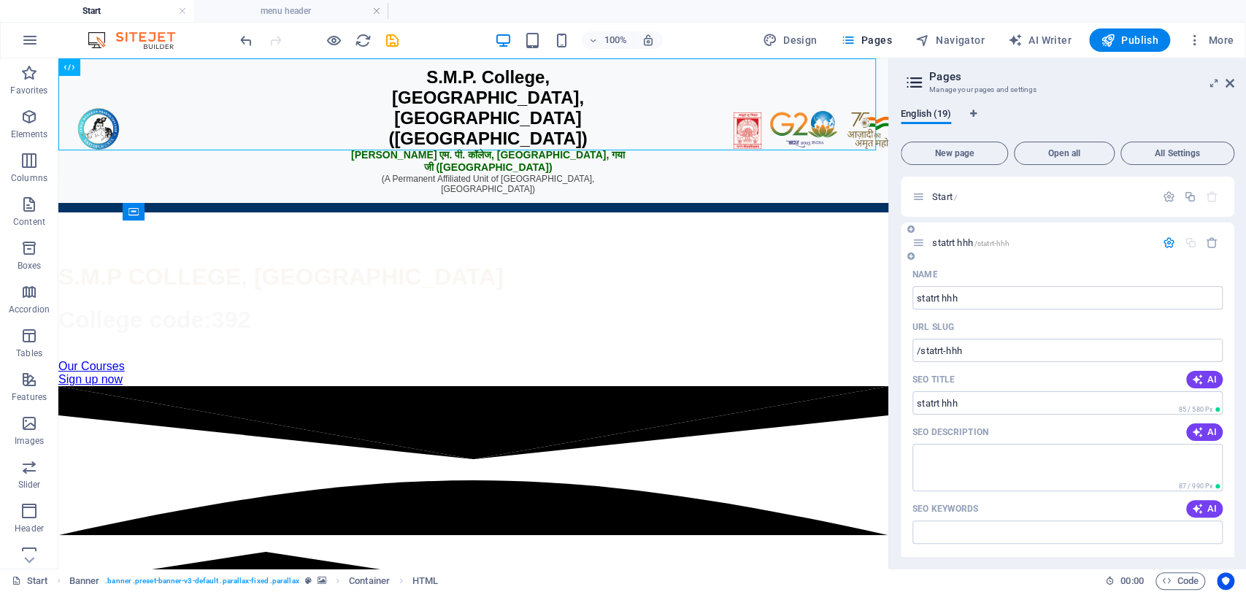
click at [1038, 235] on div "statrt hhh /statrt-hhh" at bounding box center [1034, 242] width 243 height 17
drag, startPoint x: 1001, startPoint y: 235, endPoint x: 963, endPoint y: 248, distance: 39.9
click at [963, 248] on div "statrt hhh /statrt-hhh" at bounding box center [1034, 242] width 243 height 17
click at [963, 240] on span "statrt hhh /statrt-hhh" at bounding box center [970, 242] width 77 height 11
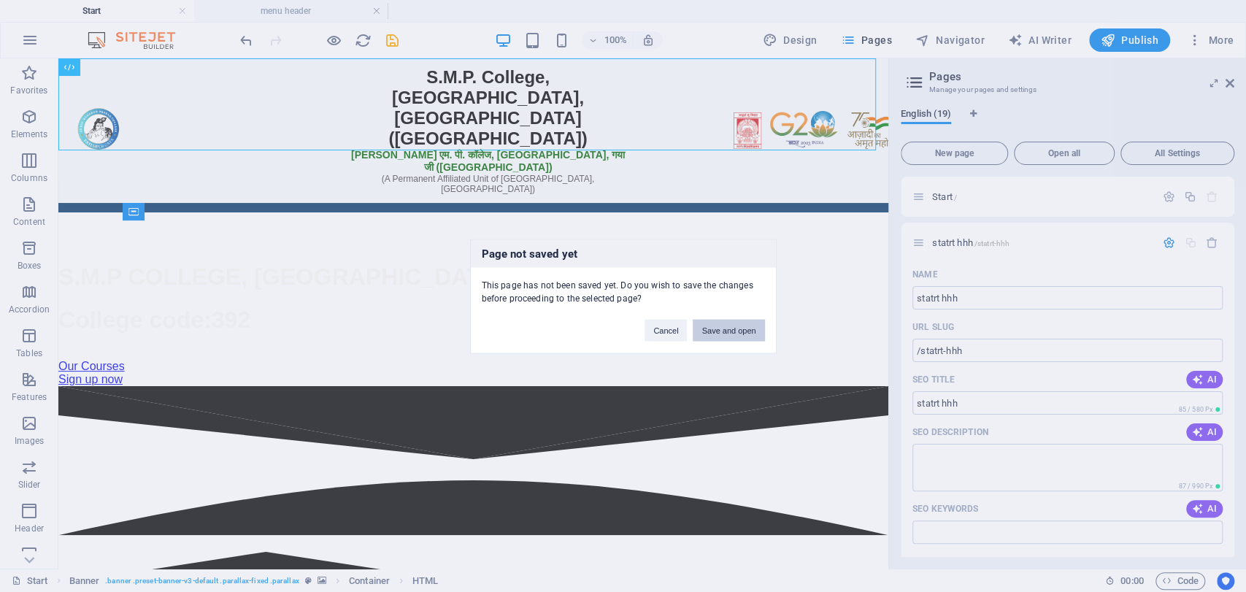
click at [717, 322] on button "Save and open" at bounding box center [729, 330] width 72 height 22
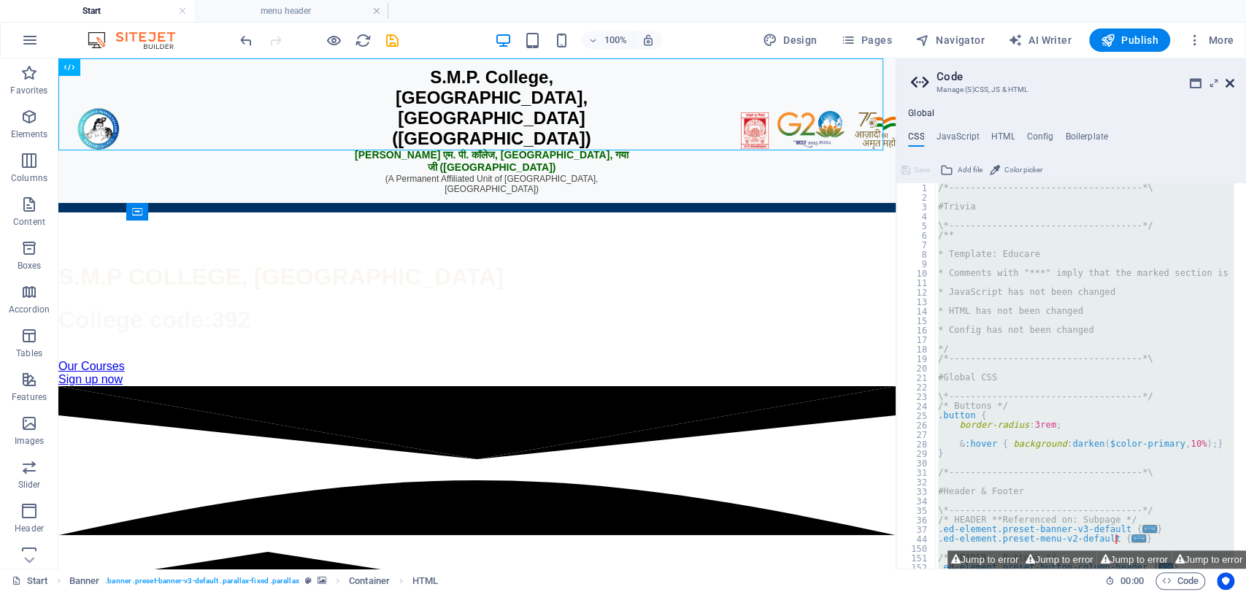
click at [1228, 82] on icon at bounding box center [1230, 83] width 9 height 12
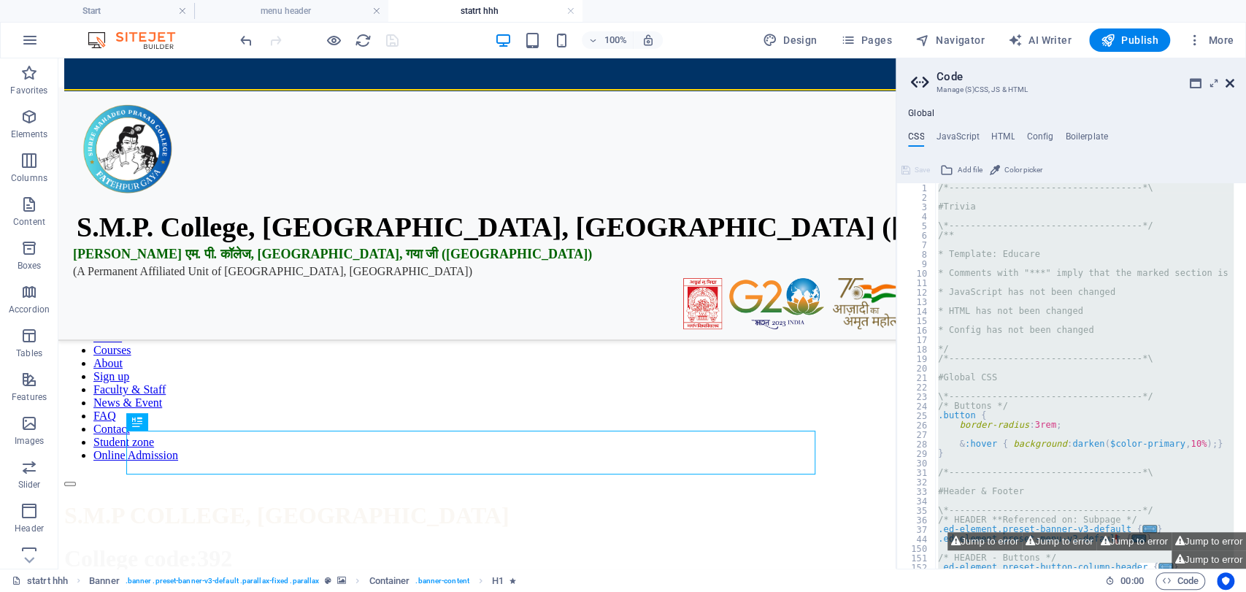
click at [1226, 80] on icon at bounding box center [1230, 83] width 9 height 12
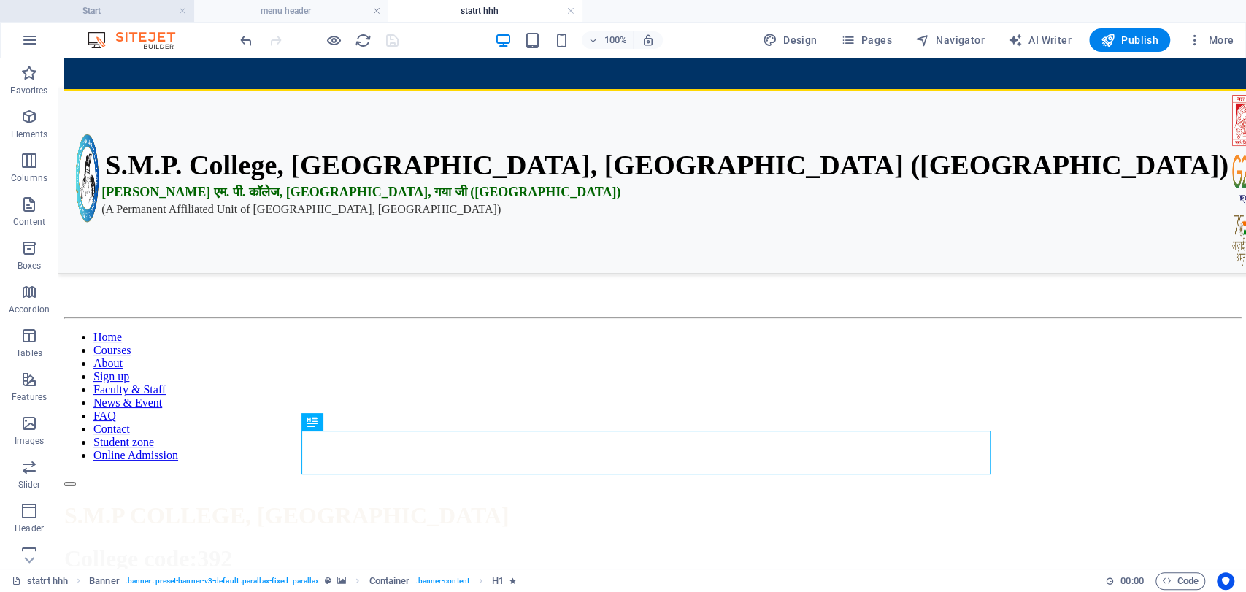
click at [141, 10] on h4 "Start" at bounding box center [97, 11] width 194 height 16
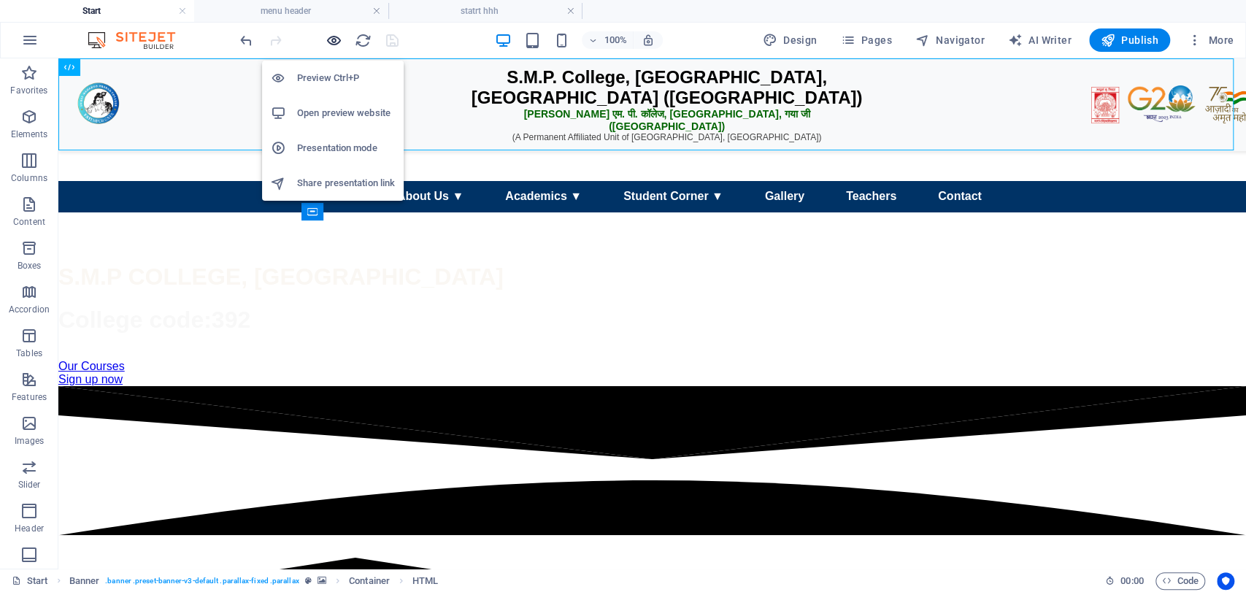
click at [326, 37] on icon "button" at bounding box center [334, 40] width 17 height 17
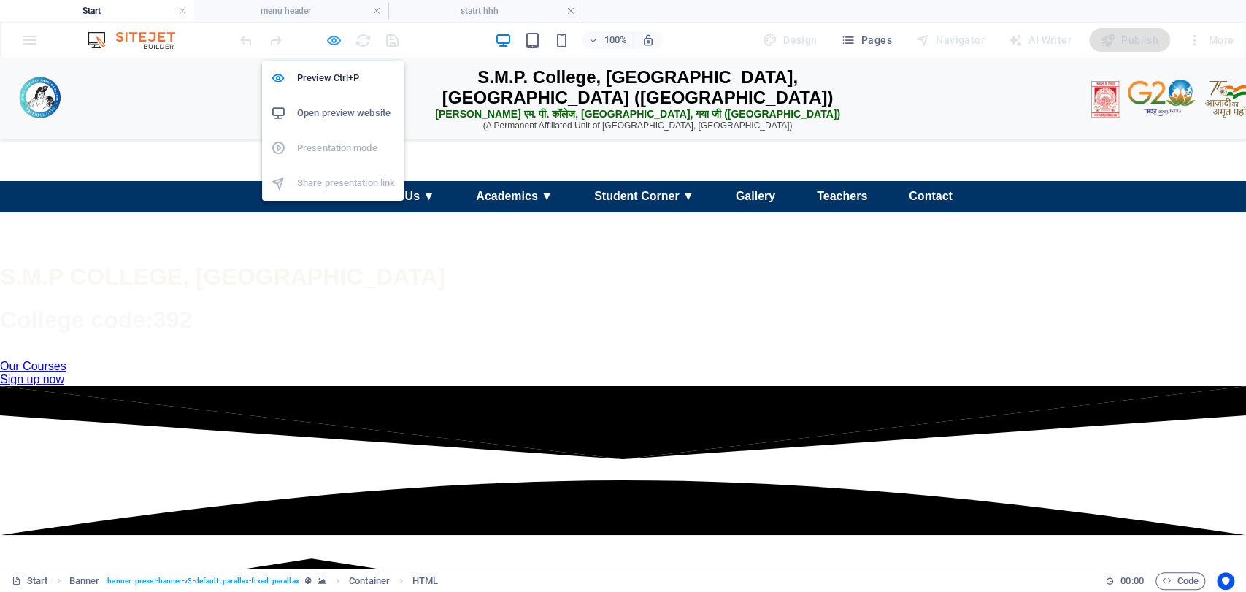
click at [325, 37] on span "button" at bounding box center [334, 40] width 18 height 17
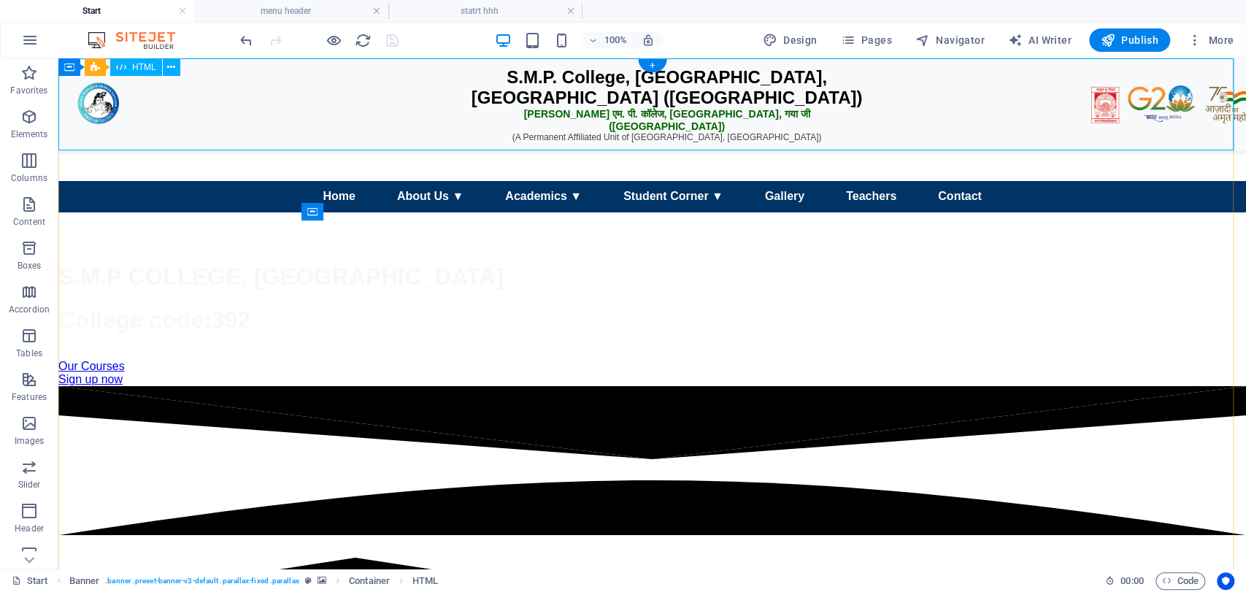
click at [518, 112] on div "S.M.P. College, [GEOGRAPHIC_DATA], [GEOGRAPHIC_DATA] ([GEOGRAPHIC_DATA]) एस. एम…" at bounding box center [652, 108] width 1188 height 73
click at [290, 10] on h4 "menu header" at bounding box center [291, 11] width 194 height 16
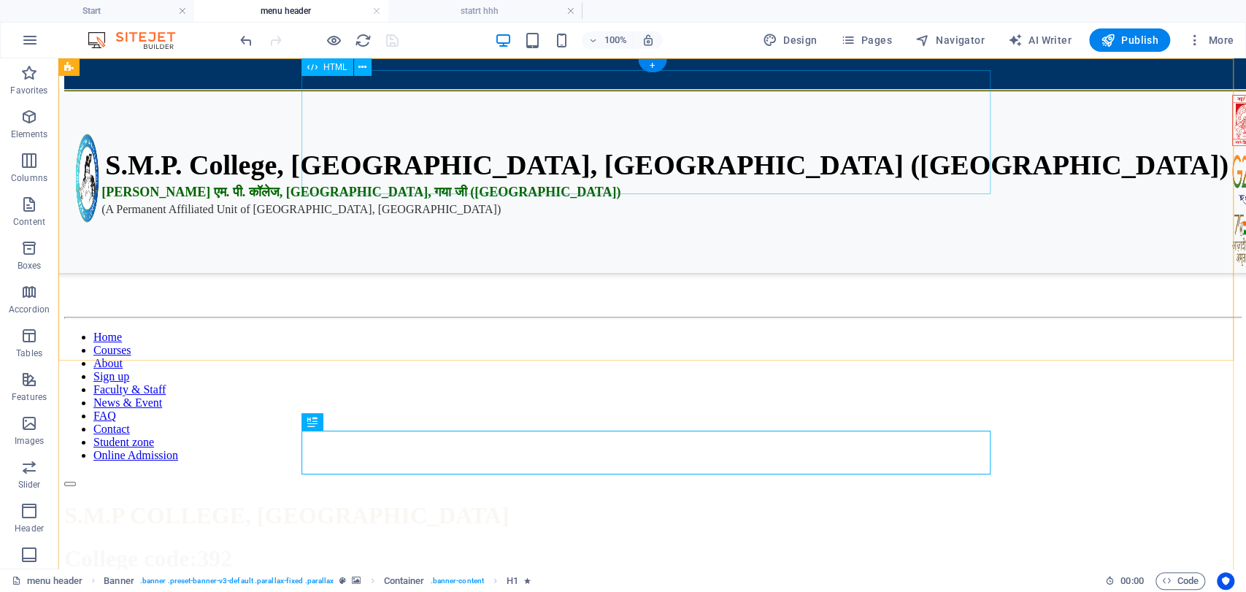
click at [608, 131] on div "S.M.P. College, [GEOGRAPHIC_DATA], [GEOGRAPHIC_DATA] ([GEOGRAPHIC_DATA]) एस. एम…" at bounding box center [652, 139] width 1176 height 124
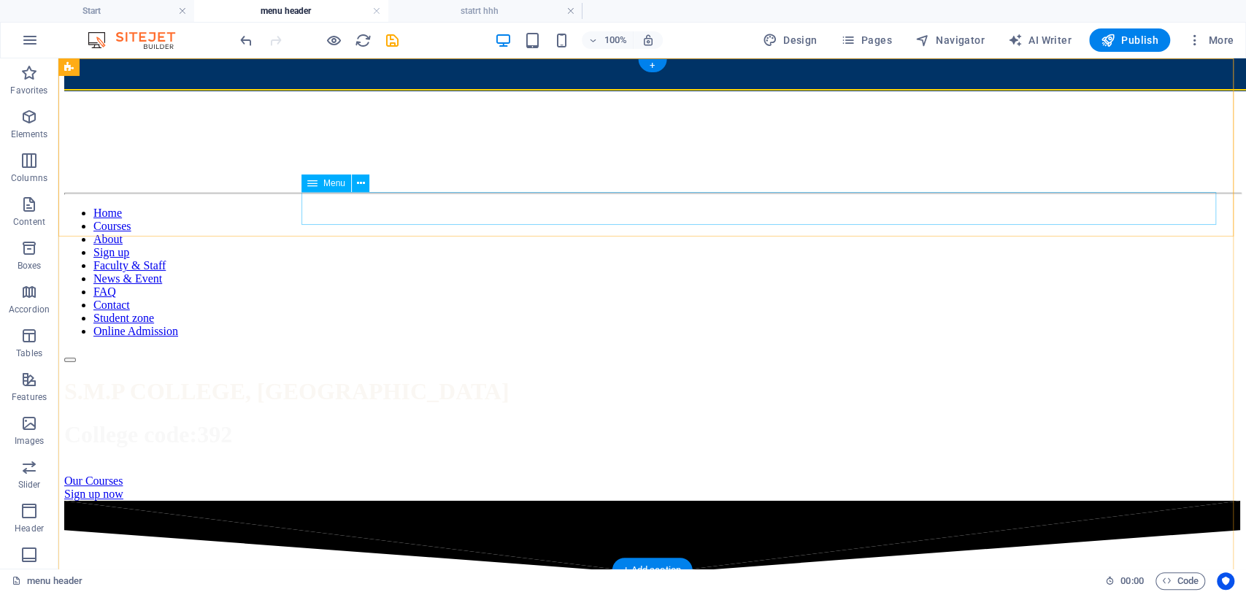
click at [625, 207] on nav "Home Courses About Sign up Faculty & Staff News & Event FAQ Contact Student zon…" at bounding box center [652, 272] width 1176 height 131
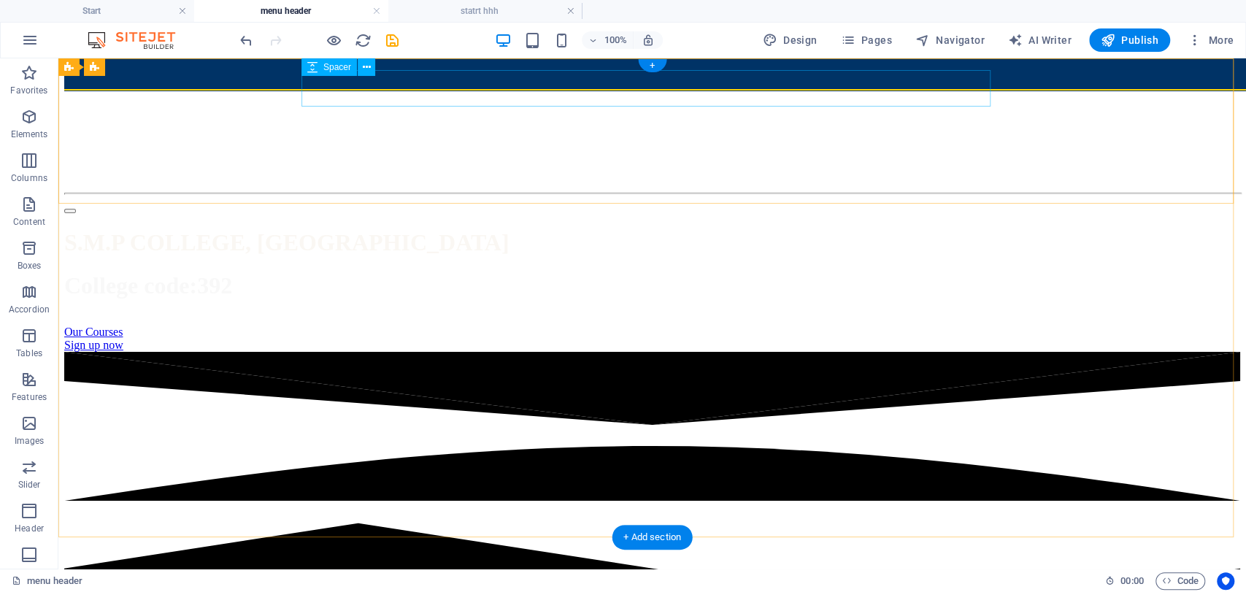
click at [580, 77] on div at bounding box center [652, 95] width 1176 height 37
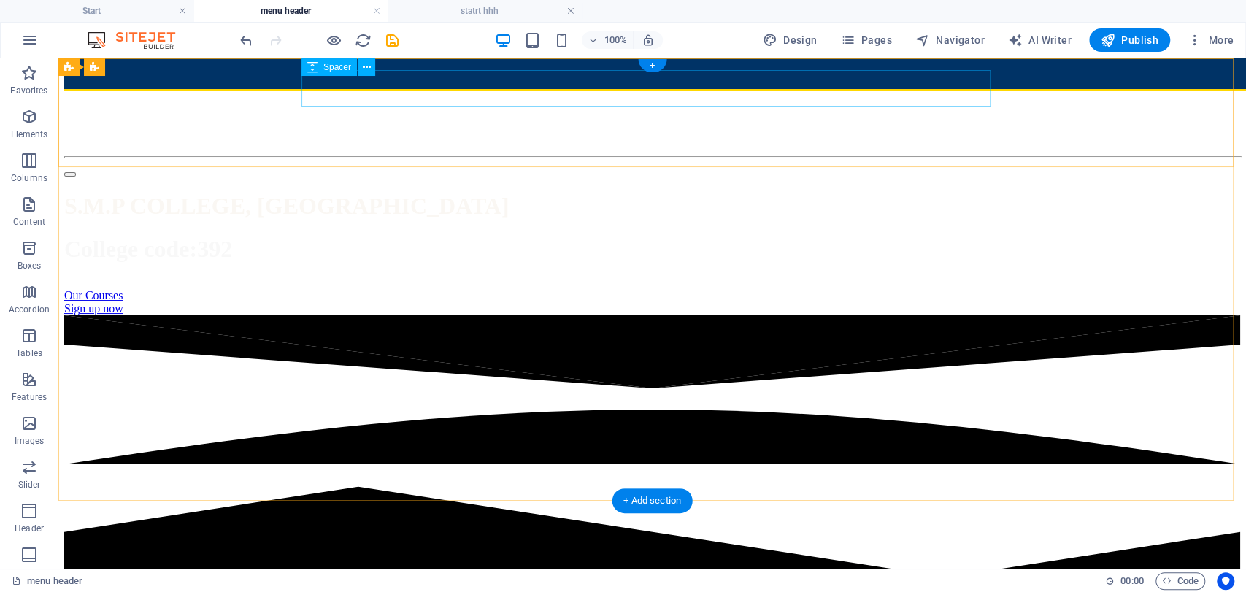
click at [580, 77] on div at bounding box center [652, 95] width 1176 height 37
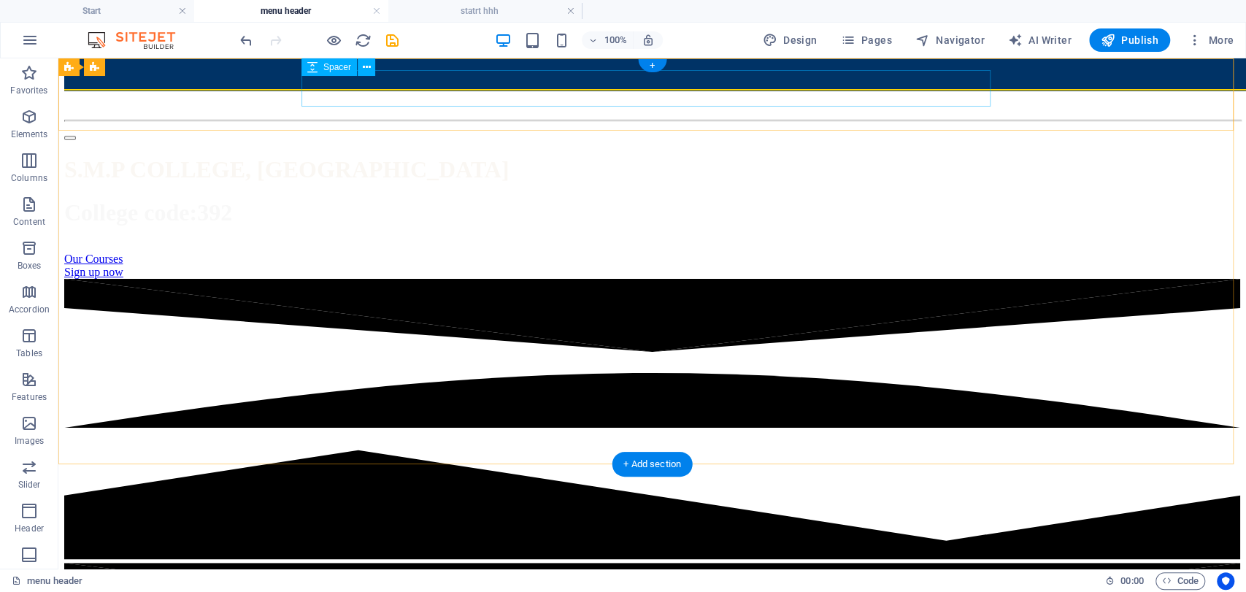
click at [580, 77] on div at bounding box center [652, 95] width 1176 height 37
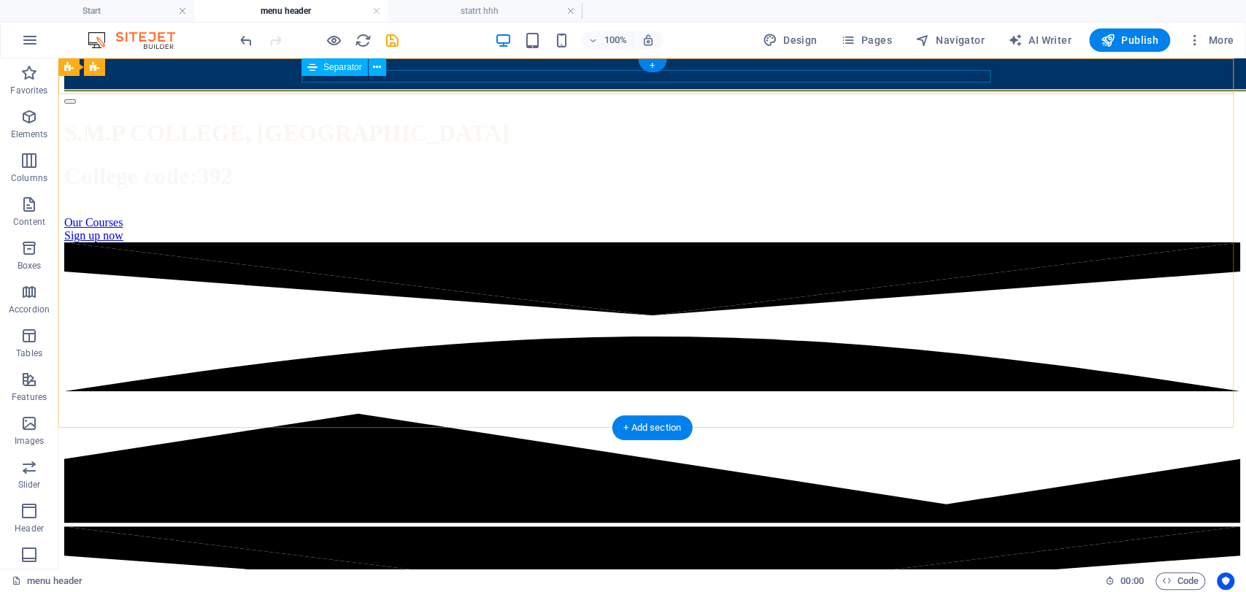
click at [580, 83] on div at bounding box center [652, 84] width 1176 height 2
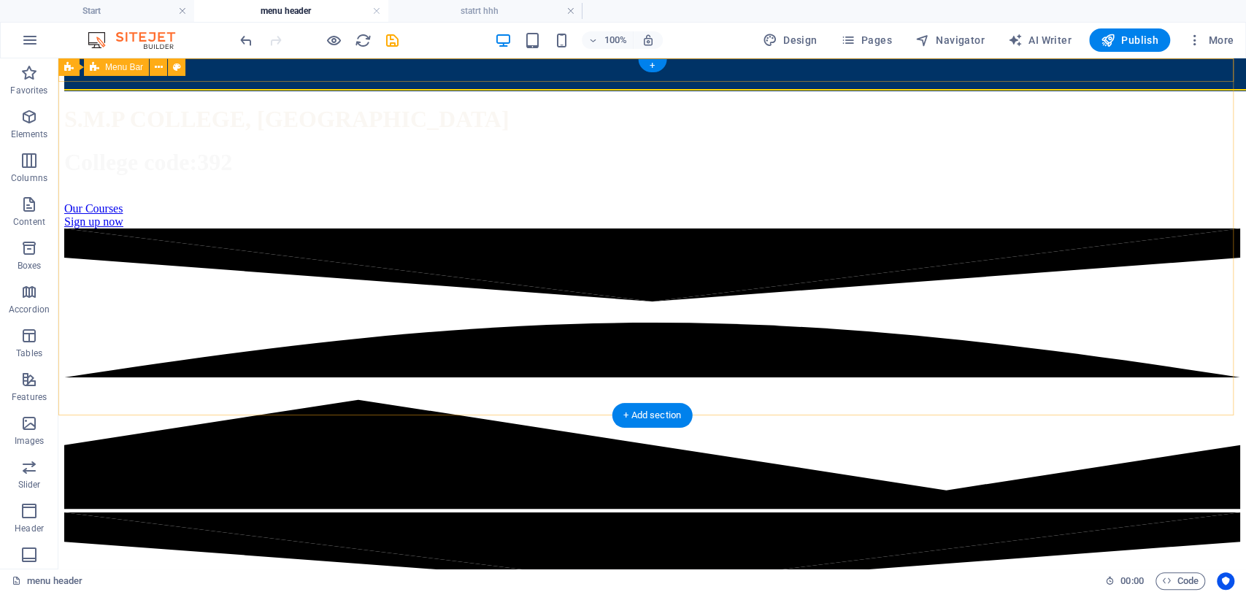
click at [545, 77] on div "📢 2024-28 Admit Card Collect from College 📢 2024-28 1st Semester Exam Routine R…" at bounding box center [652, 83] width 1176 height 13
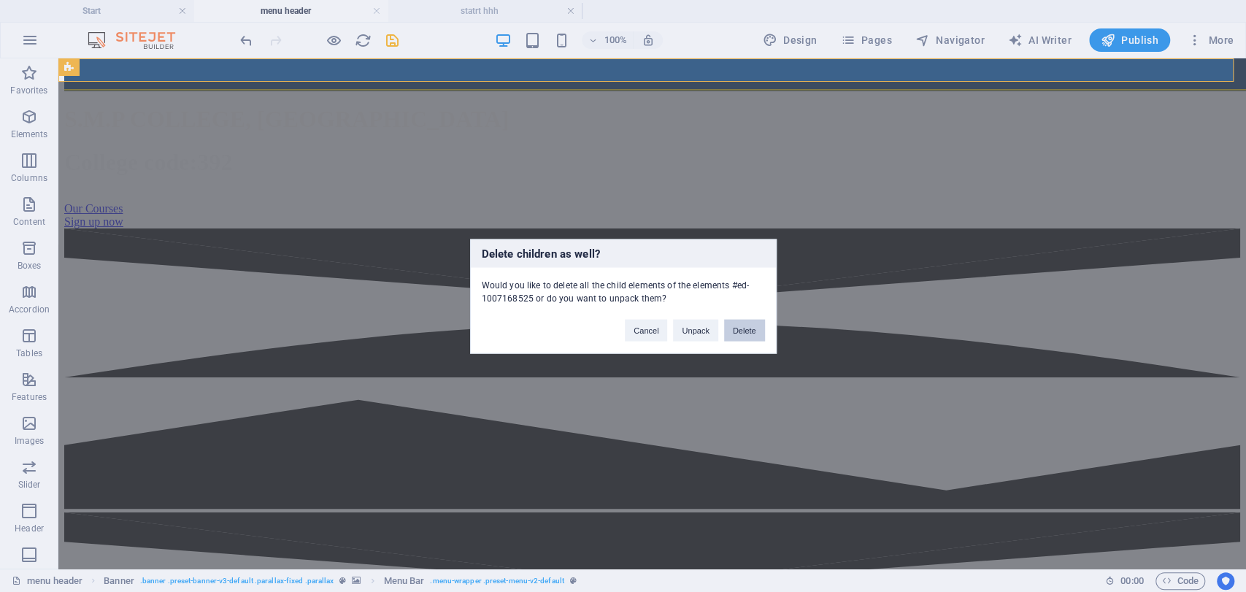
click at [742, 326] on button "Delete" at bounding box center [744, 330] width 41 height 22
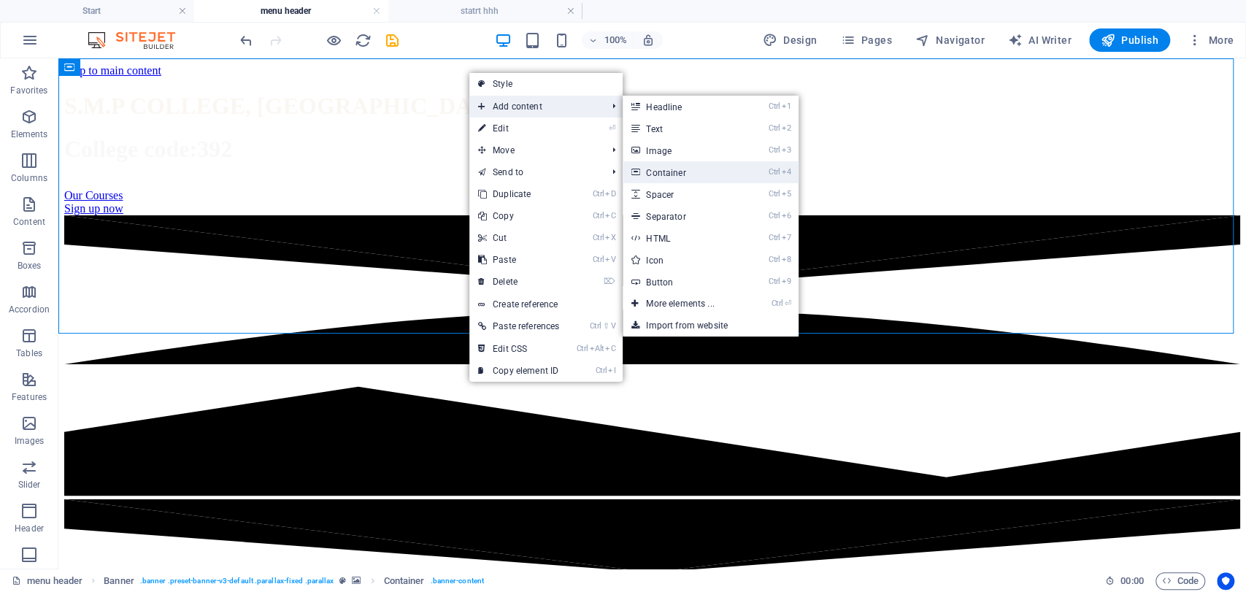
click at [673, 174] on link "Ctrl 4 Container" at bounding box center [683, 172] width 120 height 22
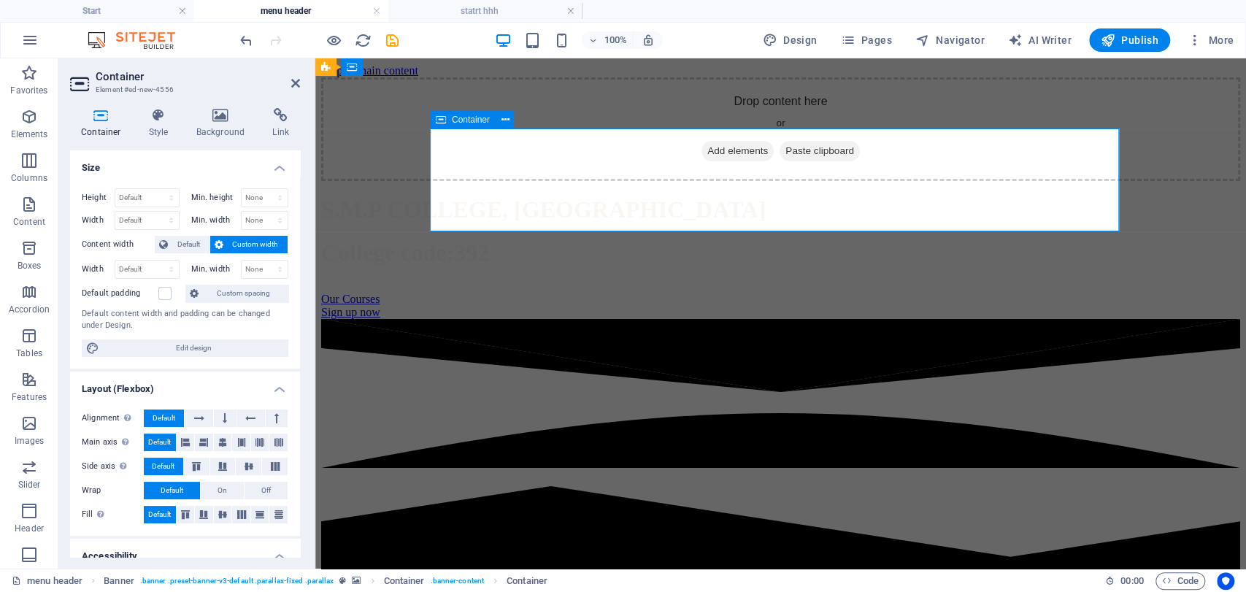
click at [719, 161] on span "Add elements" at bounding box center [738, 151] width 72 height 20
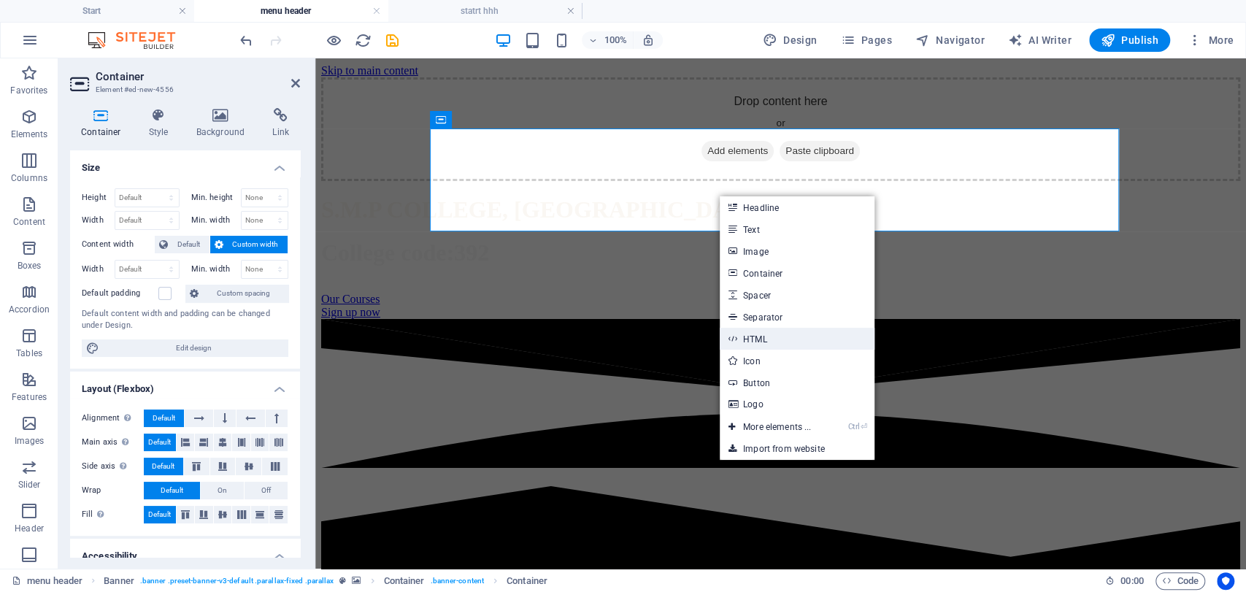
click at [752, 334] on link "HTML" at bounding box center [797, 339] width 155 height 22
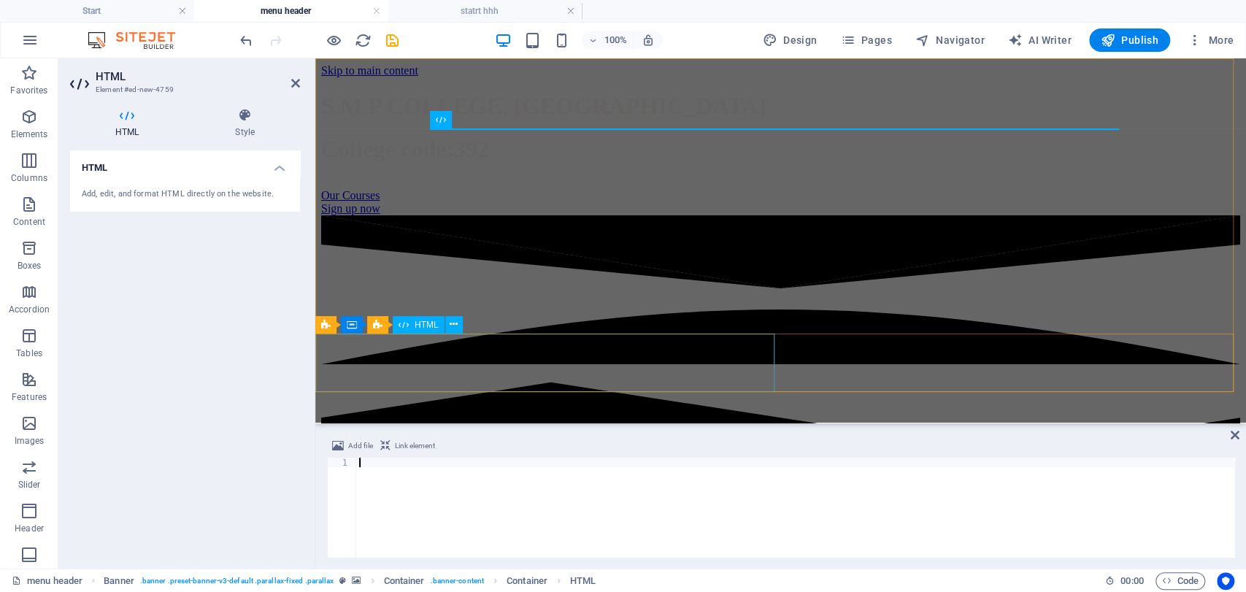
scroll to position [71, 0]
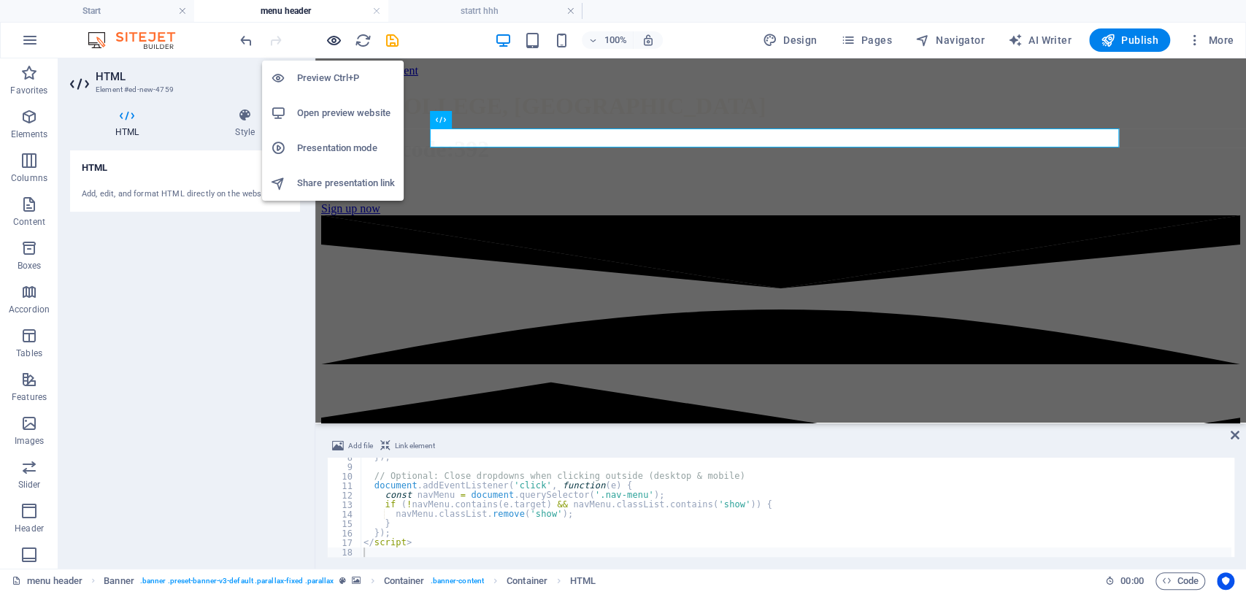
click at [332, 43] on icon "button" at bounding box center [334, 40] width 17 height 17
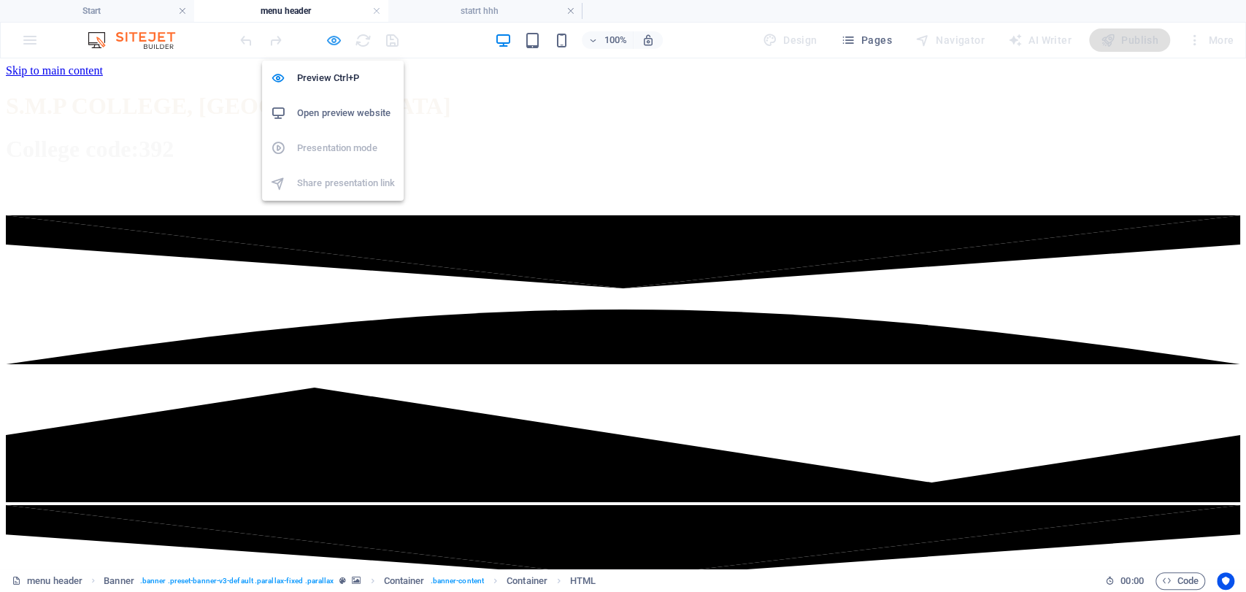
click at [333, 35] on icon "button" at bounding box center [334, 40] width 17 height 17
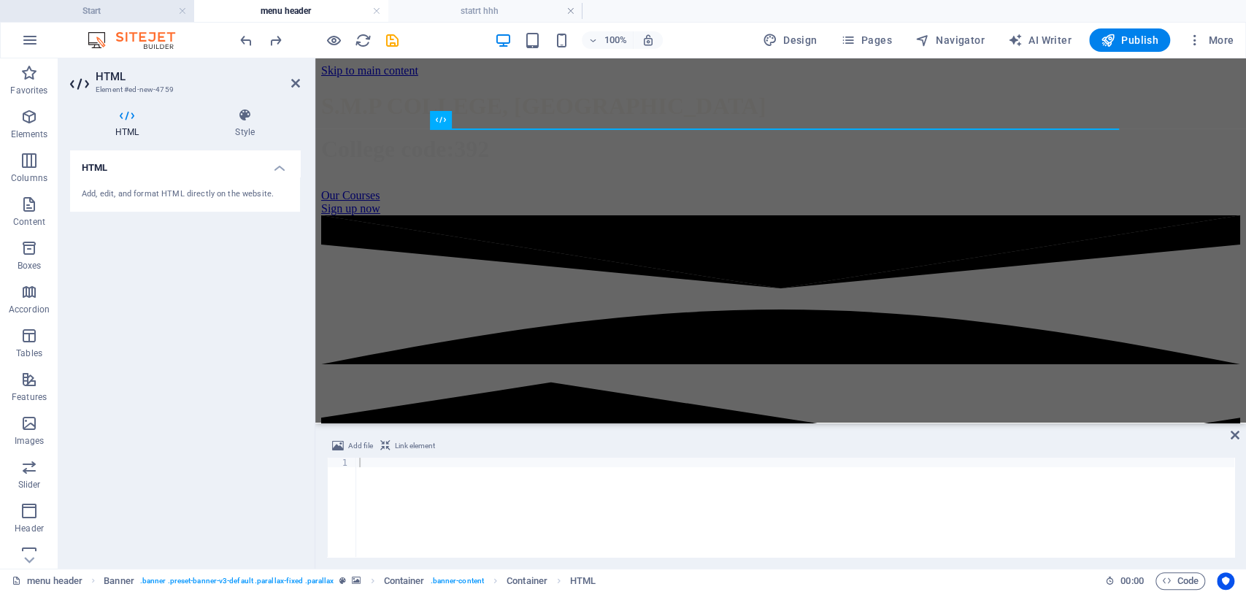
click at [123, 1] on li "Start" at bounding box center [97, 11] width 194 height 22
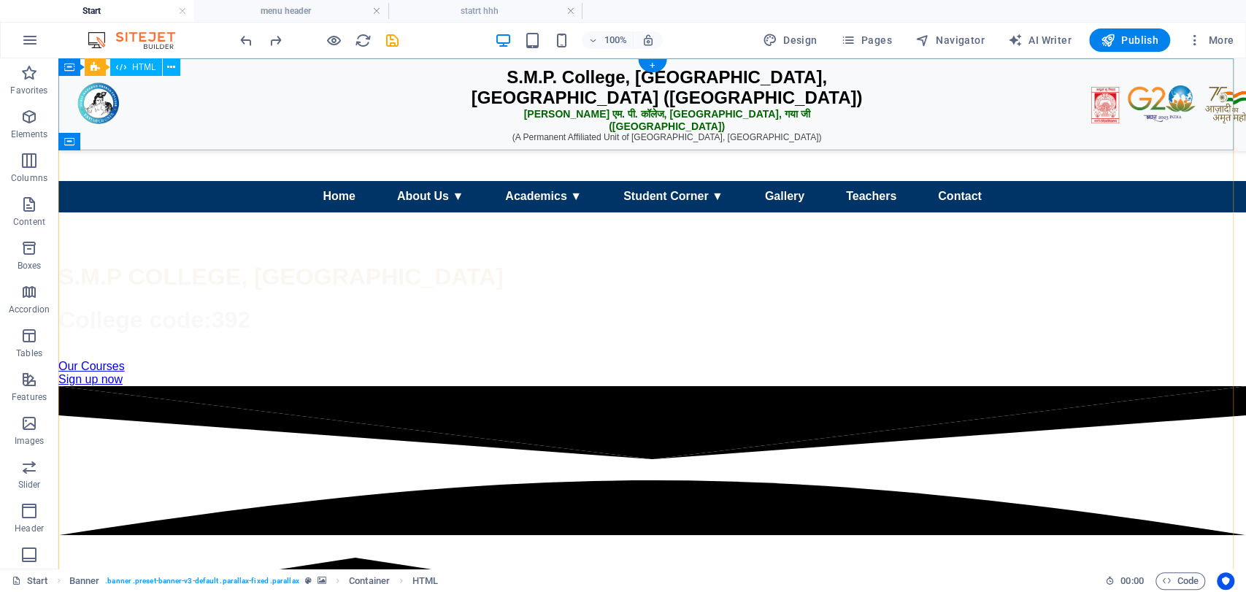
click at [607, 108] on div "S.M.P. College, [GEOGRAPHIC_DATA], [GEOGRAPHIC_DATA] ([GEOGRAPHIC_DATA]) एस. एम…" at bounding box center [652, 108] width 1188 height 73
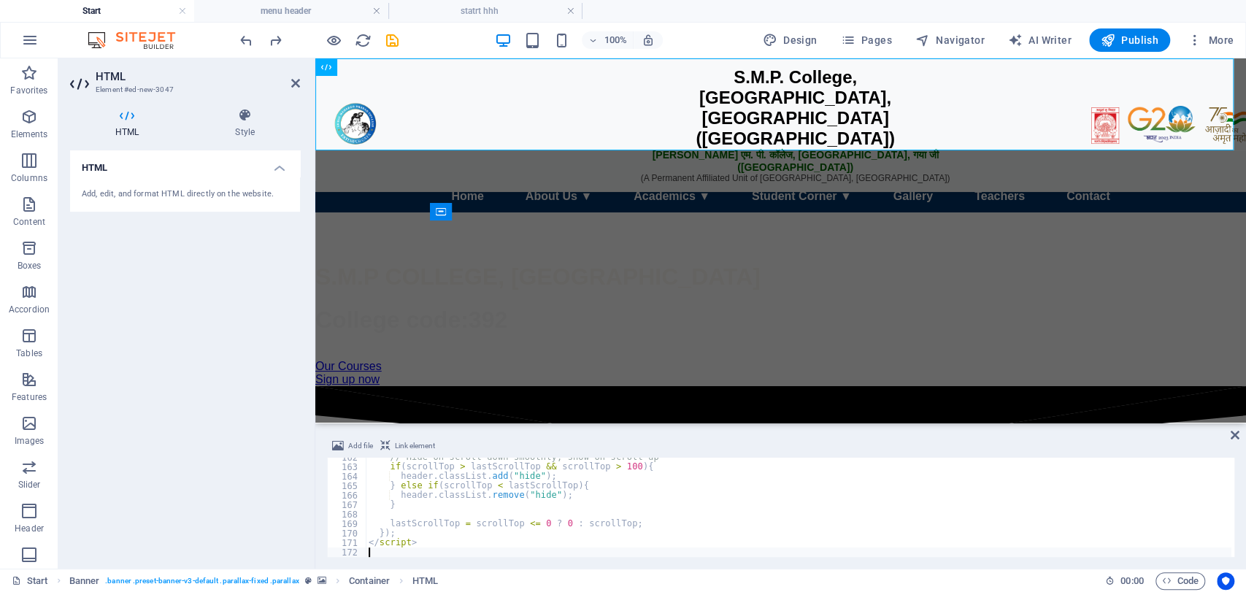
type textarea "</script>"
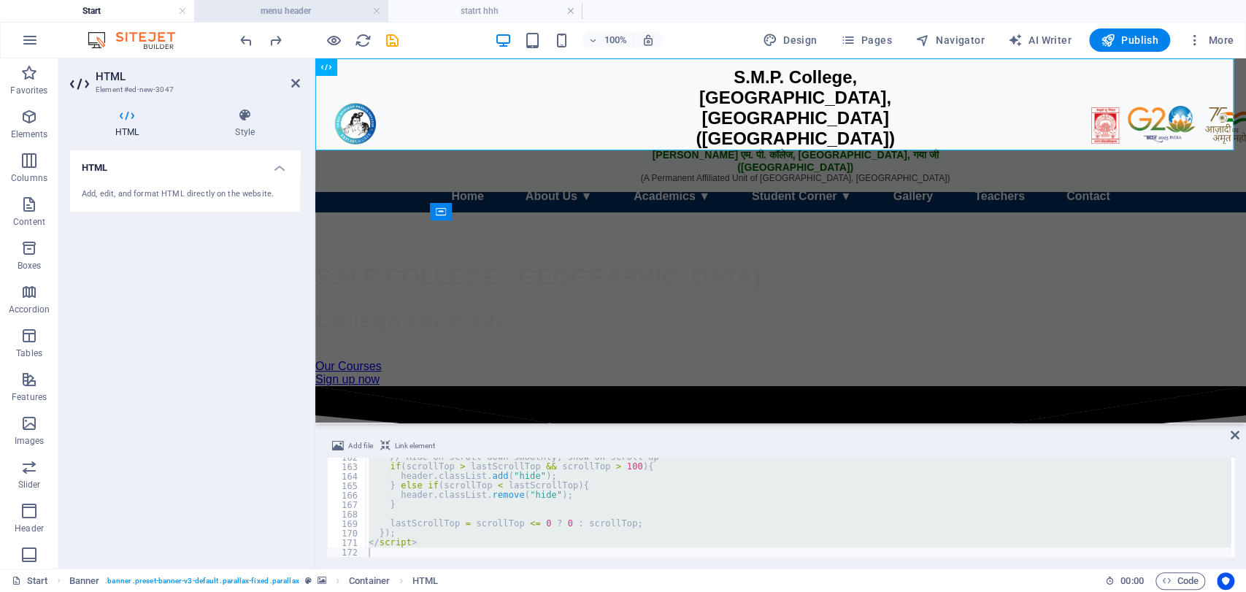
click at [316, 12] on h4 "menu header" at bounding box center [291, 11] width 194 height 16
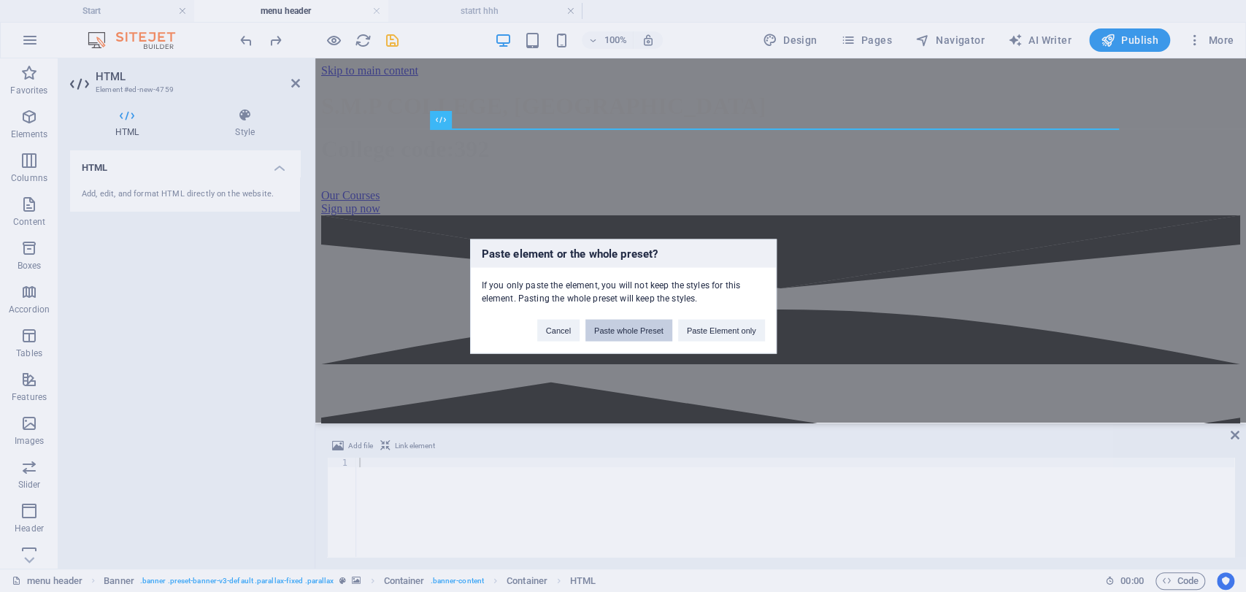
click at [656, 332] on button "Paste whole Preset" at bounding box center [629, 330] width 87 height 22
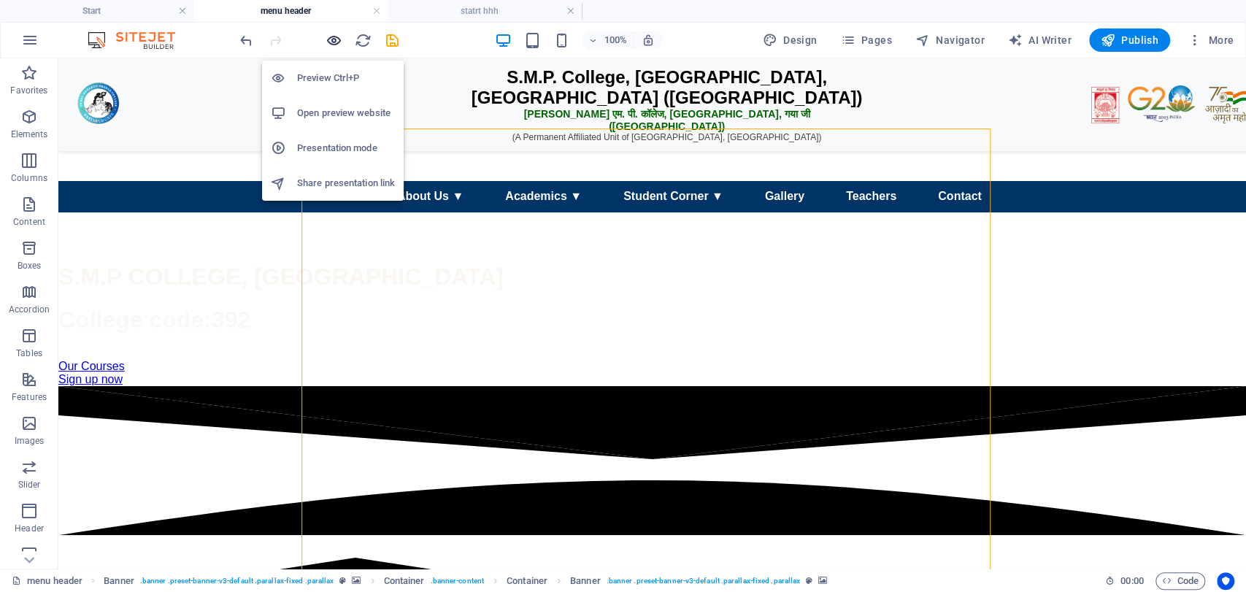
click at [339, 37] on icon "button" at bounding box center [334, 40] width 17 height 17
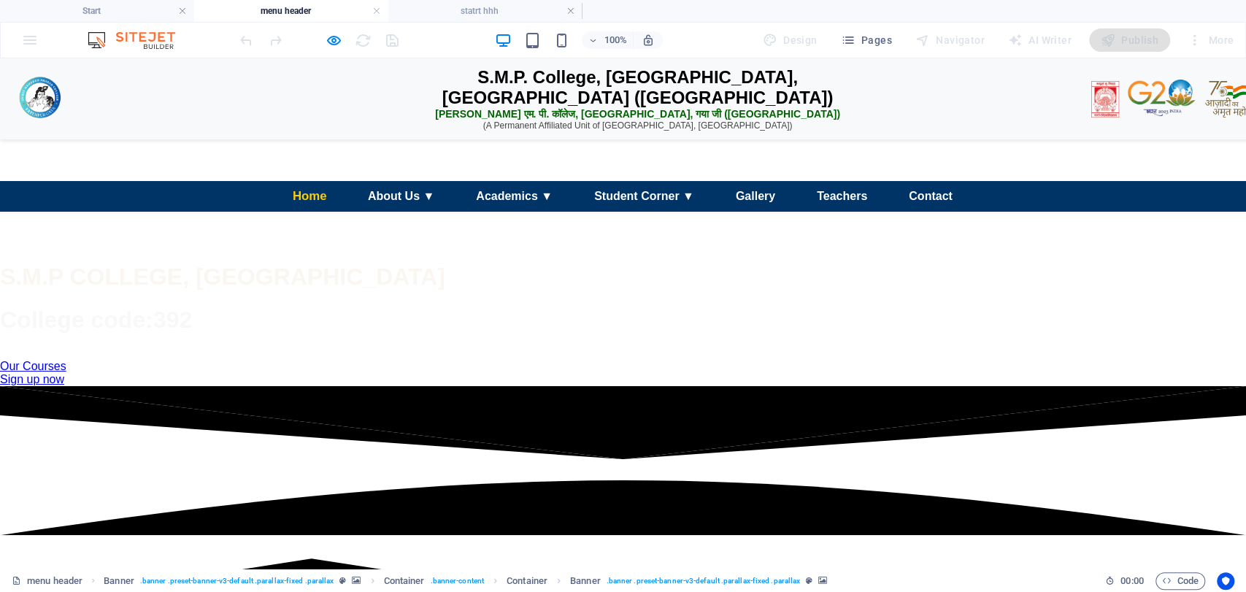
click at [304, 212] on link "Home" at bounding box center [309, 196] width 58 height 32
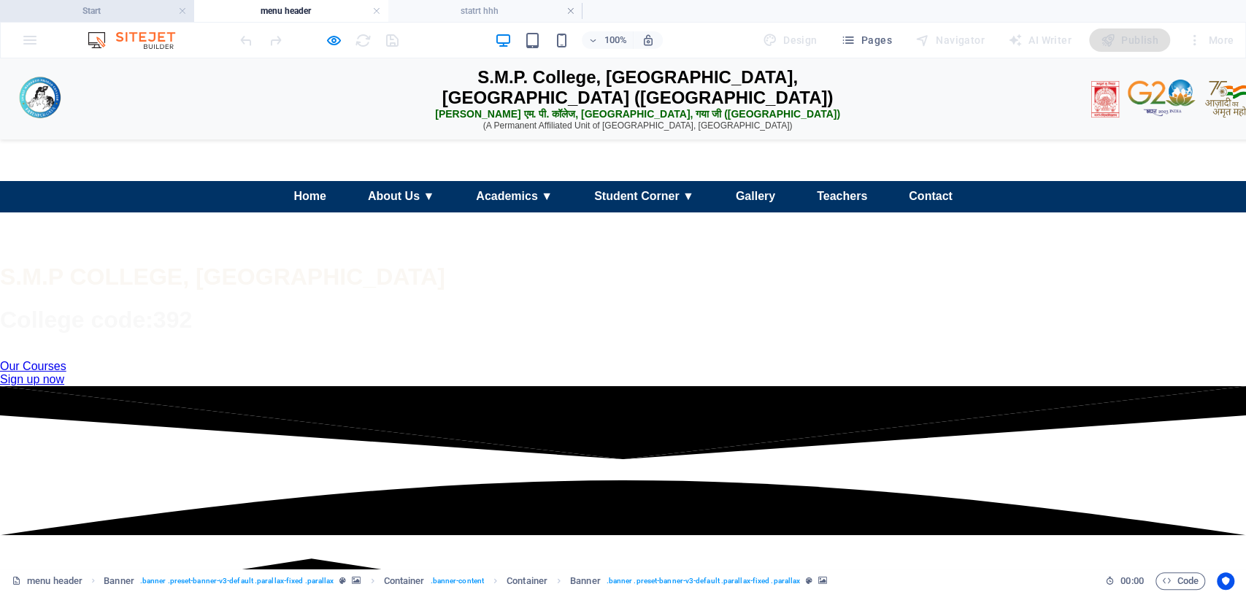
click at [104, 8] on h4 "Start" at bounding box center [97, 11] width 194 height 16
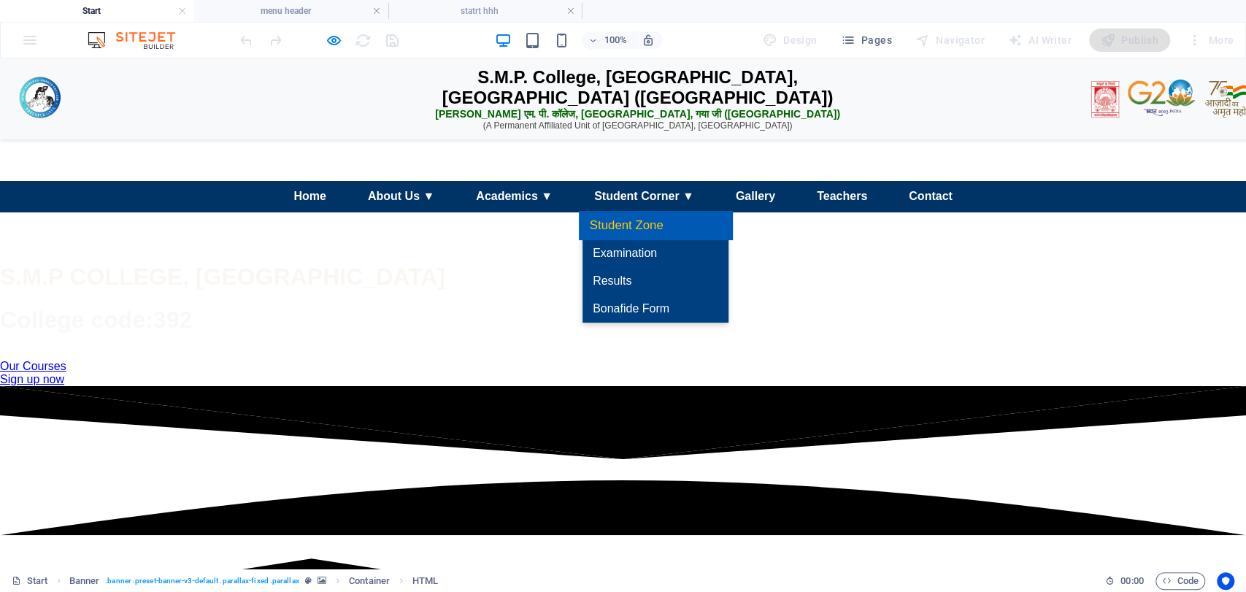
click at [647, 240] on link "Student Zone" at bounding box center [655, 225] width 153 height 29
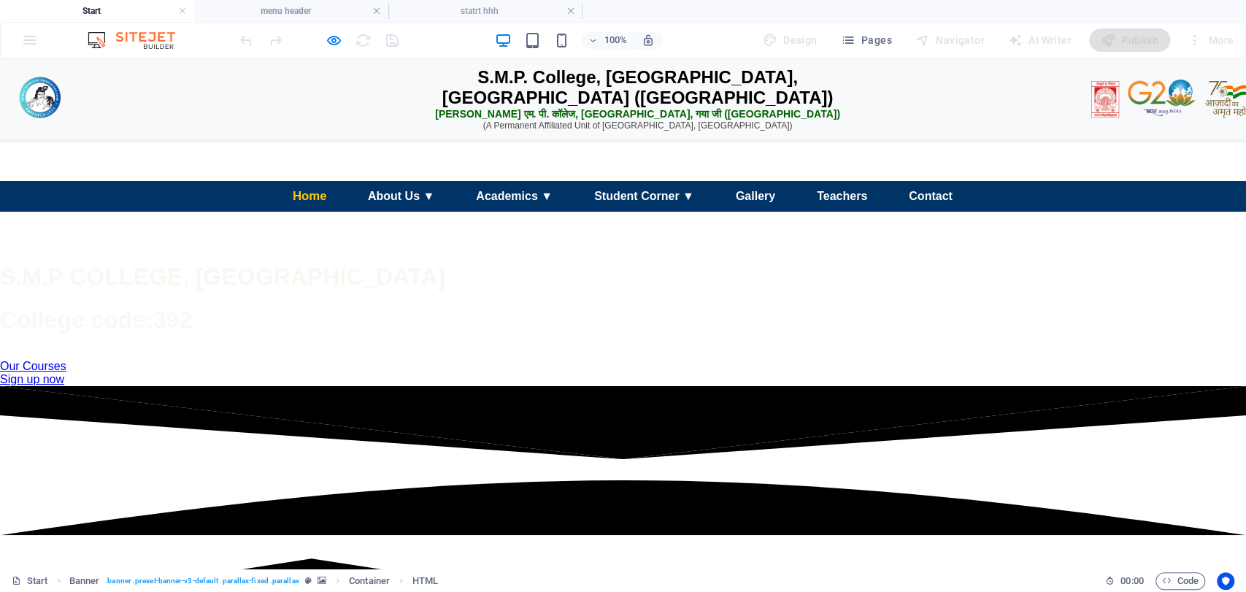
click at [296, 212] on link "Home" at bounding box center [309, 196] width 58 height 32
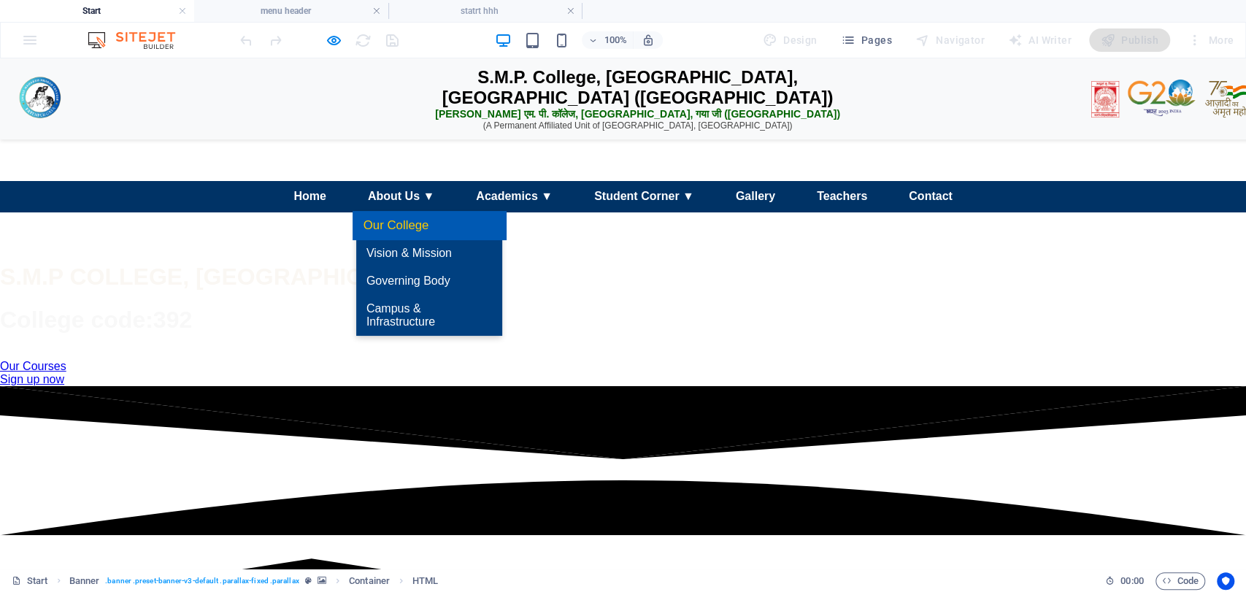
click at [418, 240] on link "Our College" at bounding box center [429, 225] width 153 height 29
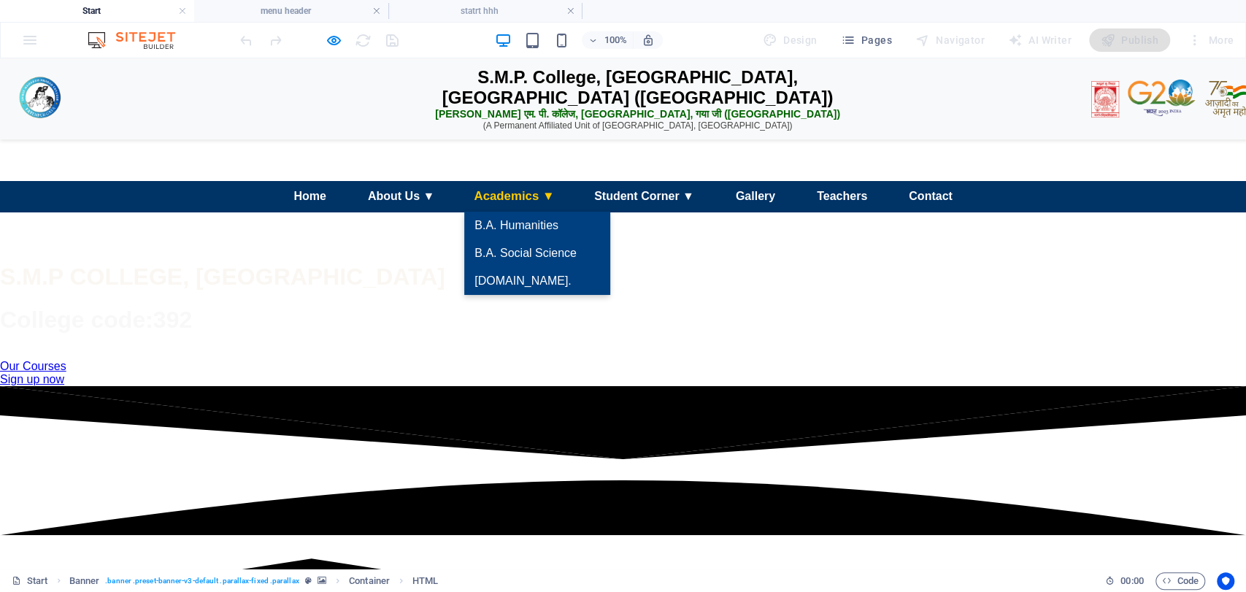
click at [502, 212] on link "Academics ▼" at bounding box center [514, 196] width 105 height 32
click at [521, 240] on link "B.A. Humanities" at bounding box center [537, 225] width 153 height 29
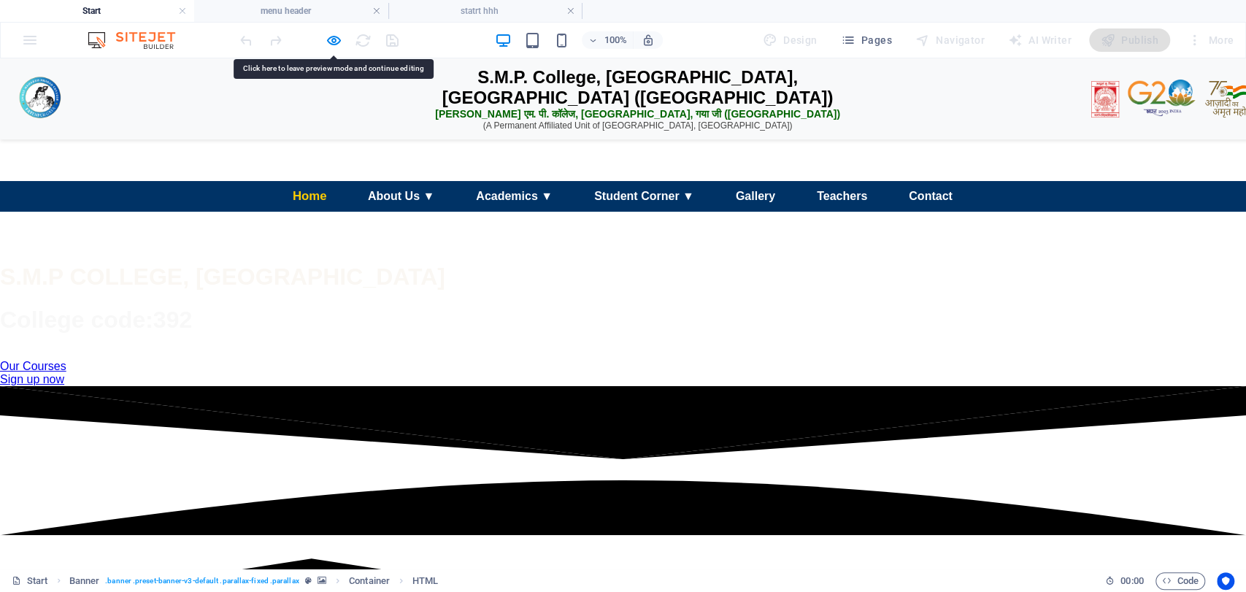
click at [299, 212] on link "Home" at bounding box center [309, 196] width 58 height 32
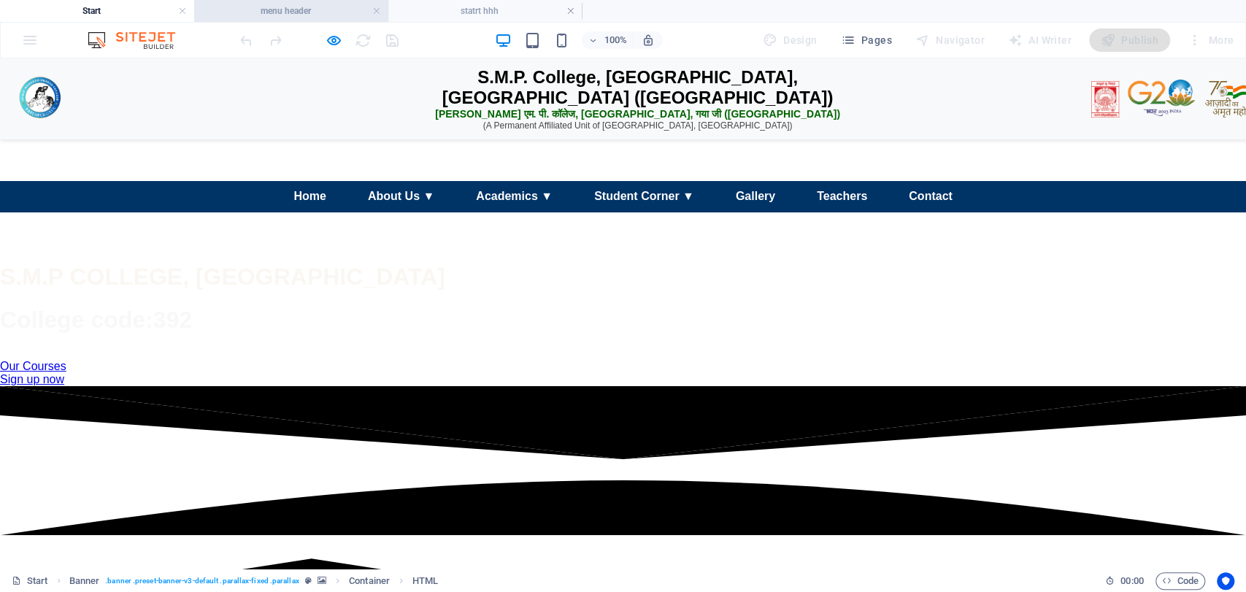
click at [319, 14] on h4 "menu header" at bounding box center [291, 11] width 194 height 16
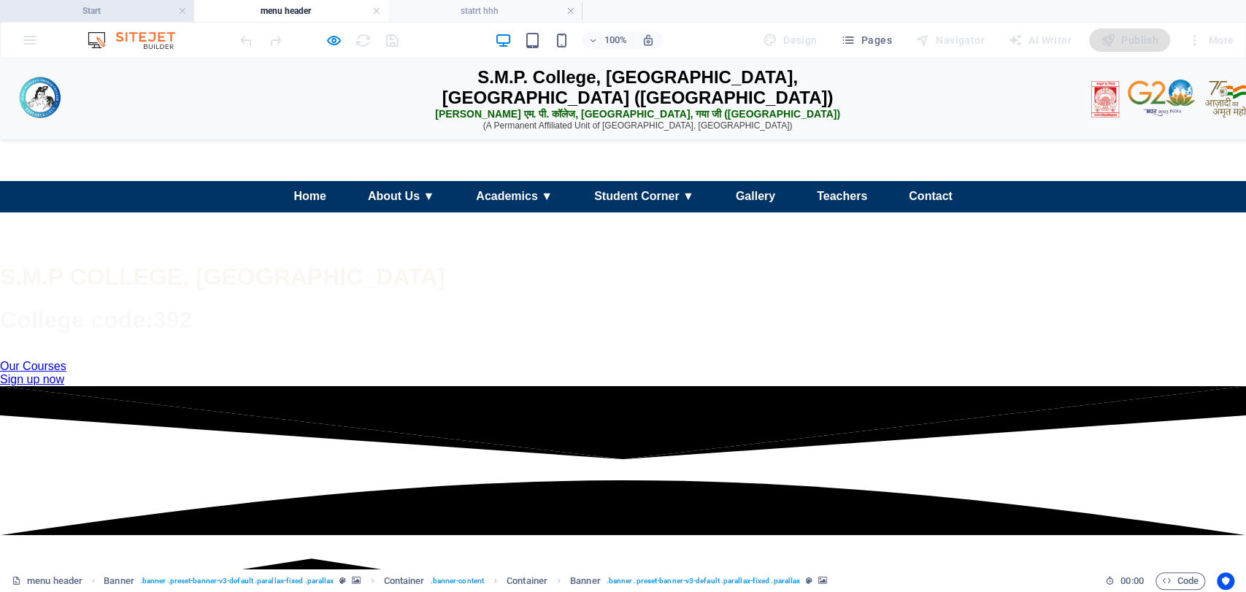
click at [153, 18] on h4 "Start" at bounding box center [97, 11] width 194 height 16
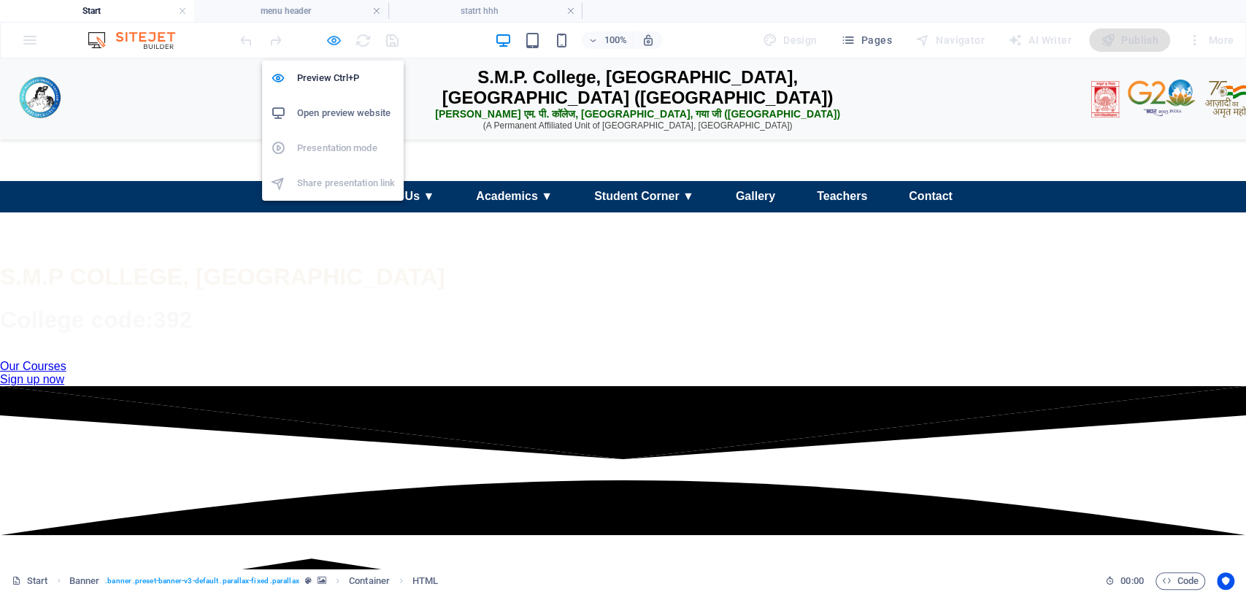
drag, startPoint x: 324, startPoint y: 42, endPoint x: 234, endPoint y: 286, distance: 259.2
click at [326, 42] on icon "button" at bounding box center [334, 40] width 17 height 17
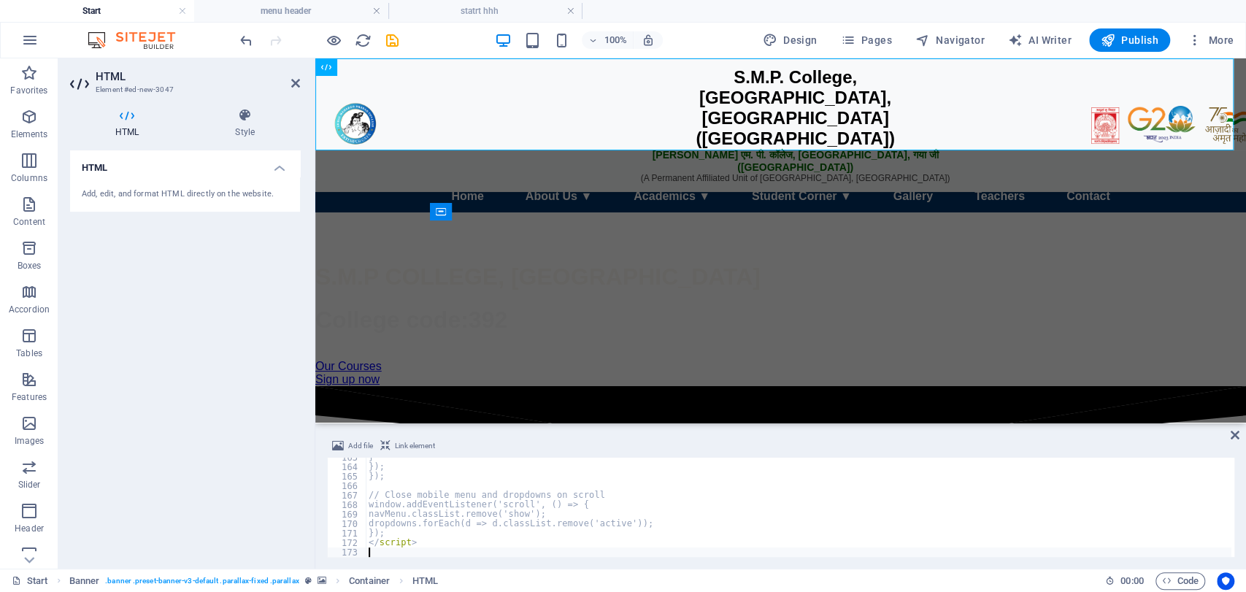
scroll to position [1542, 0]
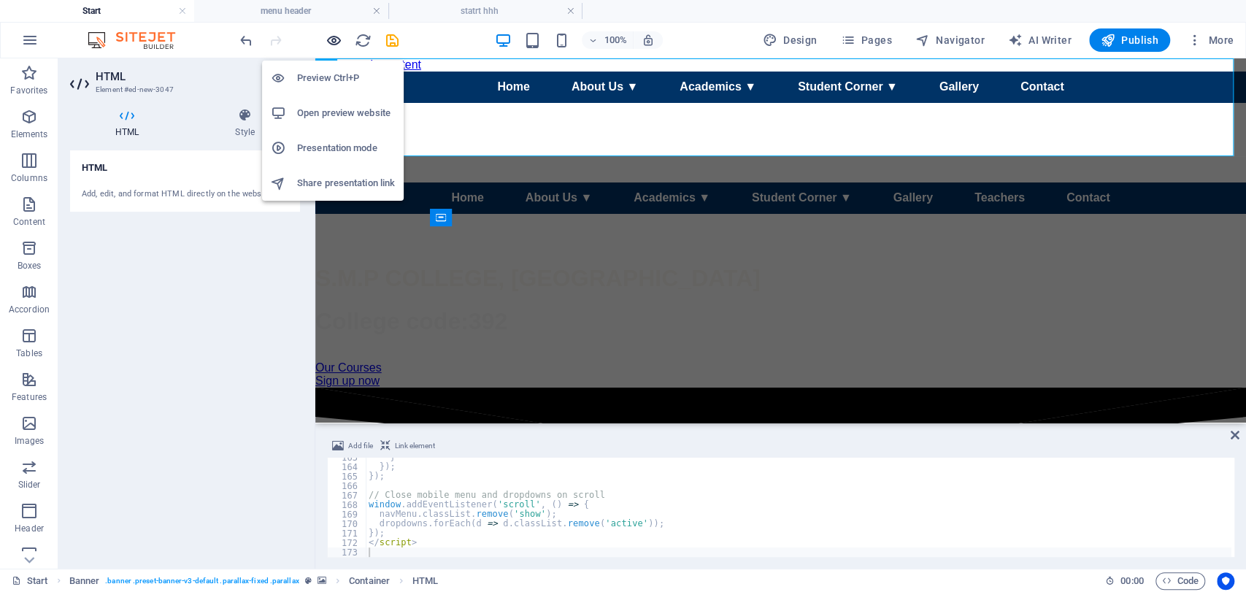
click at [327, 37] on icon "button" at bounding box center [334, 40] width 17 height 17
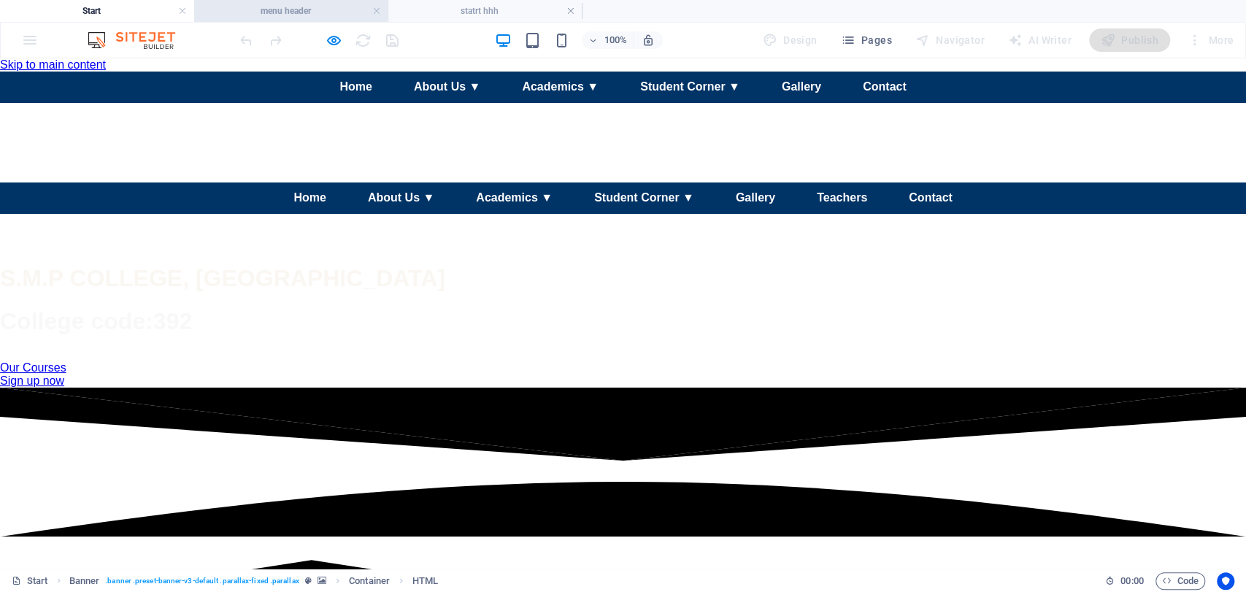
click at [312, 13] on h4 "menu header" at bounding box center [291, 11] width 194 height 16
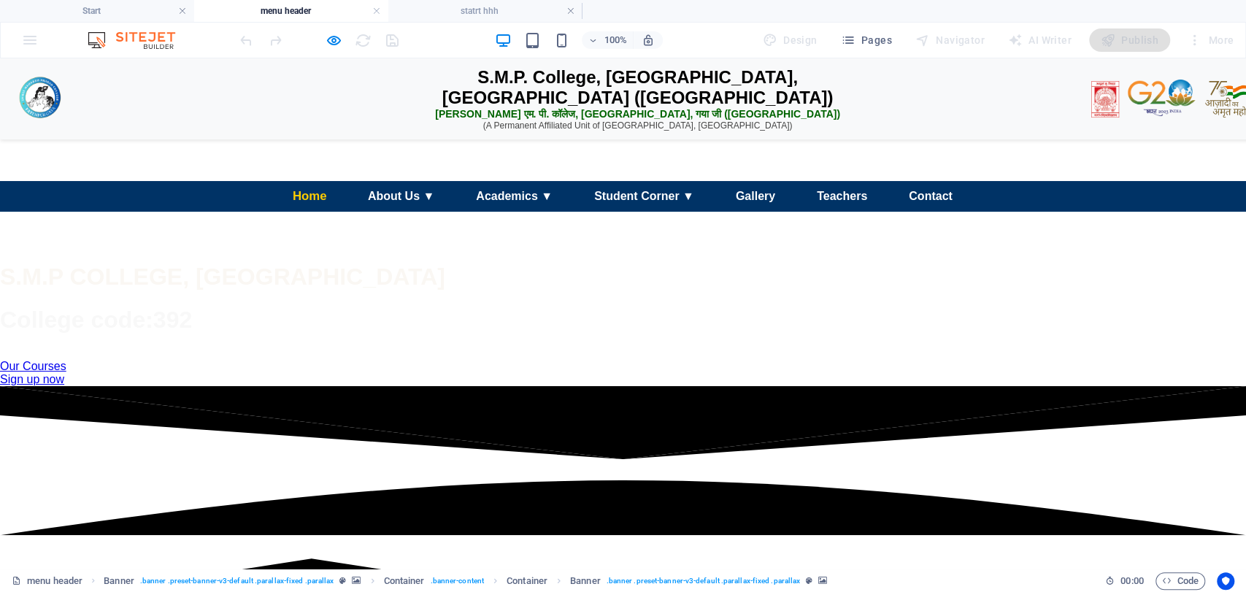
click at [320, 212] on link "Home" at bounding box center [309, 196] width 58 height 32
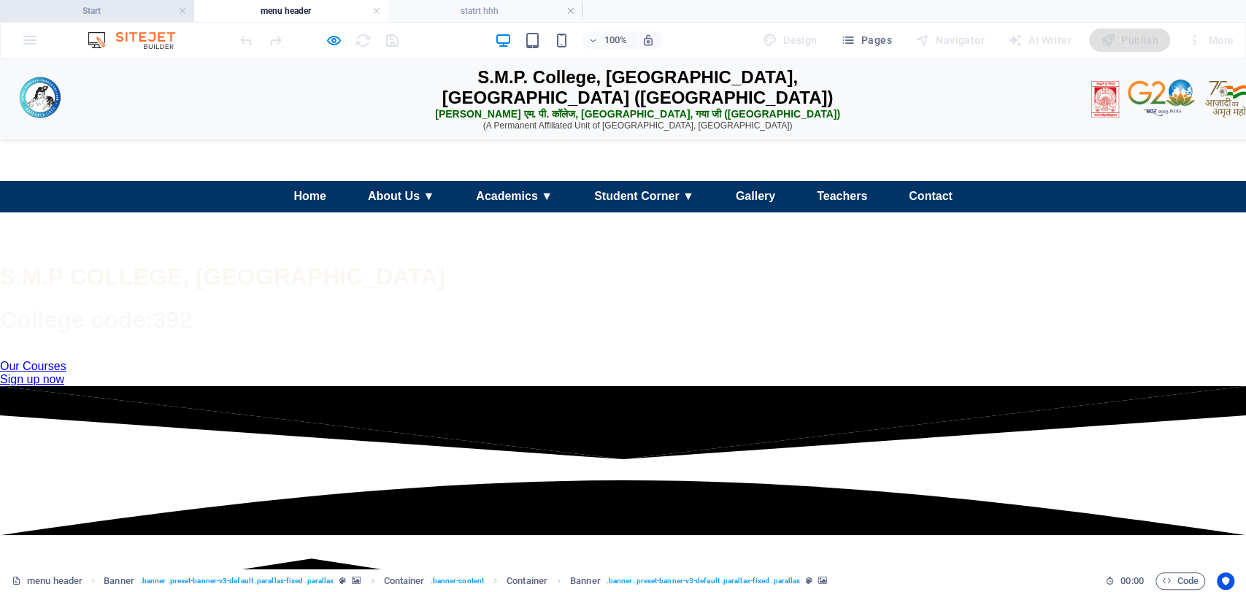
click at [134, 13] on h4 "Start" at bounding box center [97, 11] width 194 height 16
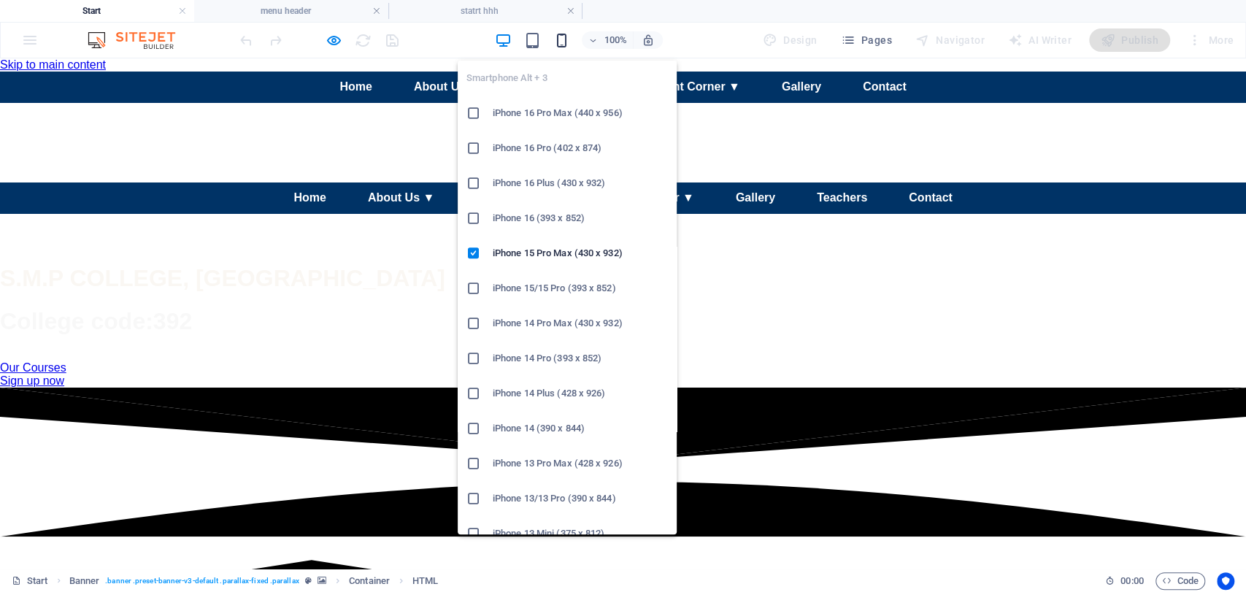
click at [562, 39] on icon "button" at bounding box center [562, 40] width 17 height 17
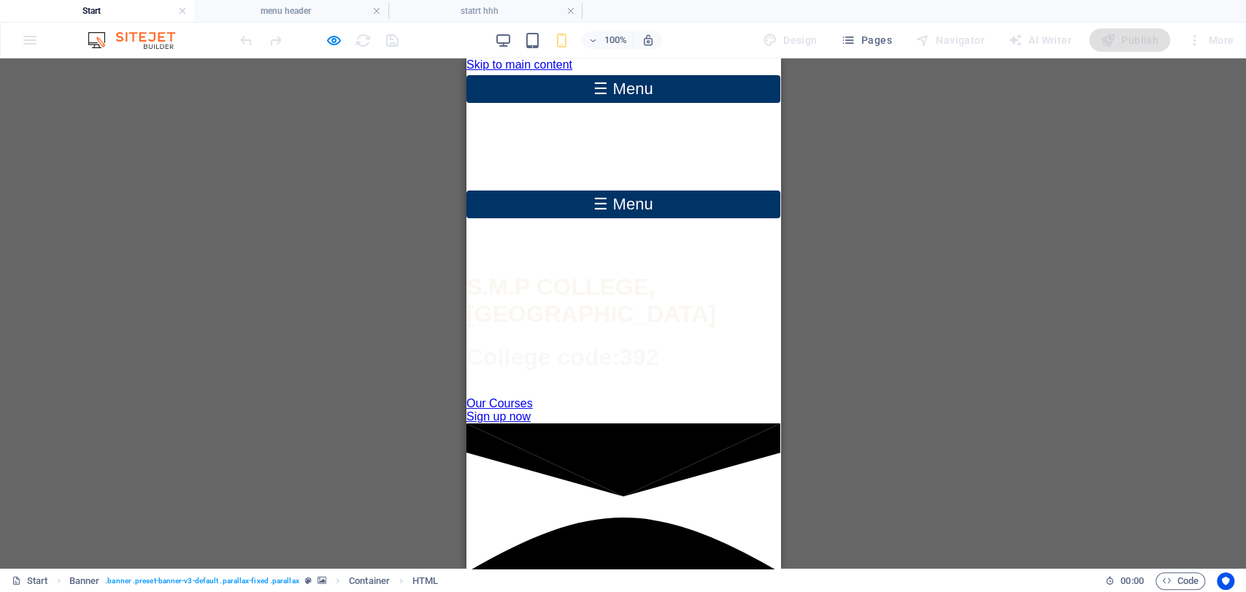
click at [609, 218] on div "☰ Menu" at bounding box center [623, 205] width 314 height 28
click at [596, 218] on div "☰ Menu" at bounding box center [623, 205] width 314 height 28
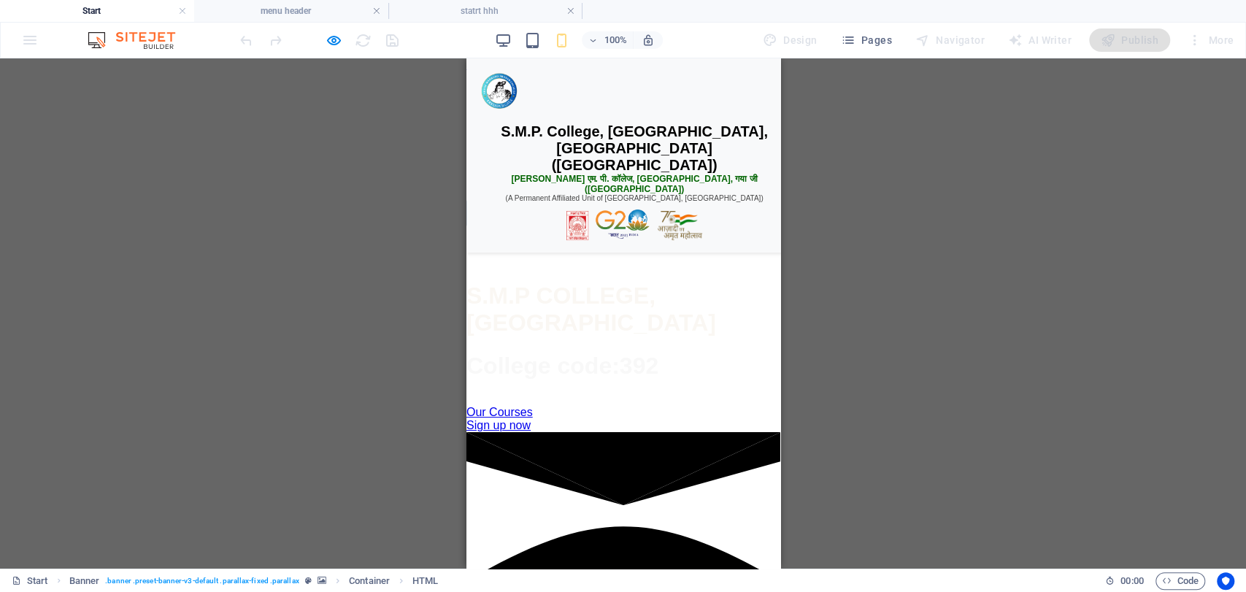
click at [599, 227] on div "☰ Menu" at bounding box center [623, 213] width 314 height 28
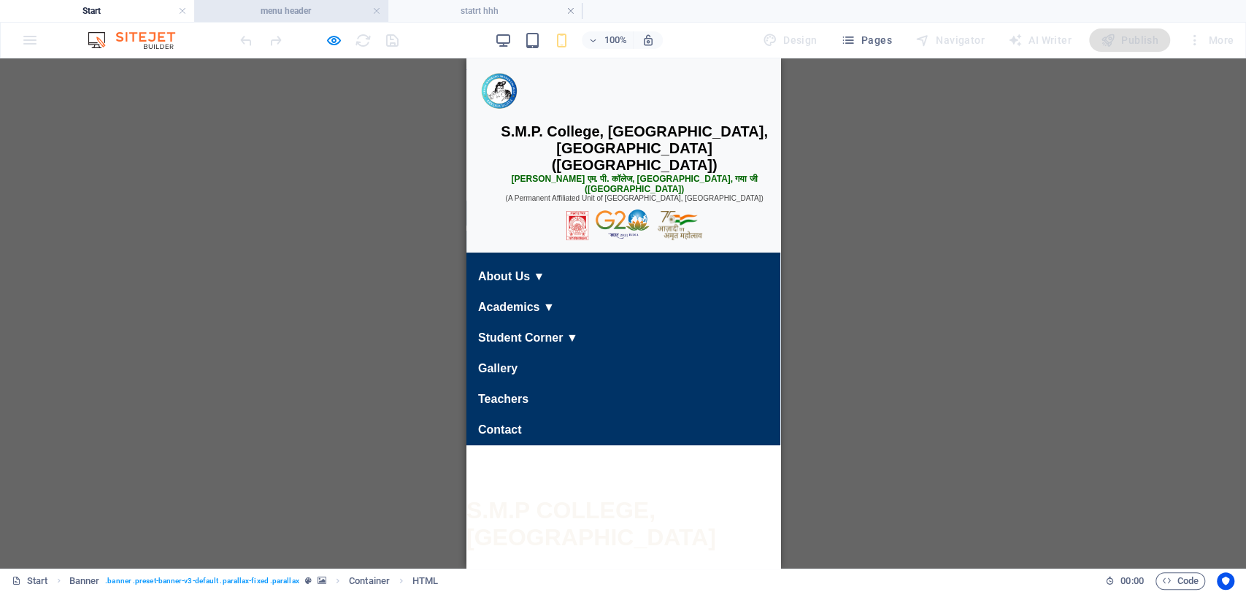
click at [381, 6] on h4 "menu header" at bounding box center [291, 11] width 194 height 16
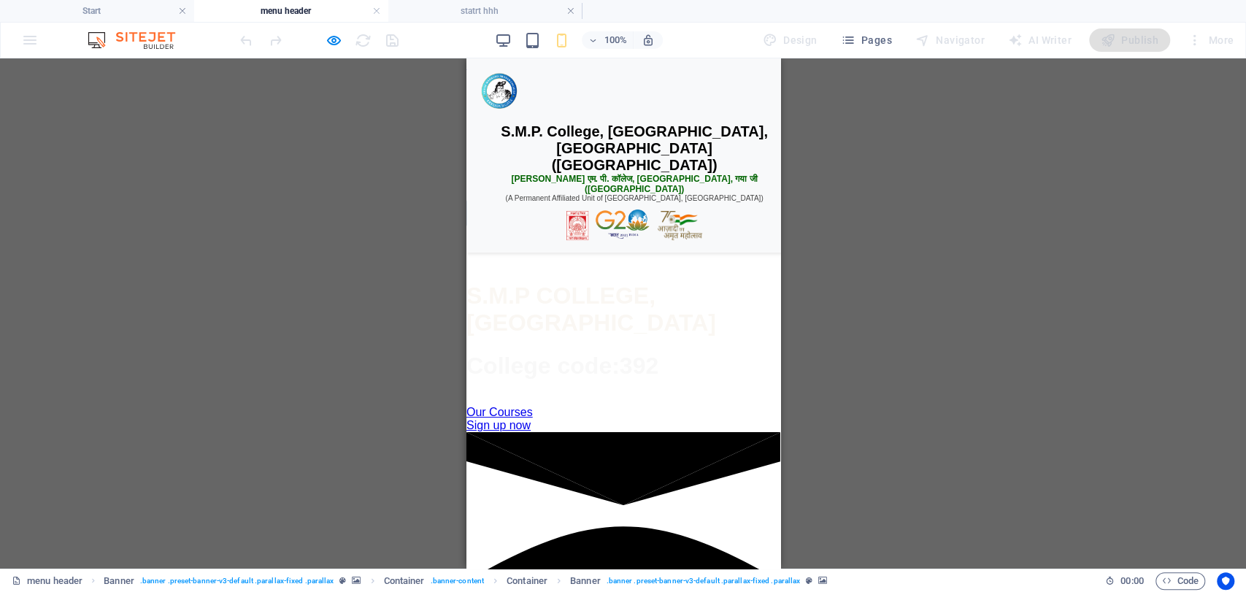
click at [381, 6] on h4 "menu header" at bounding box center [291, 11] width 194 height 16
click at [378, 11] on link at bounding box center [376, 11] width 9 height 14
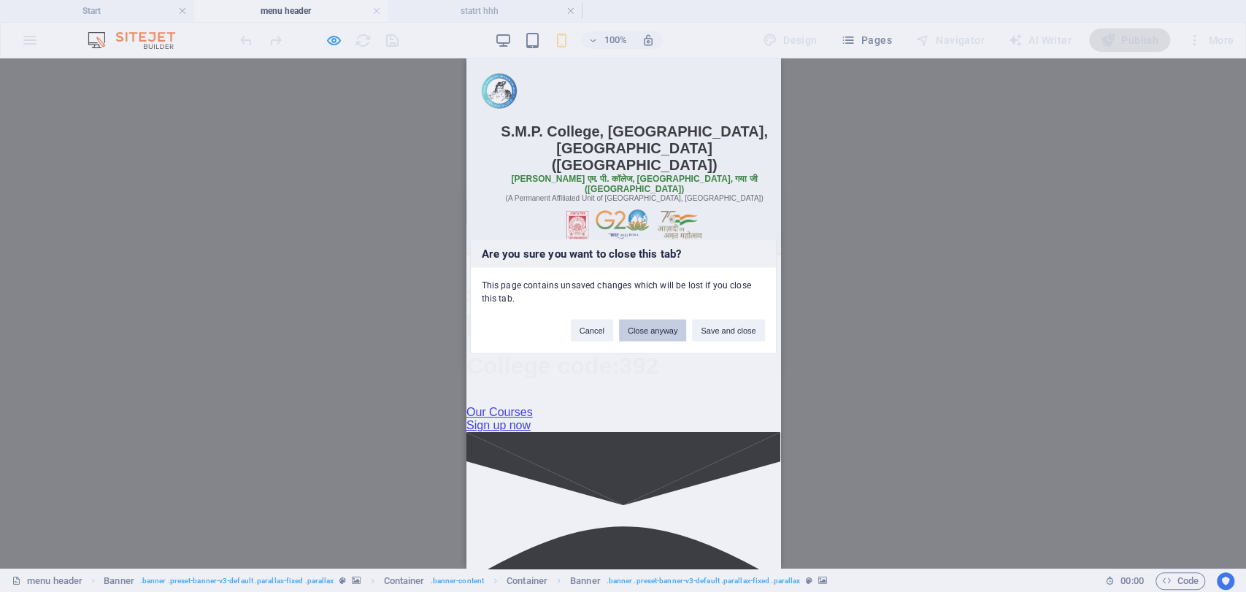
drag, startPoint x: 687, startPoint y: 330, endPoint x: 678, endPoint y: 332, distance: 9.6
click at [678, 332] on div "Cancel Close anyway Save and close" at bounding box center [668, 323] width 216 height 37
click at [678, 332] on button "Close anyway" at bounding box center [652, 330] width 67 height 22
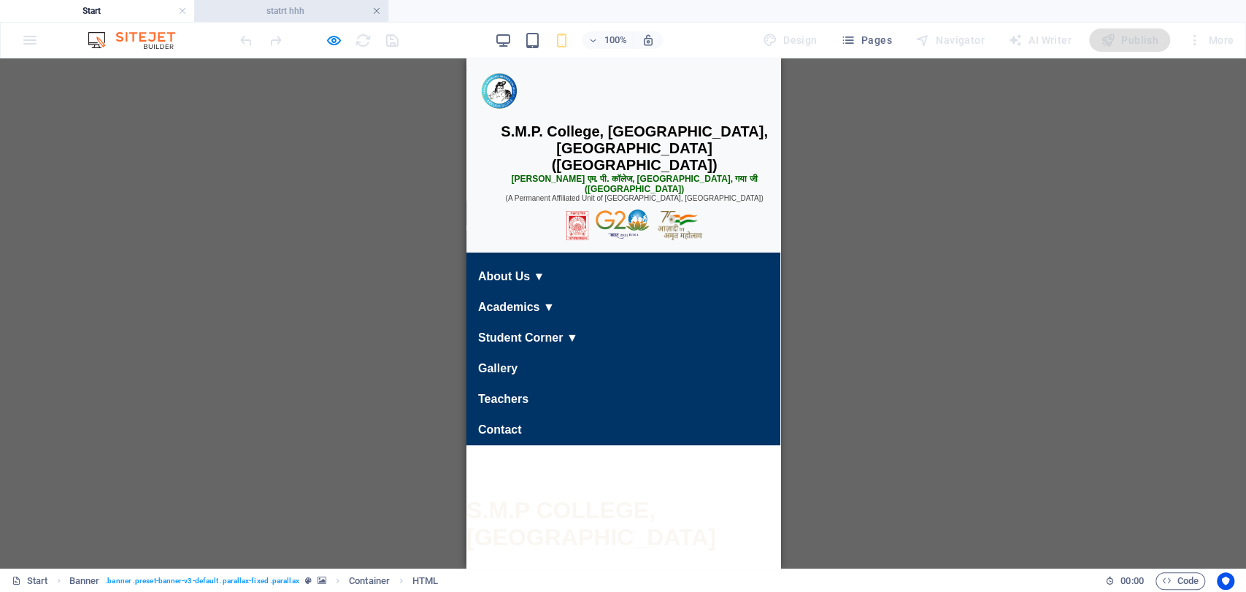
drag, startPoint x: 376, startPoint y: 11, endPoint x: 28, endPoint y: 77, distance: 354.5
click at [377, 11] on link at bounding box center [376, 11] width 9 height 14
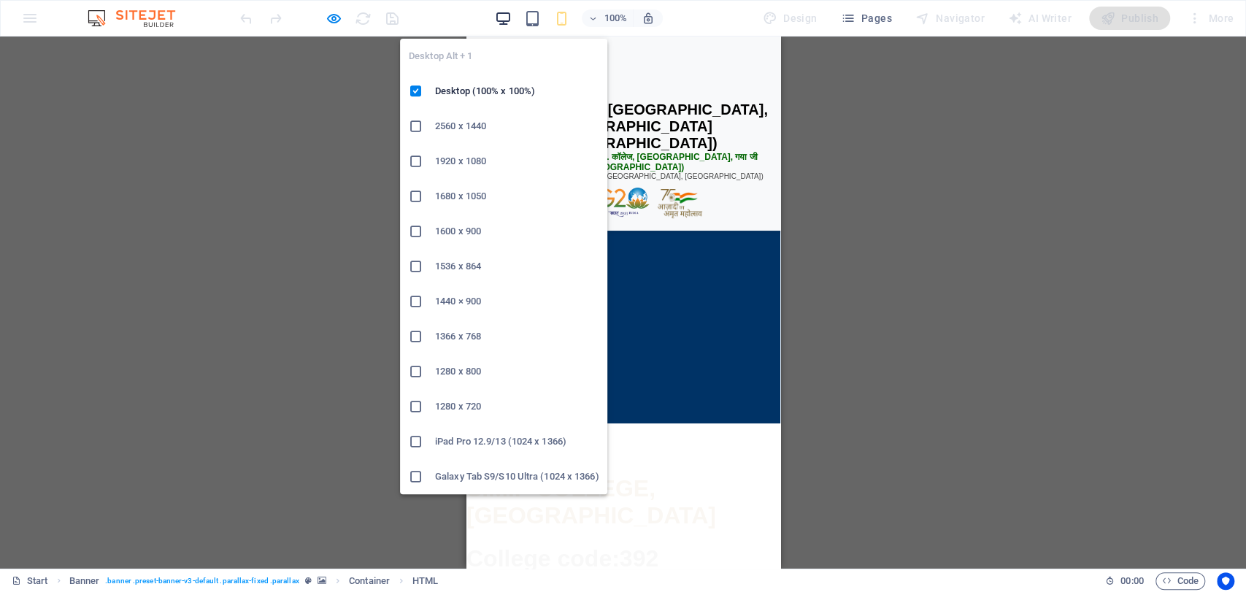
click at [499, 14] on icon "button" at bounding box center [503, 18] width 17 height 17
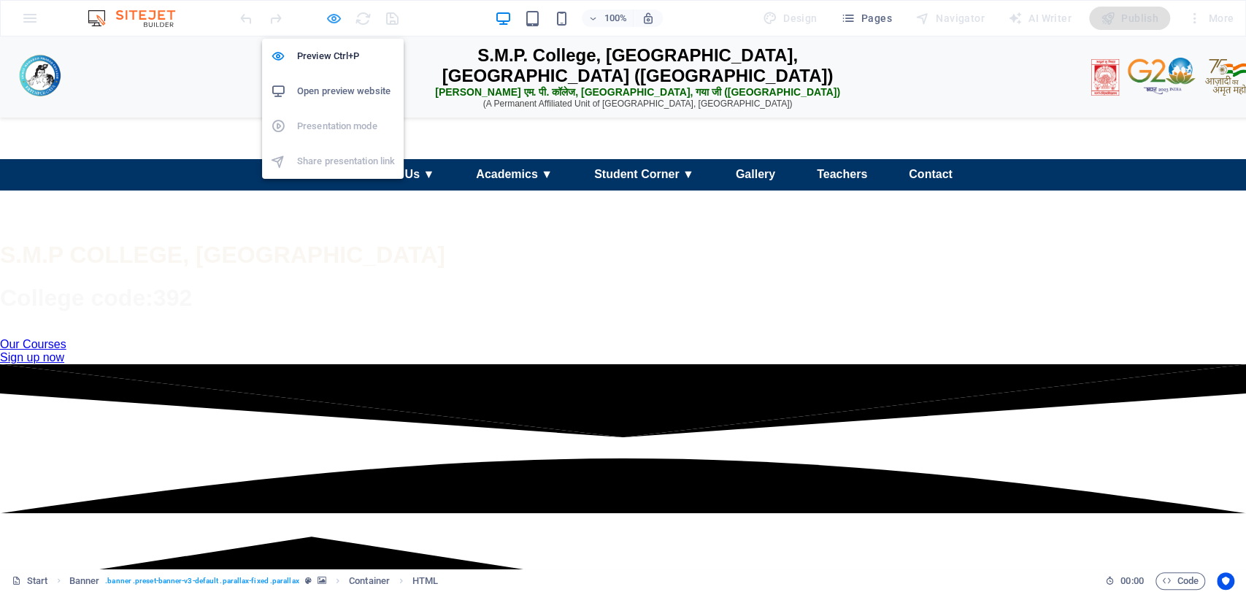
click at [334, 14] on icon "button" at bounding box center [334, 18] width 17 height 17
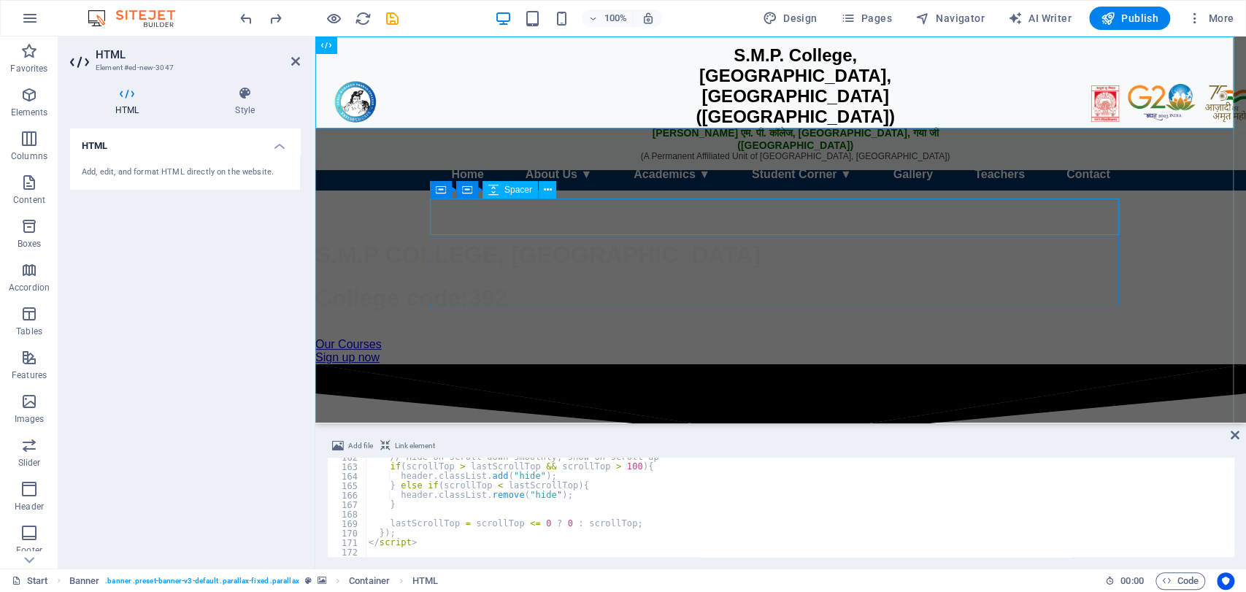
scroll to position [1533, 0]
click at [555, 226] on div "☰ Menu Home About Us ▼ Our College Vision & Mission Governing Body Campus & Inf…" at bounding box center [780, 192] width 931 height 67
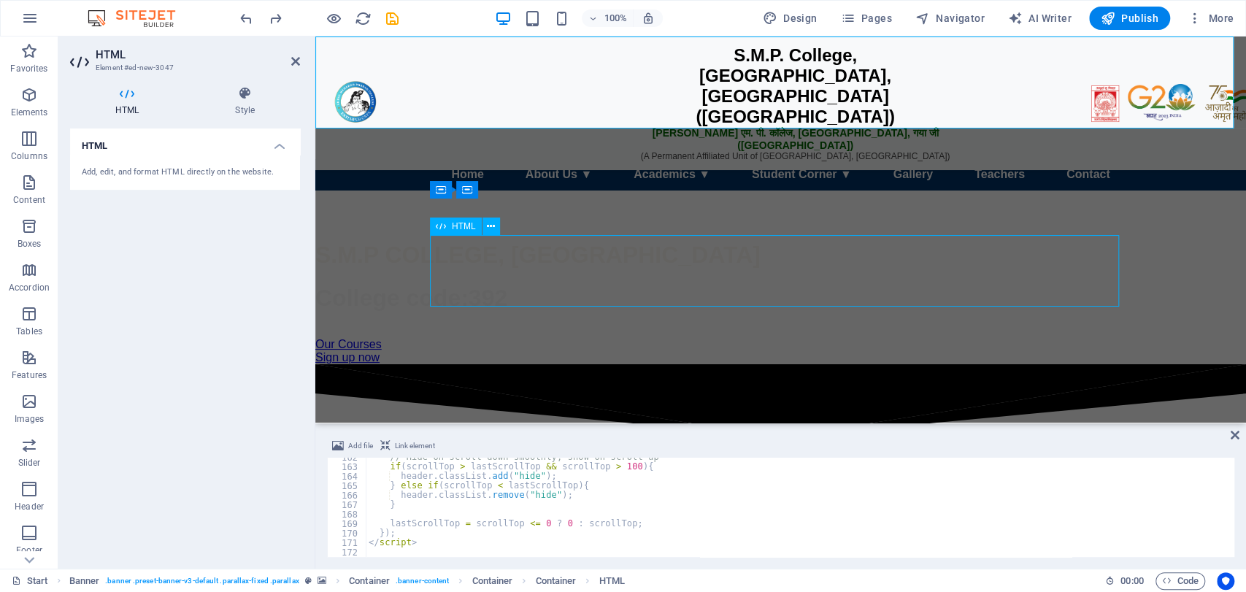
click at [555, 226] on div "☰ Menu Home About Us ▼ Our College Vision & Mission Governing Body Campus & Inf…" at bounding box center [780, 192] width 931 height 67
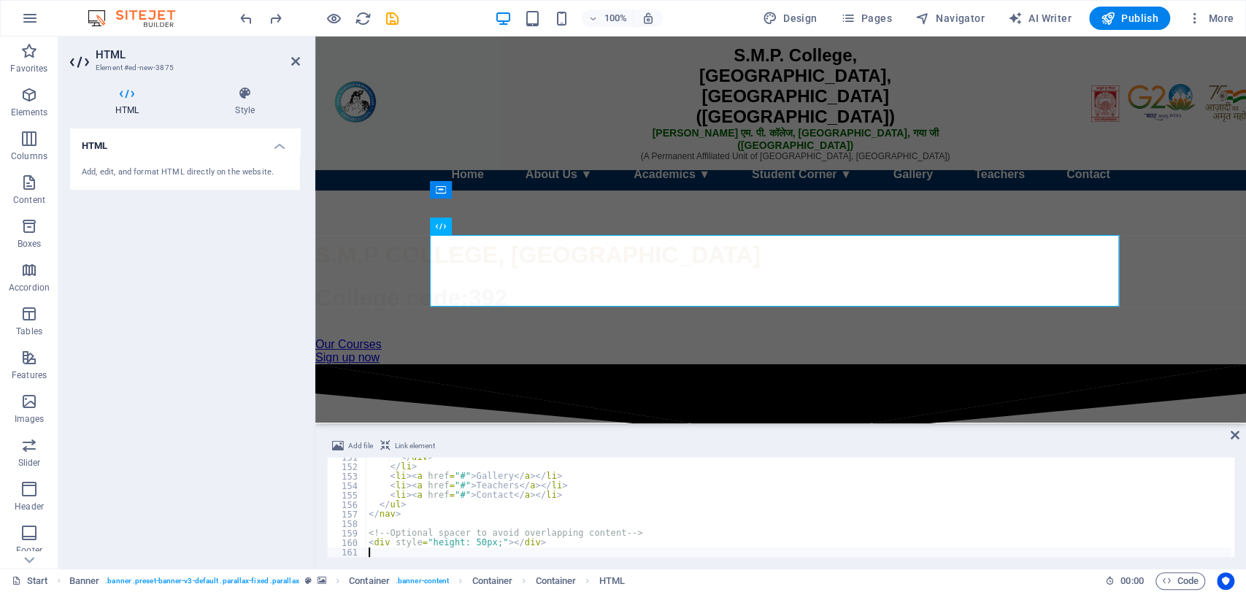
type textarea "<div style="height: 50px;"></div>"
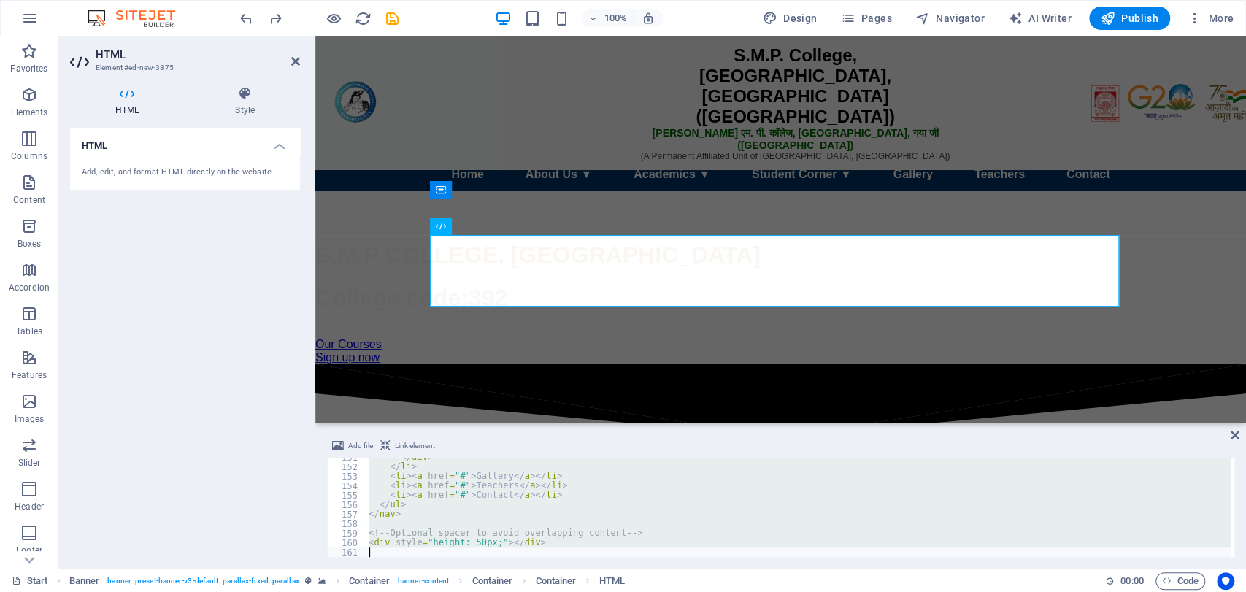
paste textarea
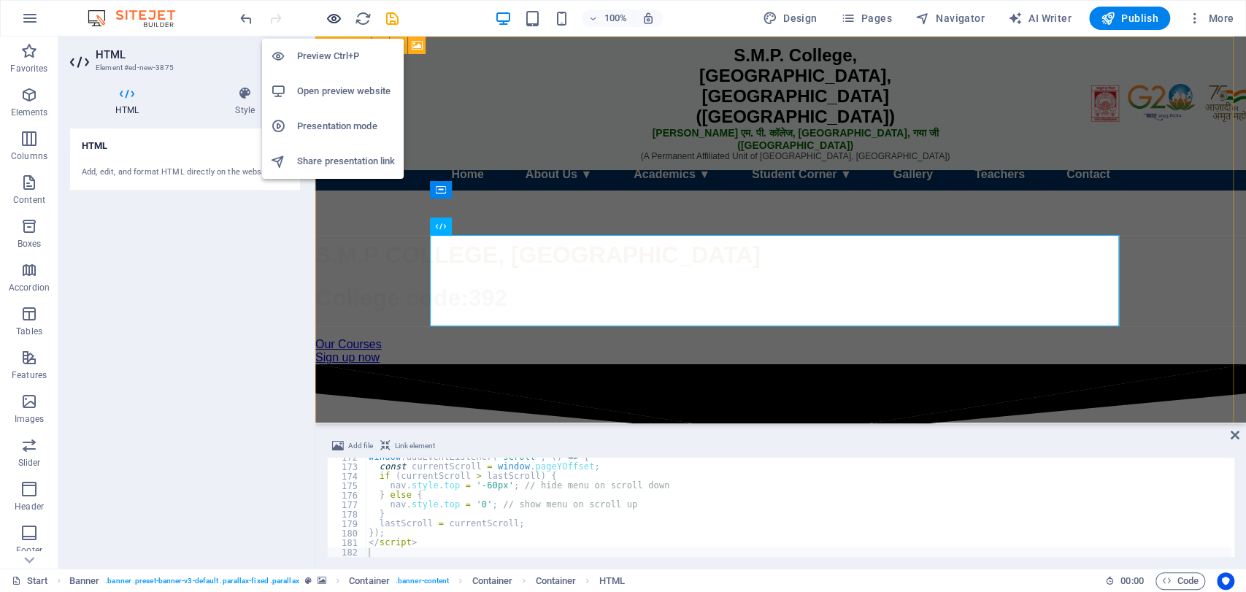
click at [334, 20] on icon "button" at bounding box center [334, 18] width 17 height 17
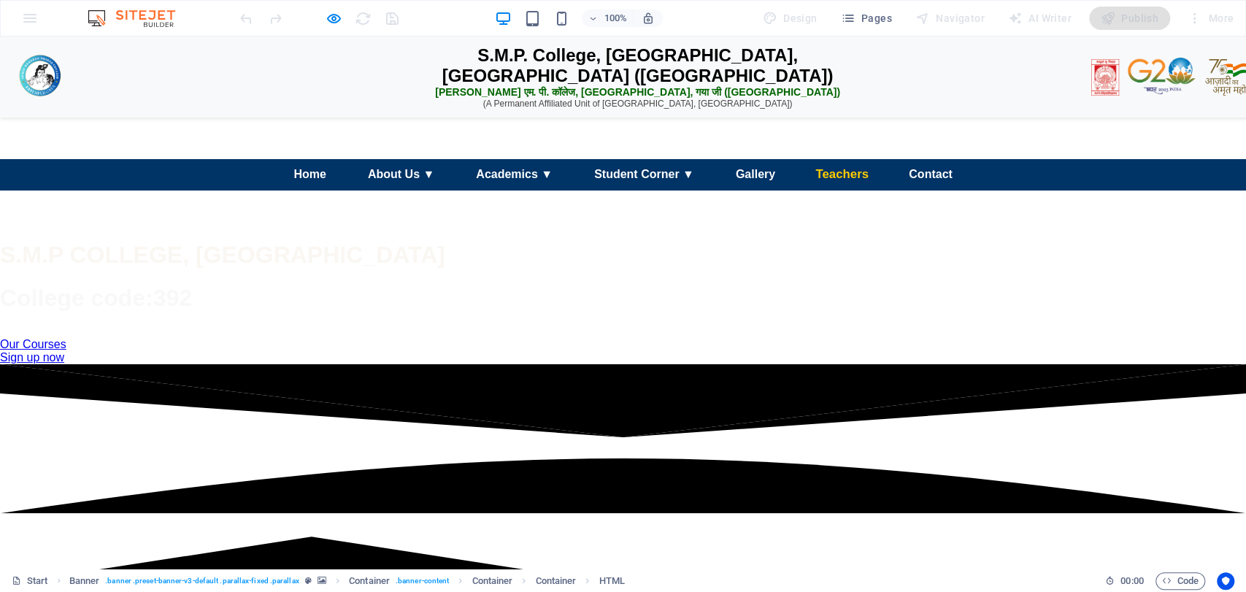
click at [818, 191] on link "Teachers" at bounding box center [841, 174] width 77 height 32
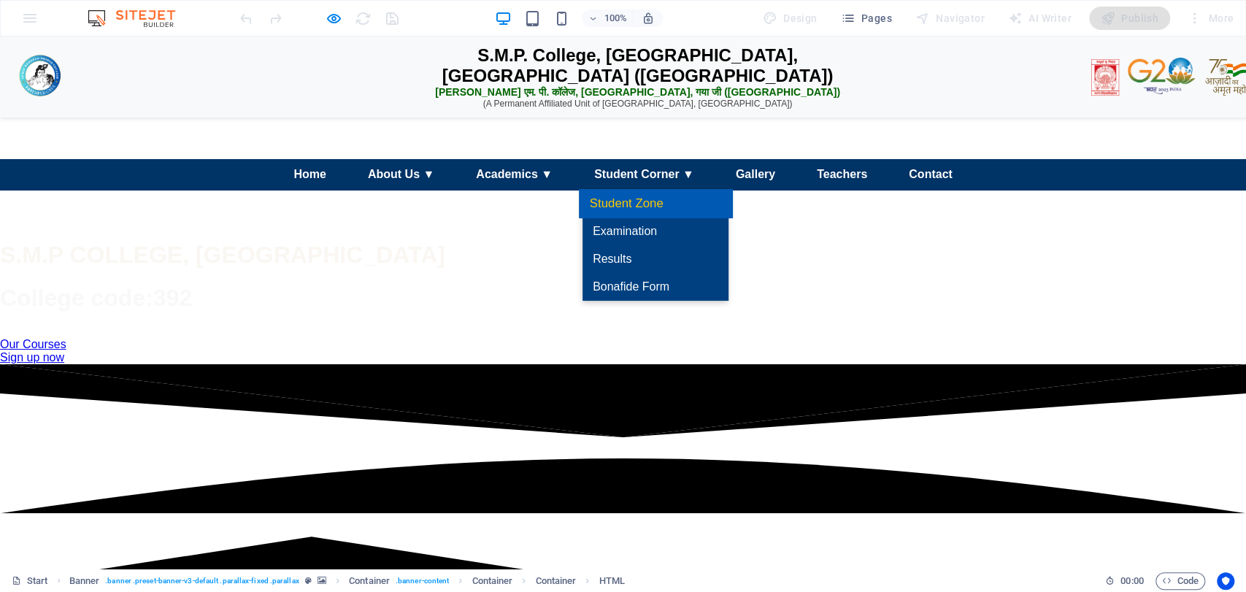
click at [631, 218] on link "Student Zone" at bounding box center [655, 203] width 153 height 29
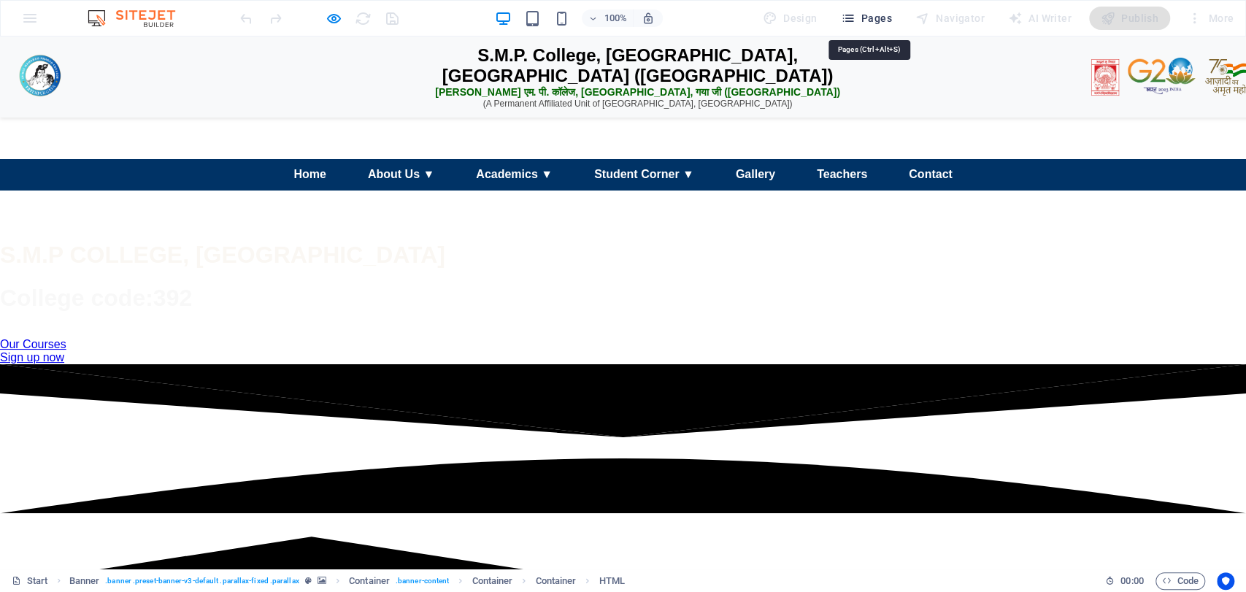
click at [878, 16] on span "Pages" at bounding box center [865, 18] width 51 height 15
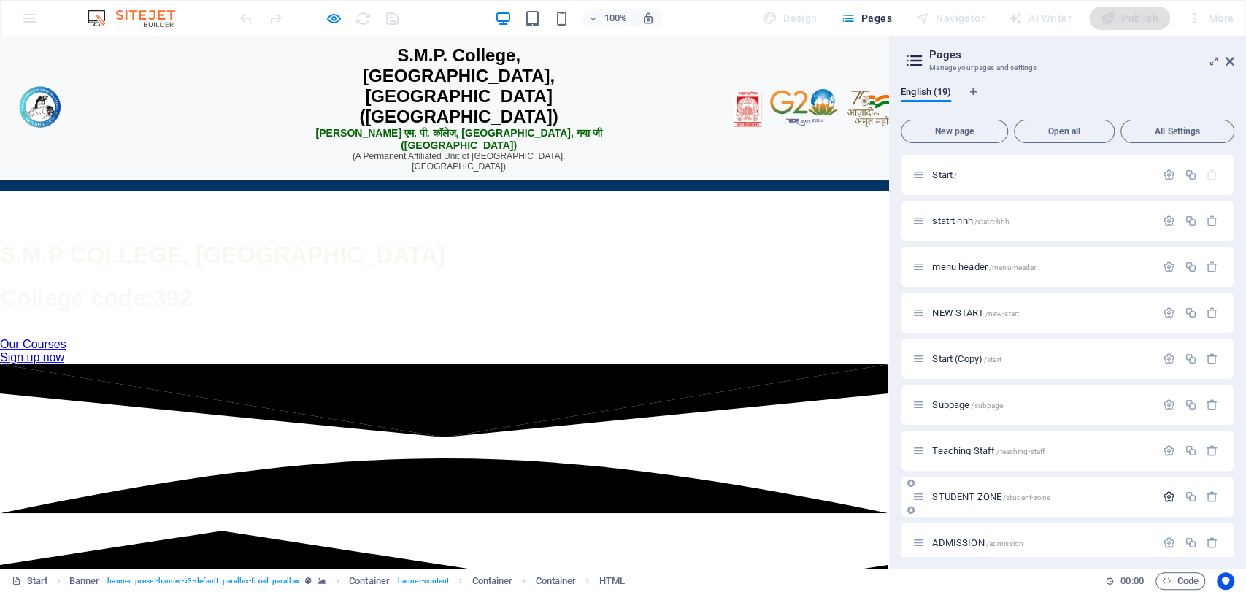
click at [1166, 494] on icon "button" at bounding box center [1169, 497] width 12 height 12
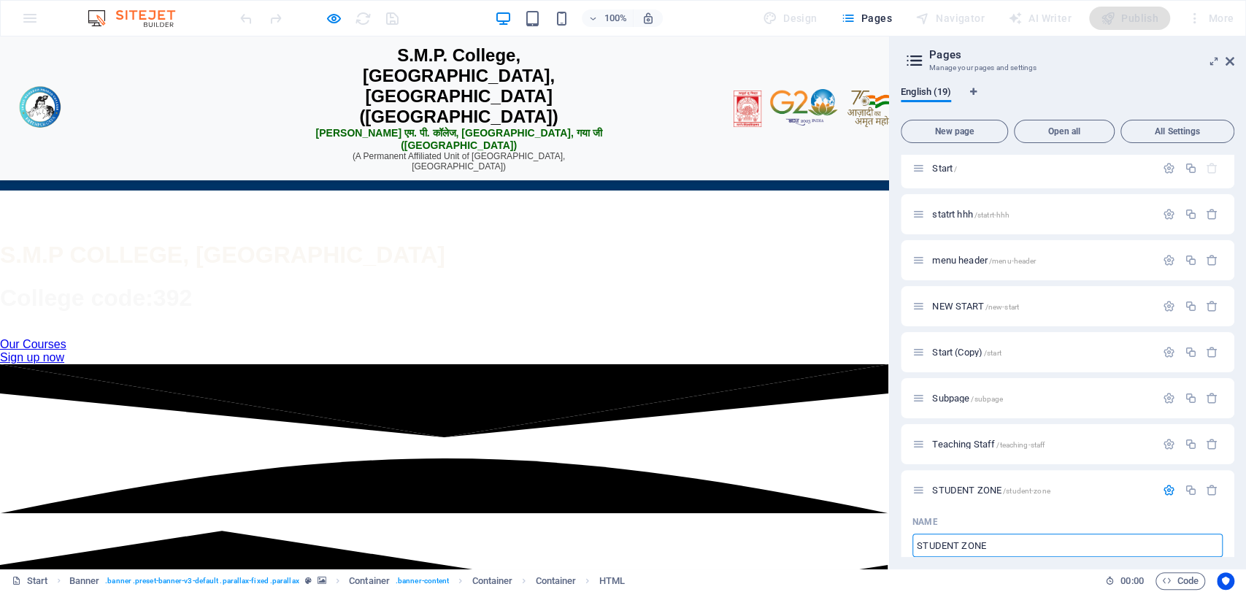
scroll to position [359, 0]
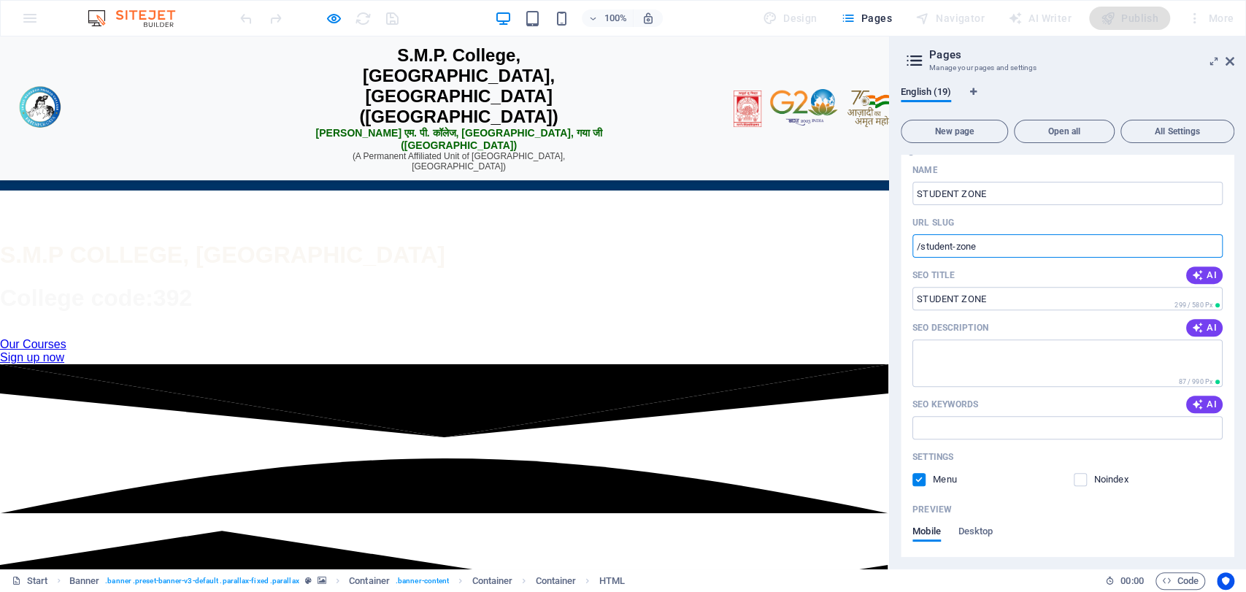
click at [1010, 247] on input "/student-zone" at bounding box center [1068, 245] width 310 height 23
click at [1229, 60] on icon at bounding box center [1230, 61] width 9 height 12
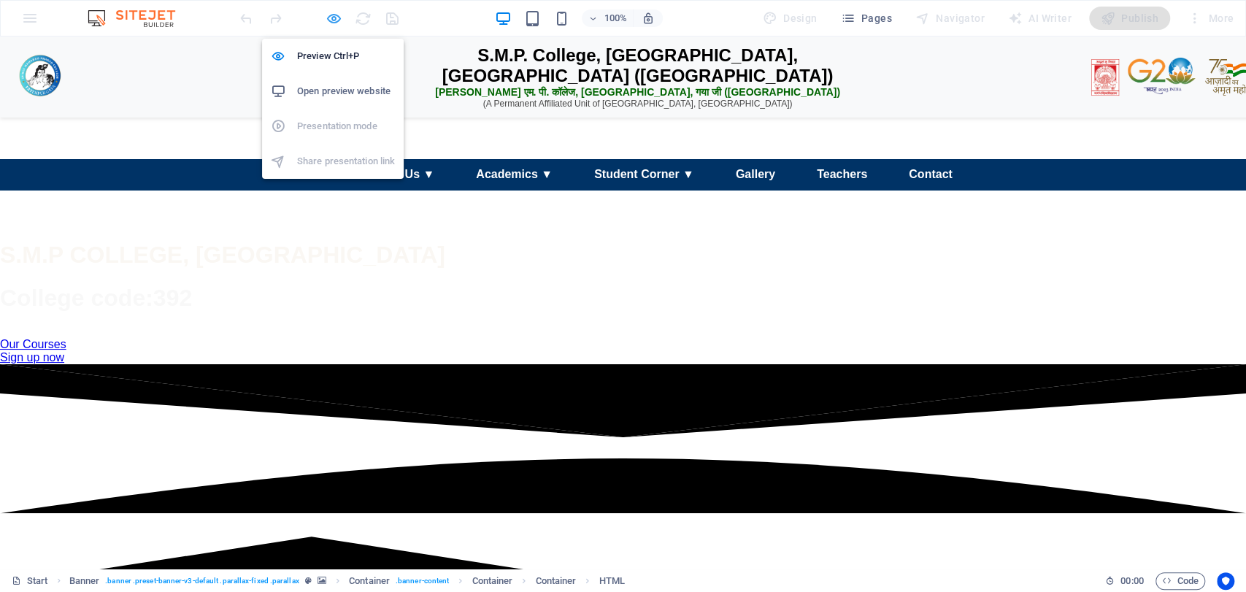
click at [330, 10] on icon "button" at bounding box center [334, 18] width 17 height 17
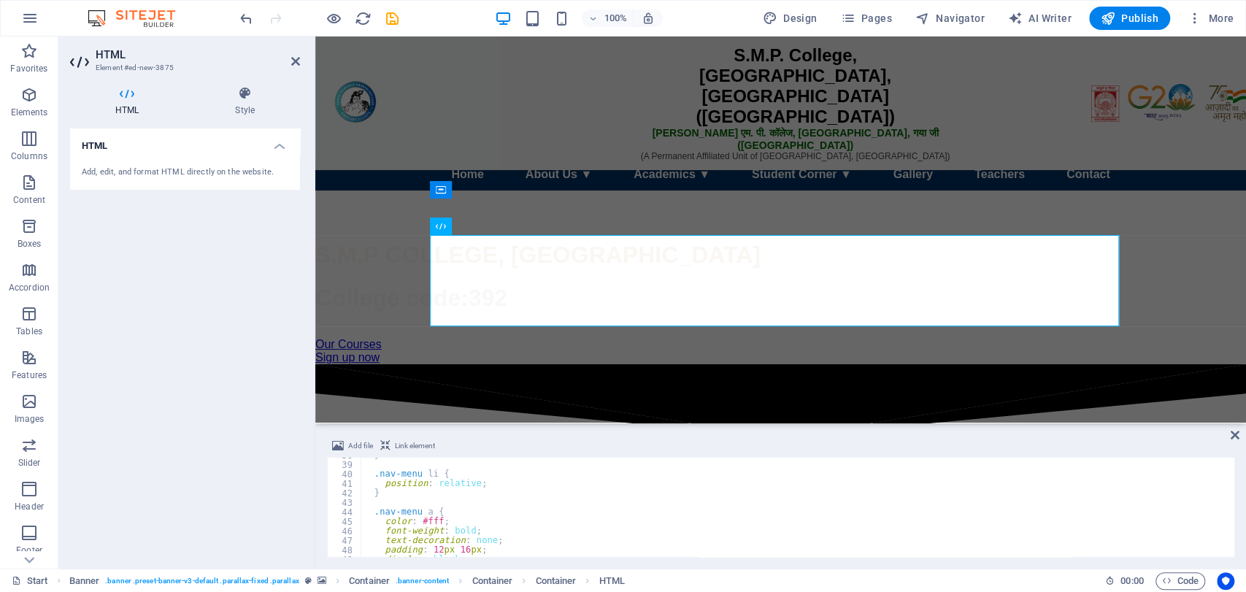
scroll to position [521, 0]
click at [1235, 540] on div "Add file Link element 55 56 57 58 59 60 61 62 63 64 65 66 67 transform : scale(…" at bounding box center [780, 497] width 931 height 143
click at [1233, 540] on div "Add file Link element 55 56 57 58 59 60 61 62 63 64 65 66 67 transform : scale(…" at bounding box center [780, 497] width 931 height 143
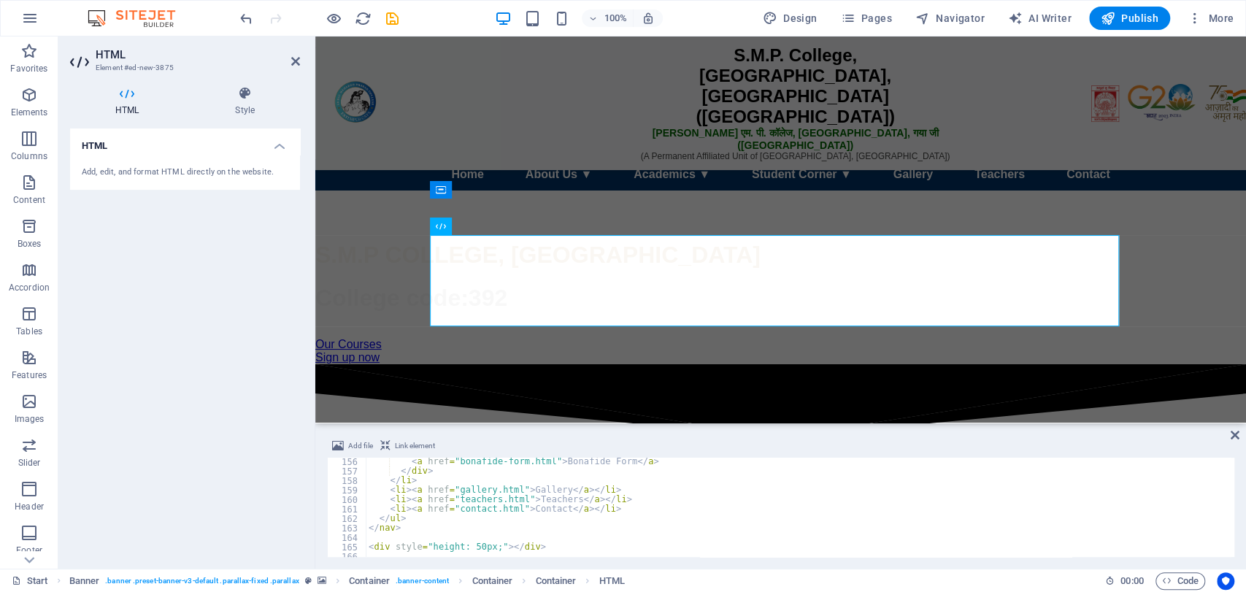
scroll to position [1390, 0]
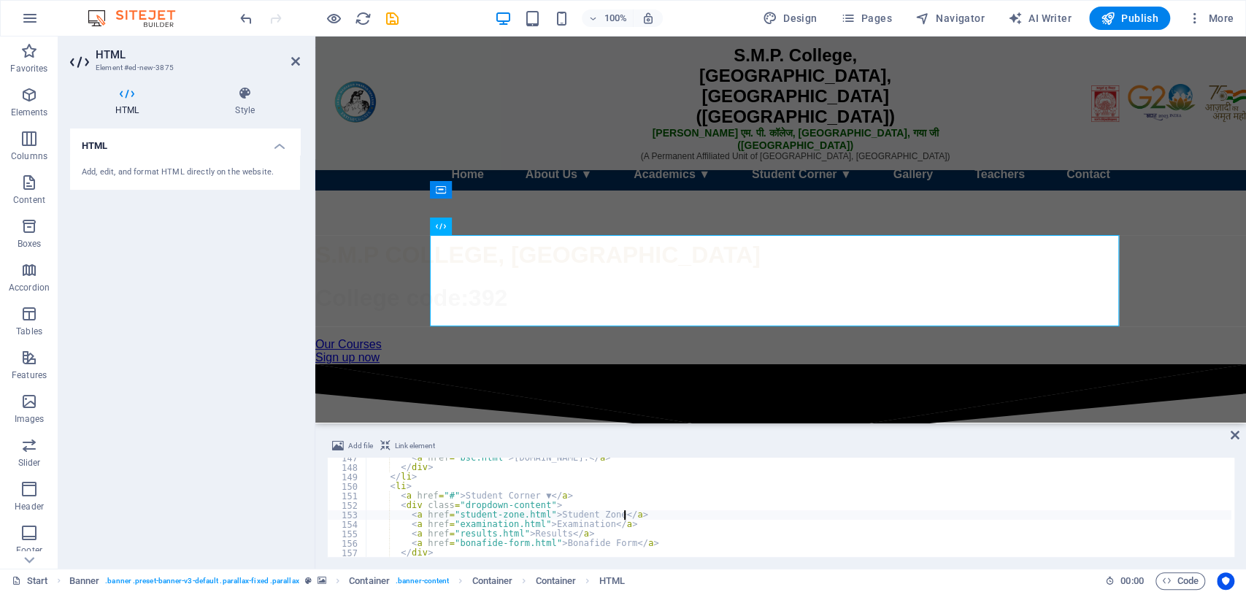
click at [629, 513] on div "< a href = "bsc.html" > [DOMAIN_NAME]. </ a > </ div > </ li > < li > < a href …" at bounding box center [799, 512] width 866 height 118
click at [548, 511] on div "< a href = "bsc.html" > [DOMAIN_NAME]. </ a > </ div > </ li > < li > < a href …" at bounding box center [799, 507] width 866 height 99
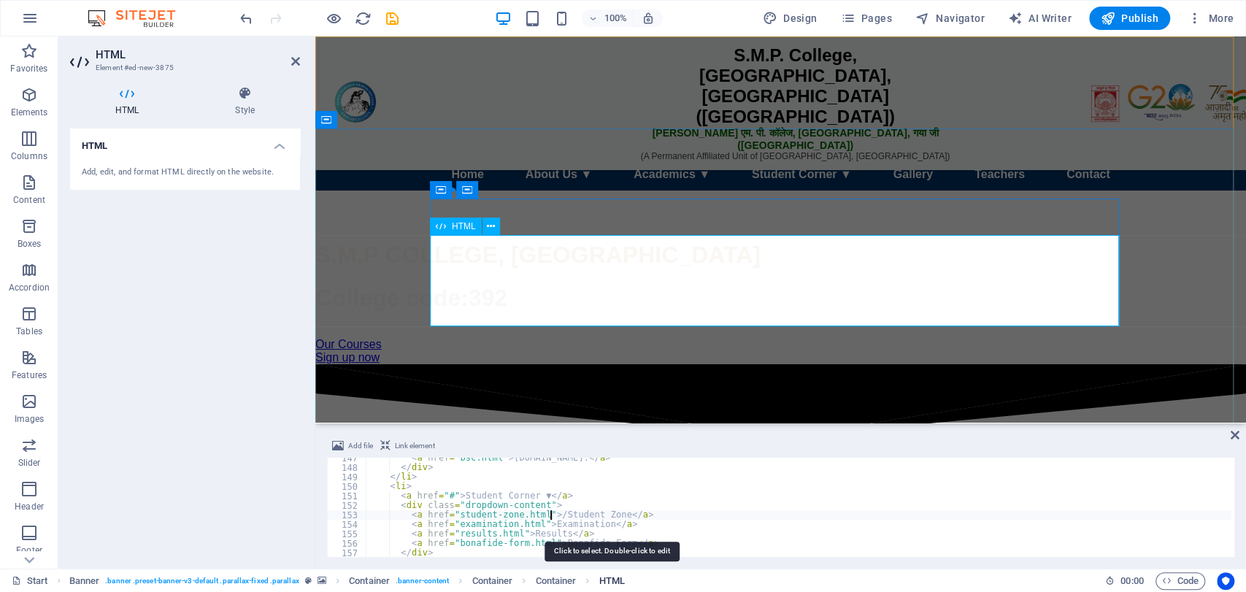
scroll to position [0, 14]
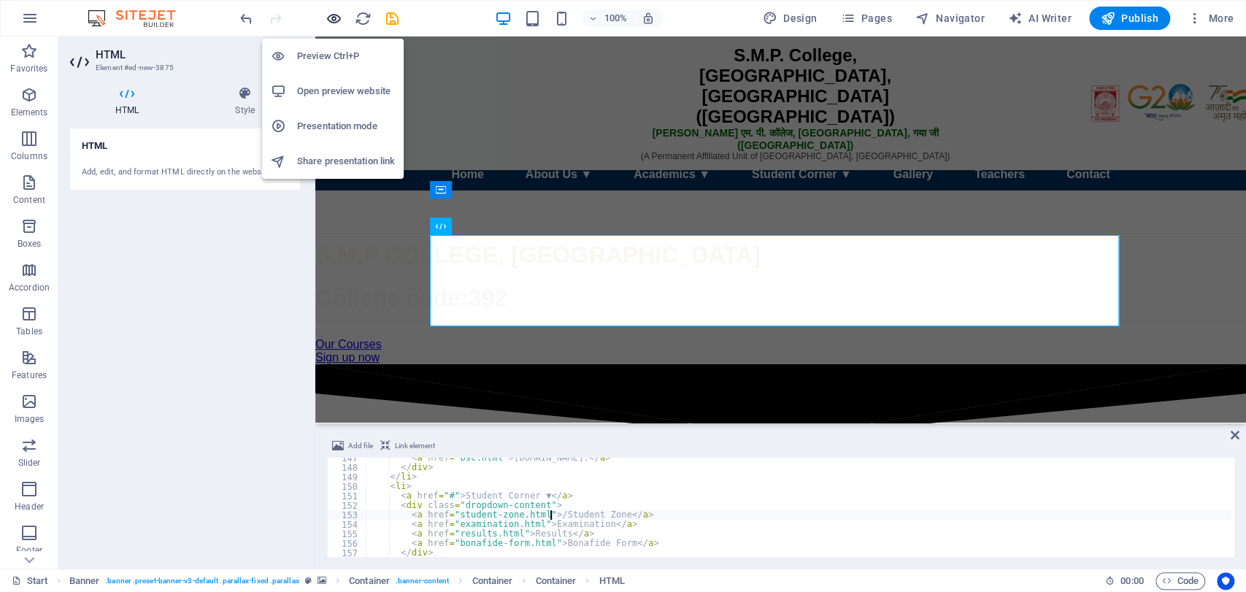
type textarea "<a href="student-zone.html">/Student Zone</a>"
click at [325, 14] on span "button" at bounding box center [334, 18] width 18 height 17
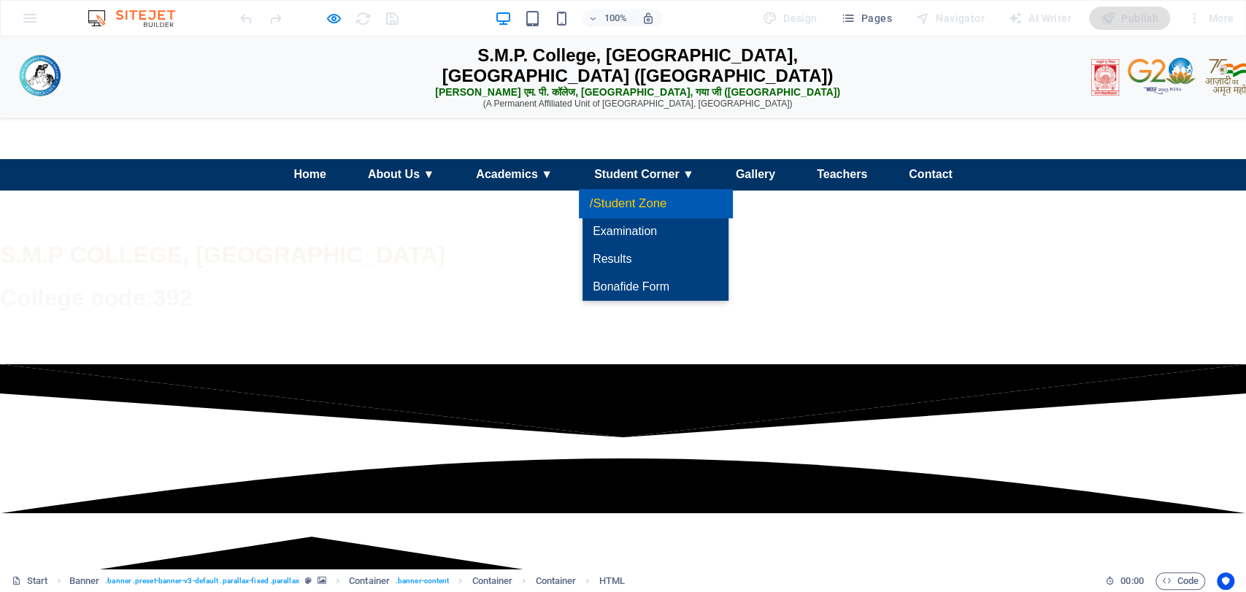
click at [644, 218] on link "/Student Zone" at bounding box center [655, 203] width 153 height 29
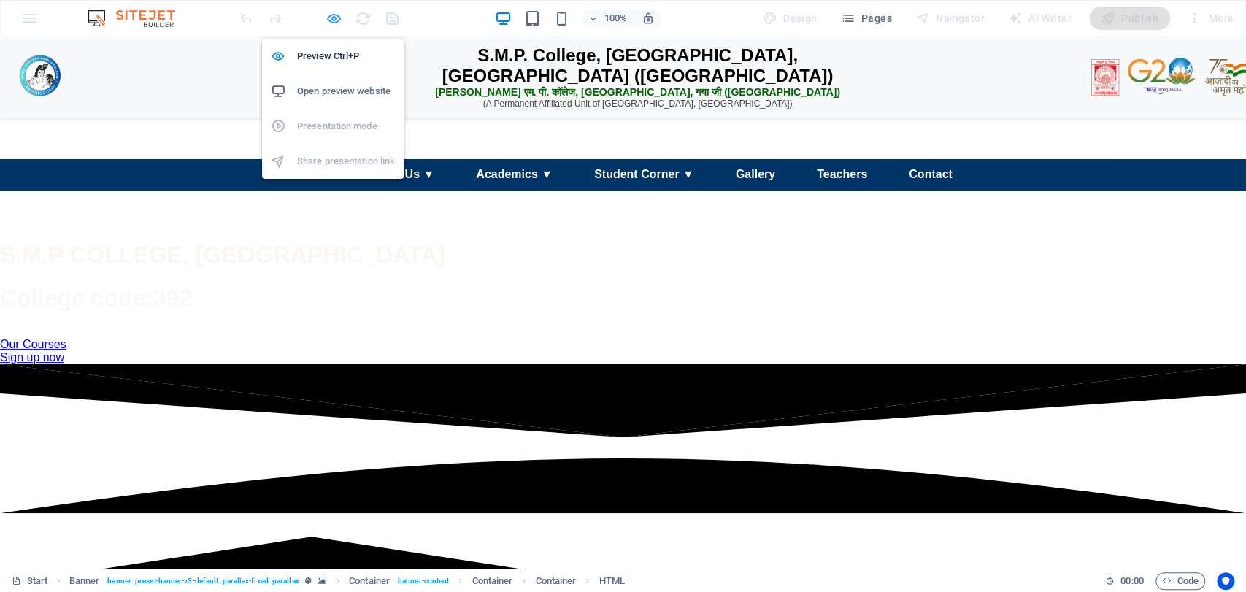
click at [340, 13] on icon "button" at bounding box center [334, 18] width 17 height 17
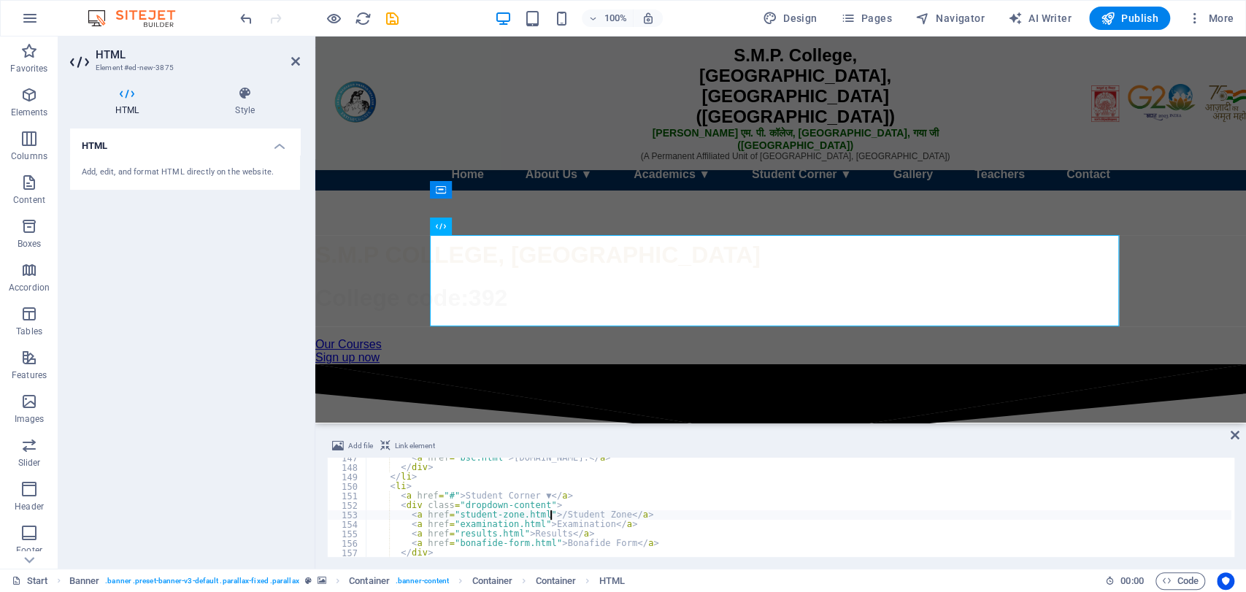
type textarea "</script>"
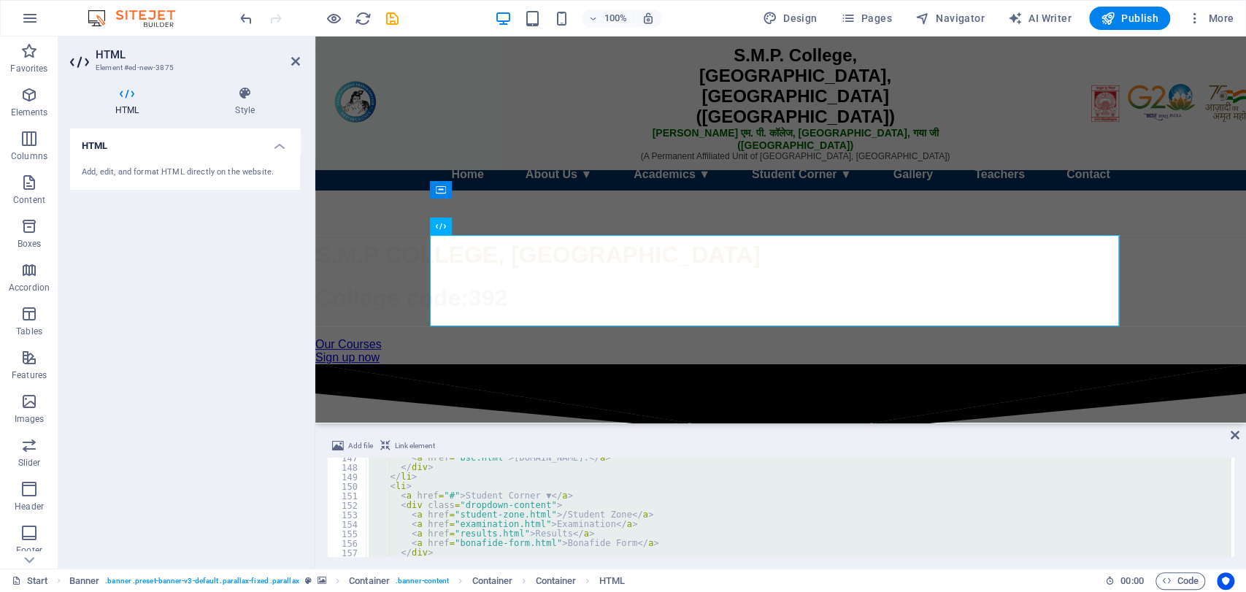
scroll to position [1846, 0]
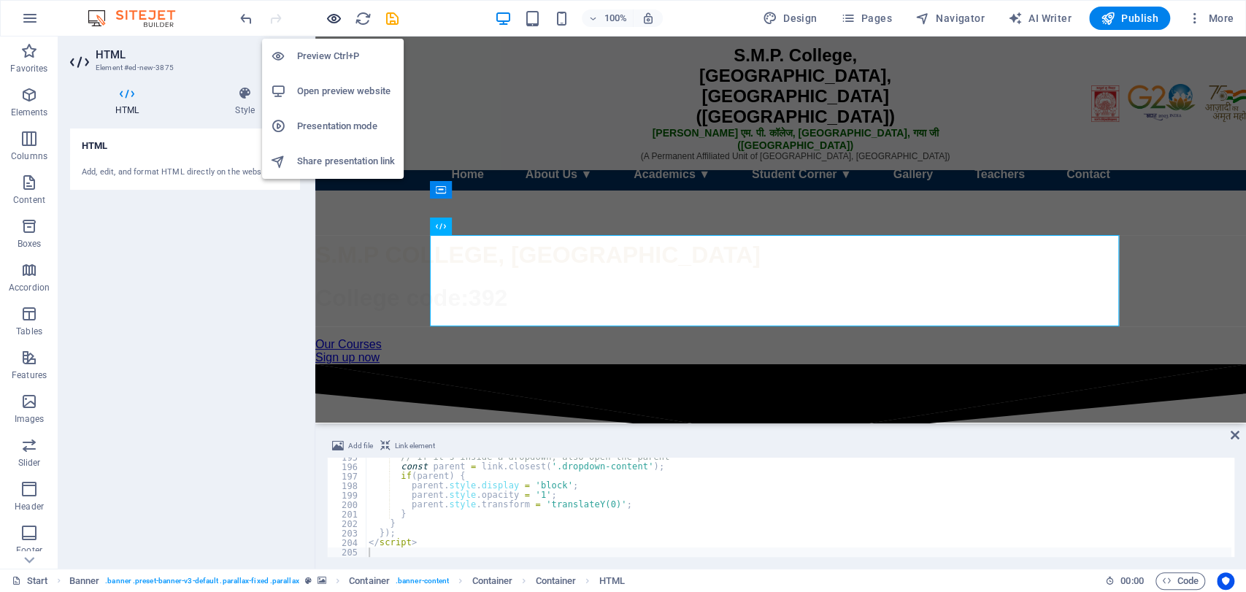
click at [331, 15] on icon "button" at bounding box center [334, 18] width 17 height 17
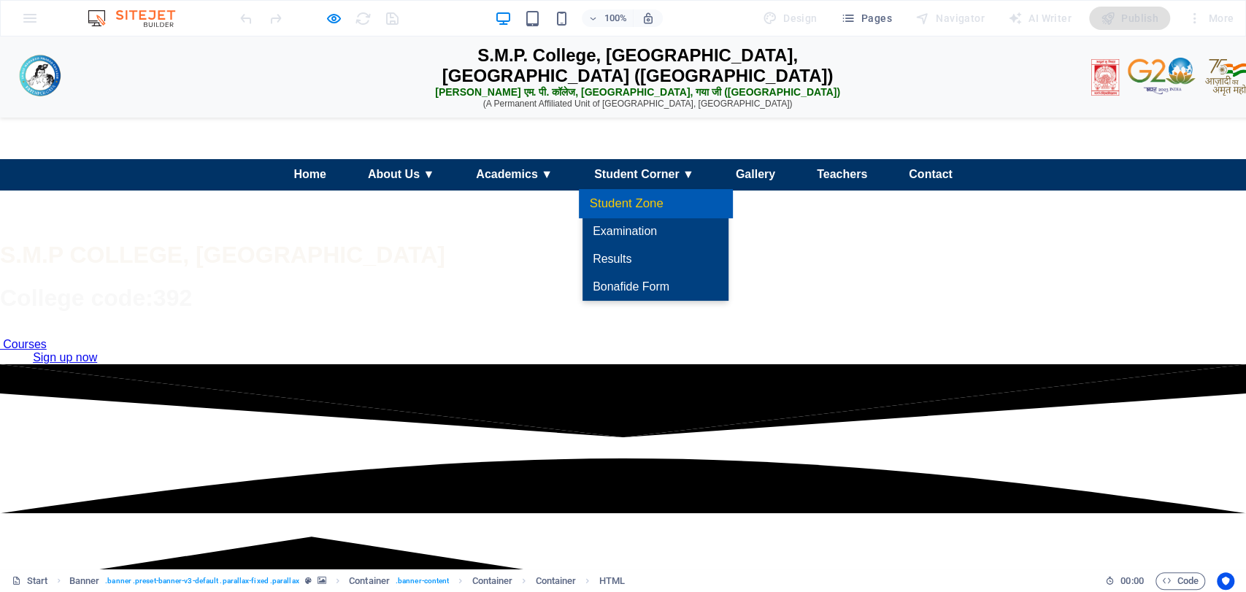
click at [640, 218] on link "Student Zone" at bounding box center [655, 203] width 153 height 29
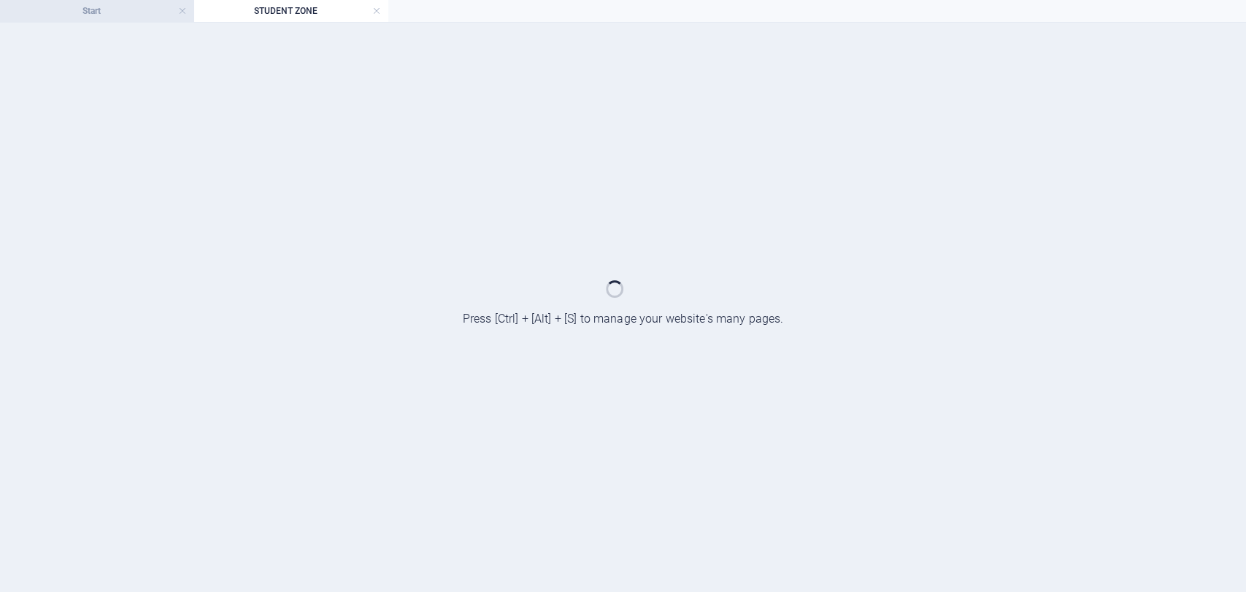
click at [120, 13] on h4 "Start" at bounding box center [97, 11] width 194 height 16
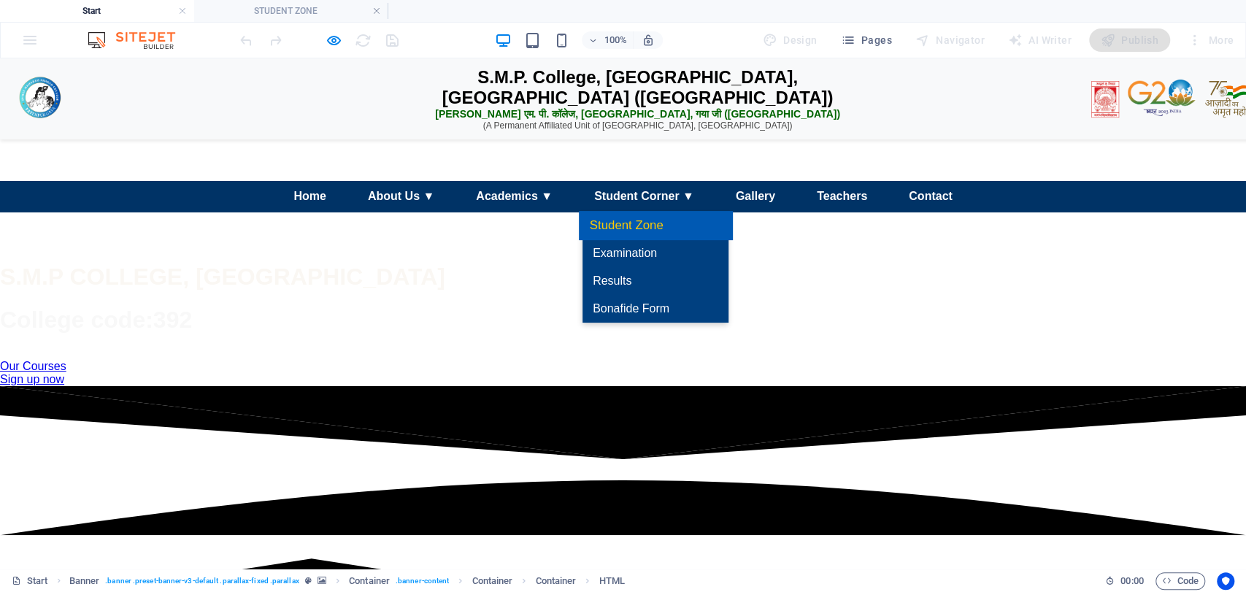
click at [632, 240] on link "Student Zone" at bounding box center [655, 225] width 153 height 29
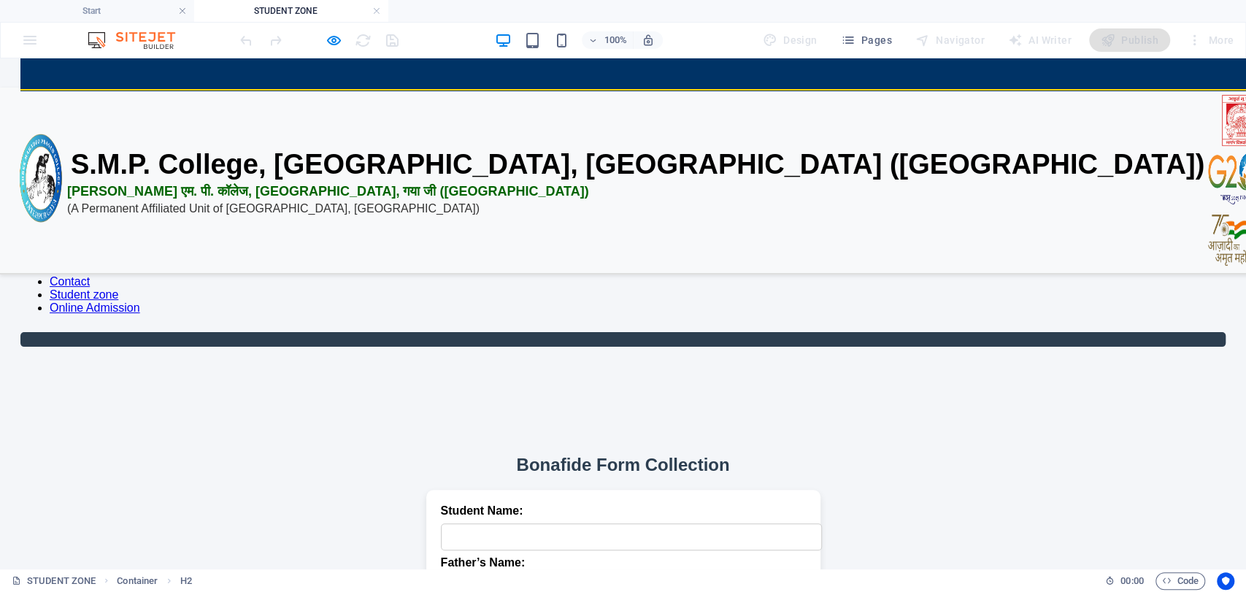
scroll to position [13, 0]
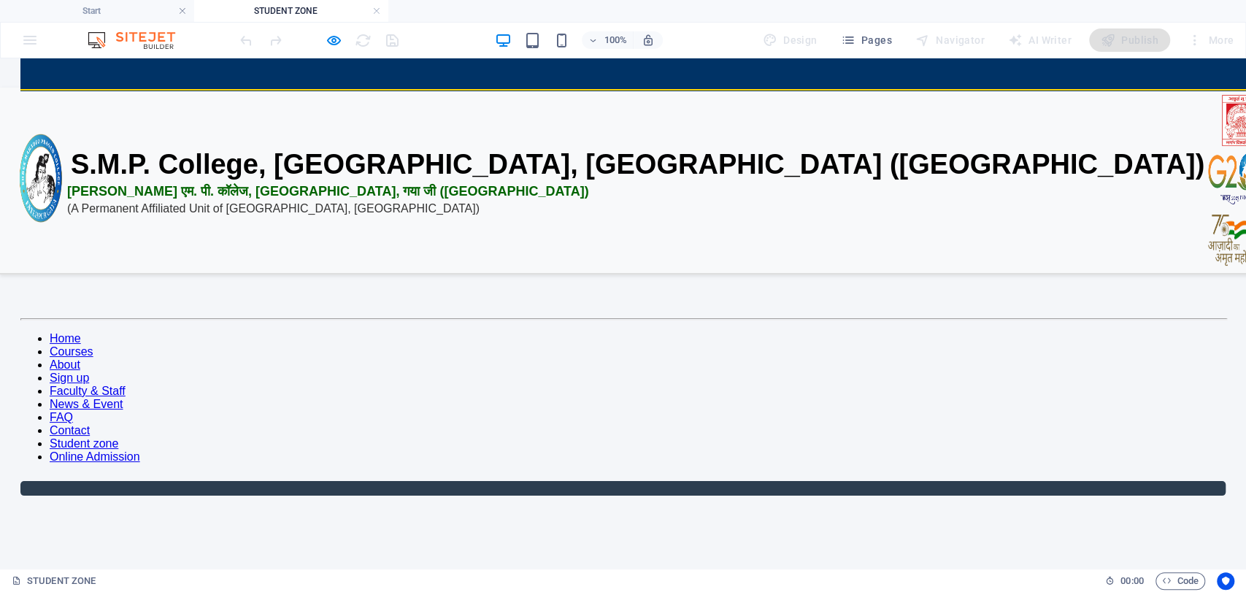
click at [312, 332] on nav "Home Courses About Sign up Faculty & Staff News & Event FAQ Contact Student zon…" at bounding box center [623, 397] width 1206 height 131
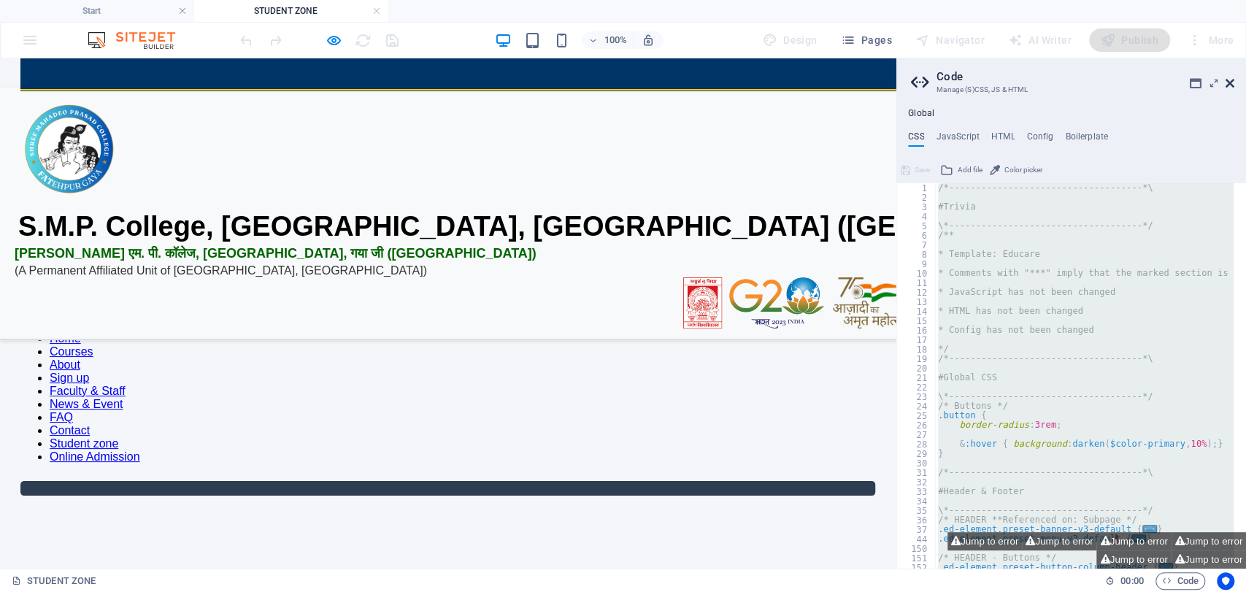
click at [1227, 83] on icon at bounding box center [1230, 83] width 9 height 12
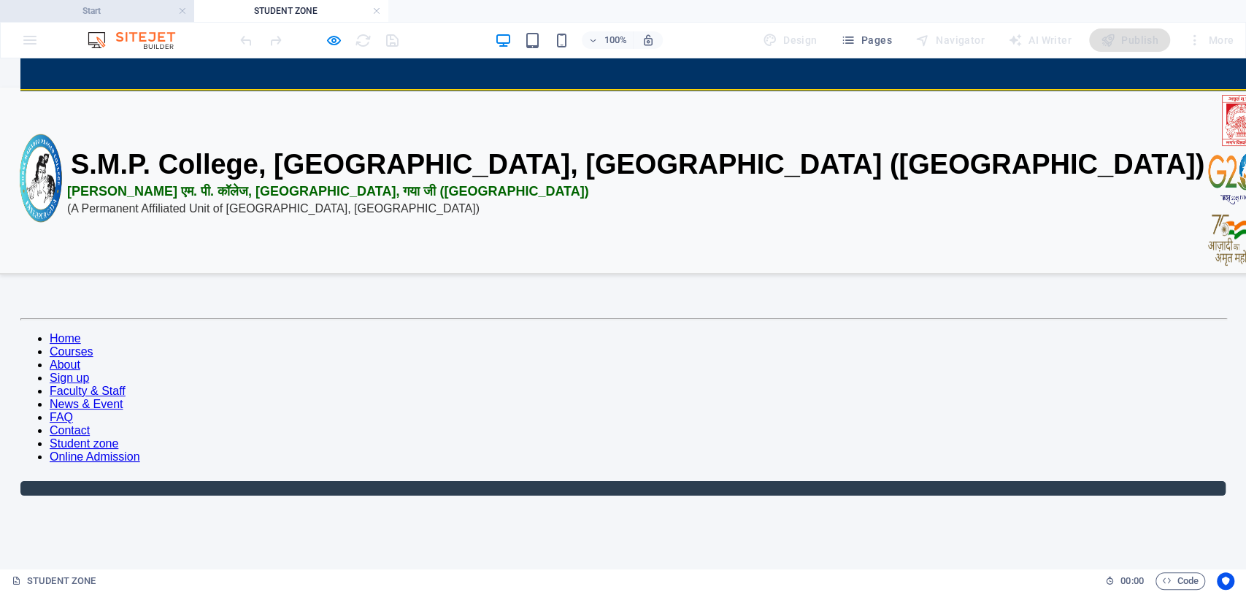
click at [137, 15] on h4 "Start" at bounding box center [97, 11] width 194 height 16
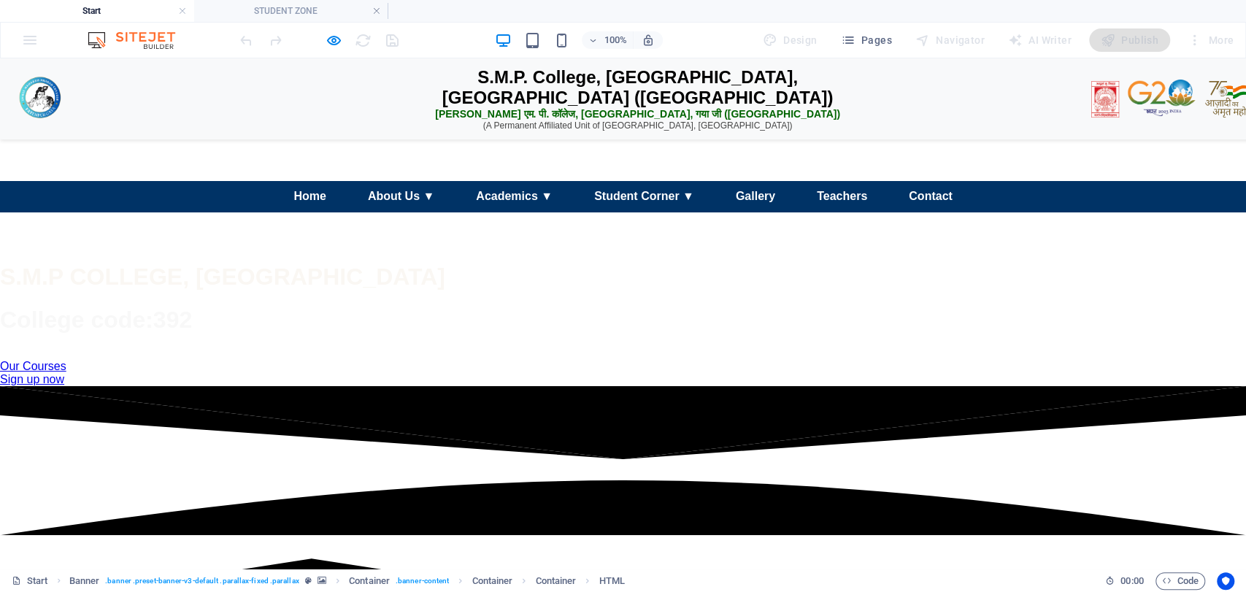
scroll to position [0, 0]
click at [335, 37] on icon "button" at bounding box center [334, 40] width 17 height 17
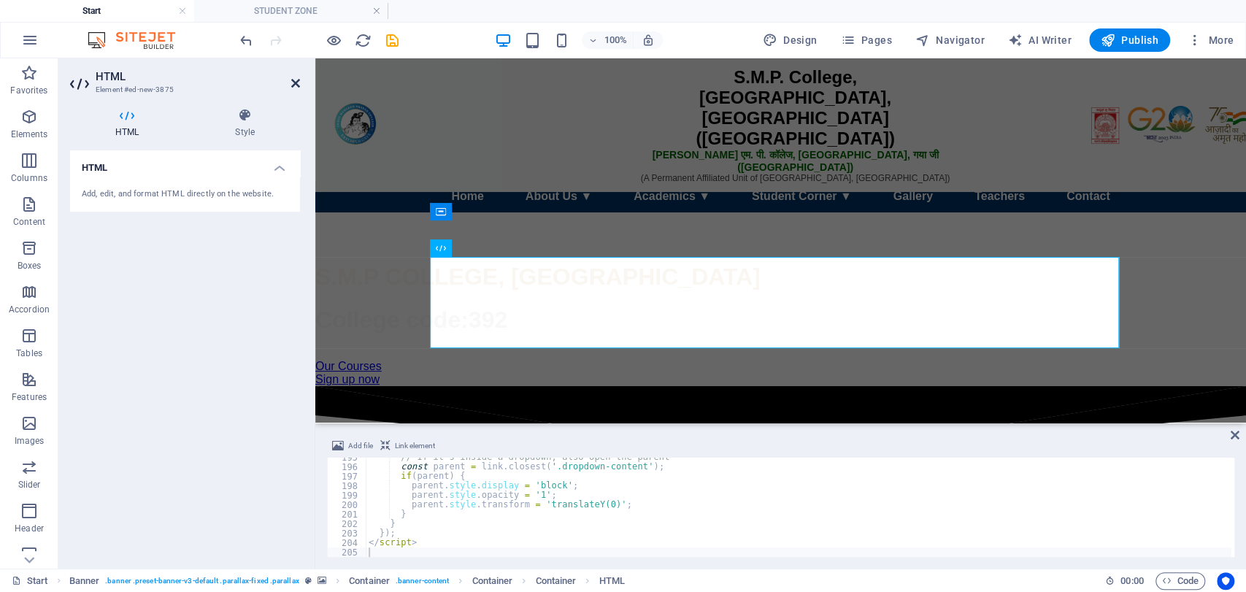
click at [297, 83] on icon at bounding box center [295, 83] width 9 height 12
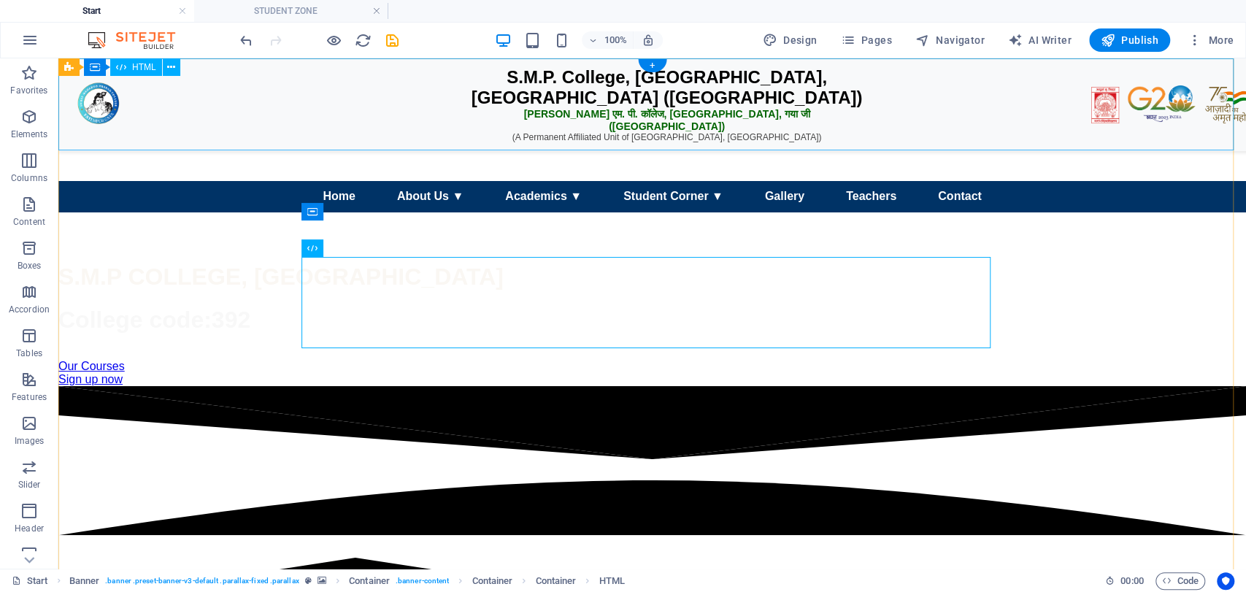
click at [596, 97] on div "S.M.P. College, [GEOGRAPHIC_DATA], [GEOGRAPHIC_DATA] ([GEOGRAPHIC_DATA]) एस. एम…" at bounding box center [652, 108] width 1188 height 73
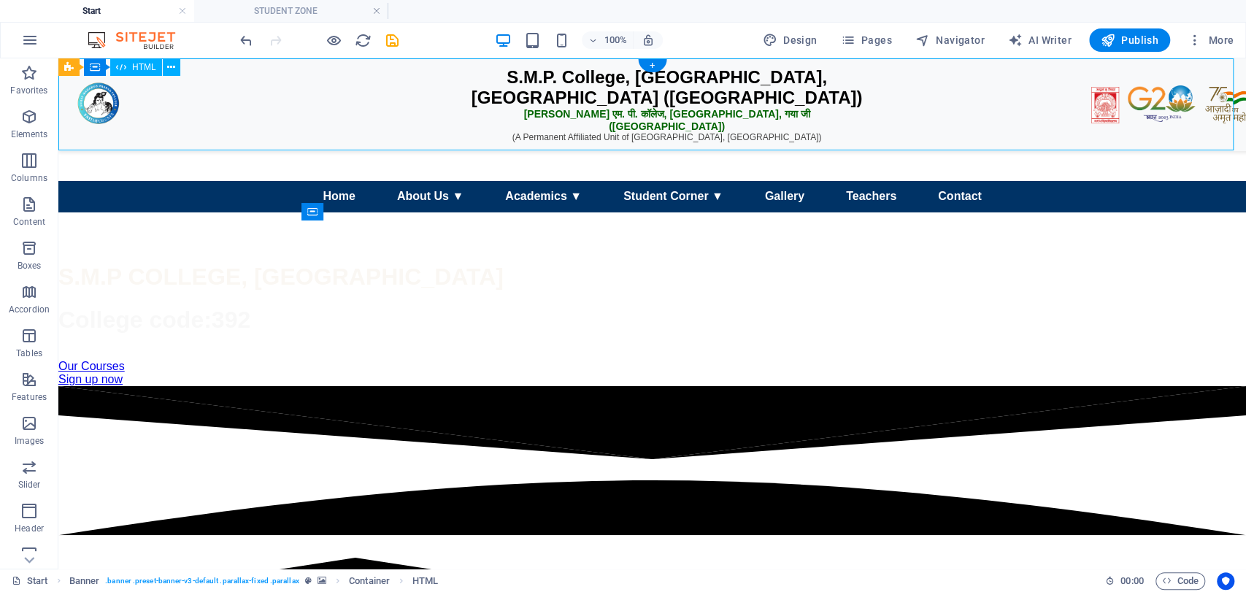
click at [596, 97] on div "S.M.P. College, [GEOGRAPHIC_DATA], [GEOGRAPHIC_DATA] ([GEOGRAPHIC_DATA]) एस. एम…" at bounding box center [652, 108] width 1188 height 73
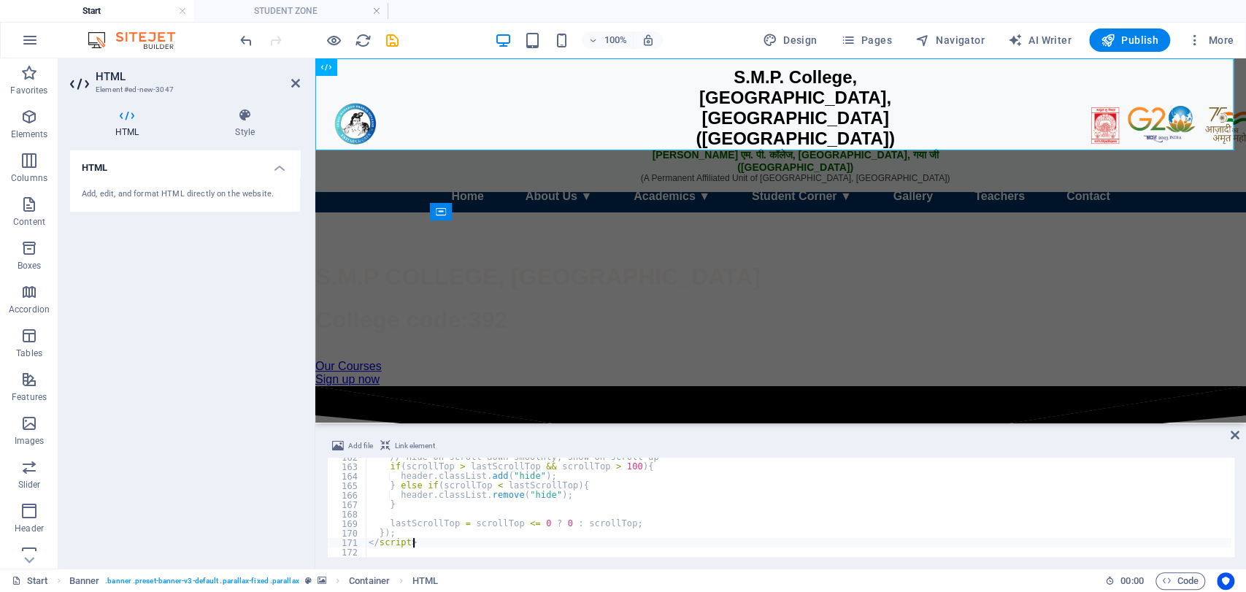
click at [567, 538] on div "// Hide on scroll down smoothly, show on scroll up if ( scrollTop > lastScrollT…" at bounding box center [799, 512] width 866 height 118
type textarea "</script>"
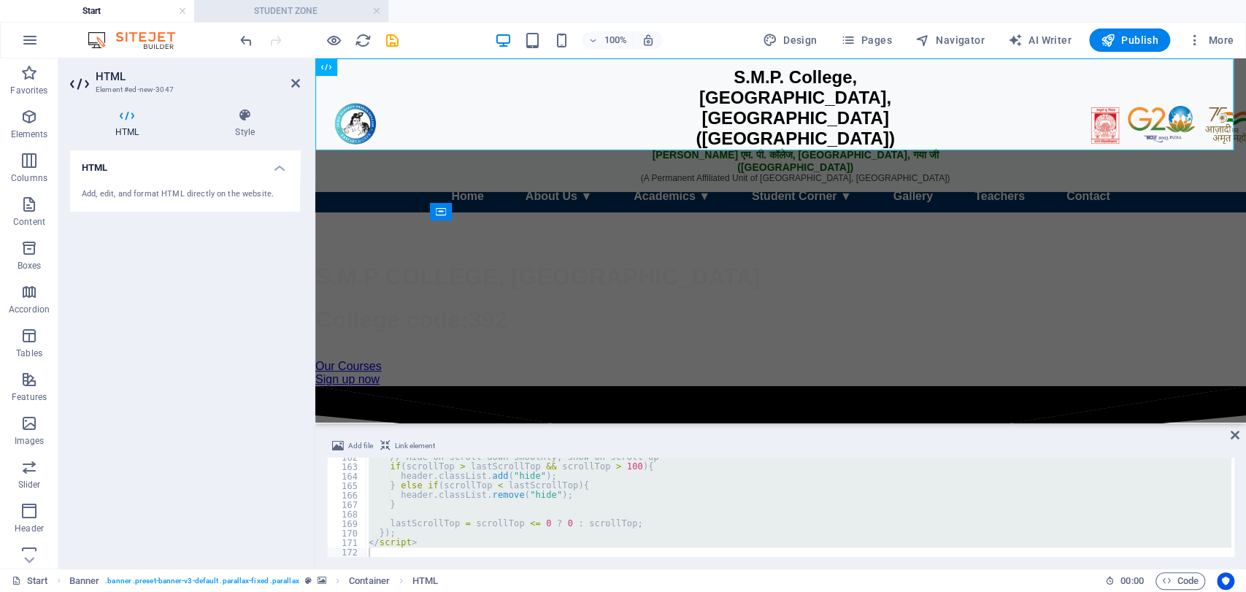
click at [315, 4] on h4 "STUDENT ZONE" at bounding box center [291, 11] width 194 height 16
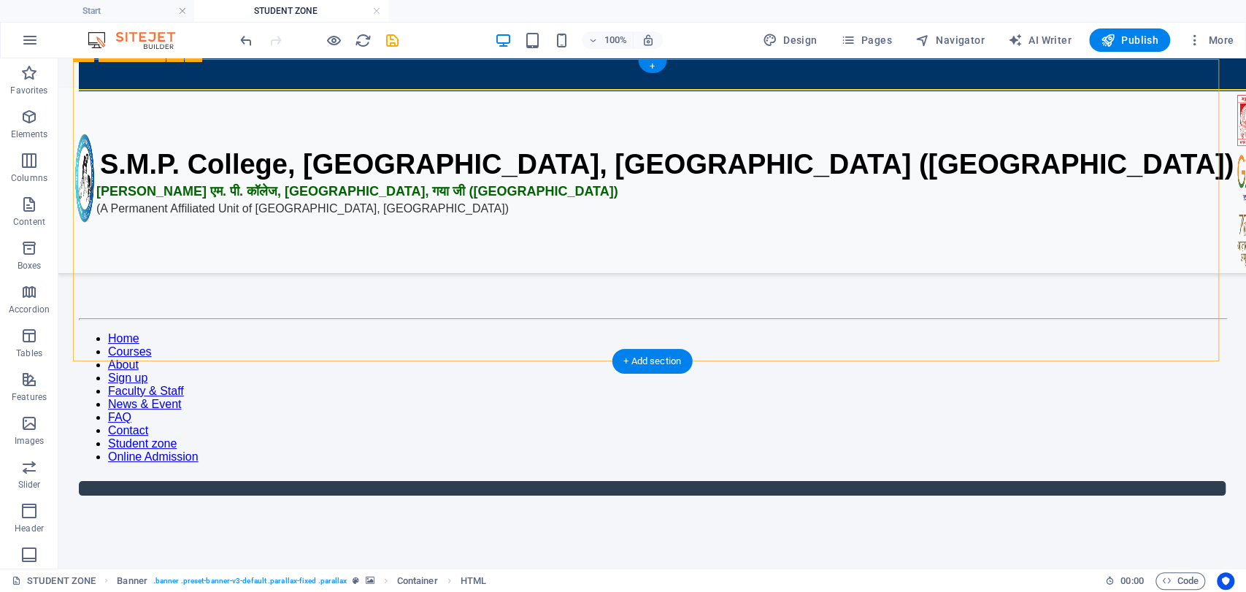
click at [552, 131] on div "S.M.P. College, [GEOGRAPHIC_DATA], [GEOGRAPHIC_DATA] ([GEOGRAPHIC_DATA]) एस. एम…" at bounding box center [652, 141] width 1147 height 124
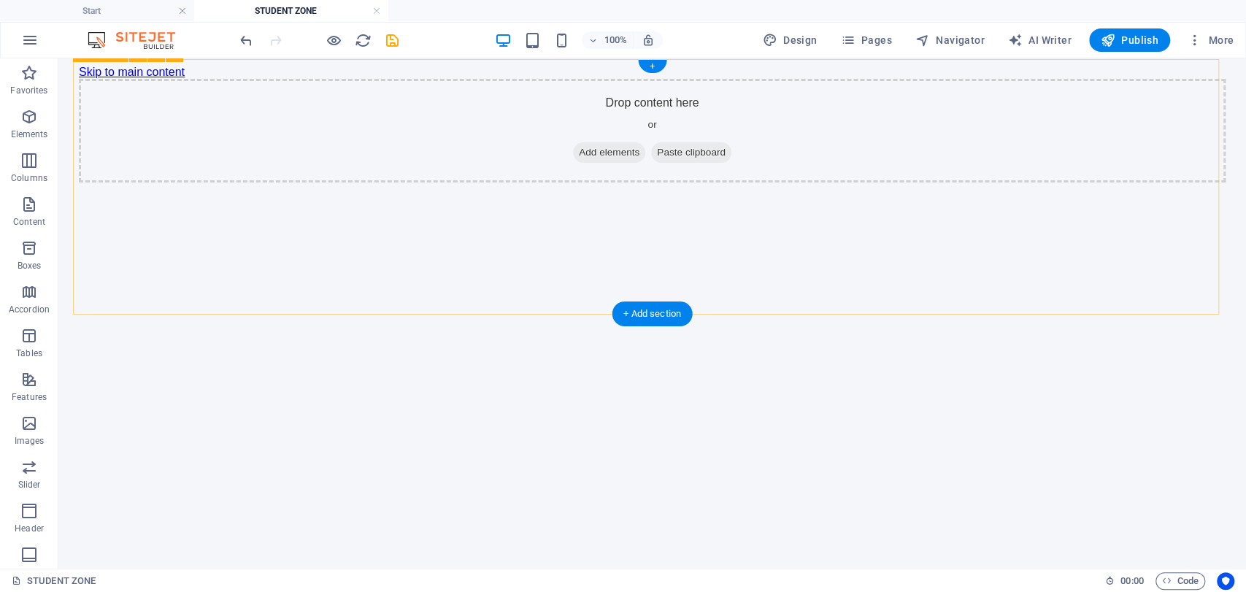
click at [397, 107] on div "Drop content here or Add elements Paste clipboard" at bounding box center [652, 131] width 1147 height 104
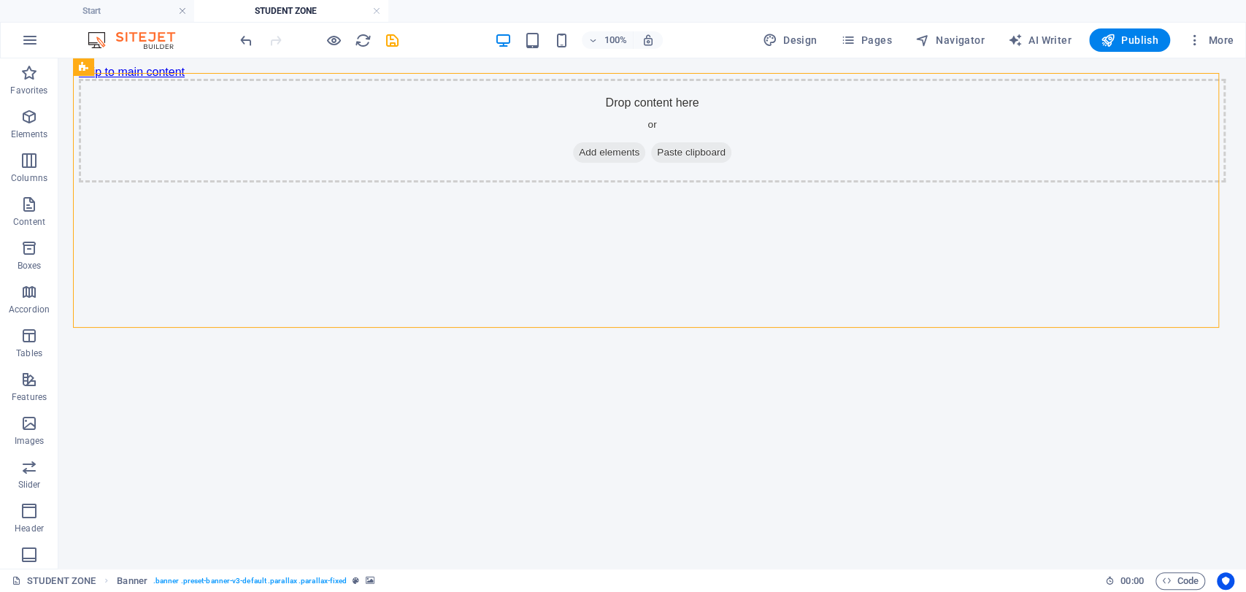
scroll to position [0, 0]
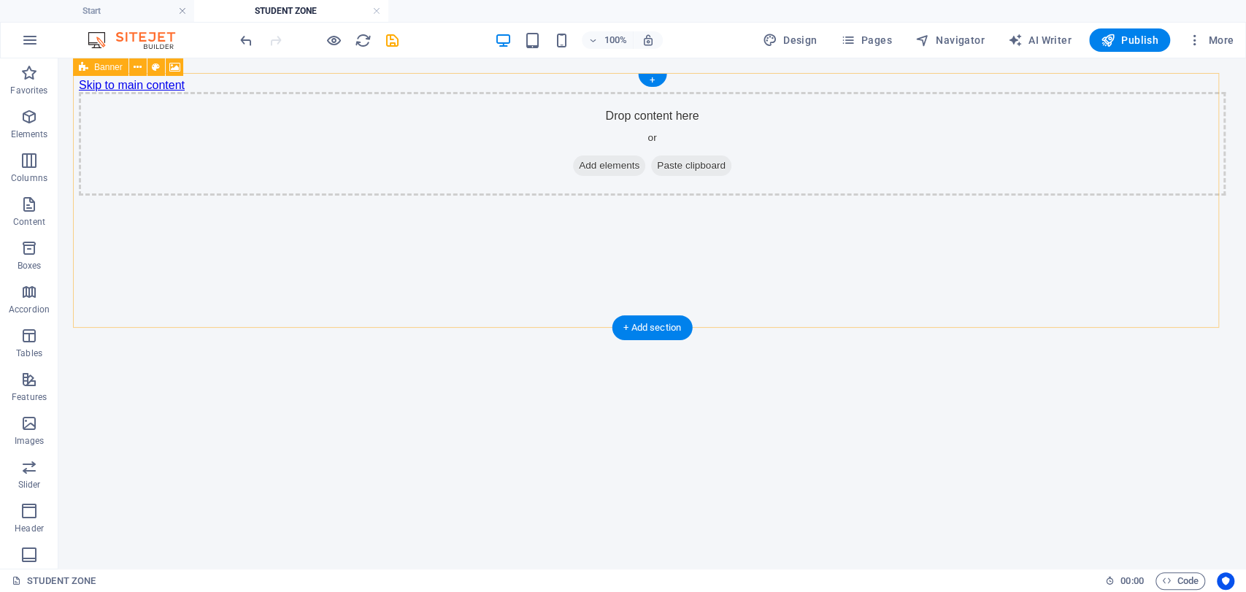
click at [579, 166] on icon at bounding box center [579, 166] width 0 height 0
click at [573, 156] on span "Add elements" at bounding box center [609, 166] width 72 height 20
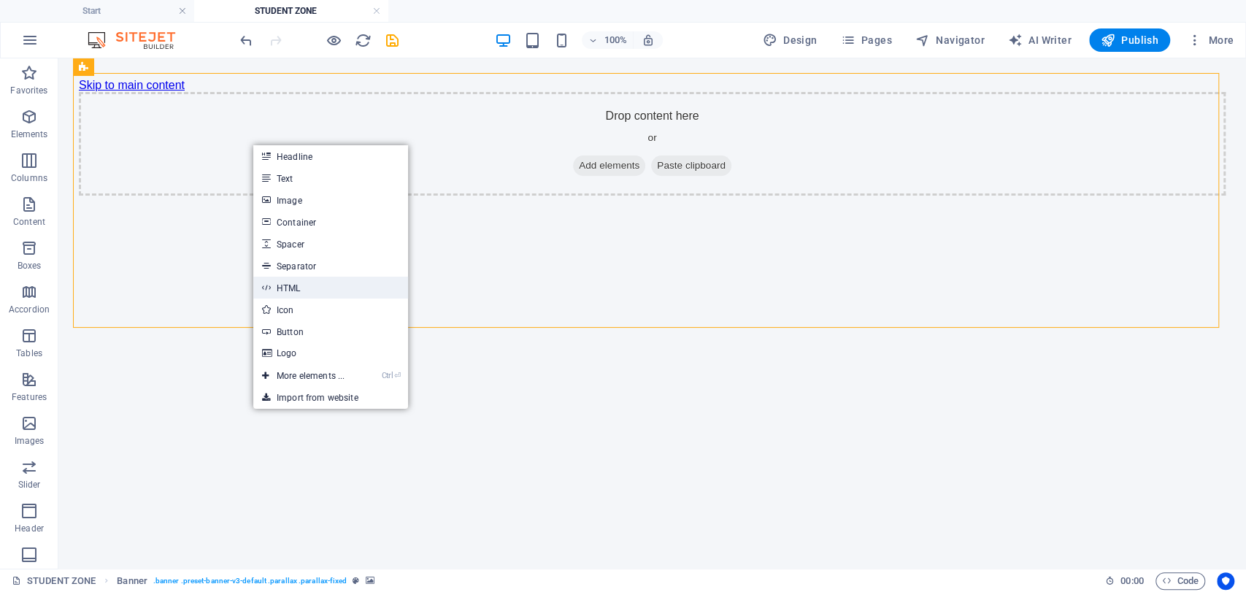
click at [307, 281] on link "HTML" at bounding box center [330, 288] width 155 height 22
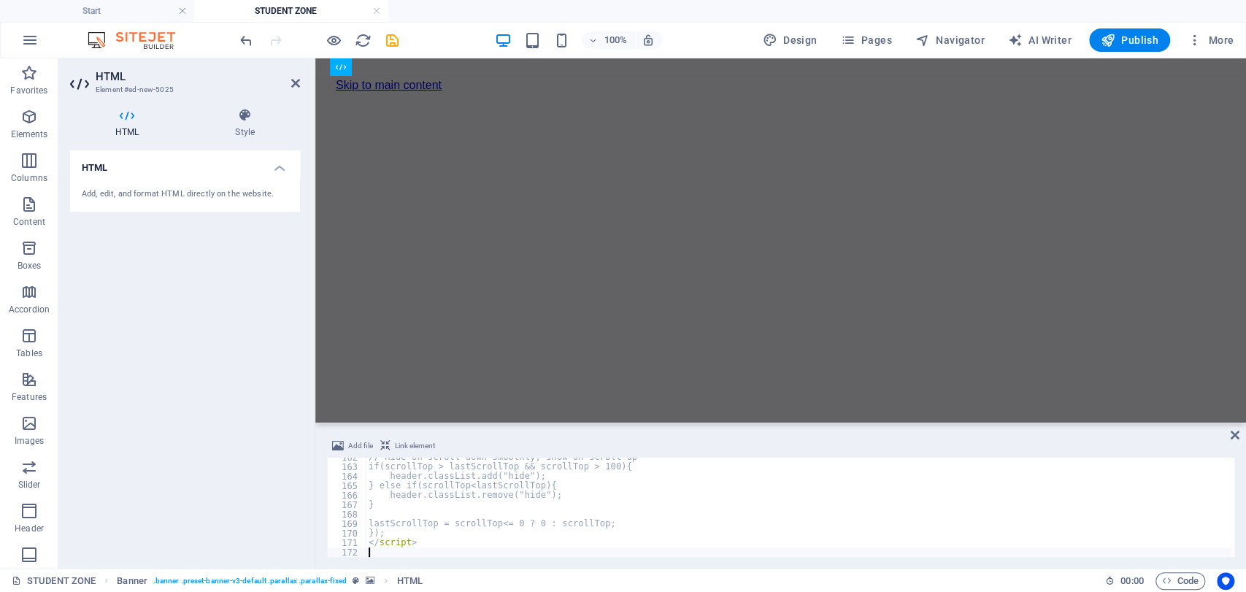
scroll to position [1533, 0]
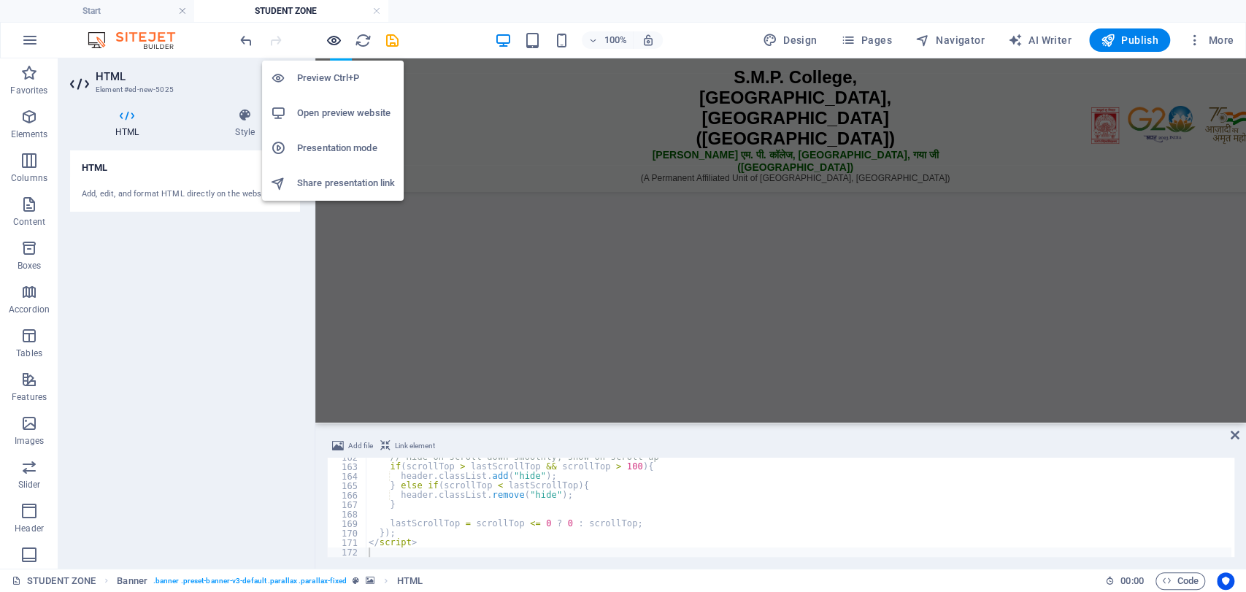
click at [333, 39] on icon "button" at bounding box center [334, 40] width 17 height 17
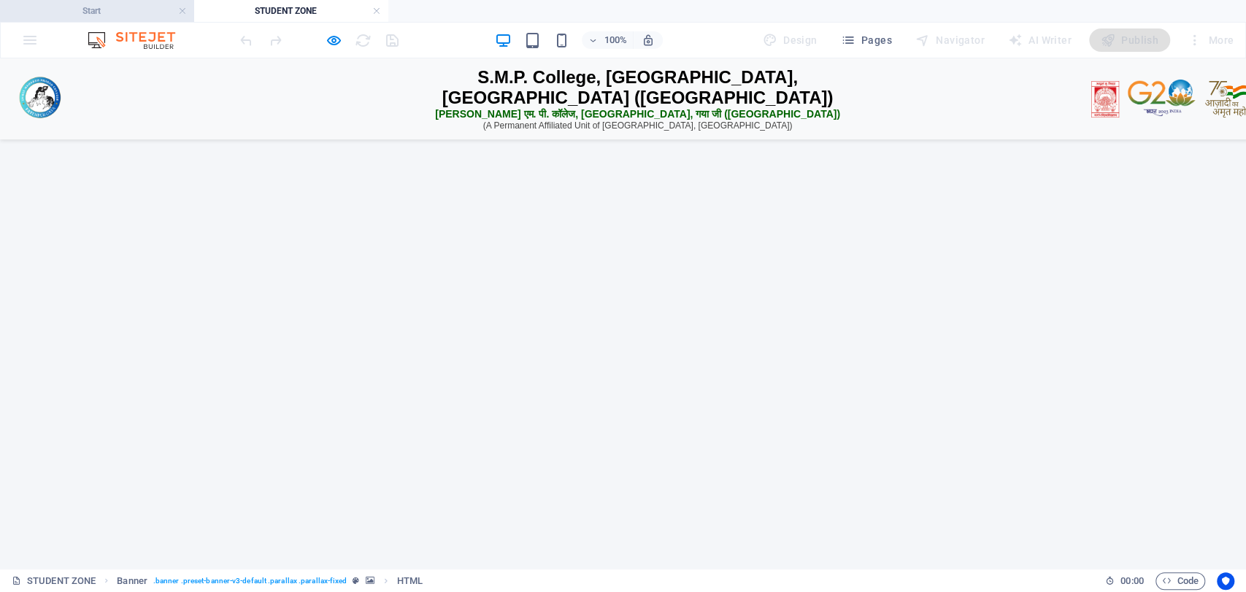
click at [148, 7] on h4 "Start" at bounding box center [97, 11] width 194 height 16
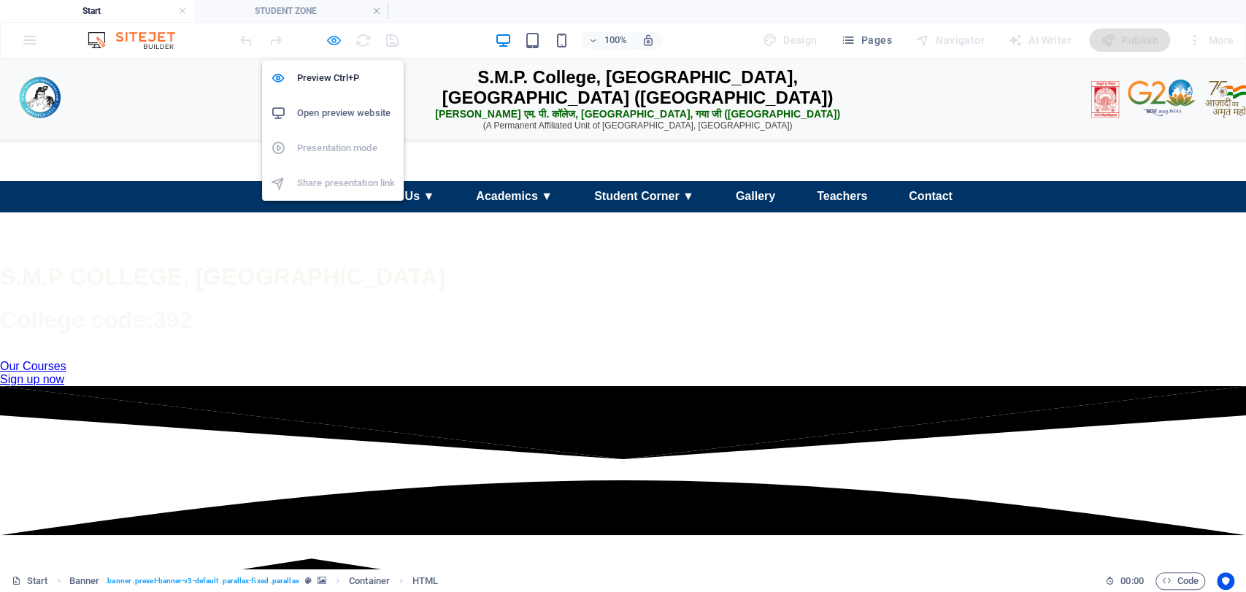
click at [331, 40] on icon "button" at bounding box center [334, 40] width 17 height 17
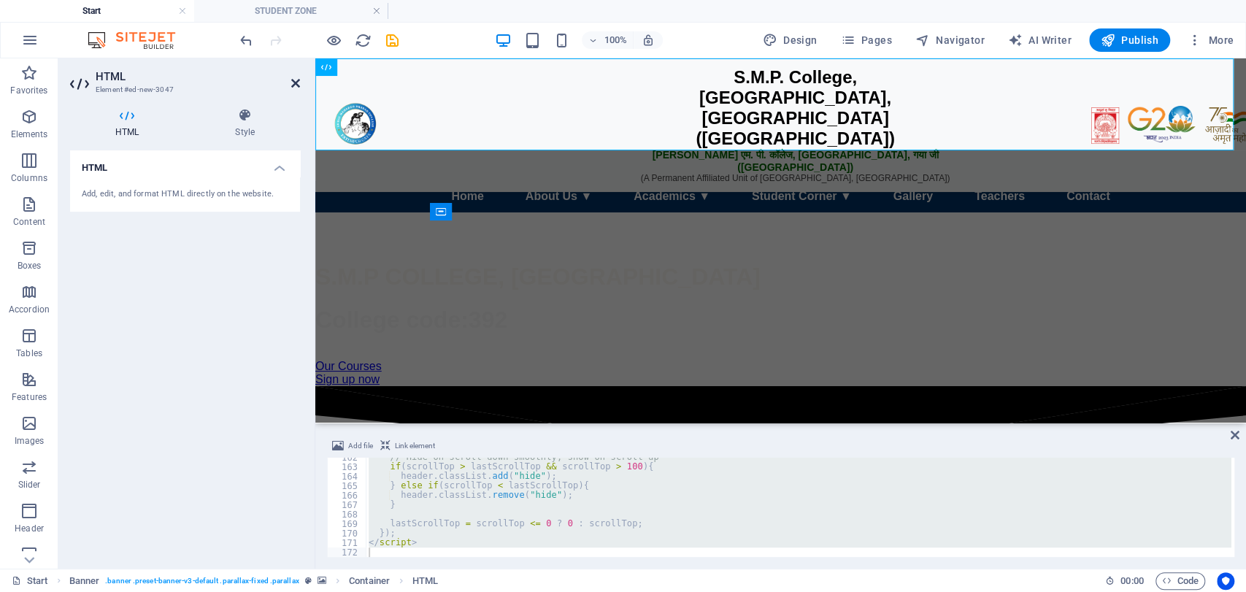
click at [295, 80] on icon at bounding box center [295, 83] width 9 height 12
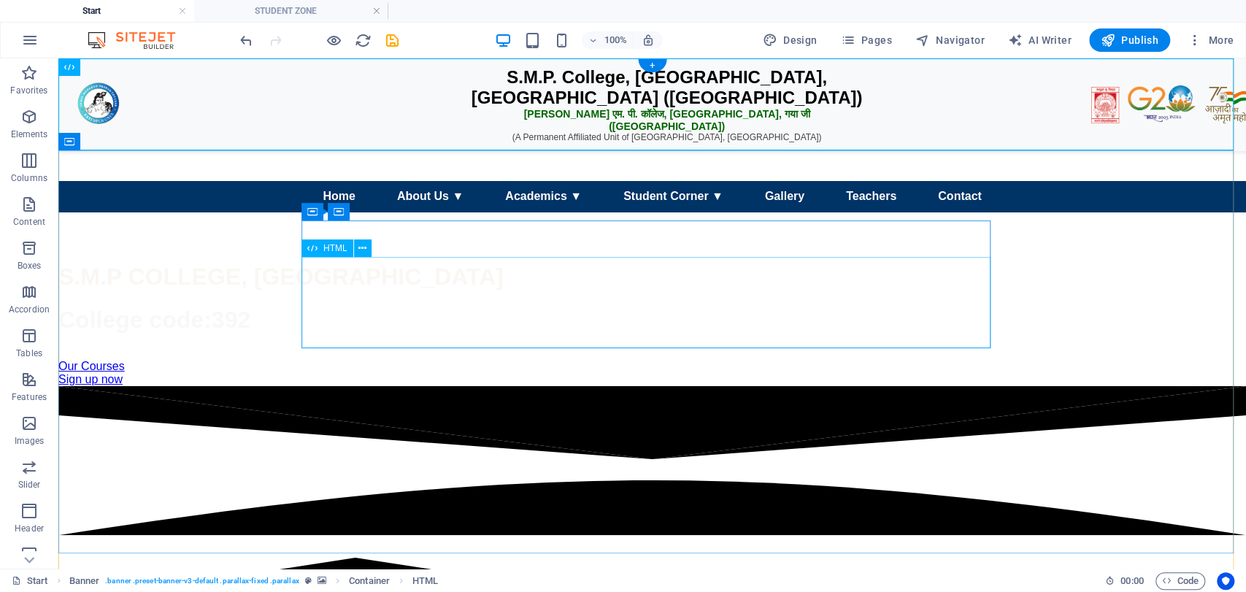
click at [417, 248] on div "☰ Menu Home About Us ▼ Our College Vision & Mission Governing Body Campus & Inf…" at bounding box center [652, 214] width 1188 height 67
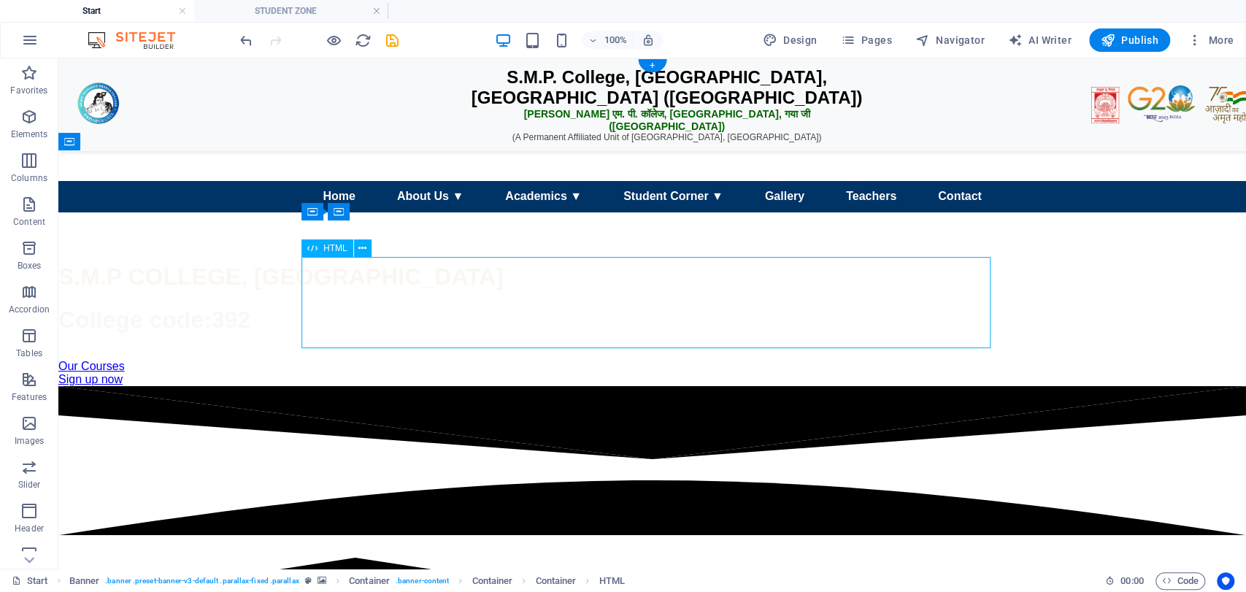
click at [417, 248] on div "☰ Menu Home About Us ▼ Our College Vision & Mission Governing Body Campus & Inf…" at bounding box center [652, 214] width 1188 height 67
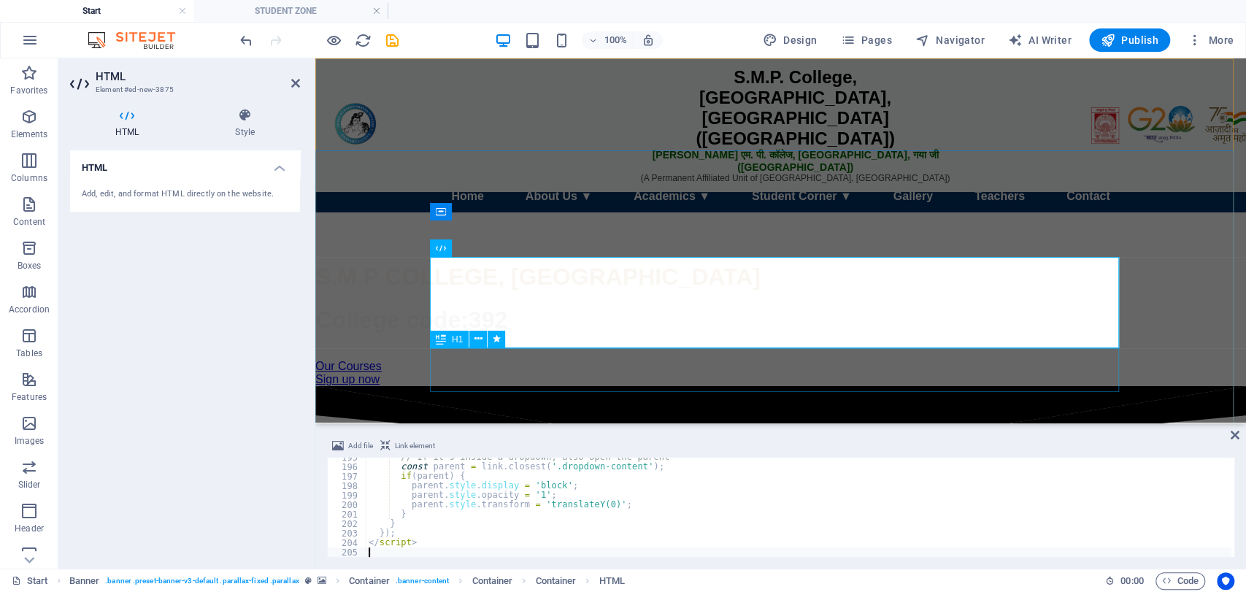
type textarea "</script>"
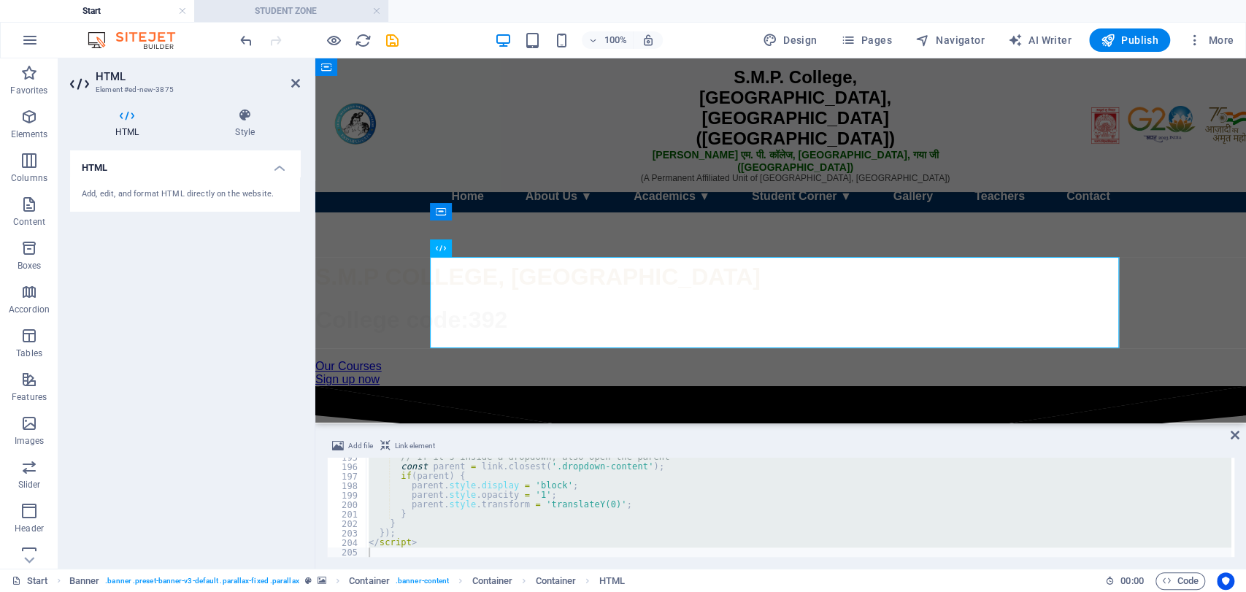
click at [310, 10] on h4 "STUDENT ZONE" at bounding box center [291, 11] width 194 height 16
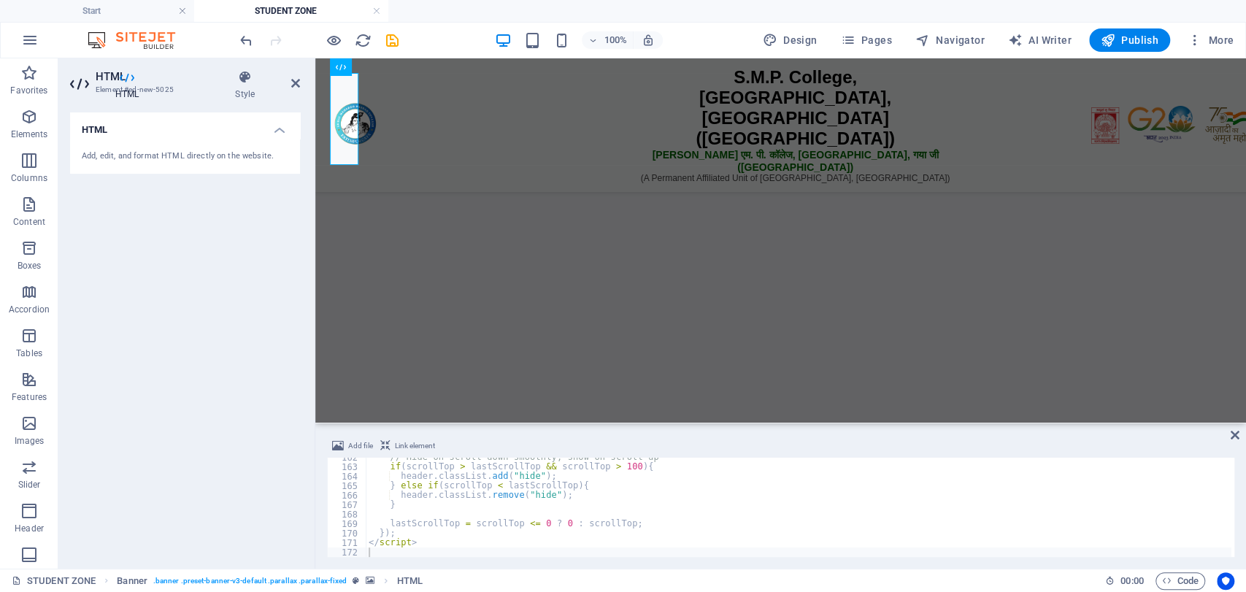
click at [300, 78] on div "HTML Style HTML Add, edit, and format HTML directly on the website. Banner Elem…" at bounding box center [184, 313] width 253 height 510
click at [298, 78] on icon at bounding box center [295, 83] width 9 height 12
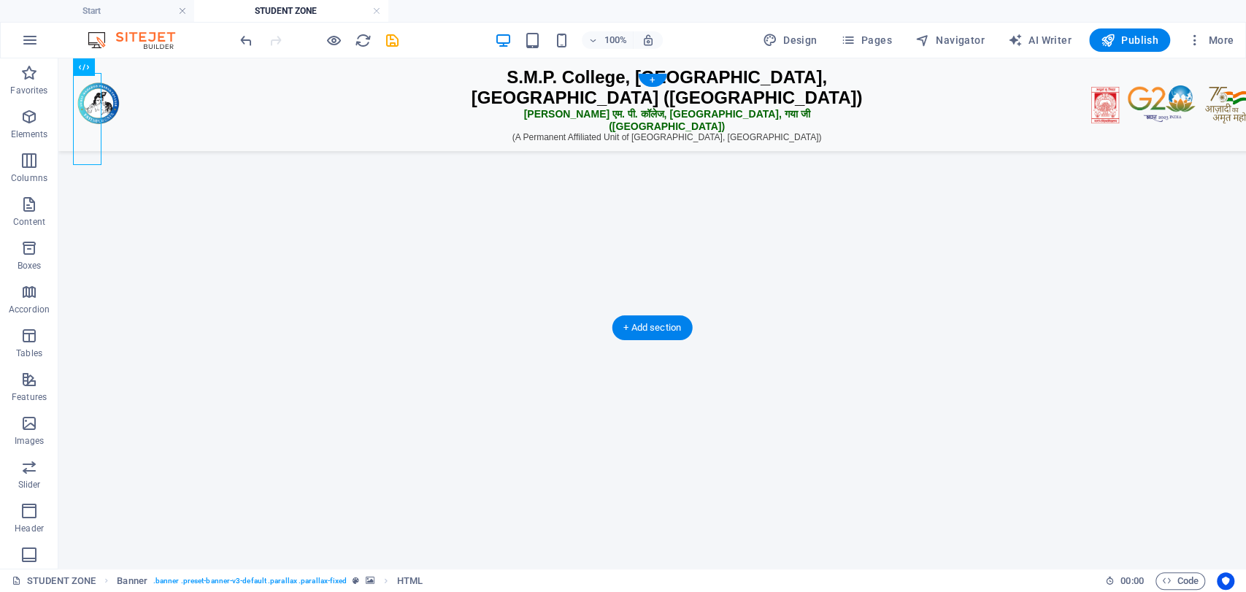
click at [494, 86] on figure at bounding box center [652, 86] width 1159 height 0
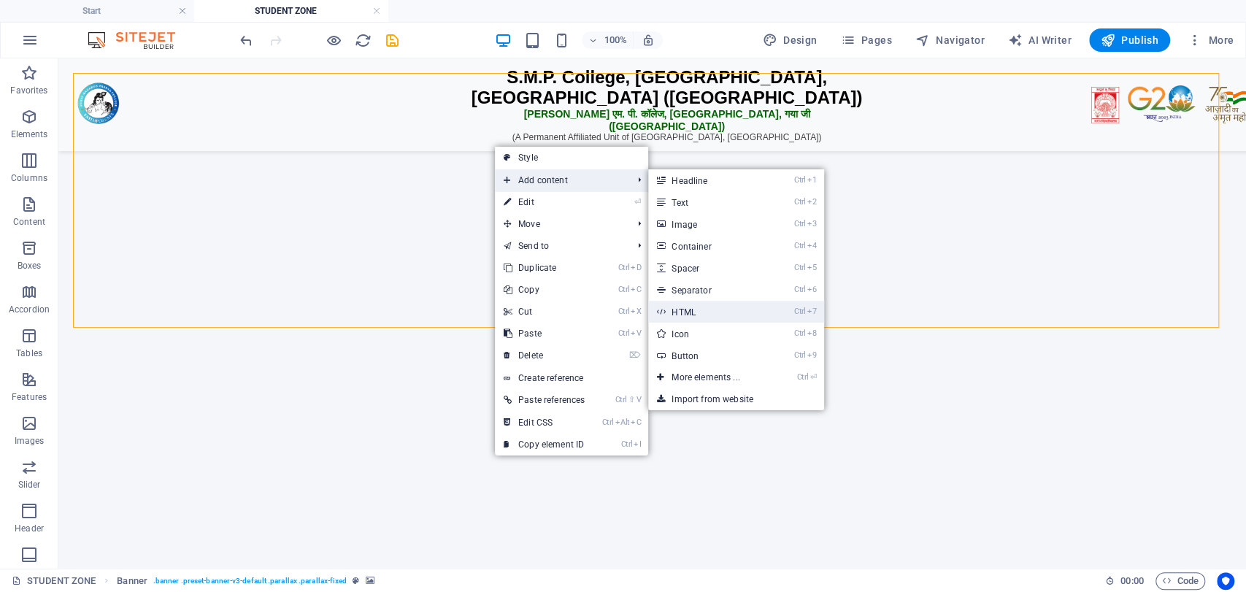
click at [702, 305] on link "Ctrl 7 HTML" at bounding box center [708, 312] width 120 height 22
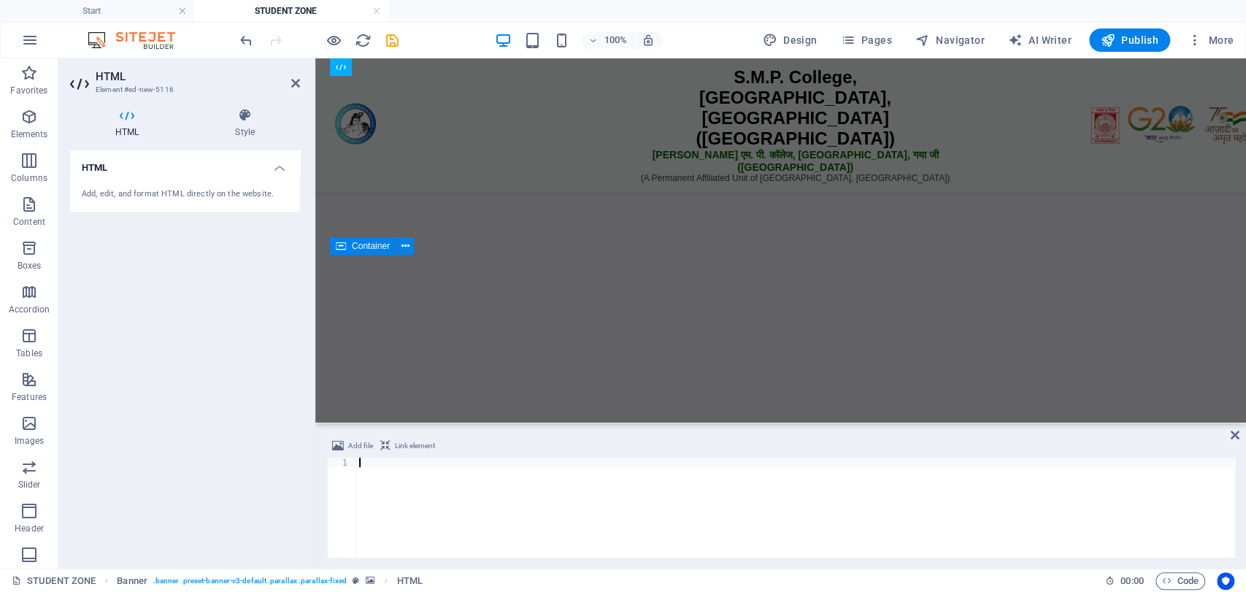
scroll to position [1846, 0]
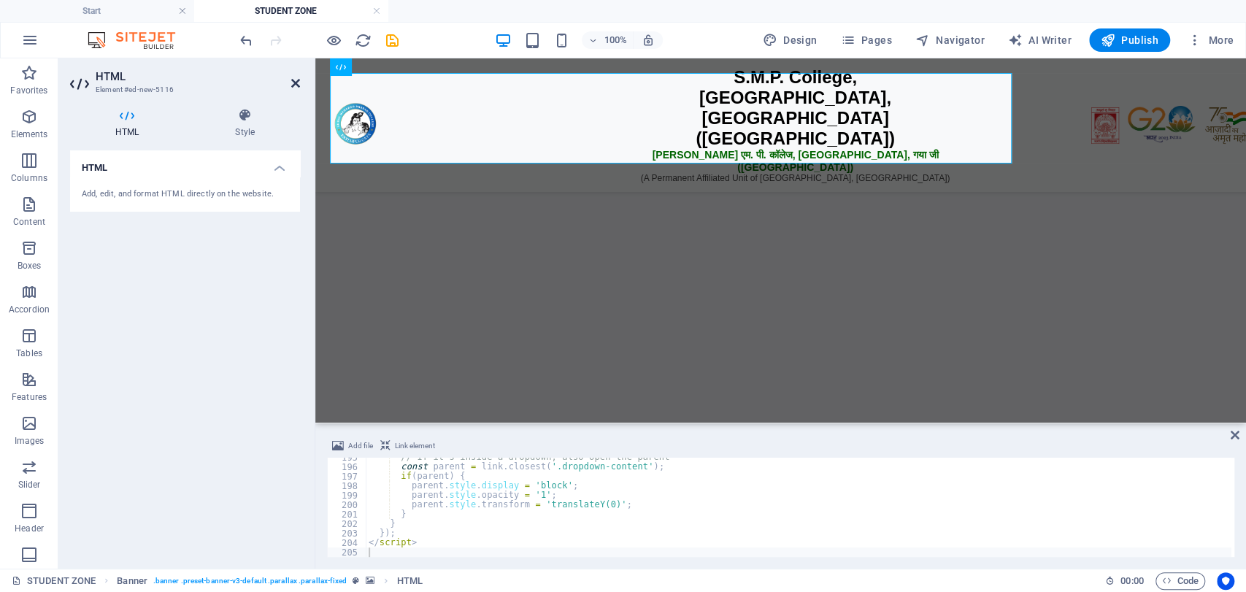
click at [292, 79] on icon at bounding box center [295, 83] width 9 height 12
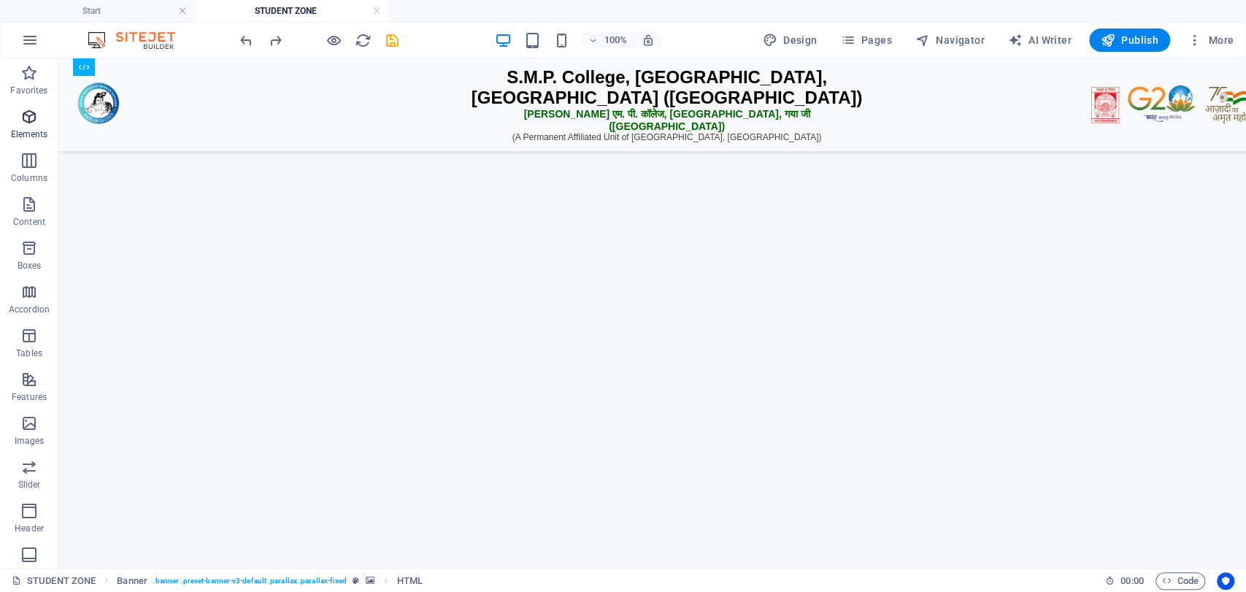
click at [25, 129] on p "Elements" at bounding box center [29, 135] width 37 height 12
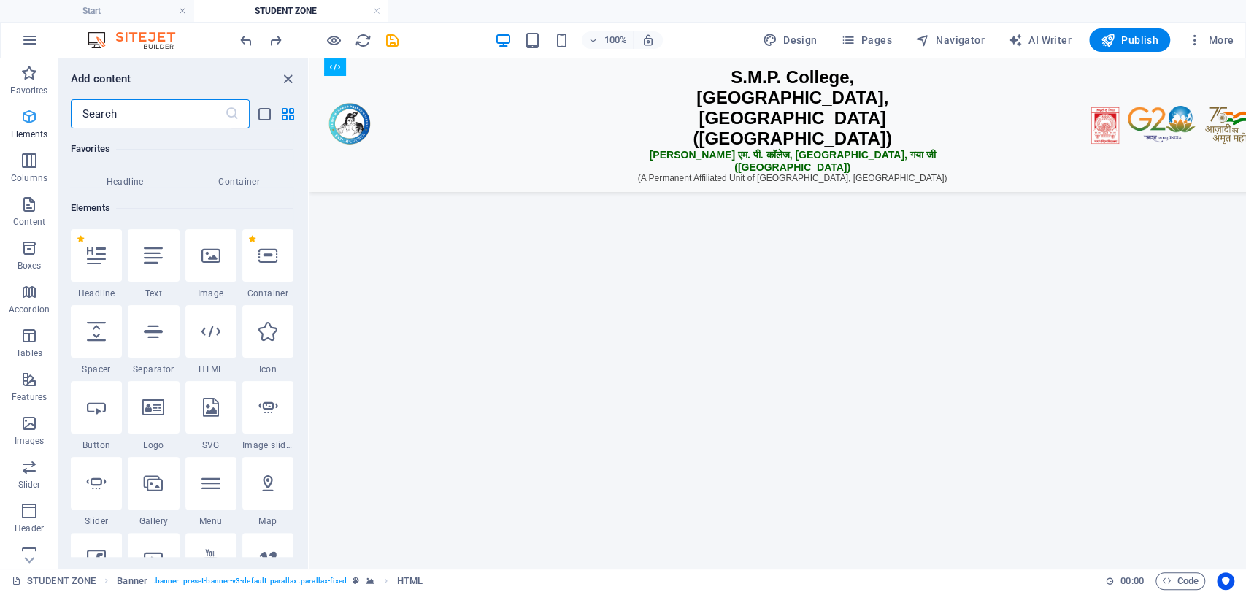
scroll to position [156, 0]
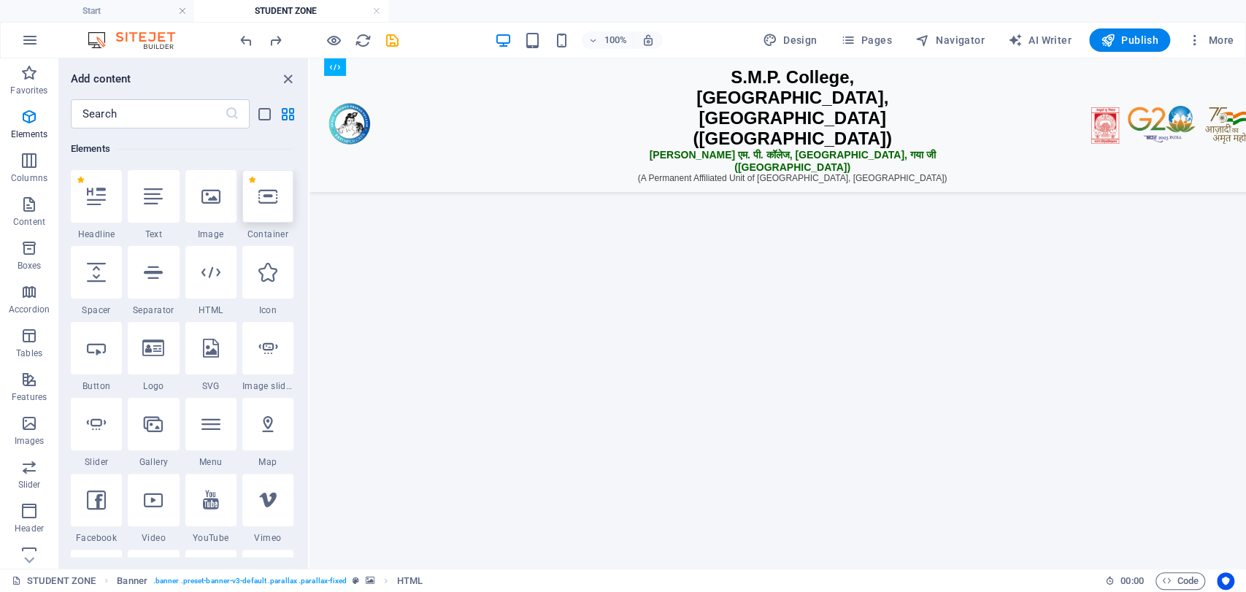
click at [268, 202] on icon at bounding box center [267, 196] width 19 height 19
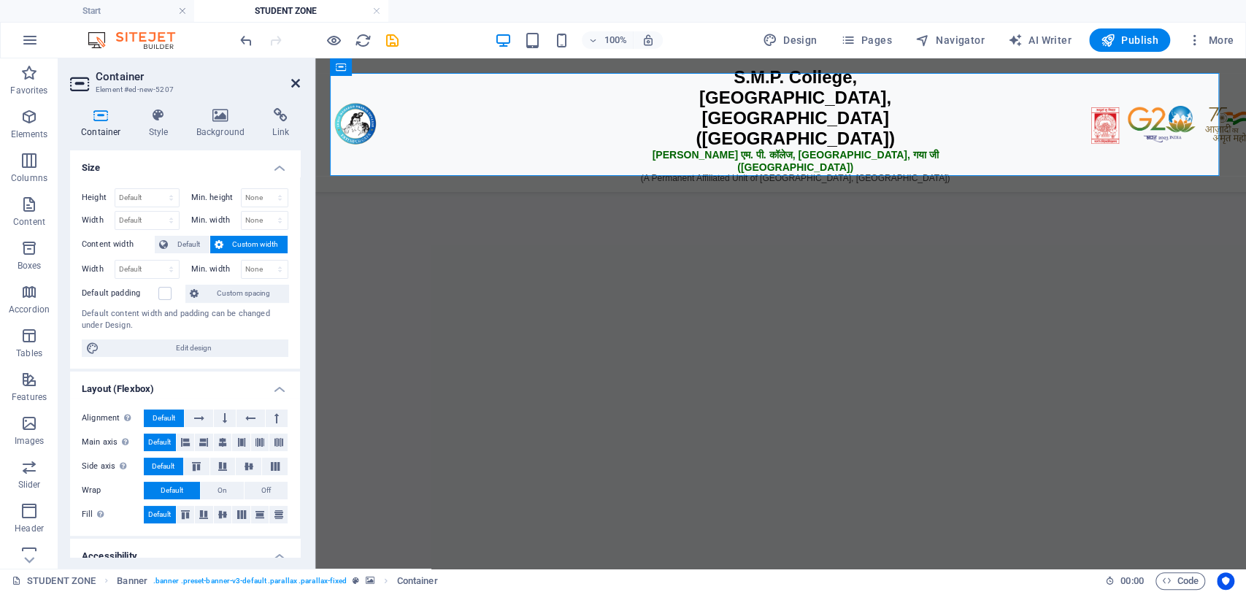
click at [298, 77] on icon at bounding box center [295, 83] width 9 height 12
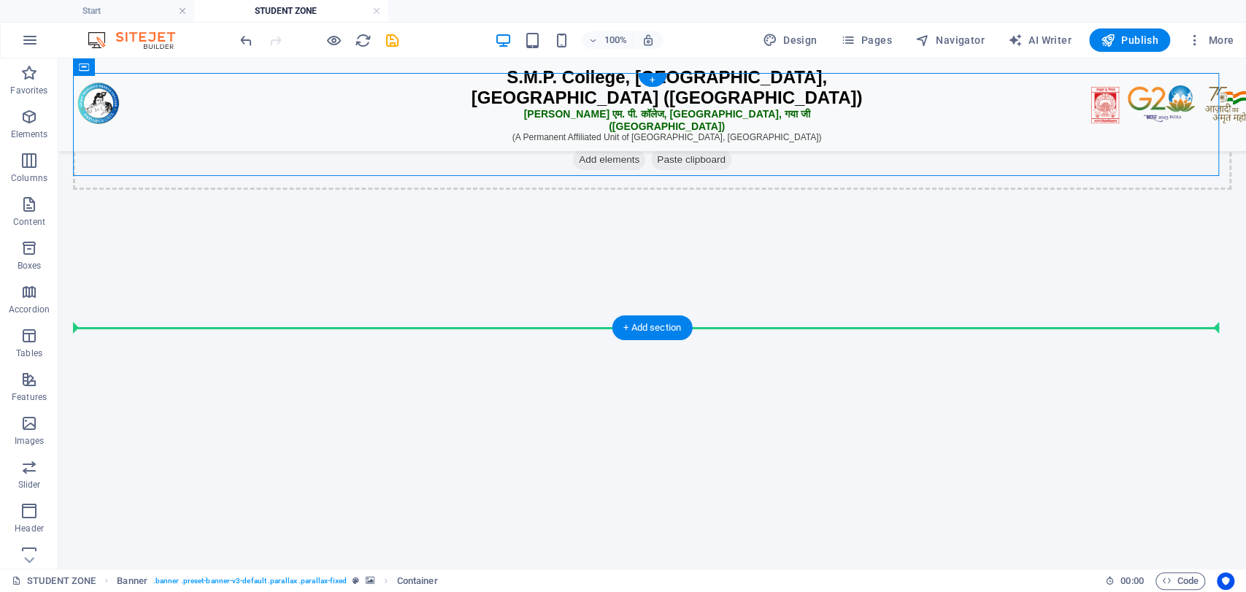
drag, startPoint x: 526, startPoint y: 130, endPoint x: 554, endPoint y: 228, distance: 101.7
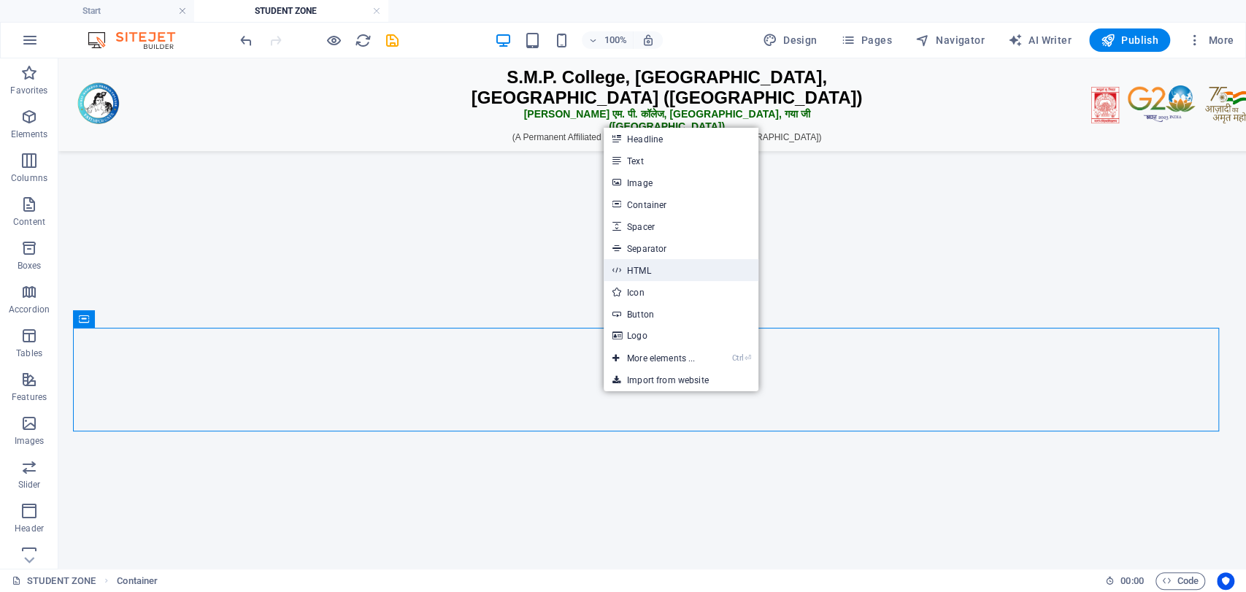
click at [653, 275] on link "HTML" at bounding box center [681, 270] width 155 height 22
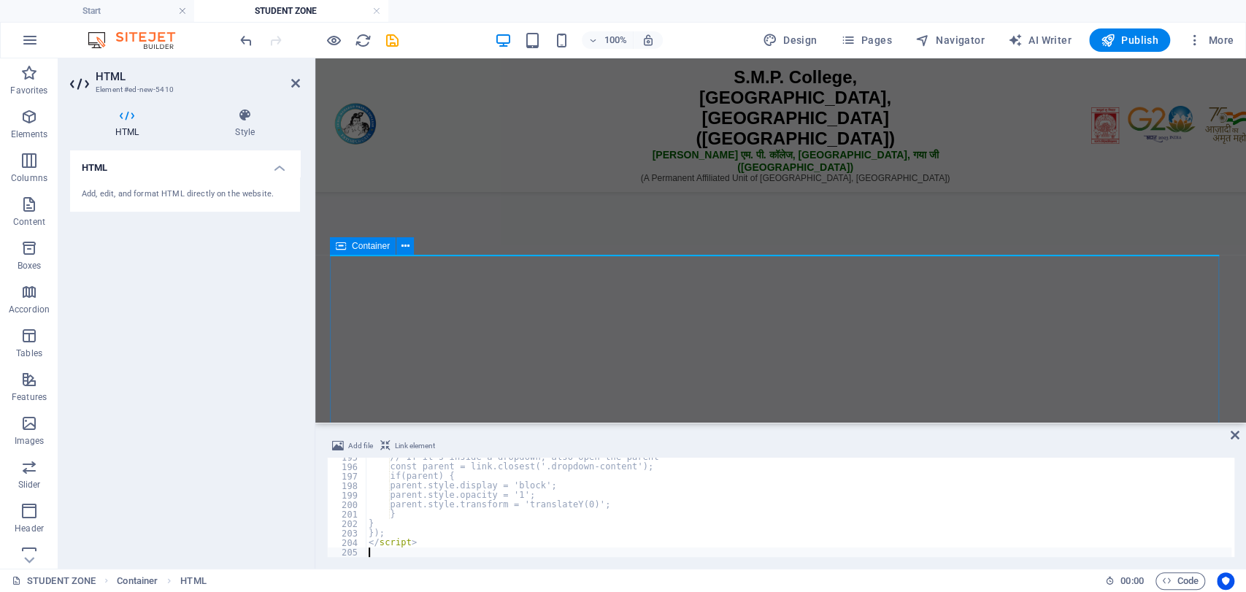
scroll to position [1846, 0]
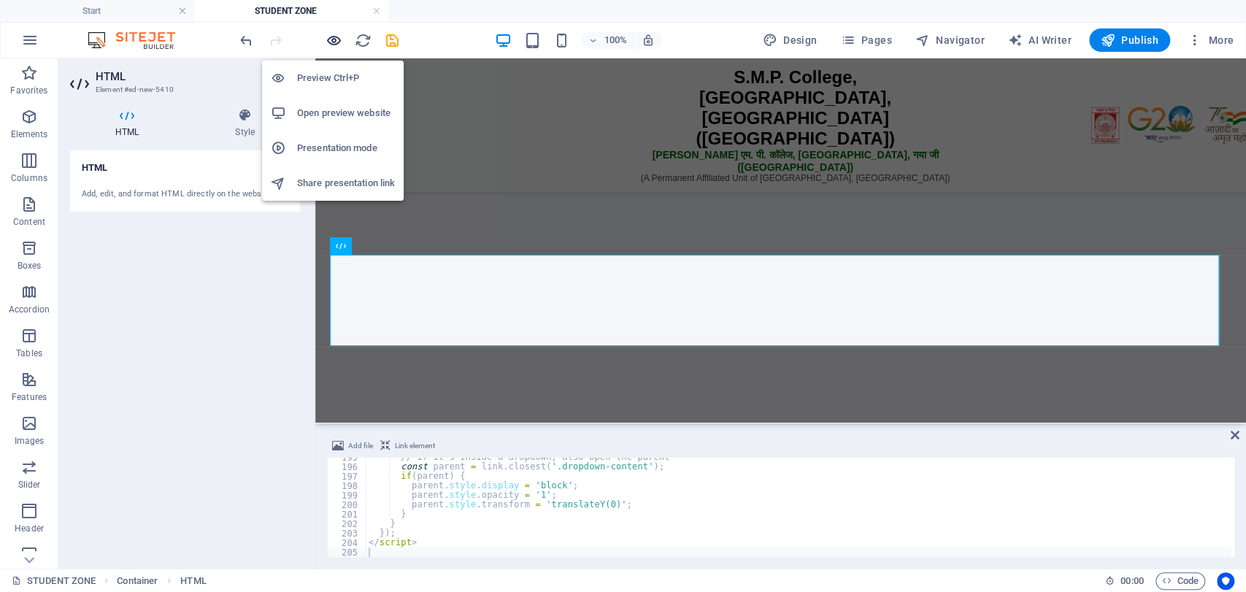
click at [326, 37] on icon "button" at bounding box center [334, 40] width 17 height 17
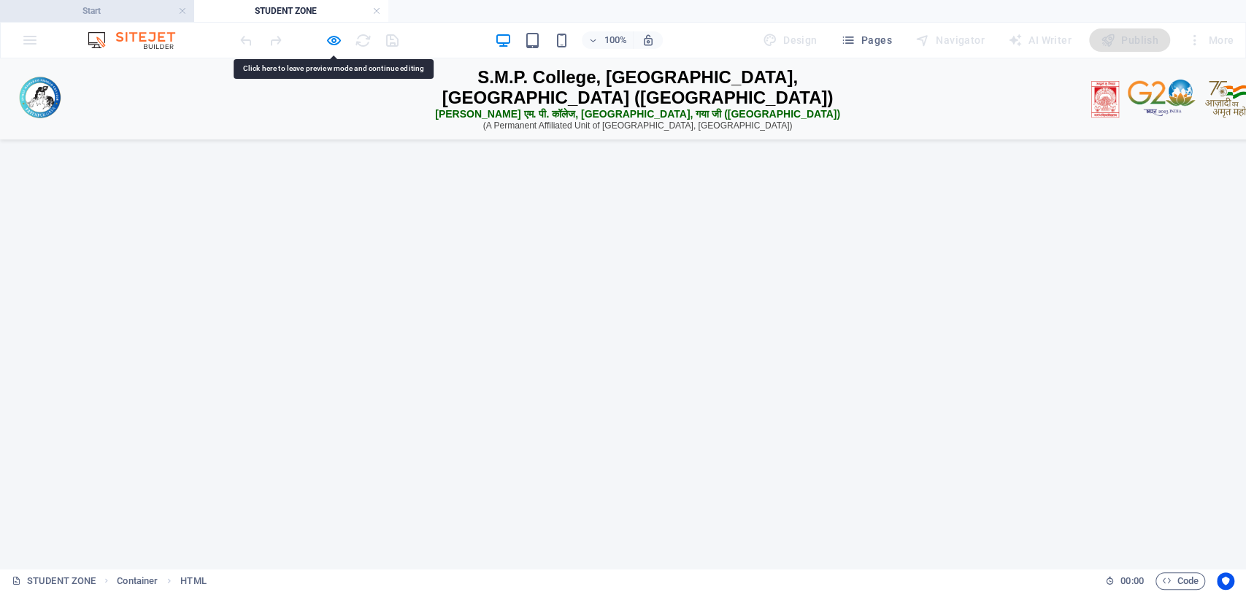
click at [119, 7] on h4 "Start" at bounding box center [97, 11] width 194 height 16
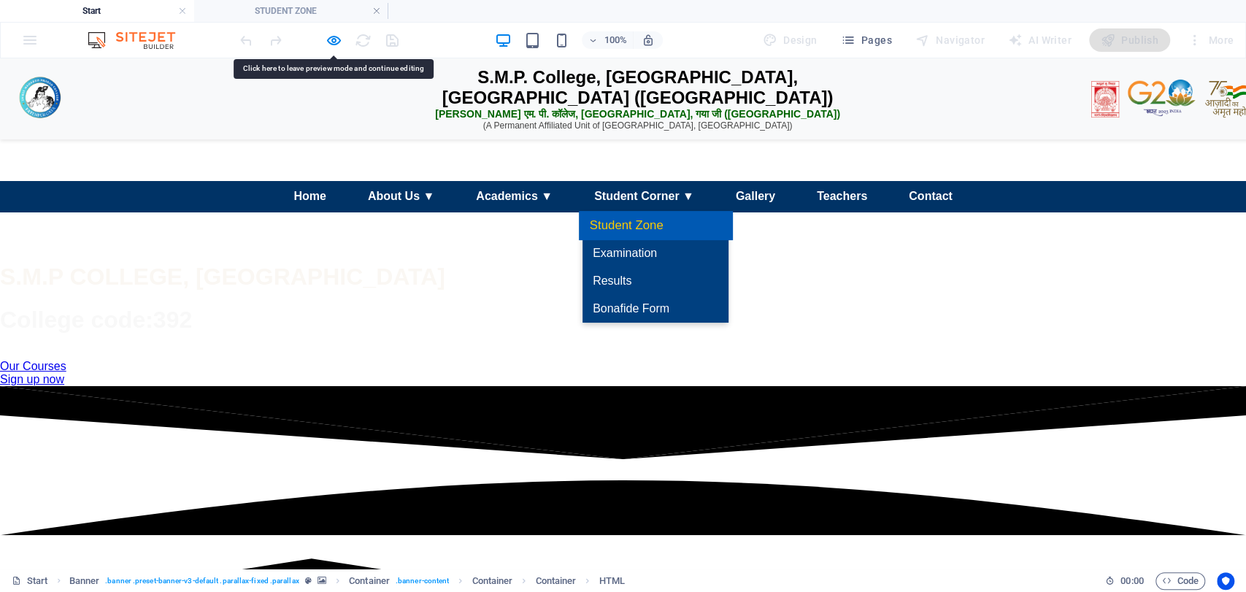
click at [647, 240] on link "Student Zone" at bounding box center [655, 225] width 153 height 29
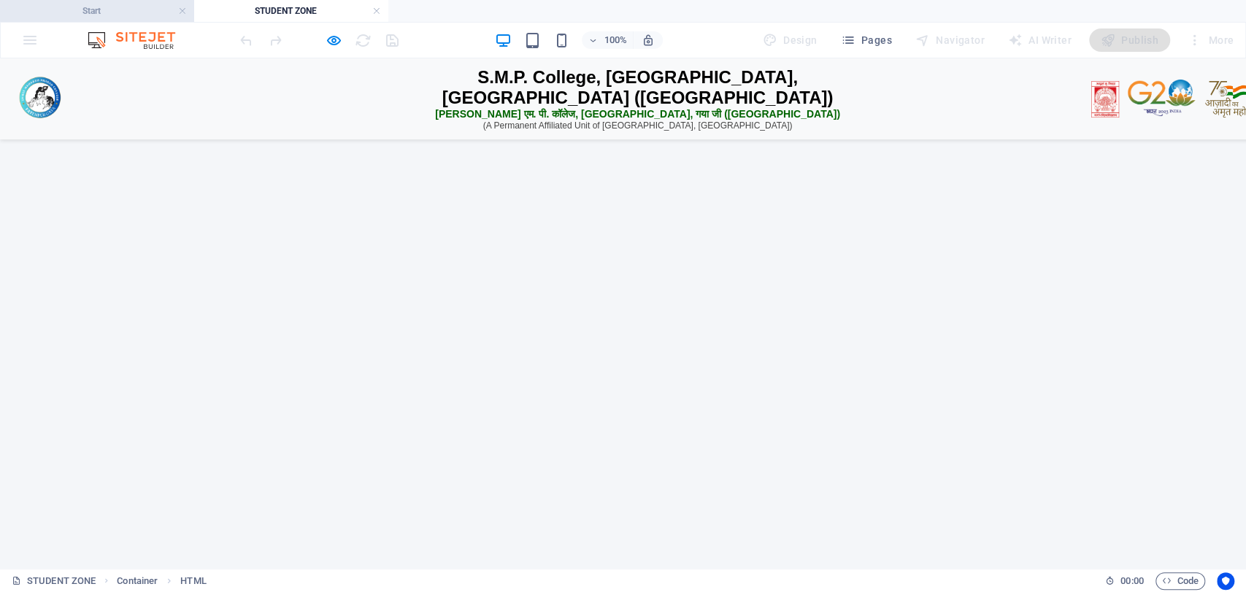
click at [111, 7] on h4 "Start" at bounding box center [97, 11] width 194 height 16
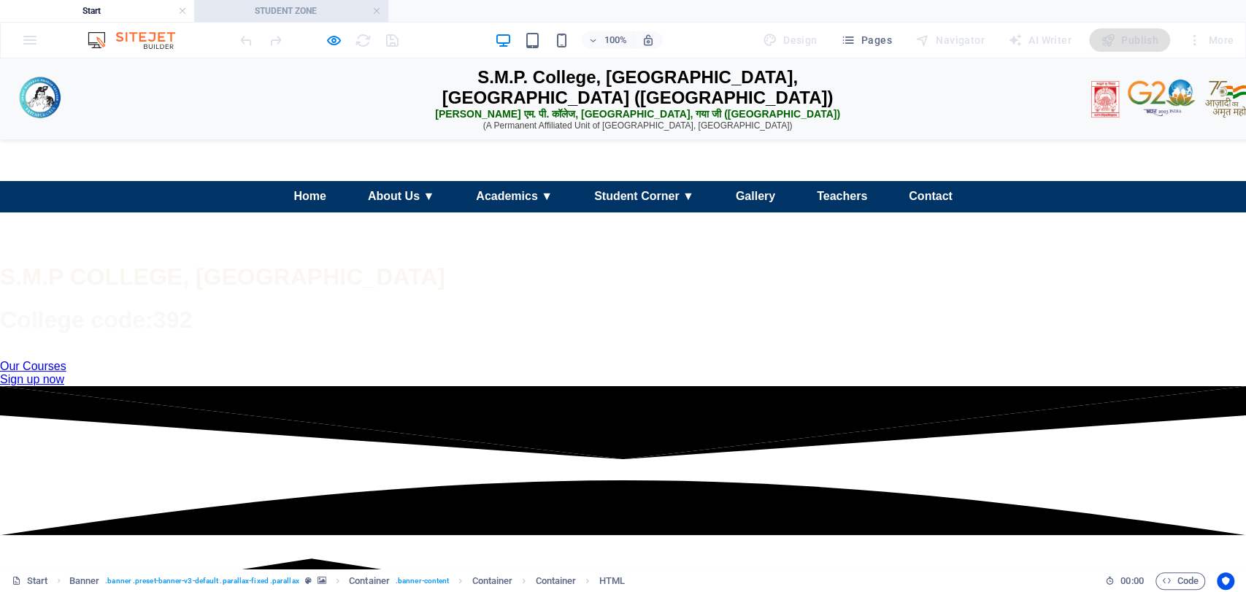
click at [299, 7] on h4 "STUDENT ZONE" at bounding box center [291, 11] width 194 height 16
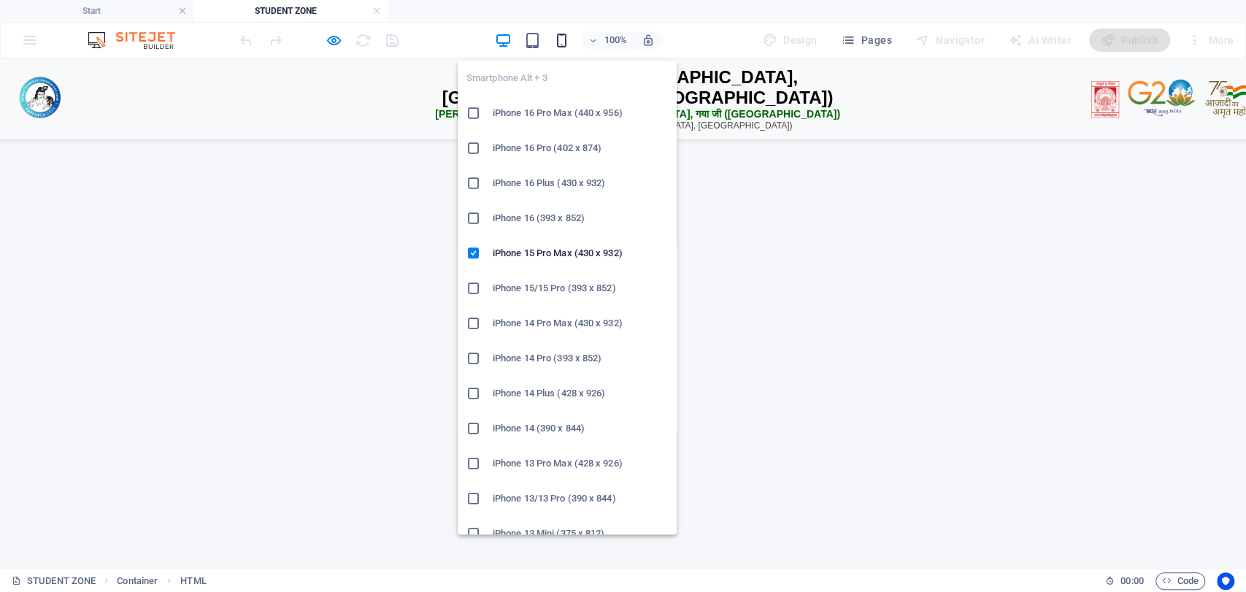
click at [561, 40] on icon "button" at bounding box center [562, 40] width 17 height 17
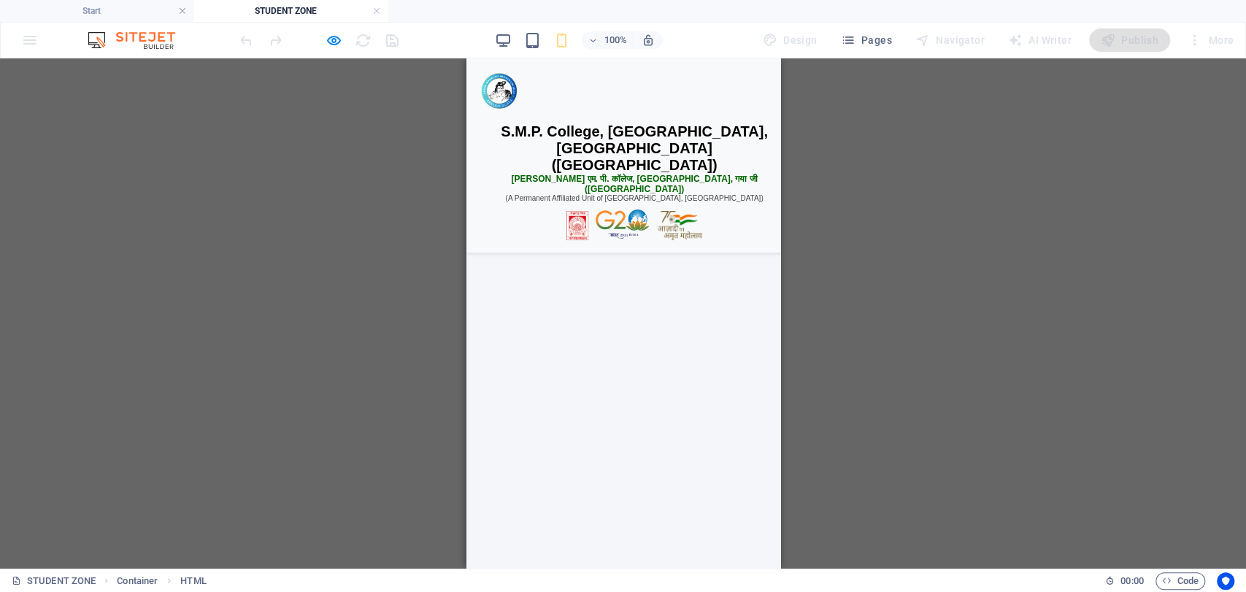
click at [164, 7] on h4 "Start" at bounding box center [97, 11] width 194 height 16
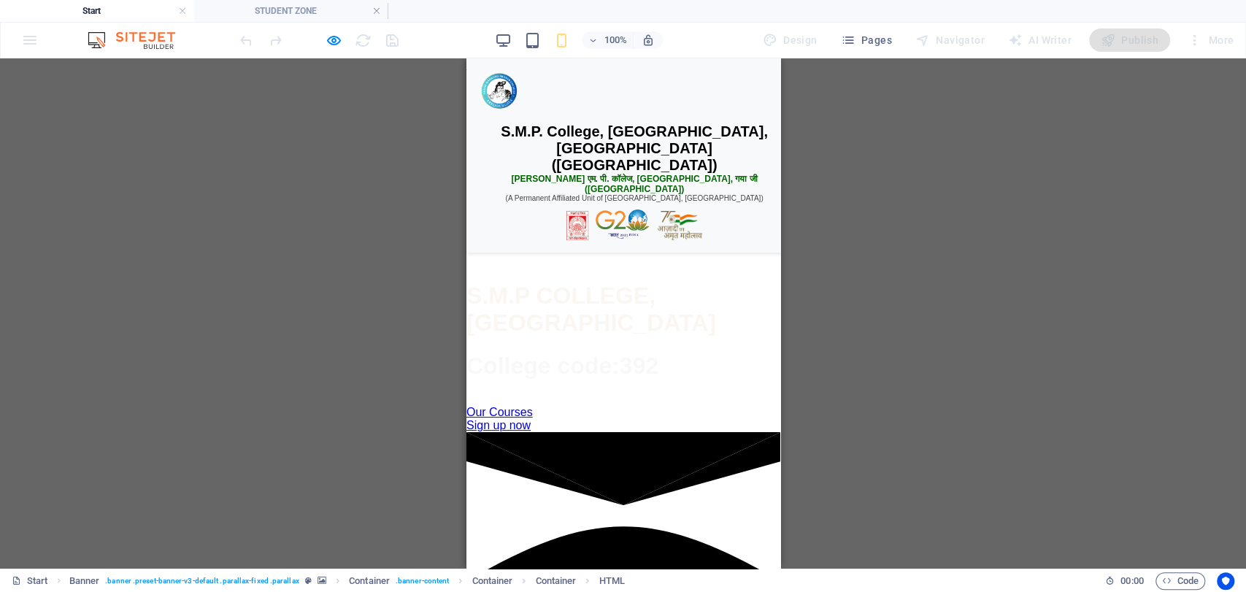
click at [614, 227] on div "☰ Menu" at bounding box center [623, 213] width 307 height 28
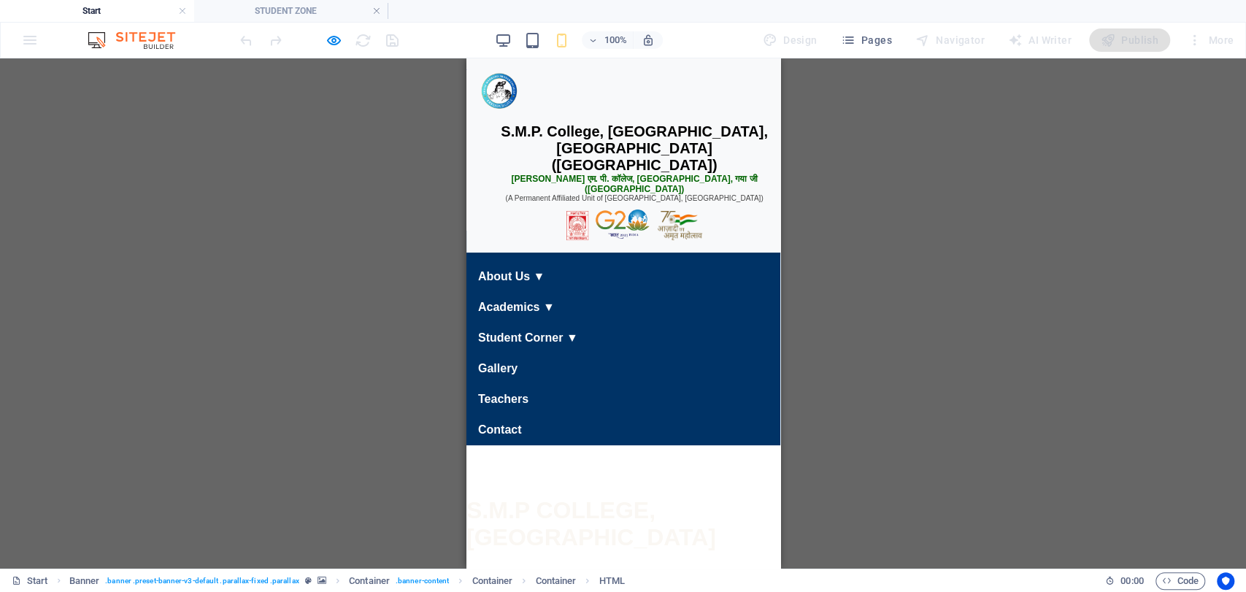
click at [590, 227] on div "☰ Menu" at bounding box center [623, 213] width 307 height 28
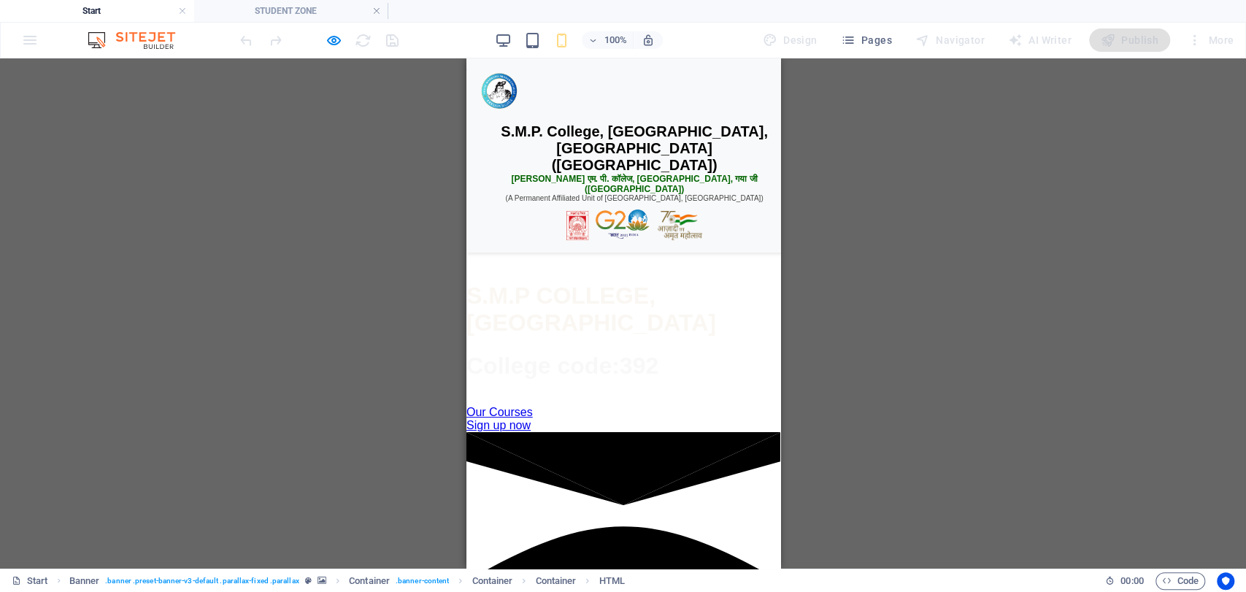
click at [590, 196] on div at bounding box center [623, 177] width 314 height 37
click at [589, 227] on div "☰ Menu" at bounding box center [623, 213] width 307 height 28
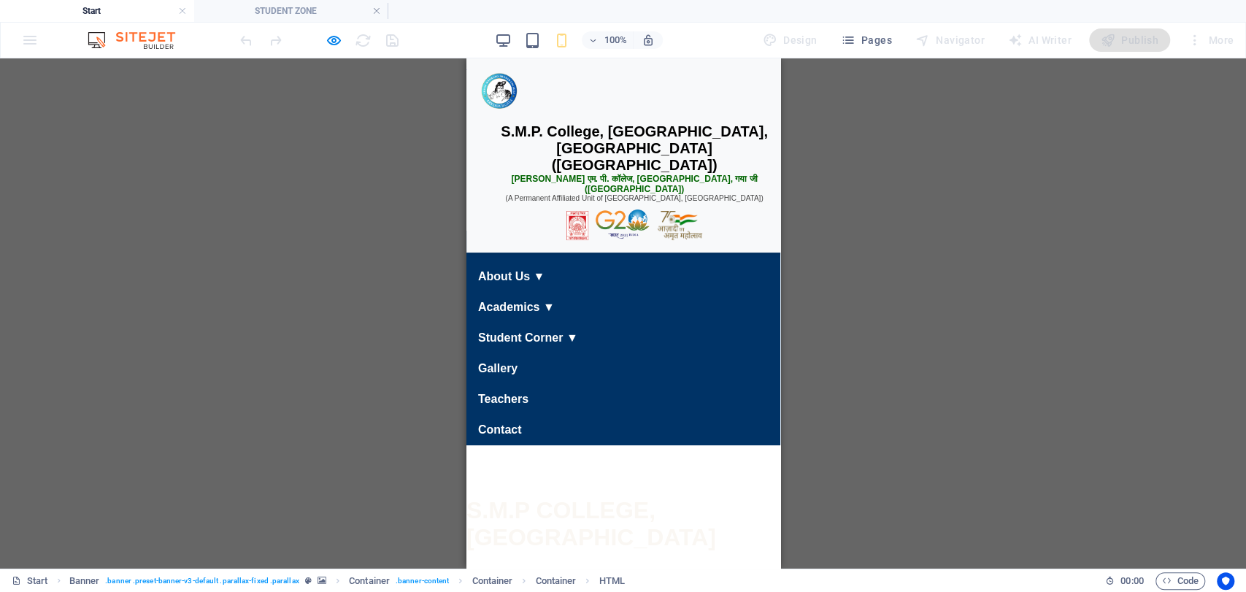
click at [597, 227] on div "☰ Menu" at bounding box center [623, 213] width 307 height 28
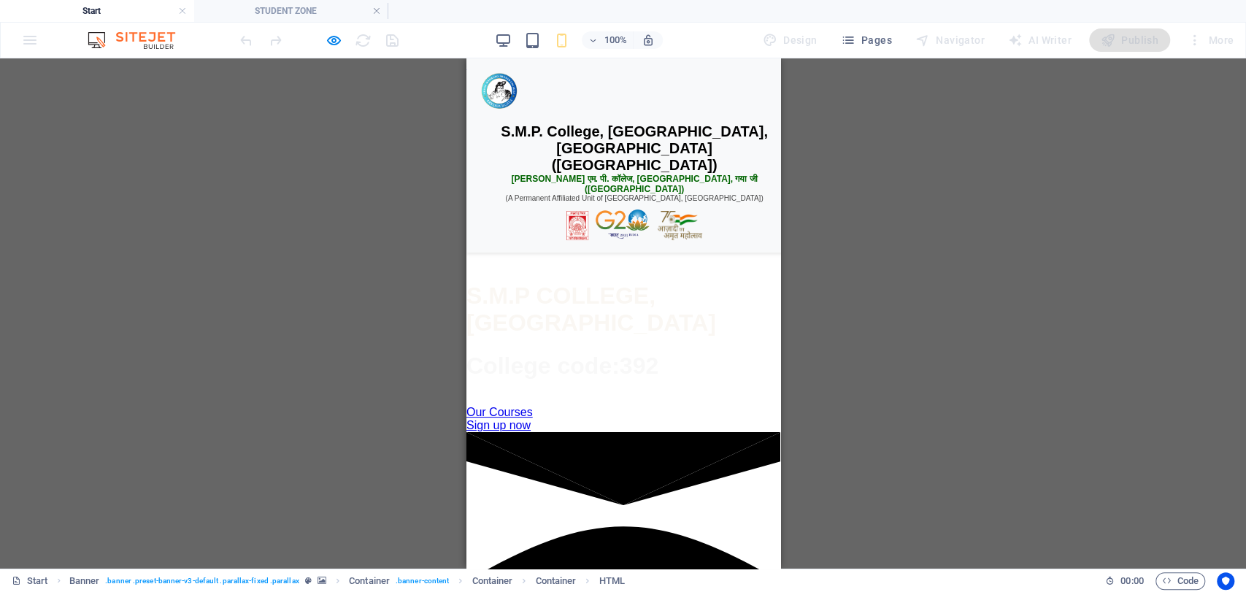
click at [594, 257] on div "☰ Menu Home About Us ▼ Our College Vision & Mission Governing Body Campus & Inf…" at bounding box center [623, 233] width 314 height 68
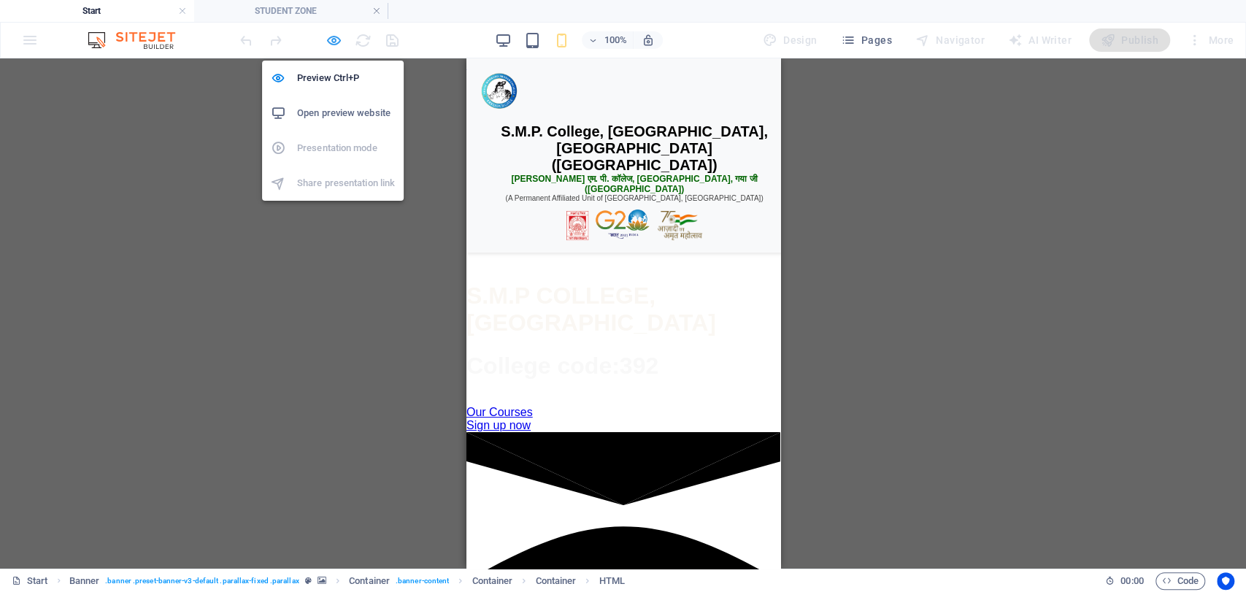
click at [335, 32] on icon "button" at bounding box center [334, 40] width 17 height 17
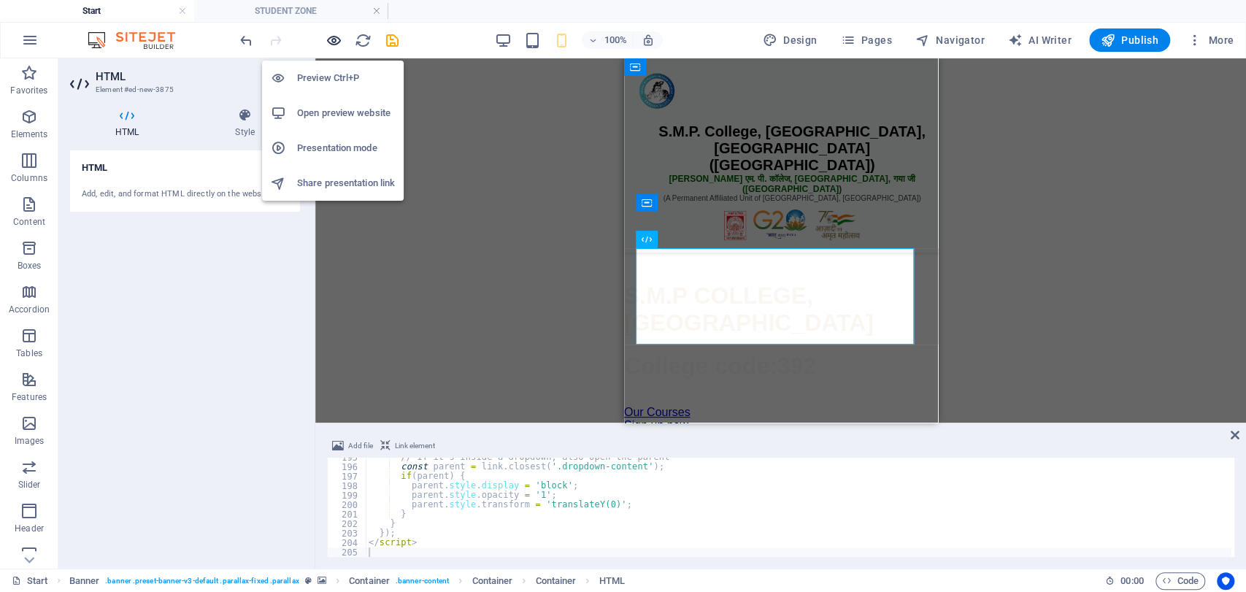
click at [334, 39] on icon "button" at bounding box center [334, 40] width 17 height 17
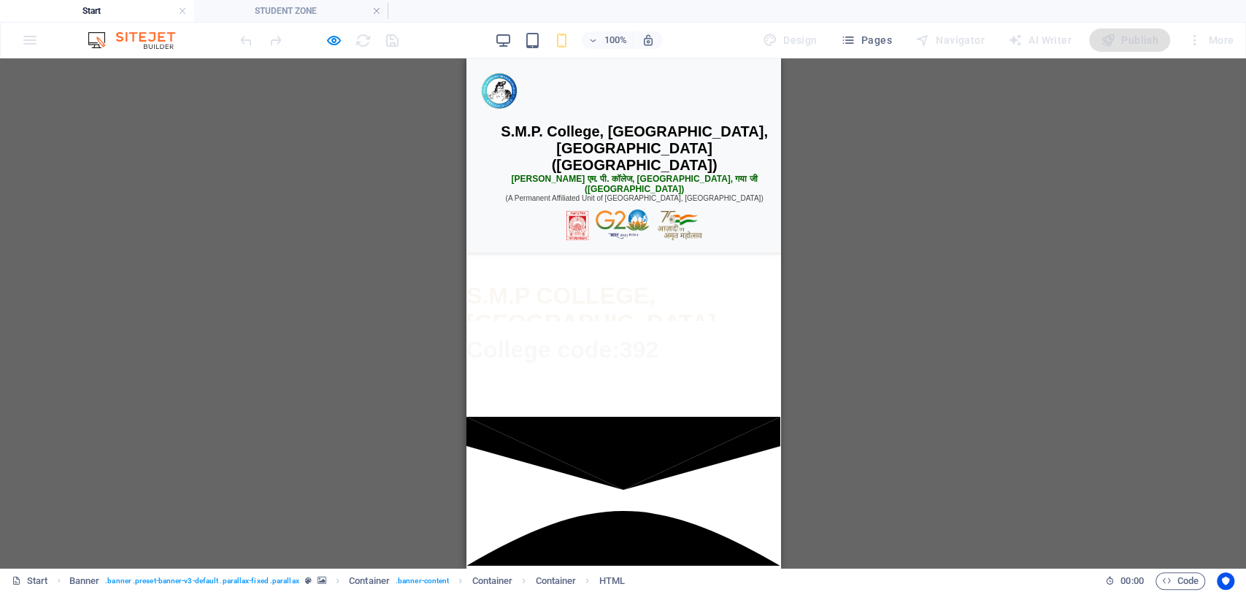
click at [581, 267] on div "☰ Menu Home About Us ▼ Our College Vision & Mission Governing Body Campus & Inf…" at bounding box center [623, 233] width 314 height 68
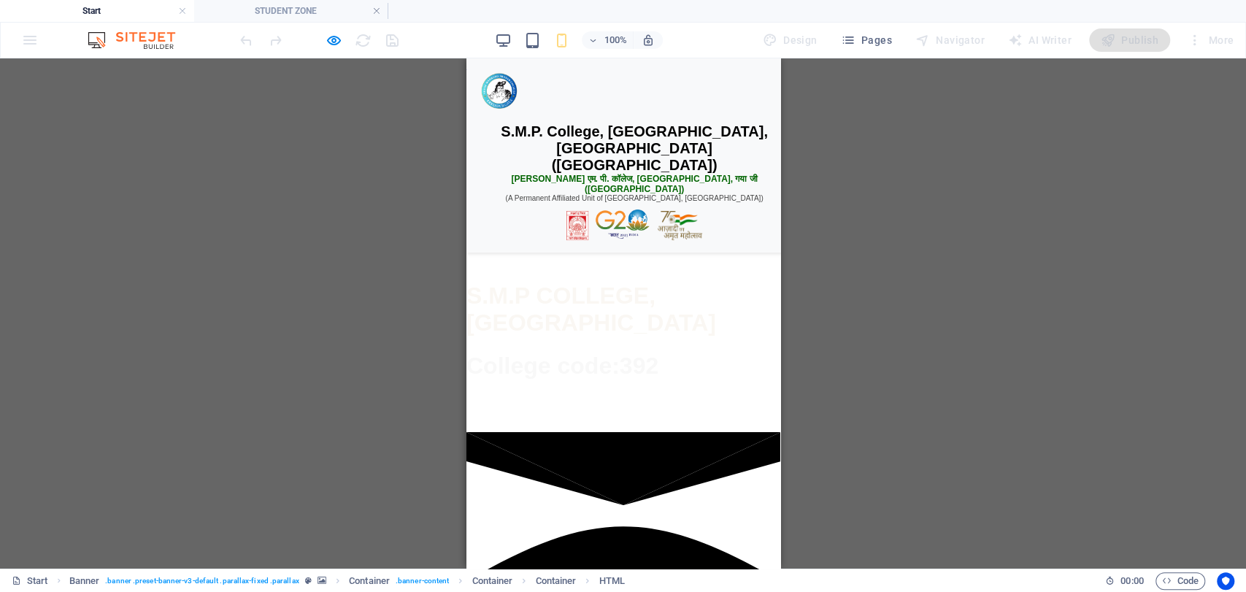
click at [587, 227] on div "☰ Menu" at bounding box center [623, 213] width 307 height 28
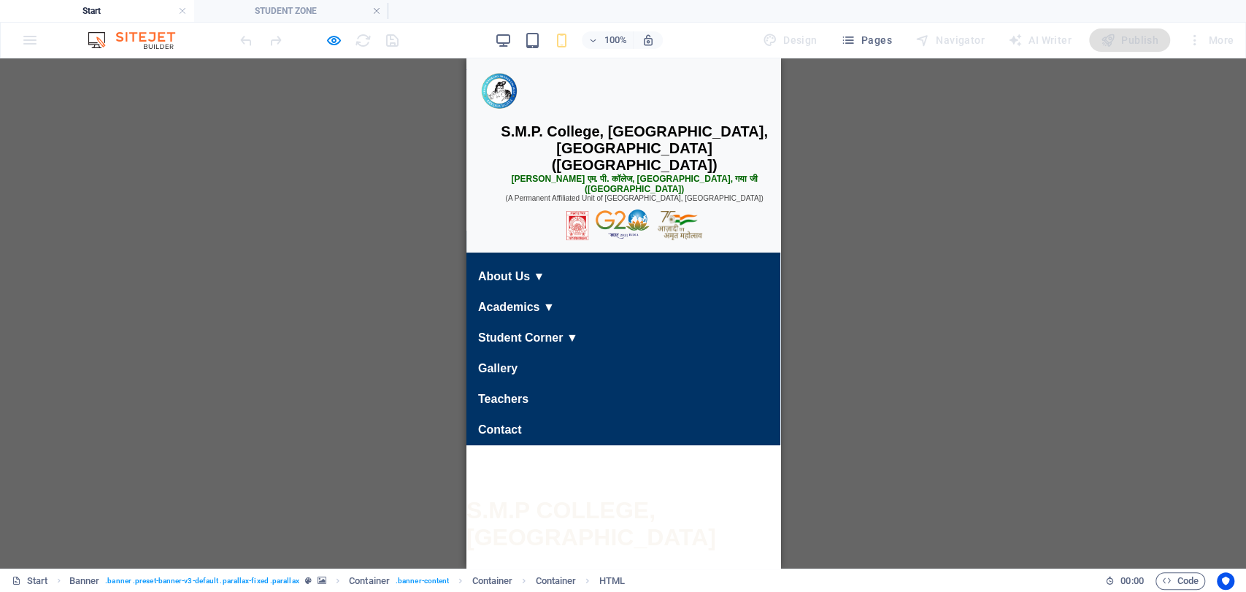
click at [509, 262] on link "Home" at bounding box center [623, 246] width 330 height 32
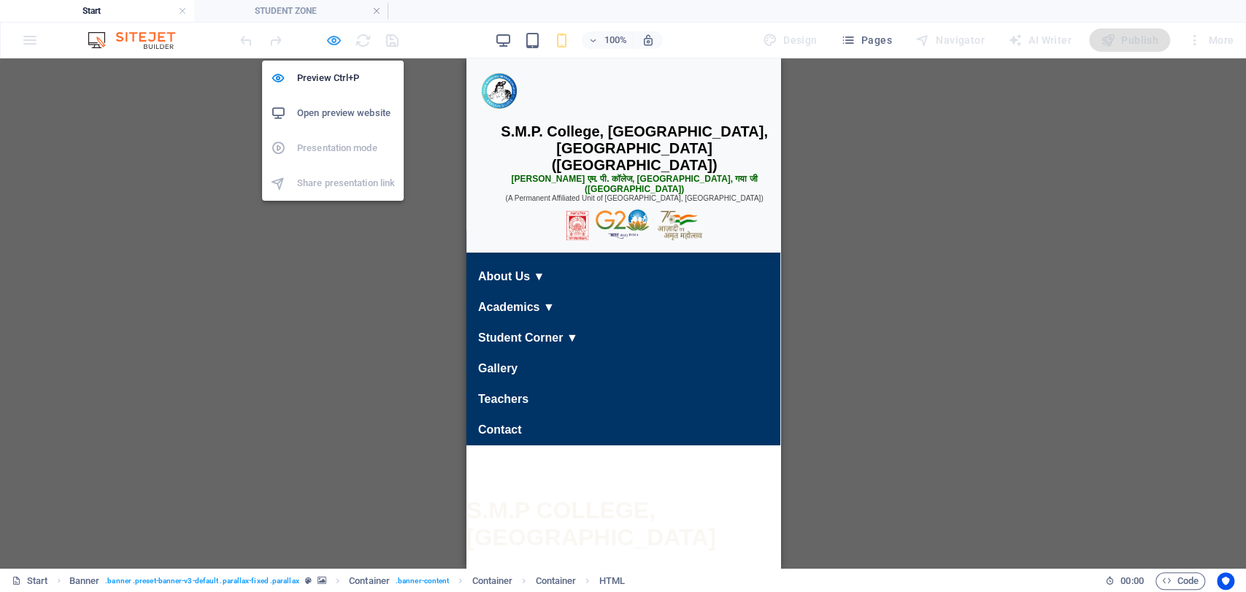
click at [337, 39] on icon "button" at bounding box center [334, 40] width 17 height 17
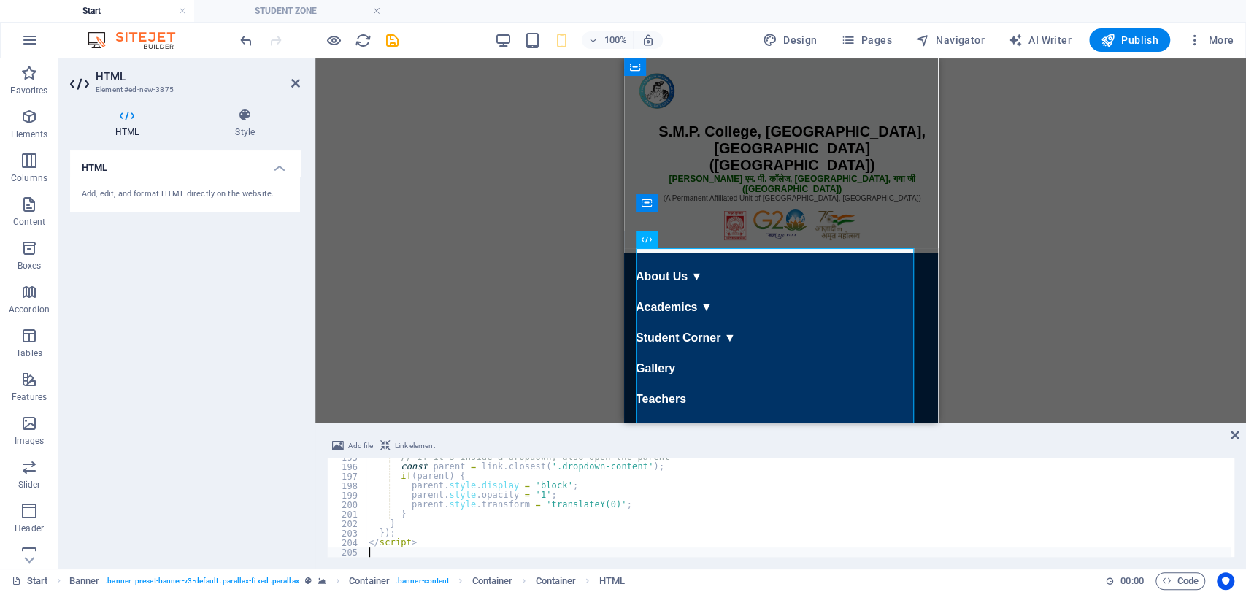
type textarea "</script>"
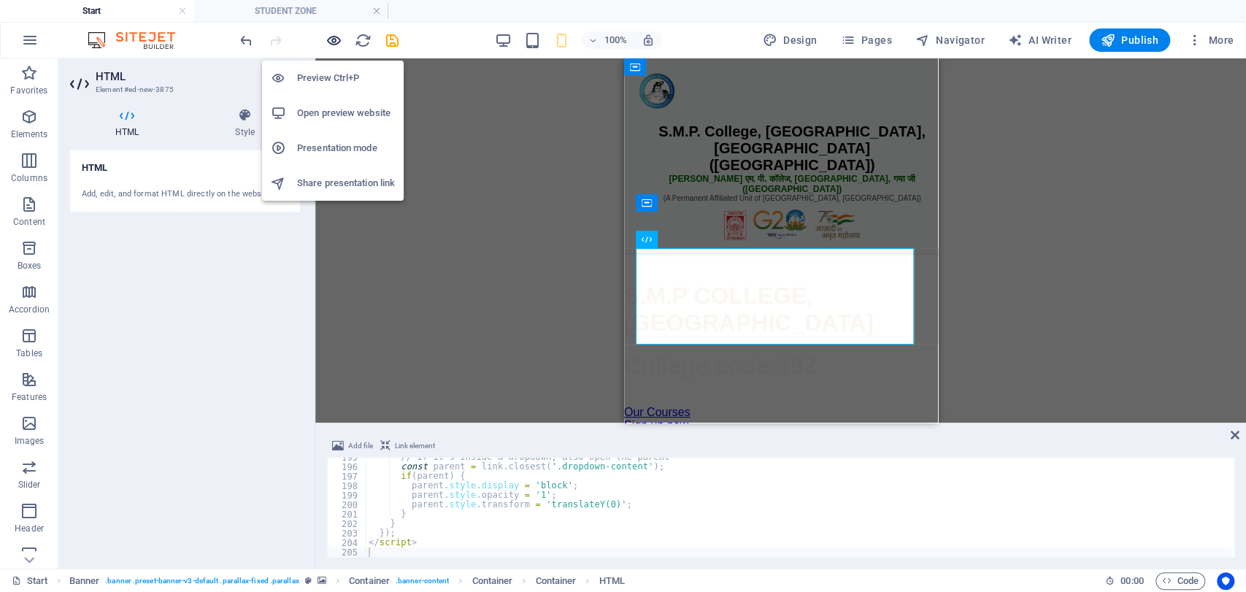
click at [333, 34] on icon "button" at bounding box center [334, 40] width 17 height 17
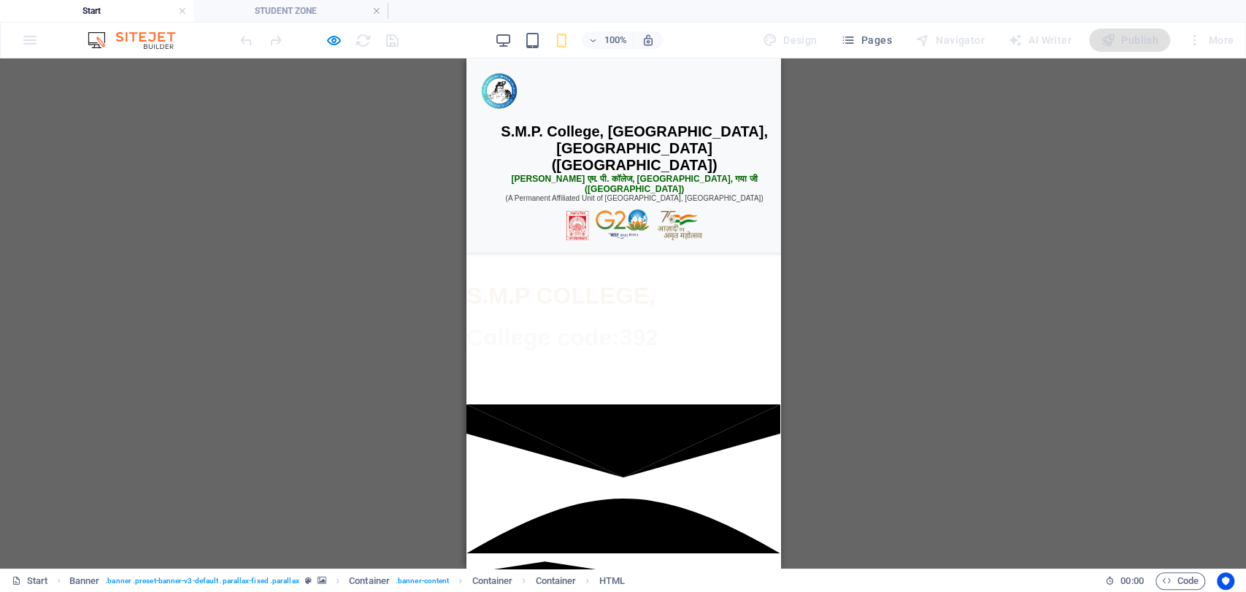
click at [592, 267] on div "☰ Menu Home About Us ▼ Our College Vision & Mission Governing Body Campus & Inf…" at bounding box center [623, 233] width 314 height 68
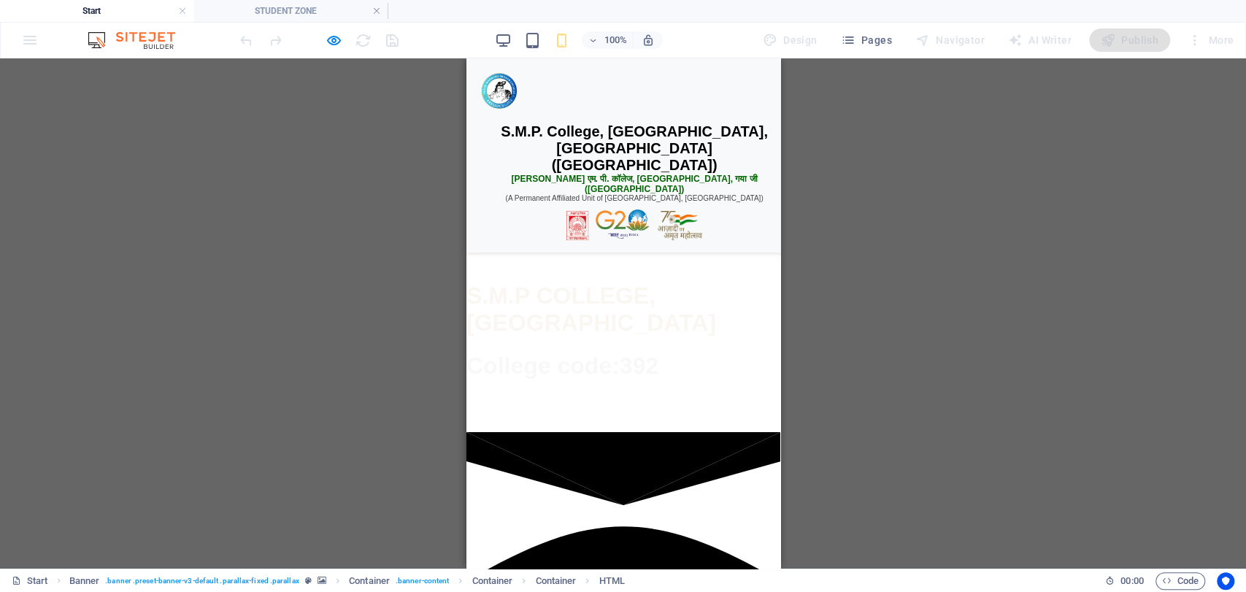
click at [593, 227] on div "☰ Menu" at bounding box center [623, 213] width 307 height 28
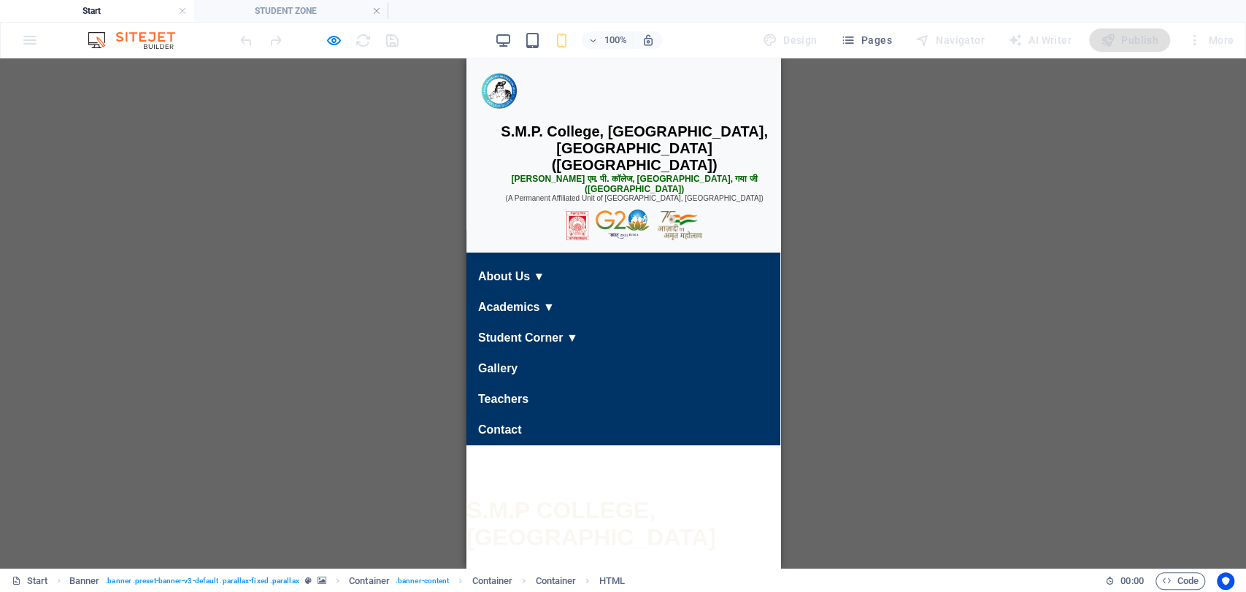
click at [511, 262] on link "Home" at bounding box center [623, 246] width 330 height 32
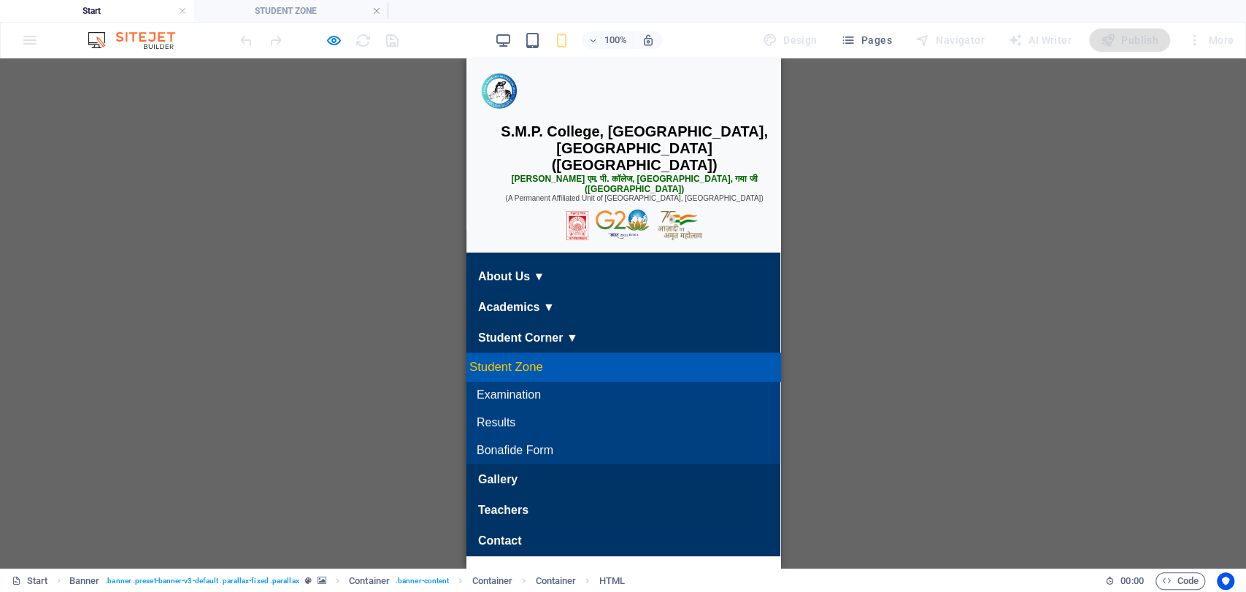
click at [519, 382] on link "Student Zone" at bounding box center [623, 367] width 330 height 29
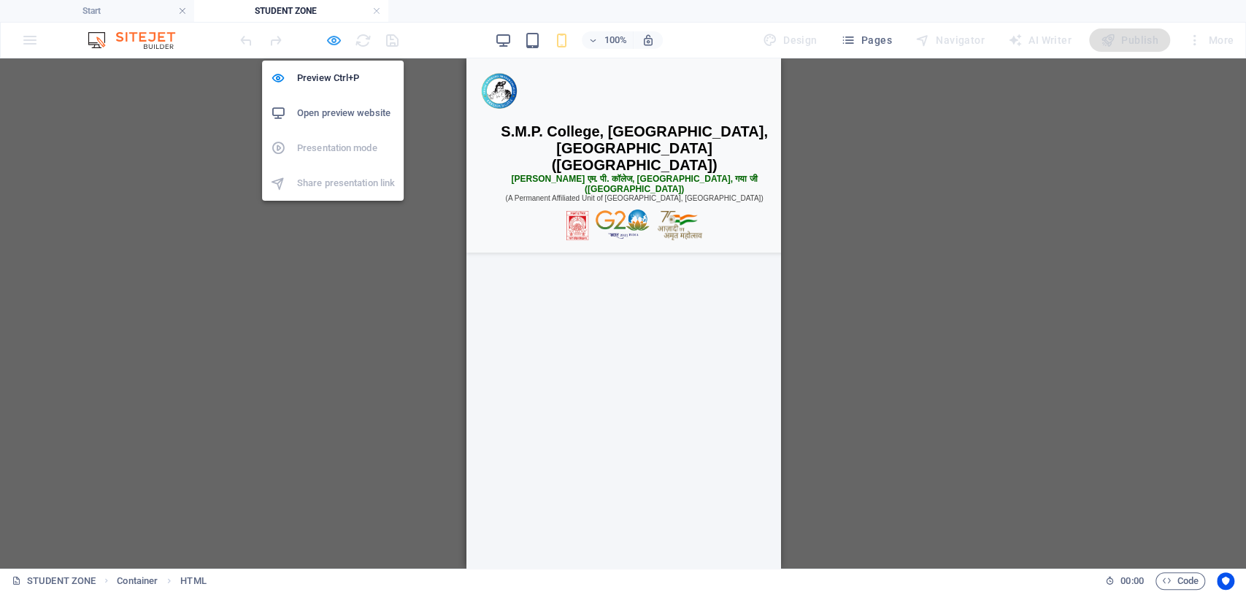
click at [330, 34] on icon "button" at bounding box center [334, 40] width 17 height 17
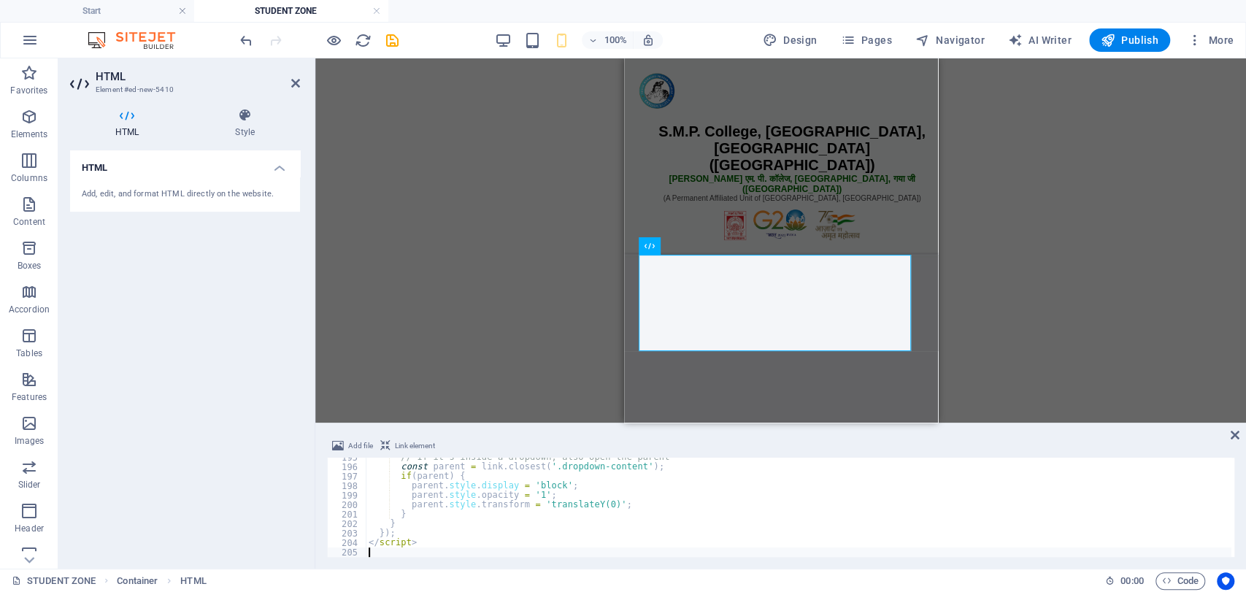
type textarea "</script>"
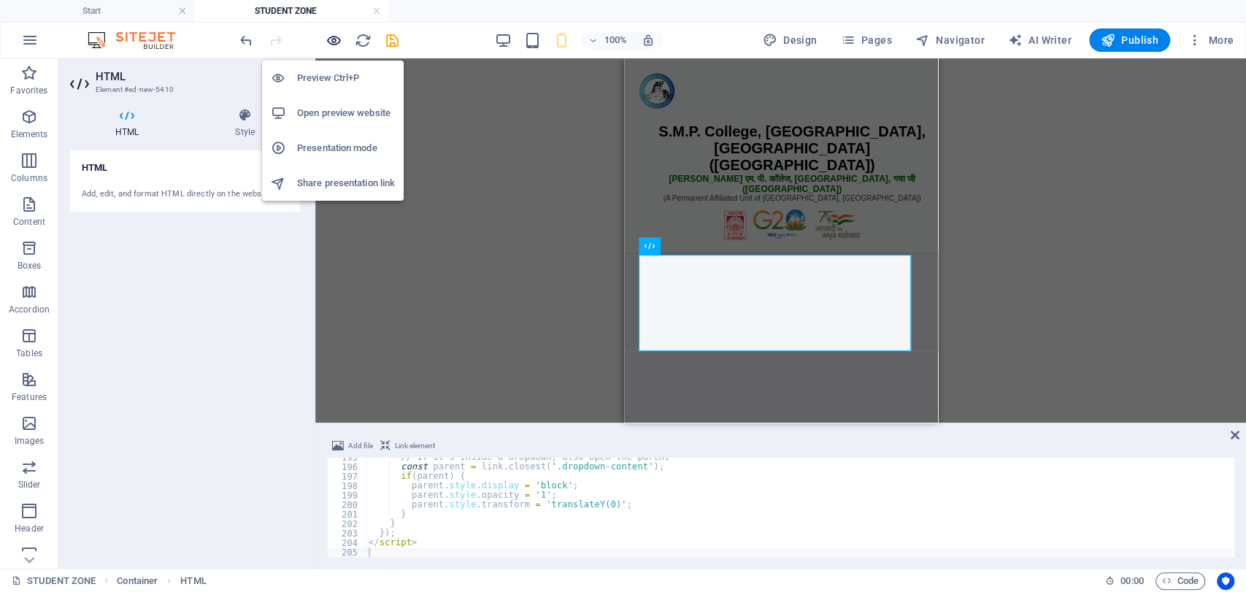
click at [335, 44] on icon "button" at bounding box center [334, 40] width 17 height 17
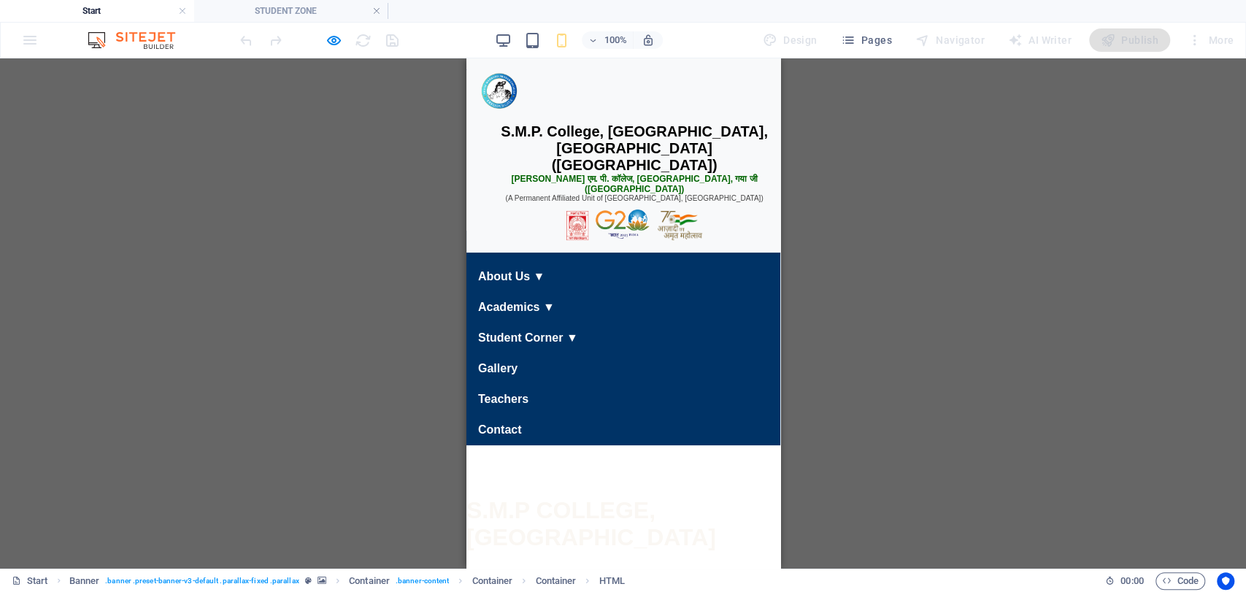
click at [499, 262] on link "Home" at bounding box center [623, 246] width 330 height 32
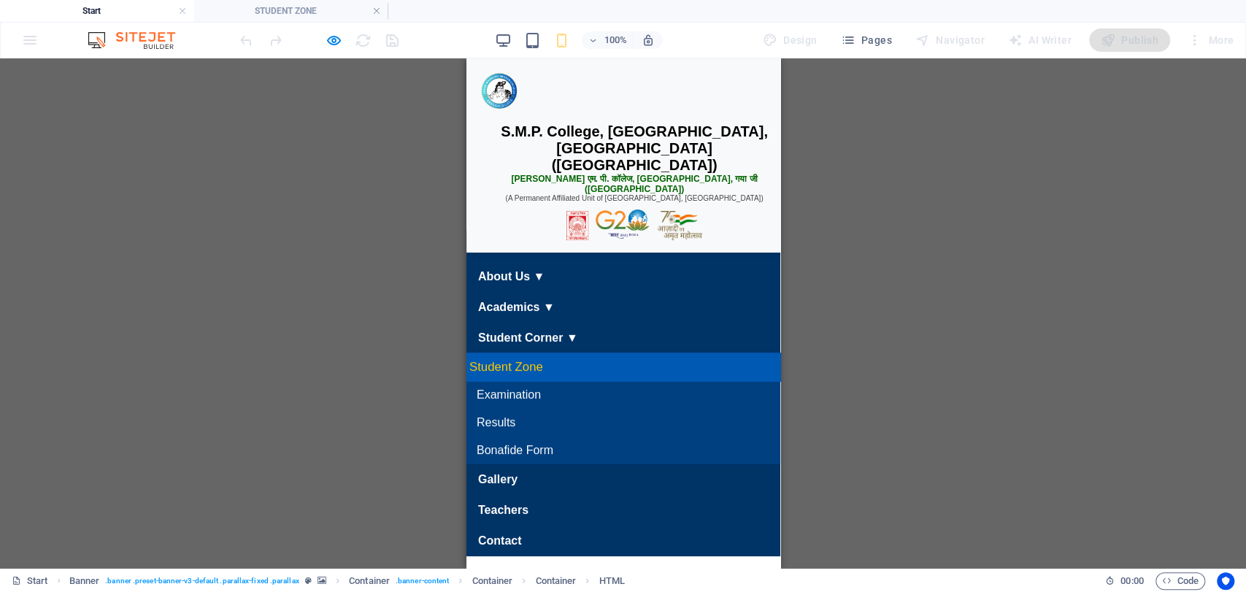
click at [539, 382] on link "Student Zone" at bounding box center [623, 367] width 330 height 29
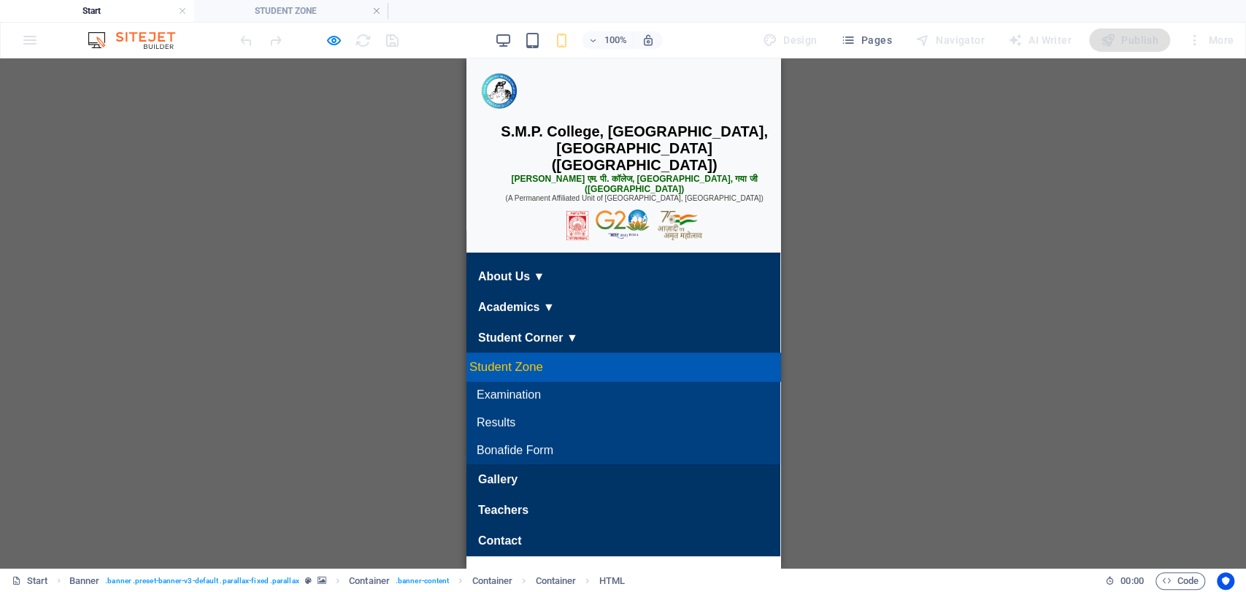
click at [535, 382] on link "Student Zone" at bounding box center [623, 367] width 330 height 29
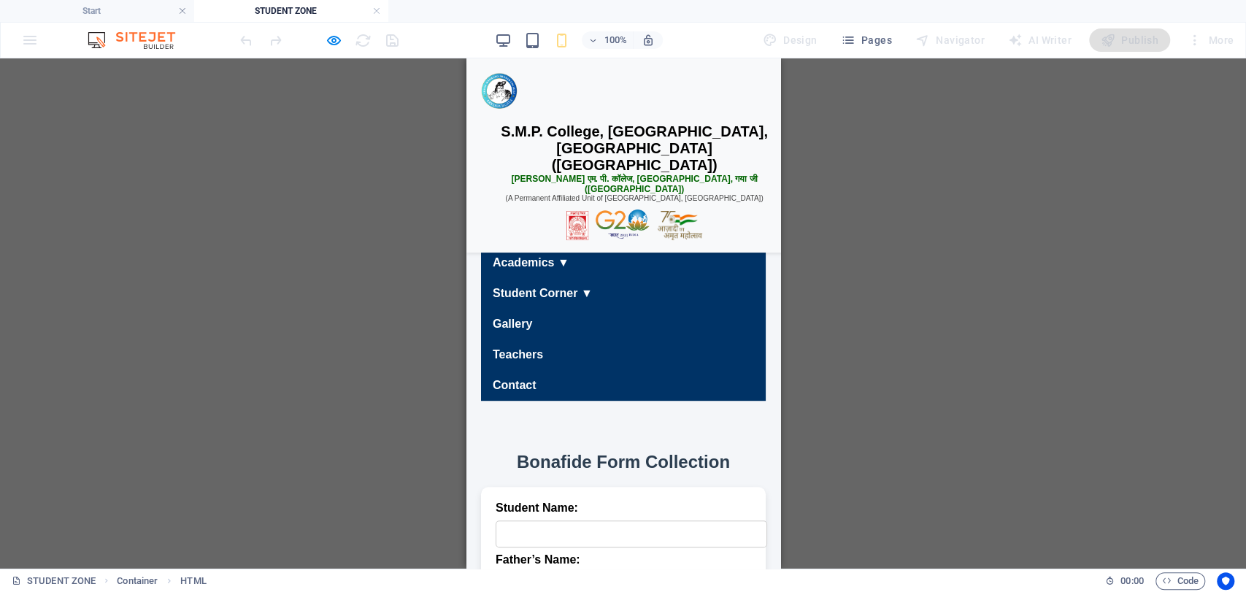
scroll to position [0, 0]
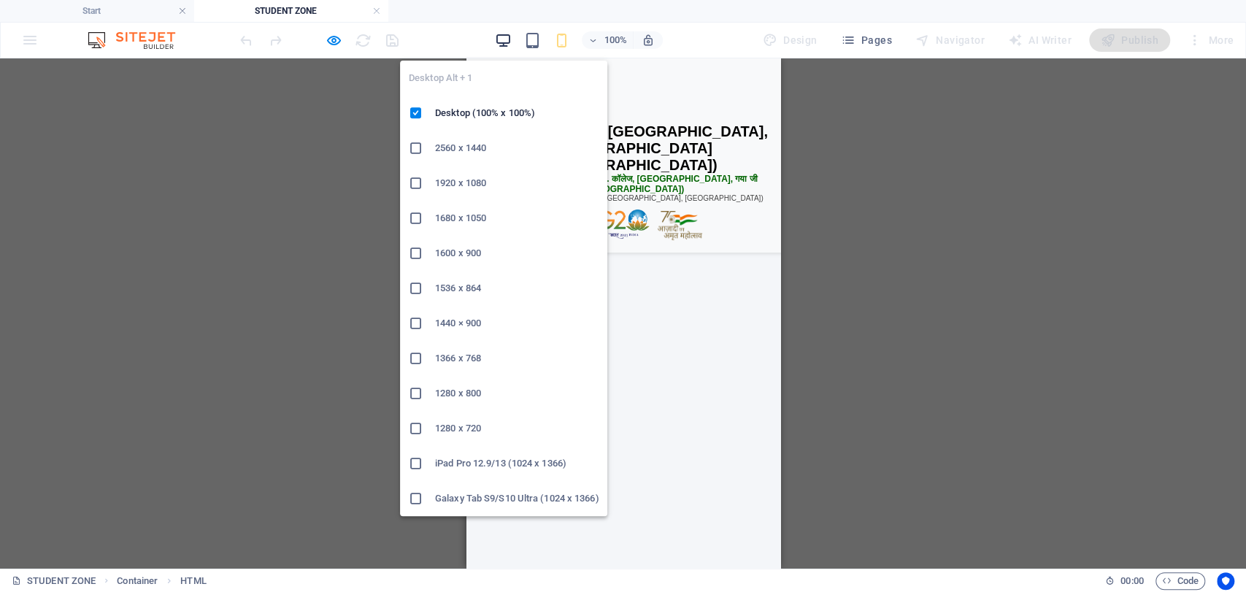
click at [505, 33] on icon "button" at bounding box center [503, 40] width 17 height 17
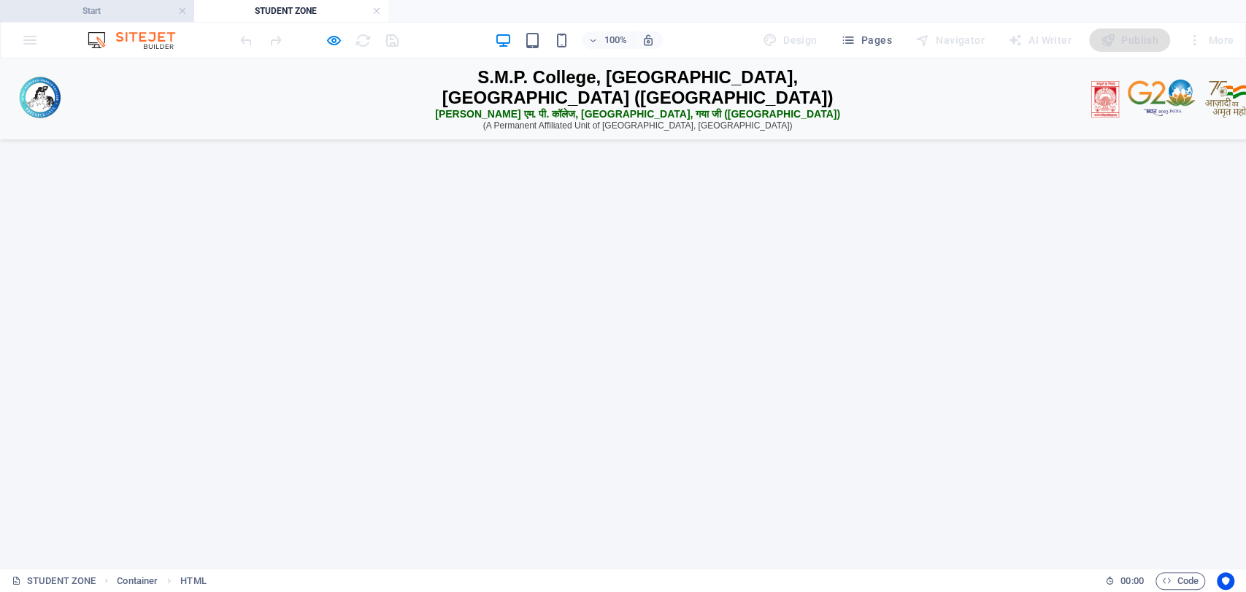
click at [134, 7] on h4 "Start" at bounding box center [97, 11] width 194 height 16
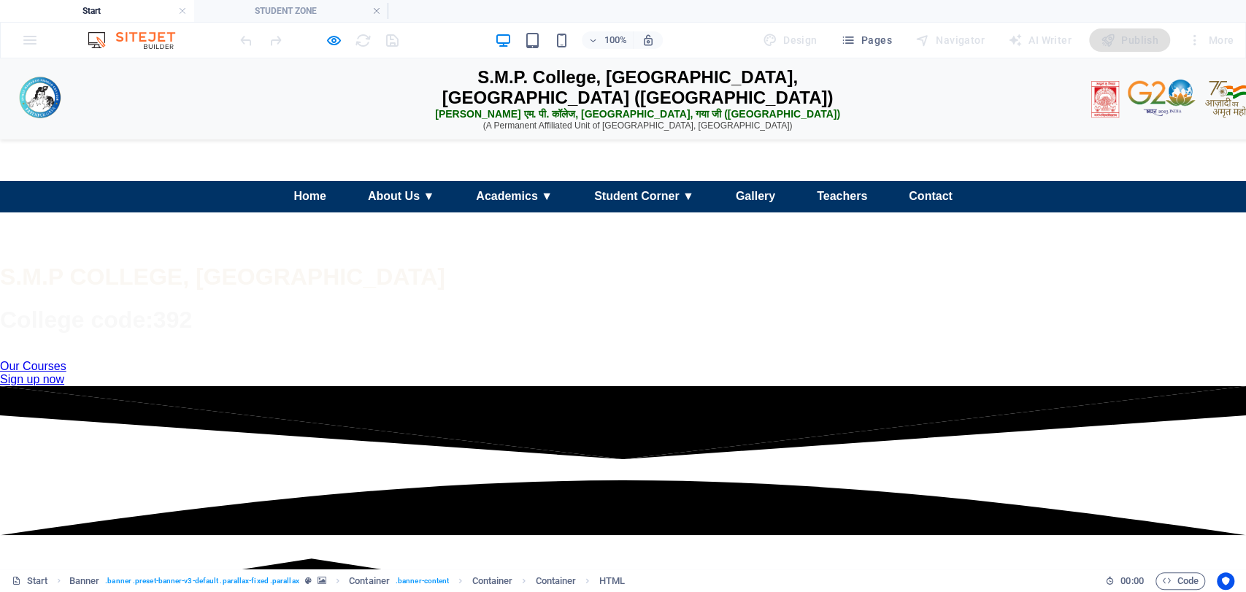
click at [895, 130] on div at bounding box center [623, 108] width 1246 height 73
drag, startPoint x: 1245, startPoint y: 87, endPoint x: 1245, endPoint y: 72, distance: 15.3
click at [329, 16] on h4 "STUDENT ZONE" at bounding box center [291, 11] width 194 height 16
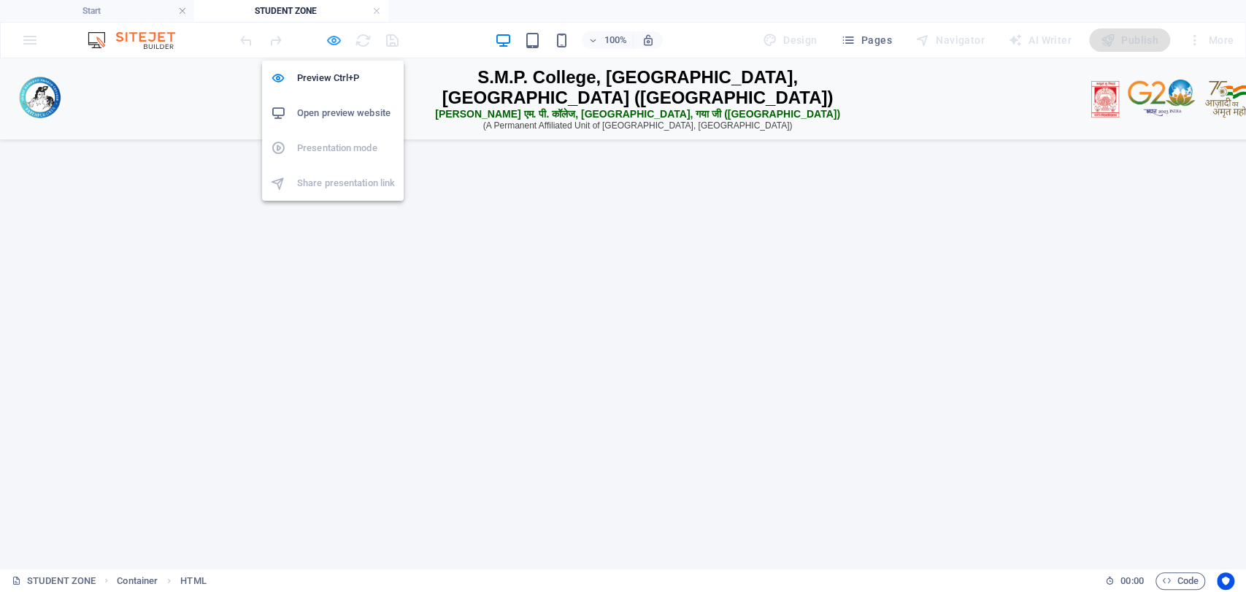
click at [326, 39] on icon "button" at bounding box center [334, 40] width 17 height 17
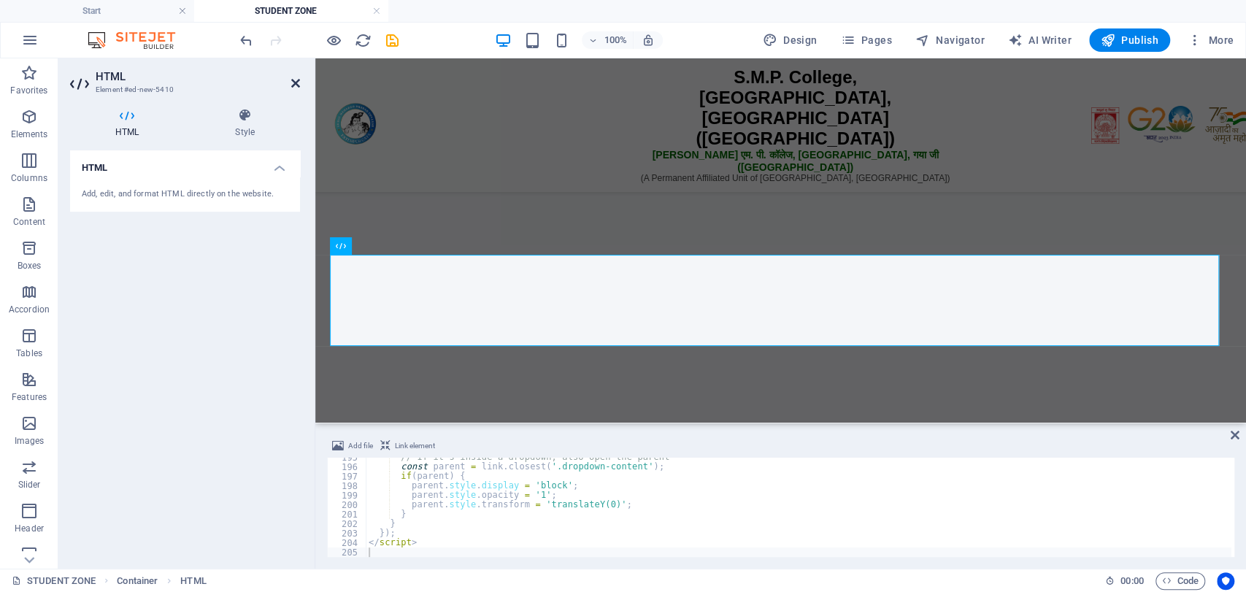
click at [291, 79] on icon at bounding box center [295, 83] width 9 height 12
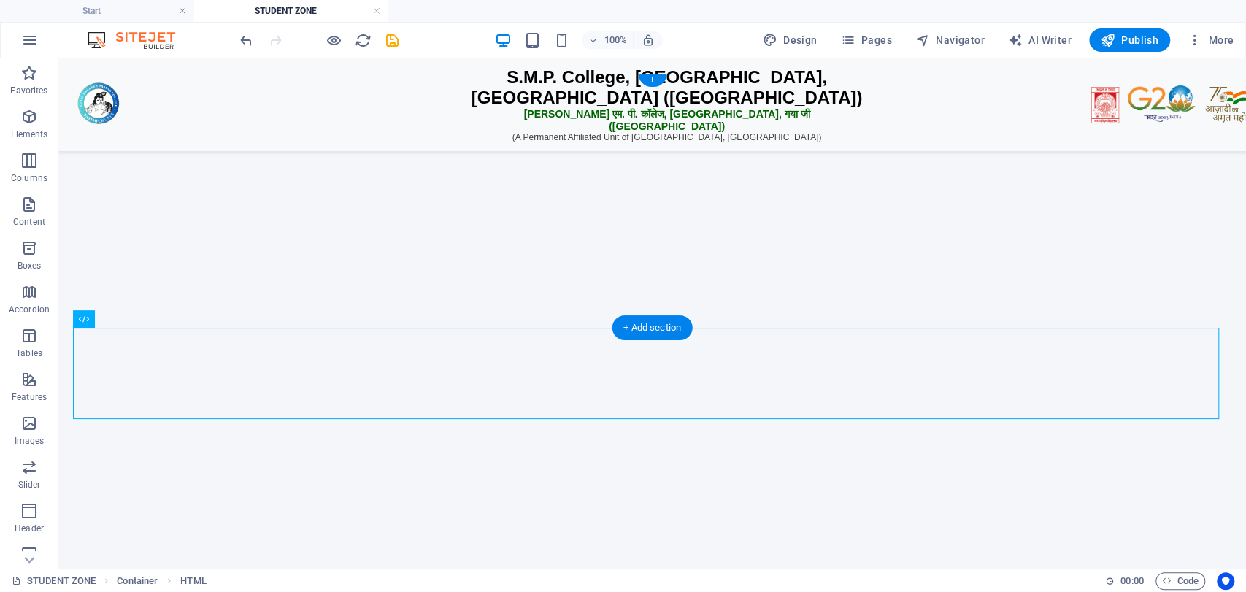
drag, startPoint x: 422, startPoint y: 210, endPoint x: 446, endPoint y: 93, distance: 118.6
click at [446, 86] on figure at bounding box center [652, 86] width 1159 height 0
drag, startPoint x: 467, startPoint y: 161, endPoint x: 490, endPoint y: 403, distance: 242.8
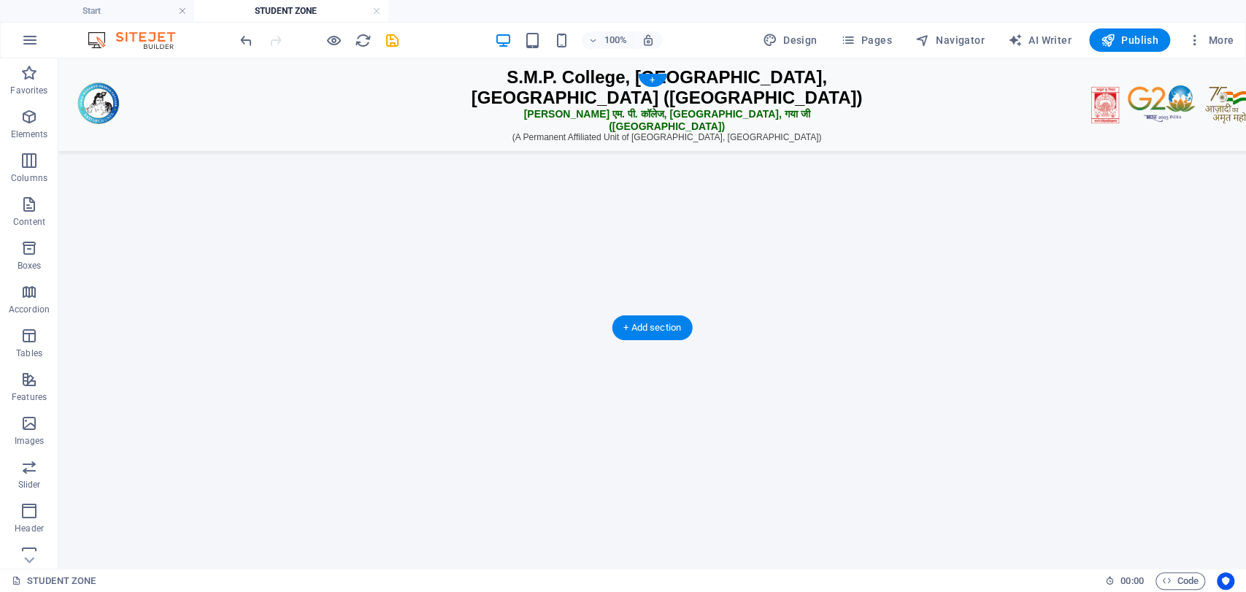
click at [673, 86] on figure at bounding box center [652, 86] width 1159 height 0
drag, startPoint x: 1244, startPoint y: 122, endPoint x: 1303, endPoint y: 89, distance: 67.7
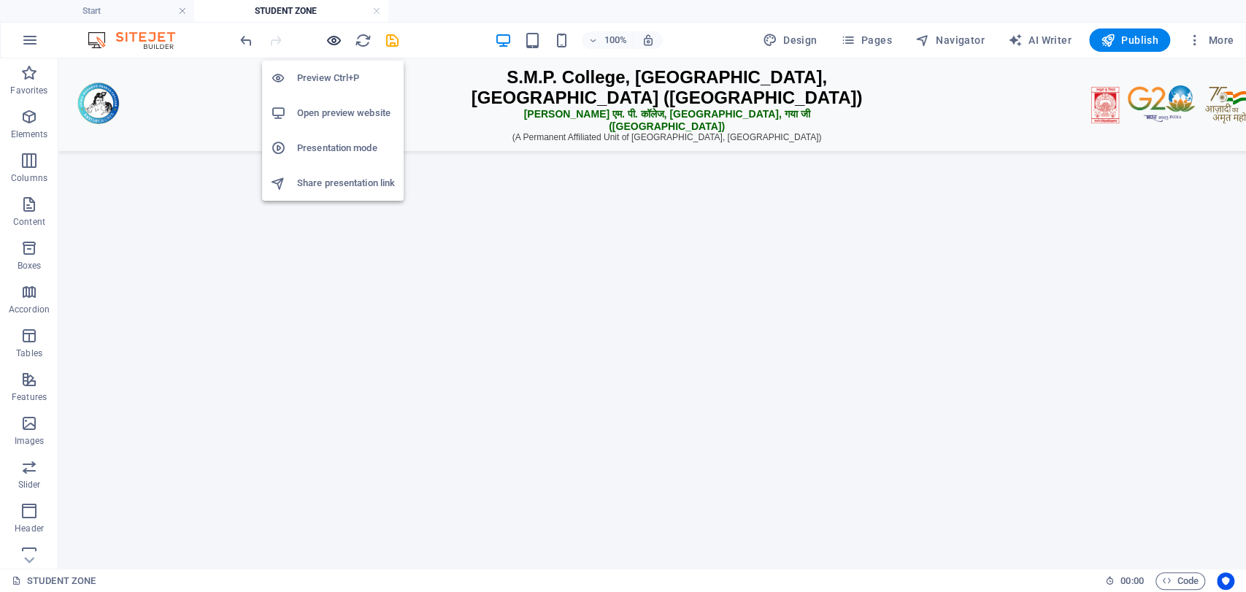
click at [332, 42] on icon "button" at bounding box center [334, 40] width 17 height 17
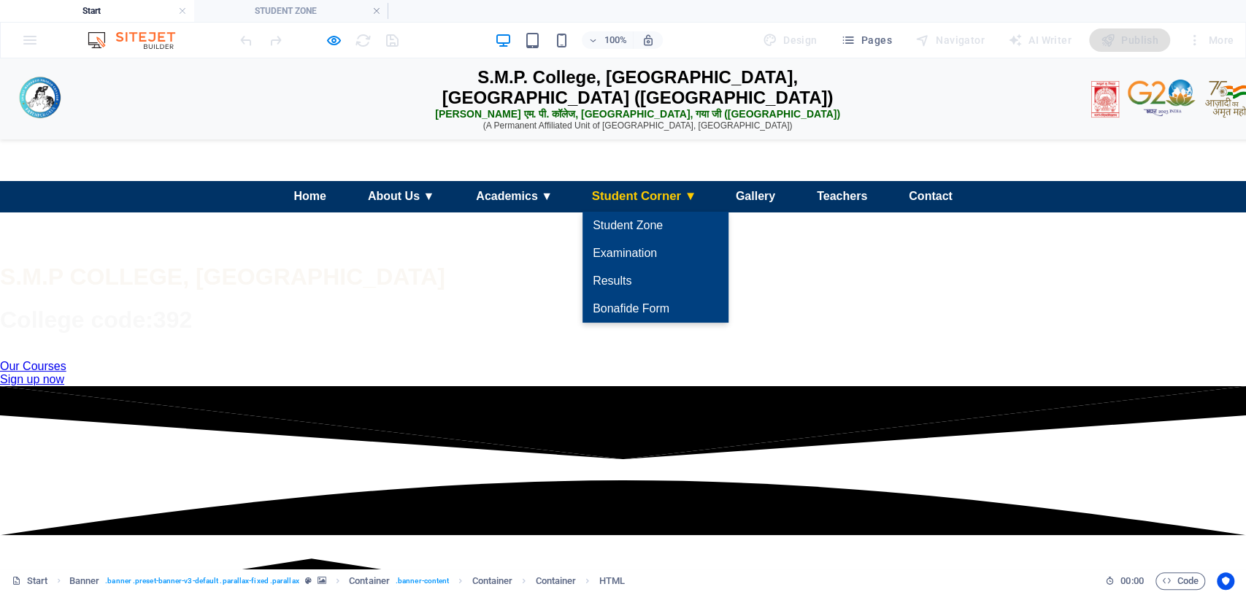
click at [637, 212] on link "Student Corner ▼" at bounding box center [644, 196] width 129 height 32
click at [646, 240] on link "Student Zone" at bounding box center [655, 225] width 153 height 29
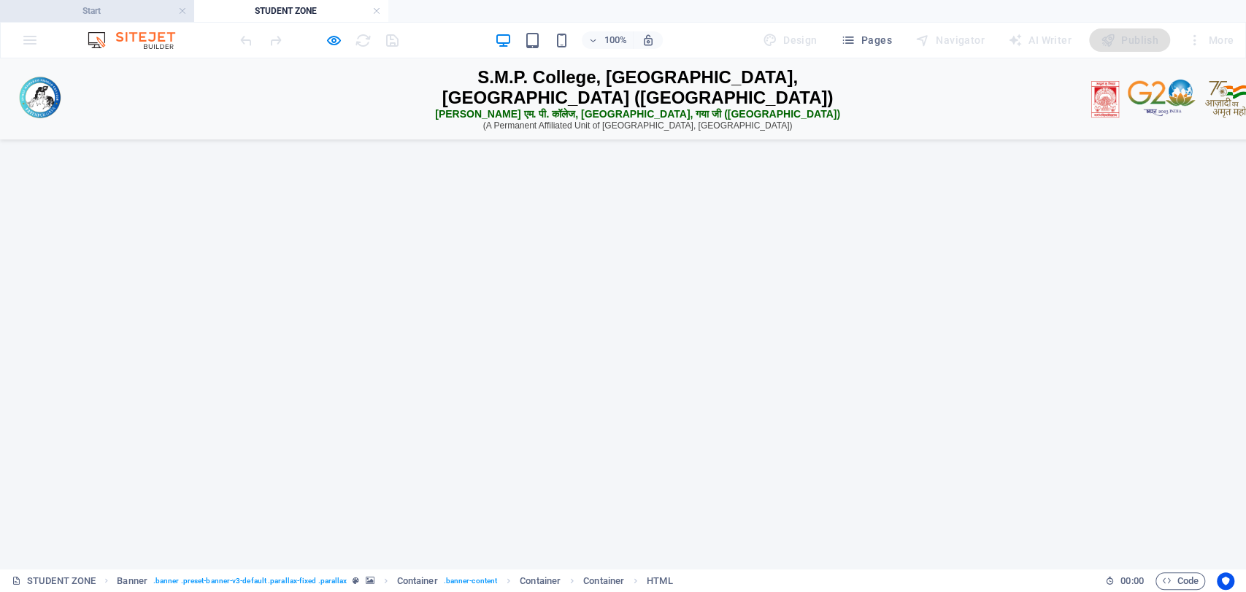
drag, startPoint x: 129, startPoint y: 1, endPoint x: 132, endPoint y: 13, distance: 12.2
click at [132, 13] on h4 "Start" at bounding box center [97, 11] width 194 height 16
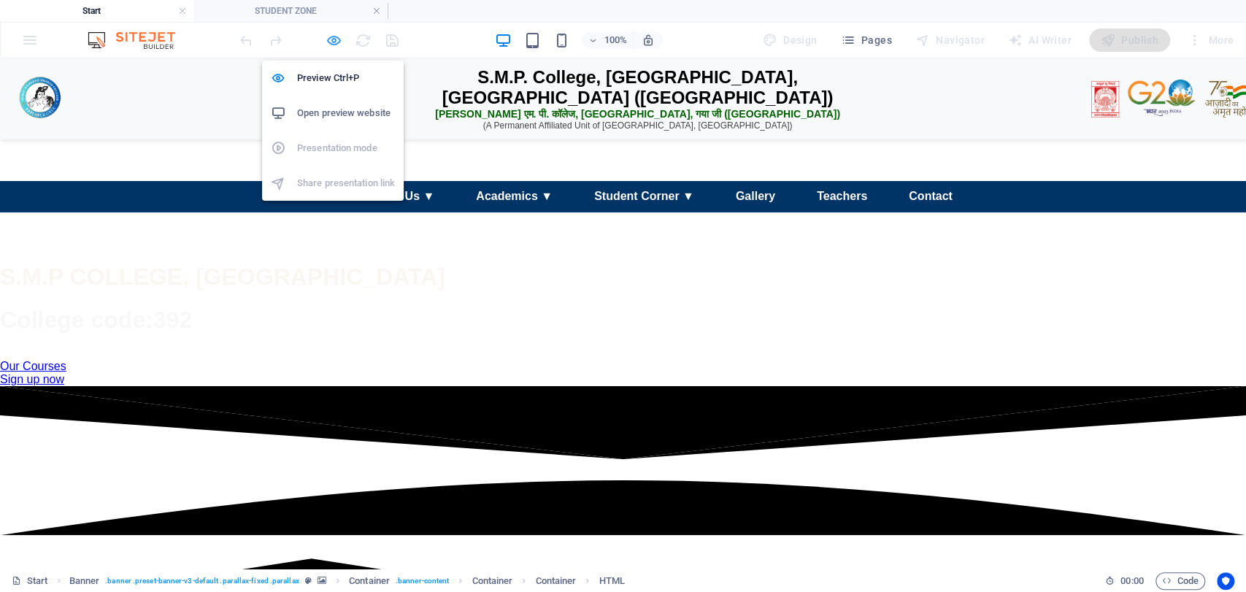
click at [335, 42] on icon "button" at bounding box center [334, 40] width 17 height 17
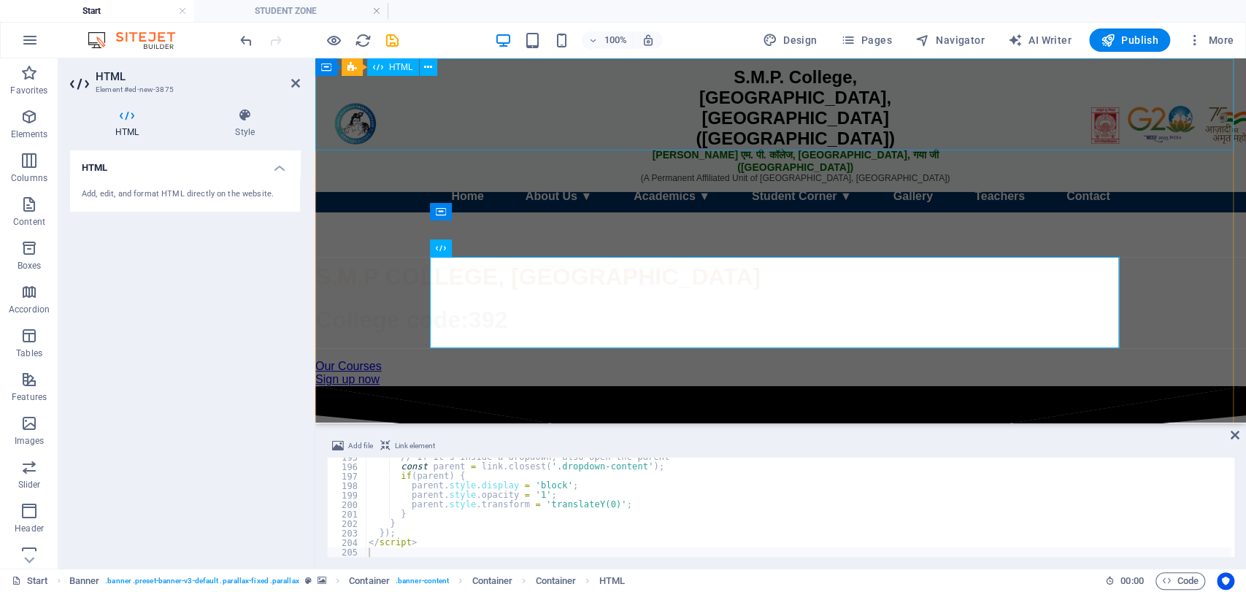
click at [651, 106] on div "S.M.P. College, [GEOGRAPHIC_DATA], [GEOGRAPHIC_DATA] ([GEOGRAPHIC_DATA]) एस. एम…" at bounding box center [780, 108] width 931 height 73
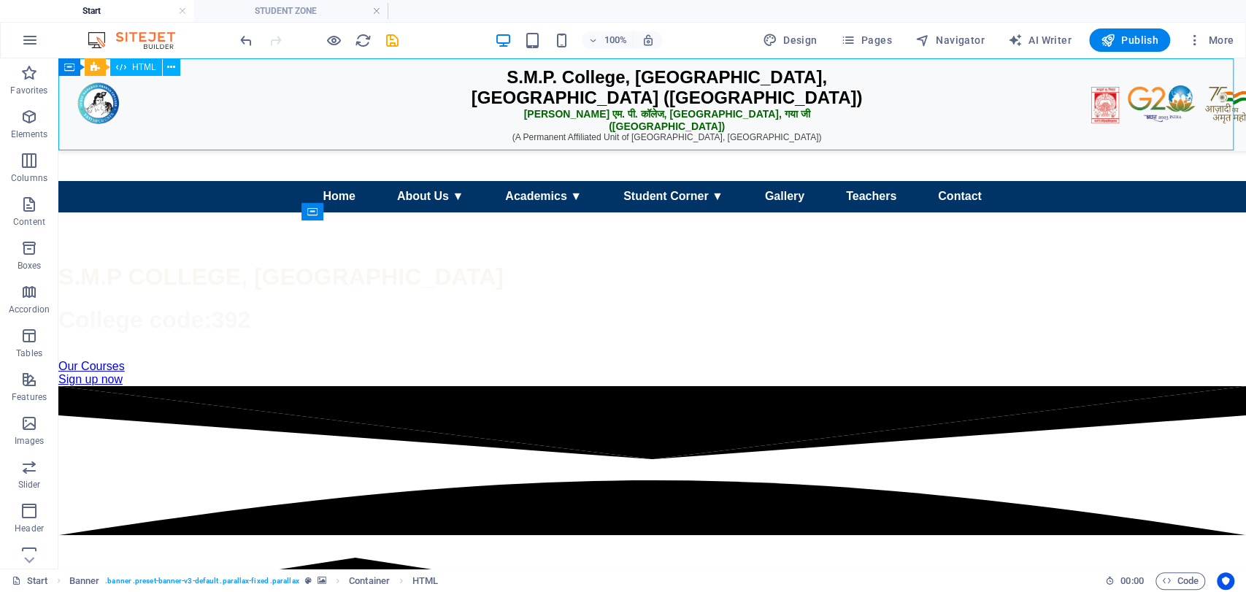
click at [510, 77] on div "S.M.P. College, [GEOGRAPHIC_DATA], [GEOGRAPHIC_DATA] ([GEOGRAPHIC_DATA]) एस. एम…" at bounding box center [652, 108] width 1188 height 73
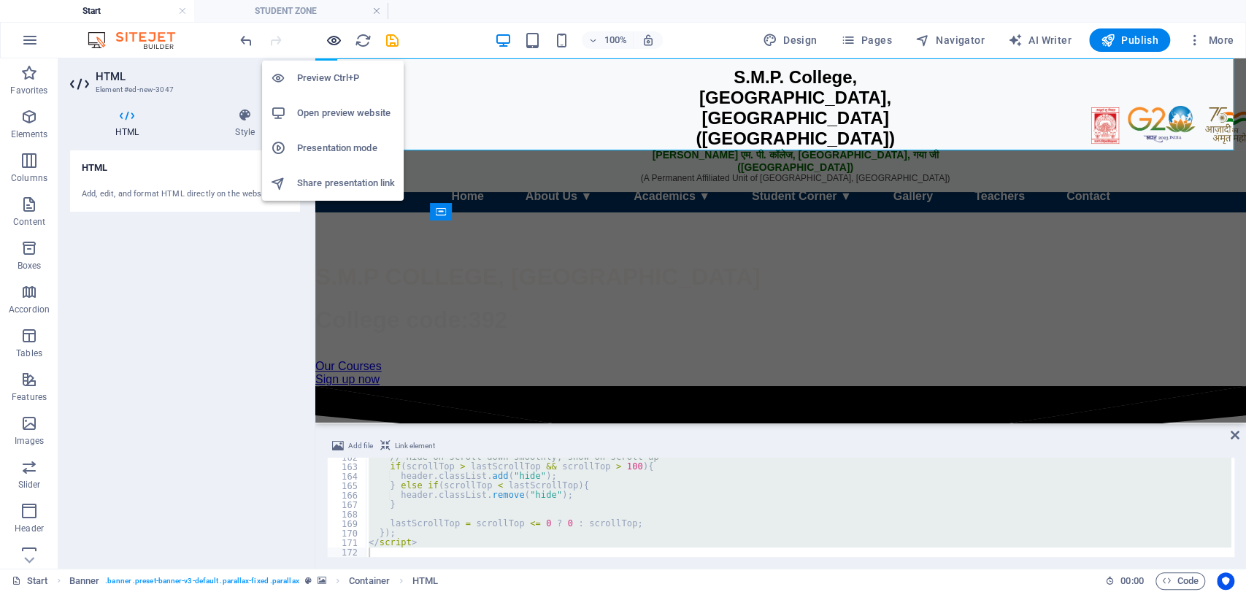
click at [325, 39] on span "button" at bounding box center [334, 40] width 18 height 17
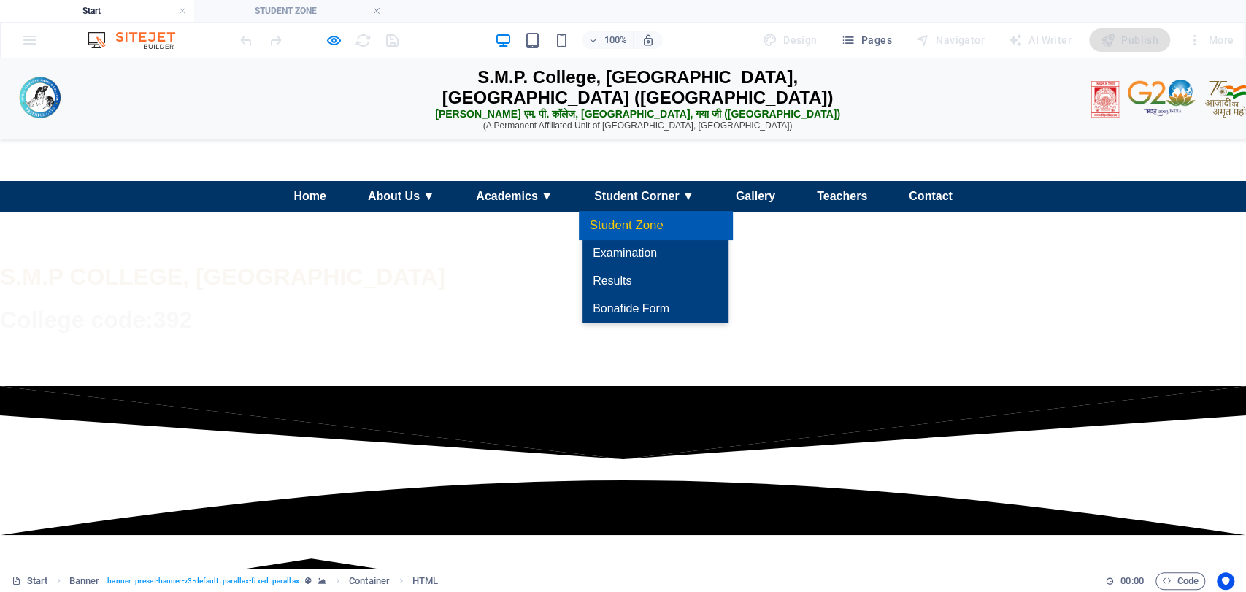
click at [643, 240] on link "Student Zone" at bounding box center [655, 225] width 153 height 29
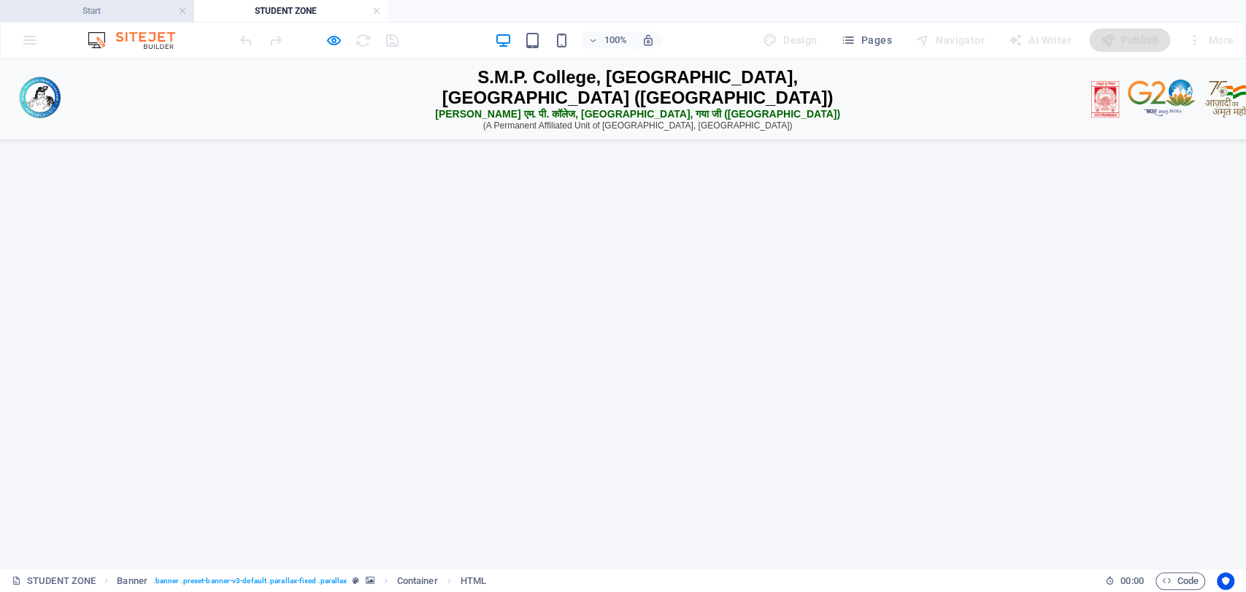
click at [154, 10] on h4 "Start" at bounding box center [97, 11] width 194 height 16
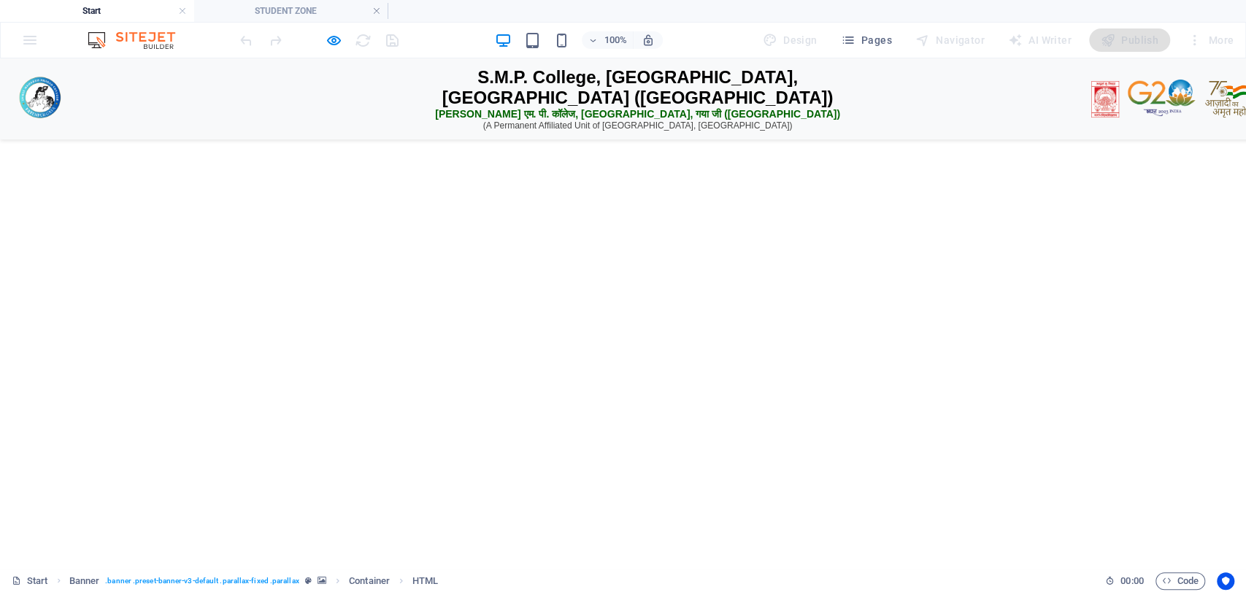
scroll to position [2409, 0]
click at [322, 36] on div at bounding box center [319, 39] width 164 height 23
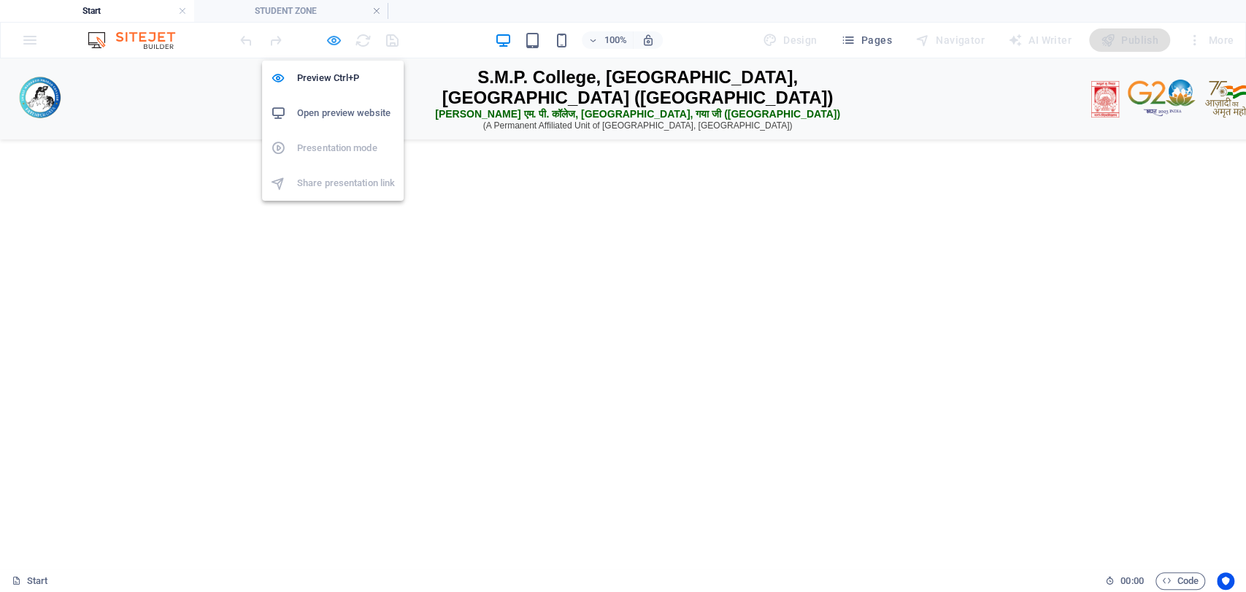
click at [337, 37] on icon "button" at bounding box center [334, 40] width 17 height 17
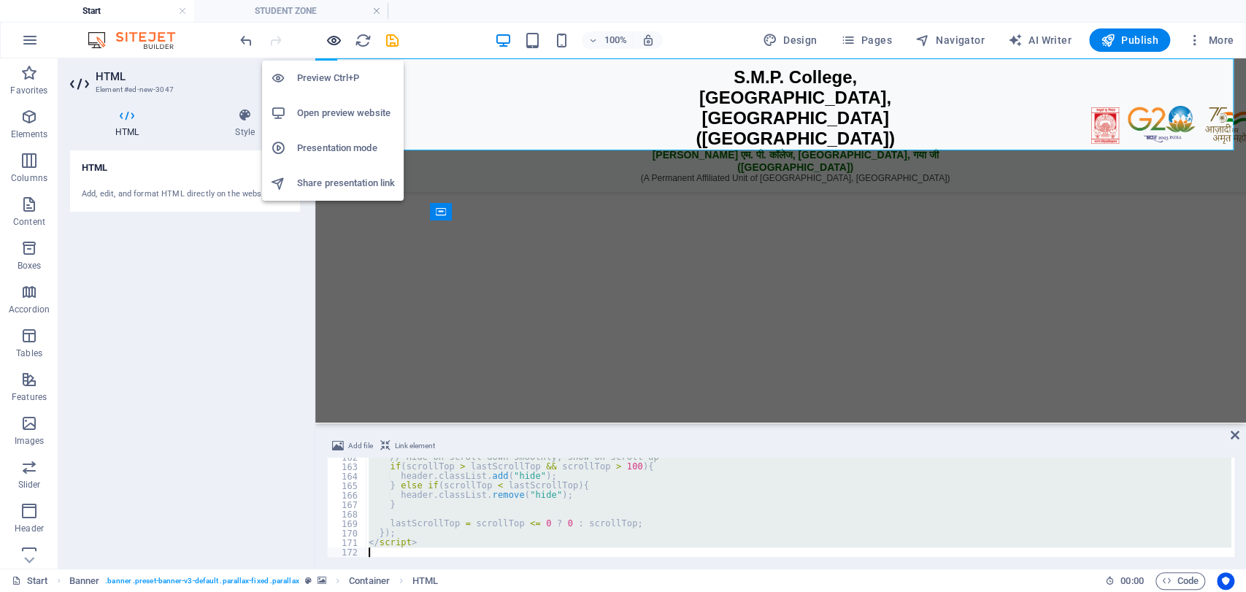
scroll to position [0, 0]
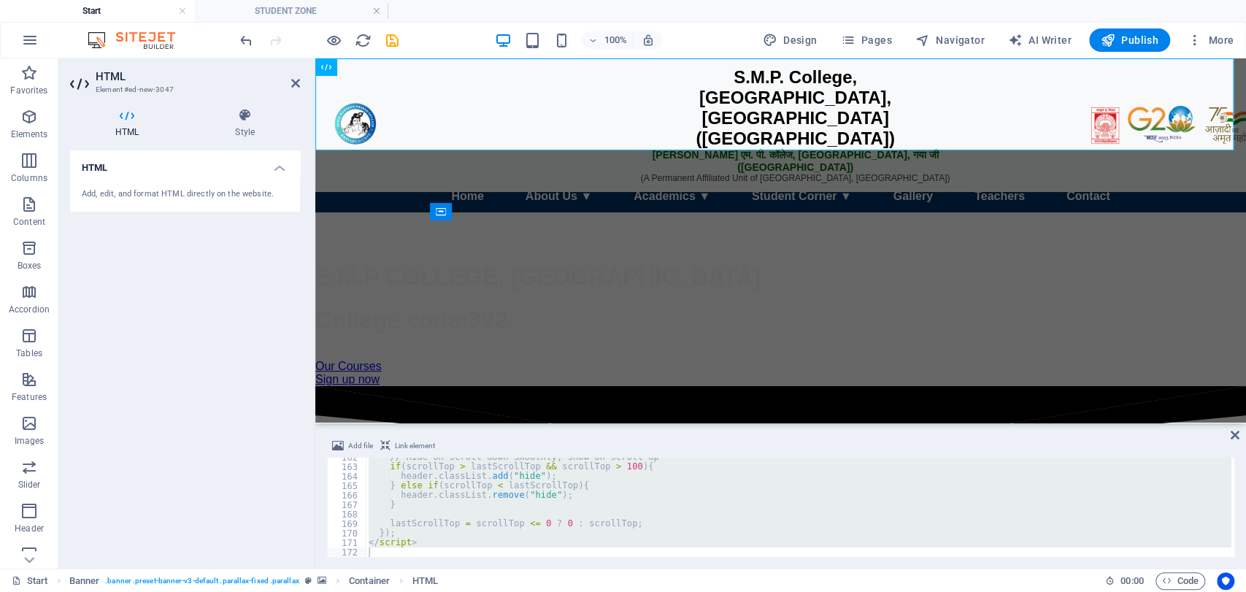
click at [296, 76] on h2 "HTML" at bounding box center [198, 76] width 204 height 13
click at [294, 80] on icon at bounding box center [295, 83] width 9 height 12
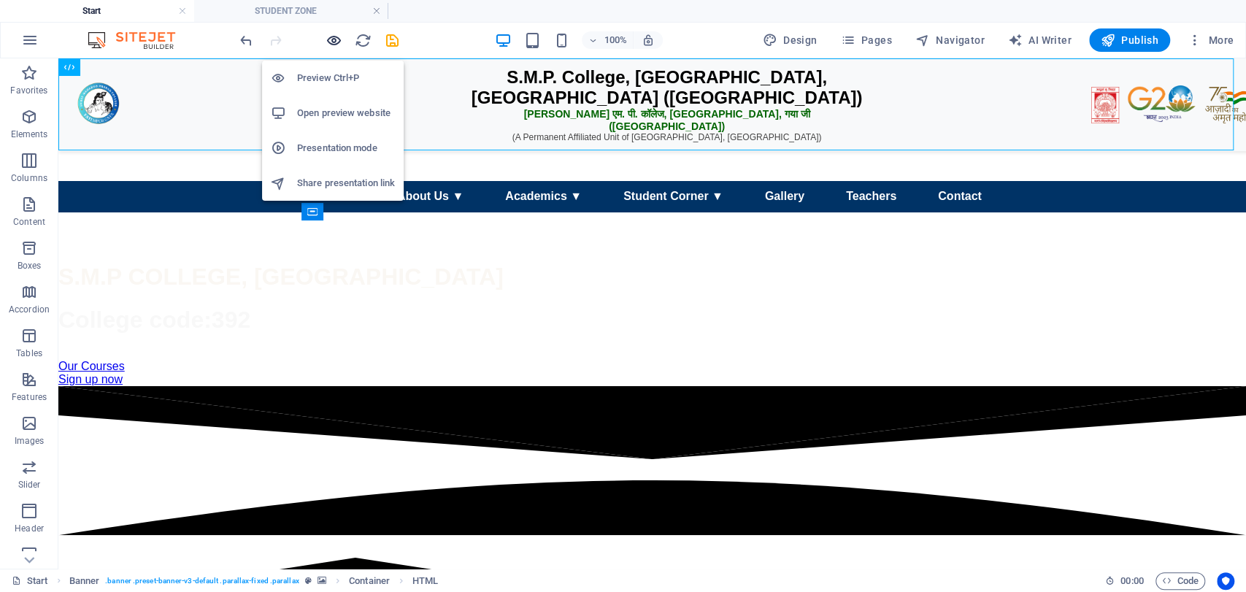
click at [335, 45] on icon "button" at bounding box center [334, 40] width 17 height 17
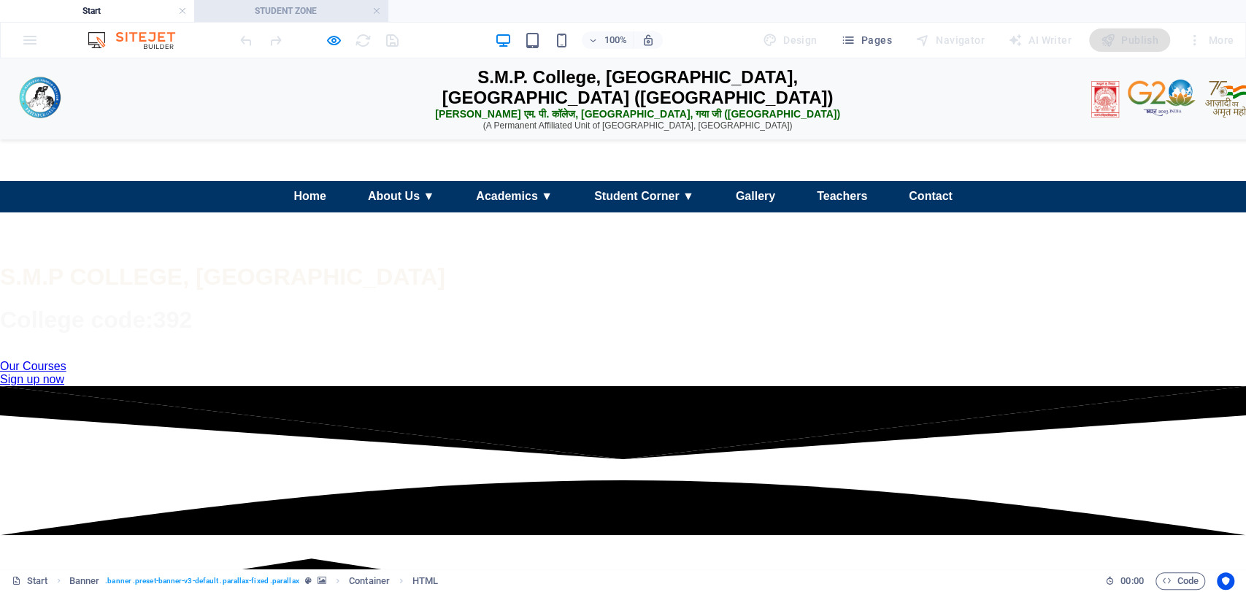
click at [334, 13] on h4 "STUDENT ZONE" at bounding box center [291, 11] width 194 height 16
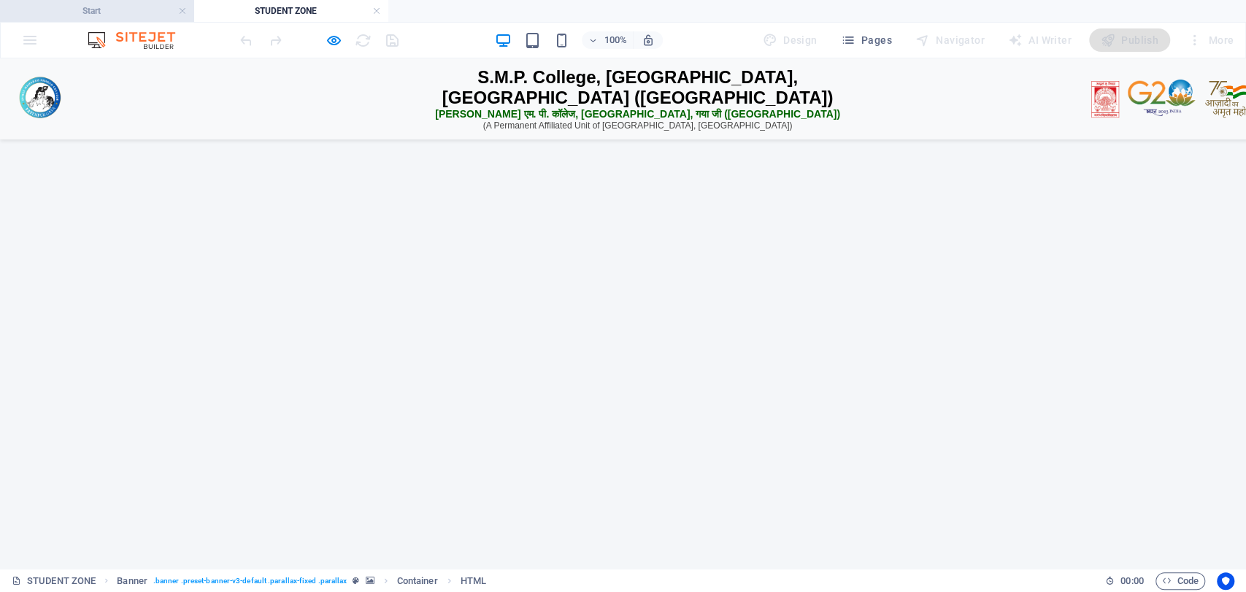
click at [124, 13] on h4 "Start" at bounding box center [97, 11] width 194 height 16
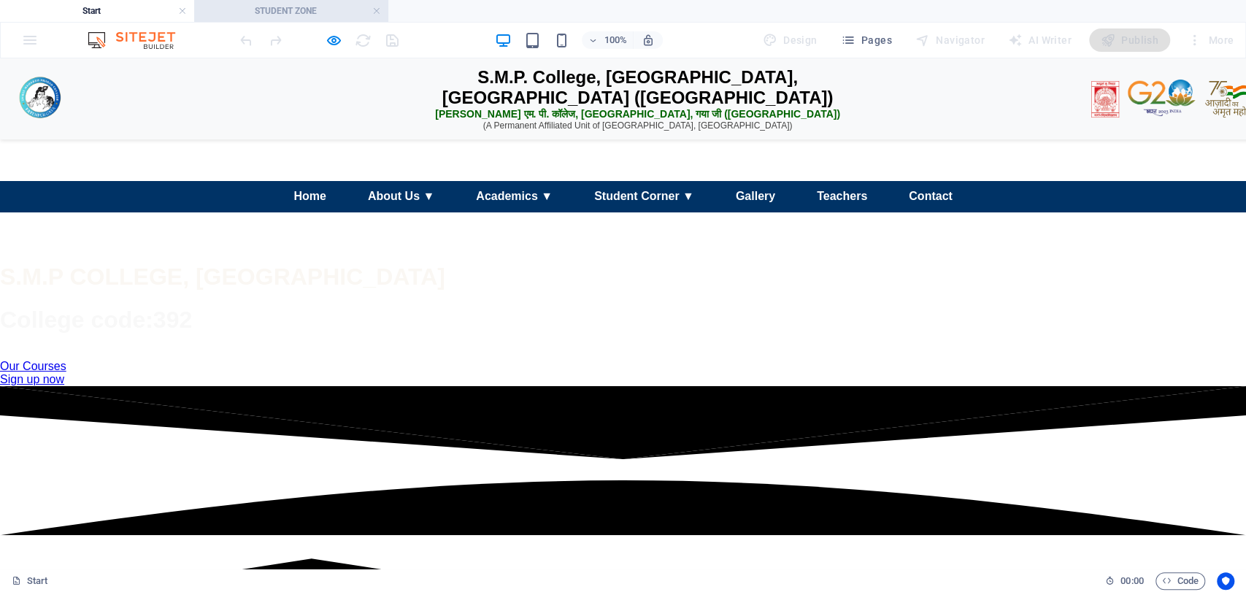
click at [321, 7] on h4 "STUDENT ZONE" at bounding box center [291, 11] width 194 height 16
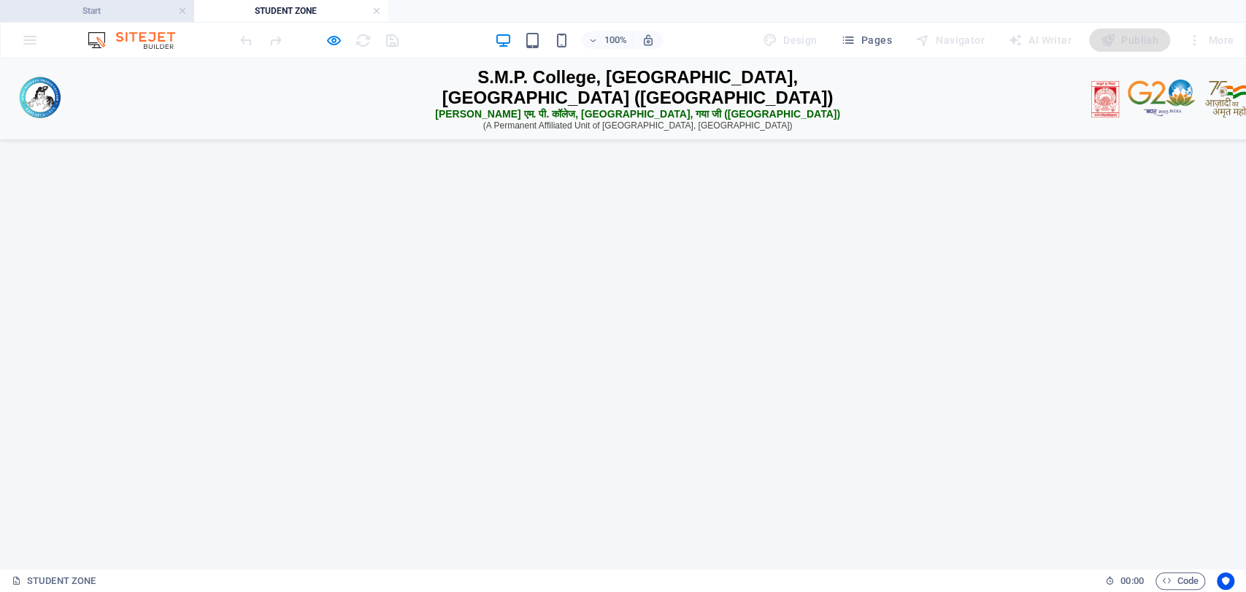
click at [150, 9] on h4 "Start" at bounding box center [97, 11] width 194 height 16
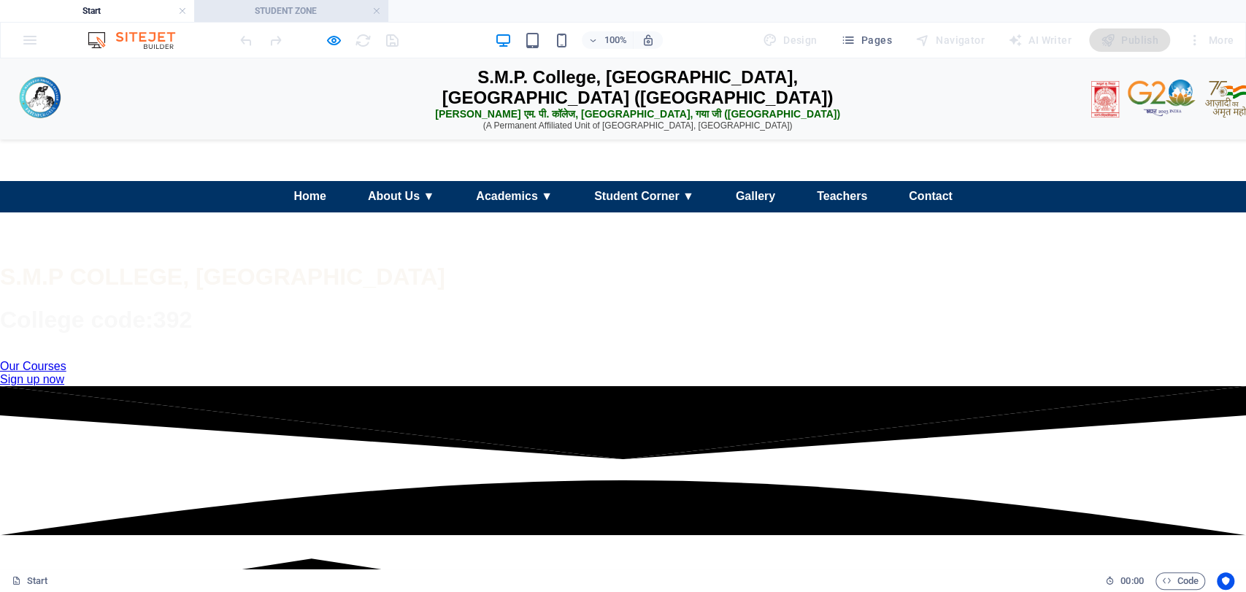
click at [295, 6] on h4 "STUDENT ZONE" at bounding box center [291, 11] width 194 height 16
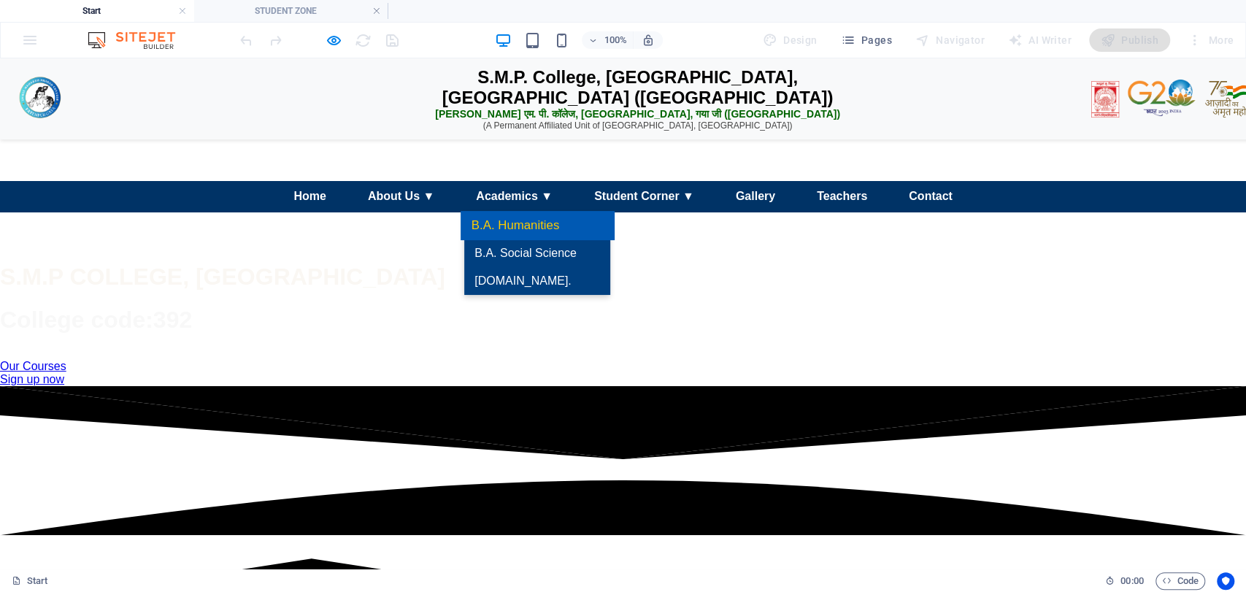
click at [505, 240] on link "B.A. Humanities" at bounding box center [537, 225] width 153 height 29
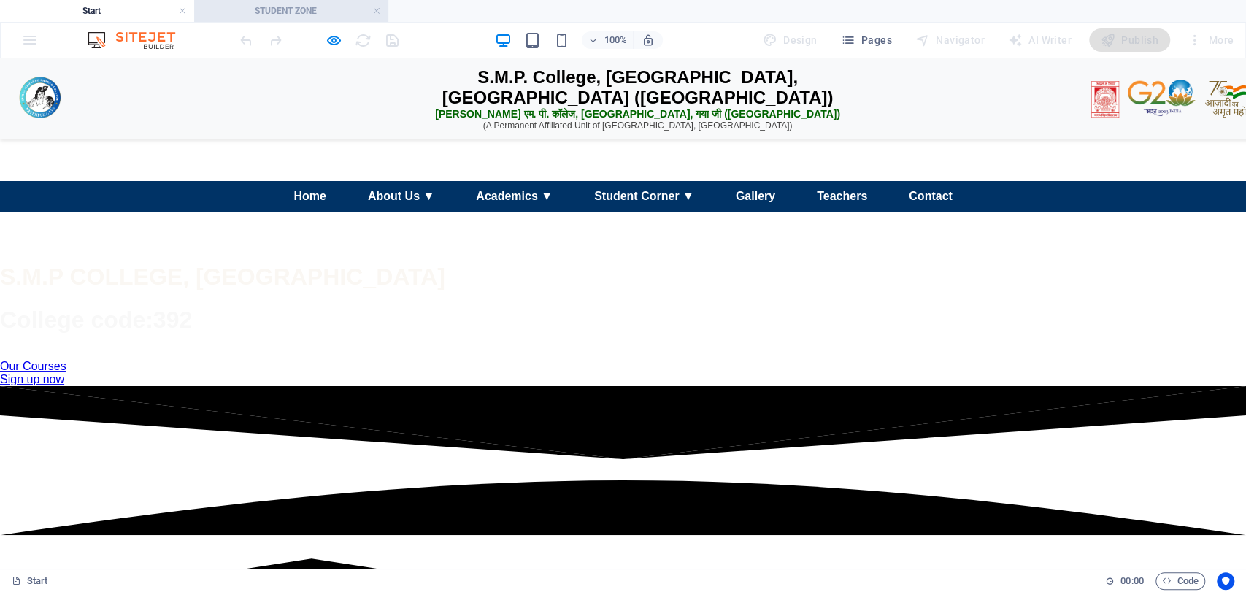
click at [323, 7] on h4 "STUDENT ZONE" at bounding box center [291, 11] width 194 height 16
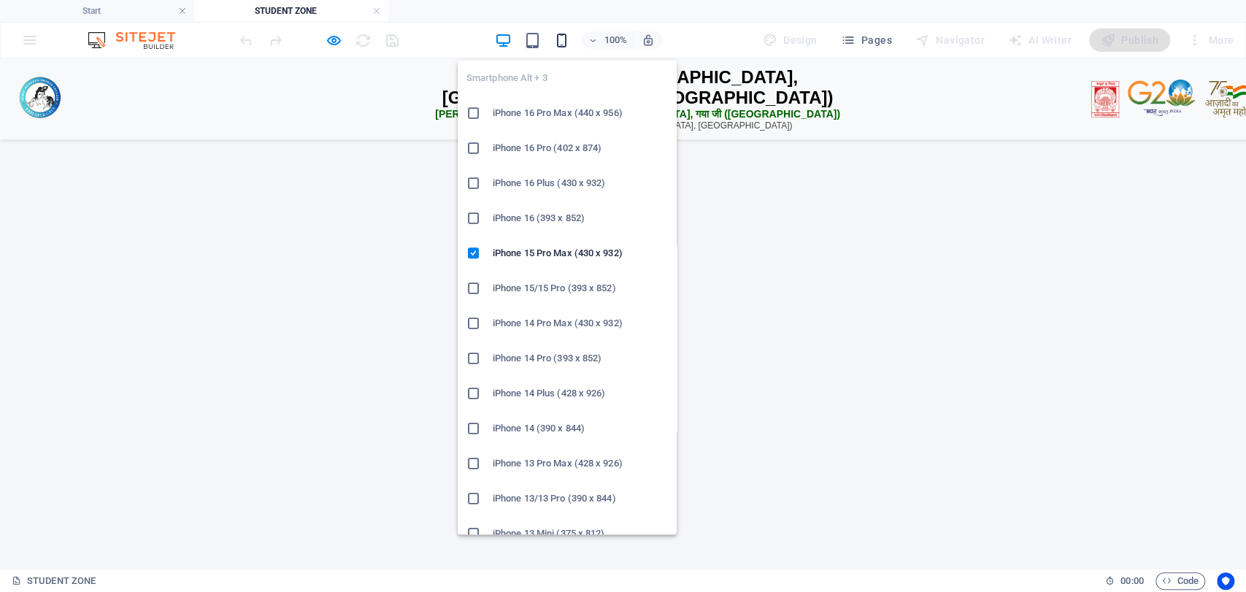
click at [563, 38] on icon "button" at bounding box center [562, 40] width 17 height 17
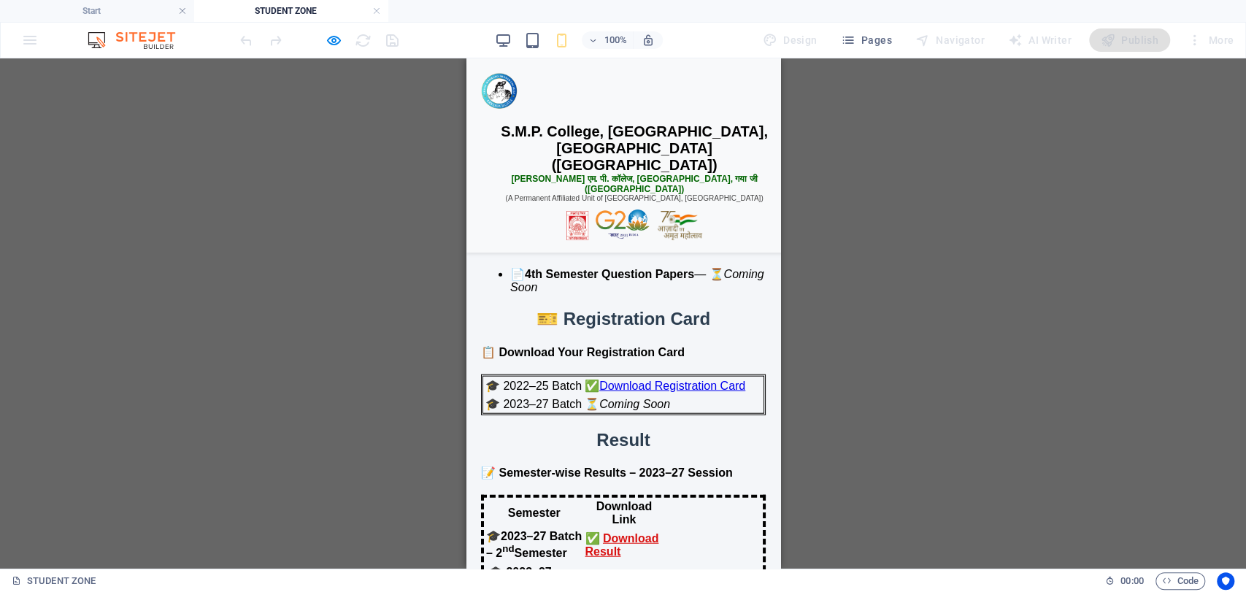
scroll to position [2299, 0]
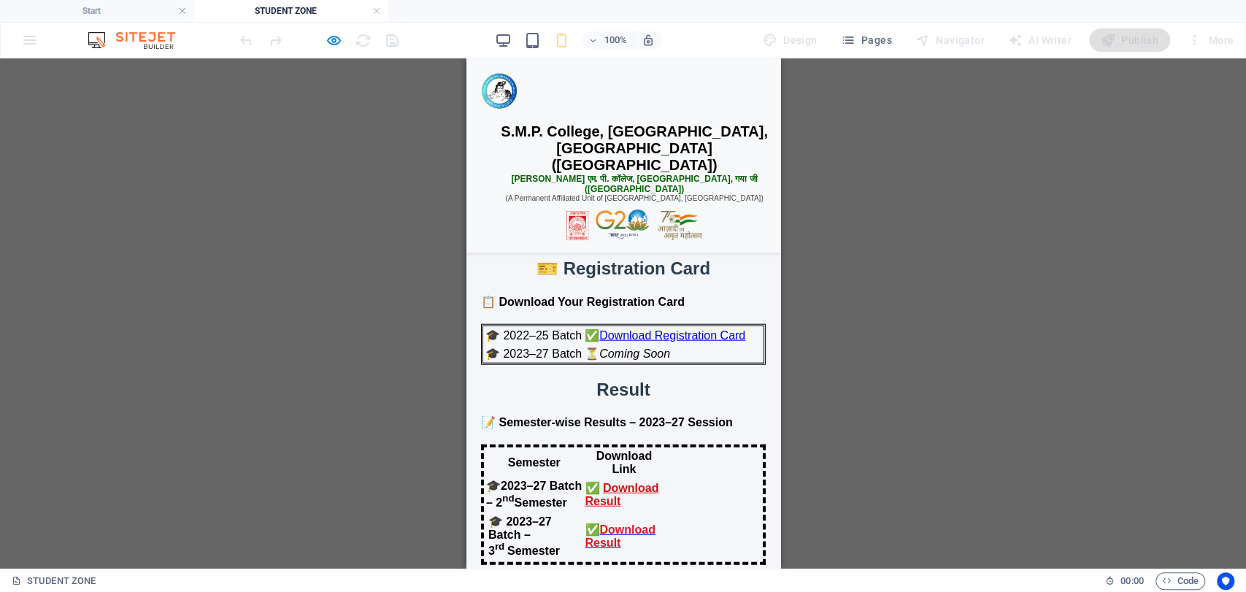
drag, startPoint x: 776, startPoint y: 107, endPoint x: 1256, endPoint y: 463, distance: 597.6
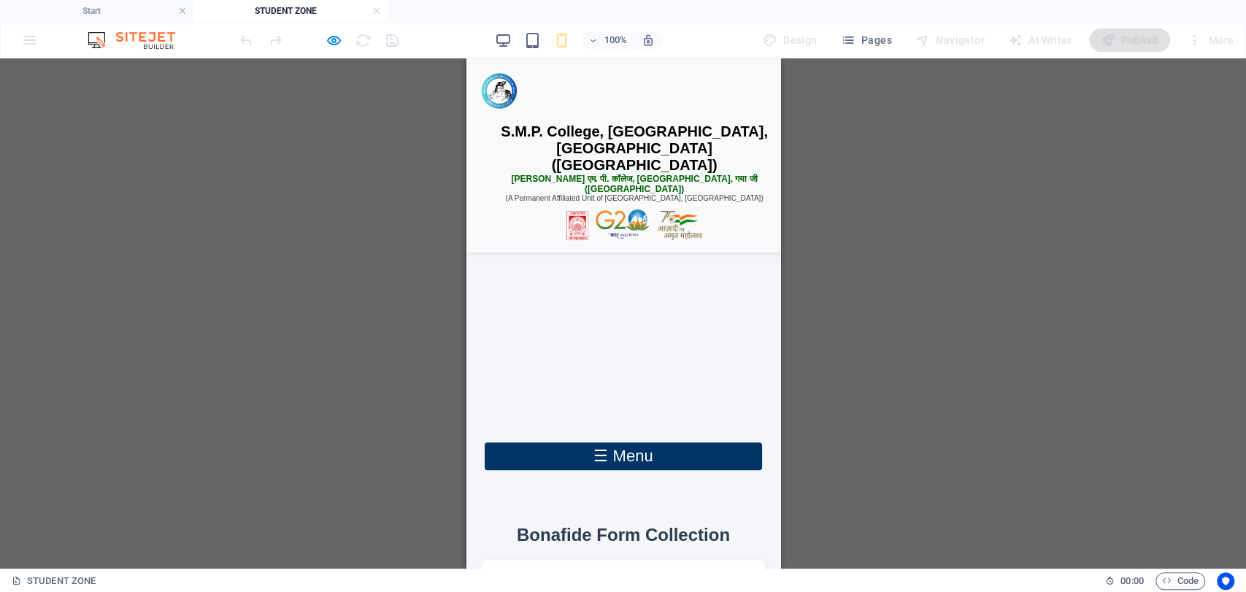
scroll to position [0, 0]
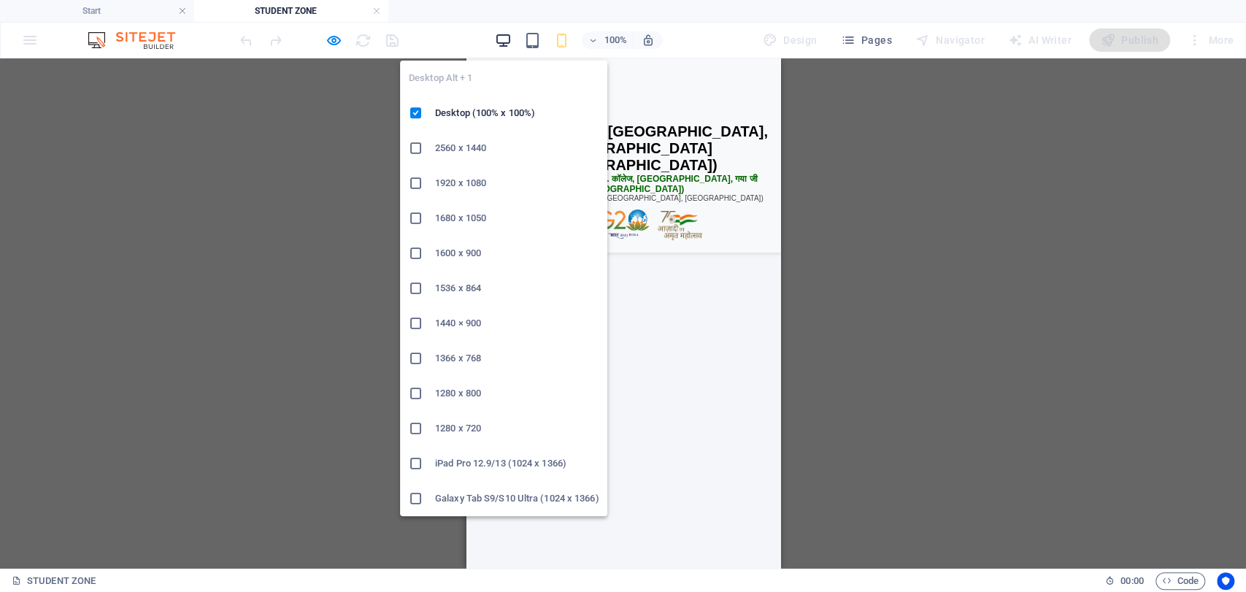
click at [504, 47] on icon "button" at bounding box center [503, 40] width 17 height 17
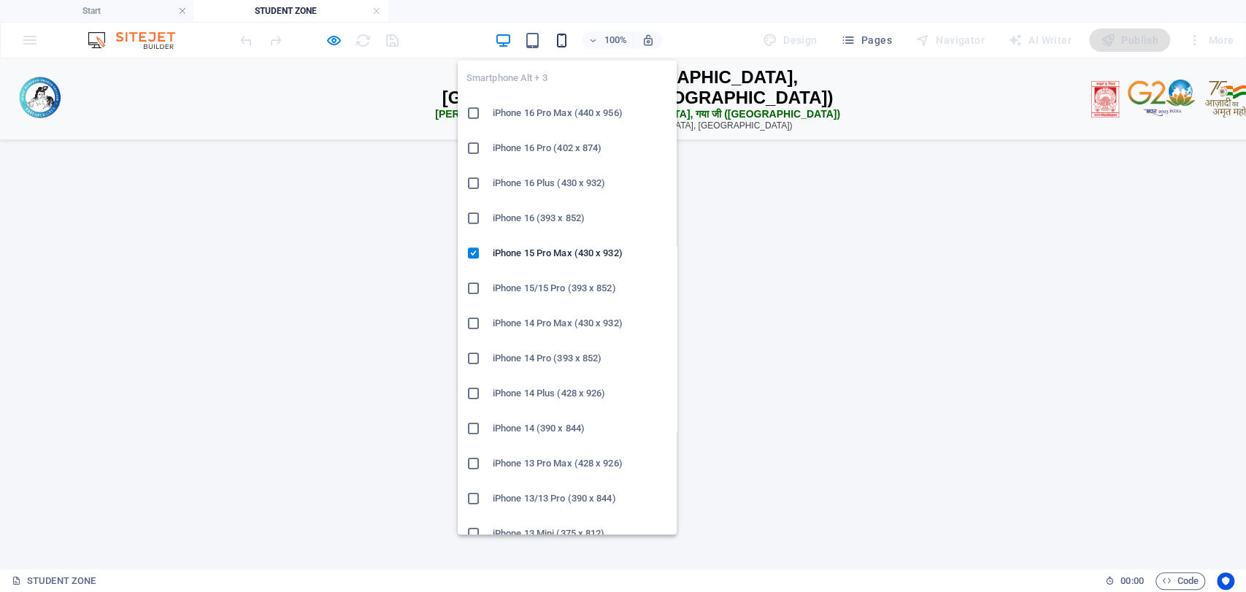
click at [561, 44] on icon "button" at bounding box center [562, 40] width 17 height 17
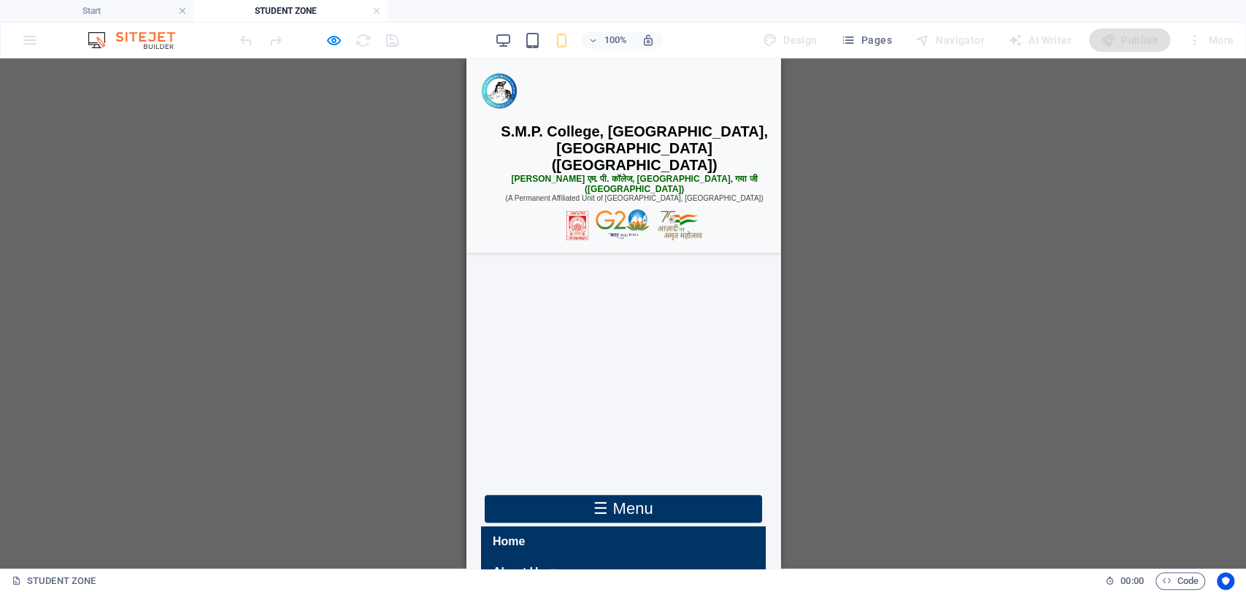
scroll to position [89, 0]
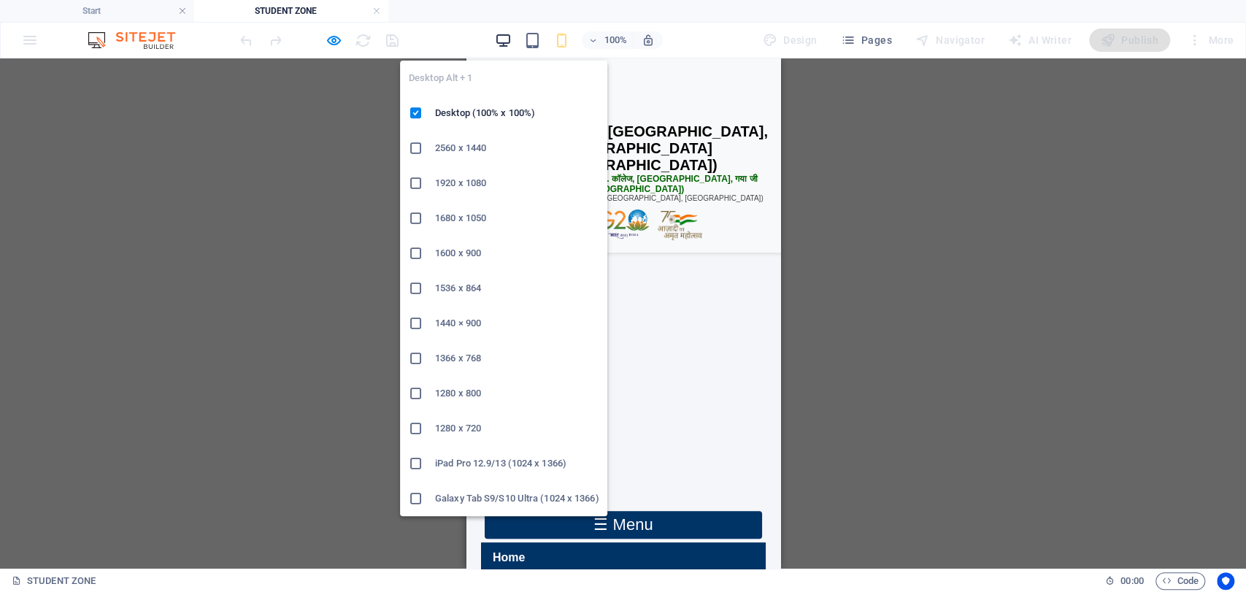
click at [504, 32] on icon "button" at bounding box center [503, 40] width 17 height 17
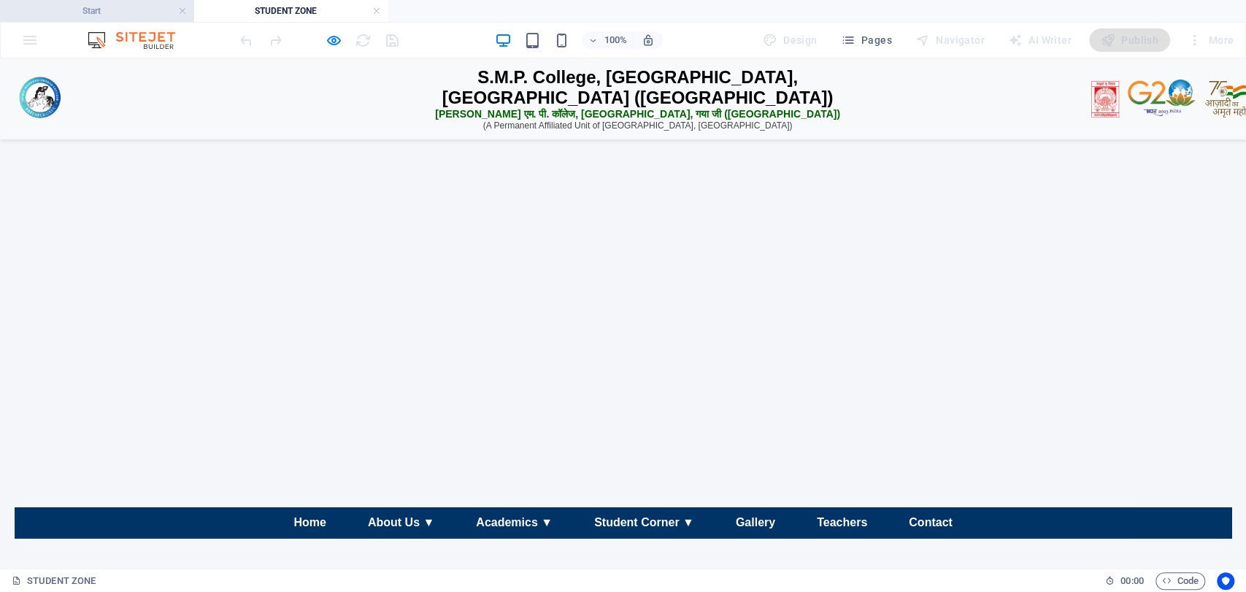
click at [159, 1] on li "Start" at bounding box center [97, 11] width 194 height 22
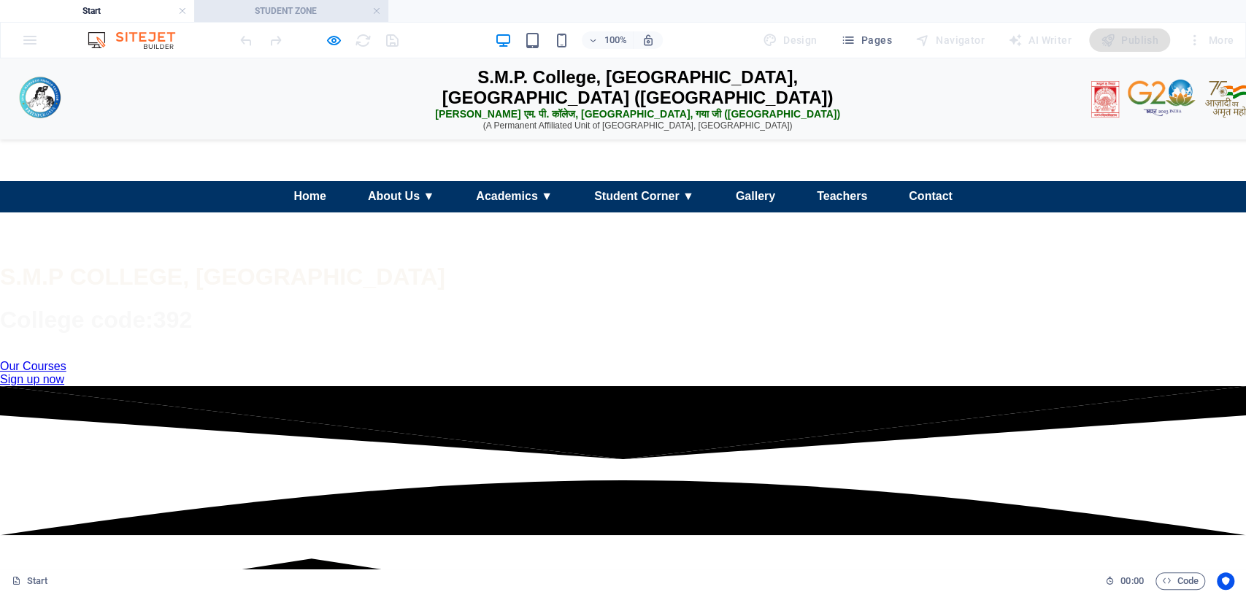
scroll to position [0, 0]
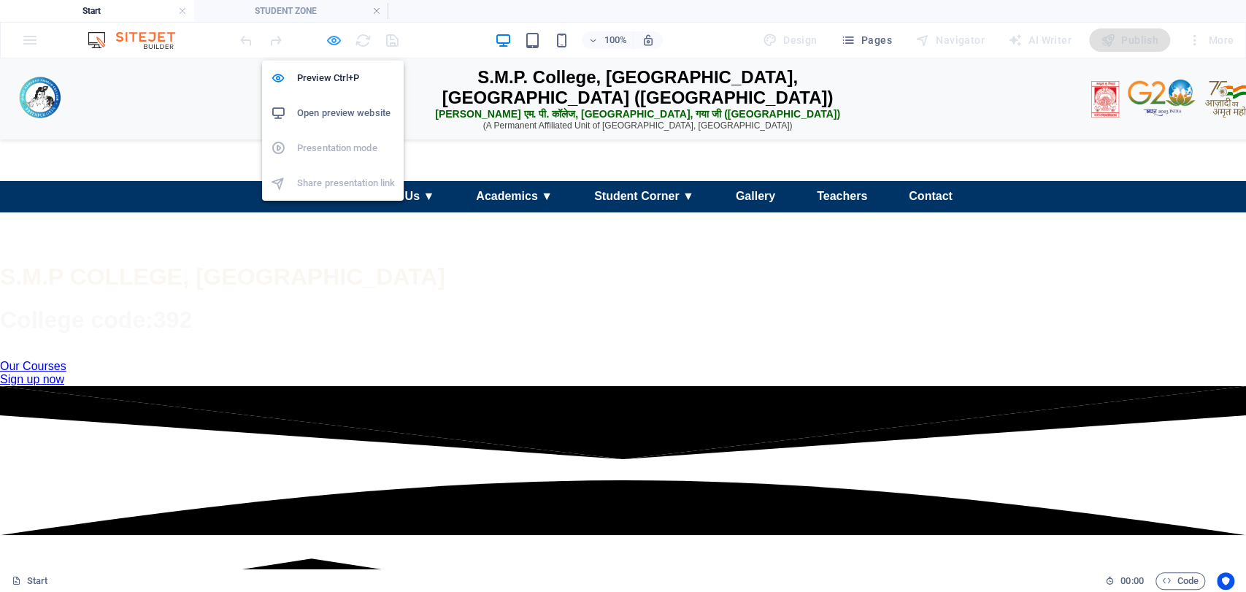
click at [339, 42] on icon "button" at bounding box center [334, 40] width 17 height 17
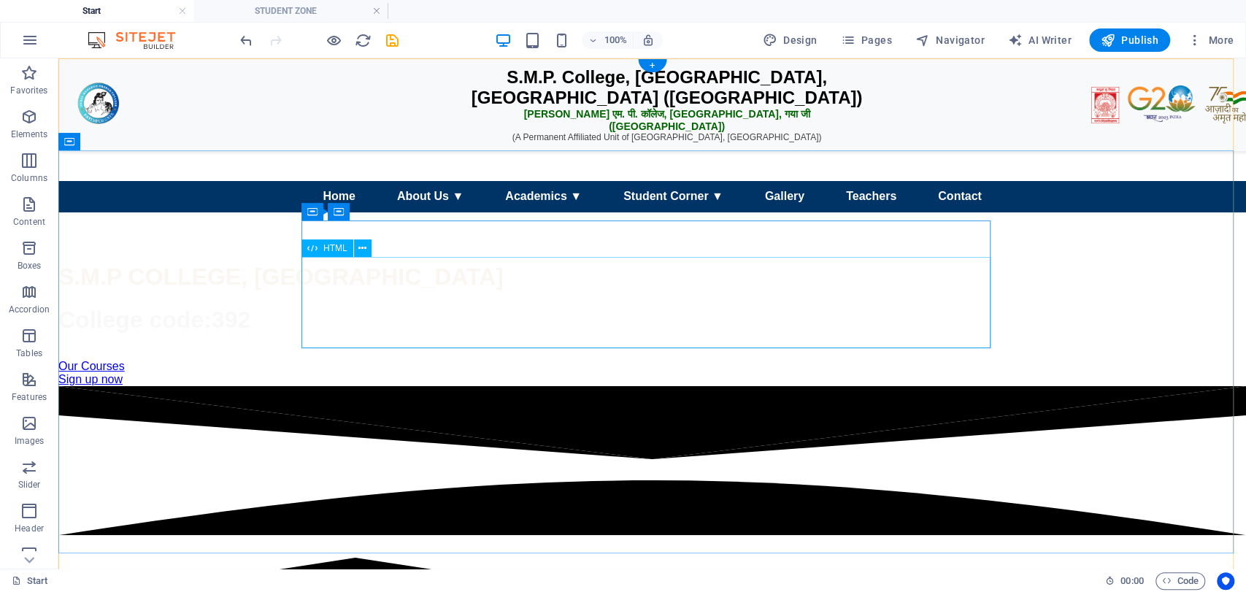
click at [534, 248] on div "☰ Menu Home About Us ▼ Our College Vision & Mission Governing Body Campus & Inf…" at bounding box center [652, 214] width 1188 height 67
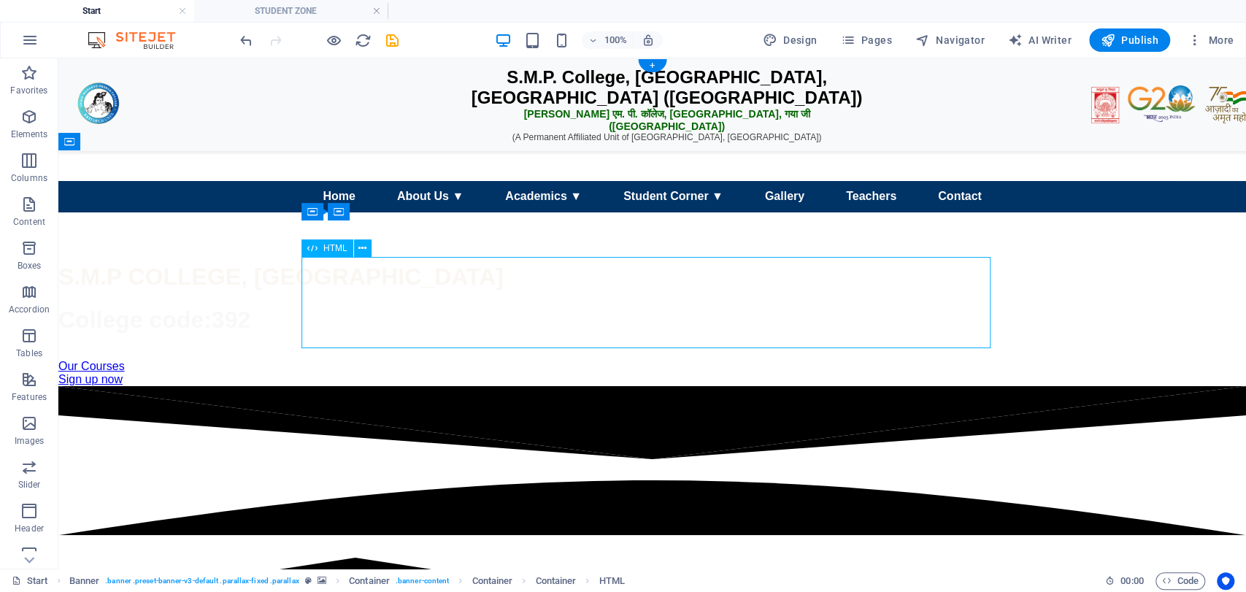
click at [534, 248] on div "☰ Menu Home About Us ▼ Our College Vision & Mission Governing Body Campus & Inf…" at bounding box center [652, 214] width 1188 height 67
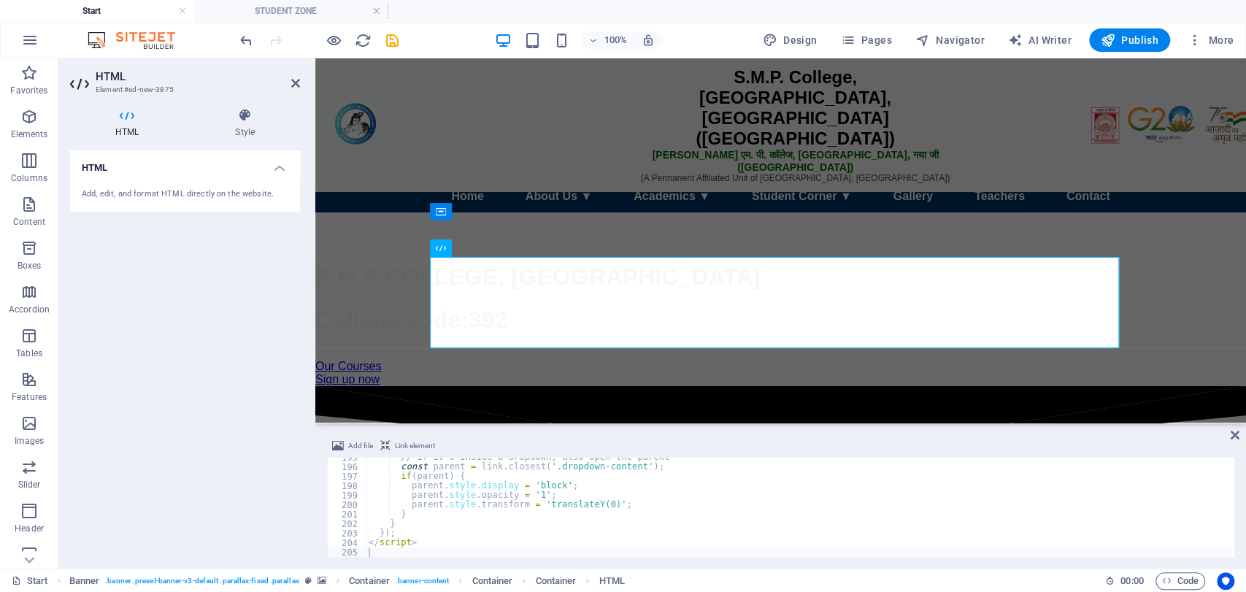
drag, startPoint x: 1234, startPoint y: 462, endPoint x: 1232, endPoint y: 486, distance: 24.2
click at [1232, 486] on div "Add file Link element 195 196 197 198 199 200 201 202 203 204 205 // If it's in…" at bounding box center [780, 497] width 931 height 143
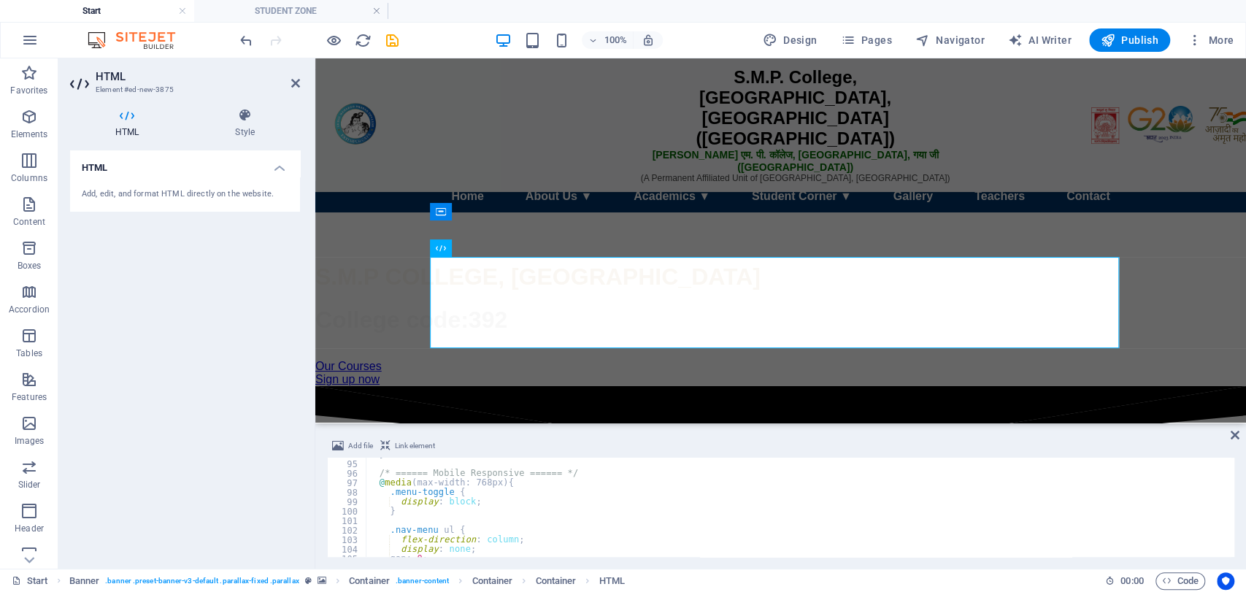
scroll to position [956, 0]
click at [1231, 510] on div at bounding box center [1231, 475] width 7 height 1946
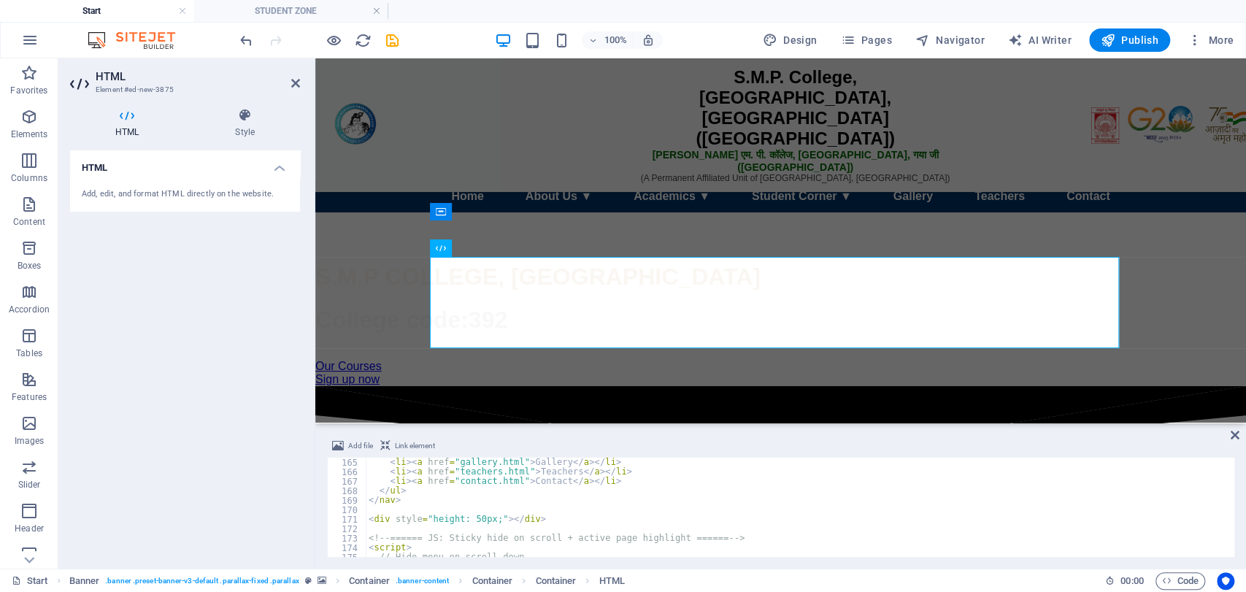
scroll to position [1557, 0]
click at [605, 545] on div "< li > < a href = "gallery.html" > Gallery </ a > </ li > < li > < a href = "te…" at bounding box center [799, 517] width 866 height 118
type textarea "</script>"
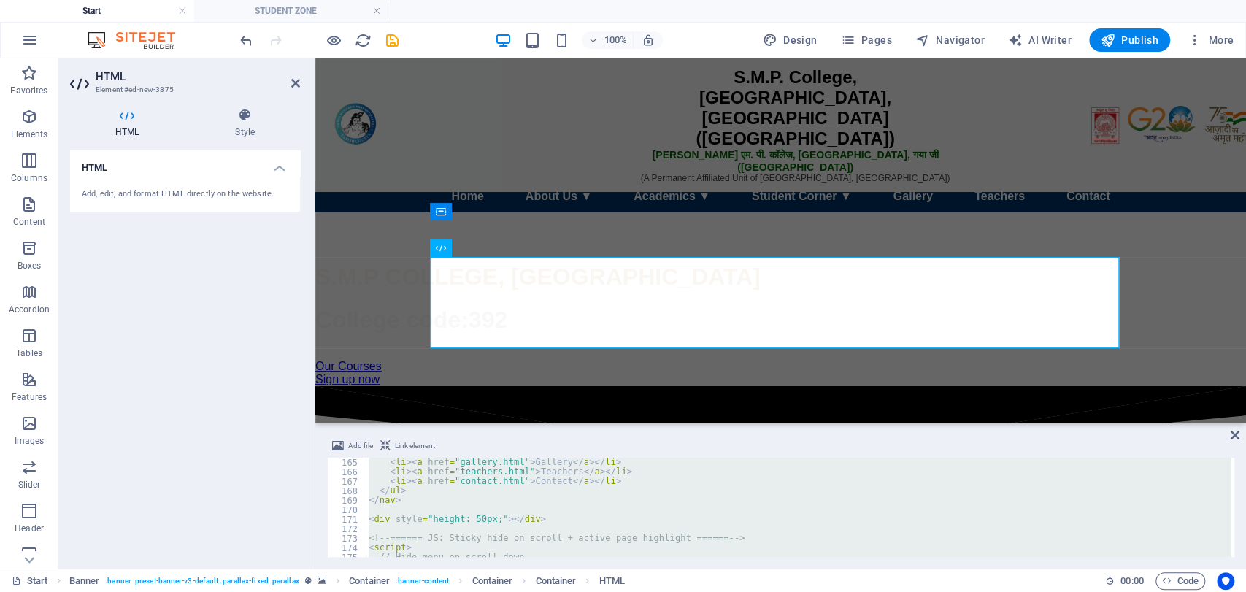
scroll to position [1557, 0]
click at [434, 535] on div "< li > < a href = "gallery.html" > Gallery </ a > </ li > < li > < a href = "te…" at bounding box center [799, 507] width 866 height 99
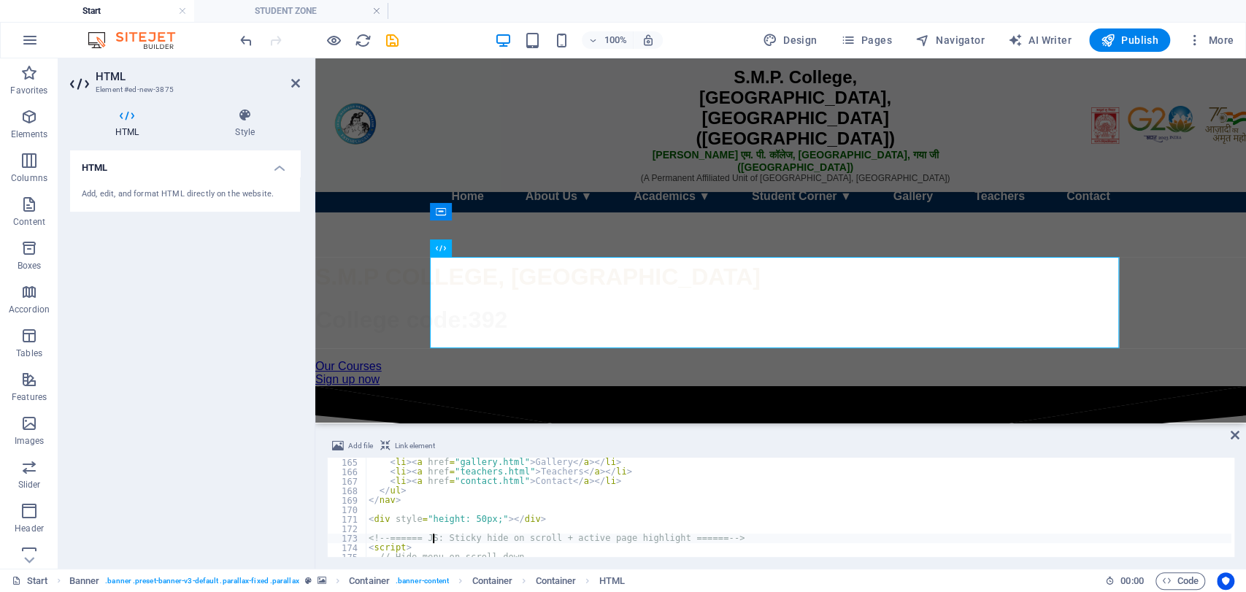
type textarea "</script>"
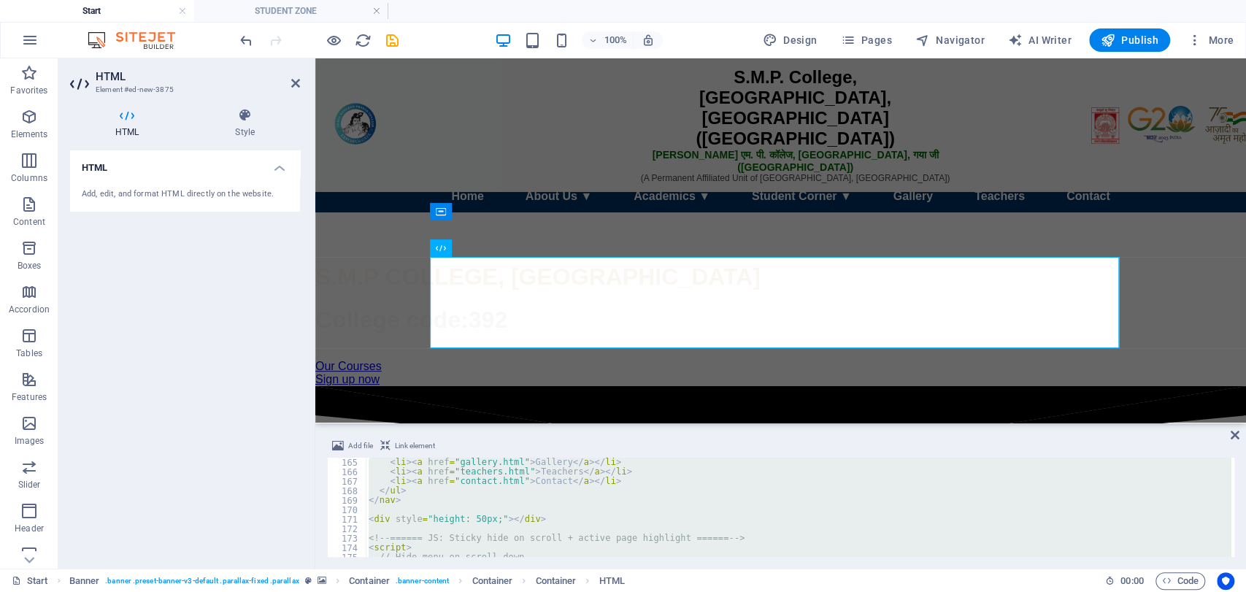
paste textarea
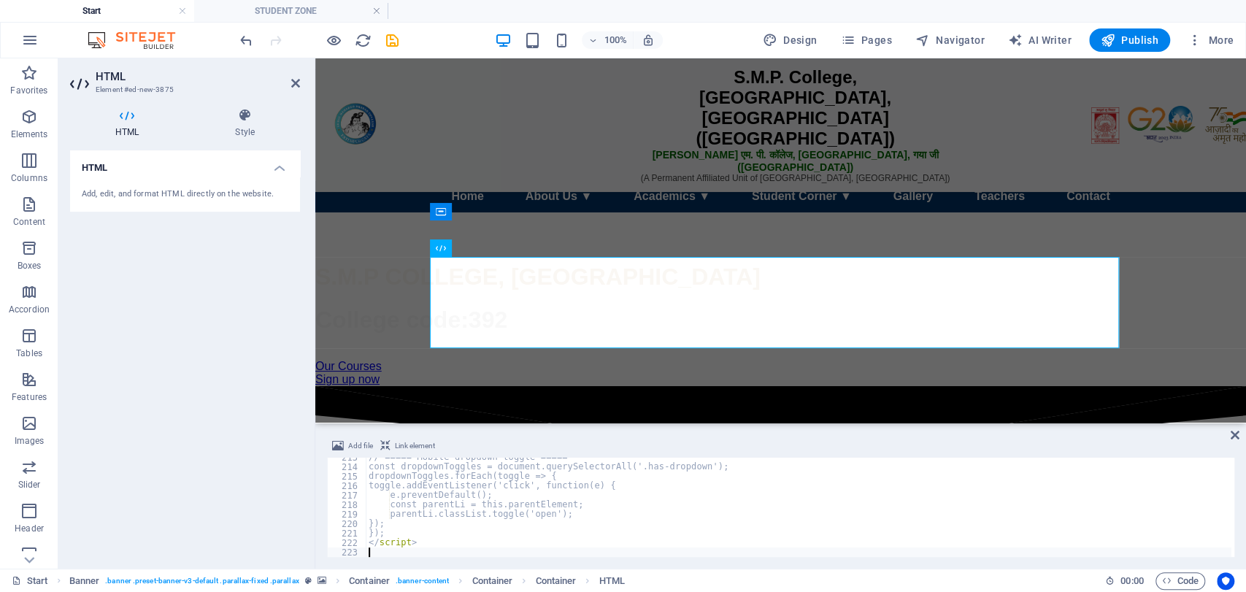
scroll to position [2017, 0]
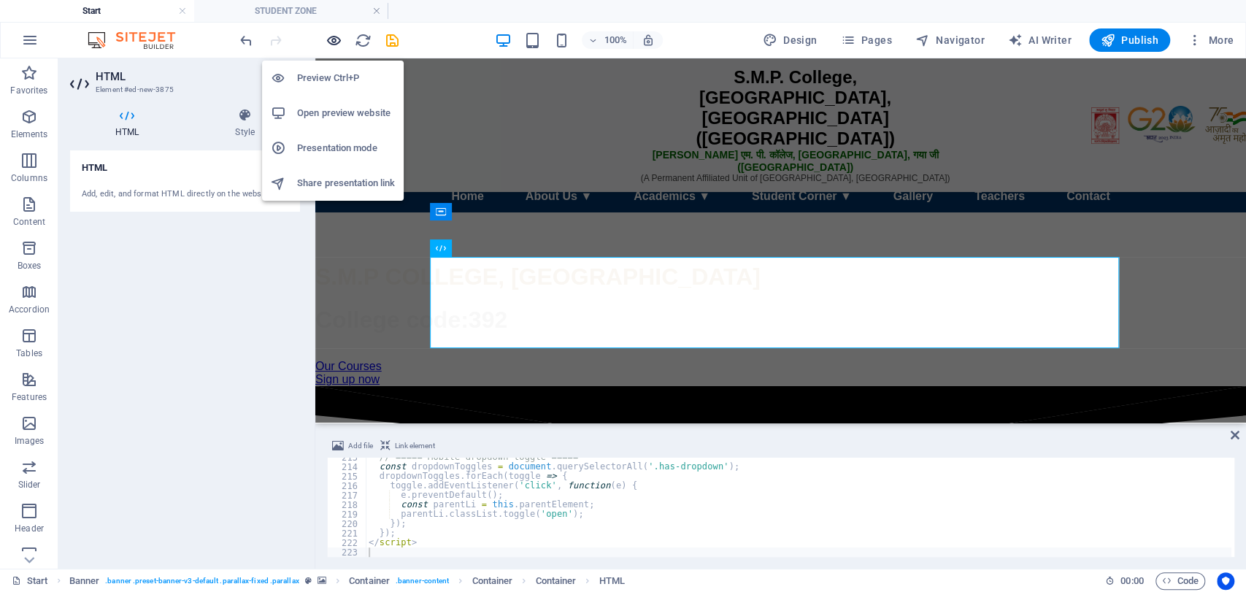
click at [334, 37] on icon "button" at bounding box center [334, 40] width 17 height 17
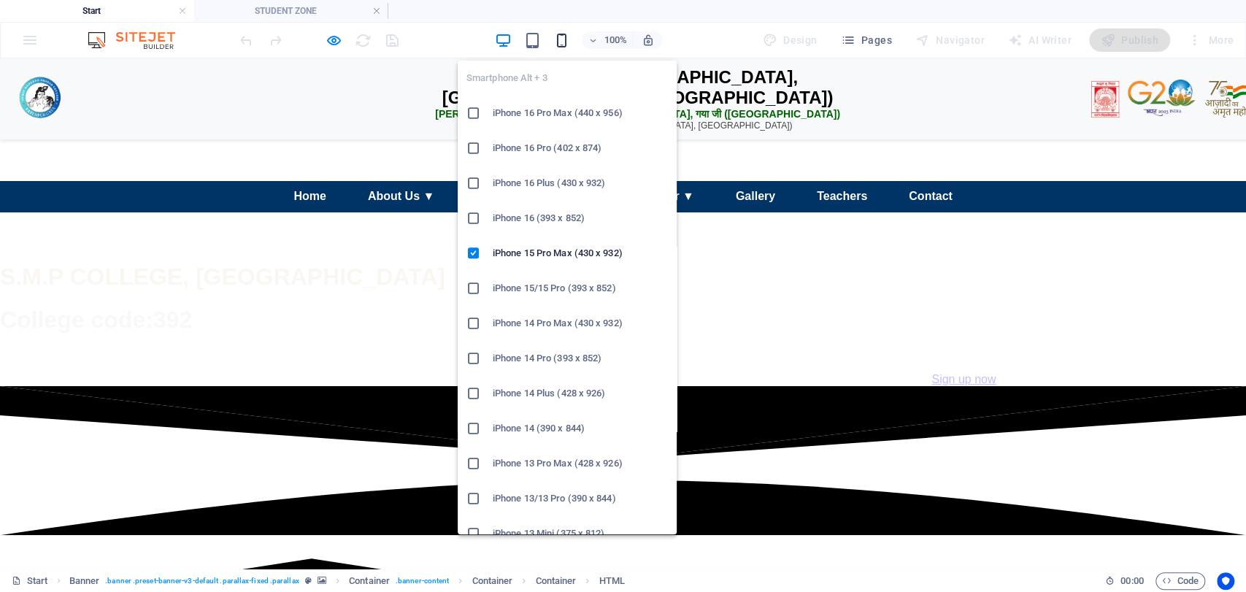
click at [561, 45] on icon "button" at bounding box center [562, 40] width 17 height 17
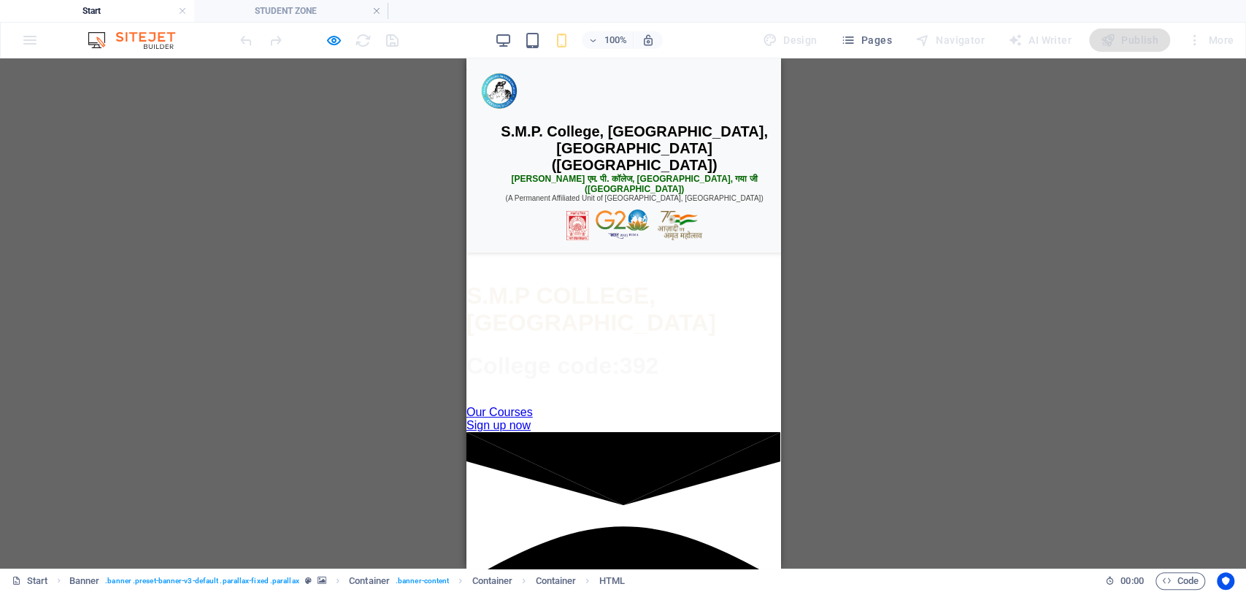
click at [599, 227] on div "☰ Menu" at bounding box center [623, 213] width 307 height 28
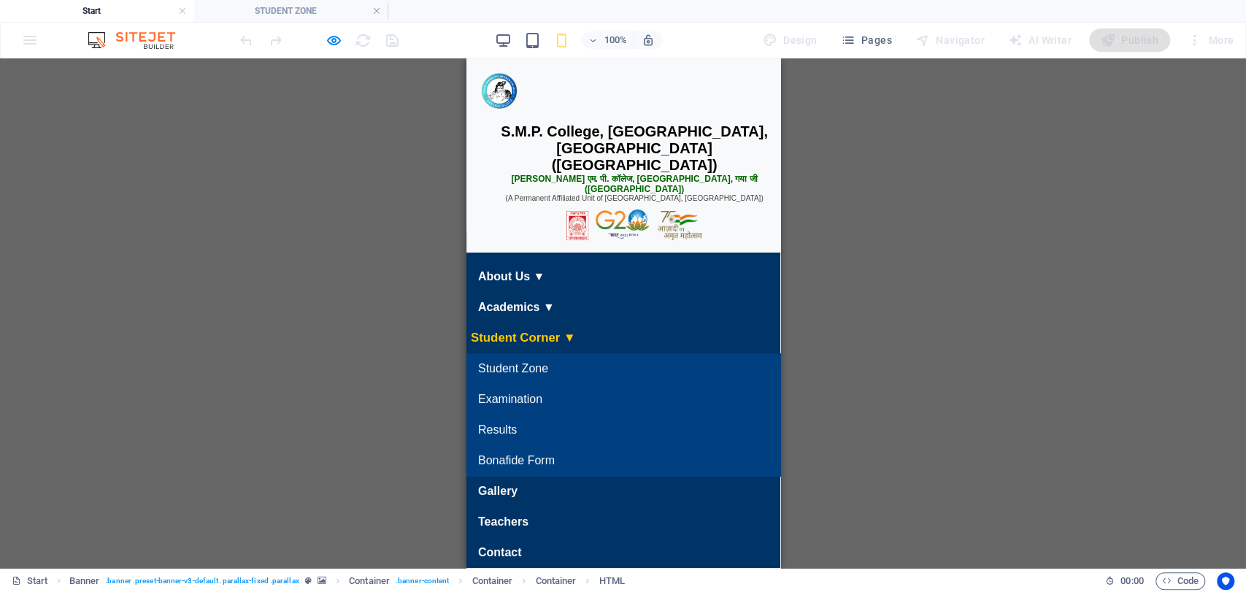
scroll to position [47, 0]
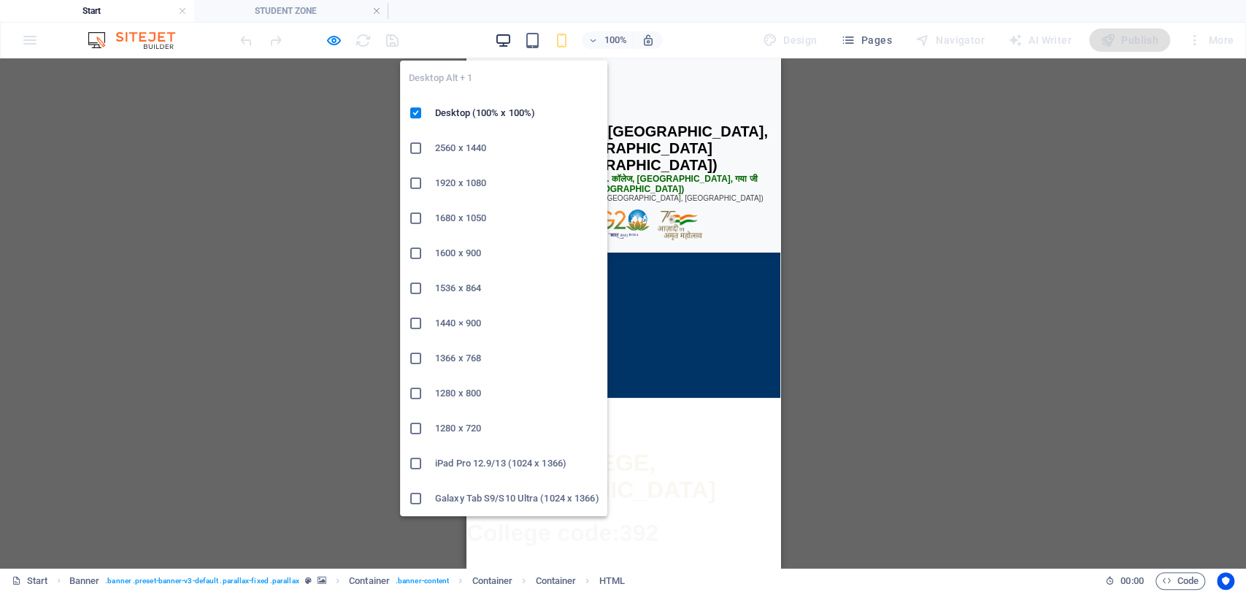
click at [501, 32] on icon "button" at bounding box center [503, 40] width 17 height 17
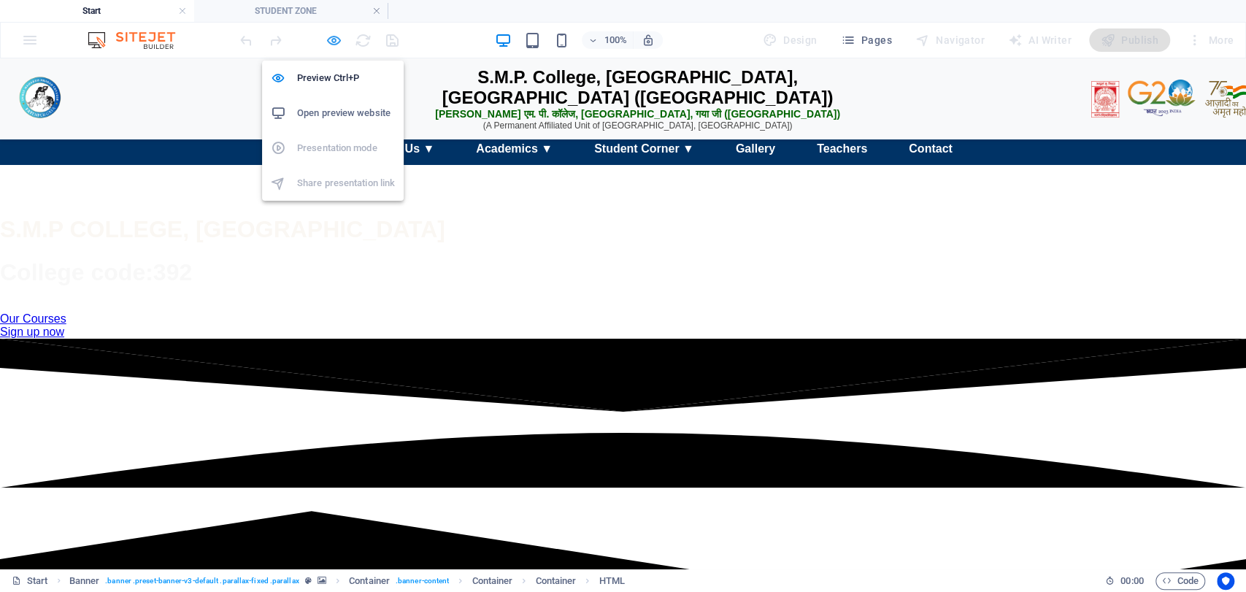
click at [328, 42] on icon "button" at bounding box center [334, 40] width 17 height 17
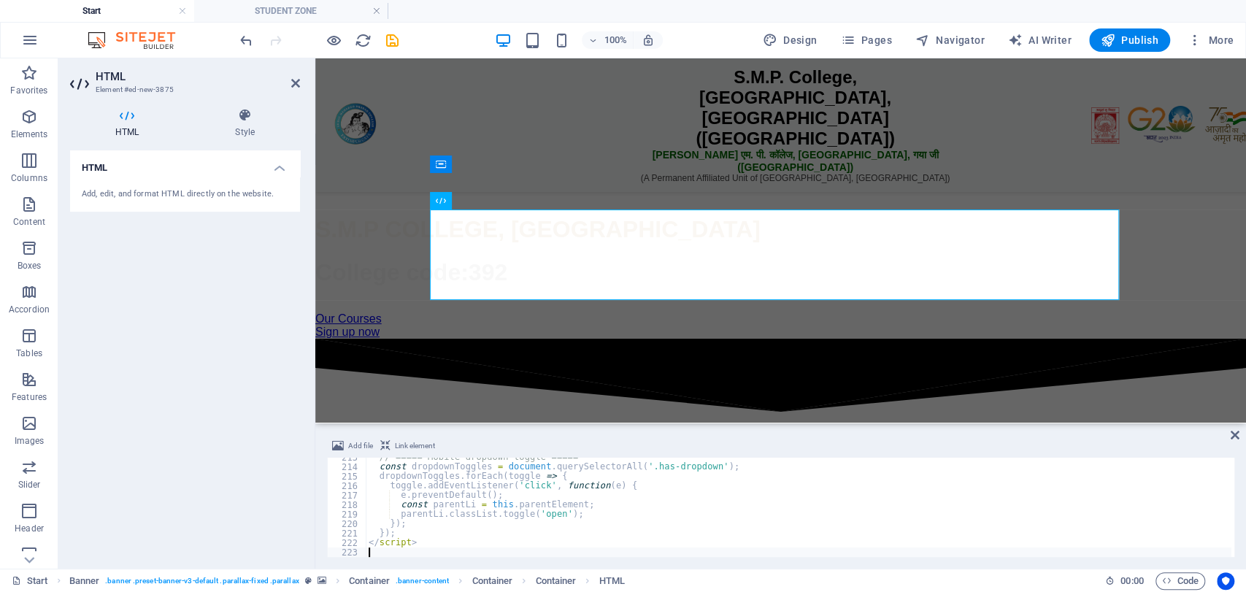
type textarea "</script>"
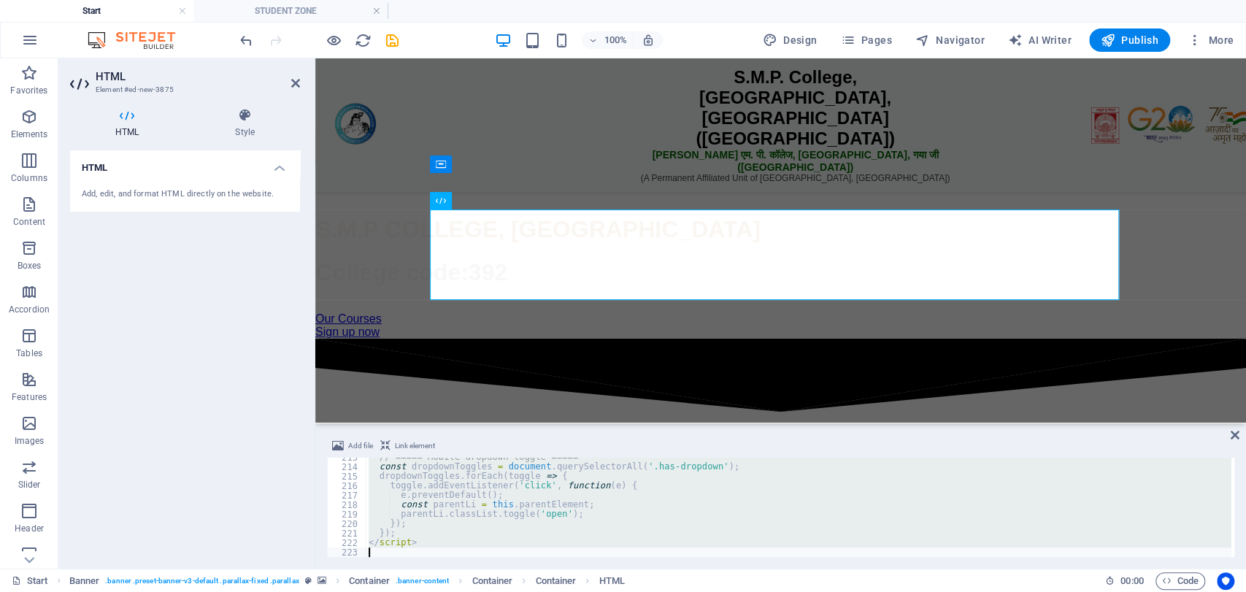
scroll to position [2084, 0]
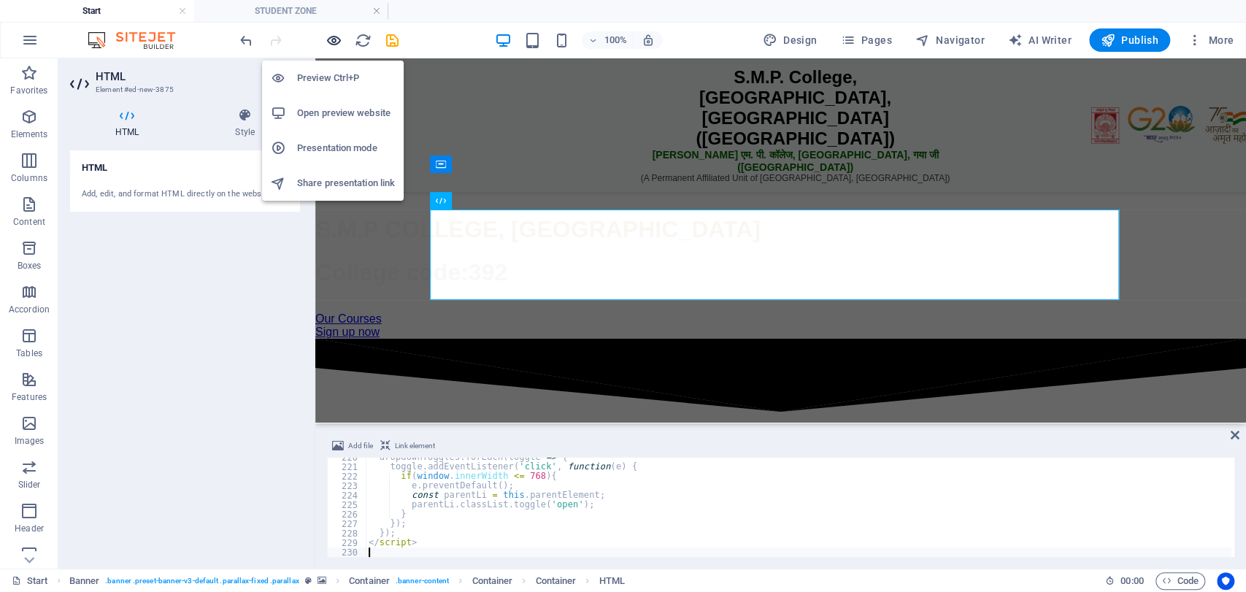
click at [340, 37] on icon "button" at bounding box center [334, 40] width 17 height 17
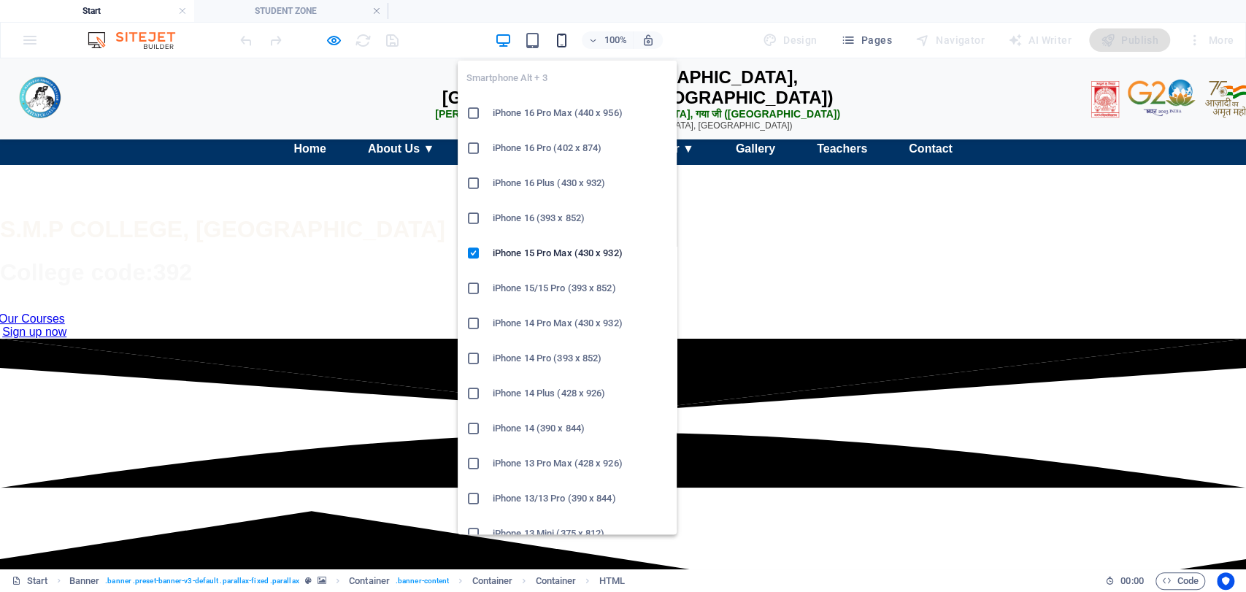
click at [562, 45] on icon "button" at bounding box center [562, 40] width 17 height 17
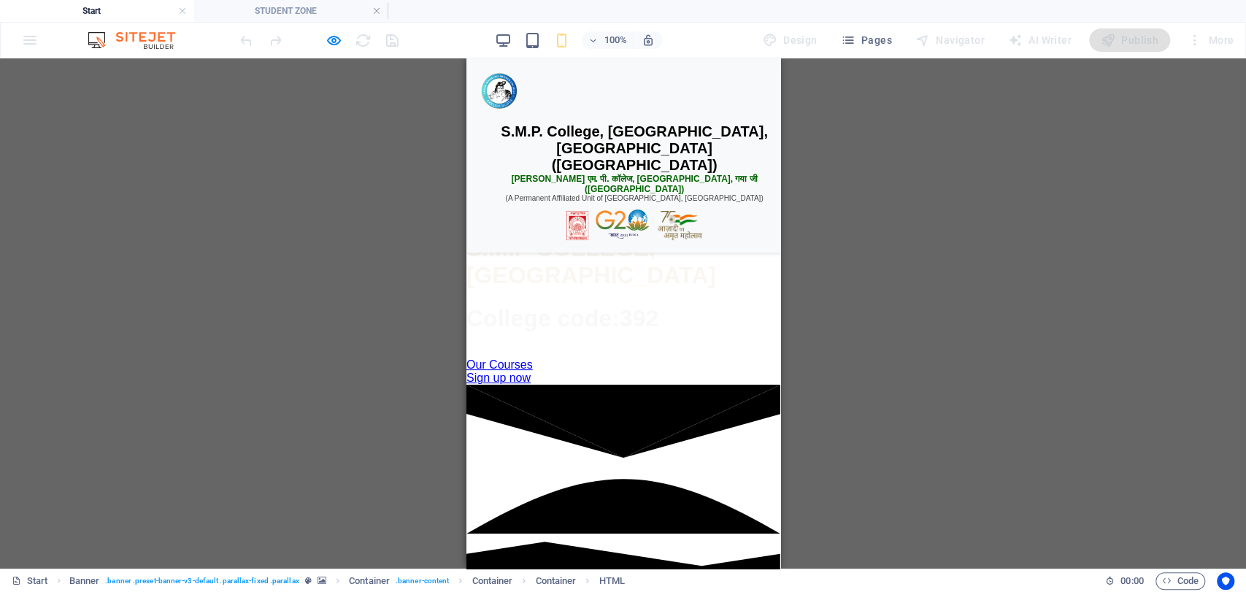
click at [610, 180] on div "☰ Menu" at bounding box center [623, 166] width 307 height 28
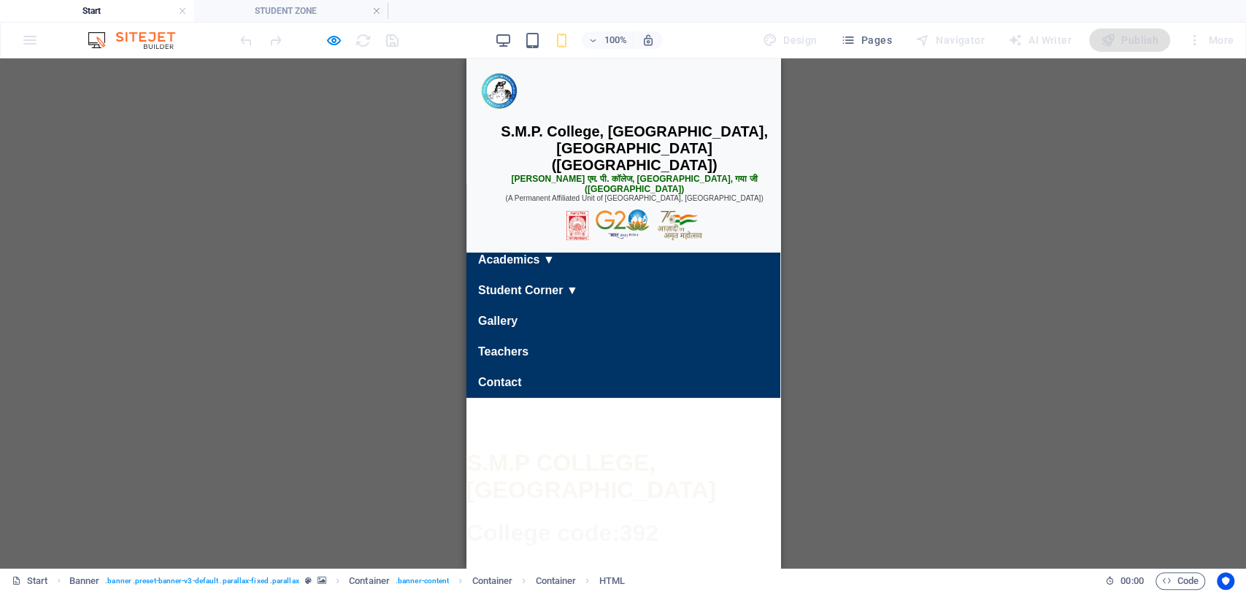
click at [394, 134] on div "H1 Banner Container HTML Banner Menu Bar Button Container Spacer Menu Preset H2…" at bounding box center [623, 313] width 1246 height 510
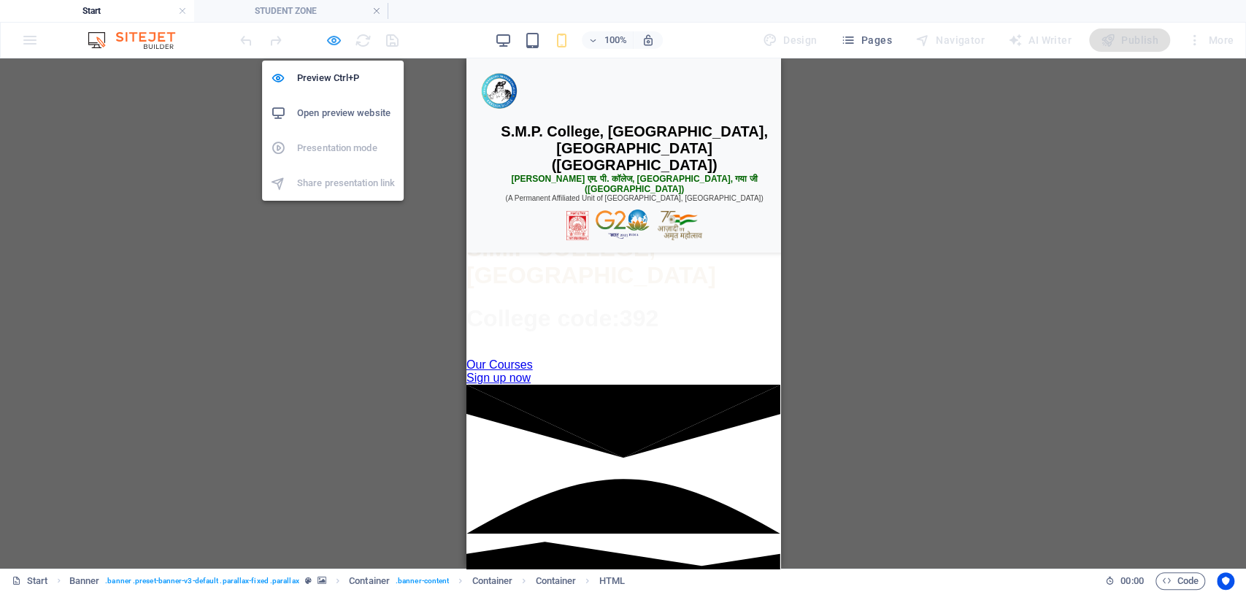
click at [340, 39] on icon "button" at bounding box center [334, 40] width 17 height 17
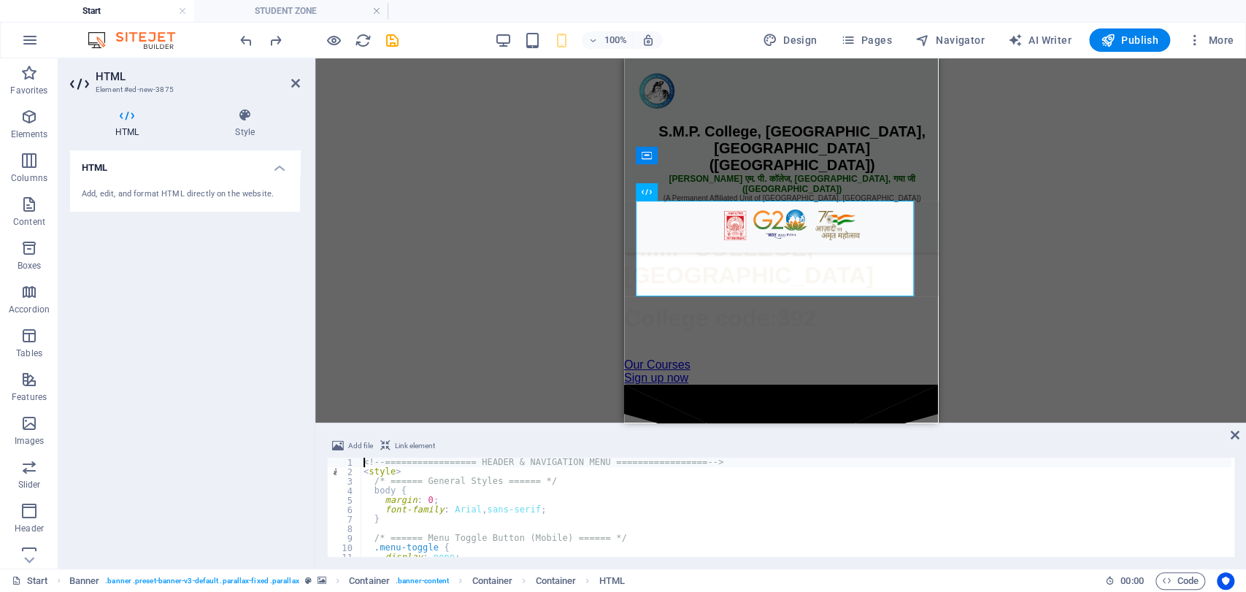
scroll to position [0, 0]
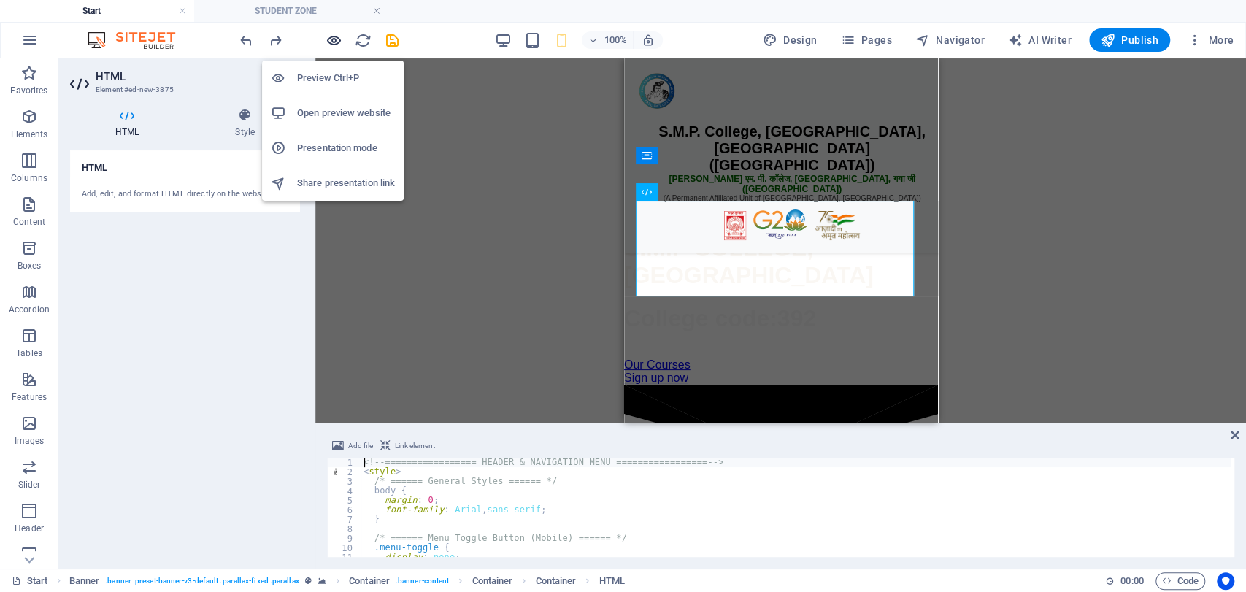
click at [332, 37] on icon "button" at bounding box center [334, 40] width 17 height 17
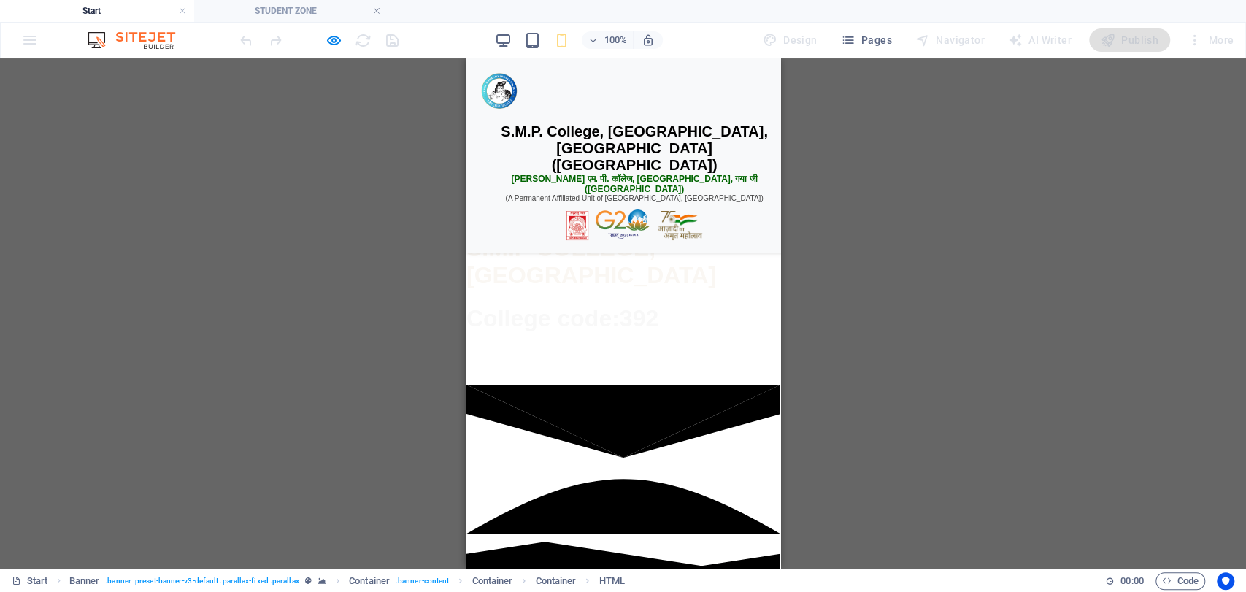
click at [596, 180] on div "☰ Menu" at bounding box center [623, 166] width 307 height 28
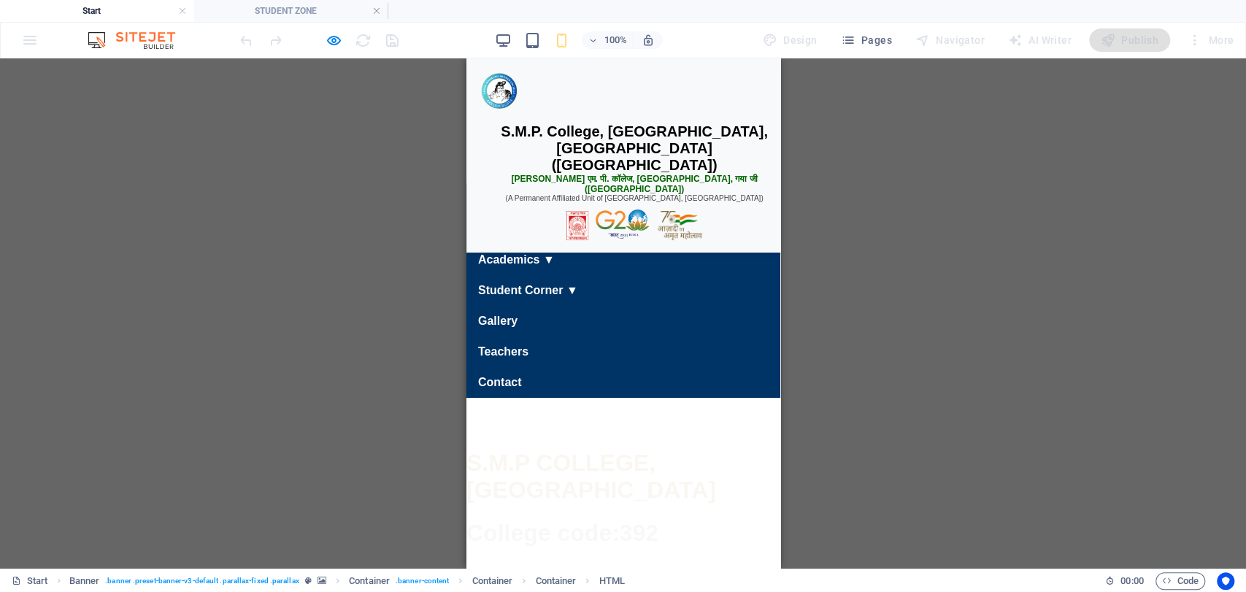
click at [596, 215] on link "Home" at bounding box center [623, 199] width 330 height 32
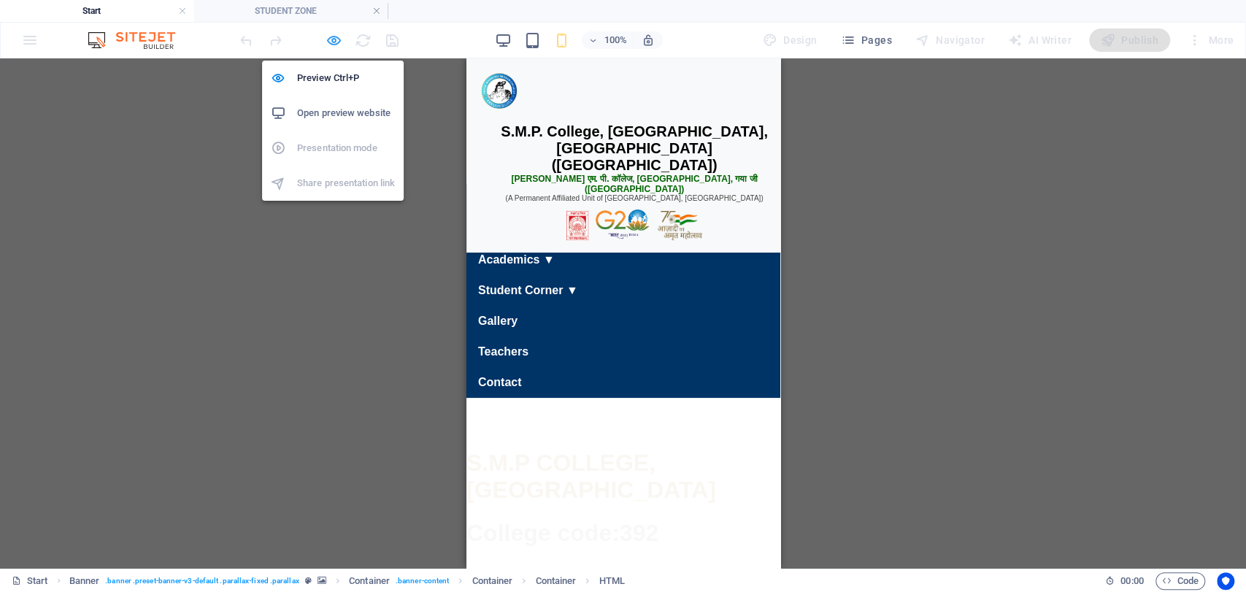
click at [327, 41] on icon "button" at bounding box center [334, 40] width 17 height 17
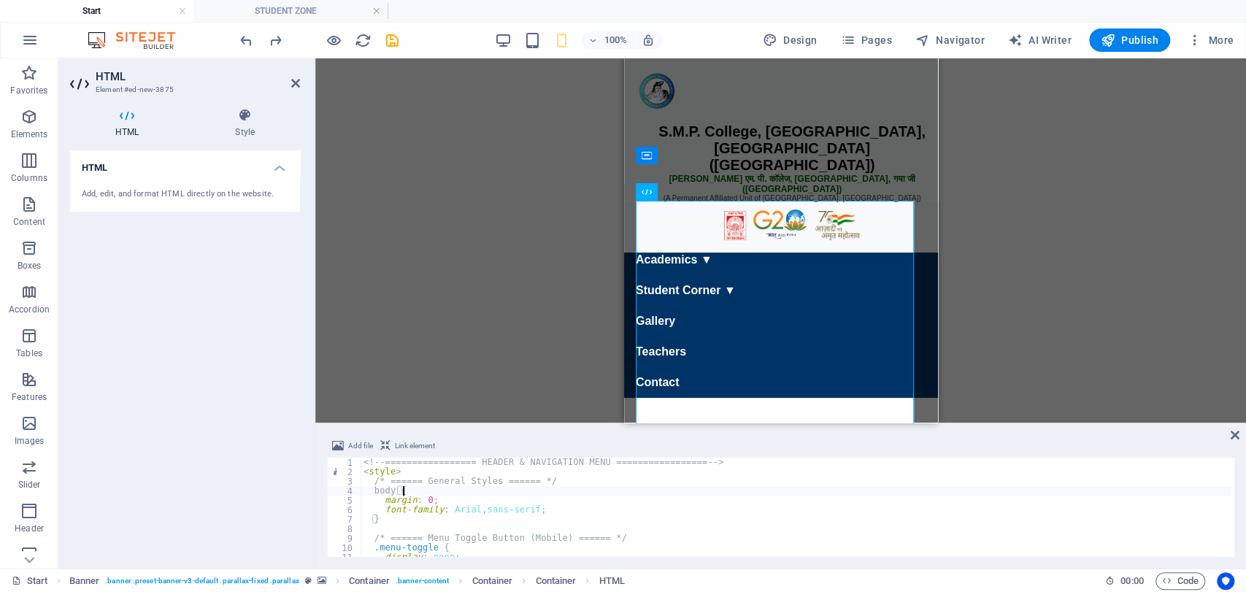
click at [679, 492] on div "<!-- ================= HEADER & NAVIGATION MENU ================= --> < style >…" at bounding box center [796, 517] width 871 height 118
type textarea "body {"
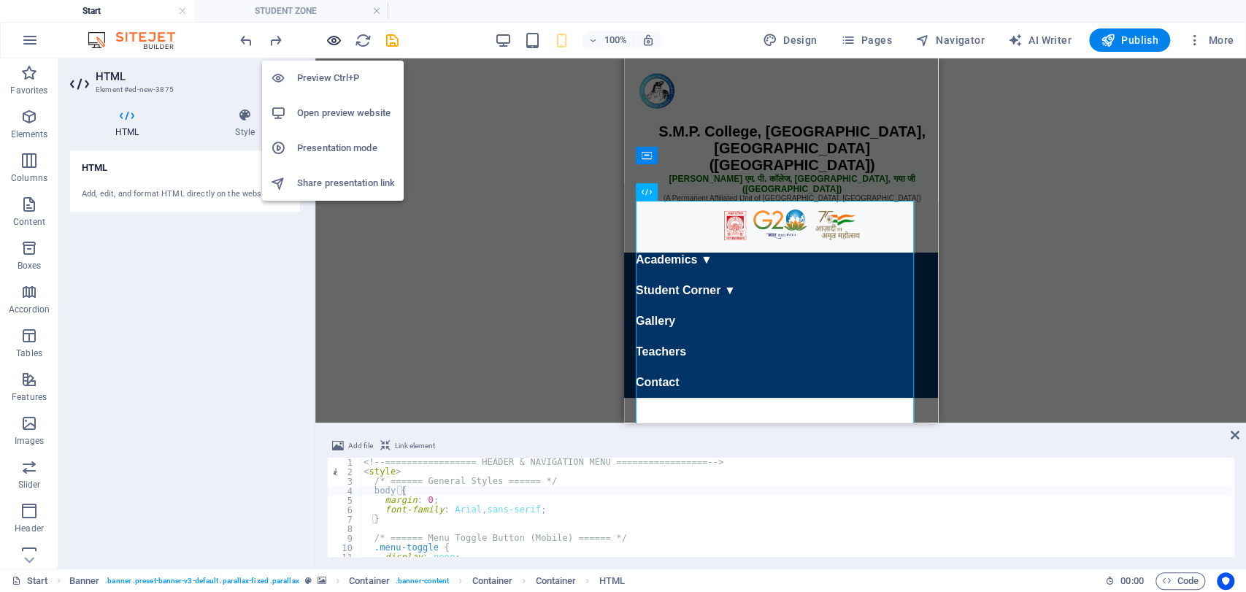
click at [333, 41] on icon "button" at bounding box center [334, 40] width 17 height 17
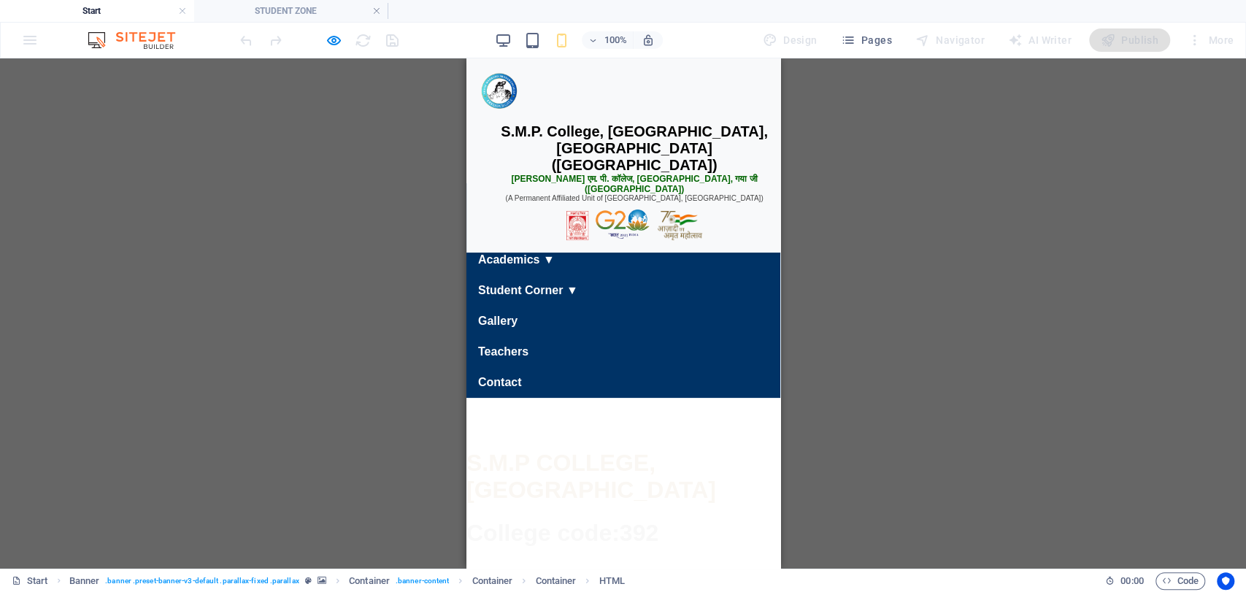
click at [535, 215] on link "Home" at bounding box center [623, 199] width 330 height 32
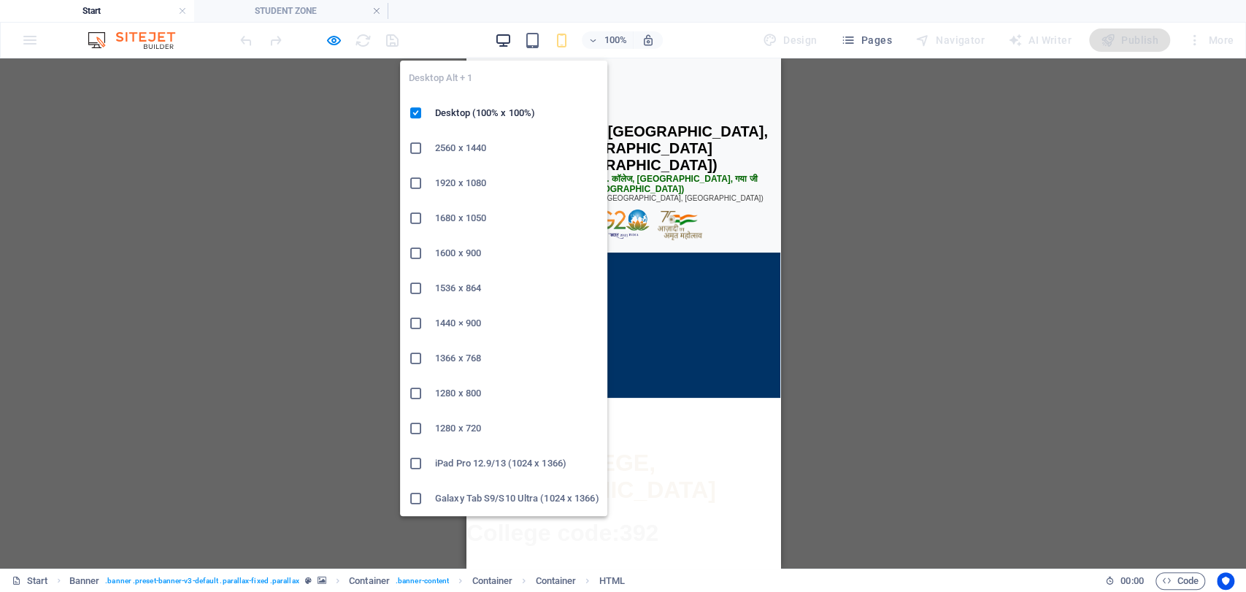
click at [503, 42] on icon "button" at bounding box center [503, 40] width 17 height 17
